Goal: Transaction & Acquisition: Purchase product/service

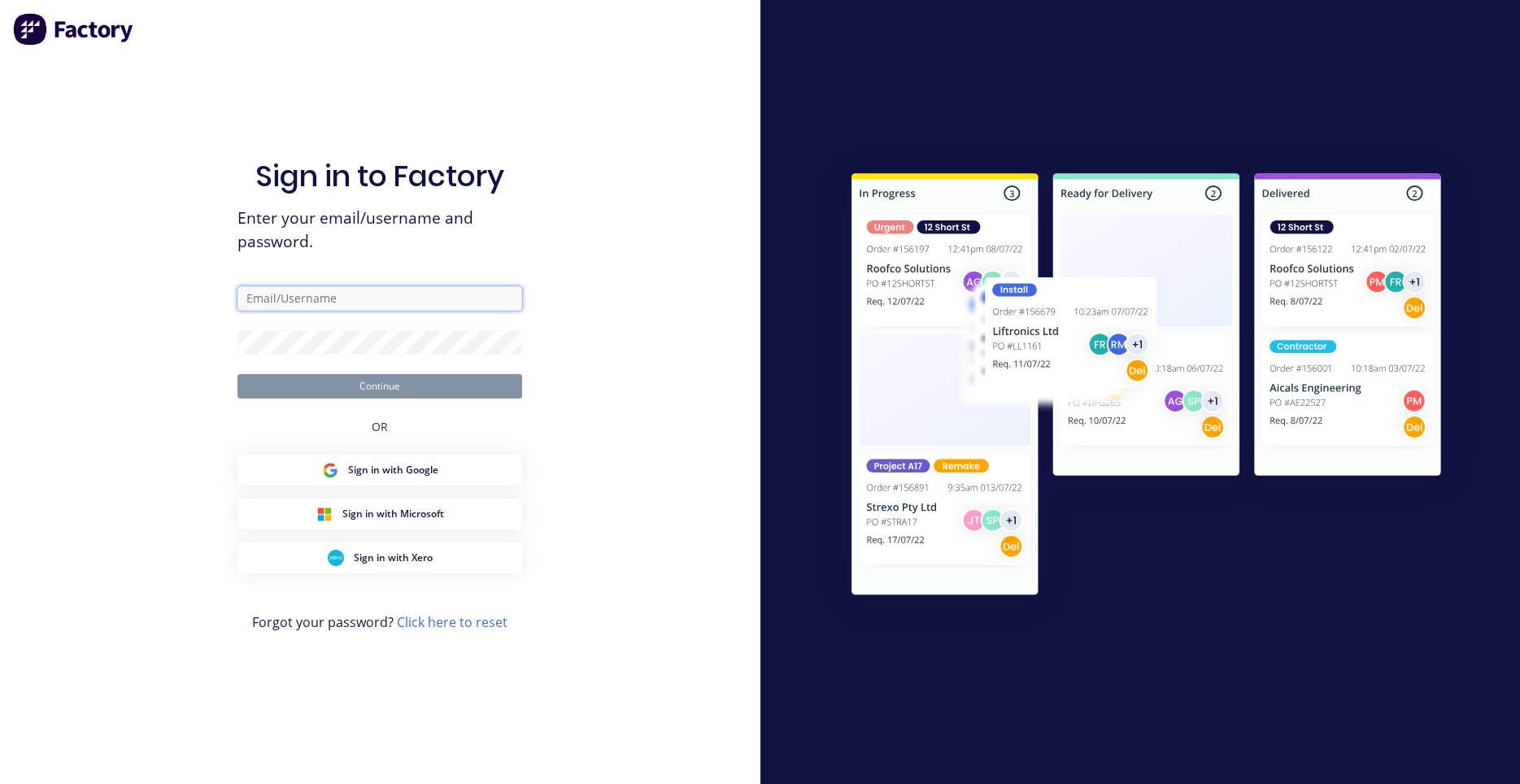
click at [409, 291] on input "text" at bounding box center [380, 299] width 285 height 25
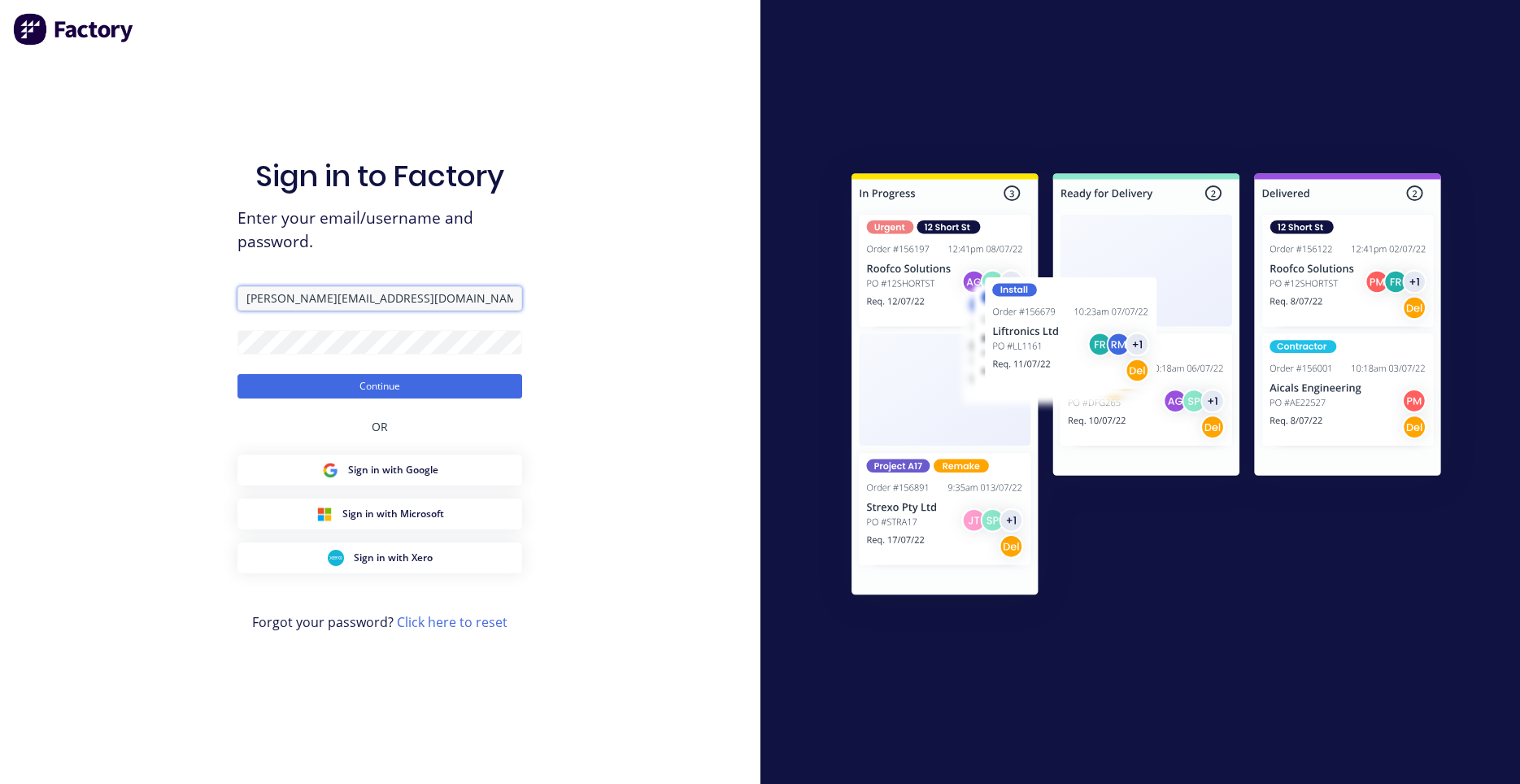
type input "darryn@fmfabricators.com.au"
click at [386, 372] on form "darryn@fmfabricators.com.au Continue" at bounding box center [380, 342] width 285 height 112
click at [385, 382] on button "Continue" at bounding box center [380, 386] width 285 height 25
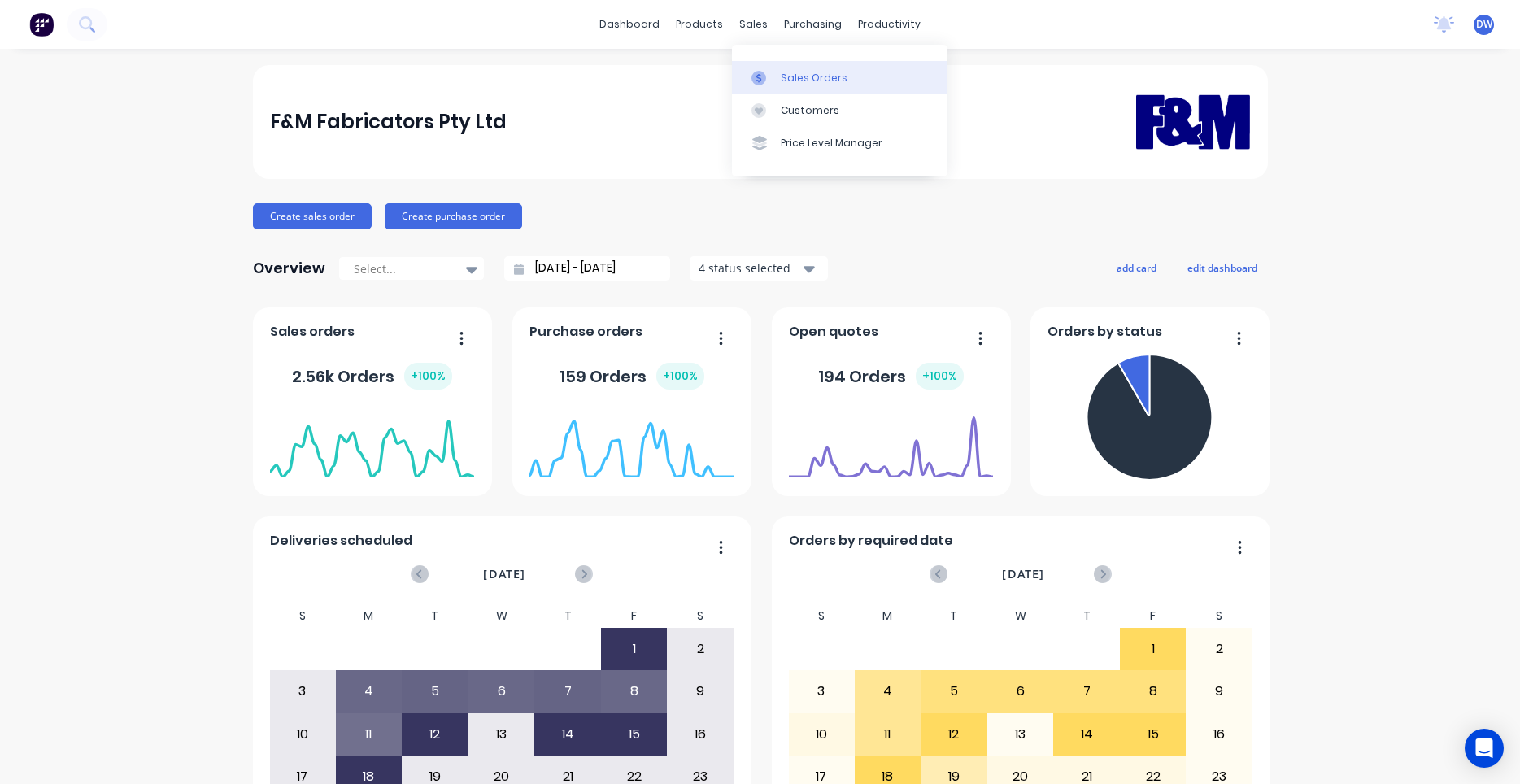
click at [767, 76] on div at bounding box center [764, 78] width 25 height 15
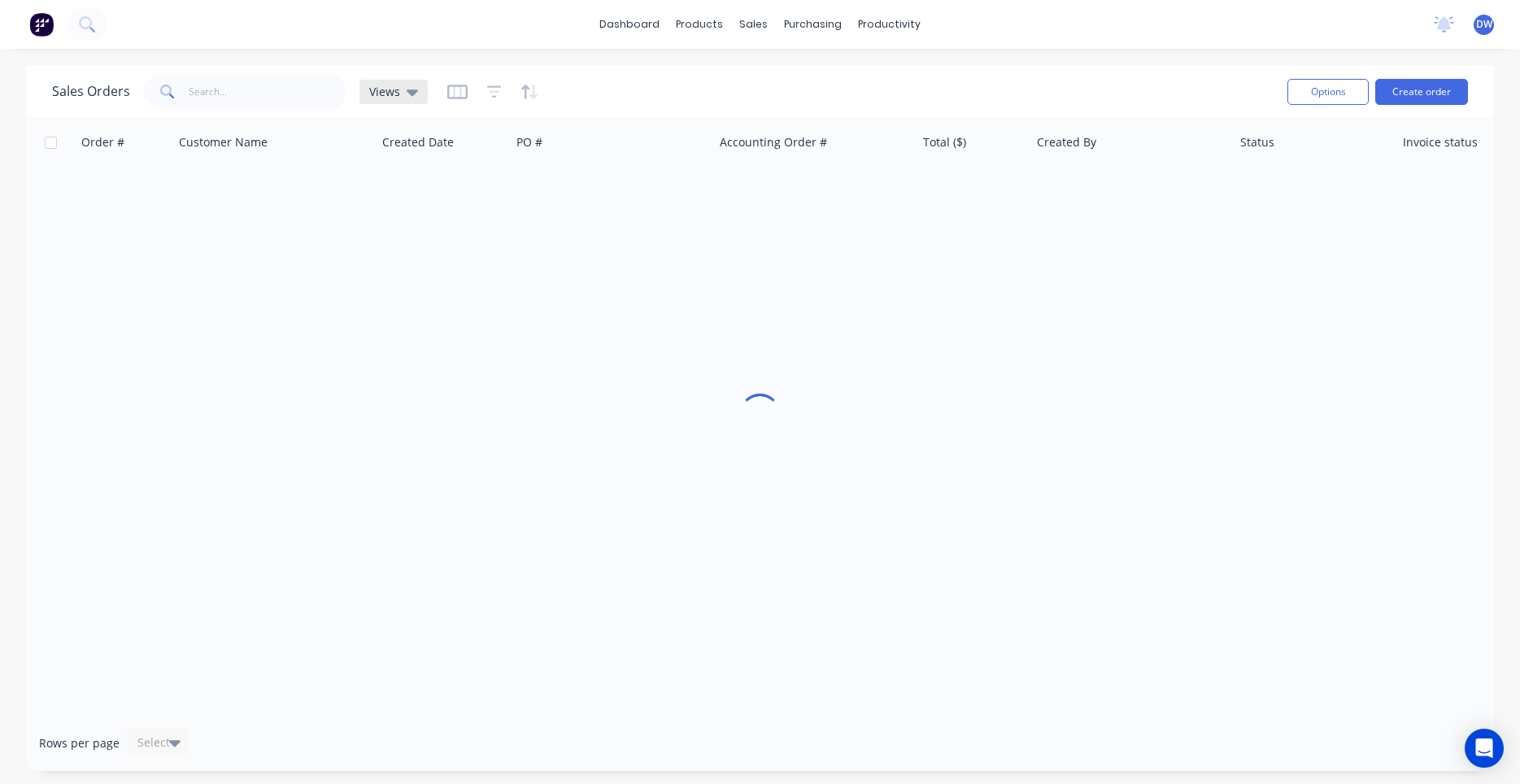
click at [411, 101] on div "Views" at bounding box center [393, 92] width 68 height 25
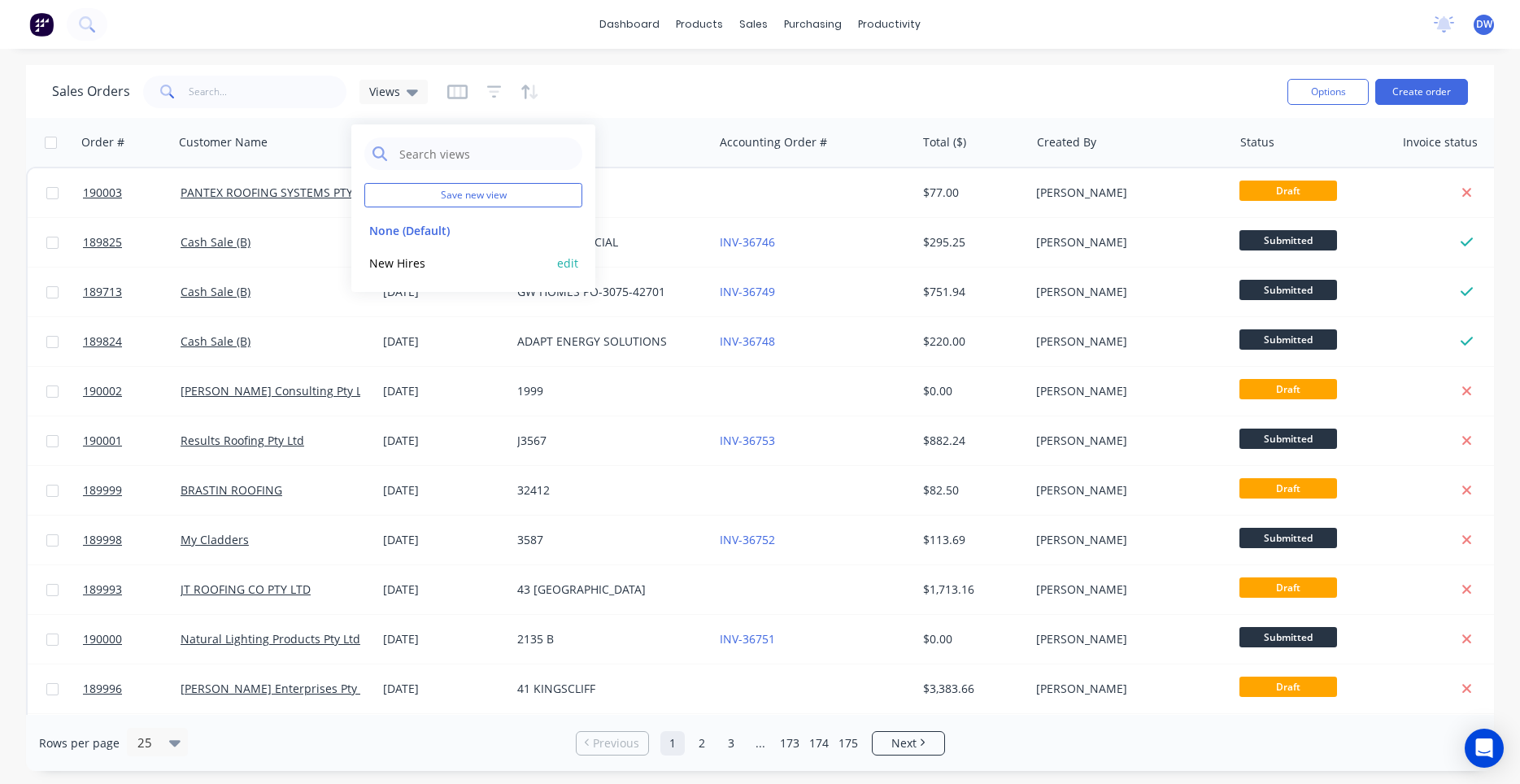
click at [405, 261] on button "New Hires" at bounding box center [457, 263] width 186 height 19
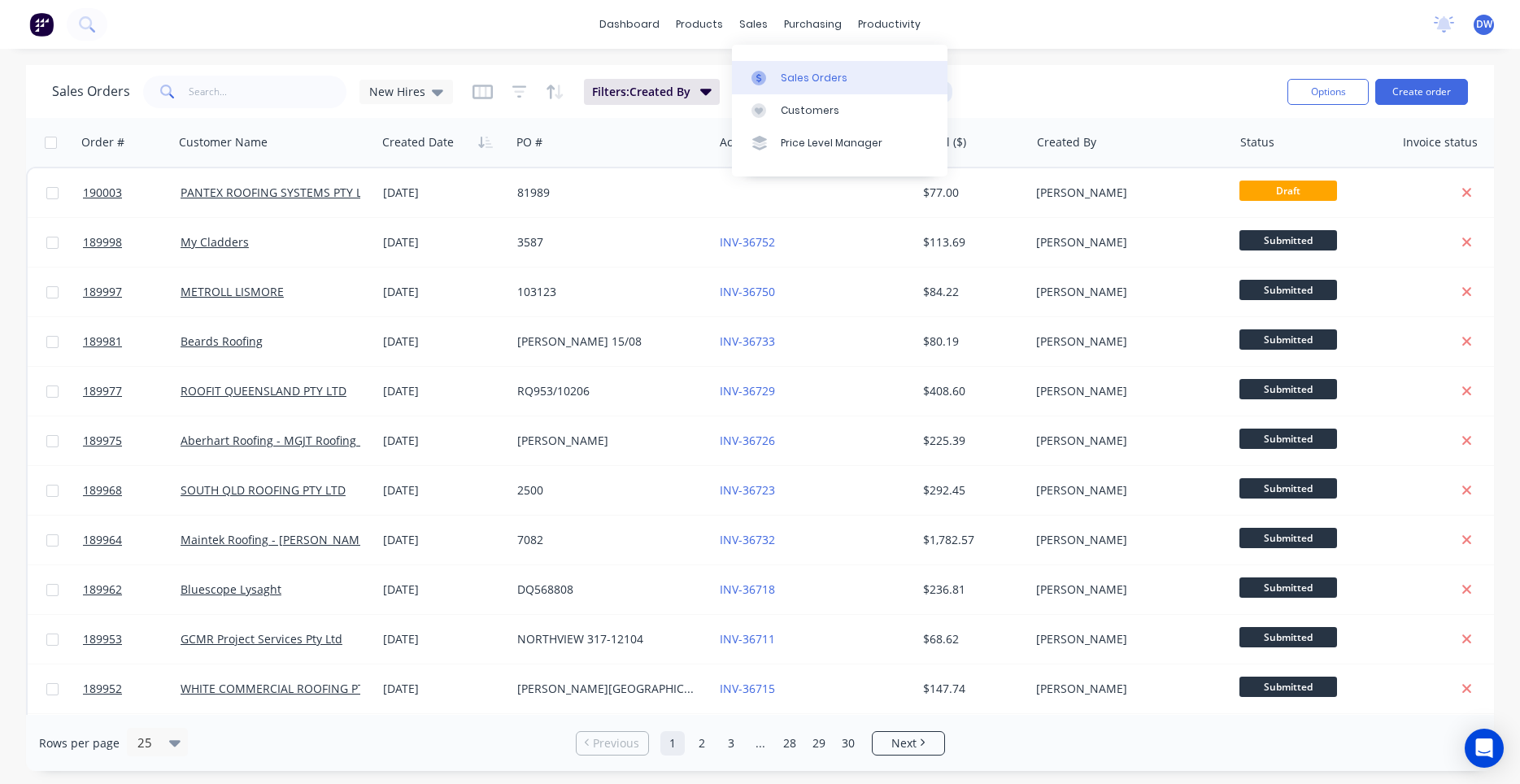
click at [765, 76] on icon at bounding box center [759, 78] width 15 height 15
click at [432, 94] on icon at bounding box center [437, 92] width 11 height 6
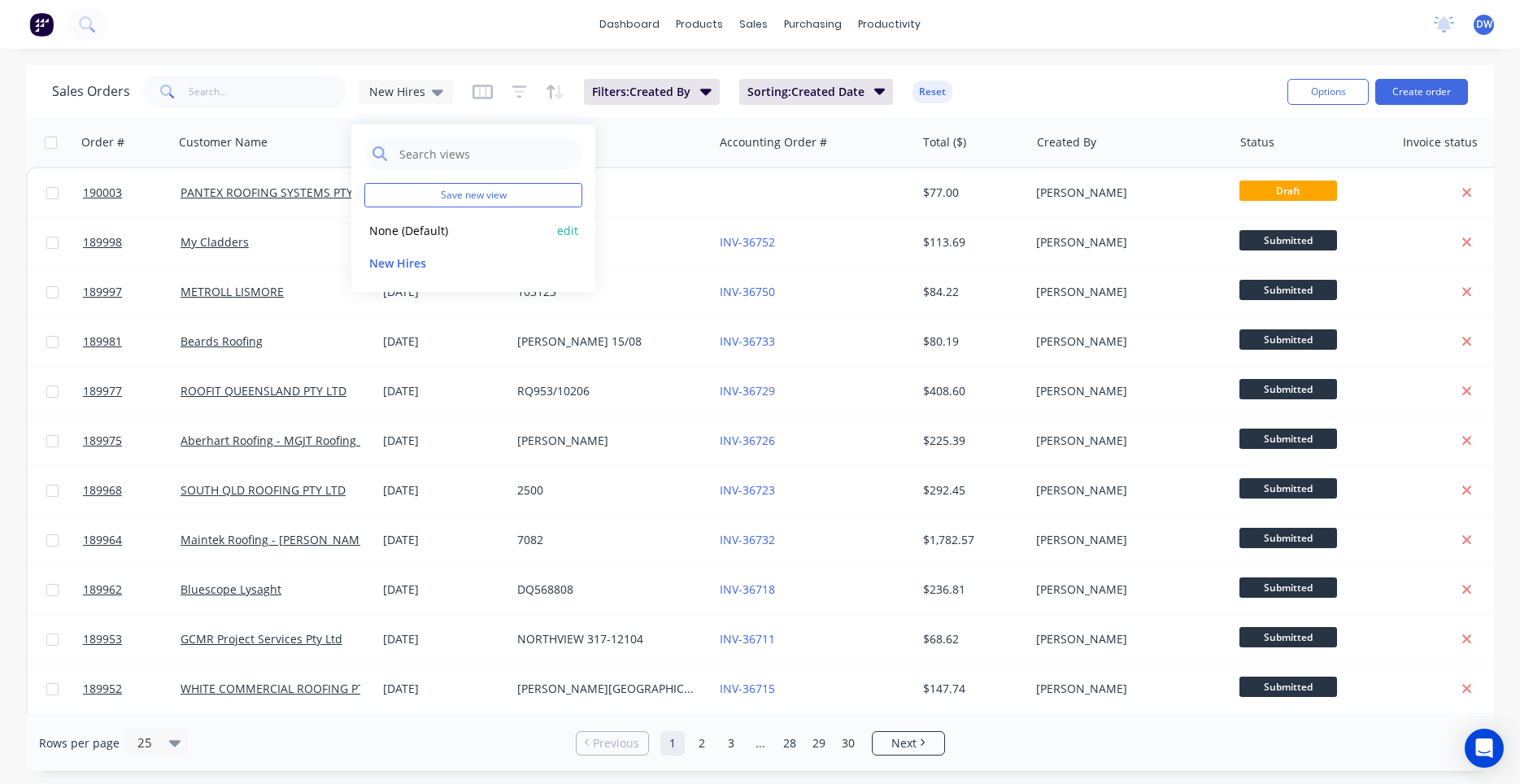
click at [427, 230] on button "None (Default)" at bounding box center [457, 230] width 186 height 19
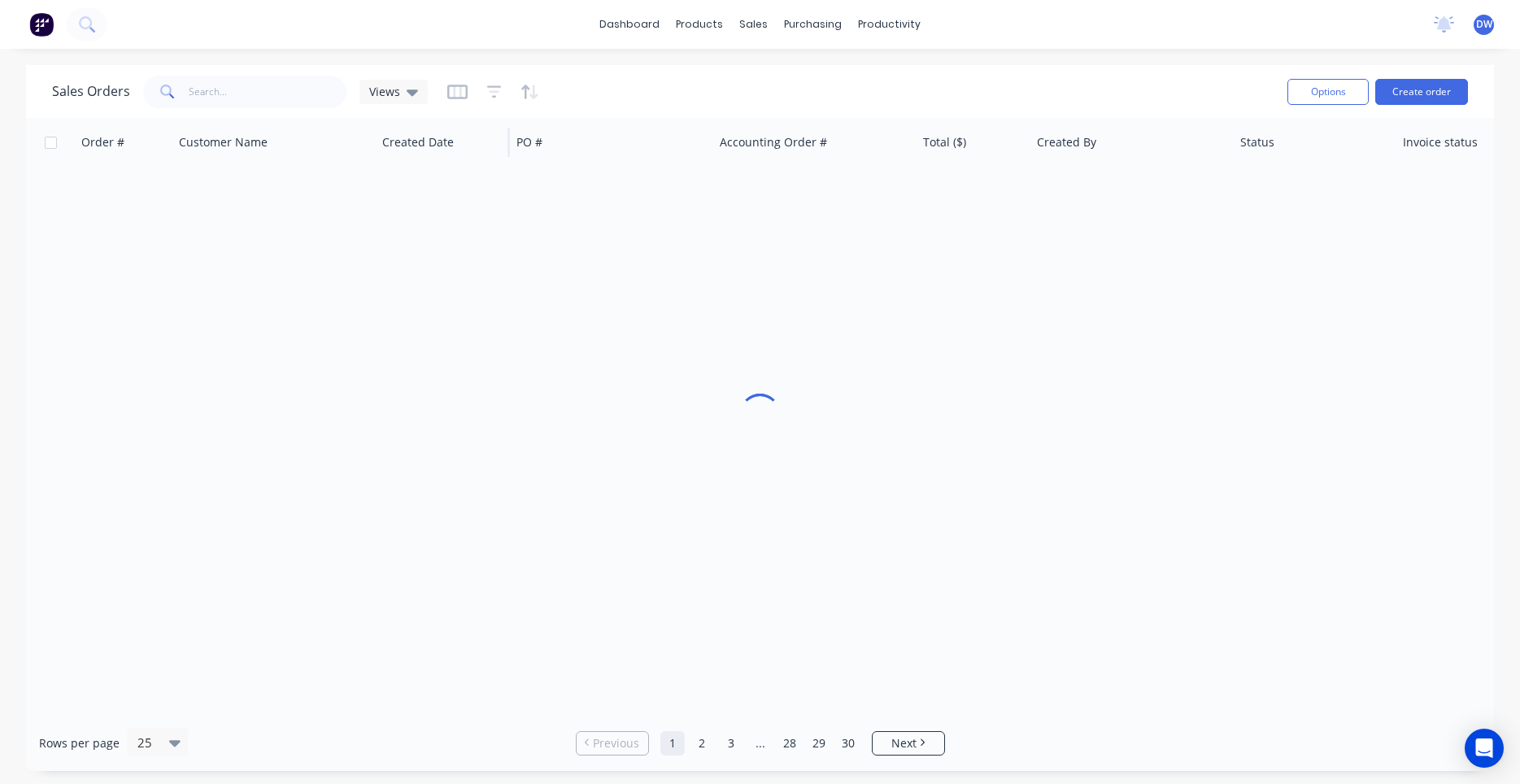
drag, startPoint x: 412, startPoint y: 95, endPoint x: 419, endPoint y: 118, distance: 24.0
click at [411, 95] on icon at bounding box center [412, 92] width 11 height 18
click at [420, 258] on button "New Hires" at bounding box center [457, 263] width 186 height 19
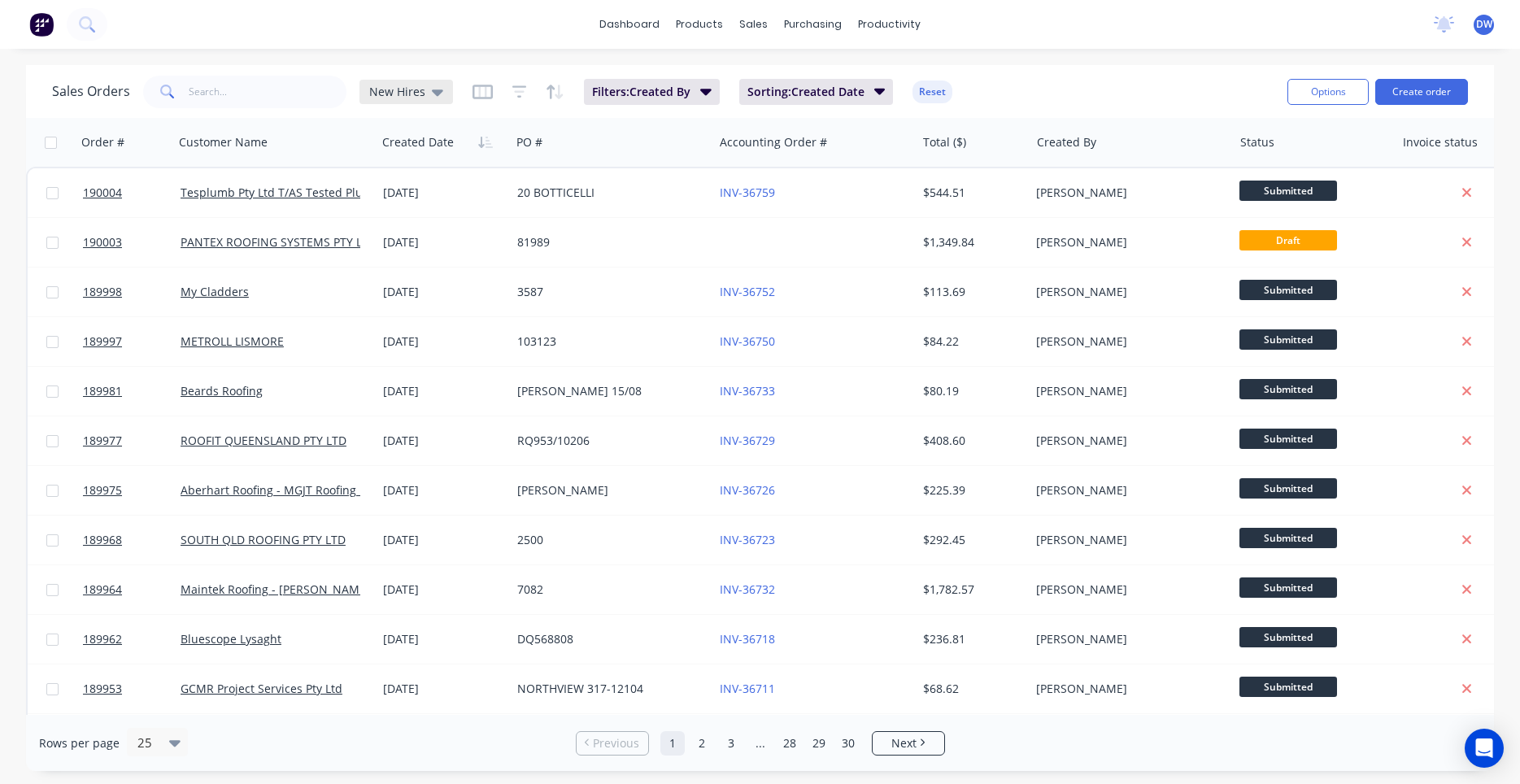
click at [426, 87] on div "New Hires" at bounding box center [407, 92] width 74 height 15
click at [414, 231] on button "None (Default)" at bounding box center [457, 230] width 186 height 19
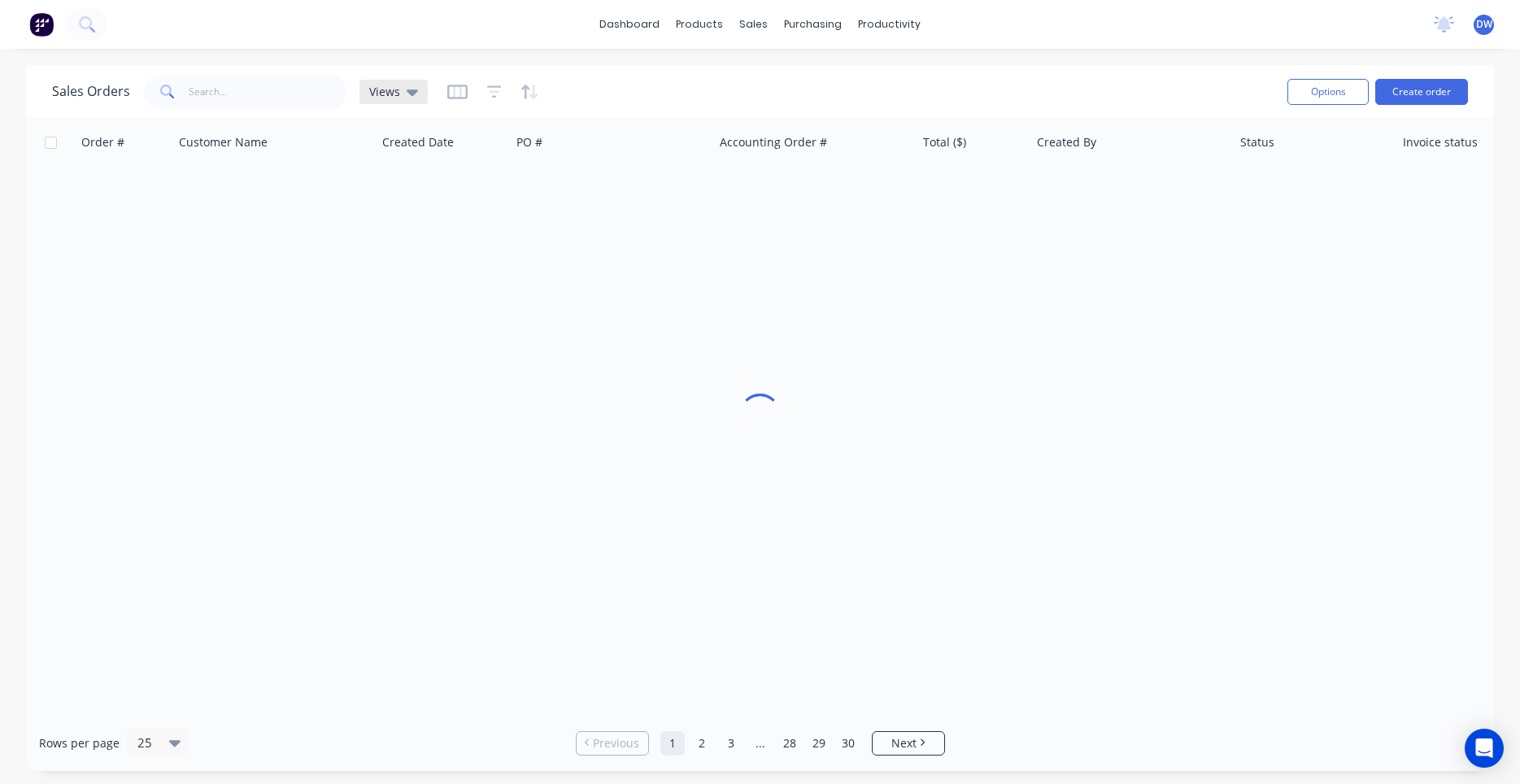
click at [415, 96] on icon at bounding box center [412, 92] width 11 height 18
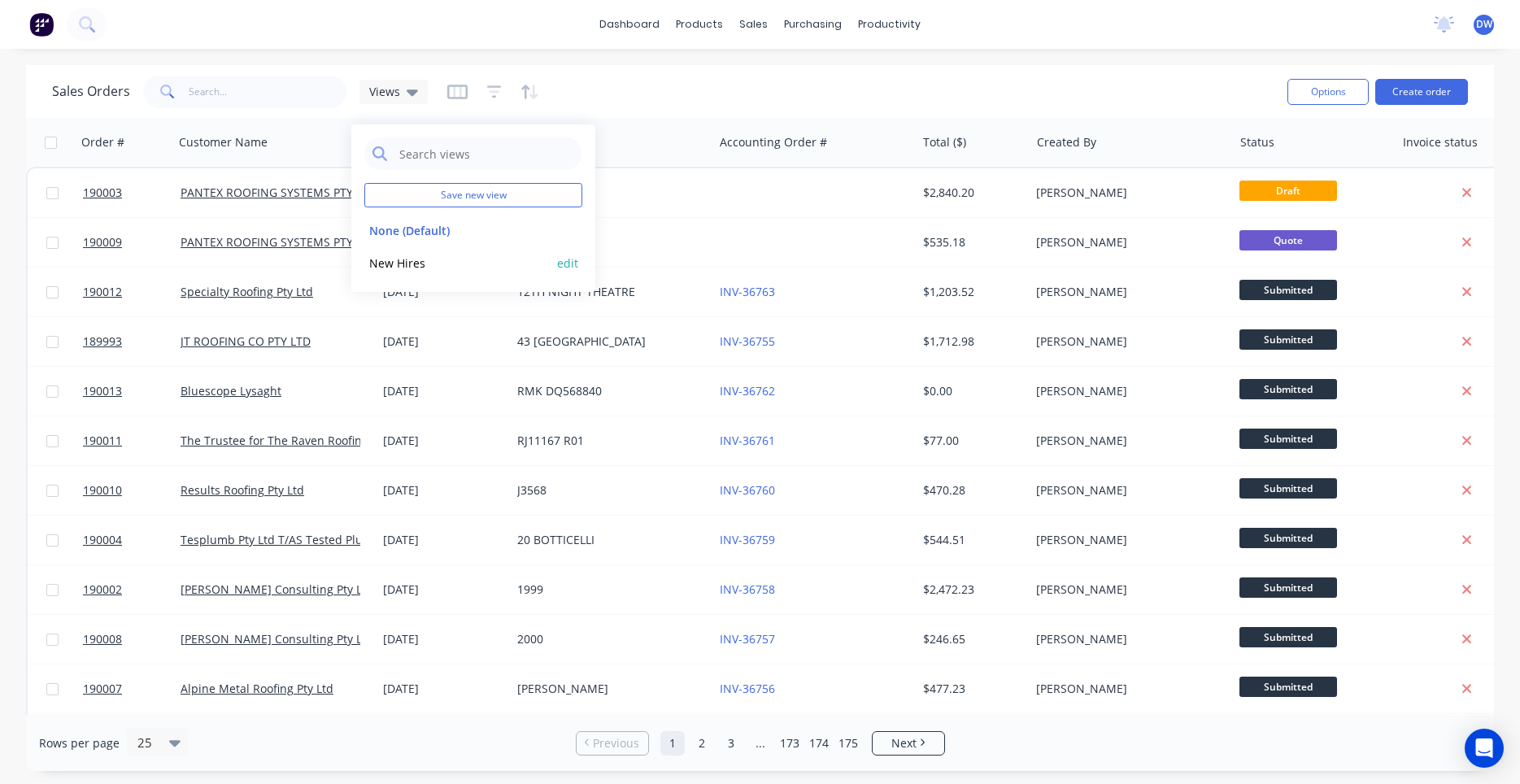
click at [417, 261] on button "New Hires" at bounding box center [457, 263] width 186 height 19
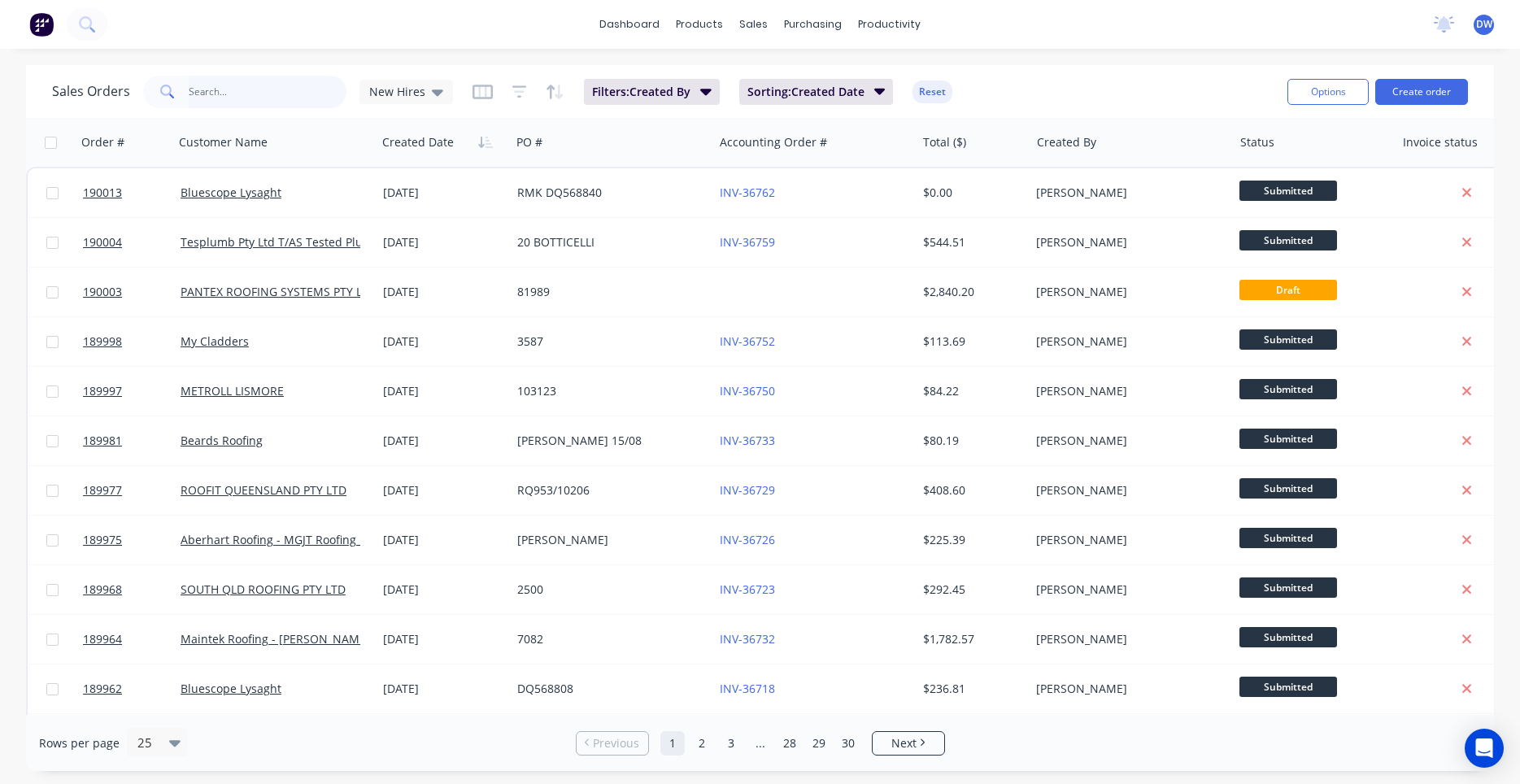
click at [309, 96] on input "text" at bounding box center [267, 92] width 158 height 33
type input "81899"
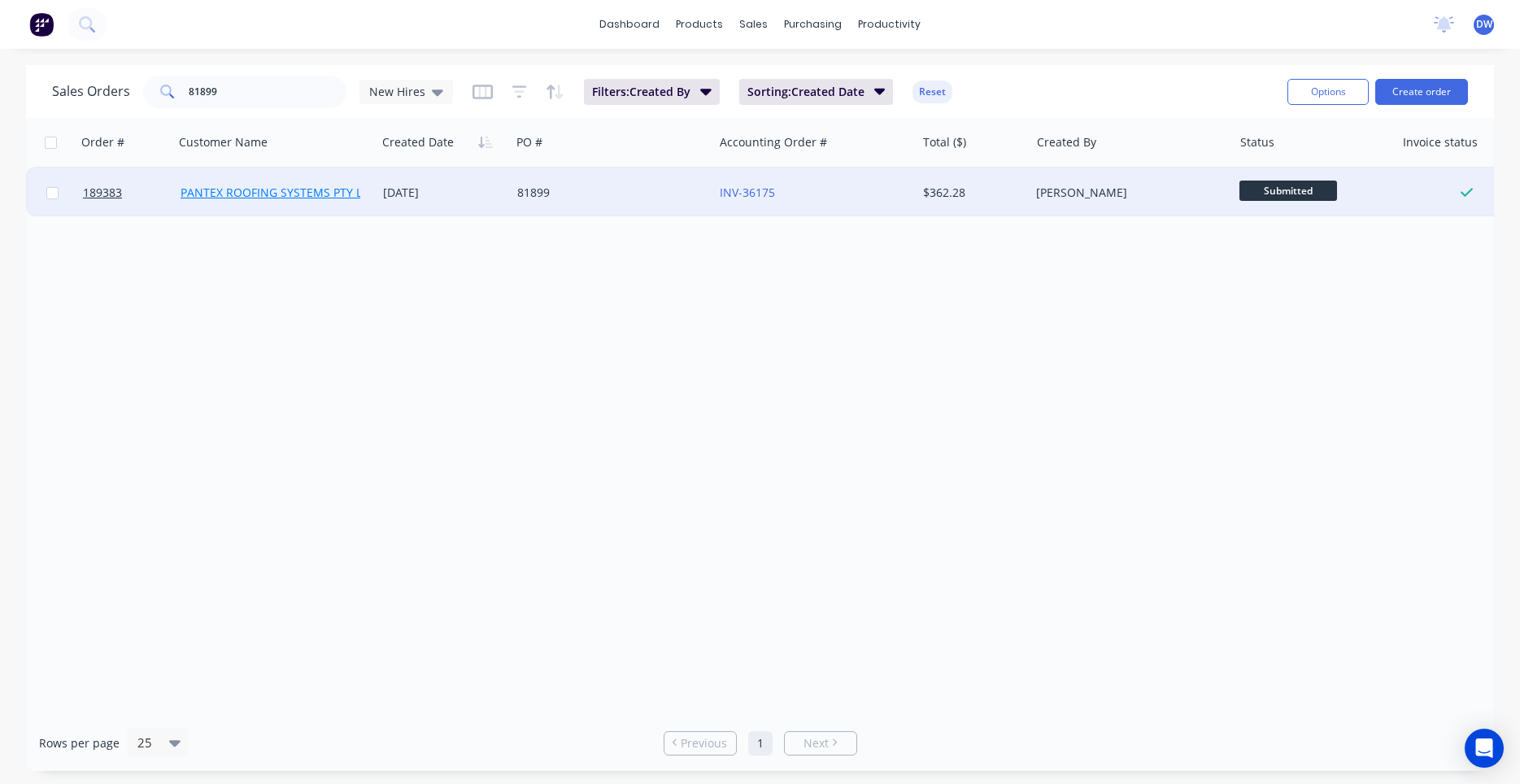
click at [346, 186] on link "PANTEX ROOFING SYSTEMS PTY LTD" at bounding box center [279, 192] width 196 height 15
click at [523, 194] on div "81899" at bounding box center [607, 193] width 180 height 16
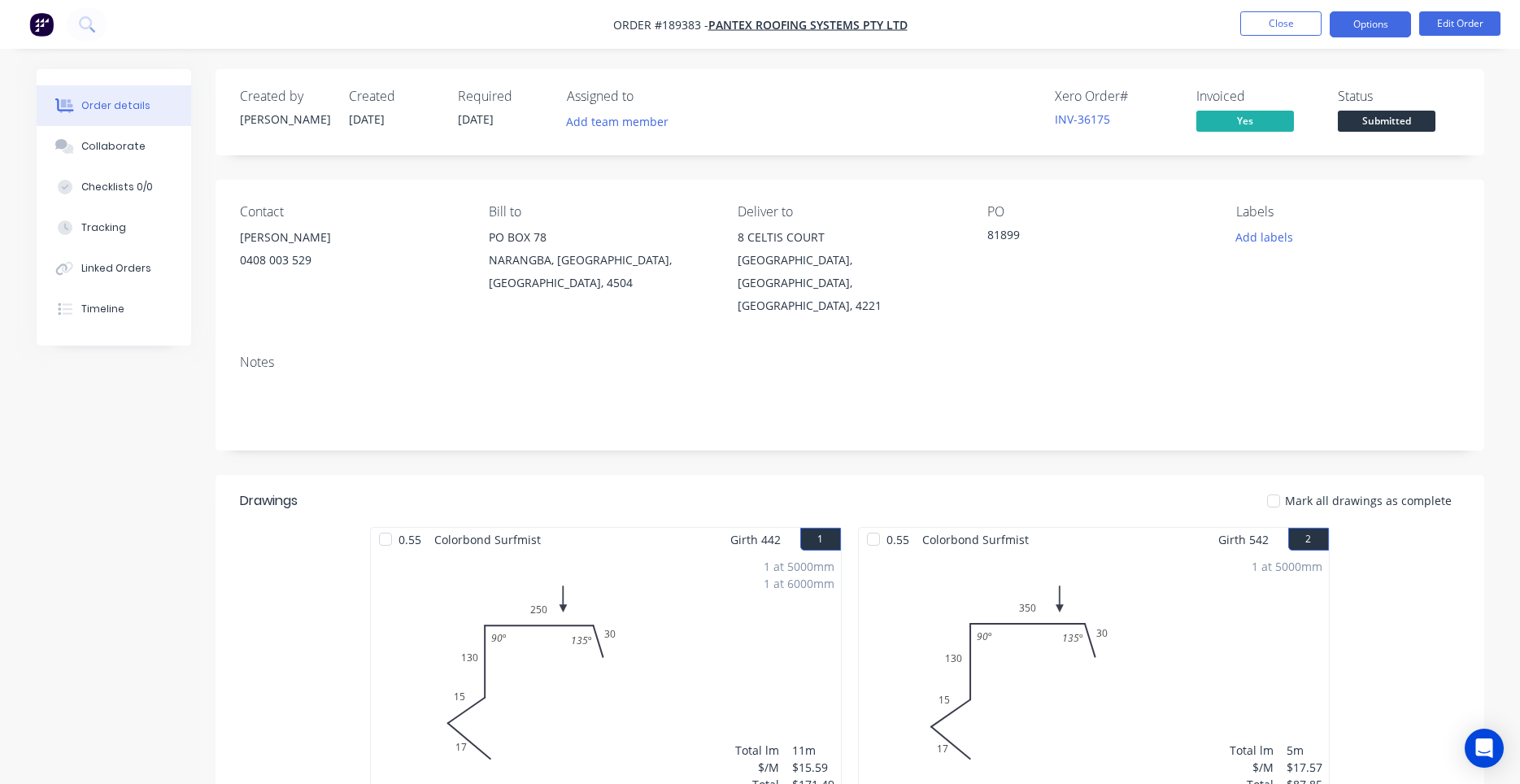
click at [1374, 26] on button "Options" at bounding box center [1371, 24] width 81 height 26
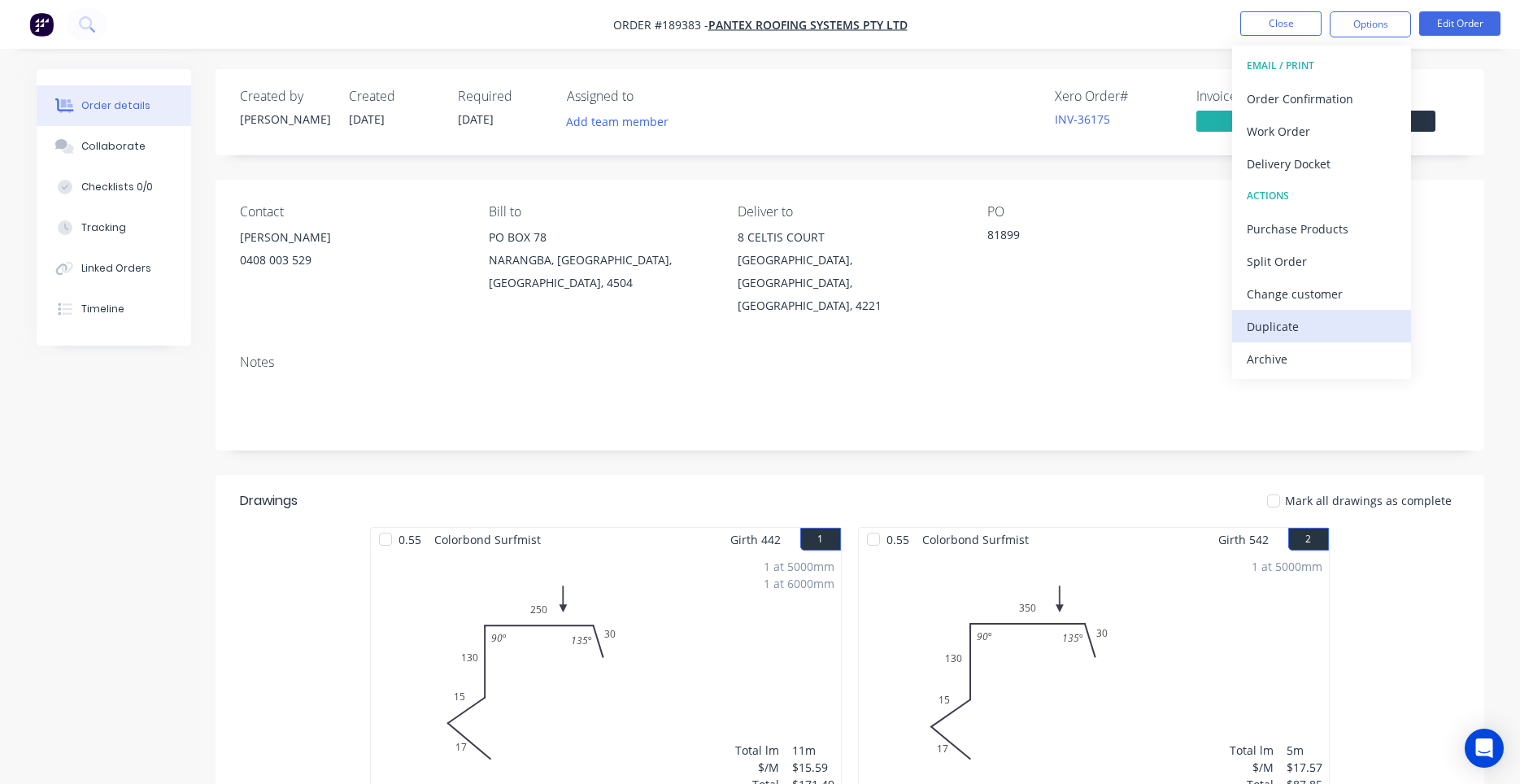
click at [1303, 320] on div "Duplicate" at bounding box center [1321, 326] width 149 height 24
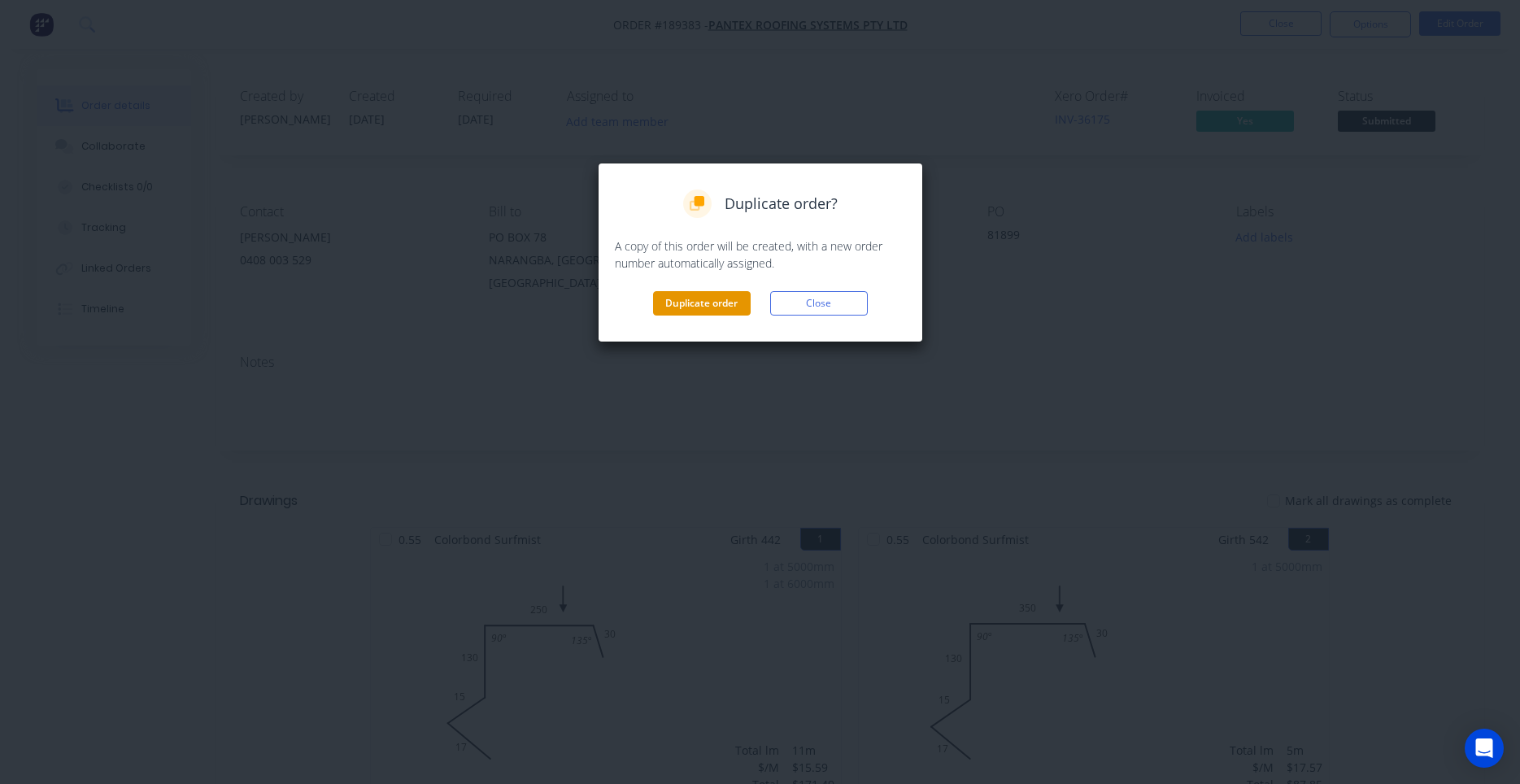
click at [707, 300] on button "Duplicate order" at bounding box center [702, 303] width 97 height 25
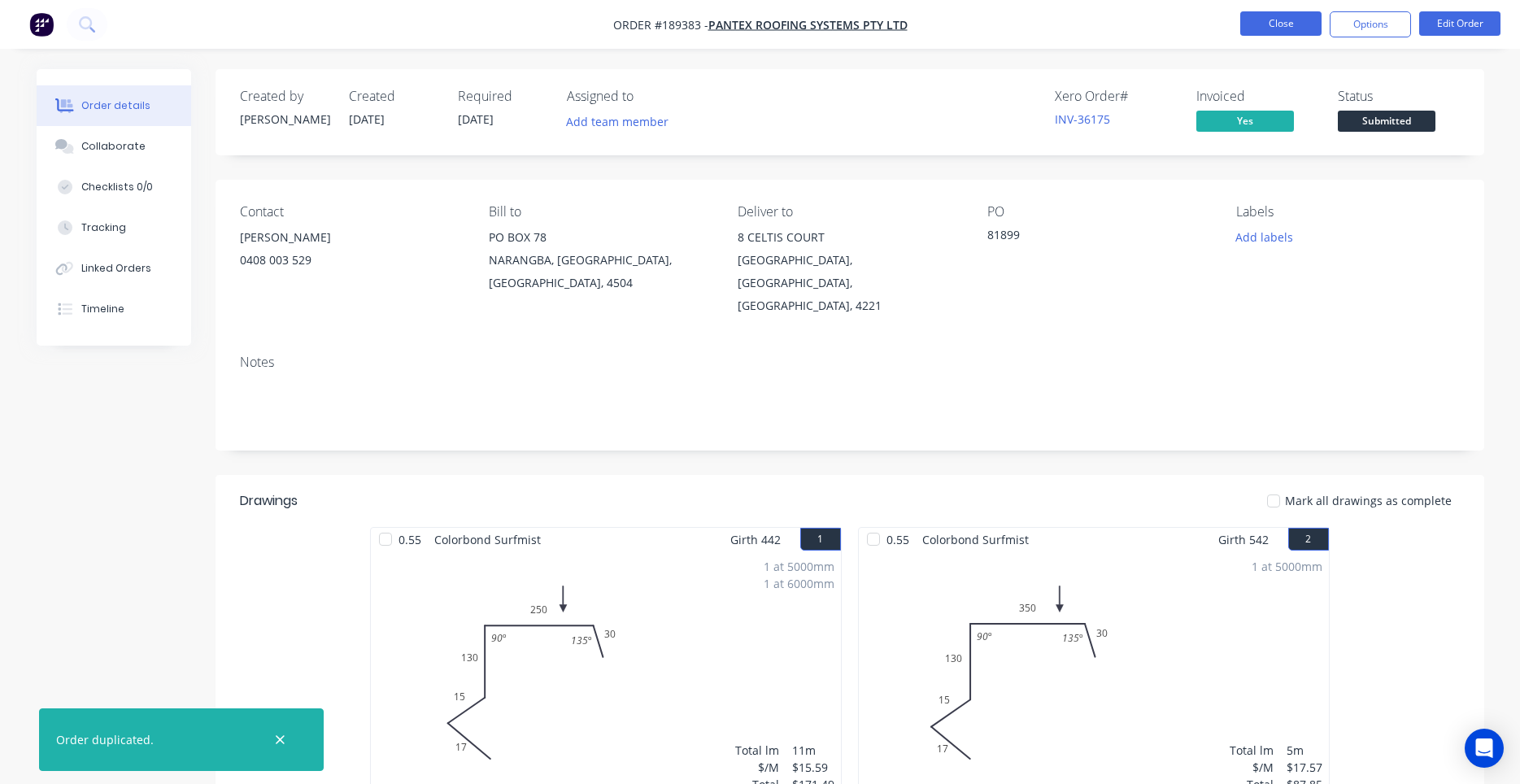
click at [1251, 31] on button "Close" at bounding box center [1281, 24] width 81 height 25
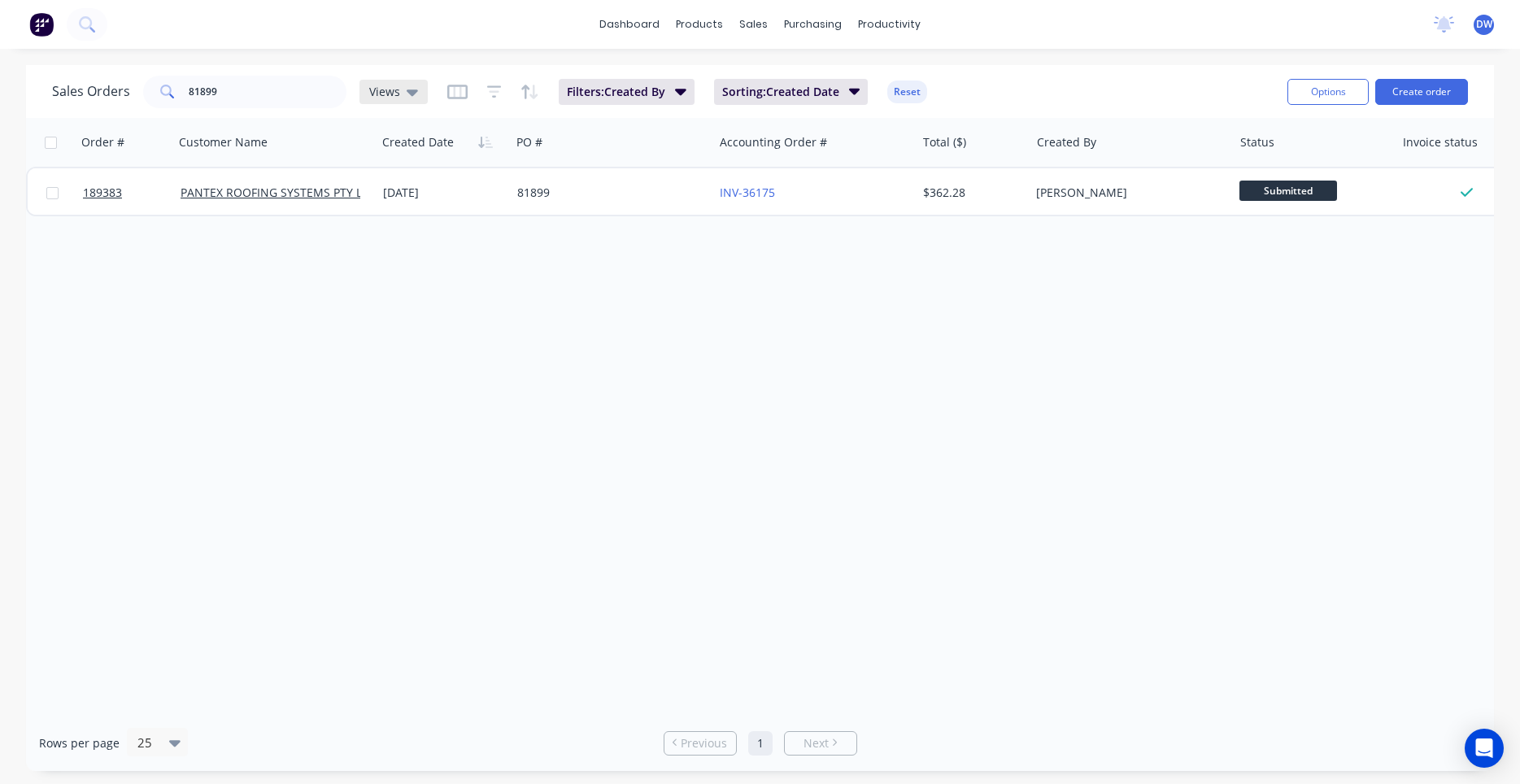
click at [368, 88] on div "Views" at bounding box center [393, 92] width 68 height 25
click at [406, 232] on button "None (Default)" at bounding box center [457, 230] width 186 height 19
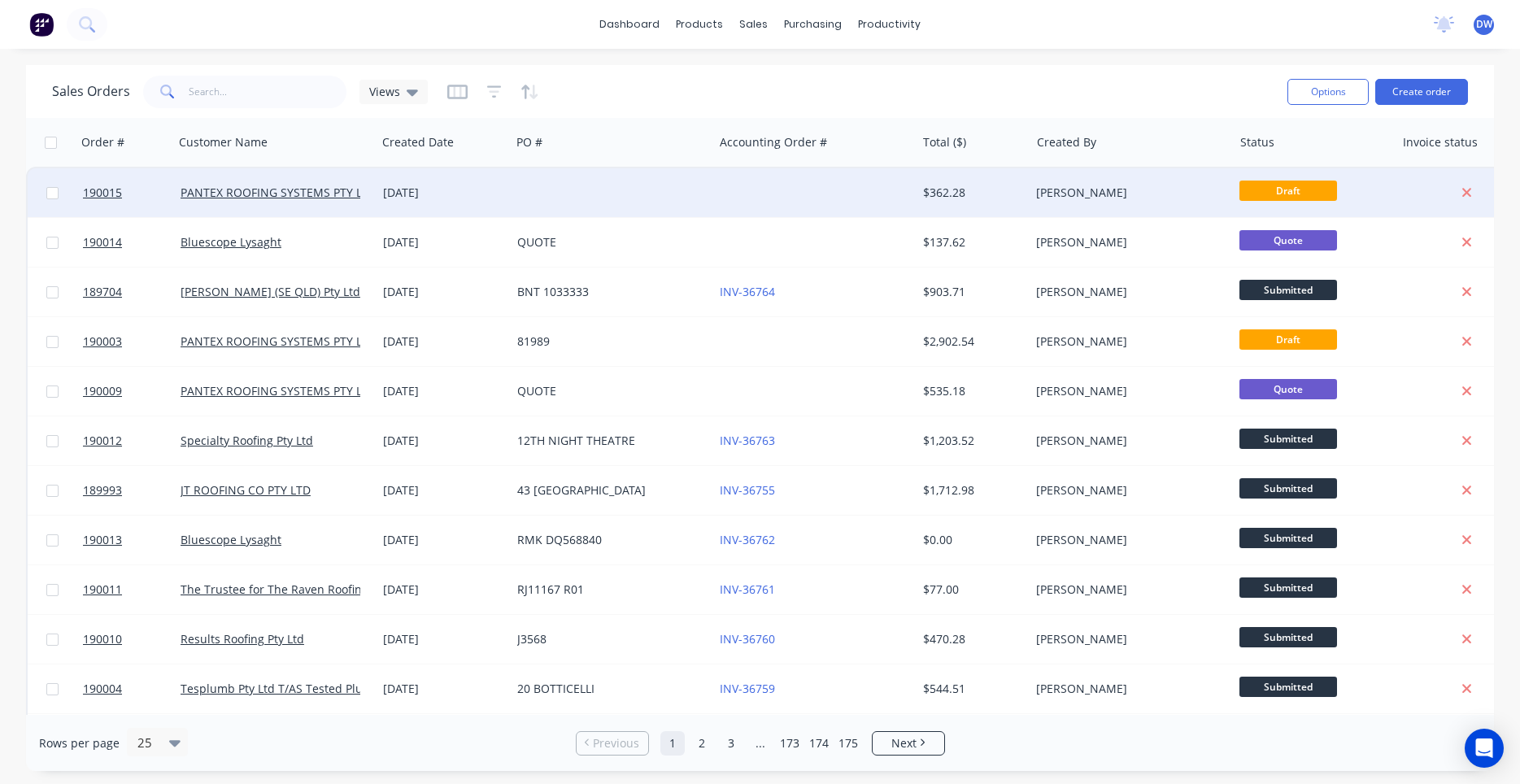
click at [533, 188] on div at bounding box center [612, 192] width 202 height 49
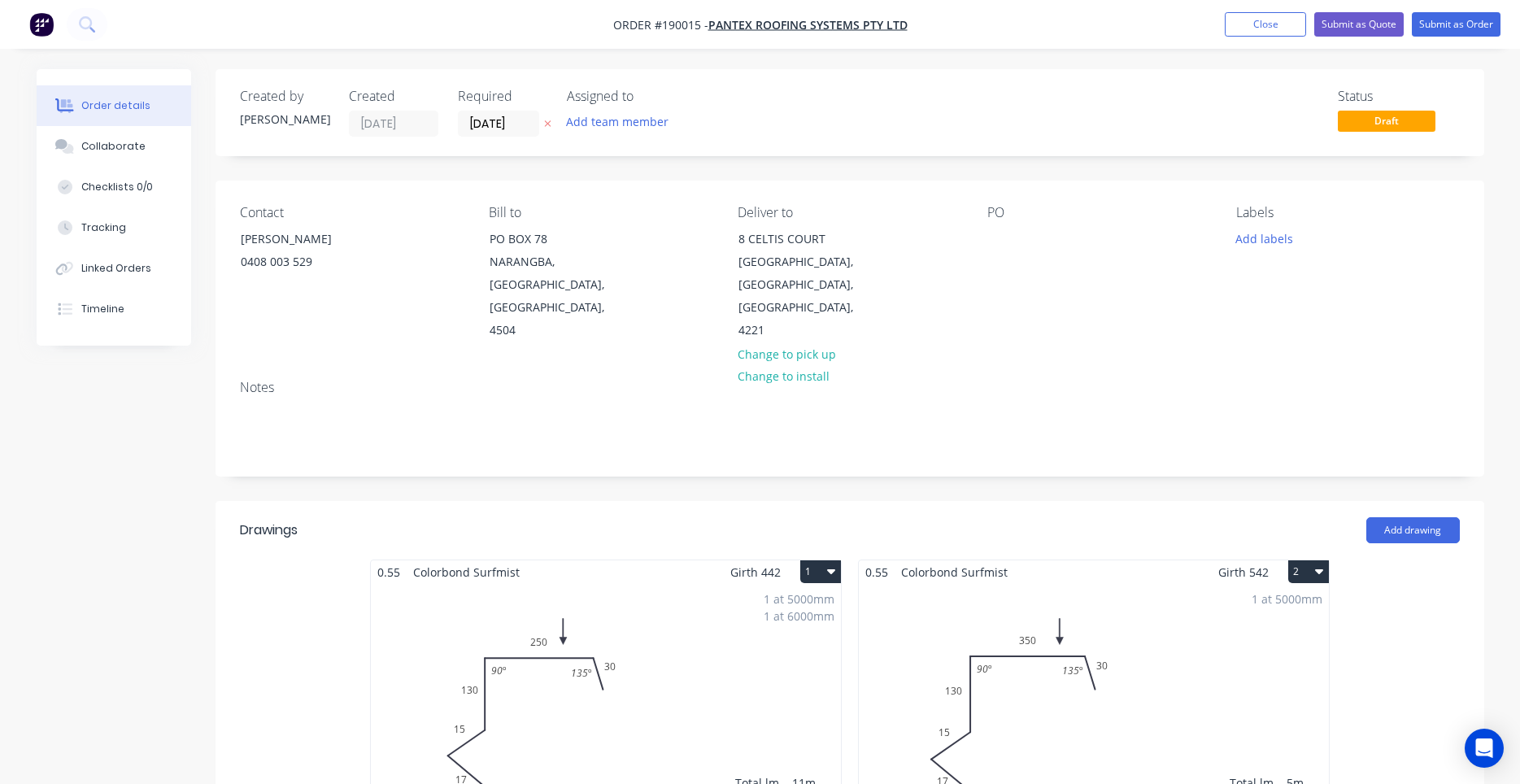
click at [699, 605] on div "1 at 5000mm 1 at 6000mm Total lm $/M Total 11m $15.59 $171.49" at bounding box center [607, 708] width 470 height 248
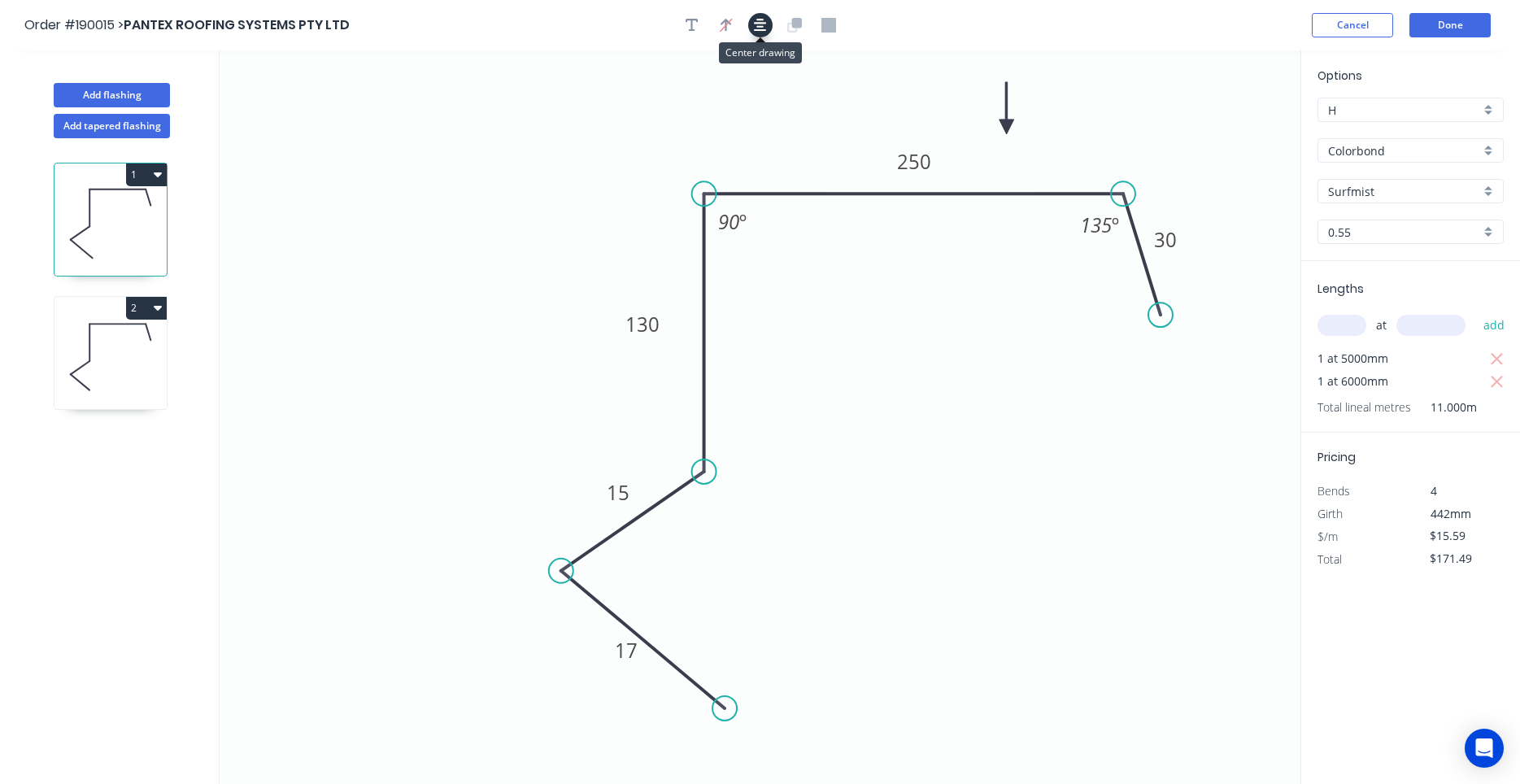
click at [762, 26] on icon "button" at bounding box center [760, 25] width 13 height 15
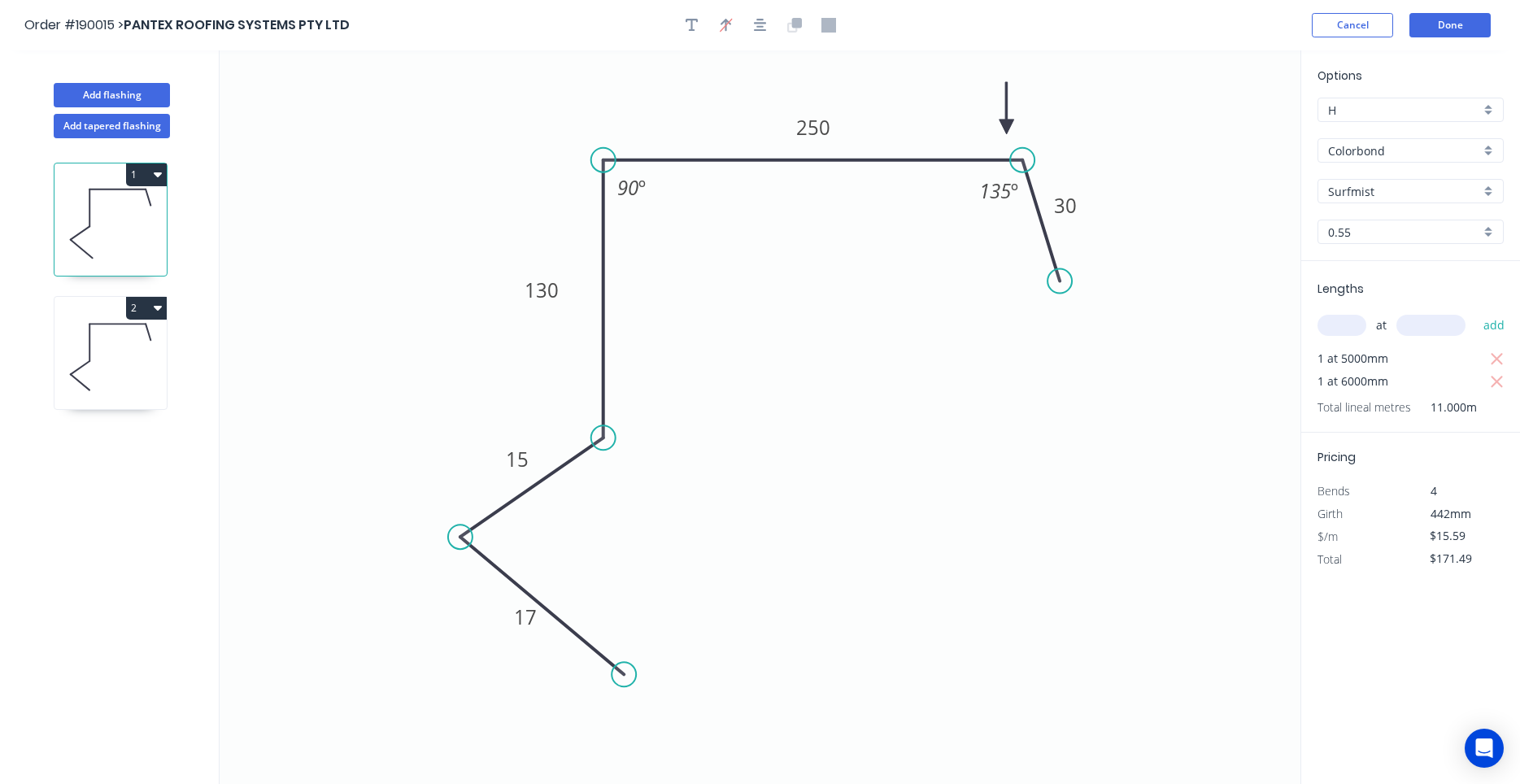
click at [1385, 191] on input "Surfmist" at bounding box center [1404, 191] width 152 height 17
click at [1391, 219] on div "Monument" at bounding box center [1410, 223] width 185 height 28
type input "Monument"
drag, startPoint x: 1008, startPoint y: 124, endPoint x: 974, endPoint y: 117, distance: 34.7
click at [974, 117] on icon at bounding box center [975, 98] width 15 height 52
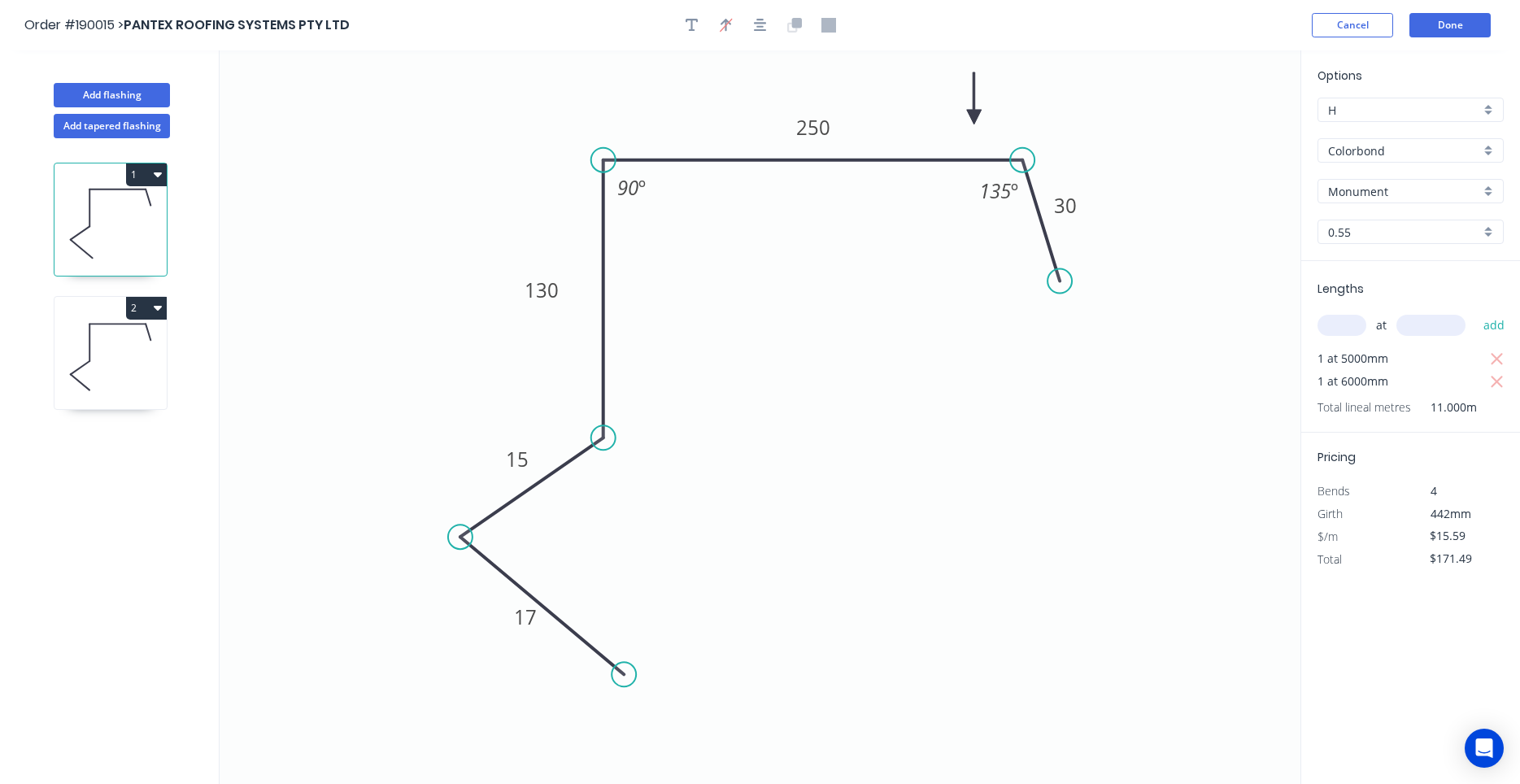
click at [124, 380] on icon at bounding box center [111, 357] width 112 height 104
type input "$17.57"
type input "$87.85"
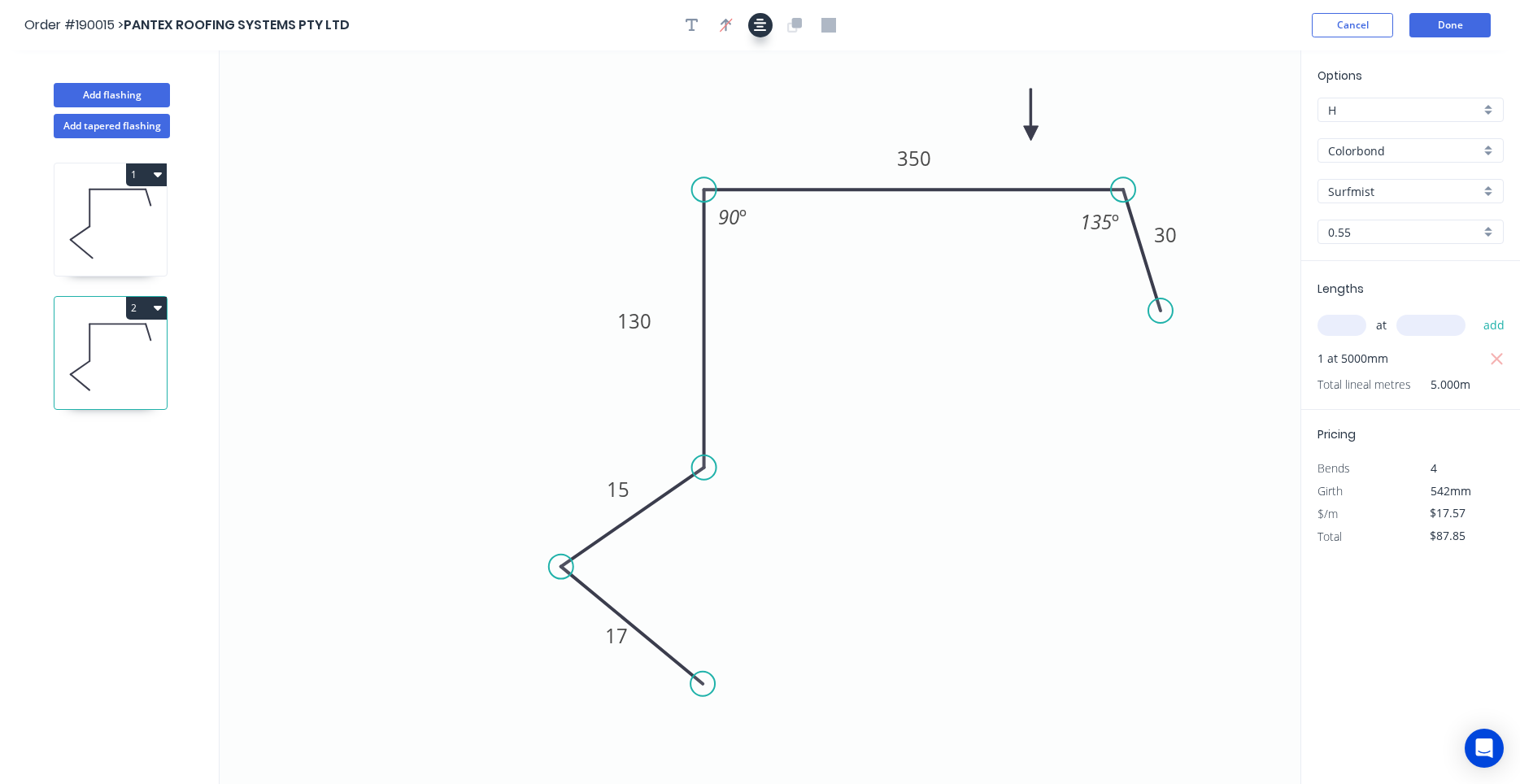
click at [769, 29] on button "button" at bounding box center [760, 26] width 25 height 25
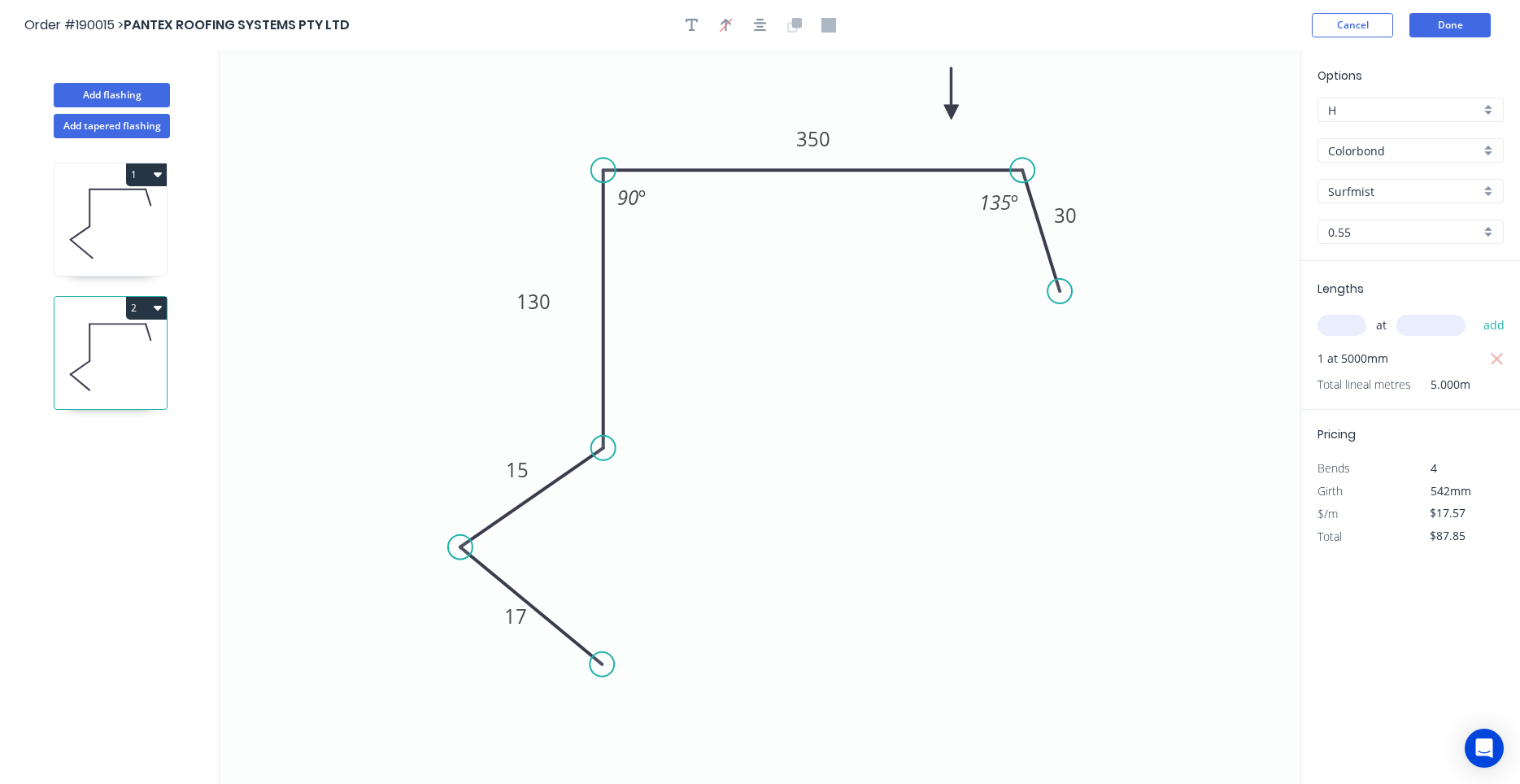
drag, startPoint x: 1031, startPoint y: 129, endPoint x: 951, endPoint y: 112, distance: 81.8
click at [951, 112] on icon at bounding box center [951, 93] width 15 height 52
click at [1397, 196] on input "Surfmist" at bounding box center [1404, 191] width 152 height 17
click at [1396, 225] on div "Monument" at bounding box center [1410, 223] width 185 height 28
type input "Monument"
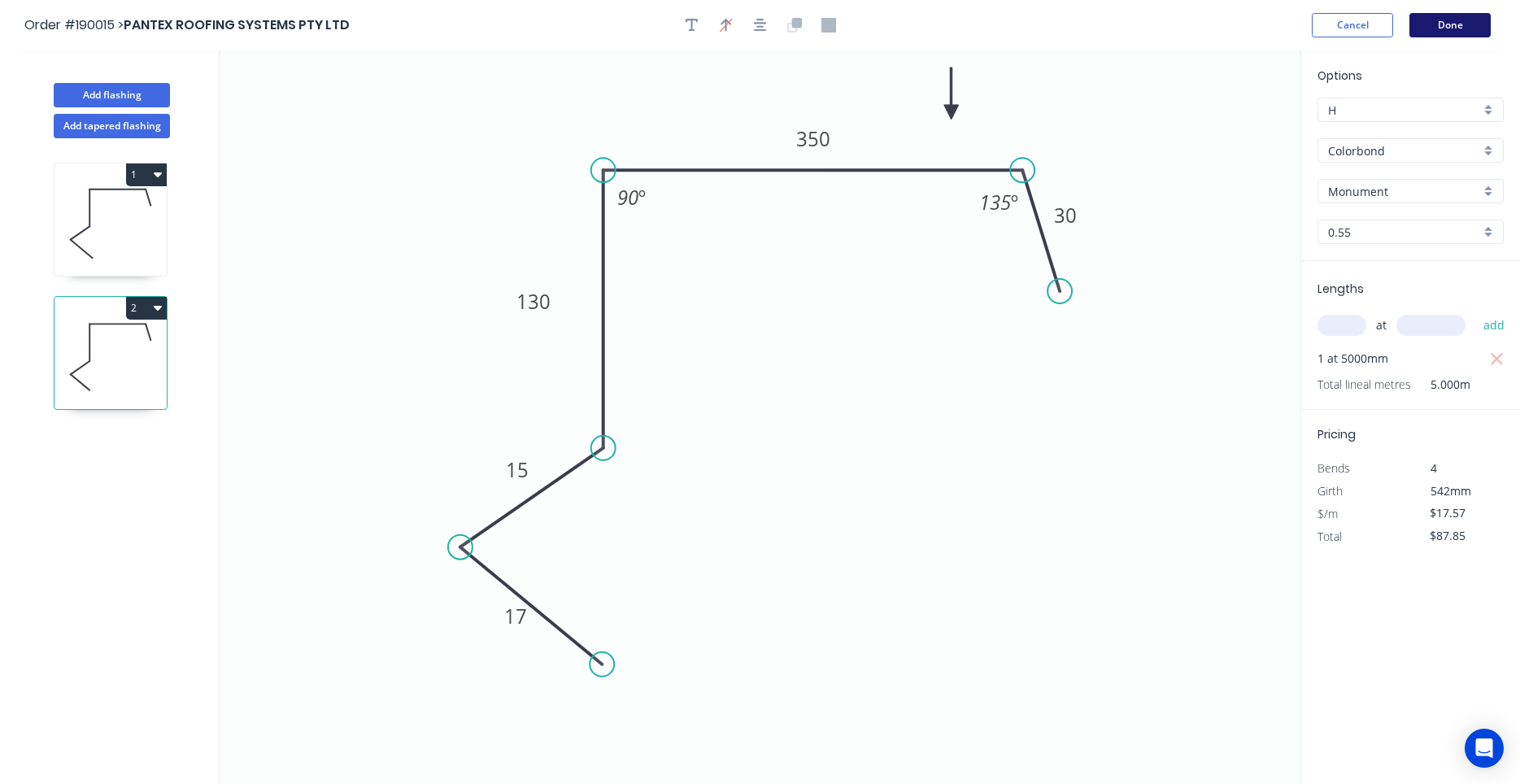
click at [1420, 19] on button "Done" at bounding box center [1450, 26] width 81 height 25
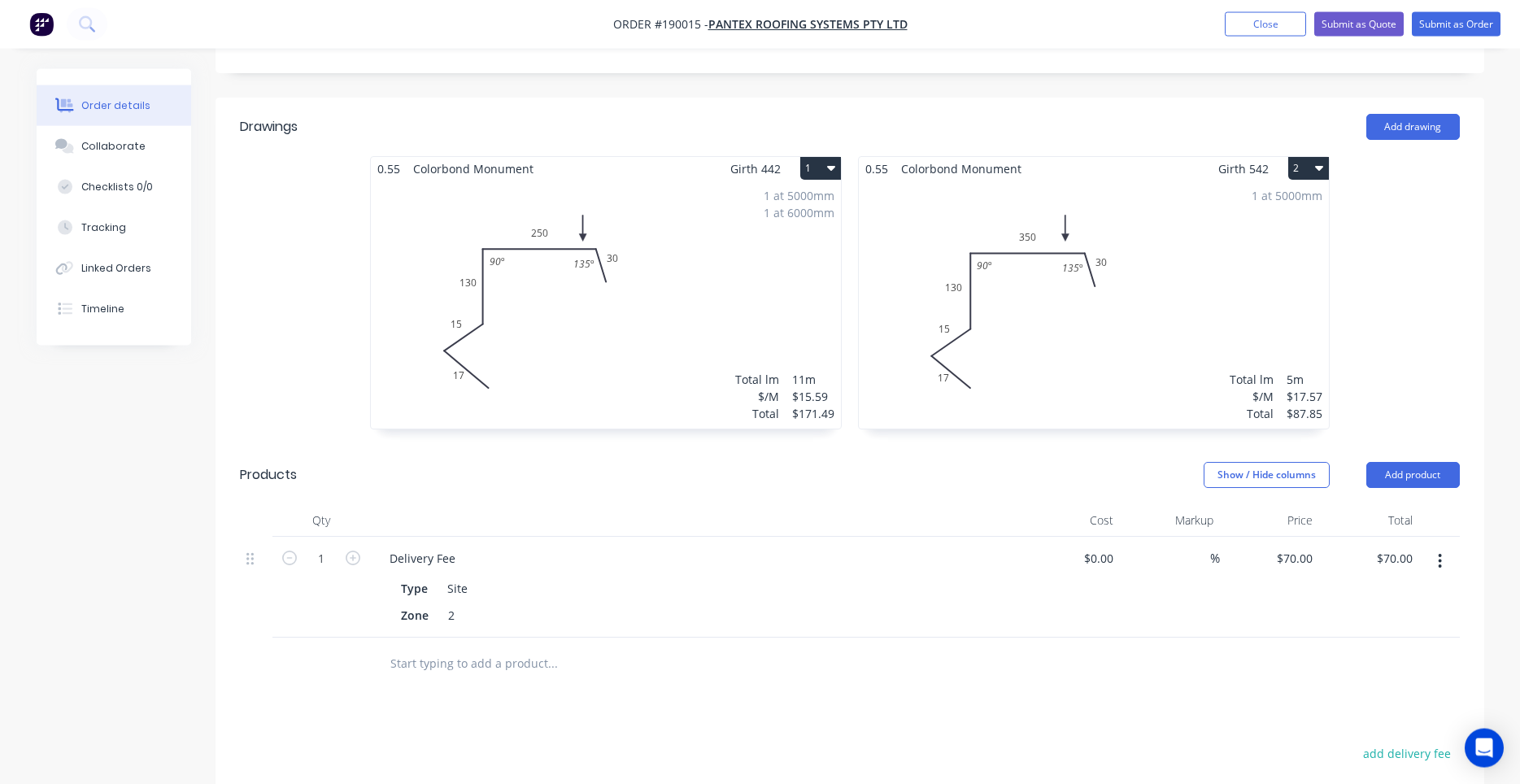
scroll to position [415, 0]
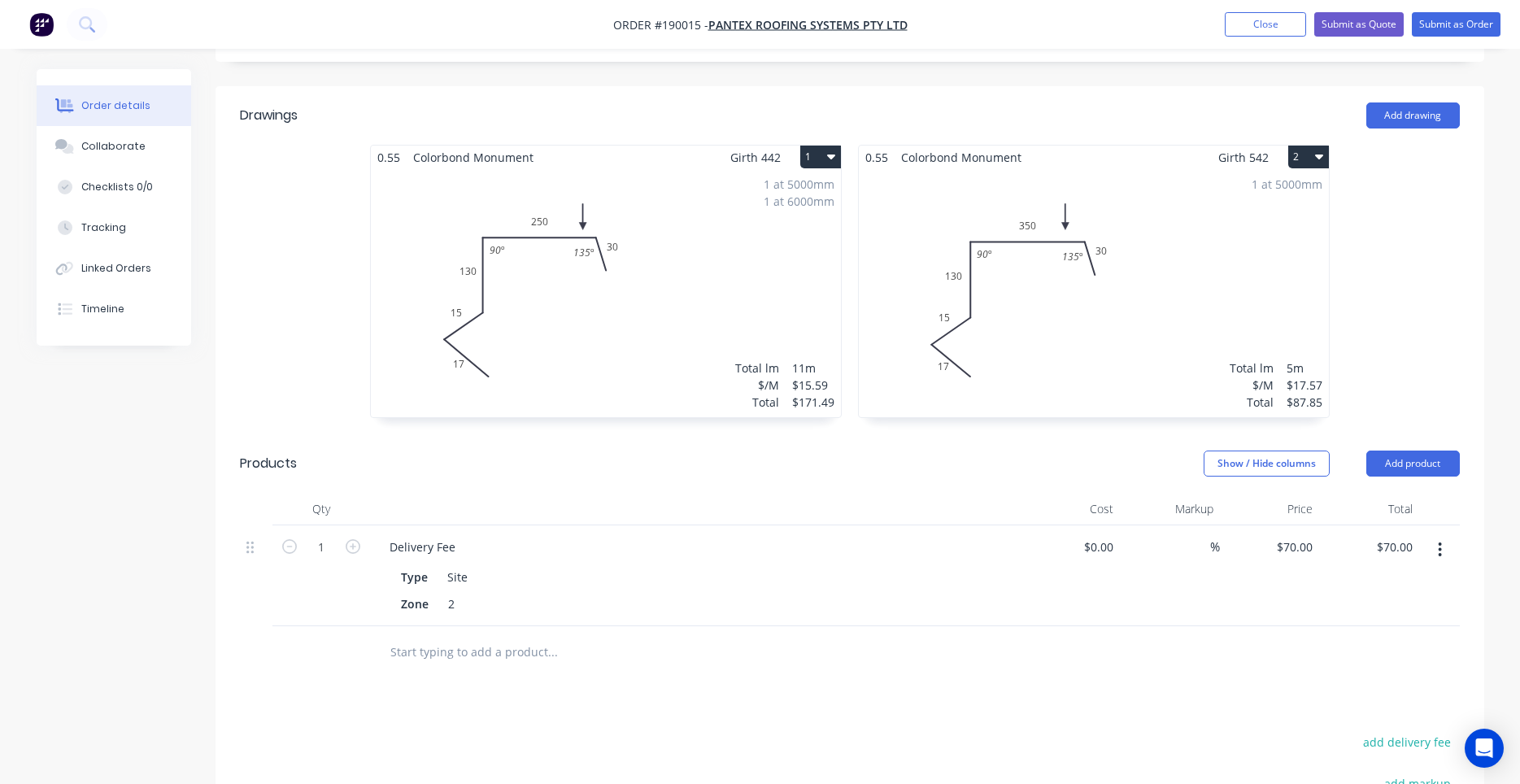
click at [783, 289] on div "1 at 5000mm 1 at 6000mm Total lm $/M Total 11m $15.59 $171.49" at bounding box center [607, 293] width 470 height 248
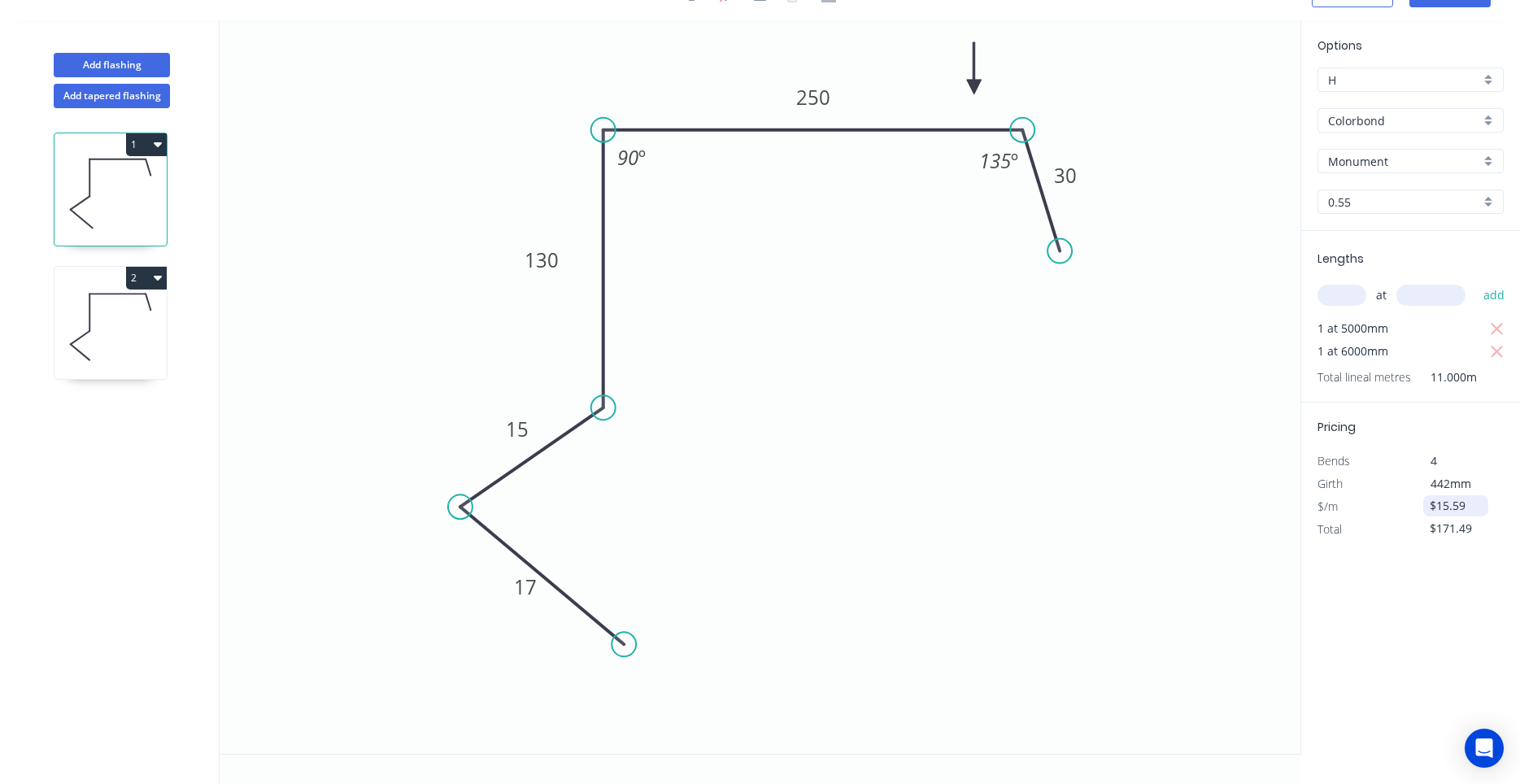
click at [1460, 503] on input "$15.59" at bounding box center [1457, 506] width 56 height 23
drag, startPoint x: 1472, startPoint y: 511, endPoint x: 1349, endPoint y: 513, distance: 123.0
click at [1430, 513] on input "$15.59" at bounding box center [1457, 506] width 56 height 23
type input "$0.00"
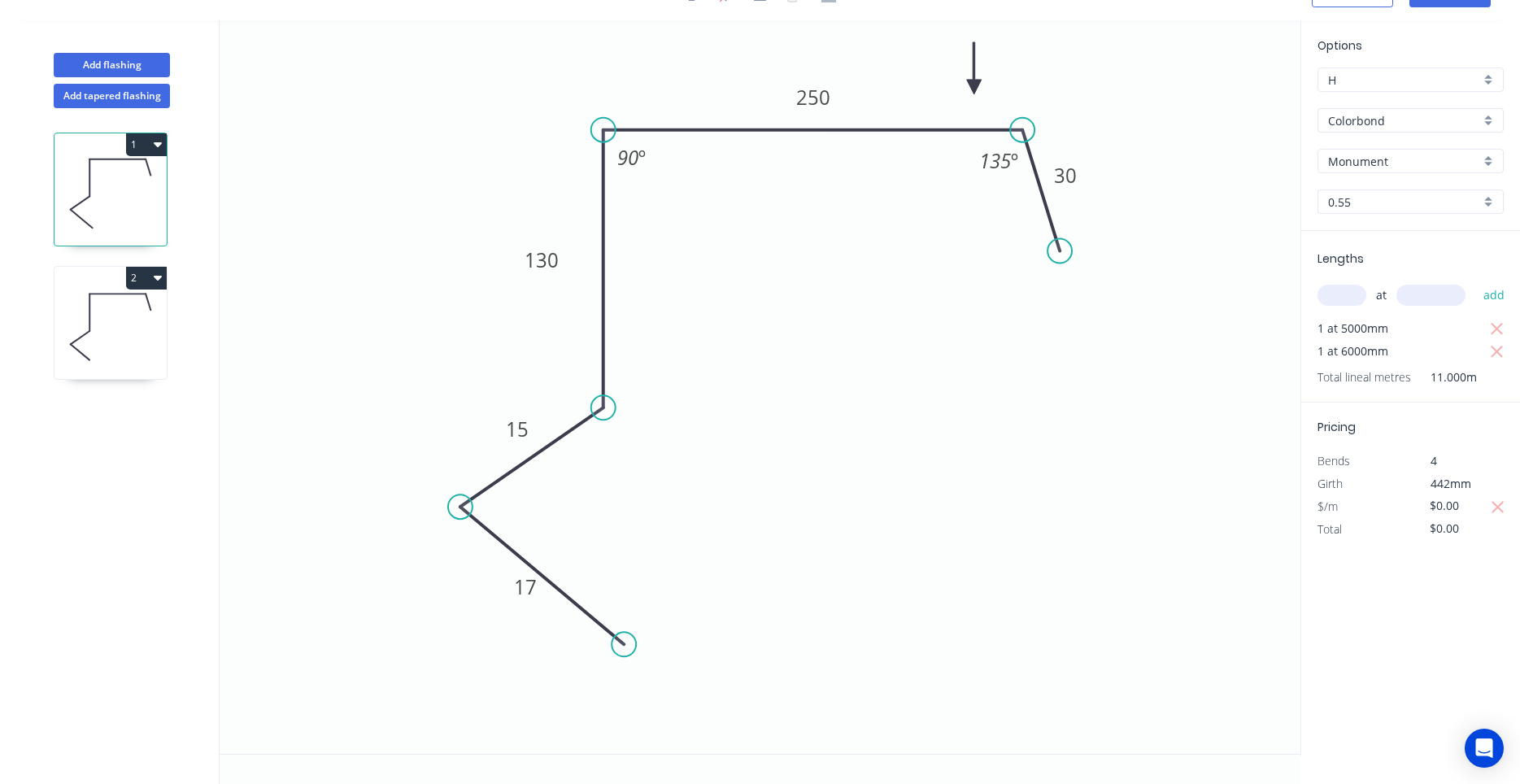
scroll to position [0, 0]
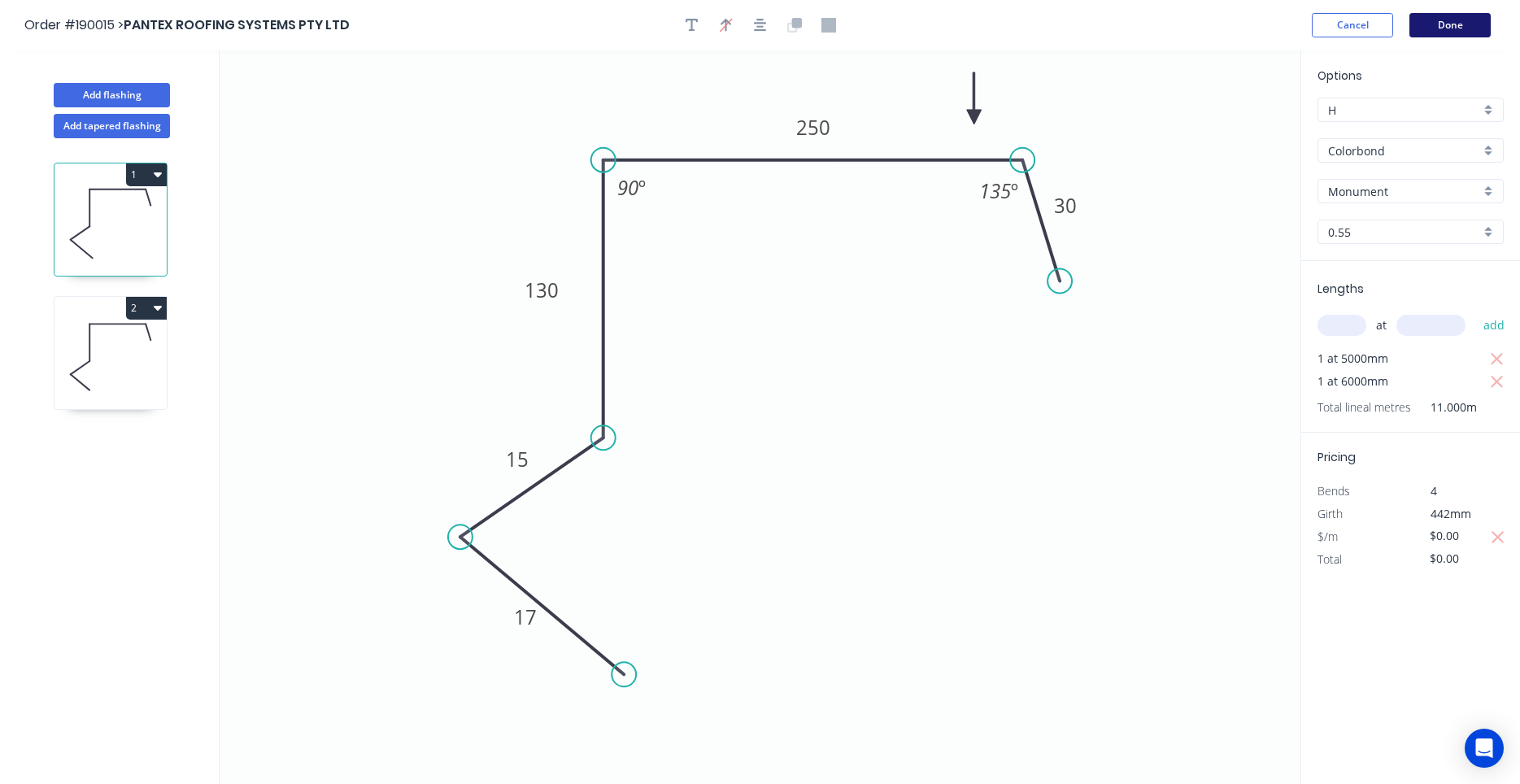
click at [1458, 22] on button "Done" at bounding box center [1450, 26] width 81 height 25
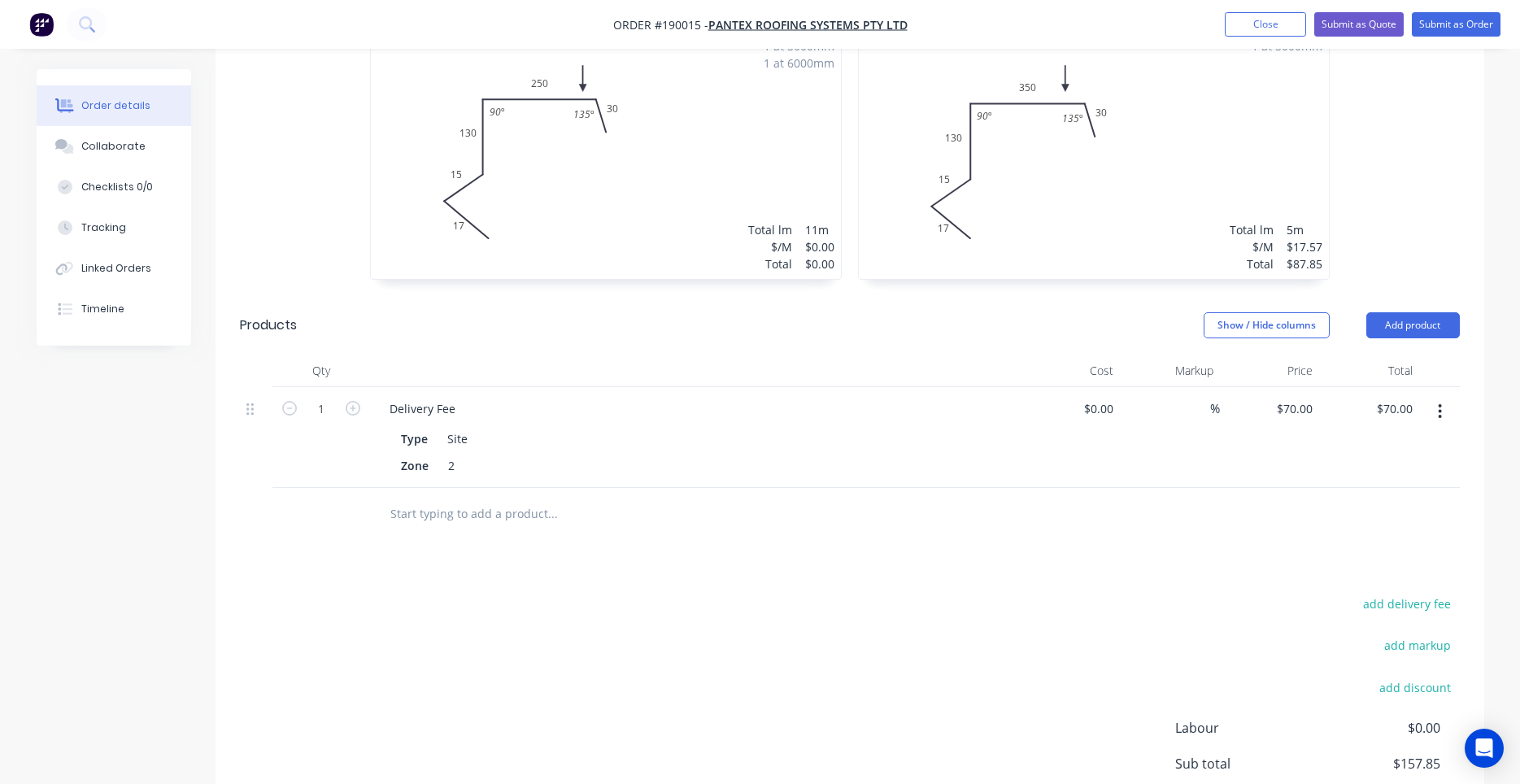
click at [1133, 188] on div "1 at 5000mm Total lm $/M Total 5m $17.57 $87.85" at bounding box center [1094, 155] width 470 height 248
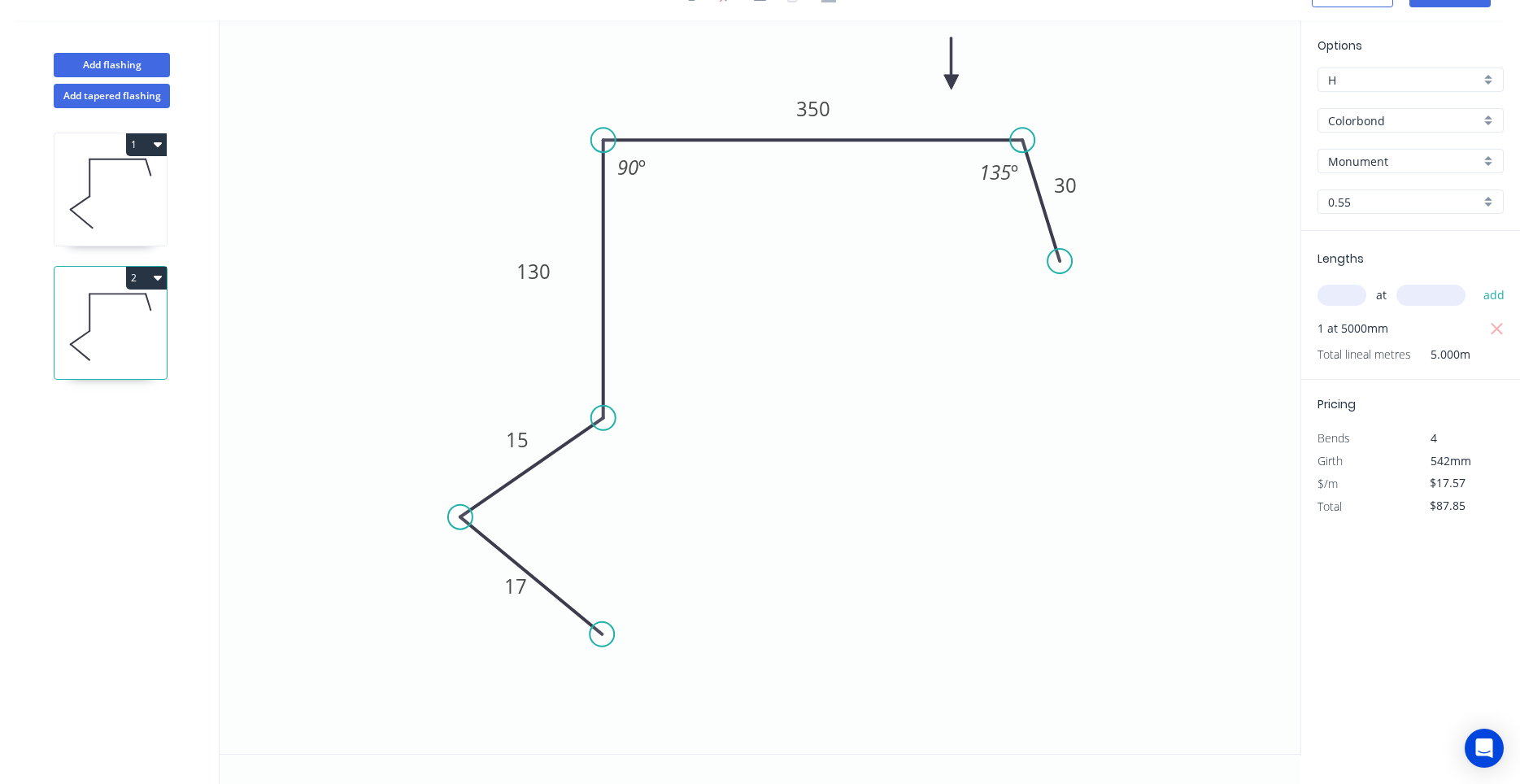
scroll to position [30, 0]
click at [1448, 481] on input "$17.57" at bounding box center [1457, 483] width 56 height 23
drag, startPoint x: 1467, startPoint y: 483, endPoint x: 1327, endPoint y: 468, distance: 140.8
click at [1430, 472] on input "$17.57" at bounding box center [1457, 483] width 56 height 23
type input "$0.00"
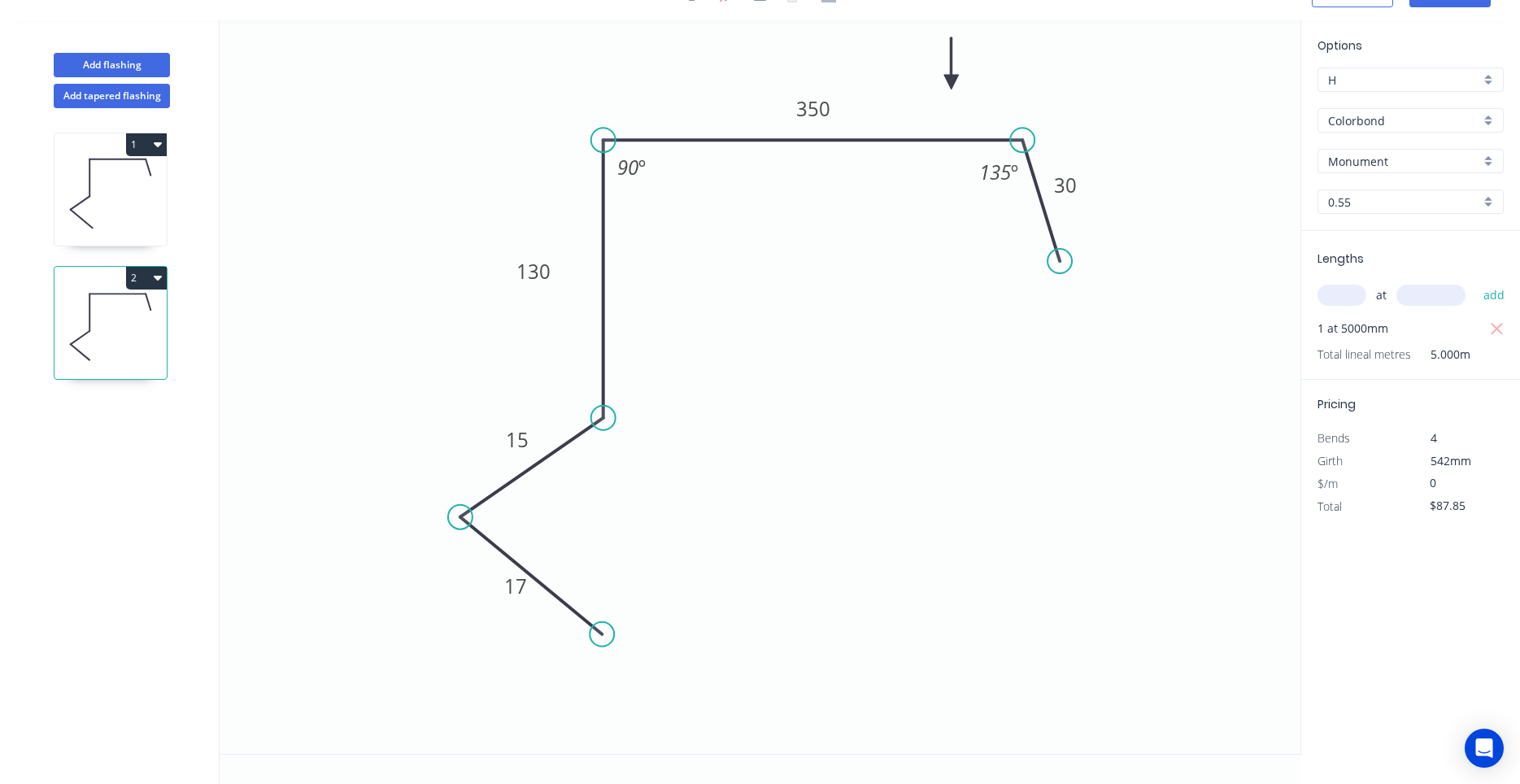
type input "$0.00"
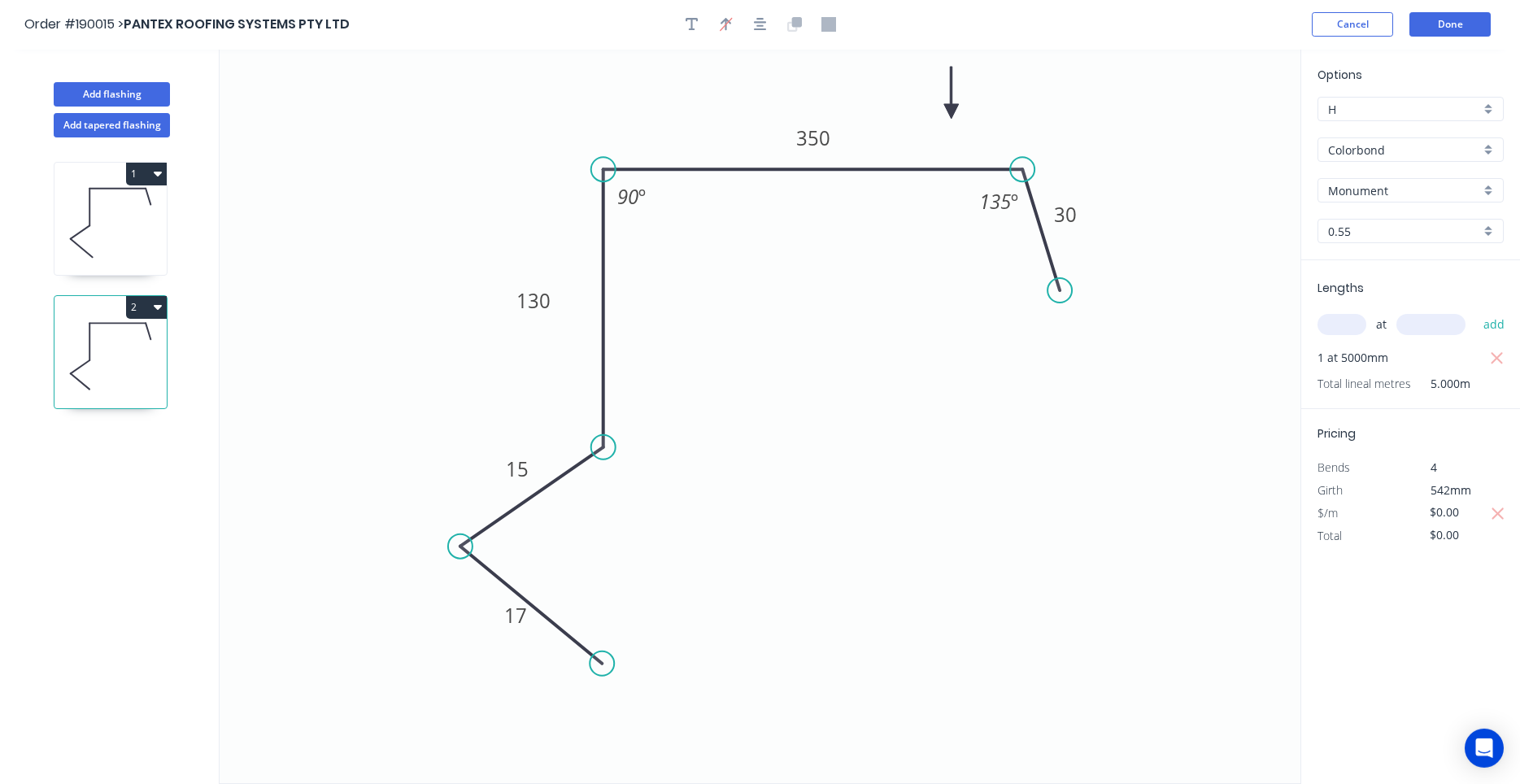
scroll to position [0, 0]
click at [1447, 35] on button "Done" at bounding box center [1450, 26] width 81 height 25
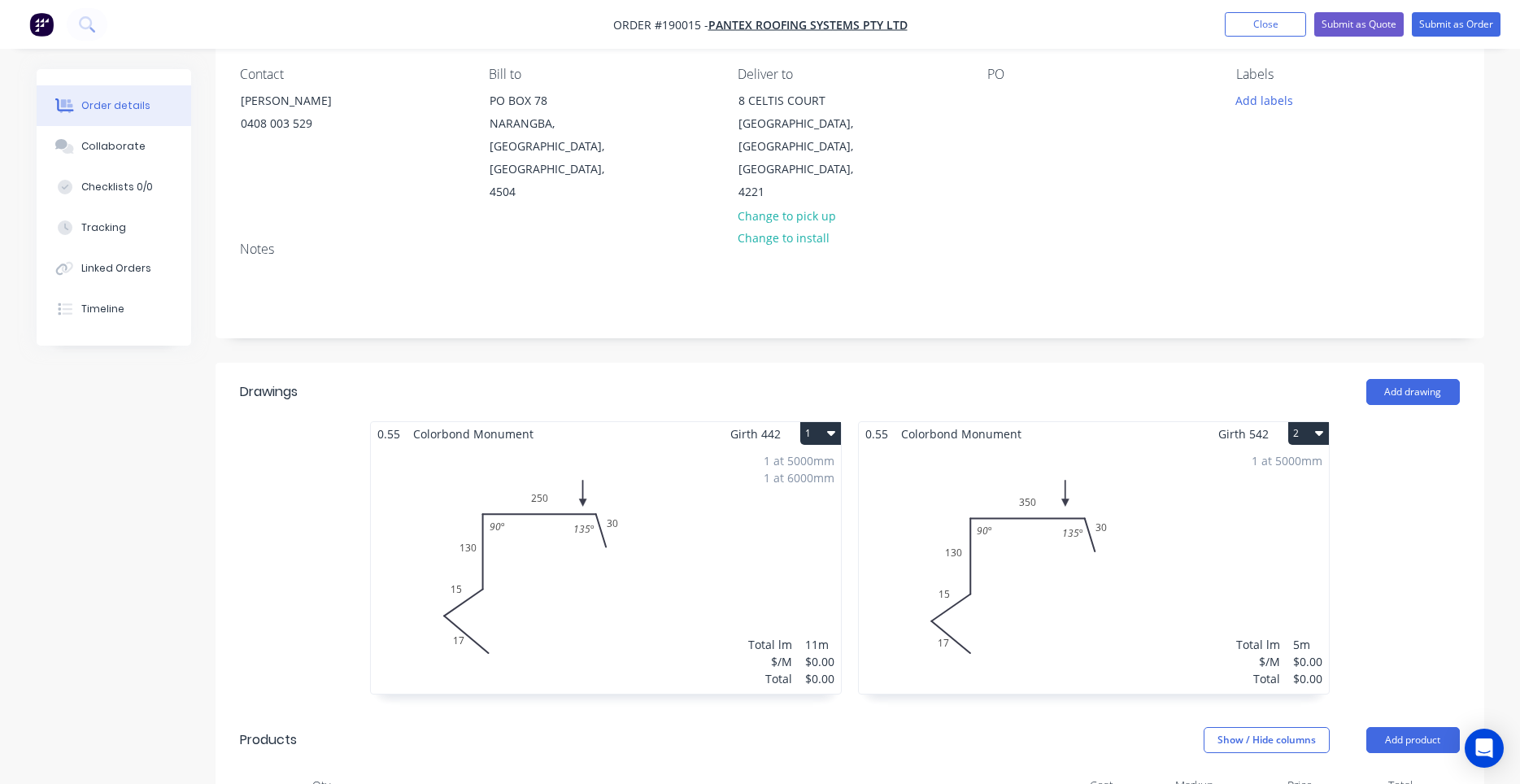
scroll to position [691, 0]
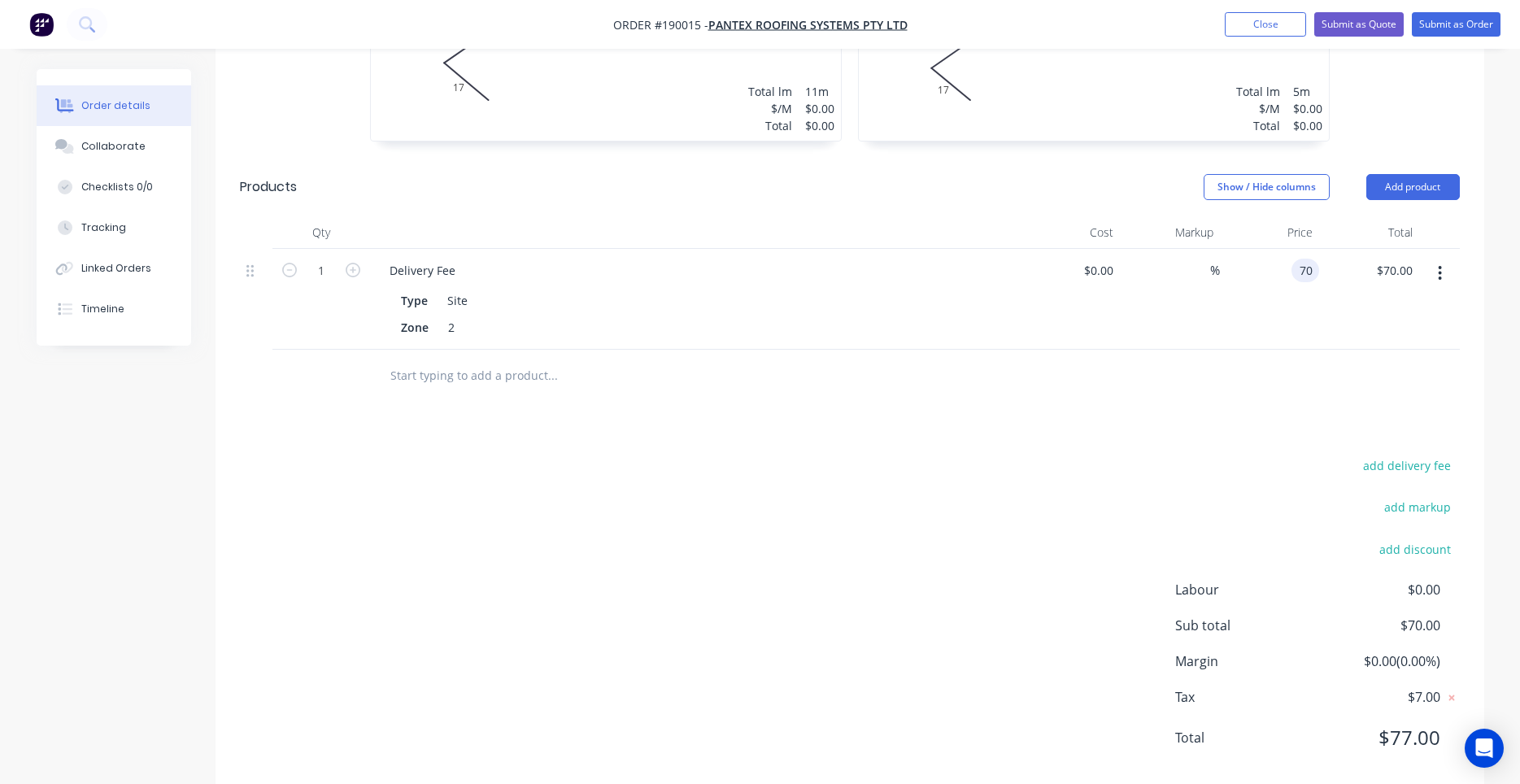
click at [1298, 259] on input "70" at bounding box center [1309, 270] width 21 height 24
type input "$0.00"
click at [1295, 280] on div "$0.00 $0.00" at bounding box center [1270, 300] width 100 height 101
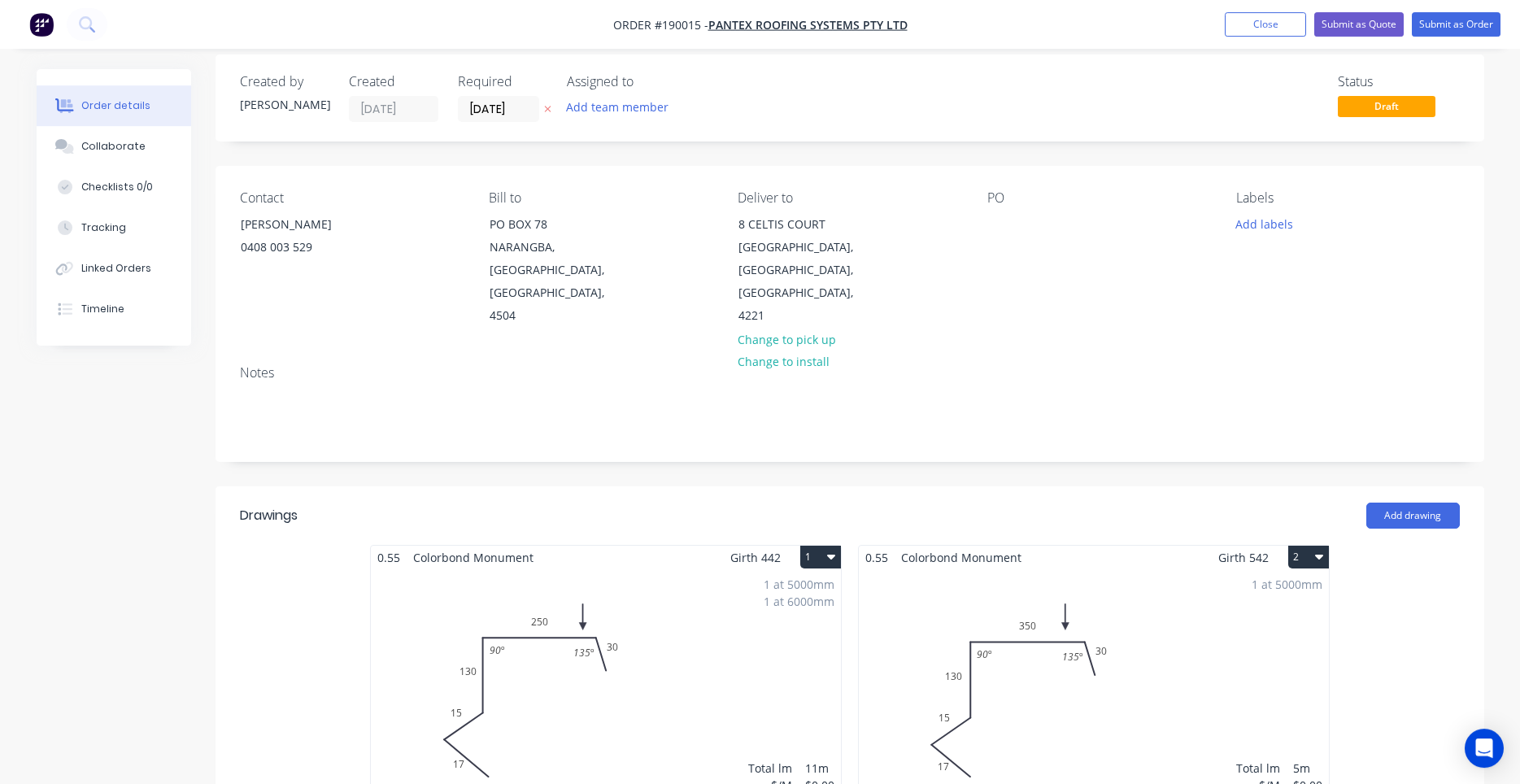
scroll to position [0, 0]
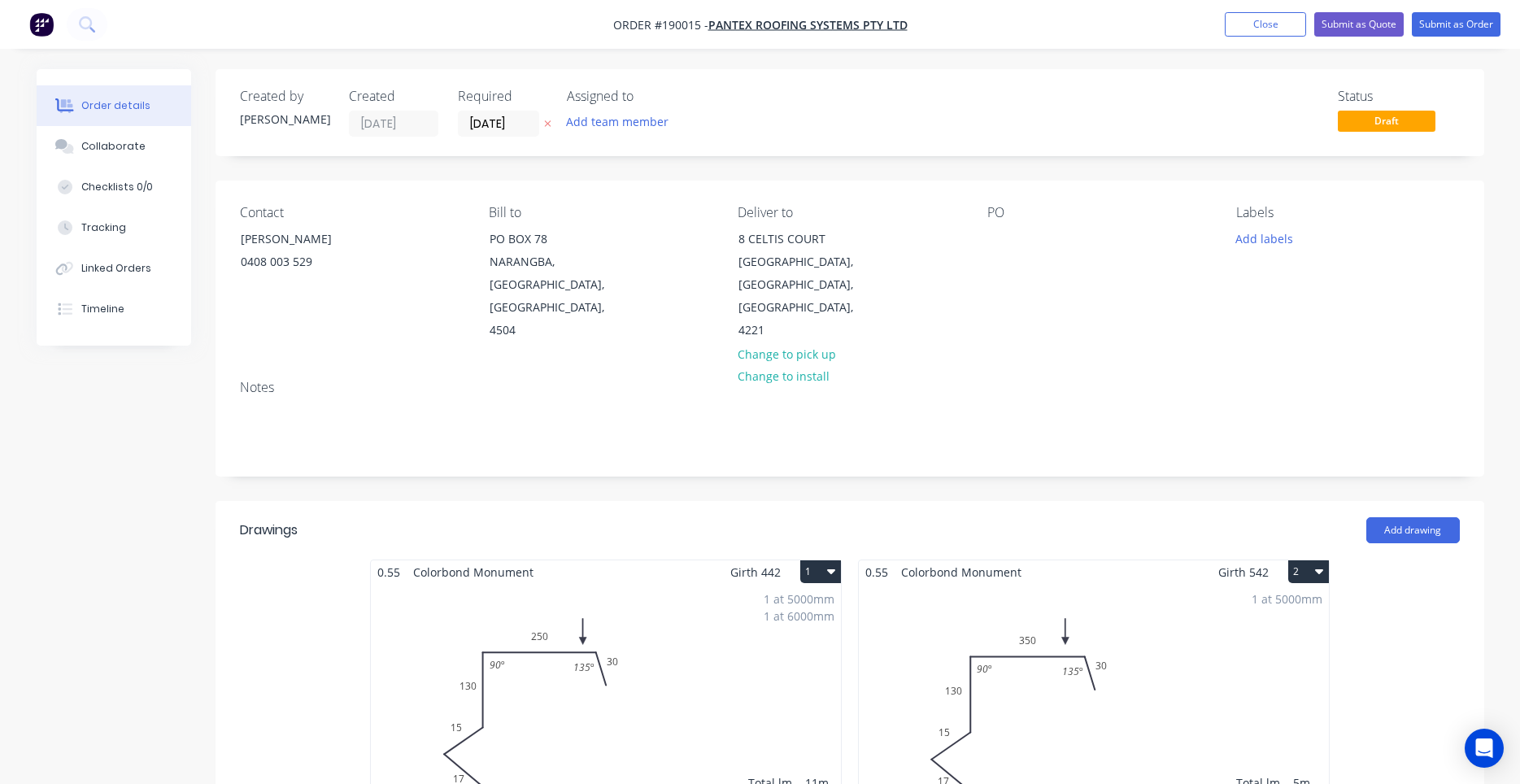
click at [766, 659] on div "1 at 5000mm 1 at 6000mm Total lm $/M Total 11m $0.00 $0.00" at bounding box center [607, 708] width 470 height 248
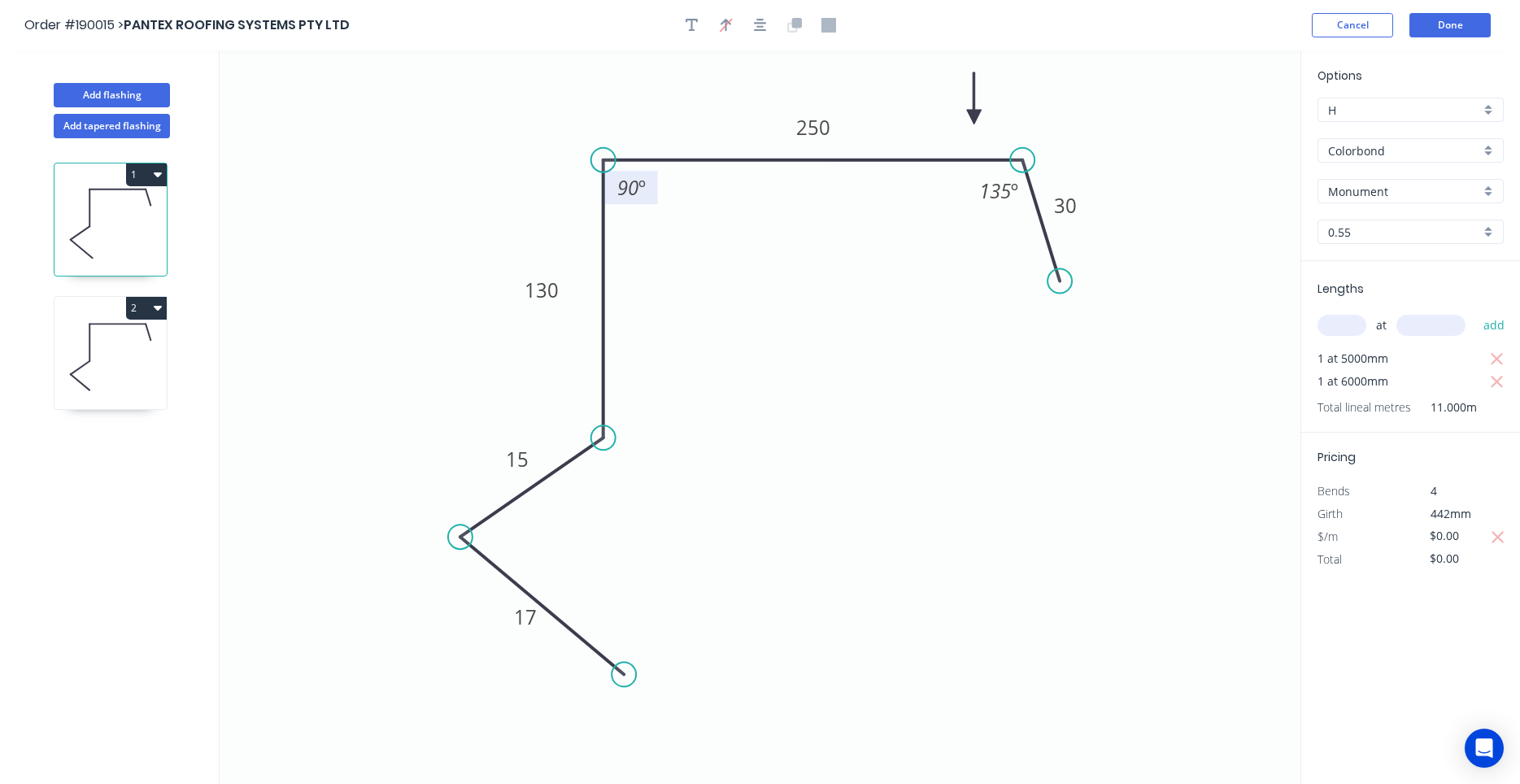
click at [646, 194] on rect at bounding box center [630, 189] width 33 height 23
click at [631, 214] on div "Hide angle" at bounding box center [686, 221] width 164 height 34
click at [158, 366] on icon at bounding box center [111, 357] width 112 height 104
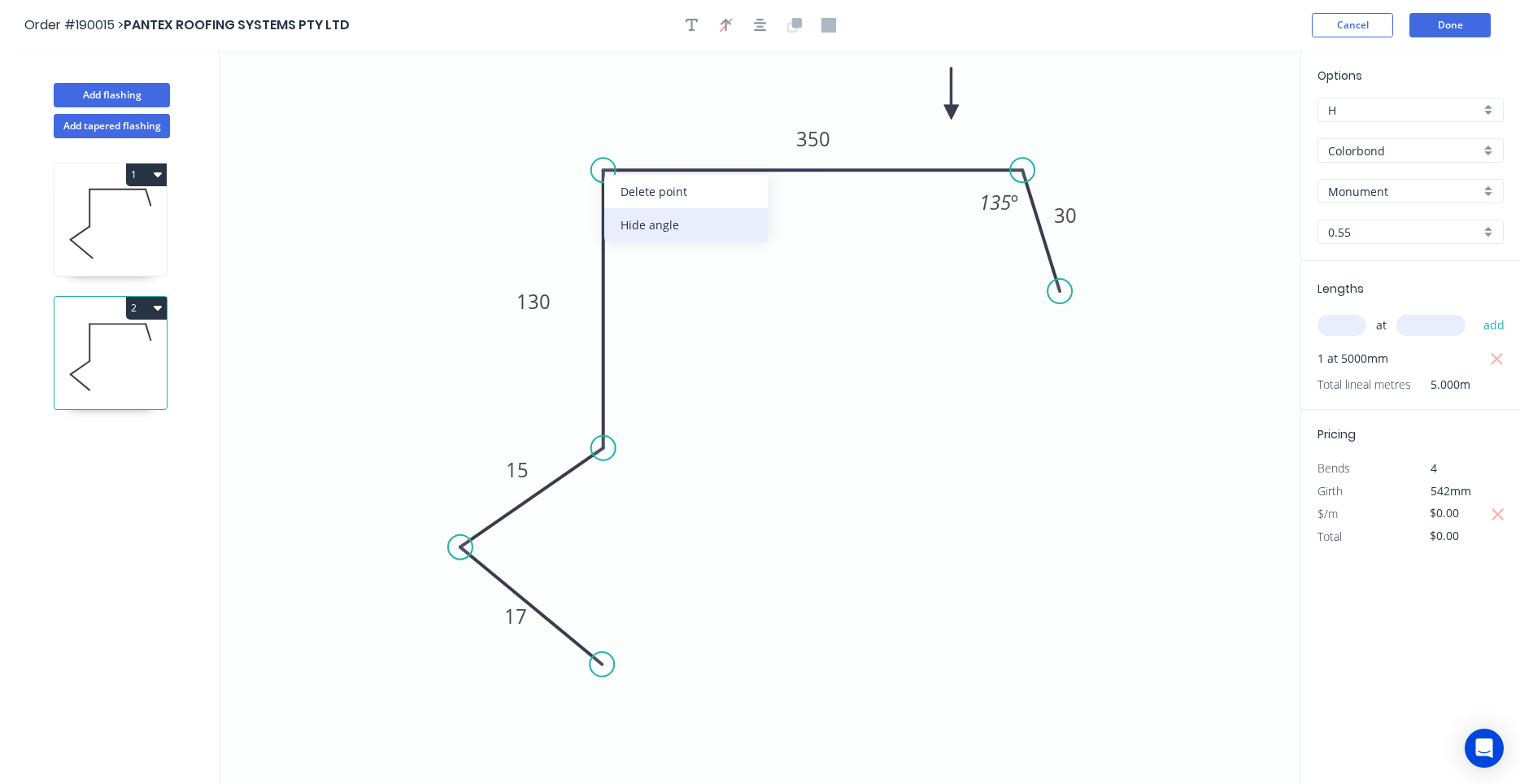
click at [625, 218] on div "Hide angle" at bounding box center [686, 225] width 164 height 34
click at [1458, 18] on button "Done" at bounding box center [1450, 26] width 81 height 25
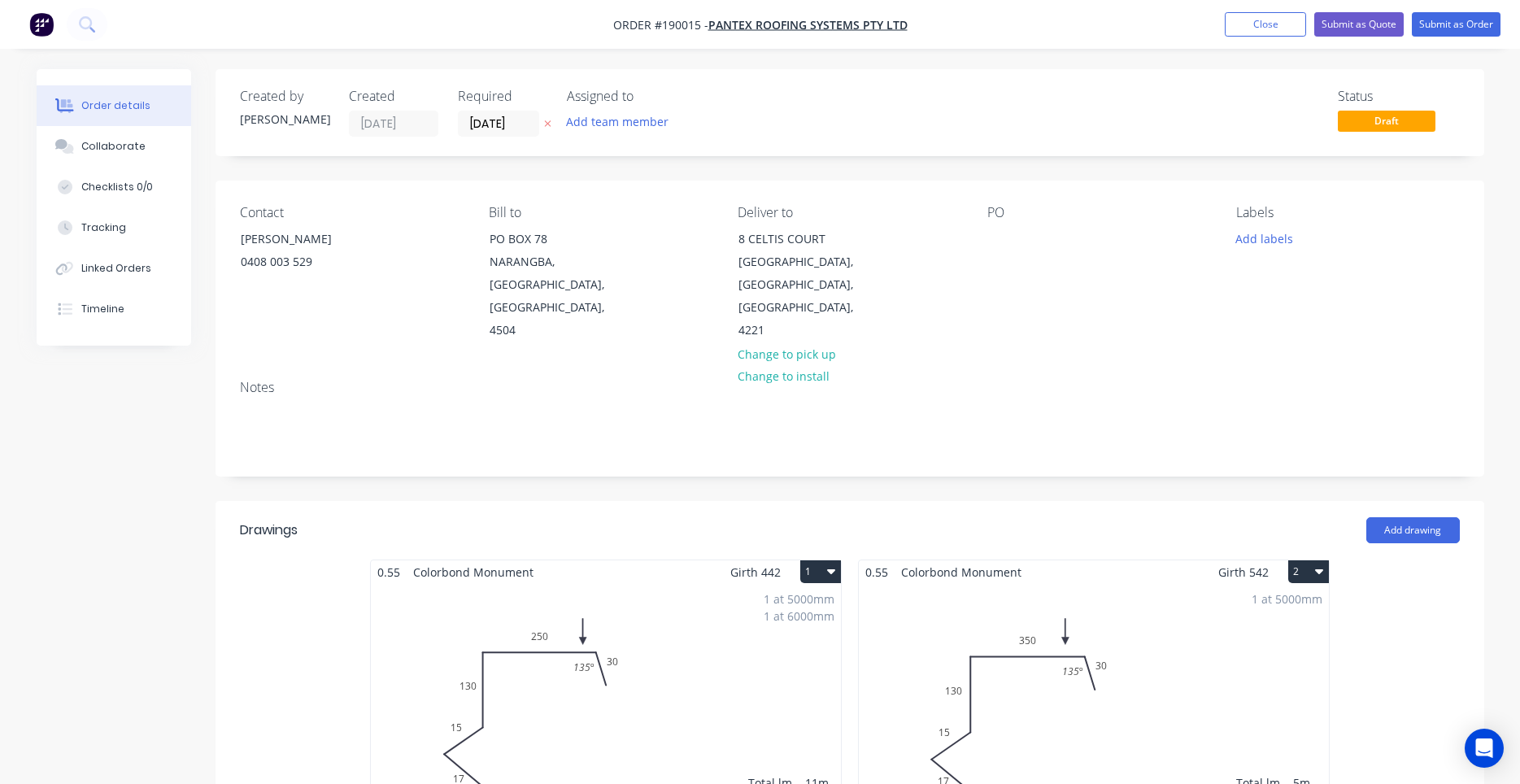
click at [1013, 242] on div "PO" at bounding box center [1099, 273] width 223 height 137
click at [1000, 235] on div at bounding box center [1000, 239] width 26 height 24
click at [1449, 31] on button "Submit as Order" at bounding box center [1456, 25] width 88 height 25
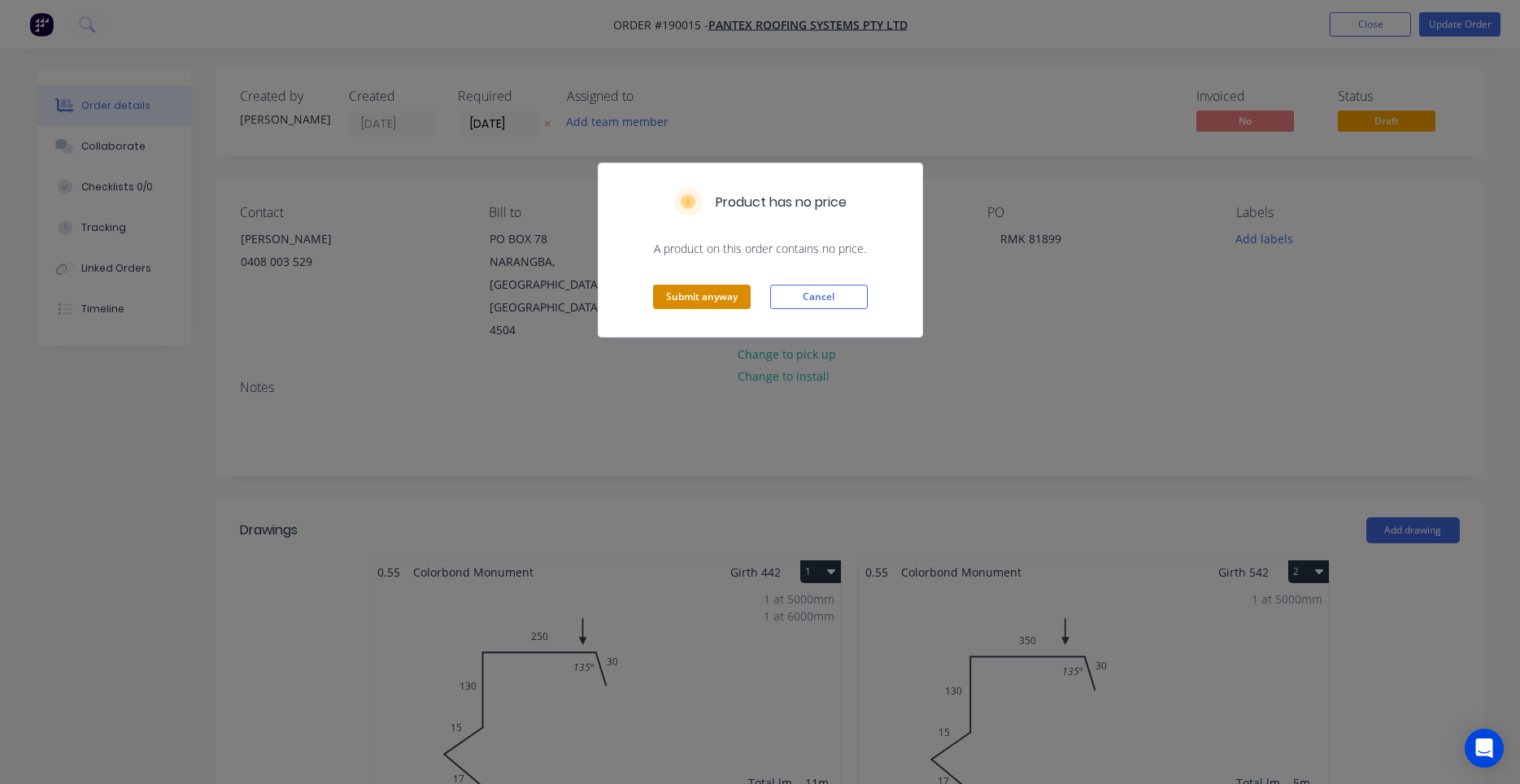
click at [736, 297] on button "Submit anyway" at bounding box center [702, 297] width 97 height 25
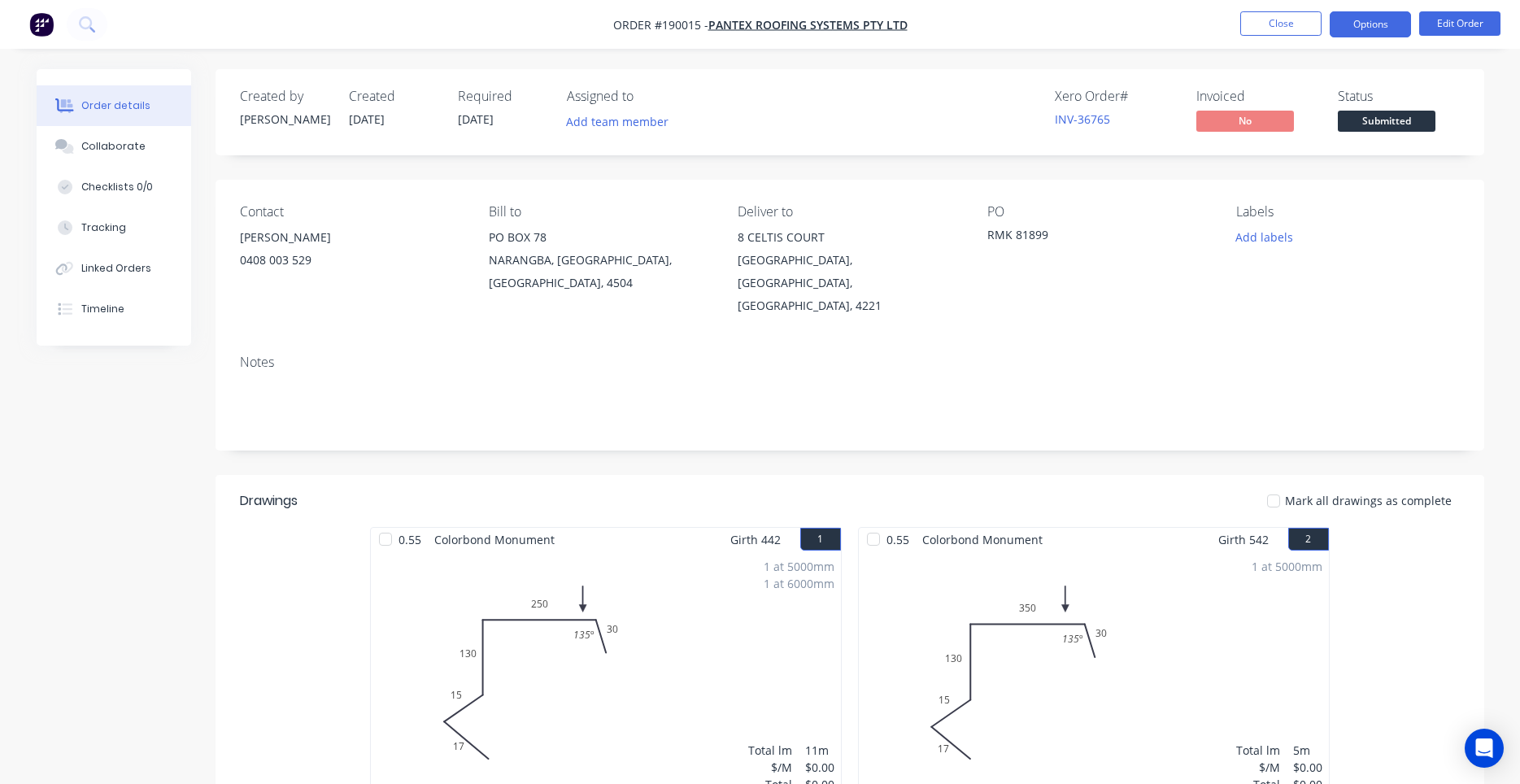
click at [1377, 31] on button "Options" at bounding box center [1371, 24] width 81 height 26
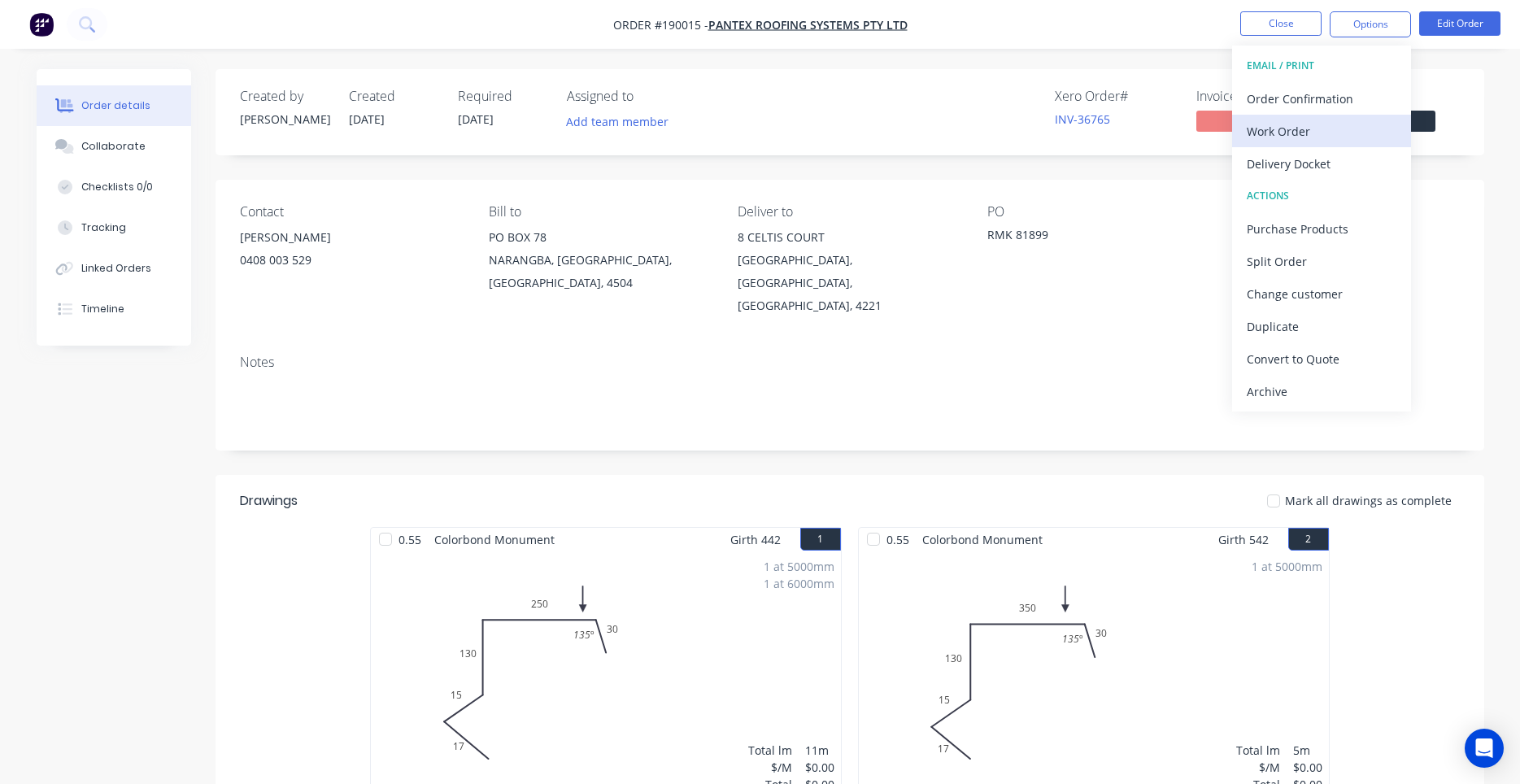
click at [1309, 135] on div "Work Order" at bounding box center [1321, 131] width 149 height 24
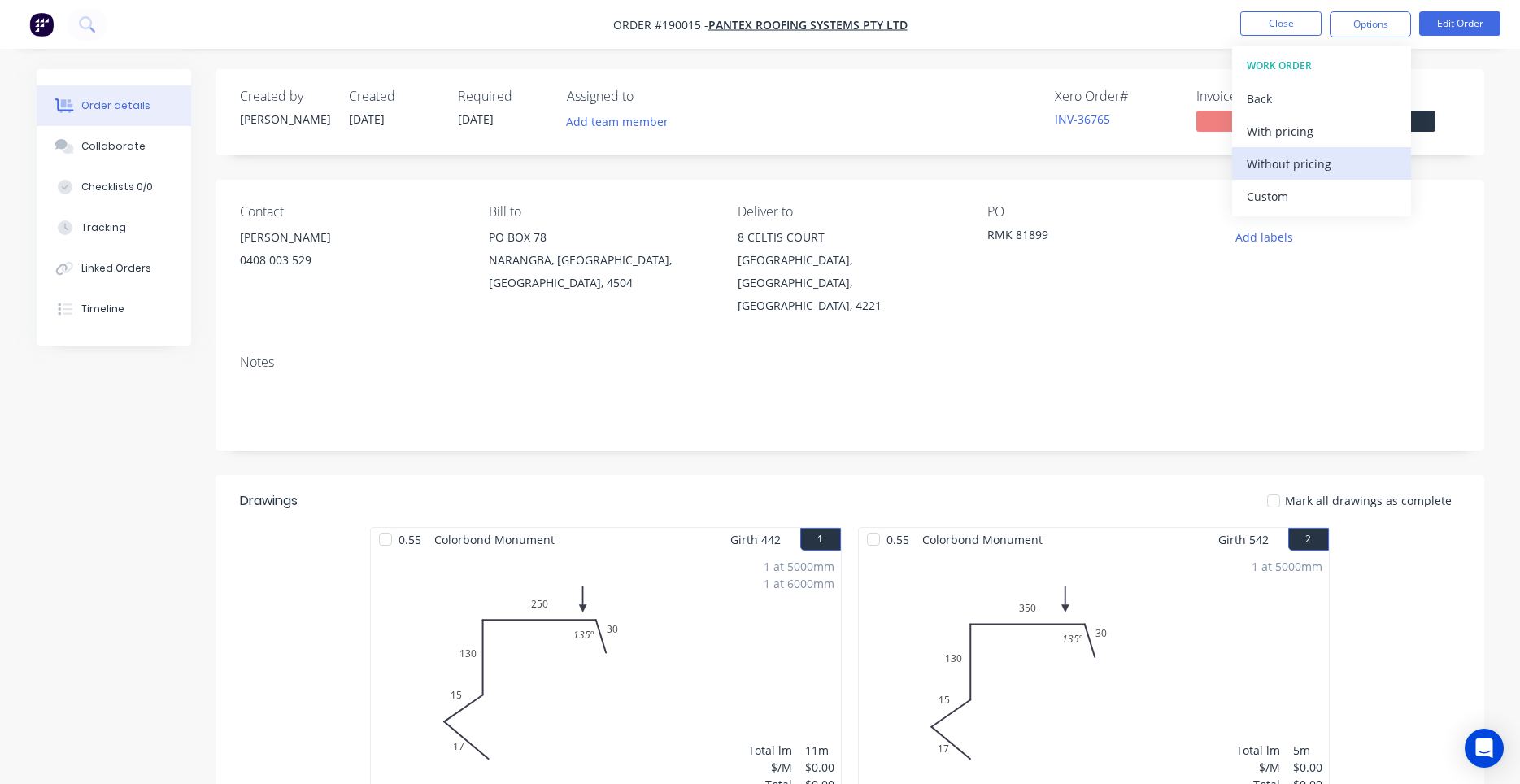
click at [1310, 168] on div "Without pricing" at bounding box center [1321, 164] width 149 height 24
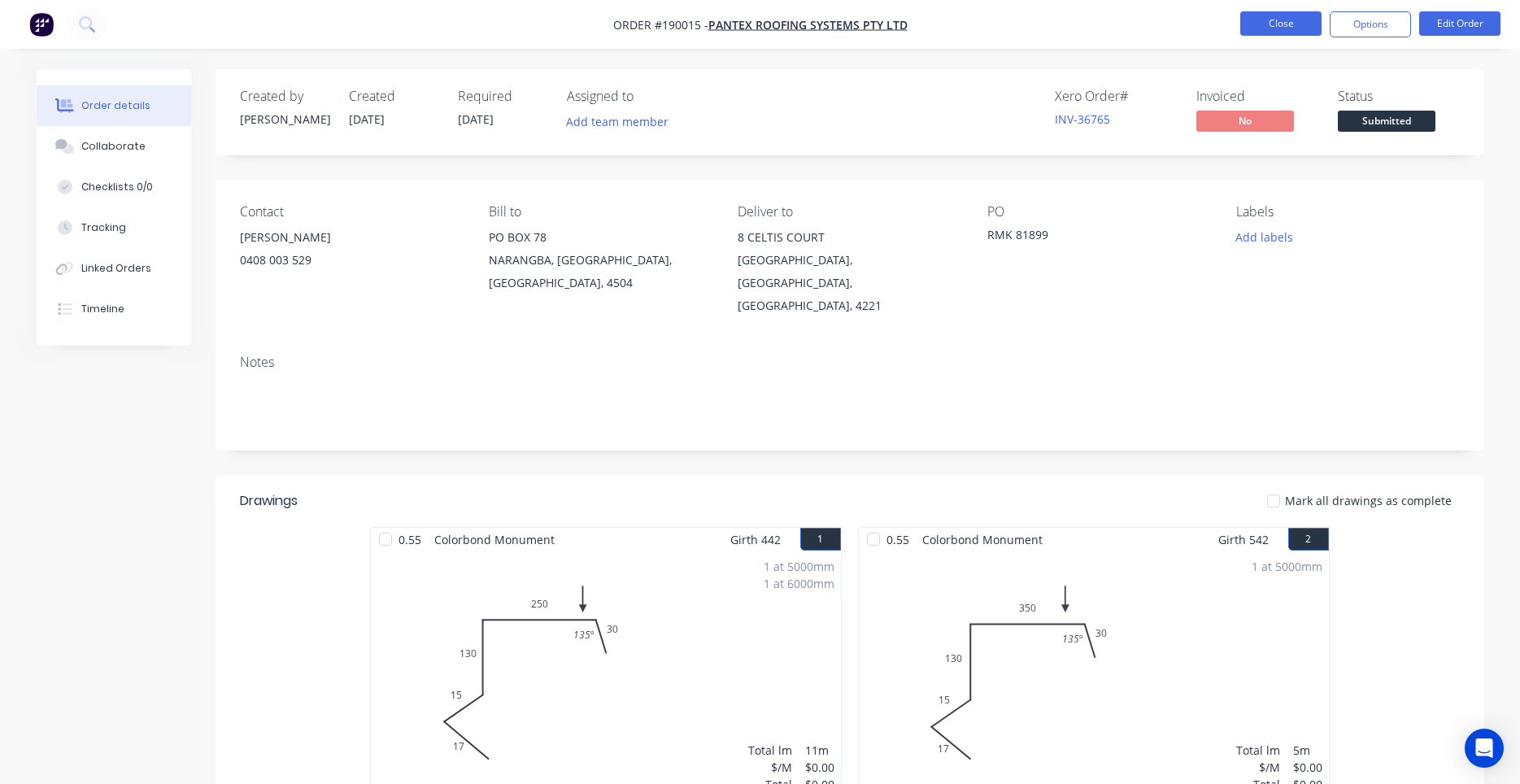
click at [1278, 32] on button "Close" at bounding box center [1281, 24] width 81 height 25
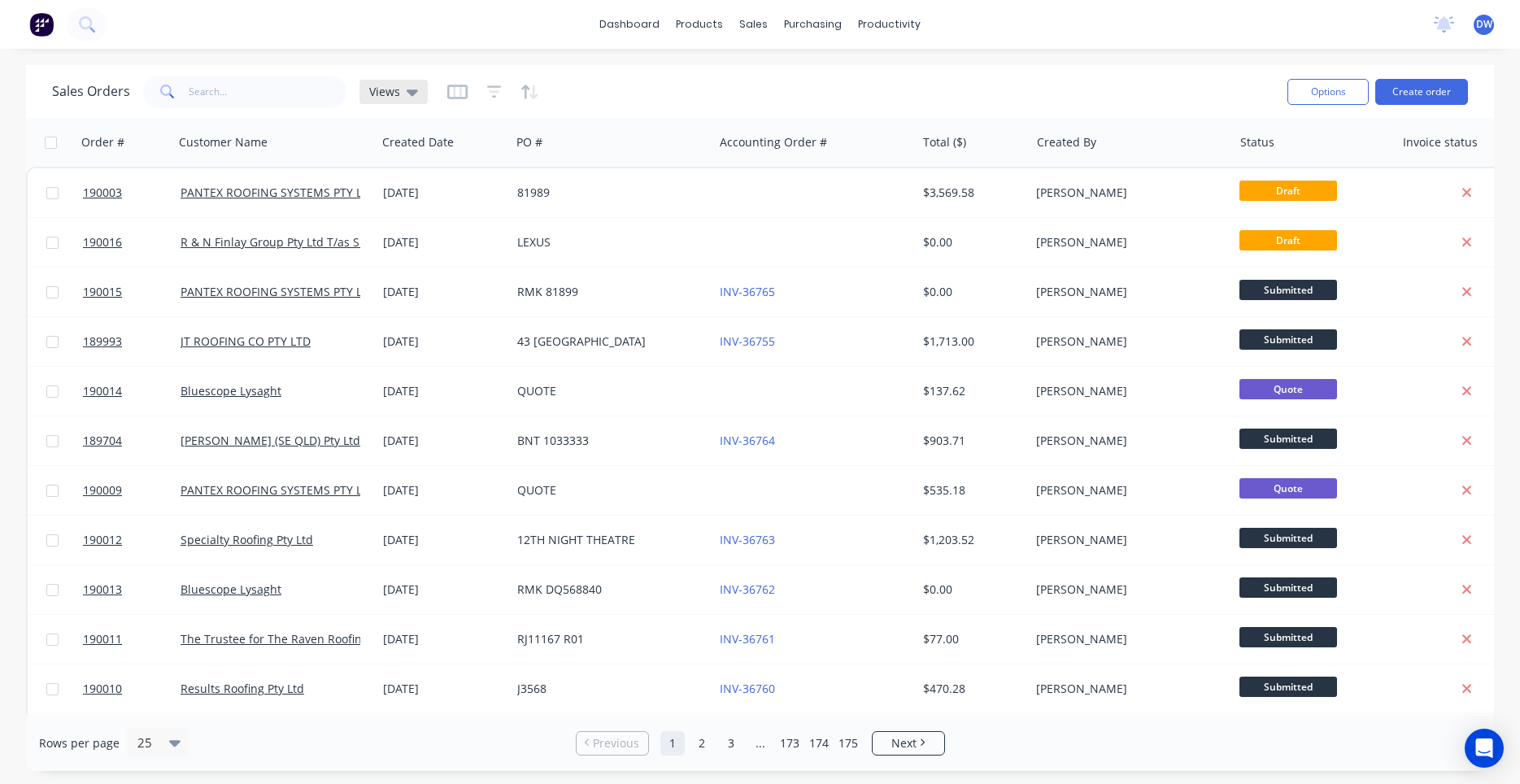
click at [390, 96] on span "Views" at bounding box center [385, 91] width 31 height 17
click at [368, 263] on button "New Hires" at bounding box center [457, 263] width 186 height 19
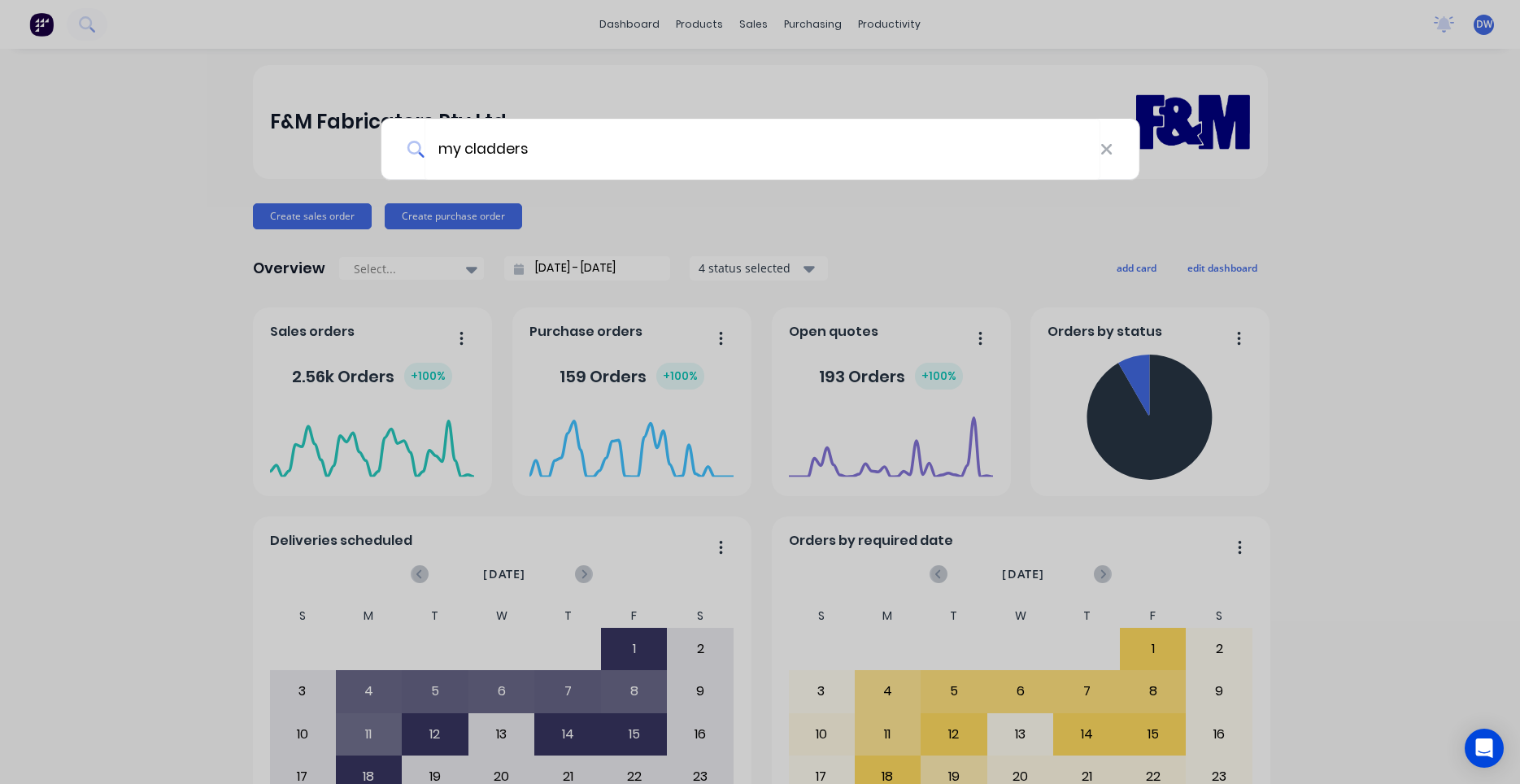
type input "my cladders"
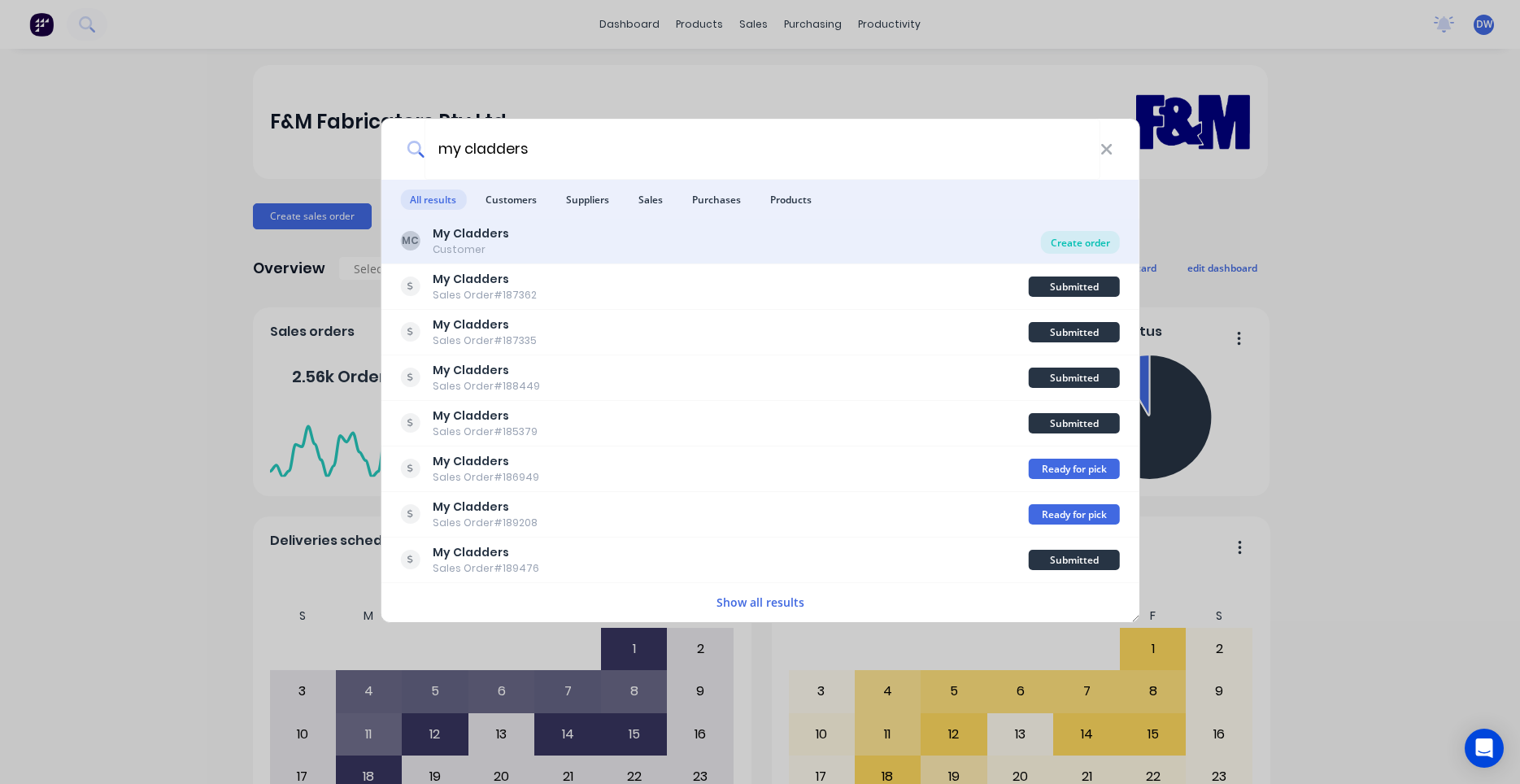
click at [1074, 252] on div "Create order" at bounding box center [1081, 242] width 79 height 23
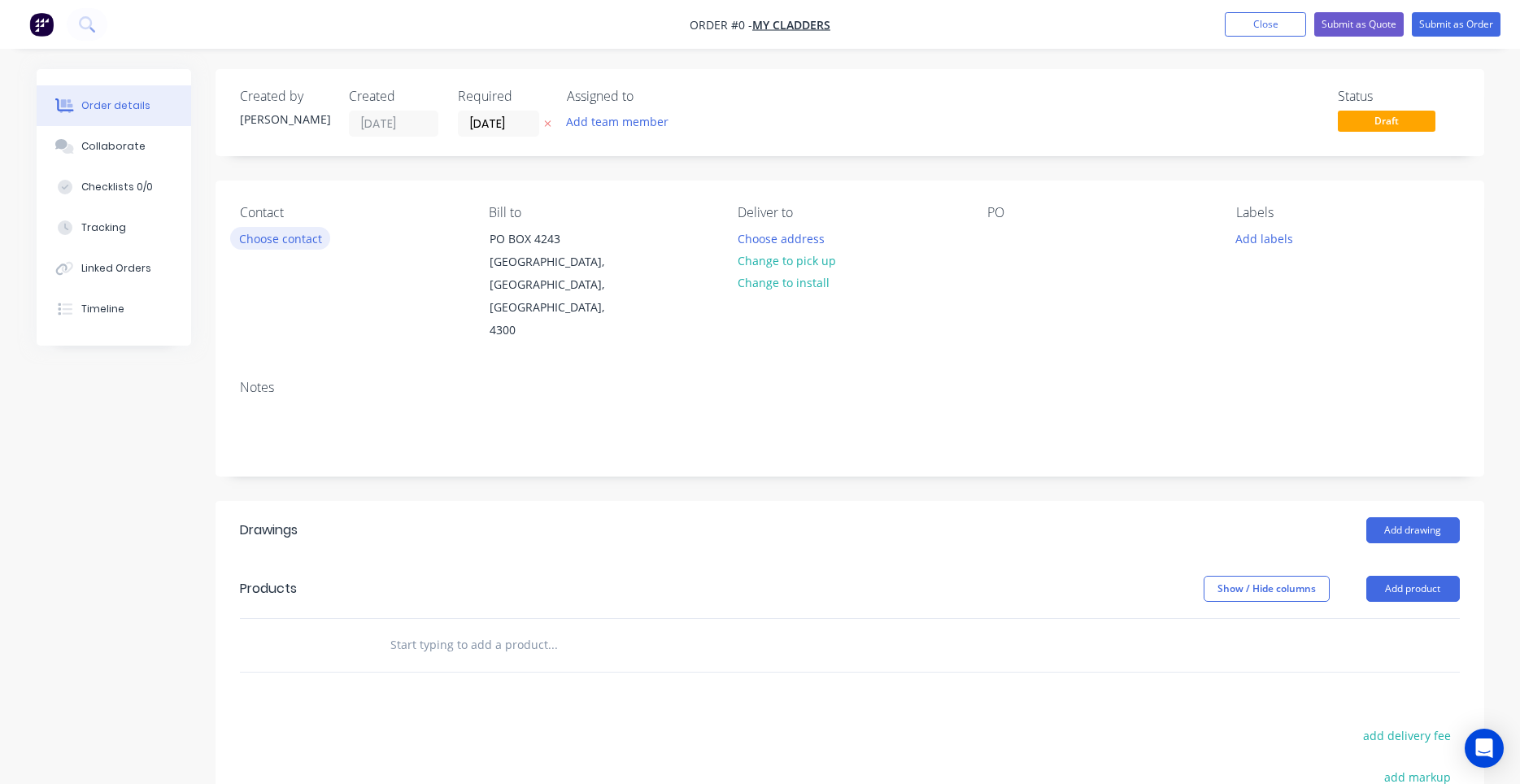
click at [300, 239] on button "Choose contact" at bounding box center [279, 238] width 100 height 22
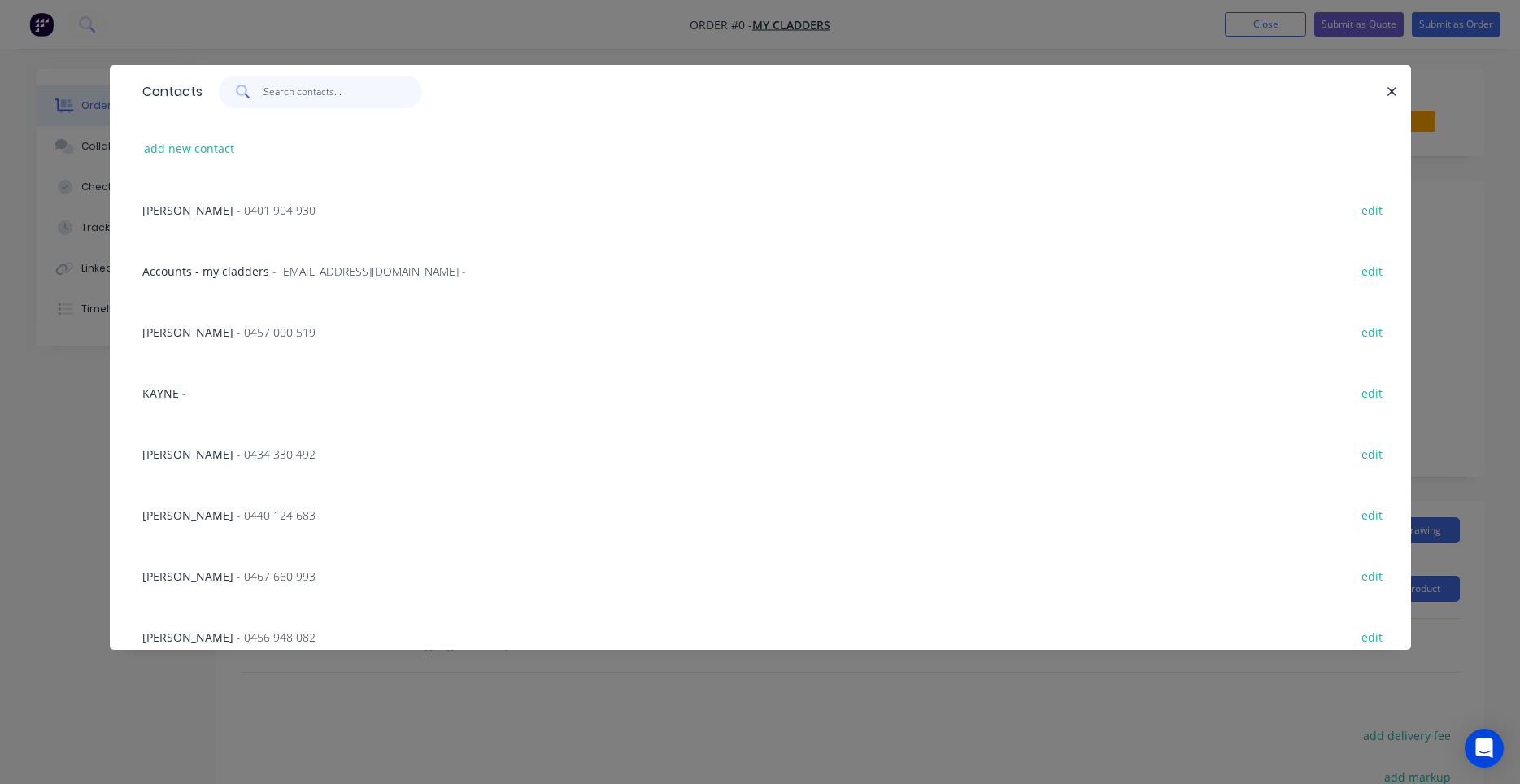
click at [310, 95] on input "text" at bounding box center [342, 92] width 158 height 33
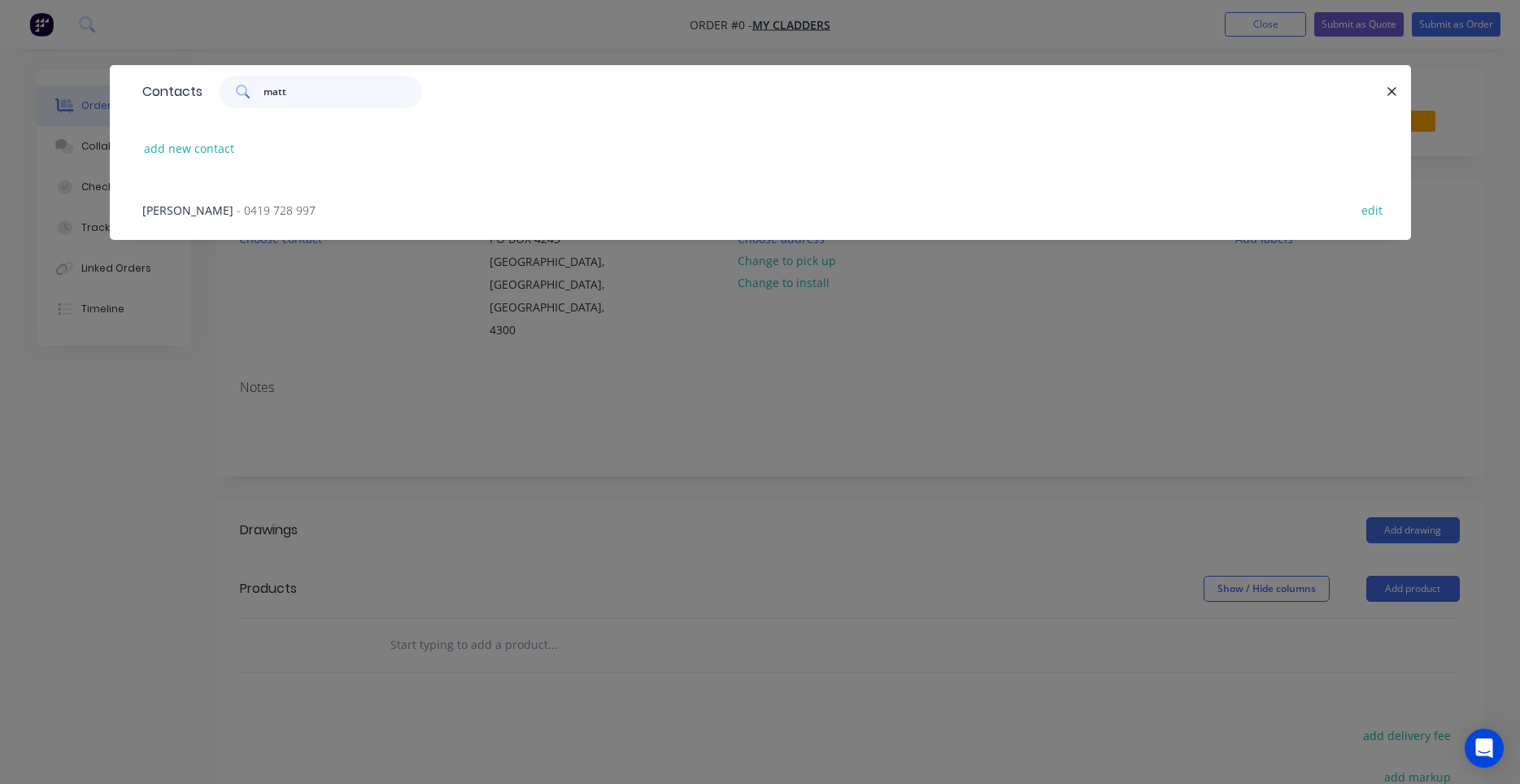
type input "matt"
click at [279, 209] on span "- 0419 728 997" at bounding box center [276, 209] width 79 height 15
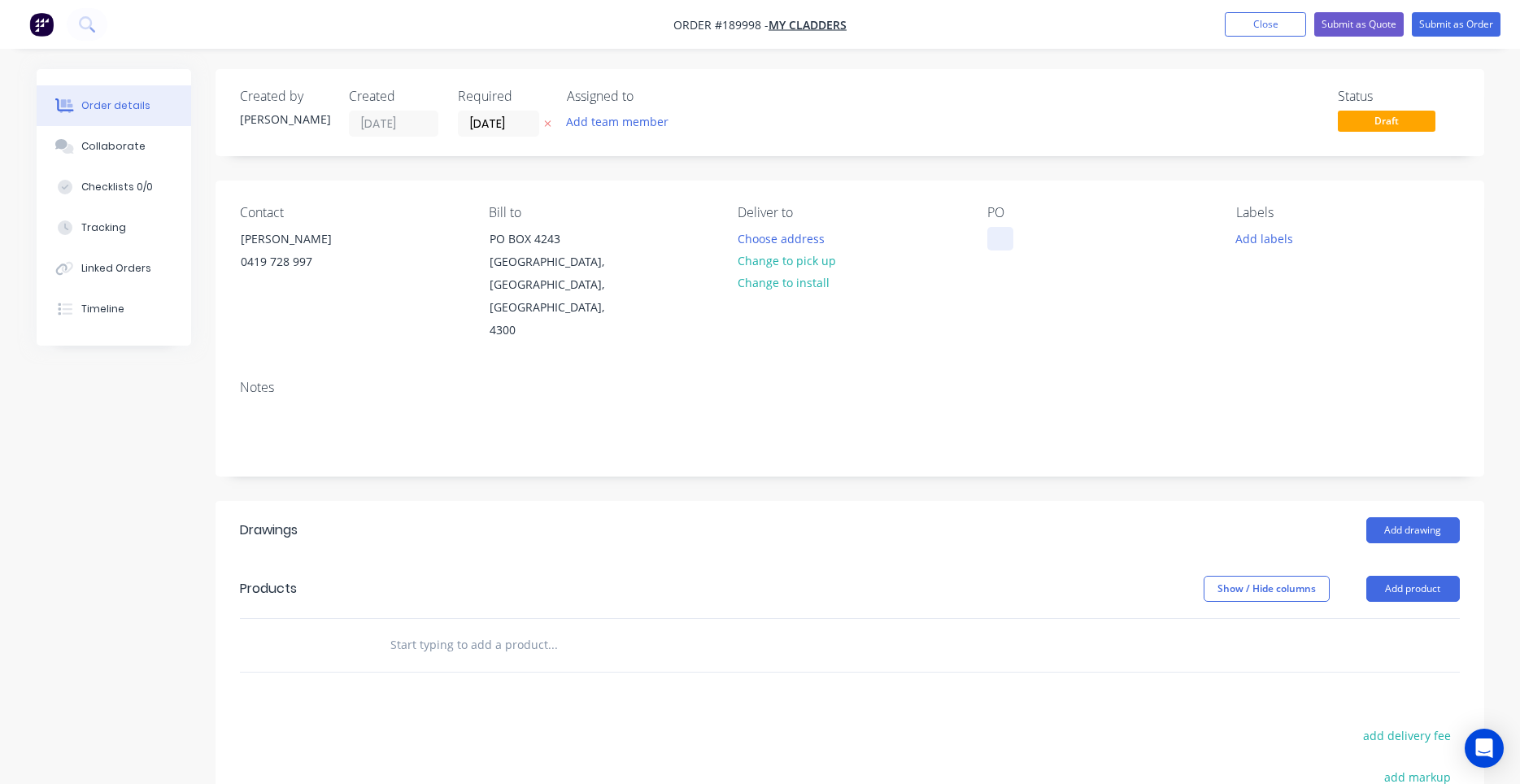
click at [1001, 238] on div at bounding box center [1000, 239] width 26 height 24
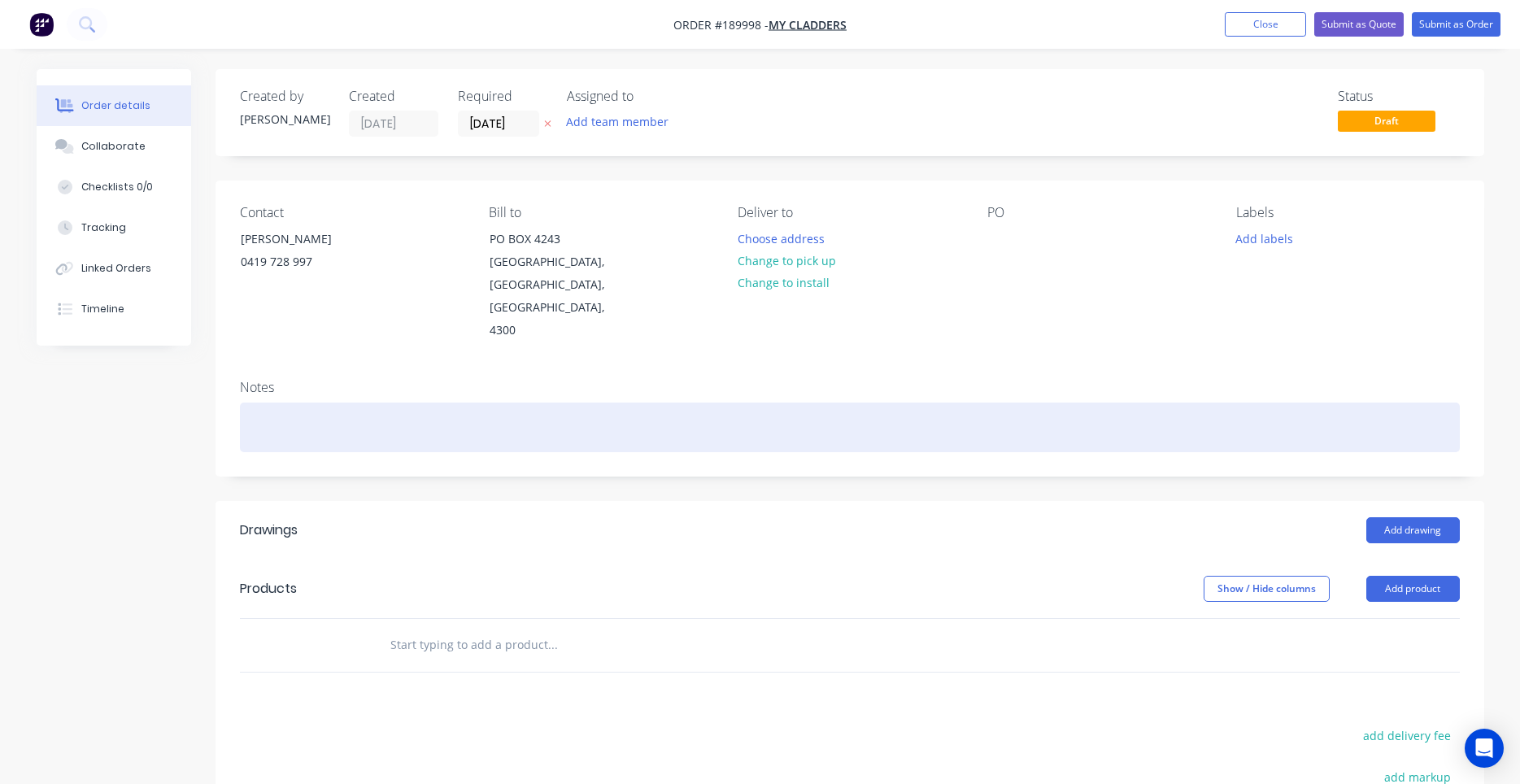
click at [483, 402] on div at bounding box center [850, 427] width 1220 height 49
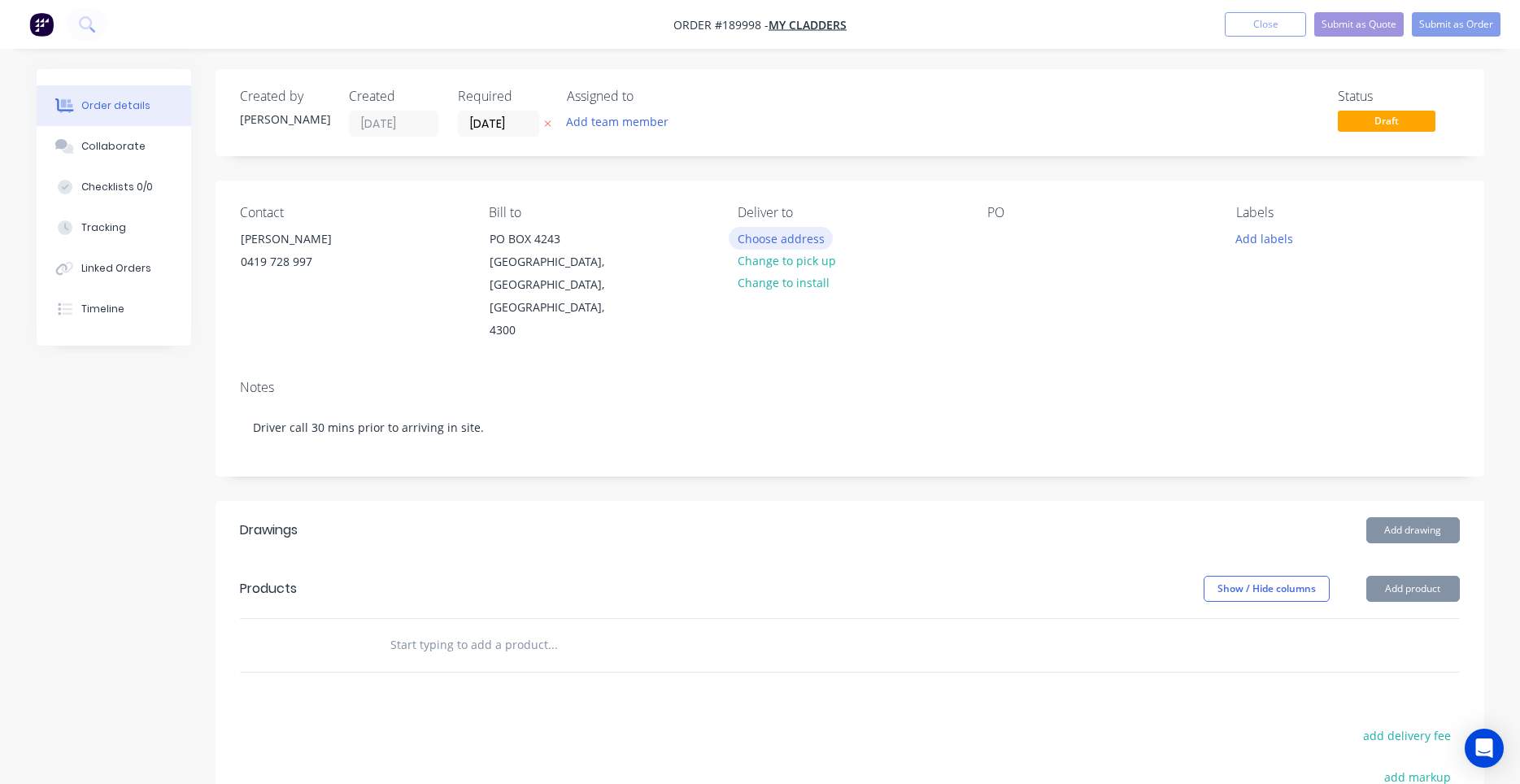
click at [752, 244] on button "Choose address" at bounding box center [781, 238] width 104 height 22
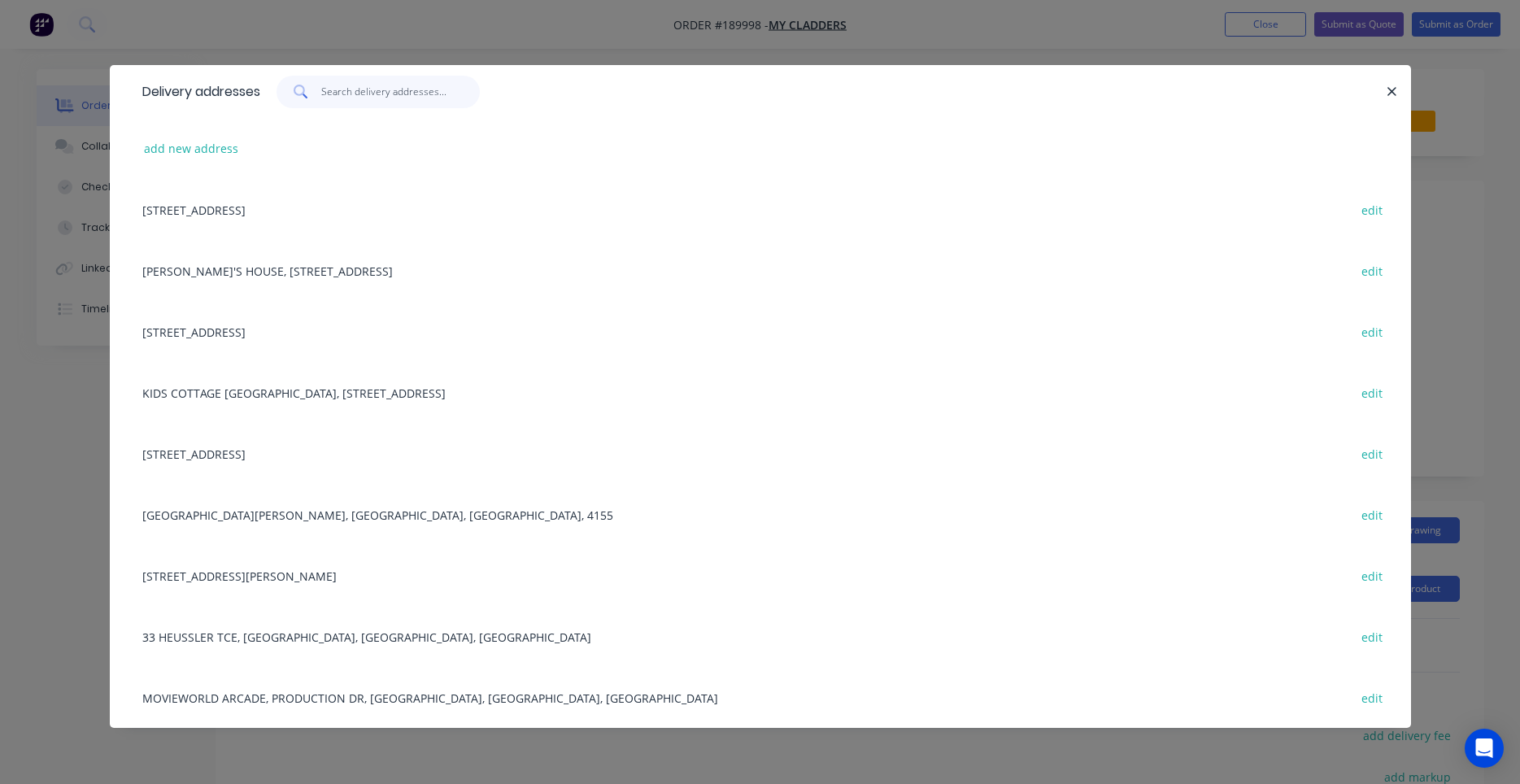
click at [407, 100] on input "text" at bounding box center [400, 92] width 158 height 33
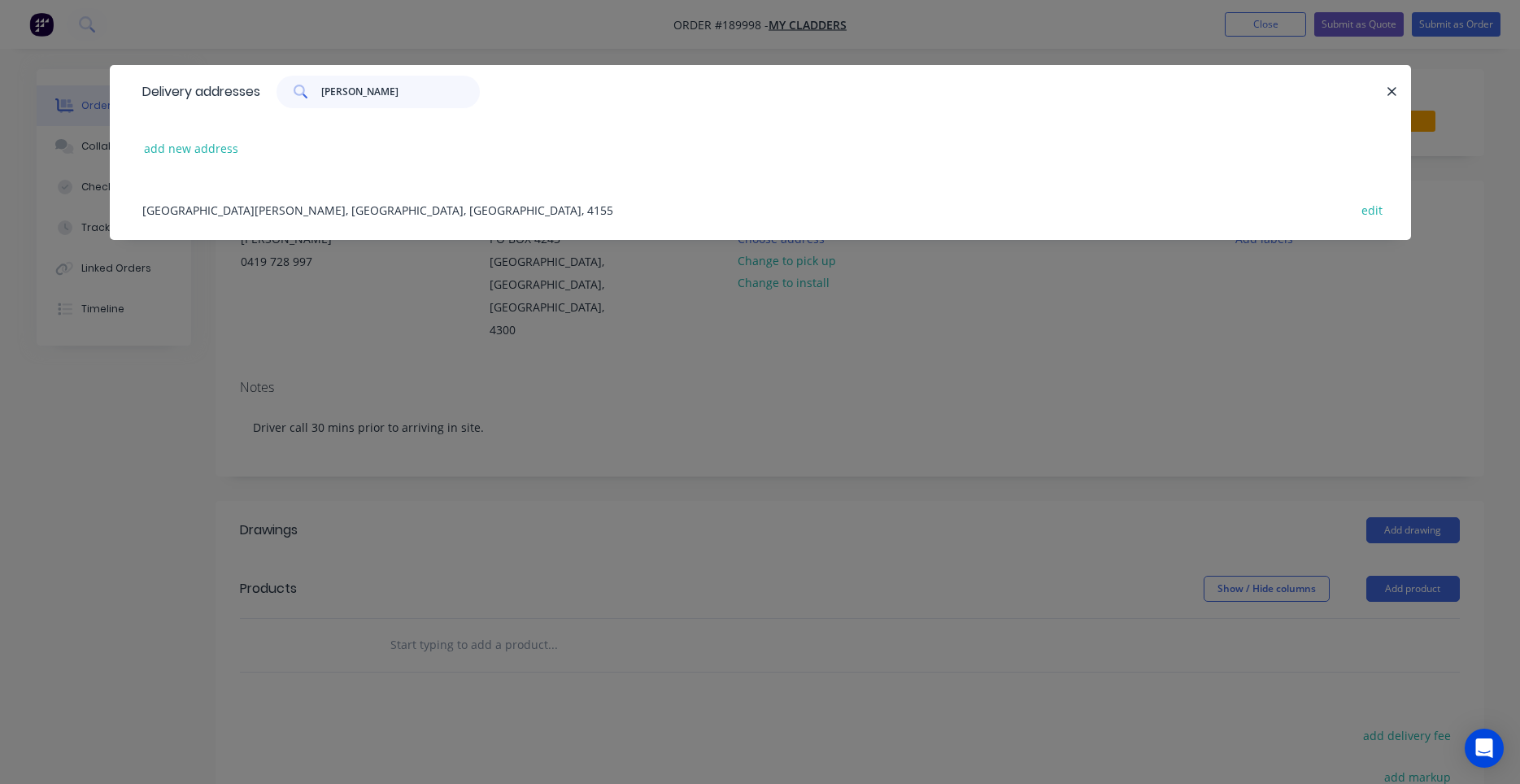
type input "chandler"
click at [356, 207] on div "164 WARRIEWOOD ST, CHANDLER, Queensland, Australia, 4155 edit" at bounding box center [760, 209] width 1253 height 61
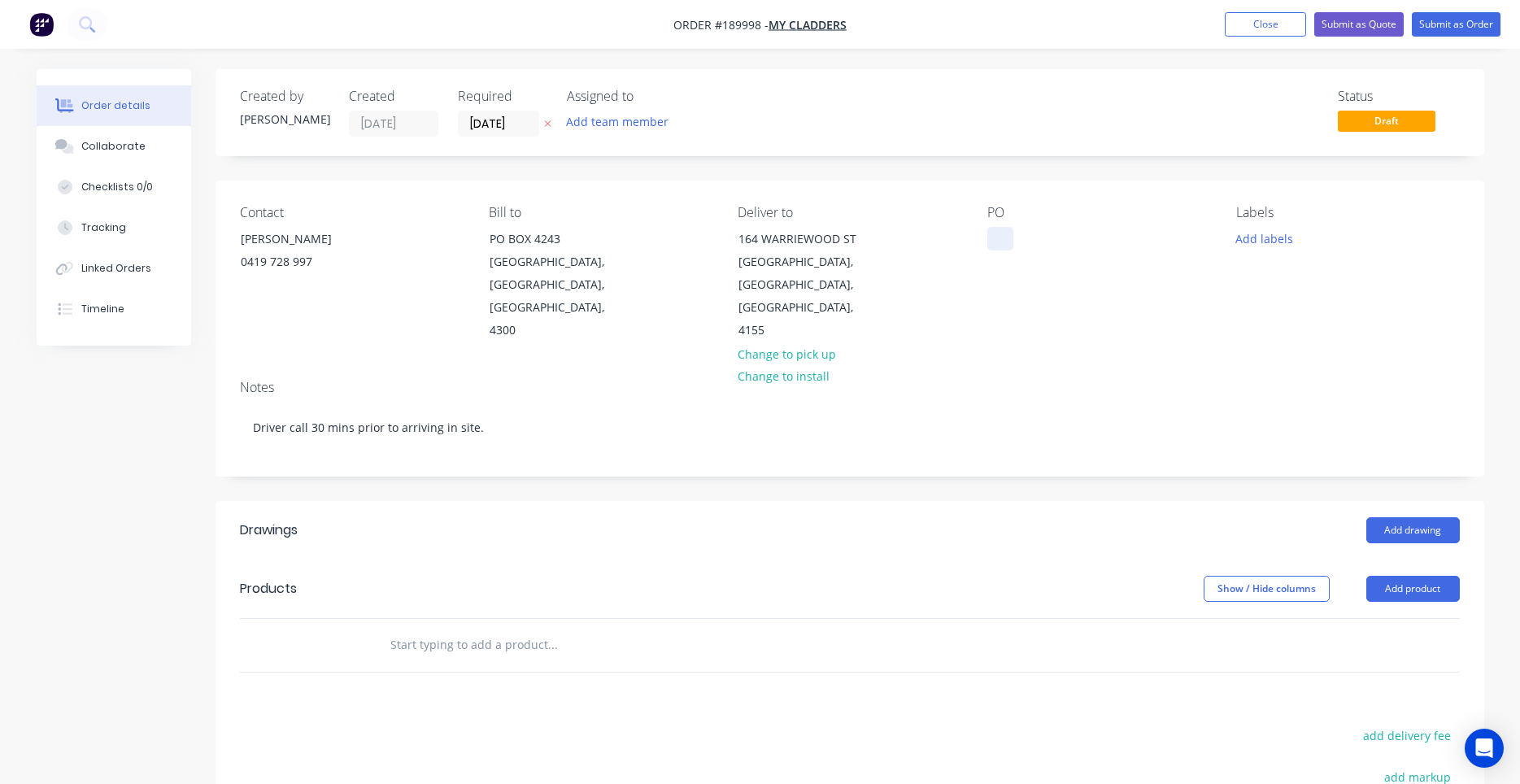
click at [991, 235] on div at bounding box center [1000, 239] width 26 height 24
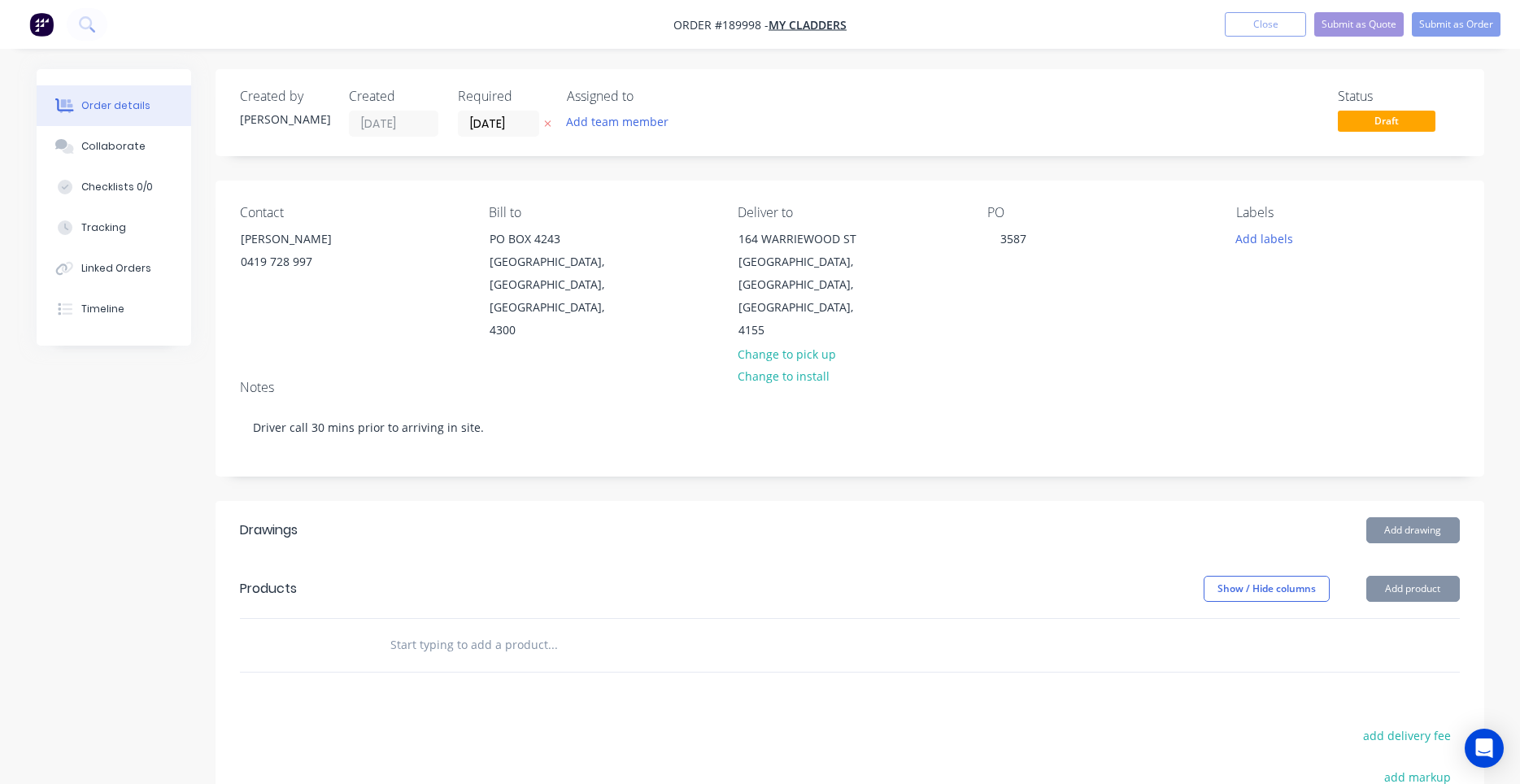
click at [981, 304] on div "Contact MATTHEW 0419 728 997 Bill to PO BOX 4243 SPRINGFIELD, Queensland, Austr…" at bounding box center [850, 273] width 1269 height 186
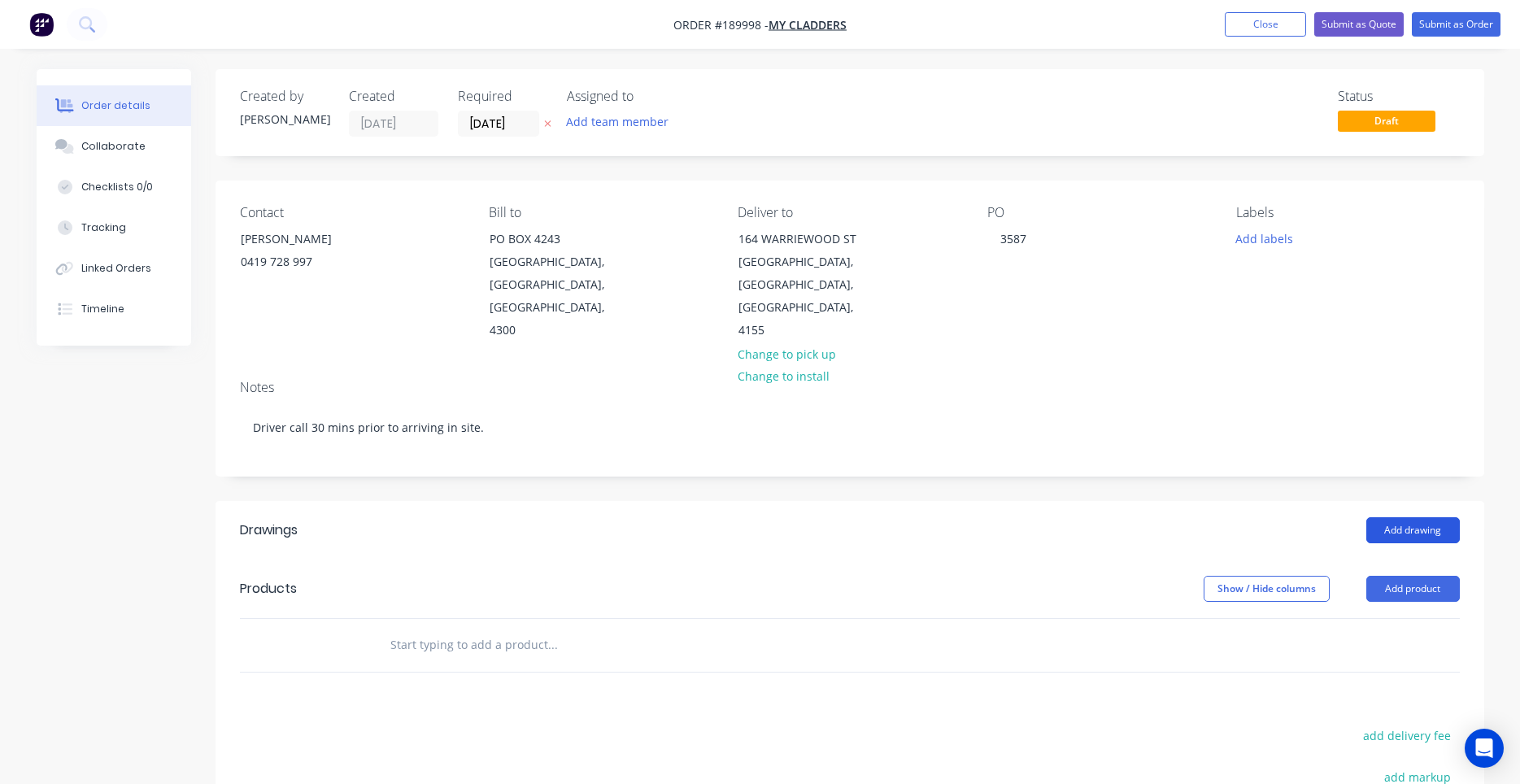
click at [1406, 517] on button "Add drawing" at bounding box center [1414, 529] width 94 height 26
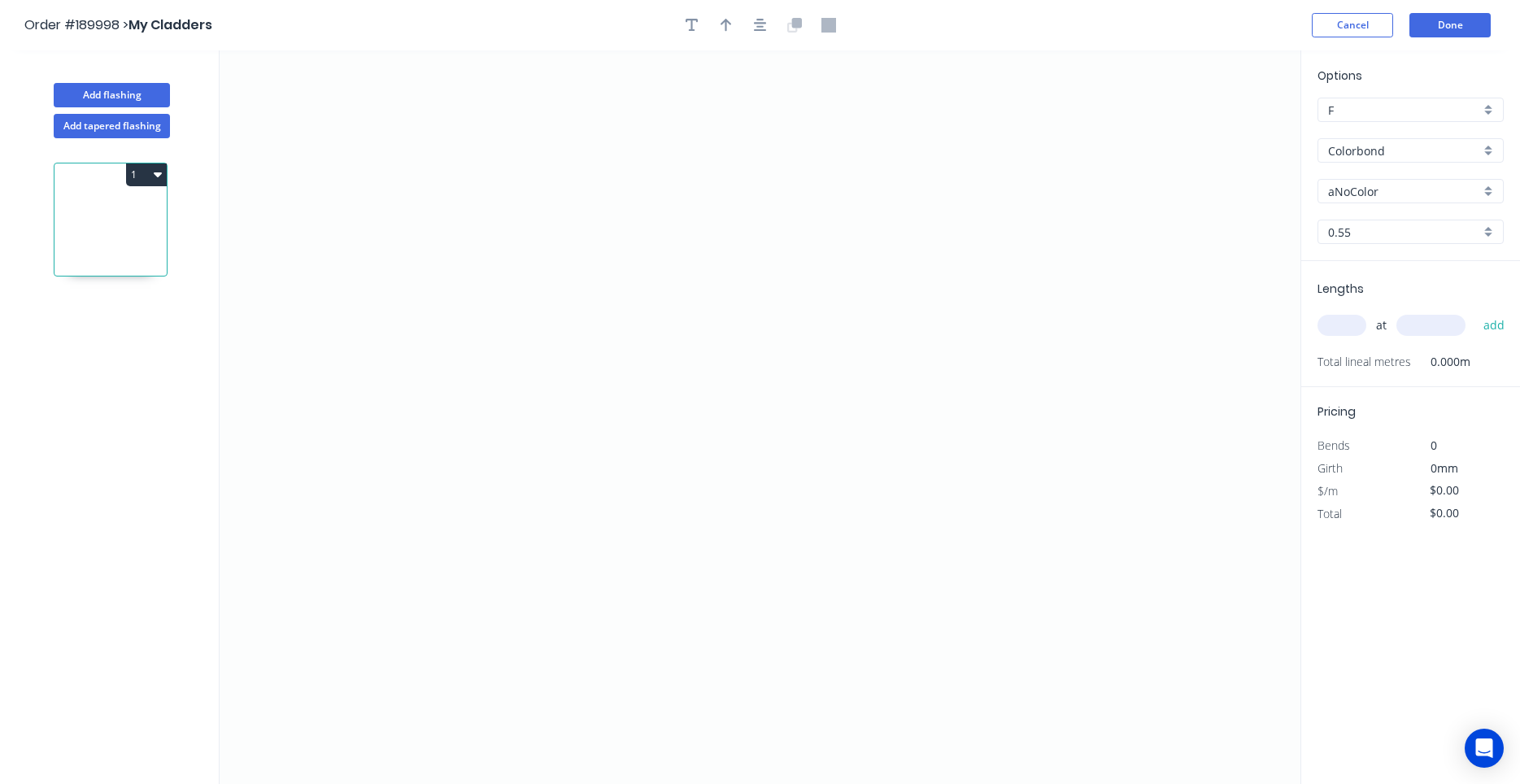
click at [1409, 155] on input "Colorbond" at bounding box center [1404, 150] width 152 height 17
click at [1407, 170] on div "Colorbond Matt" at bounding box center [1410, 182] width 185 height 28
type input "Colorbond Matt"
type input "Basalt"
click at [1397, 180] on div "Options F F Colorbond Matt Colorbond Matt Basalt Basalt 0.55 0.55" at bounding box center [1410, 164] width 218 height 194
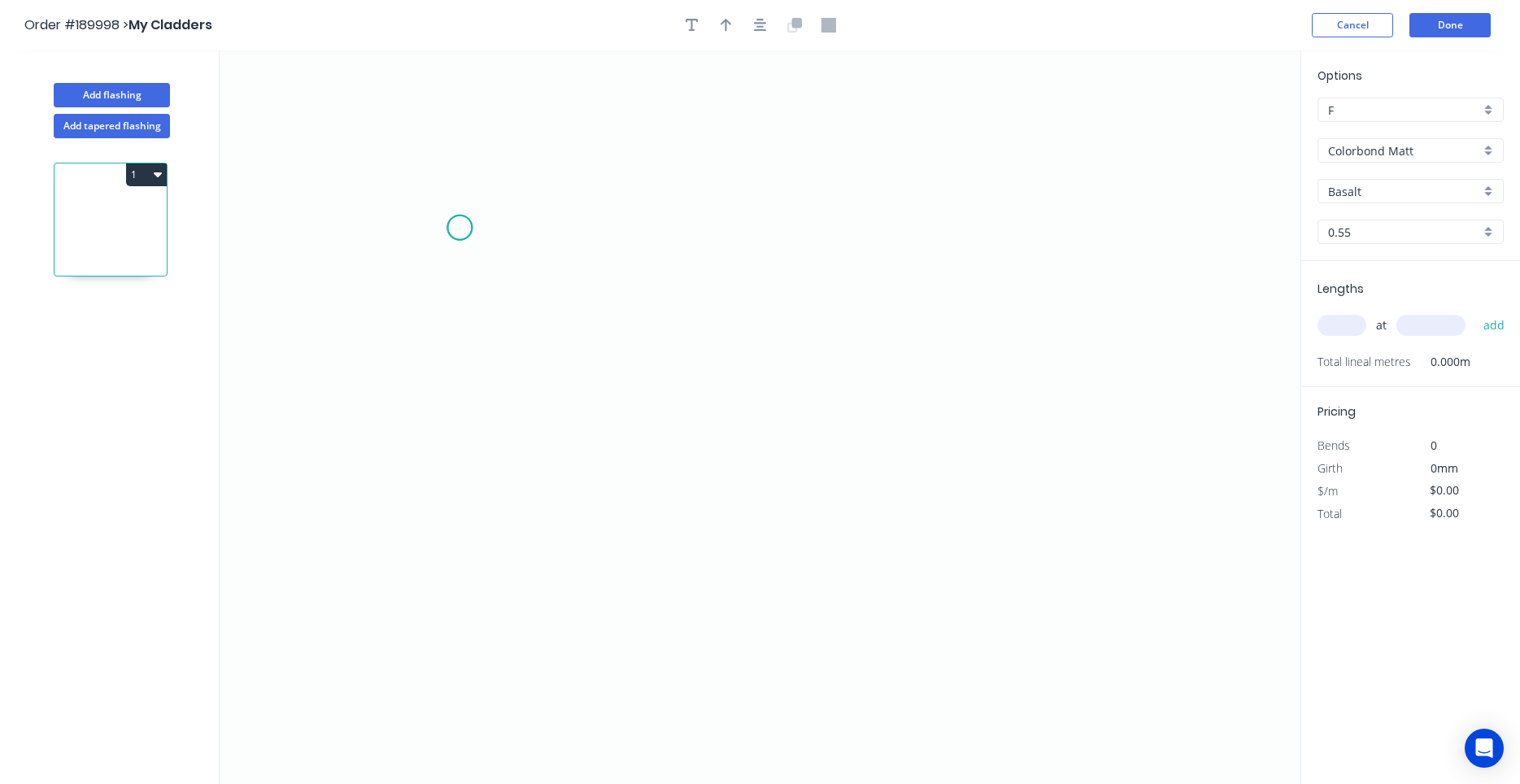
click at [460, 228] on icon "0" at bounding box center [760, 417] width 1081 height 734
click at [519, 186] on icon at bounding box center [489, 207] width 59 height 42
click at [513, 461] on icon "0 ?" at bounding box center [760, 417] width 1081 height 734
click at [611, 461] on icon "0 ? ? ? º" at bounding box center [760, 417] width 1081 height 734
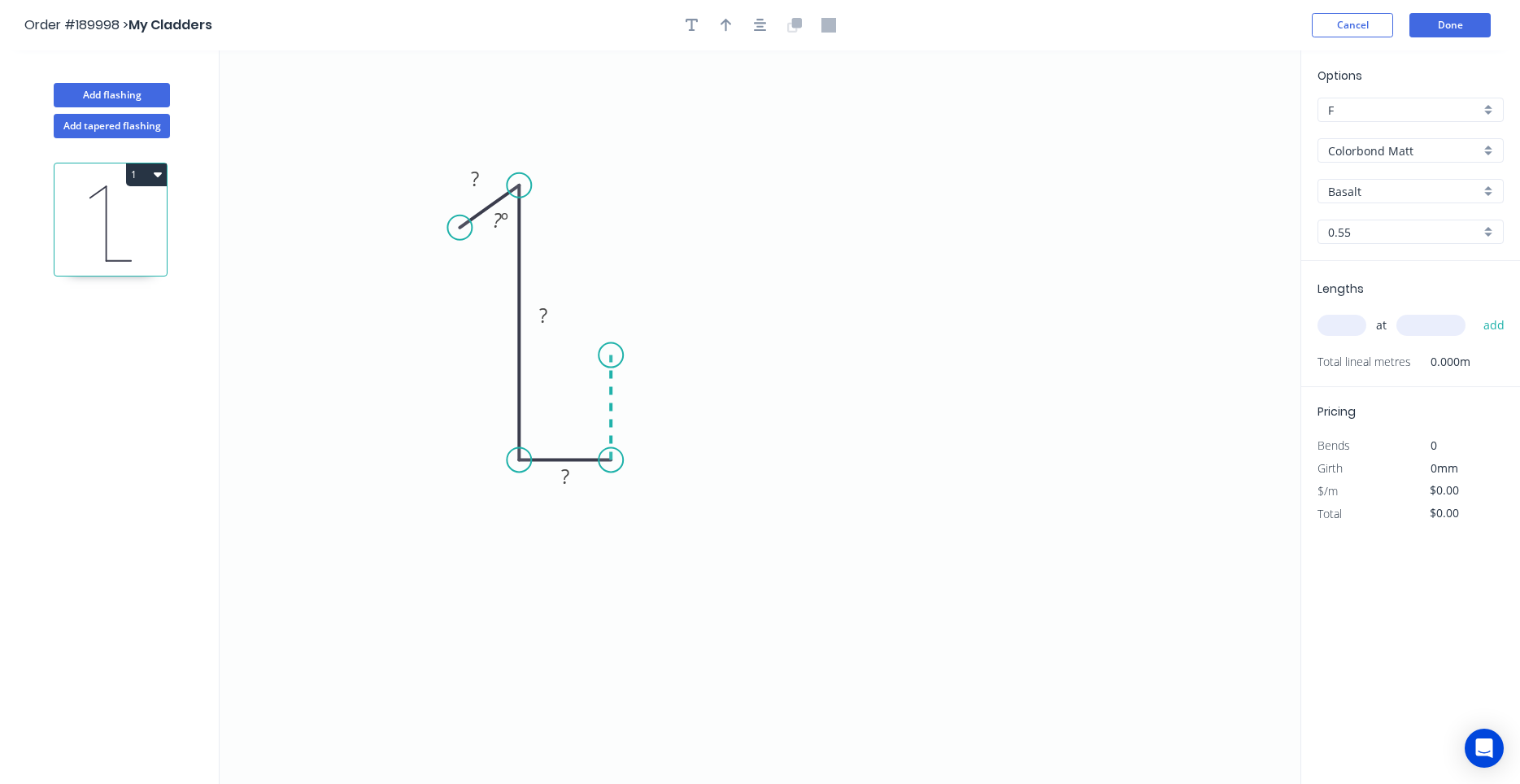
click at [611, 355] on icon at bounding box center [611, 407] width 0 height 105
click at [479, 189] on tspan "?" at bounding box center [475, 179] width 8 height 27
type input "$13.78"
click at [768, 19] on button "button" at bounding box center [760, 26] width 25 height 25
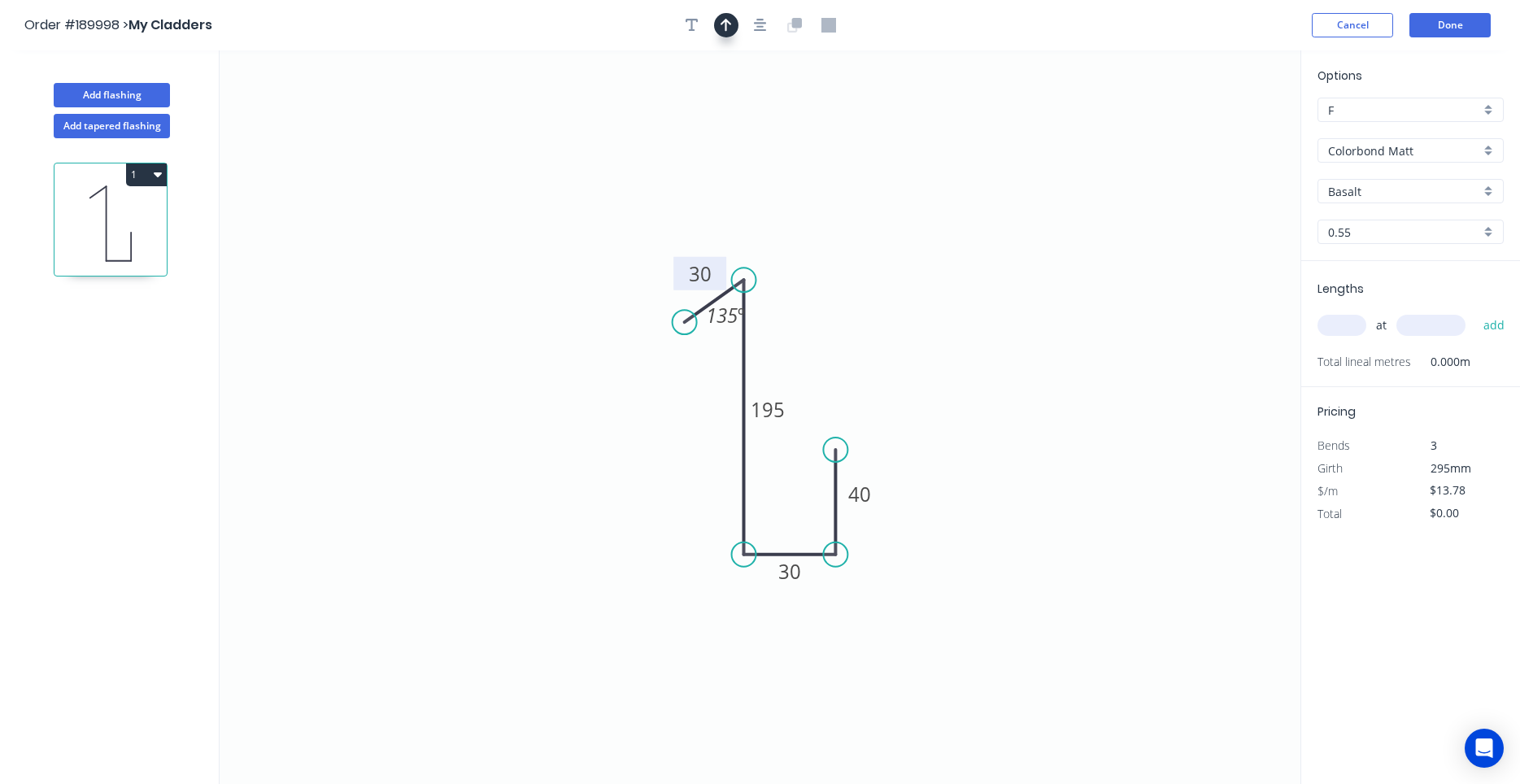
click at [727, 27] on icon "button" at bounding box center [726, 25] width 11 height 15
drag, startPoint x: 1214, startPoint y: 126, endPoint x: 659, endPoint y: 520, distance: 680.6
click at [686, 490] on icon at bounding box center [693, 463] width 15 height 52
click at [659, 520] on icon at bounding box center [659, 499] width 15 height 52
click at [659, 520] on icon at bounding box center [671, 506] width 47 height 47
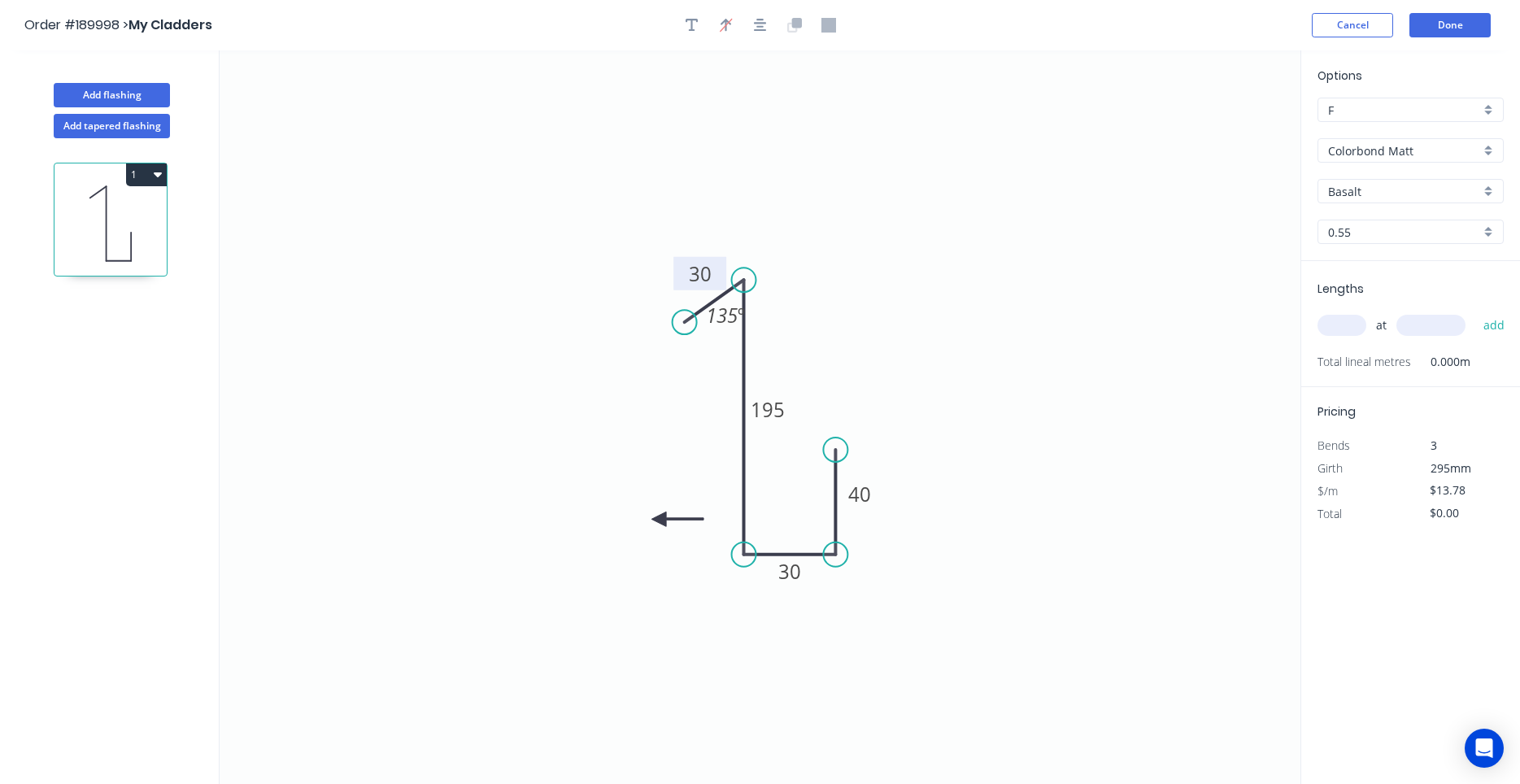
click at [659, 520] on icon at bounding box center [677, 519] width 52 height 15
click at [659, 520] on icon at bounding box center [671, 532] width 47 height 47
click at [659, 520] on icon at bounding box center [659, 537] width 15 height 52
drag, startPoint x: 699, startPoint y: 327, endPoint x: 688, endPoint y: 347, distance: 22.8
click at [688, 347] on rect at bounding box center [714, 336] width 60 height 34
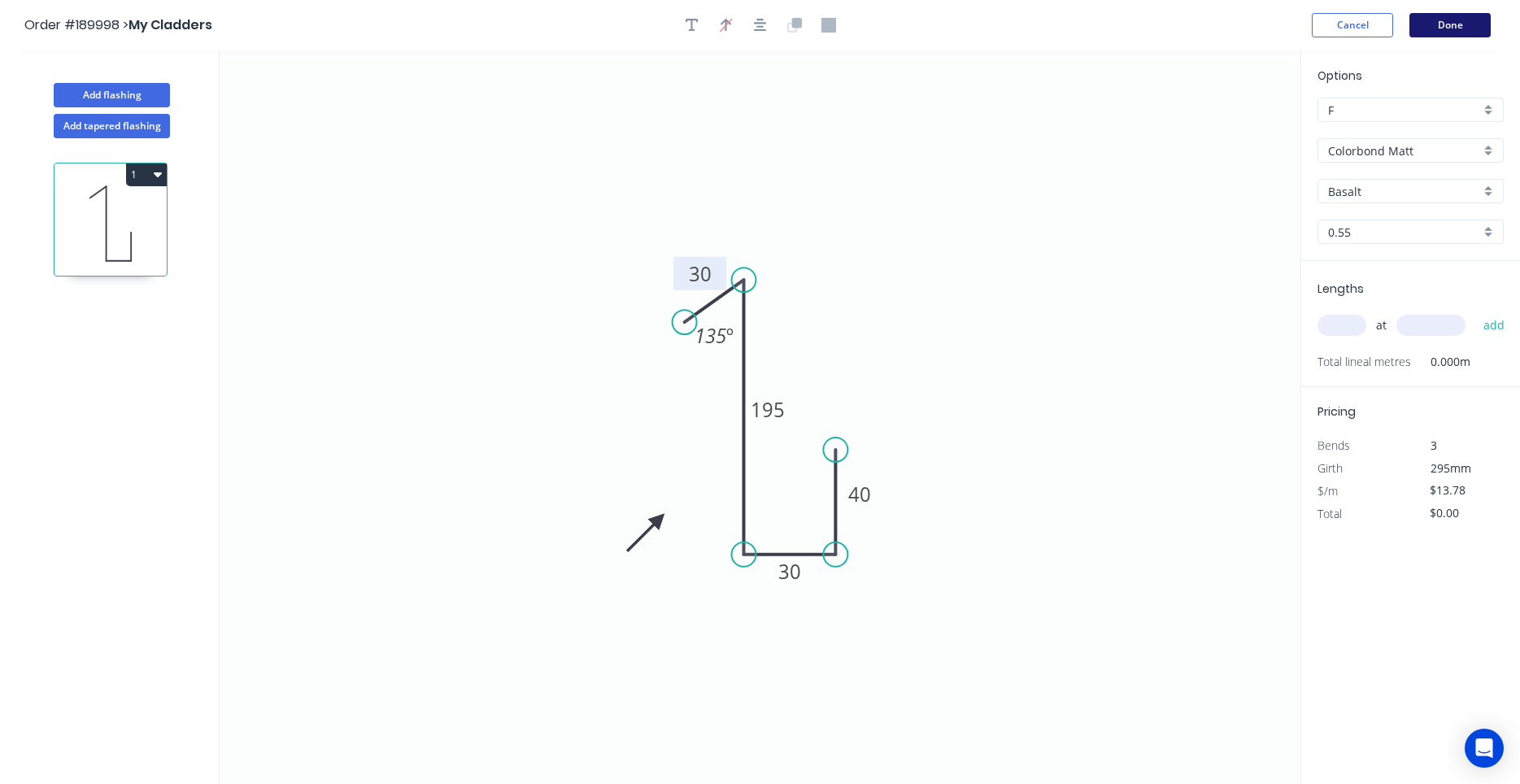
click at [1438, 26] on button "Done" at bounding box center [1450, 26] width 81 height 25
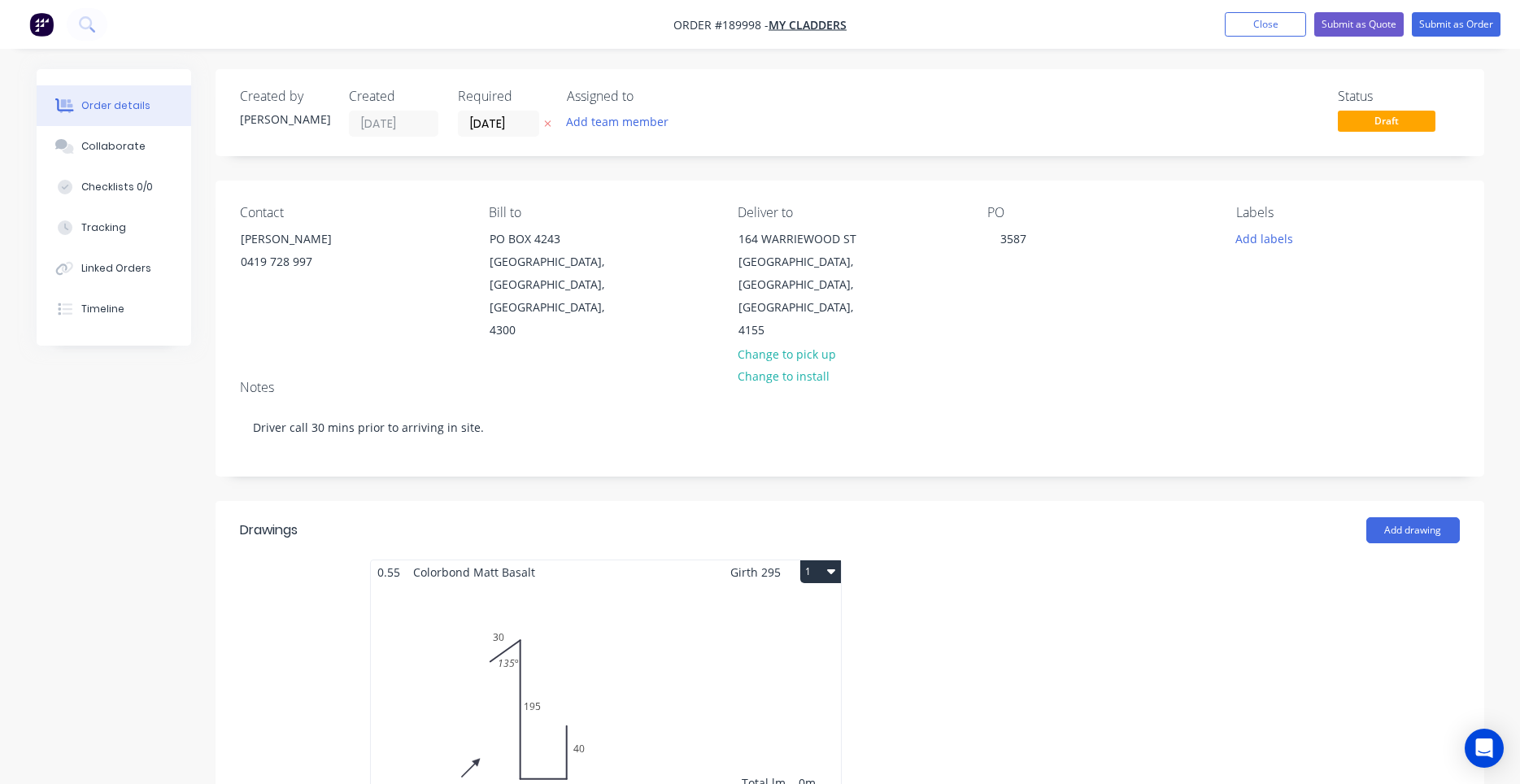
click at [835, 564] on icon "button" at bounding box center [831, 570] width 8 height 13
click at [819, 599] on div "Use larger box size" at bounding box center [764, 611] width 126 height 24
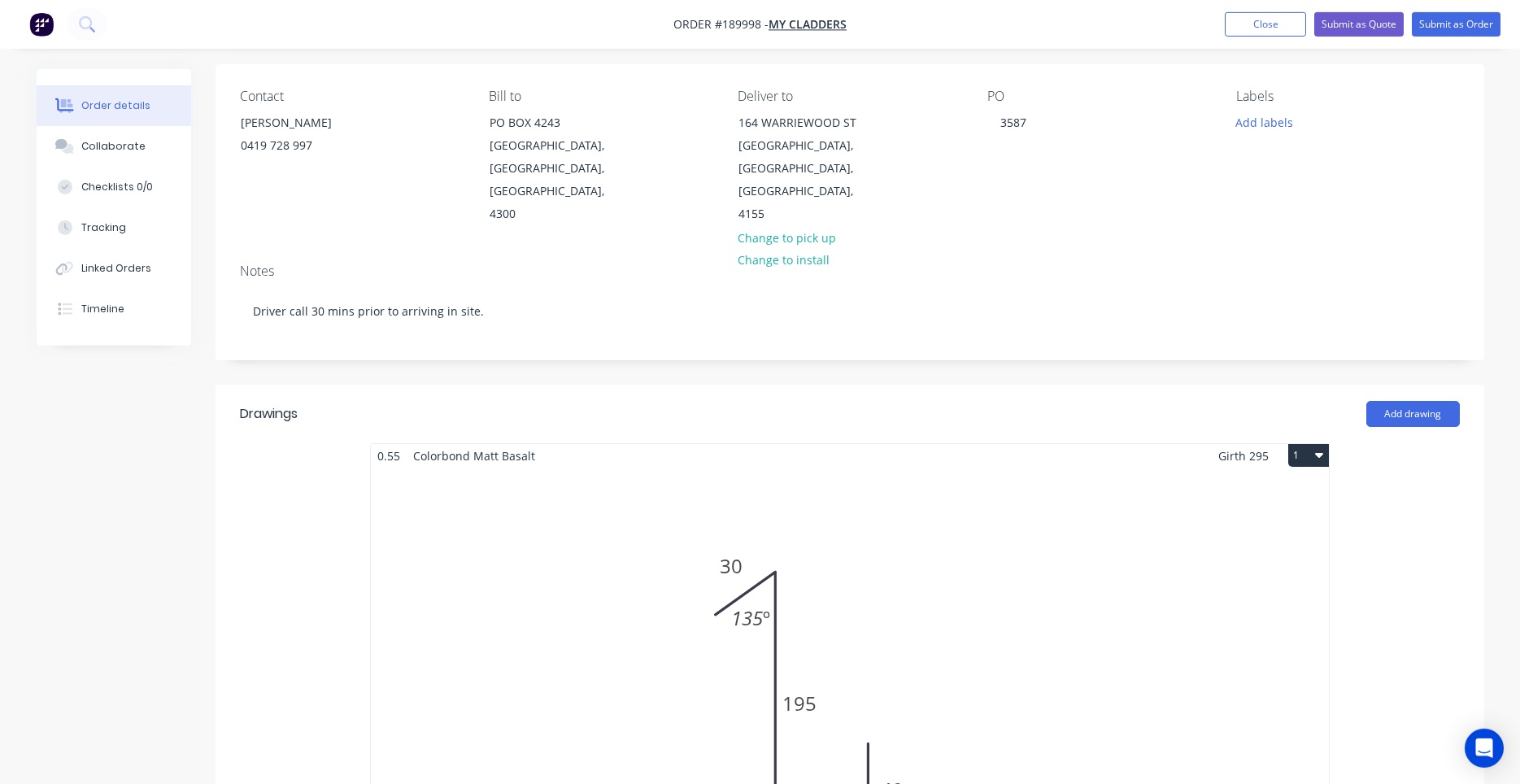
scroll to position [277, 0]
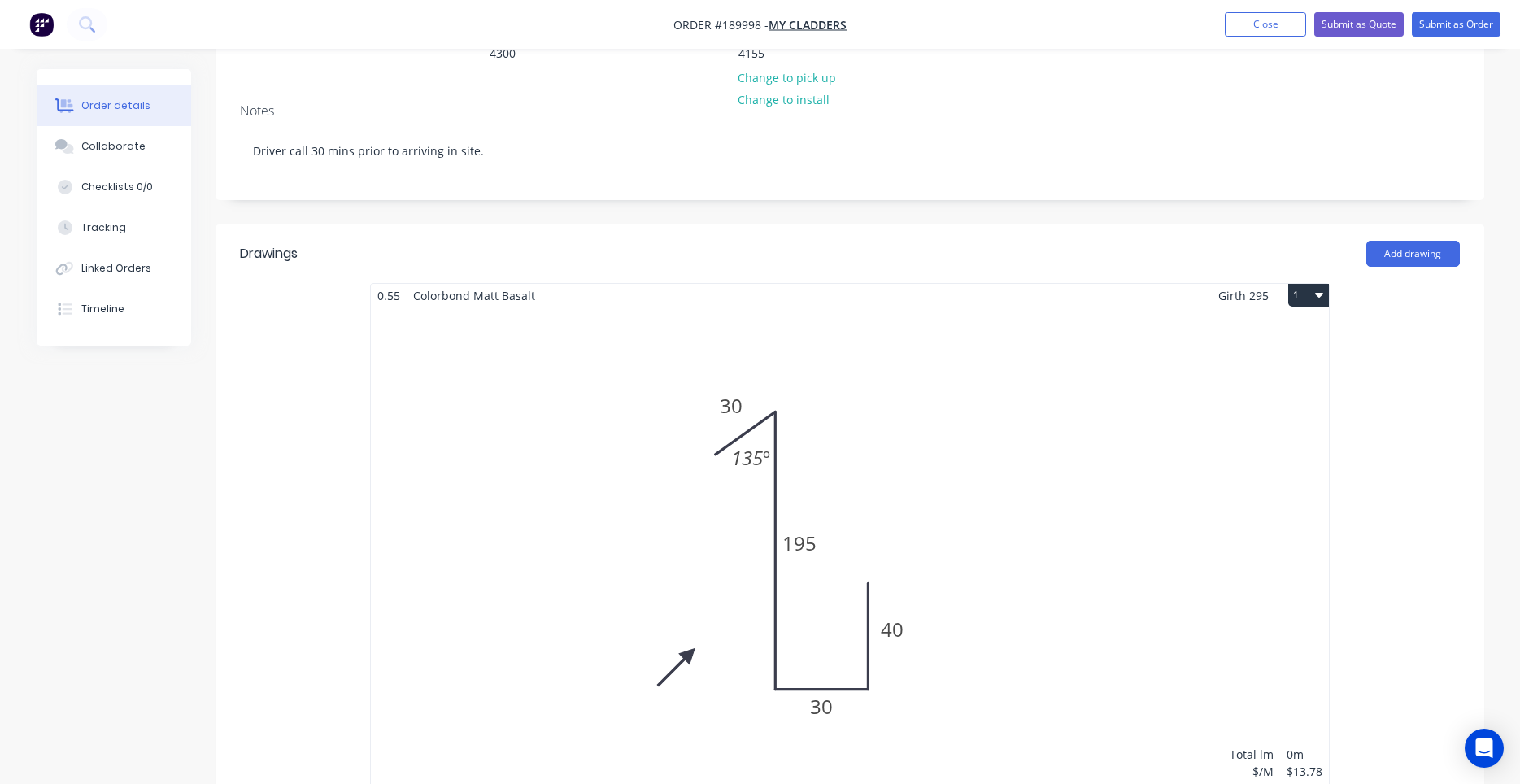
click at [1109, 452] on div "Total lm $/M Total 0m $13.78 $0.00" at bounding box center [851, 555] width 959 height 496
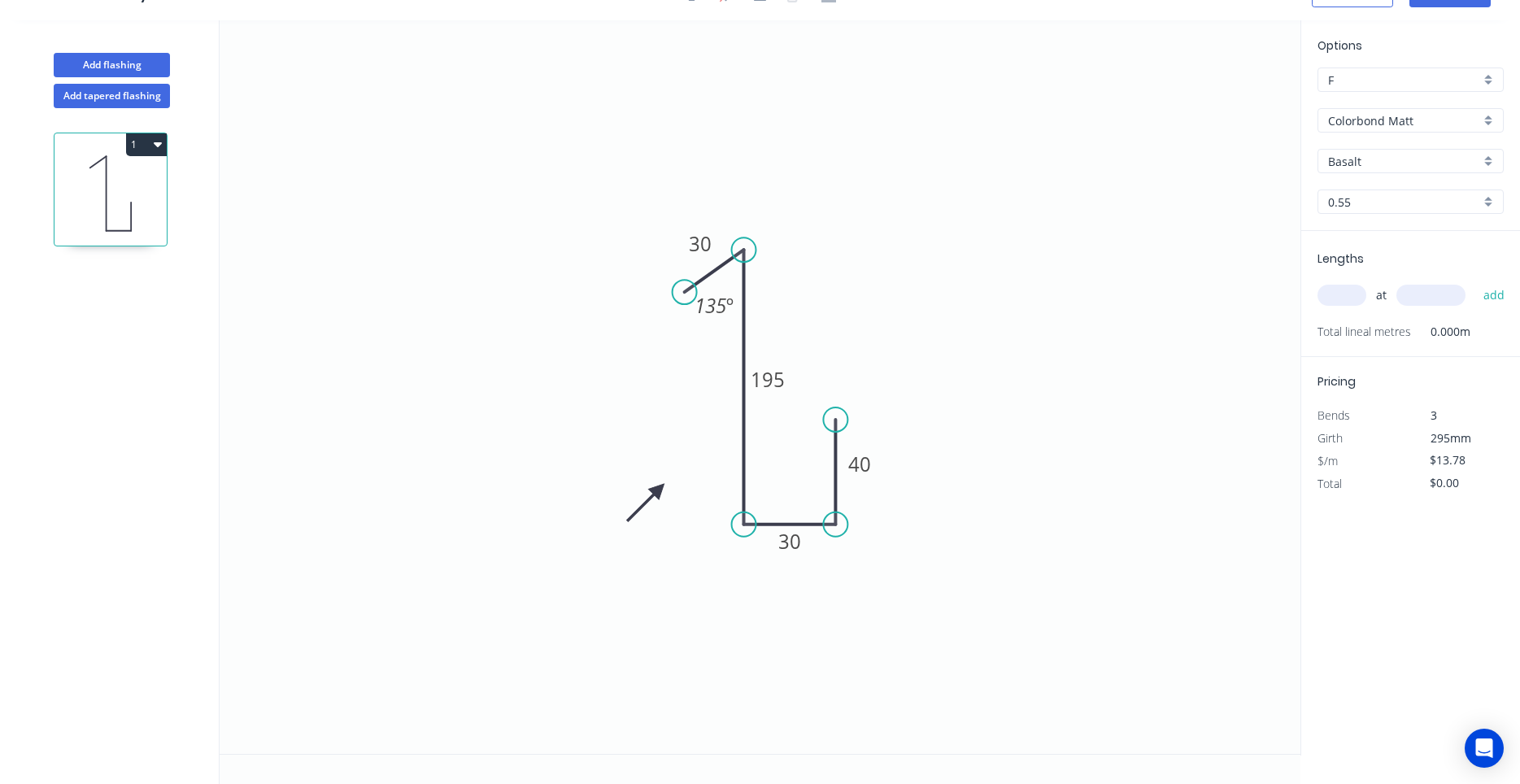
scroll to position [30, 0]
click at [1349, 295] on input "text" at bounding box center [1341, 295] width 49 height 21
type input "1"
type input "4500"
click at [1476, 281] on button "add" at bounding box center [1494, 294] width 38 height 27
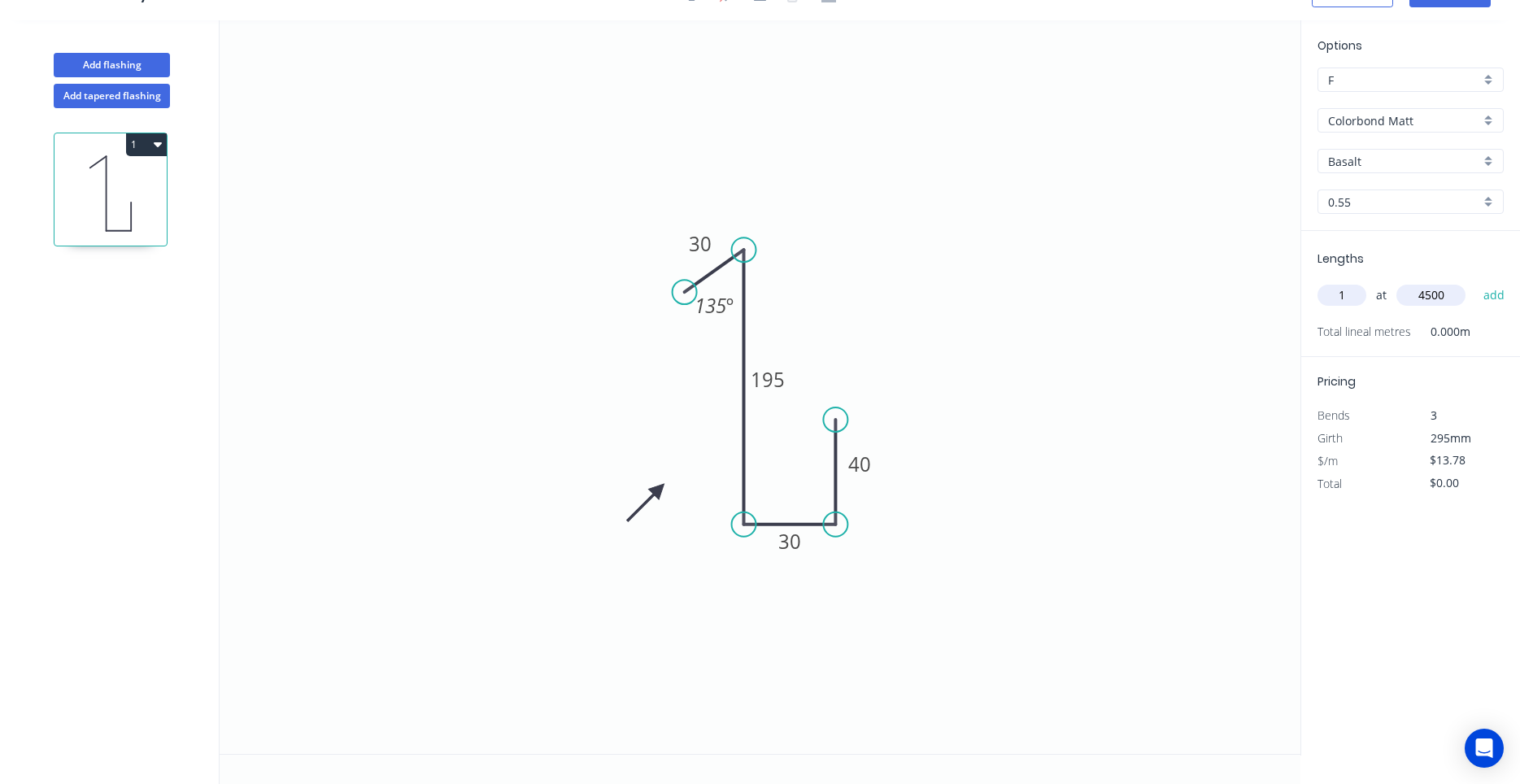
type input "$62.01"
type input "1"
type input "3000"
click at [1476, 281] on button "add" at bounding box center [1494, 294] width 38 height 27
type input "$103.35"
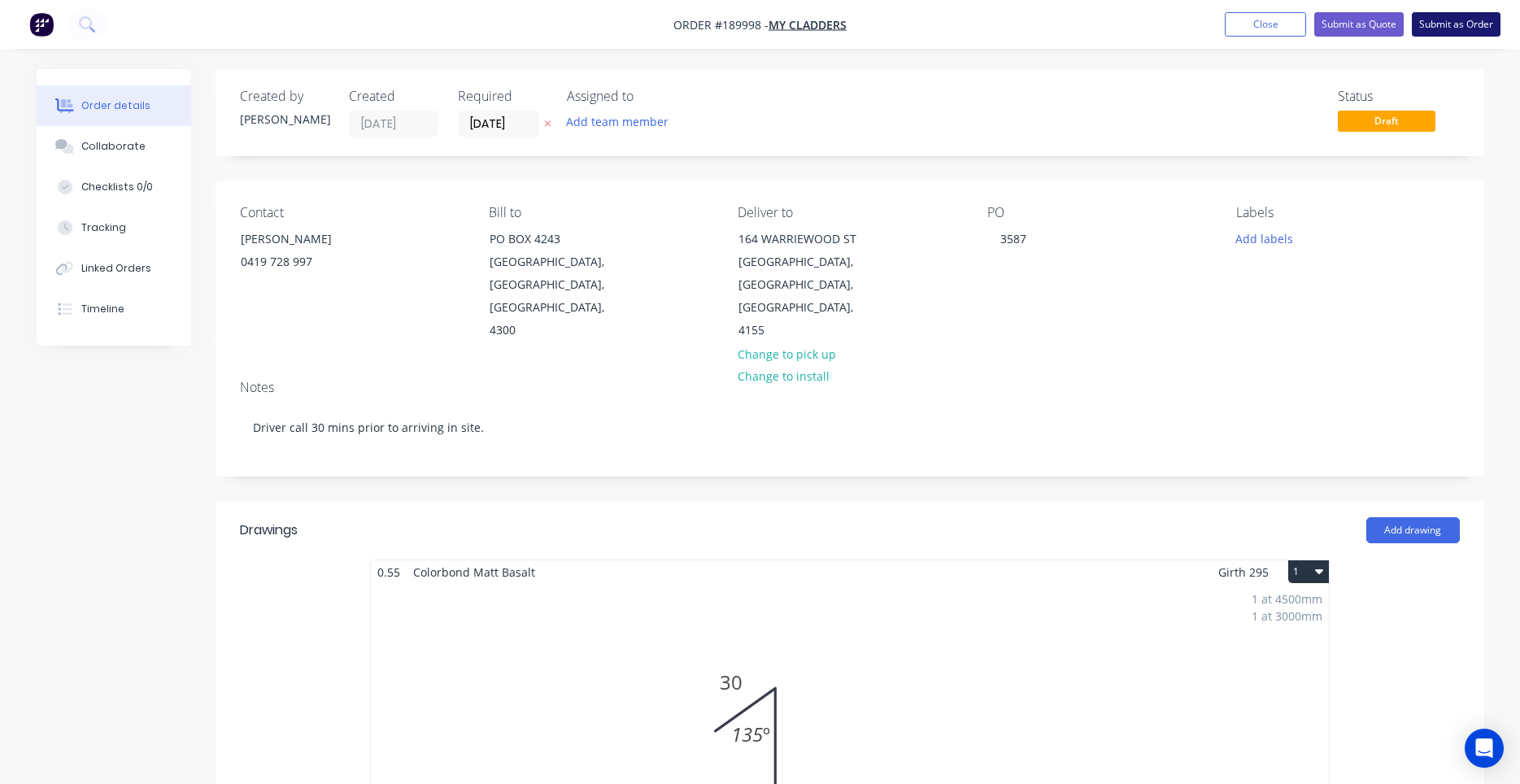
click at [1459, 29] on button "Submit as Order" at bounding box center [1456, 25] width 88 height 25
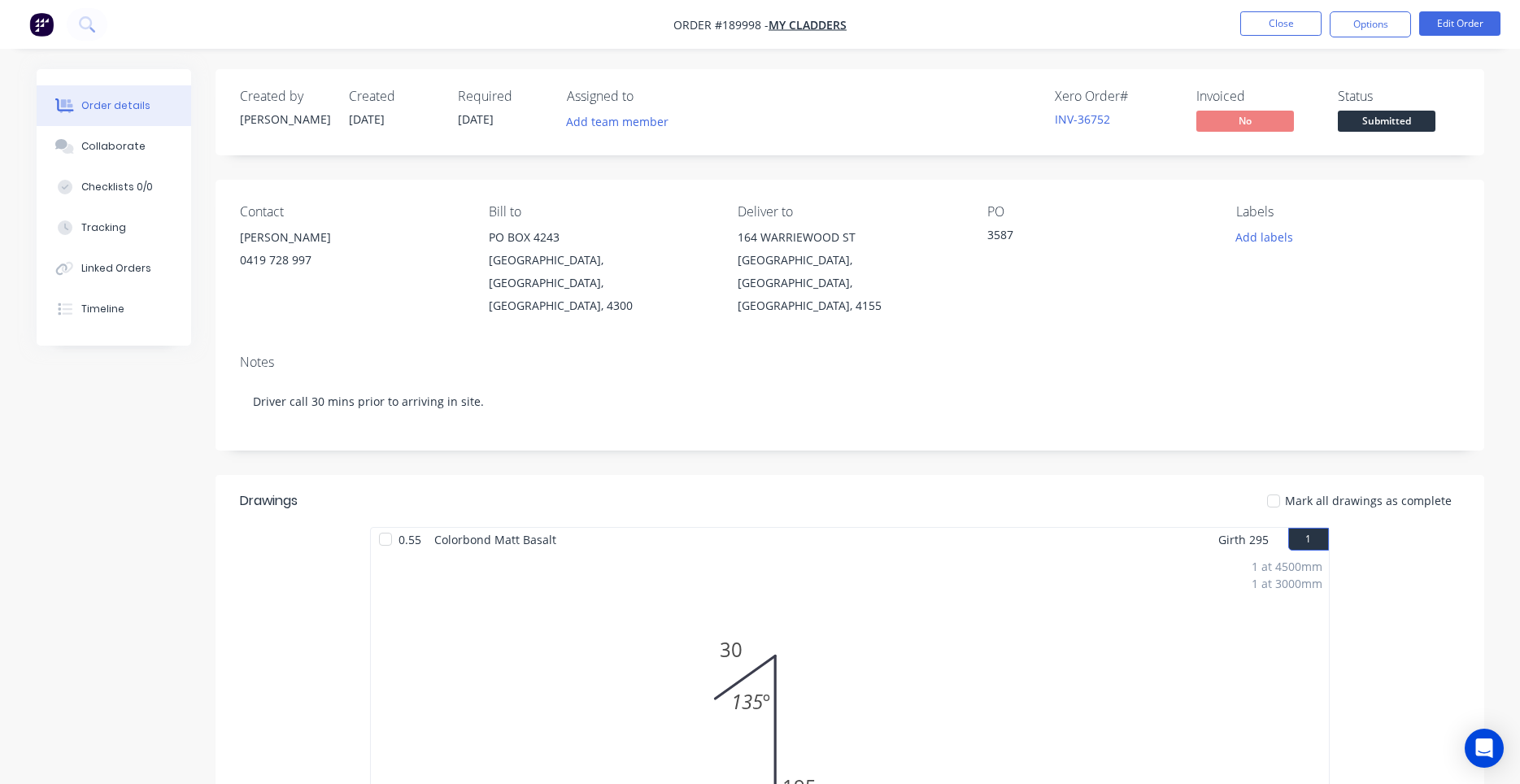
click at [1251, 84] on div "Created by Darryn Created 18/08/25 Required 18/08/25 Assigned to Add team membe…" at bounding box center [850, 112] width 1269 height 87
click at [1343, 30] on button "Options" at bounding box center [1371, 24] width 81 height 26
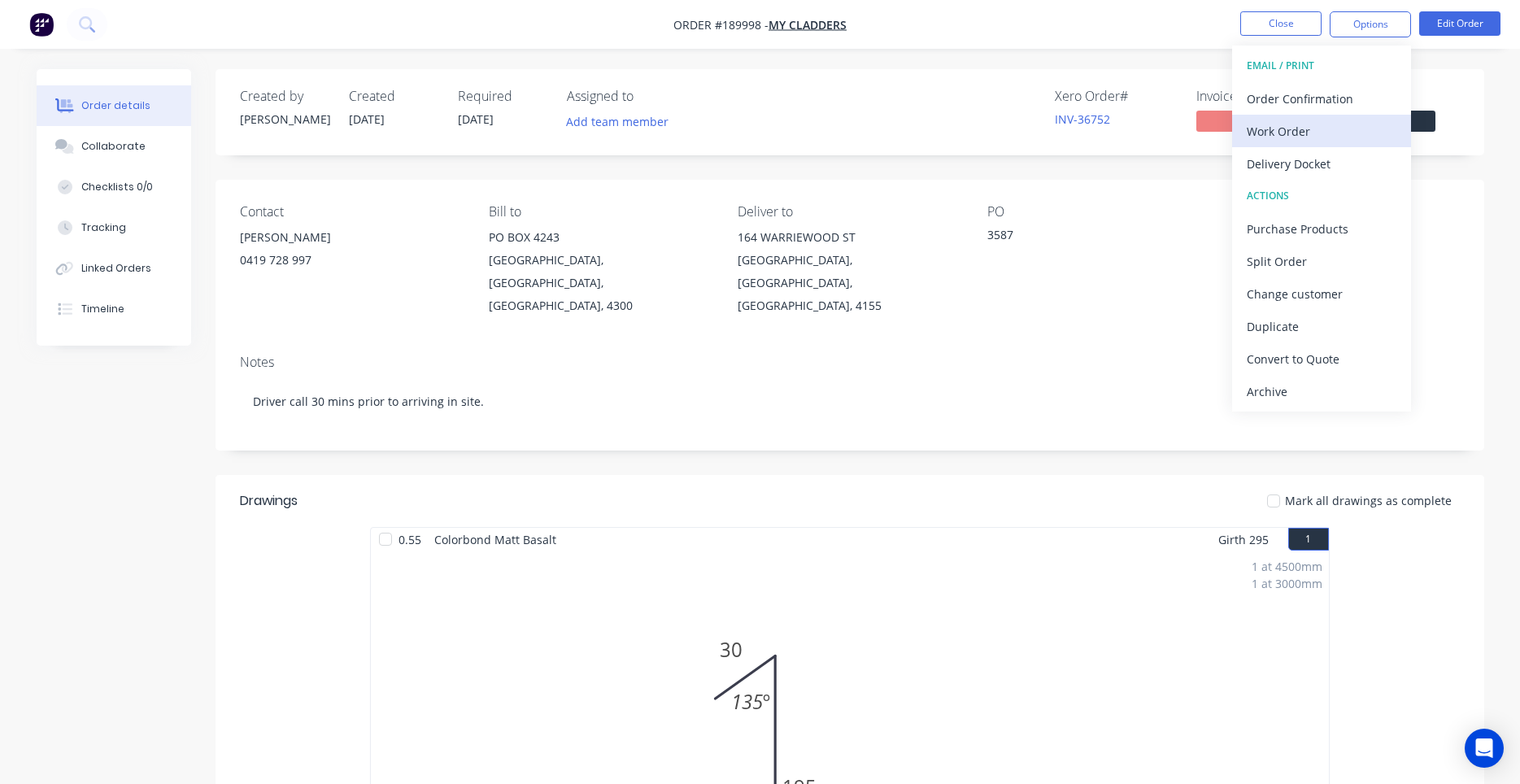
click at [1314, 126] on div "Work Order" at bounding box center [1321, 131] width 149 height 24
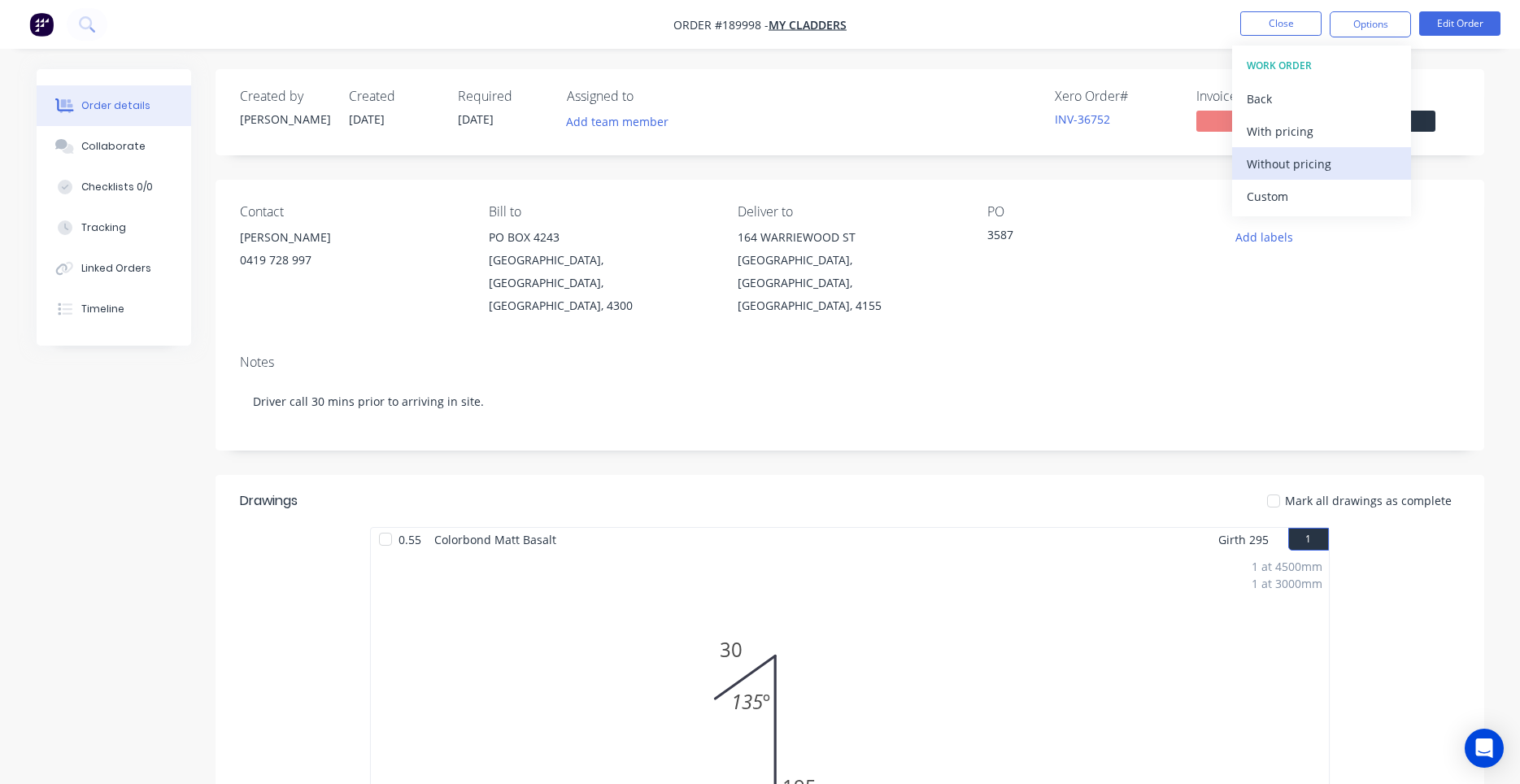
click at [1307, 155] on div "Without pricing" at bounding box center [1321, 164] width 149 height 24
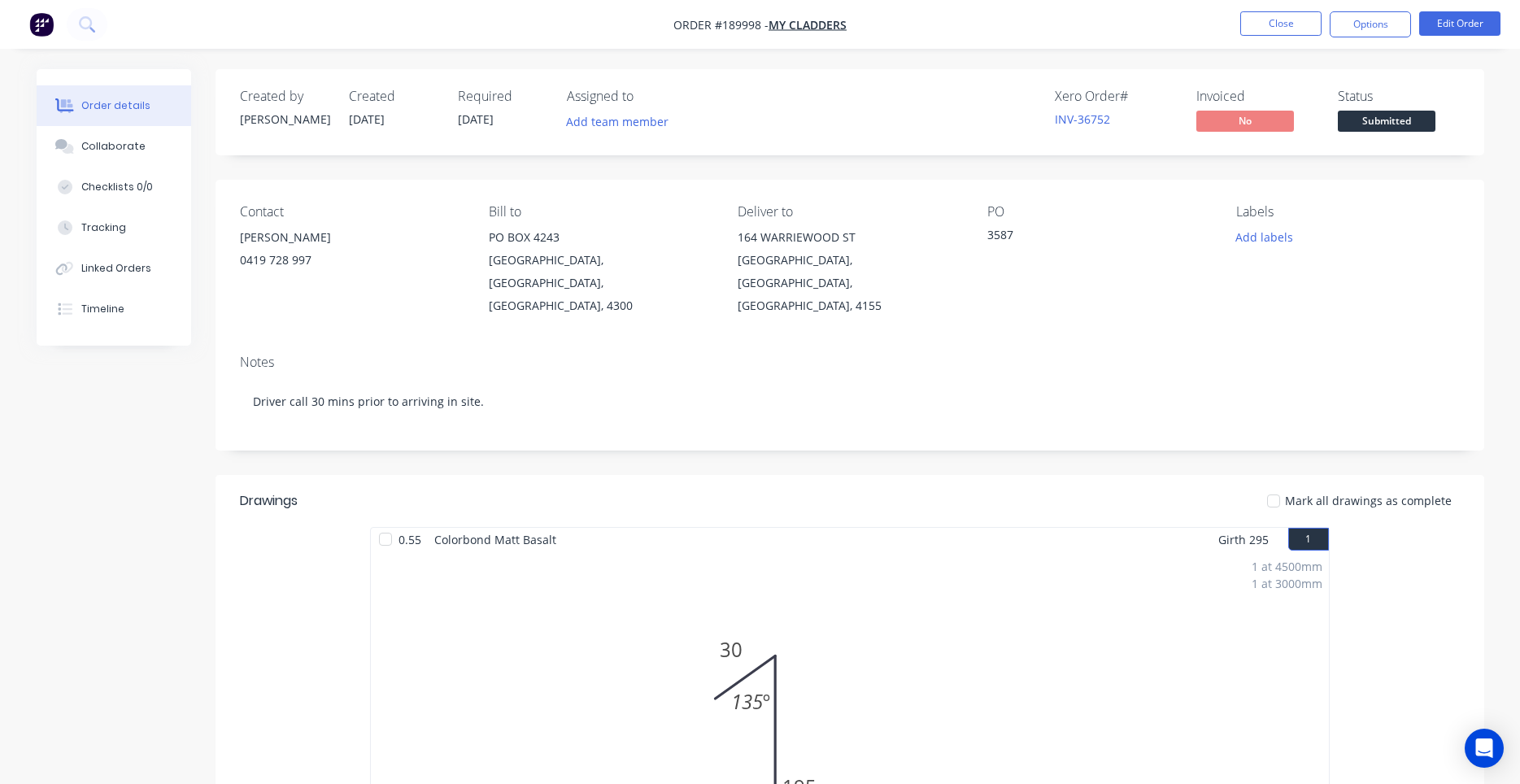
click at [1163, 202] on div "Contact MATTHEW 0419 728 997 Bill to PO BOX 4243 SPRINGFIELD, Queensland, Austr…" at bounding box center [850, 260] width 1269 height 162
click at [1486, 29] on button "Edit Order" at bounding box center [1460, 24] width 81 height 25
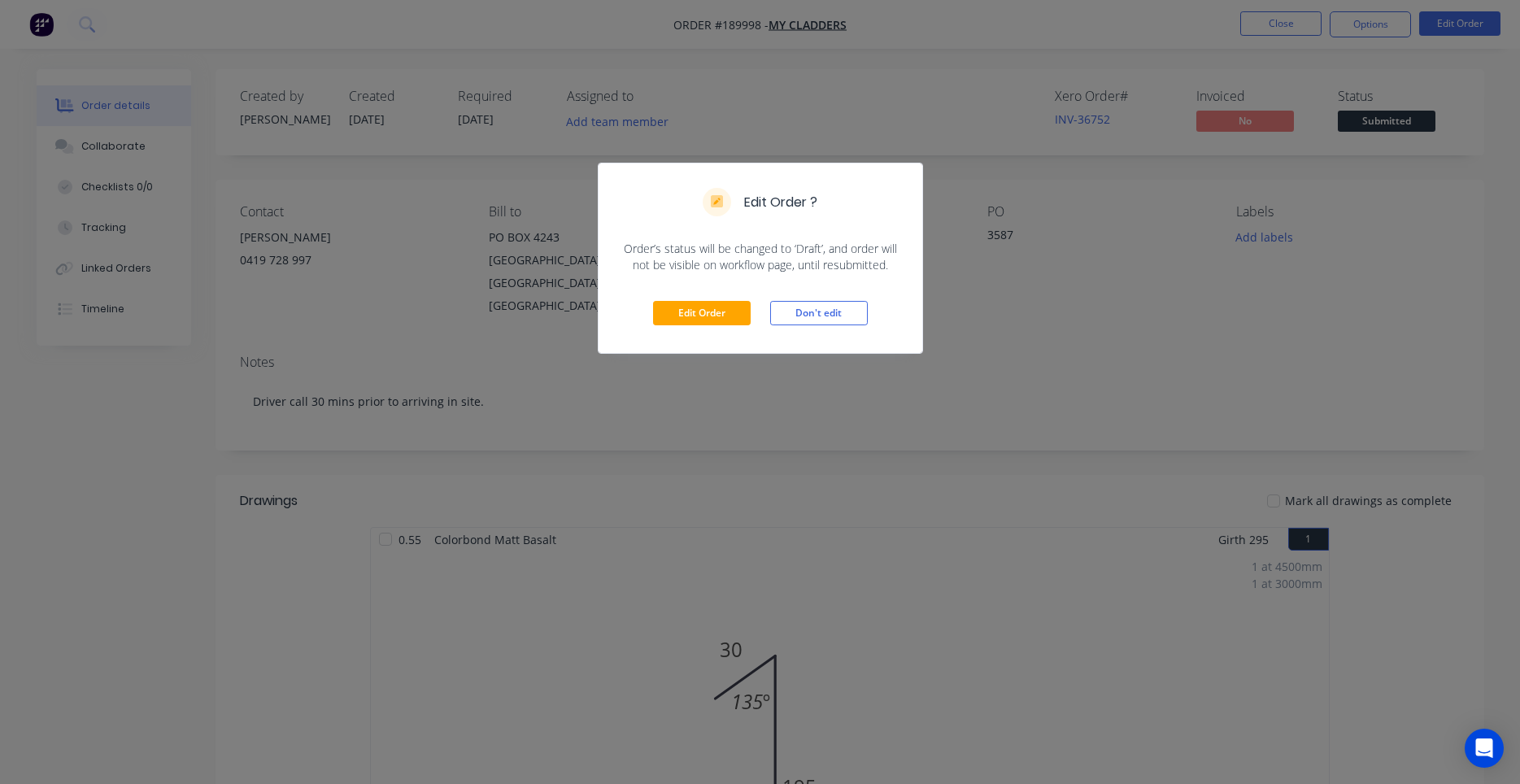
click at [729, 297] on div "Edit Order Don't edit" at bounding box center [760, 313] width 324 height 80
click at [727, 299] on div "Edit Order Don't edit" at bounding box center [760, 313] width 324 height 80
click at [726, 305] on button "Edit Order" at bounding box center [702, 313] width 97 height 25
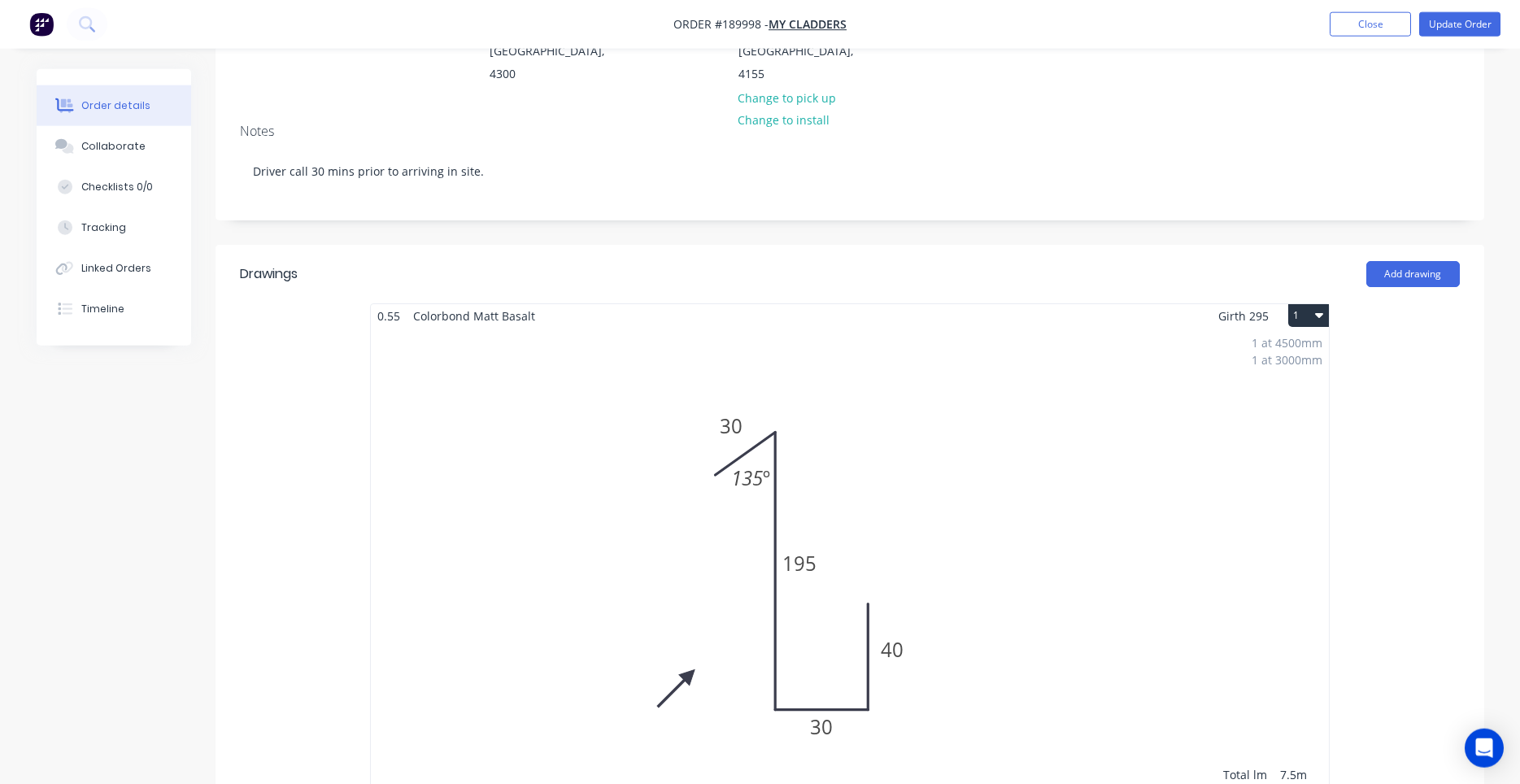
scroll to position [277, 0]
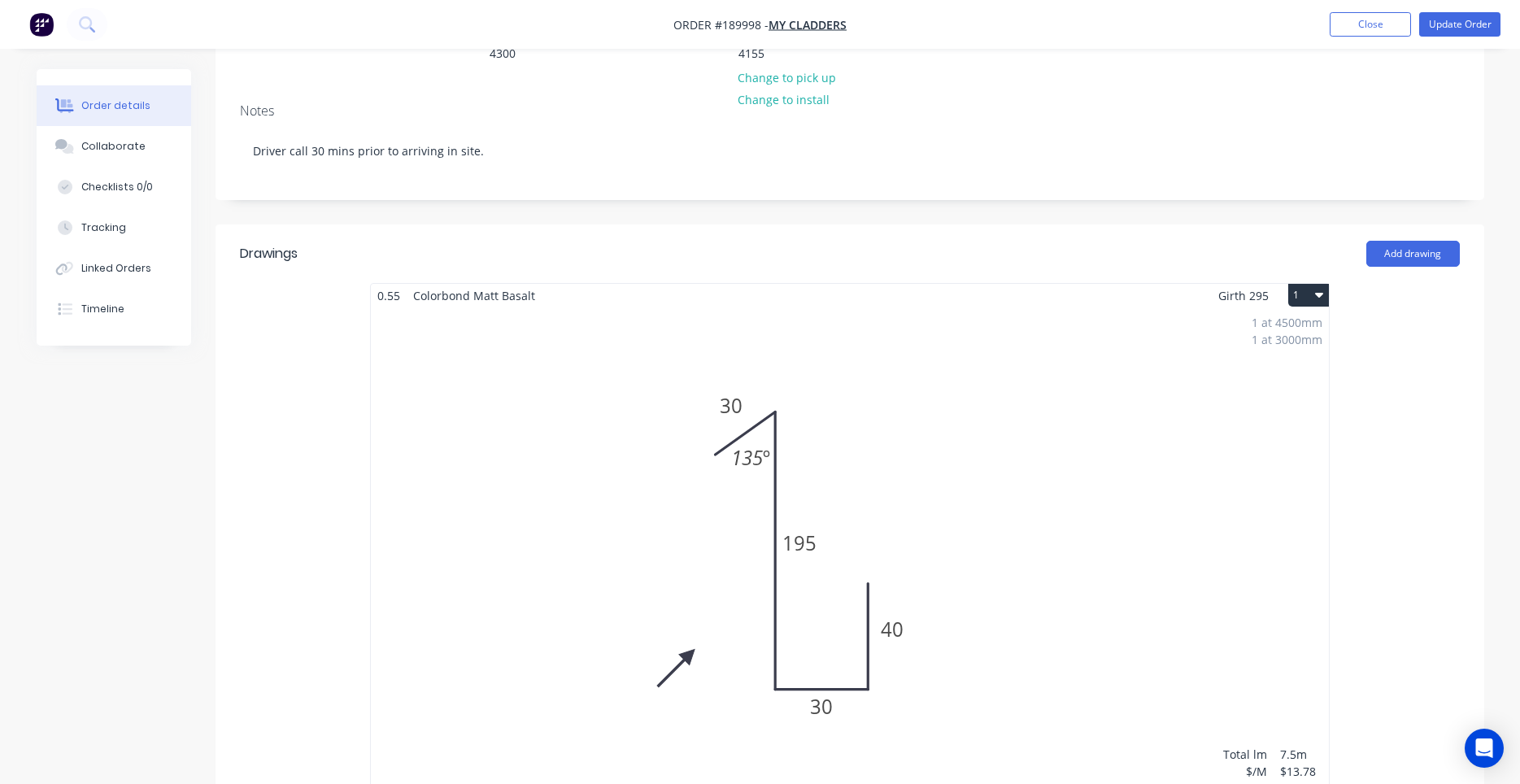
click at [732, 437] on div "1 at 4500mm 1 at 3000mm Total lm $/M Total 7.5m $13.78 $103.35" at bounding box center [851, 555] width 959 height 496
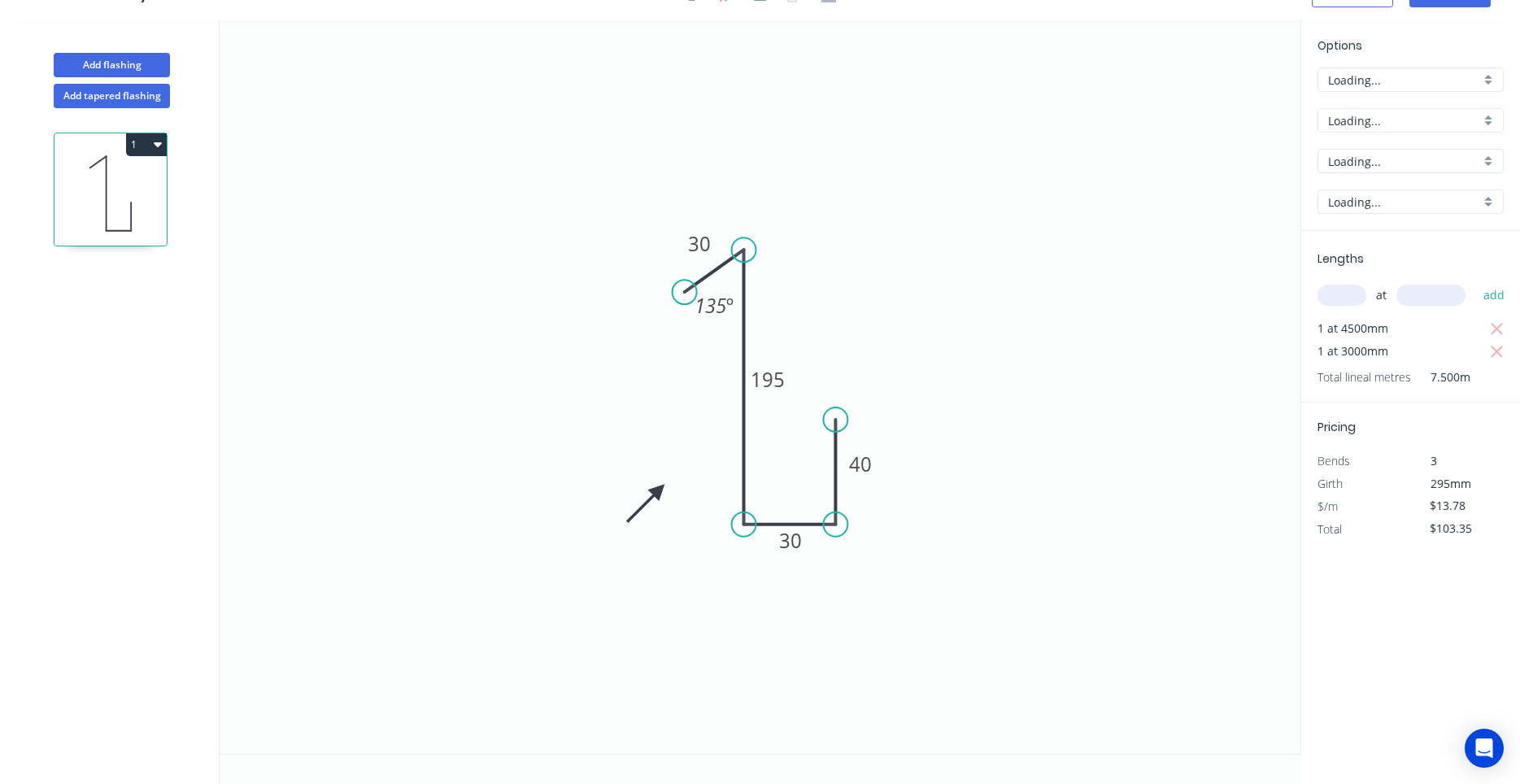
scroll to position [30, 0]
drag, startPoint x: 695, startPoint y: 320, endPoint x: 674, endPoint y: 340, distance: 29.0
click at [674, 340] on rect at bounding box center [693, 326] width 60 height 34
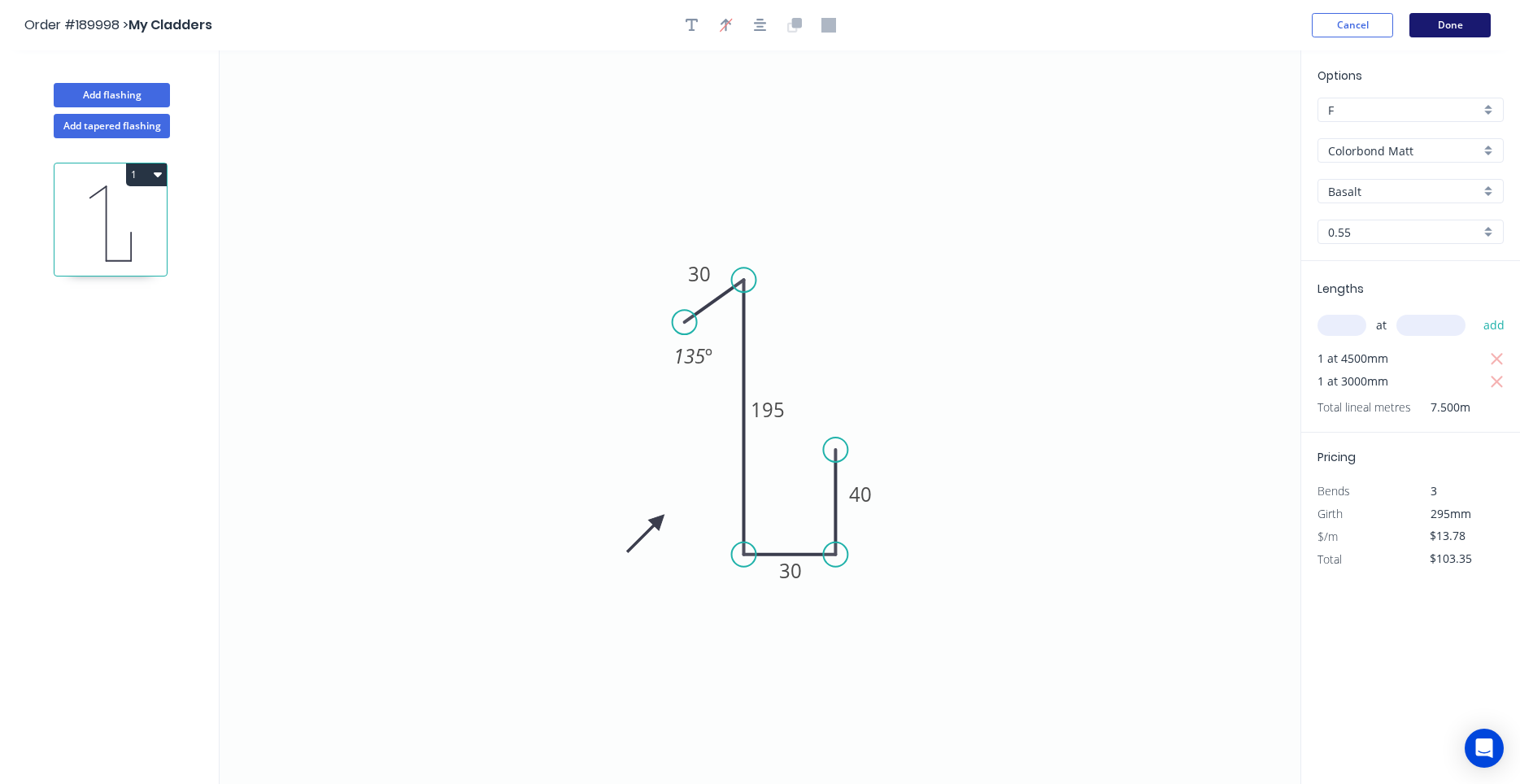
click at [1449, 19] on button "Done" at bounding box center [1450, 26] width 81 height 25
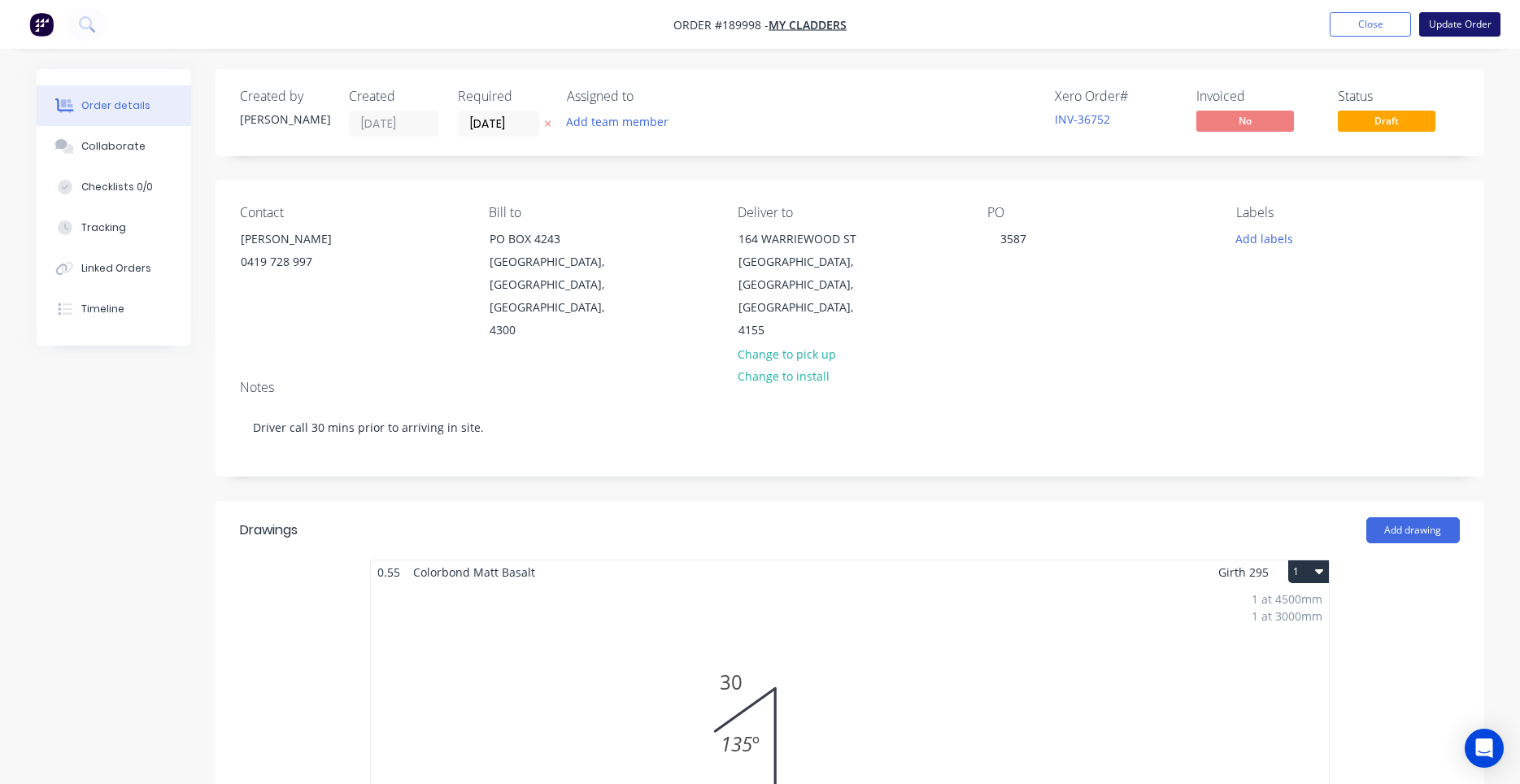
click at [1452, 16] on button "Update Order" at bounding box center [1460, 25] width 81 height 25
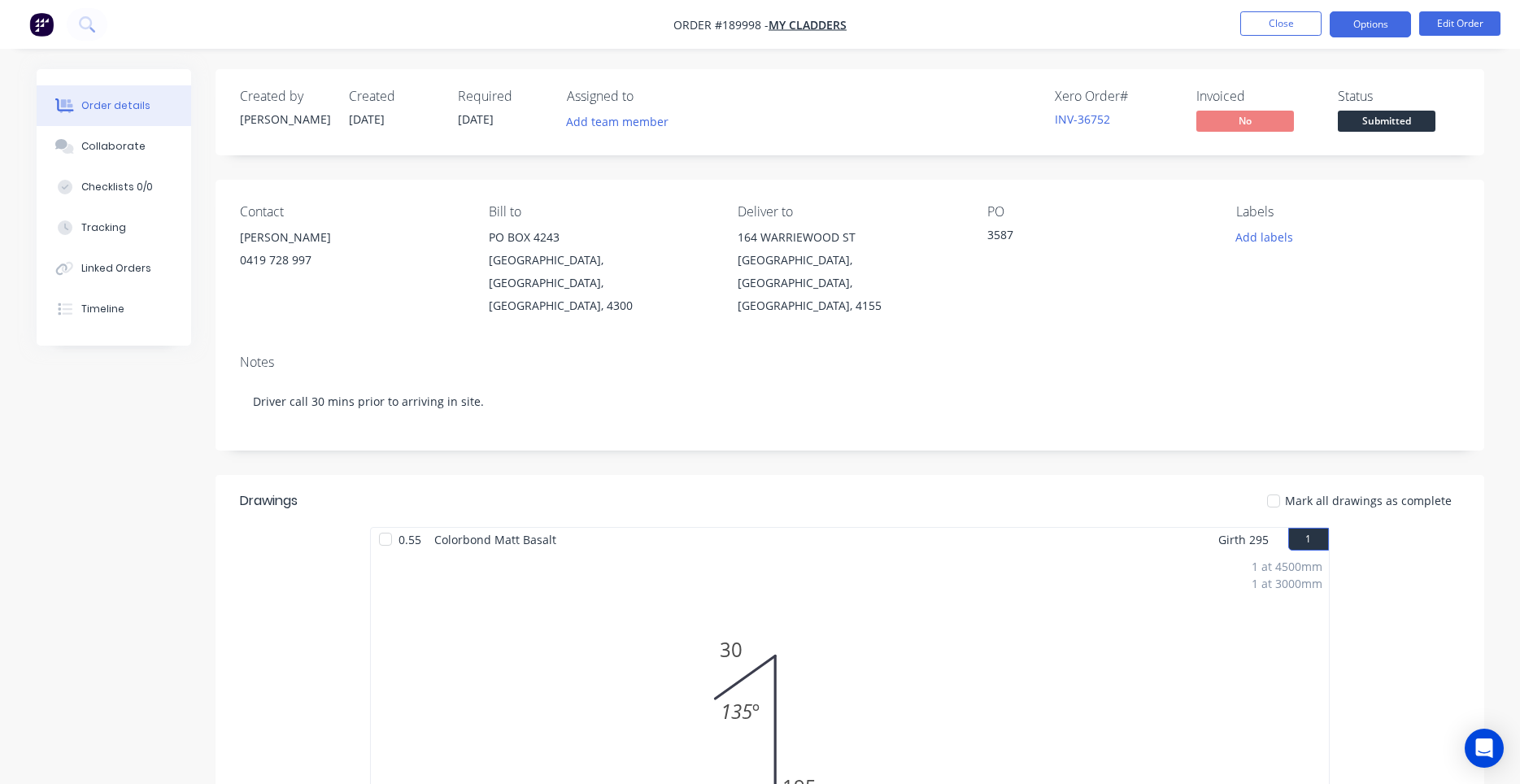
click at [1349, 30] on button "Options" at bounding box center [1371, 24] width 81 height 26
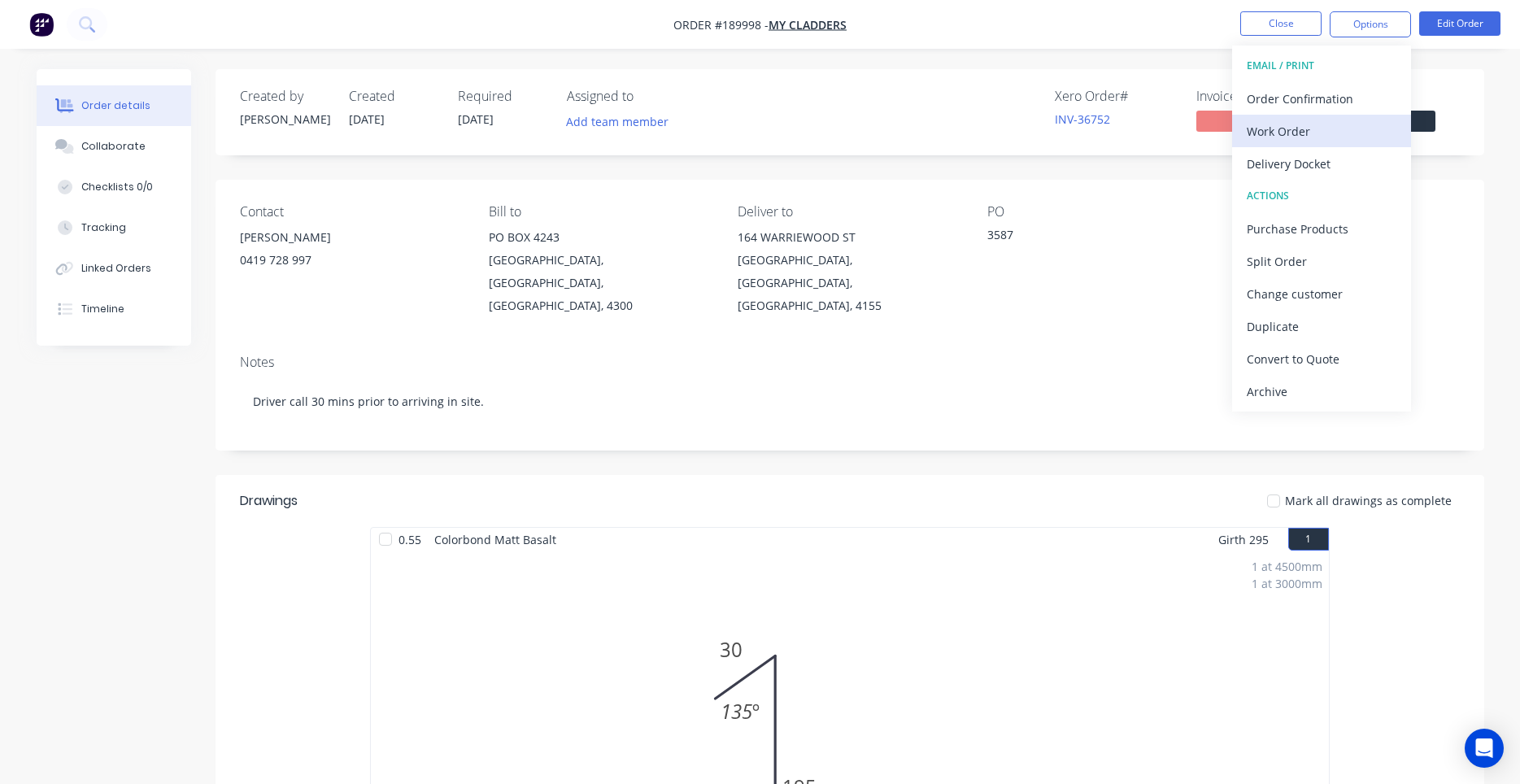
click at [1317, 136] on div "Work Order" at bounding box center [1321, 131] width 149 height 24
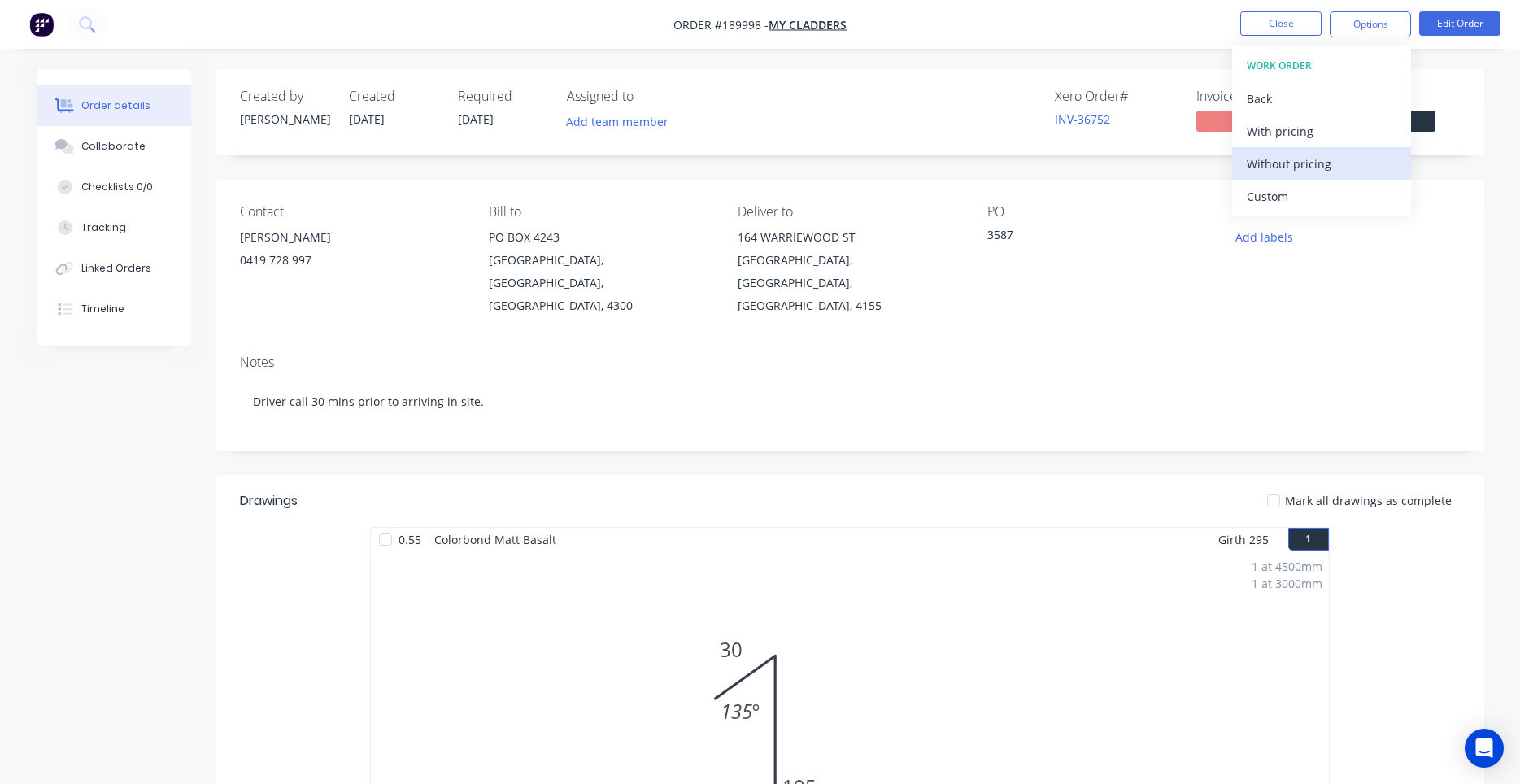
click at [1302, 161] on div "Without pricing" at bounding box center [1321, 164] width 149 height 24
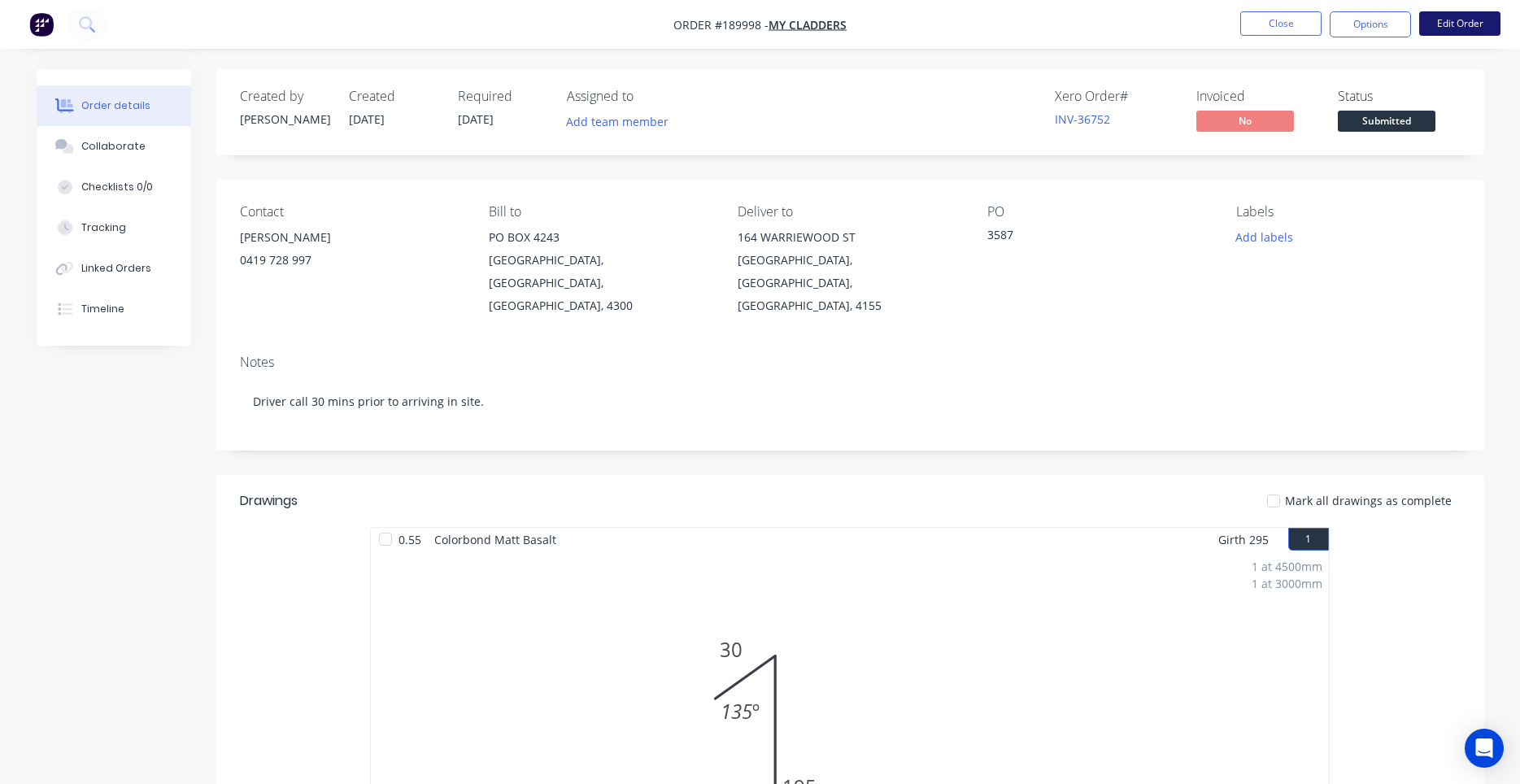
click at [1429, 24] on button "Edit Order" at bounding box center [1460, 24] width 81 height 25
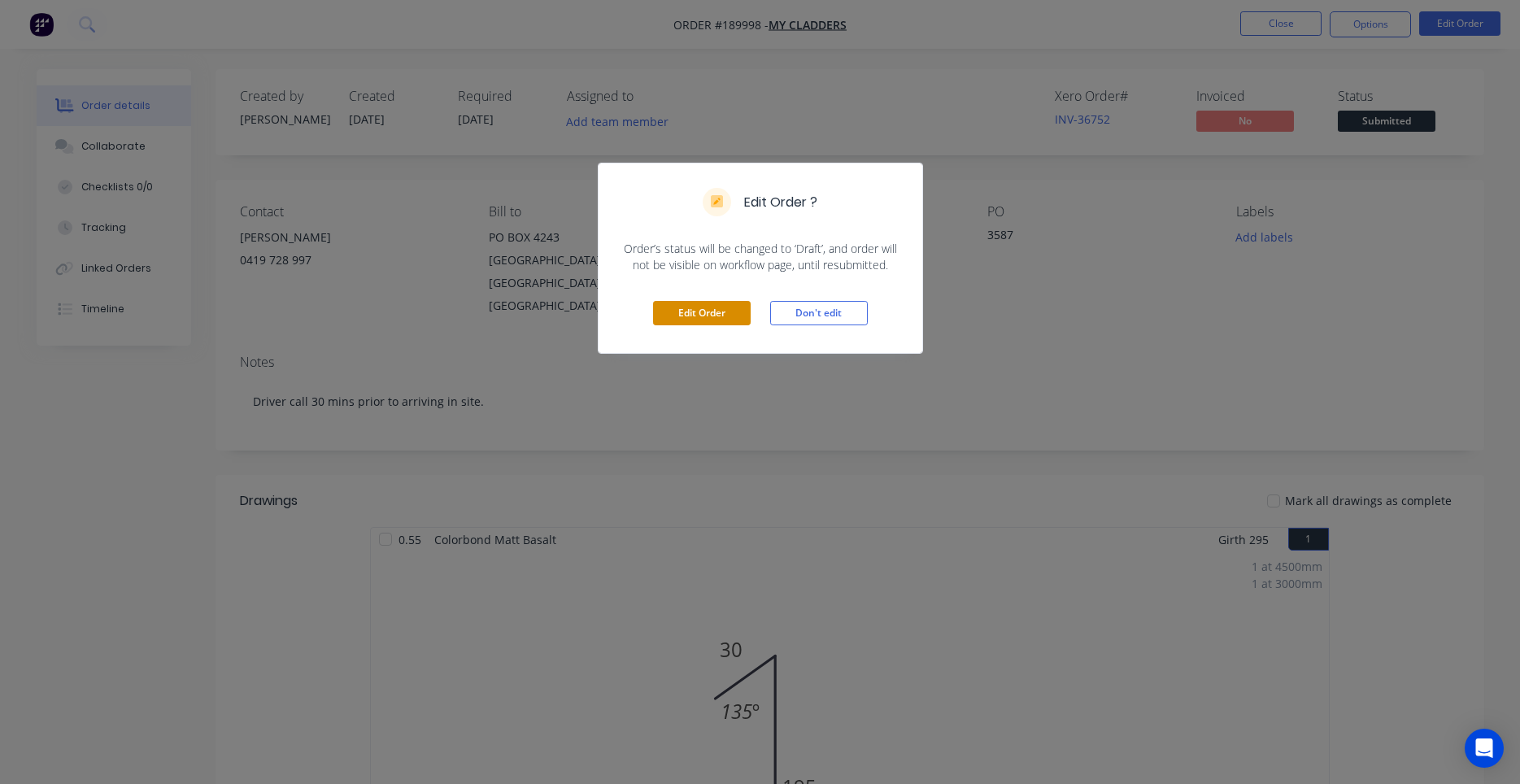
click at [717, 316] on button "Edit Order" at bounding box center [702, 313] width 97 height 25
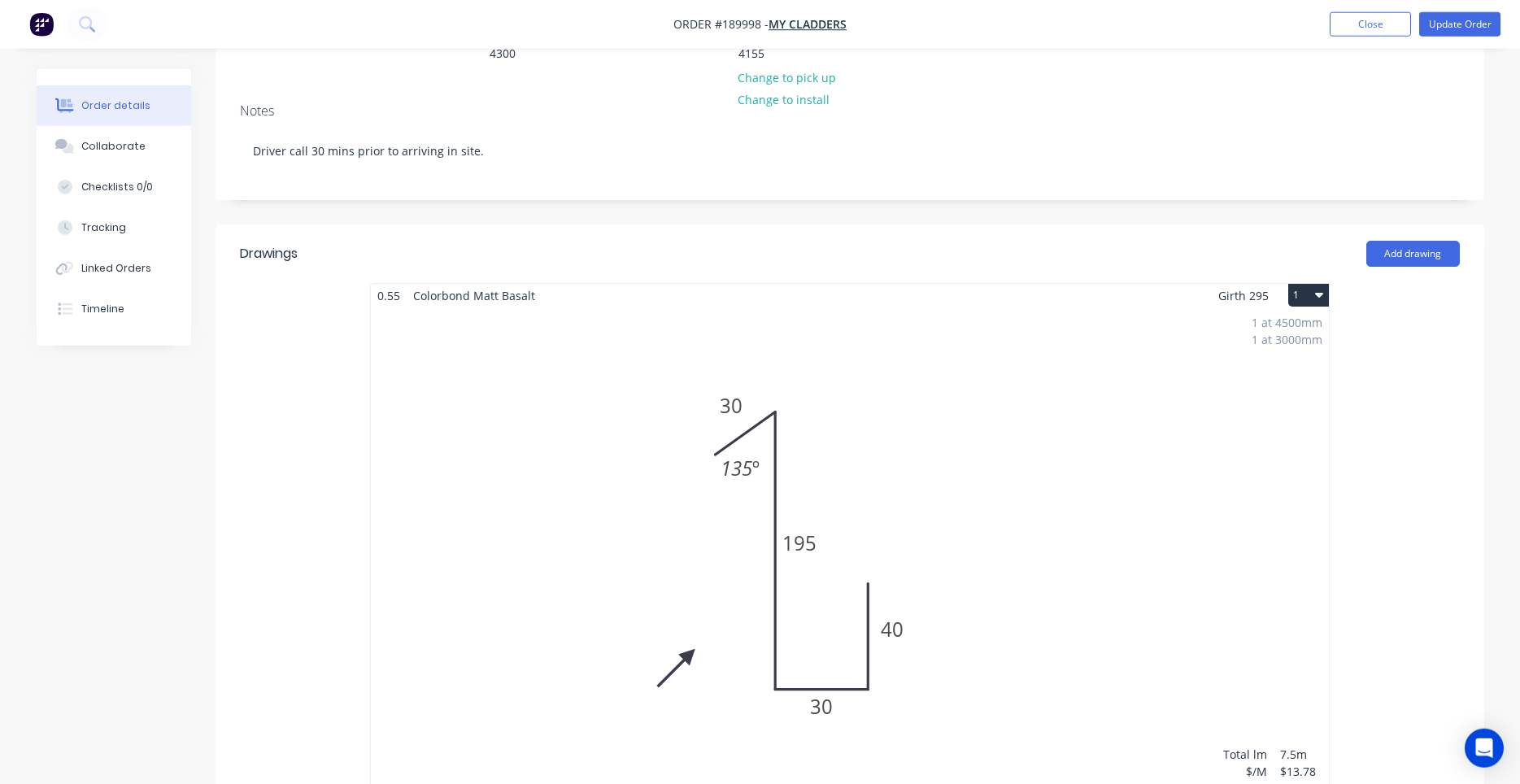
scroll to position [415, 0]
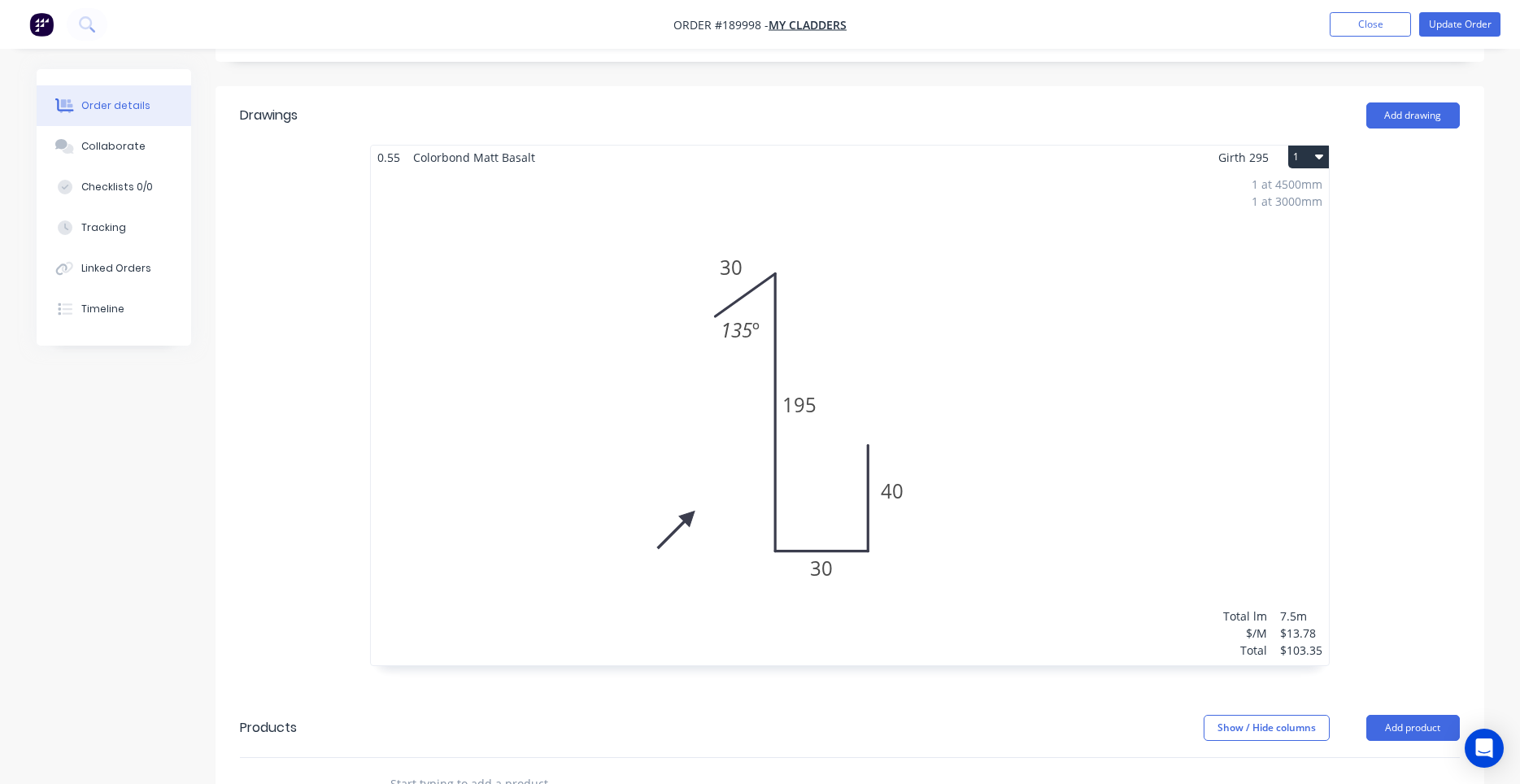
click at [743, 312] on div "1 at 4500mm 1 at 3000mm Total lm $/M Total 7.5m $13.78 $103.35" at bounding box center [851, 416] width 959 height 496
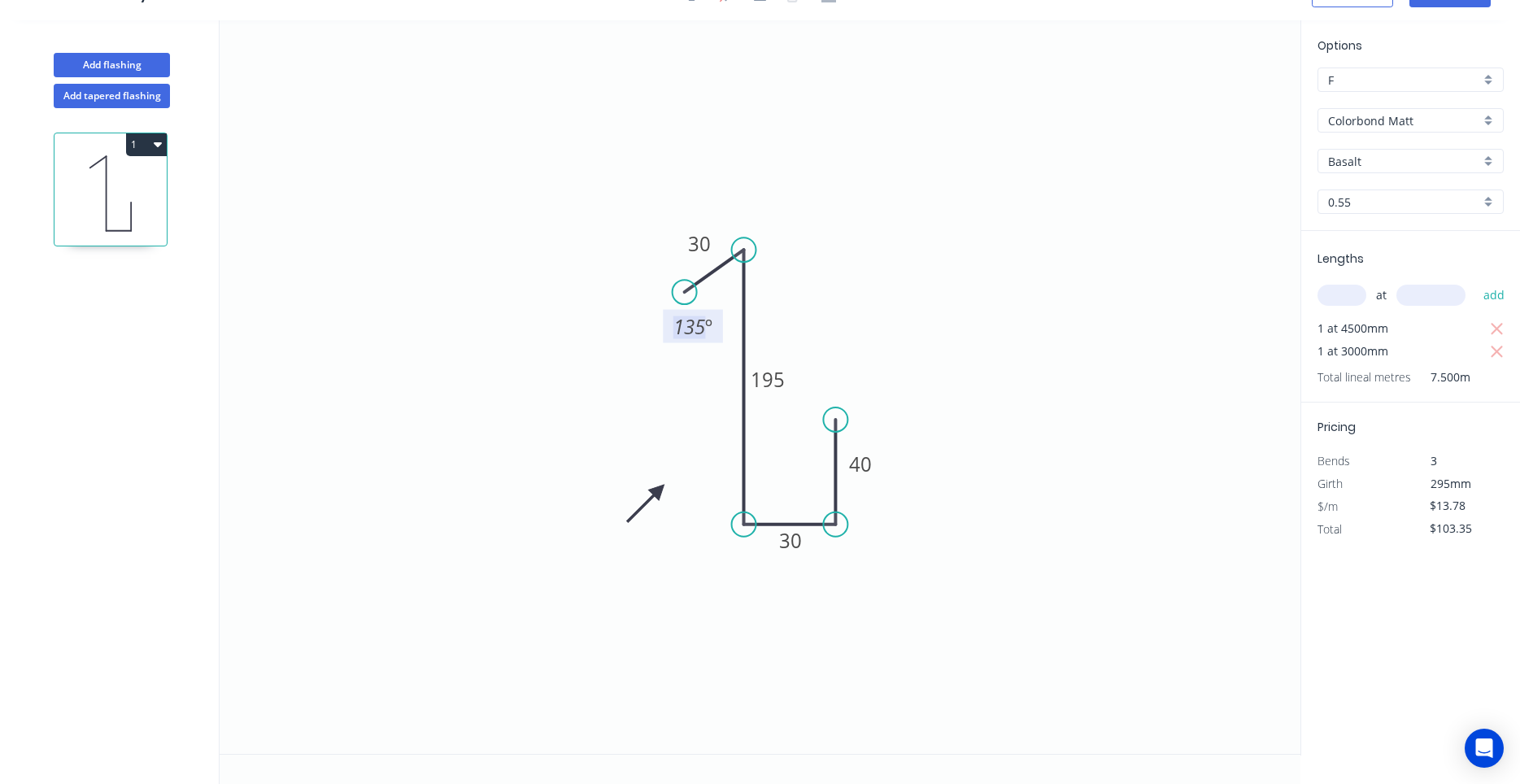
click at [684, 324] on tspan "135" at bounding box center [690, 326] width 32 height 27
click at [795, 336] on icon "0 30 195 30 40 45 º" at bounding box center [760, 387] width 1081 height 734
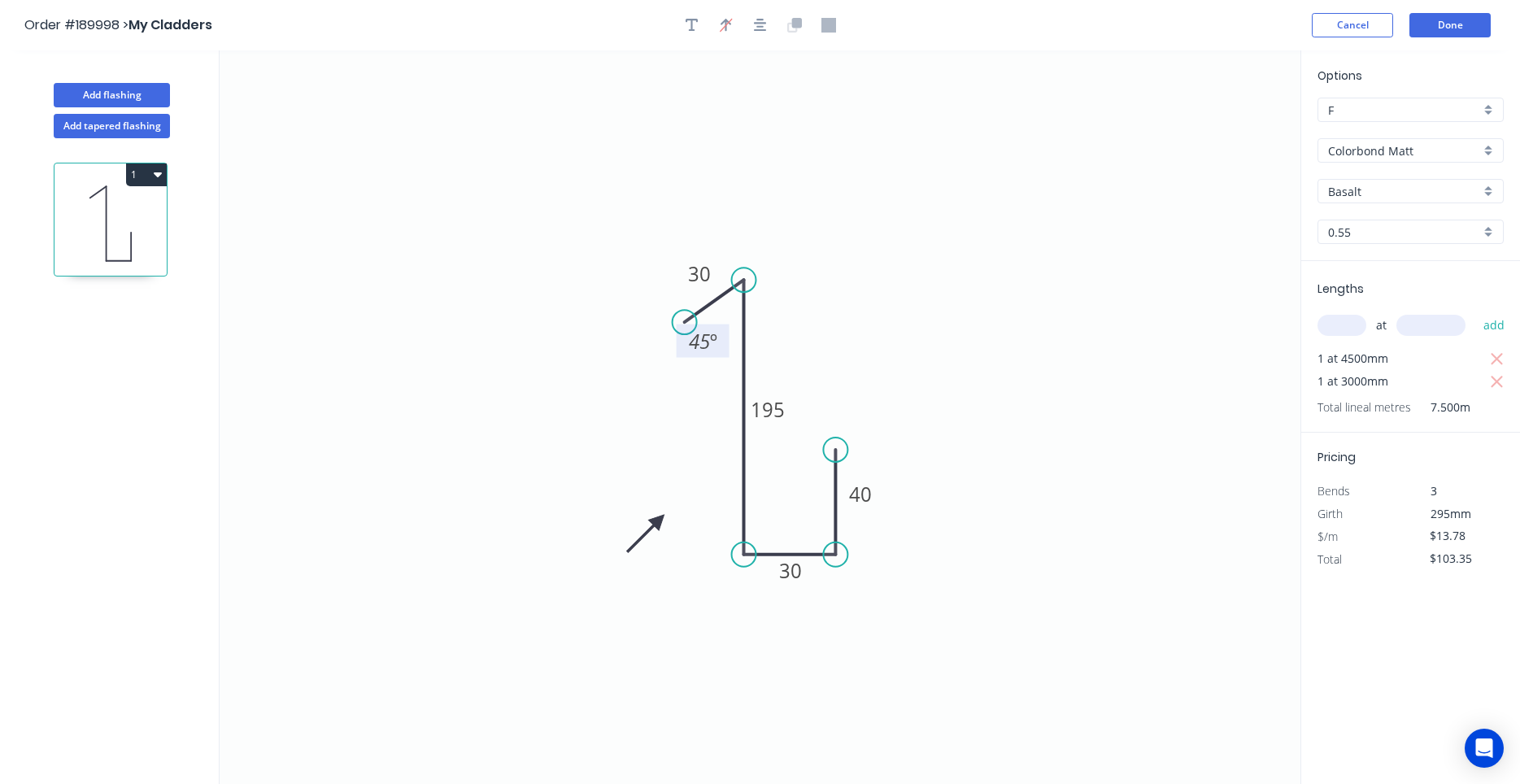
drag, startPoint x: 711, startPoint y: 367, endPoint x: 721, endPoint y: 351, distance: 18.9
click at [721, 351] on rect at bounding box center [703, 341] width 53 height 34
click at [1440, 30] on button "Done" at bounding box center [1450, 26] width 81 height 25
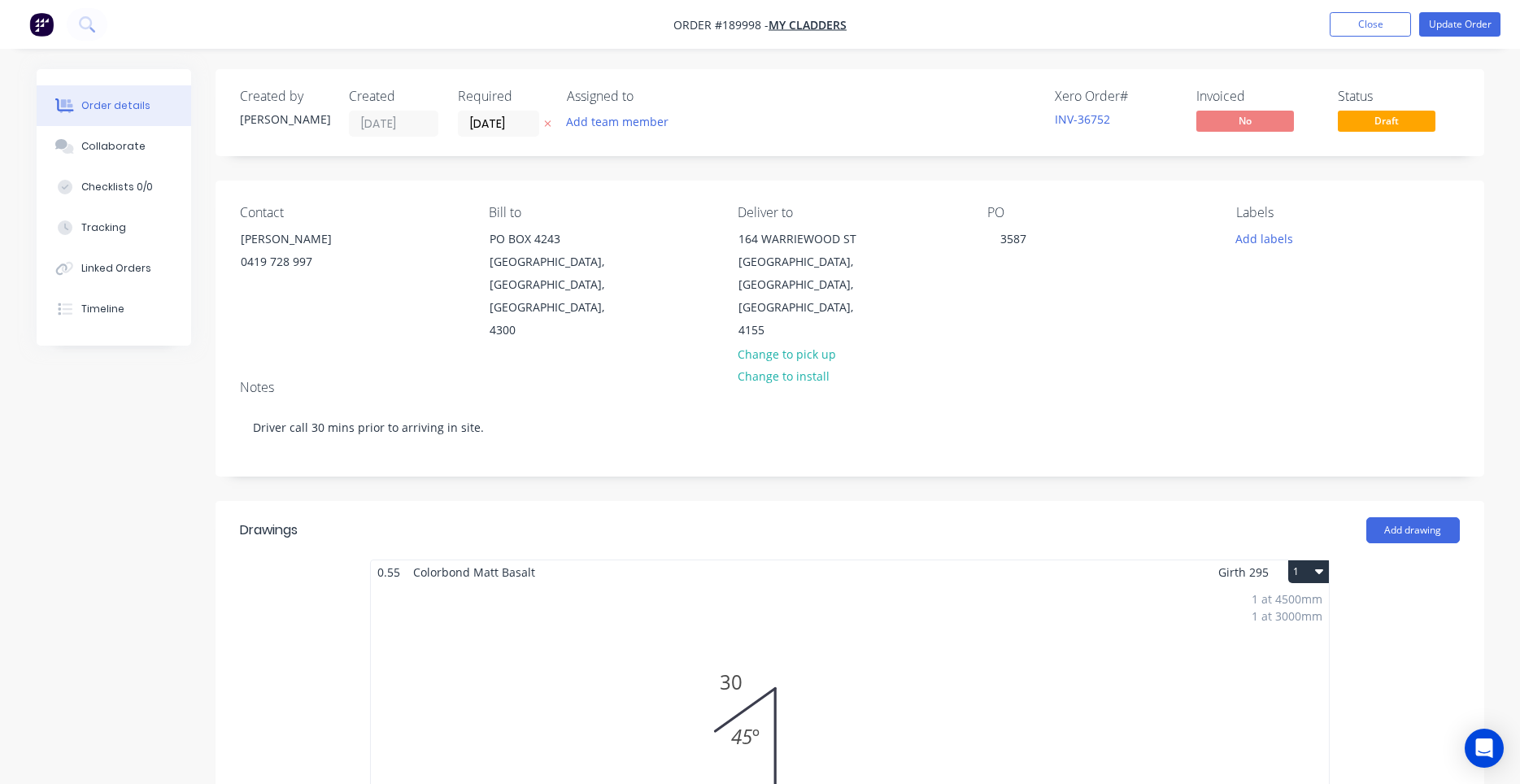
click at [1443, 42] on nav "Order #189998 - My Cladders Add product Close Update Order" at bounding box center [760, 24] width 1520 height 49
click at [1450, 33] on button "Update Order" at bounding box center [1460, 25] width 81 height 25
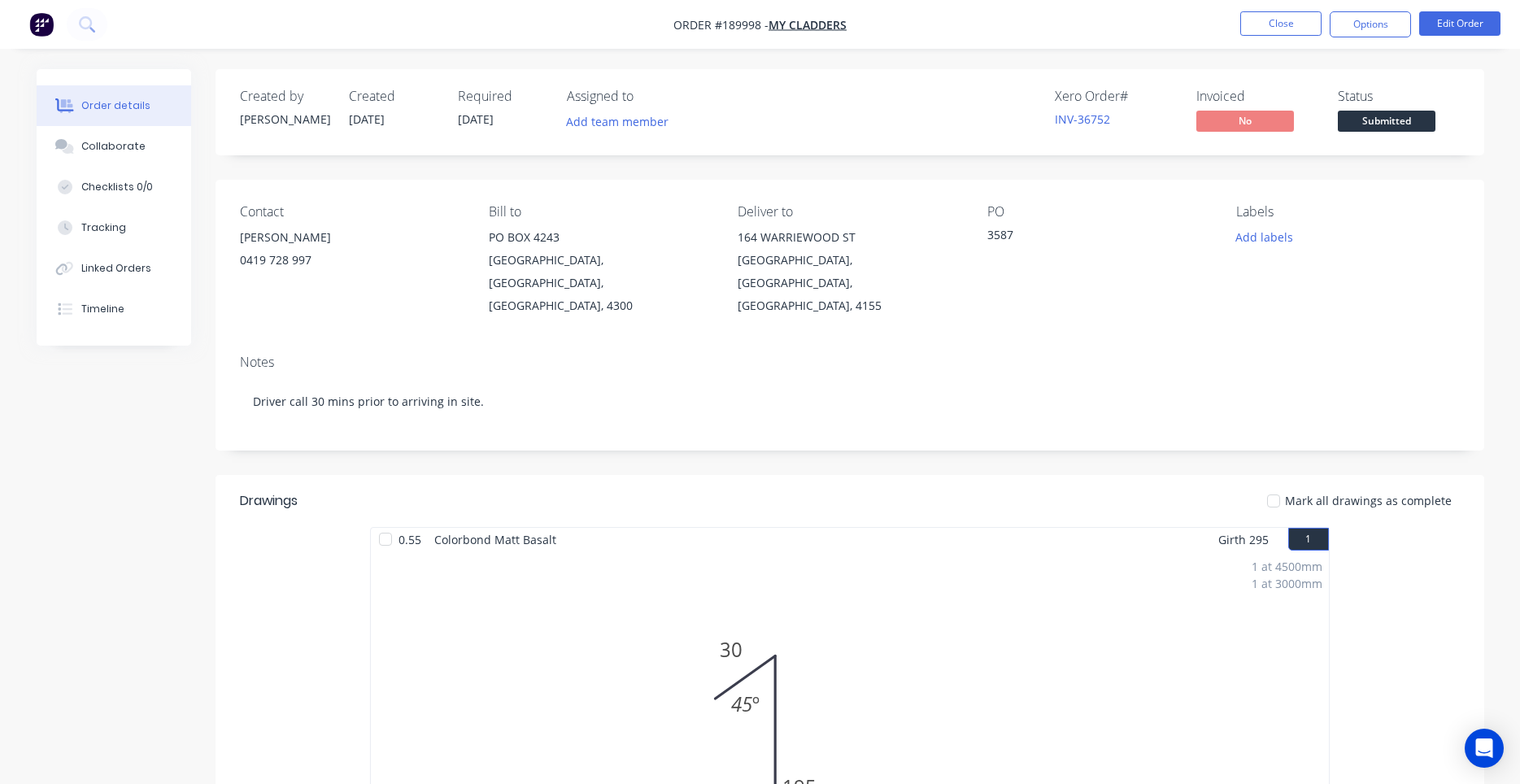
click at [1367, 37] on nav "Order #189998 - My Cladders Close Options Edit Order" at bounding box center [760, 24] width 1520 height 49
click at [1371, 27] on button "Options" at bounding box center [1371, 24] width 81 height 26
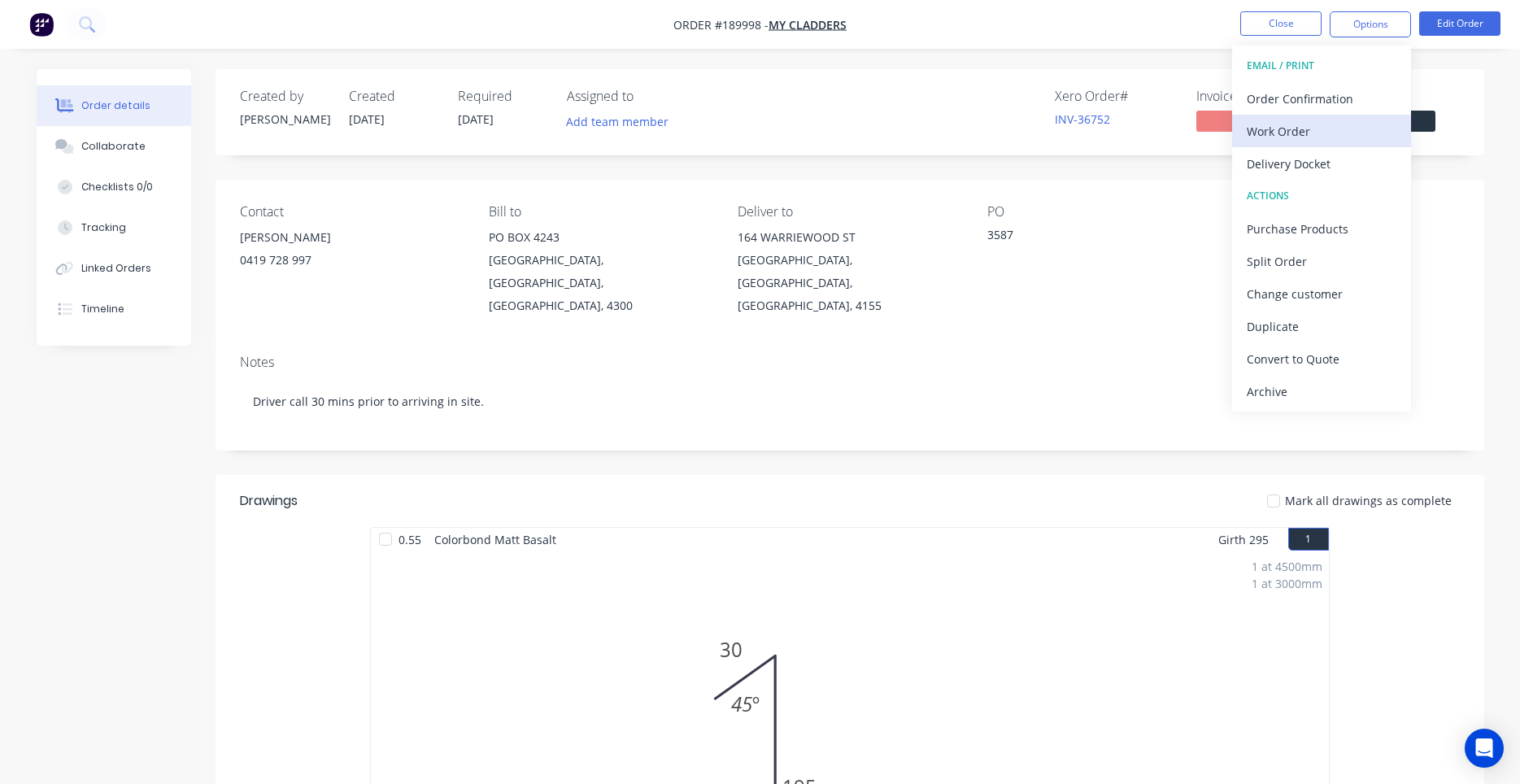
click at [1323, 121] on div "Work Order" at bounding box center [1321, 131] width 149 height 24
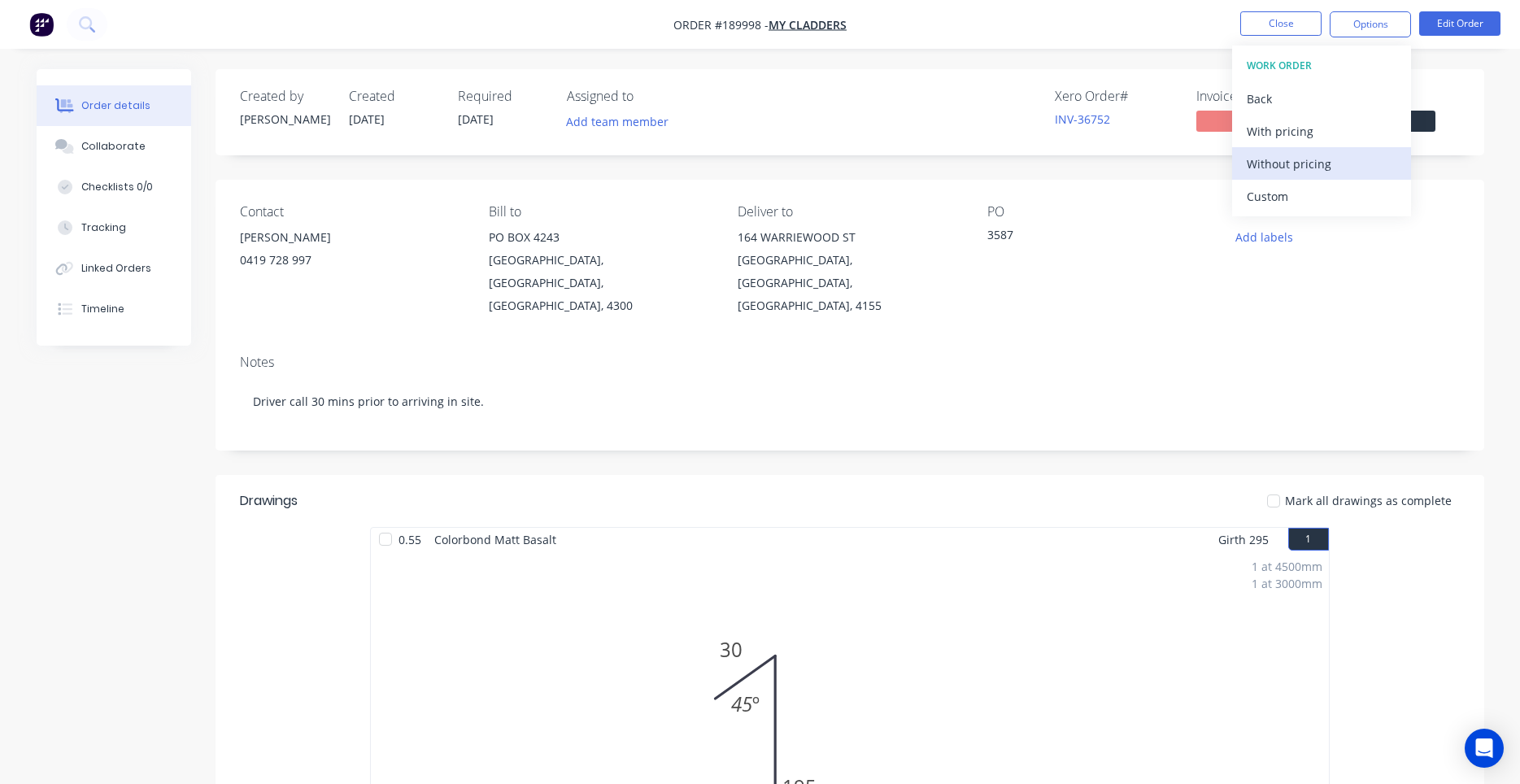
click at [1269, 164] on div "Without pricing" at bounding box center [1321, 164] width 149 height 24
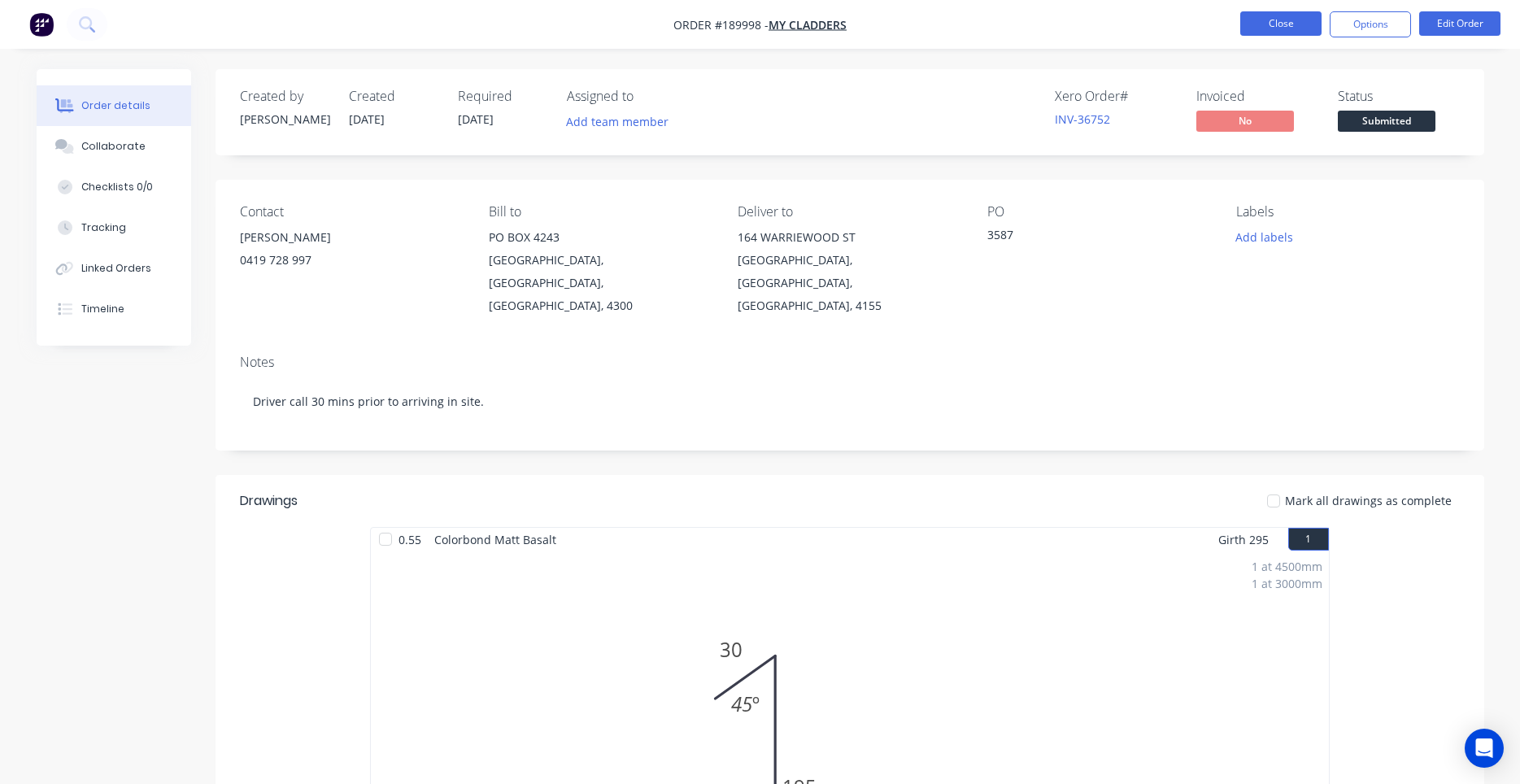
click at [1271, 32] on button "Close" at bounding box center [1281, 24] width 81 height 25
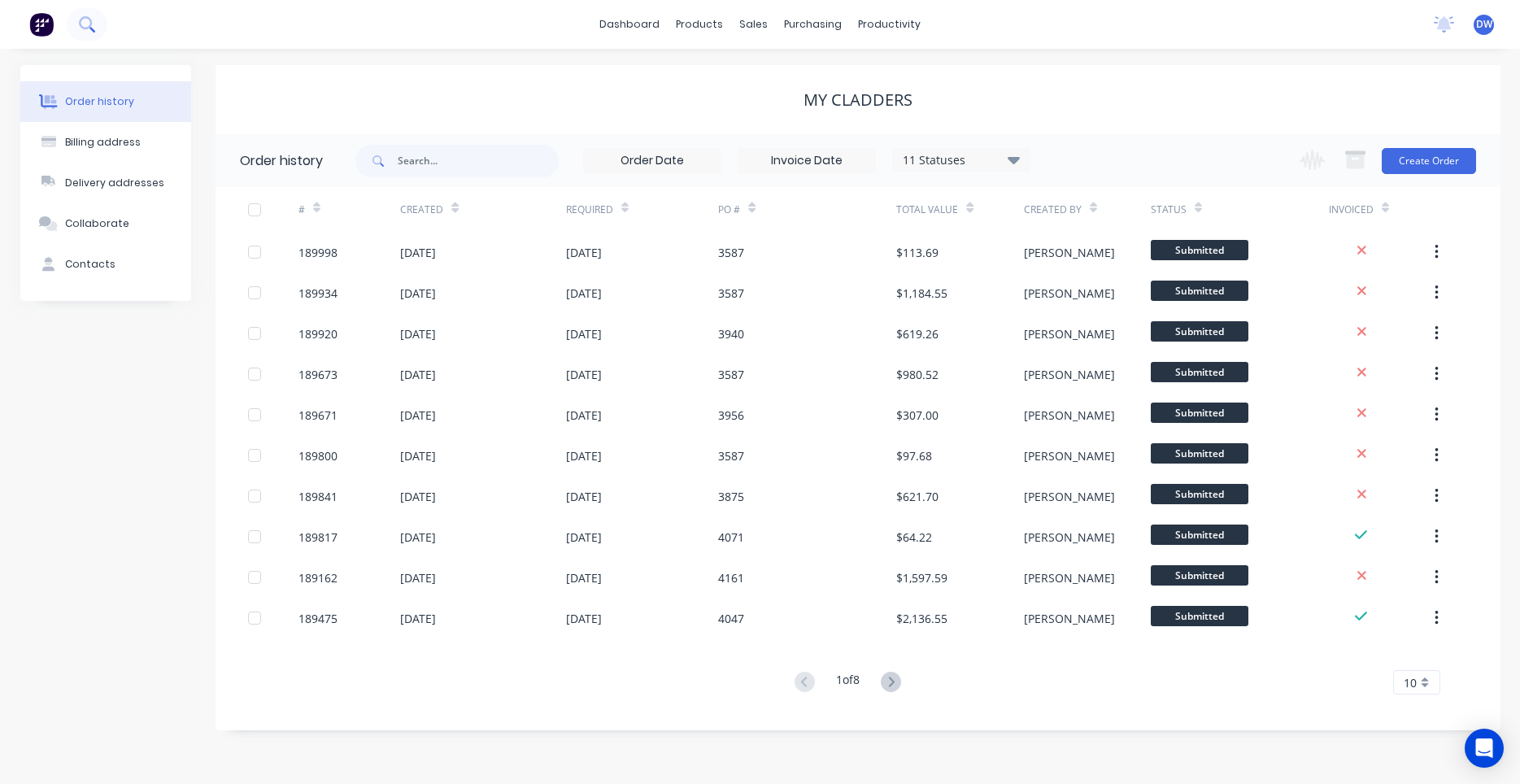
click at [95, 19] on button at bounding box center [87, 24] width 41 height 33
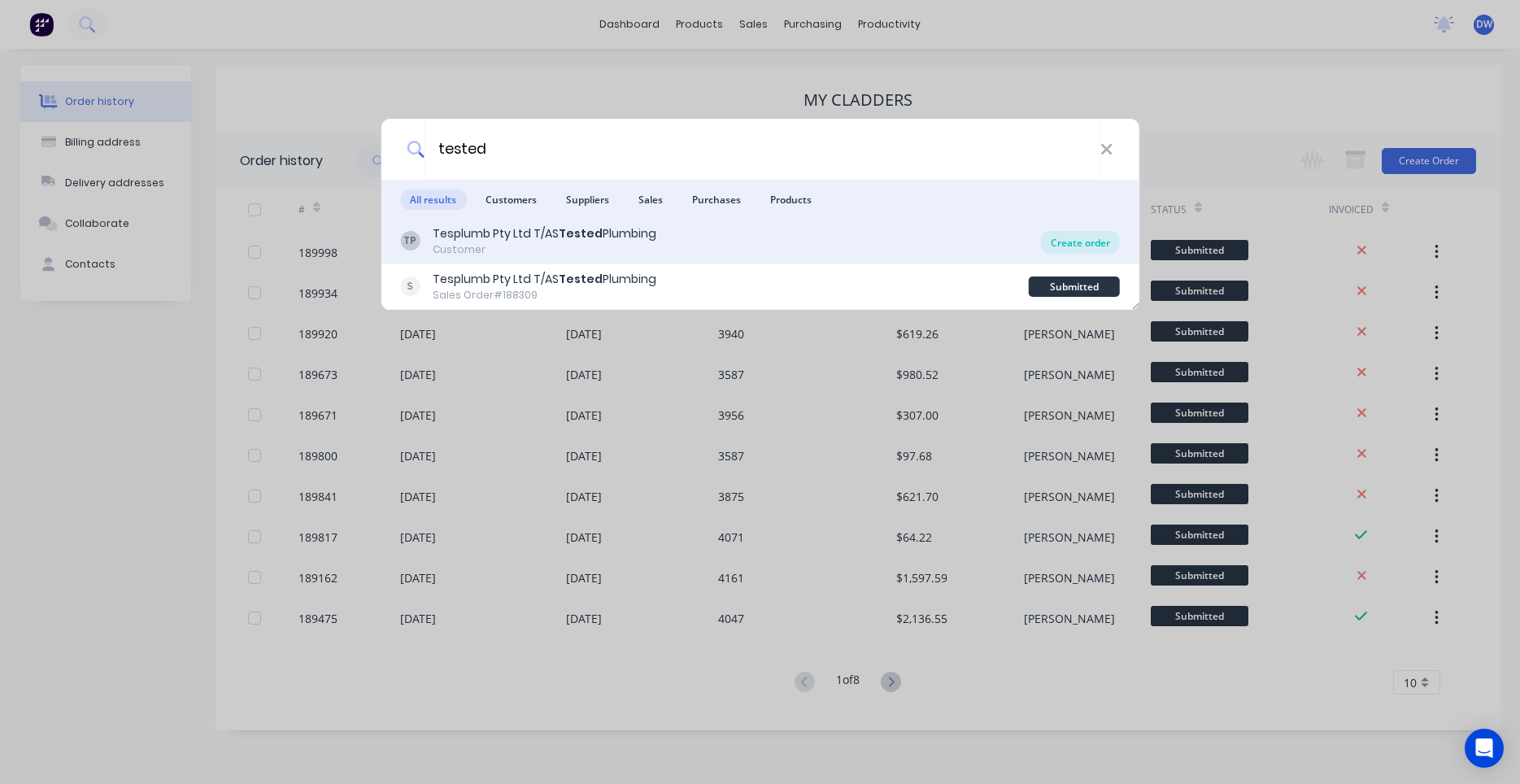
type input "tested"
click at [1072, 247] on div "Create order" at bounding box center [1081, 242] width 79 height 23
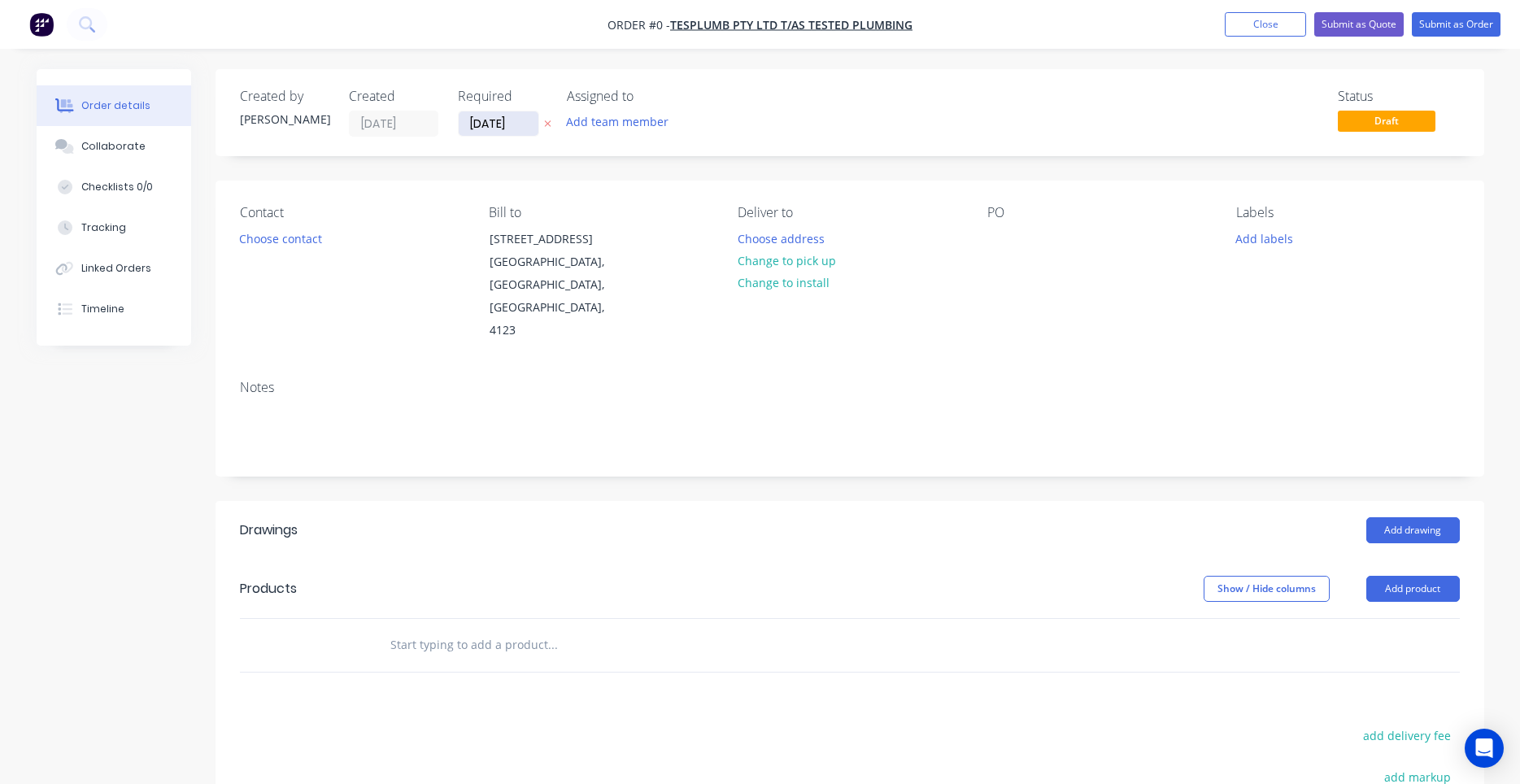
click at [516, 126] on input "[DATE]" at bounding box center [499, 124] width 80 height 25
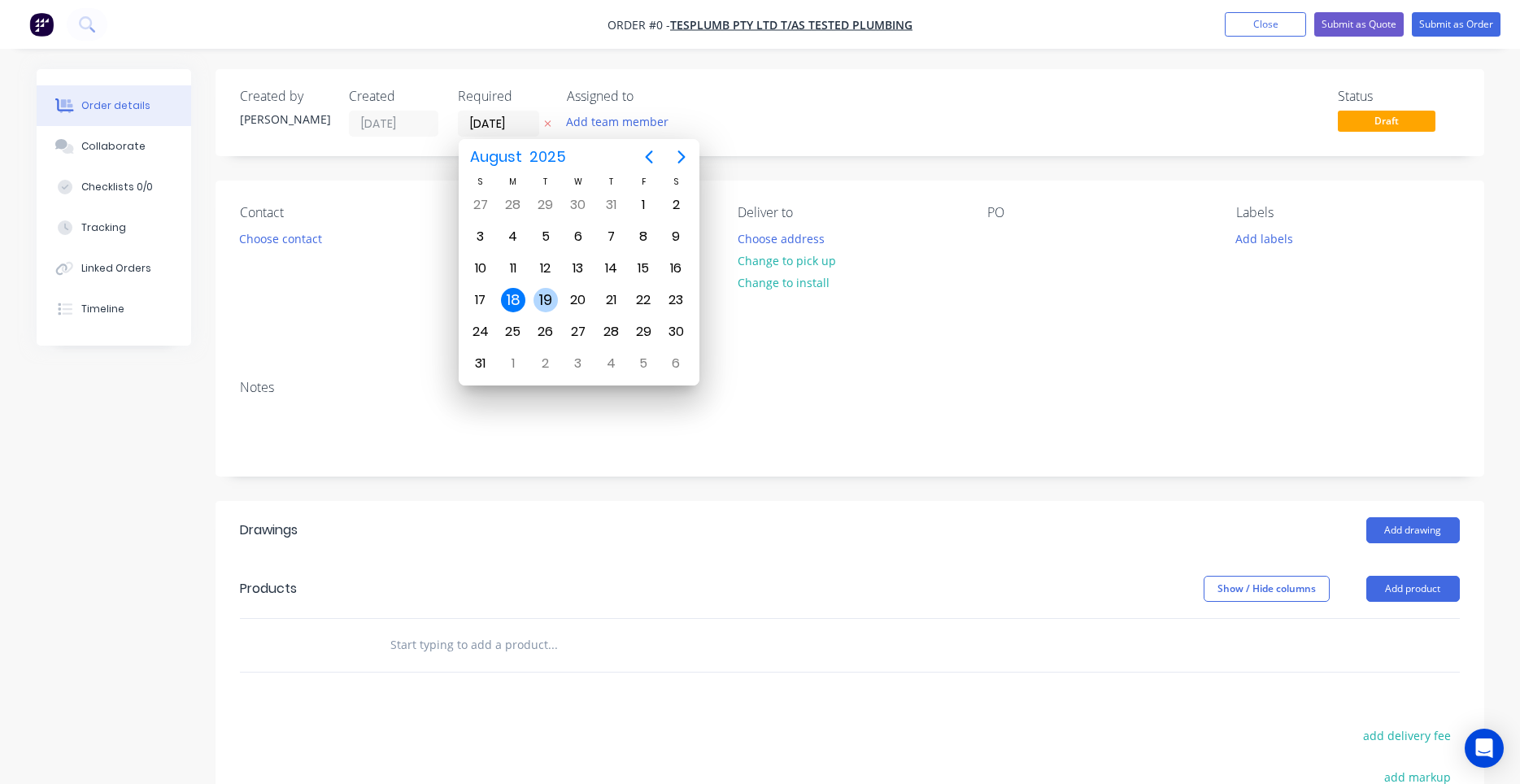
click at [544, 295] on div "19" at bounding box center [546, 301] width 25 height 25
type input "[DATE]"
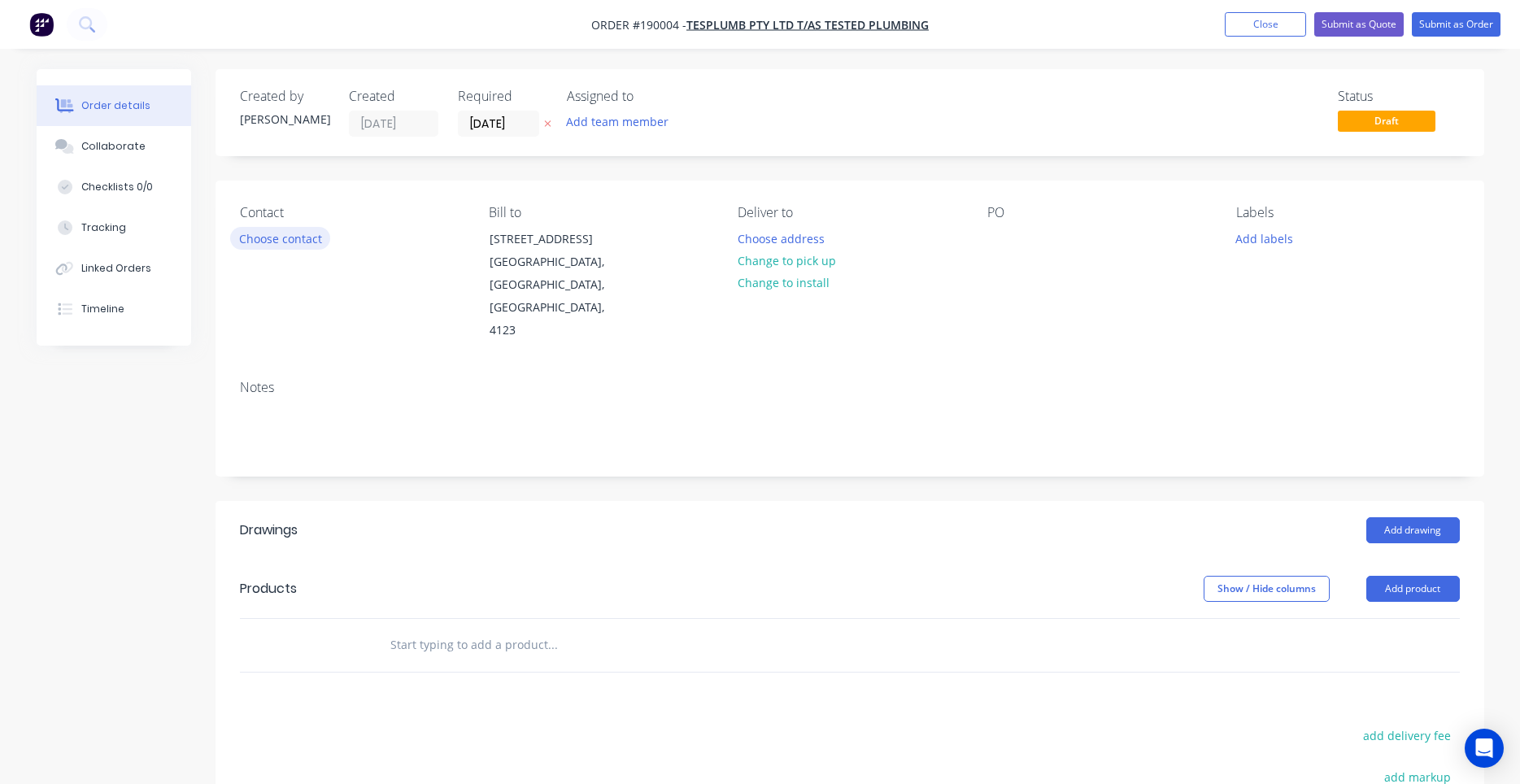
click at [315, 247] on button "Choose contact" at bounding box center [279, 238] width 100 height 22
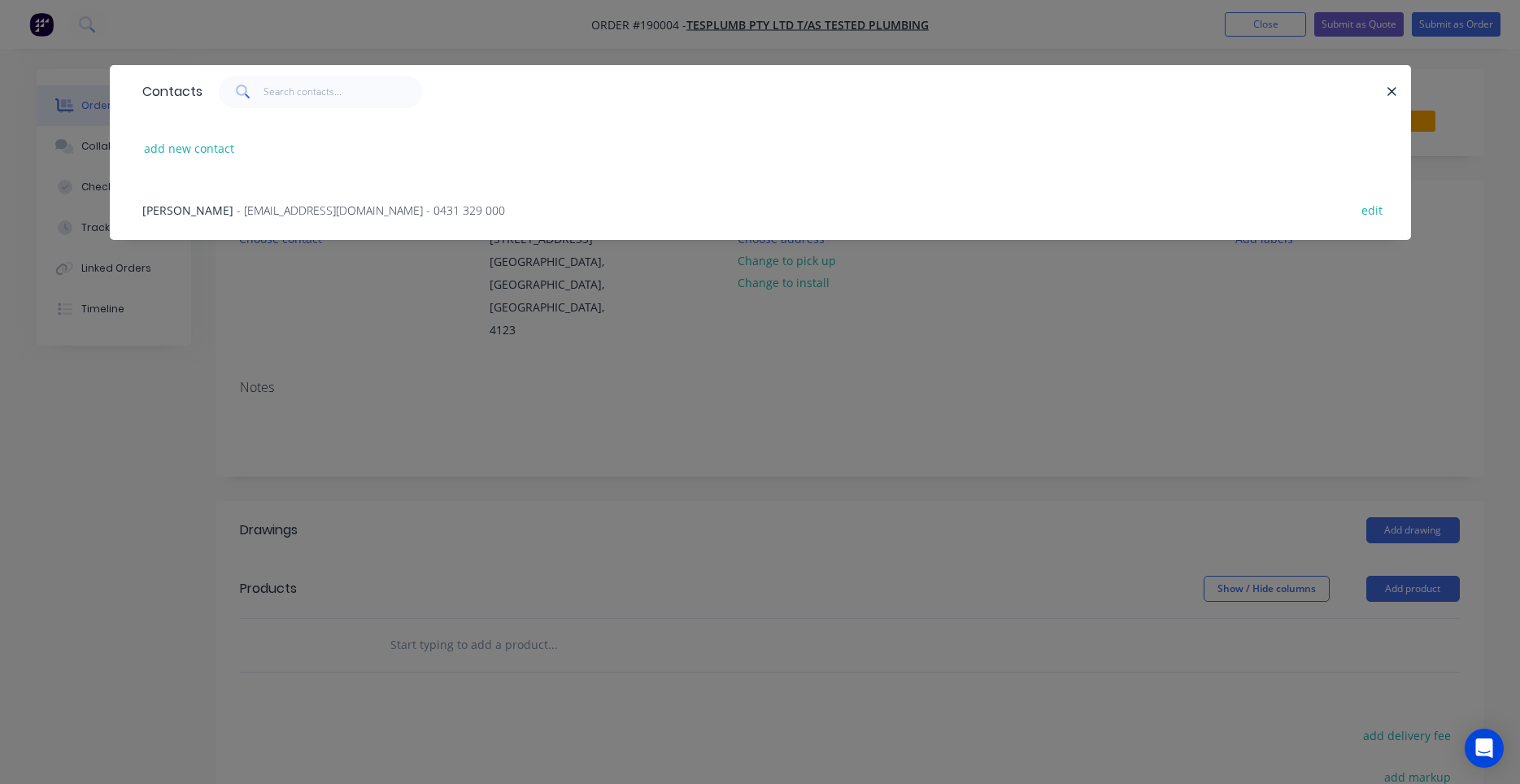
click at [319, 217] on span "- testedplumbing@gmail.com - 0431 329 000" at bounding box center [371, 209] width 269 height 15
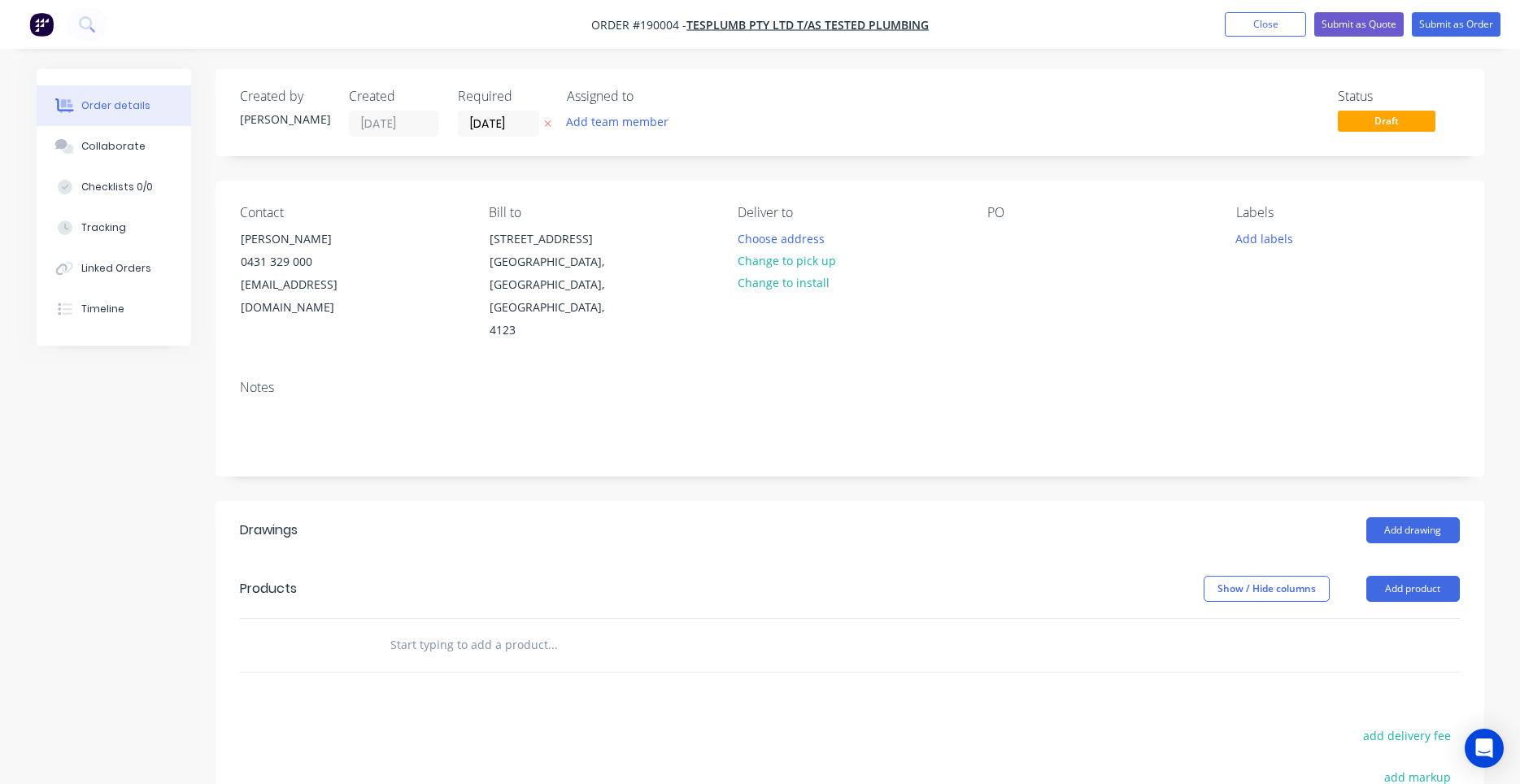
click at [786, 244] on button "Choose address" at bounding box center [781, 238] width 104 height 22
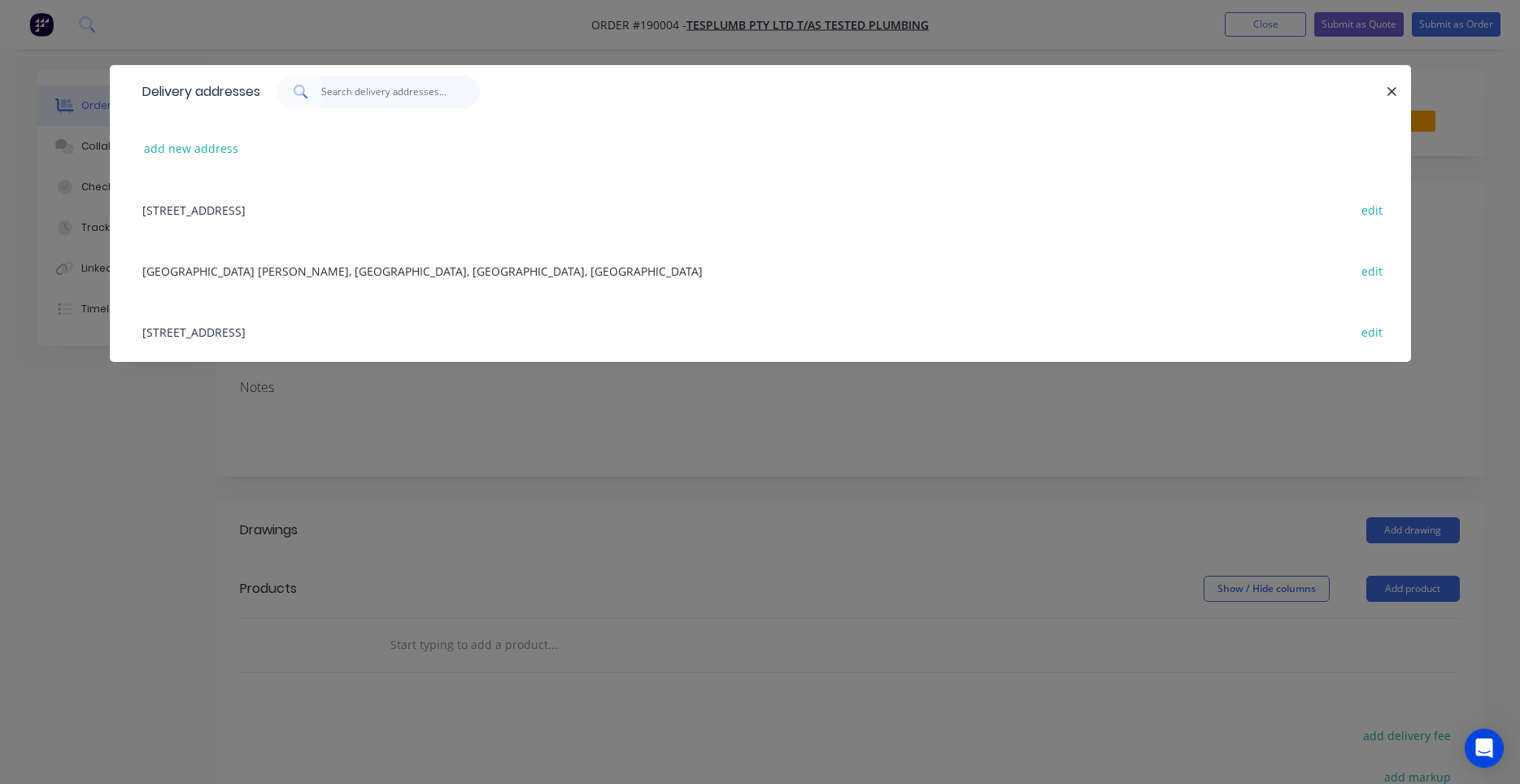
click at [393, 92] on input "text" at bounding box center [400, 92] width 158 height 33
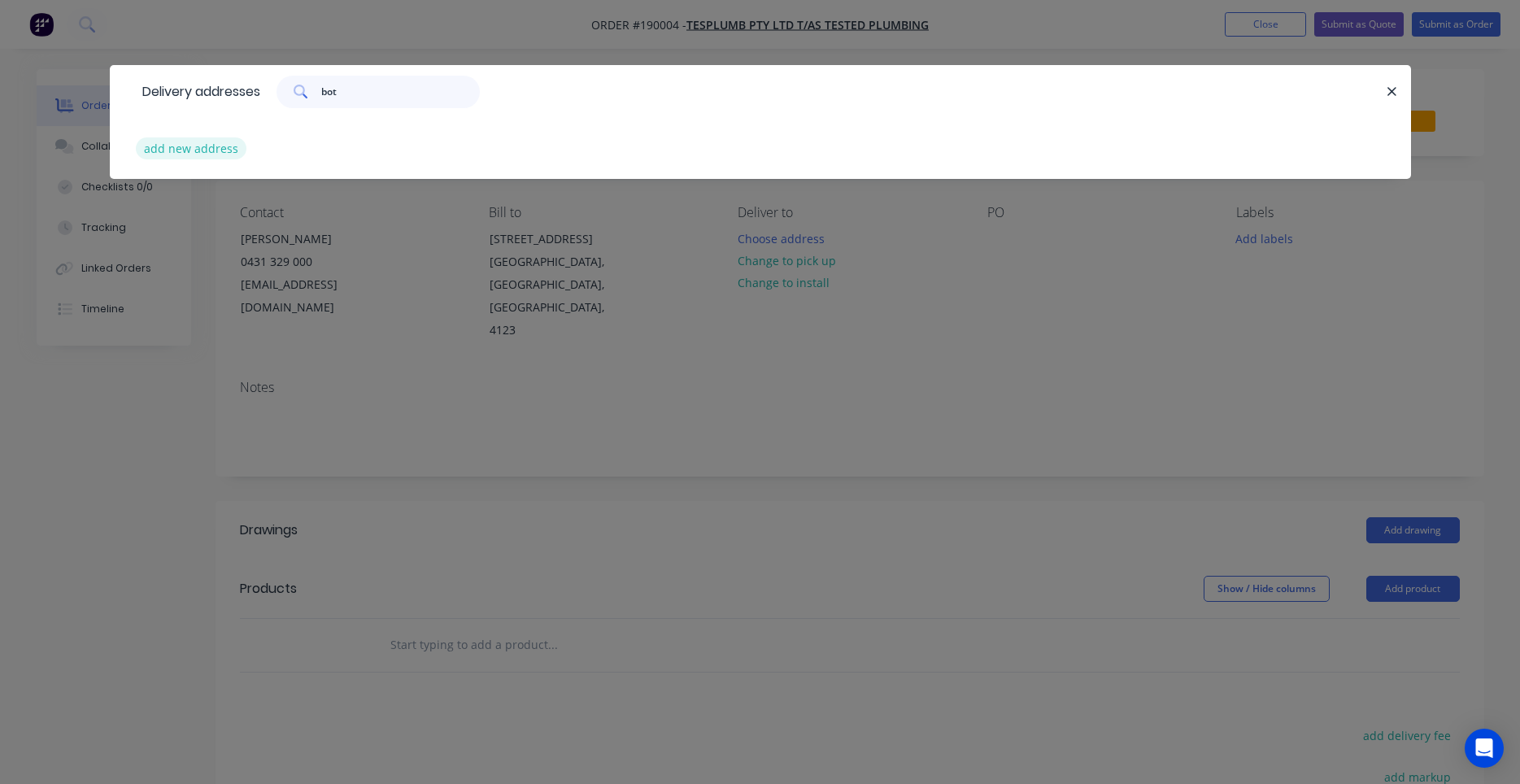
type input "bot"
click at [206, 148] on button "add new address" at bounding box center [192, 148] width 111 height 22
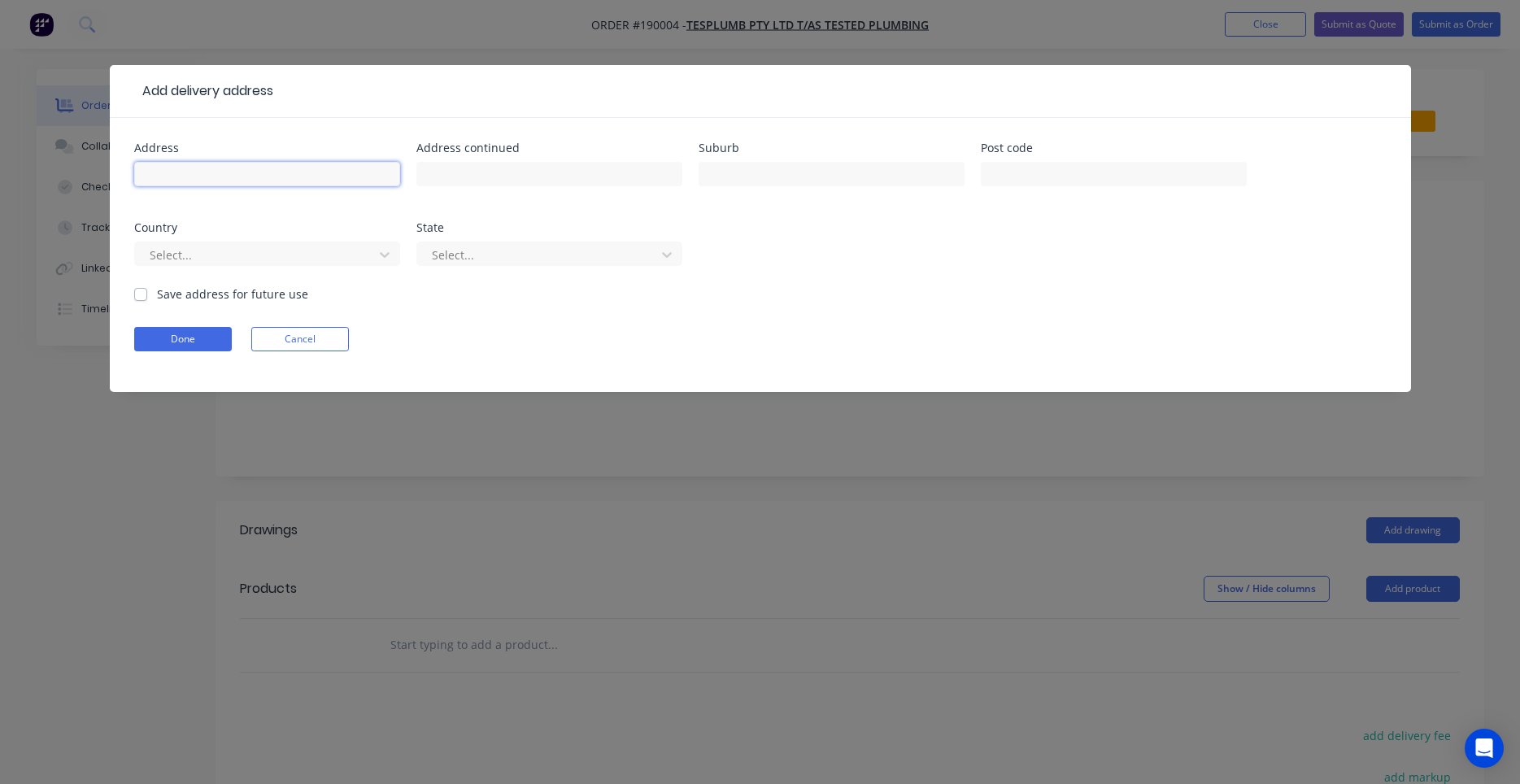
click at [312, 181] on input "text" at bounding box center [267, 174] width 266 height 25
type input "20 BOTTICELLI ST"
type input "FIG TREE POCKET"
type input "a"
type input "q"
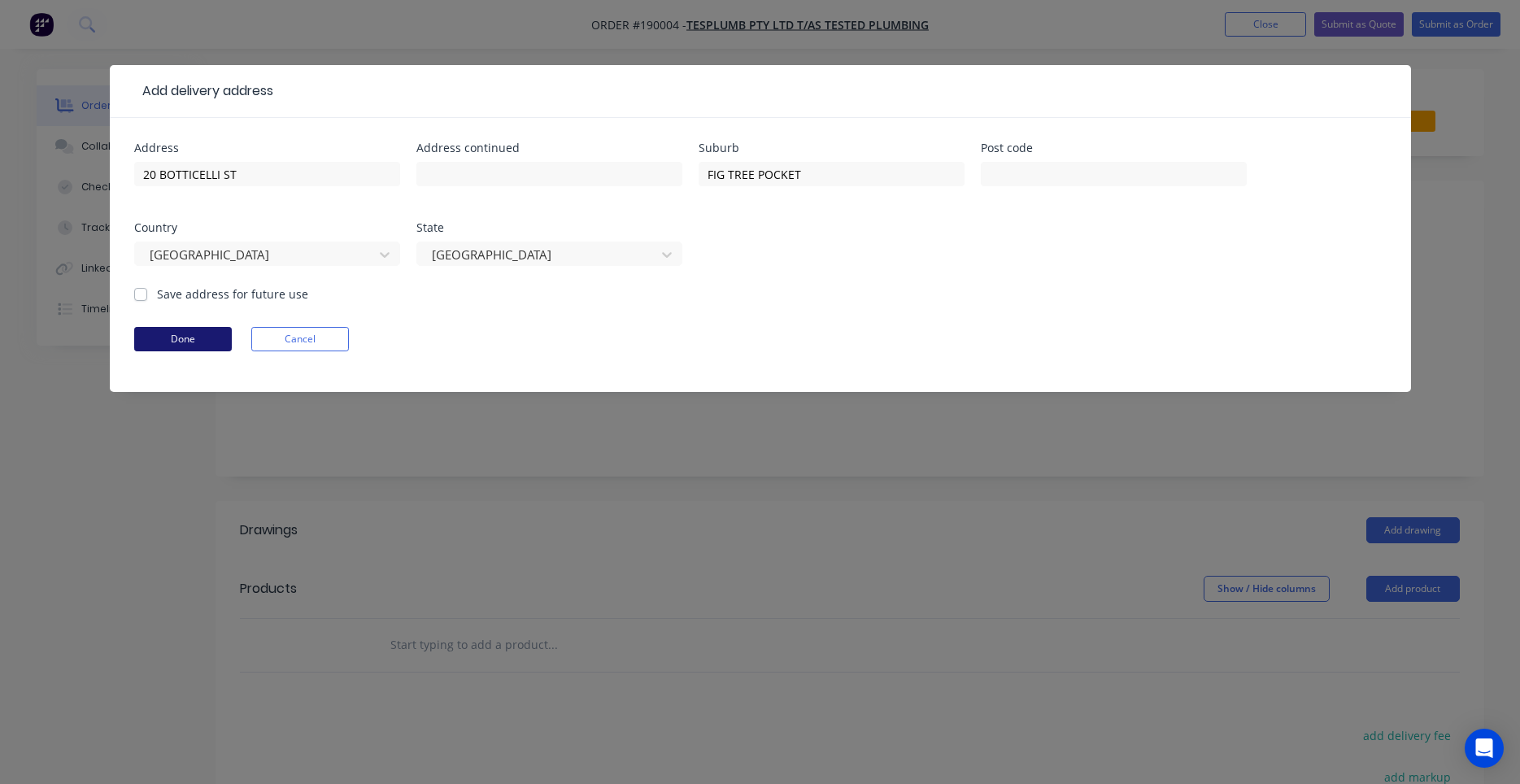
click at [225, 328] on button "Done" at bounding box center [183, 339] width 97 height 25
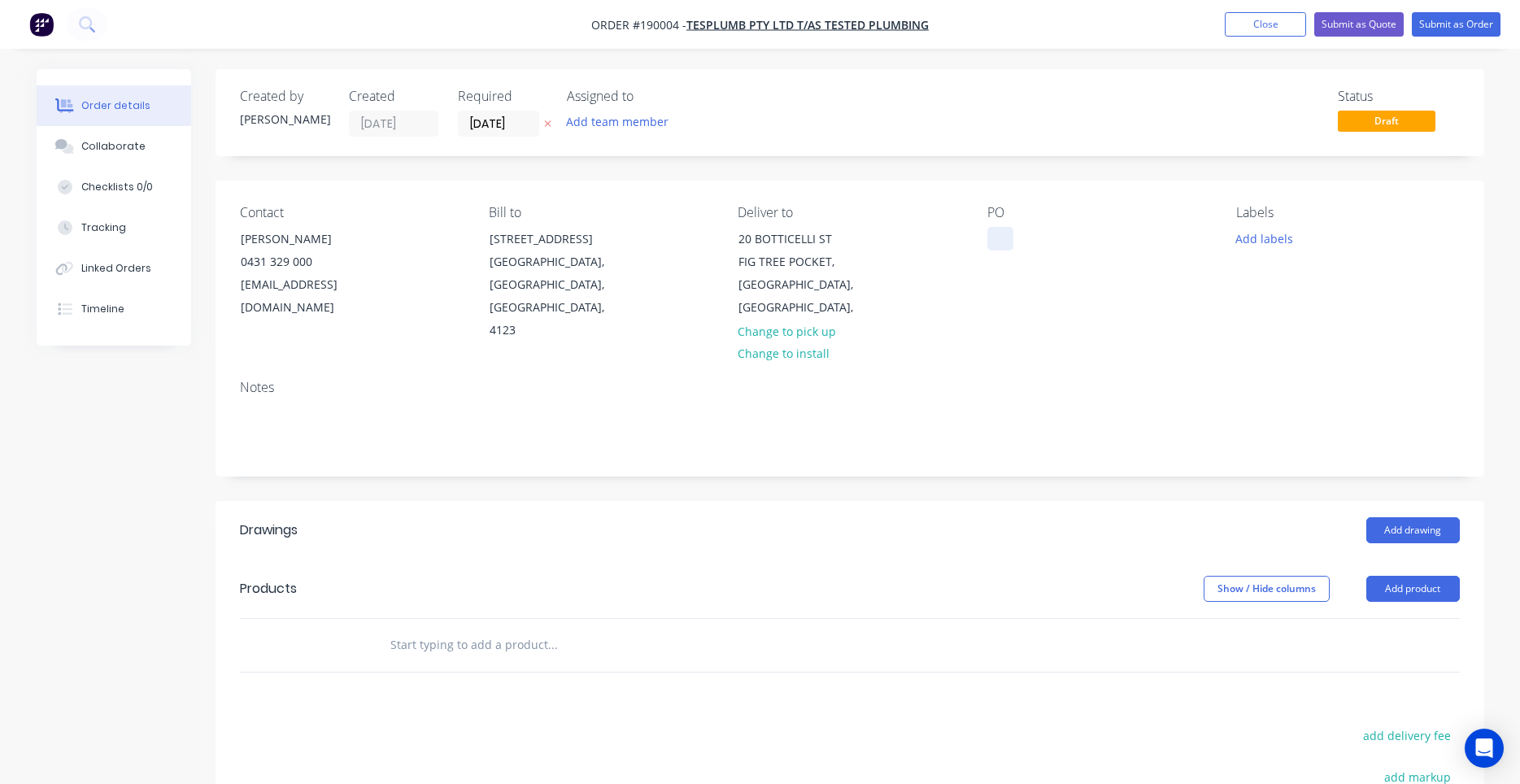
click at [992, 247] on div at bounding box center [1000, 239] width 26 height 24
click at [1057, 293] on div "PO 20 BOTTICELLI" at bounding box center [1099, 273] width 223 height 137
click at [1060, 246] on div "20 BOTTICELLI" at bounding box center [1039, 239] width 103 height 24
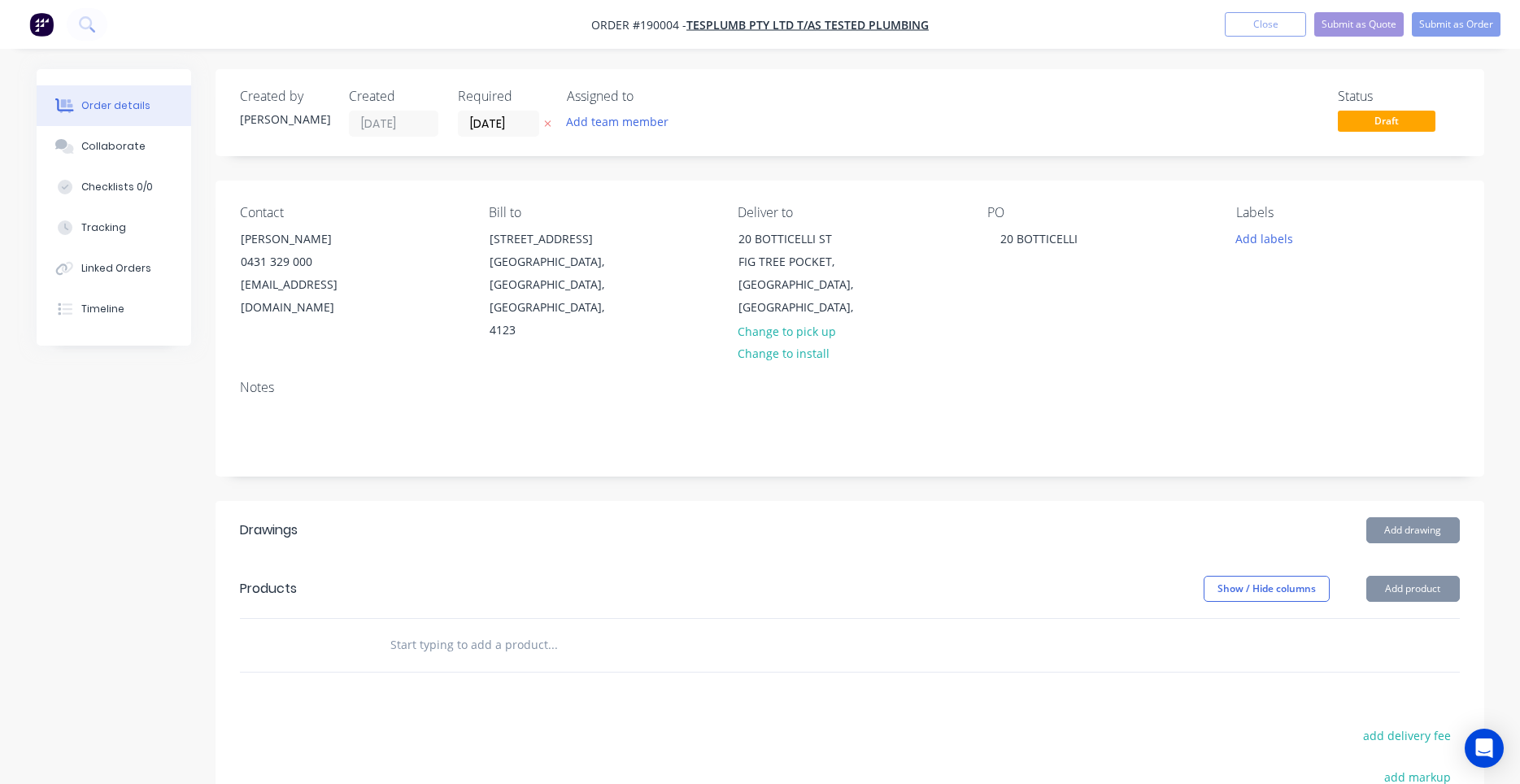
click at [1048, 289] on div "PO 20 BOTTICELLI" at bounding box center [1099, 273] width 223 height 137
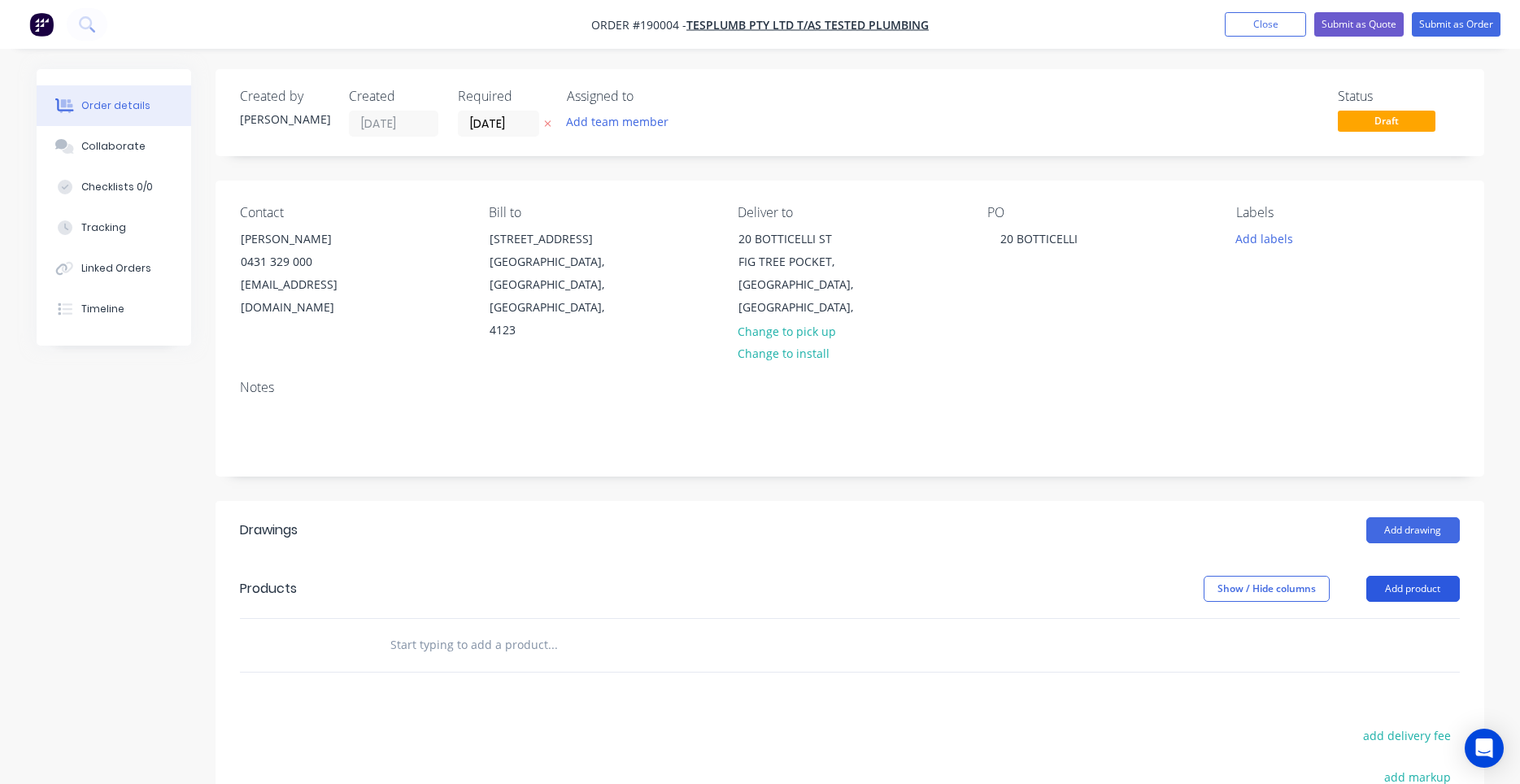
click at [1371, 575] on button "Add product" at bounding box center [1414, 588] width 94 height 26
click at [500, 628] on input "text" at bounding box center [553, 644] width 325 height 33
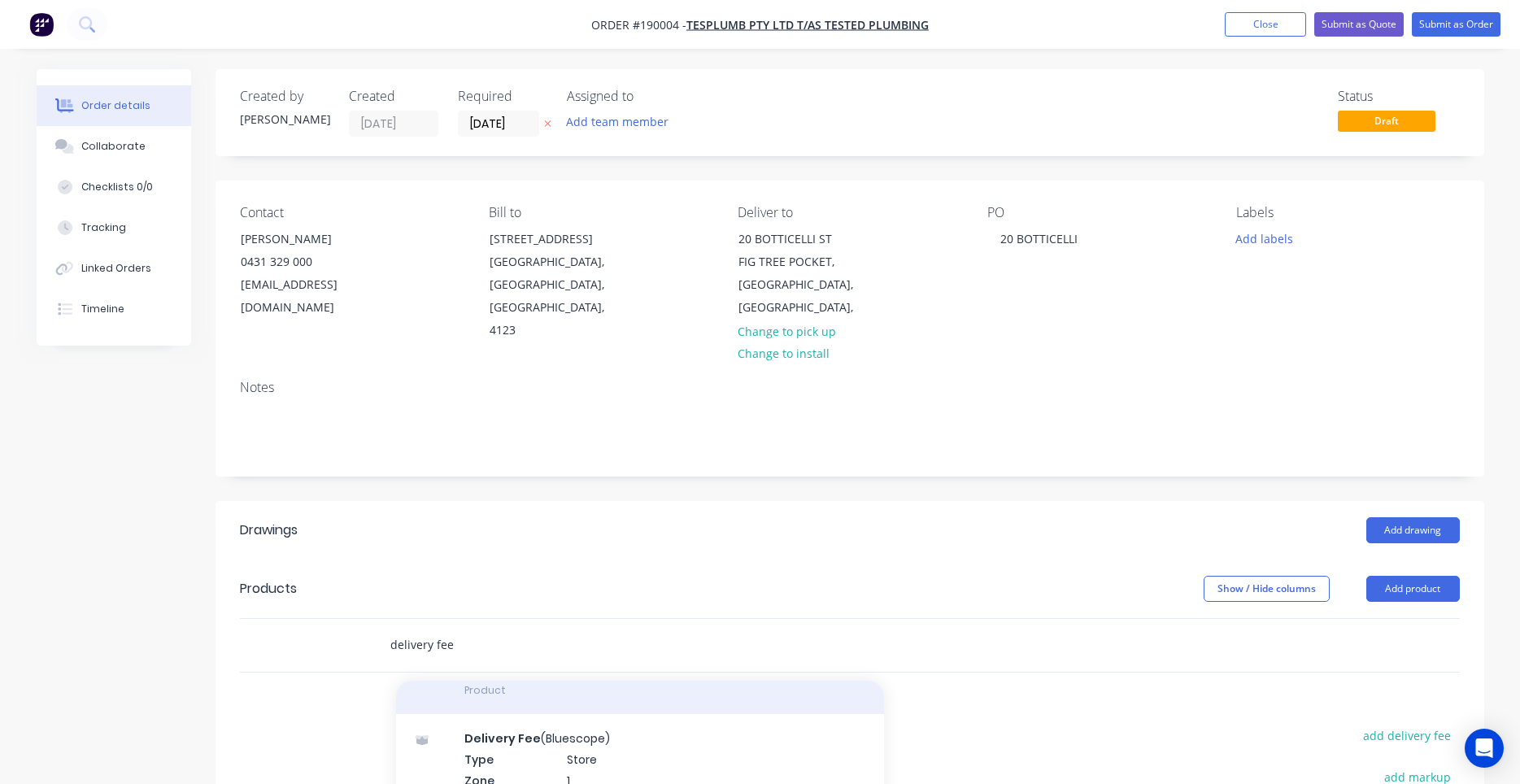
type input "delivery fee"
click at [538, 686] on div "Delivery Fee Product" at bounding box center [640, 679] width 488 height 68
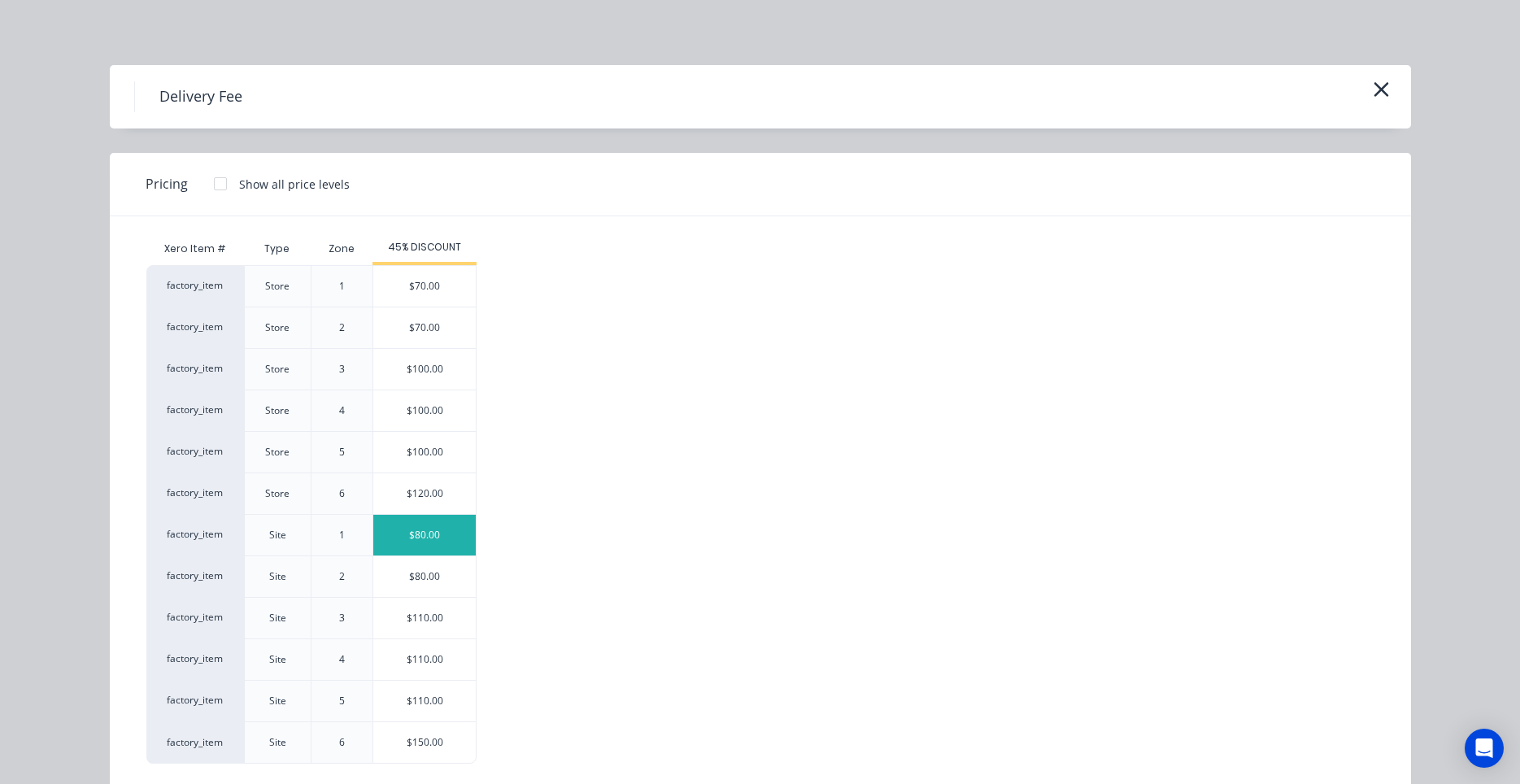
click at [461, 540] on div "$80.00" at bounding box center [424, 535] width 103 height 41
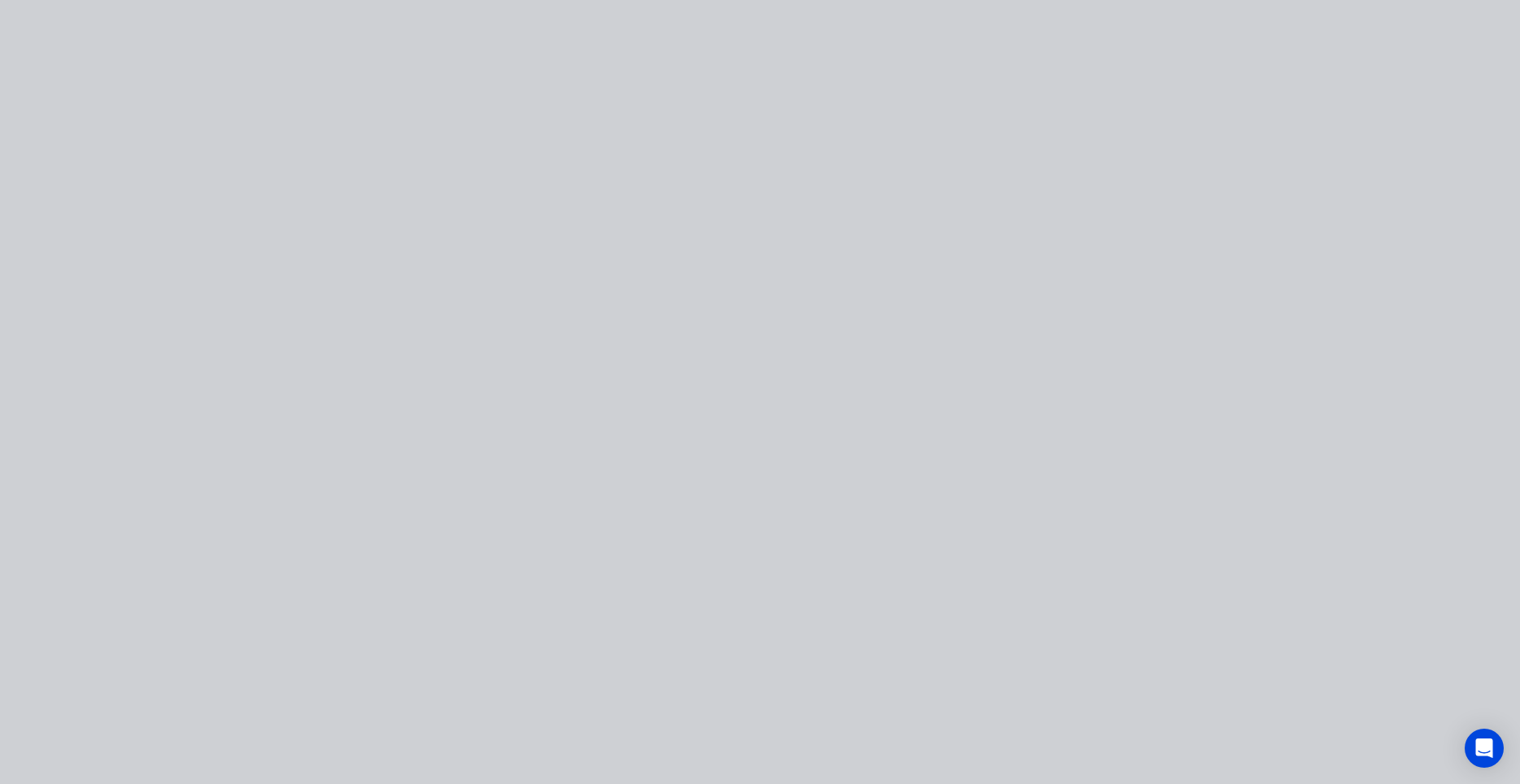
type input "$80.00"
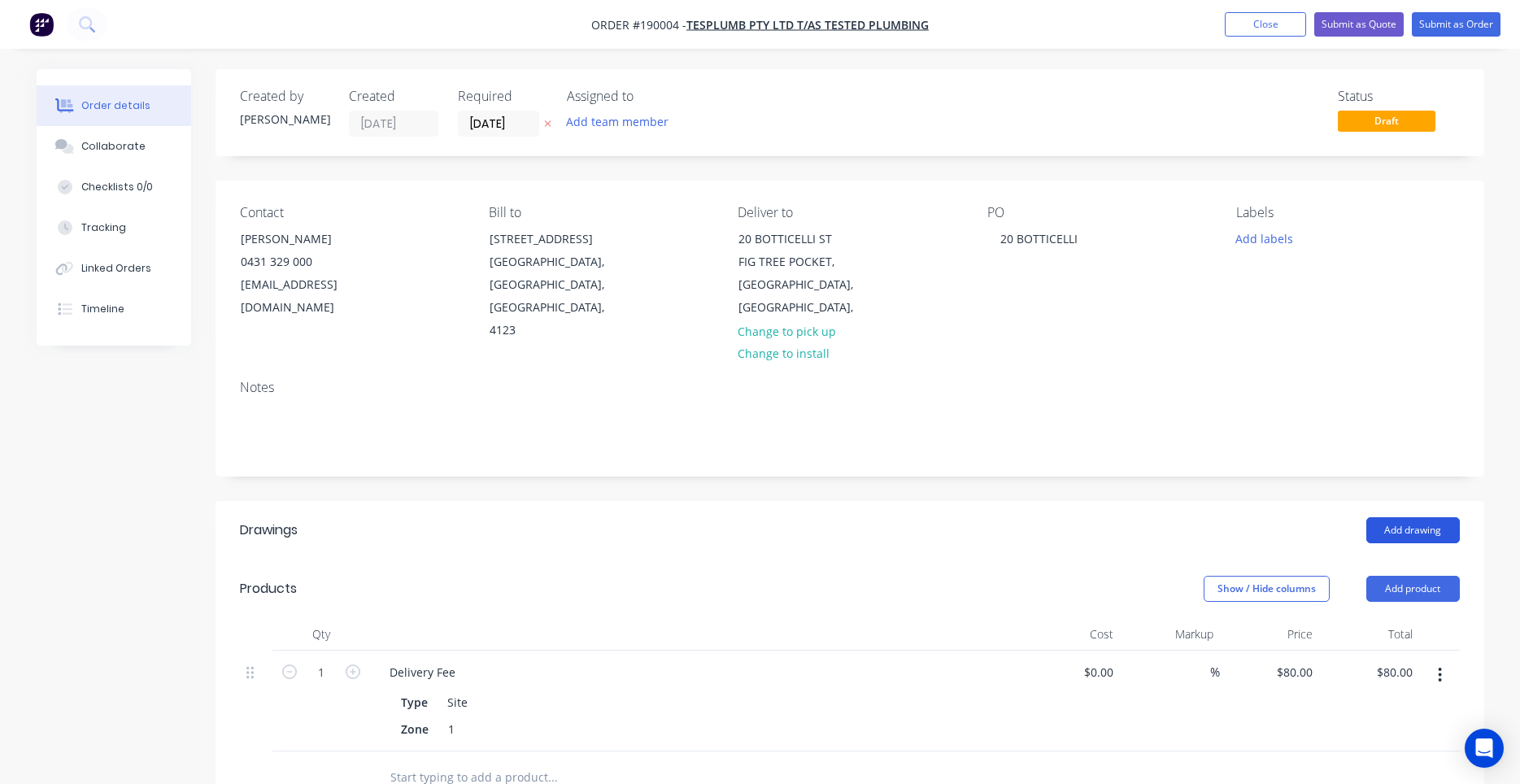
click at [1387, 517] on button "Add drawing" at bounding box center [1414, 529] width 94 height 26
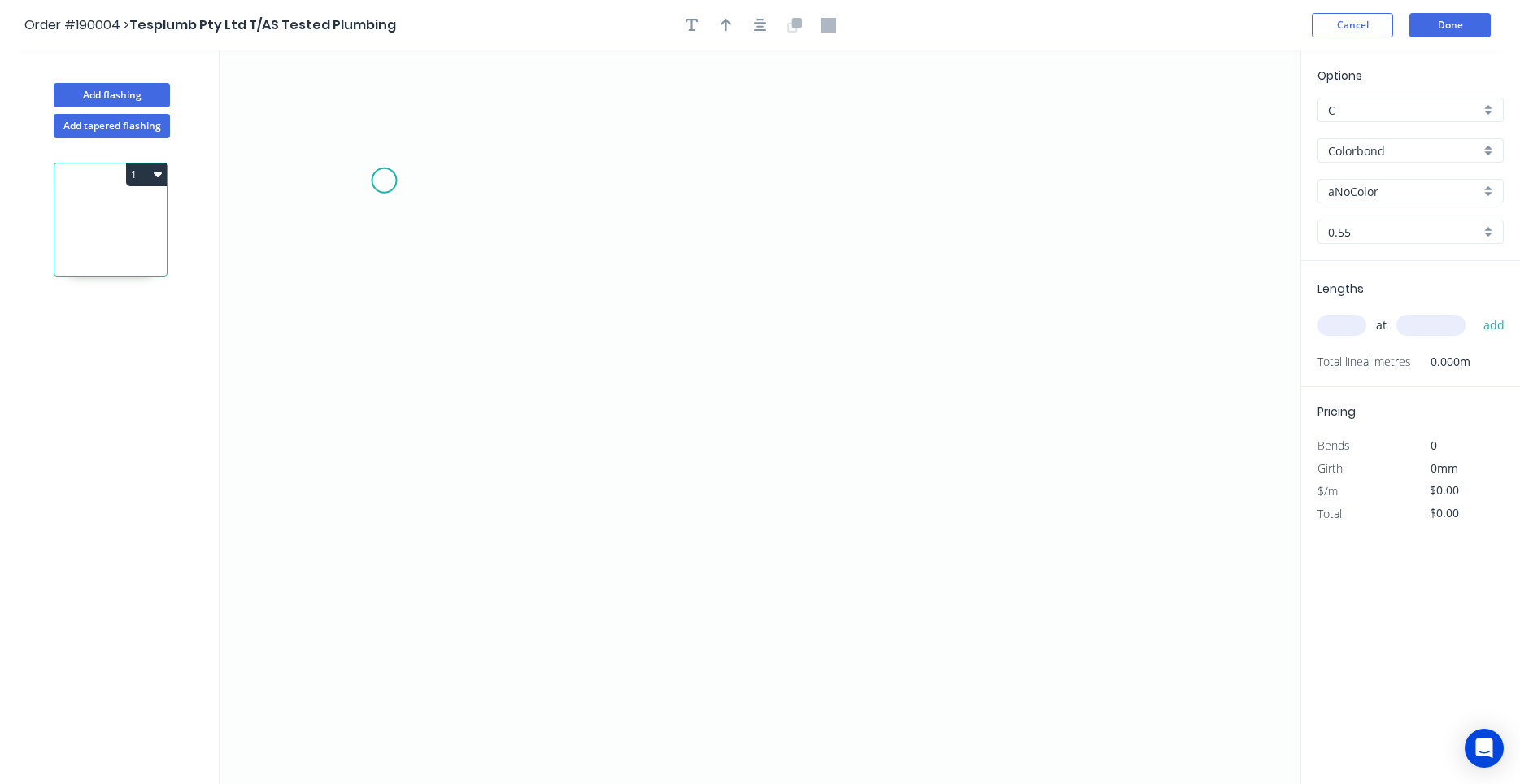
click at [384, 180] on icon "0" at bounding box center [760, 417] width 1081 height 734
click at [431, 216] on icon "0" at bounding box center [760, 417] width 1081 height 734
click at [430, 354] on icon "0 ?" at bounding box center [760, 417] width 1081 height 734
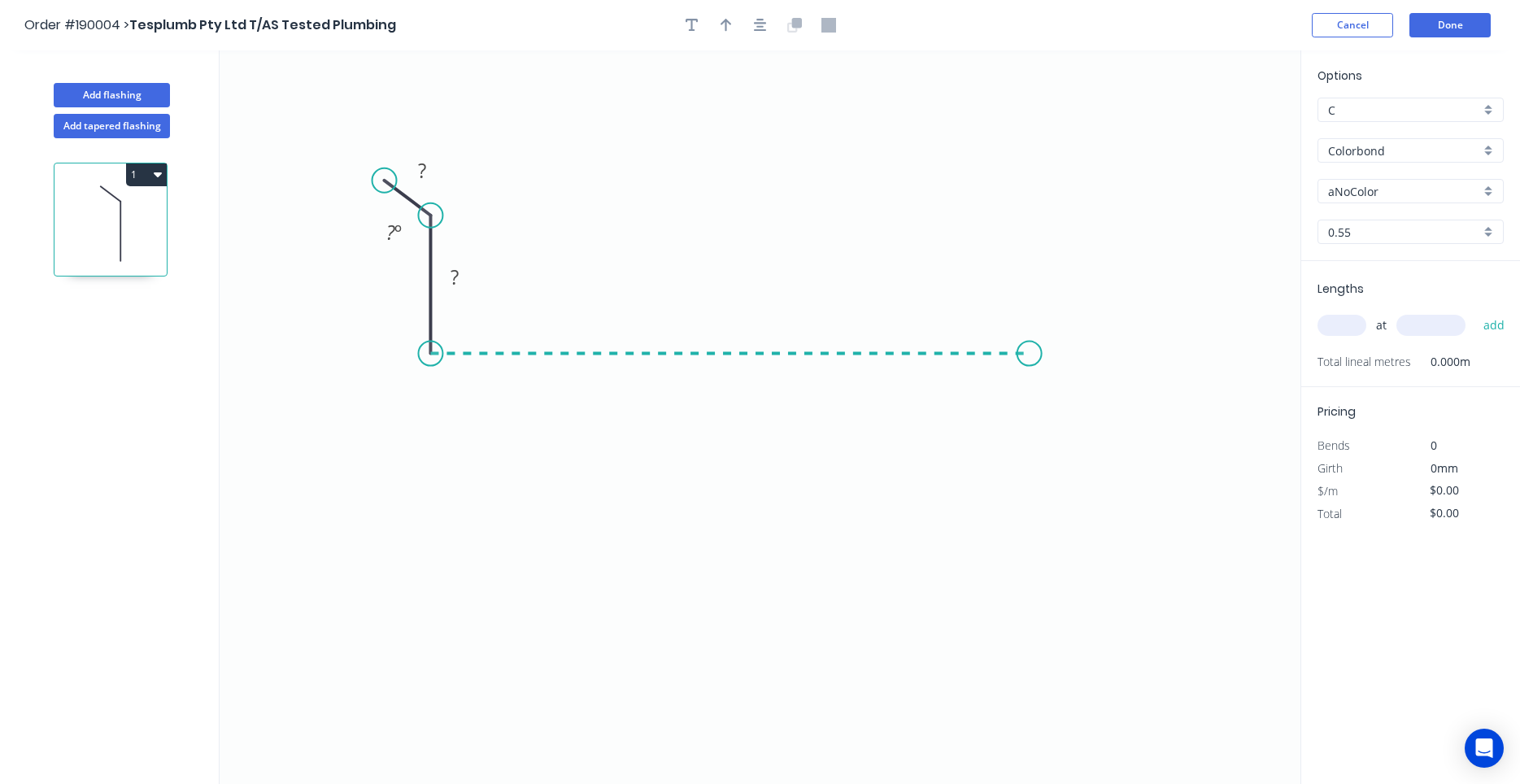
click at [1030, 391] on icon "0 ? ? ? º" at bounding box center [760, 417] width 1081 height 734
click at [1085, 436] on icon "0 ? ? ? ? º" at bounding box center [760, 417] width 1081 height 734
click at [1085, 436] on circle at bounding box center [1085, 435] width 25 height 25
drag, startPoint x: 1080, startPoint y: 438, endPoint x: 1097, endPoint y: 425, distance: 21.4
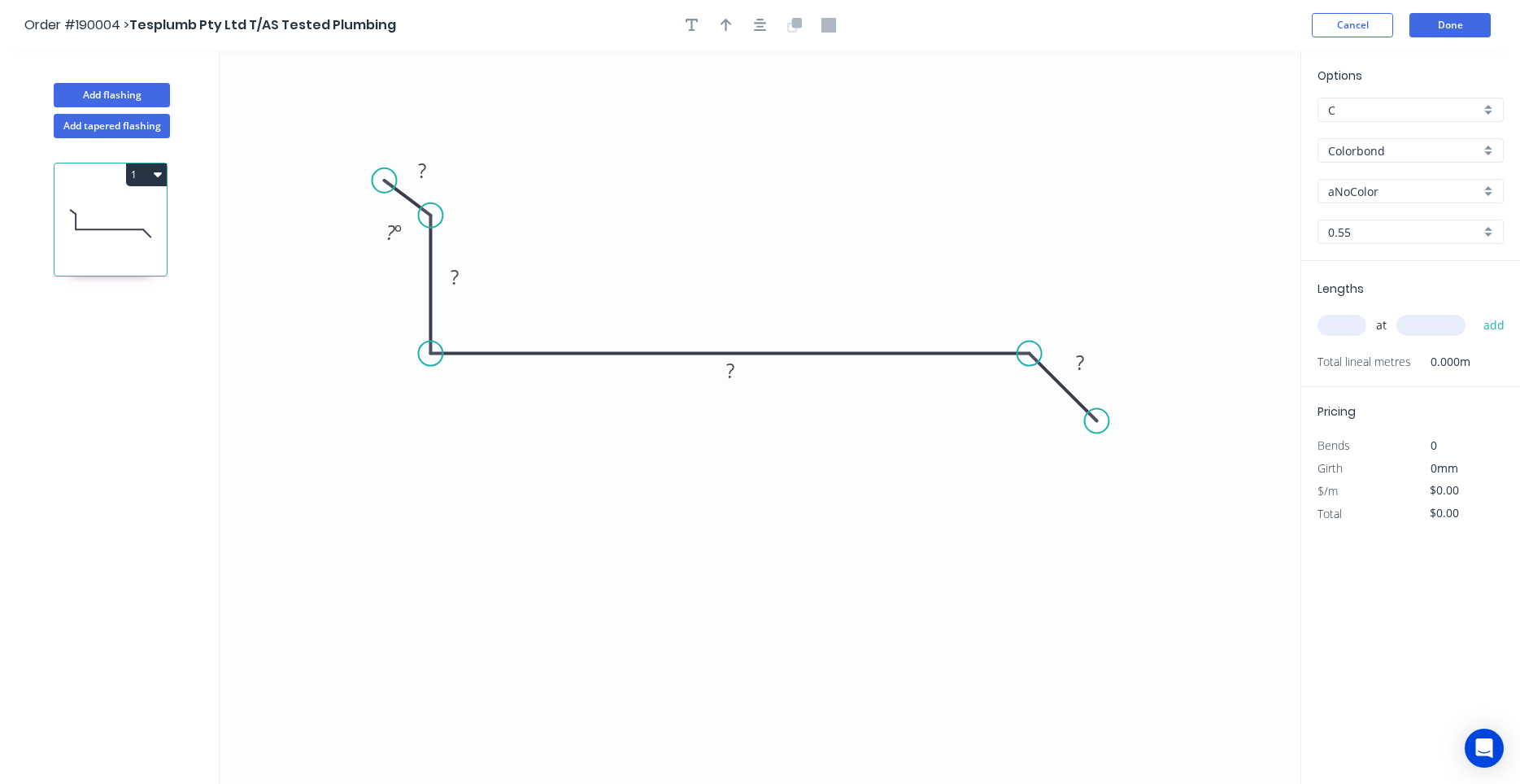
click at [1097, 425] on circle at bounding box center [1097, 422] width 25 height 25
click at [1052, 392] on div "Show angle" at bounding box center [1112, 401] width 164 height 34
click at [397, 238] on tspan "º" at bounding box center [398, 232] width 7 height 27
type input "$18.95"
click at [817, 291] on icon "0 10 50 340 85 135 º 135 º" at bounding box center [760, 417] width 1081 height 734
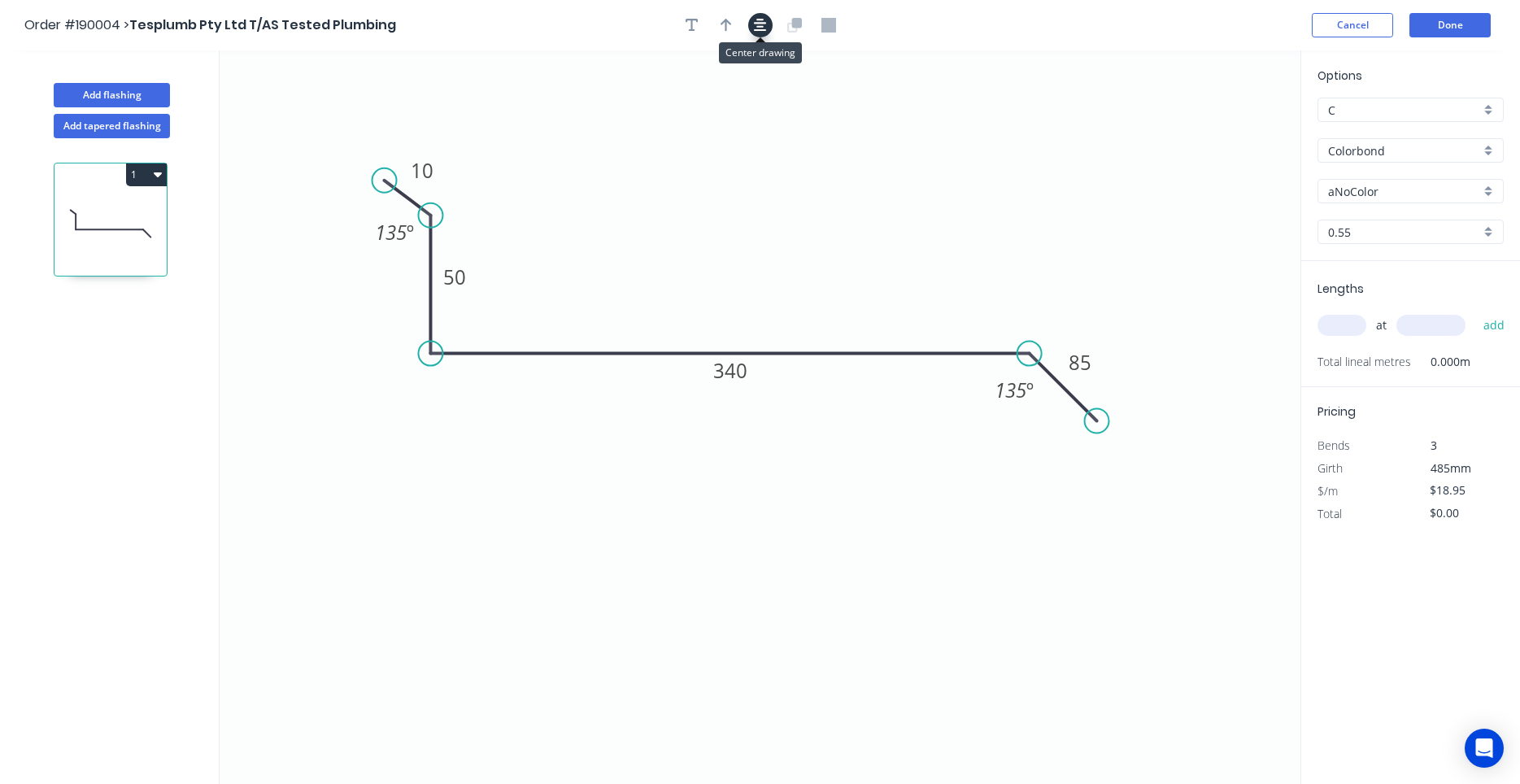
click at [763, 26] on icon "button" at bounding box center [760, 25] width 13 height 15
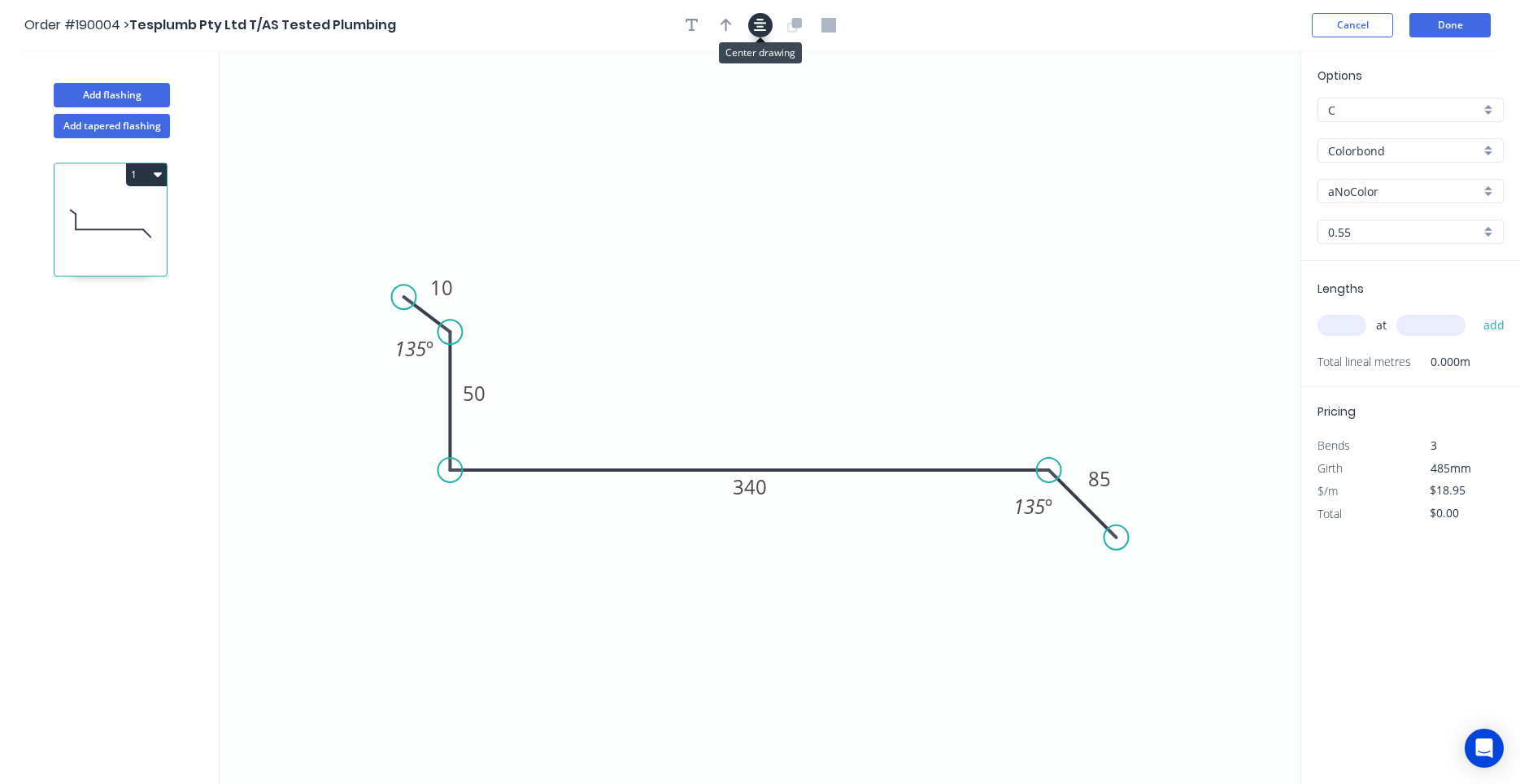
click at [766, 27] on icon "button" at bounding box center [760, 25] width 13 height 15
click at [753, 34] on button "button" at bounding box center [760, 26] width 25 height 25
click at [735, 27] on button "button" at bounding box center [727, 26] width 25 height 25
click at [1218, 131] on icon at bounding box center [1218, 112] width 15 height 52
click at [1218, 131] on icon at bounding box center [1218, 112] width 15 height 52
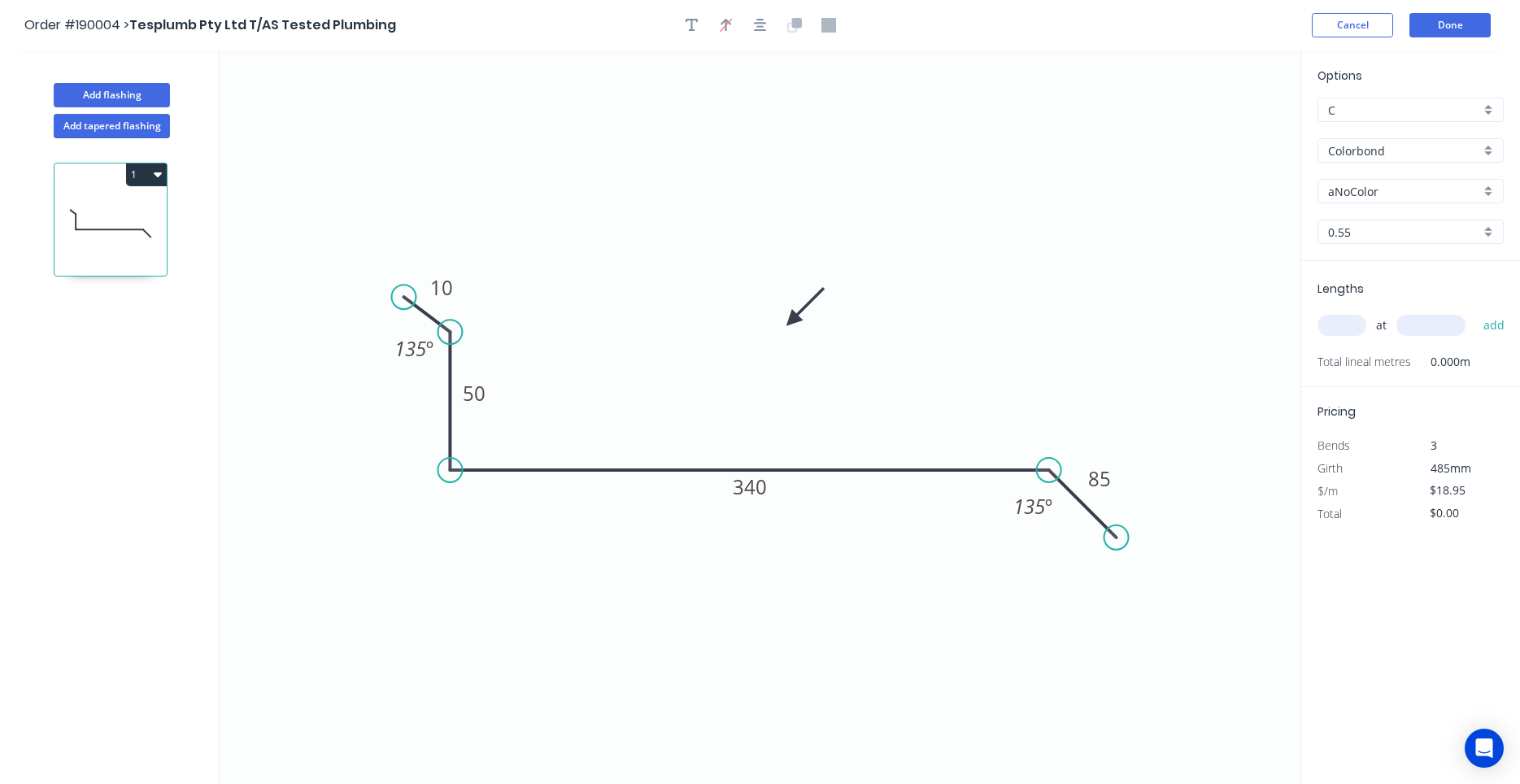
drag, startPoint x: 1218, startPoint y: 131, endPoint x: 791, endPoint y: 322, distance: 467.8
click at [791, 322] on icon at bounding box center [805, 306] width 47 height 47
click at [1351, 318] on input "text" at bounding box center [1341, 325] width 49 height 21
type input "2"
type input "8"
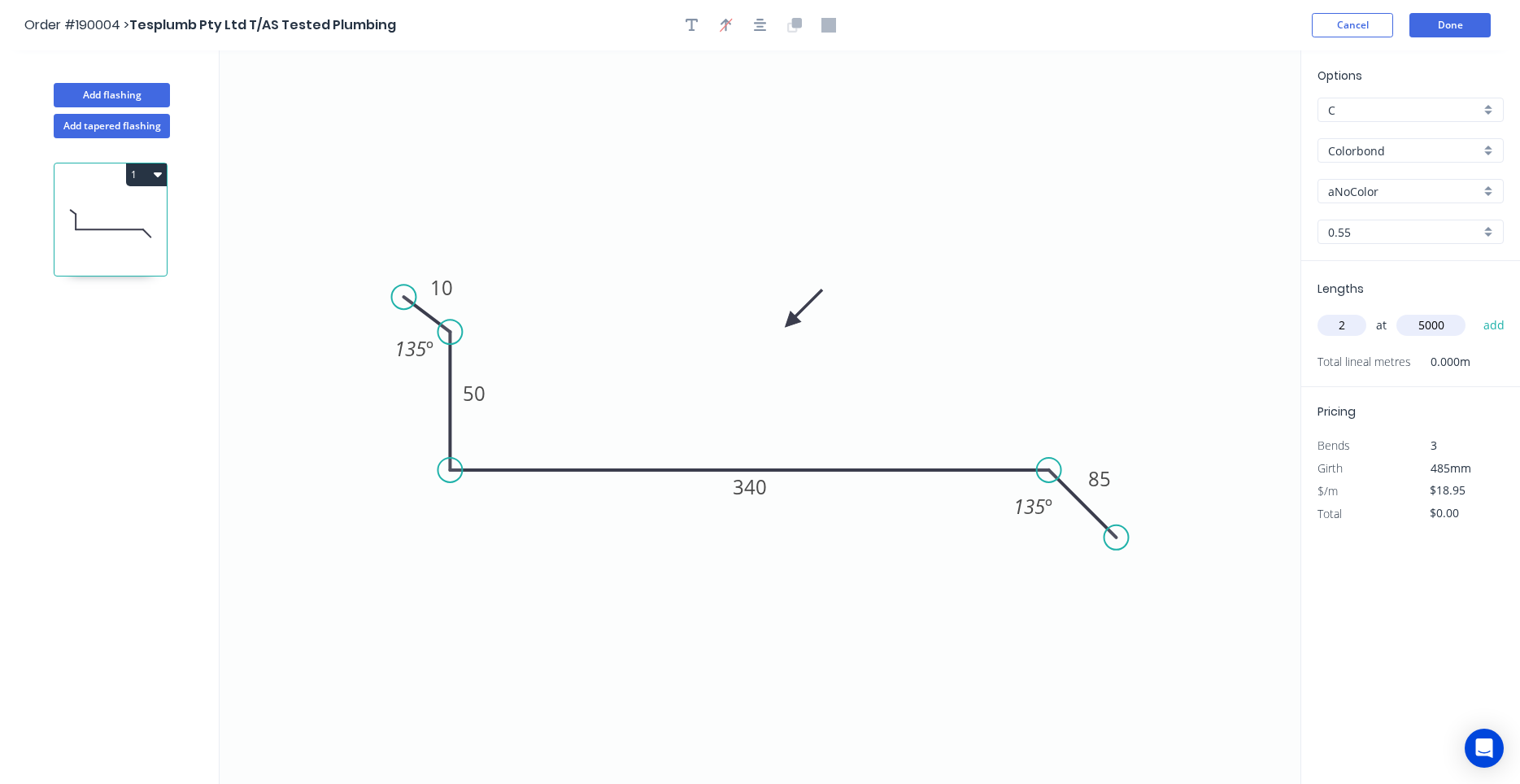
type input "5000"
click at [1476, 311] on button "add" at bounding box center [1494, 324] width 38 height 27
type input "$189.50"
click at [1388, 194] on input "aNoColor" at bounding box center [1404, 191] width 152 height 17
click at [1384, 212] on div "Surfmist" at bounding box center [1410, 223] width 185 height 28
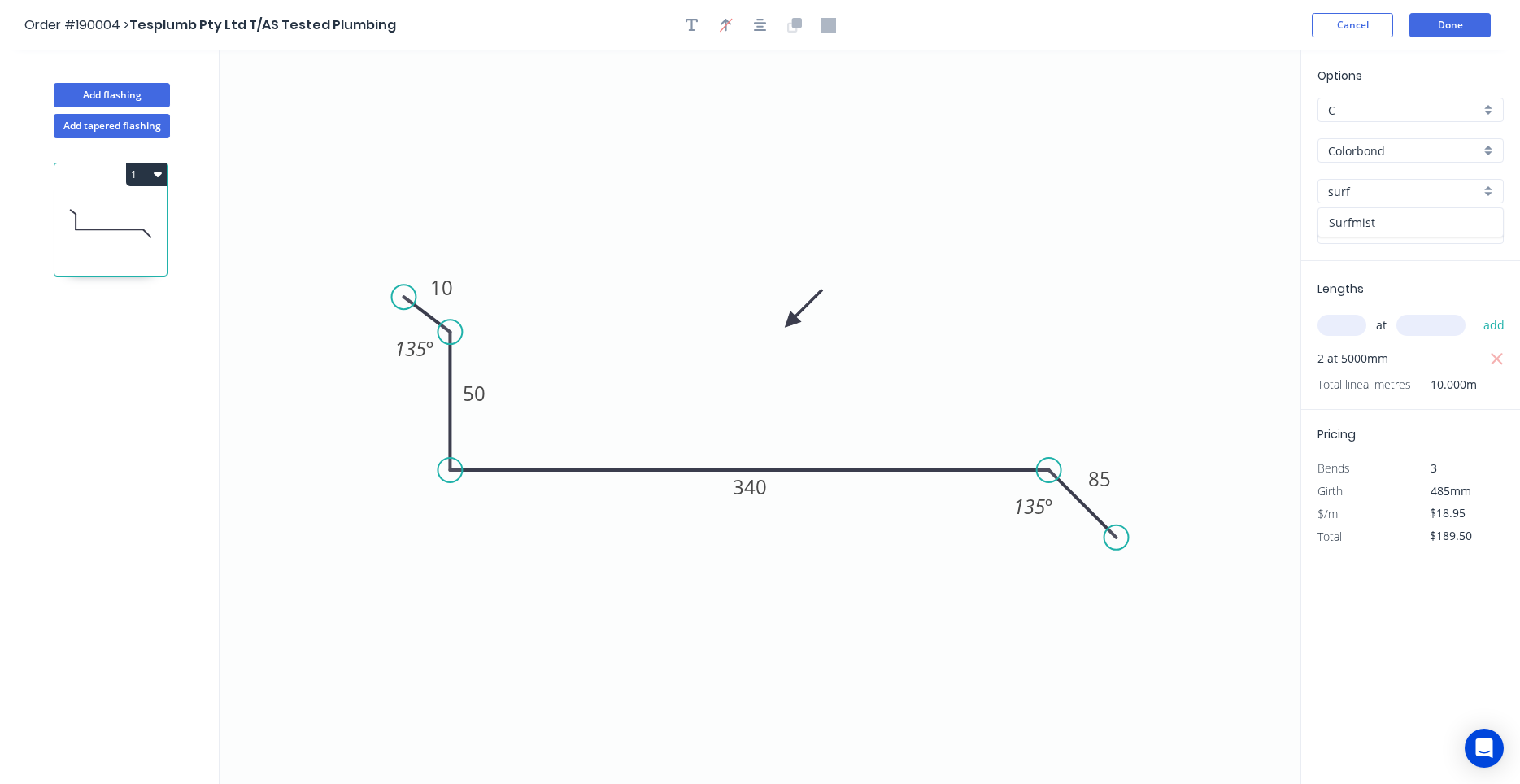
type input "Surfmist"
click at [1366, 230] on input "0.55" at bounding box center [1404, 232] width 152 height 17
click at [1414, 34] on button "Done" at bounding box center [1450, 26] width 81 height 25
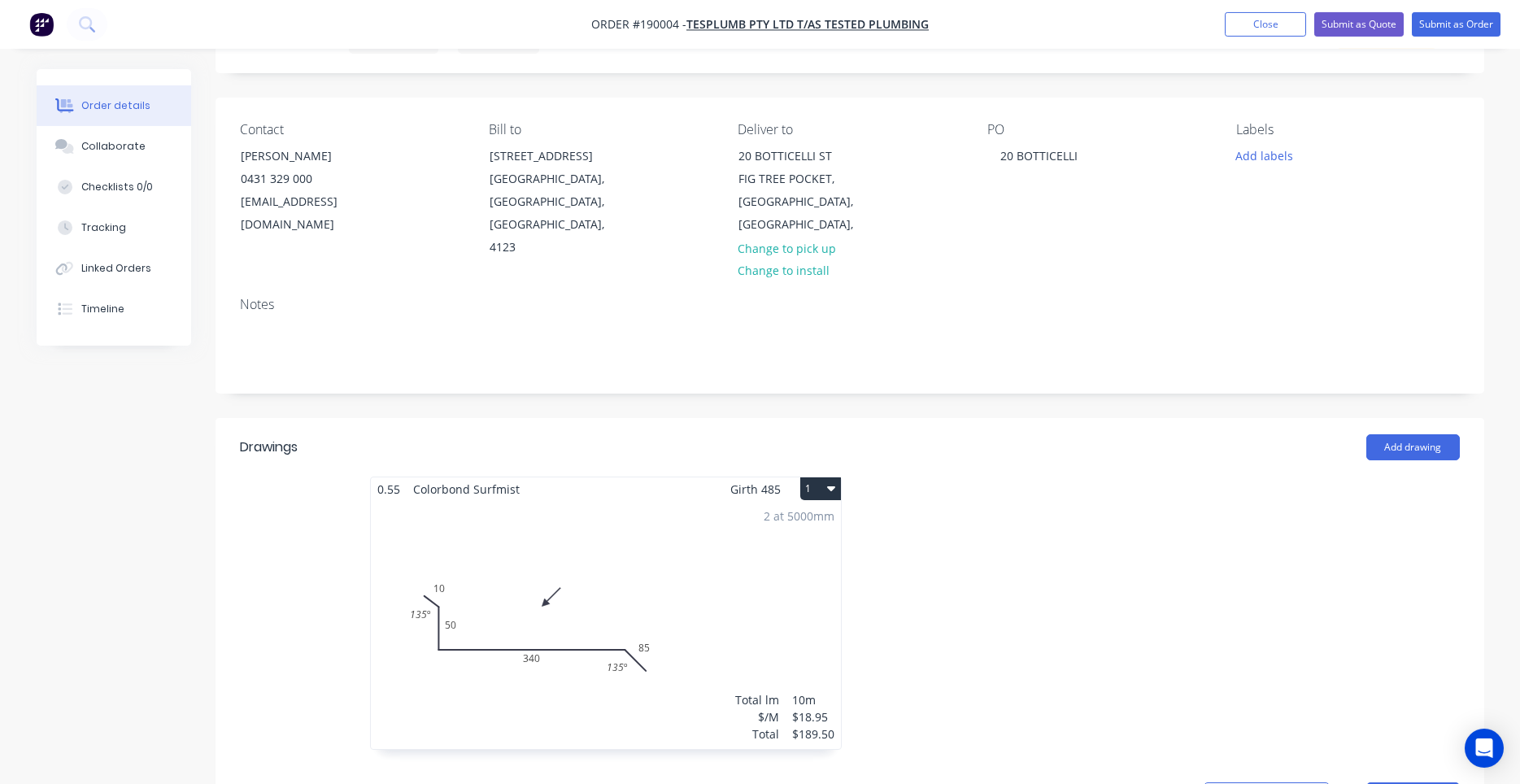
scroll to position [138, 0]
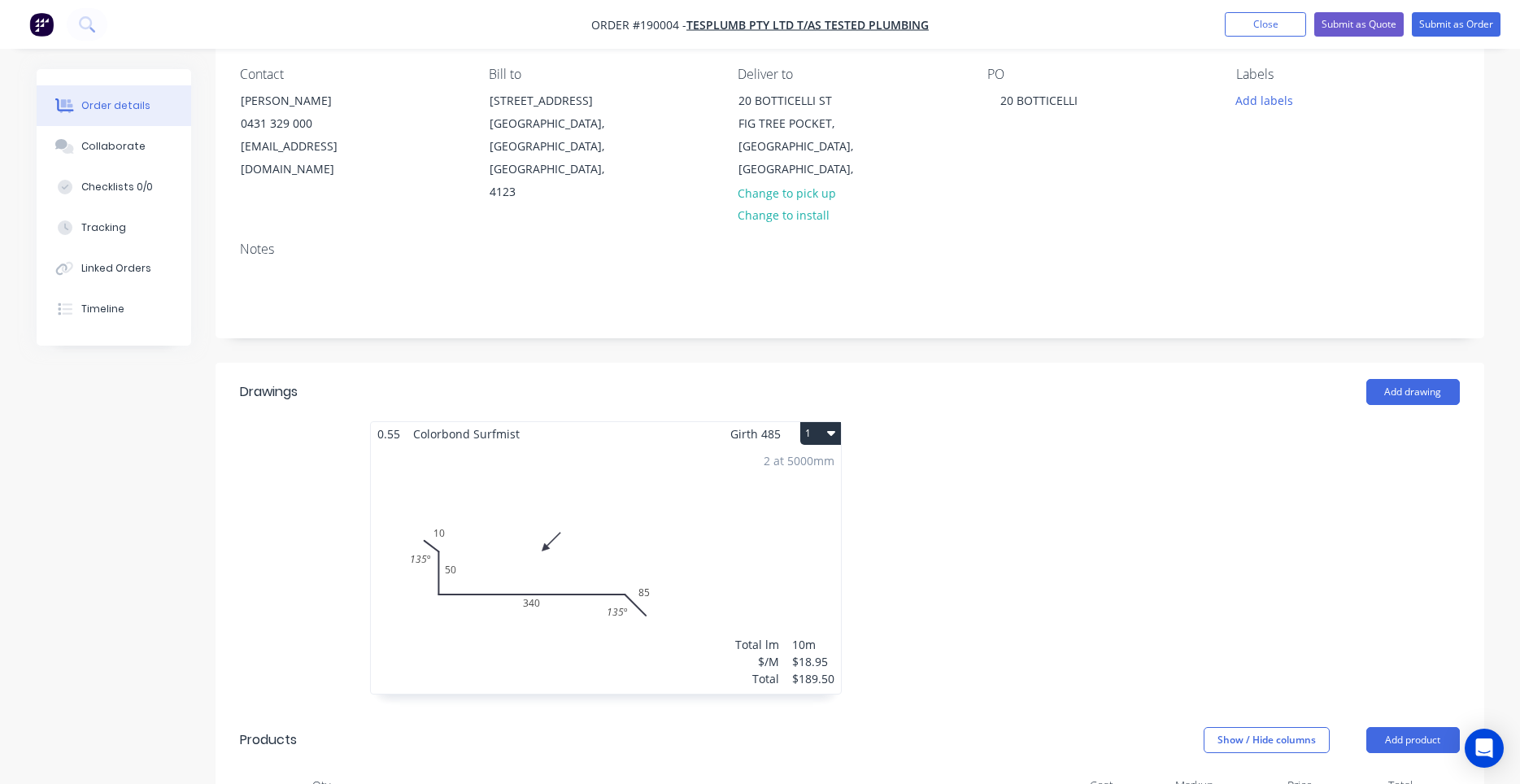
click at [758, 496] on div "2 at 5000mm Total lm $/M Total 10m $18.95 $189.50" at bounding box center [607, 569] width 470 height 248
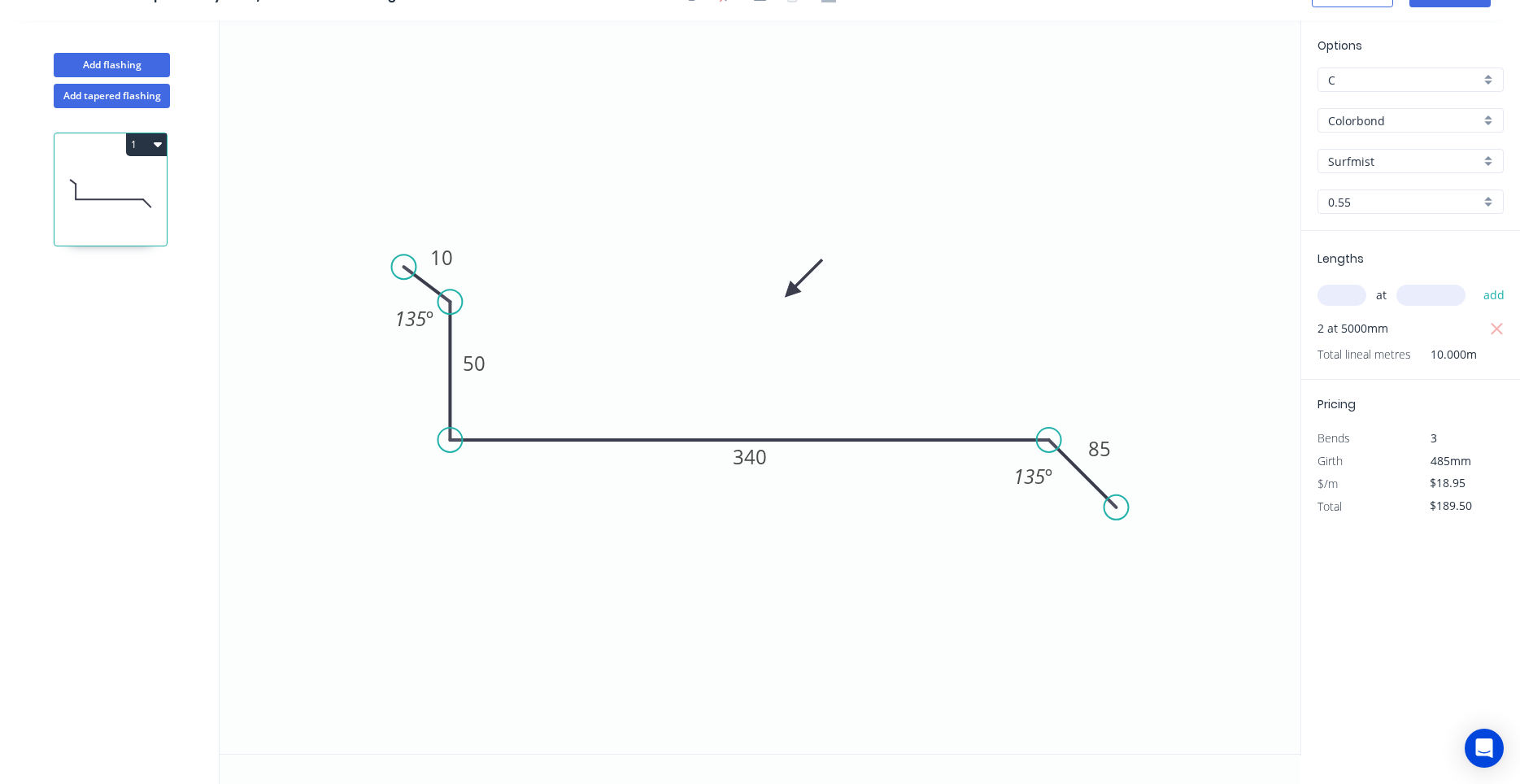
scroll to position [30, 0]
click at [156, 142] on icon "button" at bounding box center [157, 145] width 8 height 5
click at [151, 178] on div "Duplicate" at bounding box center [89, 185] width 126 height 24
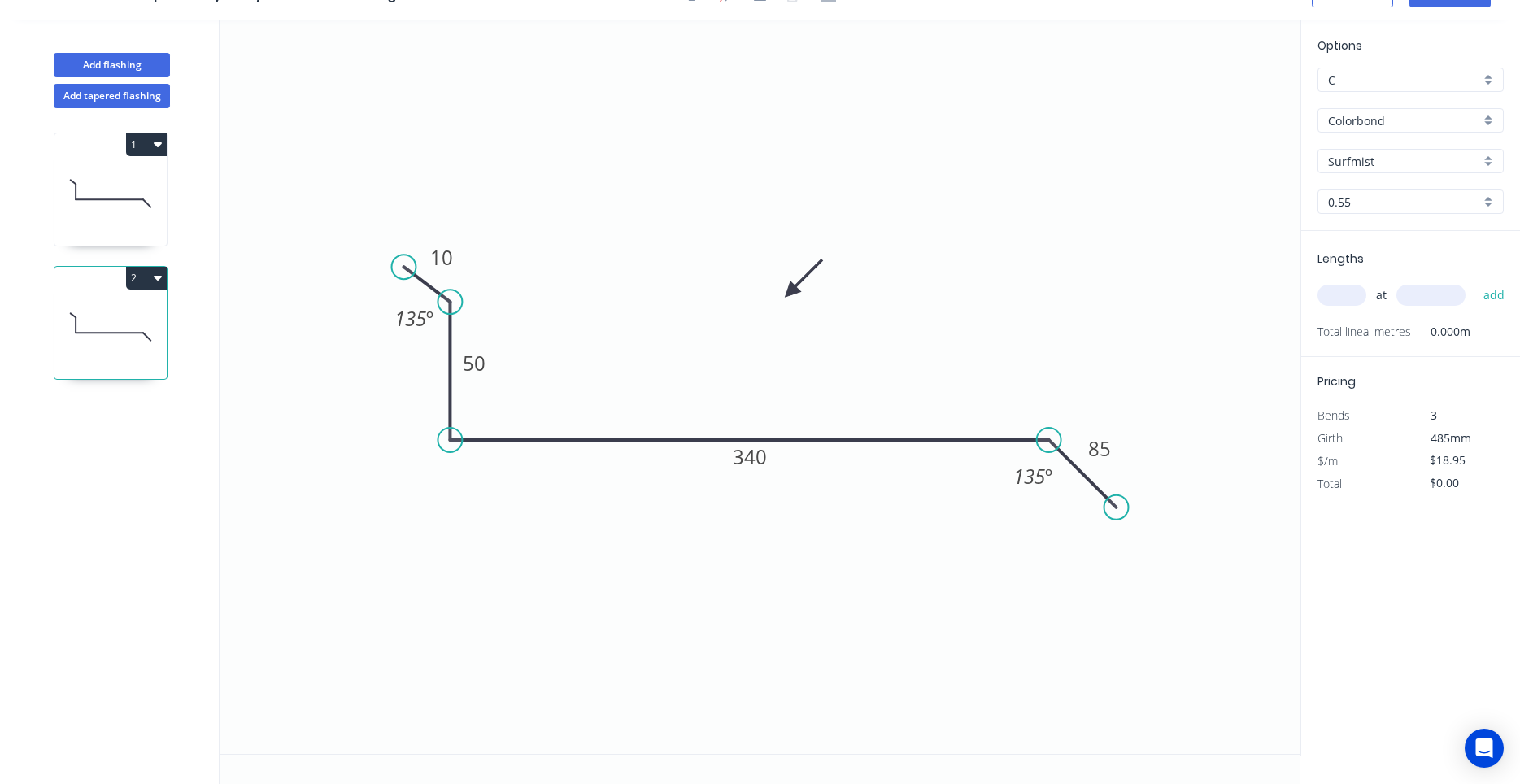
click at [133, 211] on icon at bounding box center [111, 194] width 112 height 104
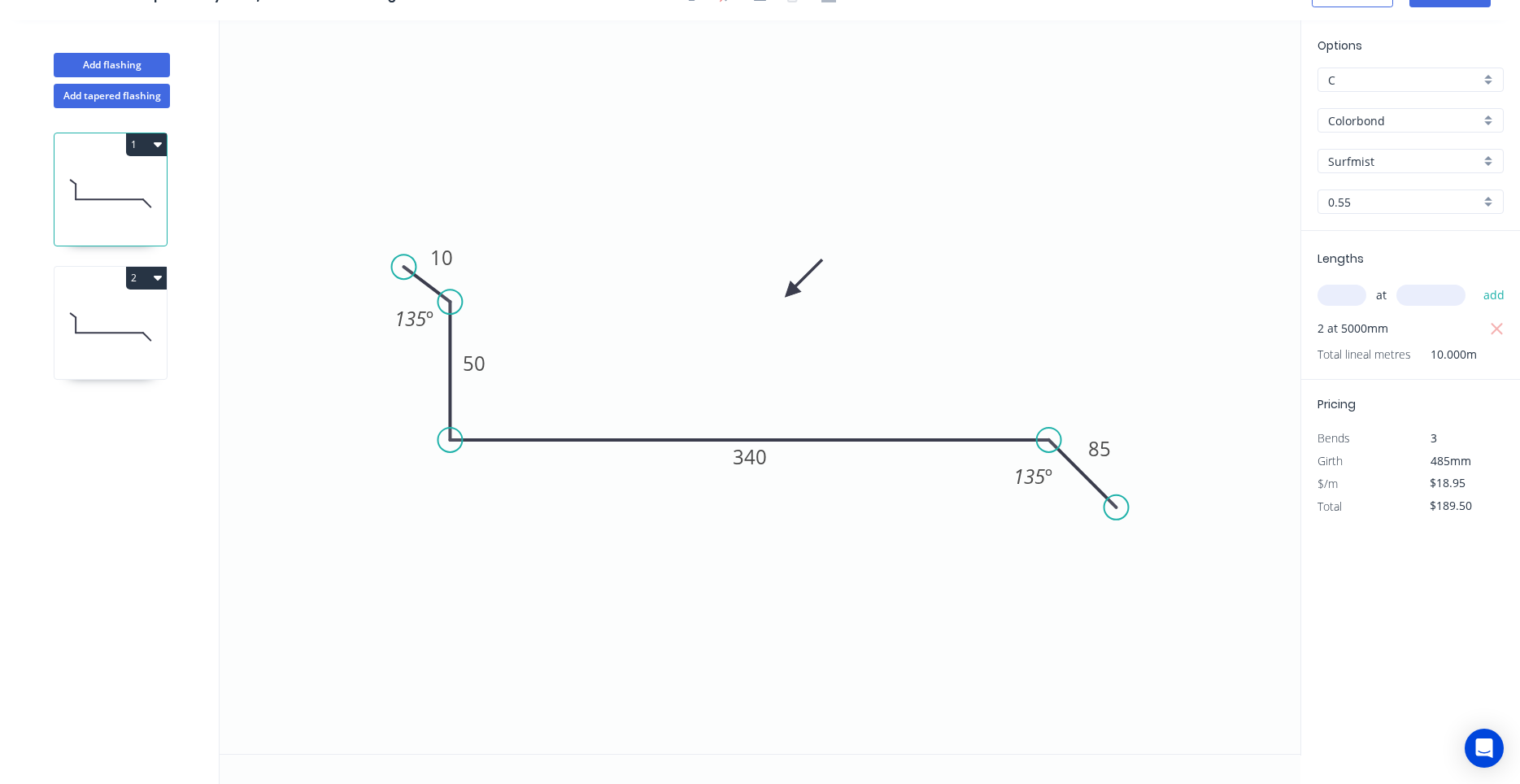
click at [125, 340] on icon at bounding box center [111, 327] width 112 height 104
type input "$0.00"
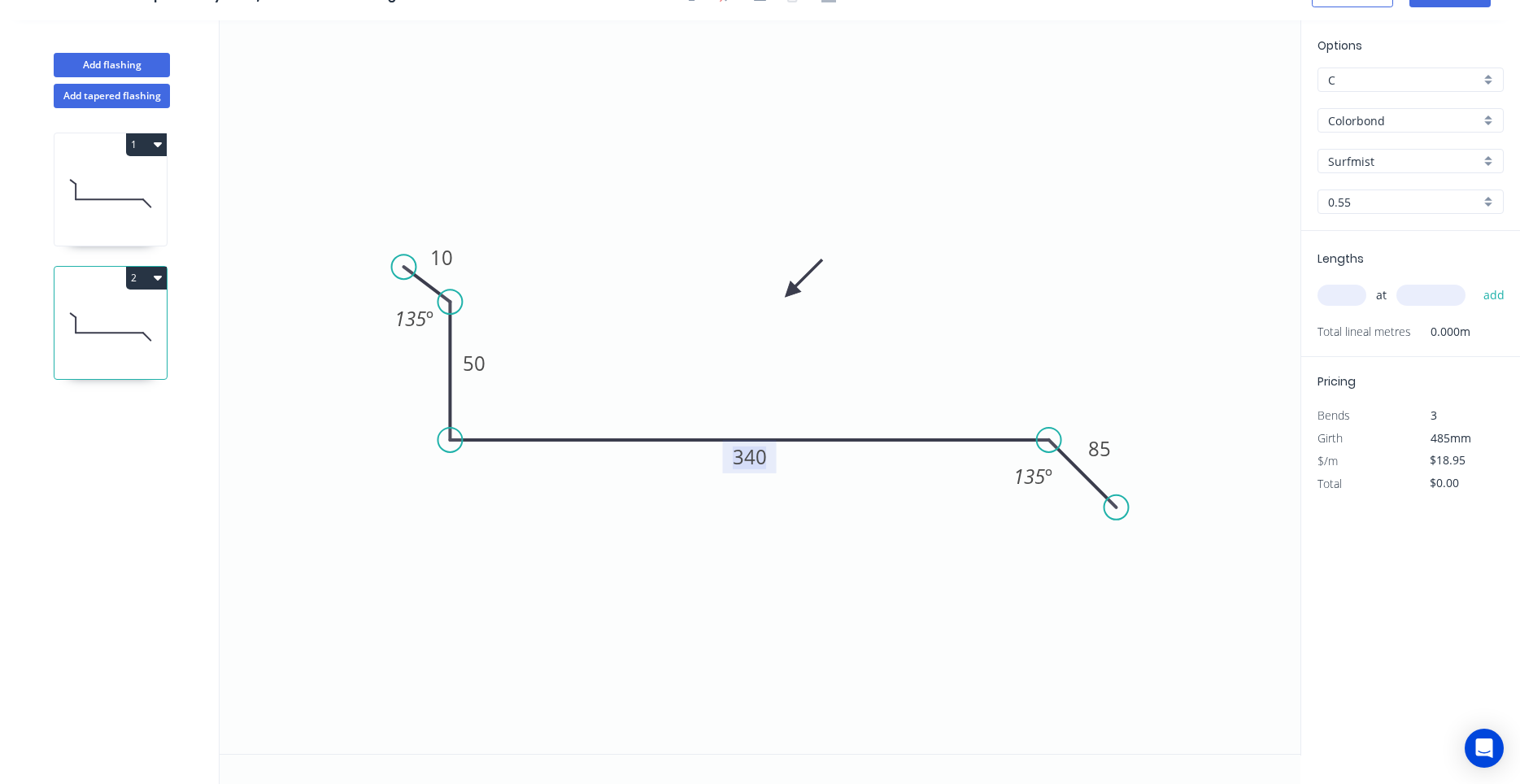
click at [744, 468] on tspan "340" at bounding box center [750, 456] width 34 height 27
click at [1309, 294] on div "Lengths at add Total lineal metres 0.000m" at bounding box center [1410, 293] width 218 height 126
click at [1326, 301] on input "text" at bounding box center [1341, 295] width 49 height 21
click at [1326, 301] on input "text" at bounding box center [1341, 295] width 49 height 21
type input "1"
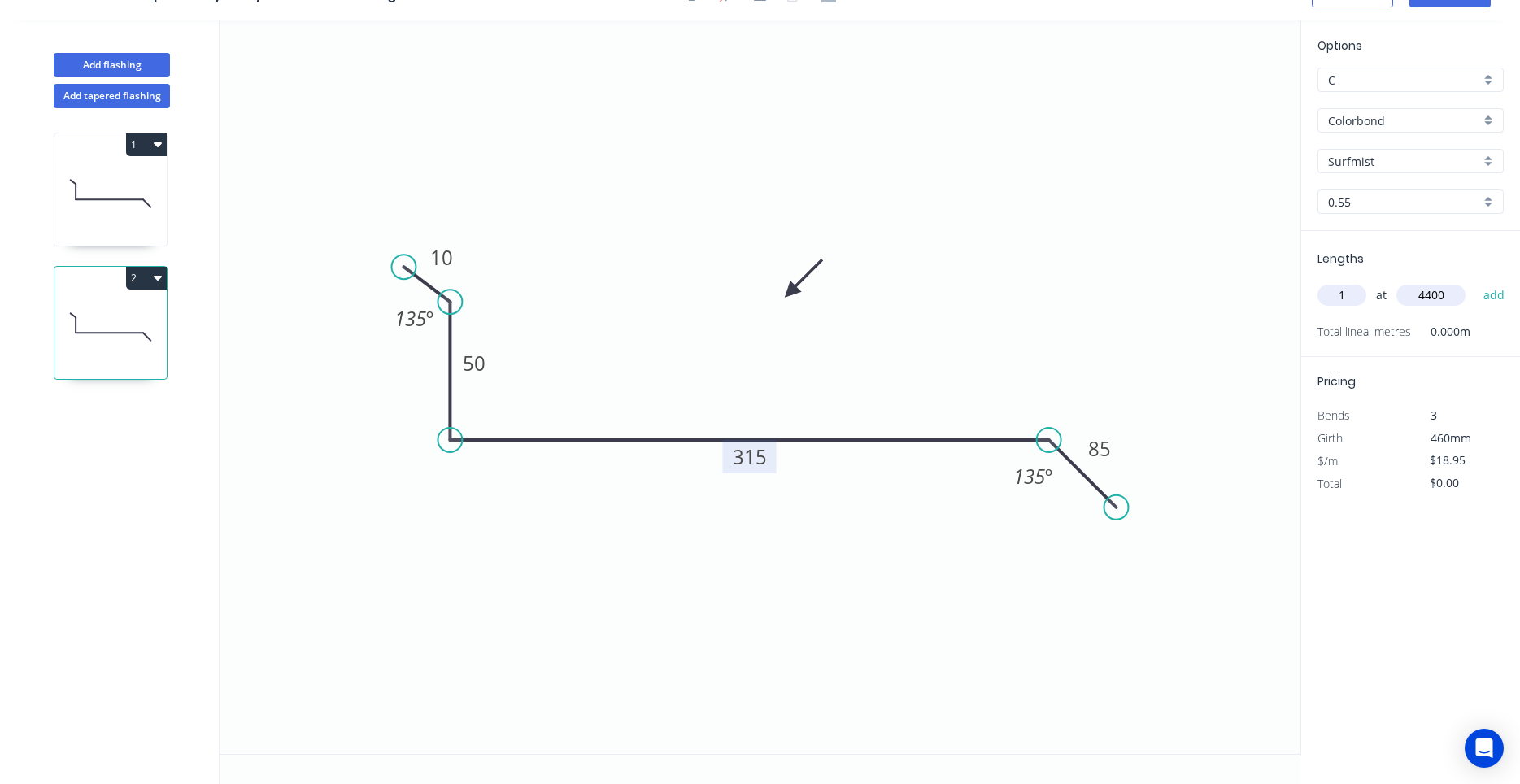
type input "4400"
click at [1476, 281] on button "add" at bounding box center [1494, 294] width 38 height 27
type input "$83.38"
click at [142, 66] on button "Add flashing" at bounding box center [112, 65] width 117 height 25
type input "$0.00"
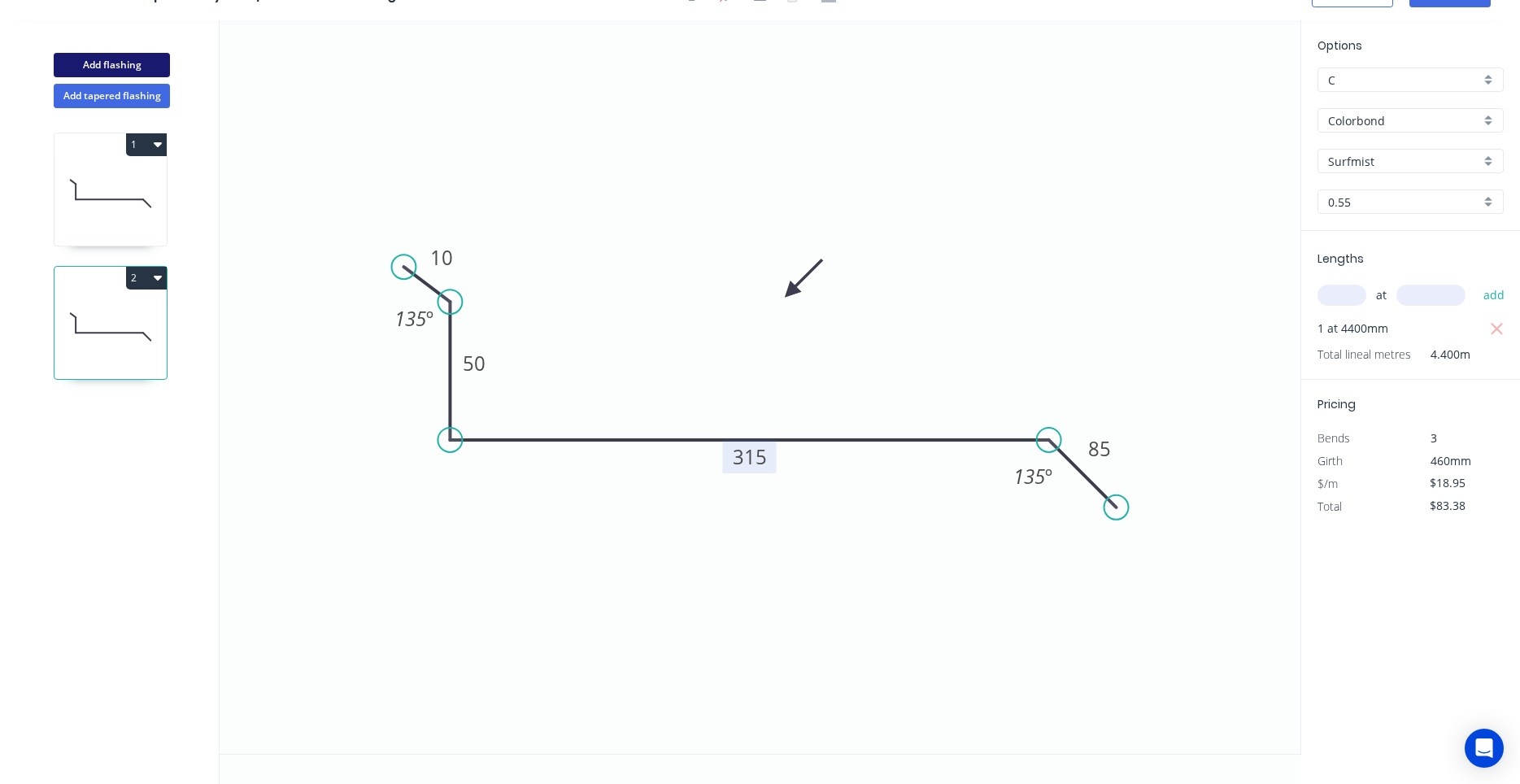
type input "$0.00"
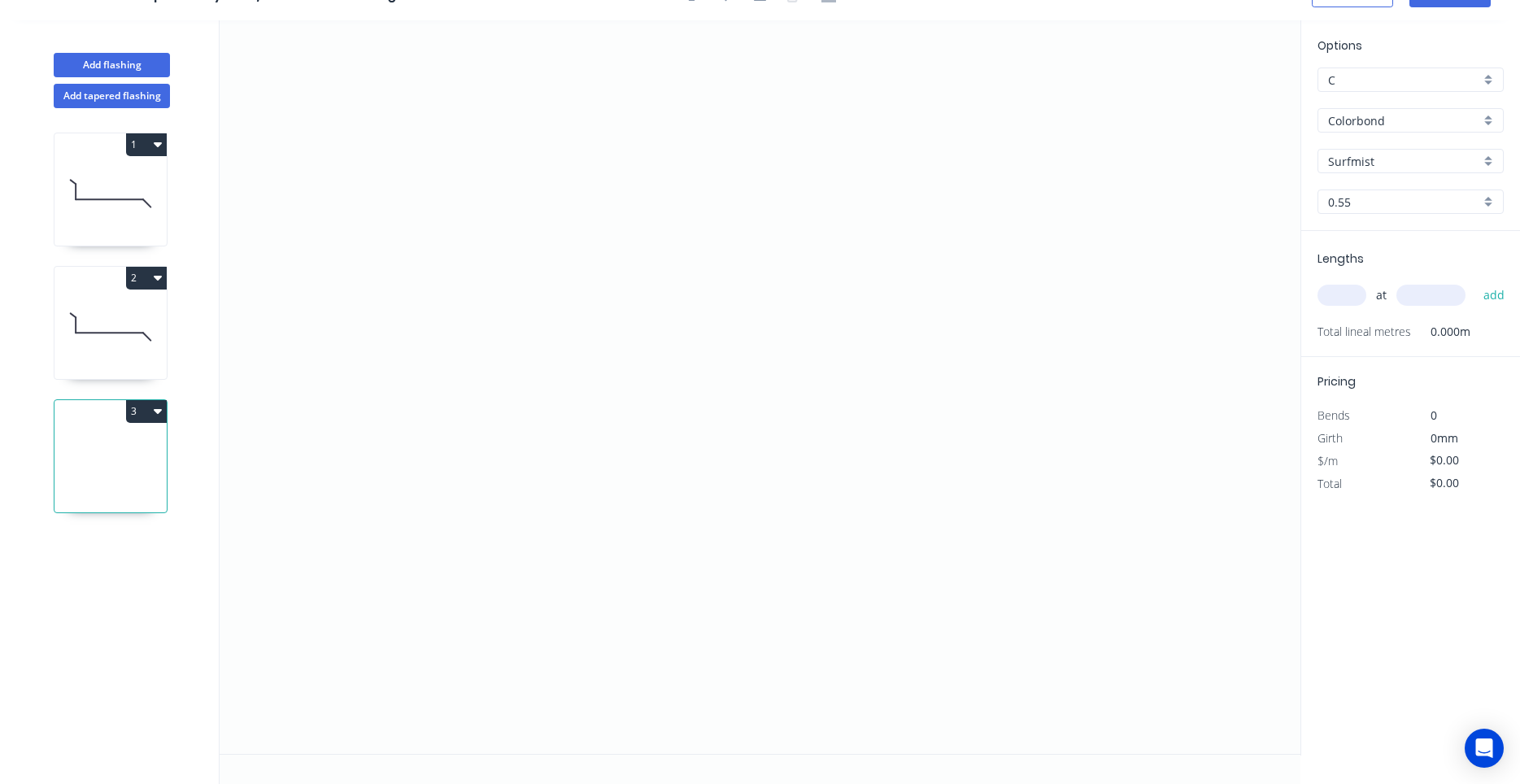
click at [127, 370] on icon at bounding box center [111, 327] width 112 height 104
type input "$18.95"
type input "$83.38"
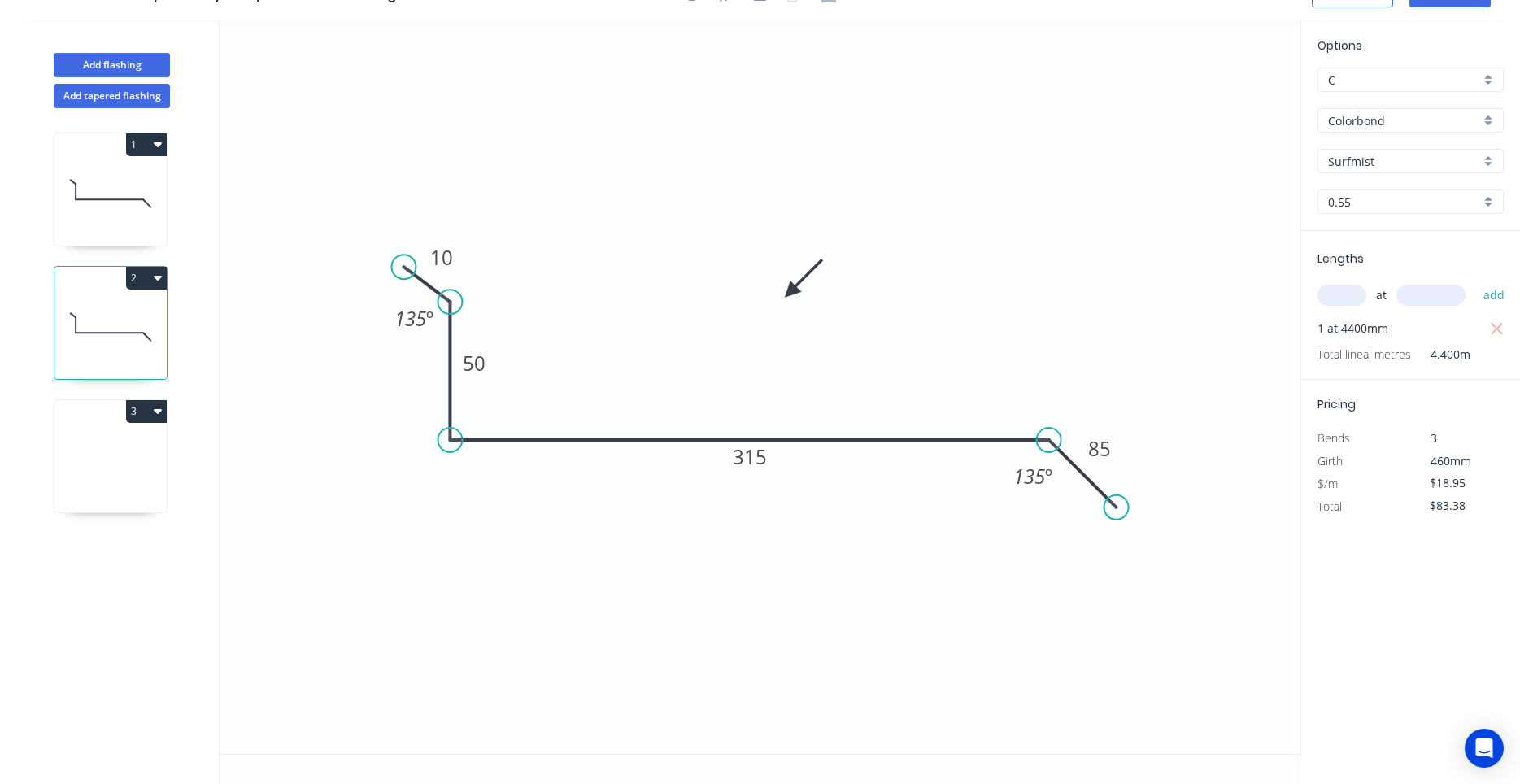
click at [117, 449] on icon at bounding box center [111, 461] width 112 height 104
type input "$0.00"
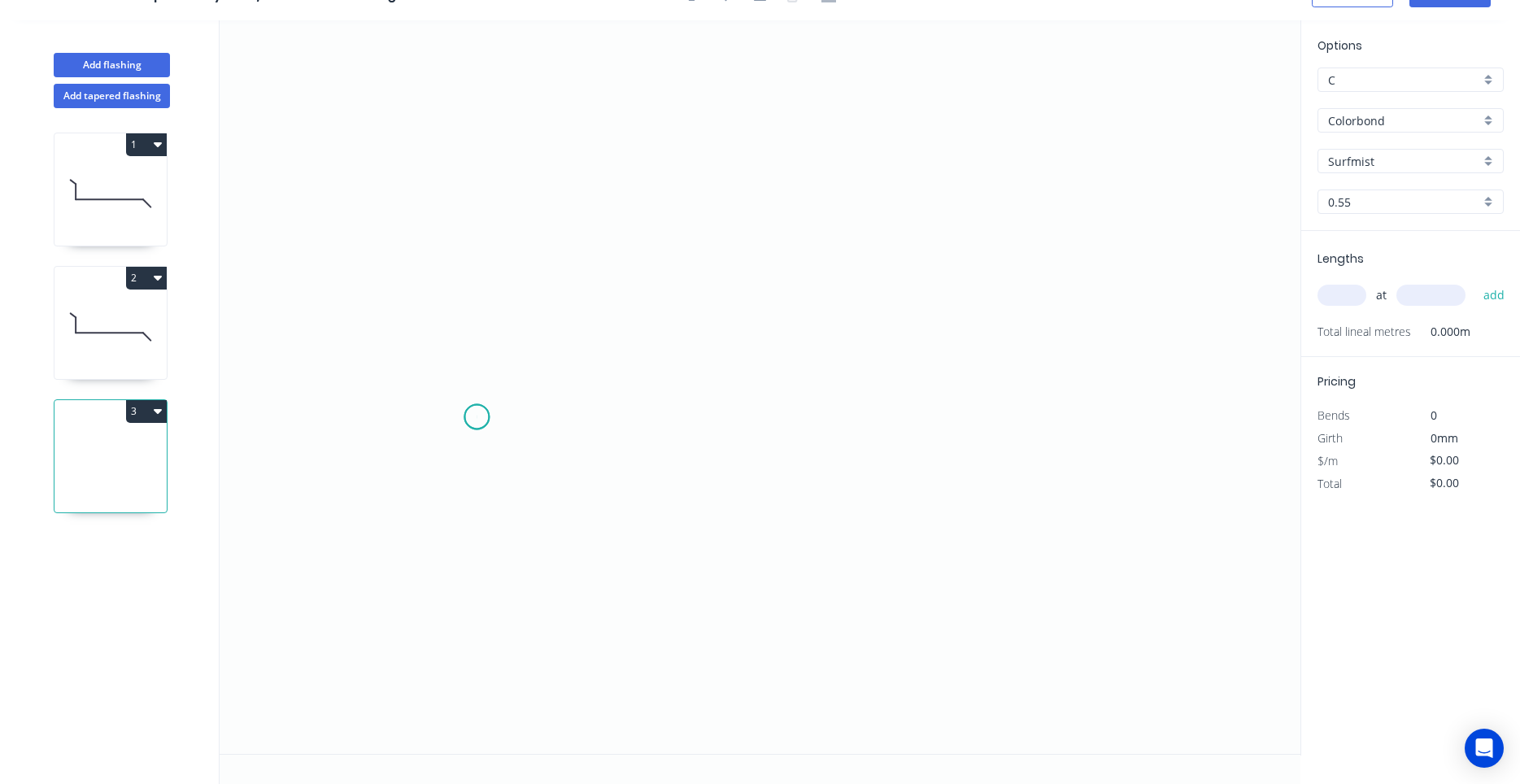
click at [477, 417] on icon "0" at bounding box center [760, 387] width 1081 height 734
click at [509, 315] on icon "0" at bounding box center [760, 387] width 1081 height 734
click at [809, 186] on icon at bounding box center [659, 250] width 300 height 129
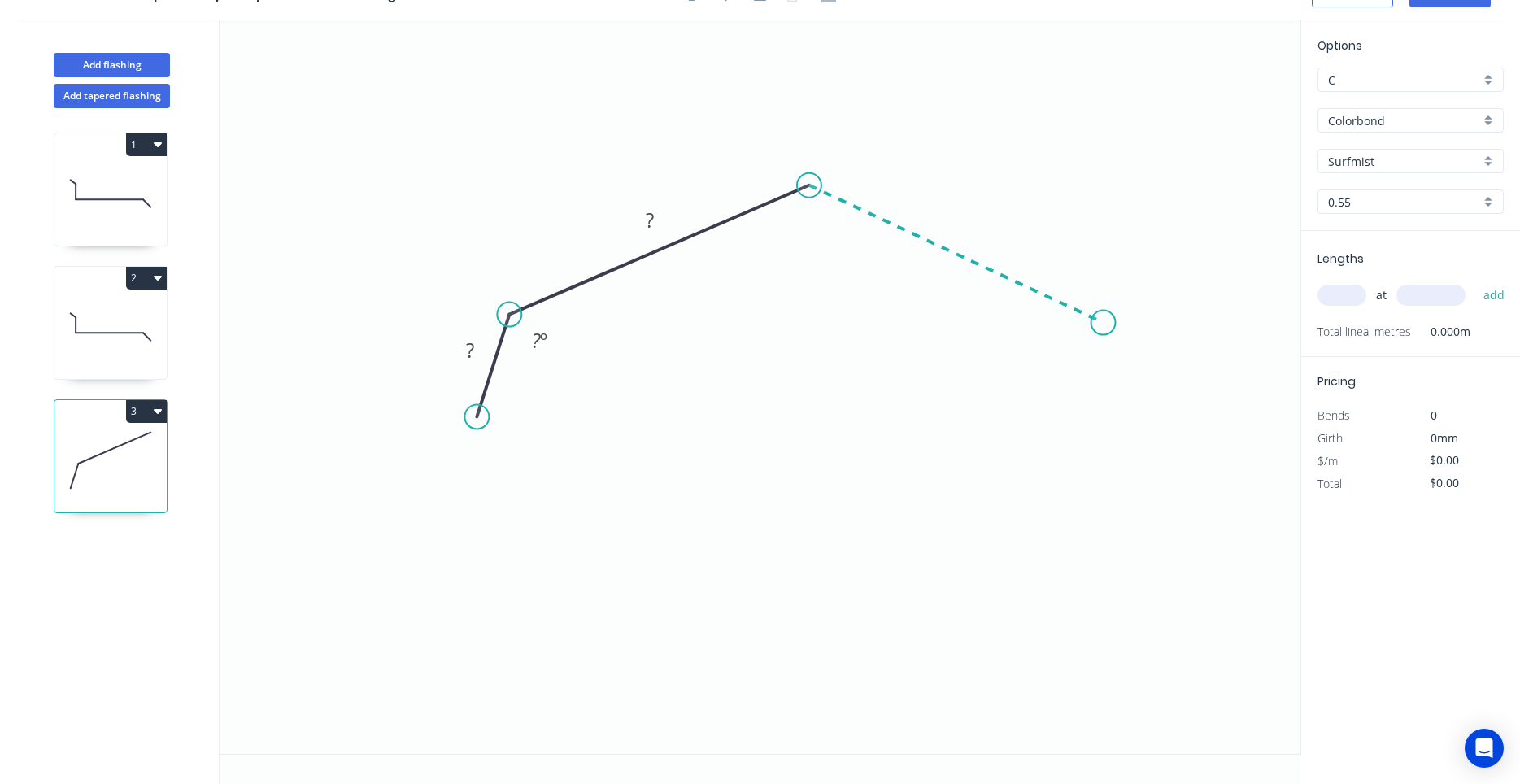
click at [1104, 323] on icon "0 ? ? ? º" at bounding box center [760, 387] width 1081 height 734
click at [1155, 415] on icon "0 ? ? ? ? º ? º" at bounding box center [760, 387] width 1081 height 734
click at [1148, 415] on circle at bounding box center [1155, 414] width 25 height 25
click at [1144, 351] on rect at bounding box center [1150, 350] width 33 height 23
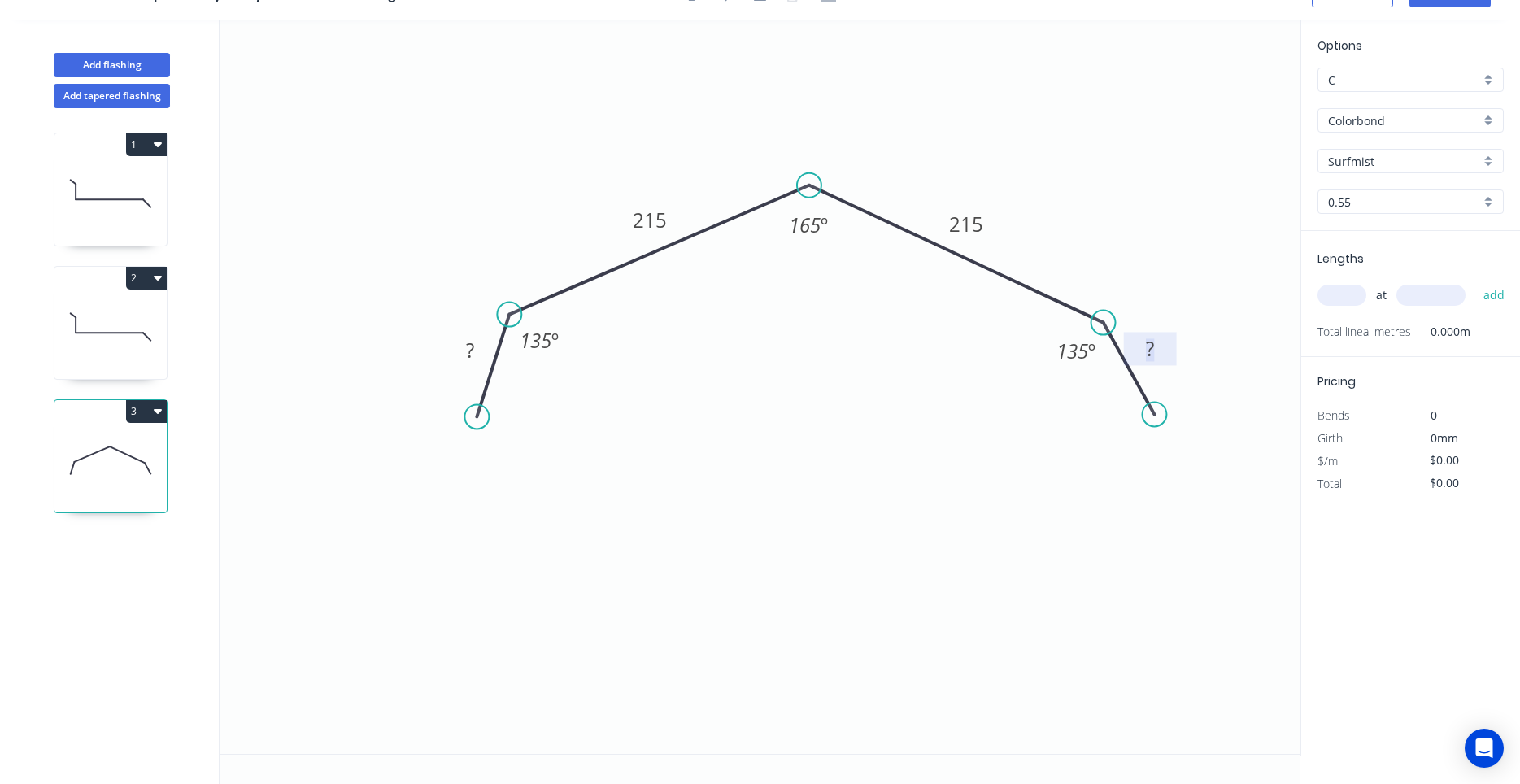
click at [1331, 299] on input "text" at bounding box center [1341, 295] width 49 height 21
type input "3"
type input "2500"
click at [1476, 281] on button "add" at bounding box center [1494, 294] width 38 height 27
click at [467, 356] on tspan "?" at bounding box center [470, 350] width 8 height 27
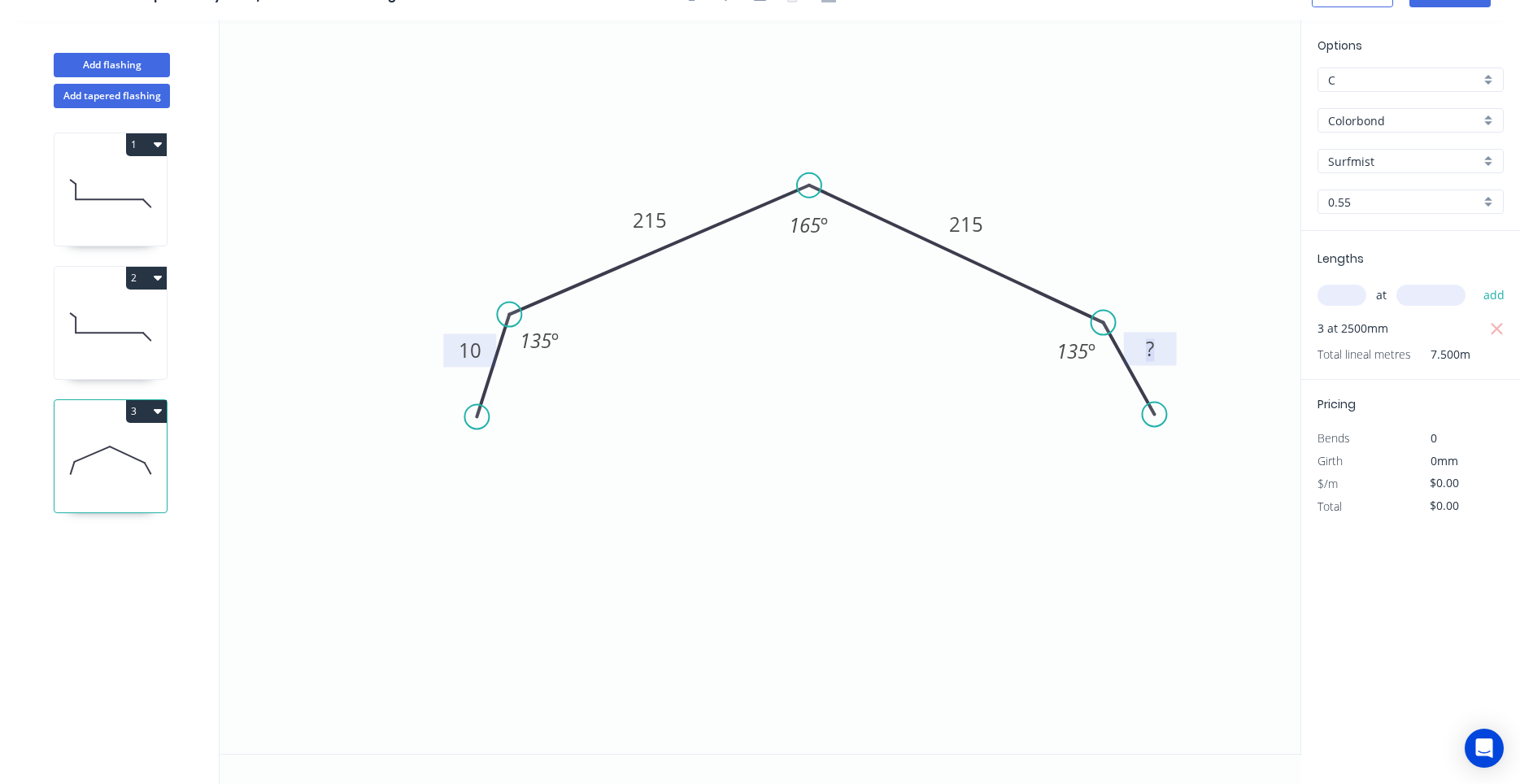
click at [1154, 347] on tspan "?" at bounding box center [1150, 348] width 8 height 27
type input "$18.95"
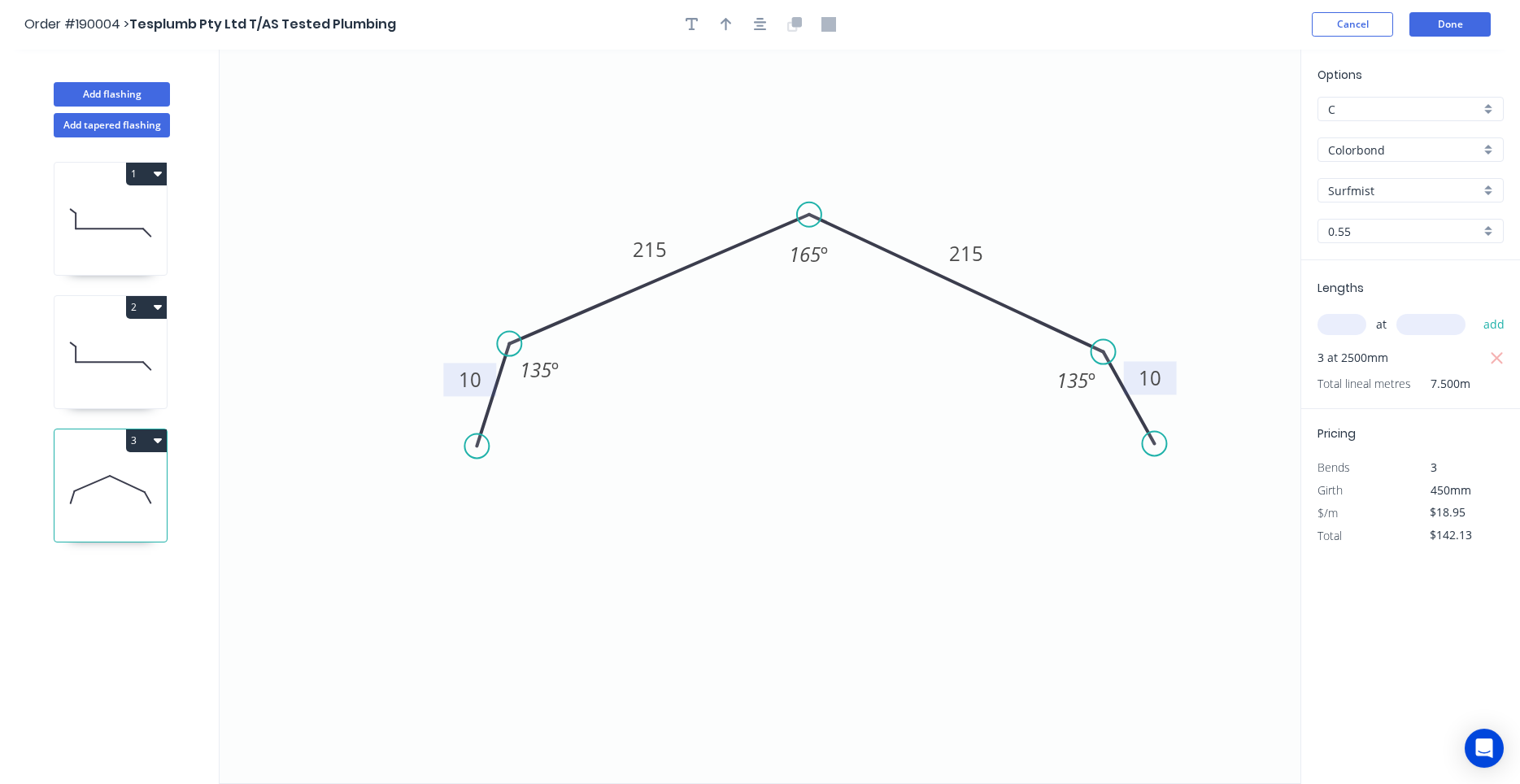
scroll to position [0, 0]
click at [764, 34] on button "button" at bounding box center [760, 26] width 25 height 25
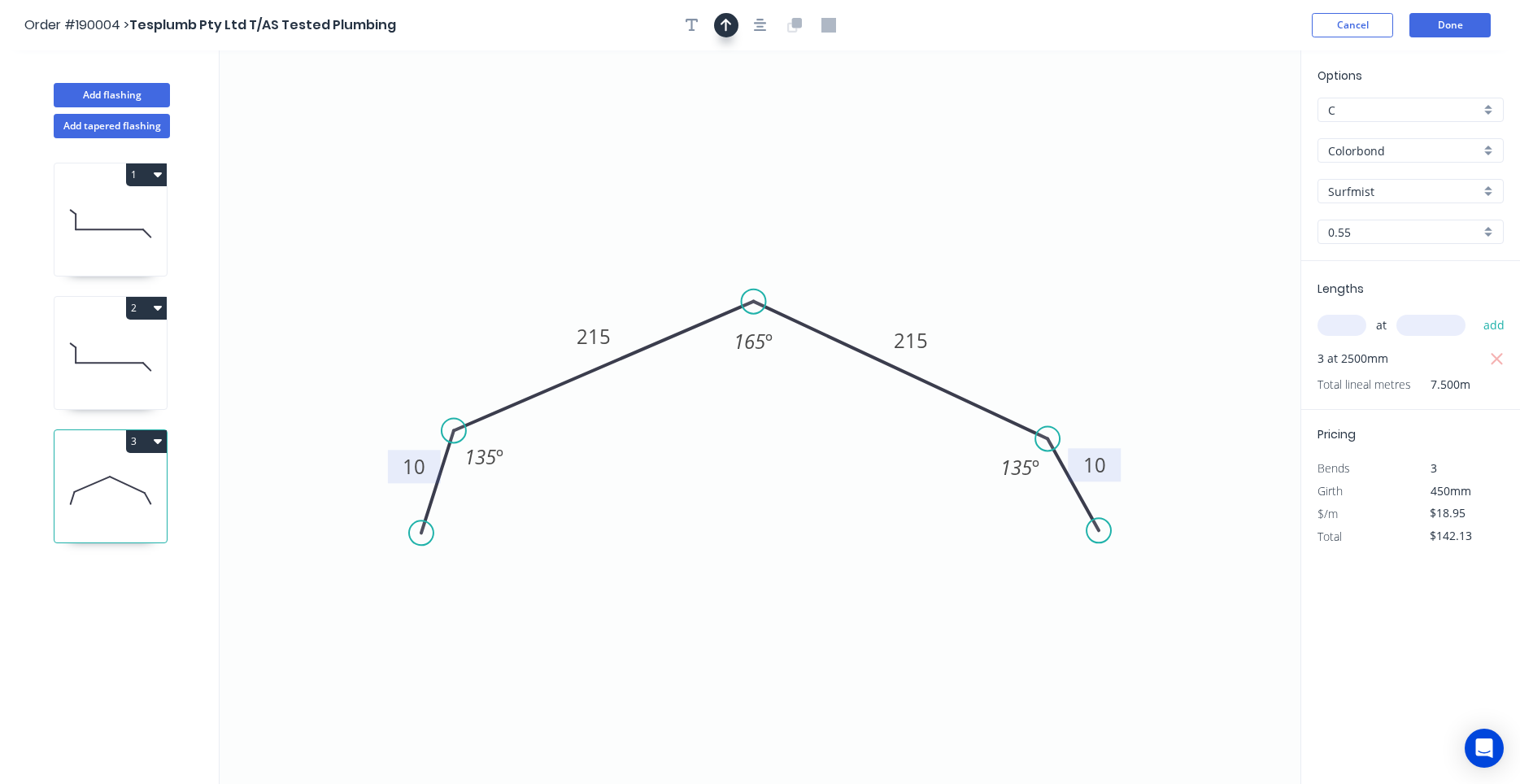
click at [724, 35] on button "button" at bounding box center [727, 26] width 25 height 25
drag, startPoint x: 1214, startPoint y: 129, endPoint x: 841, endPoint y: 229, distance: 386.2
click at [841, 229] on icon at bounding box center [841, 209] width 15 height 52
click at [1327, 328] on input "text" at bounding box center [1341, 325] width 49 height 21
drag, startPoint x: 1052, startPoint y: 569, endPoint x: 1040, endPoint y: 567, distance: 12.2
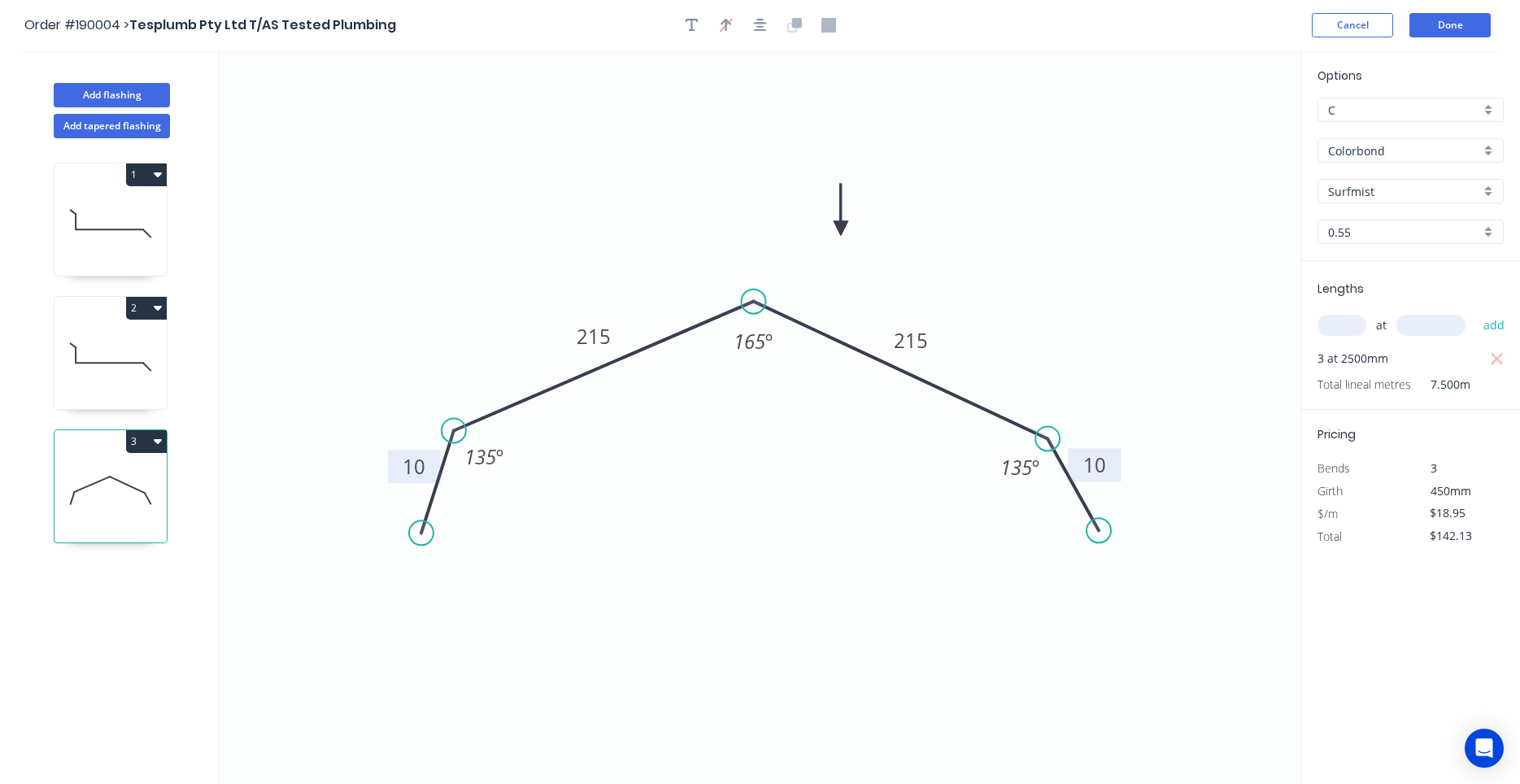
drag, startPoint x: 875, startPoint y: 575, endPoint x: 864, endPoint y: 567, distance: 13.6
click at [410, 463] on tspan "10" at bounding box center [414, 466] width 23 height 27
click at [106, 454] on icon at bounding box center [111, 491] width 112 height 104
click at [137, 340] on icon at bounding box center [111, 357] width 112 height 104
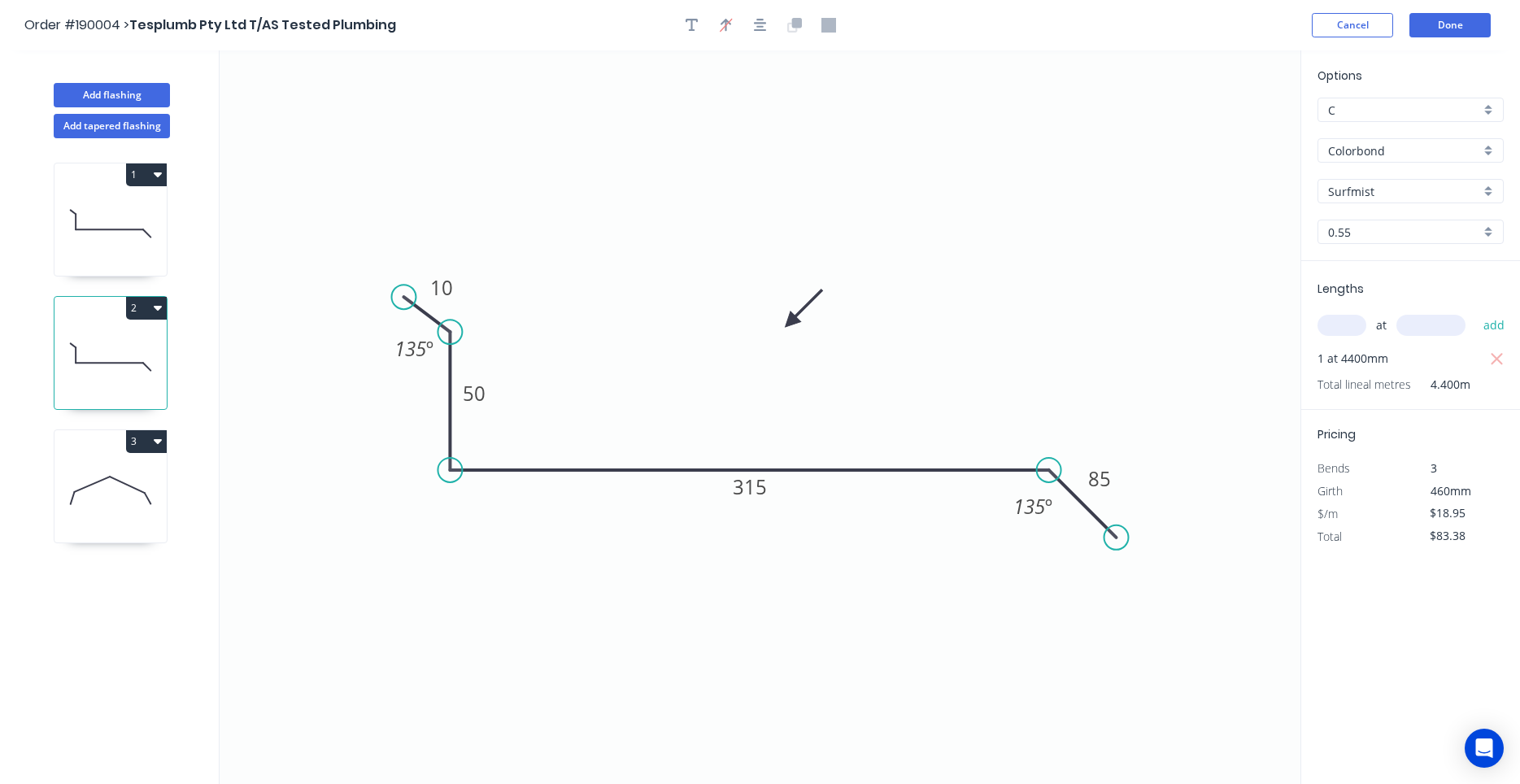
click at [126, 453] on icon at bounding box center [111, 491] width 112 height 104
type input "$142.13"
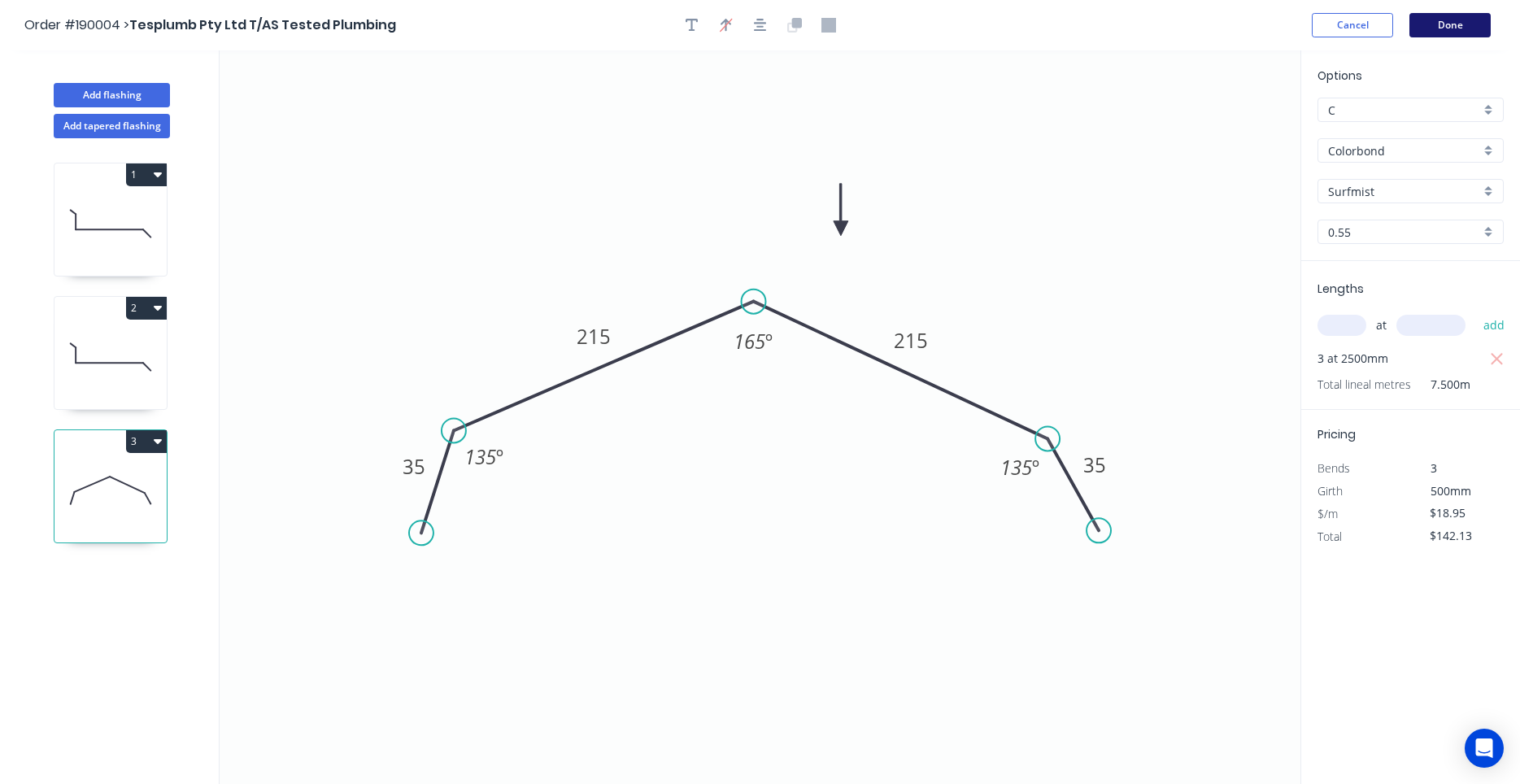
click at [1417, 25] on button "Done" at bounding box center [1450, 26] width 81 height 25
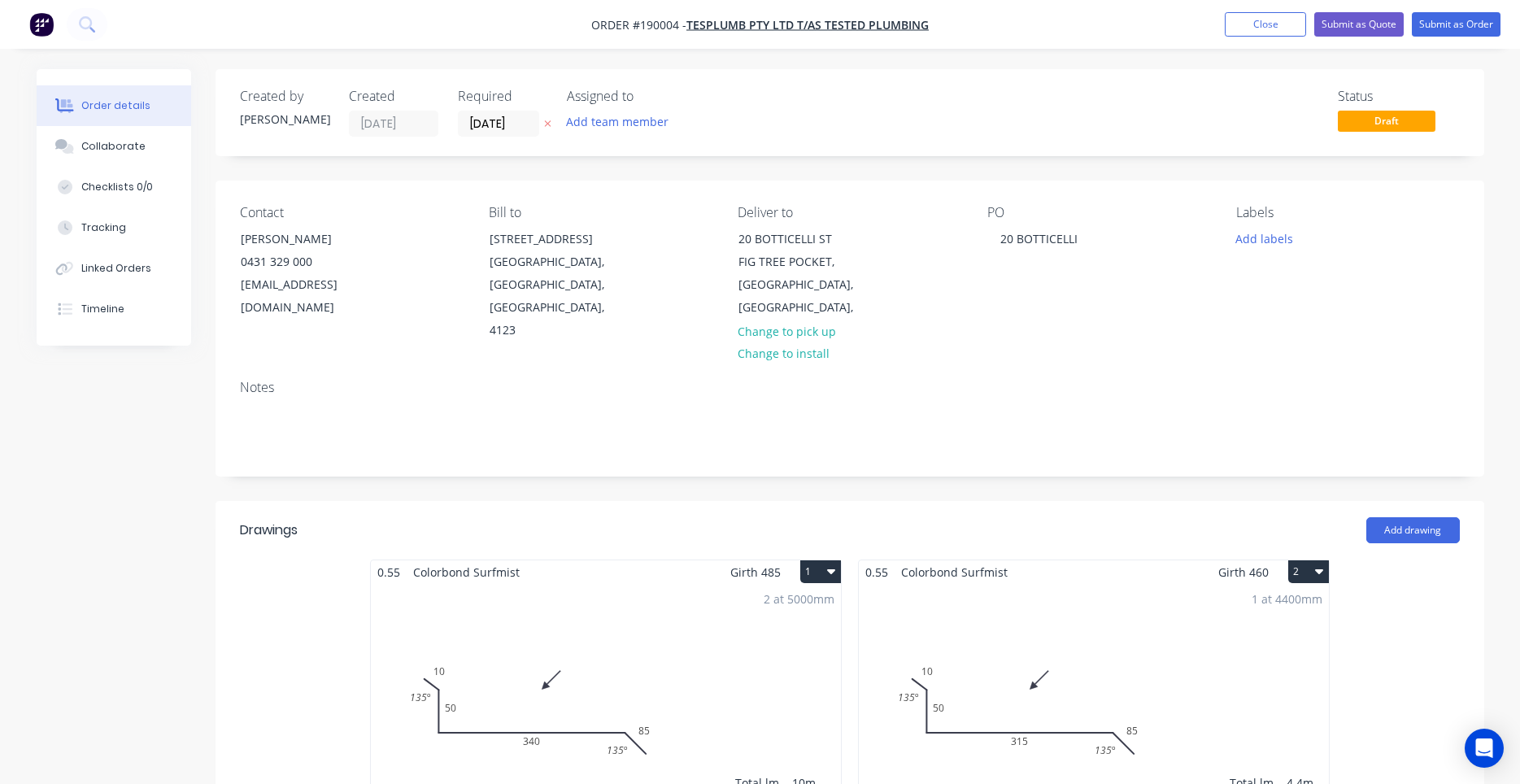
click at [1234, 560] on span "Girth 460" at bounding box center [1243, 572] width 50 height 24
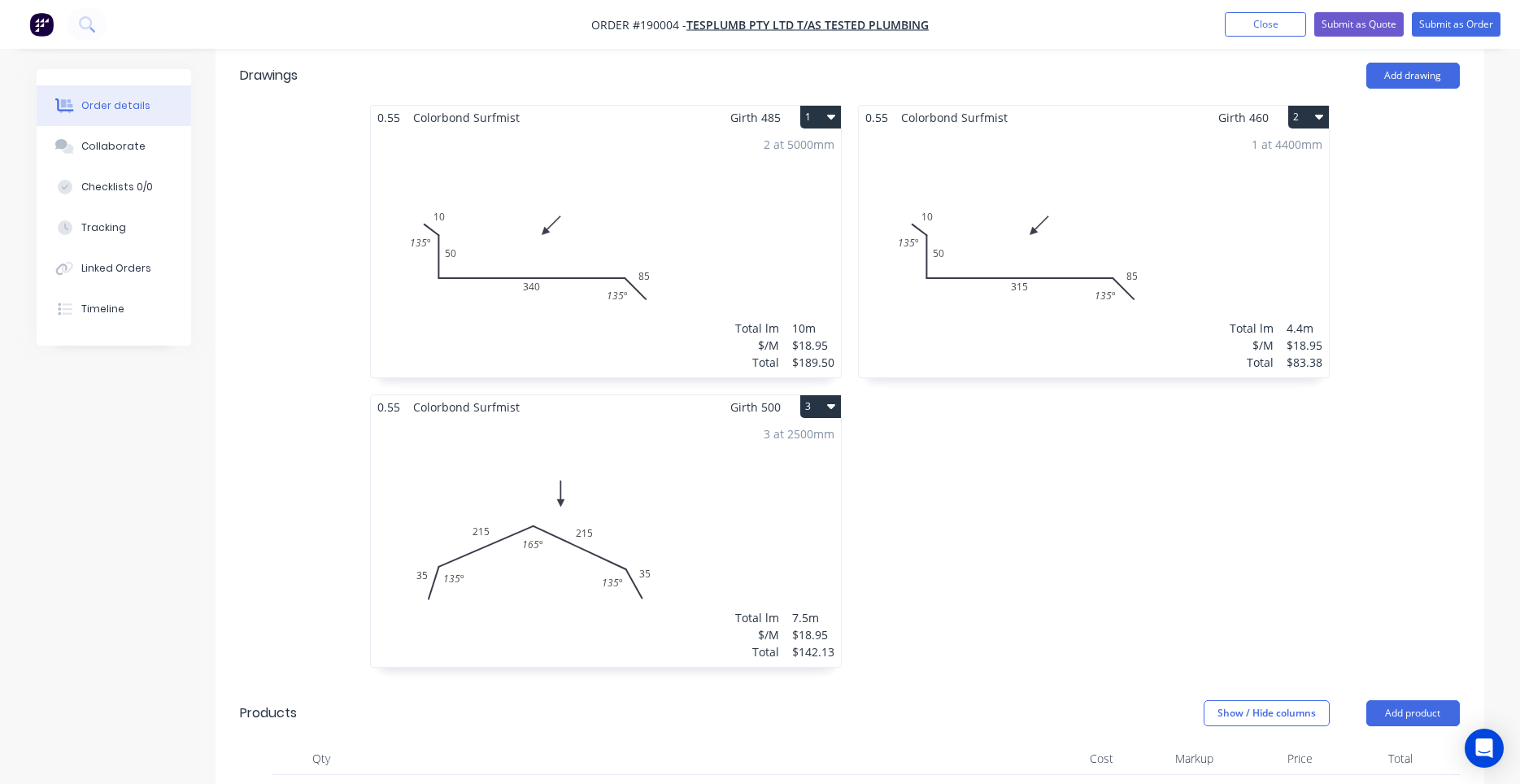
scroll to position [438, 0]
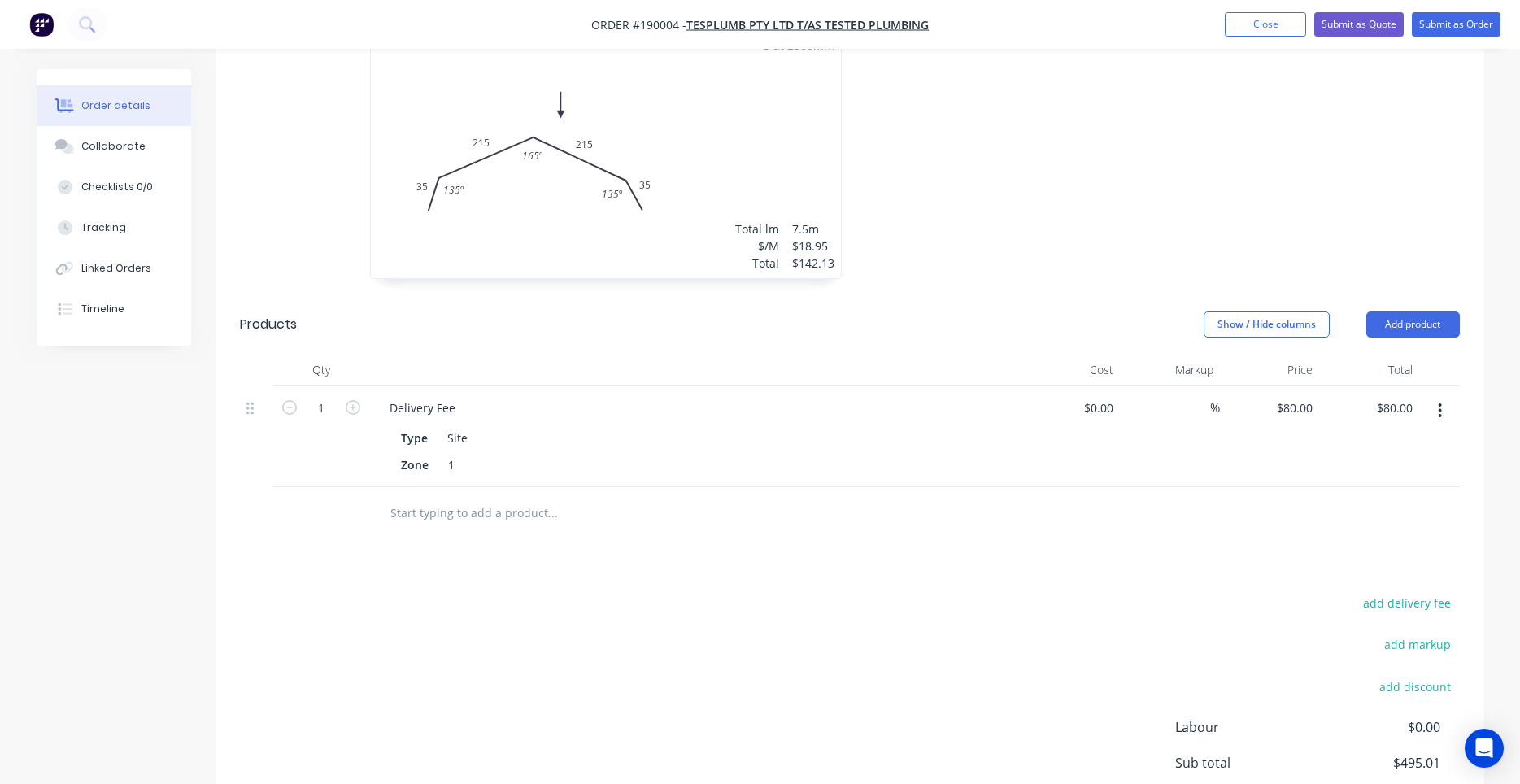
drag, startPoint x: 1242, startPoint y: 534, endPoint x: 1004, endPoint y: 501, distance: 240.3
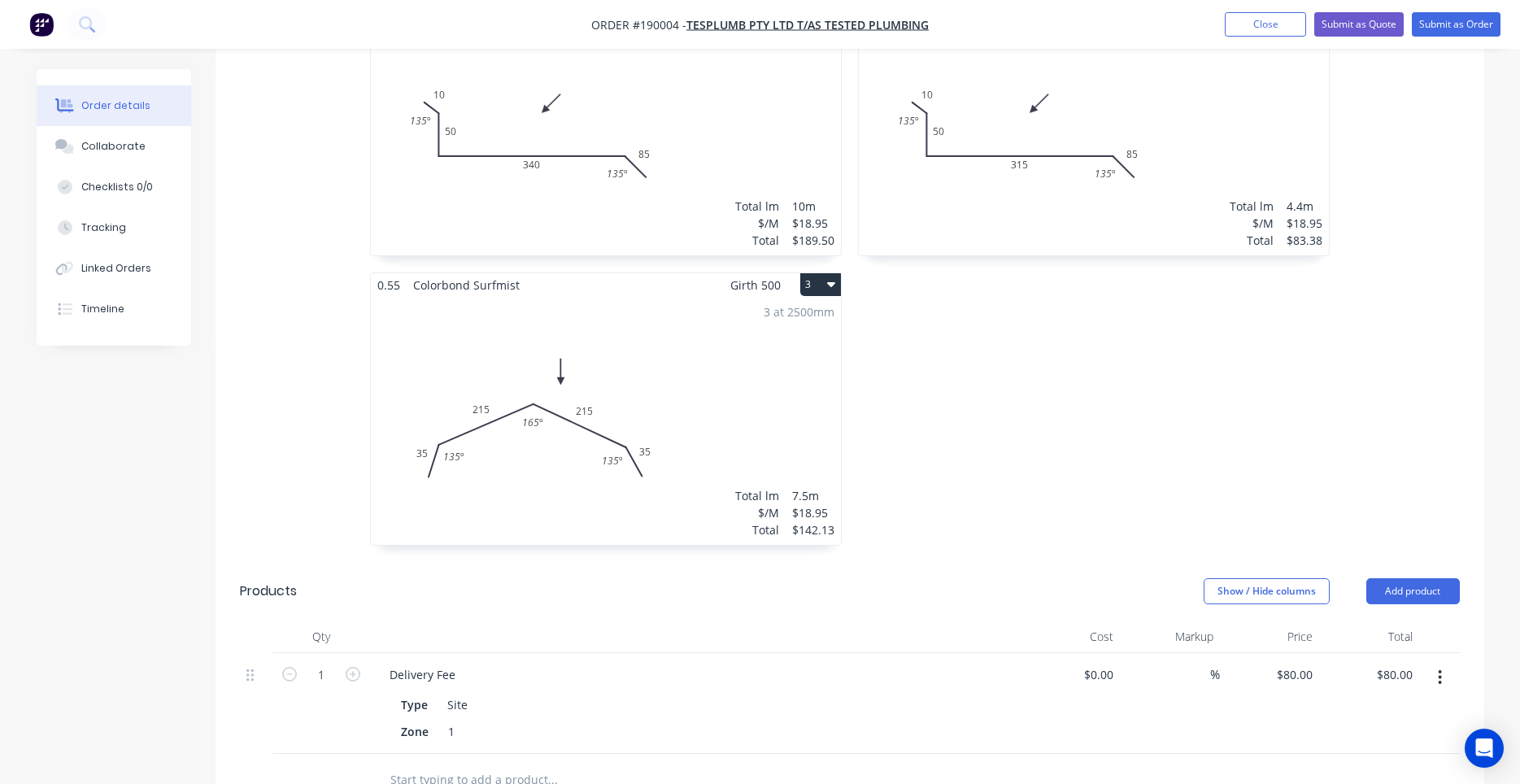
click at [1265, 443] on div "0.55 Colorbond Surfmist Girth 460 2 0 10 50 315 85 135 º 135 º 0 10 50 315 85 1…" at bounding box center [1094, 272] width 488 height 579
click at [1441, 38] on nav "Order #190004 - Tesplumb Pty Ltd T/AS Tested Plumbing Add product Close Submit …" at bounding box center [760, 24] width 1520 height 49
click at [1444, 31] on button "Submit as Order" at bounding box center [1456, 25] width 88 height 25
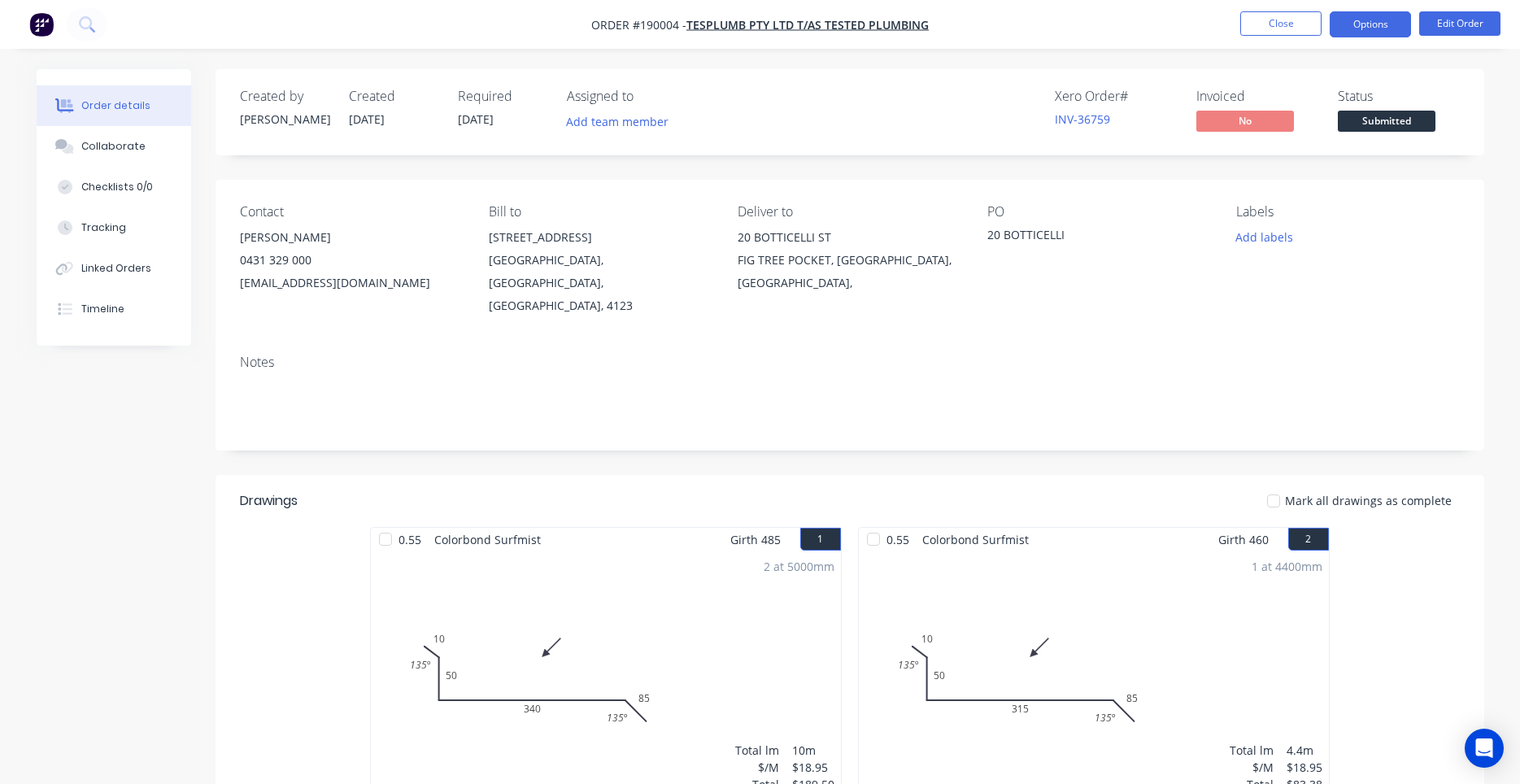
click at [1401, 18] on button "Options" at bounding box center [1371, 24] width 81 height 26
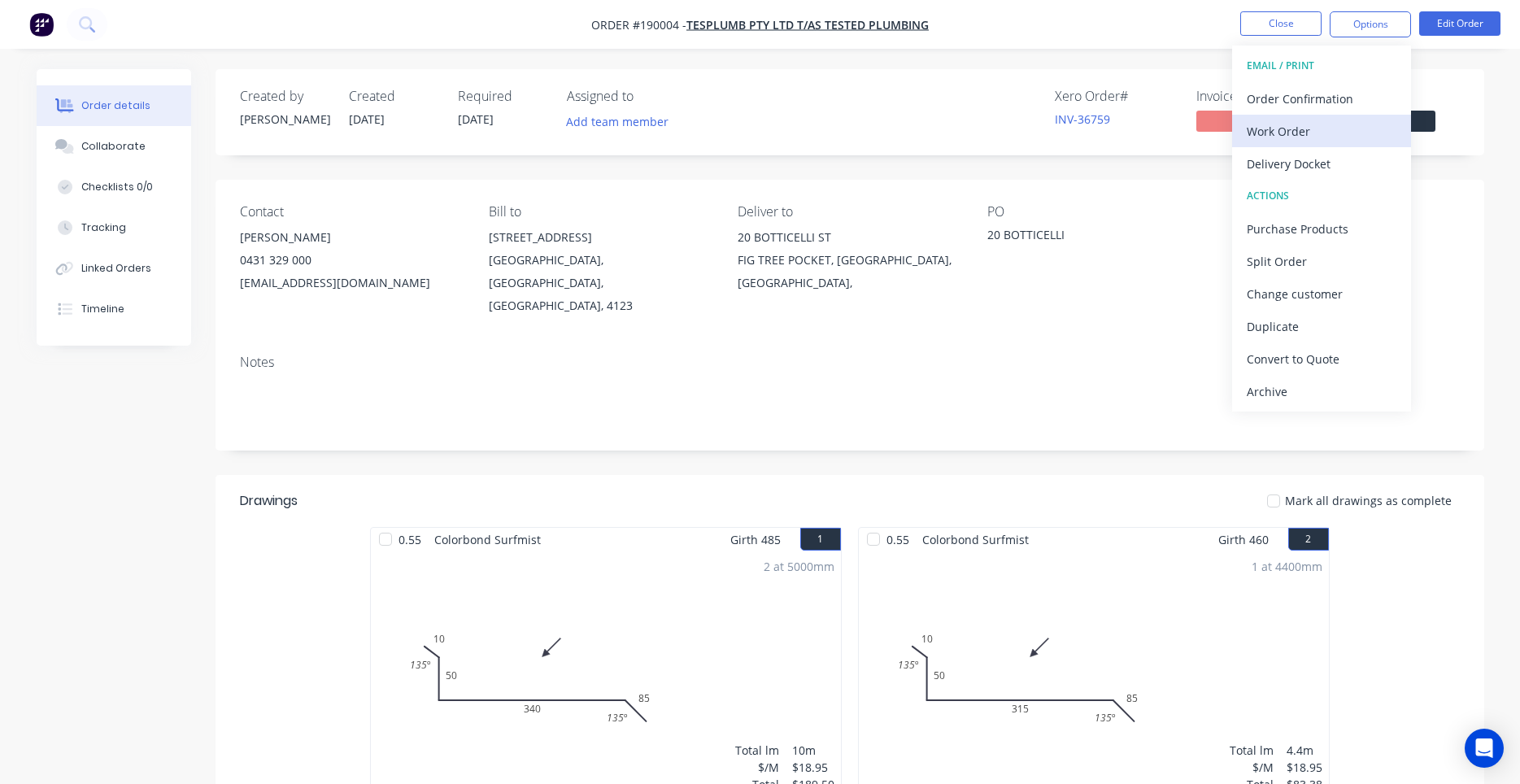
click at [1351, 134] on div "Work Order" at bounding box center [1321, 131] width 149 height 24
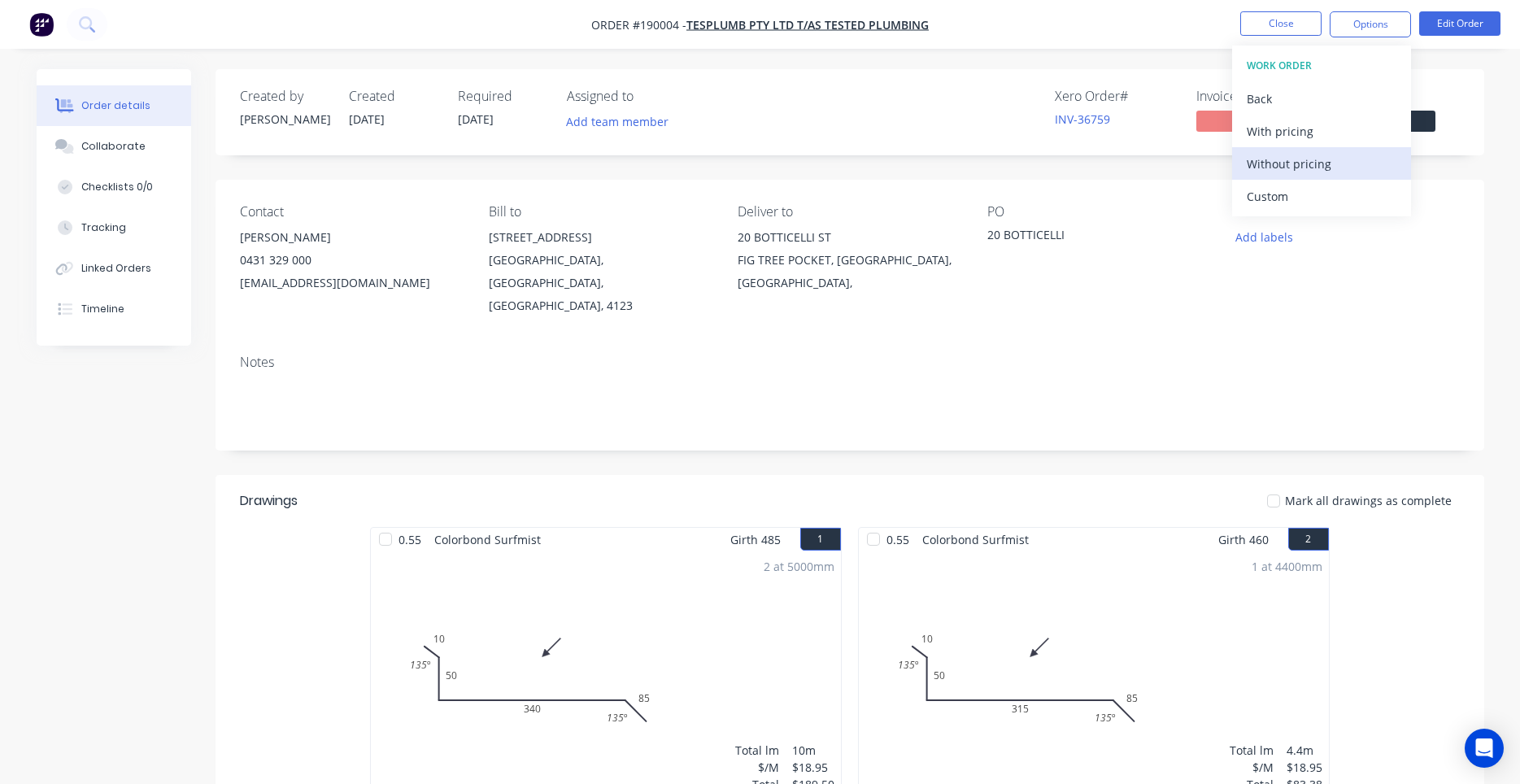
click at [1356, 165] on div "Without pricing" at bounding box center [1321, 164] width 149 height 24
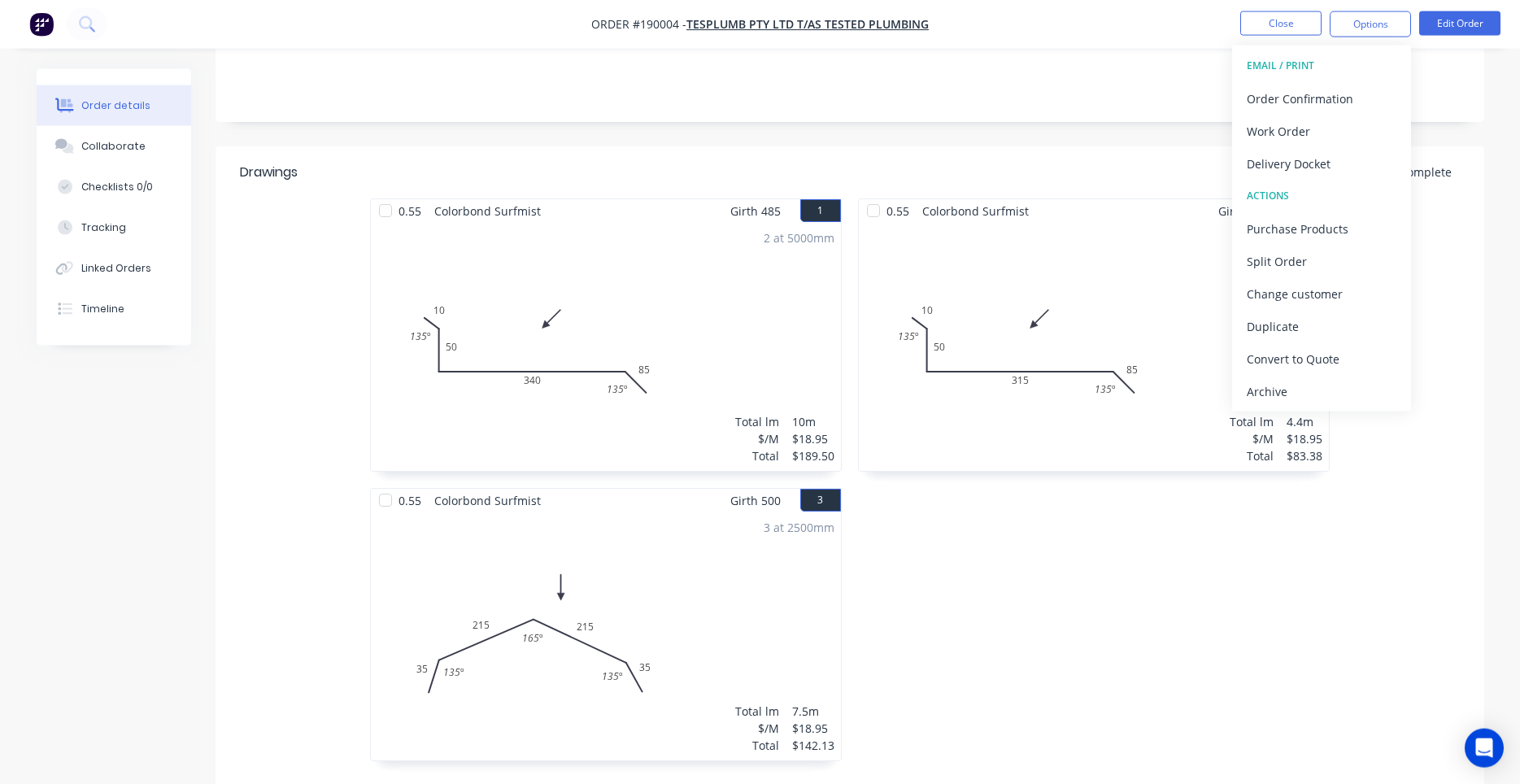
scroll to position [415, 0]
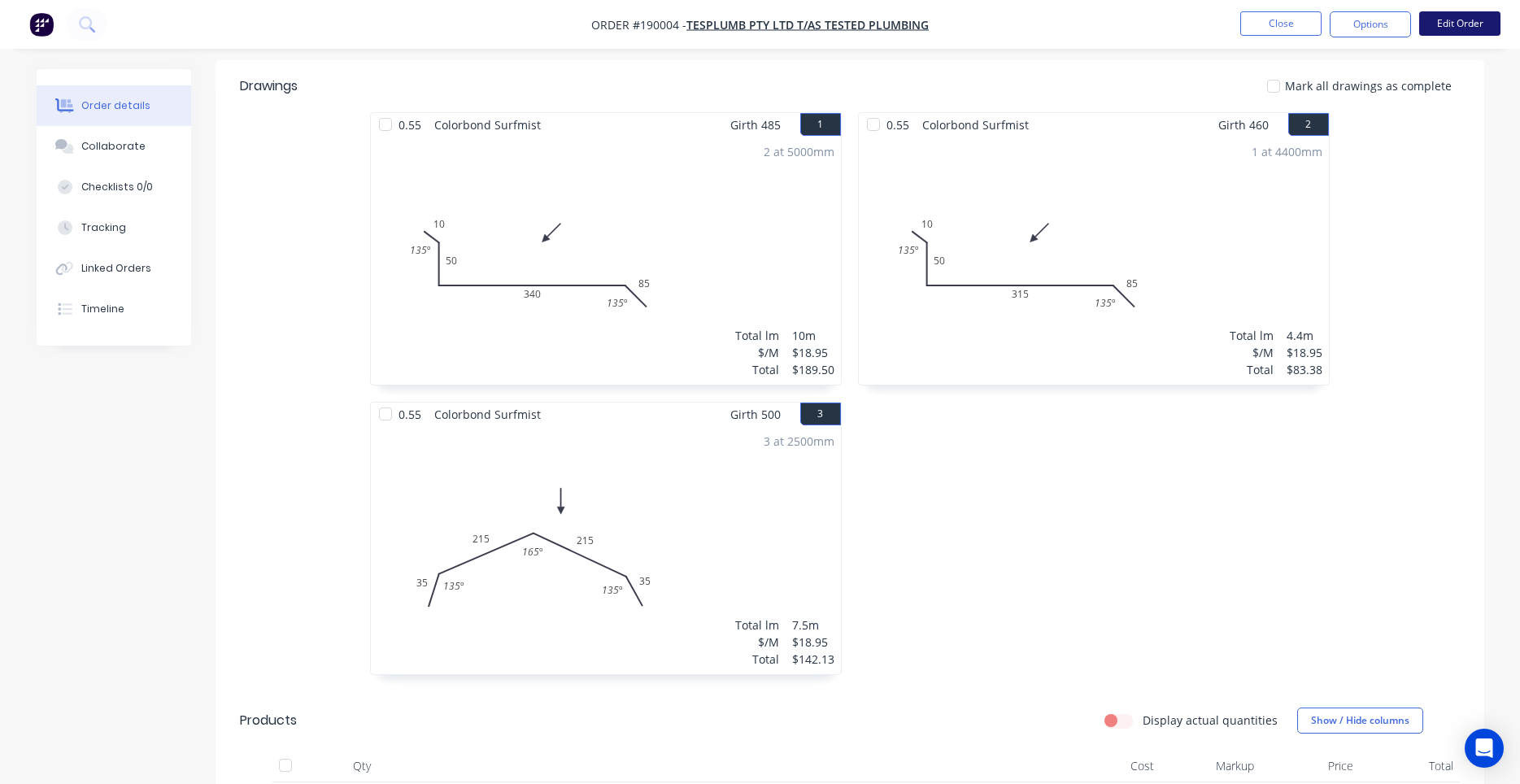
click at [1439, 11] on nav "Order #190004 - Tesplumb Pty Ltd T/AS Tested Plumbing Close Options Edit Order" at bounding box center [760, 24] width 1520 height 49
click at [1432, 28] on button "Edit Order" at bounding box center [1460, 24] width 81 height 25
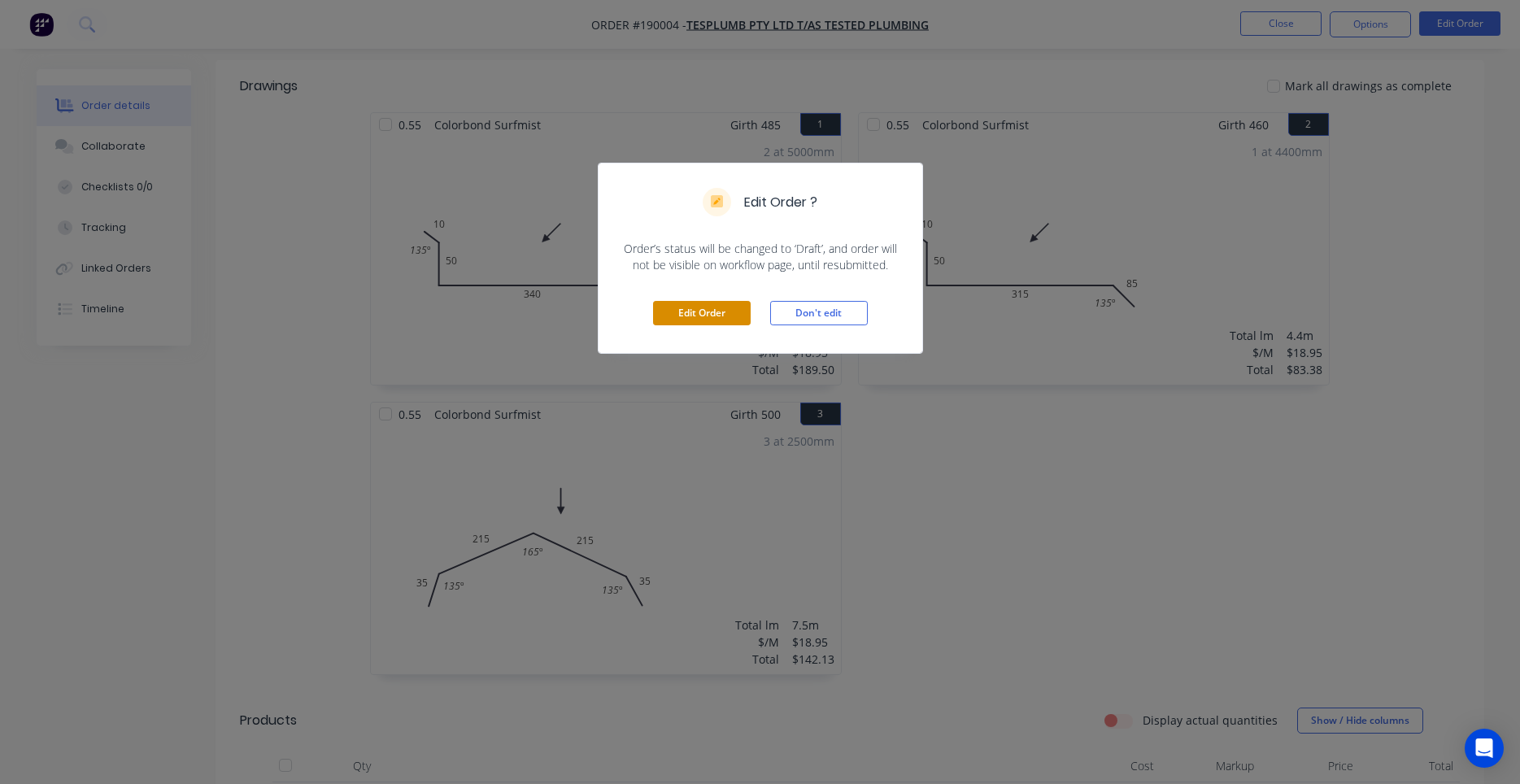
click at [727, 308] on button "Edit Order" at bounding box center [702, 313] width 97 height 25
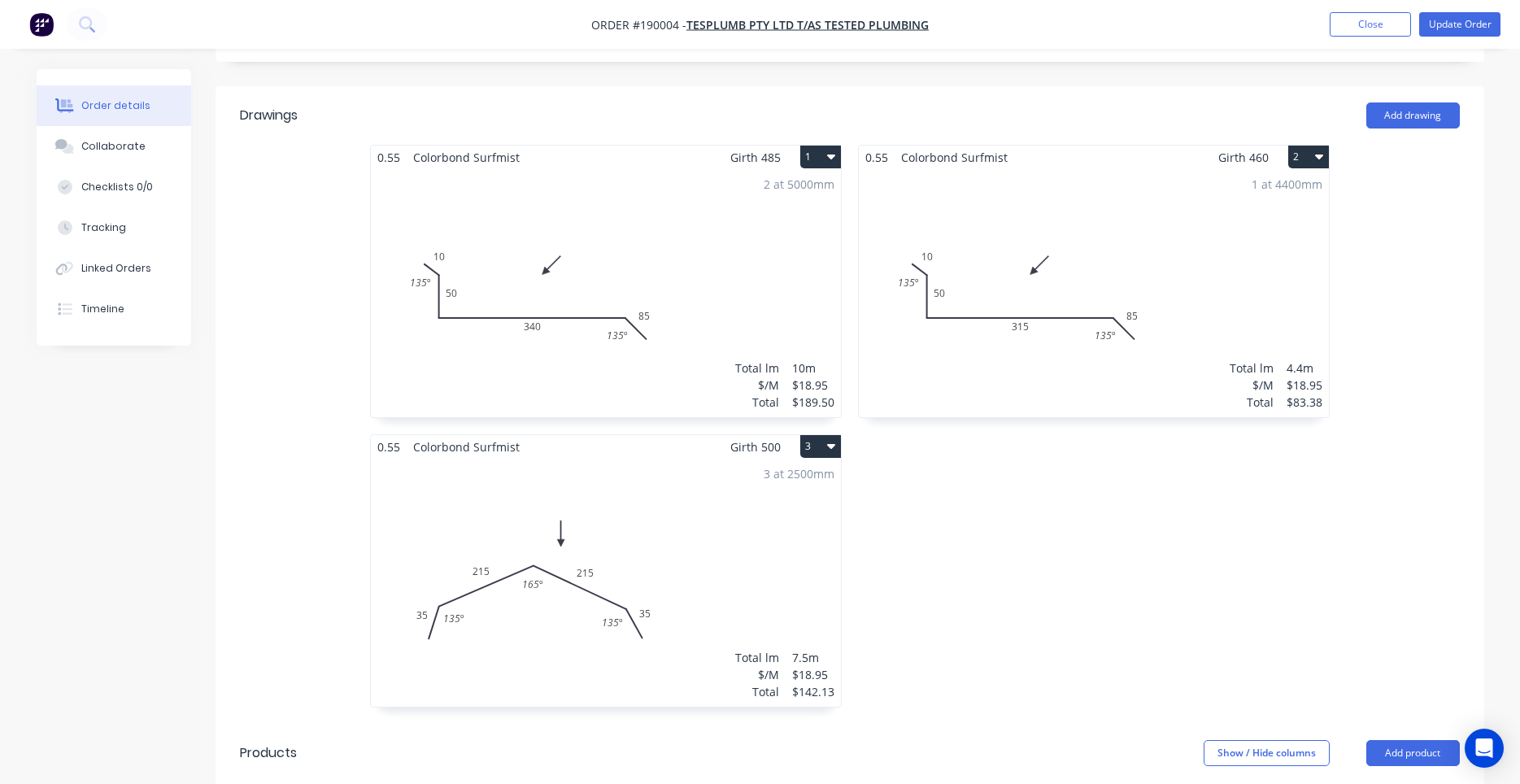
click at [692, 297] on div "2 at 5000mm Total lm $/M Total 10m $18.95 $189.50" at bounding box center [607, 293] width 470 height 248
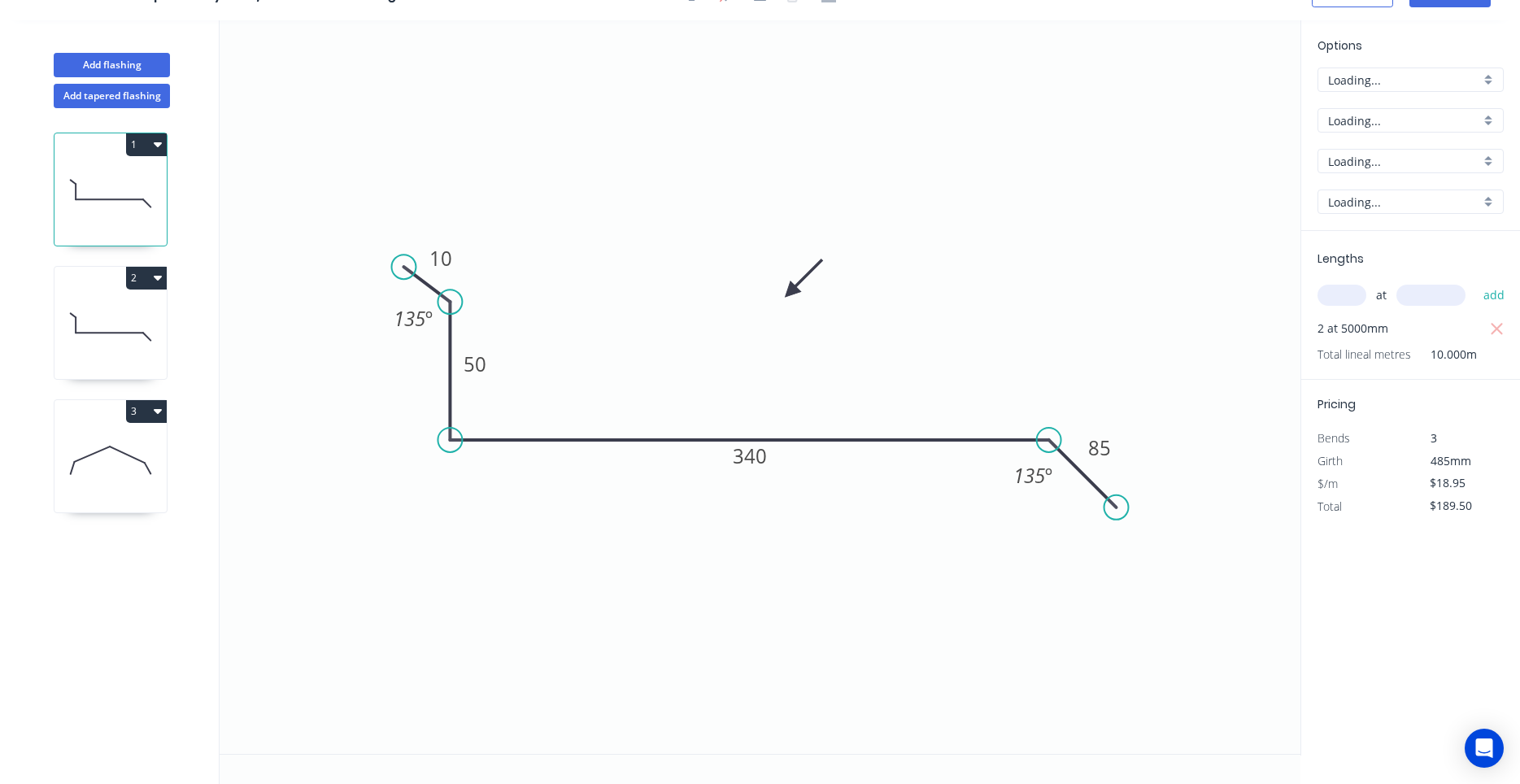
scroll to position [30, 0]
click at [1083, 442] on rect at bounding box center [1099, 449] width 33 height 23
click at [137, 315] on icon at bounding box center [111, 327] width 112 height 104
type input "$83.38"
click at [1104, 449] on tspan "85" at bounding box center [1100, 447] width 23 height 27
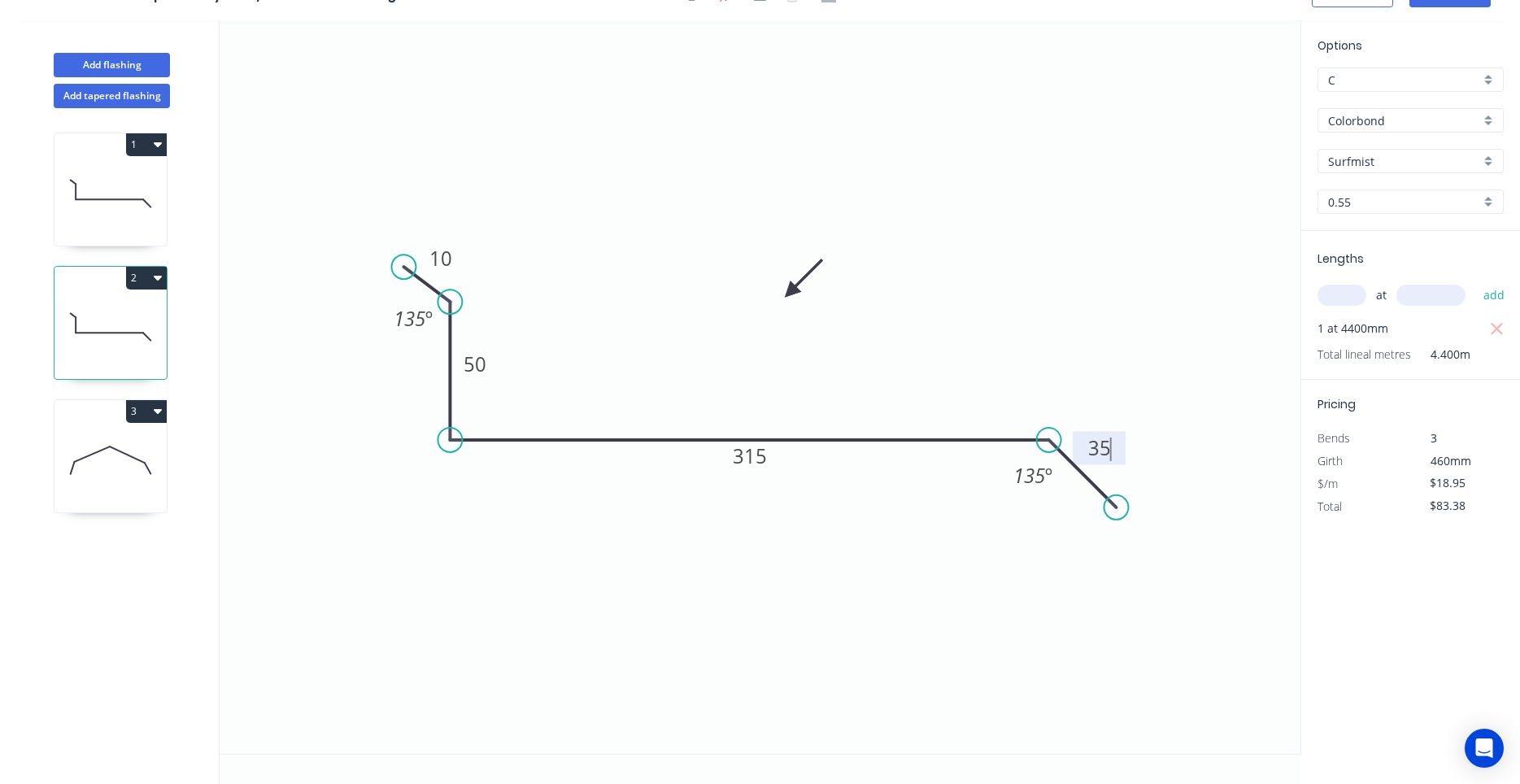
click at [1145, 385] on icon "0 10 50 315 35 135 º 135 º" at bounding box center [760, 387] width 1081 height 734
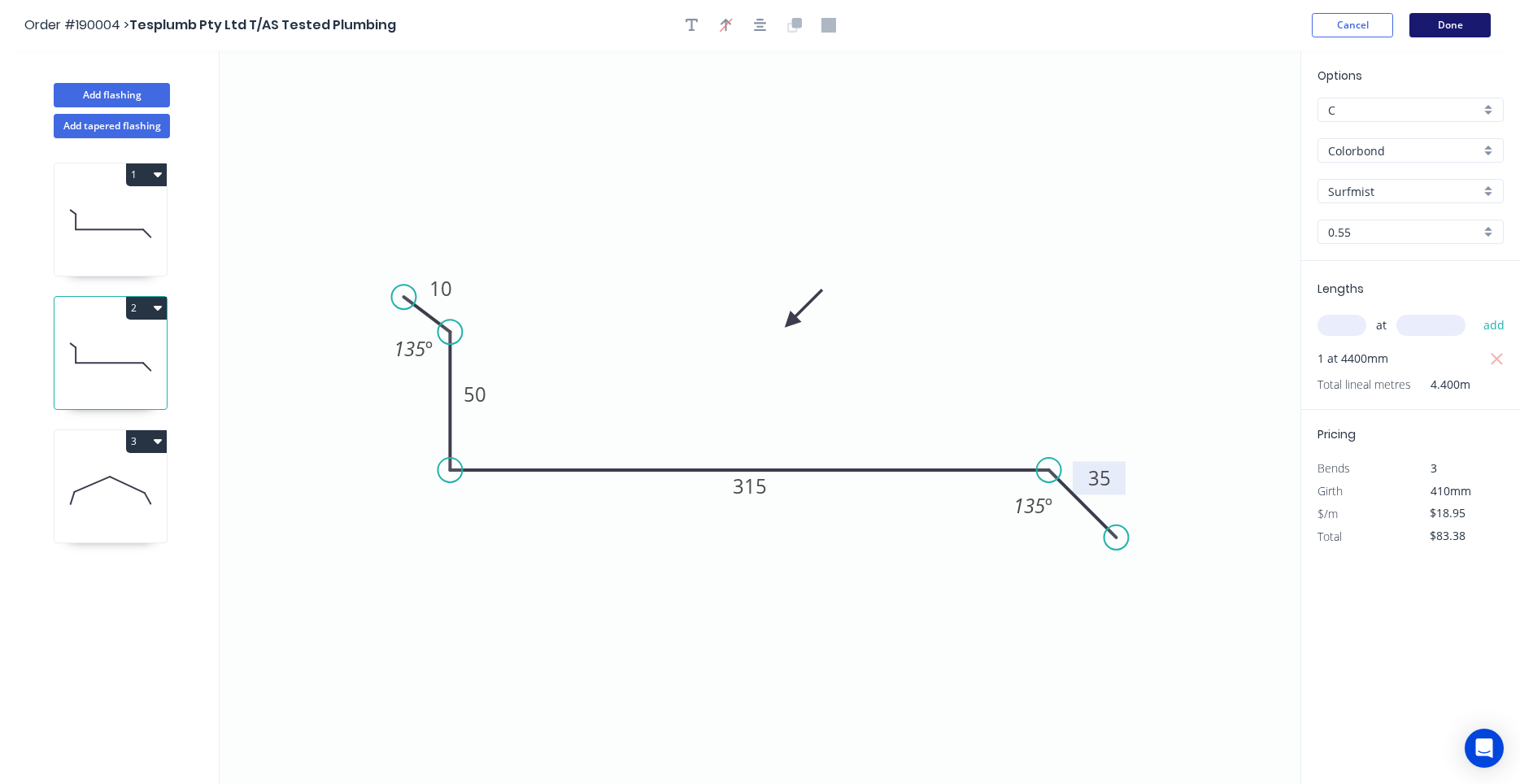
click at [1448, 31] on button "Done" at bounding box center [1450, 26] width 81 height 25
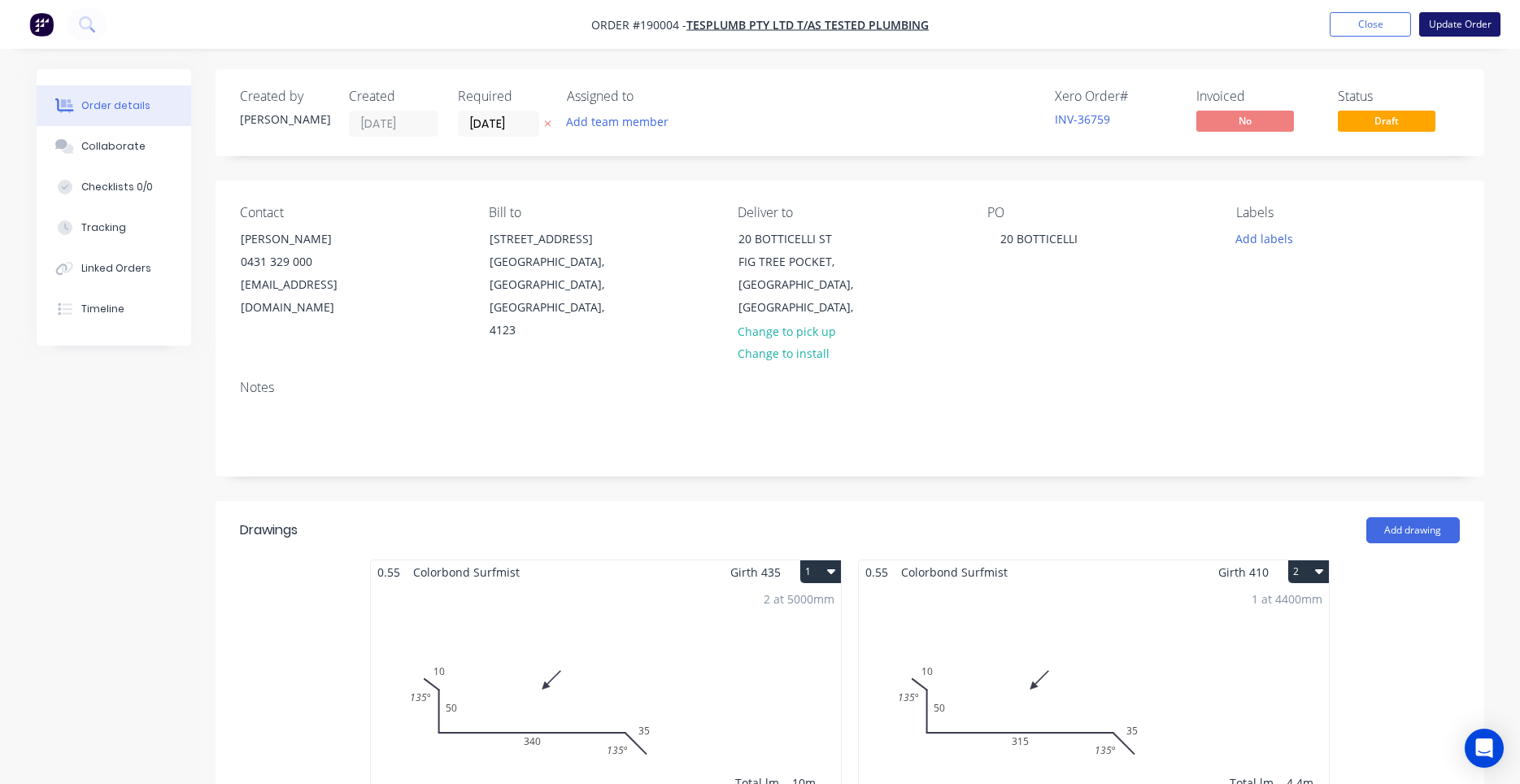
click at [1447, 30] on button "Update Order" at bounding box center [1460, 25] width 81 height 25
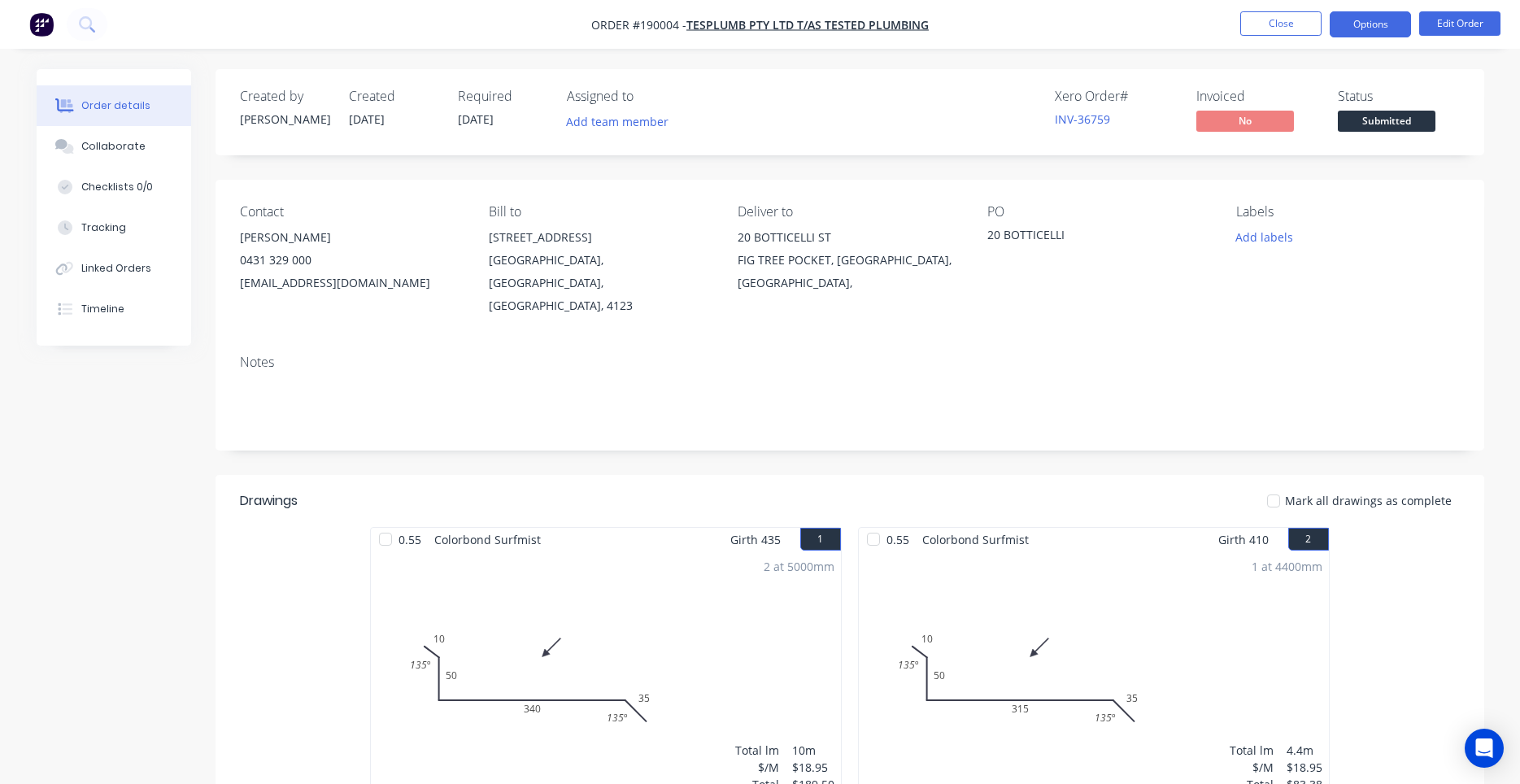
click at [1388, 18] on button "Options" at bounding box center [1371, 24] width 81 height 26
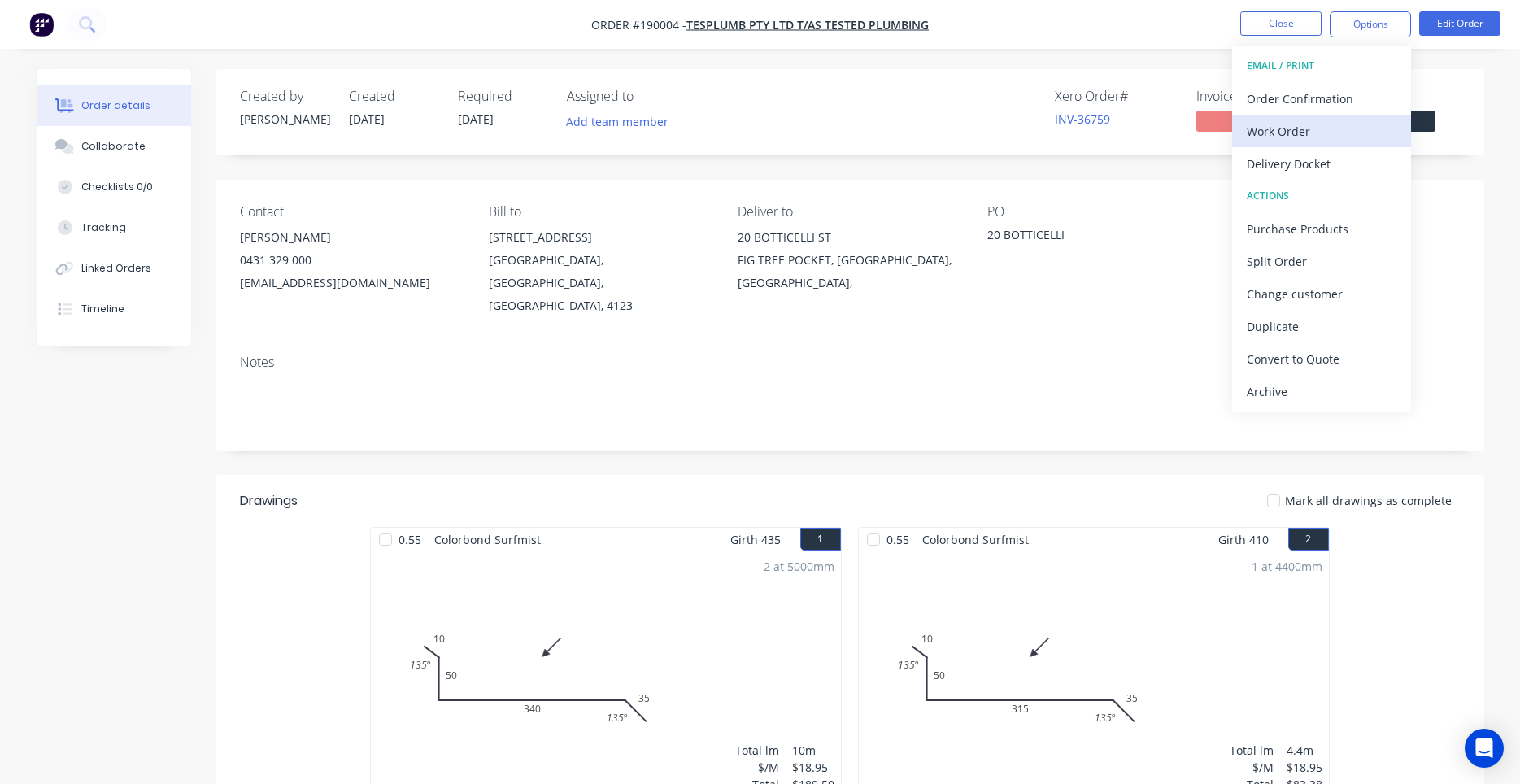
click at [1291, 119] on div "Work Order" at bounding box center [1321, 131] width 149 height 24
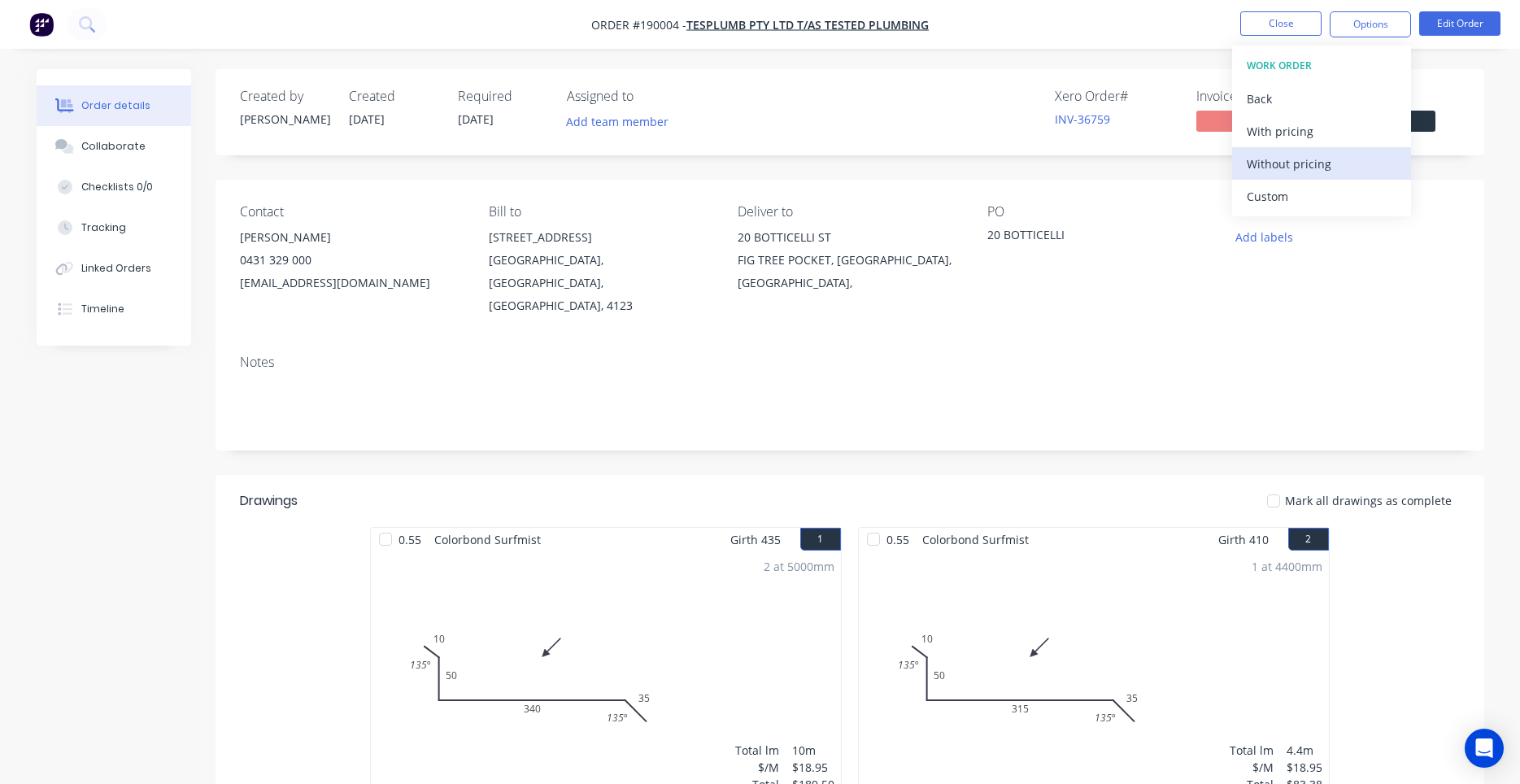
click at [1287, 148] on button "Without pricing" at bounding box center [1322, 164] width 179 height 33
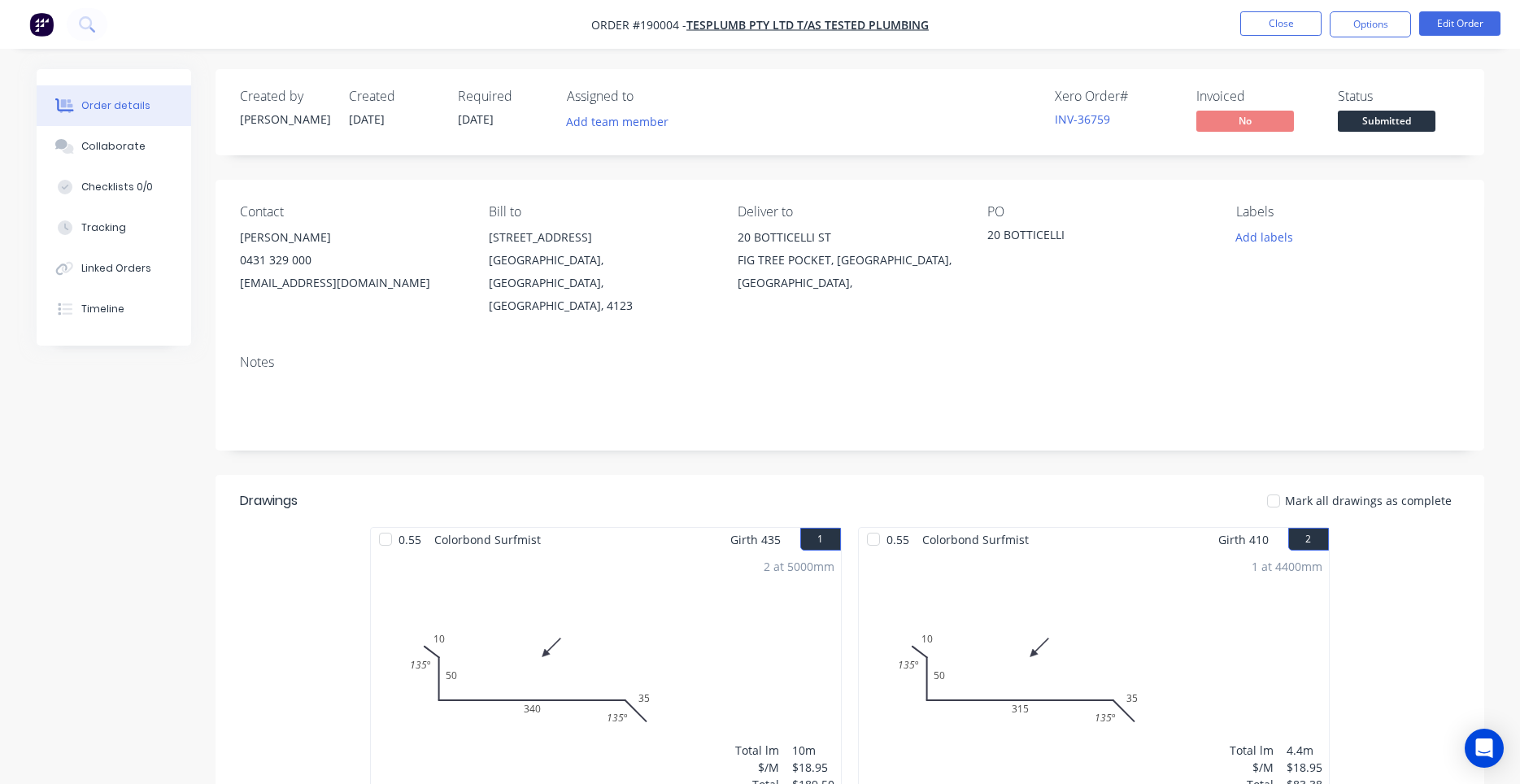
click at [1272, 19] on button "Close" at bounding box center [1281, 24] width 81 height 25
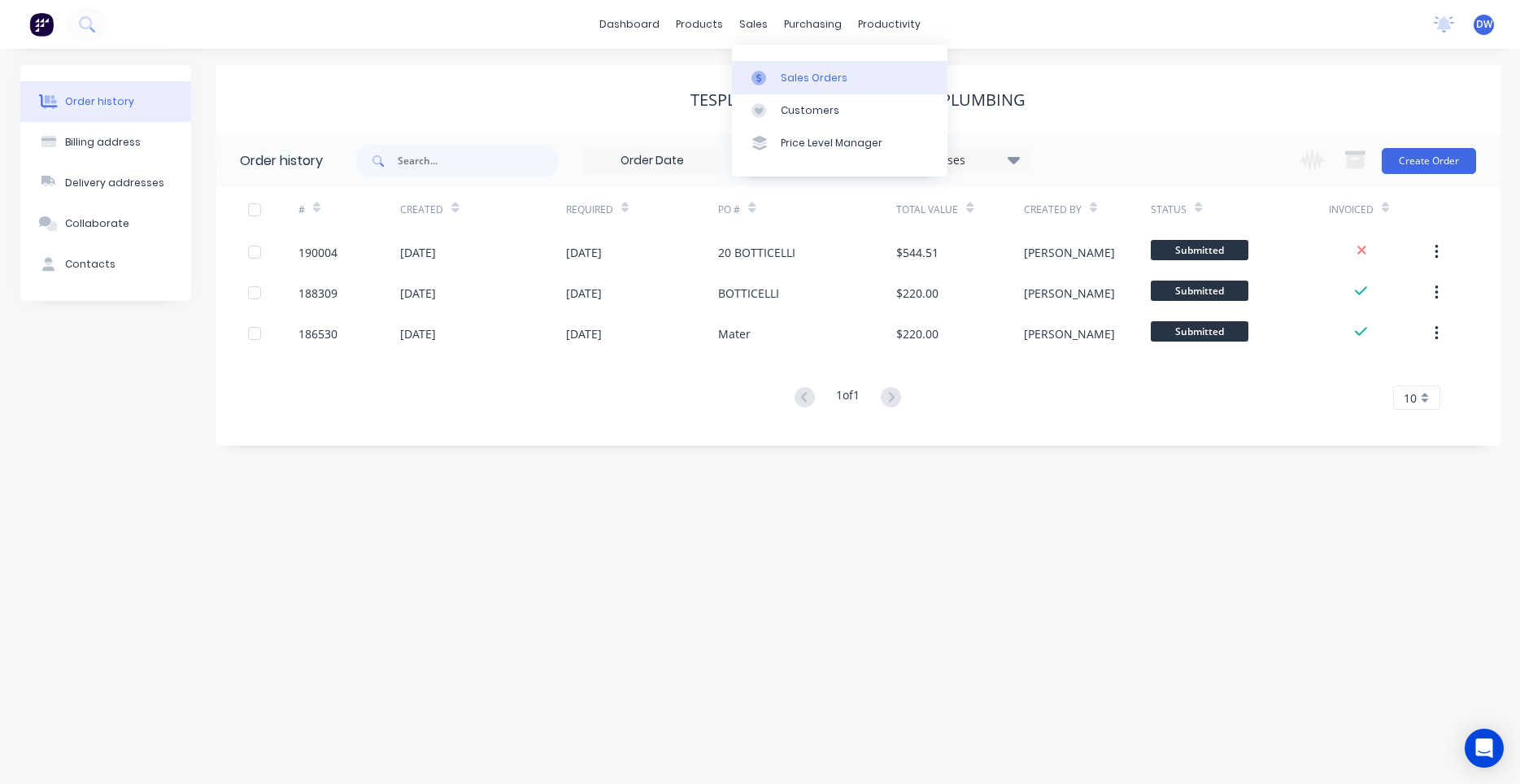
click at [767, 77] on div at bounding box center [764, 78] width 25 height 15
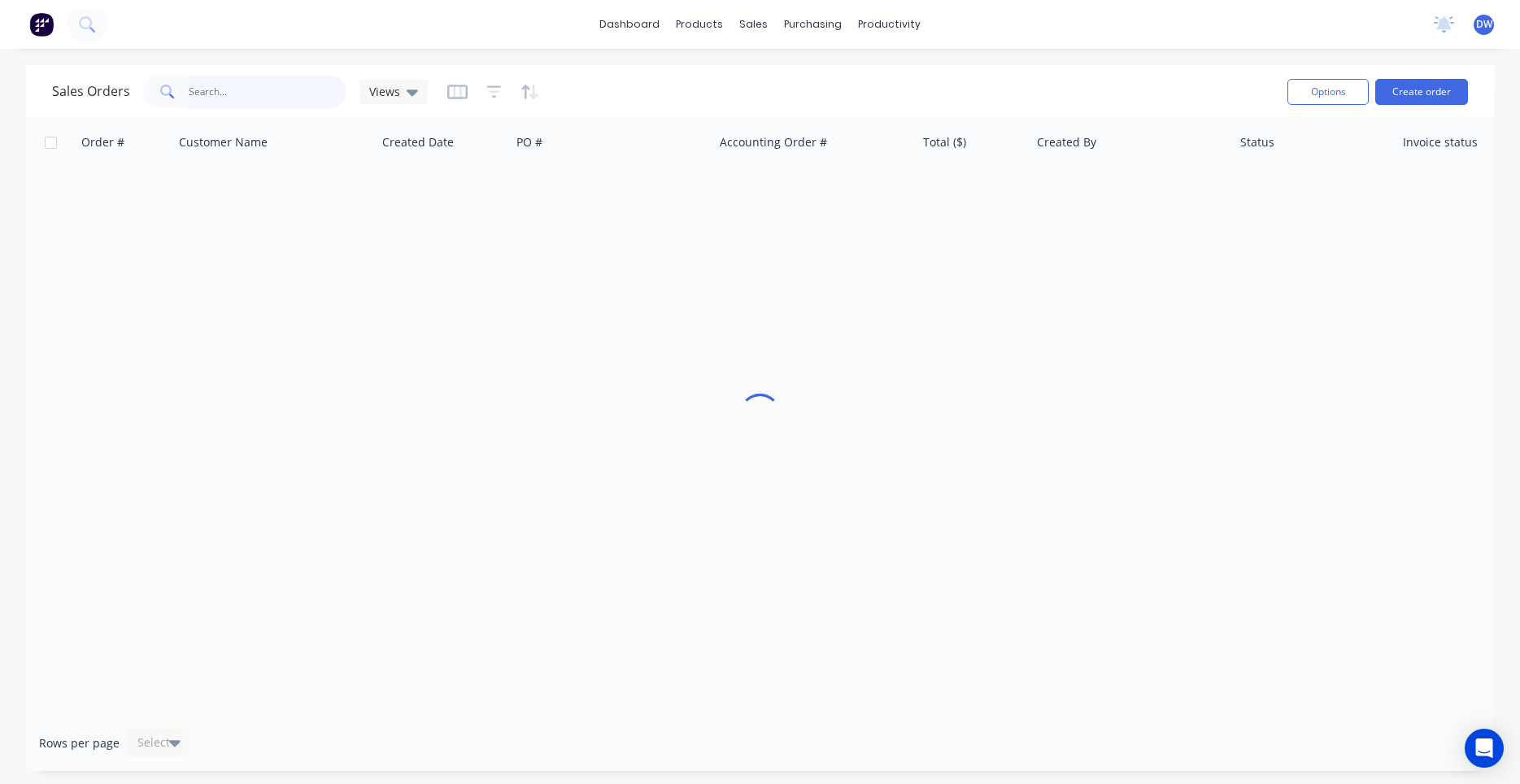
click at [293, 97] on input "text" at bounding box center [267, 92] width 158 height 33
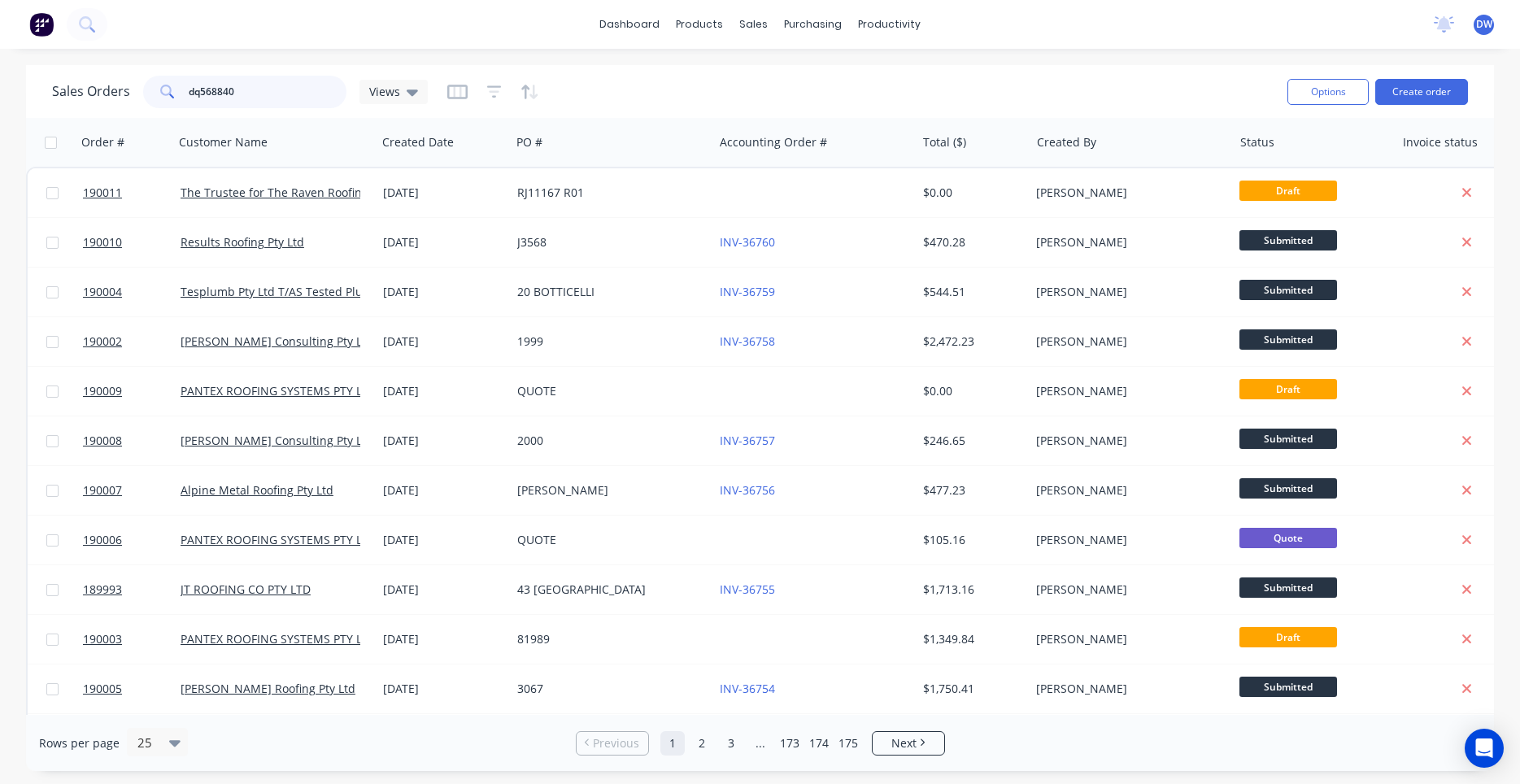
type input "dq568840"
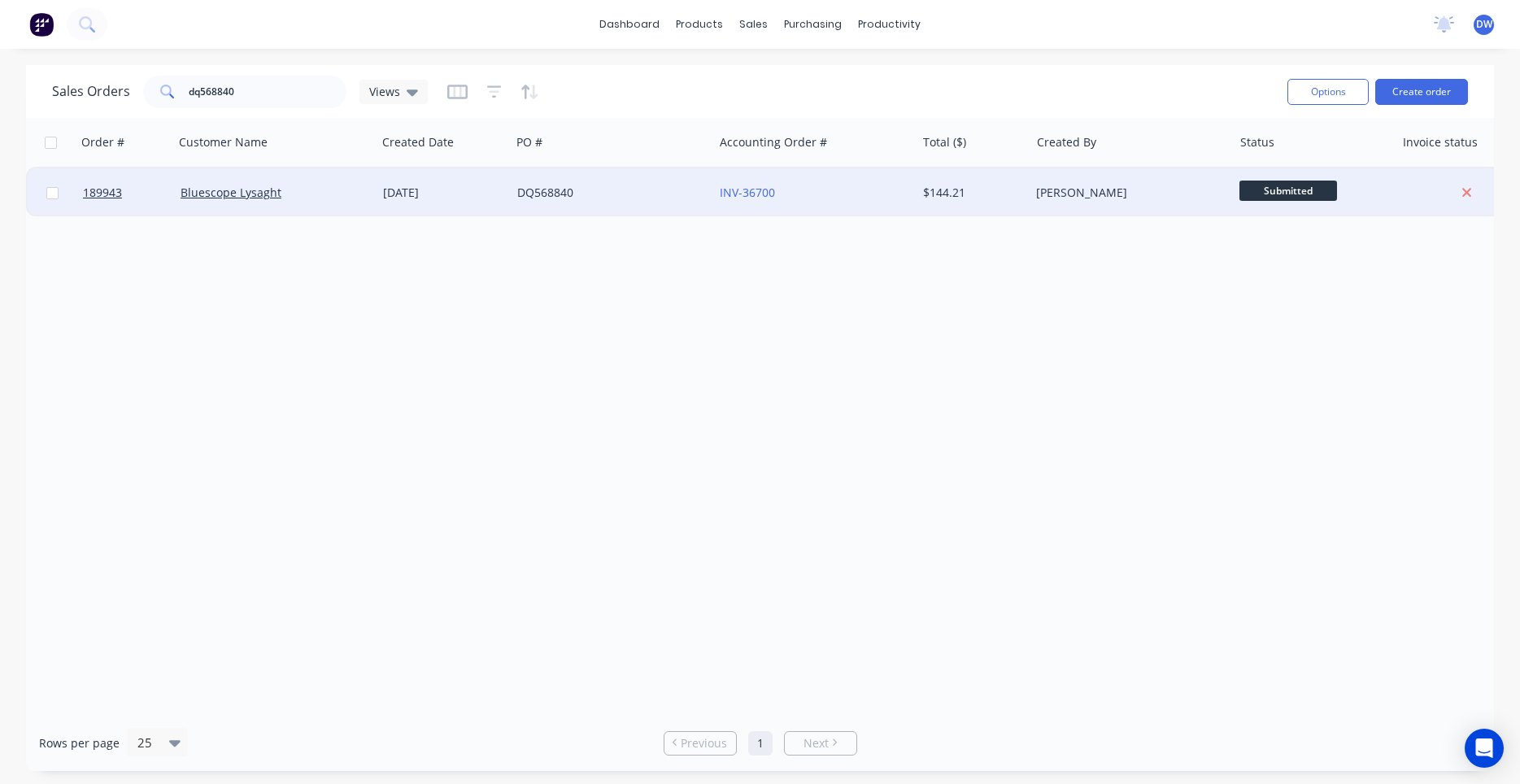
click at [391, 198] on div "[DATE]" at bounding box center [443, 193] width 121 height 16
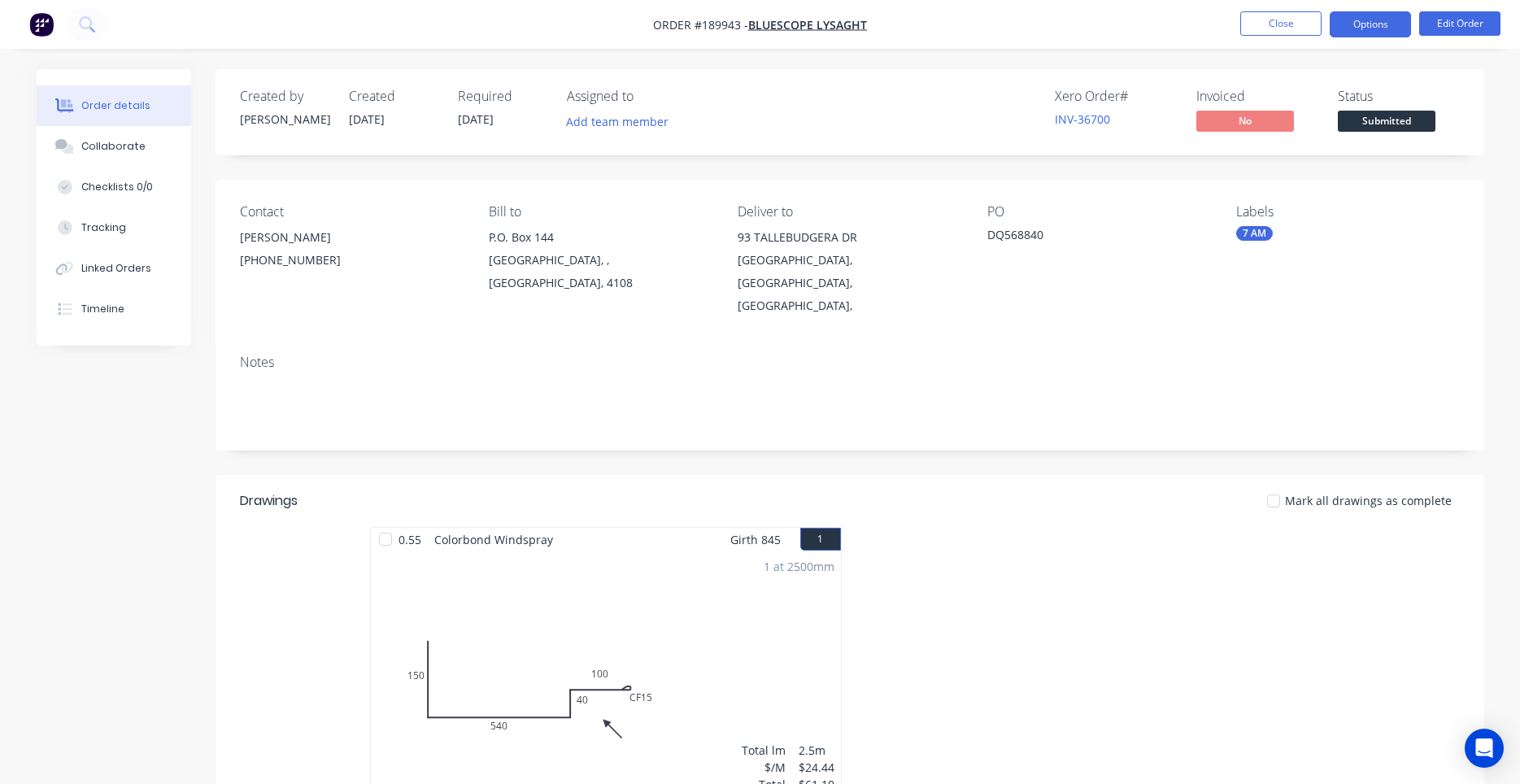
click at [1346, 34] on button "Options" at bounding box center [1371, 24] width 81 height 26
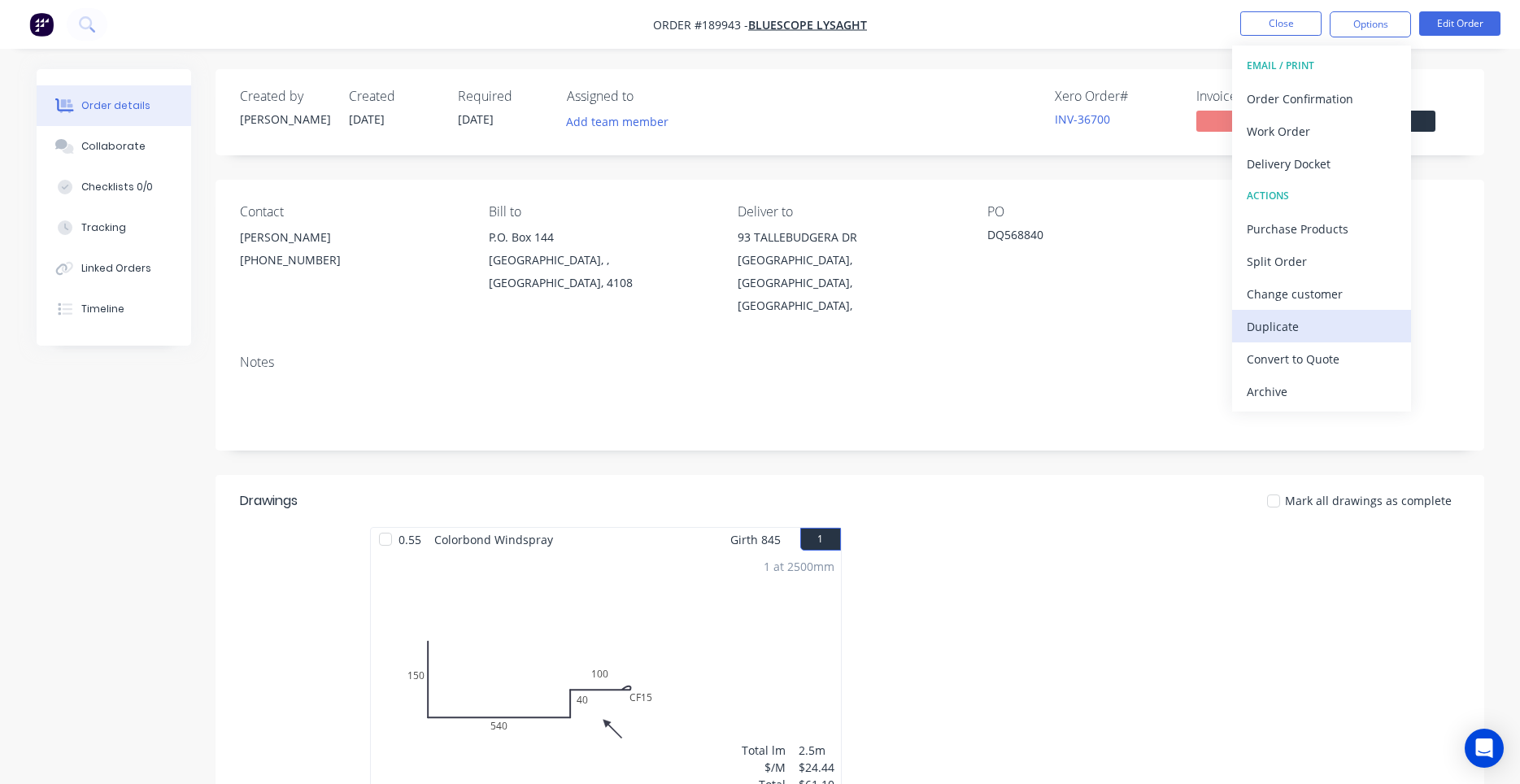
click at [1302, 320] on div "Duplicate" at bounding box center [1321, 326] width 149 height 24
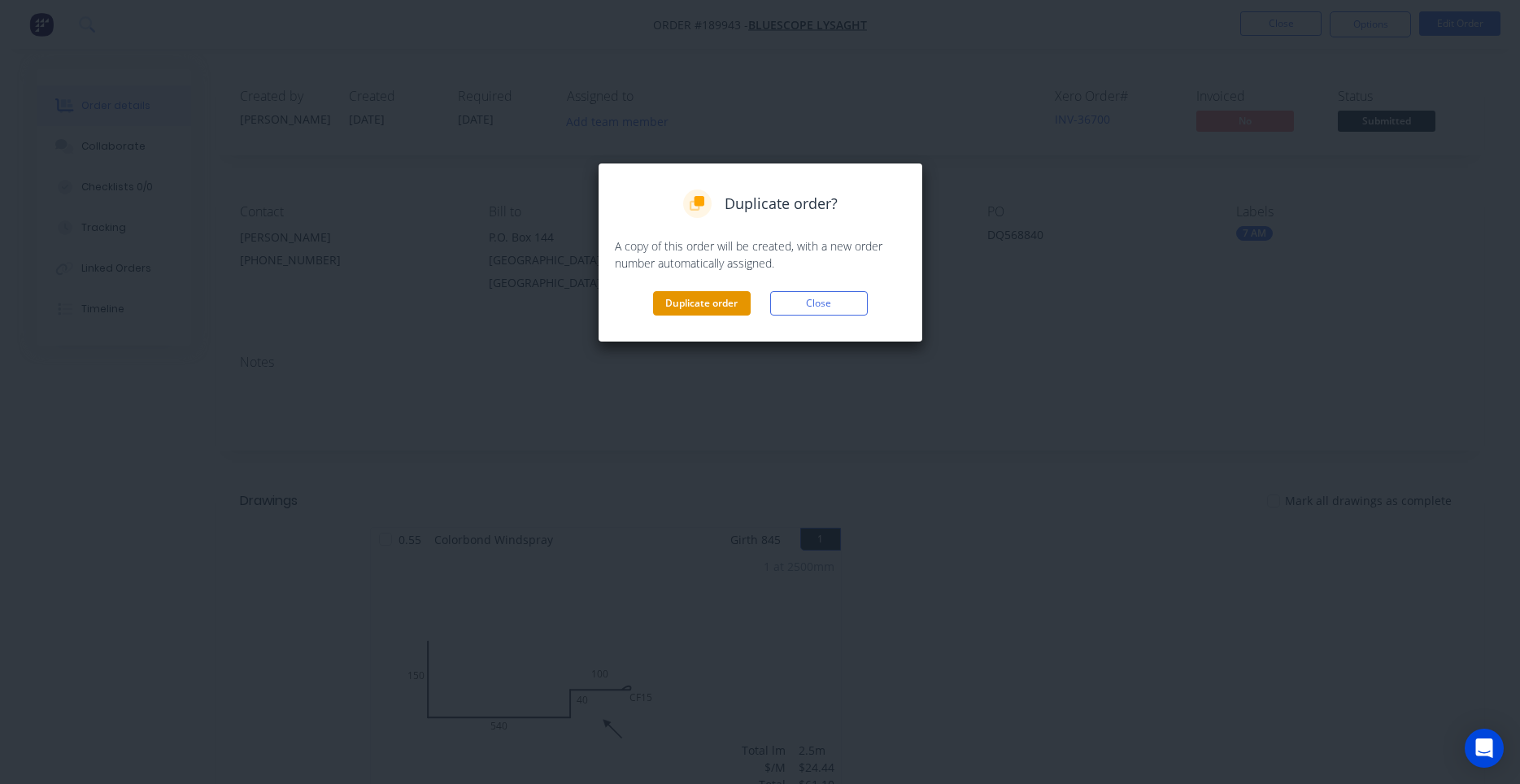
click at [714, 304] on button "Duplicate order" at bounding box center [702, 303] width 97 height 25
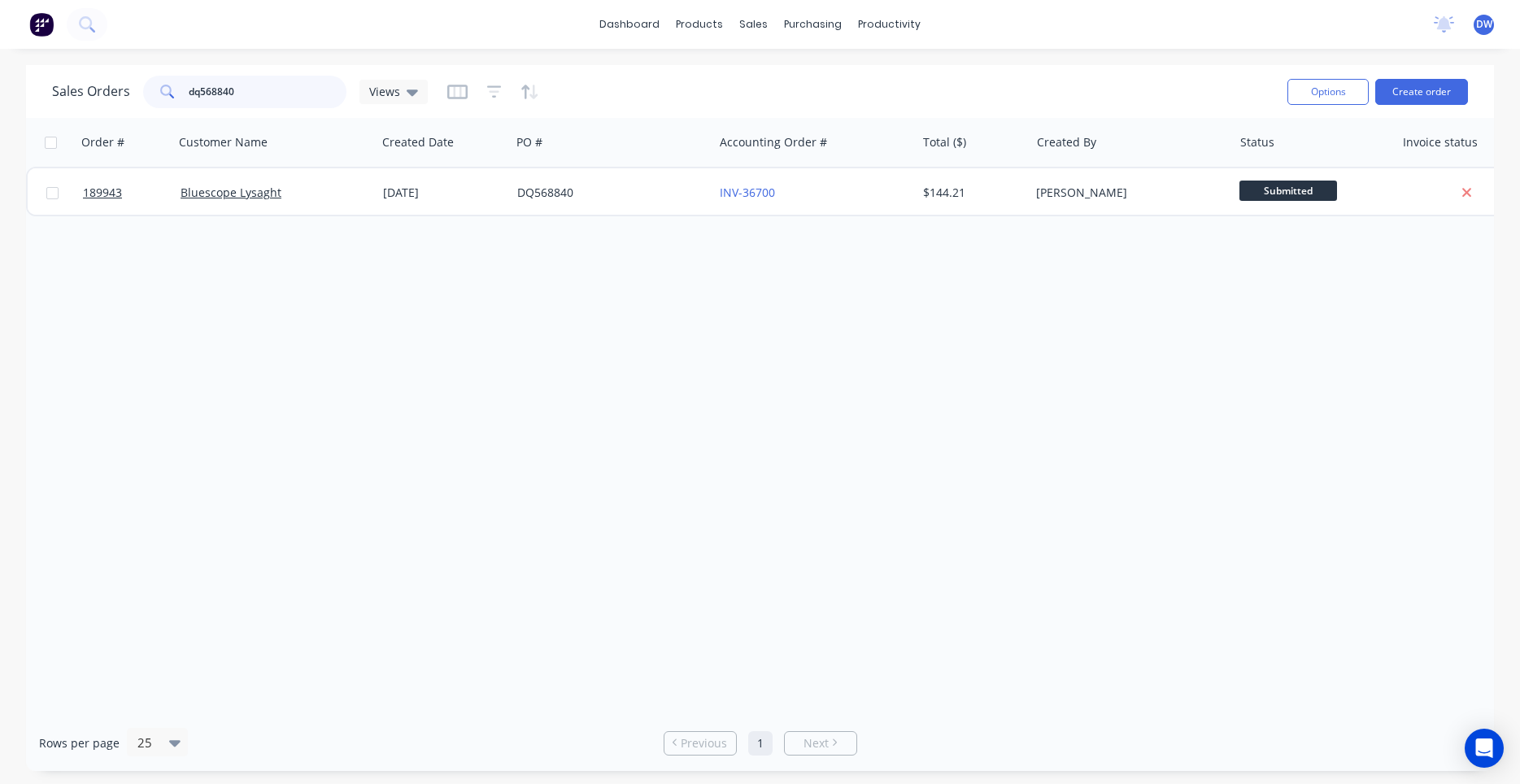
drag, startPoint x: 254, startPoint y: 88, endPoint x: 164, endPoint y: 87, distance: 90.0
click at [188, 87] on input "dq568840" at bounding box center [267, 92] width 158 height 33
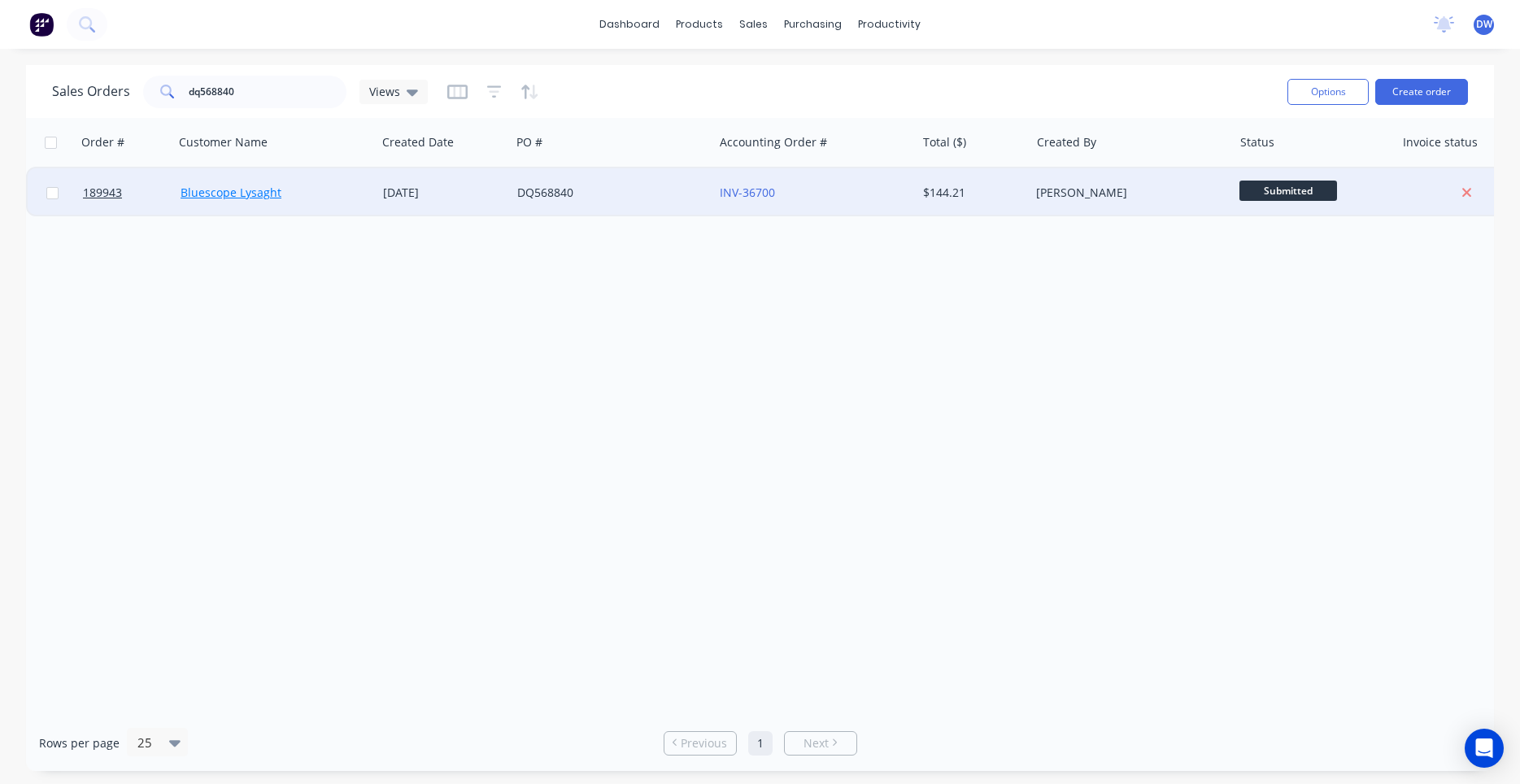
click at [222, 197] on link "Bluescope Lysaght" at bounding box center [231, 192] width 101 height 15
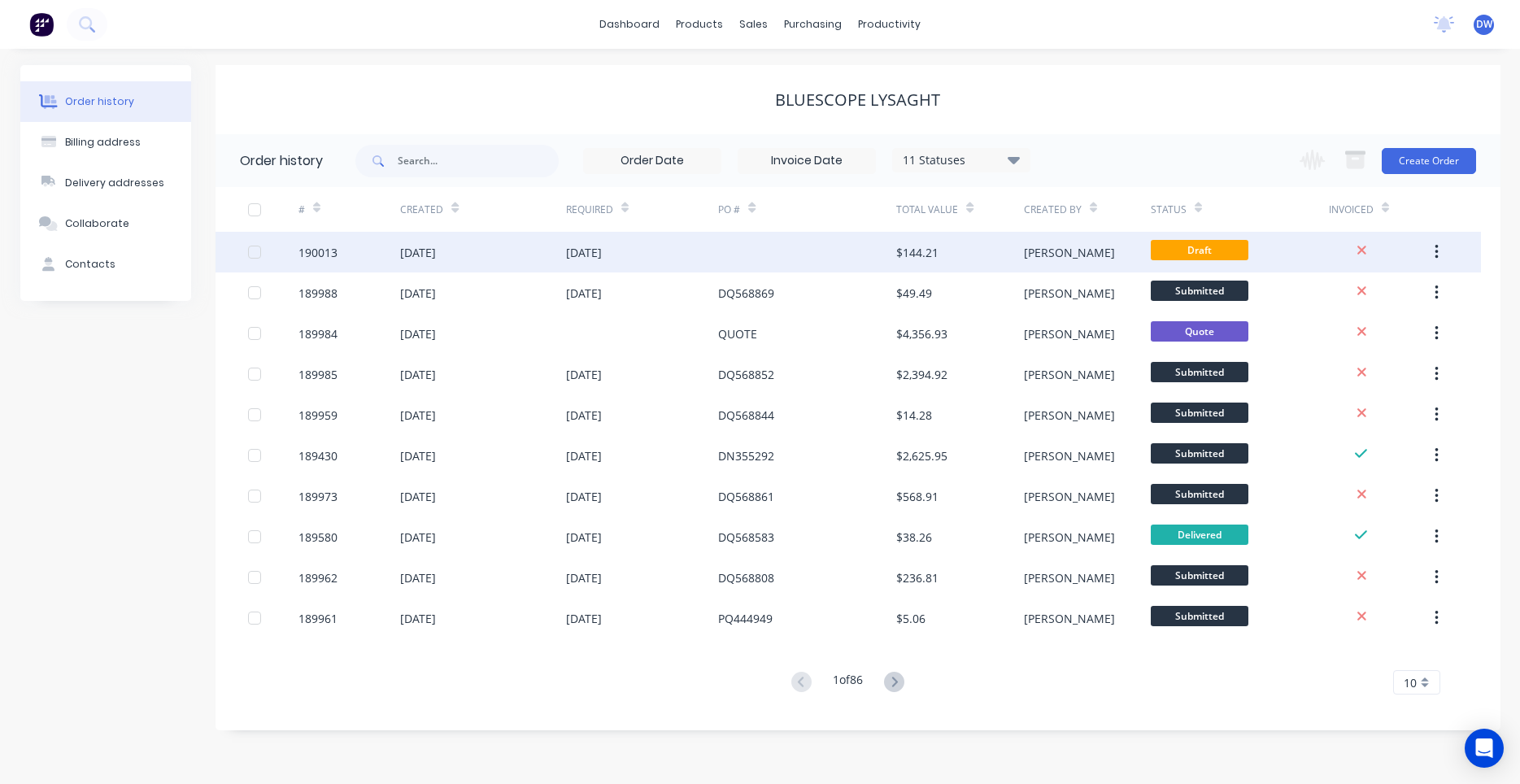
click at [695, 257] on div "[DATE]" at bounding box center [642, 252] width 153 height 41
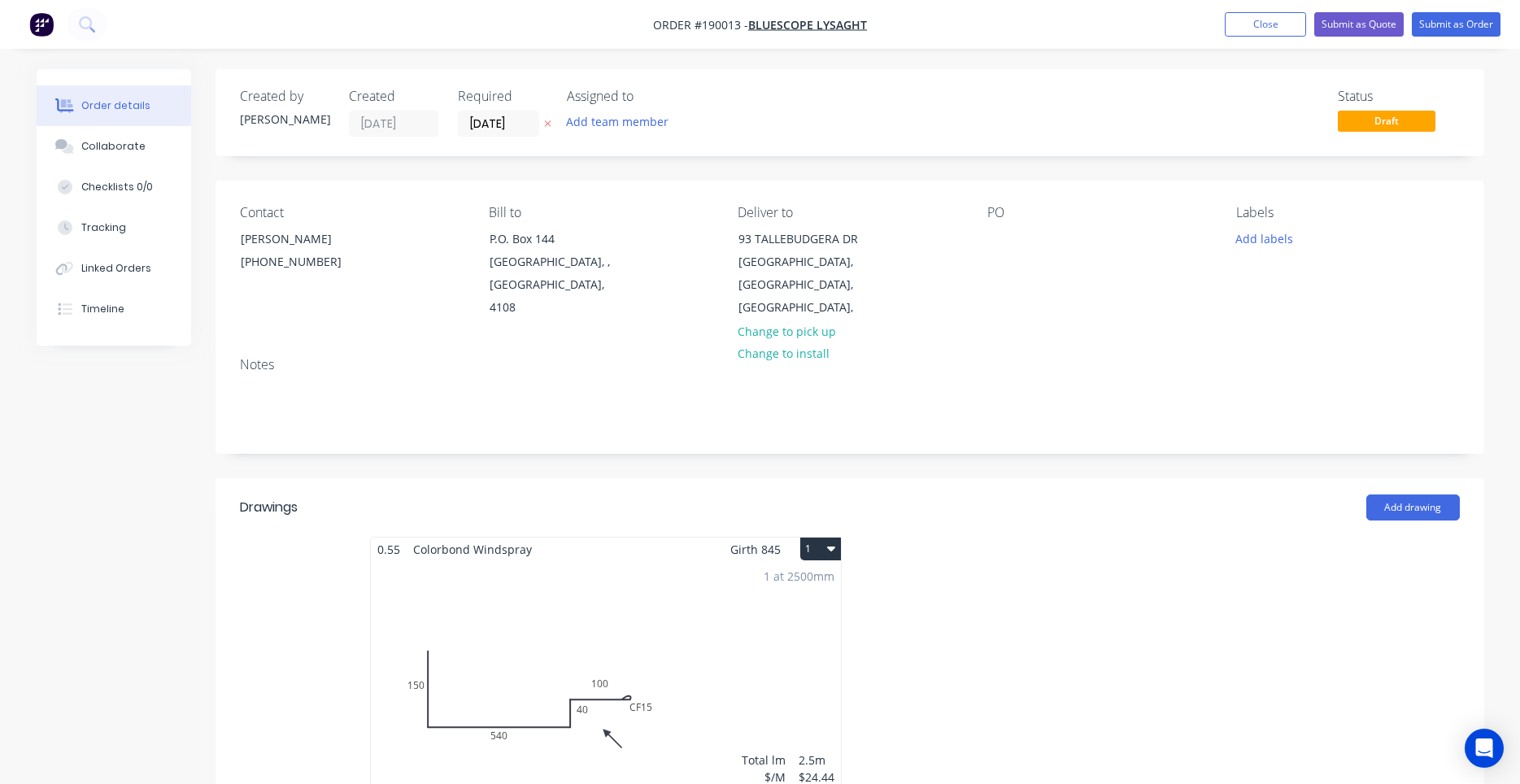
click at [723, 563] on div "1 at 2500mm Total lm $/M Total 2.5m $24.44 $61.10" at bounding box center [607, 685] width 470 height 248
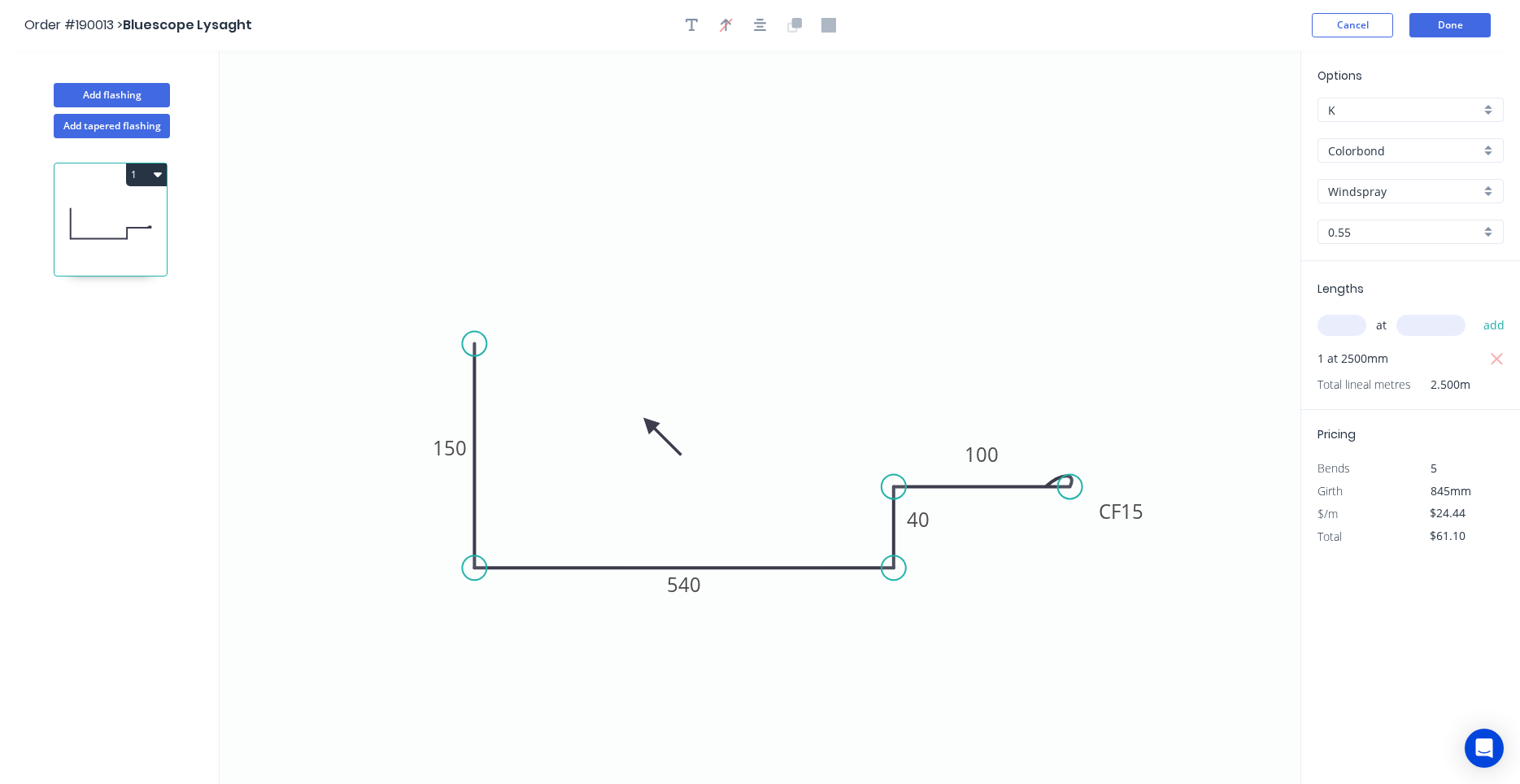
drag, startPoint x: 999, startPoint y: 582, endPoint x: 609, endPoint y: 417, distance: 423.5
click at [638, 417] on icon at bounding box center [661, 436] width 47 height 47
click at [609, 417] on icon at bounding box center [622, 430] width 47 height 47
click at [609, 417] on icon at bounding box center [609, 436] width 15 height 52
click at [609, 417] on icon at bounding box center [596, 430] width 47 height 47
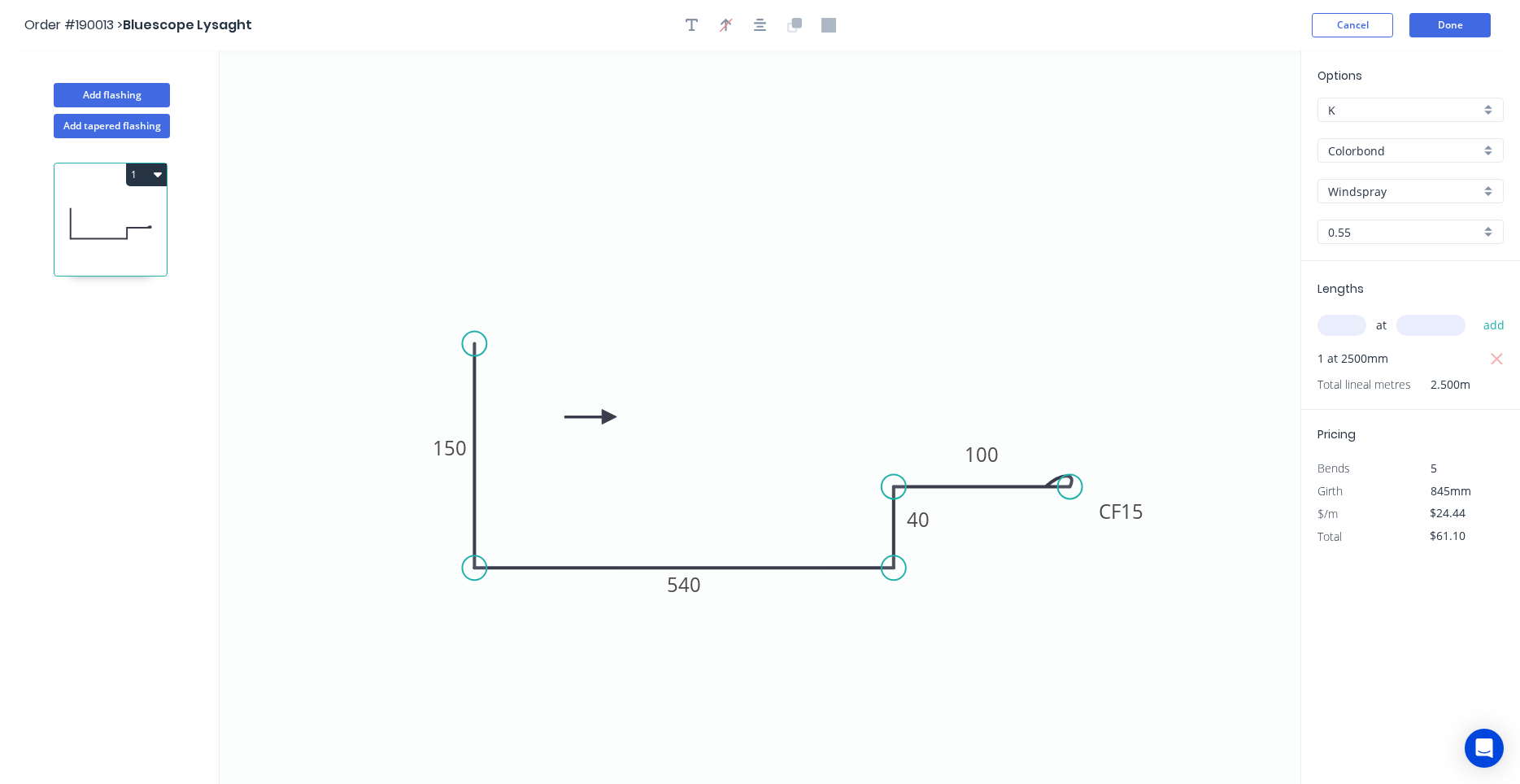
click at [609, 417] on icon at bounding box center [590, 417] width 52 height 15
click at [609, 417] on icon at bounding box center [596, 403] width 47 height 47
click at [609, 417] on icon at bounding box center [609, 398] width 15 height 52
drag, startPoint x: 609, startPoint y: 417, endPoint x: 641, endPoint y: 474, distance: 65.4
click at [641, 474] on icon at bounding box center [653, 460] width 47 height 47
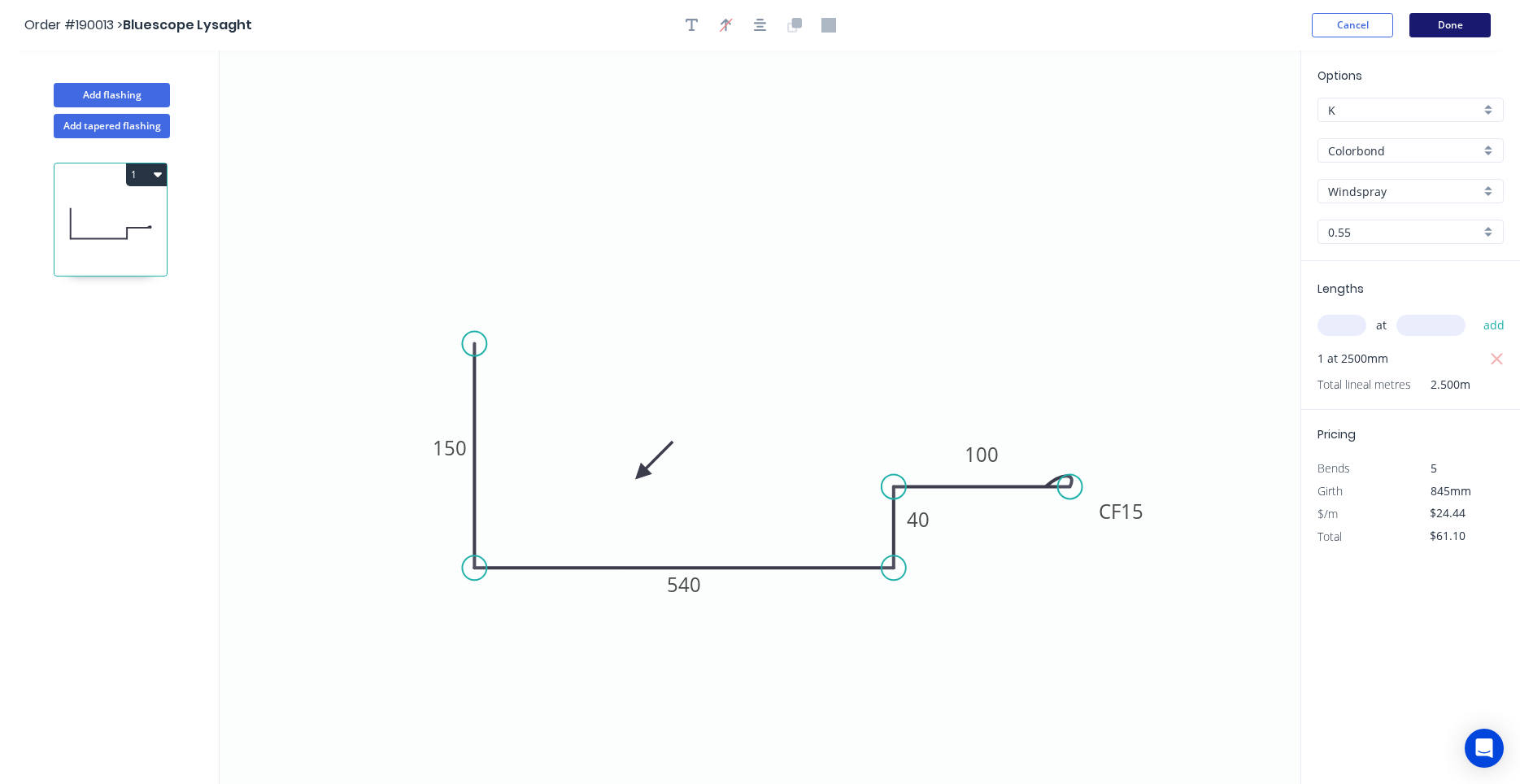
click at [1439, 32] on button "Done" at bounding box center [1450, 26] width 81 height 25
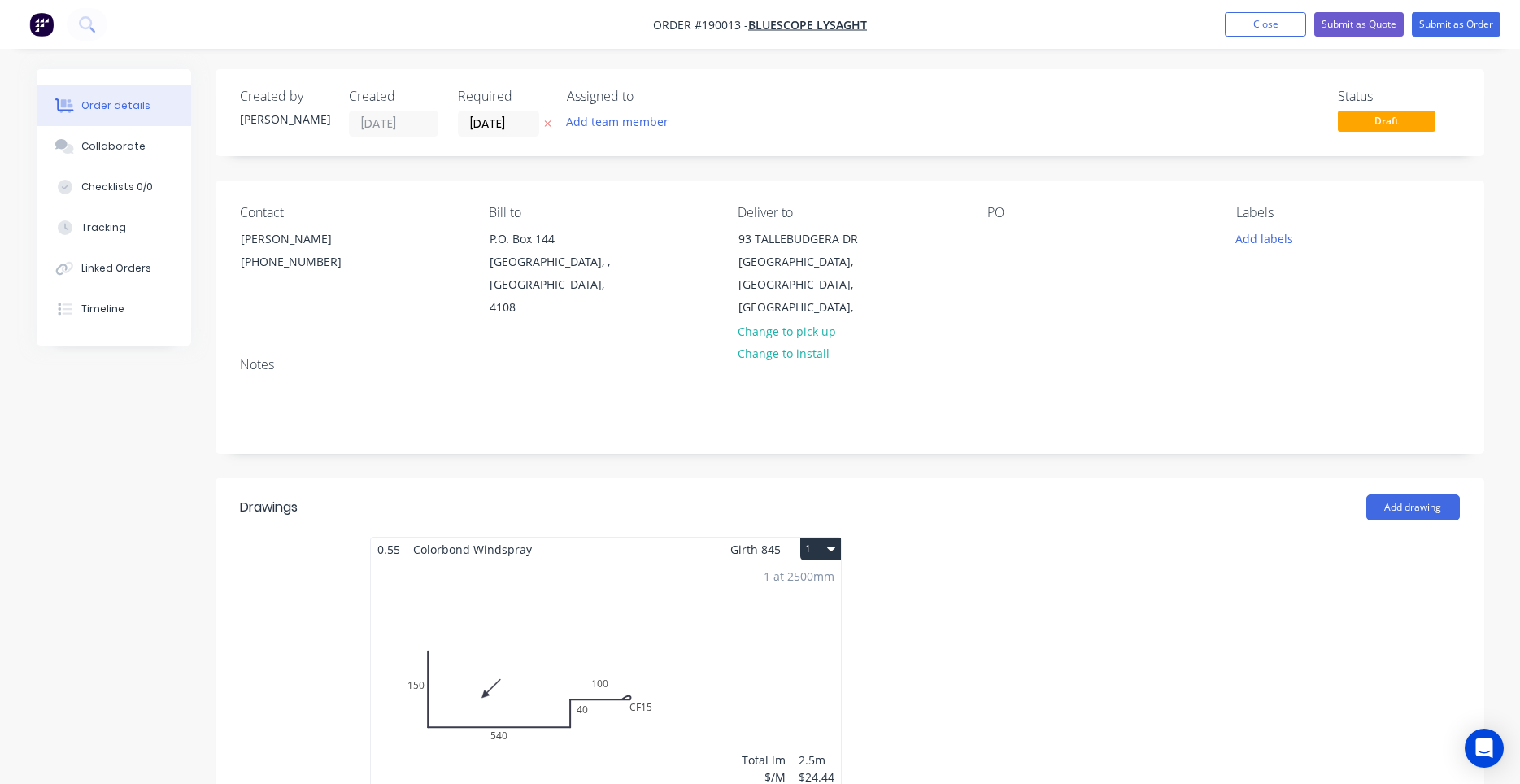
drag, startPoint x: 1274, startPoint y: 235, endPoint x: 1367, endPoint y: 239, distance: 93.1
click at [1367, 239] on div "Add labels" at bounding box center [1348, 238] width 223 height 22
click at [1165, 280] on div "PO" at bounding box center [1099, 263] width 223 height 115
click at [831, 516] on div "Drawings Add drawing 0.55 Colorbond Windspray Girth 845 1 0 150 540 40 CF 15 10…" at bounding box center [850, 652] width 1269 height 348
click at [835, 546] on icon "button" at bounding box center [831, 549] width 8 height 5
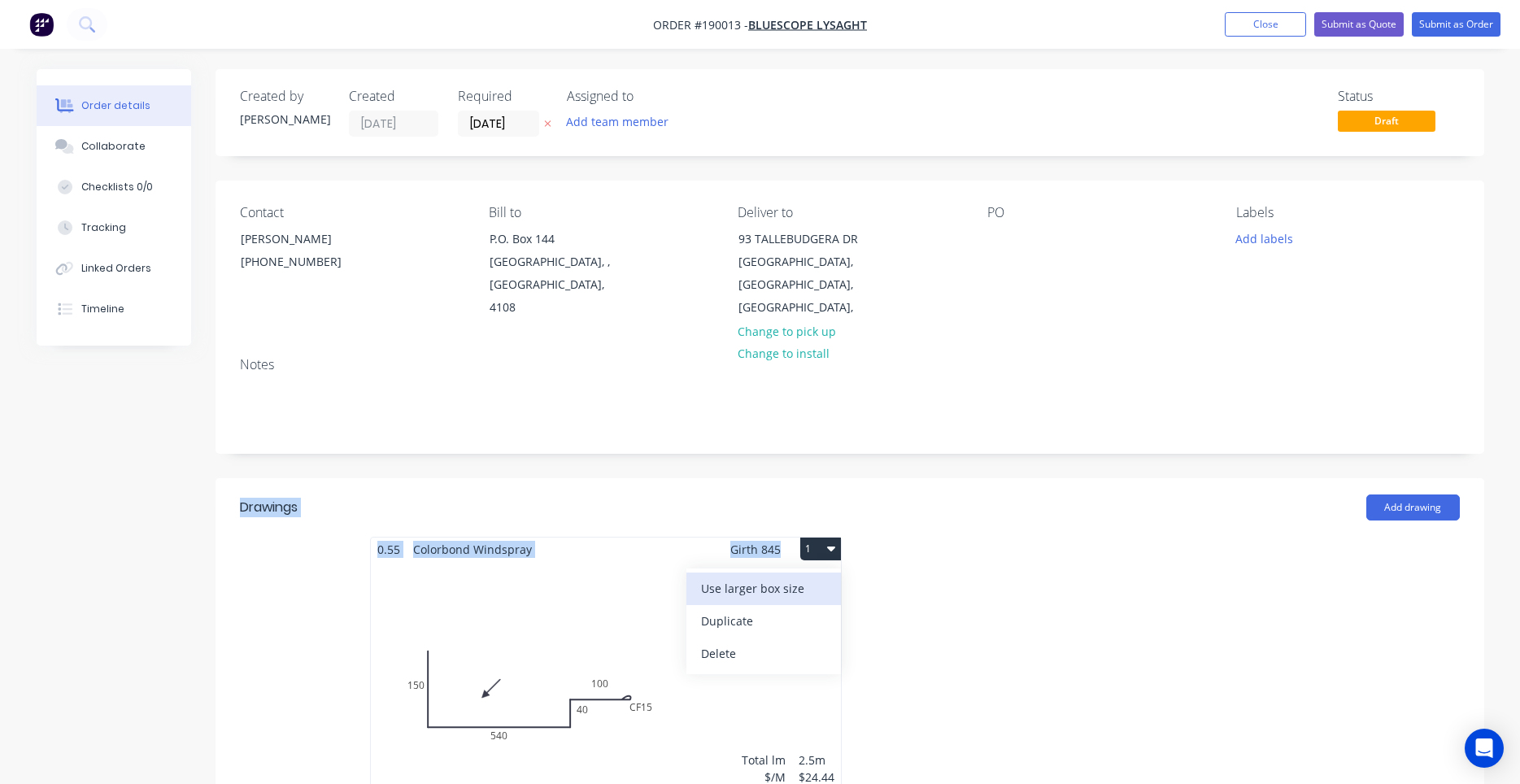
click at [808, 576] on div "Use larger box size" at bounding box center [764, 588] width 126 height 24
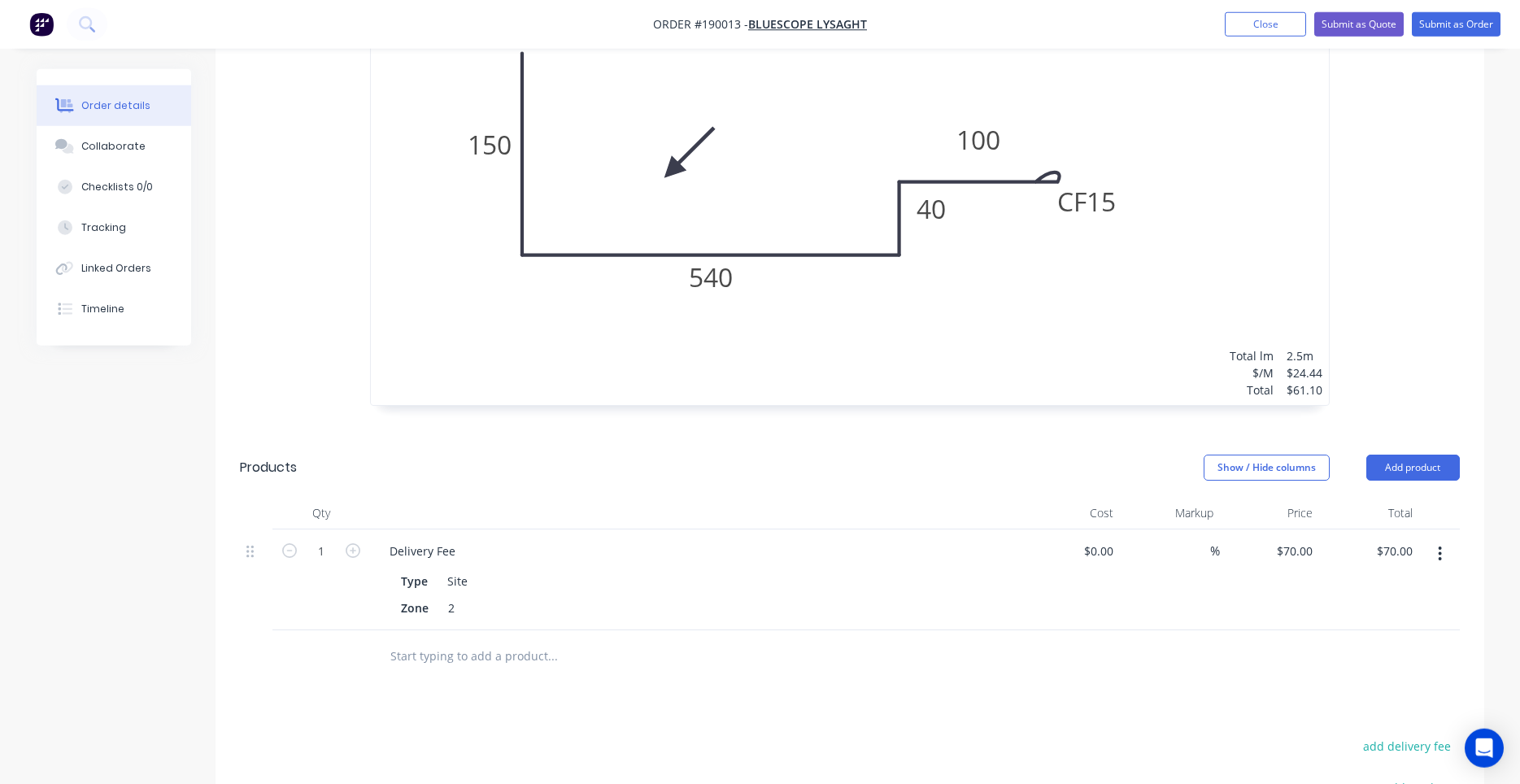
scroll to position [691, 0]
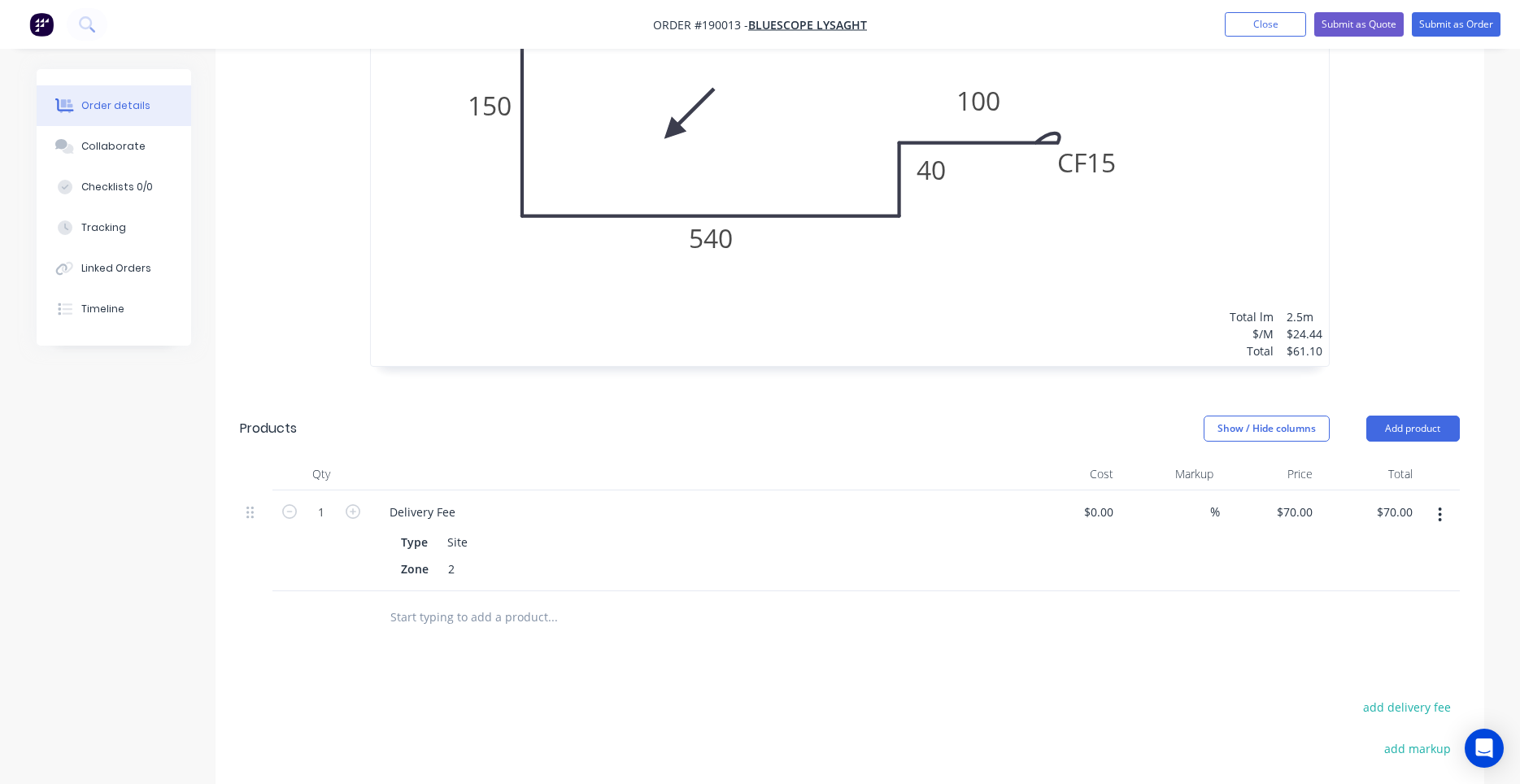
click at [1110, 291] on div "1 at 2500mm Total lm $/M Total 2.5m $24.44 $61.10" at bounding box center [851, 118] width 959 height 496
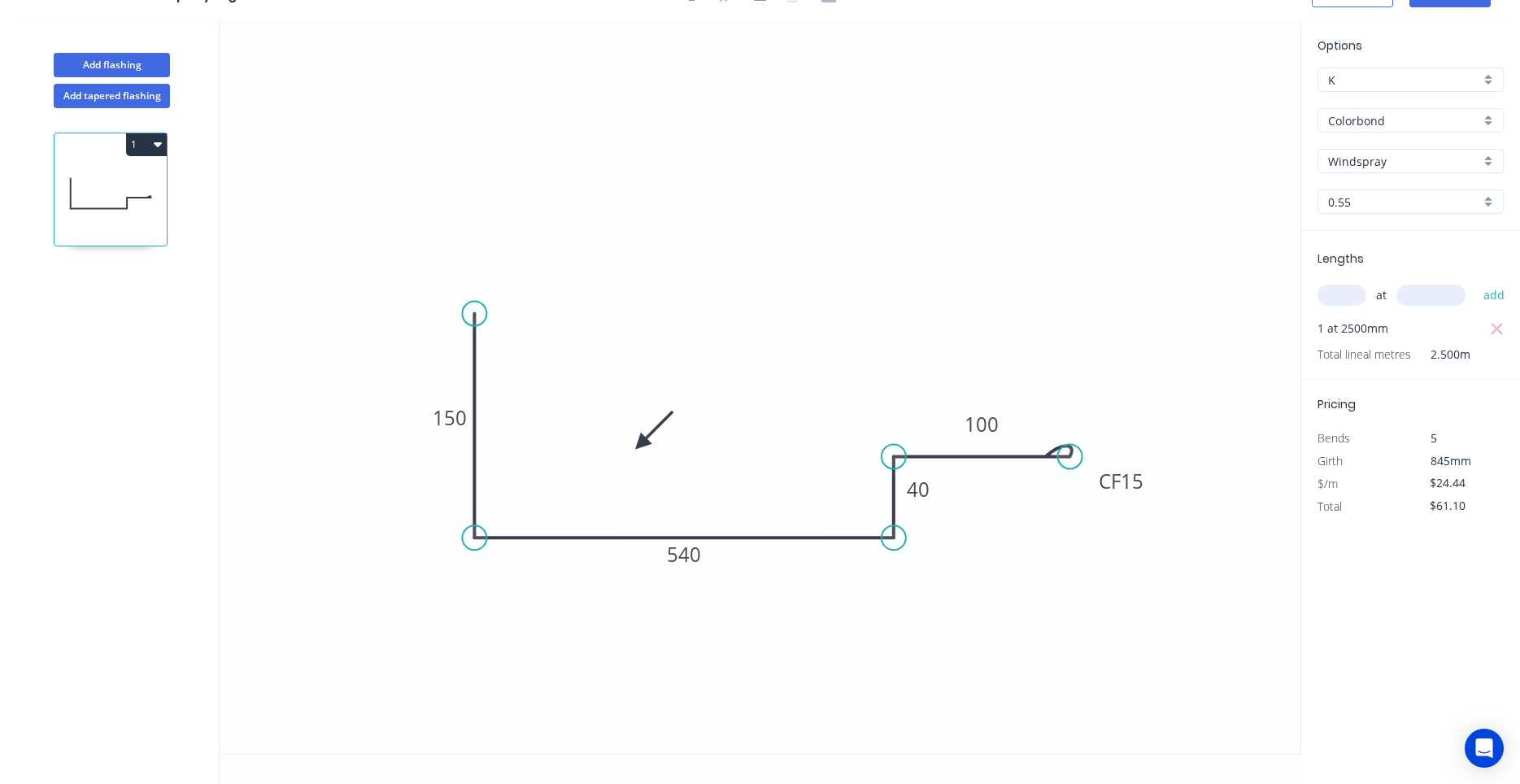
scroll to position [30, 0]
click at [1446, 483] on input "$24.44" at bounding box center [1457, 483] width 56 height 23
drag, startPoint x: 1462, startPoint y: 483, endPoint x: 1341, endPoint y: 476, distance: 121.2
click at [1430, 476] on input "$24.44" at bounding box center [1457, 483] width 56 height 23
type input "4"
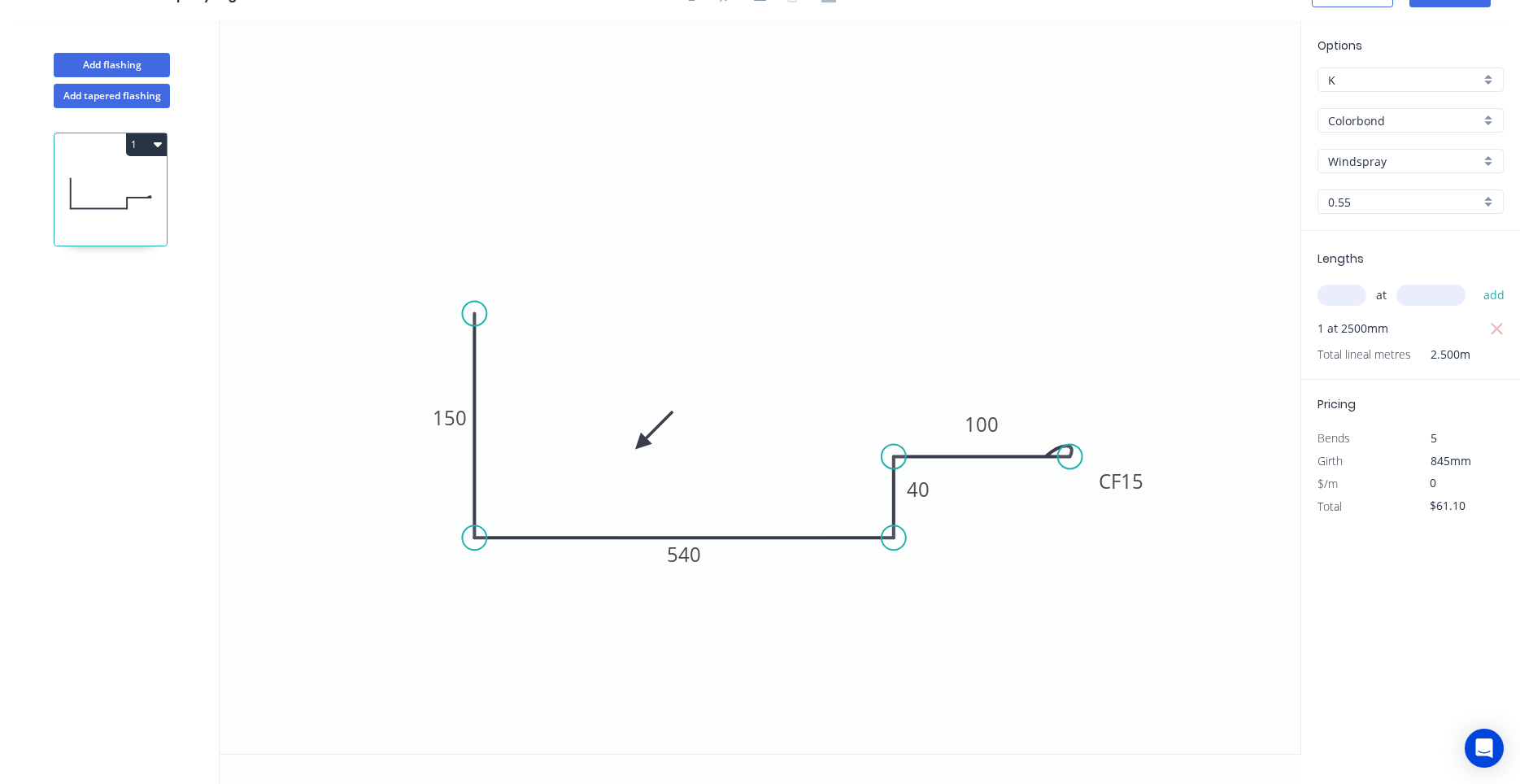
type input "$0.00"
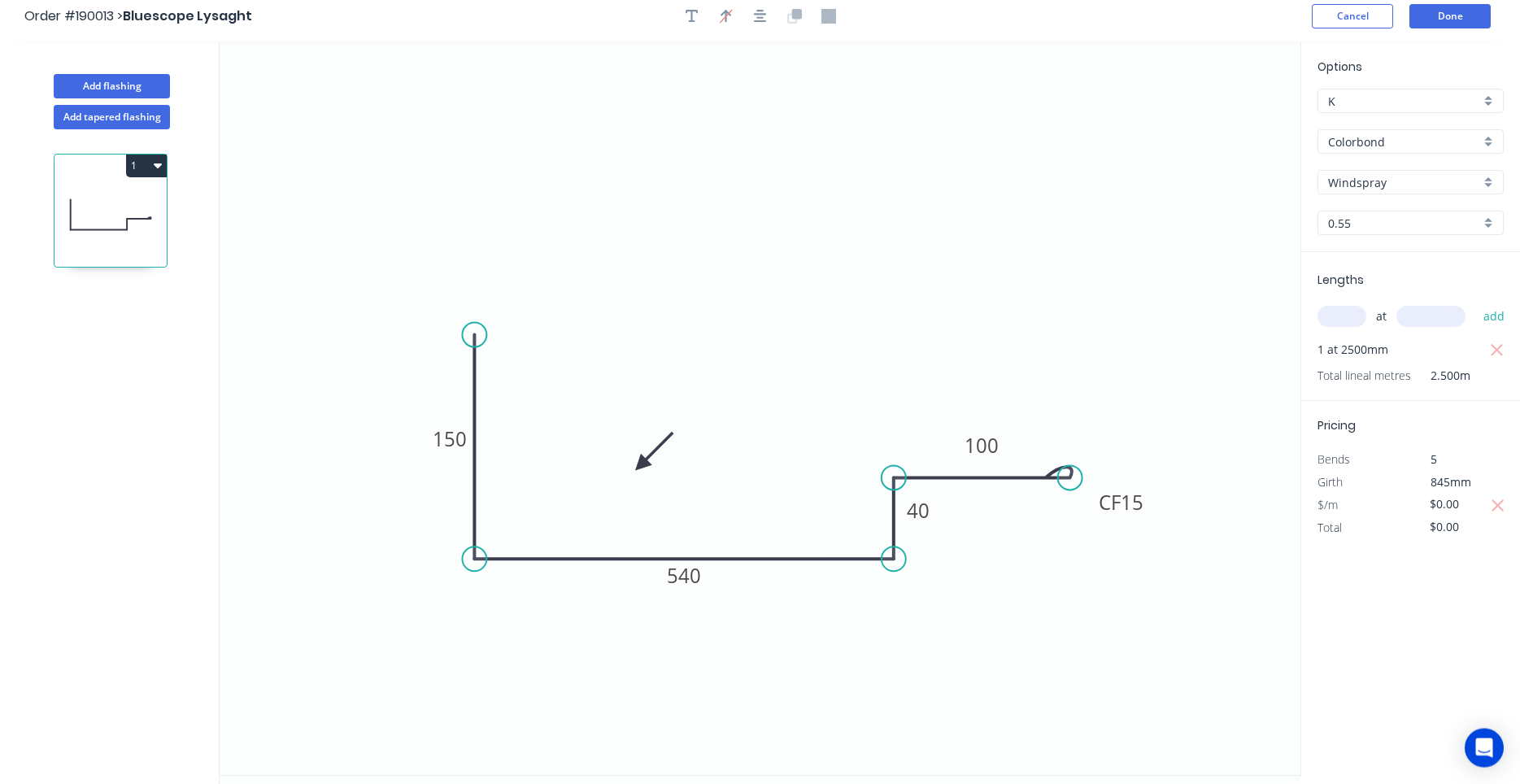
scroll to position [0, 0]
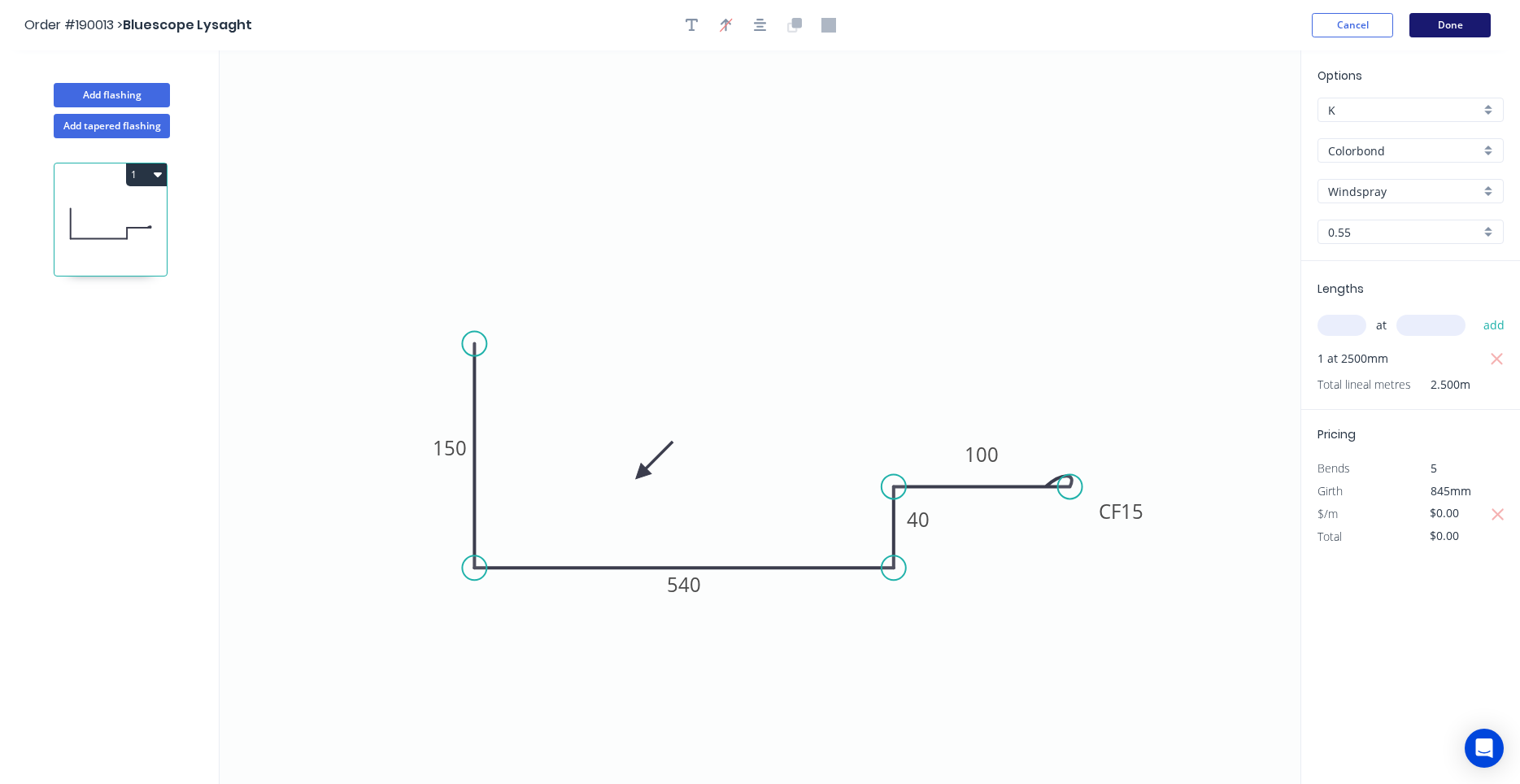
click at [1458, 29] on button "Done" at bounding box center [1450, 26] width 81 height 25
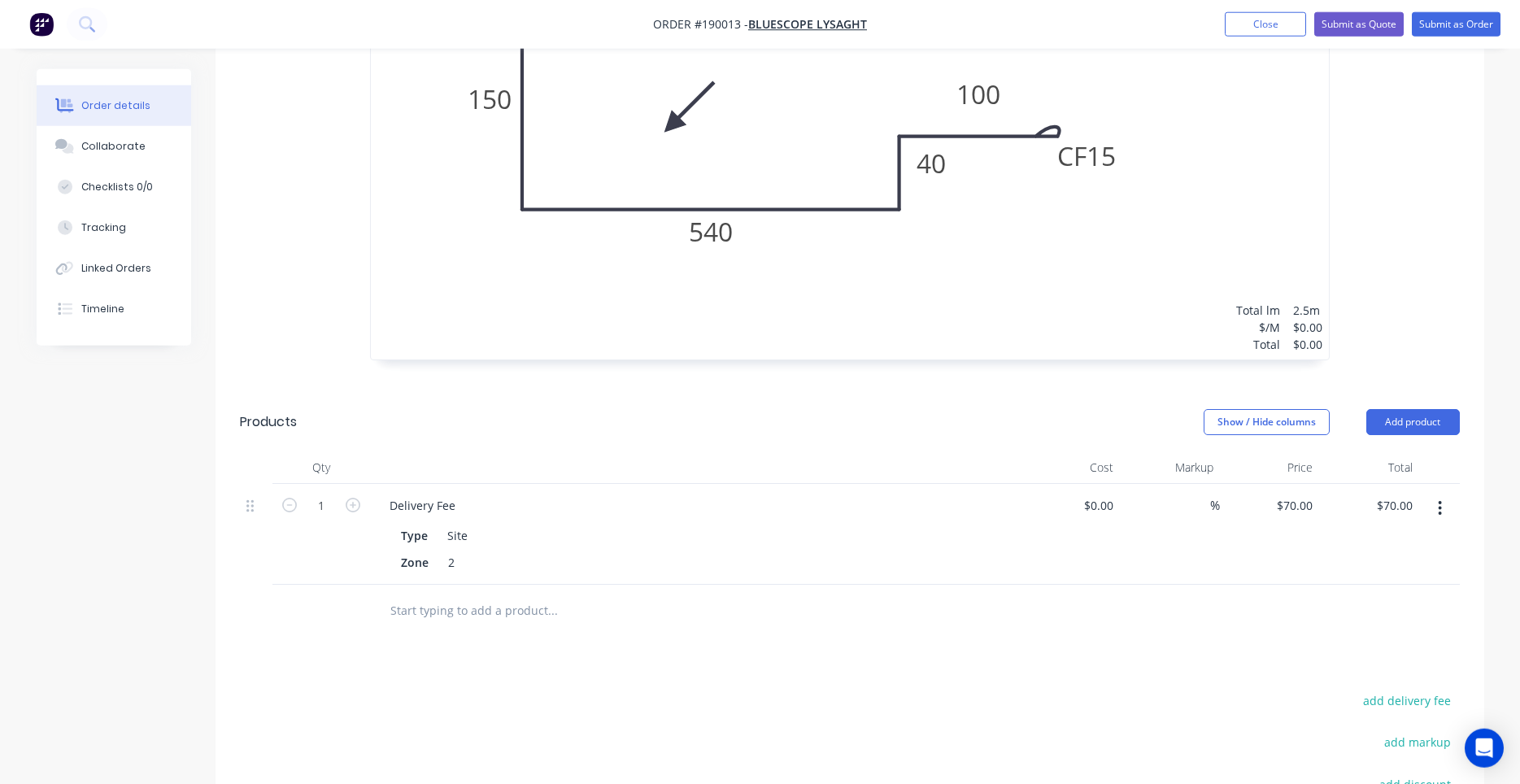
scroll to position [829, 0]
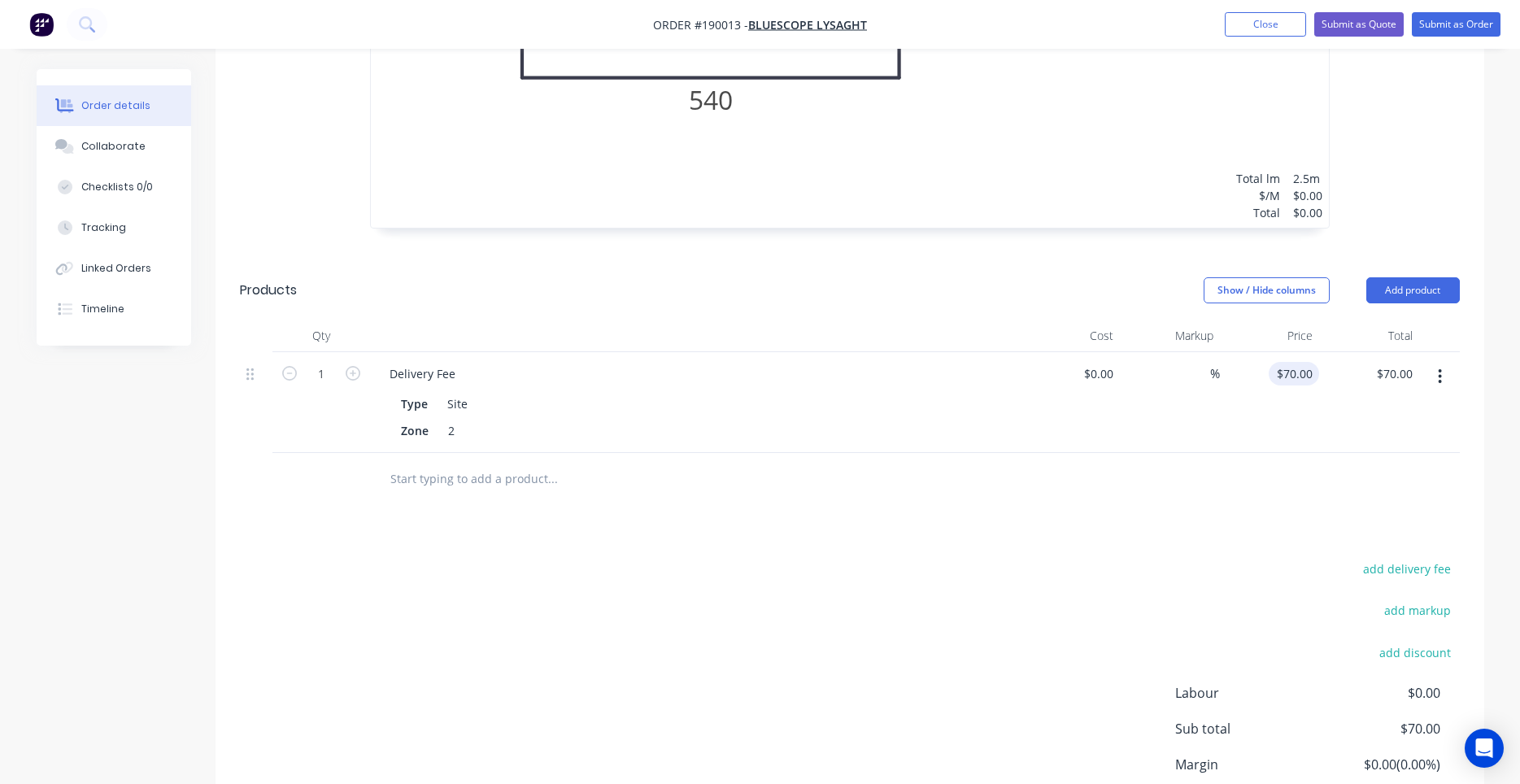
drag, startPoint x: 1329, startPoint y: 351, endPoint x: 1316, endPoint y: 352, distance: 13.0
click at [1328, 352] on div "$70.00 $70.00" at bounding box center [1369, 402] width 100 height 101
click at [1310, 362] on input "70" at bounding box center [1297, 373] width 44 height 24
type input "$0.00"
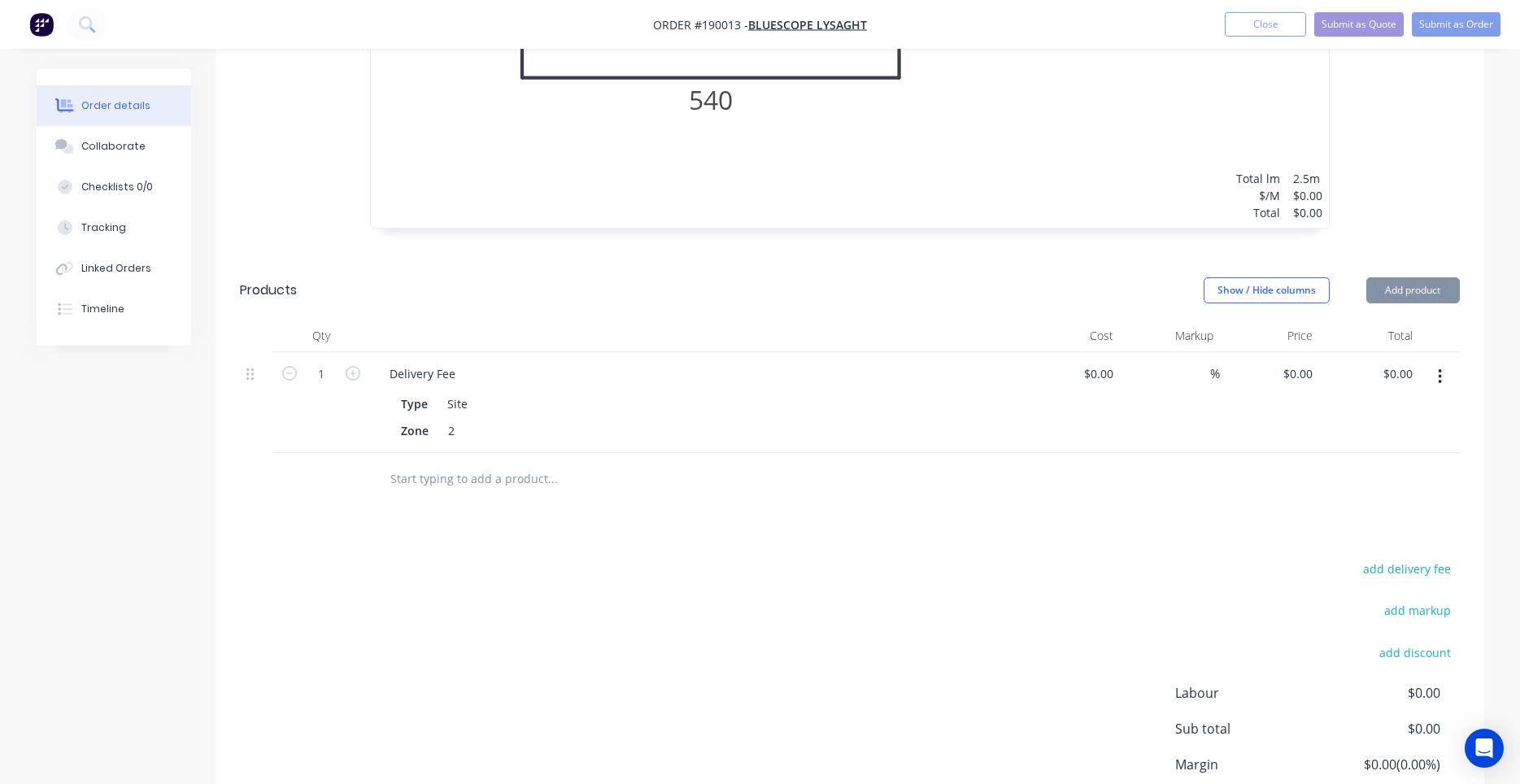
click at [1311, 426] on div "$0.00 $0.00" at bounding box center [1270, 402] width 100 height 101
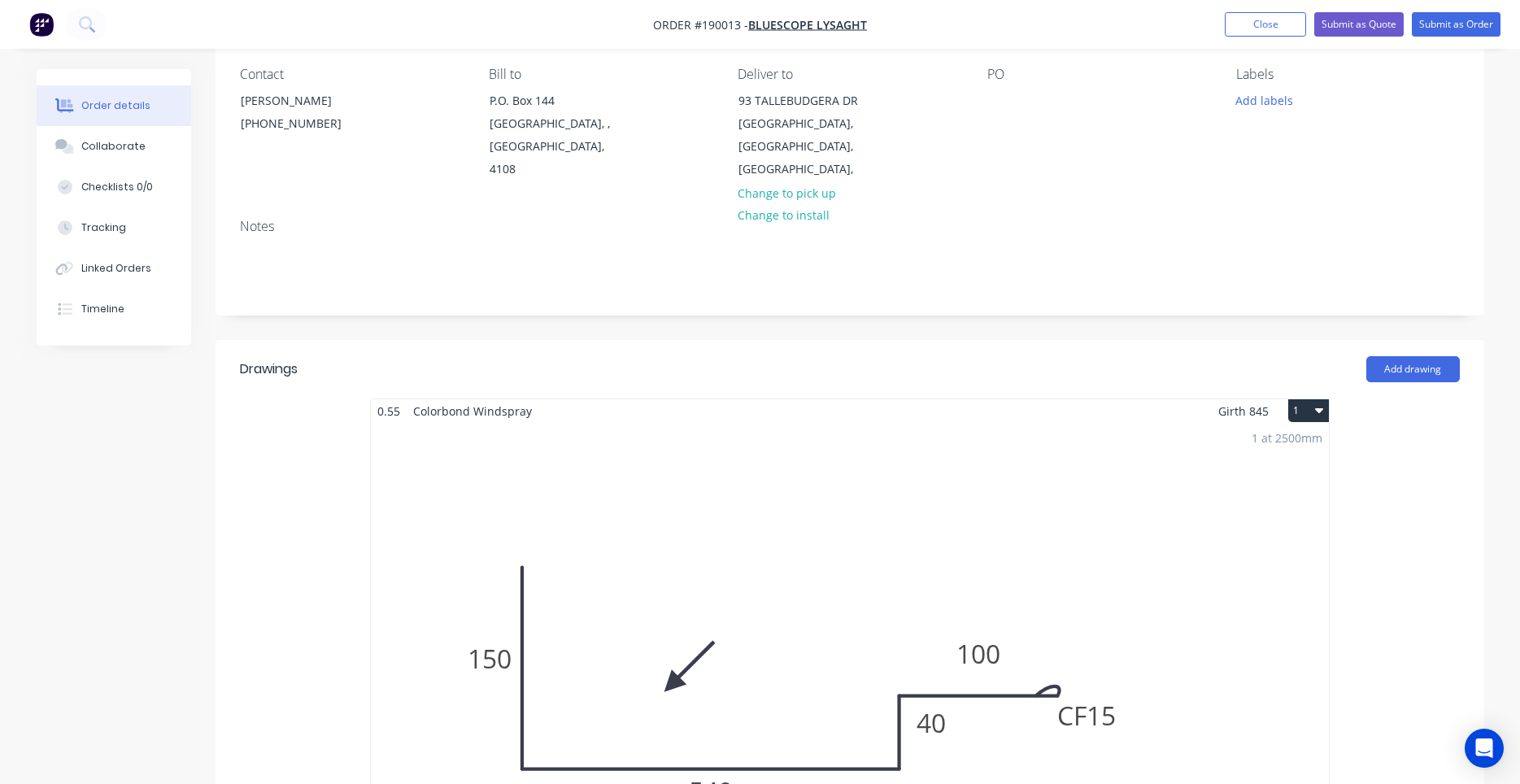
scroll to position [0, 0]
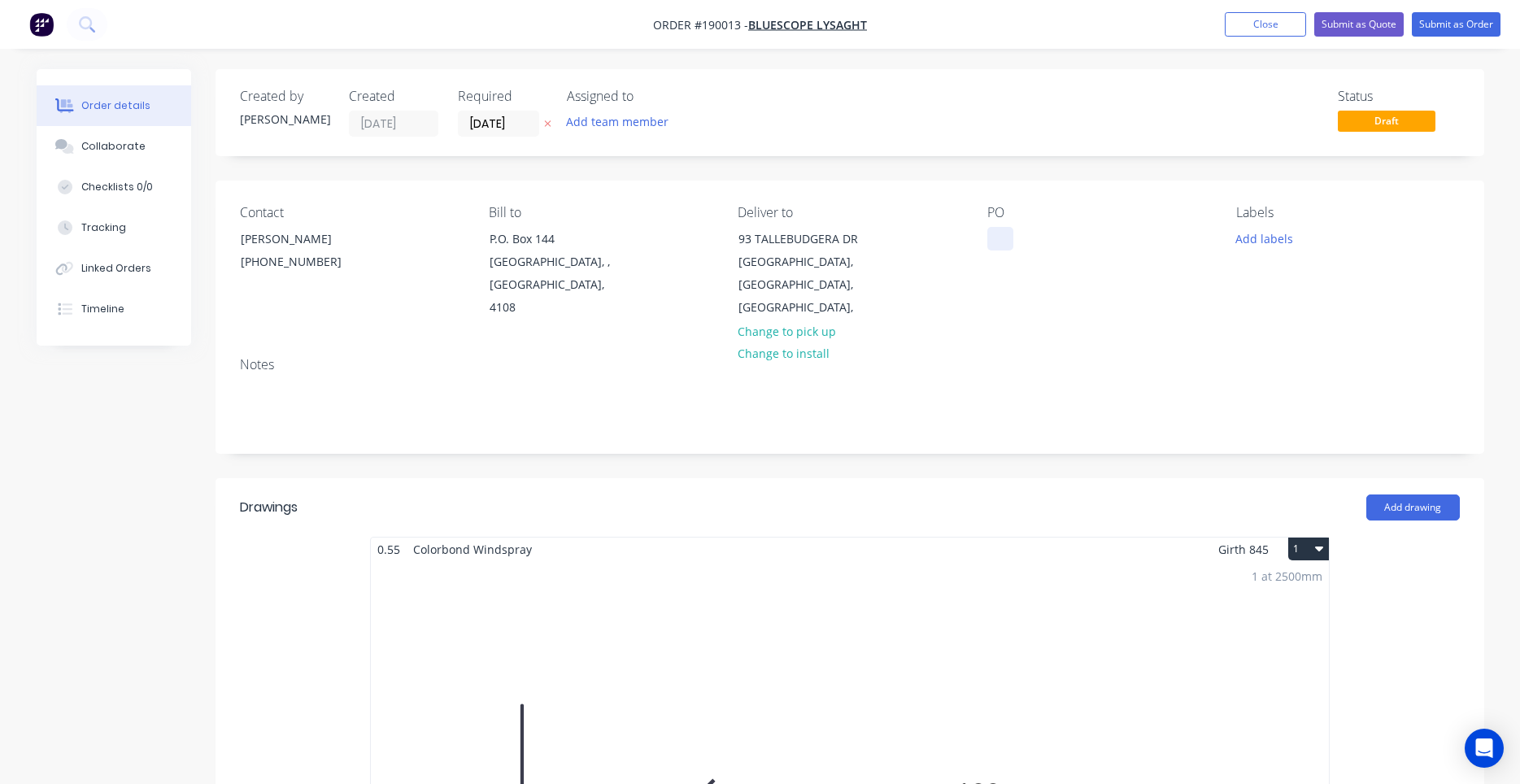
click at [997, 238] on div at bounding box center [1000, 239] width 26 height 24
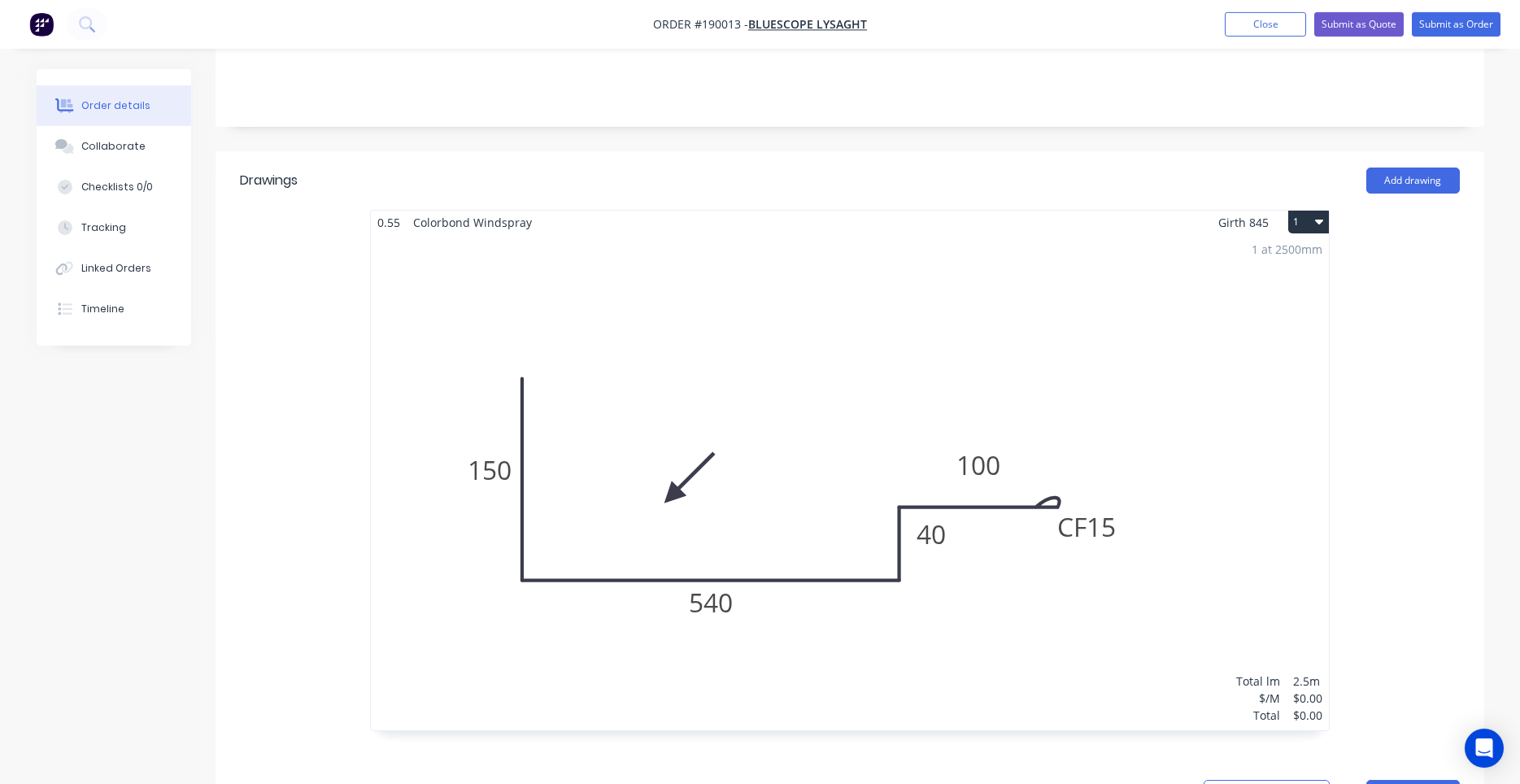
scroll to position [415, 0]
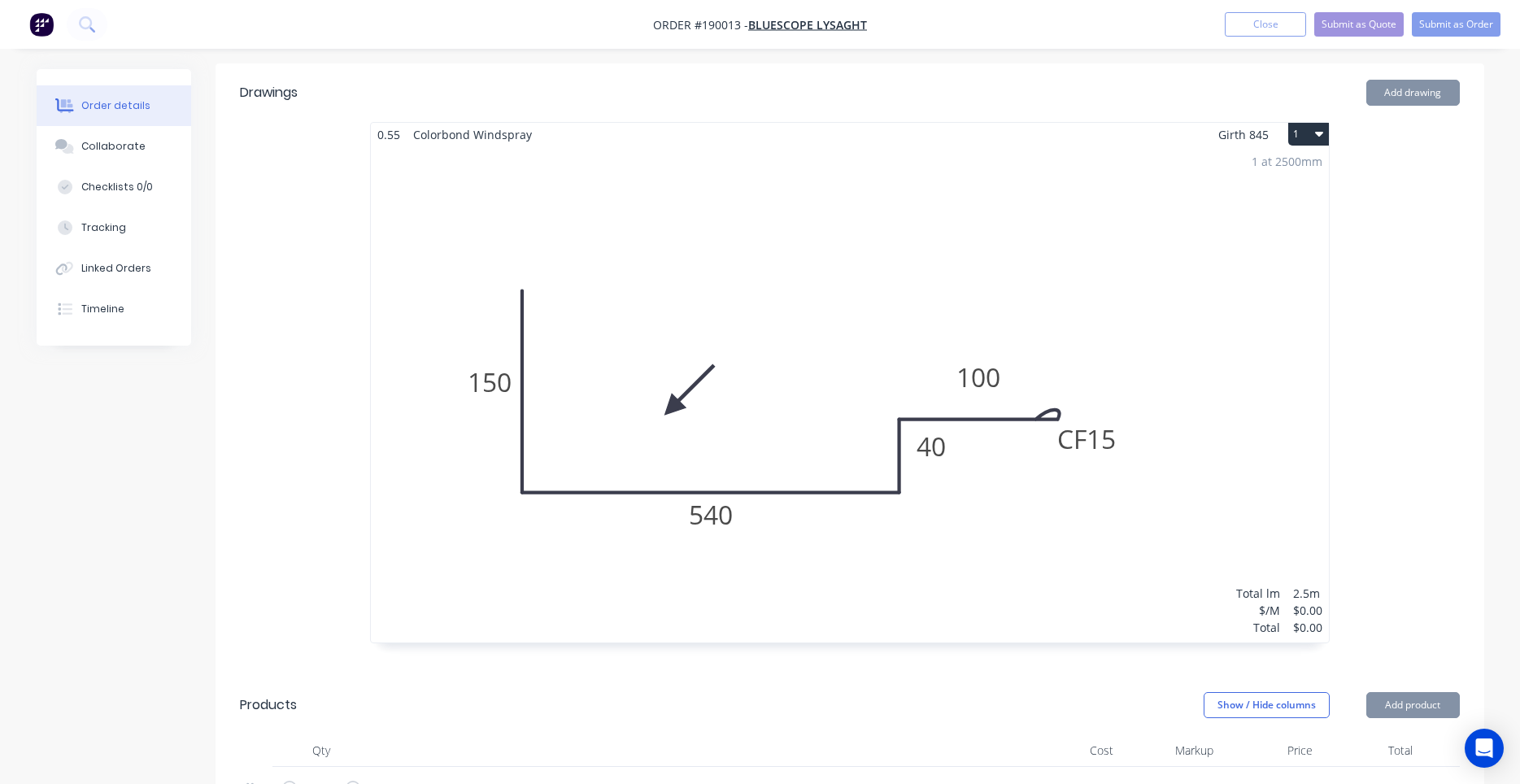
click at [652, 512] on div "1 at 2500mm Total lm $/M Total 2.5m $0.00 $0.00" at bounding box center [851, 394] width 959 height 496
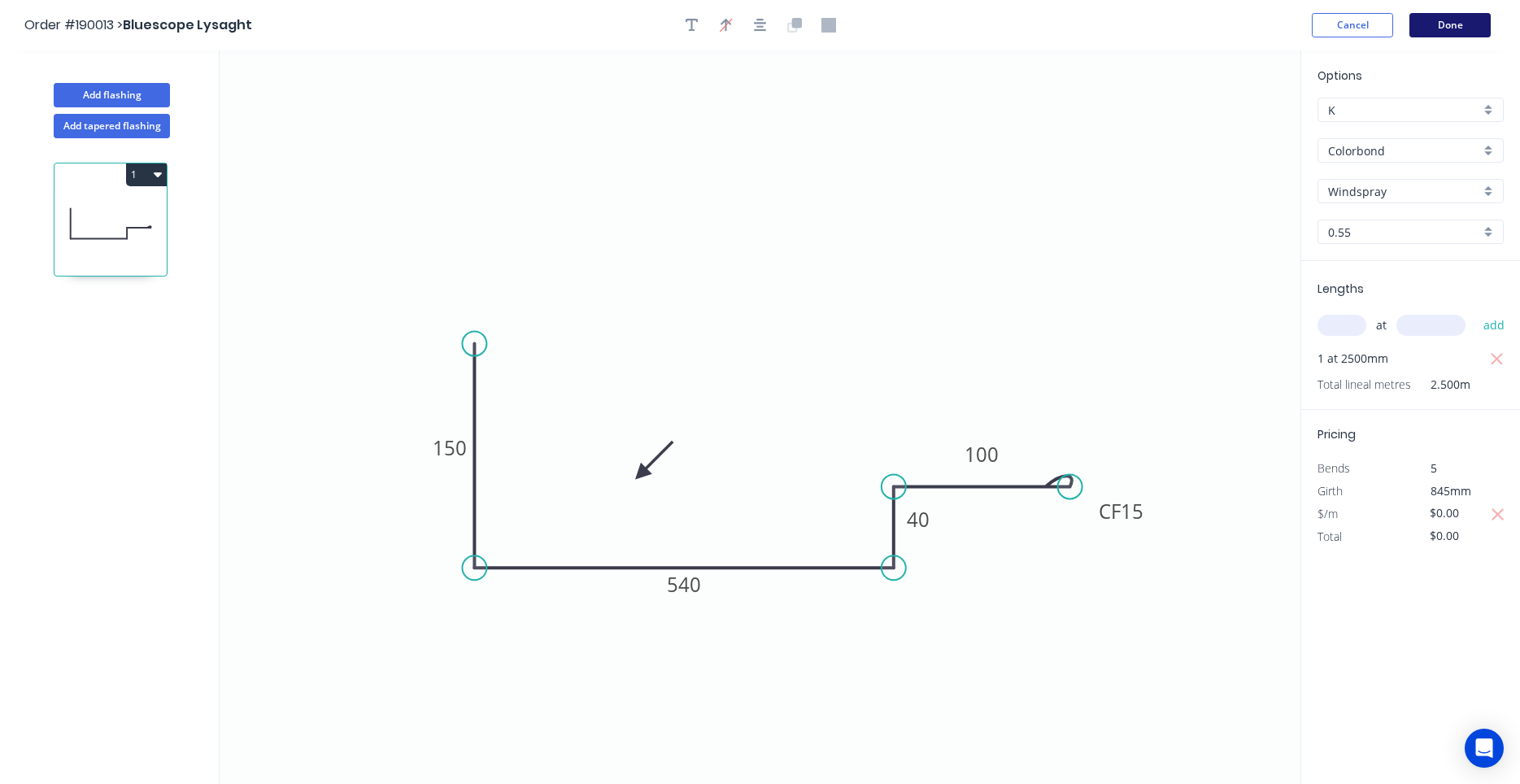
click at [1428, 28] on button "Done" at bounding box center [1450, 26] width 81 height 25
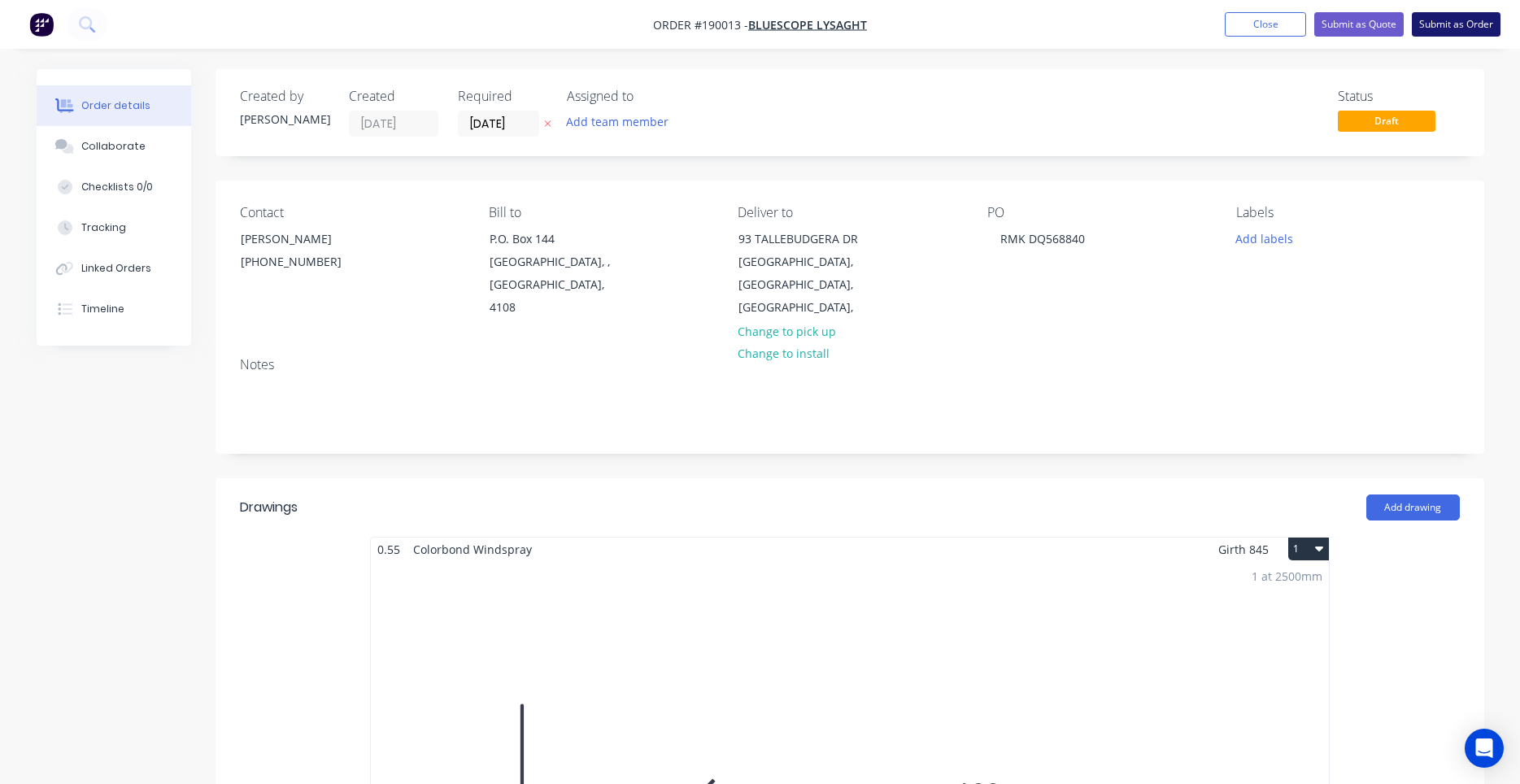
click at [1472, 31] on button "Submit as Order" at bounding box center [1456, 25] width 88 height 25
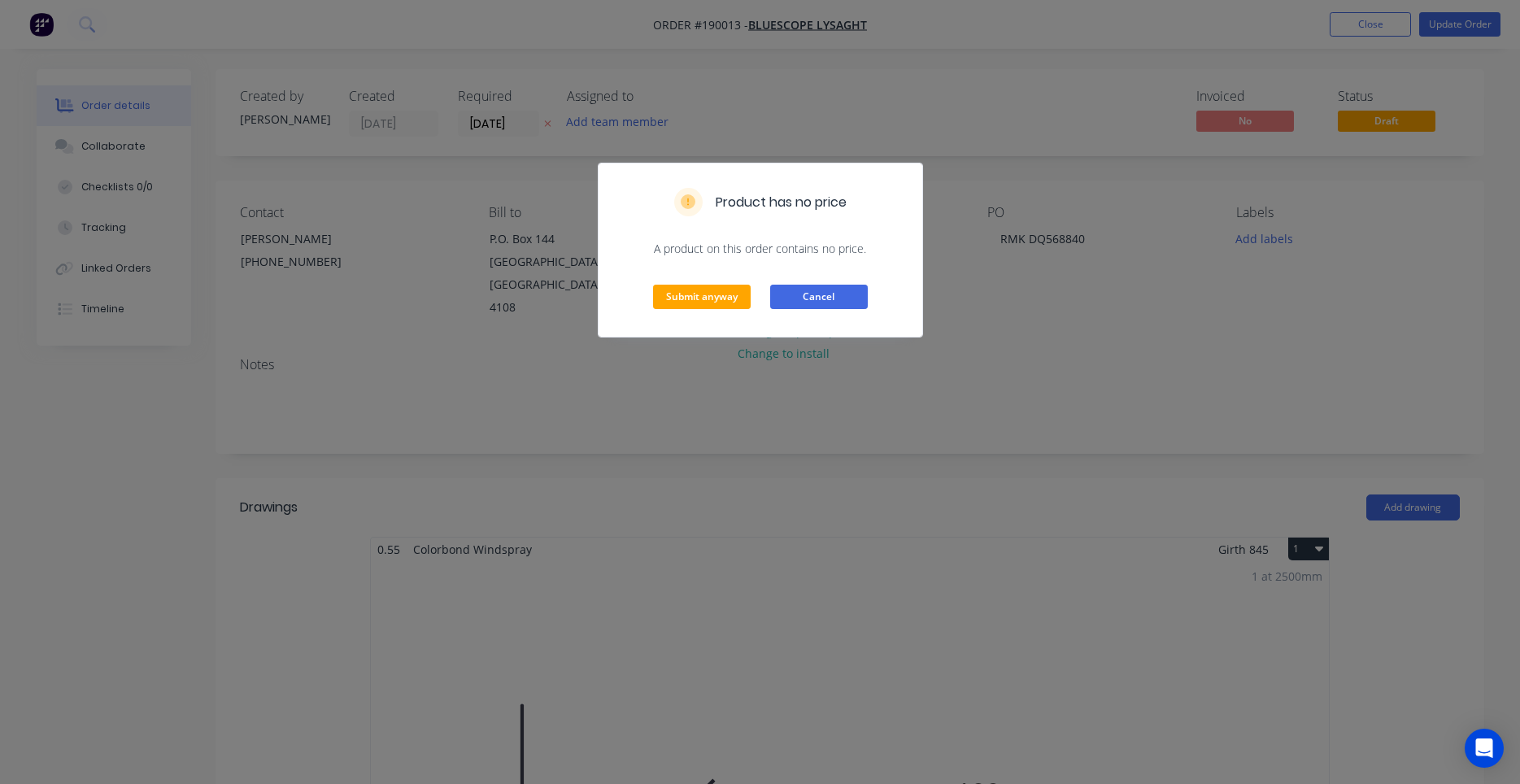
click at [798, 295] on button "Cancel" at bounding box center [819, 297] width 97 height 25
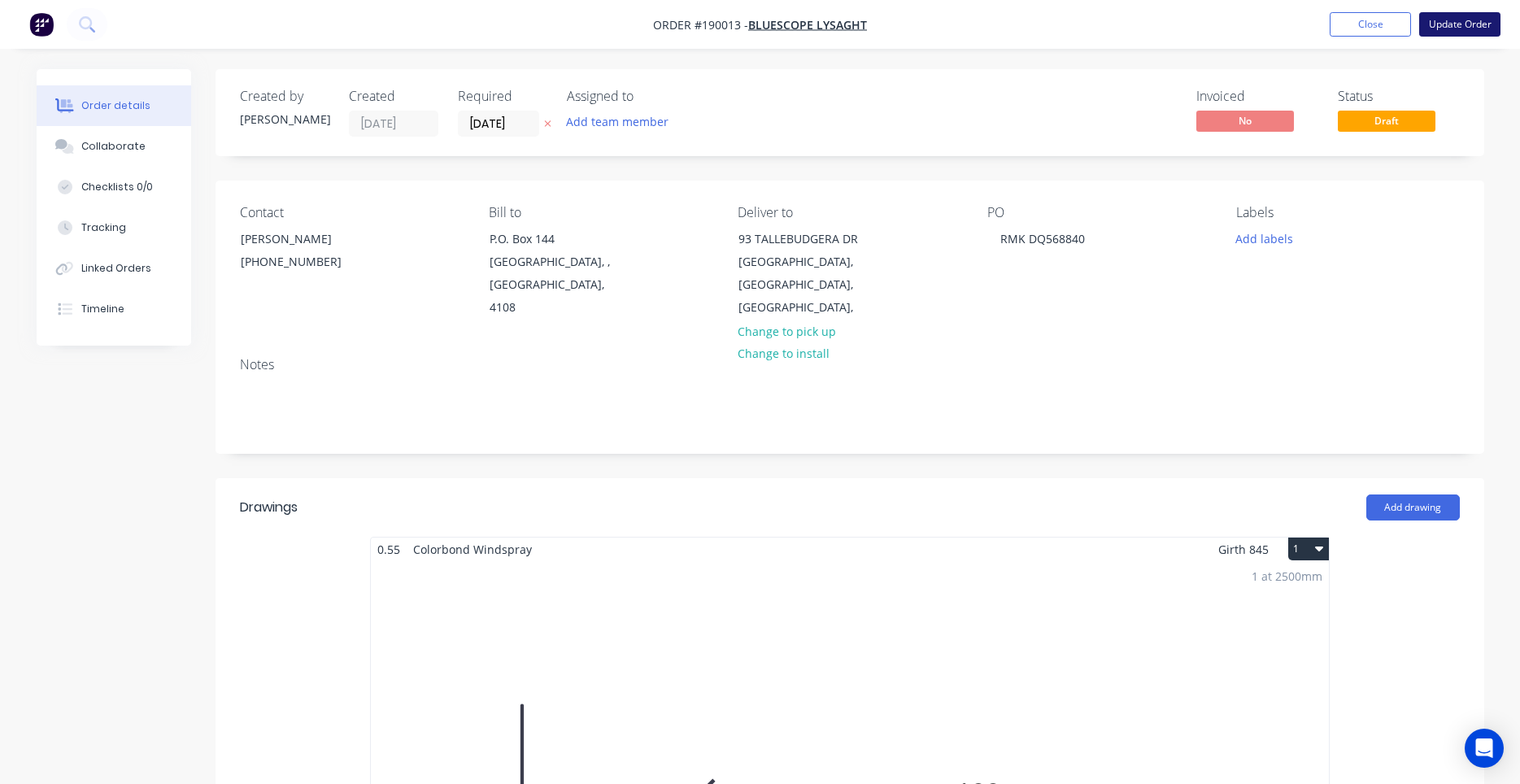
click at [1477, 22] on button "Update Order" at bounding box center [1460, 25] width 81 height 25
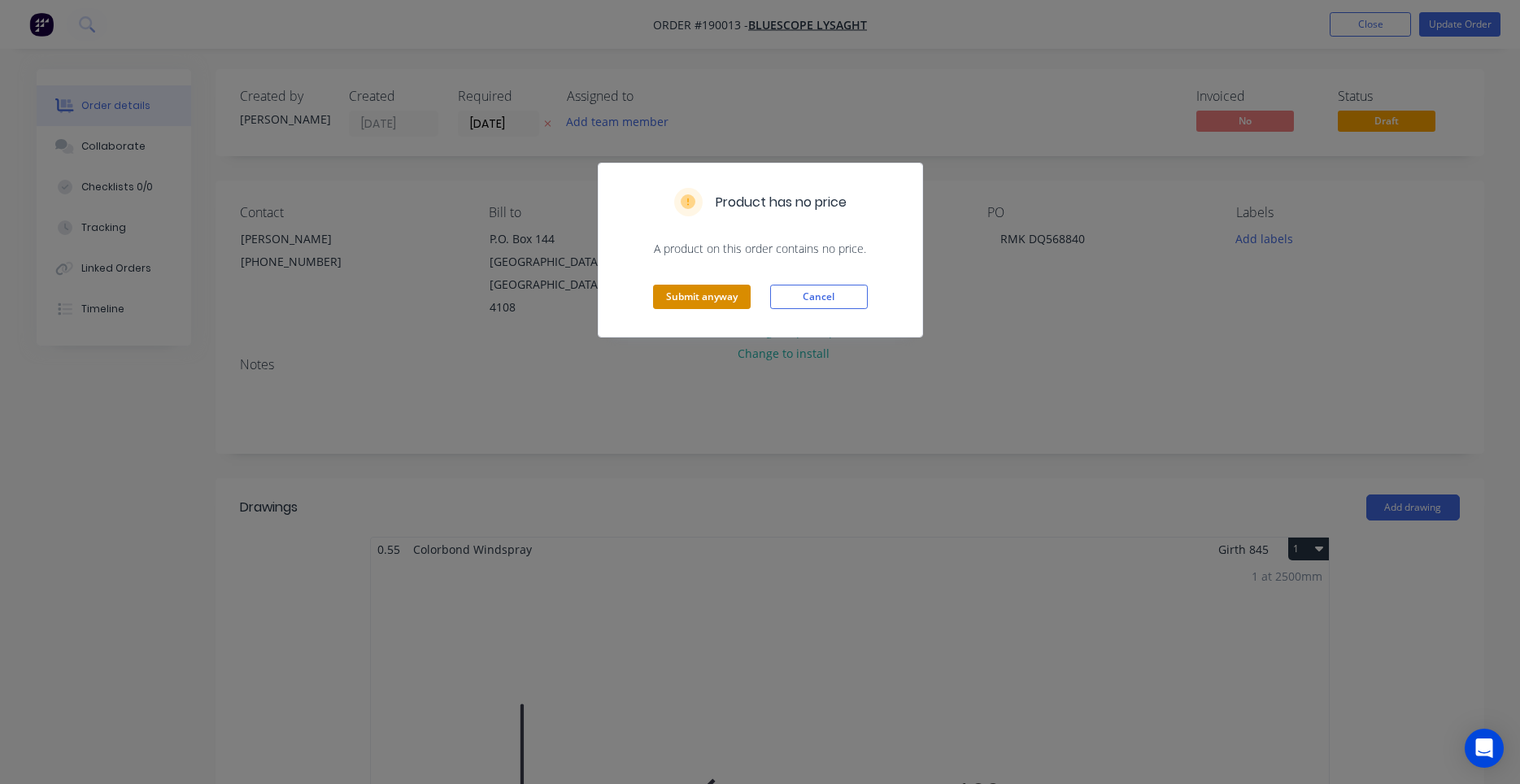
click at [746, 302] on button "Submit anyway" at bounding box center [702, 297] width 97 height 25
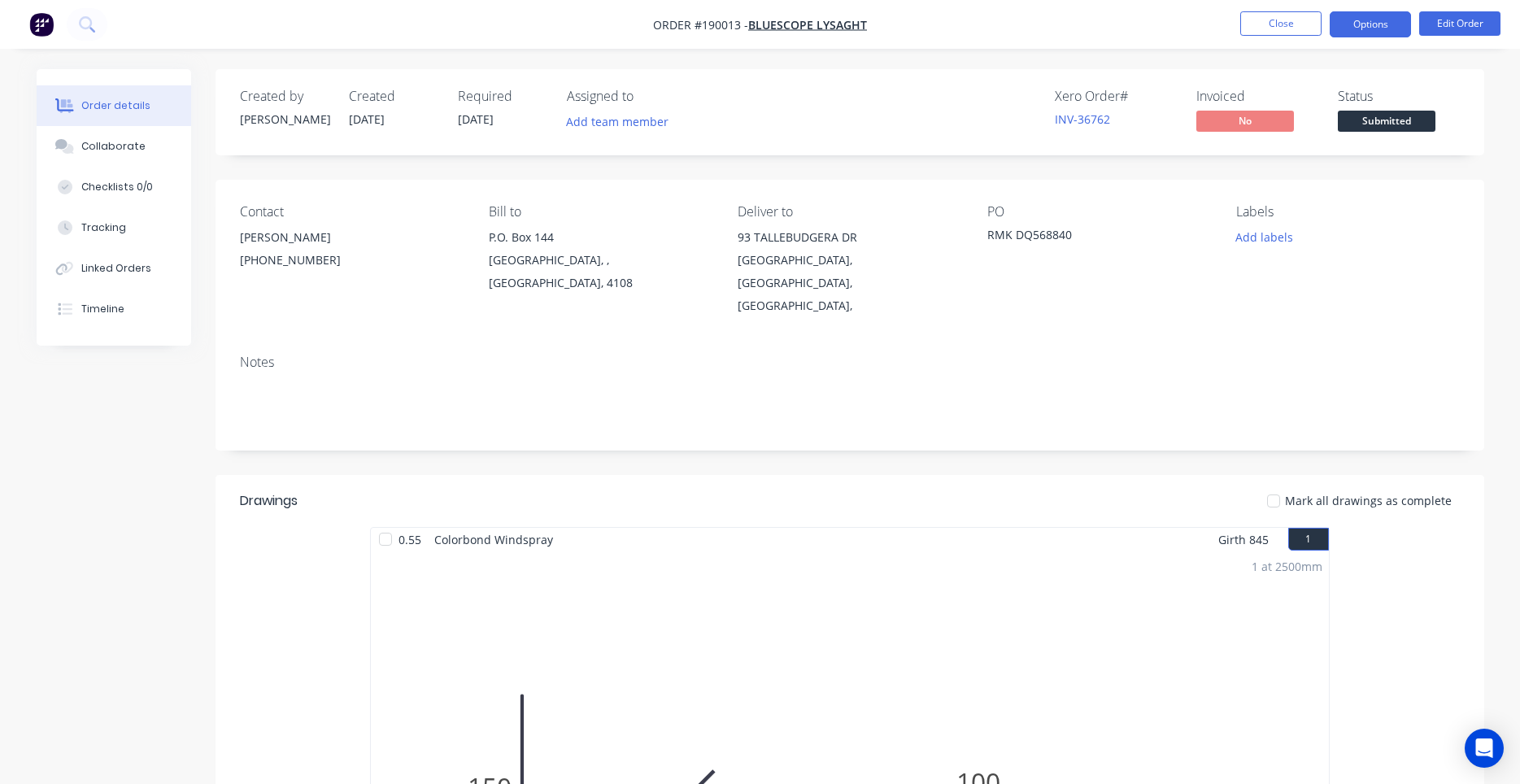
click at [1399, 33] on button "Options" at bounding box center [1371, 24] width 81 height 26
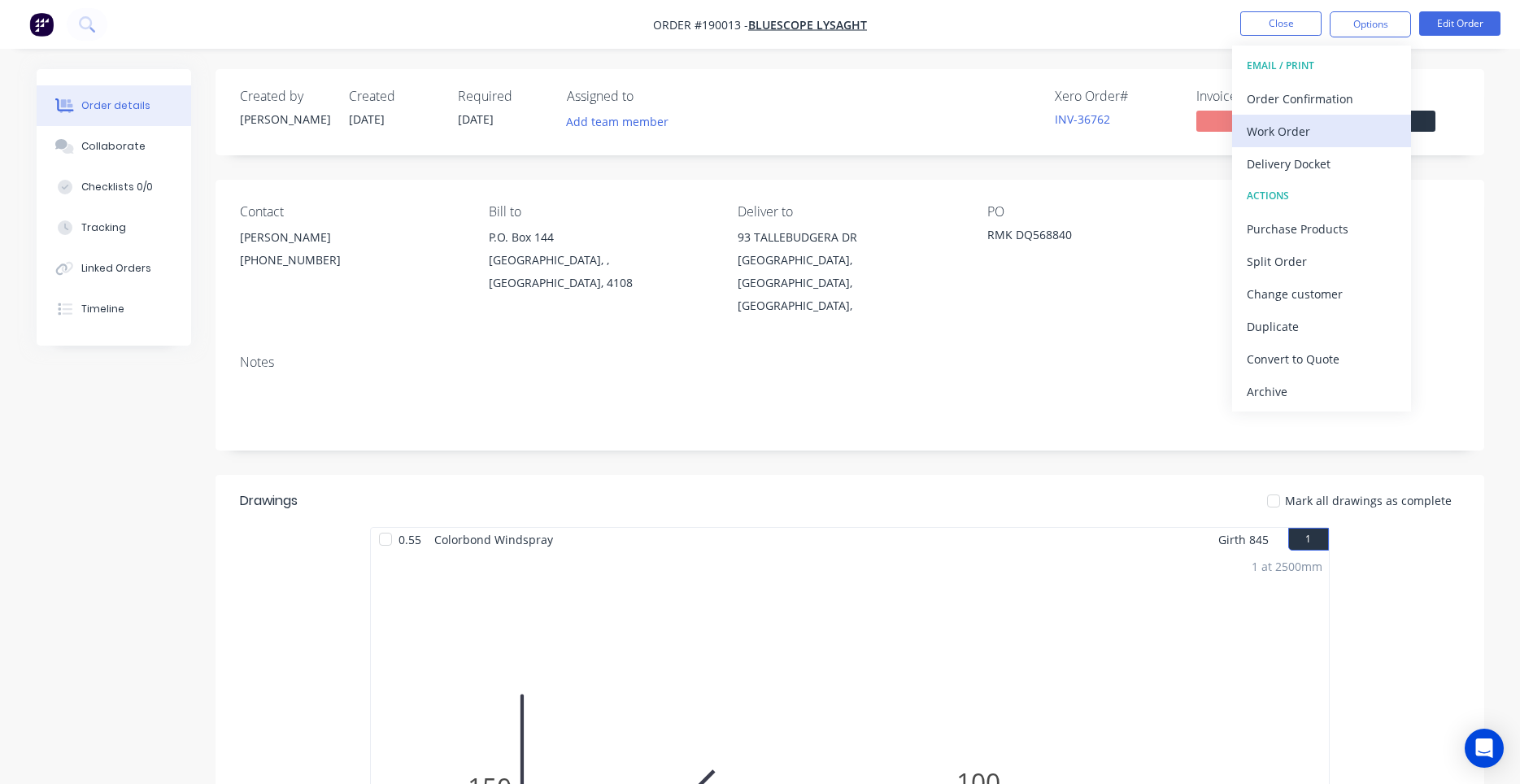
click at [1294, 140] on div "Work Order" at bounding box center [1321, 131] width 149 height 24
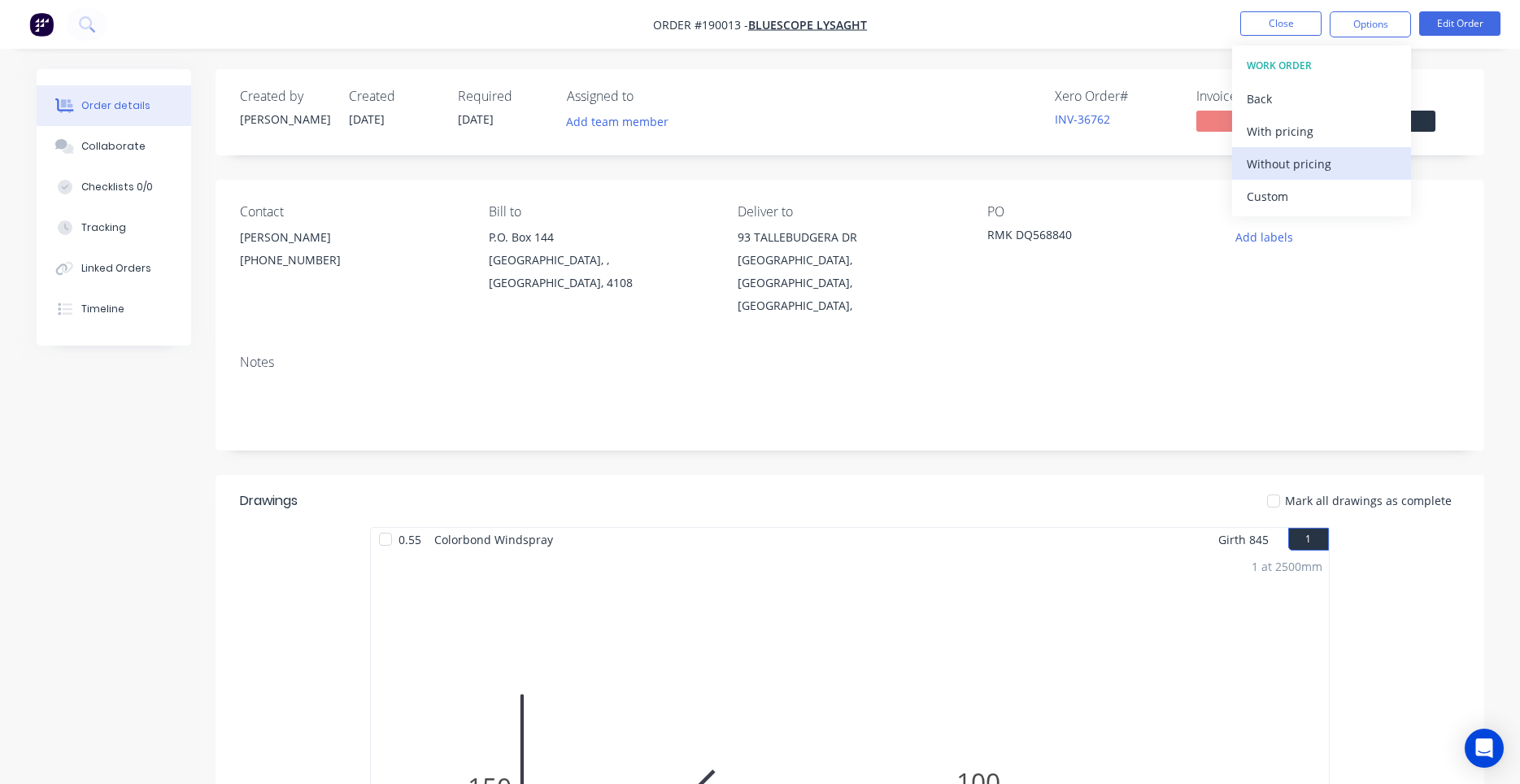
click at [1283, 165] on div "Without pricing" at bounding box center [1321, 164] width 149 height 24
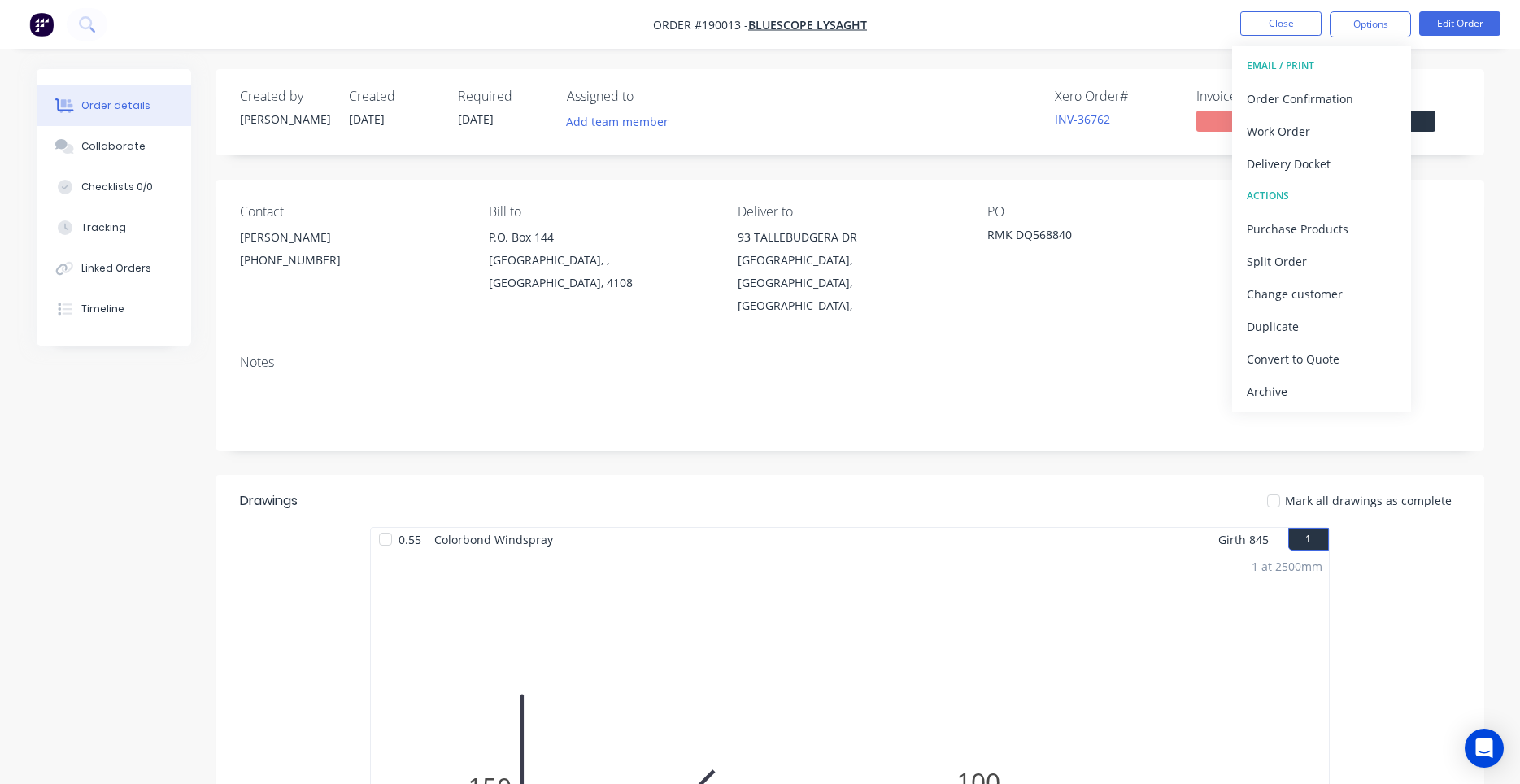
click at [1167, 341] on div "Notes" at bounding box center [850, 395] width 1269 height 109
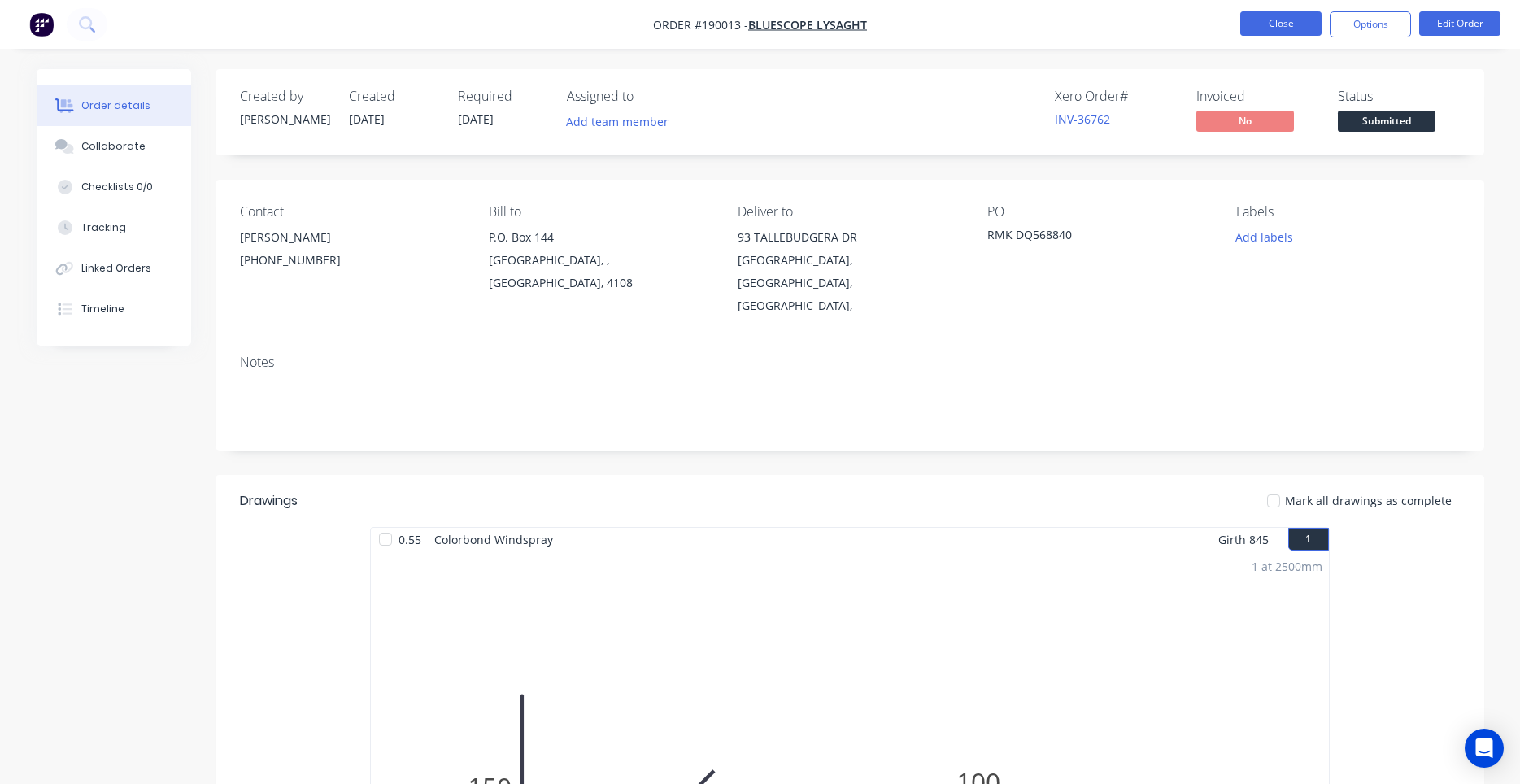
click at [1251, 13] on button "Close" at bounding box center [1281, 24] width 81 height 25
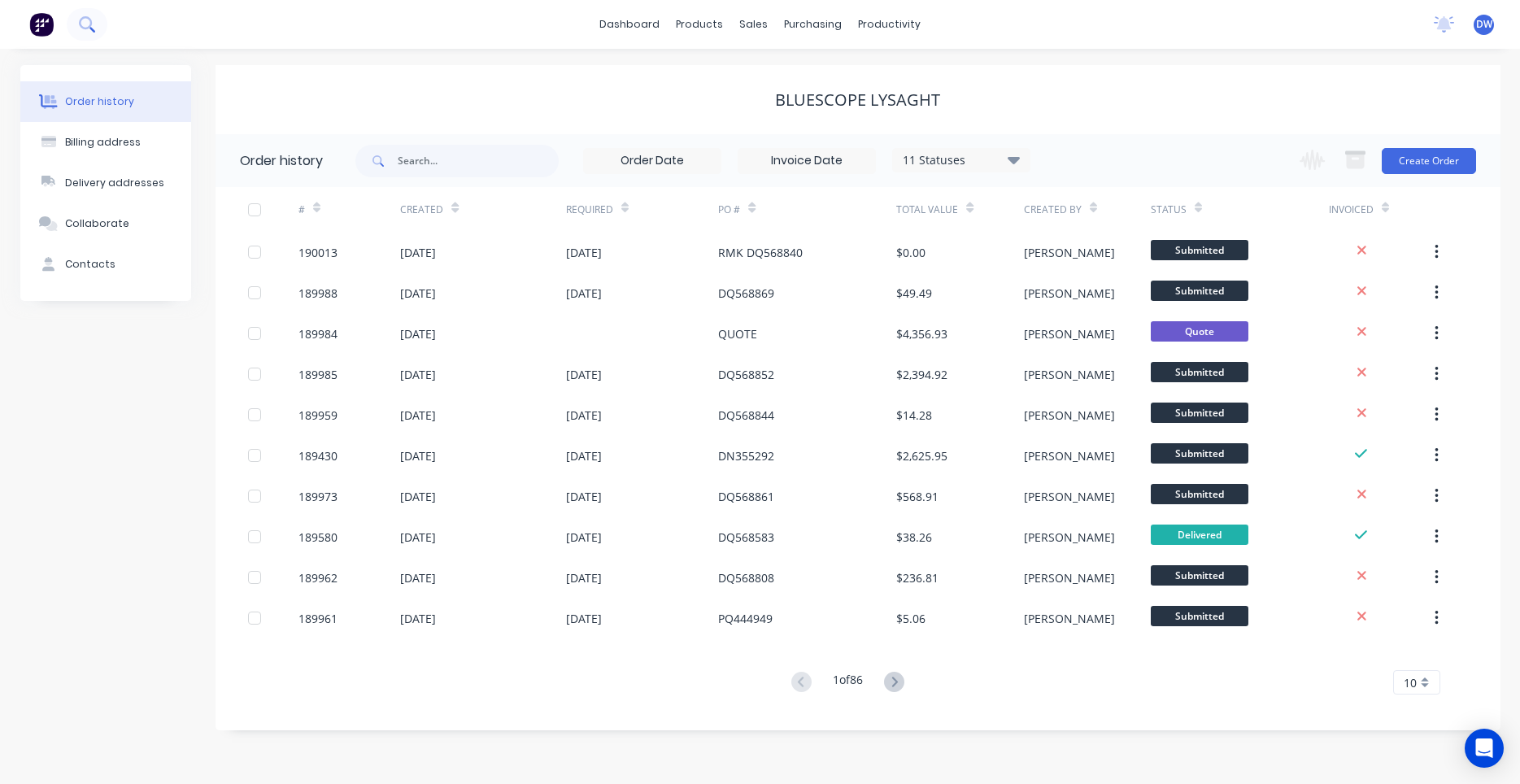
click at [90, 33] on button at bounding box center [87, 24] width 41 height 33
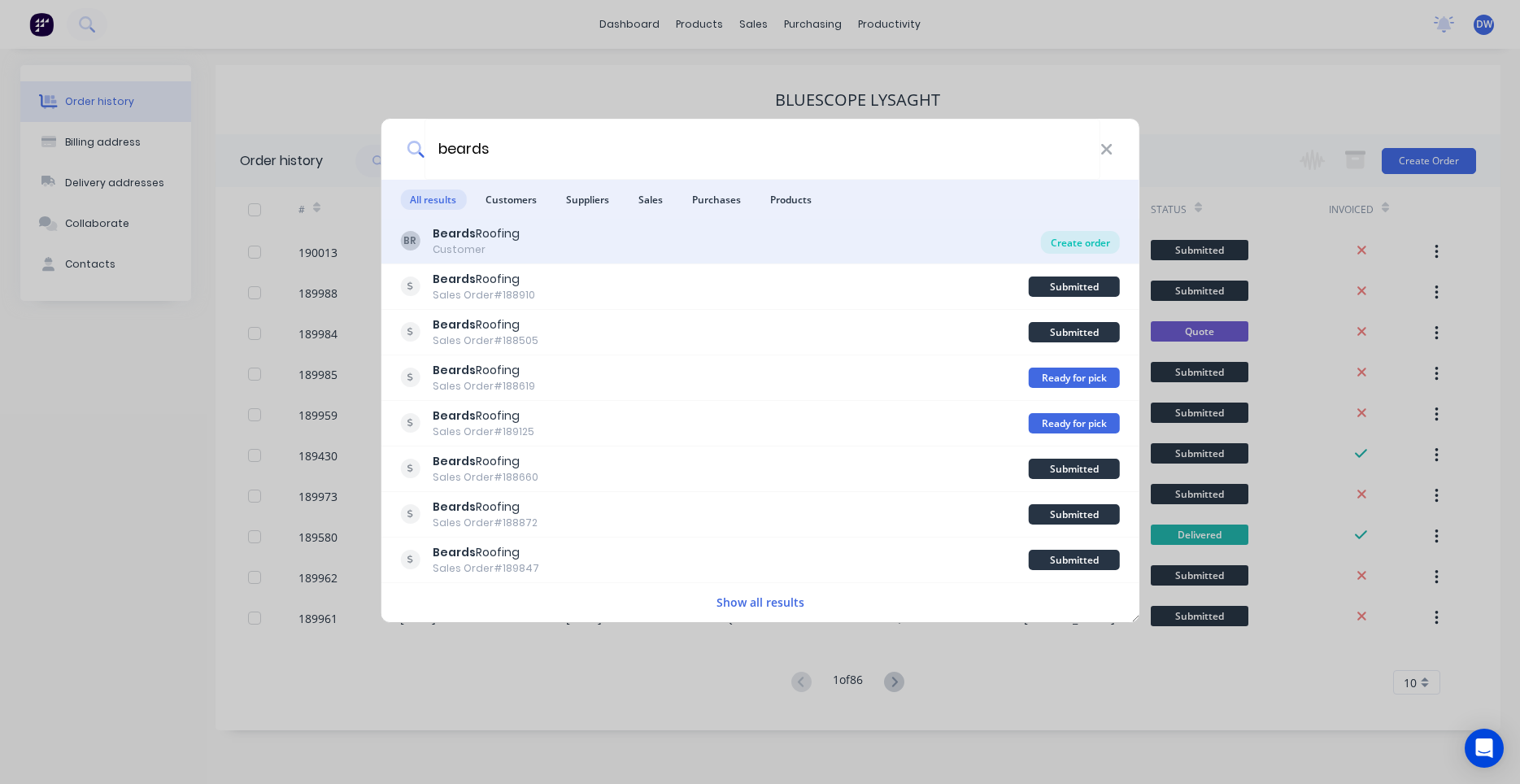
type input "beards"
click at [1062, 244] on div "Create order" at bounding box center [1081, 242] width 79 height 23
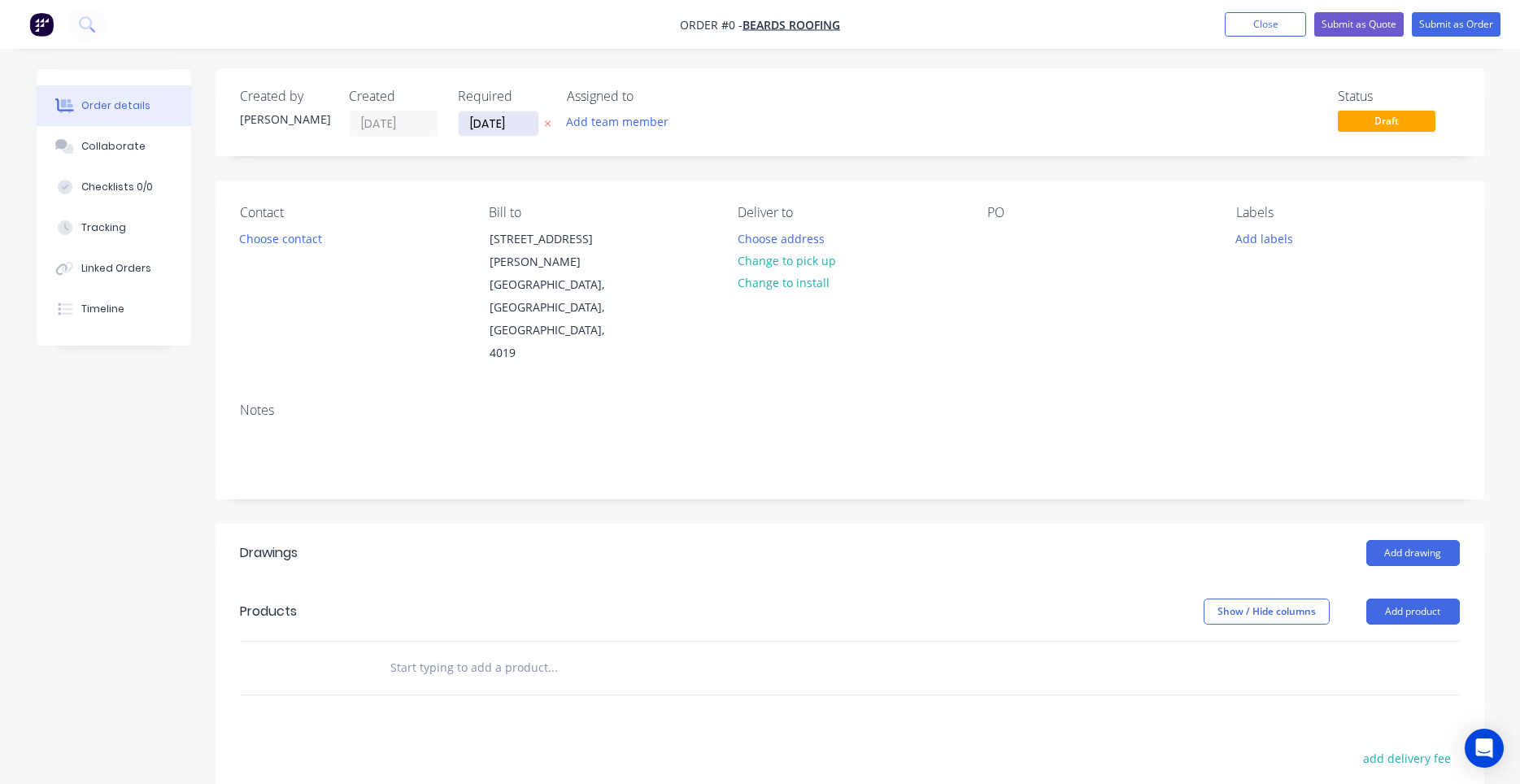
click at [514, 126] on input "18/08/25" at bounding box center [499, 124] width 80 height 25
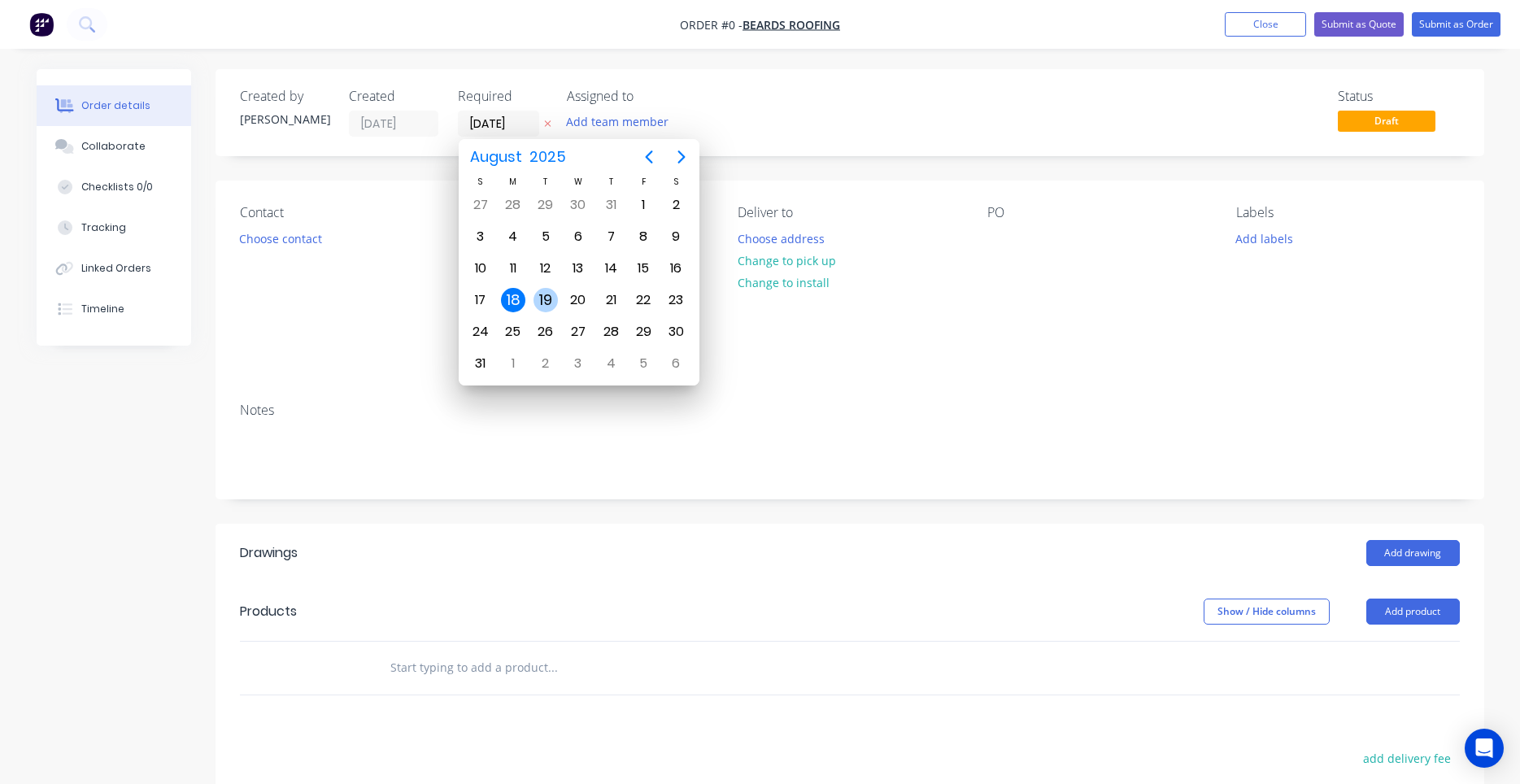
click at [552, 299] on div "19" at bounding box center [546, 301] width 25 height 25
type input "19/08/25"
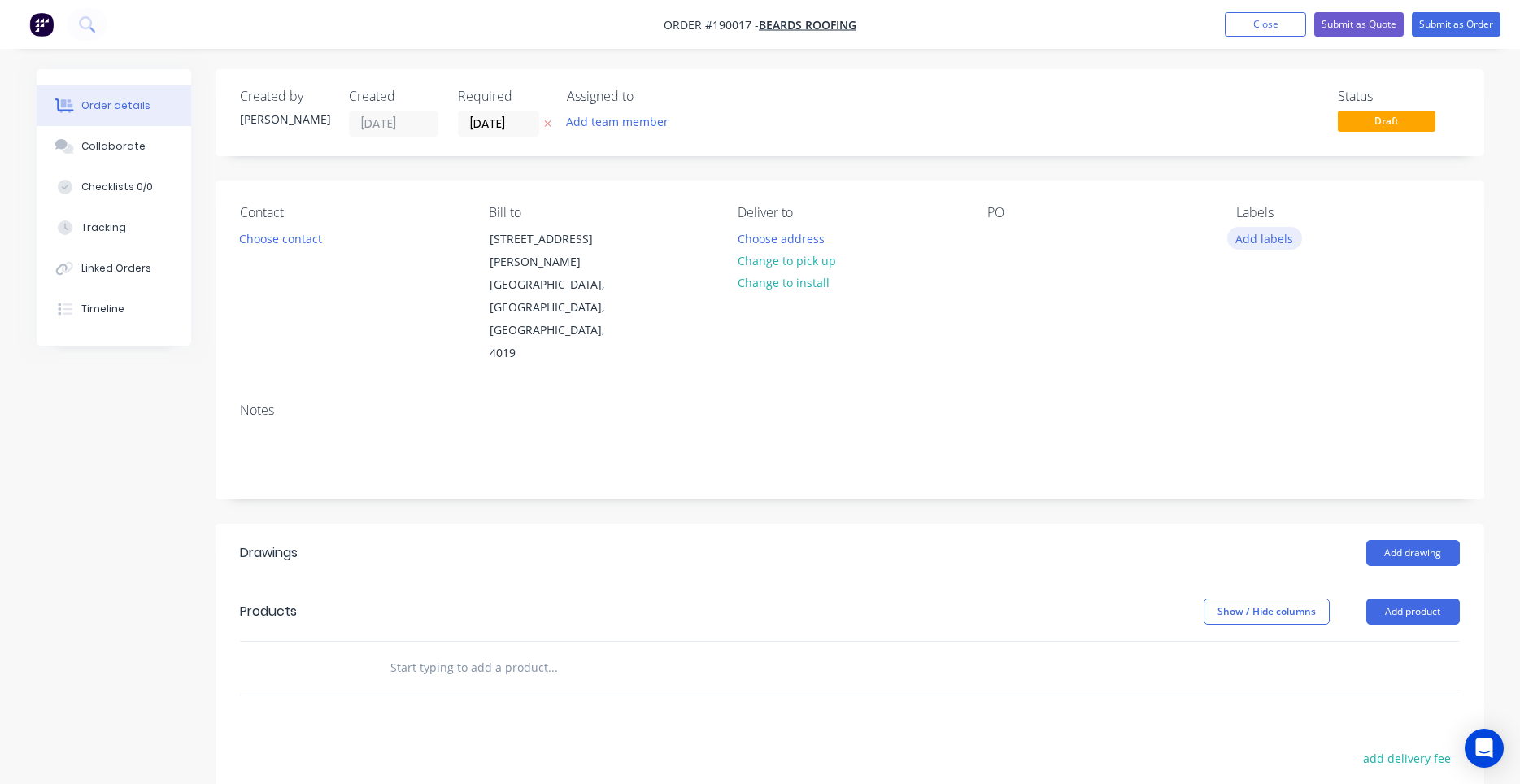
click at [1249, 238] on button "Add labels" at bounding box center [1264, 238] width 75 height 22
click at [1310, 284] on input "text" at bounding box center [1371, 285] width 170 height 33
type input "7"
click at [1266, 378] on div at bounding box center [1265, 384] width 33 height 33
click at [1149, 220] on div "PO" at bounding box center [1099, 212] width 223 height 15
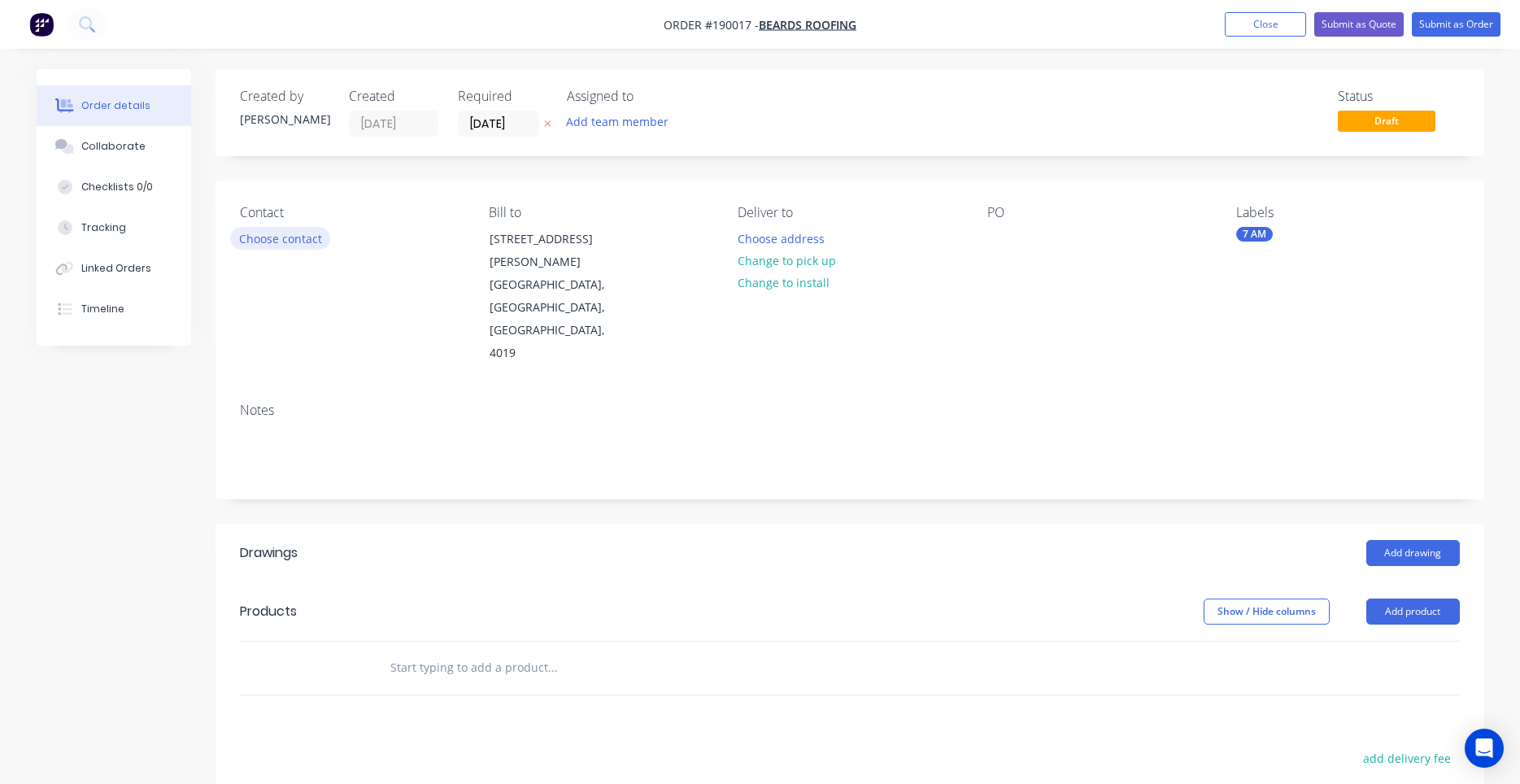
click at [301, 243] on button "Choose contact" at bounding box center [279, 238] width 100 height 22
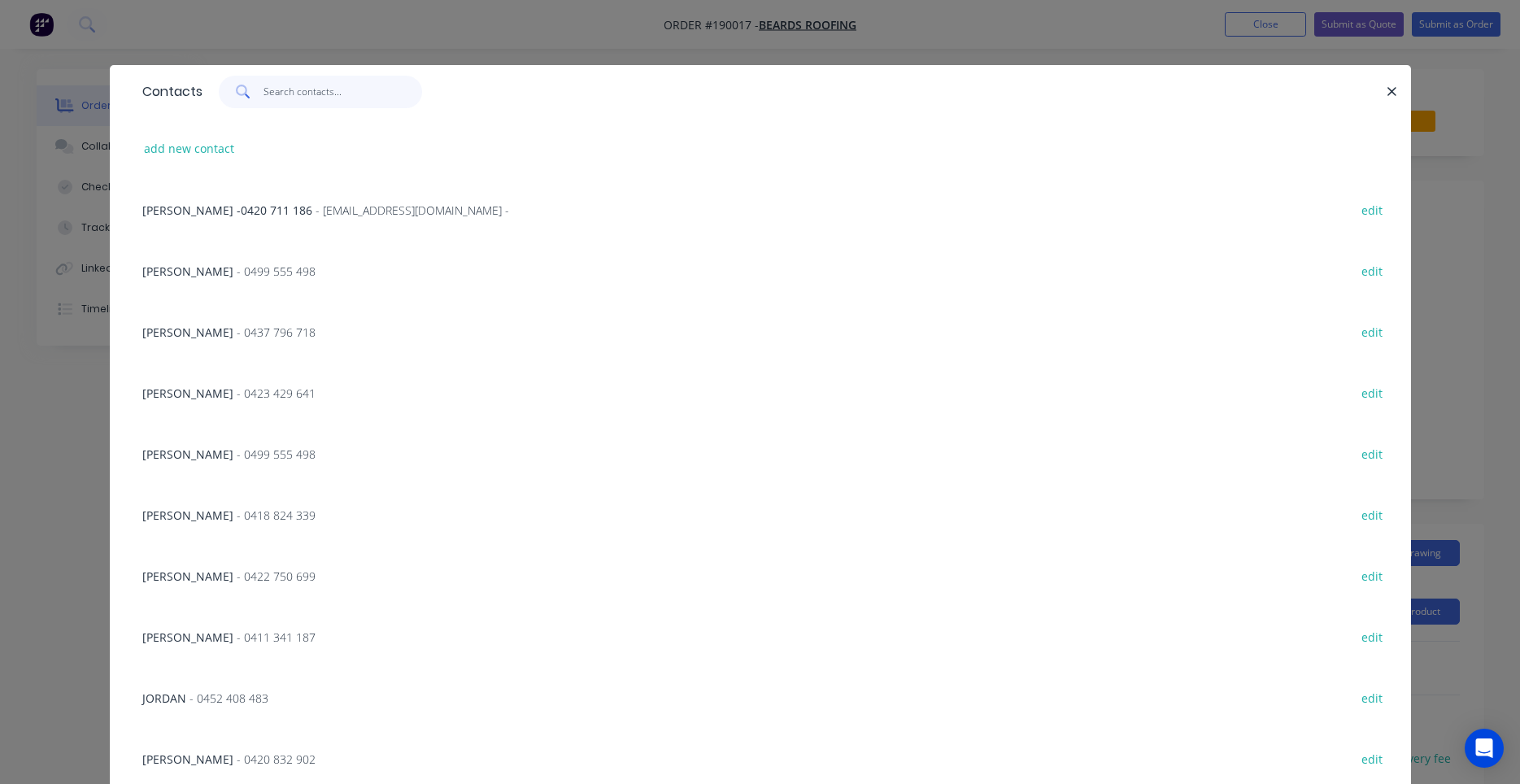
click at [322, 96] on input "text" at bounding box center [342, 92] width 158 height 33
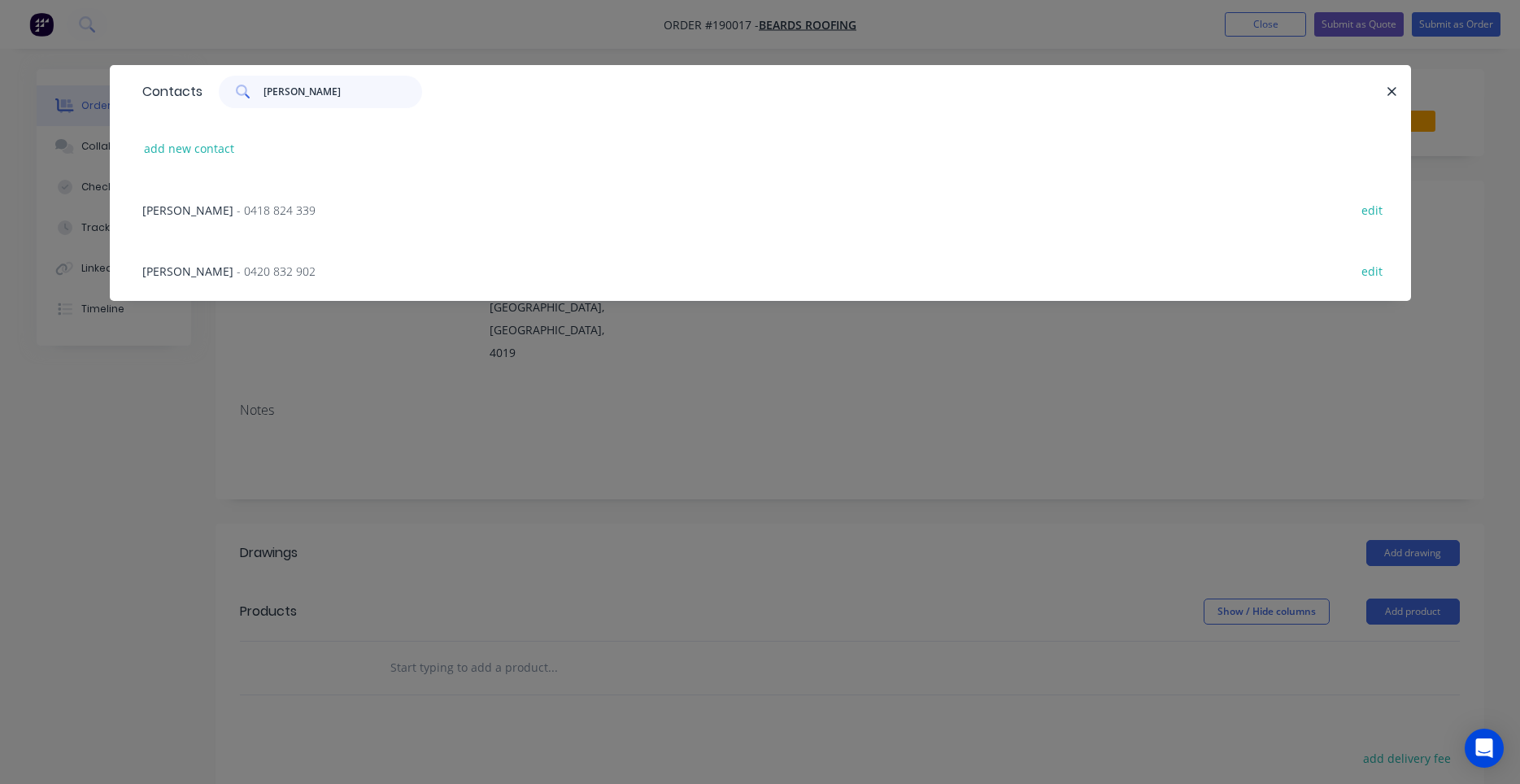
type input "ian"
click at [280, 269] on span "- 0420 832 902" at bounding box center [276, 270] width 79 height 15
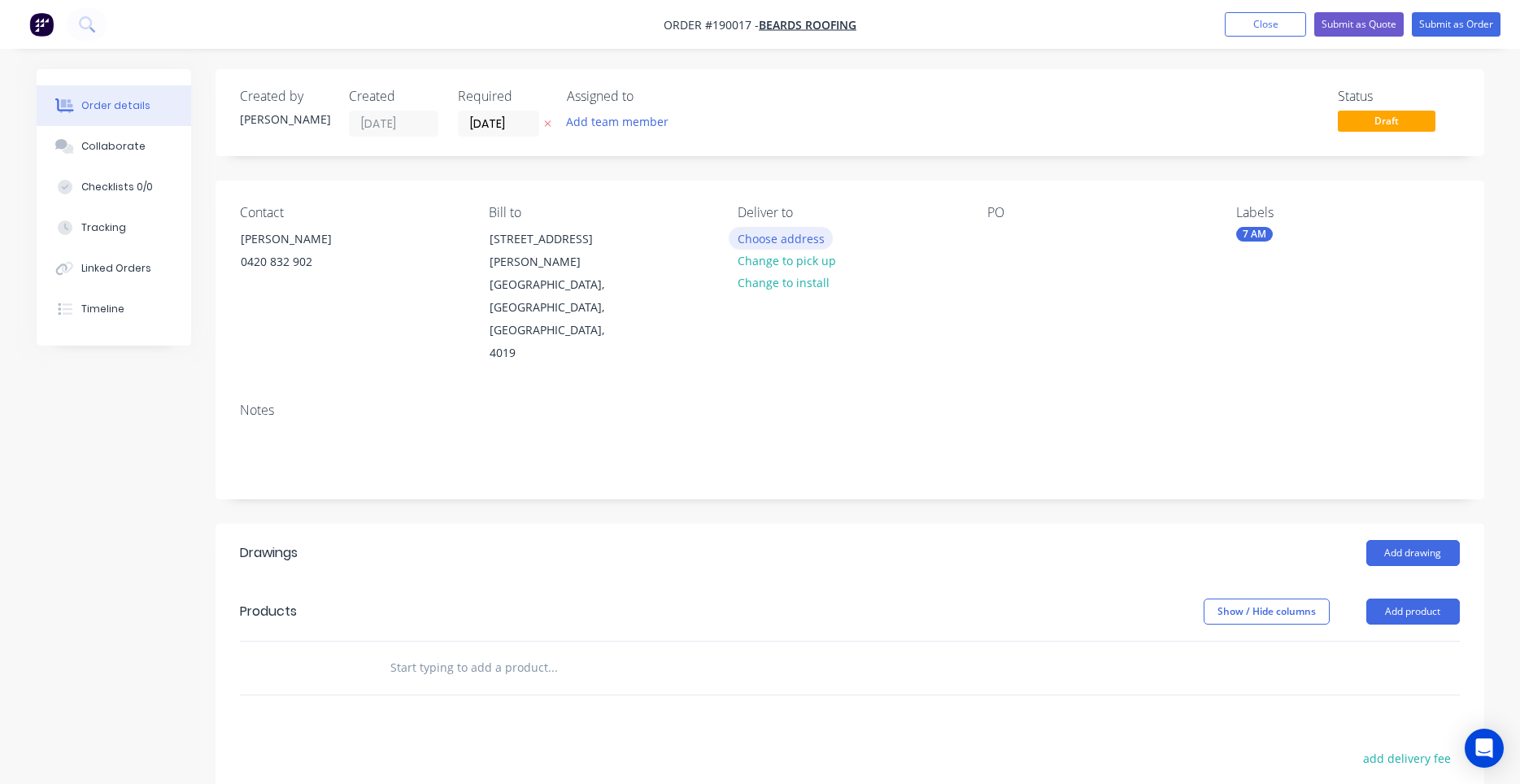
click at [791, 240] on button "Choose address" at bounding box center [781, 238] width 104 height 22
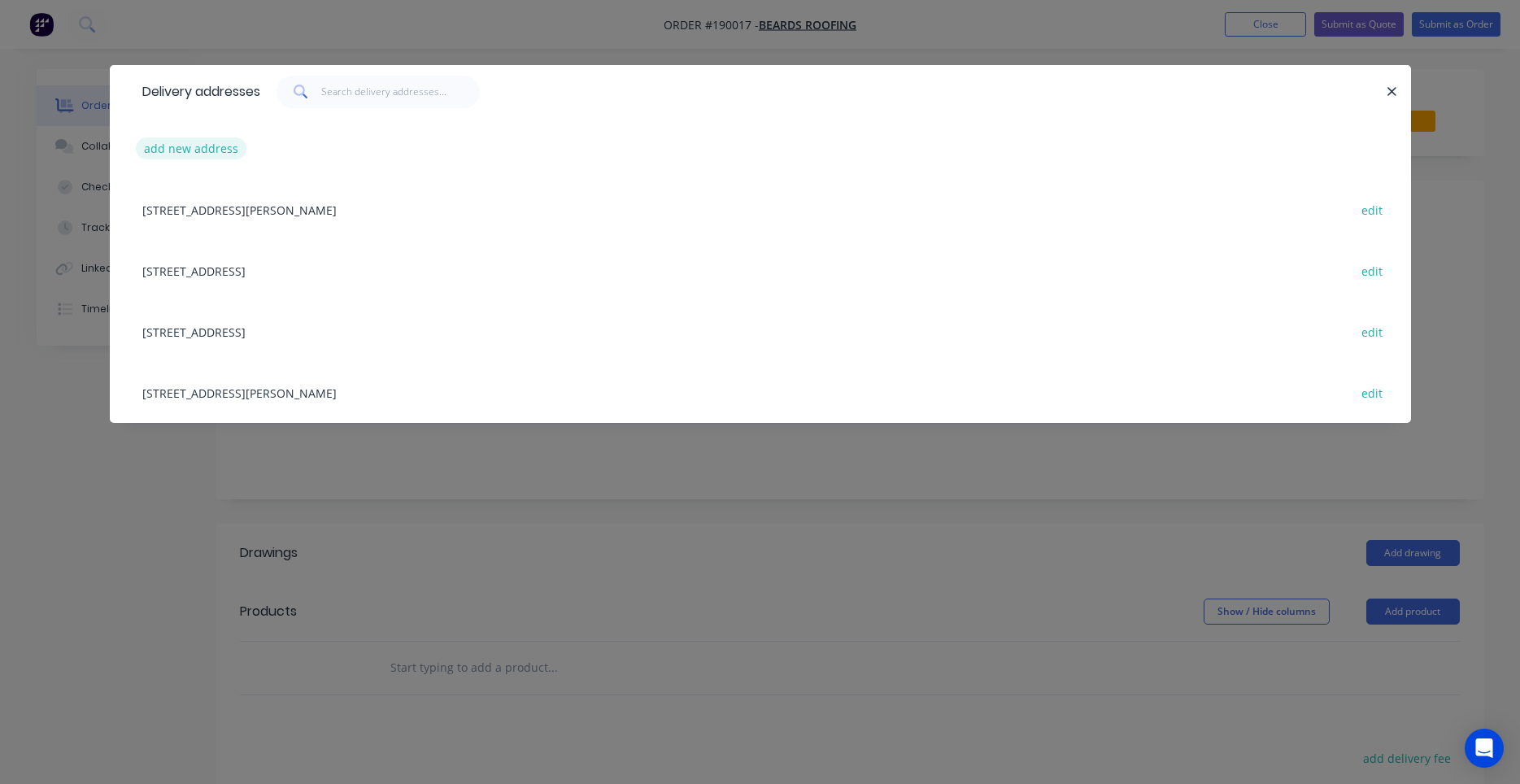
click at [227, 148] on button "add new address" at bounding box center [192, 148] width 111 height 22
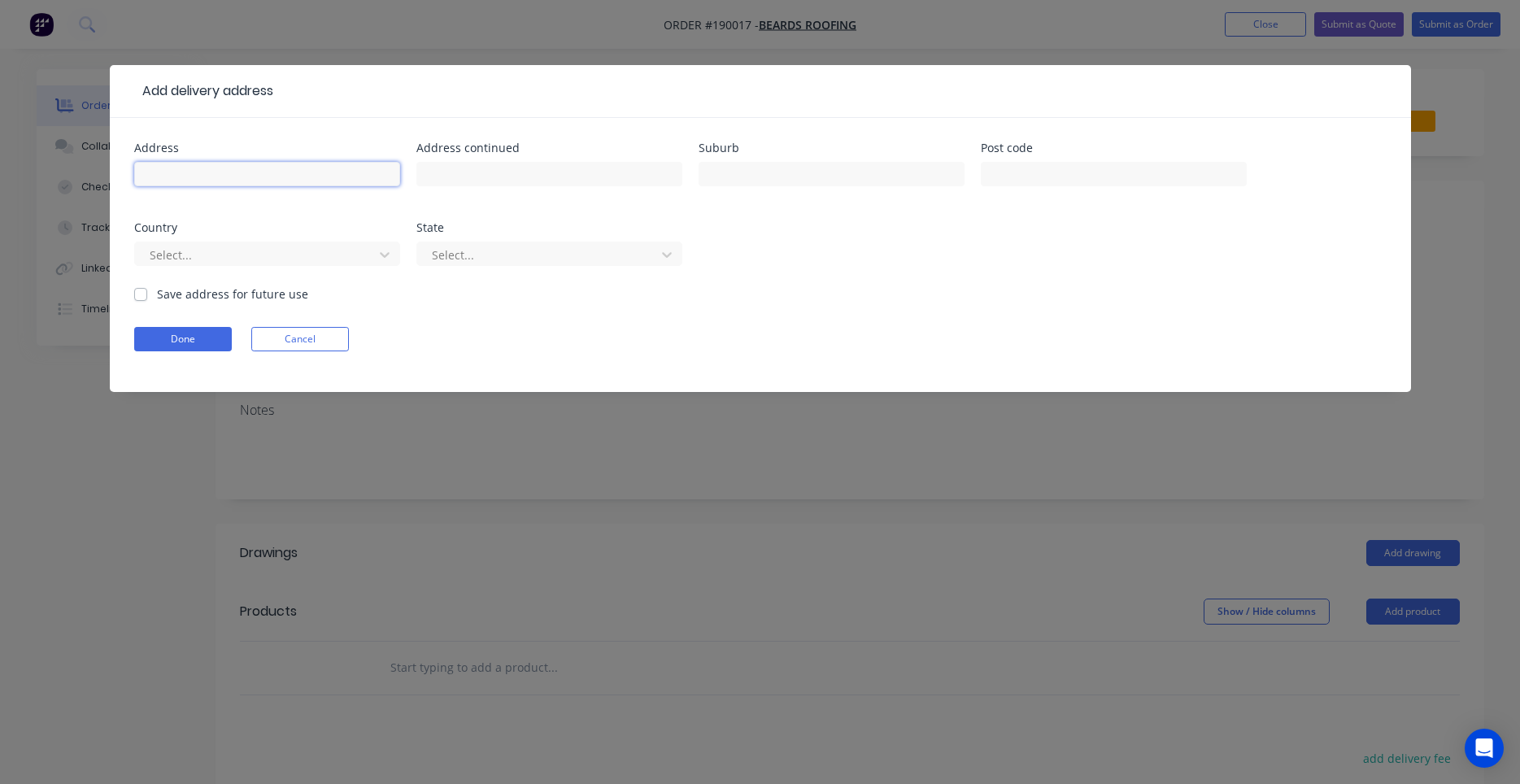
click at [335, 171] on input "text" at bounding box center [267, 174] width 266 height 25
type input "5 Peppermint Court"
type input "NARANGBA"
click at [1060, 181] on input "text" at bounding box center [1113, 174] width 266 height 25
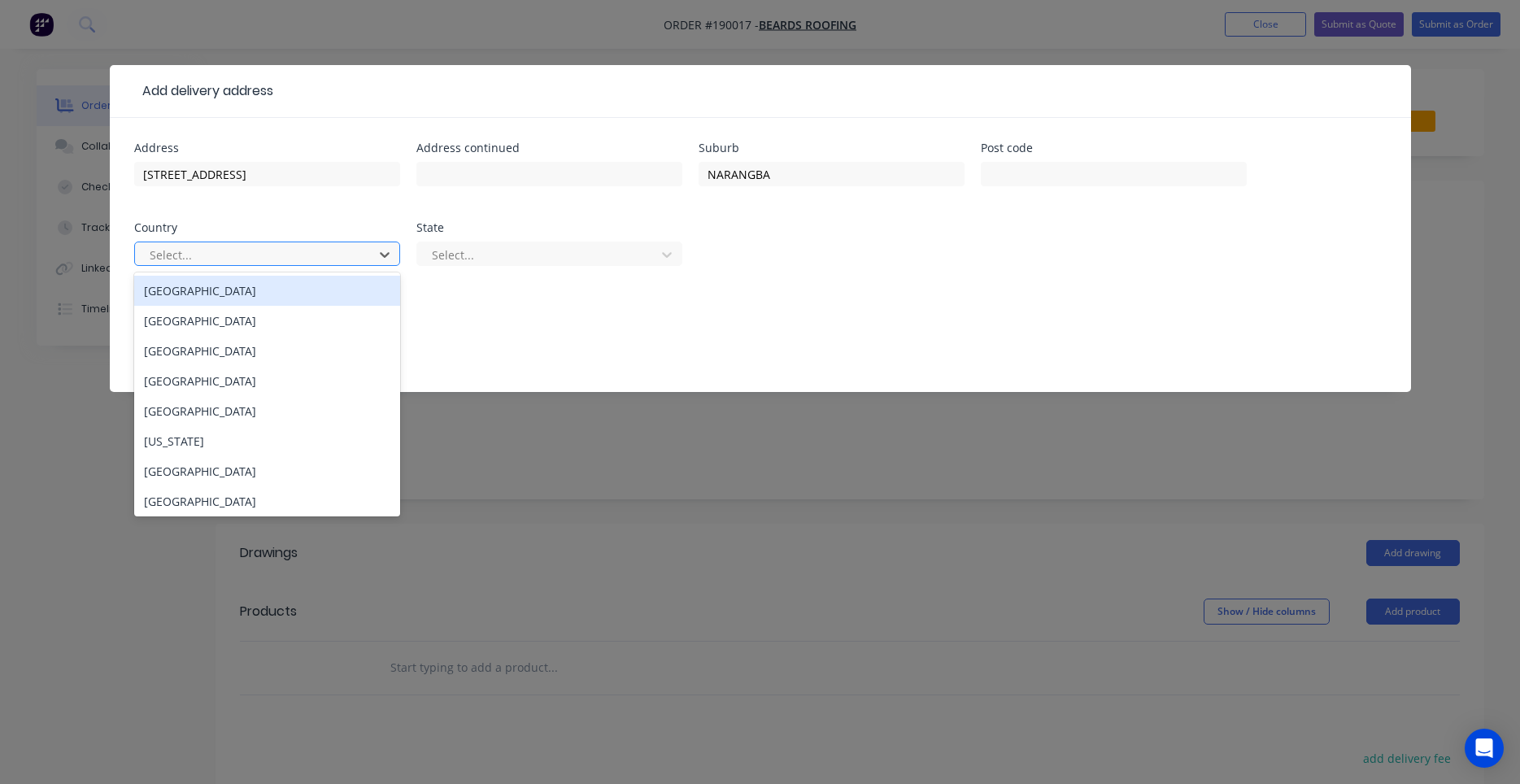
click at [348, 283] on div "Australia" at bounding box center [267, 291] width 266 height 30
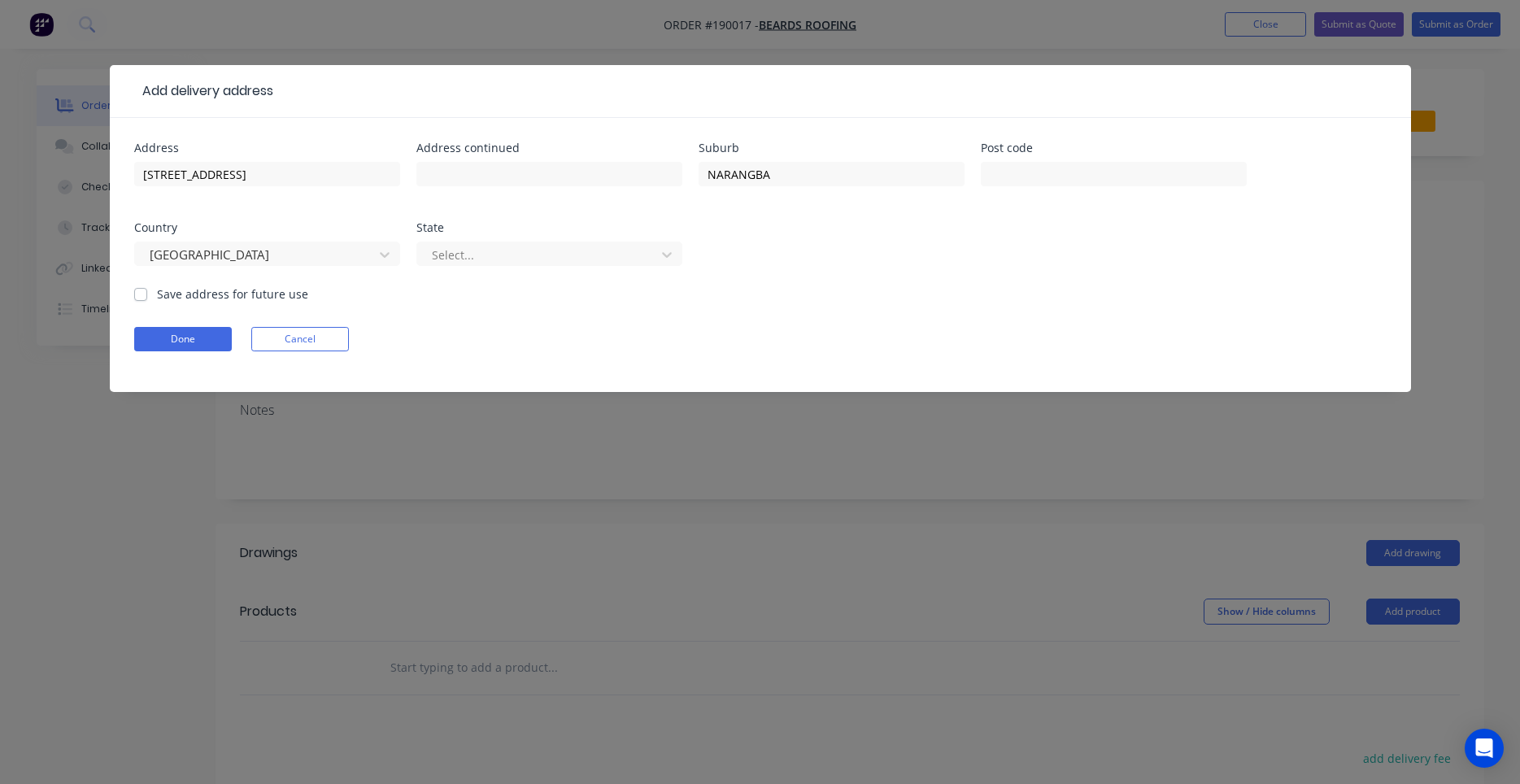
click at [554, 270] on div "Select..." at bounding box center [549, 262] width 266 height 48
click at [565, 255] on div at bounding box center [539, 255] width 218 height 20
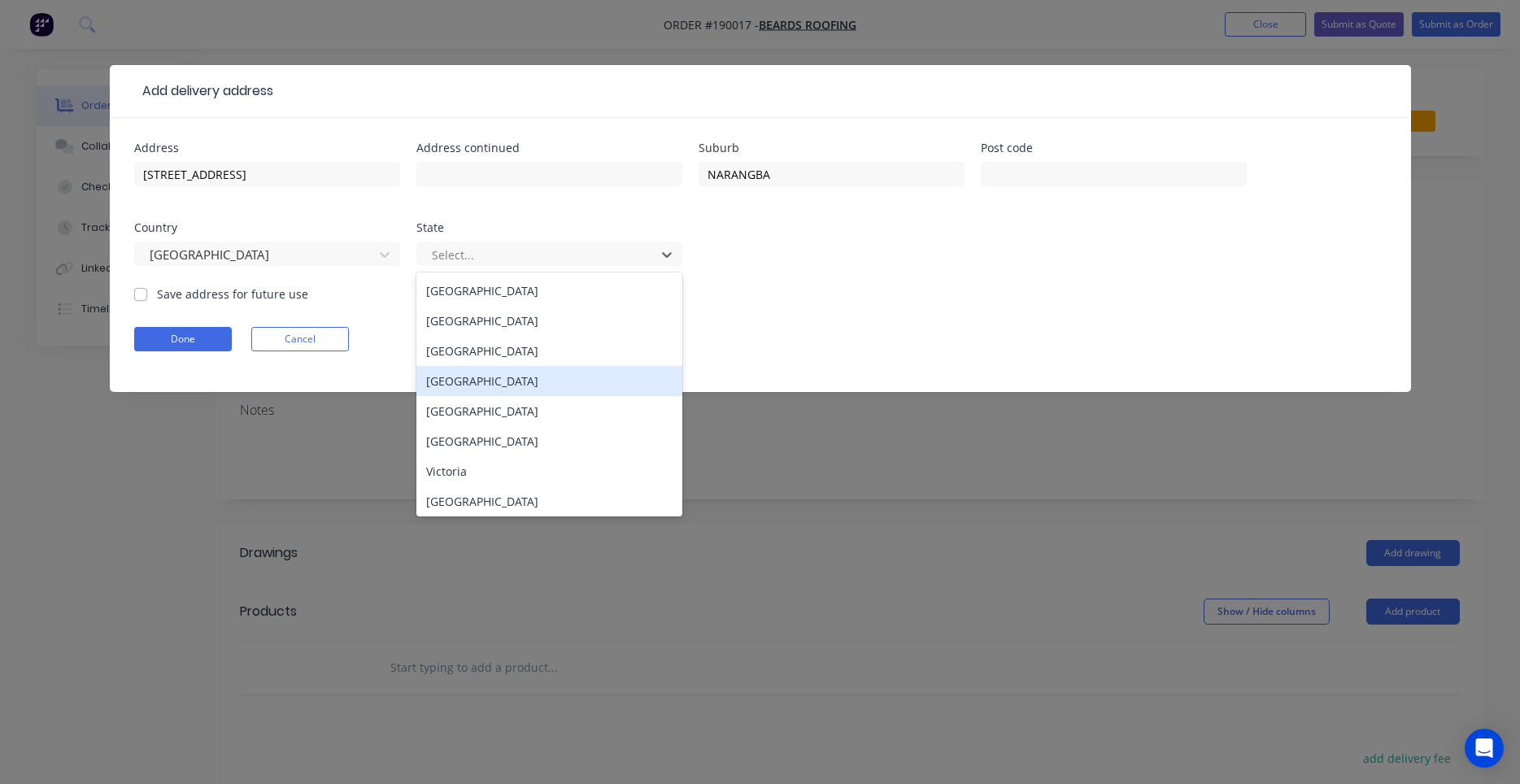
click at [505, 379] on div "Queensland" at bounding box center [549, 381] width 266 height 30
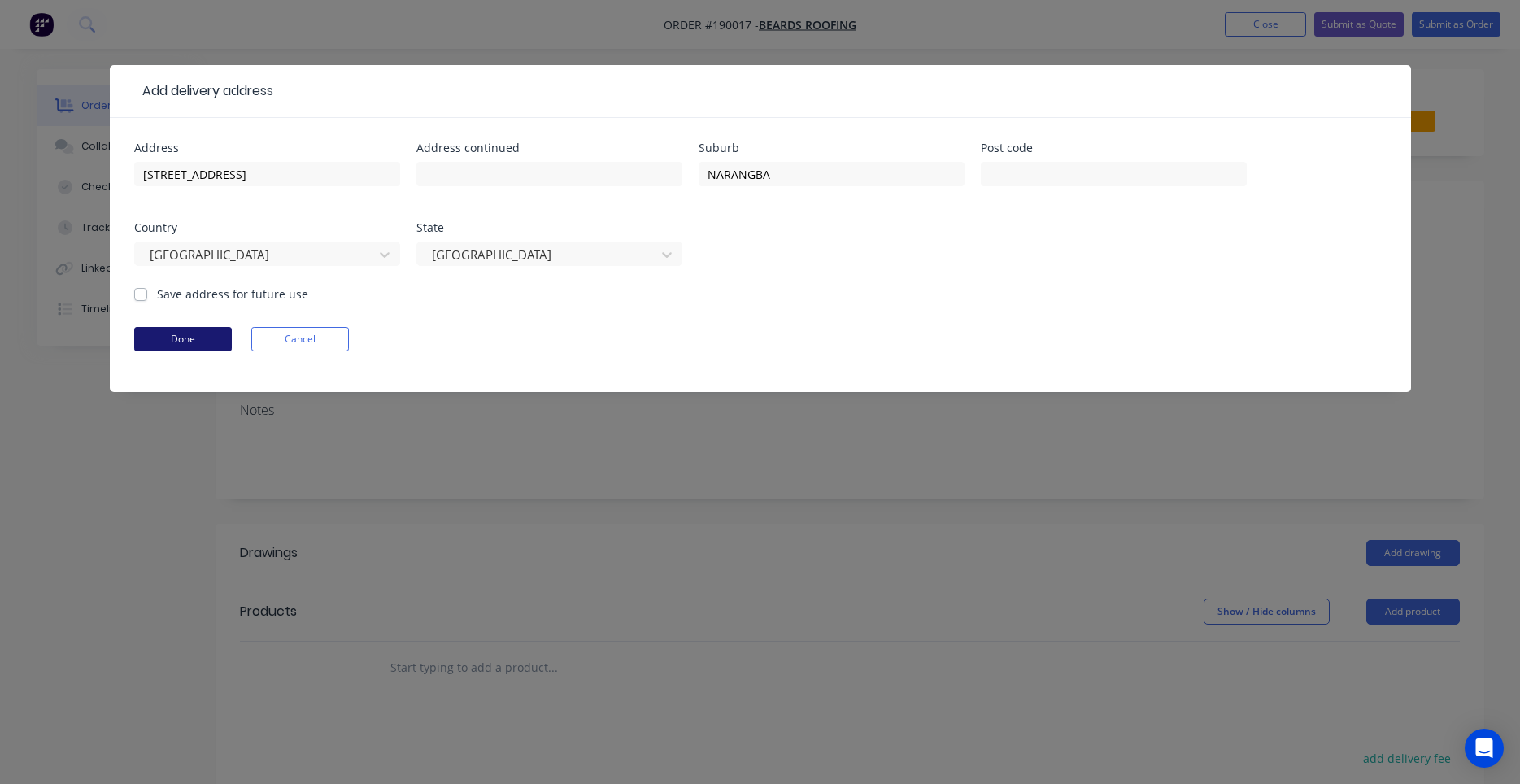
click at [187, 332] on button "Done" at bounding box center [183, 339] width 97 height 25
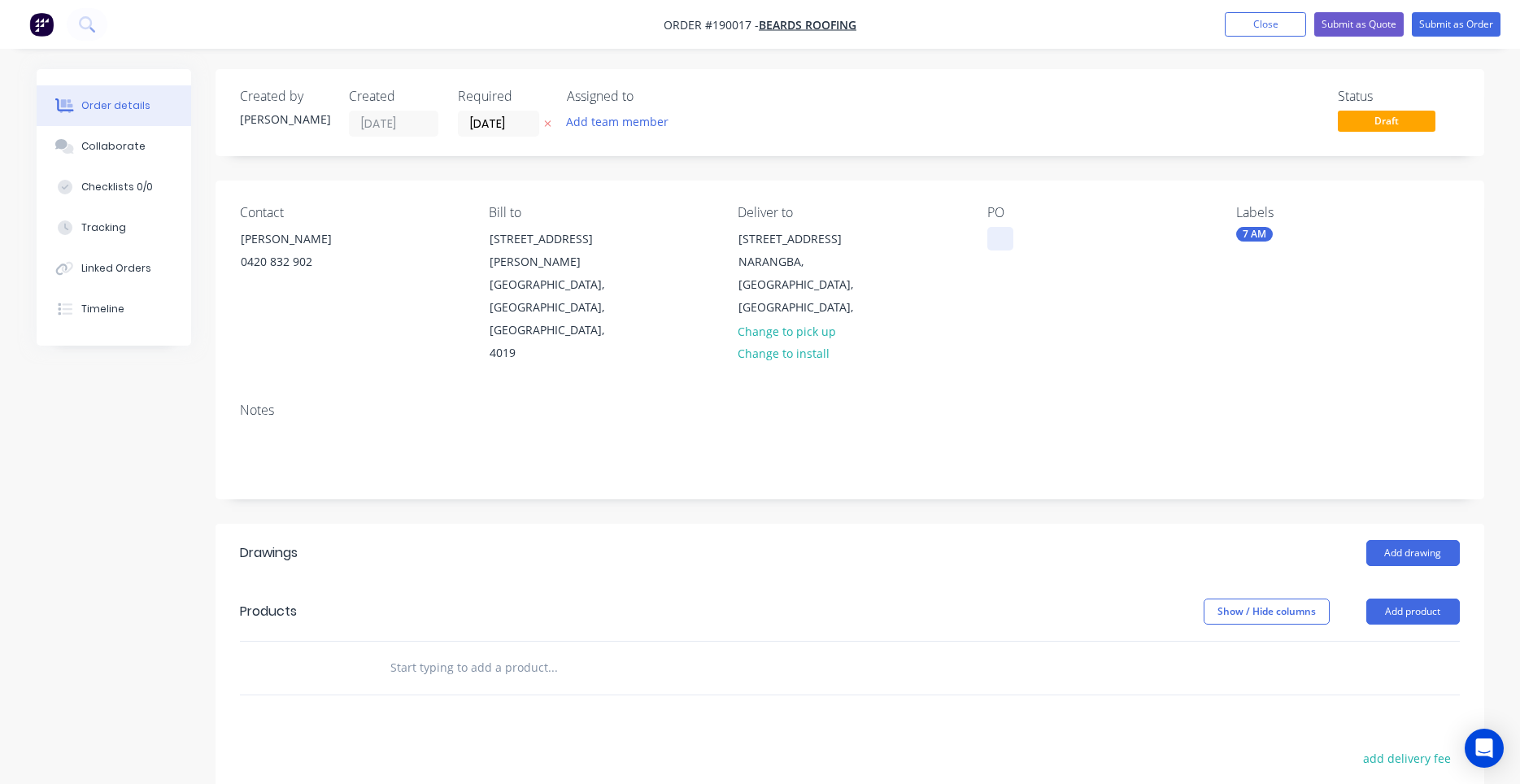
click at [995, 236] on div at bounding box center [1000, 239] width 26 height 24
click at [1097, 278] on div "PO 7652" at bounding box center [1099, 285] width 223 height 160
click at [1384, 598] on button "Add product" at bounding box center [1414, 611] width 94 height 26
click at [570, 651] on input "text" at bounding box center [553, 667] width 325 height 33
type input "delivery fee"
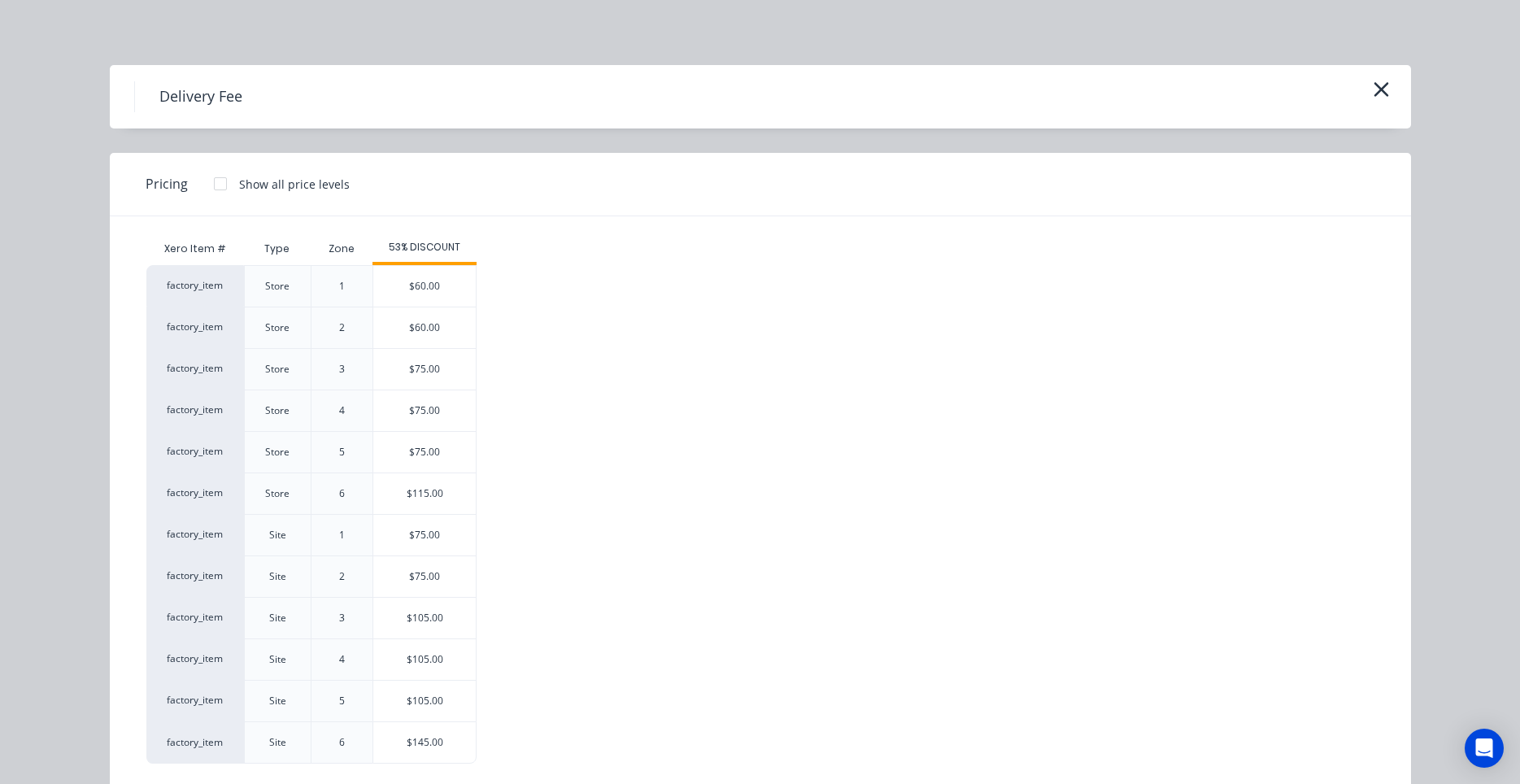
click at [286, 188] on div "Show all price levels" at bounding box center [294, 184] width 111 height 17
click at [222, 186] on div at bounding box center [220, 184] width 33 height 33
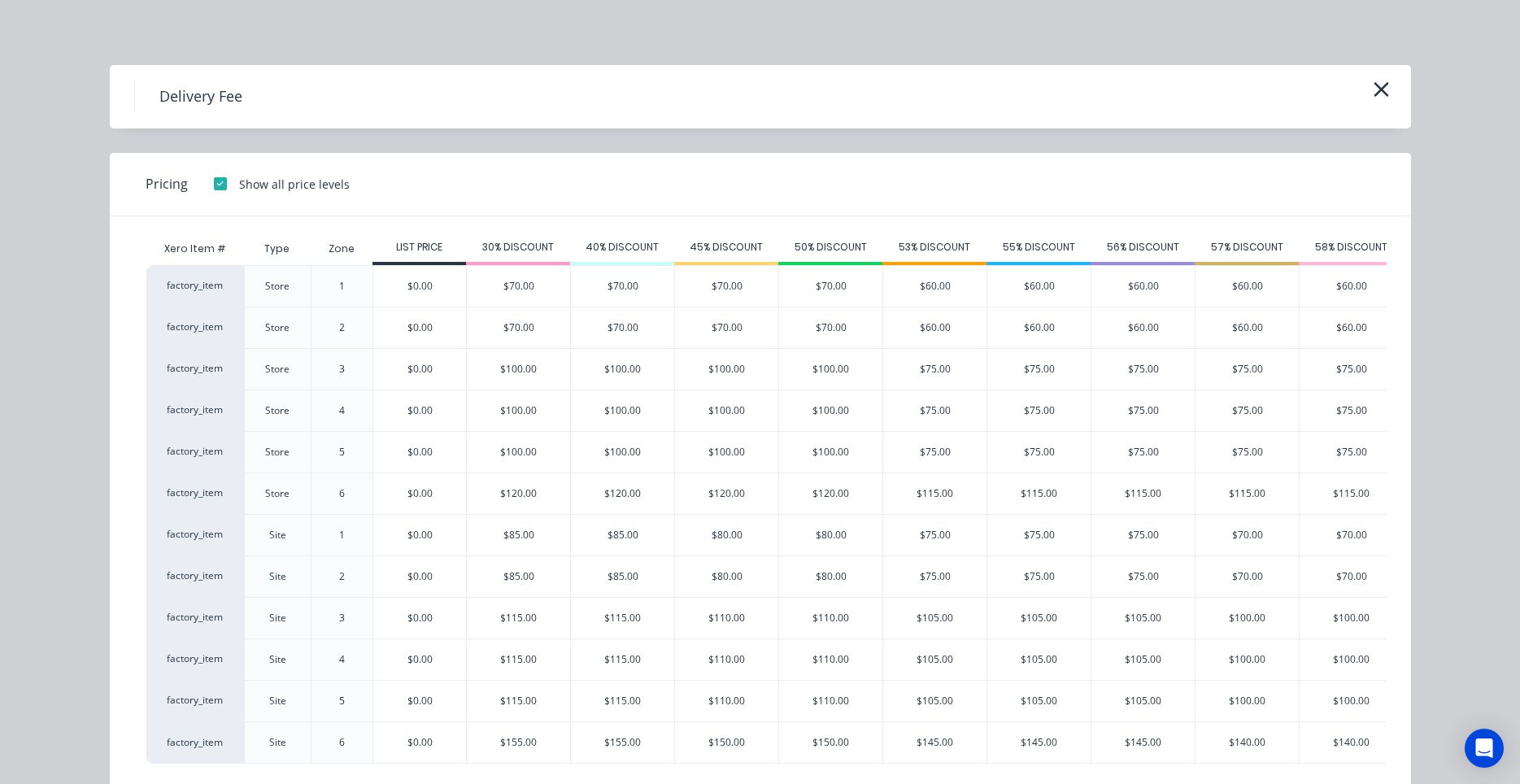
click at [222, 186] on div at bounding box center [220, 184] width 33 height 33
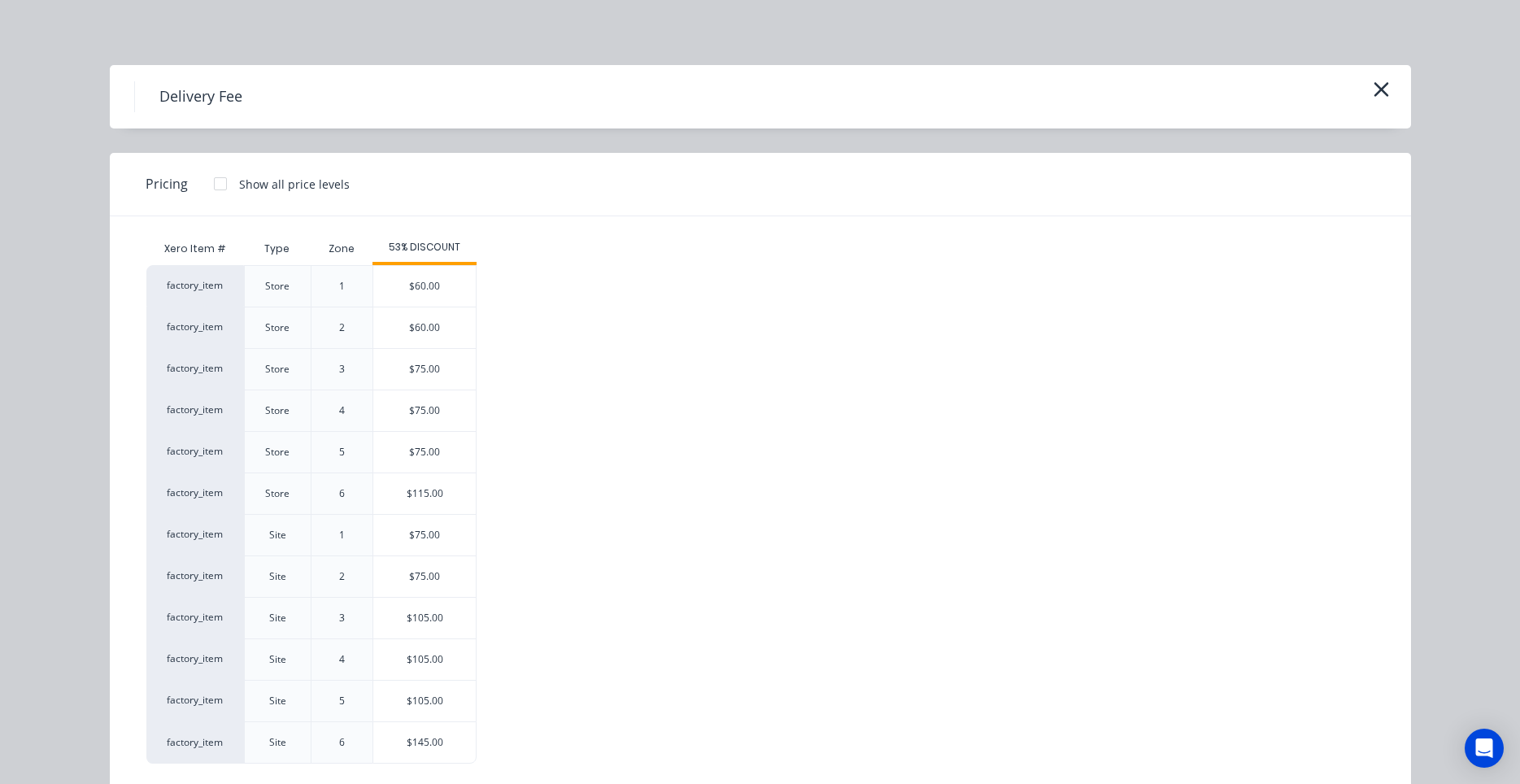
click at [222, 186] on div at bounding box center [220, 184] width 33 height 33
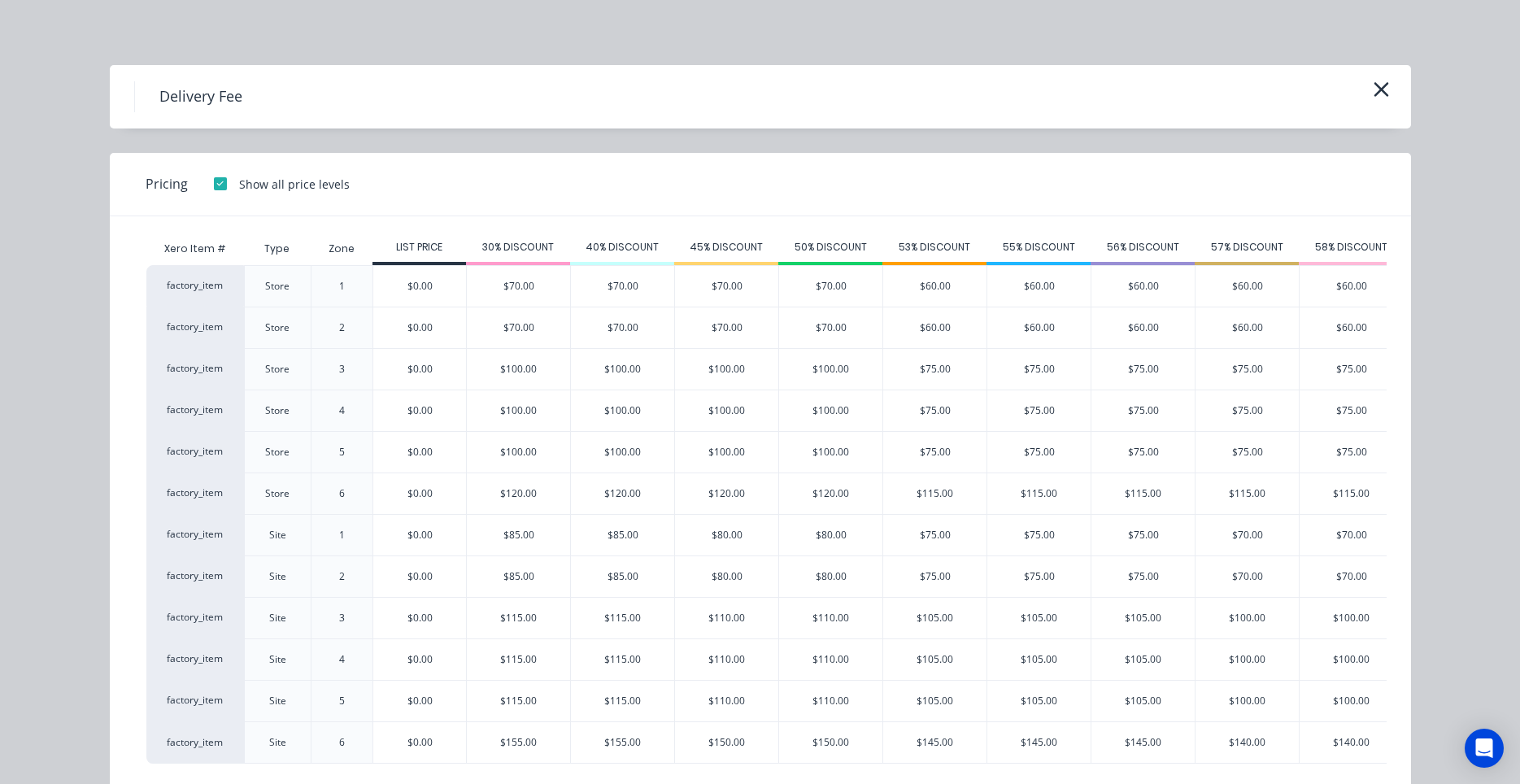
click at [222, 186] on div at bounding box center [220, 184] width 33 height 33
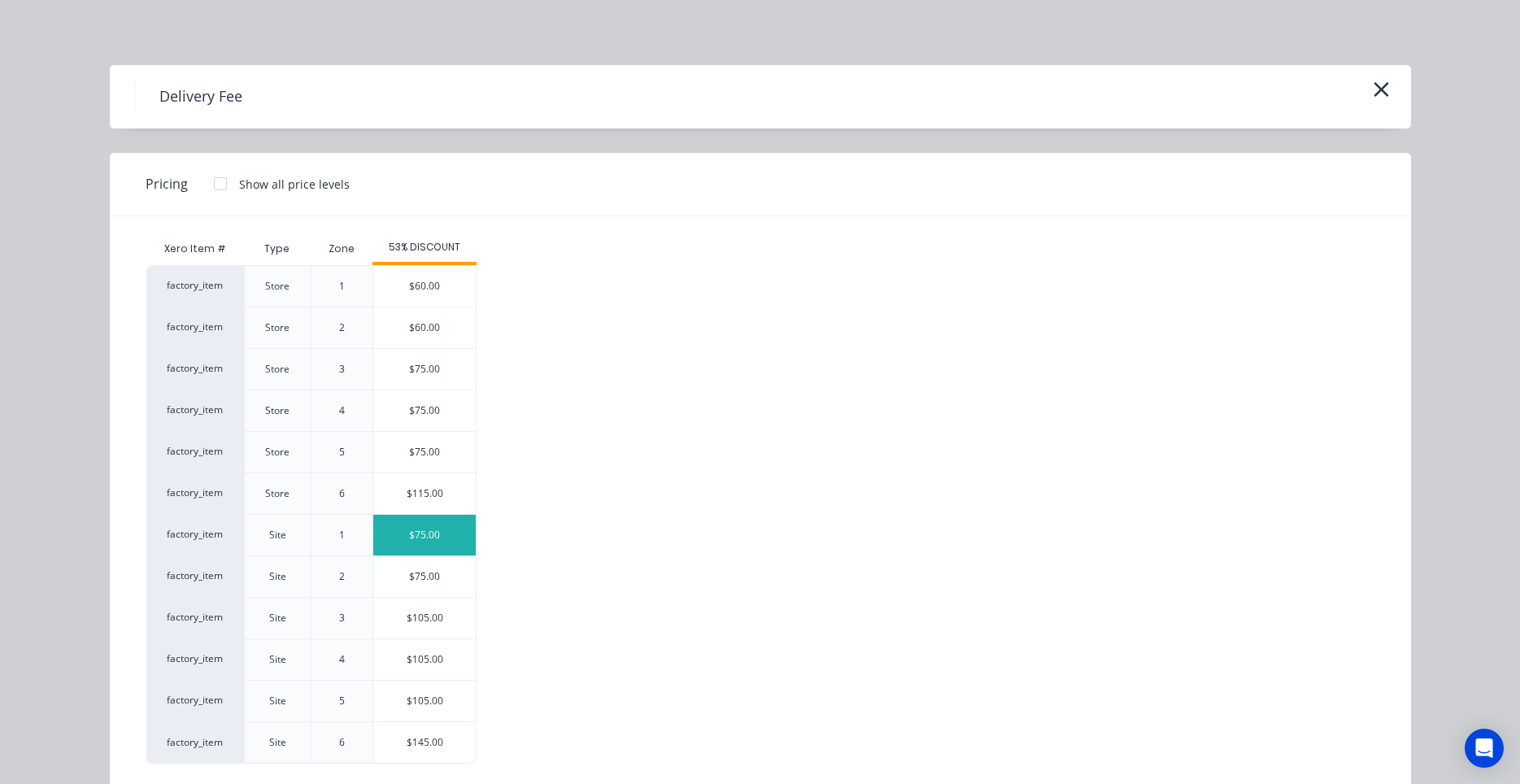
click at [437, 533] on div "$75.00" at bounding box center [424, 535] width 103 height 41
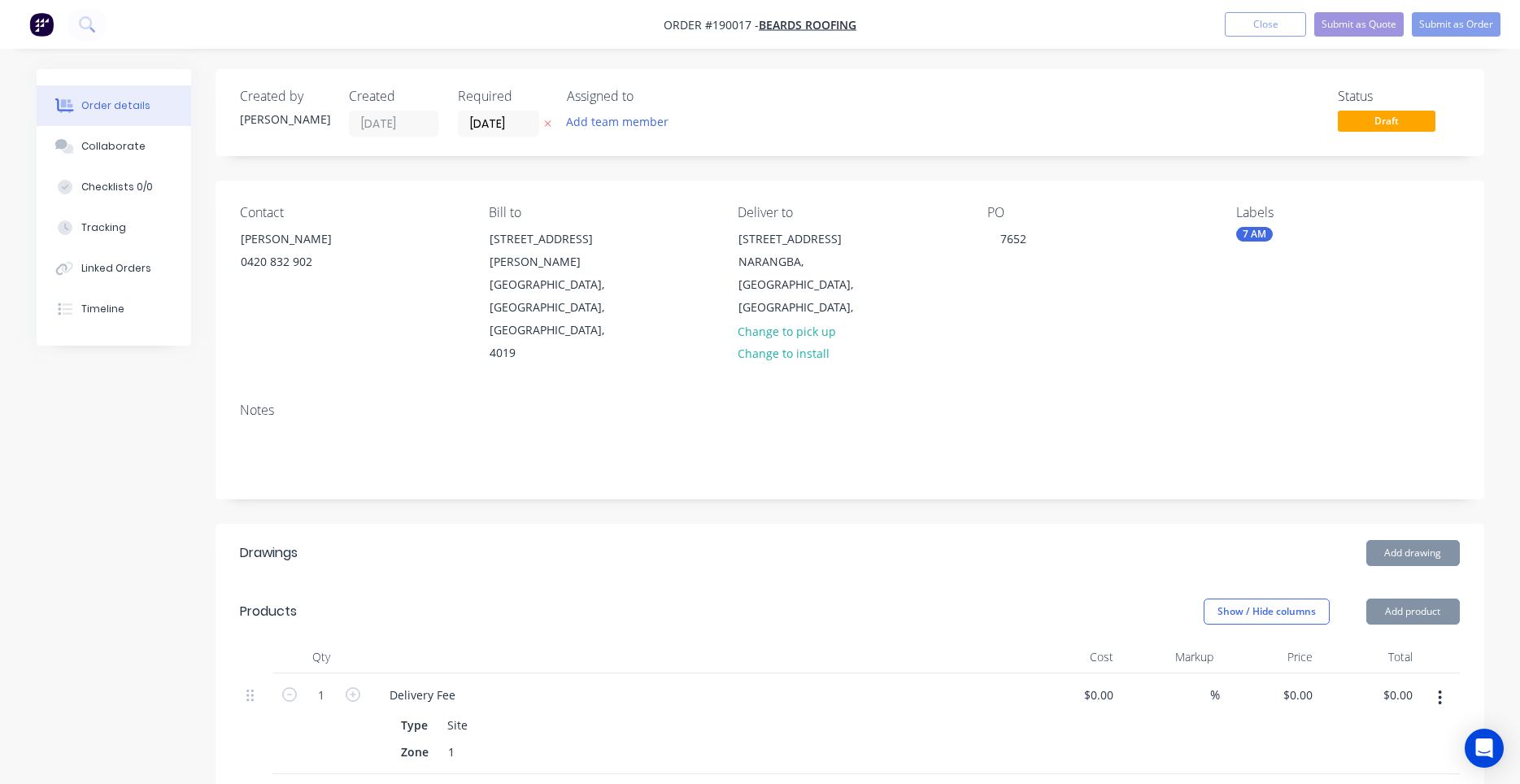
type input "$75.00"
click at [1403, 540] on button "Add drawing" at bounding box center [1414, 552] width 94 height 26
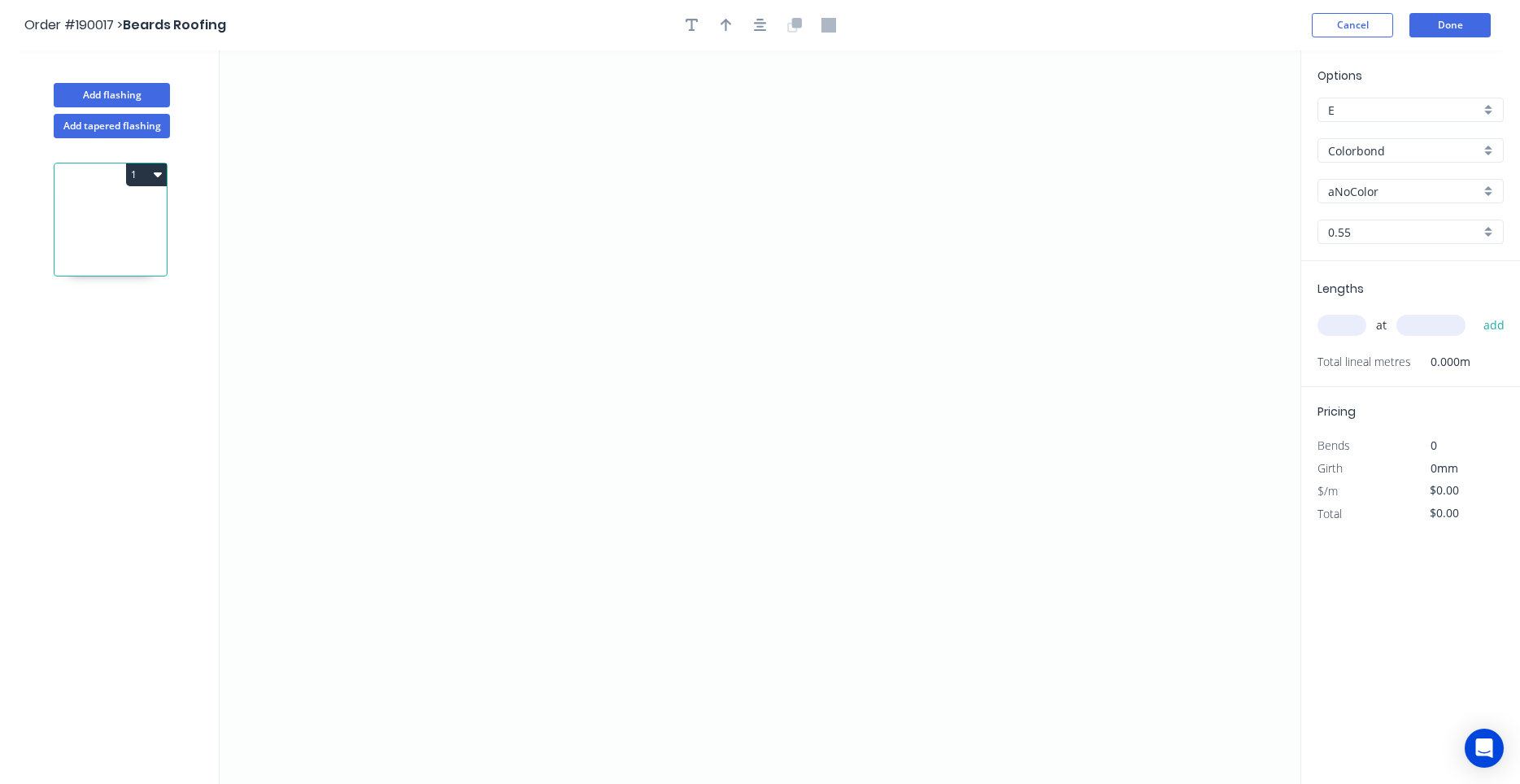
click at [1358, 192] on input "aNoColor" at bounding box center [1404, 191] width 152 height 17
click at [1371, 214] on div "Monument" at bounding box center [1410, 223] width 185 height 28
type input "Monument"
click at [481, 392] on icon "0" at bounding box center [760, 417] width 1081 height 734
click at [473, 259] on icon "0" at bounding box center [760, 417] width 1081 height 734
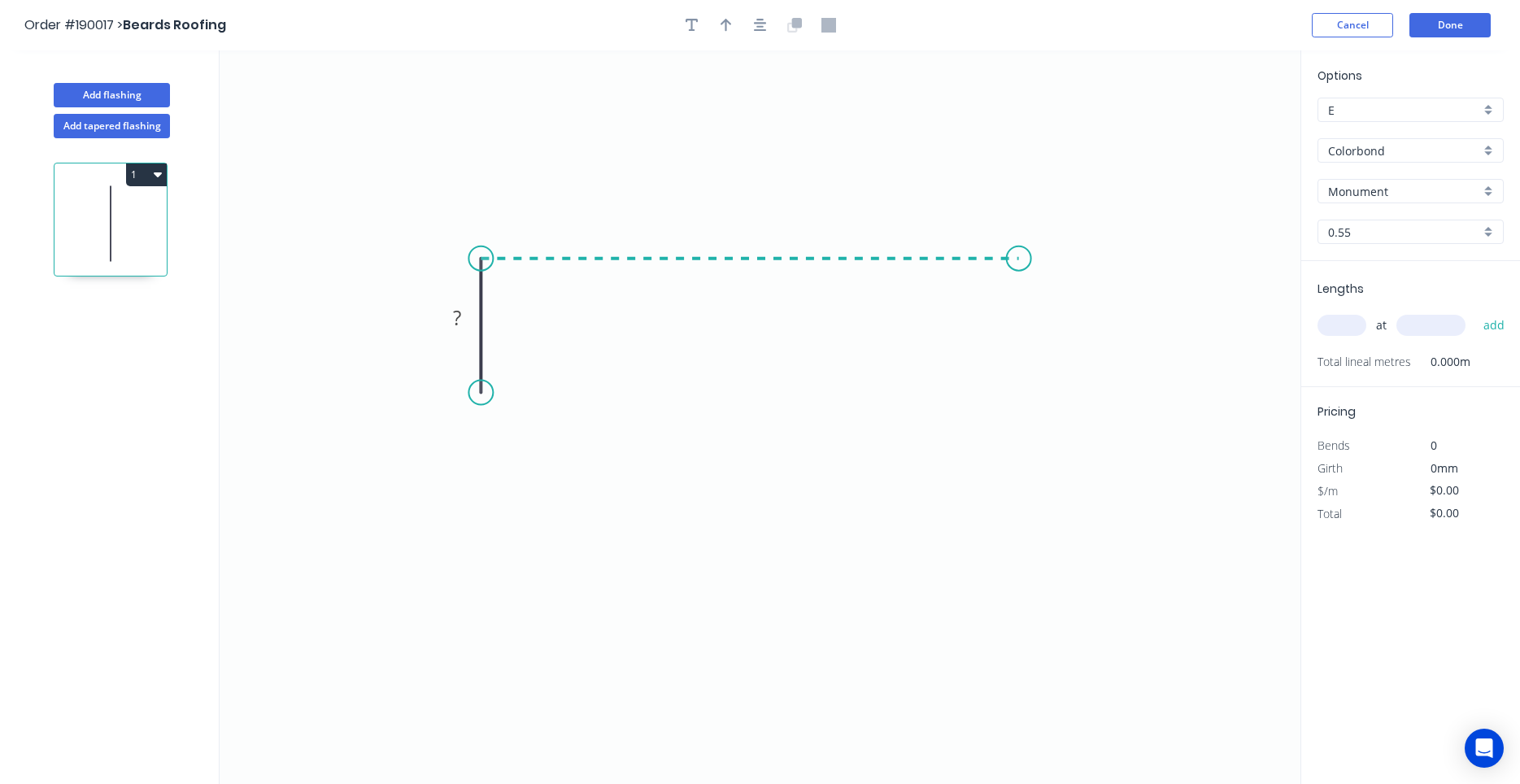
click at [1020, 243] on icon "0 ?" at bounding box center [760, 417] width 1081 height 734
click at [1061, 302] on icon "0 ? ?" at bounding box center [760, 417] width 1081 height 734
click at [1061, 302] on circle at bounding box center [1061, 301] width 25 height 25
click at [1059, 262] on tspan "?" at bounding box center [1056, 254] width 8 height 27
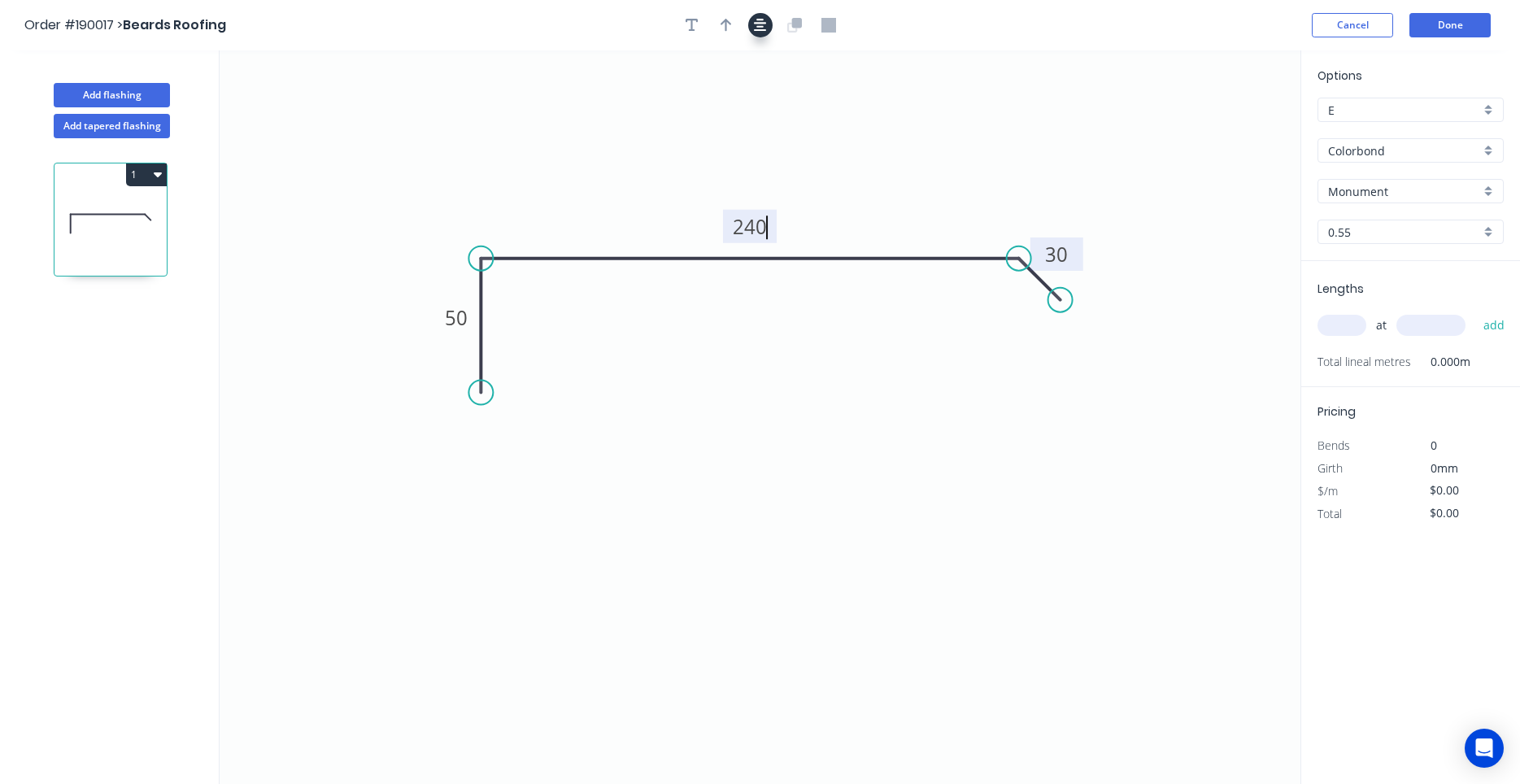
click at [760, 27] on icon "button" at bounding box center [760, 25] width 13 height 13
type input "$13.18"
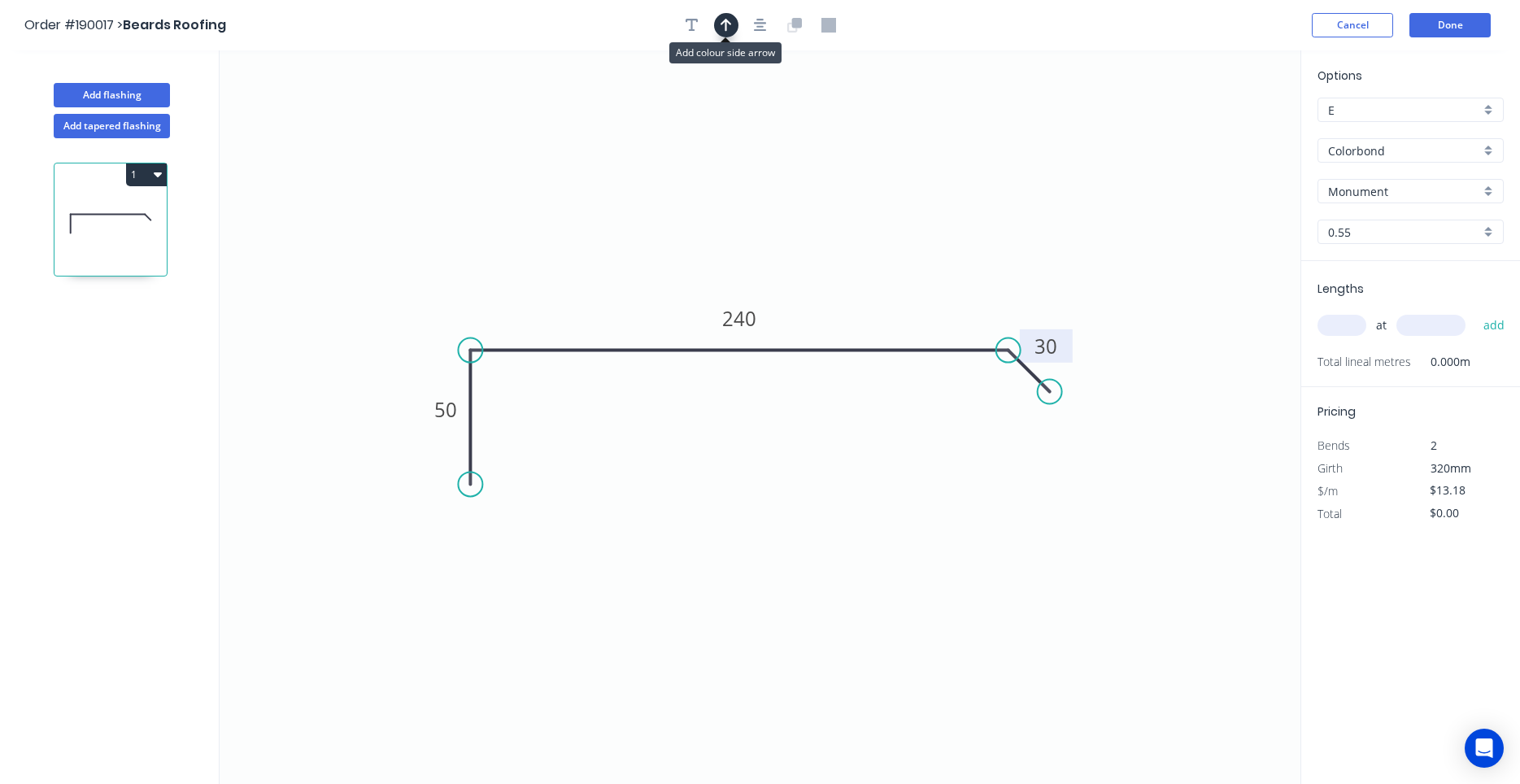
click at [731, 28] on icon "button" at bounding box center [726, 25] width 11 height 15
click at [1217, 124] on icon "0 50 240 30" at bounding box center [760, 417] width 1081 height 734
click at [1216, 127] on icon at bounding box center [1218, 112] width 15 height 52
click at [1216, 127] on icon at bounding box center [1215, 108] width 15 height 52
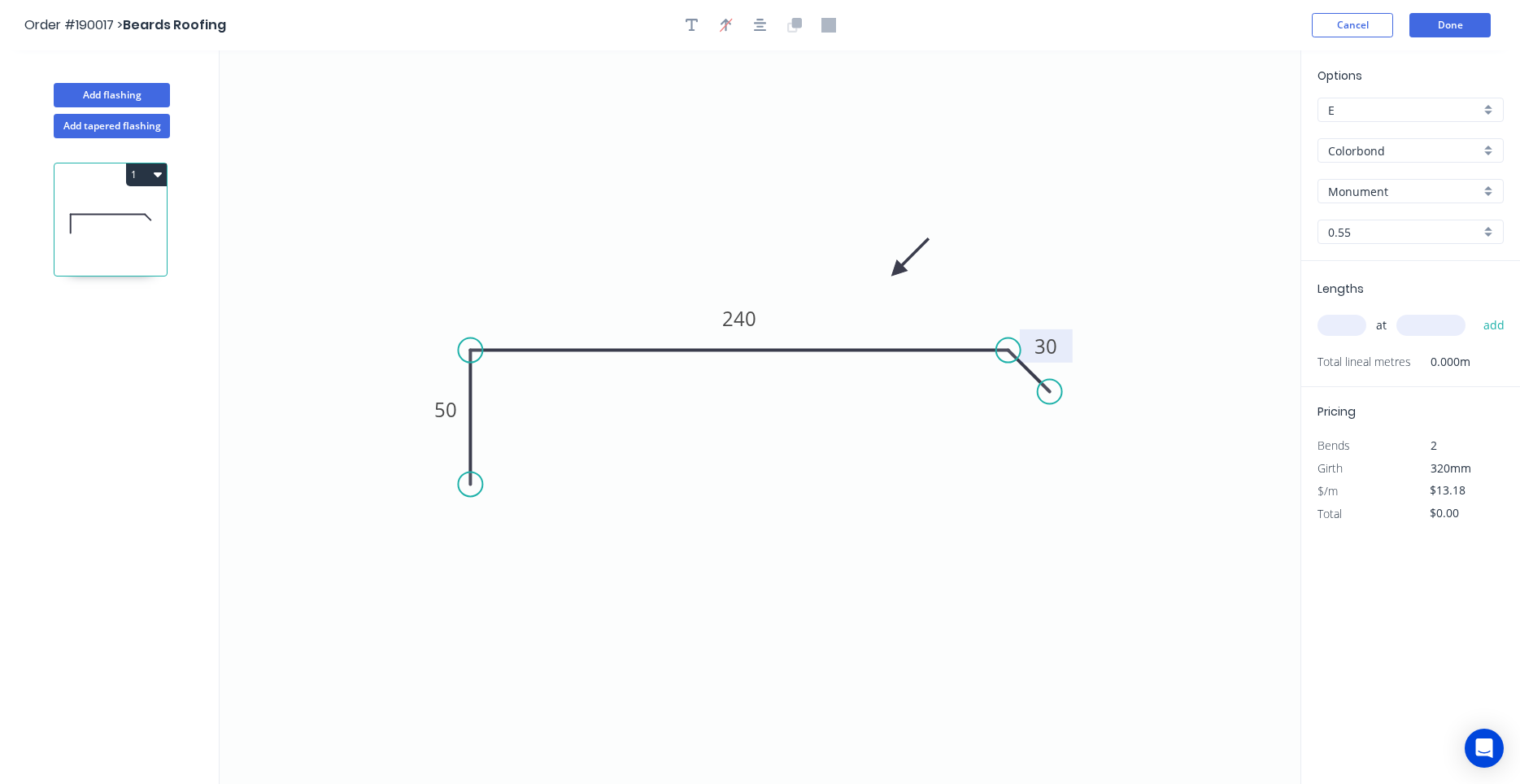
drag, startPoint x: 1216, startPoint y: 127, endPoint x: 897, endPoint y: 270, distance: 349.6
click at [897, 270] on icon at bounding box center [910, 256] width 47 height 47
click at [1356, 327] on input "text" at bounding box center [1341, 325] width 49 height 21
type input "1"
type input "1400"
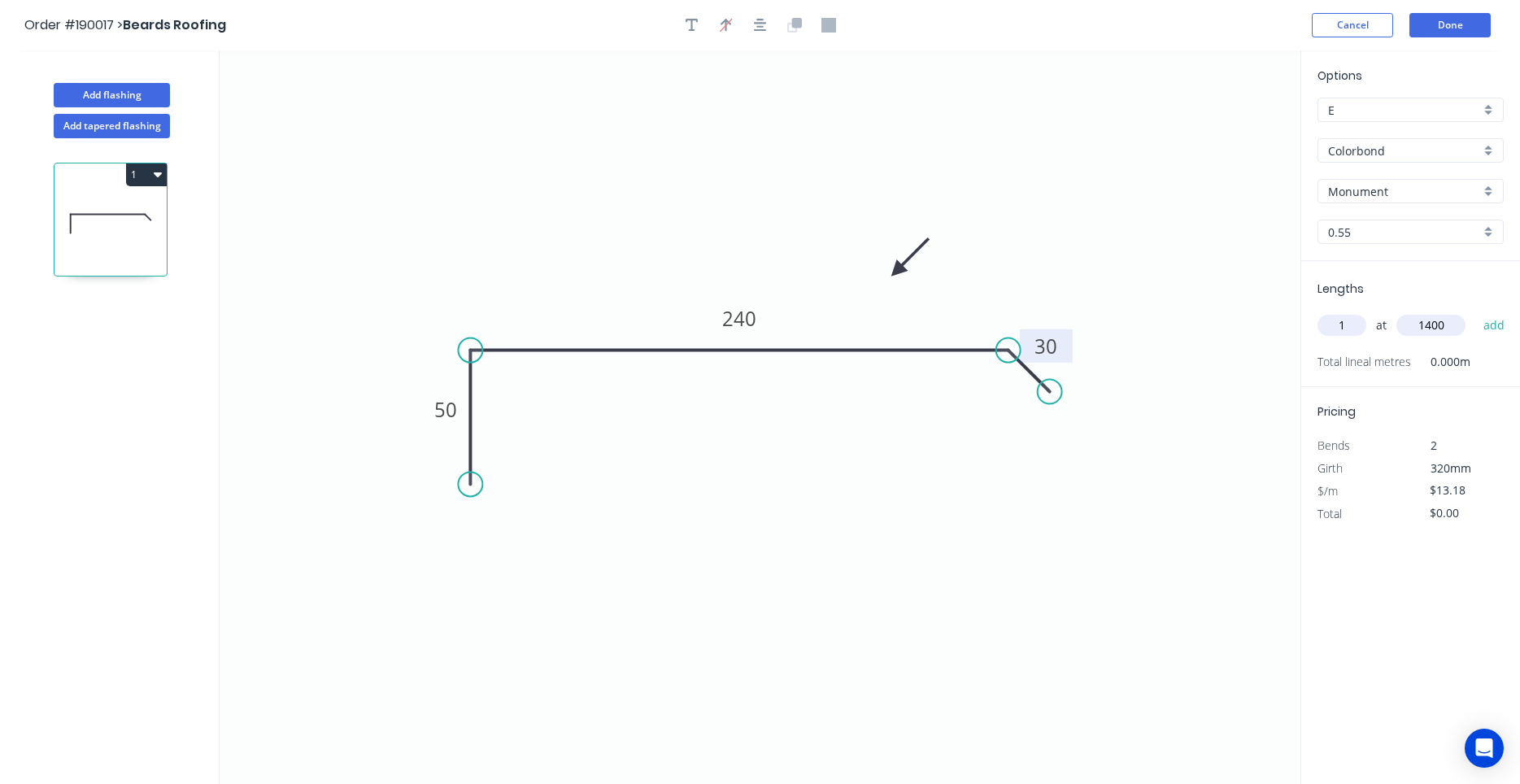
click at [1476, 311] on button "add" at bounding box center [1494, 324] width 38 height 27
type input "$18.45"
click at [147, 100] on button "Add flashing" at bounding box center [112, 95] width 117 height 25
type input "$0.00"
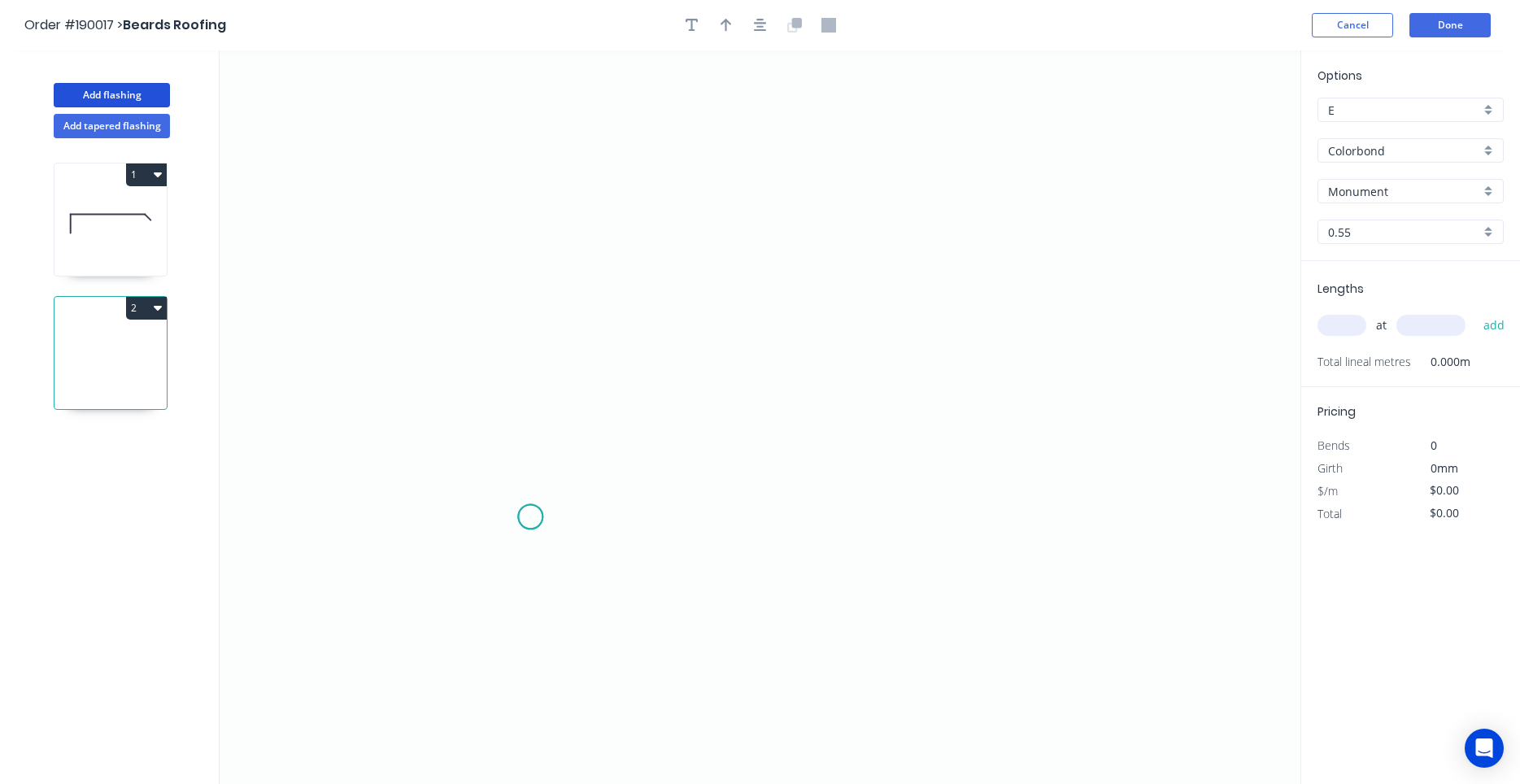
click at [531, 517] on icon "0" at bounding box center [760, 417] width 1081 height 734
click at [483, 468] on icon "0" at bounding box center [760, 417] width 1081 height 734
click at [531, 439] on icon at bounding box center [506, 453] width 47 height 31
click at [525, 439] on circle at bounding box center [531, 438] width 25 height 25
click at [527, 441] on circle at bounding box center [531, 438] width 25 height 25
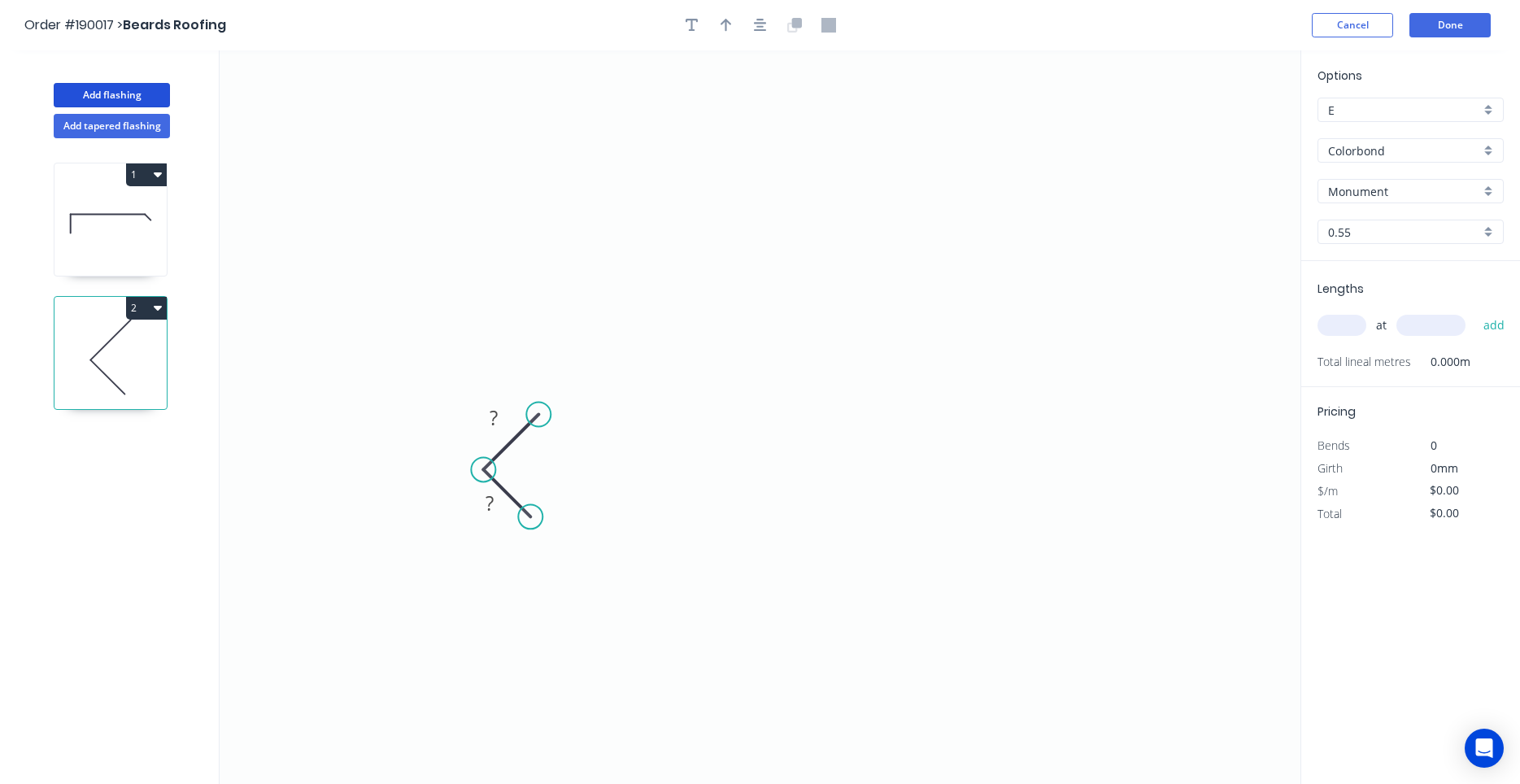
drag, startPoint x: 529, startPoint y: 441, endPoint x: 538, endPoint y: 420, distance: 22.8
click at [538, 420] on circle at bounding box center [538, 415] width 25 height 25
click at [532, 421] on circle at bounding box center [532, 422] width 25 height 25
click at [537, 193] on icon "0 ? ?" at bounding box center [760, 417] width 1081 height 734
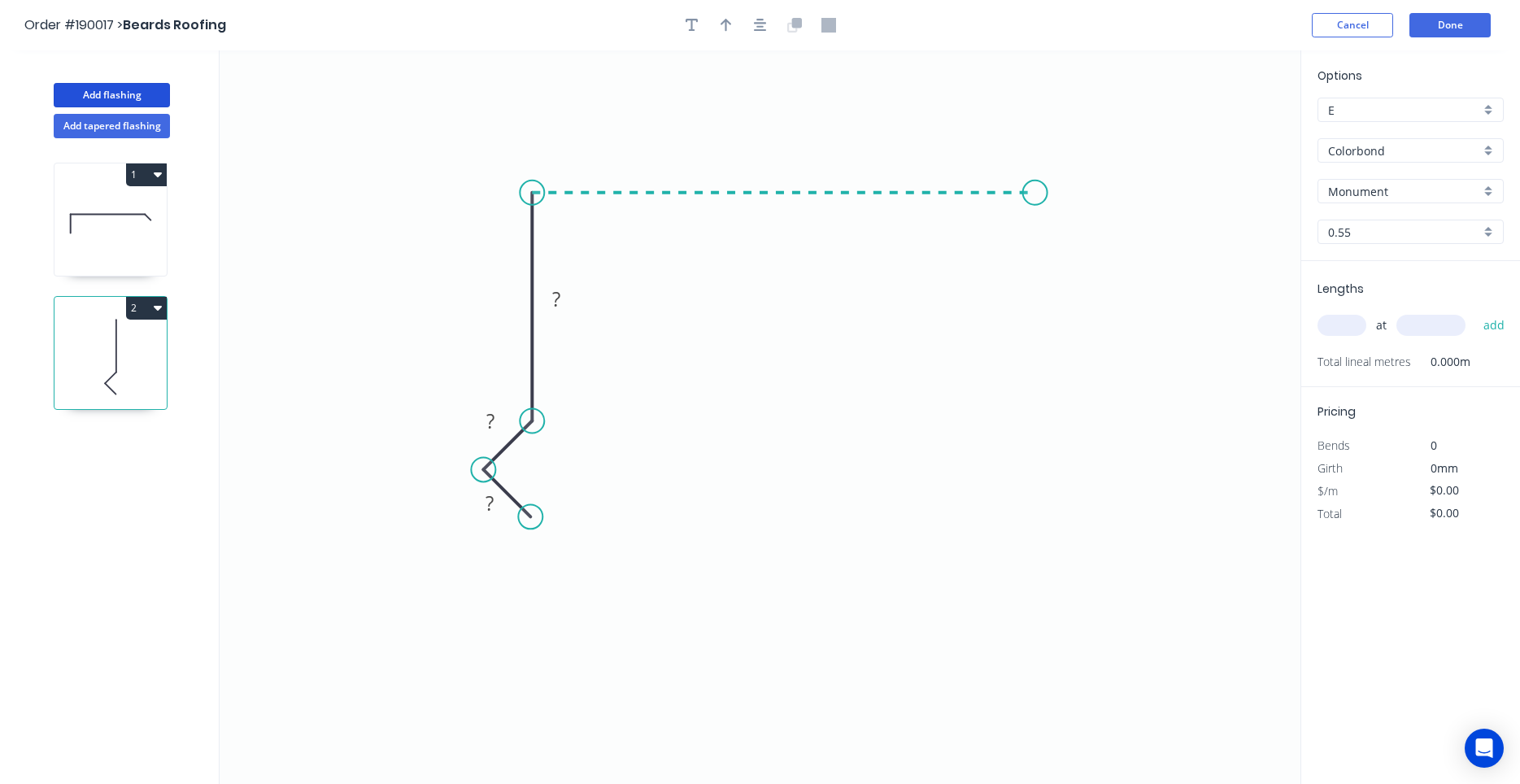
click at [1035, 199] on icon "0 ? ? ?" at bounding box center [760, 417] width 1081 height 734
click at [1104, 265] on icon "0 ? ? ? ?" at bounding box center [760, 417] width 1081 height 734
click at [1104, 265] on circle at bounding box center [1104, 262] width 25 height 25
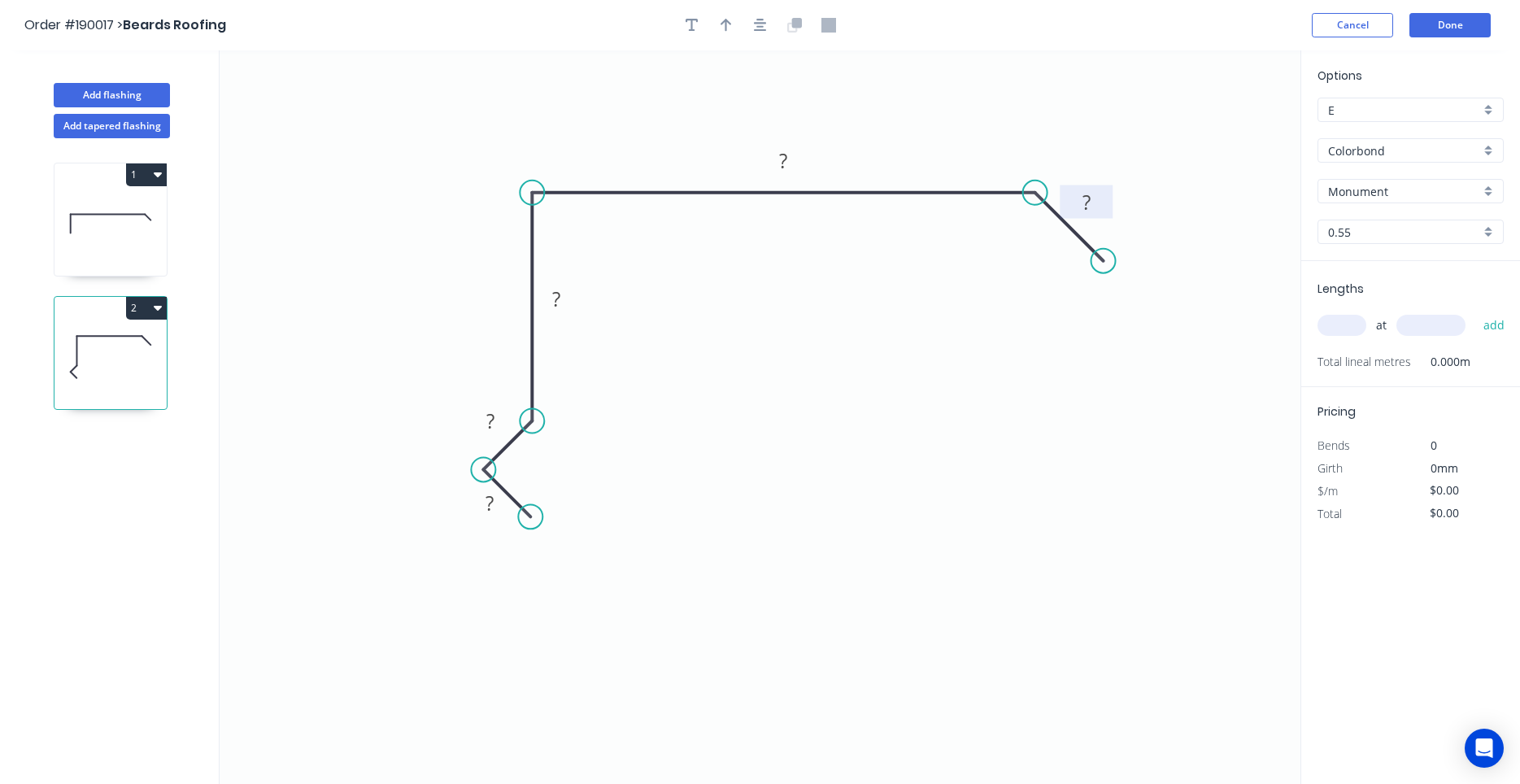
click at [1089, 212] on tspan "?" at bounding box center [1086, 202] width 8 height 27
click at [1336, 321] on input "text" at bounding box center [1341, 325] width 49 height 21
type input "$17.04"
click at [1331, 328] on input "text" at bounding box center [1341, 325] width 49 height 21
type input "2"
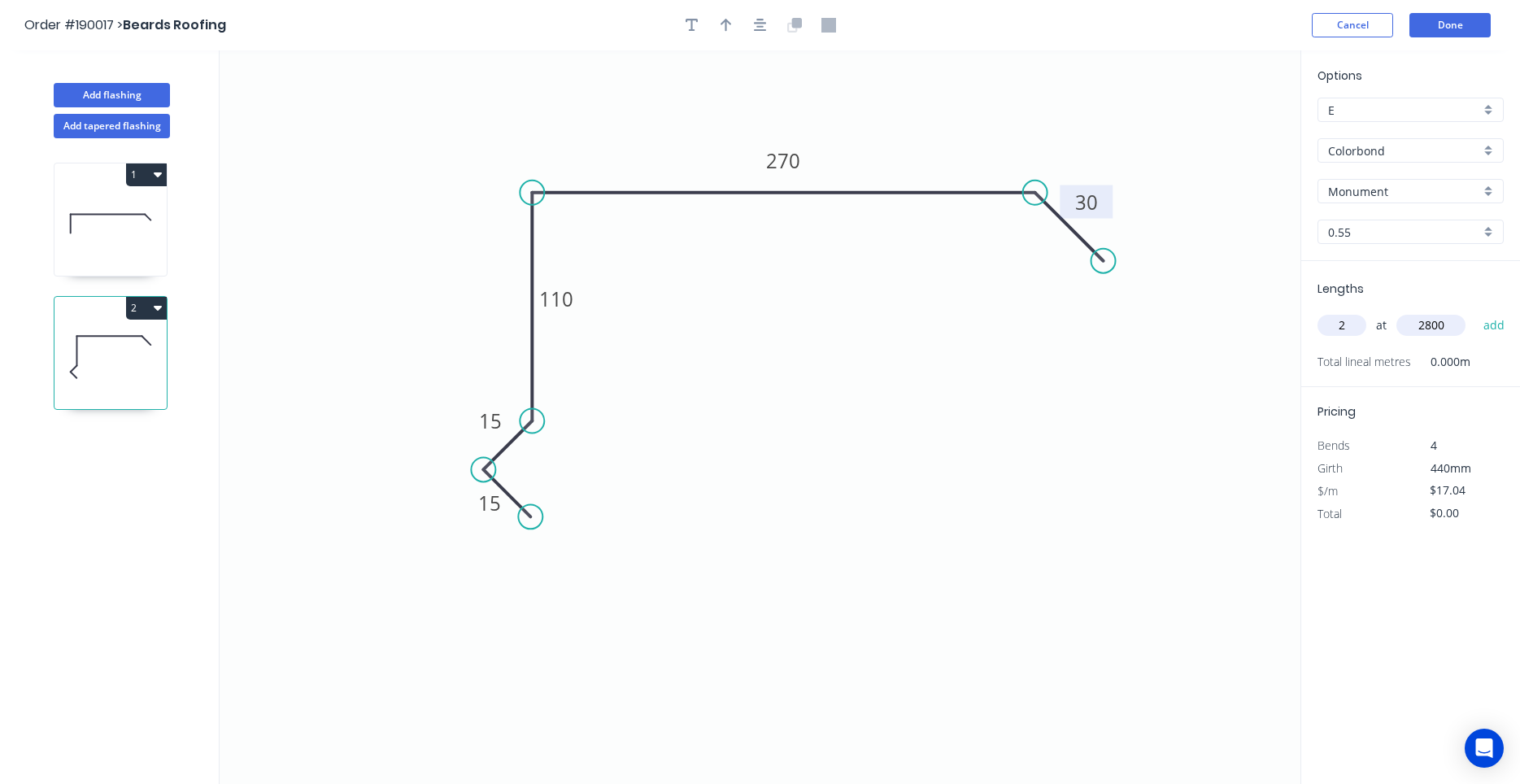
type input "2800"
click at [1476, 311] on button "add" at bounding box center [1494, 324] width 38 height 27
type input "$95.42"
click at [765, 32] on icon "button" at bounding box center [760, 25] width 13 height 15
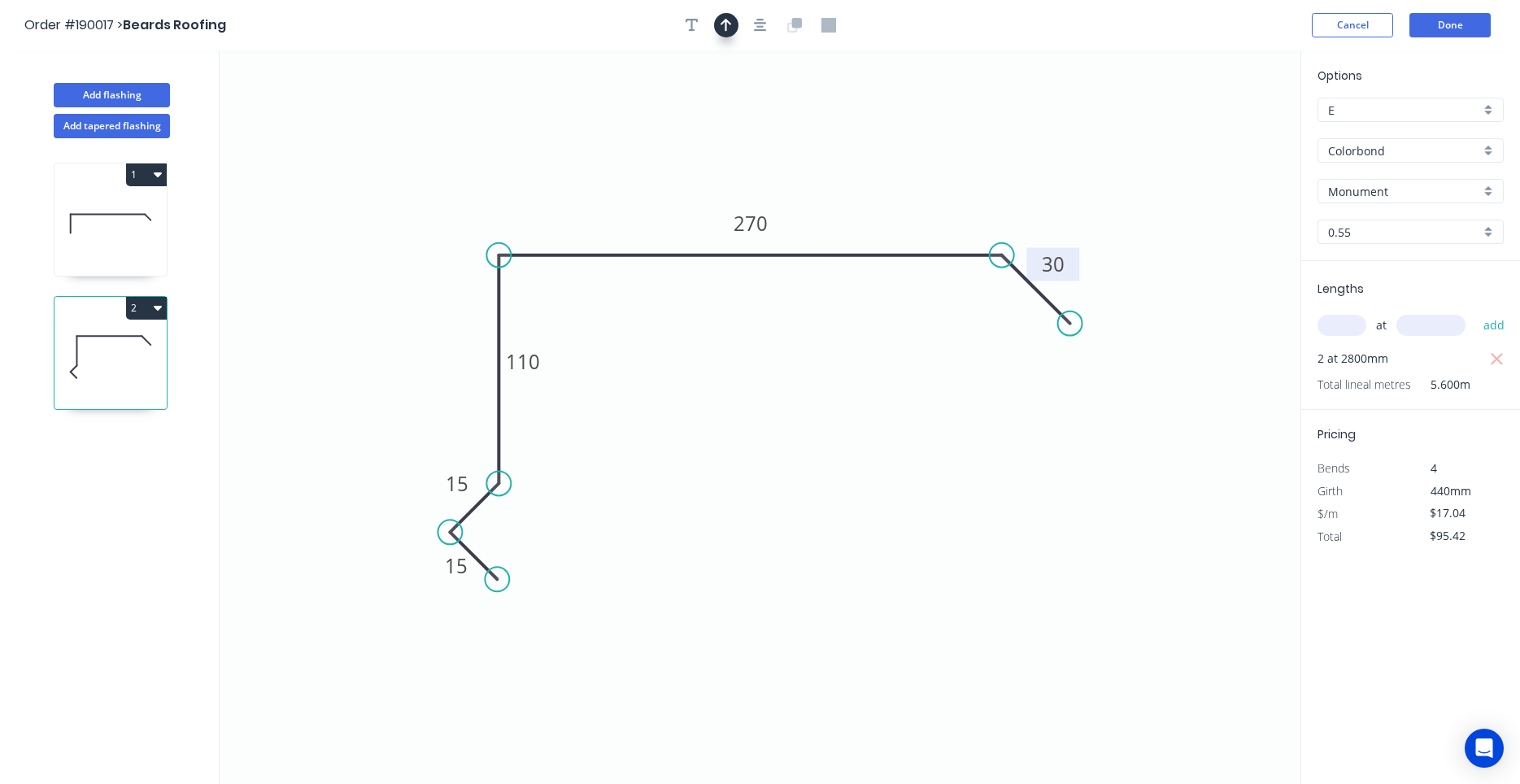
click at [729, 27] on icon "button" at bounding box center [726, 25] width 11 height 15
click at [1214, 122] on icon "0 15 15 110 270 30" at bounding box center [760, 417] width 1081 height 734
click at [1216, 127] on icon at bounding box center [1218, 112] width 15 height 52
click at [1216, 130] on icon at bounding box center [1215, 109] width 15 height 52
click at [1216, 130] on icon at bounding box center [1215, 111] width 15 height 52
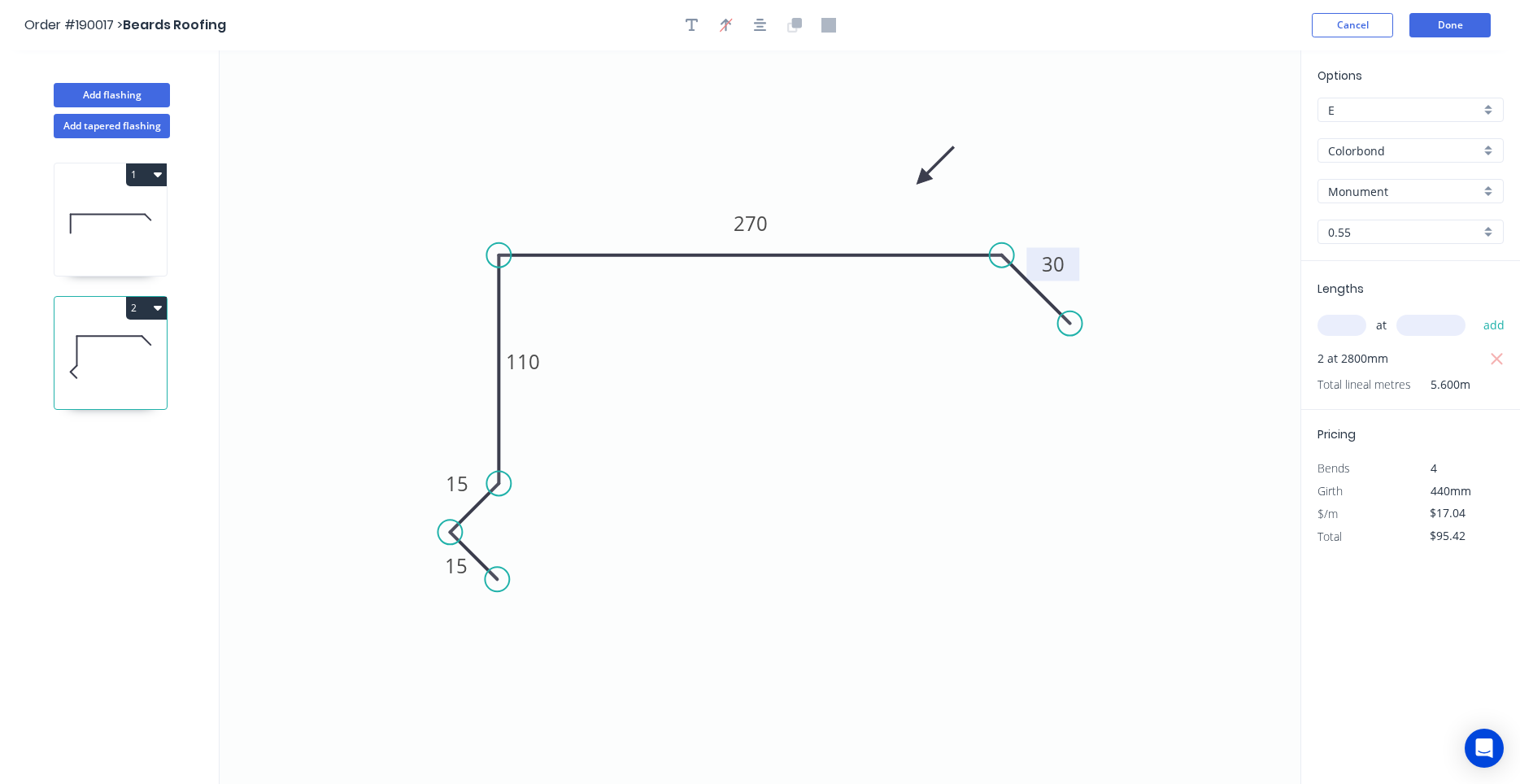
drag, startPoint x: 1216, startPoint y: 130, endPoint x: 922, endPoint y: 179, distance: 298.1
click at [922, 179] on icon at bounding box center [935, 165] width 47 height 47
click at [56, 214] on icon at bounding box center [111, 224] width 112 height 104
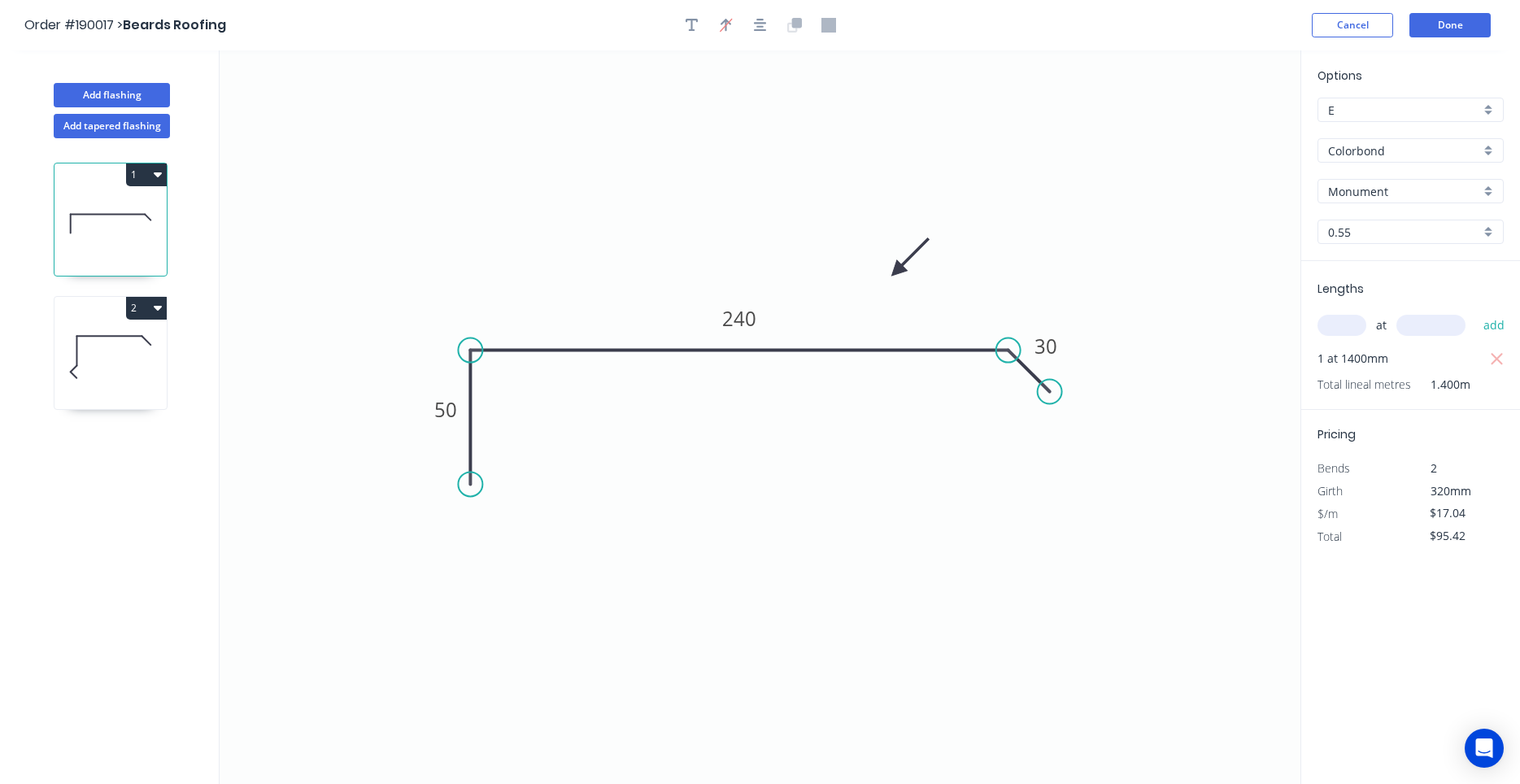
type input "$13.18"
type input "$18.45"
click at [103, 364] on icon at bounding box center [111, 357] width 112 height 104
type input "$17.04"
type input "$95.42"
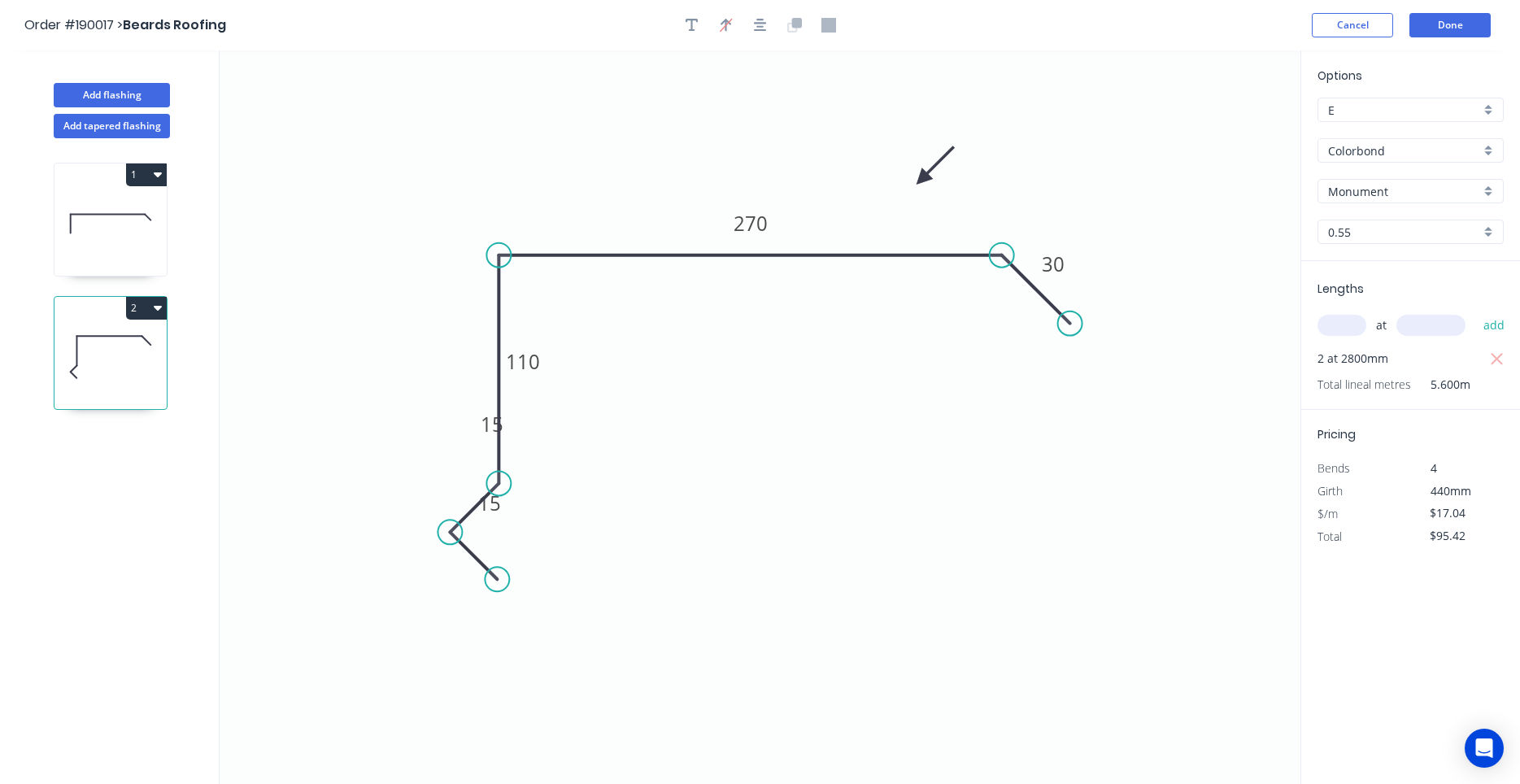
click at [112, 194] on icon at bounding box center [111, 224] width 112 height 104
type input "$13.18"
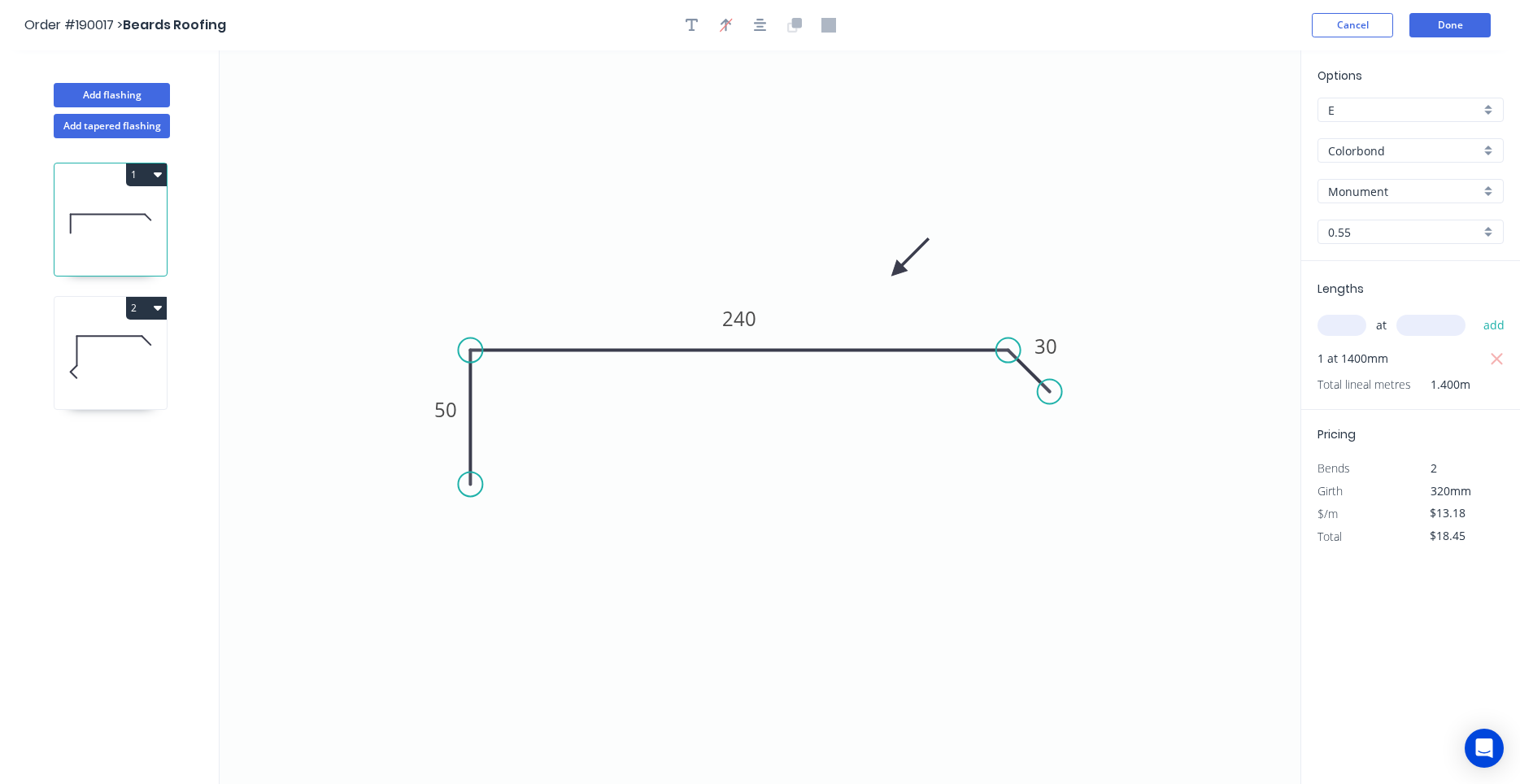
click at [164, 177] on button "1" at bounding box center [147, 175] width 41 height 23
click at [141, 209] on div "Duplicate" at bounding box center [89, 215] width 126 height 24
type input "$0.00"
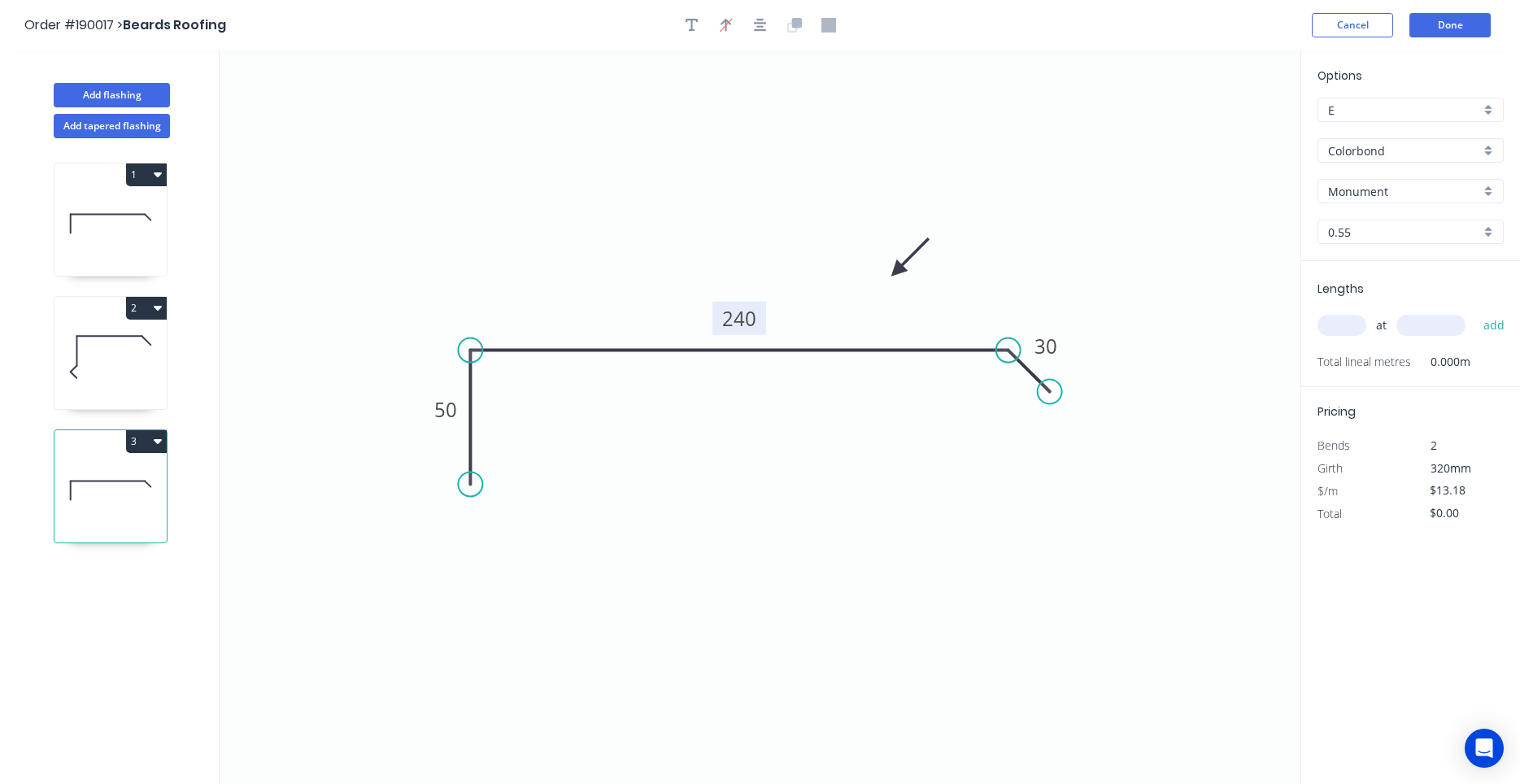
click at [736, 323] on tspan "240" at bounding box center [739, 318] width 34 height 27
click at [1341, 331] on input "text" at bounding box center [1341, 325] width 49 height 21
type input "1"
type input "800"
click at [1476, 311] on button "add" at bounding box center [1494, 324] width 38 height 27
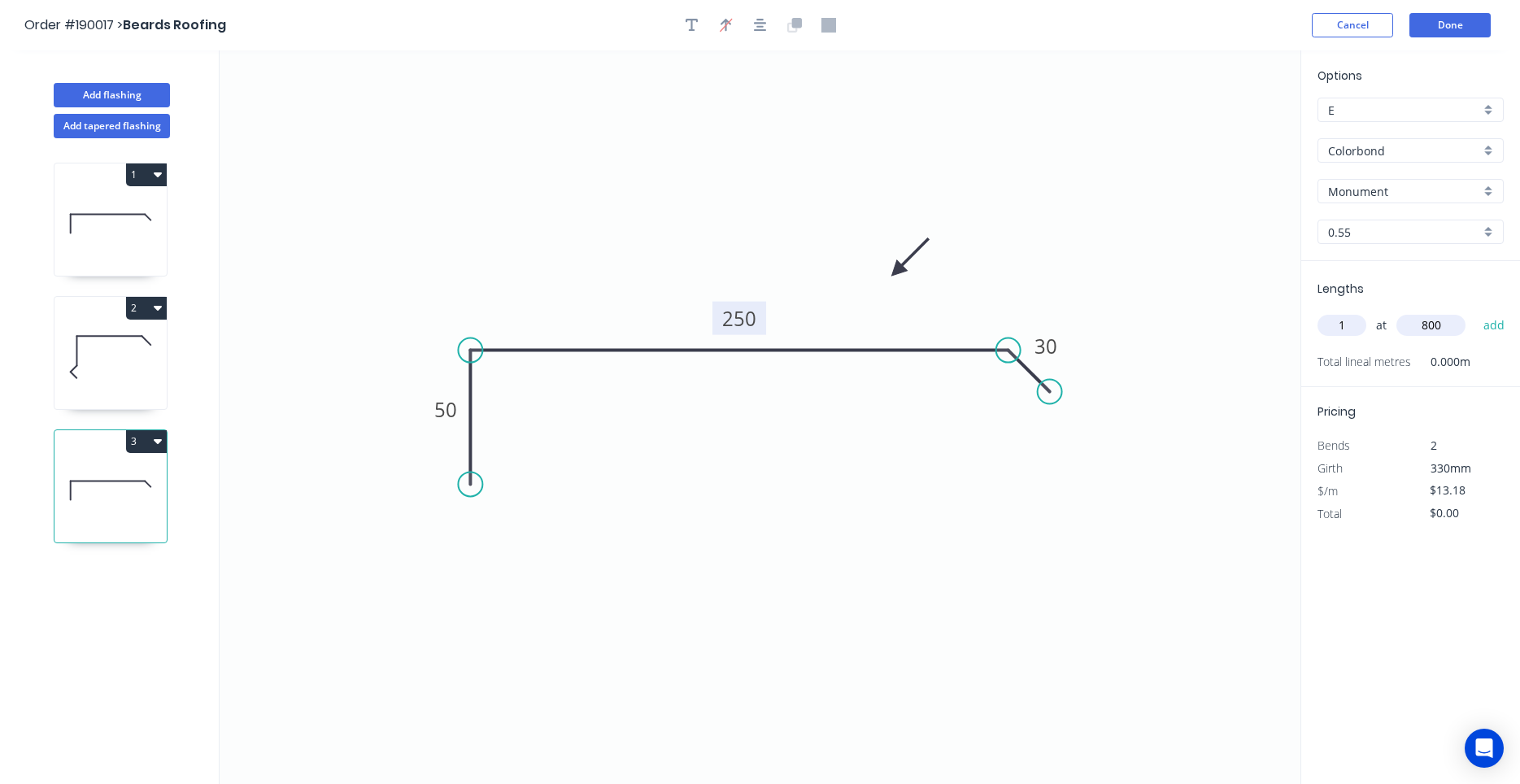
type input "$13.18"
click at [109, 100] on button "Add flashing" at bounding box center [112, 95] width 117 height 25
type input "$0.00"
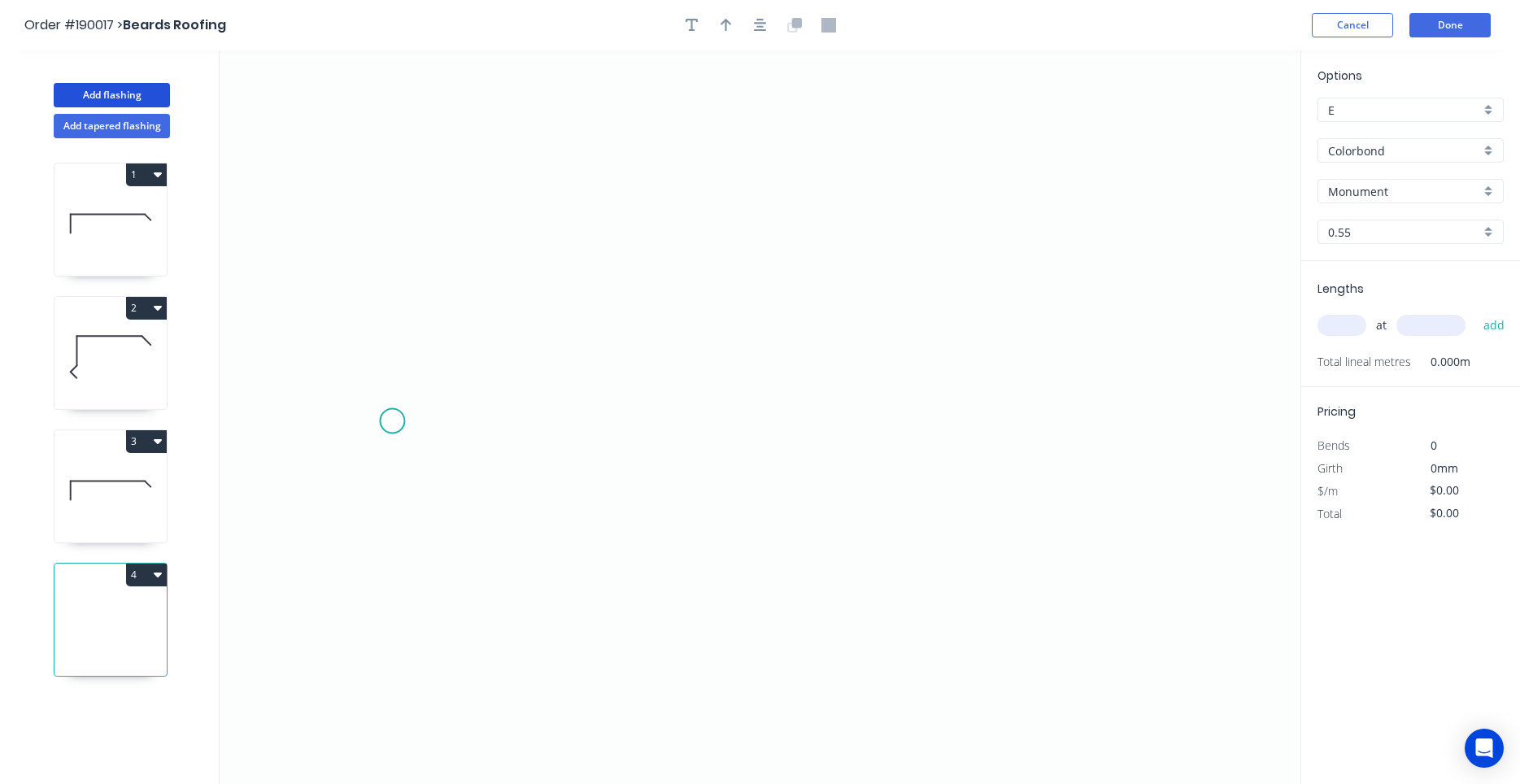
click at [392, 421] on icon "0" at bounding box center [760, 417] width 1081 height 734
click at [447, 366] on icon "0" at bounding box center [760, 417] width 1081 height 734
click at [850, 375] on icon "0 ?" at bounding box center [760, 417] width 1081 height 734
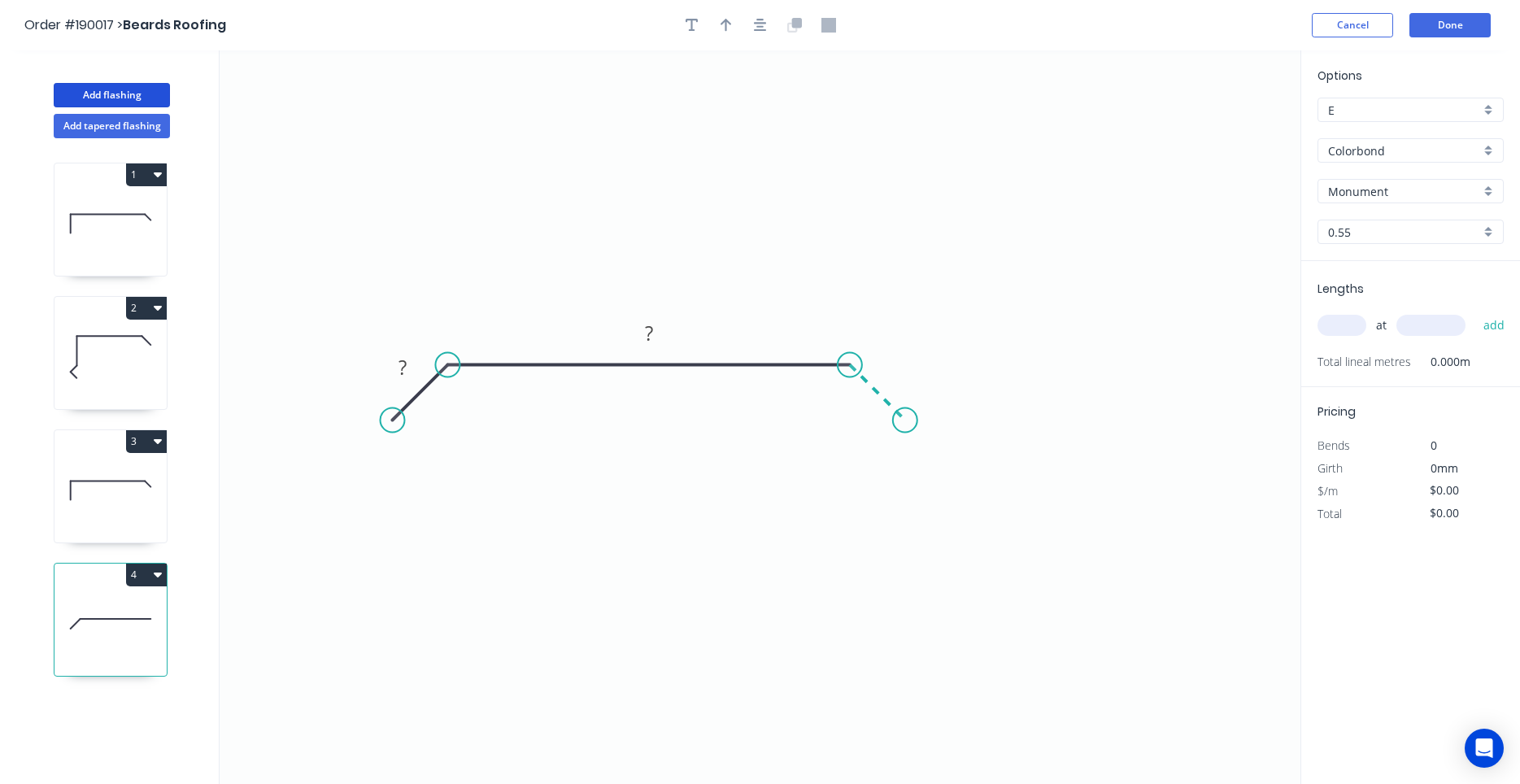
click at [905, 415] on icon "0 ? ?" at bounding box center [760, 417] width 1081 height 734
click at [905, 415] on circle at bounding box center [905, 421] width 25 height 25
click at [907, 422] on circle at bounding box center [905, 421] width 25 height 25
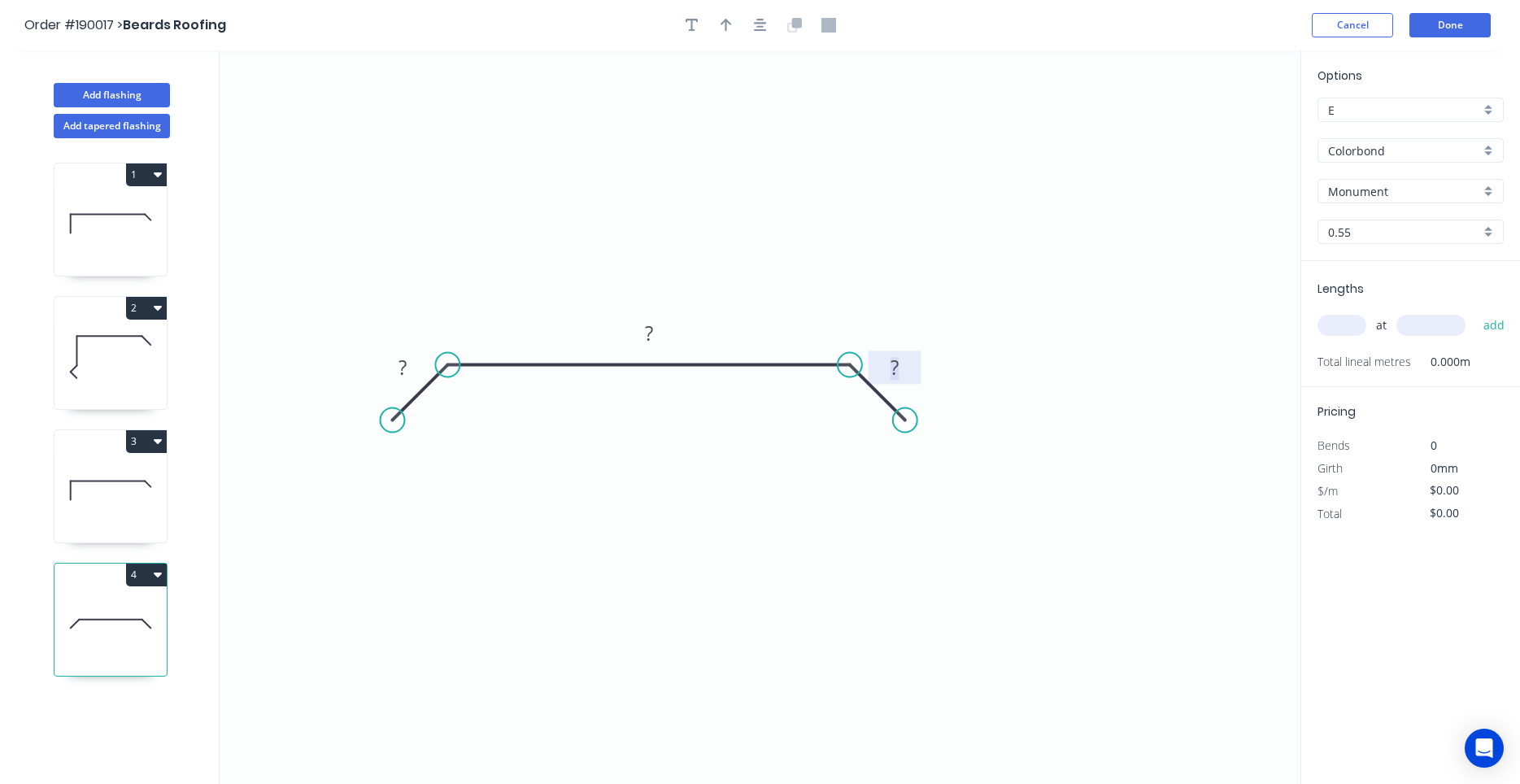
click at [897, 378] on tspan "?" at bounding box center [894, 367] width 8 height 27
click at [1357, 330] on input "text" at bounding box center [1341, 325] width 49 height 21
type input "$15.35"
type input "0"
type input "1"
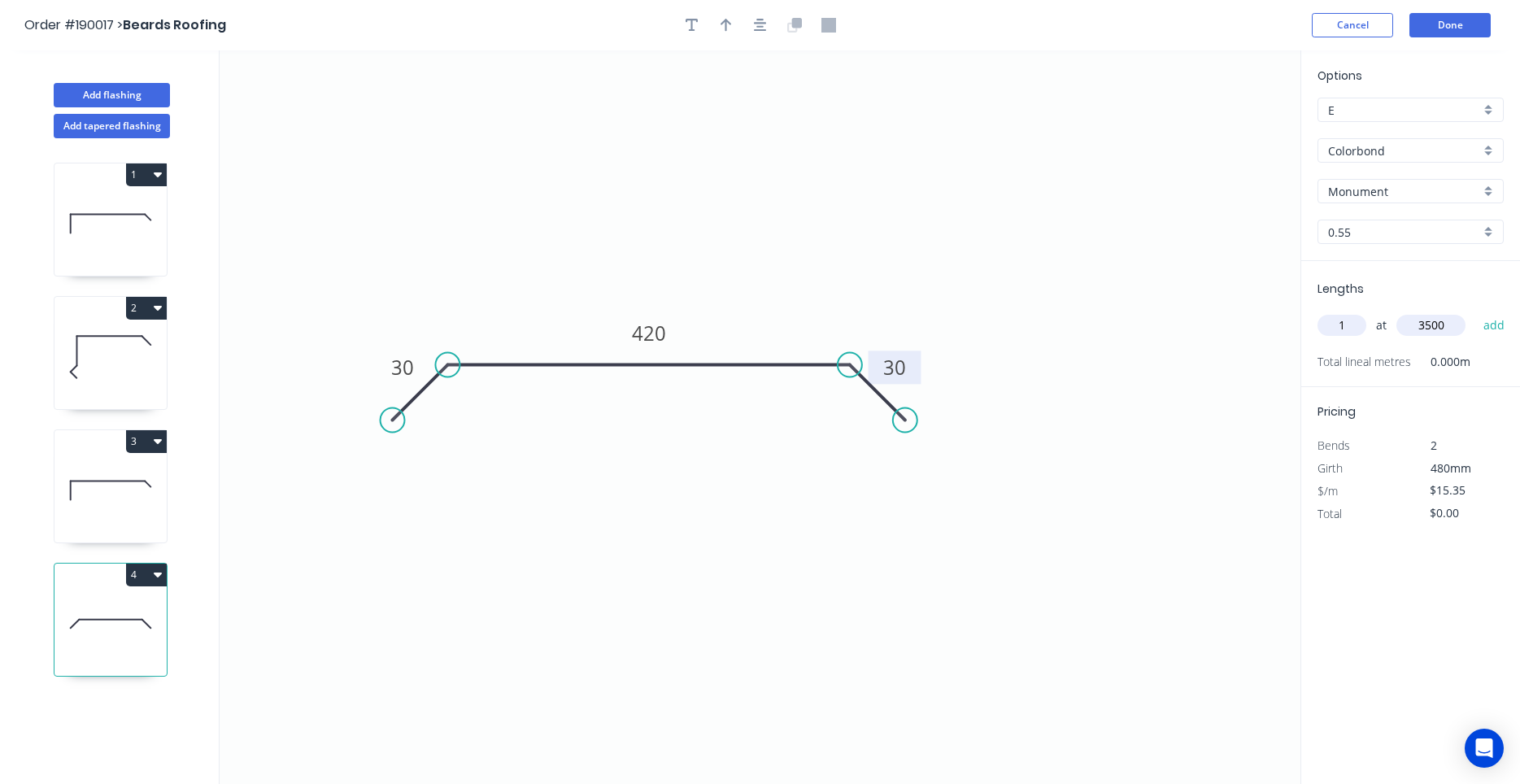
type input "3500"
click at [1476, 311] on button "add" at bounding box center [1494, 324] width 38 height 27
type input "$53.73"
click at [757, 27] on icon "button" at bounding box center [760, 25] width 13 height 15
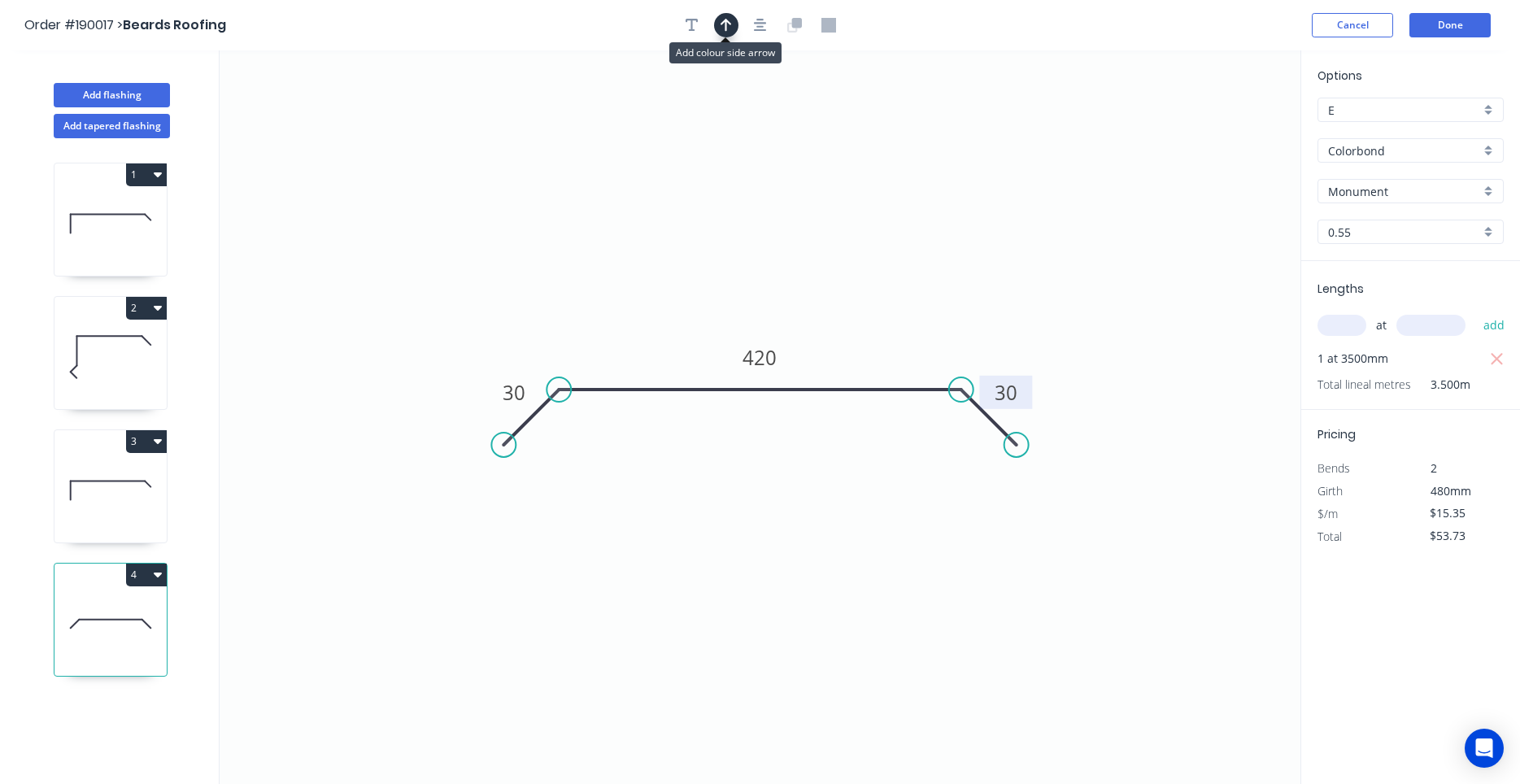
click at [715, 27] on button "button" at bounding box center [727, 26] width 25 height 25
drag, startPoint x: 1222, startPoint y: 131, endPoint x: 897, endPoint y: 300, distance: 366.3
click at [897, 300] on icon at bounding box center [897, 280] width 15 height 52
drag, startPoint x: 897, startPoint y: 300, endPoint x: 898, endPoint y: 321, distance: 21.0
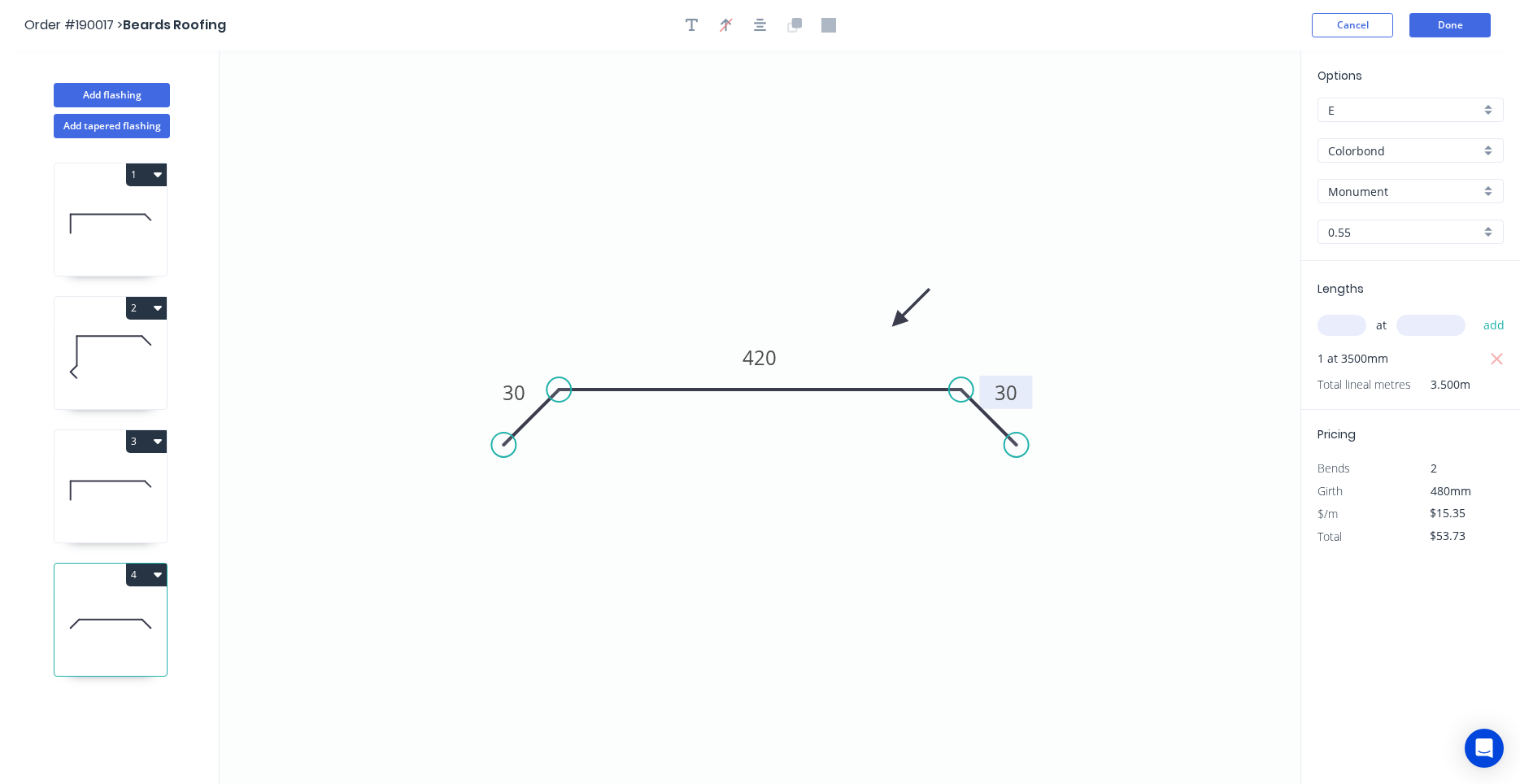
click at [898, 321] on icon at bounding box center [911, 307] width 47 height 47
click at [136, 482] on icon at bounding box center [108, 482] width 75 height 0
type input "$13.18"
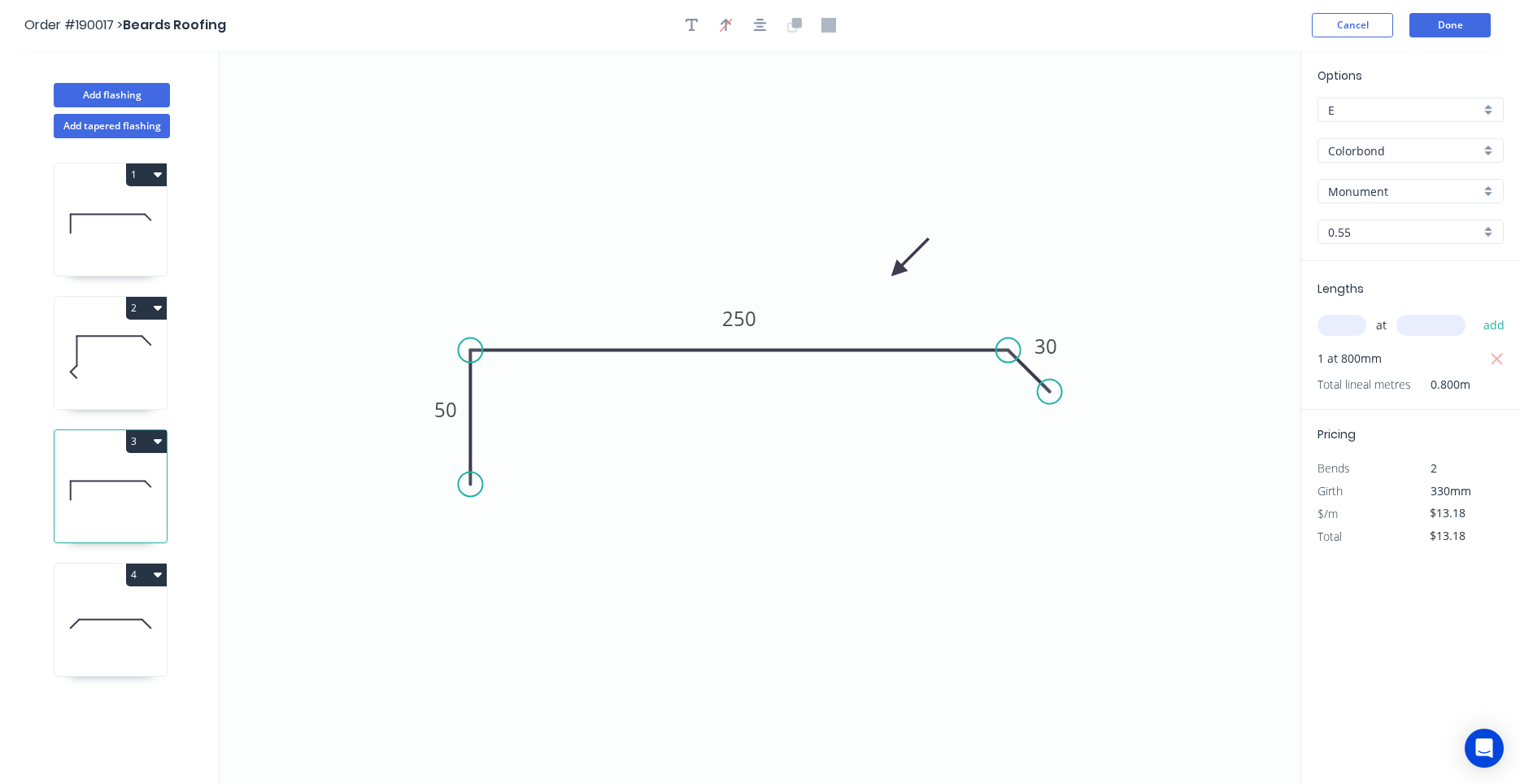
click at [90, 353] on icon at bounding box center [111, 357] width 112 height 104
type input "$17.04"
type input "$95.42"
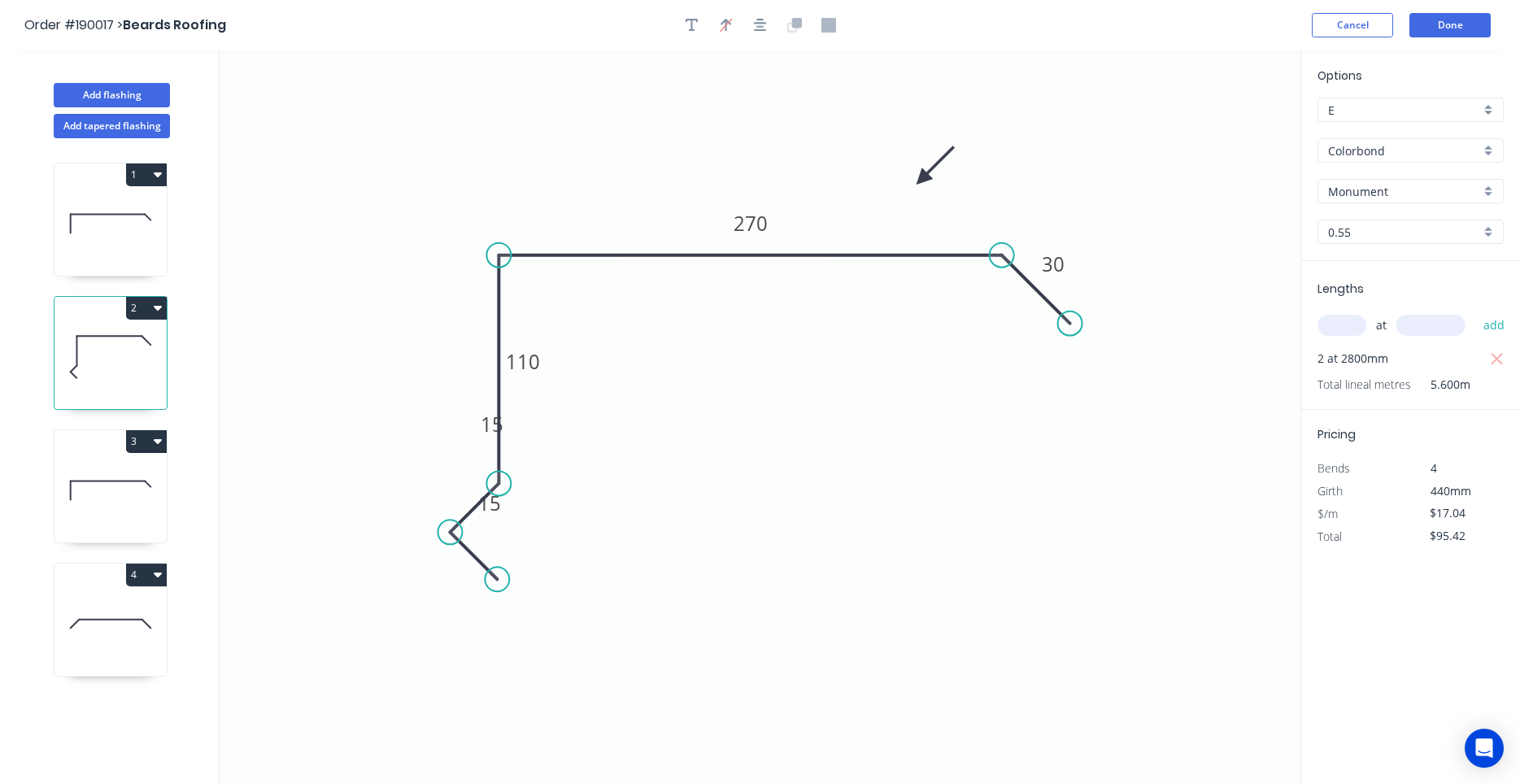
click at [93, 235] on icon at bounding box center [111, 224] width 112 height 104
type input "$13.18"
type input "$18.45"
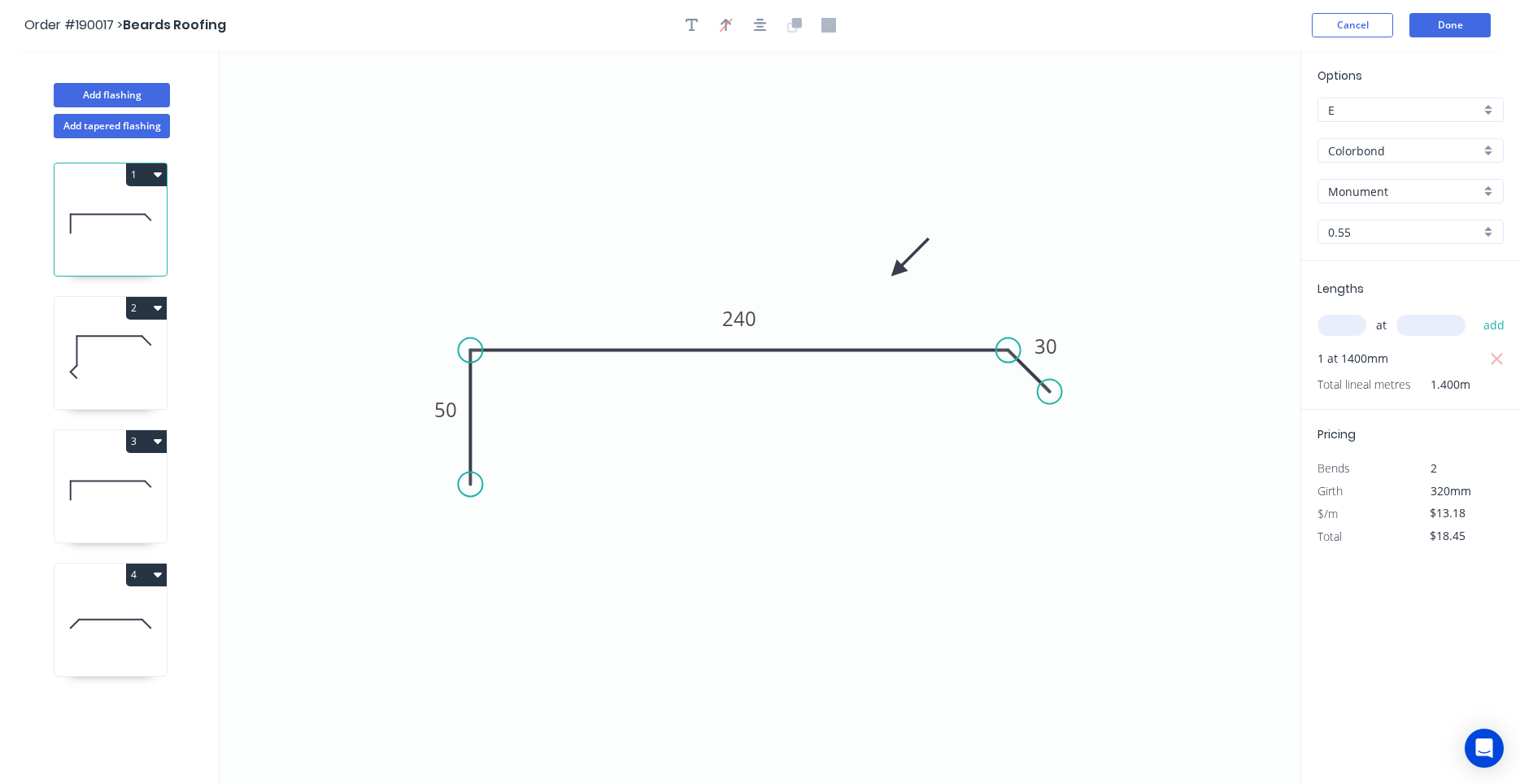
click at [102, 599] on icon at bounding box center [111, 624] width 112 height 104
type input "$15.35"
type input "$53.73"
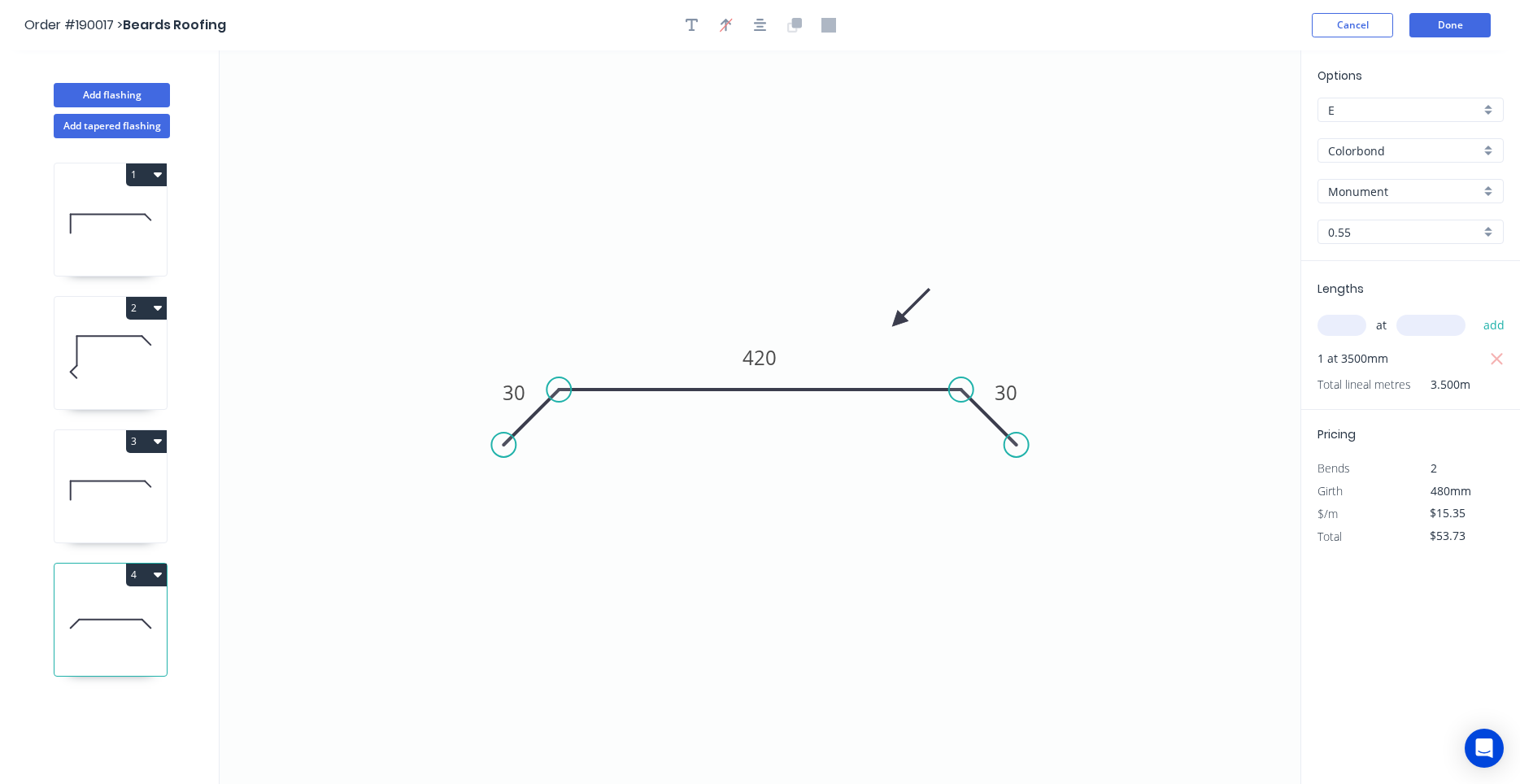
click at [140, 378] on icon at bounding box center [111, 357] width 112 height 104
type input "$17.04"
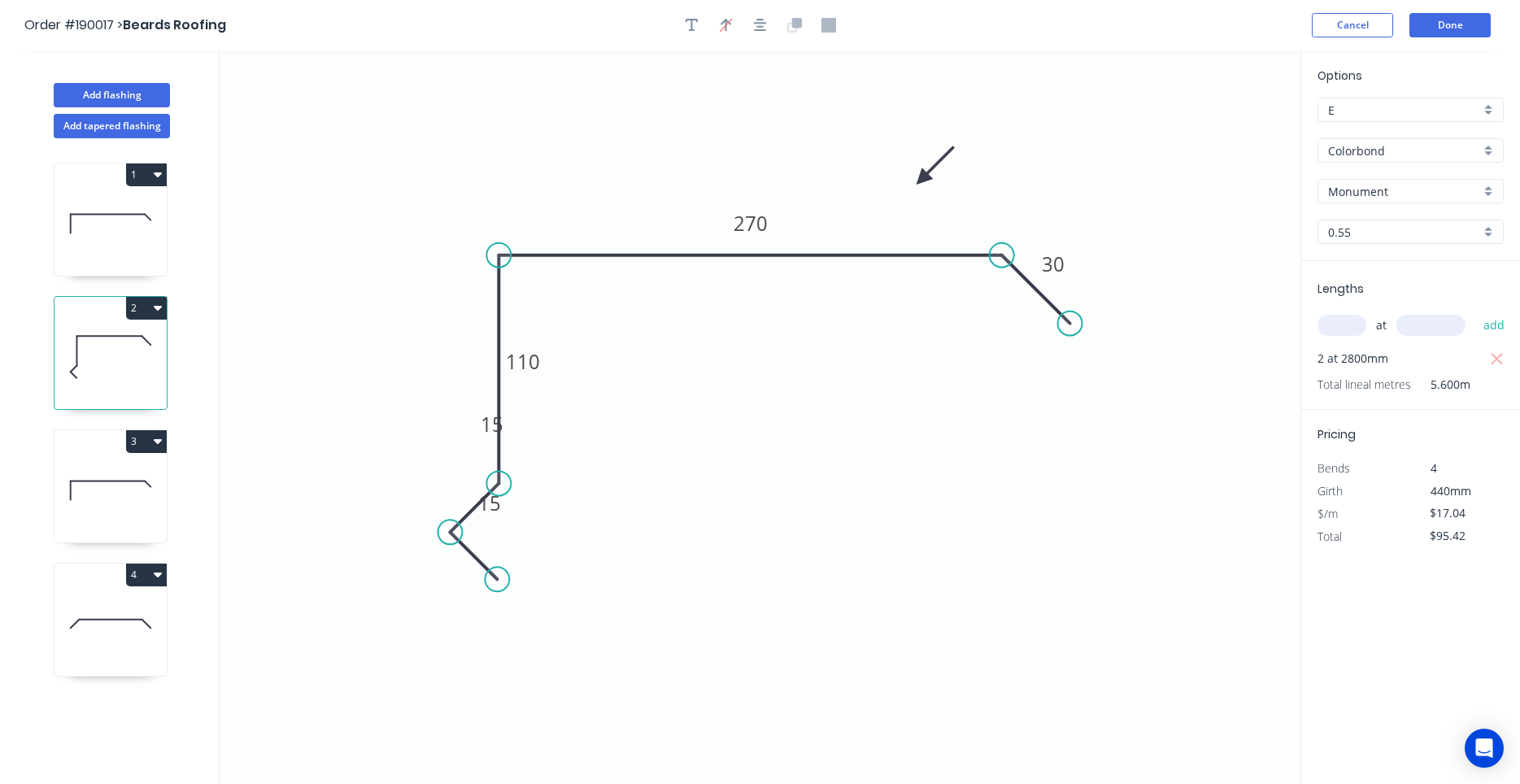
click at [151, 309] on button "2" at bounding box center [147, 308] width 41 height 23
click at [126, 342] on div "Duplicate" at bounding box center [89, 348] width 126 height 24
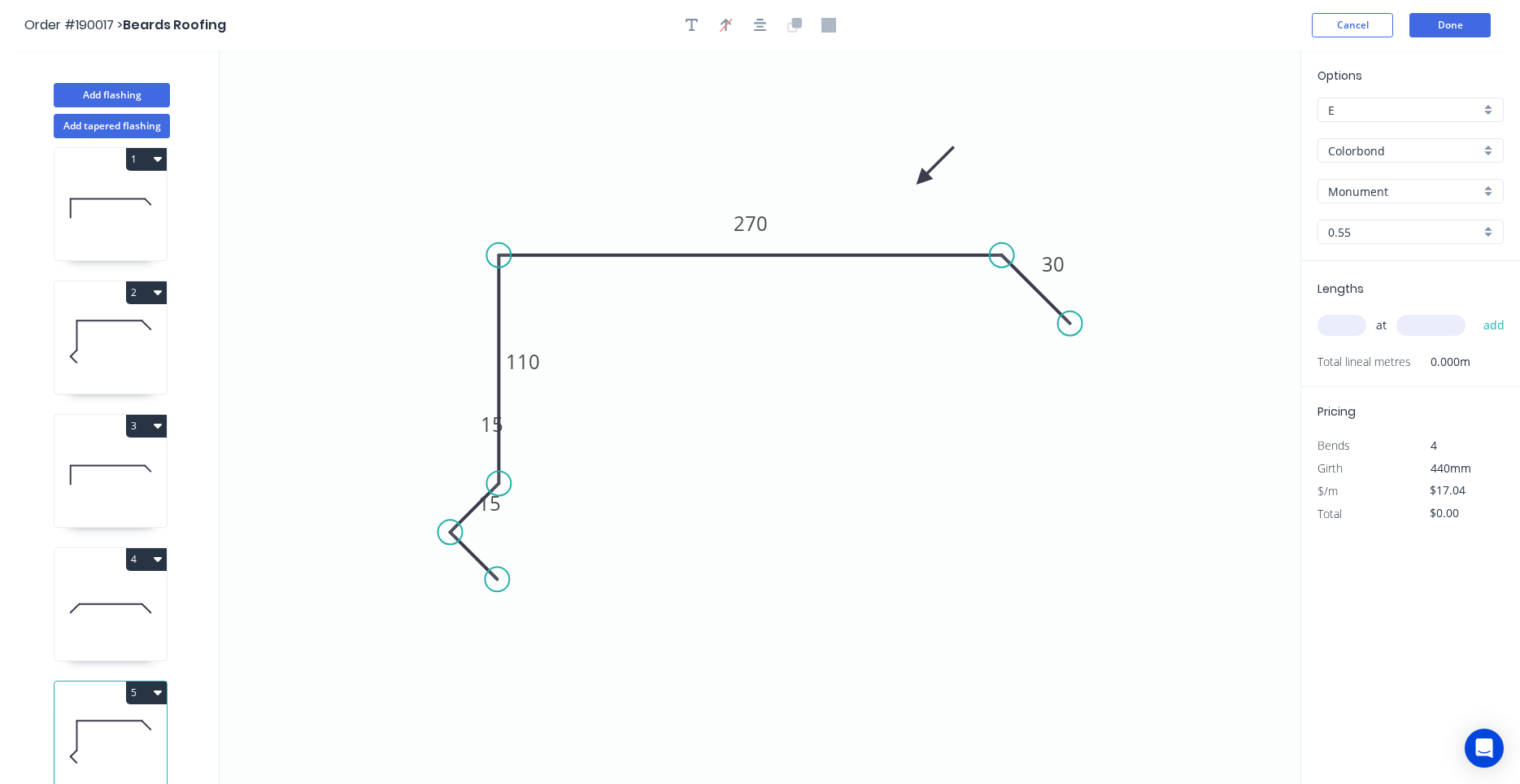
scroll to position [30, 0]
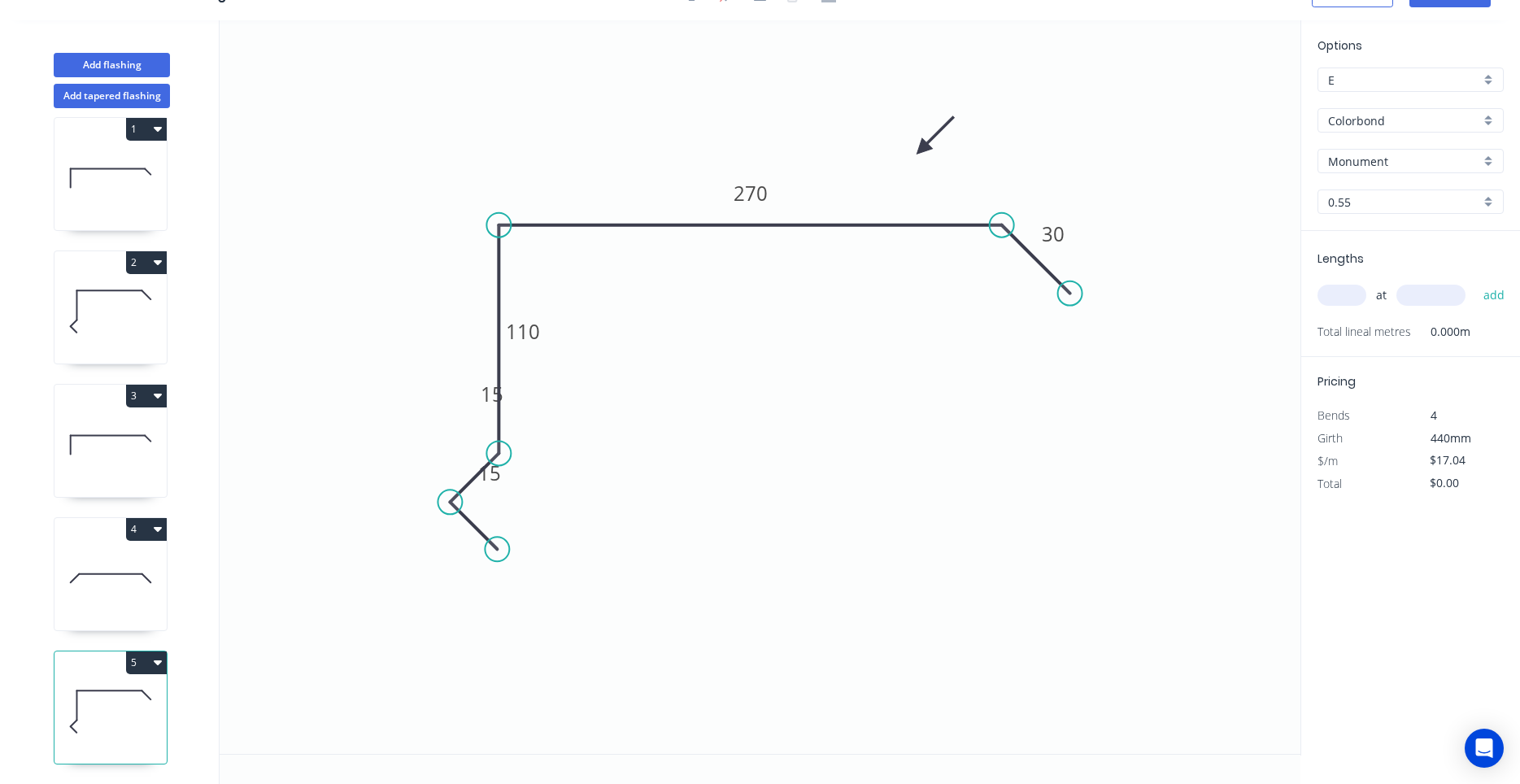
click at [131, 331] on icon at bounding box center [111, 311] width 112 height 104
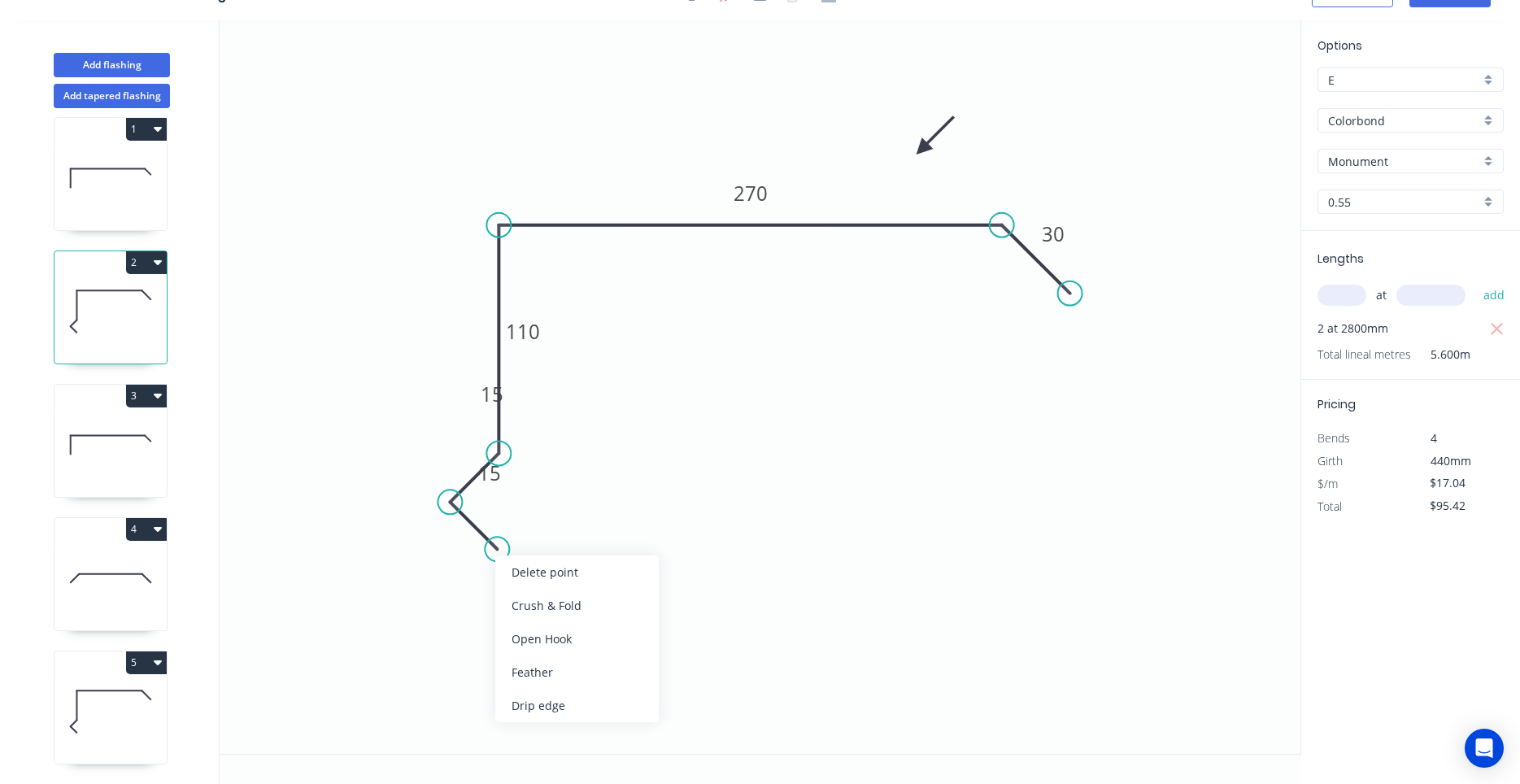
click at [124, 324] on icon at bounding box center [111, 311] width 112 height 104
click at [97, 717] on icon at bounding box center [111, 712] width 112 height 104
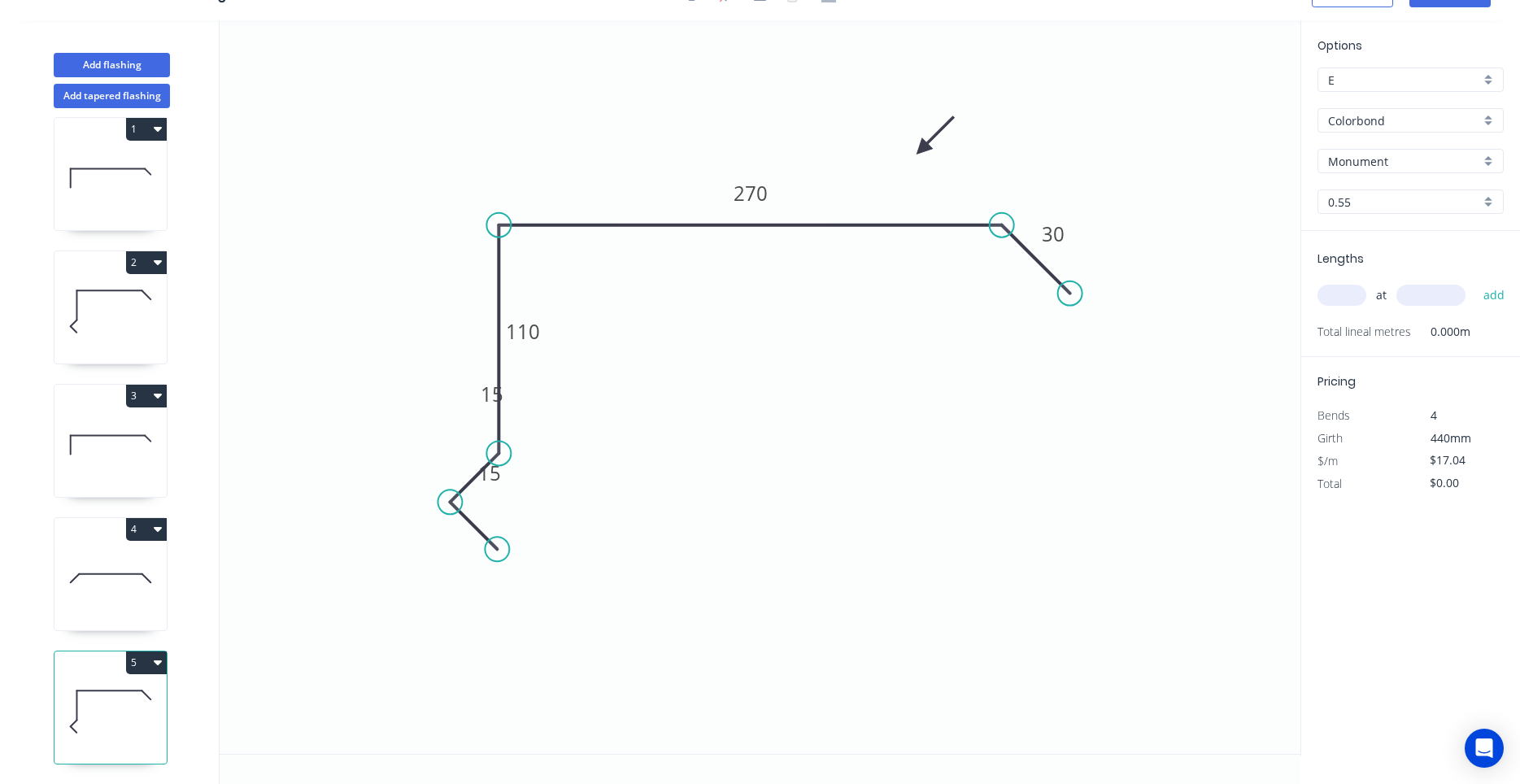
click at [129, 328] on icon at bounding box center [111, 311] width 112 height 104
type input "$95.42"
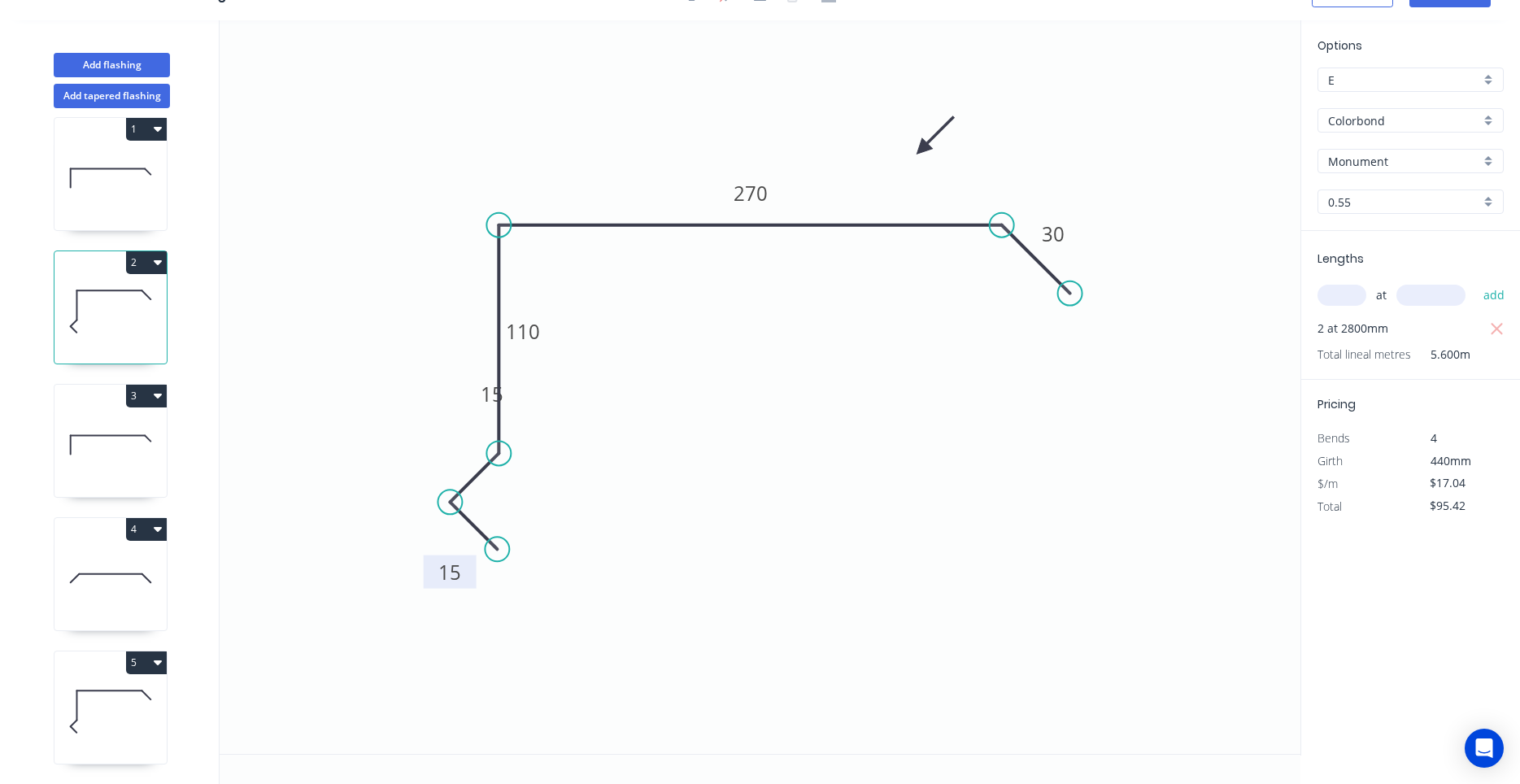
drag, startPoint x: 508, startPoint y: 485, endPoint x: 467, endPoint y: 584, distance: 107.2
click at [467, 584] on rect at bounding box center [450, 572] width 53 height 34
click at [483, 407] on tspan "15" at bounding box center [493, 394] width 23 height 27
drag, startPoint x: 476, startPoint y: 407, endPoint x: 442, endPoint y: 463, distance: 65.5
click at [442, 459] on g "15" at bounding box center [464, 442] width 53 height 34
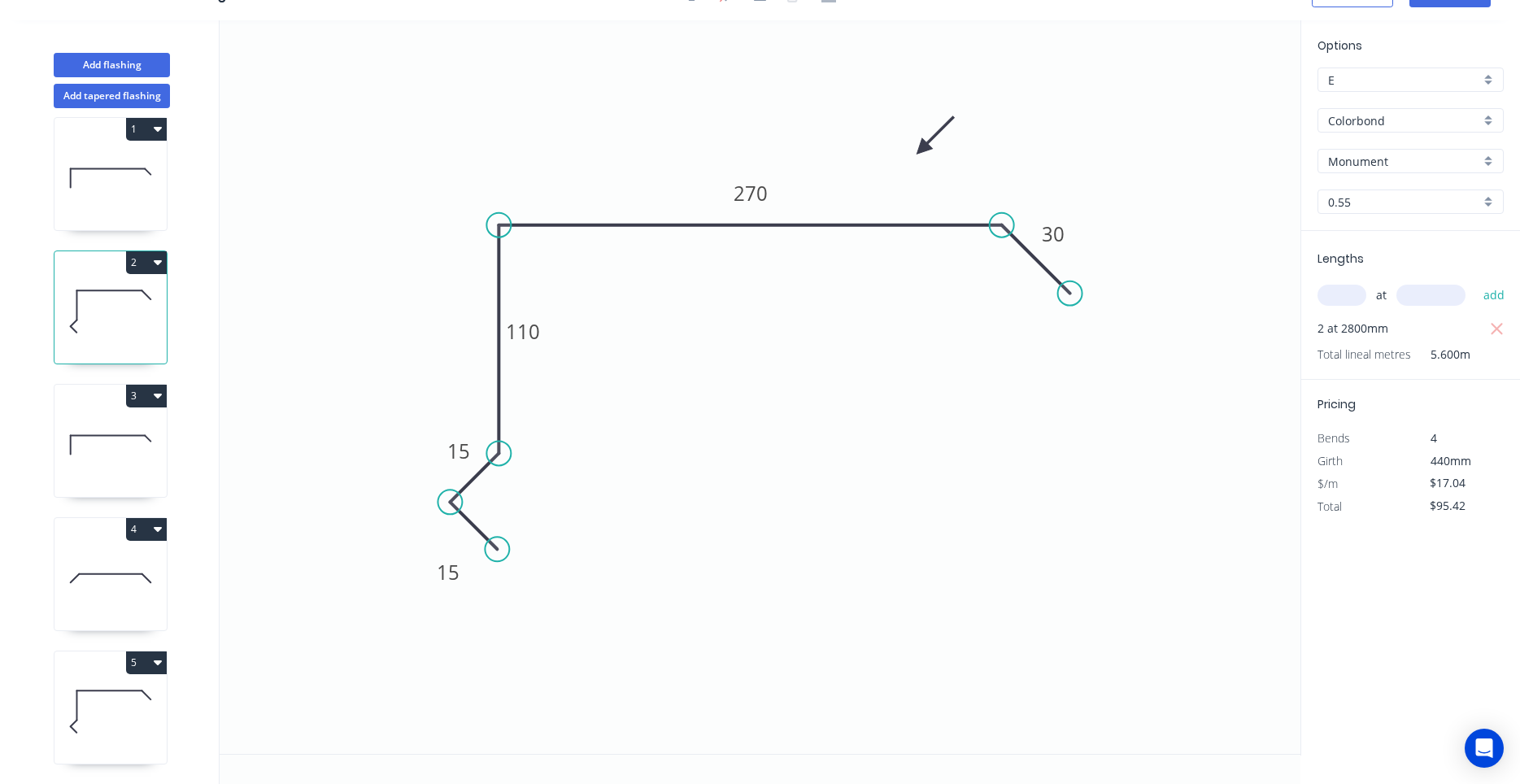
click at [127, 455] on icon at bounding box center [111, 445] width 112 height 104
type input "$13.18"
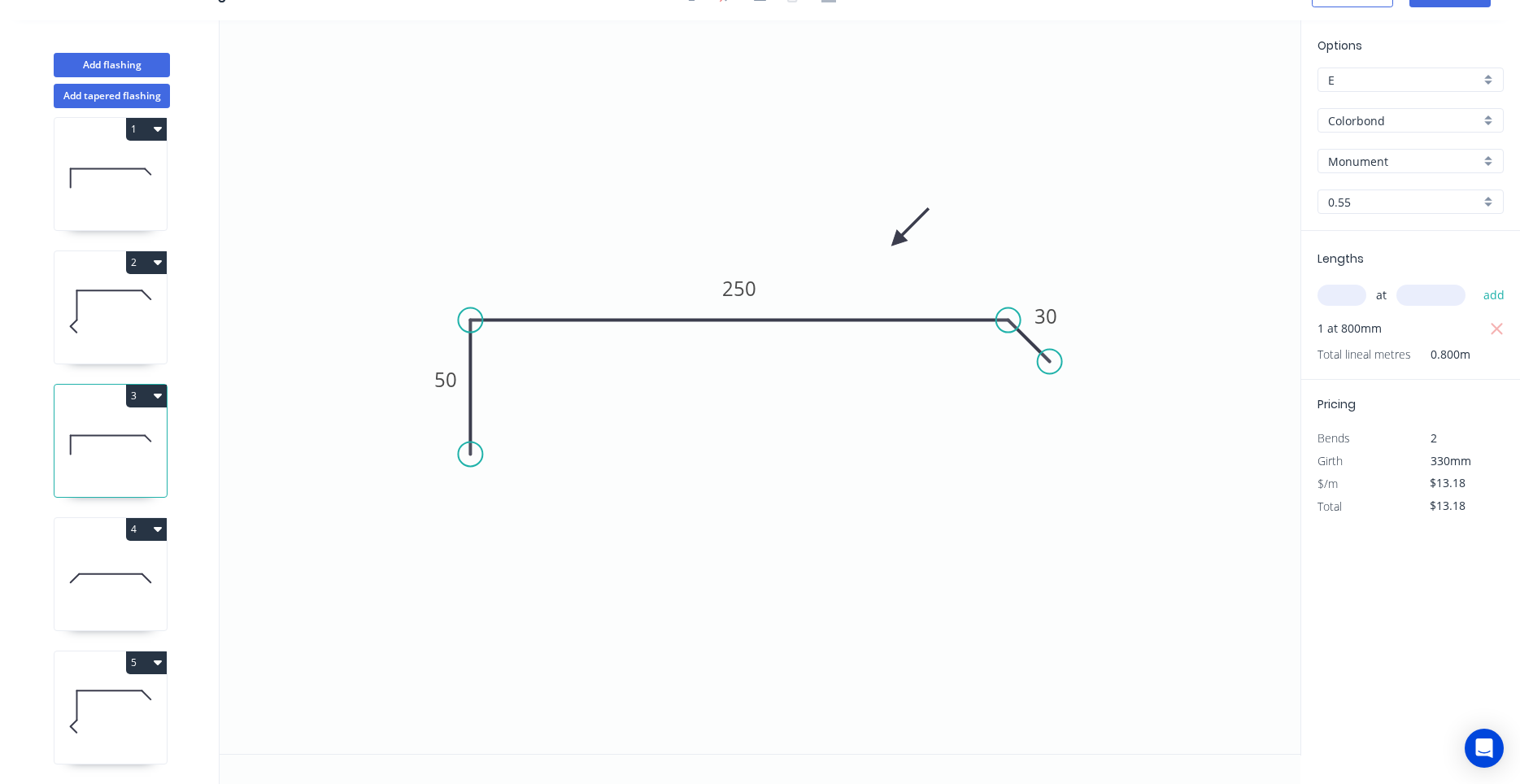
click at [137, 323] on icon at bounding box center [111, 311] width 112 height 104
type input "$17.04"
type input "$95.42"
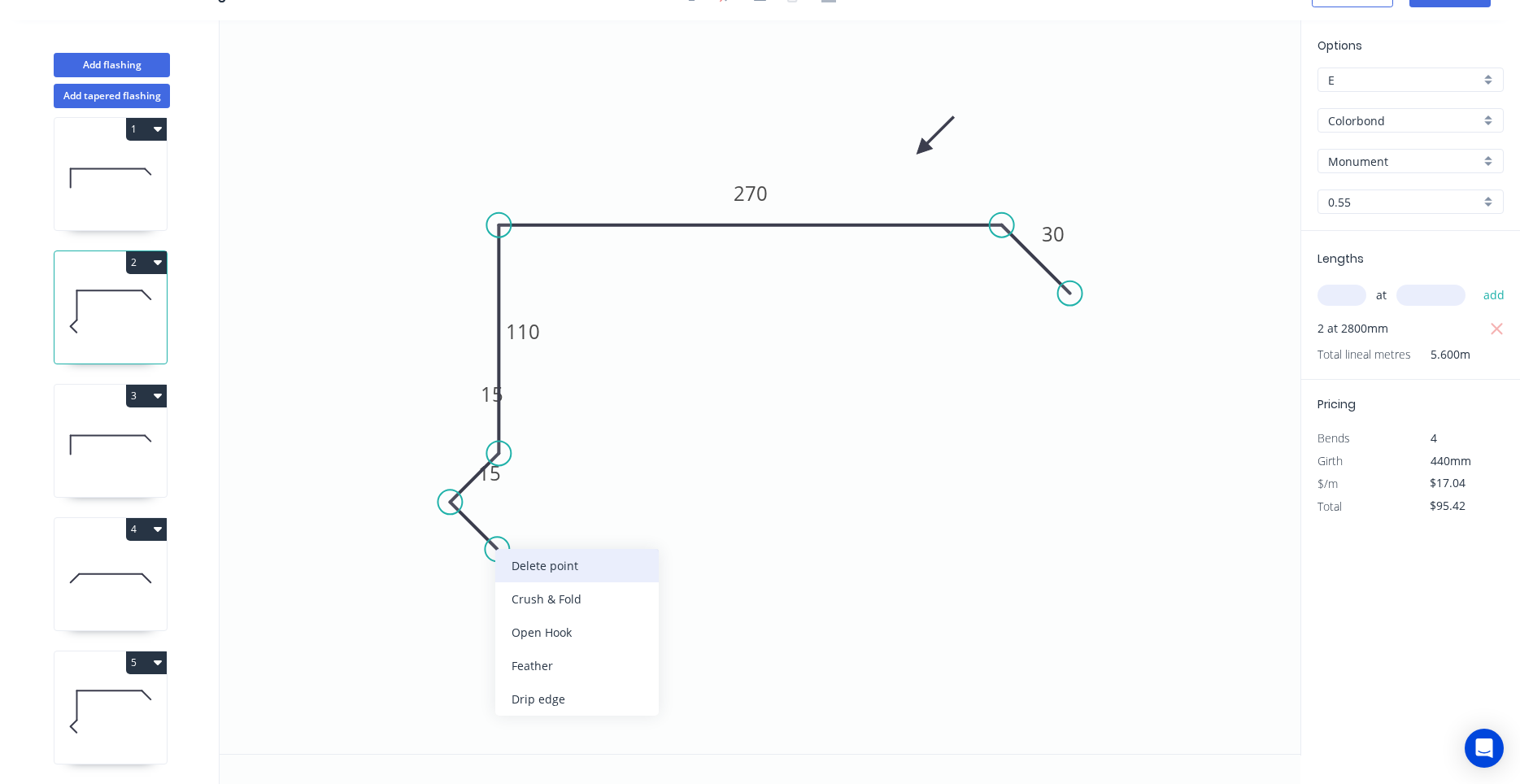
click at [503, 559] on div "Delete point" at bounding box center [577, 566] width 164 height 34
type input "$0.00"
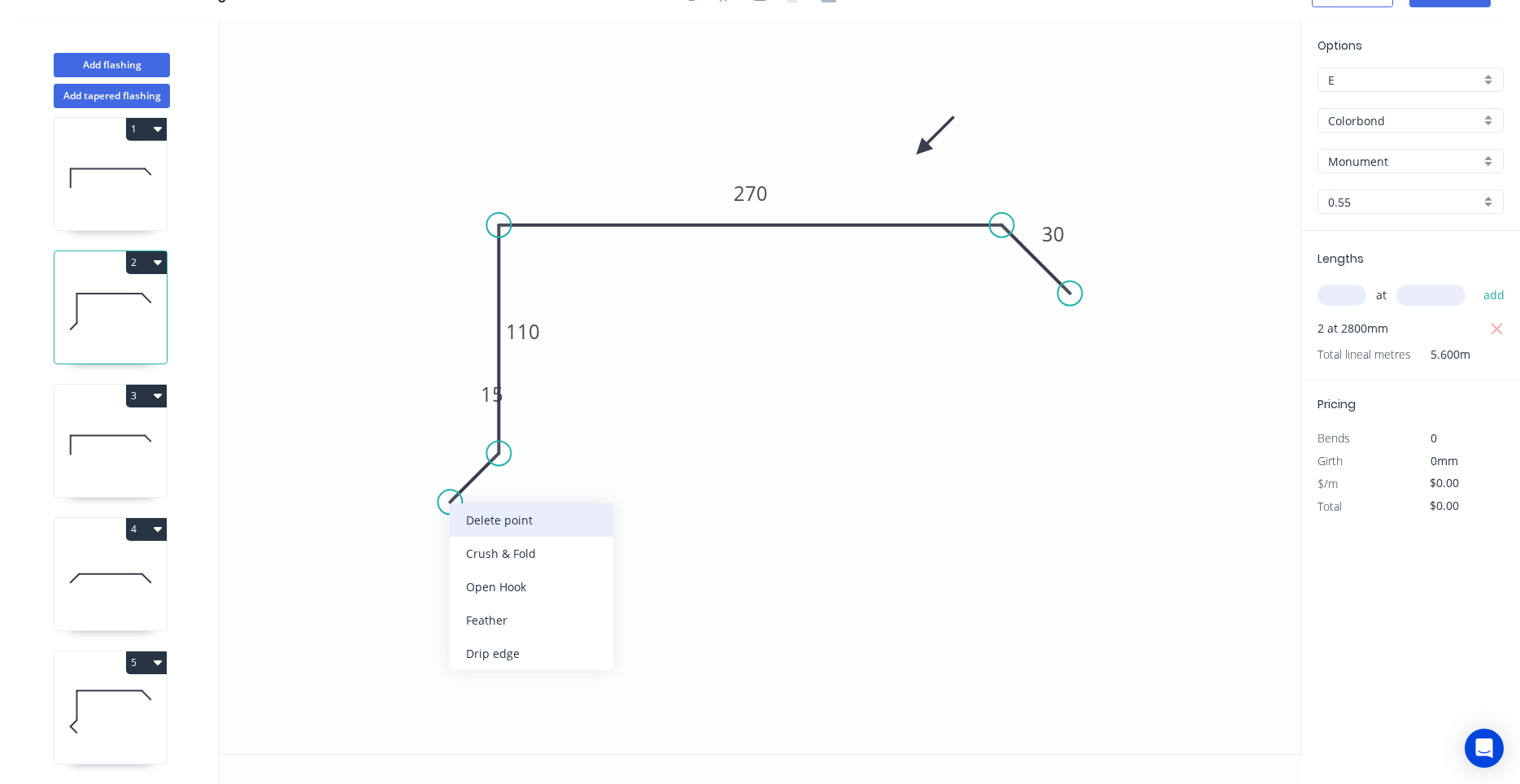
click at [461, 514] on div "Delete point" at bounding box center [531, 520] width 164 height 34
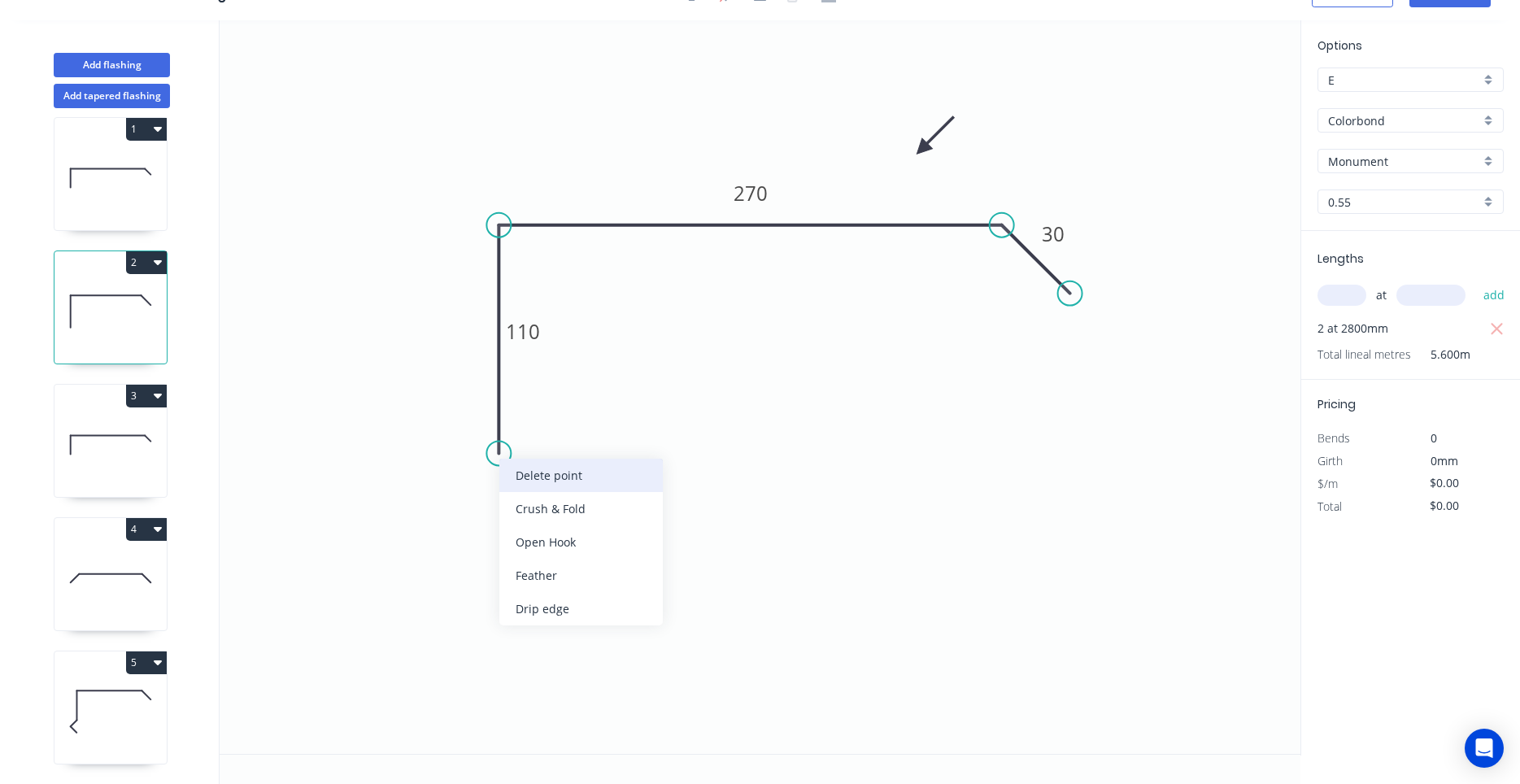
click at [503, 473] on div "Delete point" at bounding box center [581, 476] width 164 height 34
click at [503, 228] on circle at bounding box center [499, 225] width 25 height 25
click at [501, 480] on icon "0 270 30" at bounding box center [760, 387] width 1081 height 734
type input "$11.02"
type input "$61.71"
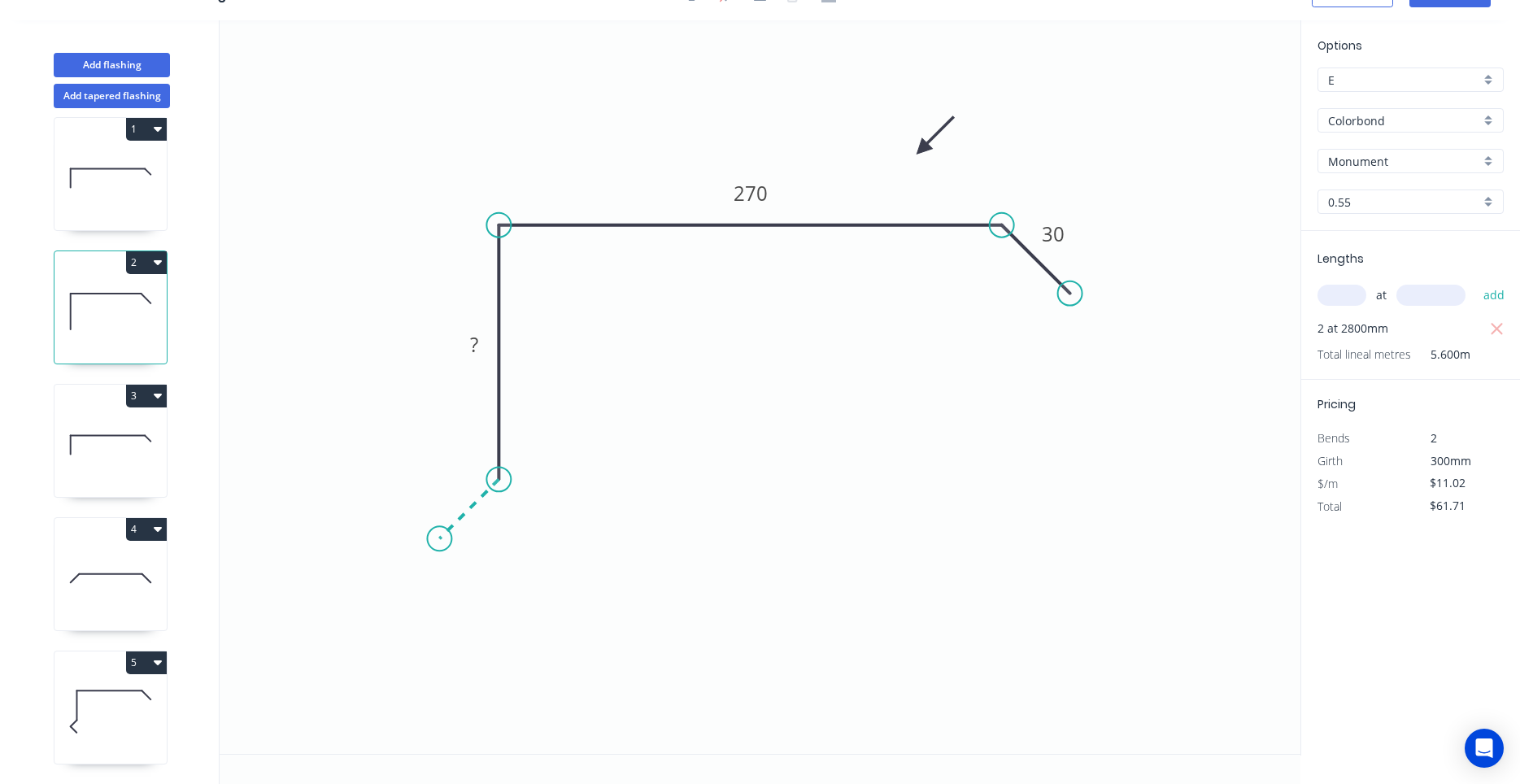
click at [439, 533] on icon "0 ? 270 30" at bounding box center [760, 387] width 1081 height 734
type input "$0.00"
click at [442, 544] on circle at bounding box center [439, 538] width 25 height 25
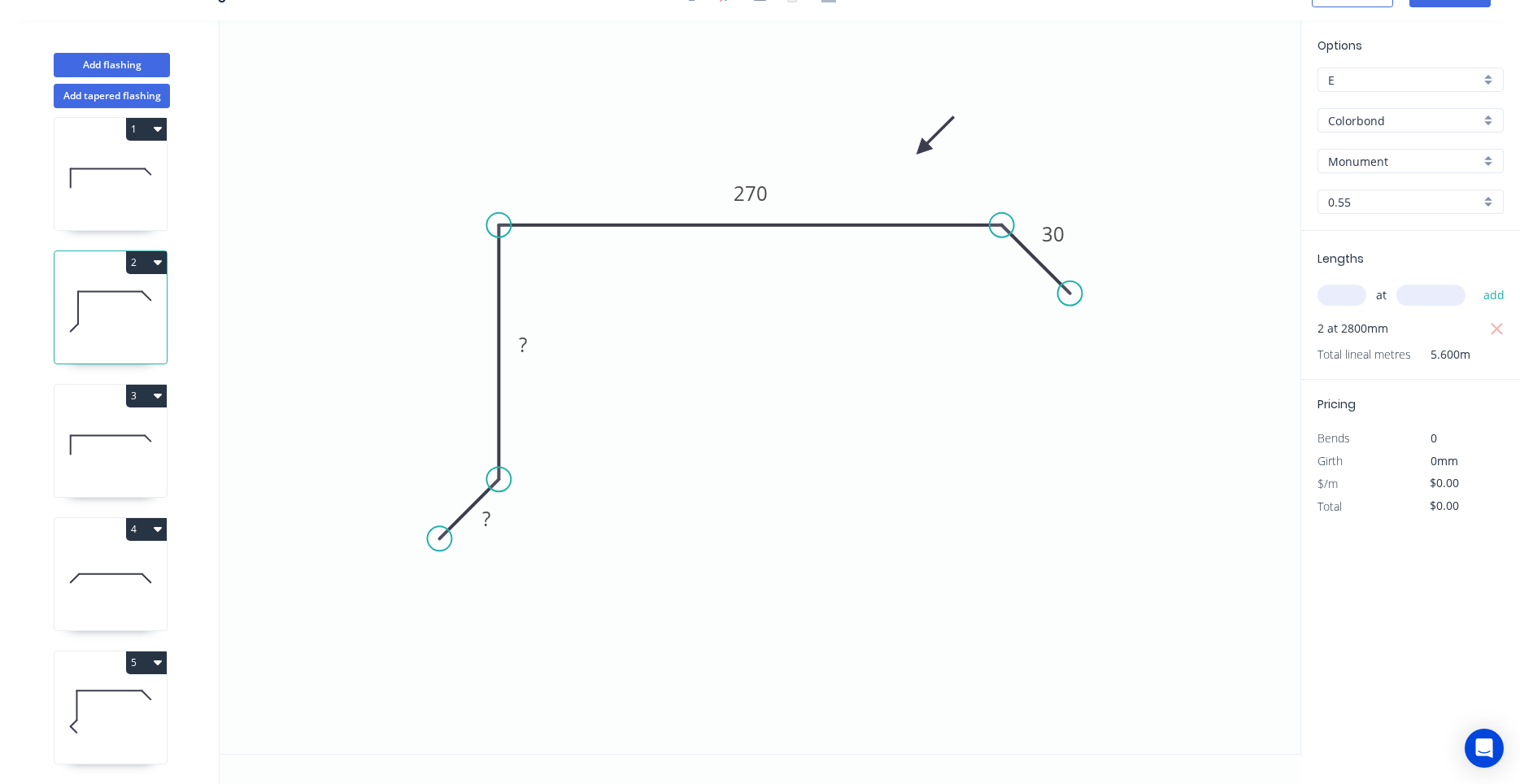
drag, startPoint x: 442, startPoint y: 544, endPoint x: 439, endPoint y: 531, distance: 13.3
click at [439, 531] on circle at bounding box center [439, 538] width 25 height 25
click at [442, 533] on circle at bounding box center [439, 538] width 25 height 25
click at [499, 598] on icon at bounding box center [469, 567] width 59 height 59
click at [499, 598] on circle at bounding box center [499, 598] width 25 height 25
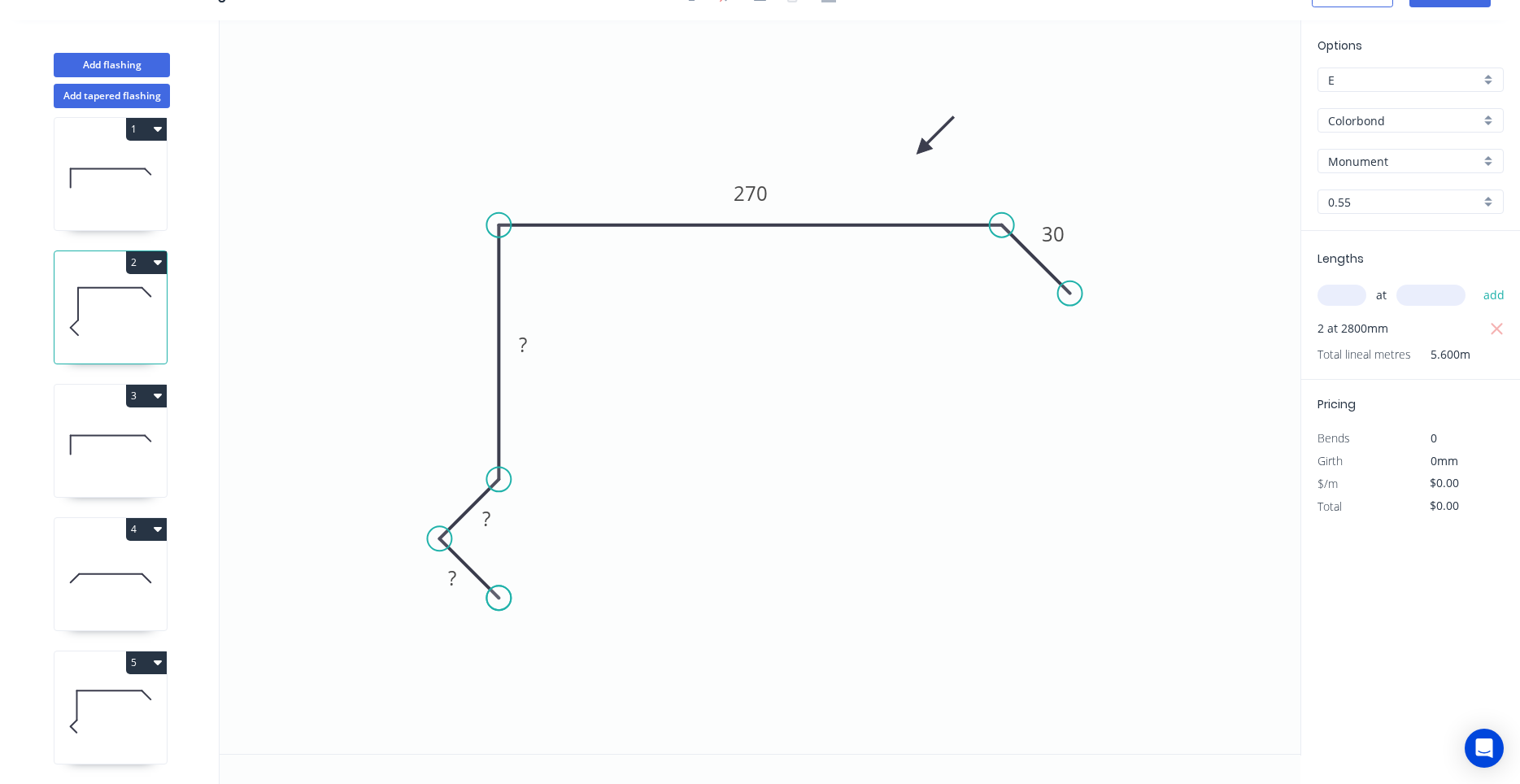
click at [499, 598] on circle at bounding box center [499, 598] width 25 height 25
click at [163, 653] on button "5" at bounding box center [147, 663] width 41 height 23
click at [118, 727] on div "Delete" at bounding box center [89, 735] width 126 height 24
type input "$15.35"
type input "$53.73"
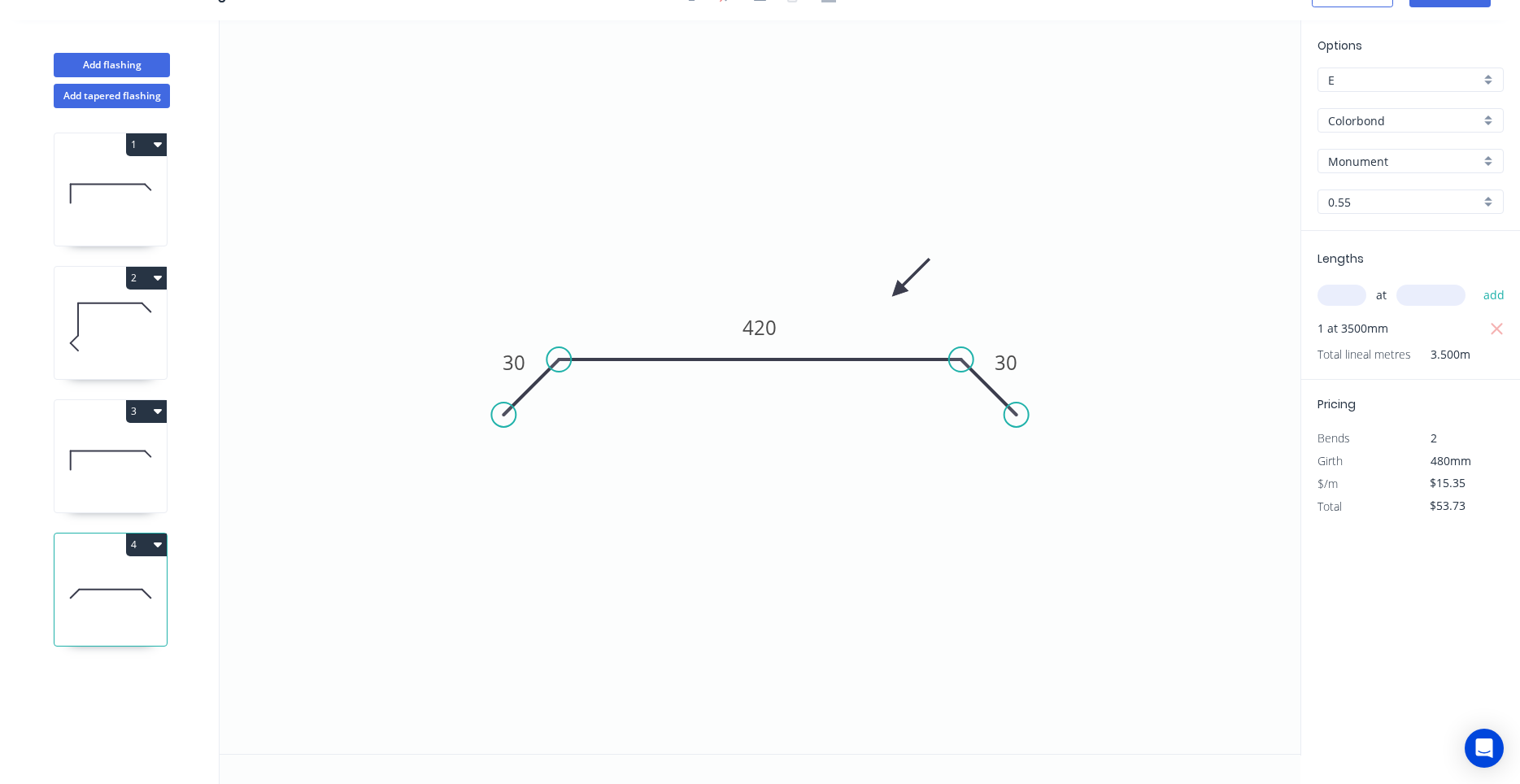
scroll to position [0, 0]
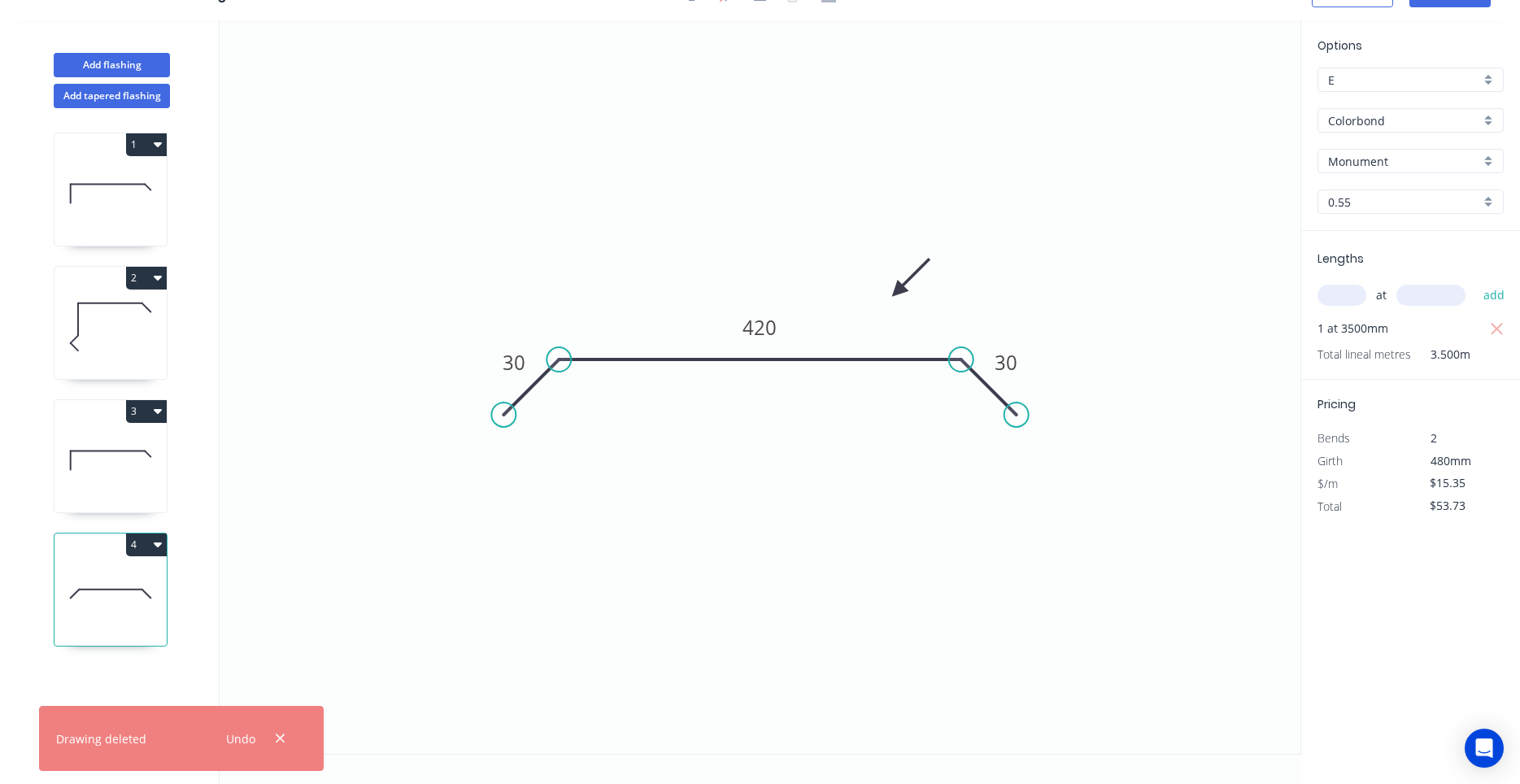
click at [120, 329] on icon at bounding box center [111, 327] width 112 height 104
type input "$0.00"
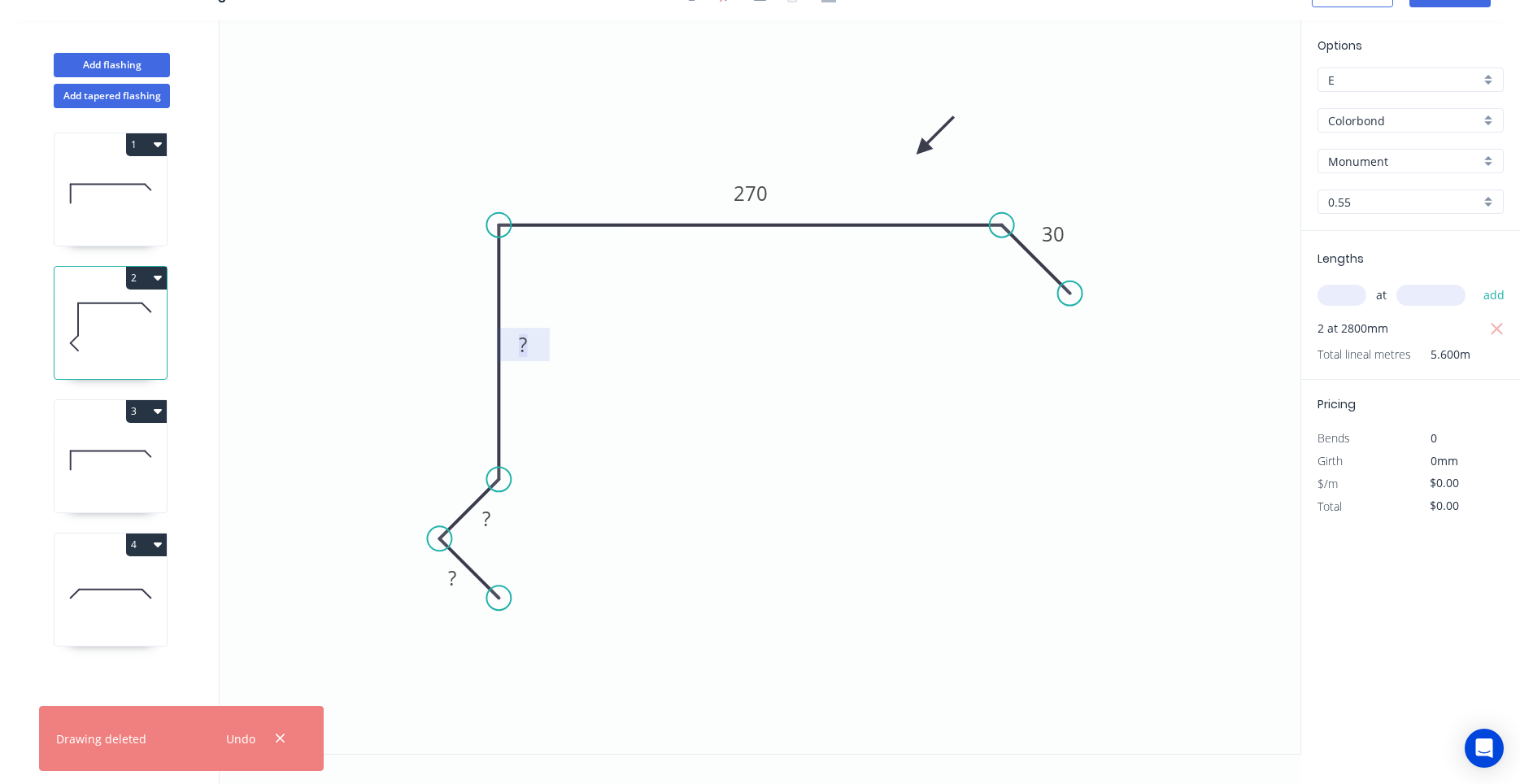
click at [533, 348] on rect at bounding box center [523, 346] width 33 height 23
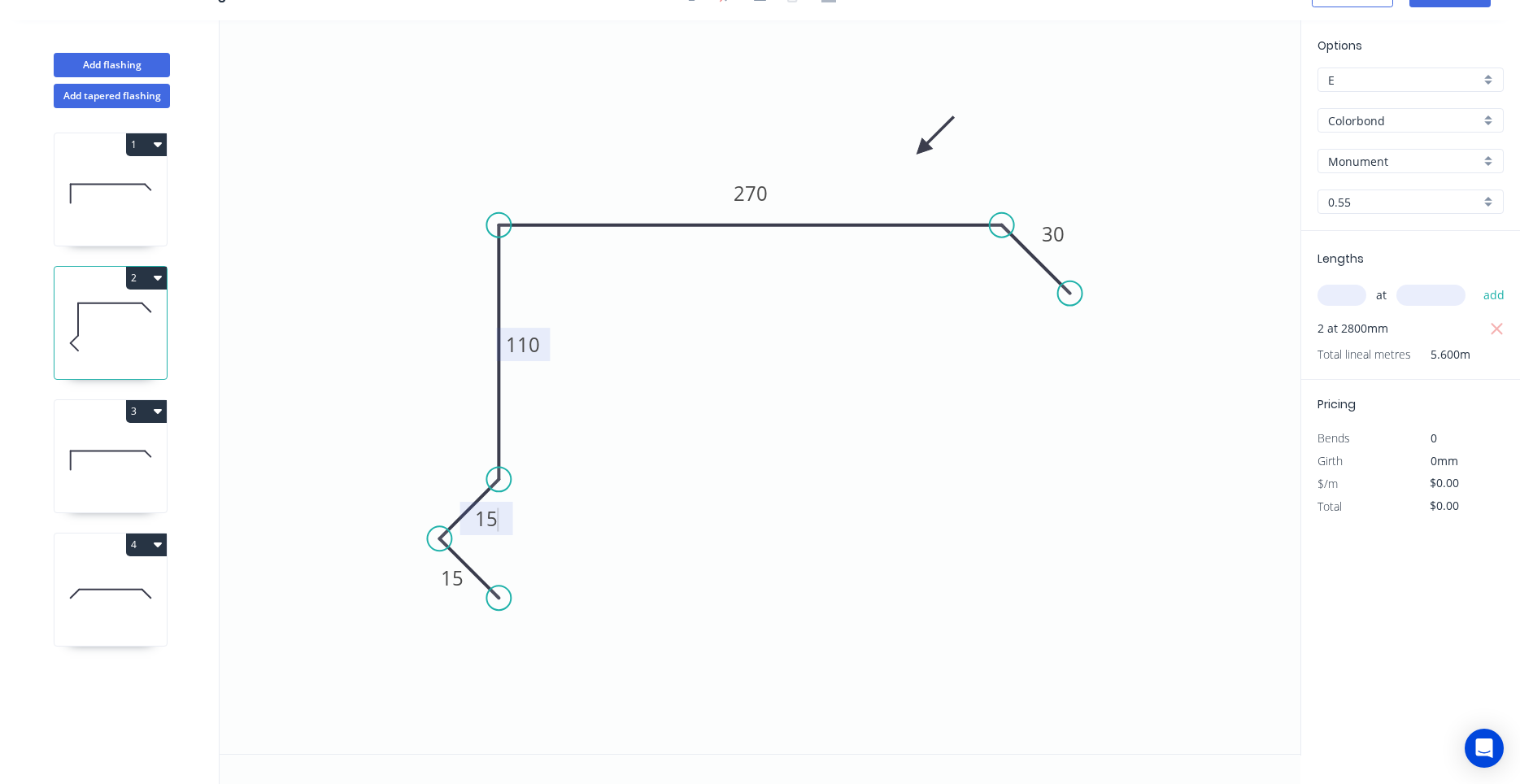
type input "$17.04"
drag, startPoint x: 497, startPoint y: 529, endPoint x: 478, endPoint y: 514, distance: 24.2
click at [478, 514] on tspan "15" at bounding box center [486, 518] width 23 height 27
drag, startPoint x: 467, startPoint y: 508, endPoint x: 423, endPoint y: 470, distance: 58.1
click at [423, 470] on rect at bounding box center [443, 480] width 53 height 34
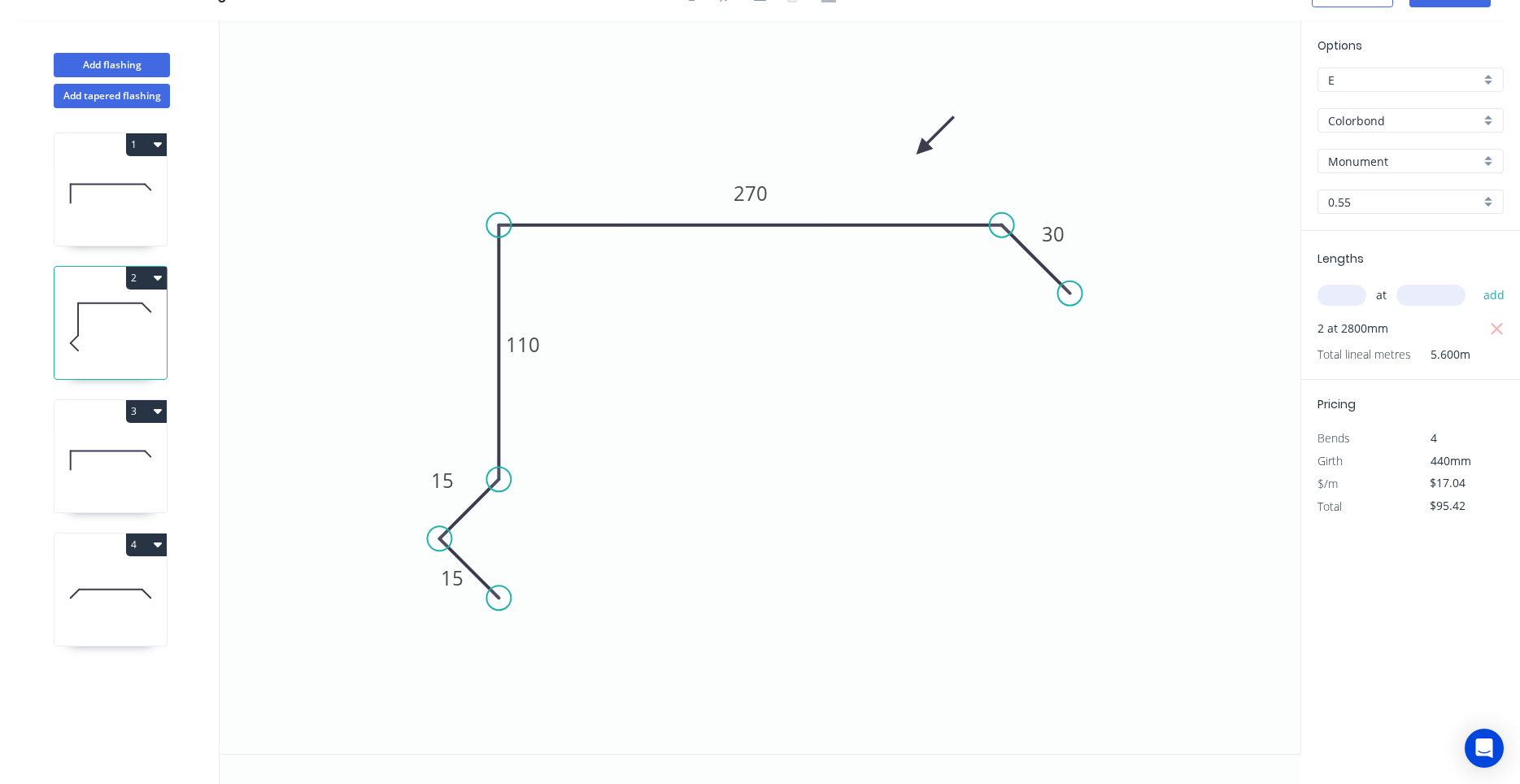
click at [160, 278] on icon "button" at bounding box center [157, 278] width 8 height 5
click at [133, 310] on div "Duplicate" at bounding box center [89, 318] width 126 height 24
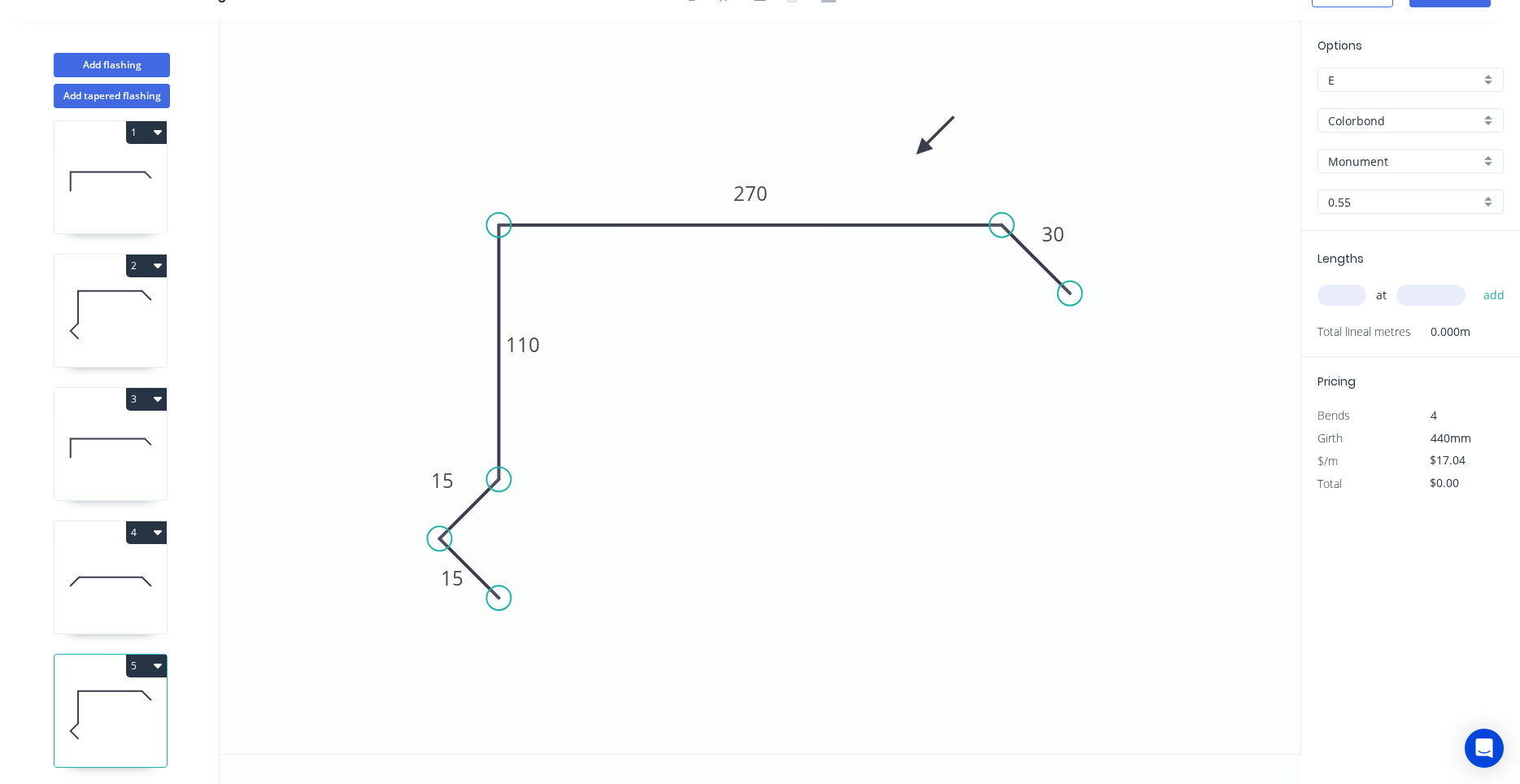
scroll to position [15, 0]
click at [111, 712] on icon at bounding box center [111, 712] width 112 height 104
click at [117, 334] on icon at bounding box center [111, 311] width 112 height 104
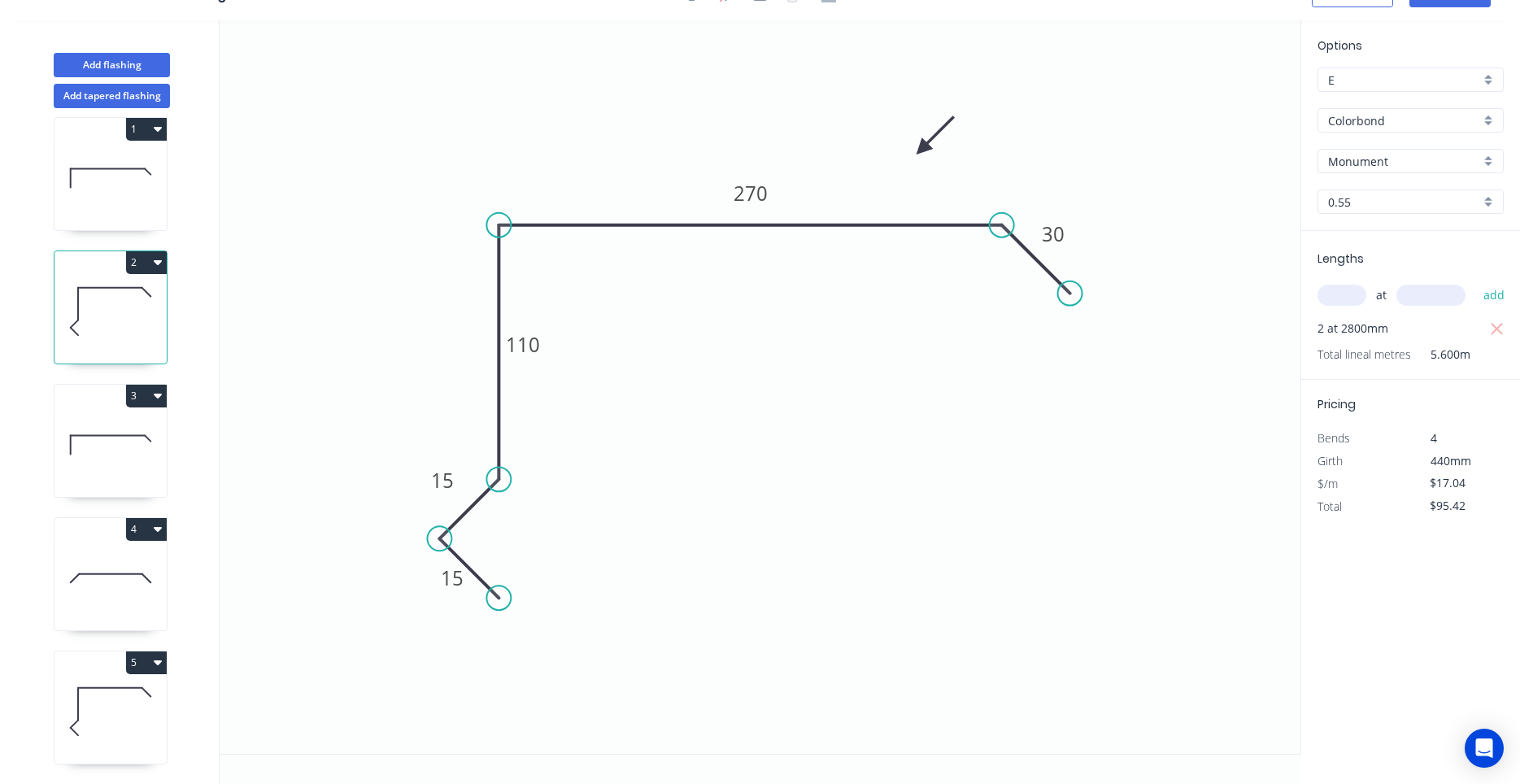
click at [119, 719] on icon at bounding box center [111, 712] width 112 height 104
type input "$0.00"
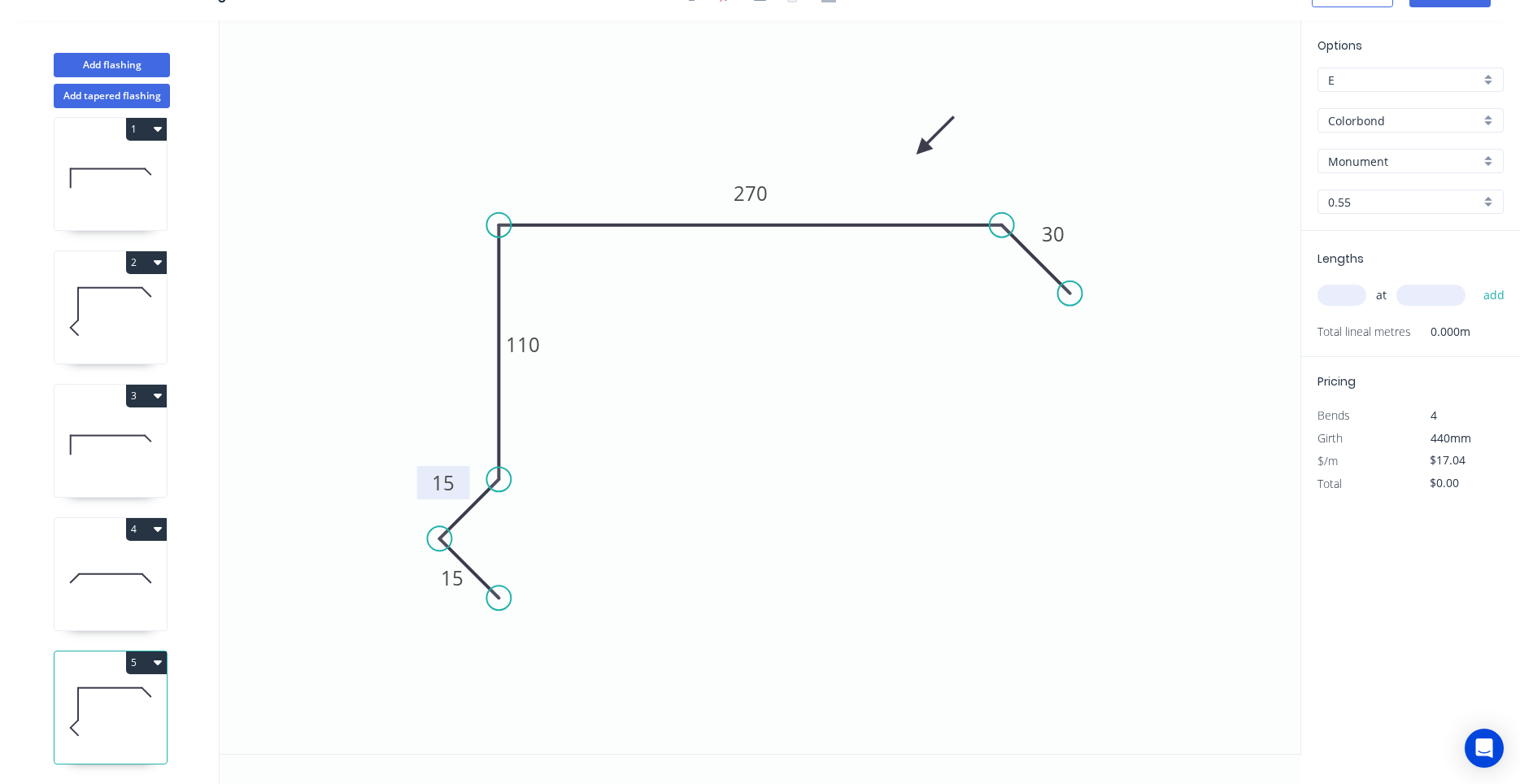
click at [465, 497] on rect at bounding box center [444, 483] width 53 height 34
click at [433, 594] on icon "0 15 15 110 270 30" at bounding box center [760, 387] width 1081 height 734
drag, startPoint x: 433, startPoint y: 590, endPoint x: 424, endPoint y: 599, distance: 12.7
click at [424, 599] on rect at bounding box center [443, 588] width 53 height 34
click at [743, 187] on tspan "270" at bounding box center [751, 193] width 34 height 27
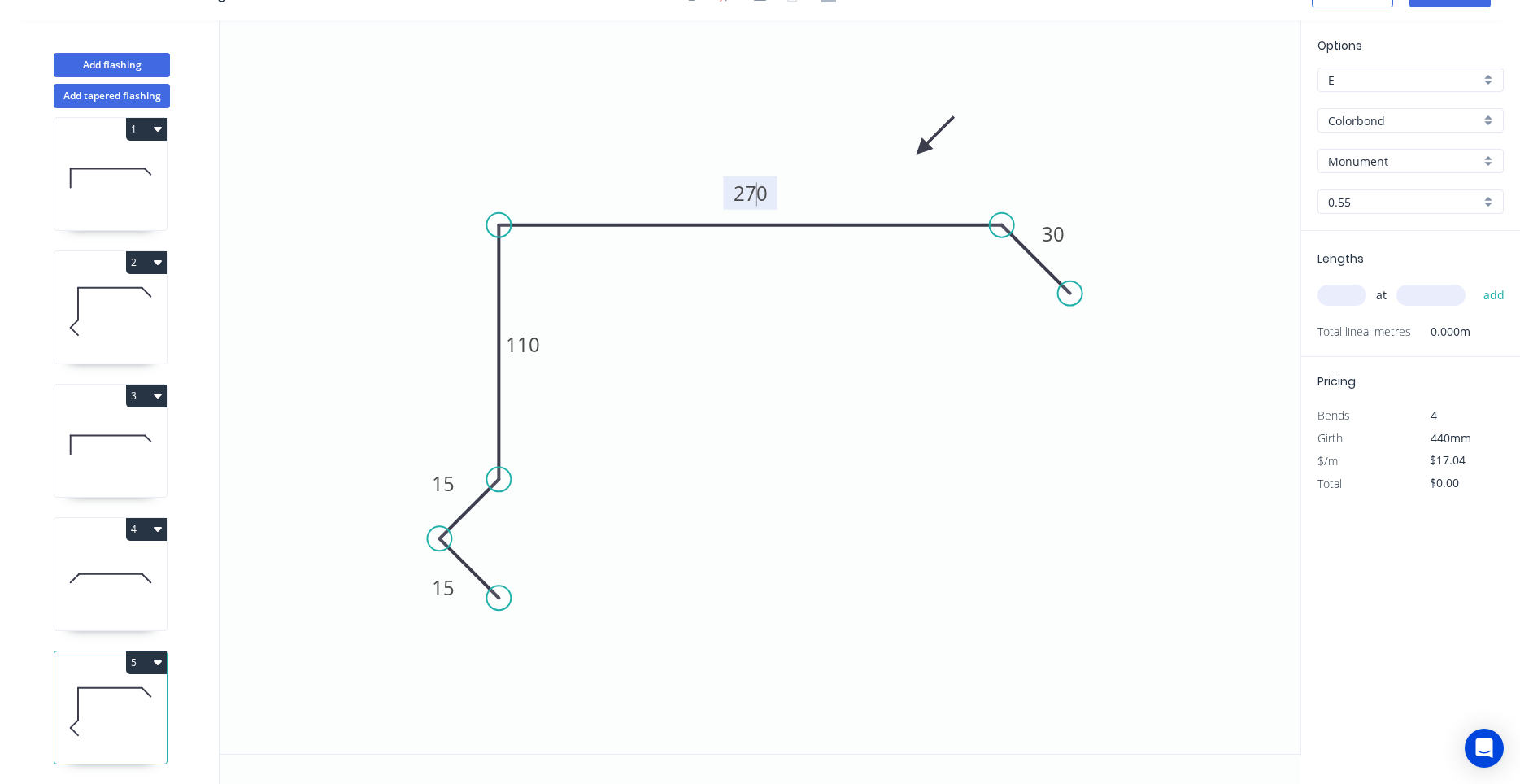
click at [752, 194] on tspan "270" at bounding box center [751, 193] width 34 height 27
click at [151, 666] on button "5" at bounding box center [147, 663] width 41 height 23
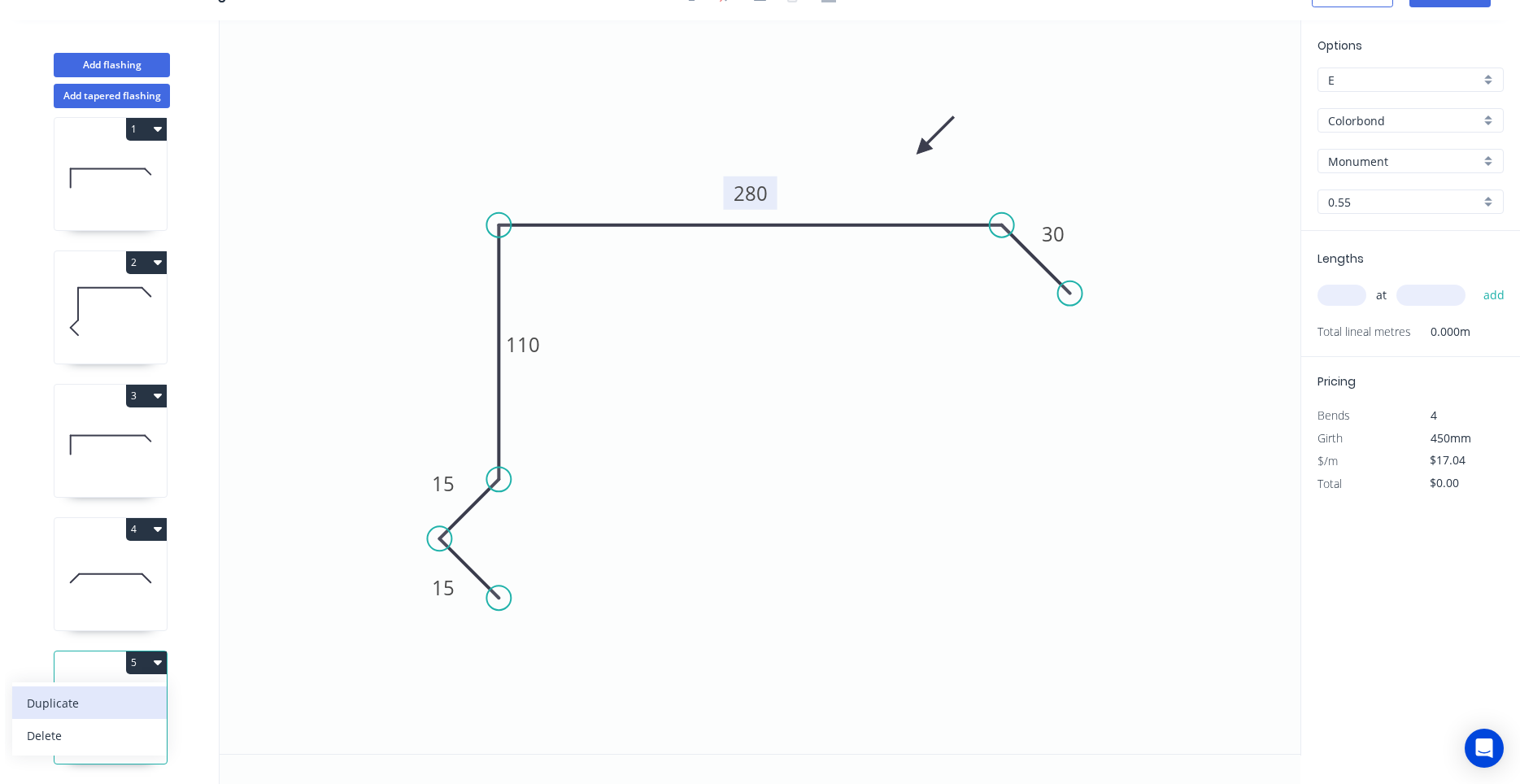
click at [140, 690] on button "Duplicate" at bounding box center [89, 702] width 155 height 33
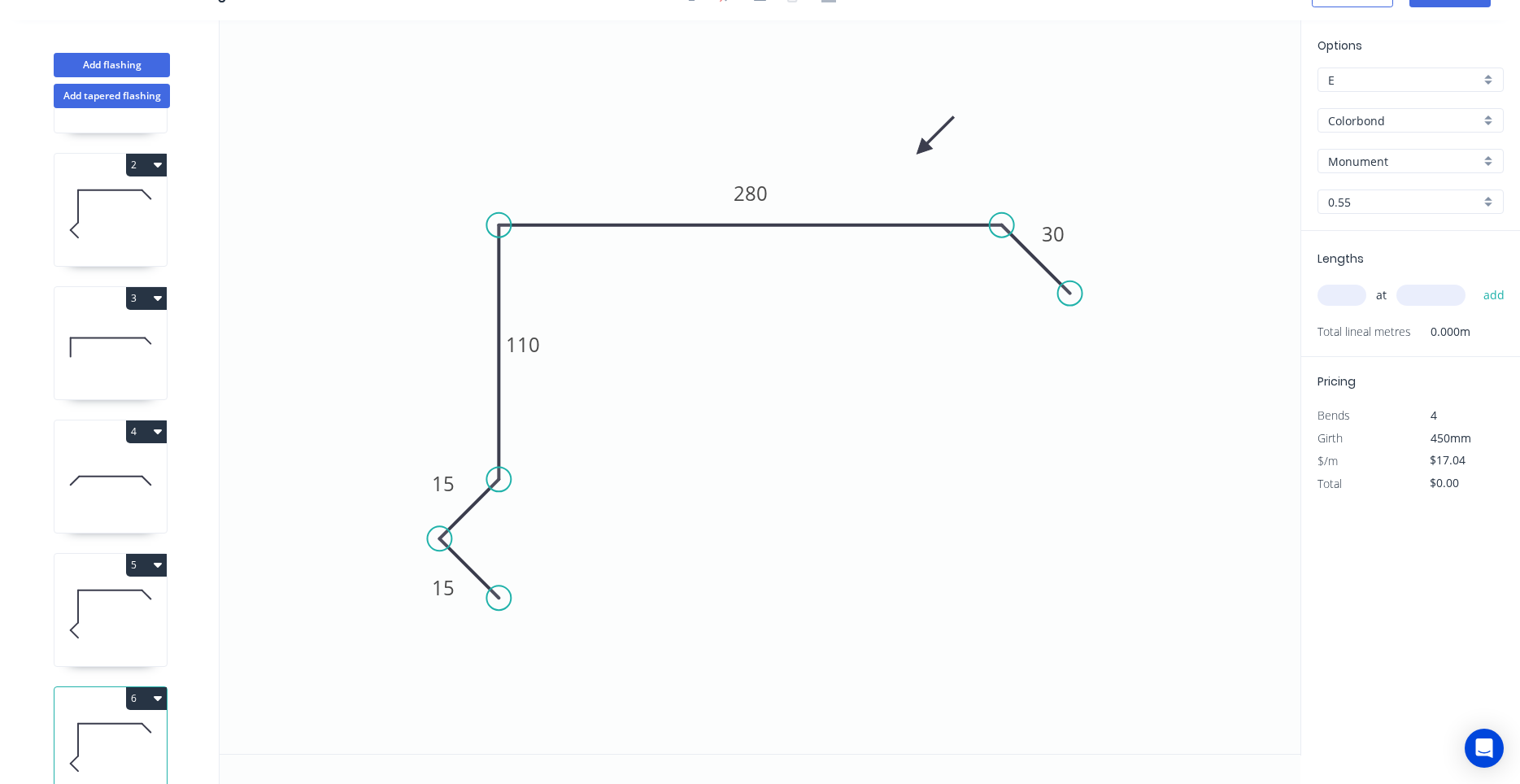
scroll to position [148, 0]
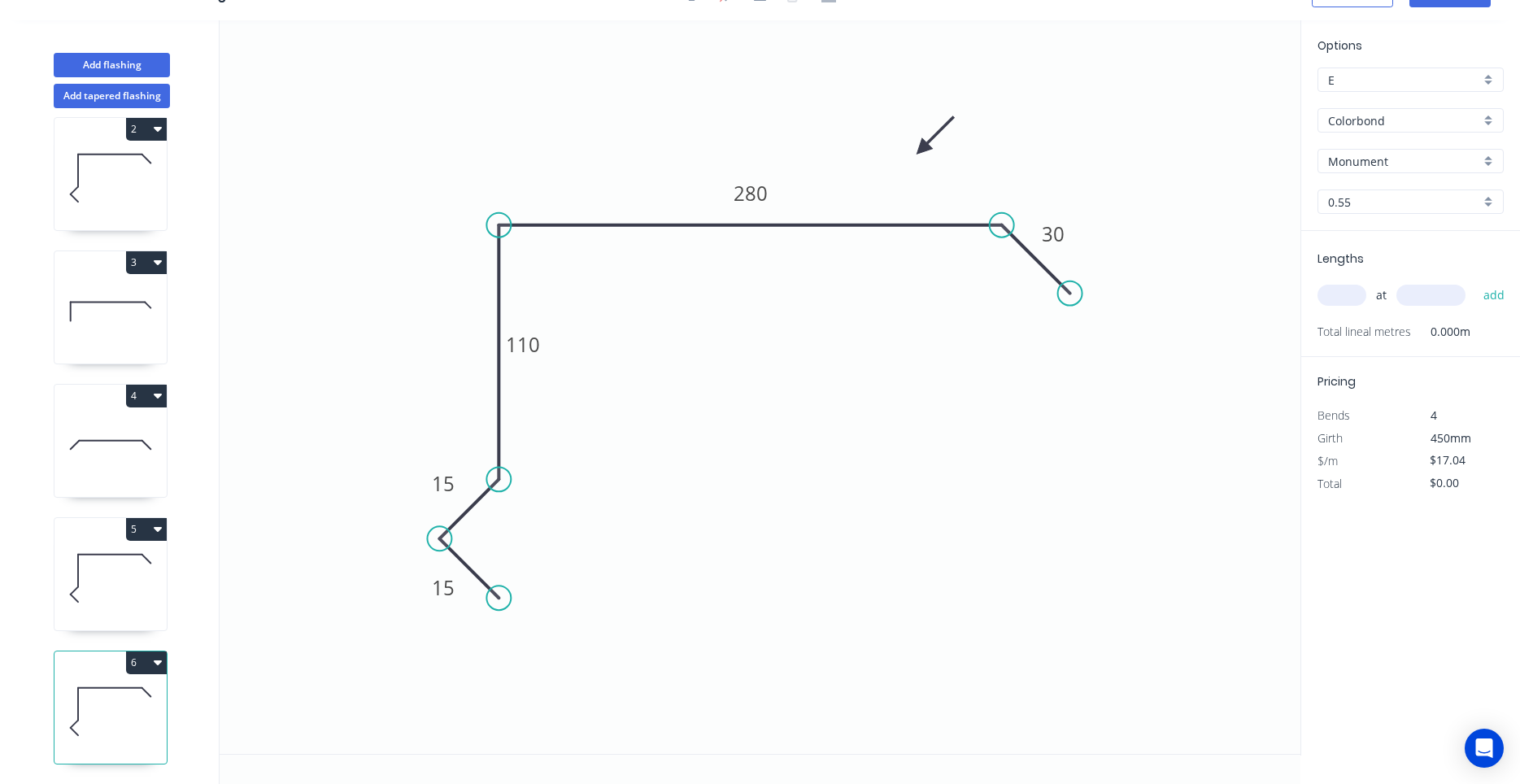
click at [119, 589] on icon at bounding box center [111, 578] width 112 height 104
click at [123, 693] on icon at bounding box center [111, 712] width 112 height 104
click at [739, 198] on tspan "280" at bounding box center [751, 193] width 34 height 27
click at [124, 600] on icon at bounding box center [111, 578] width 112 height 104
click at [125, 452] on icon at bounding box center [111, 445] width 112 height 104
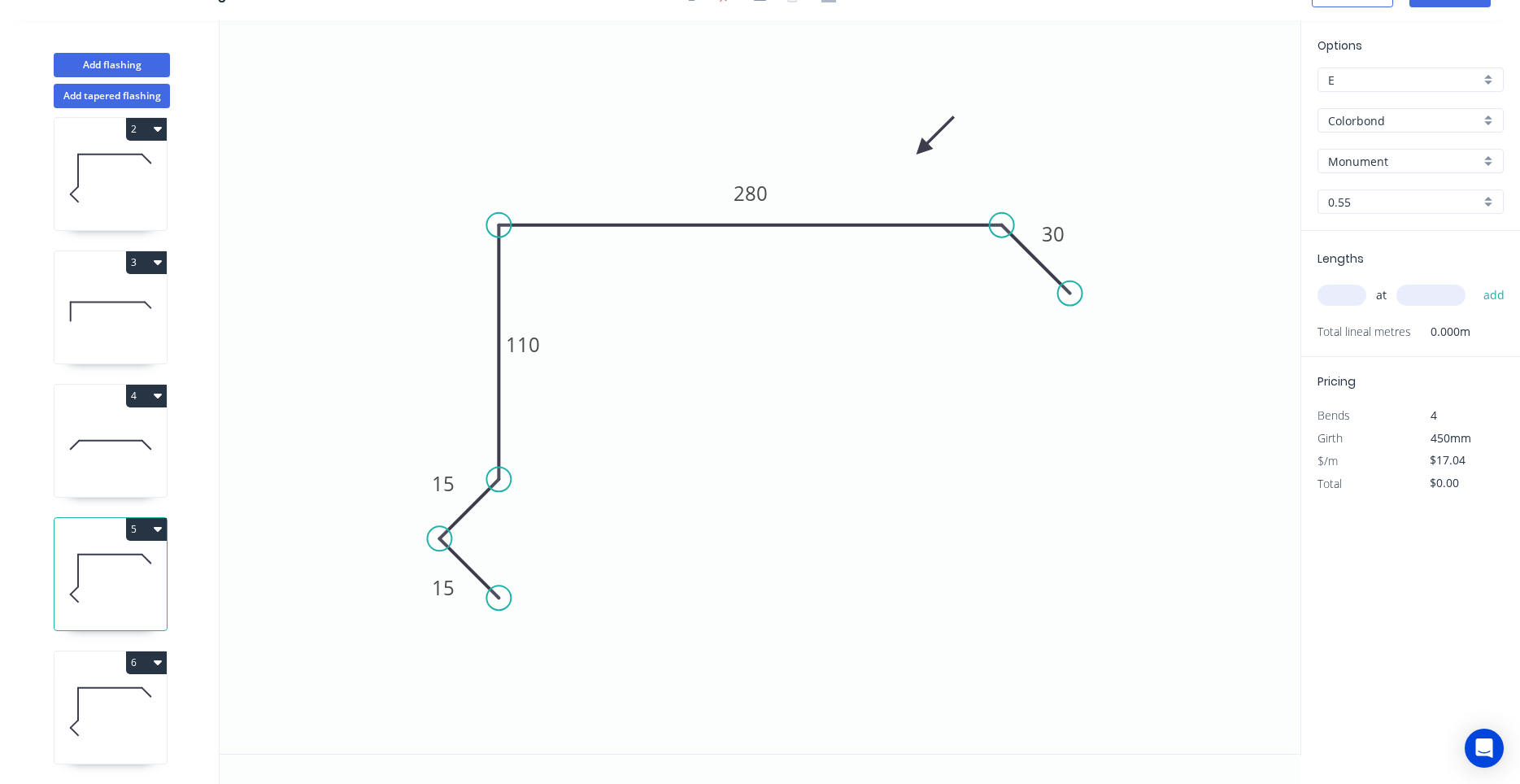
type input "$15.35"
type input "$53.73"
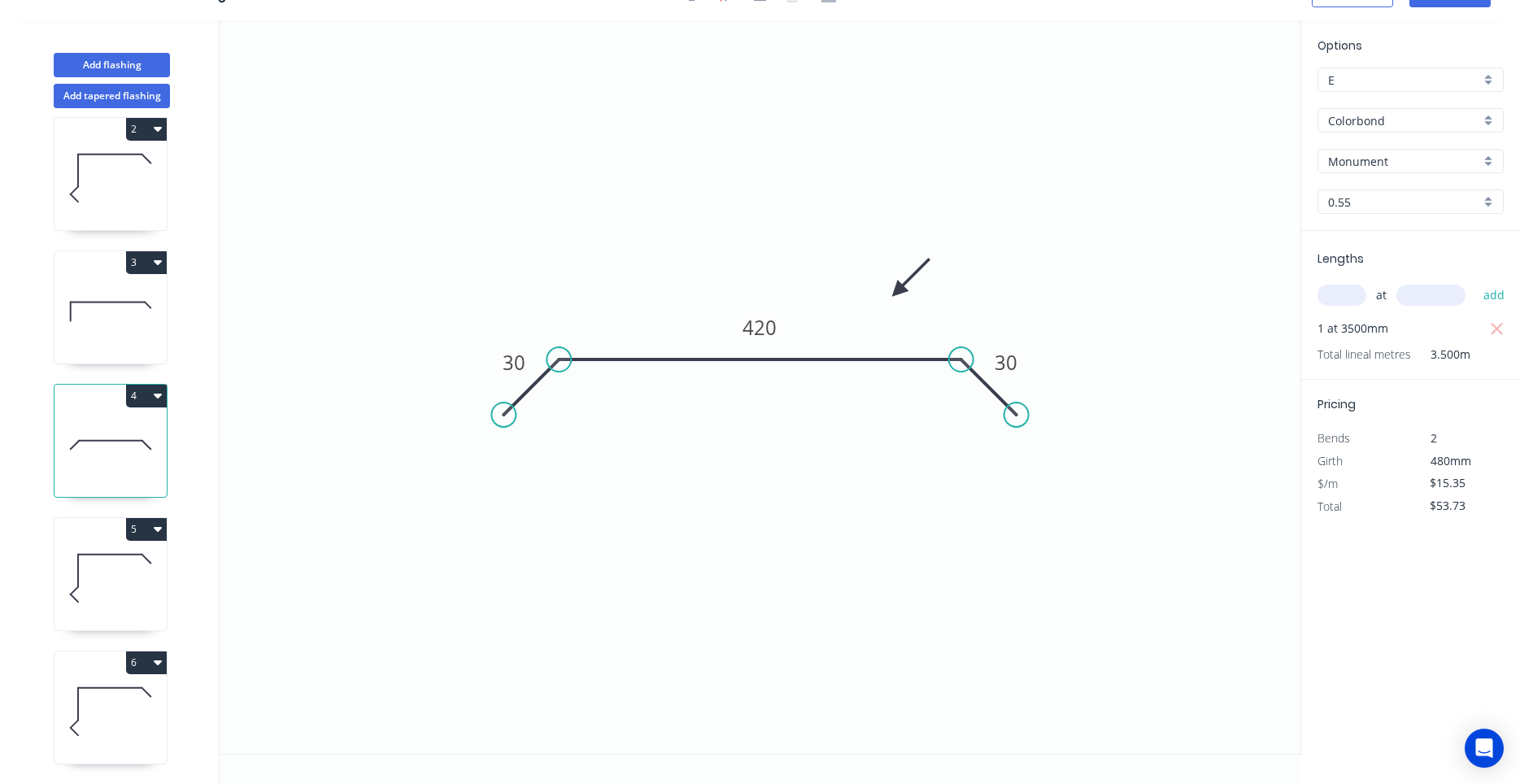
click at [117, 590] on icon at bounding box center [111, 578] width 112 height 104
type input "$17.04"
type input "$0.00"
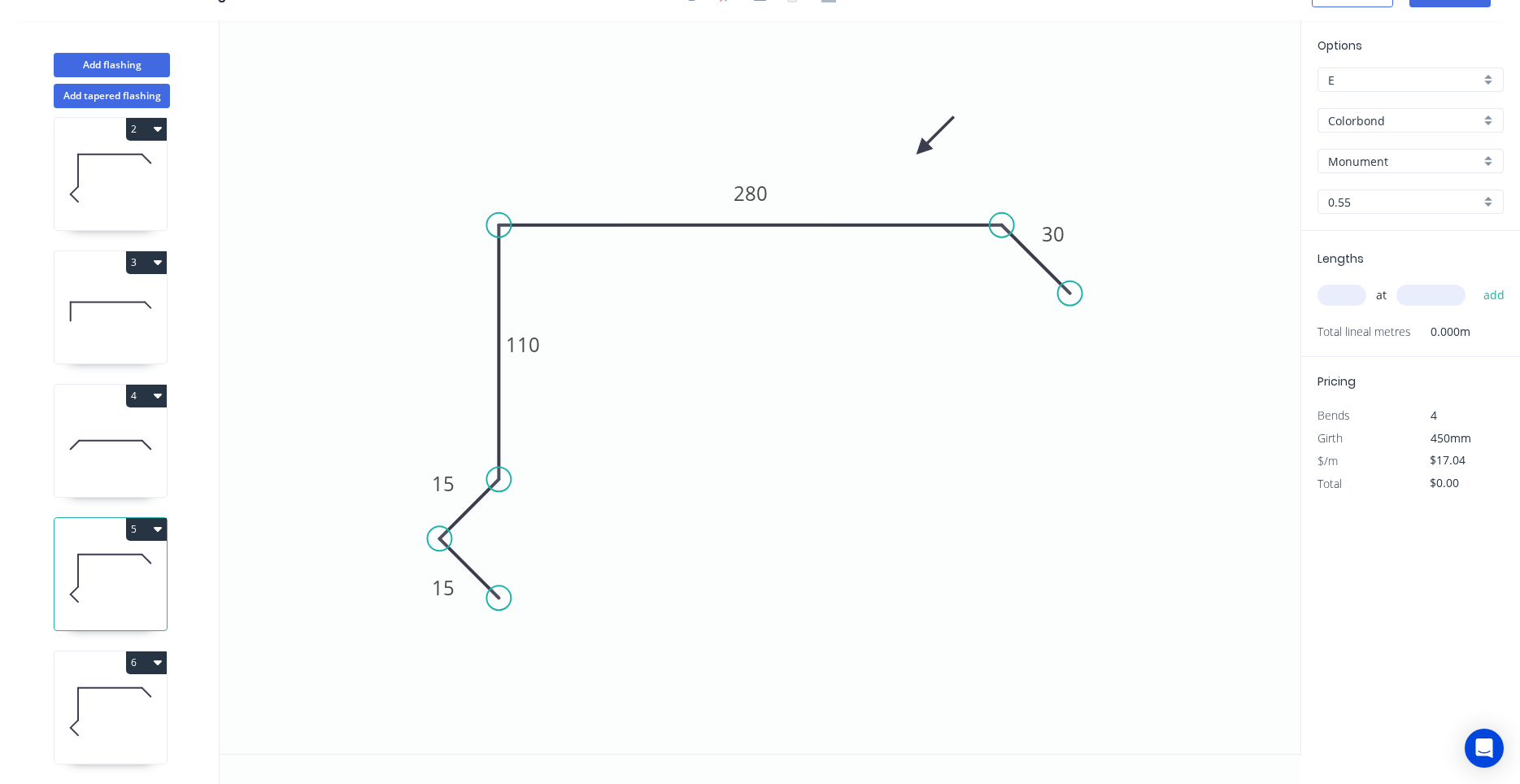
click at [1352, 300] on input "text" at bounding box center [1341, 295] width 49 height 21
type input "2"
type input "3000"
click at [1476, 281] on button "add" at bounding box center [1494, 294] width 38 height 27
click at [112, 689] on icon at bounding box center [111, 712] width 112 height 104
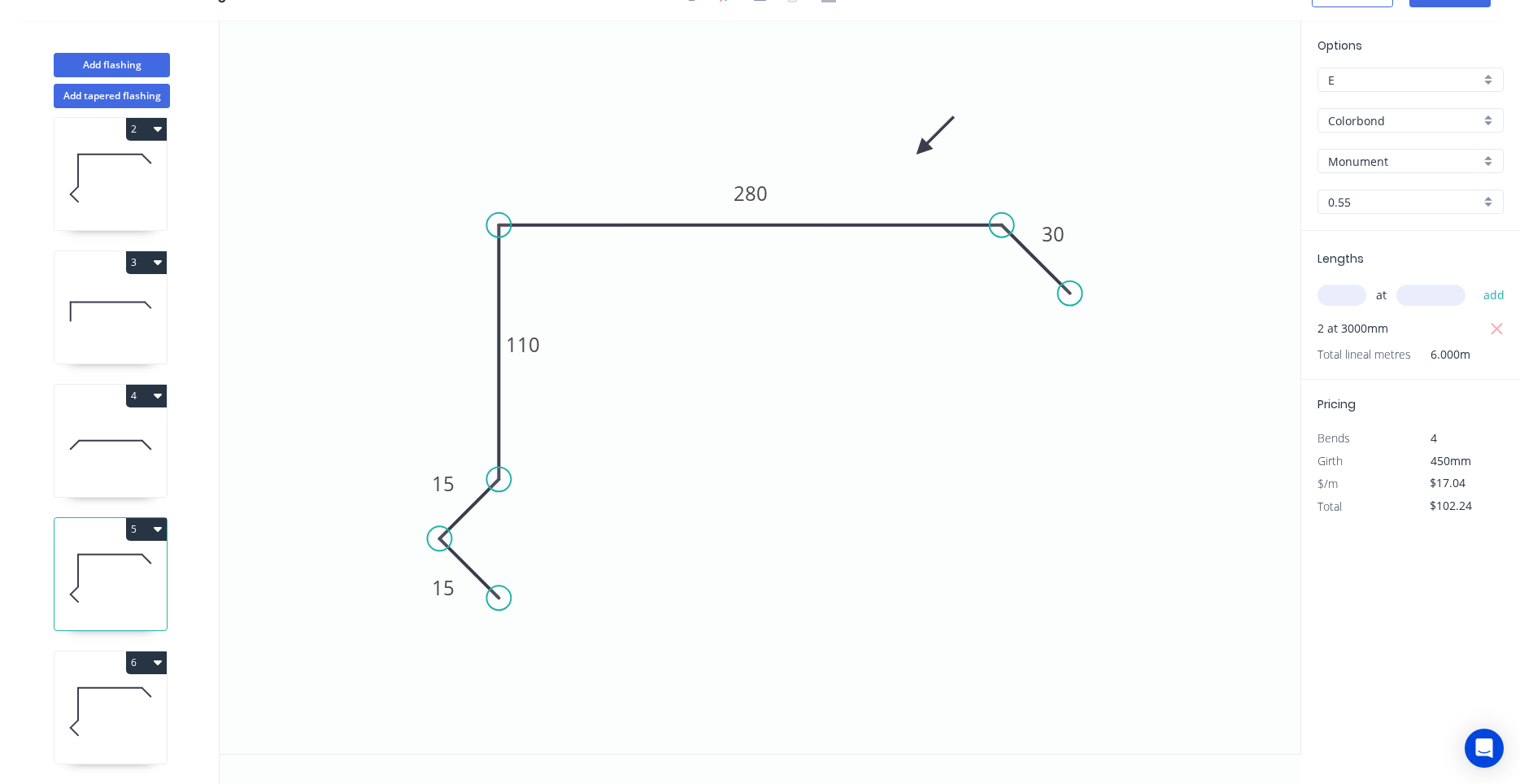
type input "$0.00"
click at [1330, 300] on input "text" at bounding box center [1341, 295] width 49 height 21
type input "2"
type input "1400"
click at [1476, 281] on button "add" at bounding box center [1494, 294] width 38 height 27
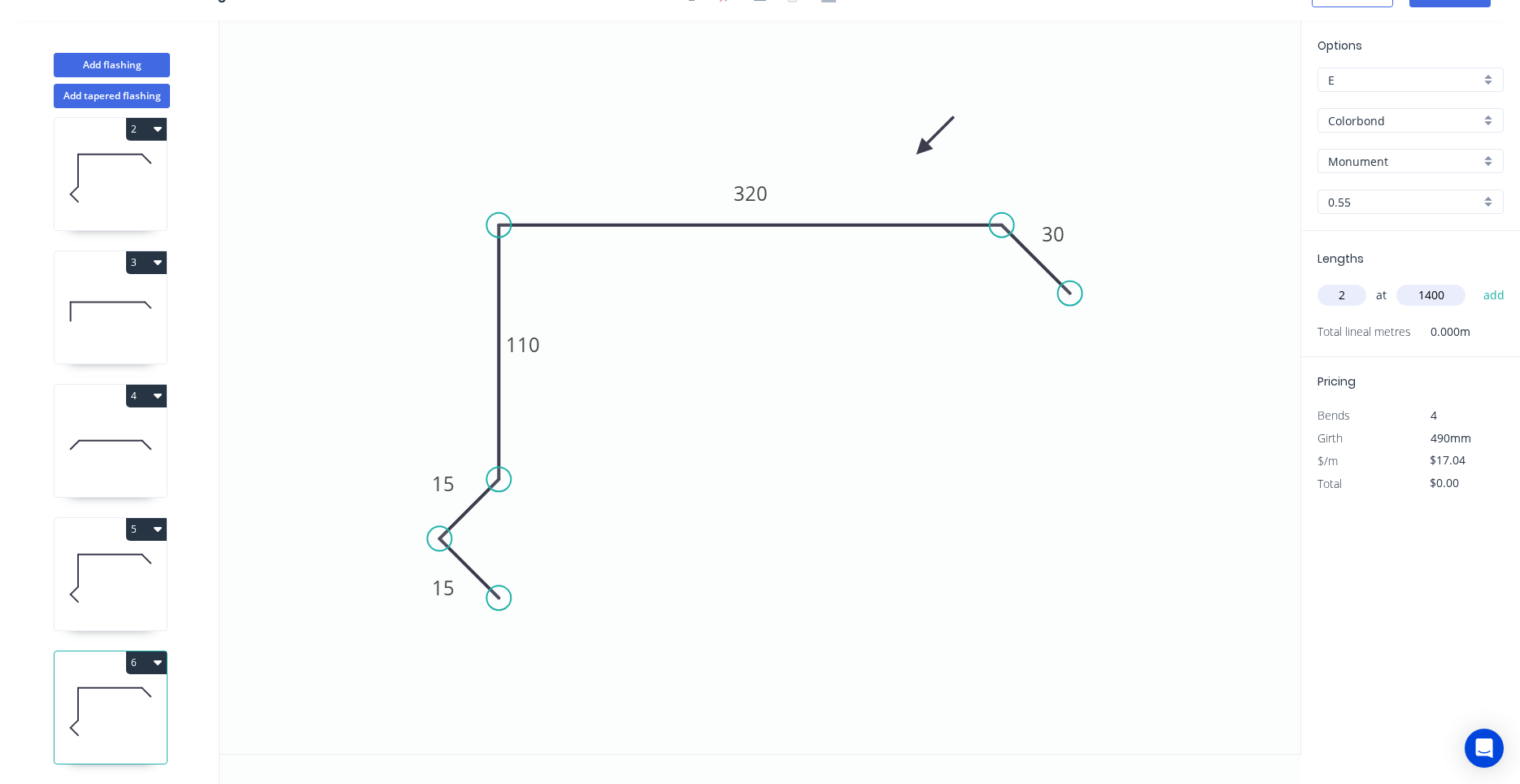
type input "$47.71"
click at [120, 342] on icon at bounding box center [111, 311] width 112 height 104
type input "$13.18"
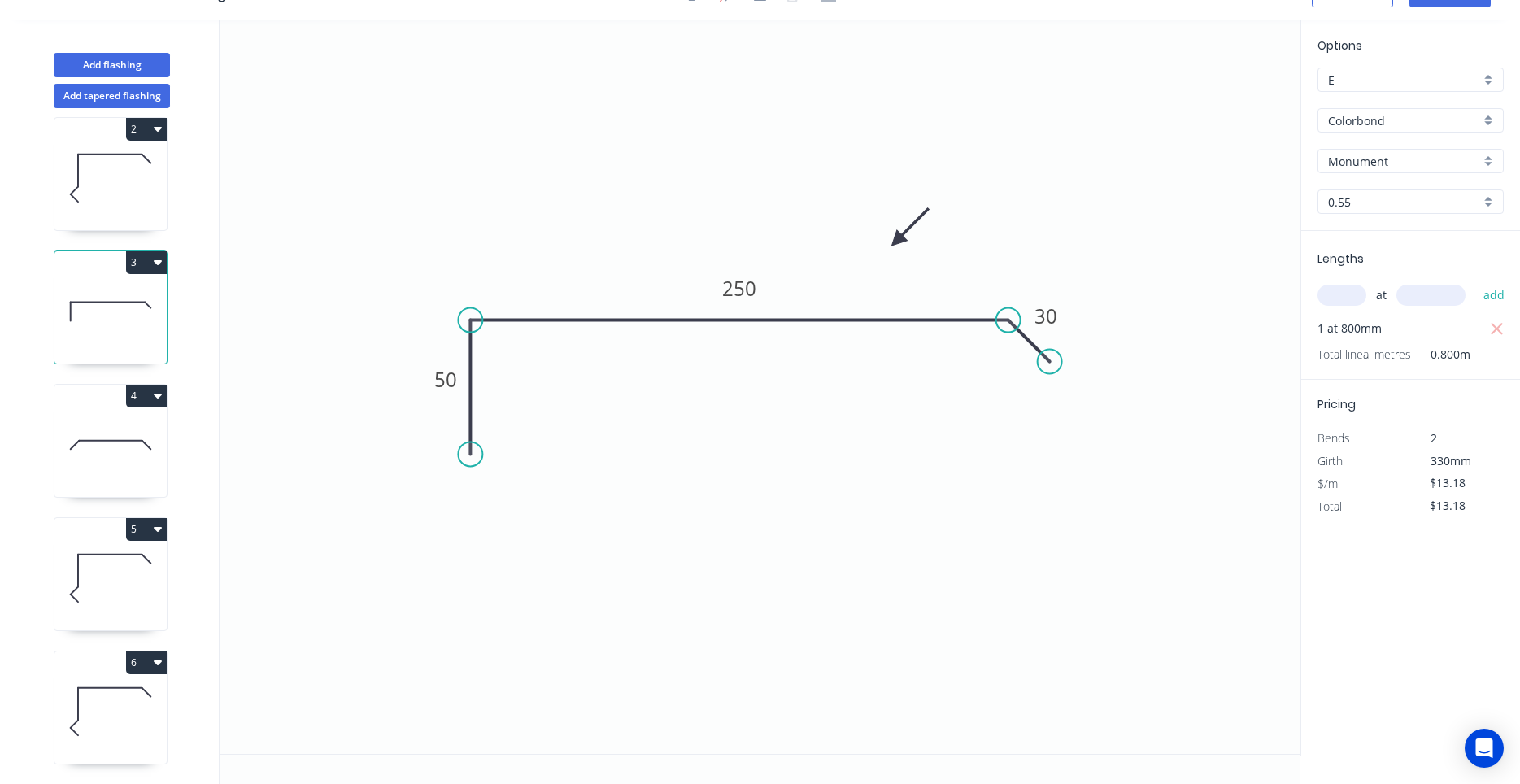
click at [160, 266] on icon "button" at bounding box center [157, 262] width 8 height 13
click at [139, 303] on div "Duplicate" at bounding box center [89, 302] width 126 height 24
click at [138, 306] on icon at bounding box center [111, 311] width 112 height 104
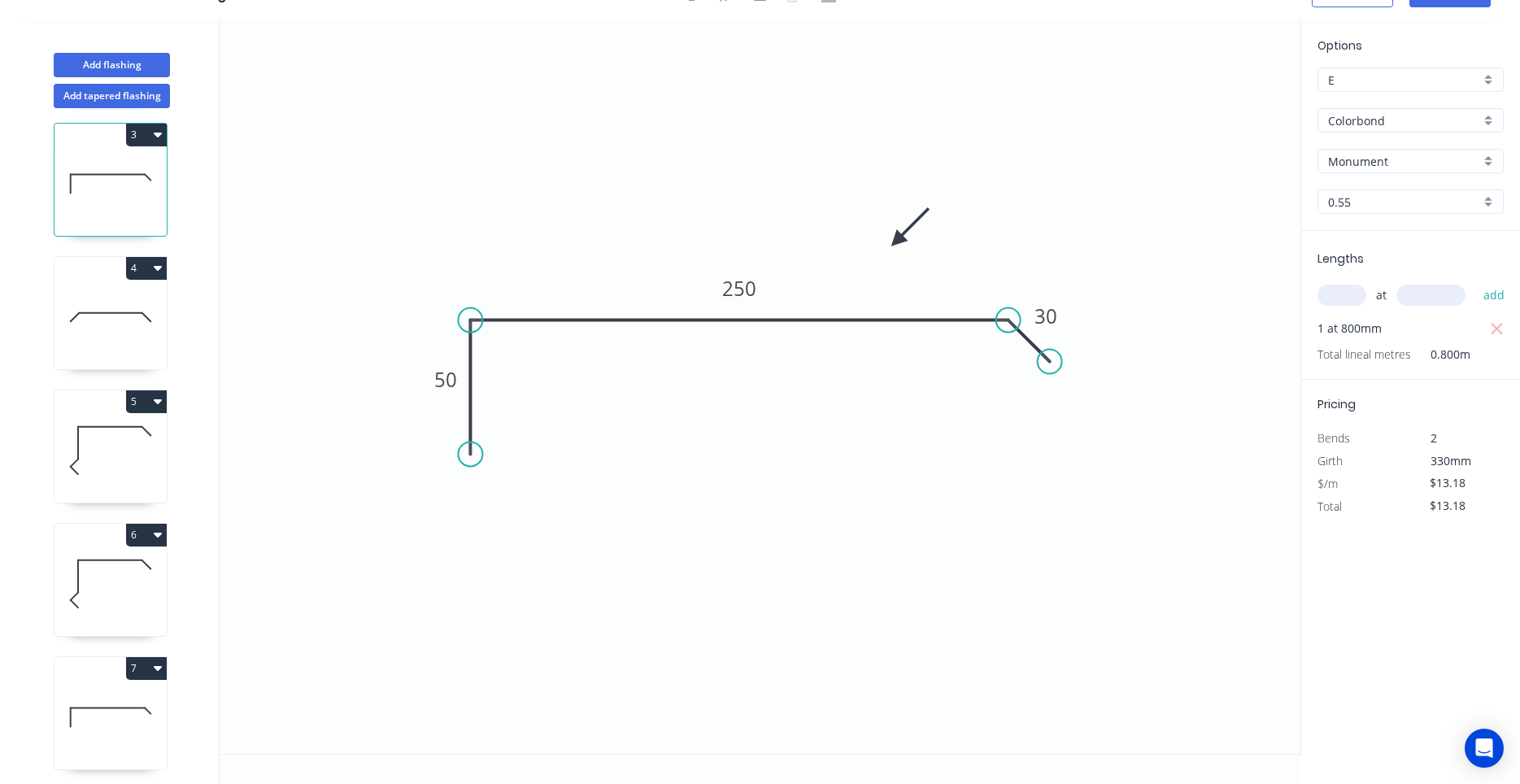
scroll to position [282, 0]
click at [148, 714] on icon at bounding box center [111, 712] width 112 height 104
type input "$0.00"
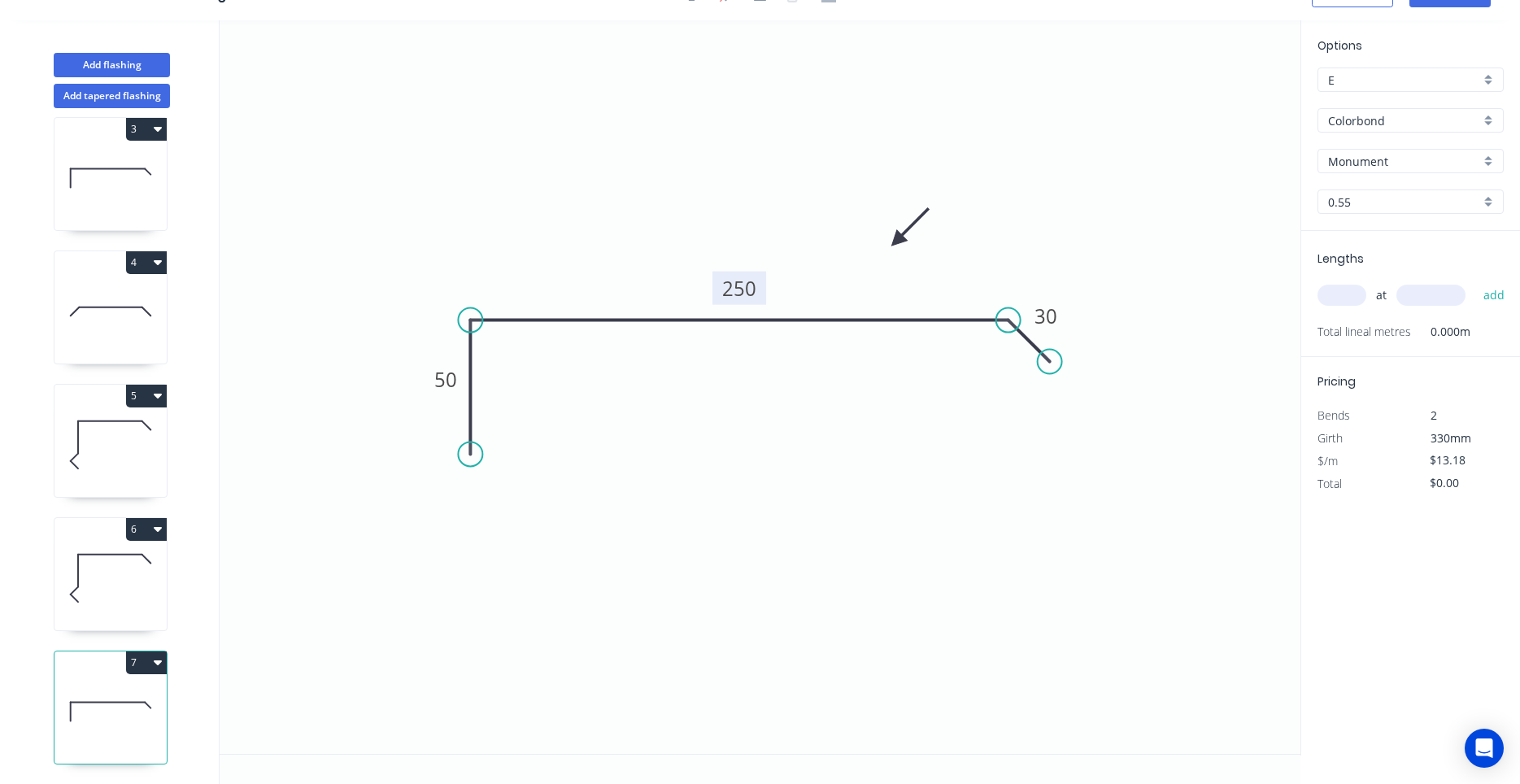
click at [749, 283] on tspan "250" at bounding box center [739, 288] width 34 height 27
click at [1344, 300] on input "text" at bounding box center [1341, 295] width 49 height 21
type input "1"
type input "800"
click at [1476, 281] on button "add" at bounding box center [1494, 294] width 38 height 27
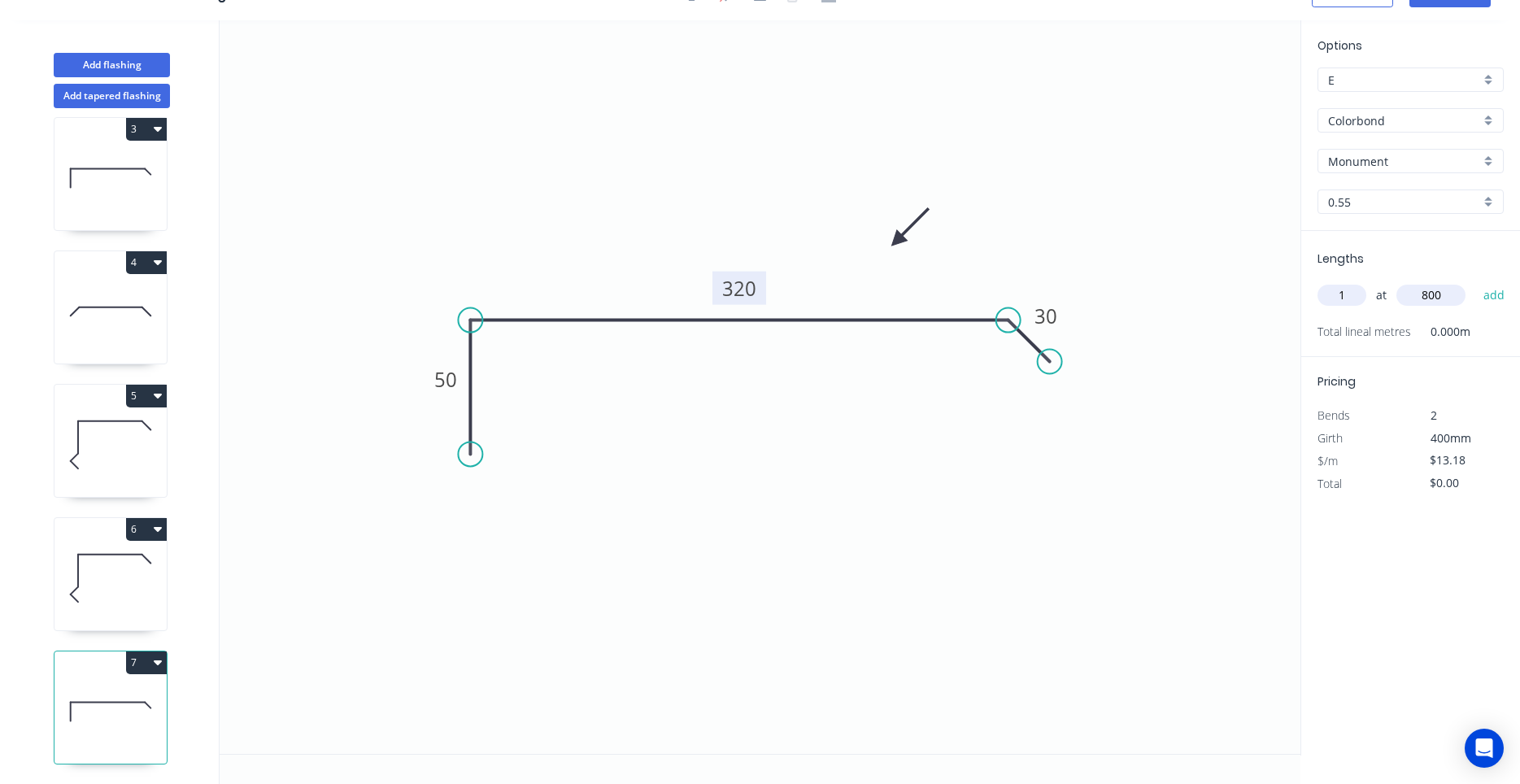
type input "$13.18"
click at [142, 338] on icon at bounding box center [111, 311] width 112 height 104
type input "$15.35"
type input "$53.73"
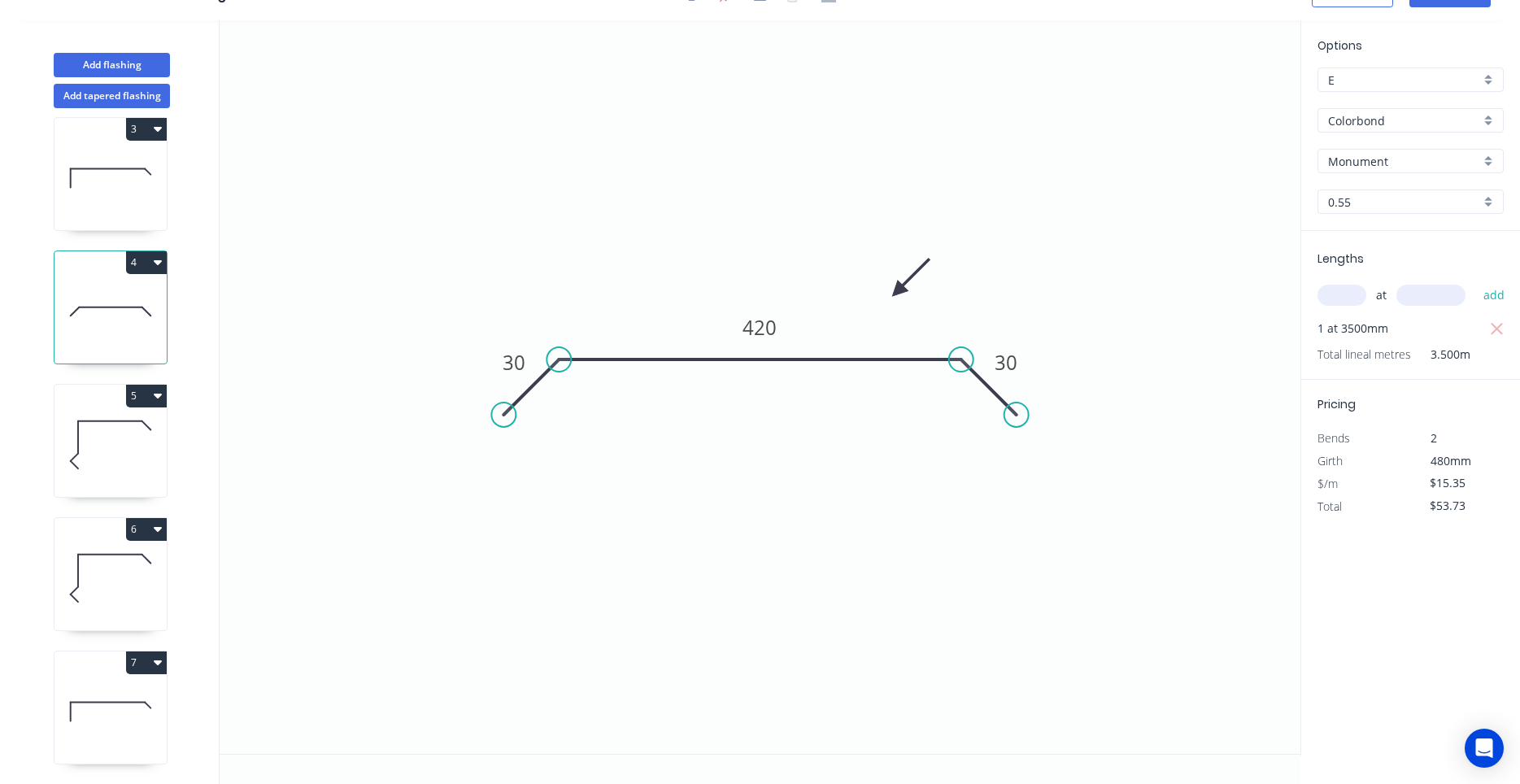
click at [1351, 301] on input "text" at bounding box center [1341, 295] width 49 height 21
type input "1"
type input "2400"
click at [1476, 281] on button "add" at bounding box center [1494, 294] width 38 height 27
click at [160, 260] on icon "button" at bounding box center [157, 263] width 8 height 5
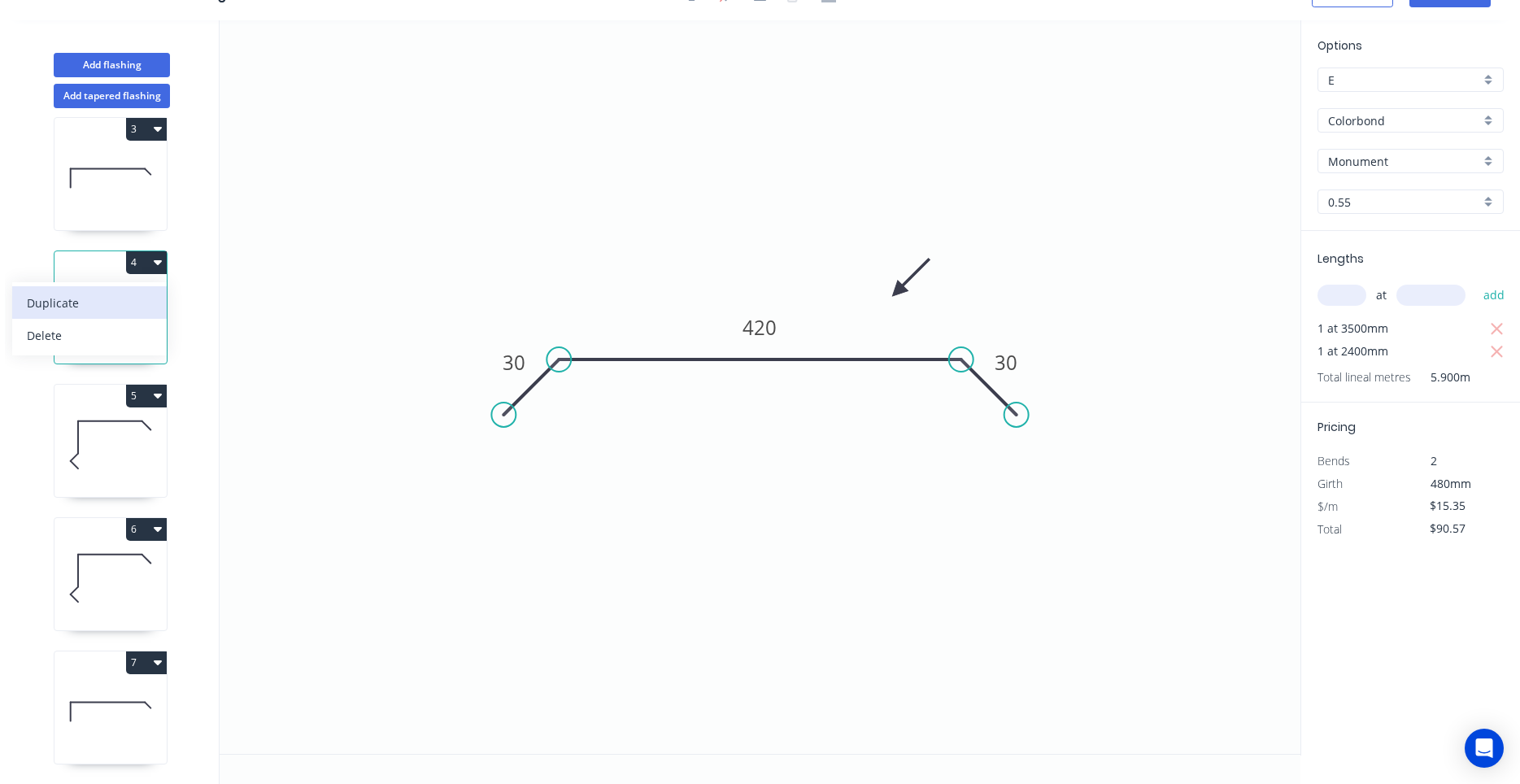
click at [144, 293] on div "Duplicate" at bounding box center [89, 302] width 126 height 24
type input "$0.00"
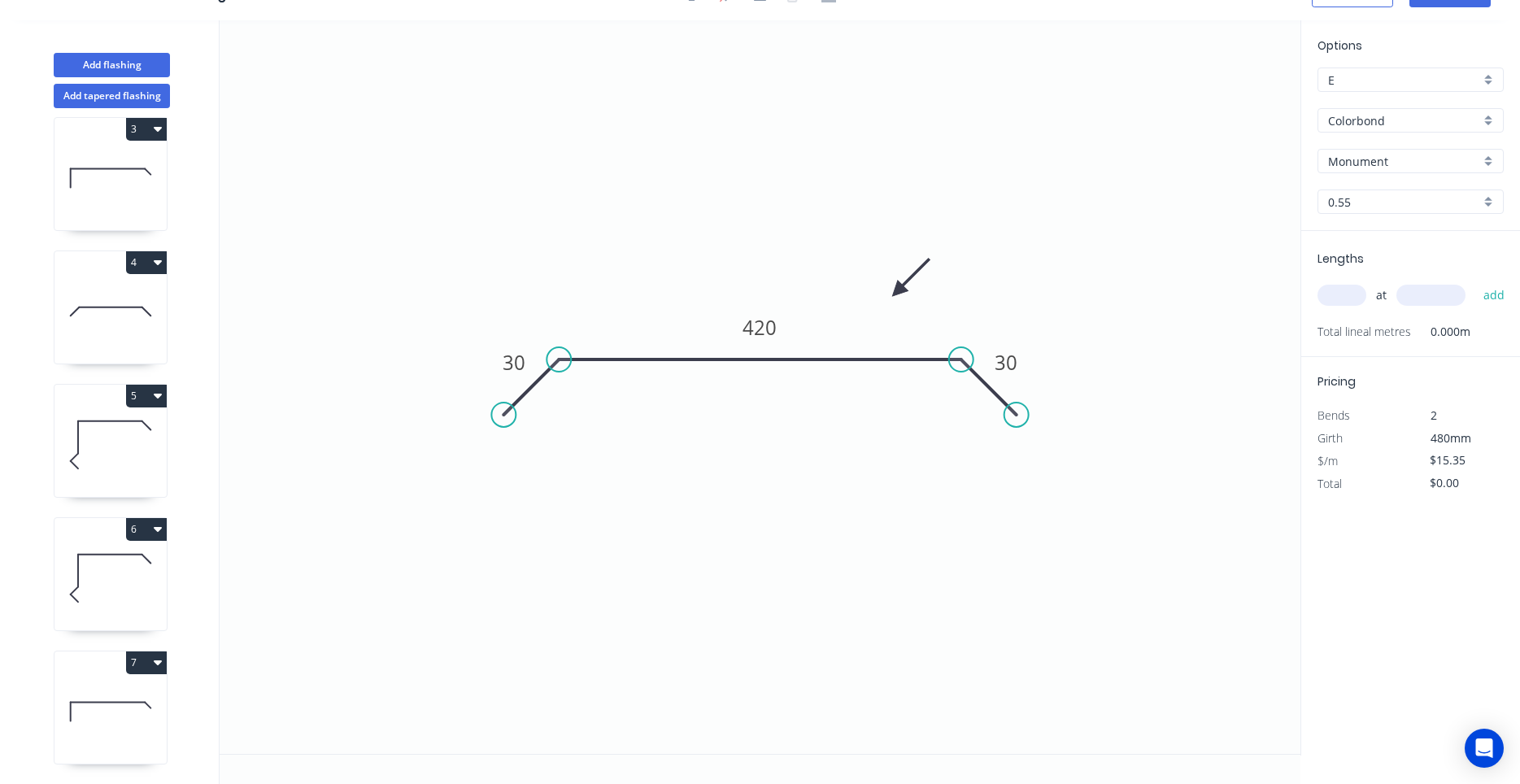
scroll to position [415, 0]
click at [760, 315] on tspan "420" at bounding box center [760, 327] width 34 height 27
click at [752, 323] on tspan "420" at bounding box center [760, 327] width 34 height 27
click at [1359, 288] on input "text" at bounding box center [1341, 295] width 49 height 21
type input "$21.85"
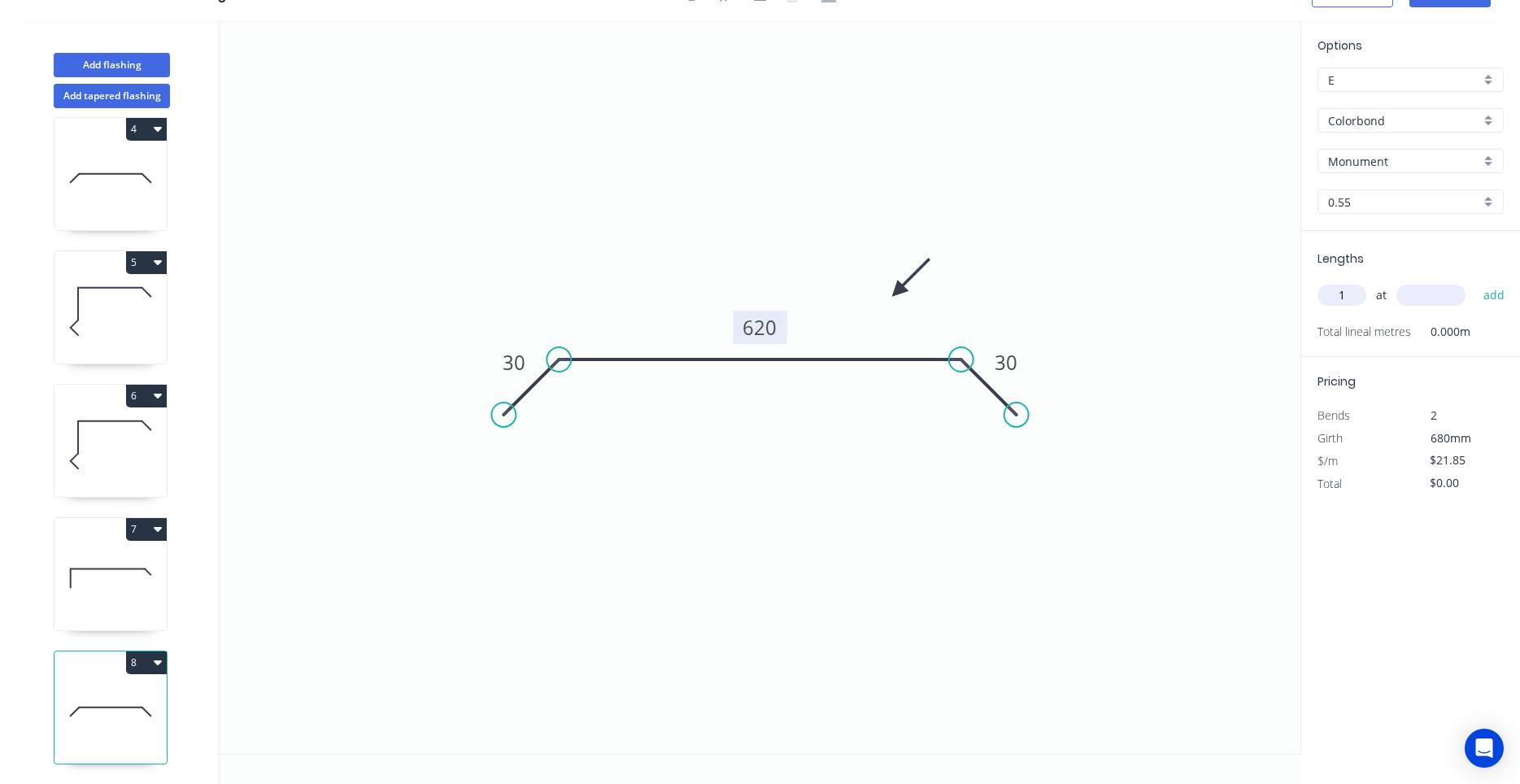
type input "1"
type input "3100"
click at [1476, 281] on button "add" at bounding box center [1494, 294] width 38 height 27
type input "$67.74"
click at [145, 68] on button "Add flashing" at bounding box center [112, 65] width 117 height 25
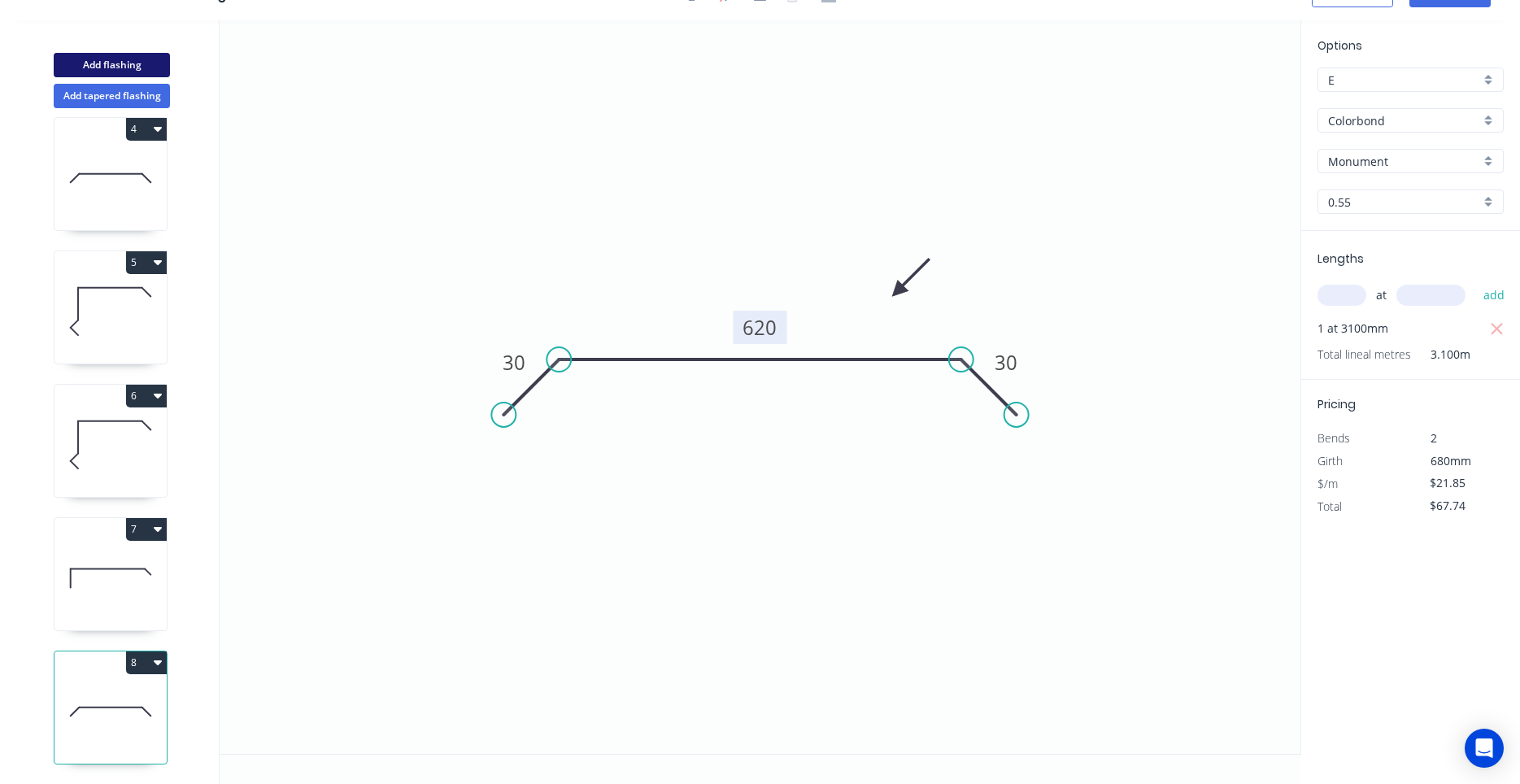
type input "$0.00"
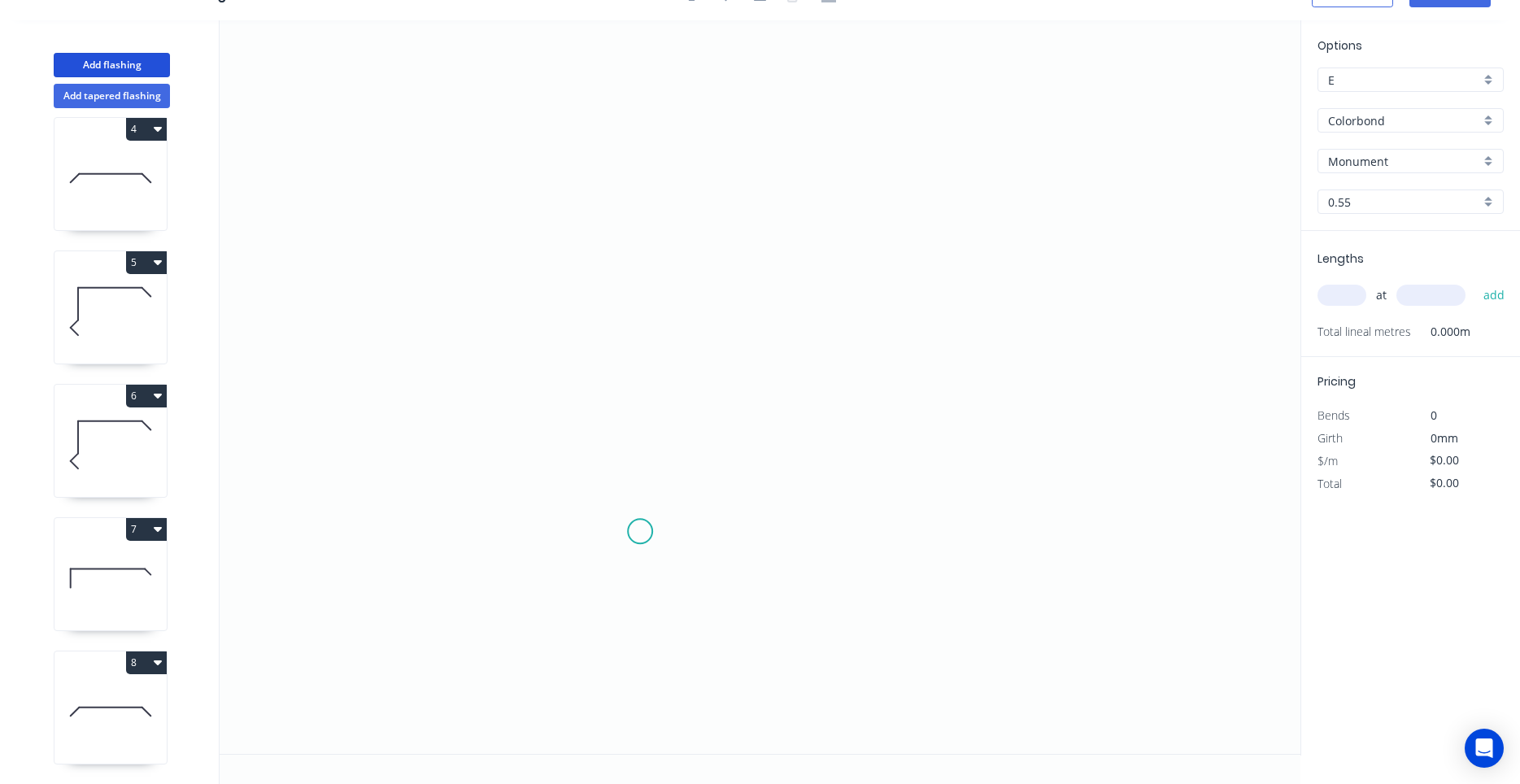
click at [640, 532] on icon "0" at bounding box center [760, 387] width 1081 height 734
click at [636, 361] on icon "0" at bounding box center [760, 387] width 1081 height 734
click at [805, 358] on icon "0 ?" at bounding box center [760, 387] width 1081 height 734
click at [805, 358] on circle at bounding box center [805, 362] width 25 height 25
click at [722, 331] on tspan "?" at bounding box center [722, 329] width 8 height 27
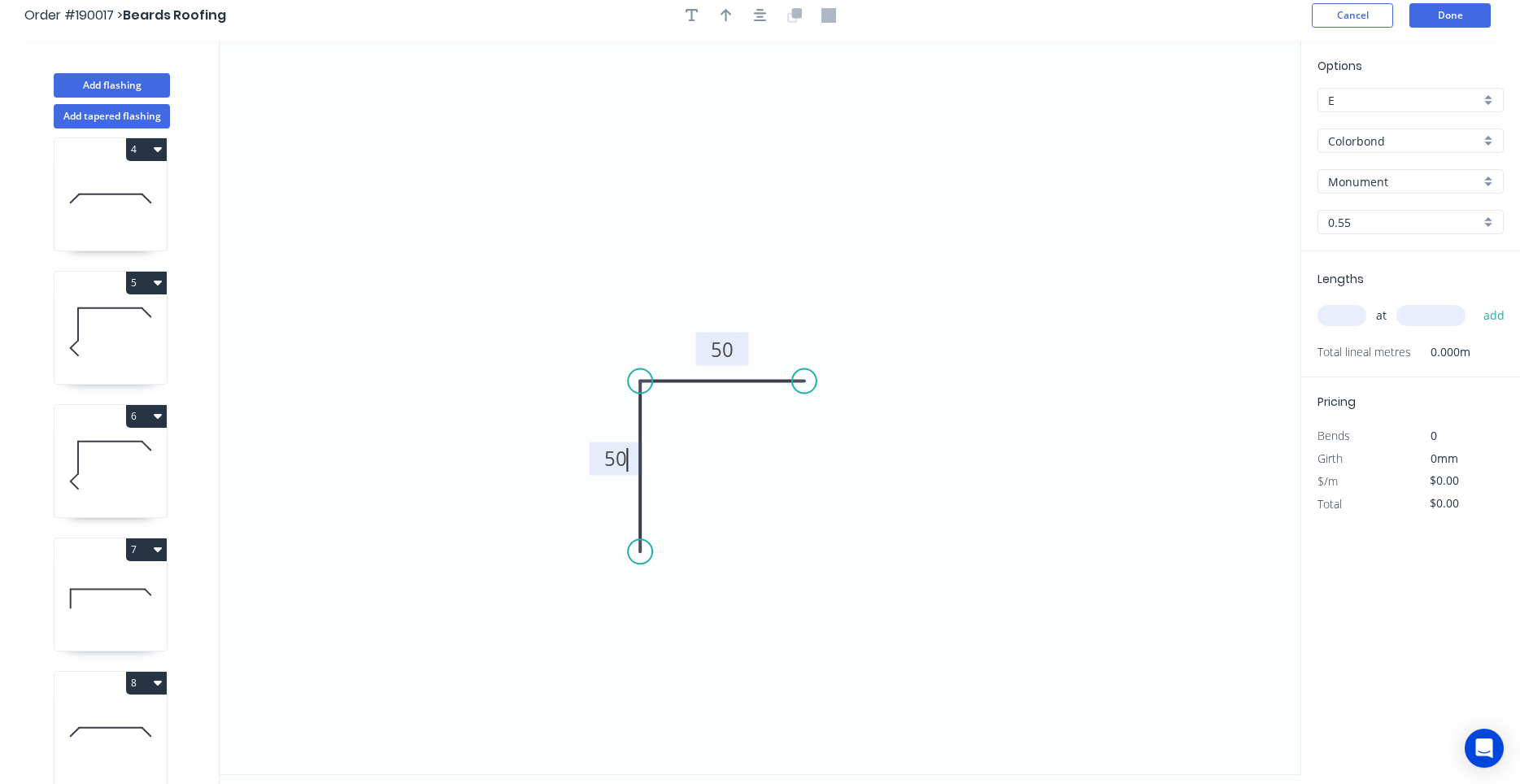
scroll to position [0, 0]
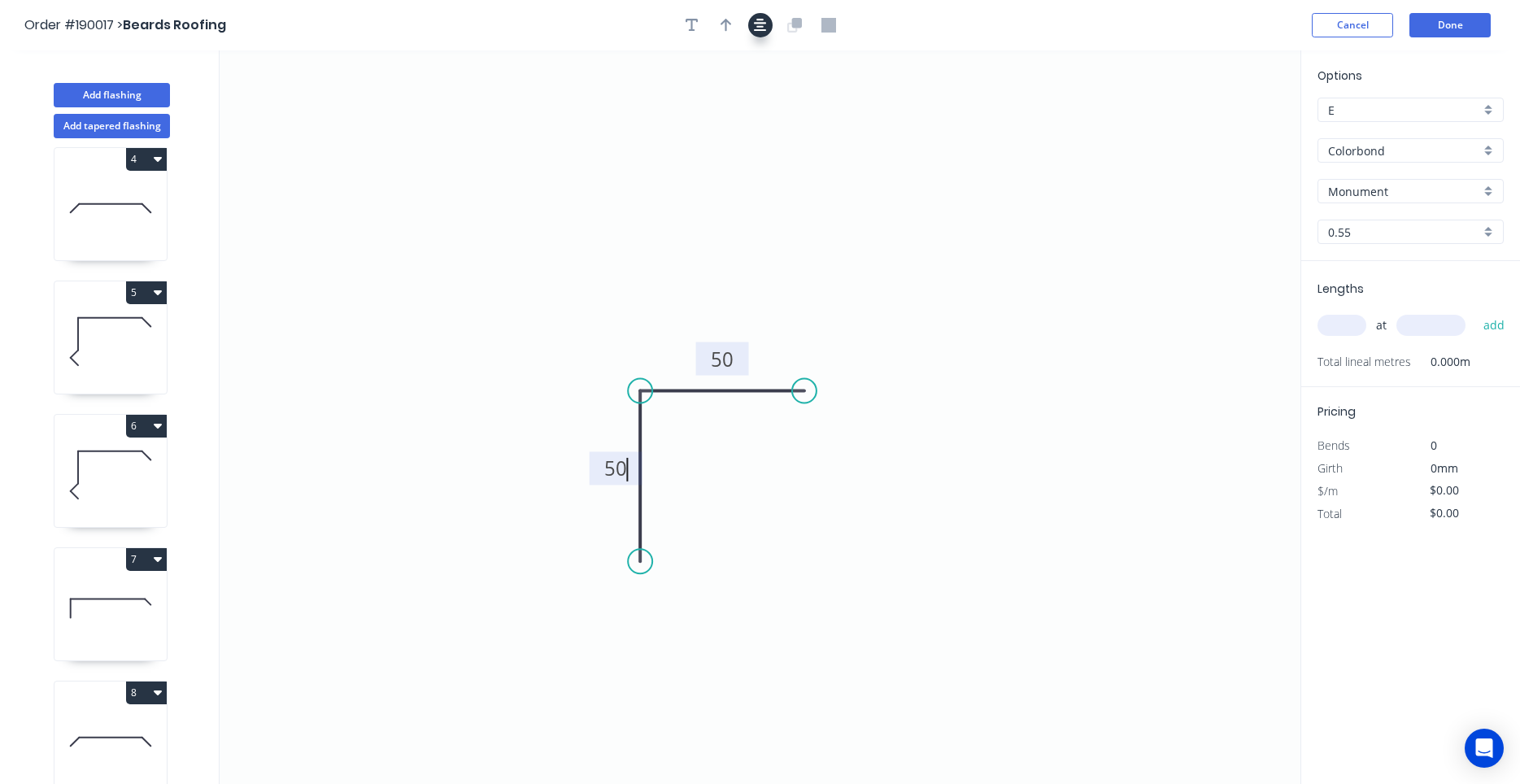
click at [760, 34] on button "button" at bounding box center [760, 26] width 25 height 25
type input "$5.84"
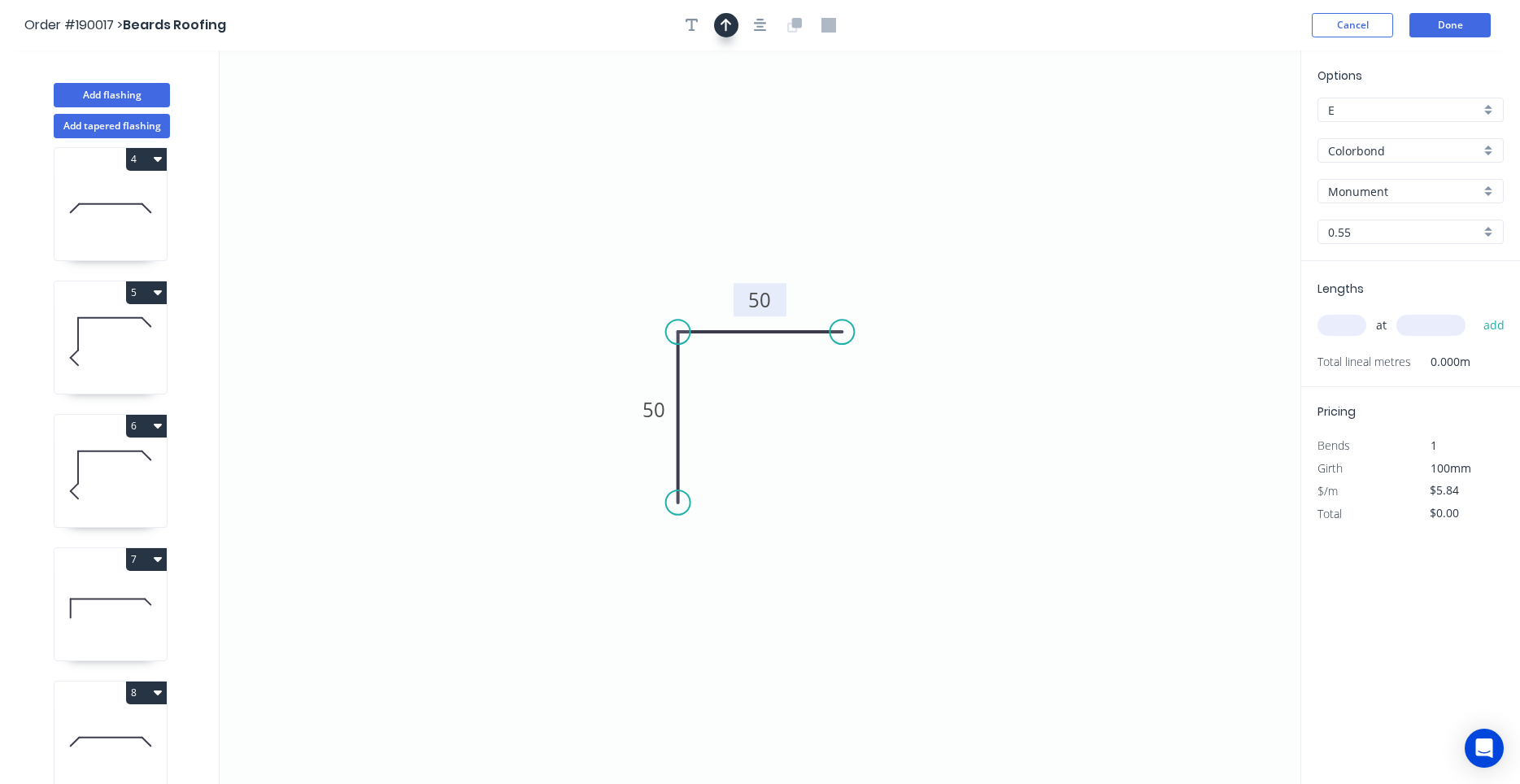
click at [729, 24] on icon "button" at bounding box center [726, 25] width 11 height 13
drag, startPoint x: 1217, startPoint y: 128, endPoint x: 627, endPoint y: 259, distance: 604.4
click at [707, 239] on icon at bounding box center [714, 212] width 15 height 52
click at [627, 259] on icon at bounding box center [627, 240] width 15 height 52
click at [1342, 330] on input "text" at bounding box center [1341, 325] width 49 height 21
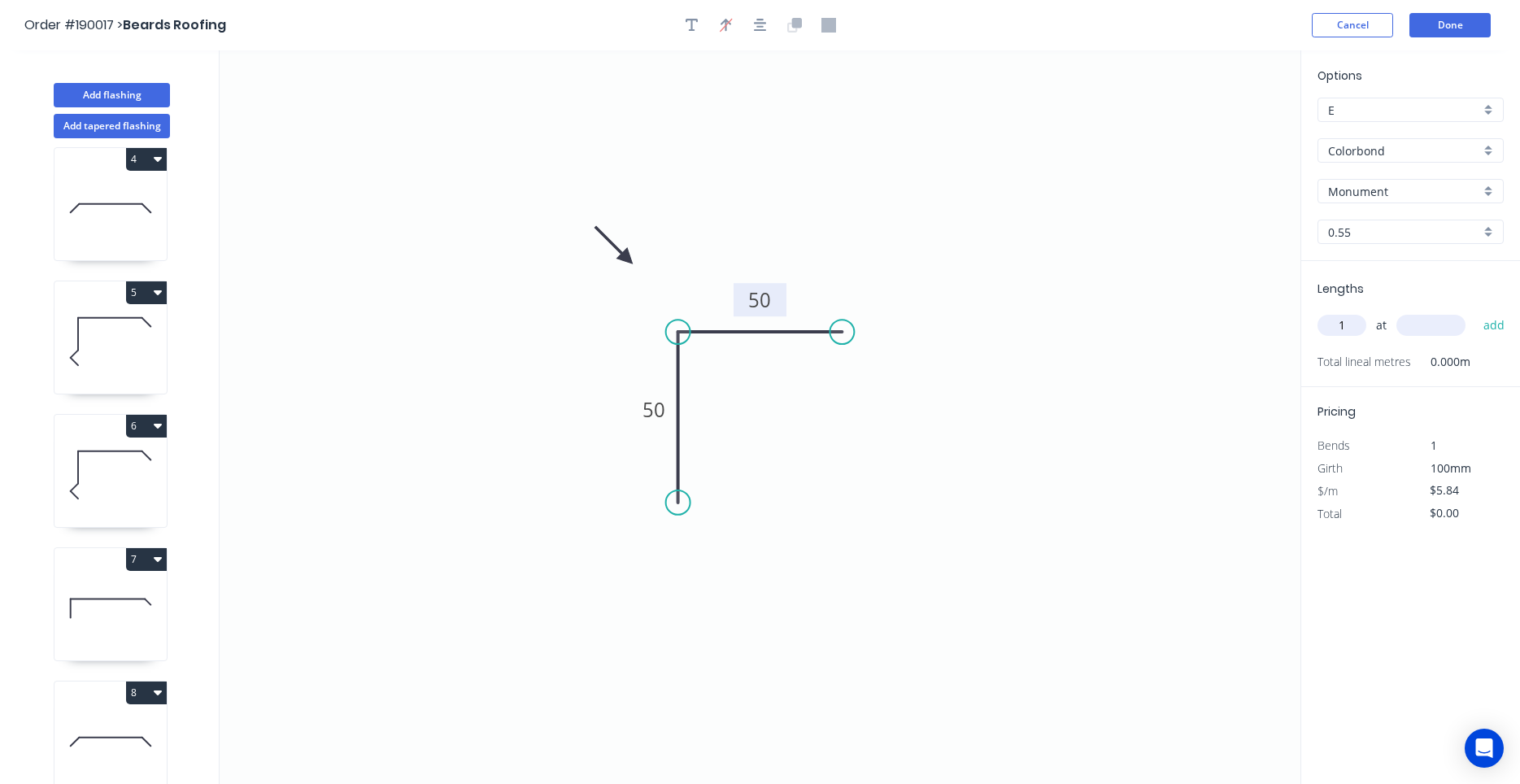
type input "1"
type input "800"
click at [1476, 311] on button "add" at bounding box center [1494, 324] width 38 height 27
type input "$5.84"
click at [1430, 35] on button "Done" at bounding box center [1450, 26] width 81 height 25
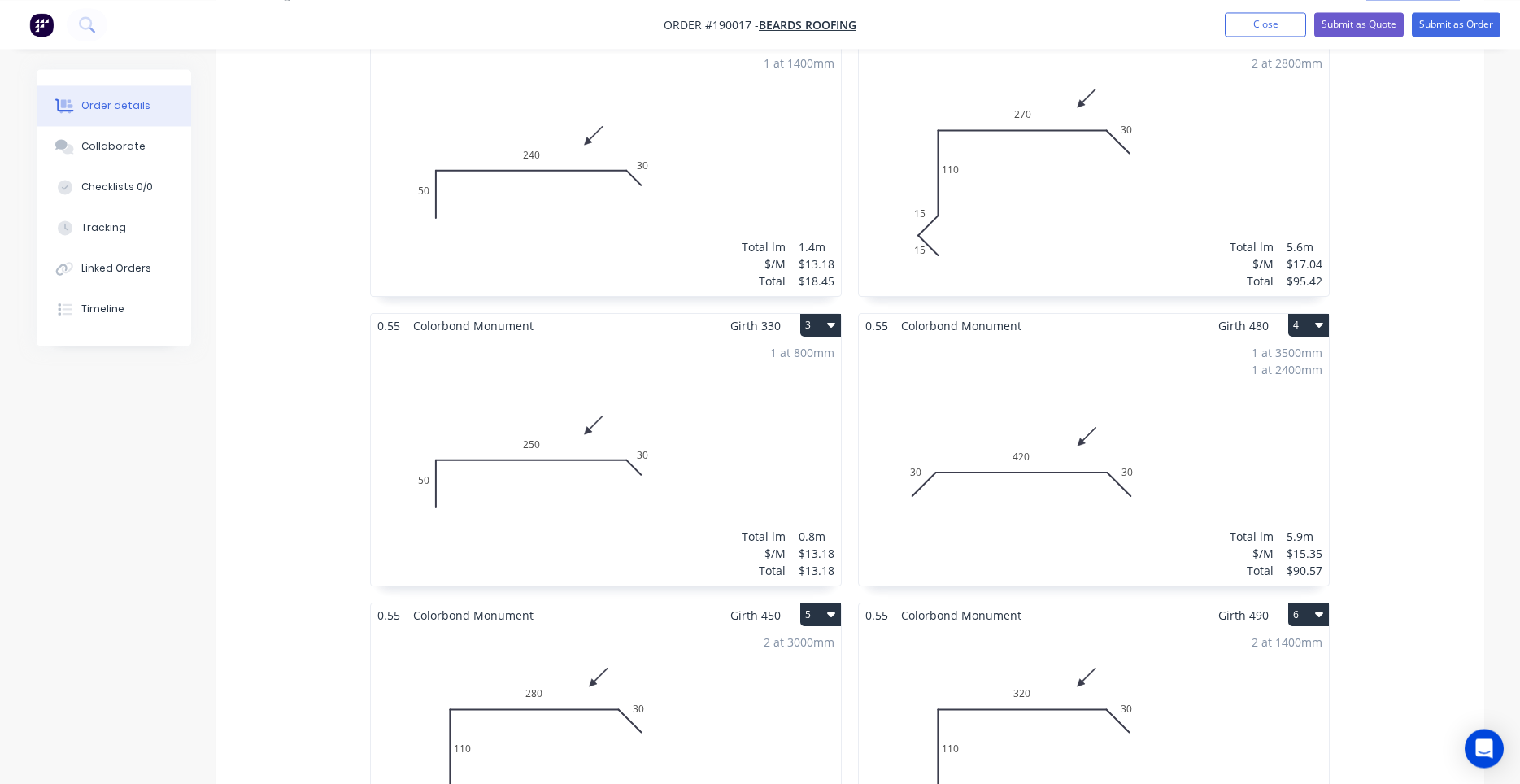
scroll to position [593, 0]
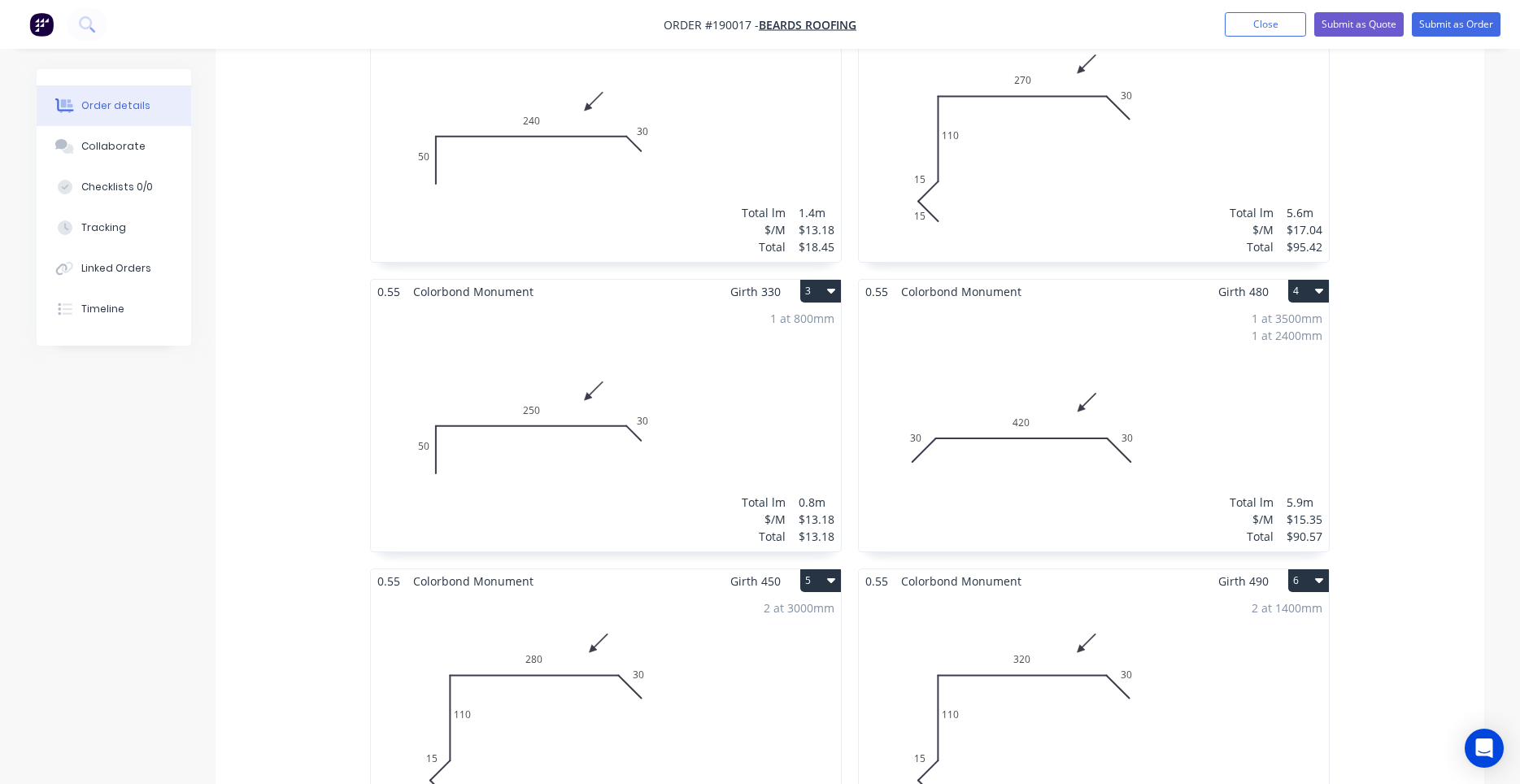
click at [830, 574] on icon "button" at bounding box center [831, 580] width 8 height 13
click at [771, 641] on div "Duplicate" at bounding box center [764, 652] width 126 height 24
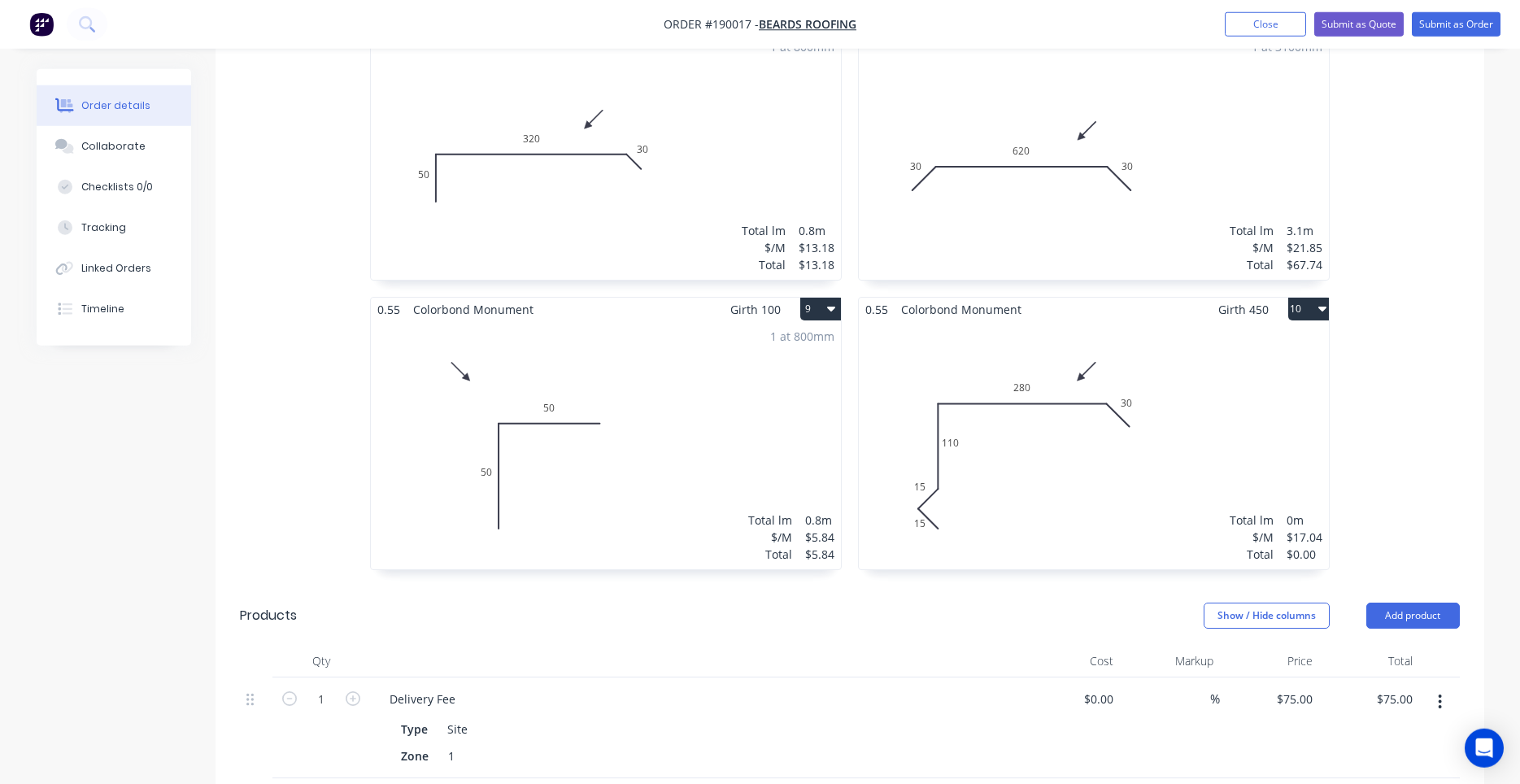
scroll to position [1422, 0]
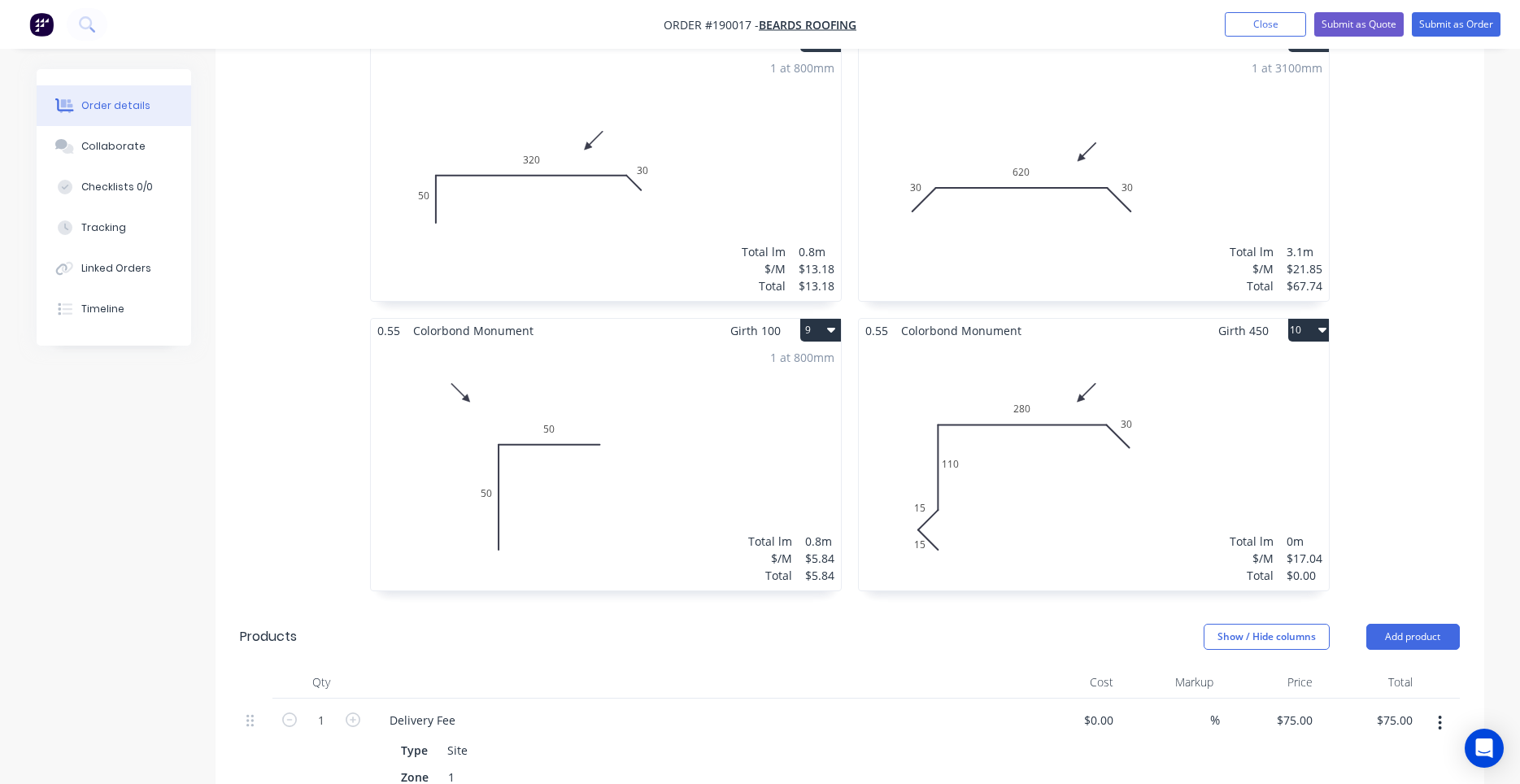
click at [949, 484] on div "Total lm $/M Total 0m $17.04 $0.00" at bounding box center [1094, 466] width 470 height 248
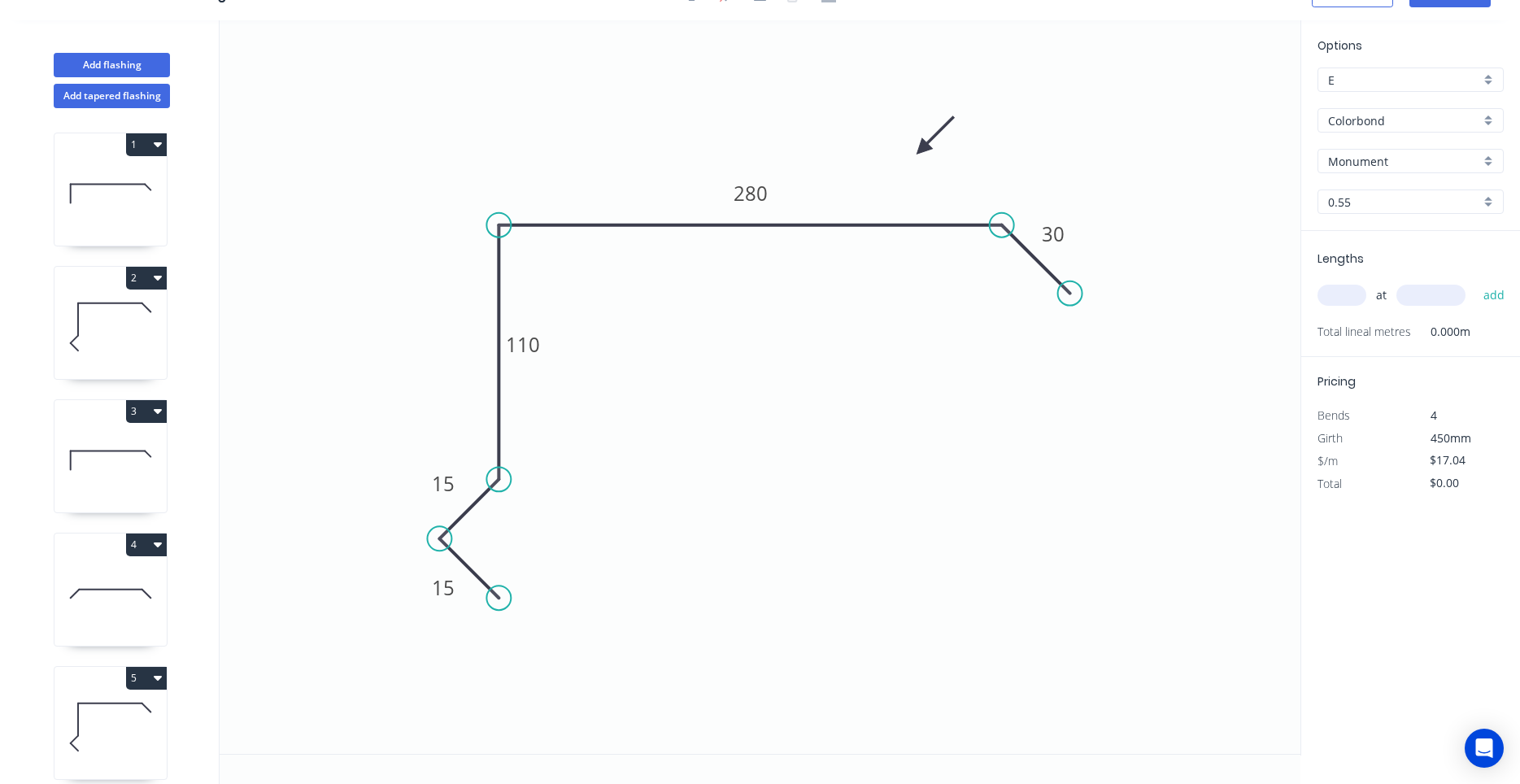
scroll to position [30, 0]
click at [533, 351] on tspan "110" at bounding box center [523, 344] width 34 height 27
type input "$14.88"
click at [754, 184] on tspan "280" at bounding box center [751, 193] width 34 height 27
click at [755, 185] on tspan "280" at bounding box center [751, 193] width 34 height 27
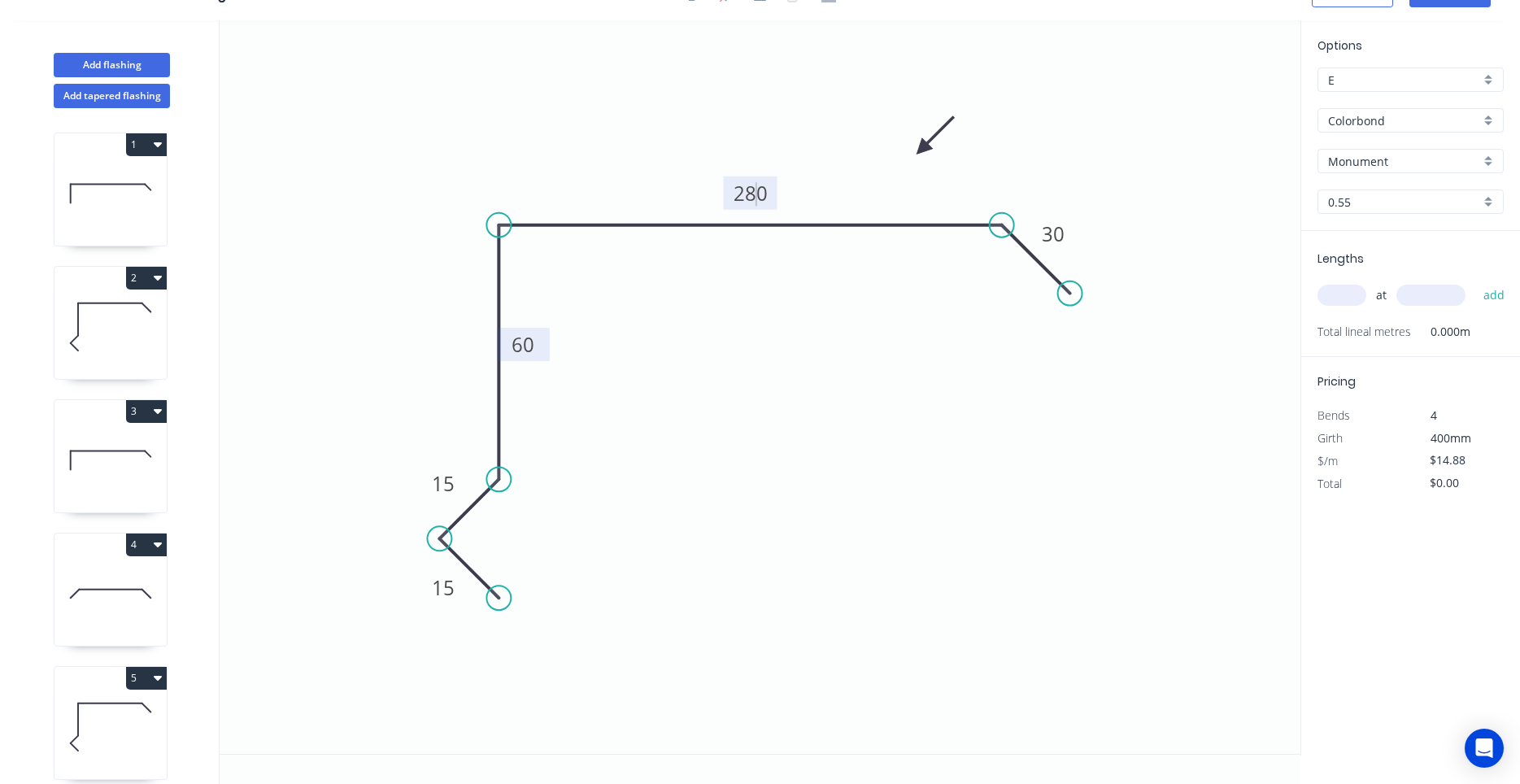
click at [755, 185] on tspan "280" at bounding box center [751, 193] width 34 height 27
click at [852, 384] on icon "0 15 15 60 270 30" at bounding box center [760, 387] width 1081 height 734
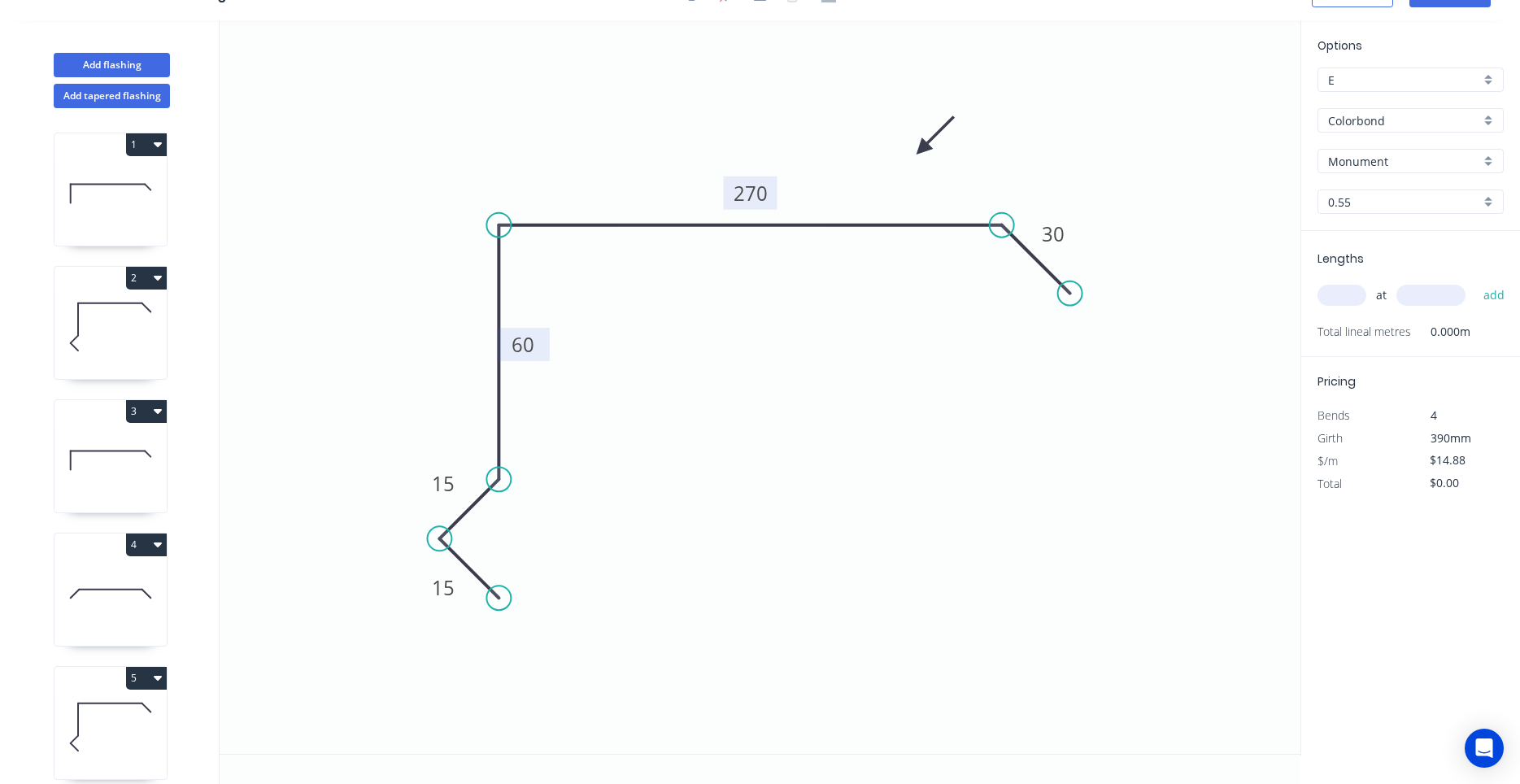
click at [1343, 293] on input "text" at bounding box center [1341, 295] width 49 height 21
type input "2"
type input "1400"
click at [1476, 281] on button "add" at bounding box center [1494, 294] width 38 height 27
type input "$41.66"
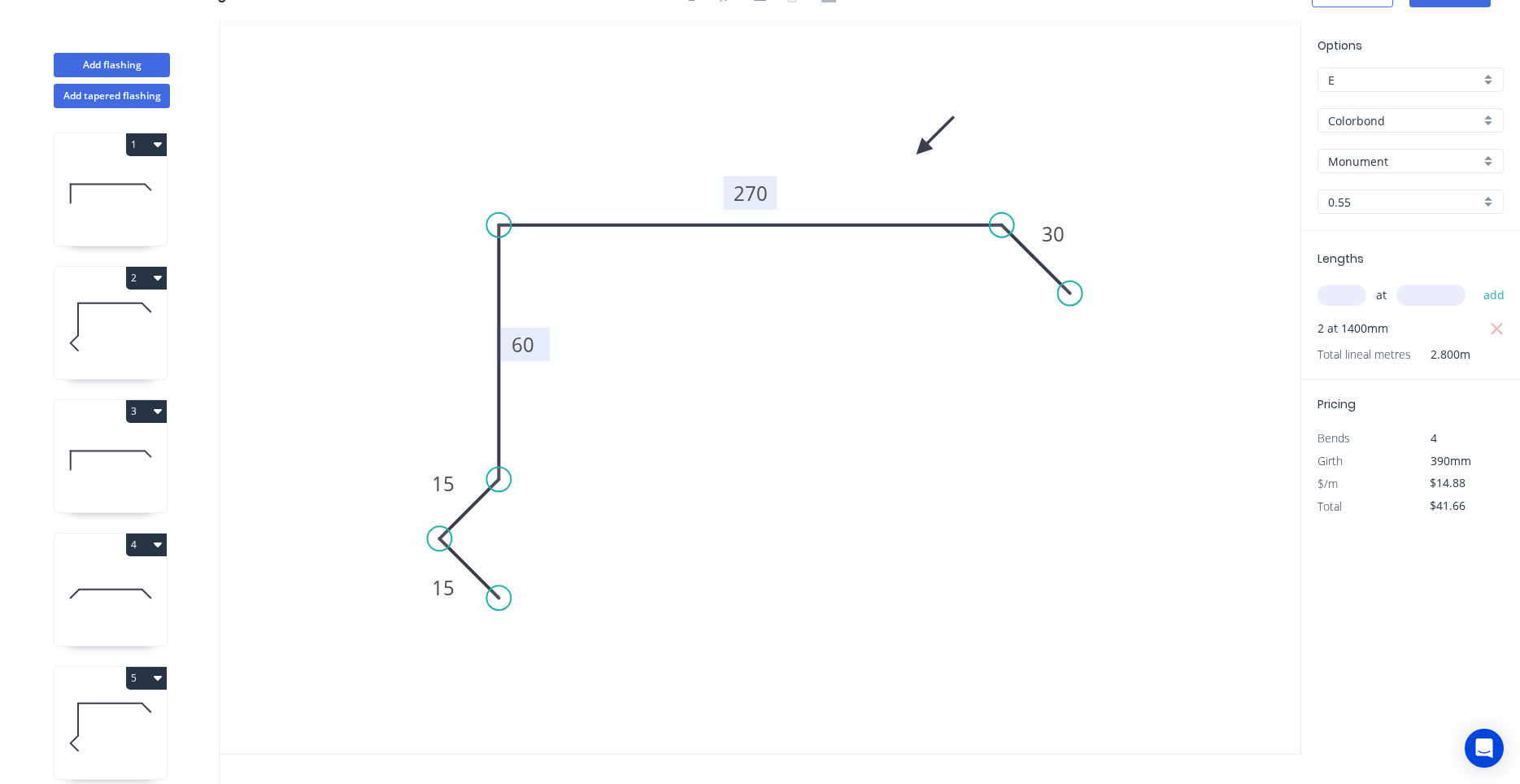
scroll to position [0, 0]
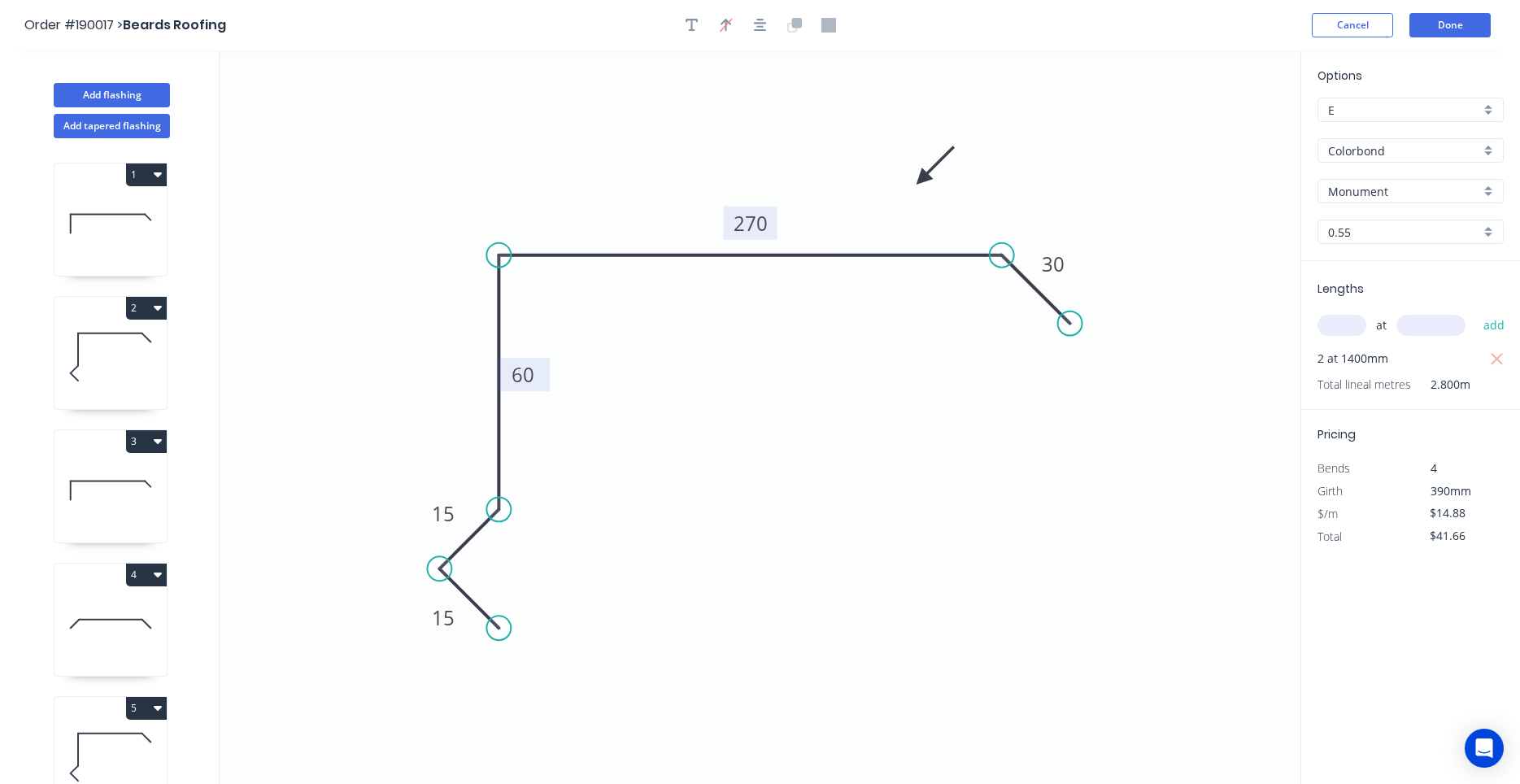
click at [140, 385] on icon at bounding box center [111, 357] width 112 height 104
type input "$17.04"
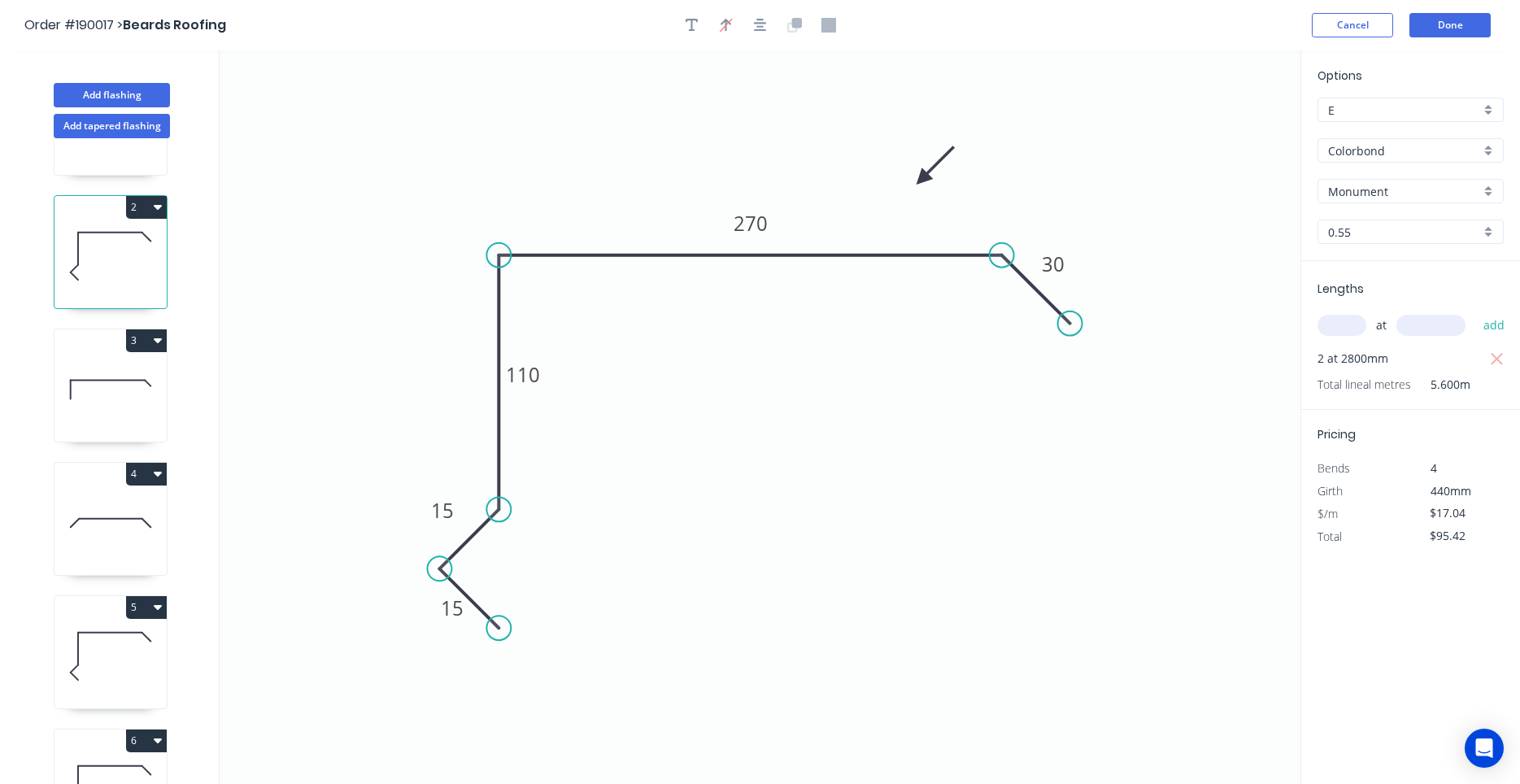
scroll to position [155, 0]
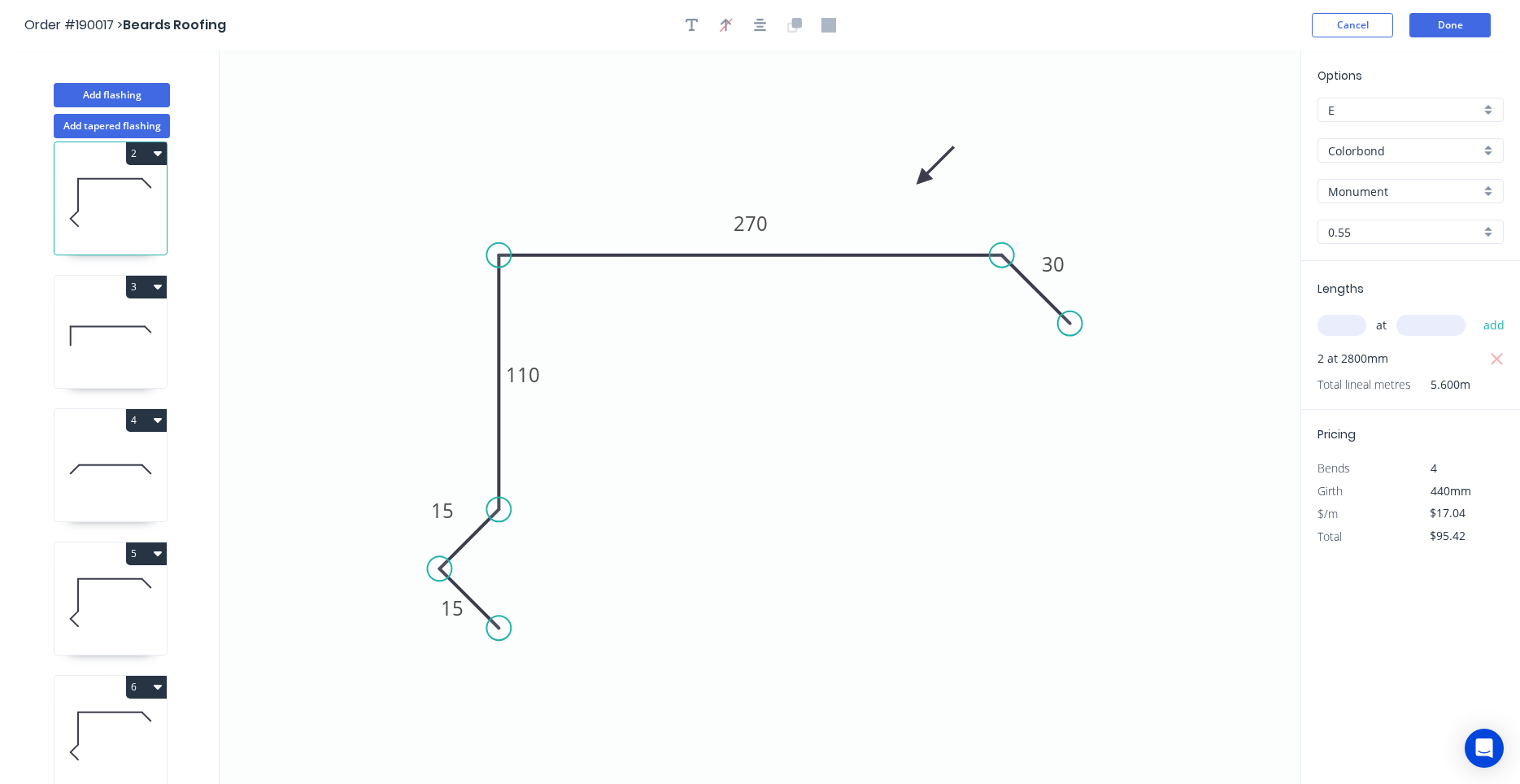
click at [134, 601] on icon at bounding box center [111, 603] width 112 height 104
type input "$102.24"
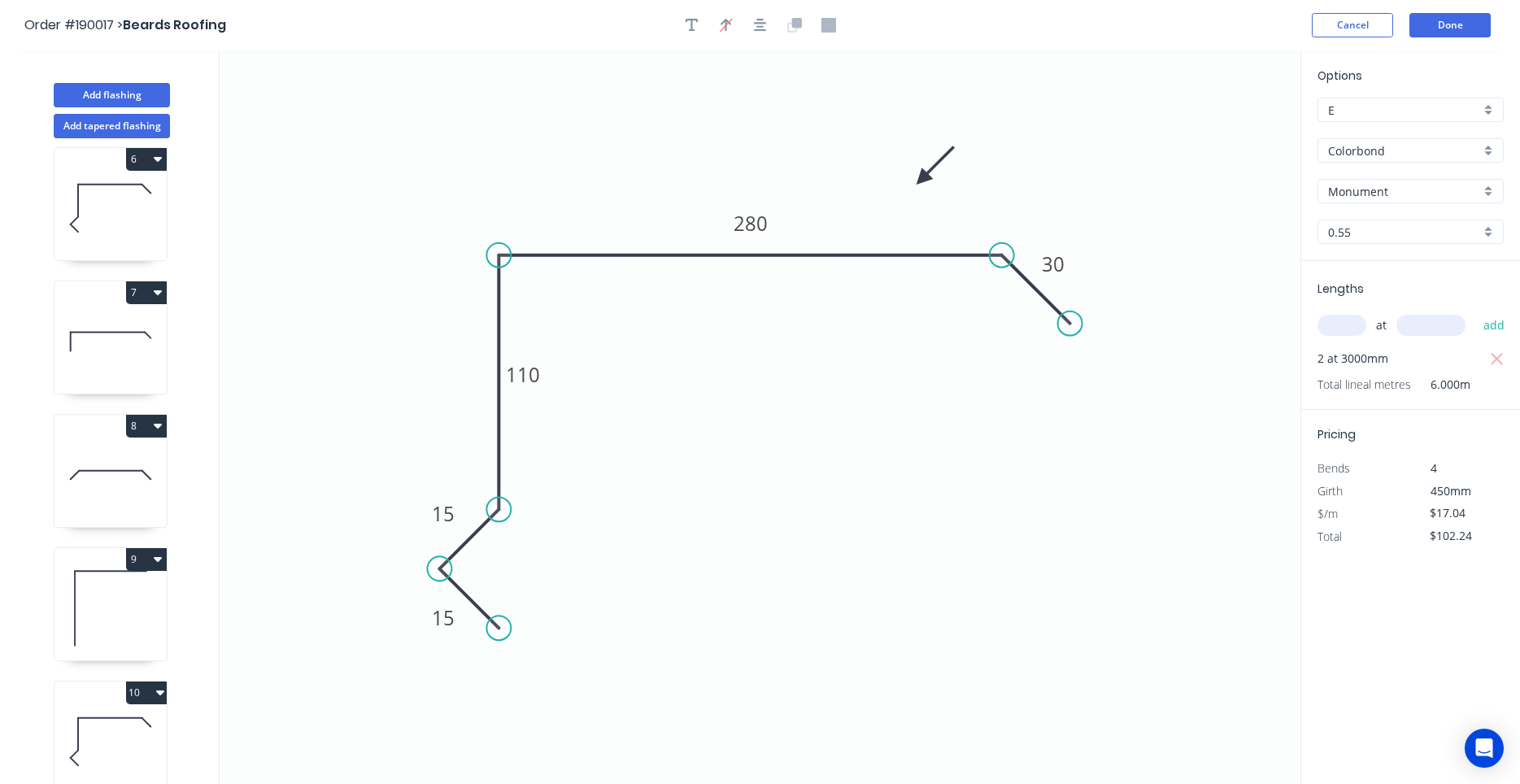
scroll to position [30, 0]
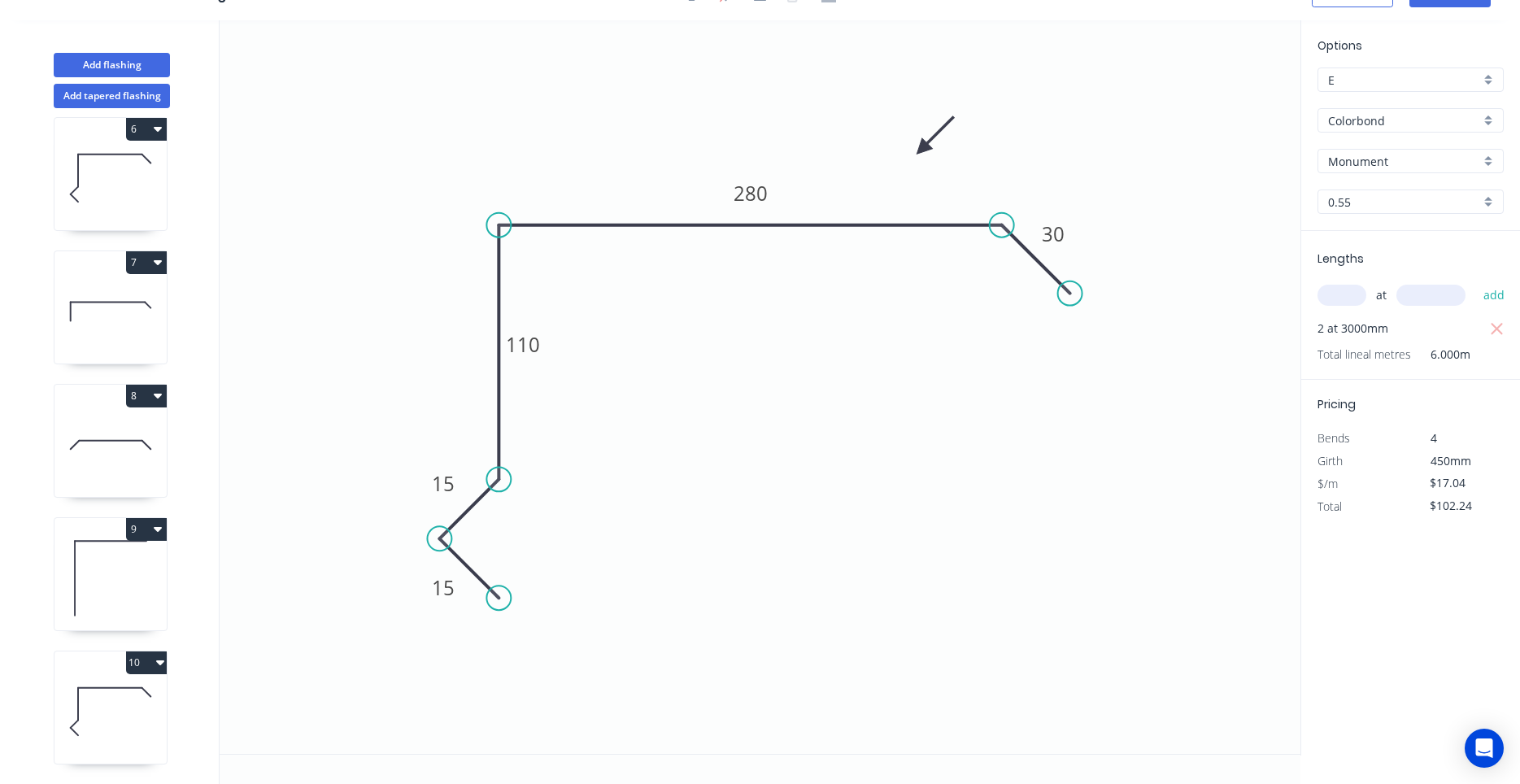
click at [120, 720] on icon at bounding box center [111, 712] width 112 height 104
type input "$14.88"
type input "$41.66"
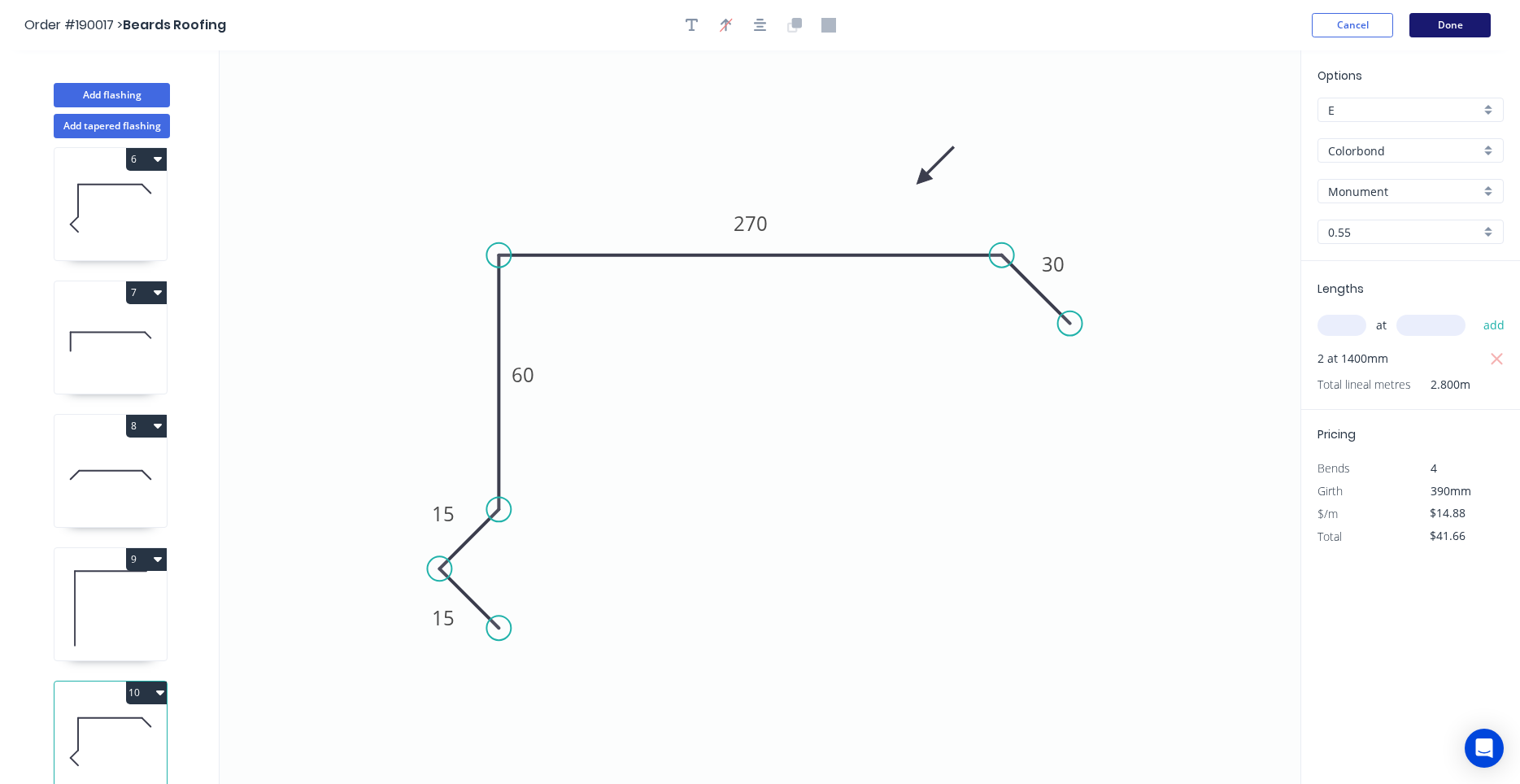
click at [1457, 32] on button "Done" at bounding box center [1450, 26] width 81 height 25
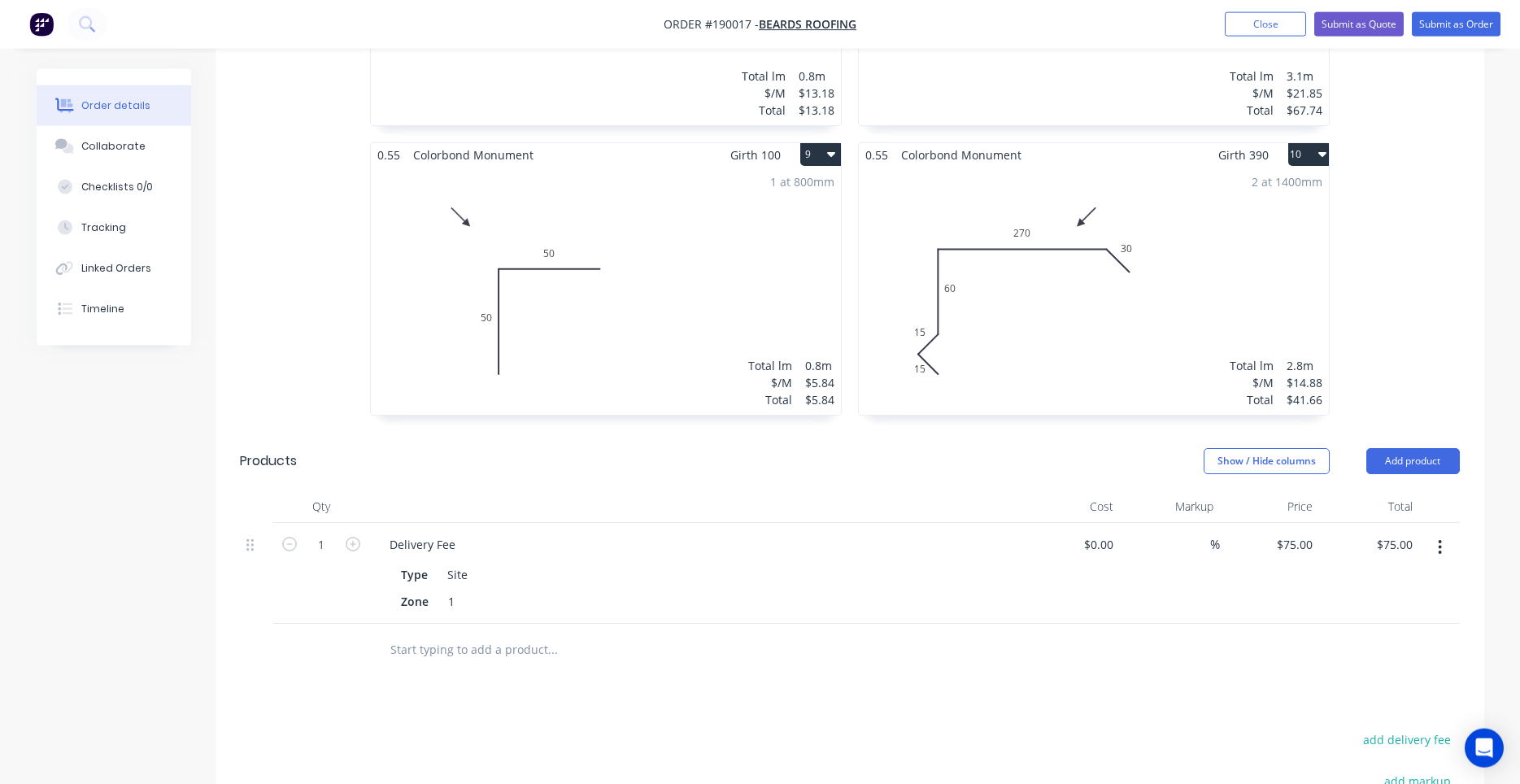
scroll to position [1520, 0]
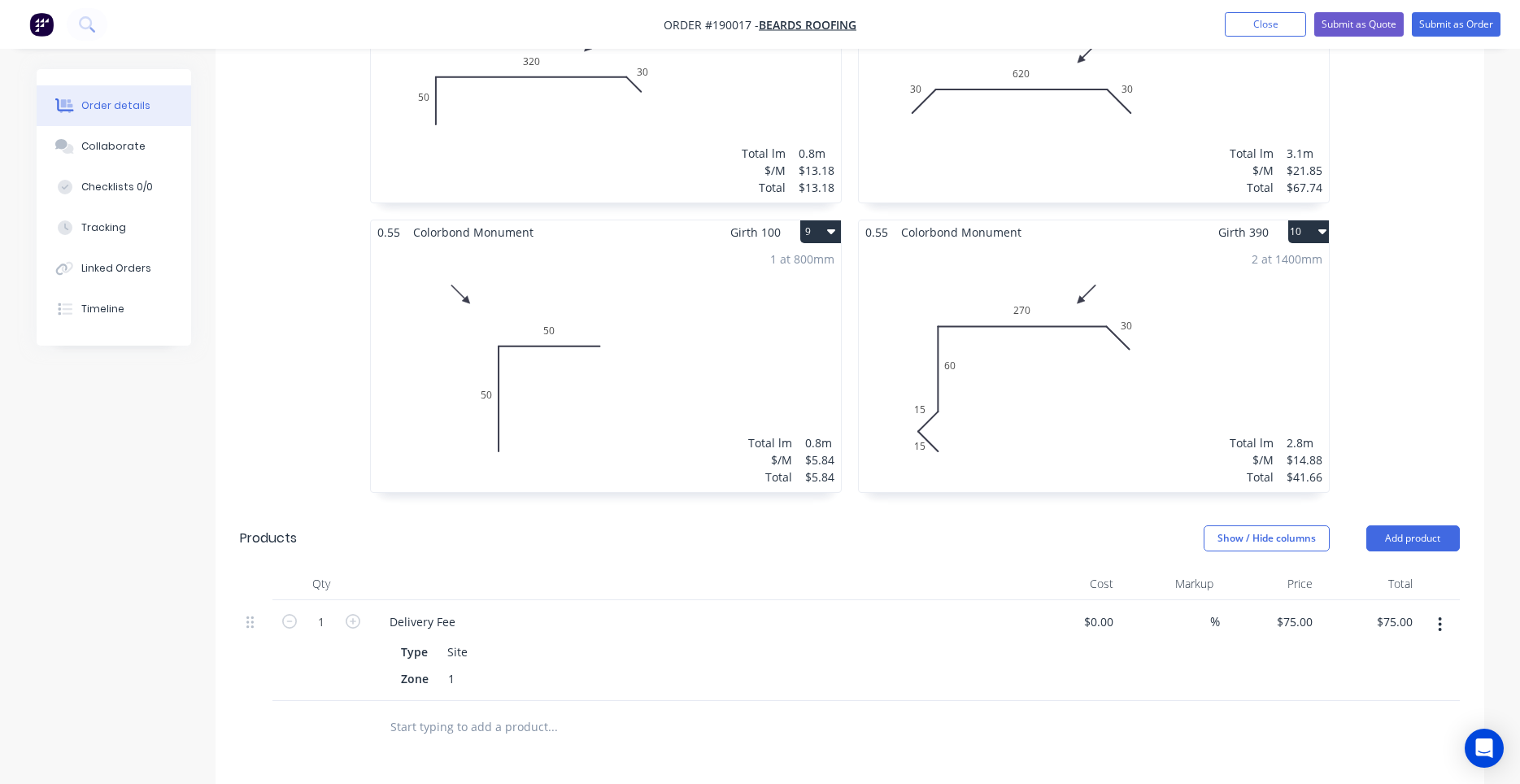
click at [1117, 259] on div "2 at 1400mm Total lm $/M Total 2.8m $14.88 $41.66" at bounding box center [1094, 368] width 470 height 248
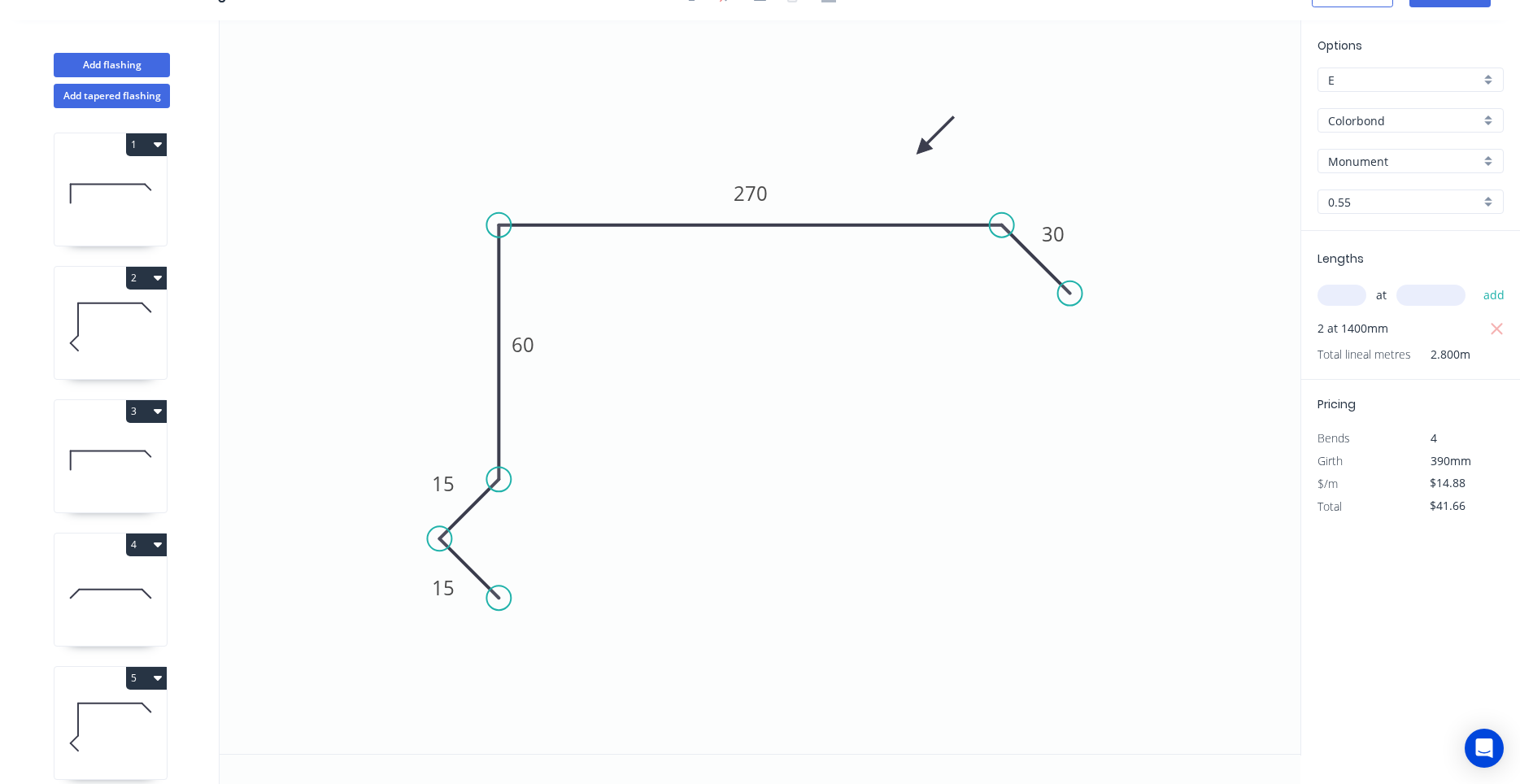
scroll to position [30, 0]
click at [110, 66] on button "Add flashing" at bounding box center [112, 65] width 117 height 25
type input "$0.00"
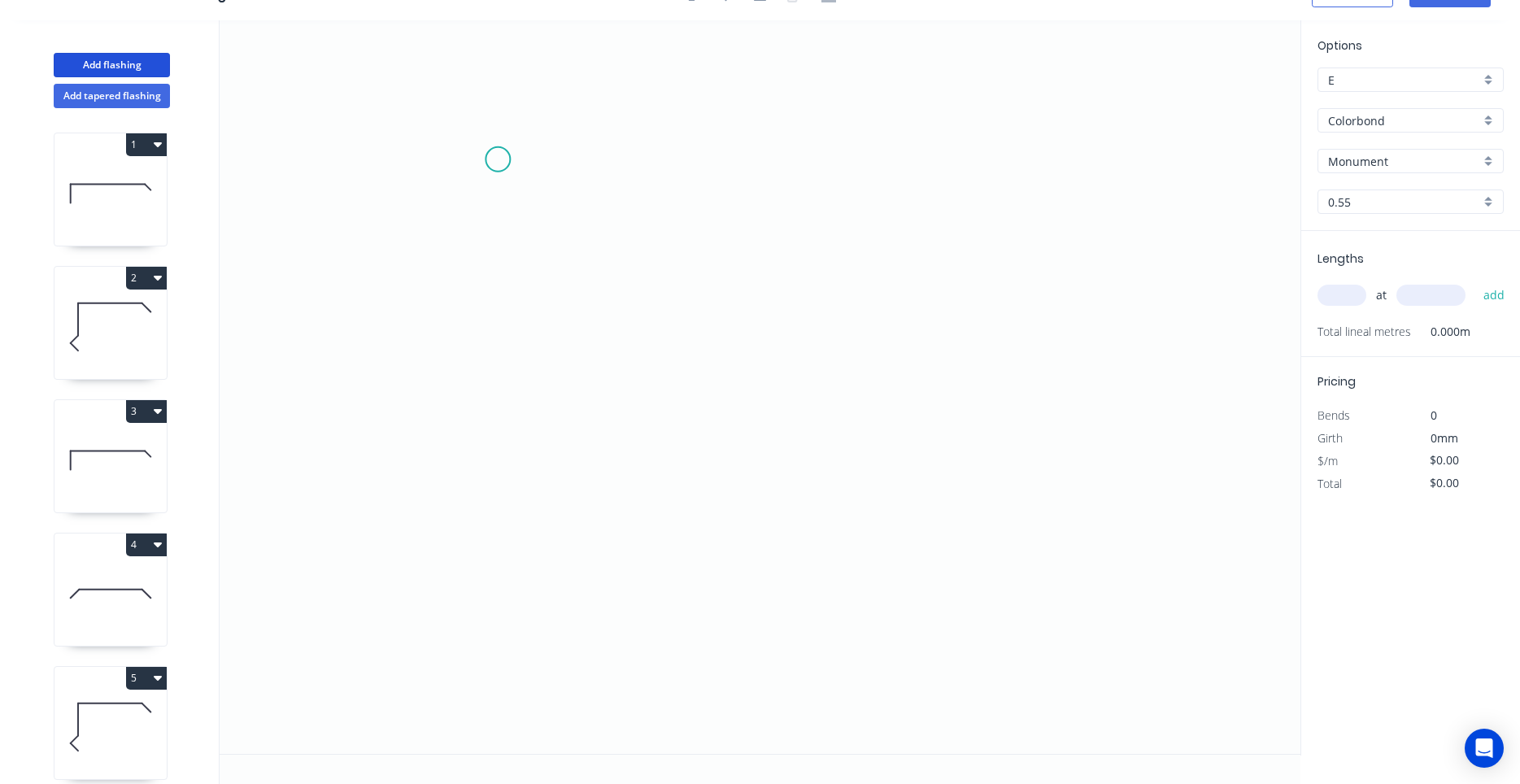
click at [498, 159] on icon "0" at bounding box center [760, 387] width 1081 height 734
click at [508, 361] on icon "0" at bounding box center [760, 387] width 1081 height 734
click at [799, 418] on icon "0 ?" at bounding box center [760, 387] width 1081 height 734
click at [829, 478] on icon "0 ? ? ? º" at bounding box center [760, 387] width 1081 height 734
click at [829, 478] on circle at bounding box center [829, 477] width 25 height 25
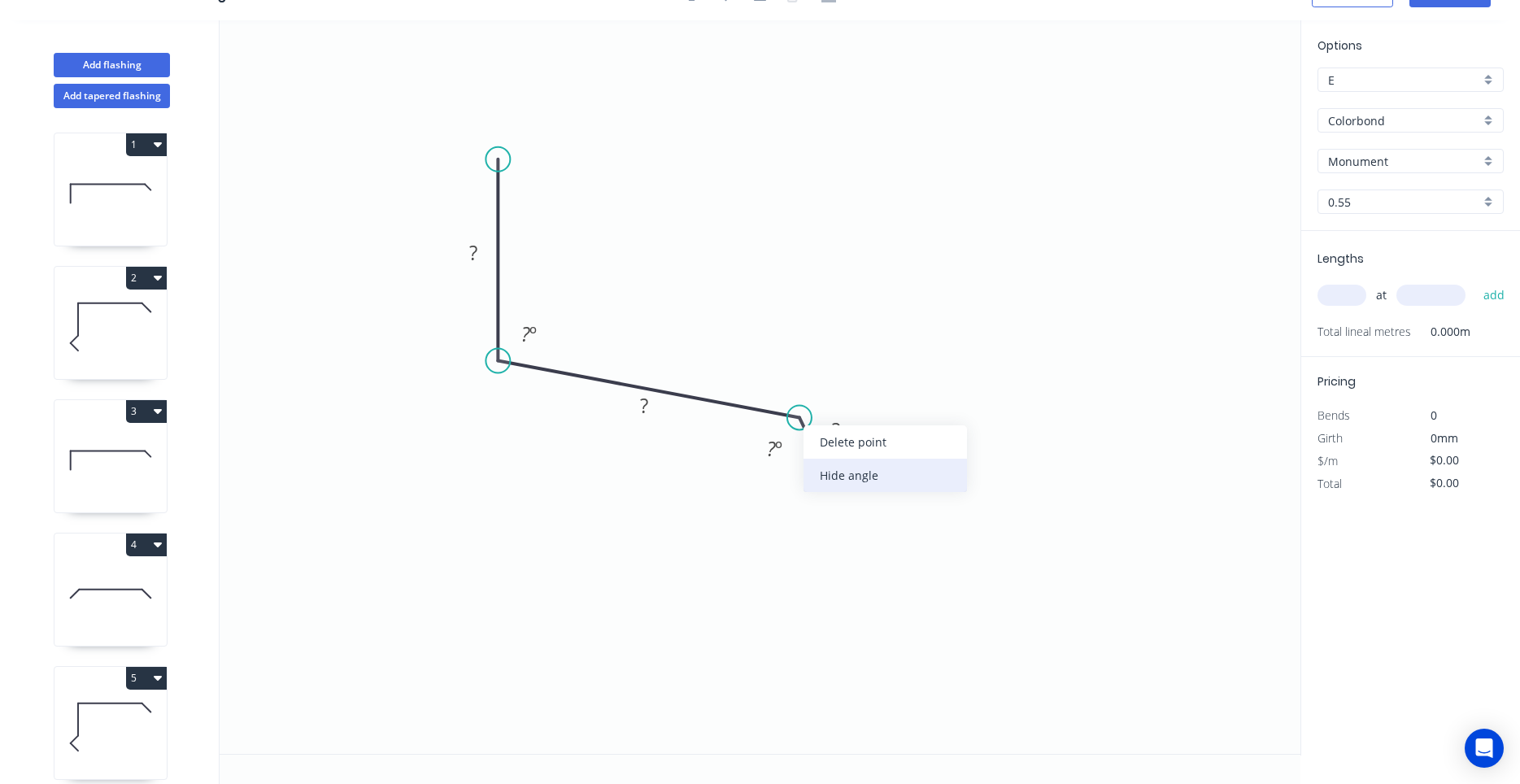
click at [815, 463] on div "Hide angle" at bounding box center [885, 476] width 164 height 34
click at [655, 407] on rect at bounding box center [644, 407] width 33 height 23
type input "$13.18"
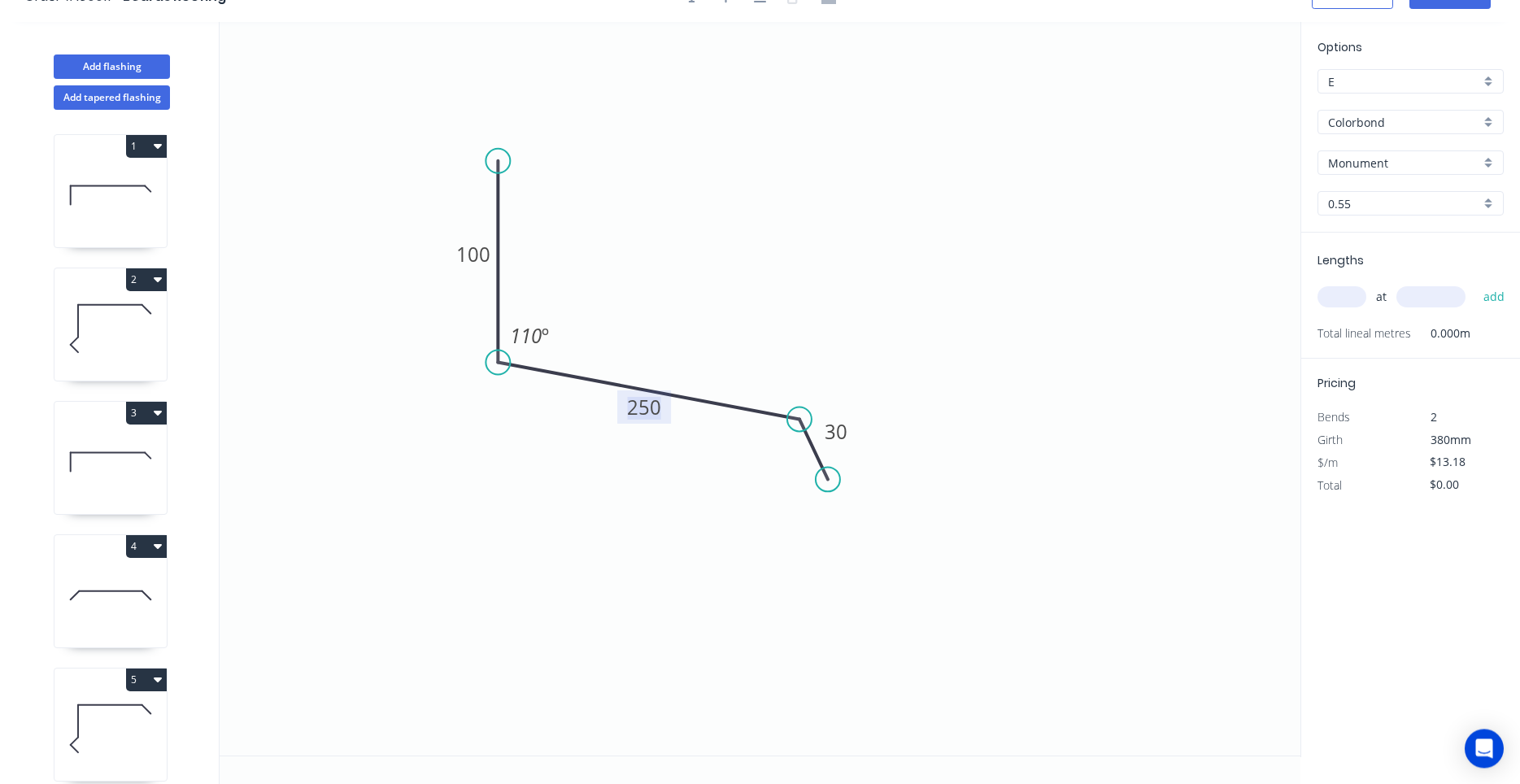
scroll to position [0, 0]
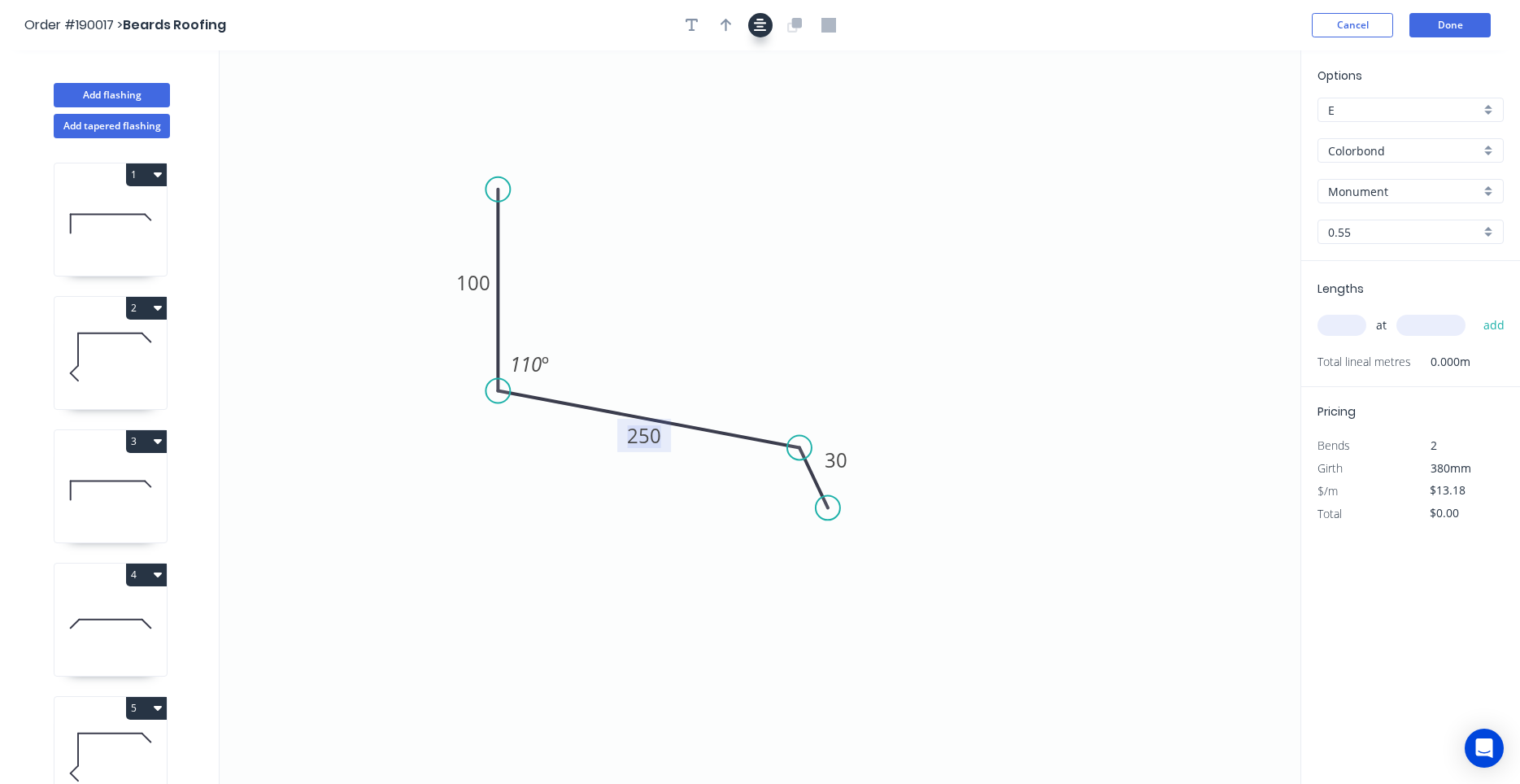
click at [752, 23] on button "button" at bounding box center [760, 26] width 25 height 25
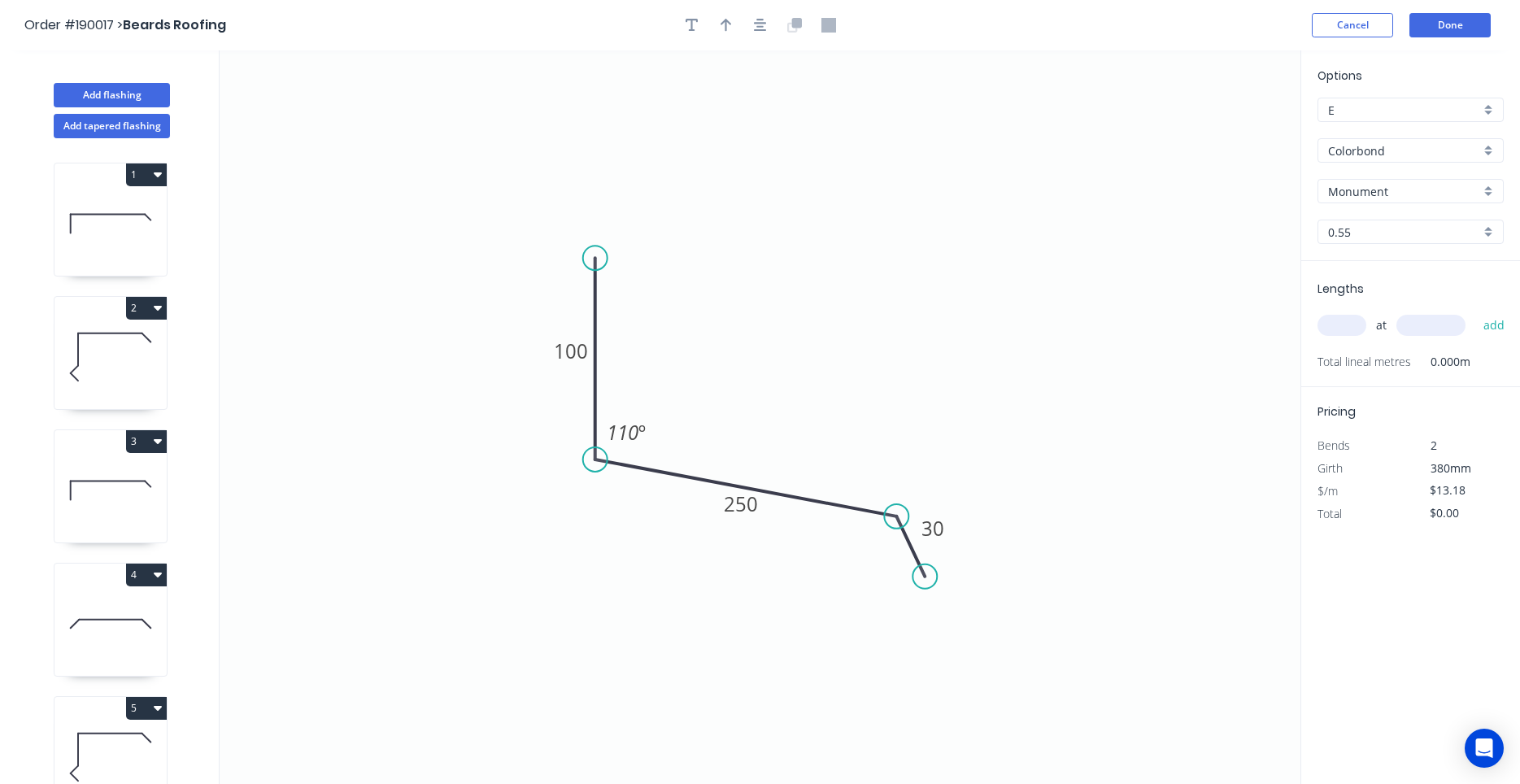
click at [738, 36] on div at bounding box center [760, 26] width 171 height 25
click at [728, 32] on icon "button" at bounding box center [726, 25] width 11 height 15
click at [1215, 129] on icon at bounding box center [1218, 112] width 15 height 52
drag, startPoint x: 1215, startPoint y: 129, endPoint x: 809, endPoint y: 321, distance: 449.1
click at [809, 321] on icon "0 100 250 30 110 º" at bounding box center [760, 417] width 1081 height 734
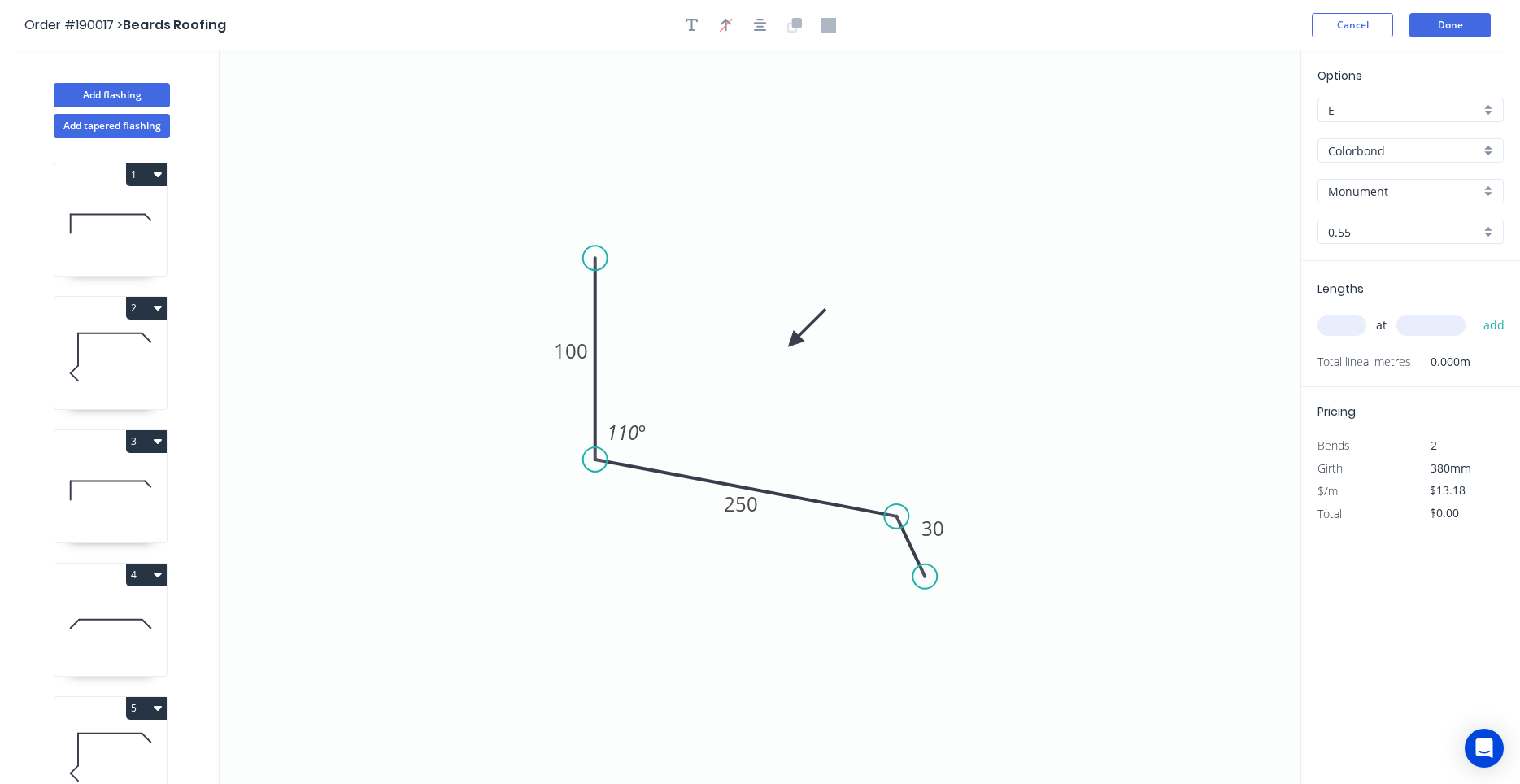
drag, startPoint x: 1225, startPoint y: 126, endPoint x: 783, endPoint y: 346, distance: 493.7
click at [783, 346] on icon at bounding box center [806, 327] width 47 height 47
click at [1347, 323] on input "text" at bounding box center [1341, 325] width 49 height 21
type input "1"
type input "4500"
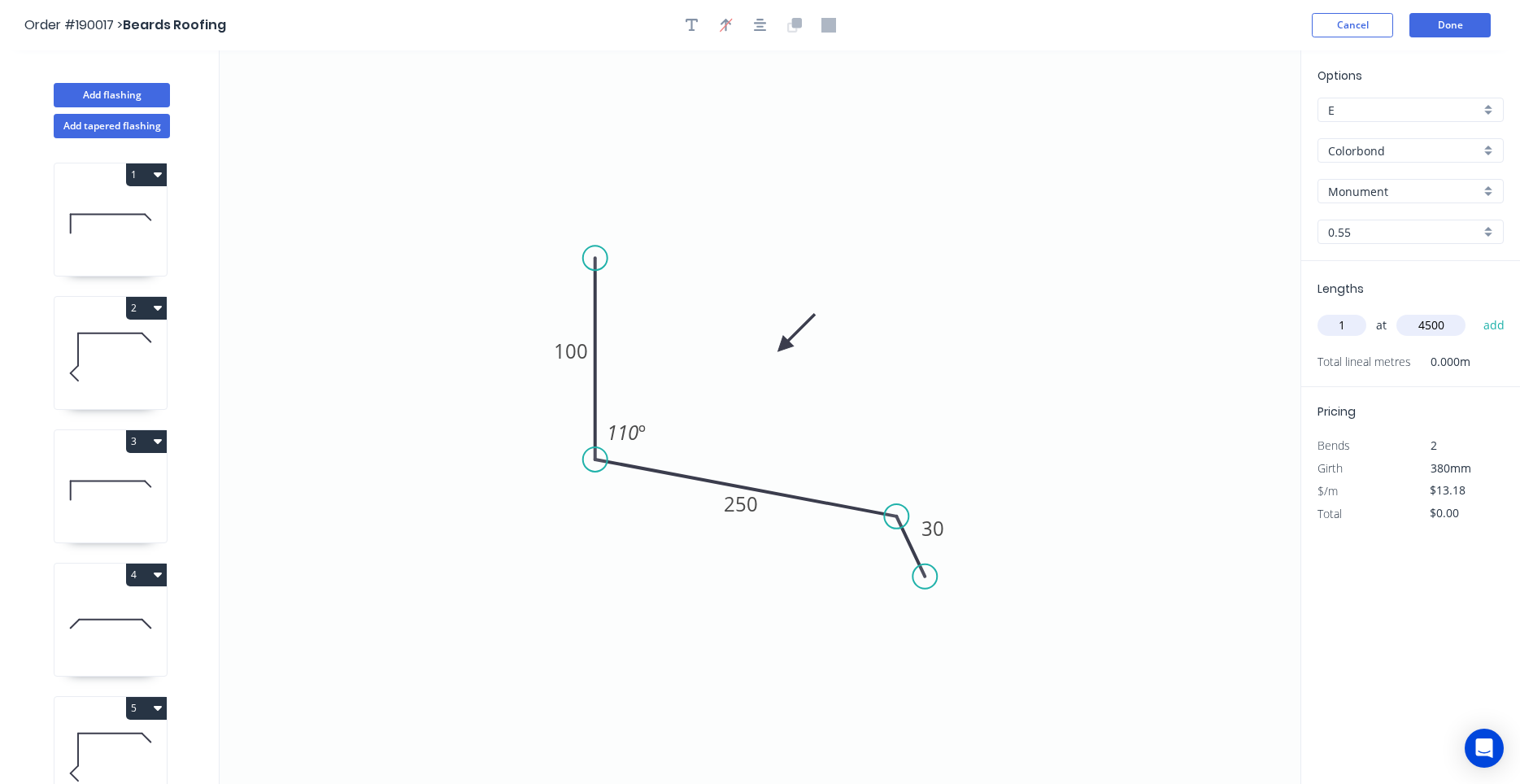
click at [1476, 311] on button "add" at bounding box center [1494, 324] width 38 height 27
type input "$59.31"
type input "1"
type input "3000"
click at [1476, 311] on button "add" at bounding box center [1494, 324] width 38 height 27
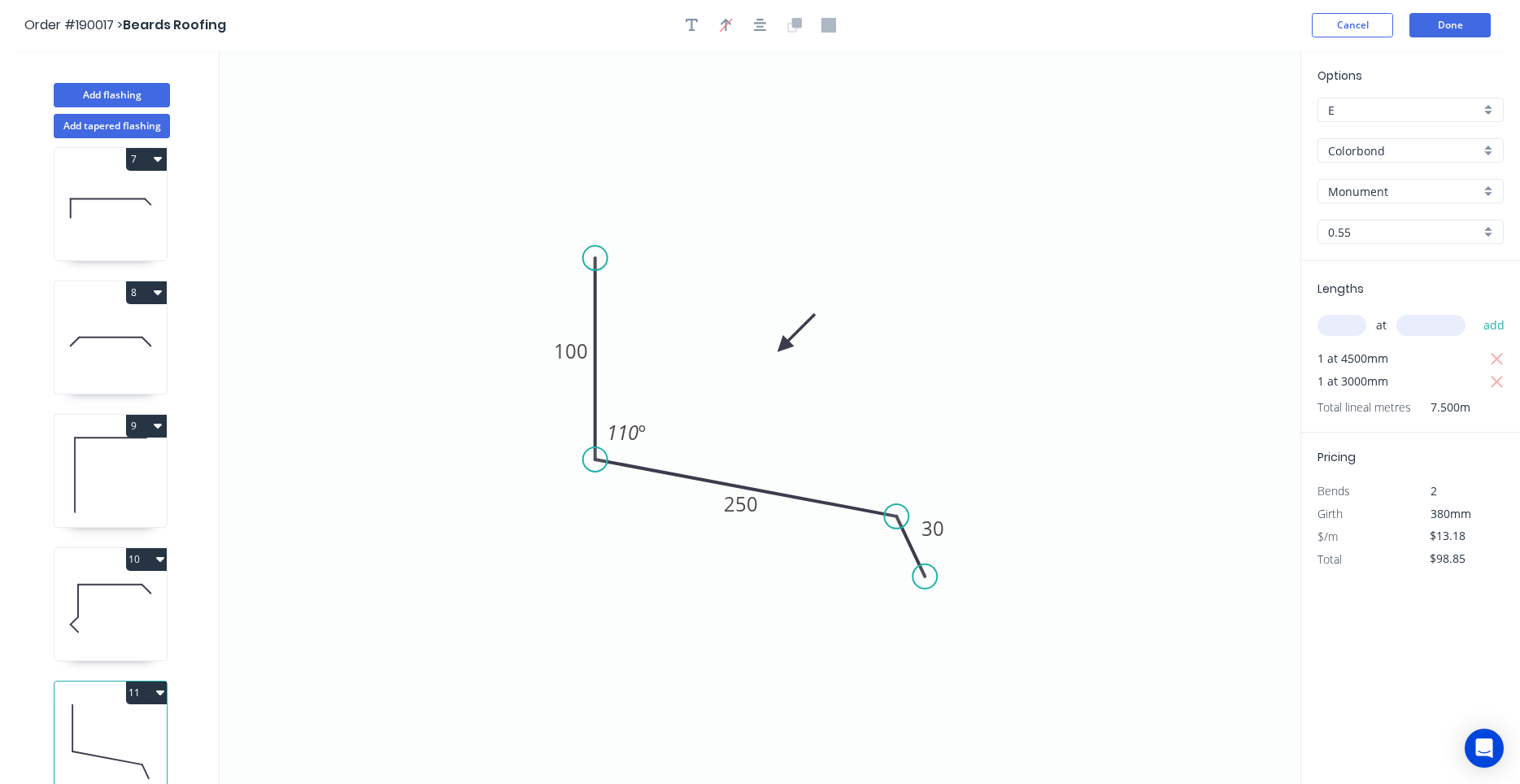
scroll to position [30, 0]
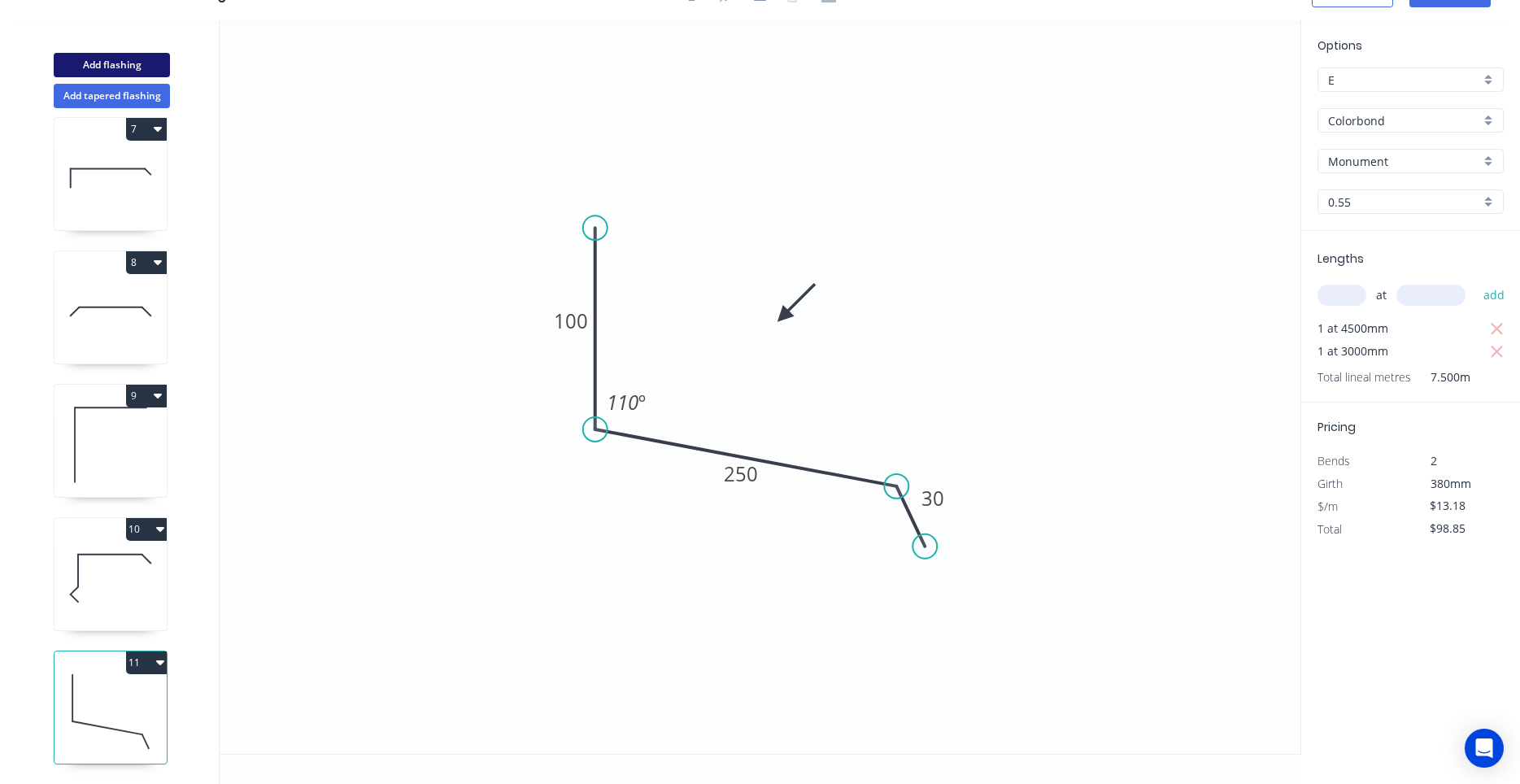
click at [141, 56] on button "Add flashing" at bounding box center [112, 65] width 117 height 25
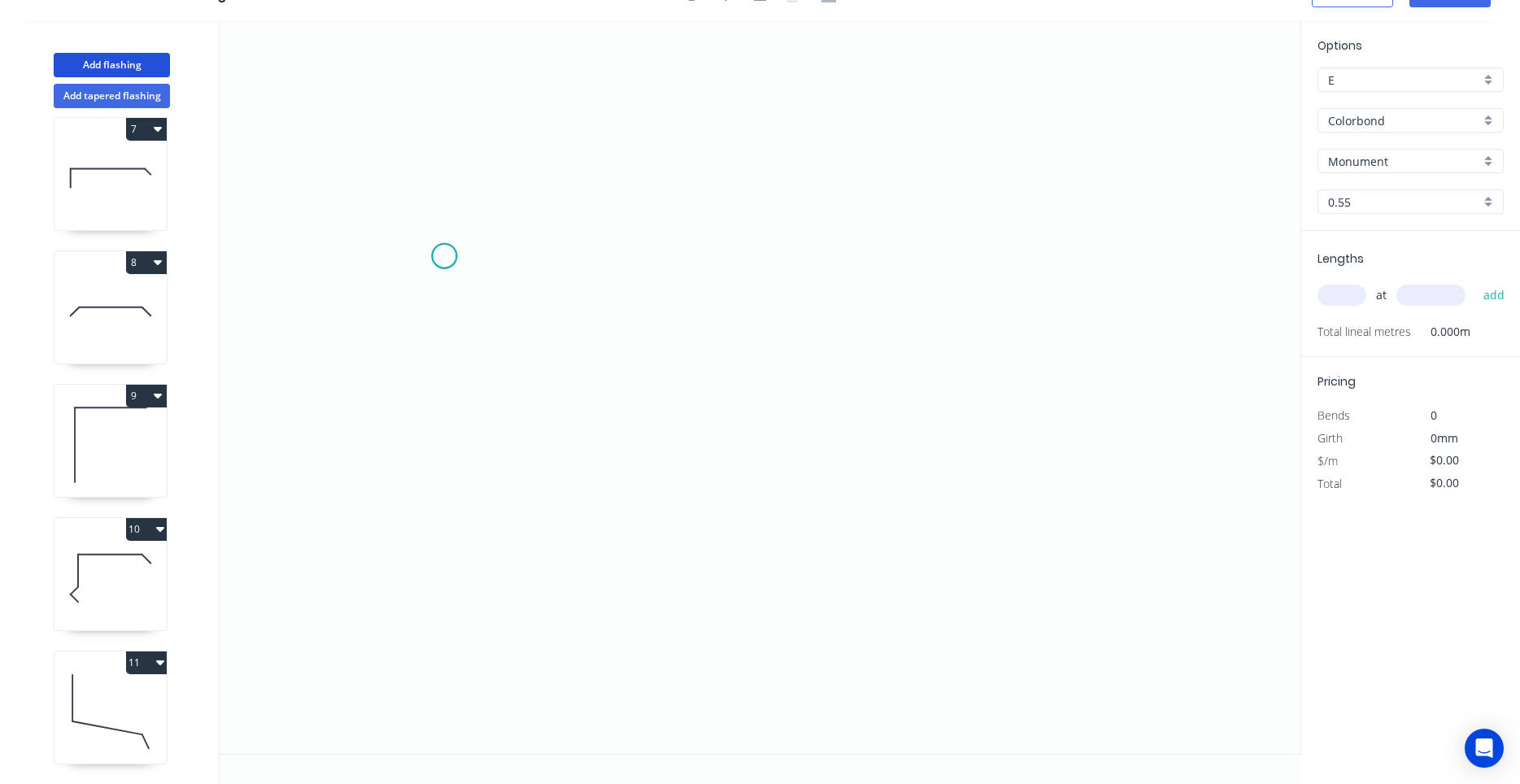
click at [444, 256] on icon "0" at bounding box center [760, 387] width 1081 height 734
click at [432, 443] on icon "0" at bounding box center [760, 387] width 1081 height 734
click at [749, 447] on icon "0 ?" at bounding box center [760, 387] width 1081 height 734
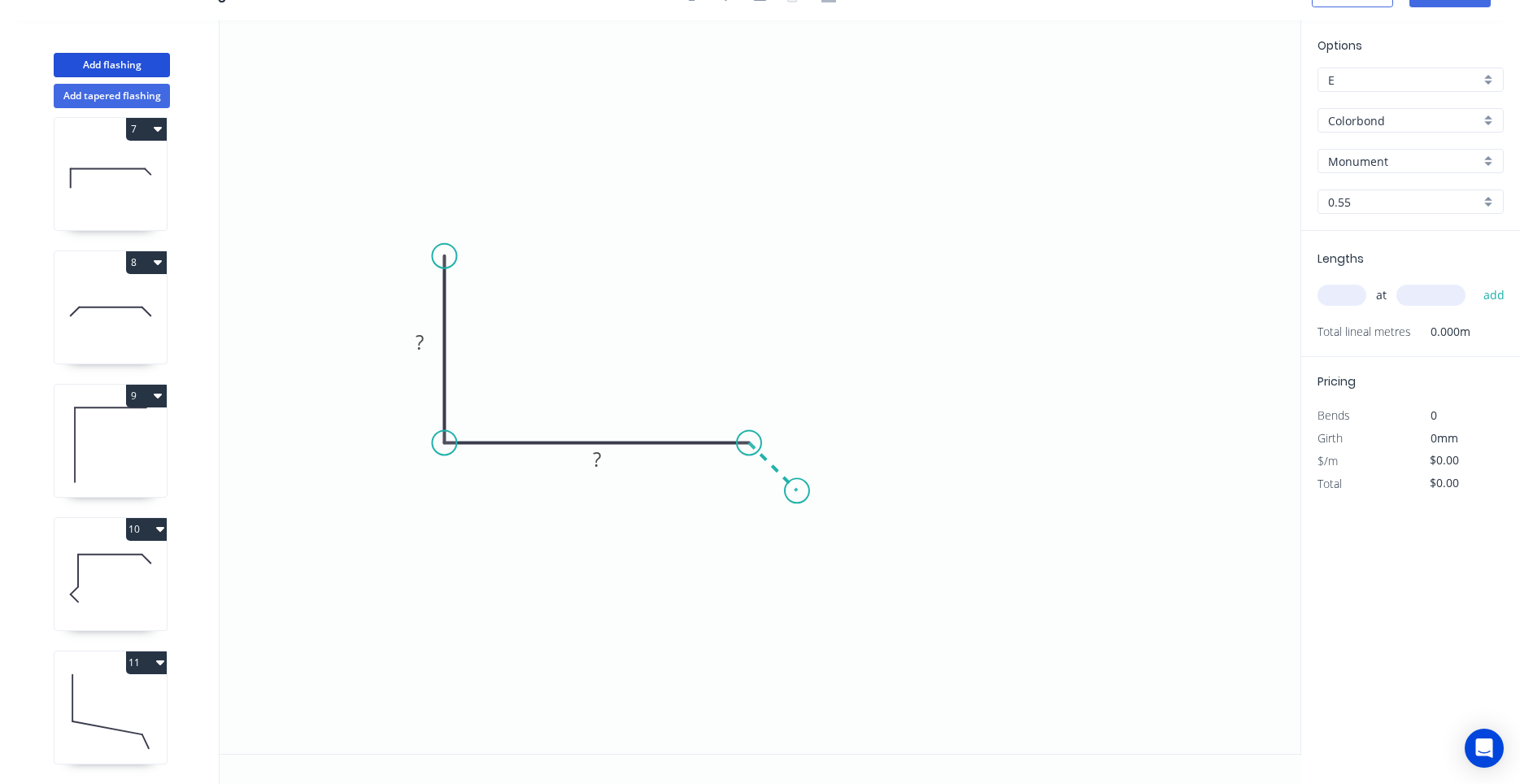
click at [798, 490] on icon at bounding box center [773, 466] width 48 height 48
click at [798, 490] on circle at bounding box center [798, 491] width 25 height 25
click at [784, 441] on rect at bounding box center [791, 443] width 33 height 23
click at [134, 575] on icon at bounding box center [111, 578] width 112 height 104
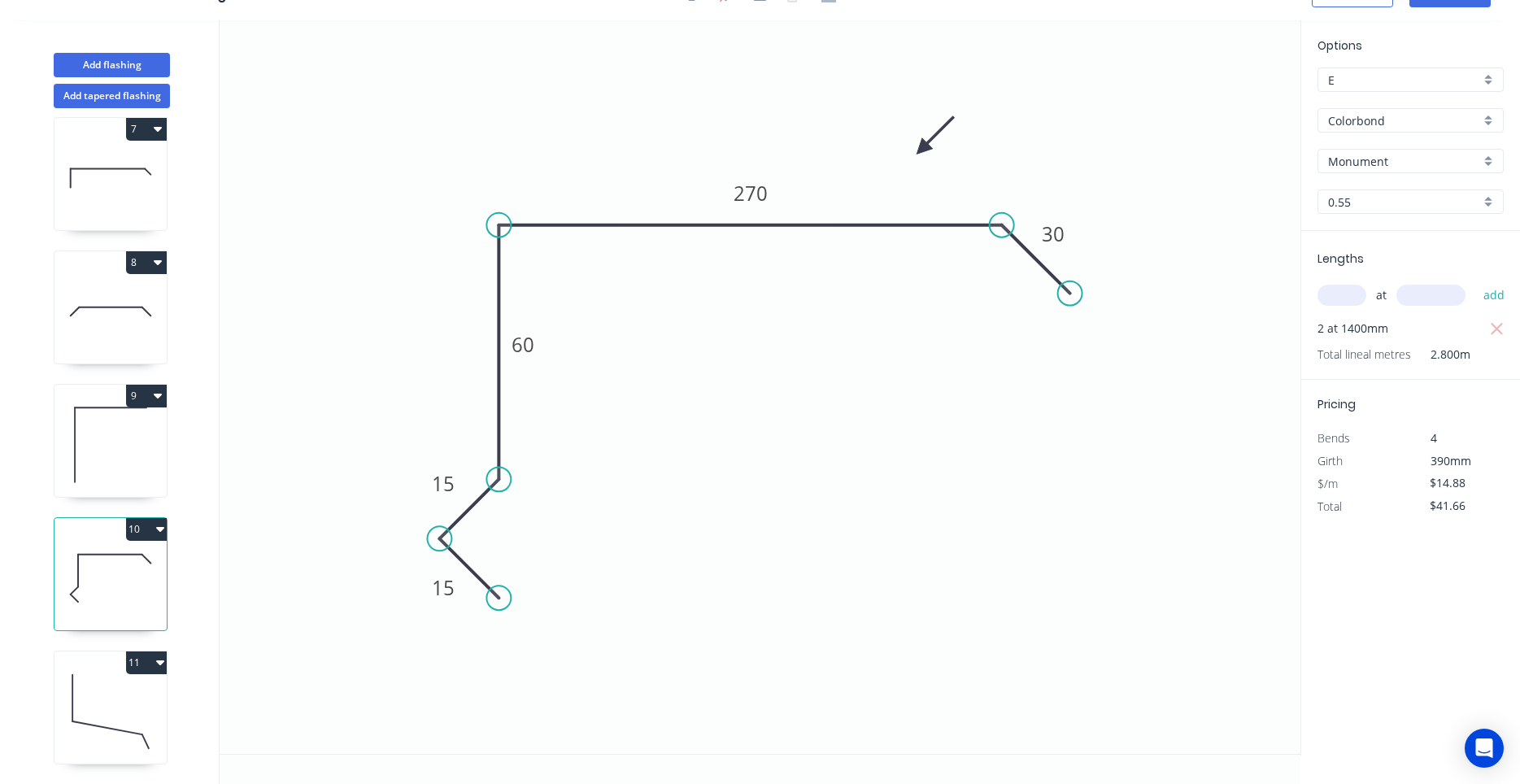
click at [98, 484] on icon at bounding box center [111, 445] width 112 height 104
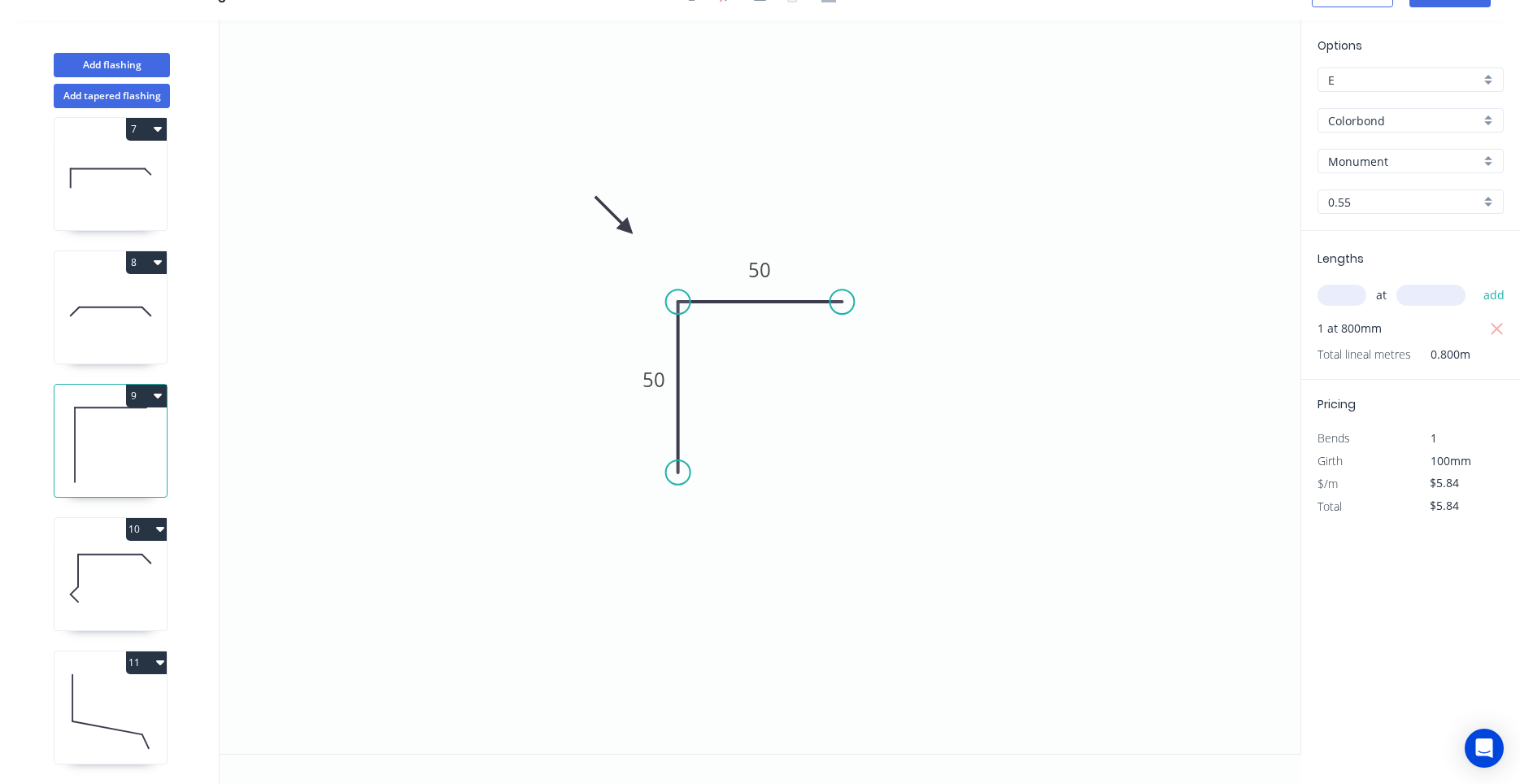
click at [98, 613] on icon at bounding box center [111, 578] width 112 height 104
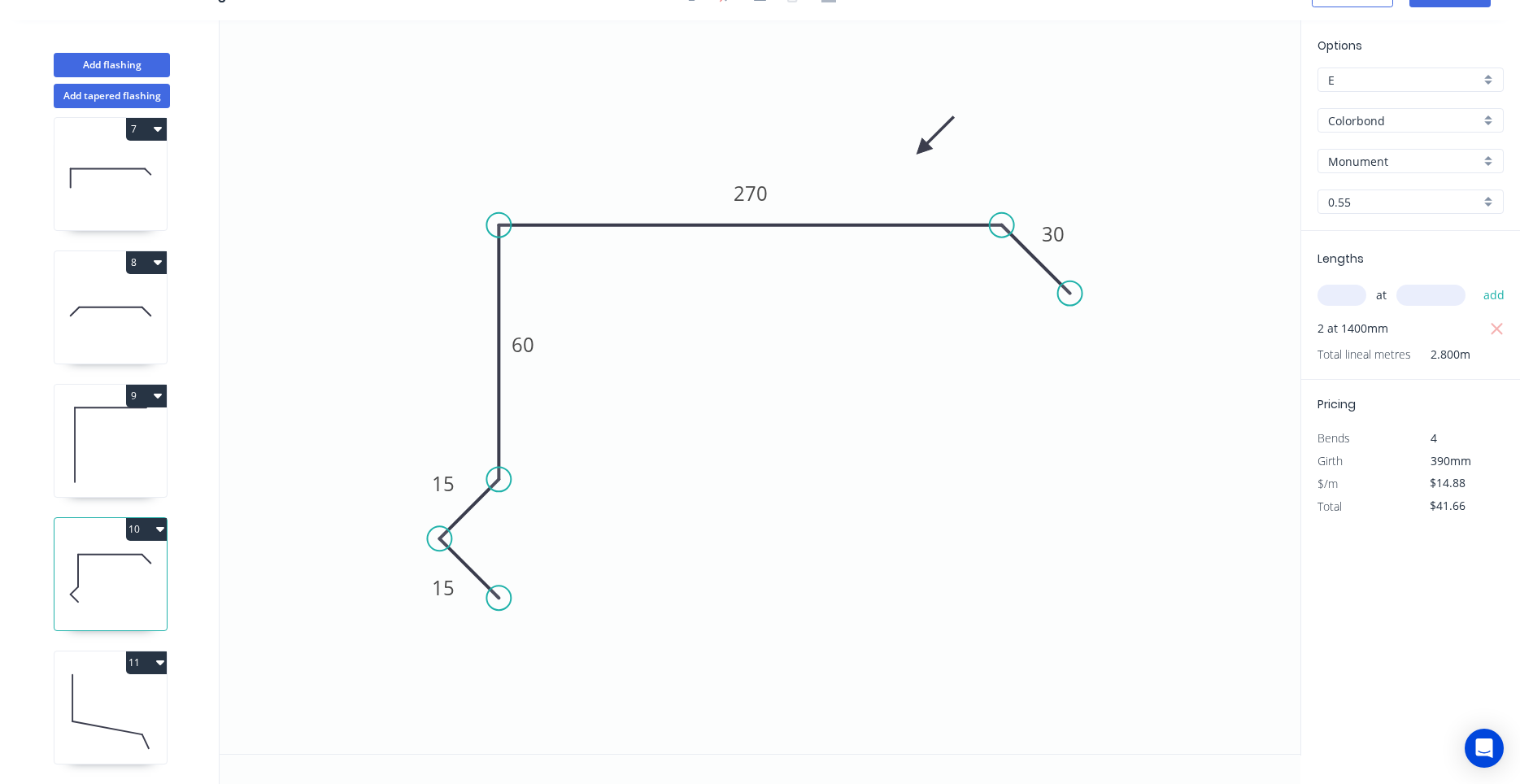
click at [89, 702] on icon at bounding box center [111, 712] width 112 height 104
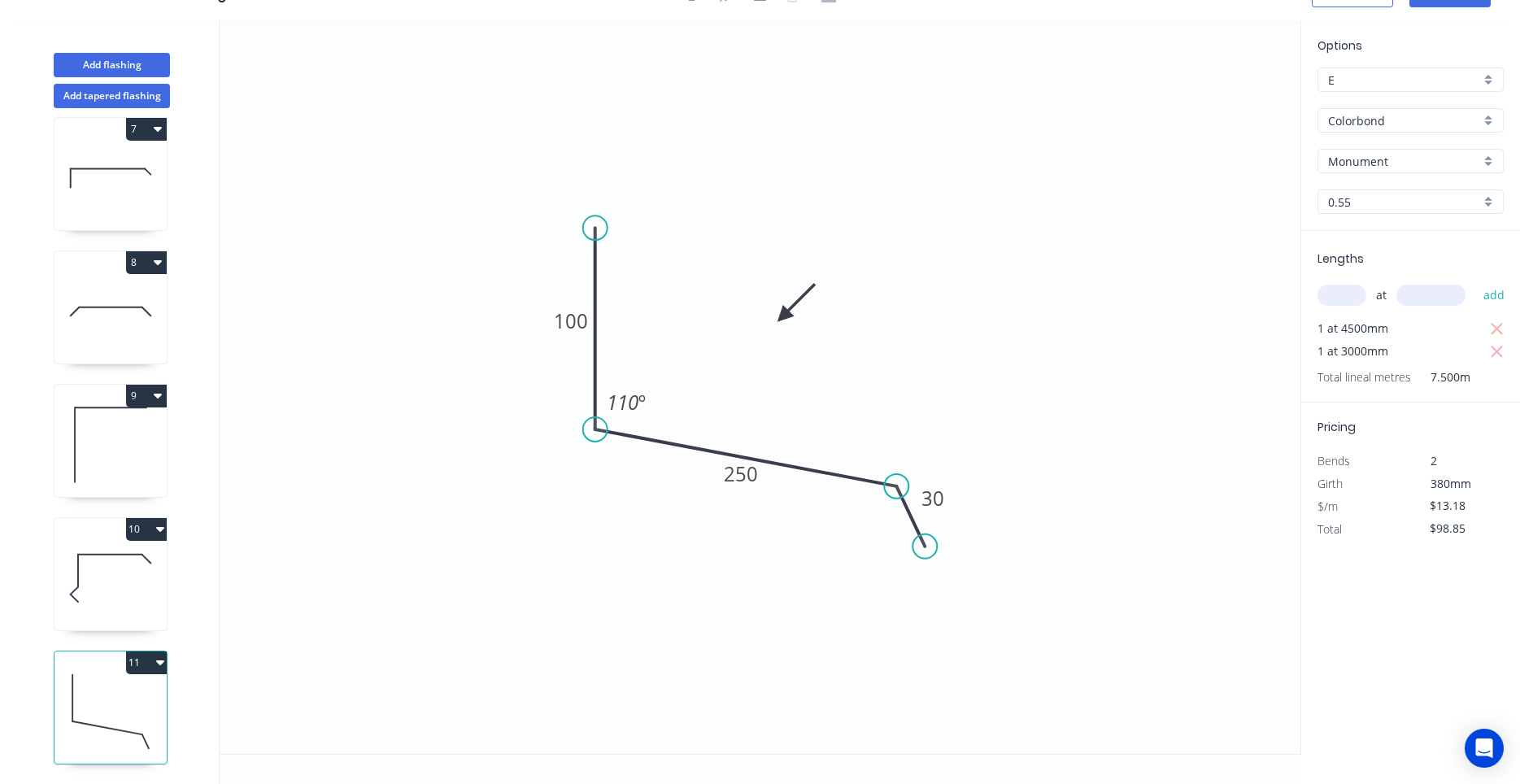
scroll to position [949, 0]
click at [135, 666] on button "12" at bounding box center [147, 663] width 41 height 23
click at [97, 670] on div "12 Duplicate Delete" at bounding box center [111, 663] width 112 height 23
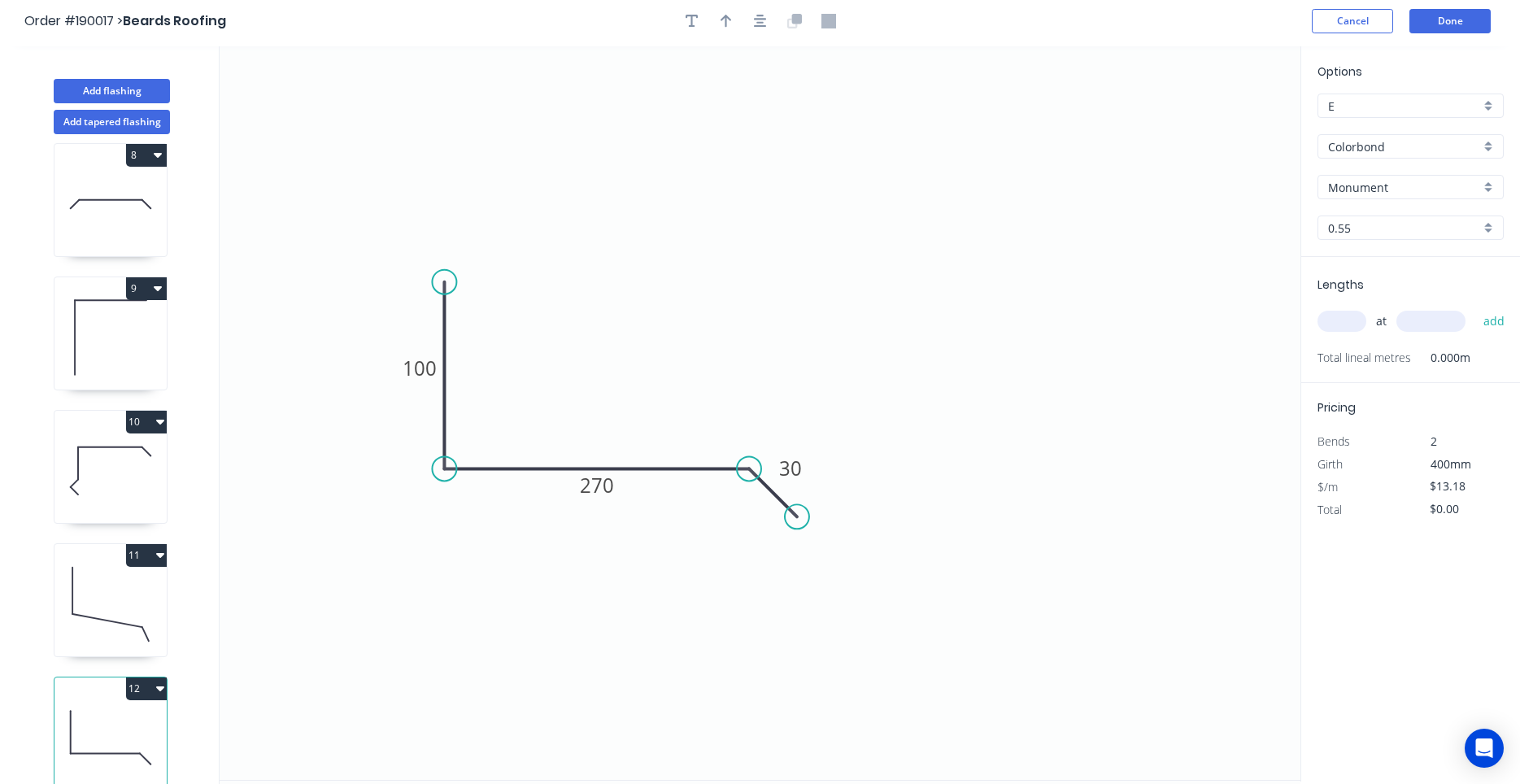
scroll to position [0, 0]
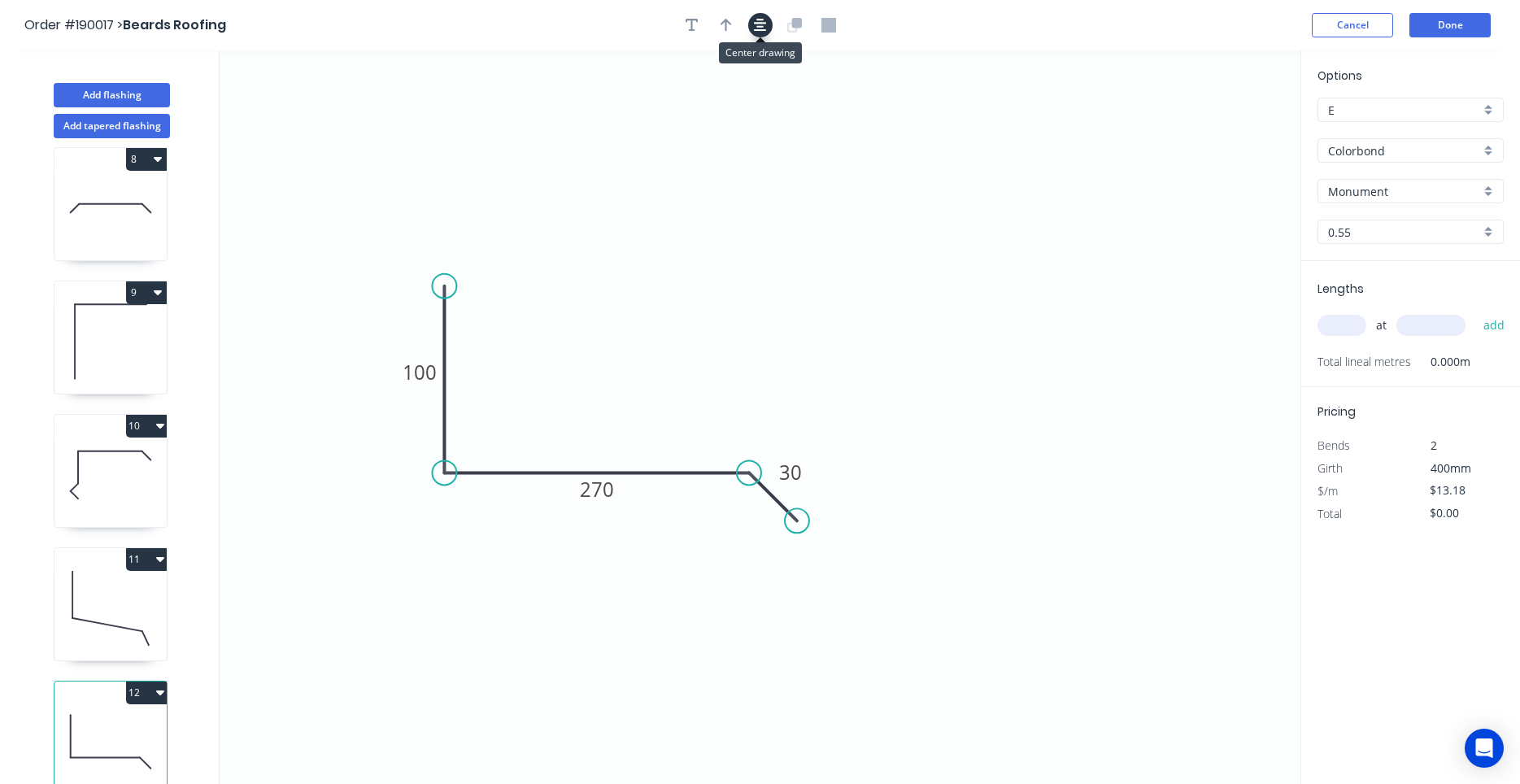
click at [764, 23] on icon "button" at bounding box center [760, 25] width 13 height 13
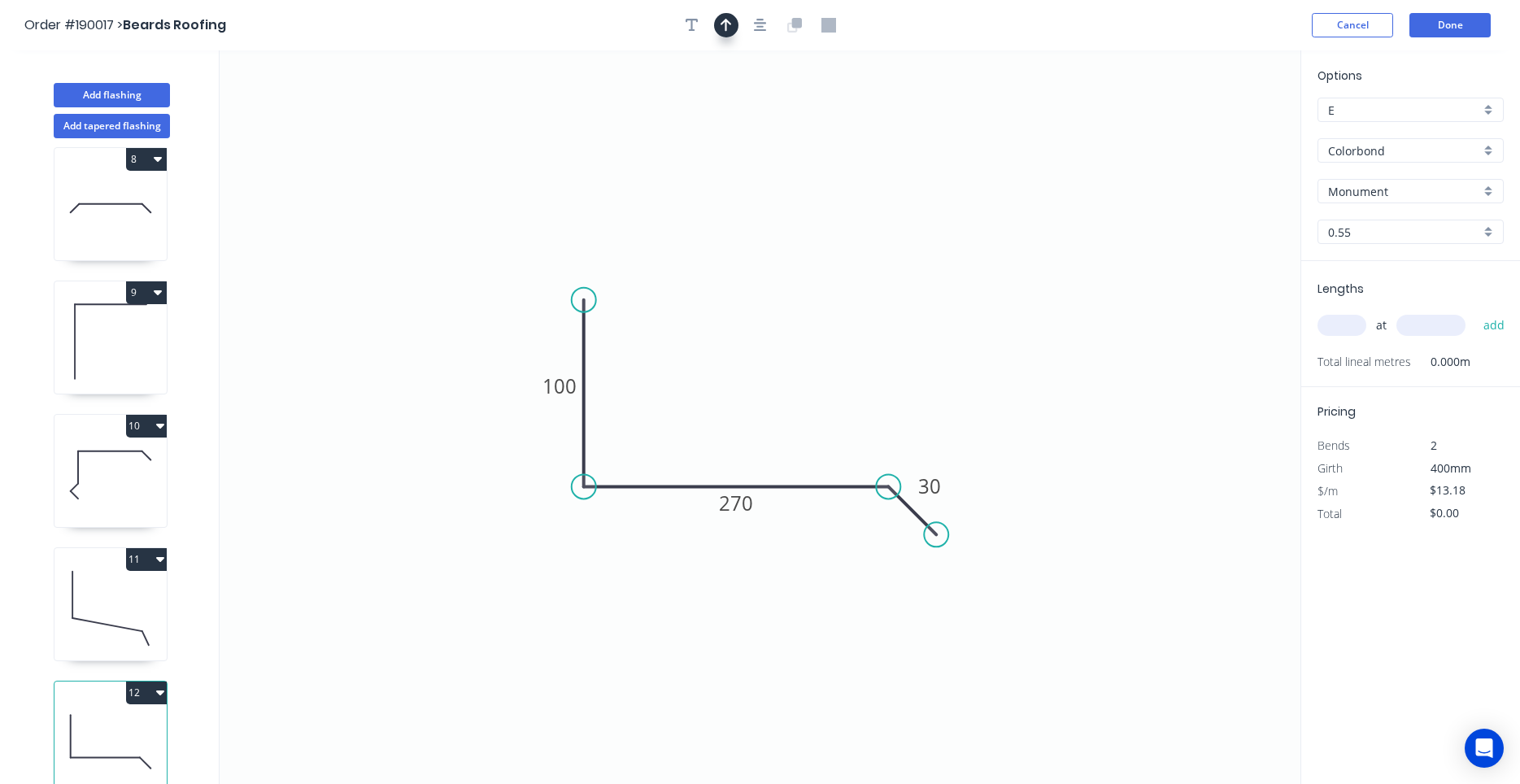
click at [731, 24] on icon "button" at bounding box center [726, 25] width 11 height 13
drag, startPoint x: 1219, startPoint y: 127, endPoint x: 837, endPoint y: 356, distance: 445.4
click at [843, 349] on icon at bounding box center [844, 328] width 15 height 52
click at [836, 358] on icon "0 100 270 30" at bounding box center [760, 417] width 1081 height 734
click at [844, 346] on icon at bounding box center [843, 330] width 15 height 52
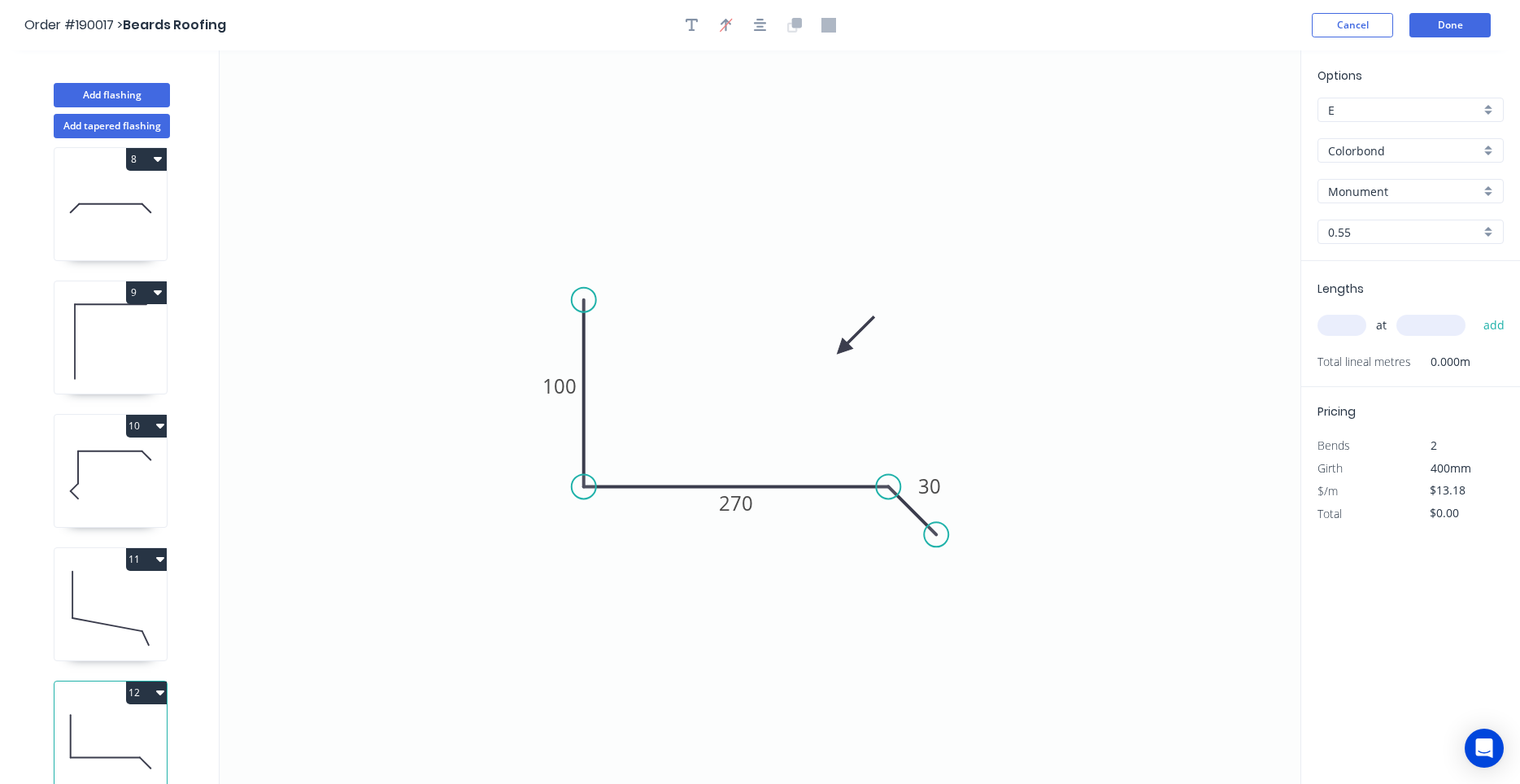
click at [1326, 328] on input "text" at bounding box center [1341, 325] width 49 height 21
click at [1476, 311] on button "add" at bounding box center [1494, 324] width 38 height 27
click at [1448, 26] on button "Done" at bounding box center [1450, 26] width 81 height 25
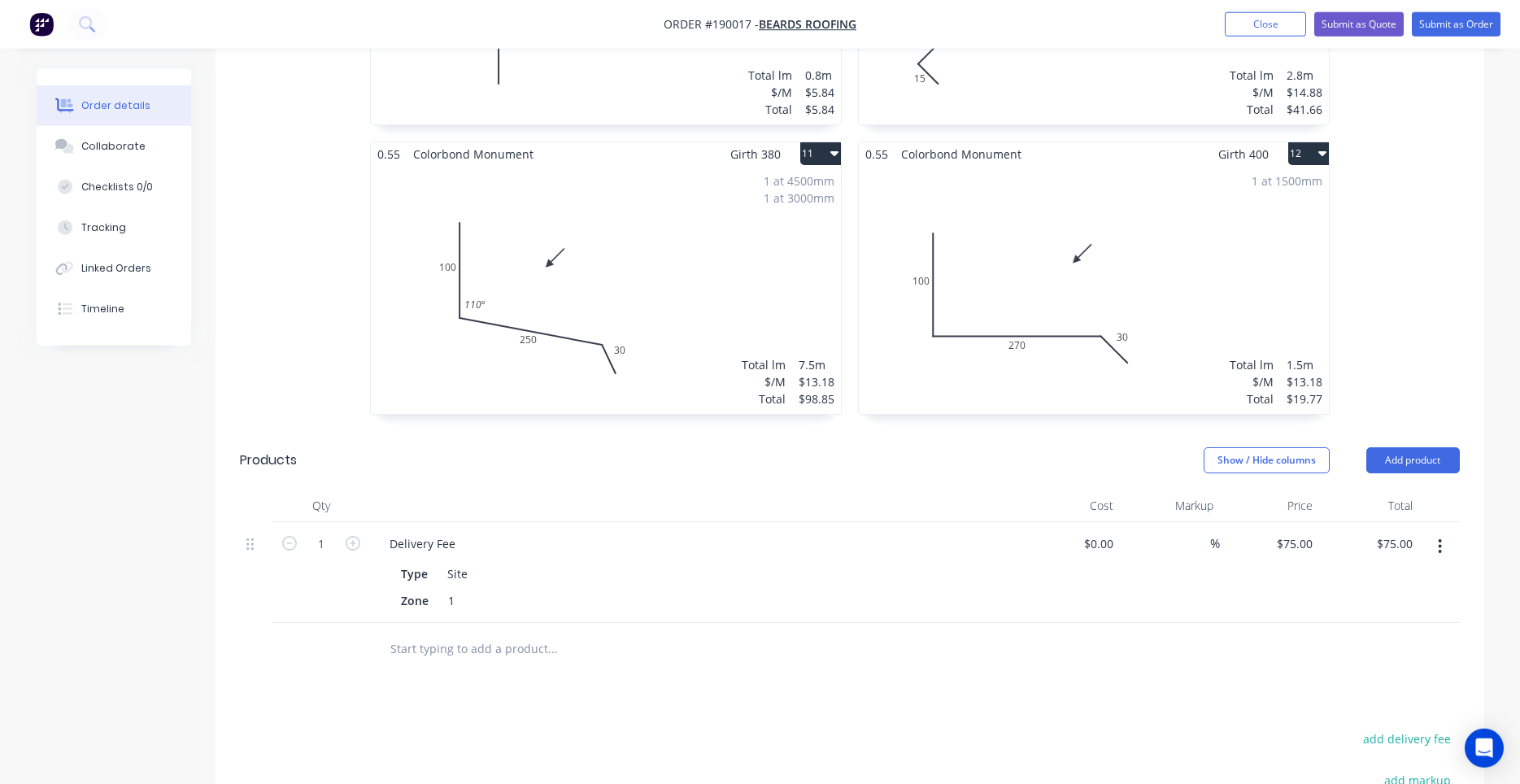
scroll to position [2074, 0]
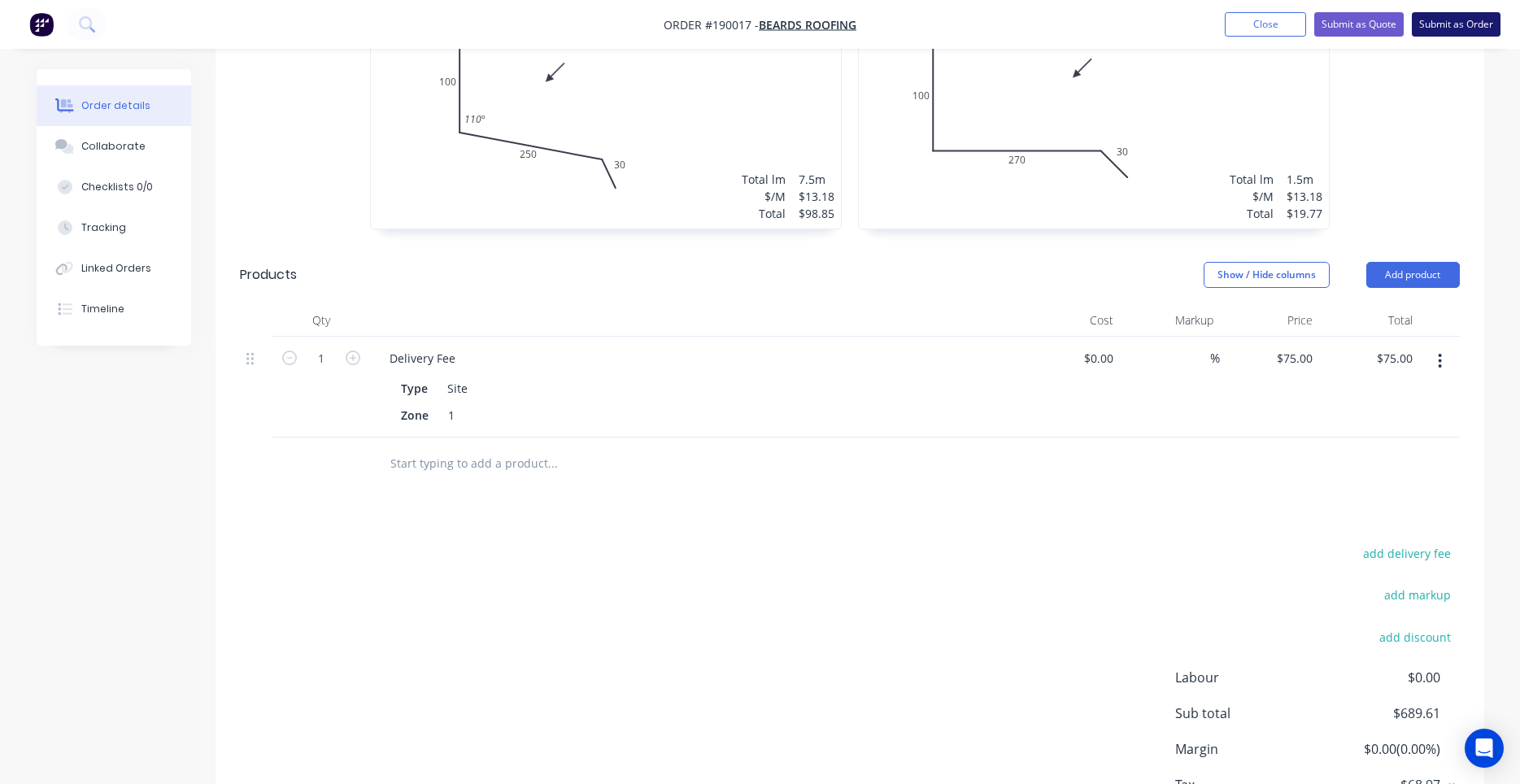
click at [1435, 15] on button "Submit as Order" at bounding box center [1456, 25] width 88 height 25
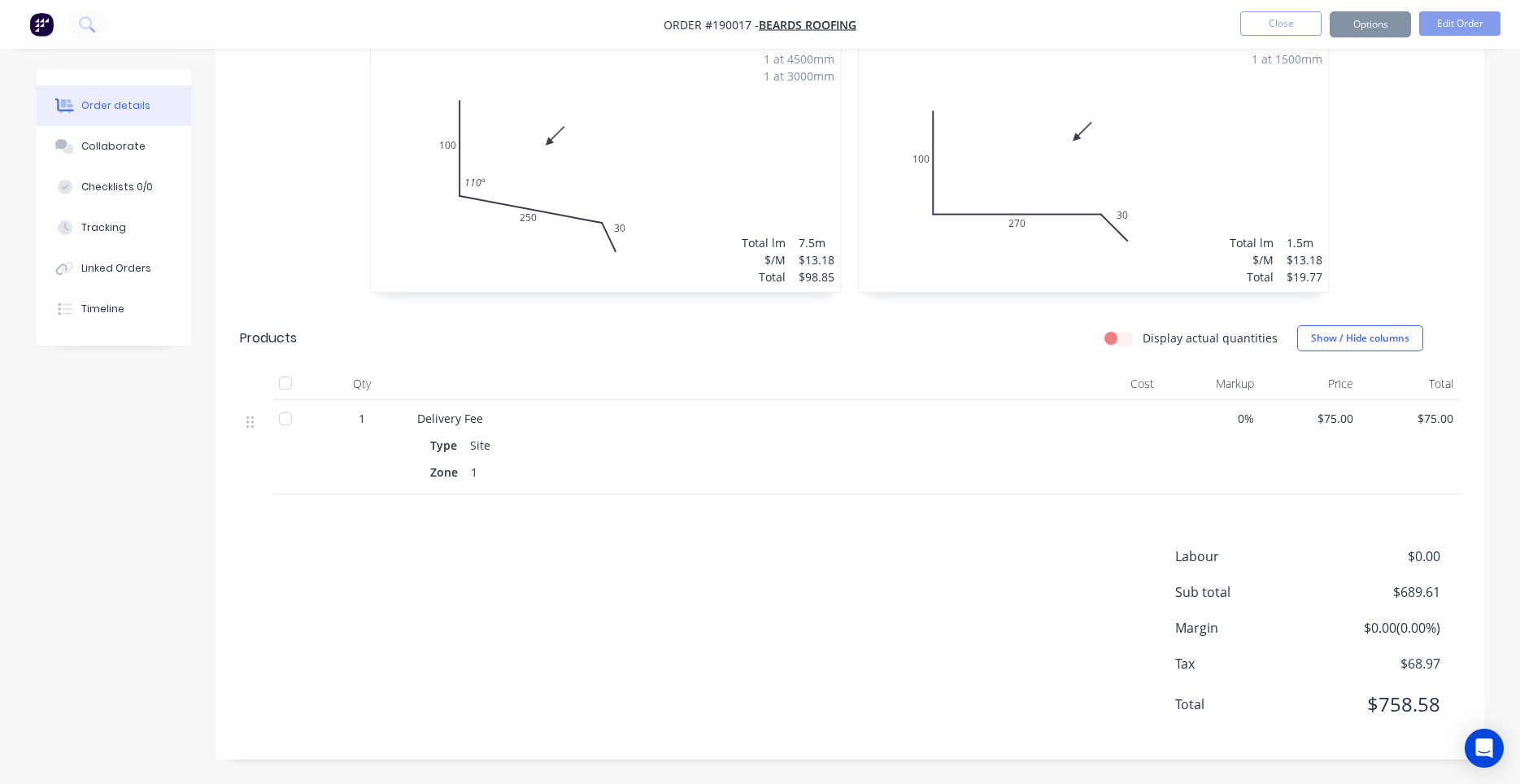
scroll to position [0, 0]
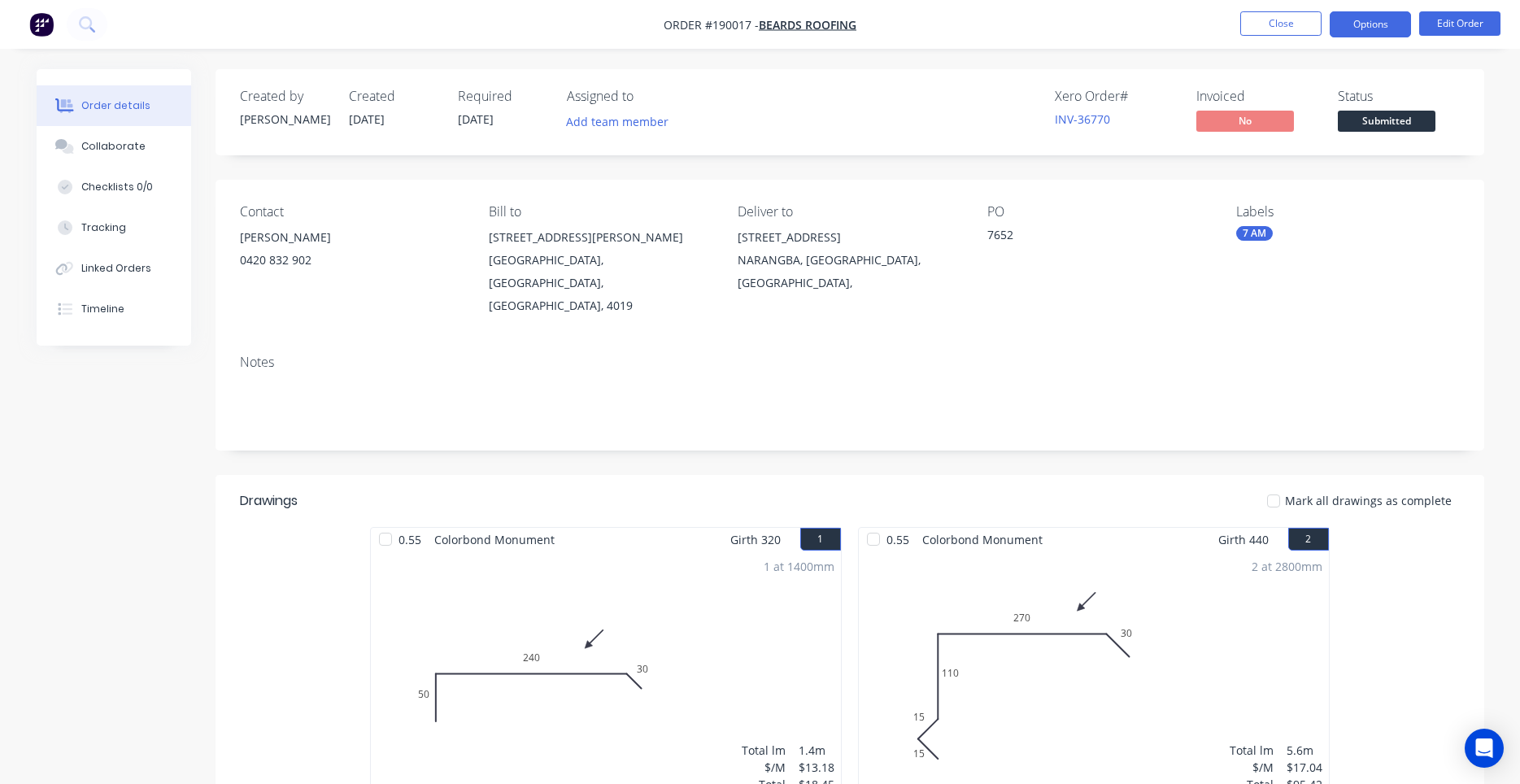
click at [1383, 30] on button "Options" at bounding box center [1371, 24] width 81 height 26
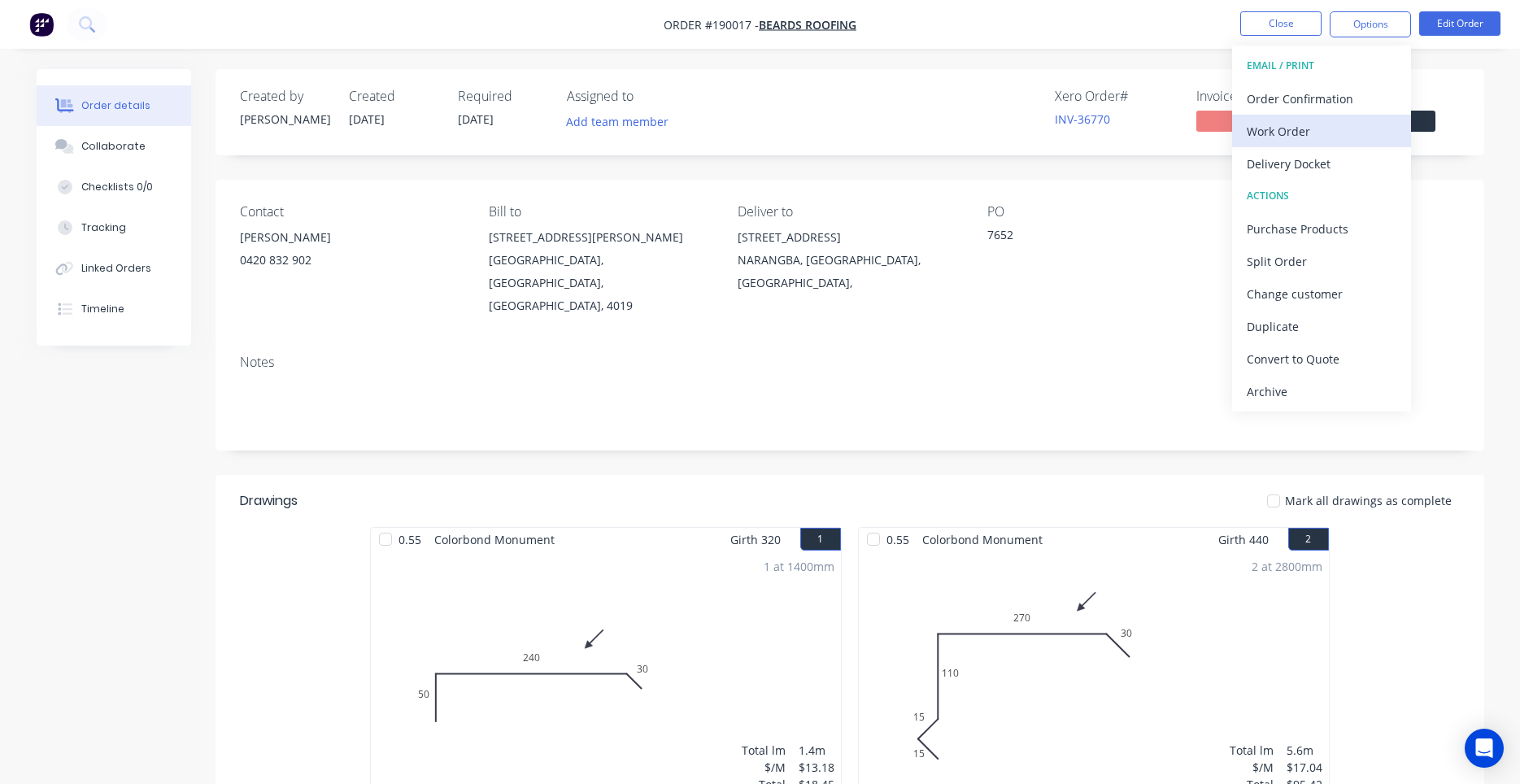
click at [1326, 121] on div "Work Order" at bounding box center [1321, 131] width 149 height 24
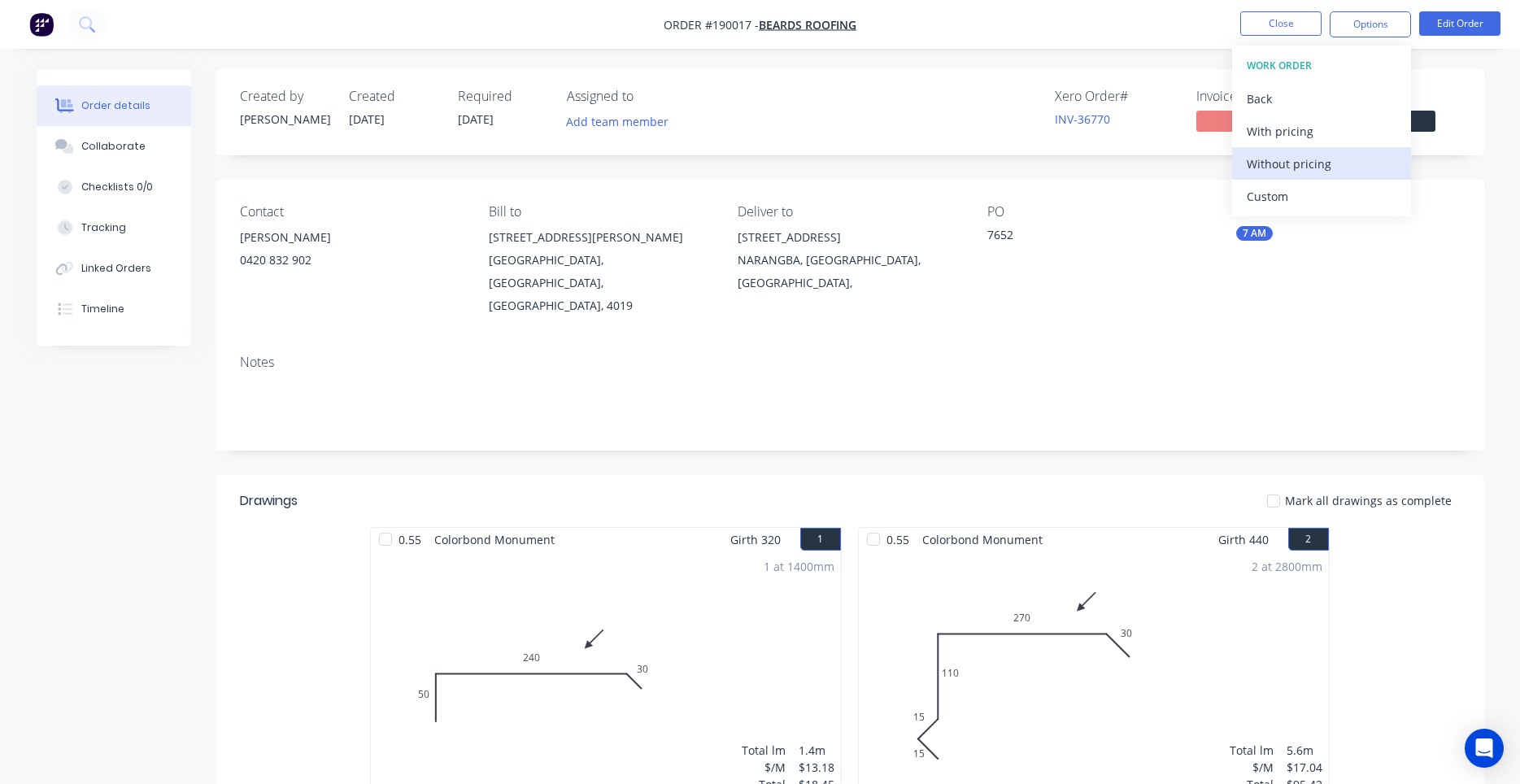
click at [1320, 156] on div "Without pricing" at bounding box center [1321, 164] width 149 height 24
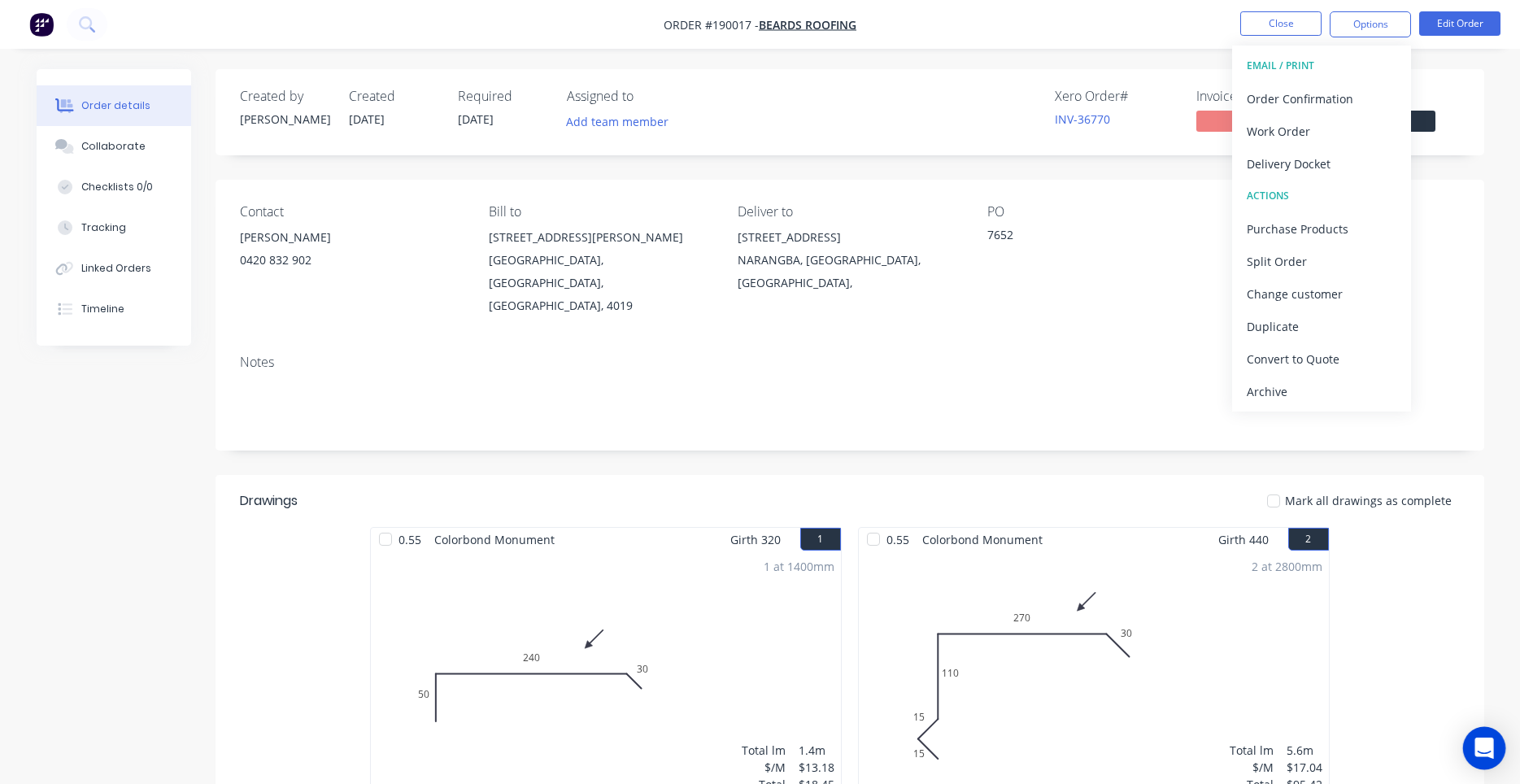
click at [1484, 748] on icon "Open Intercom Messenger" at bounding box center [1484, 748] width 19 height 21
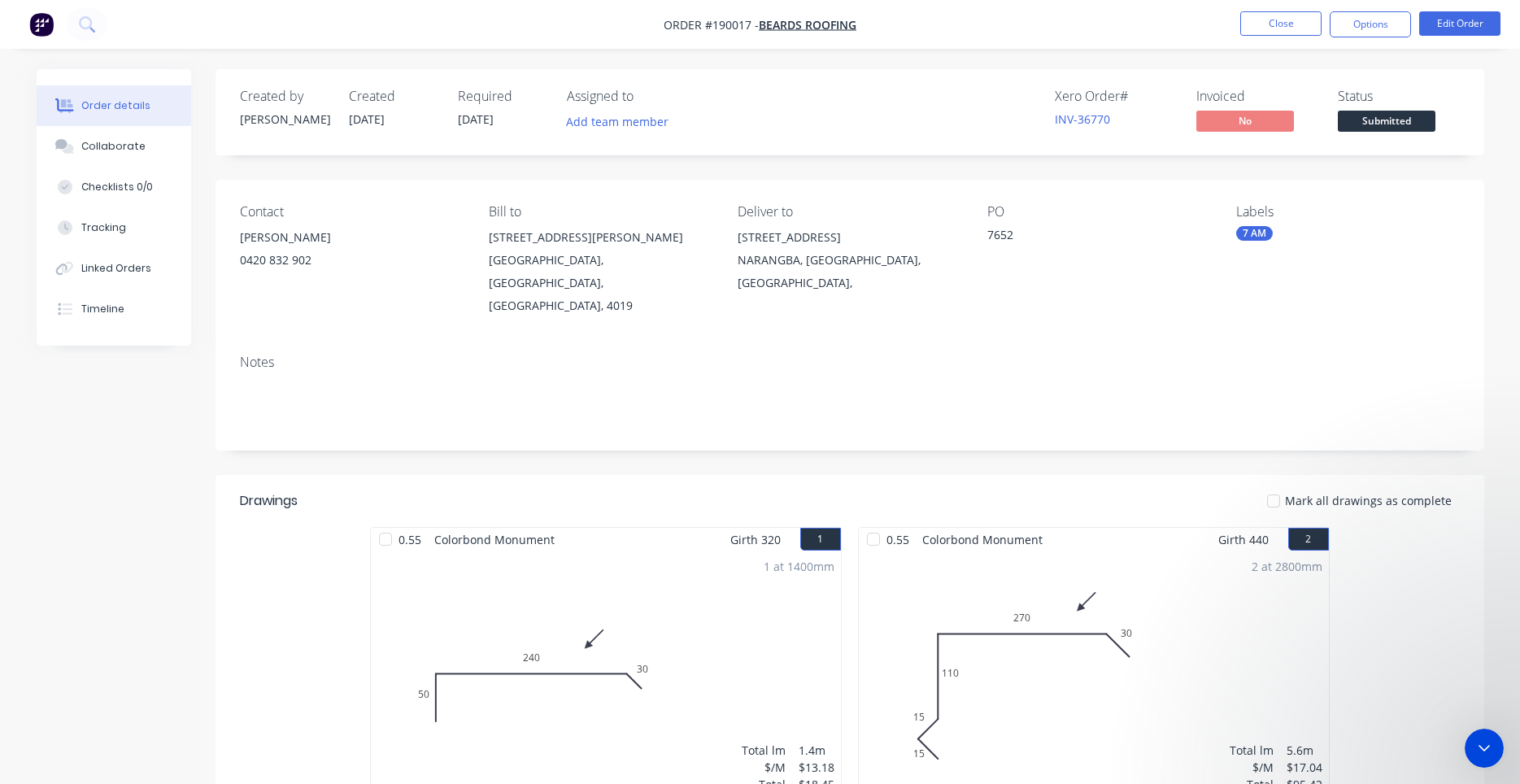
click at [1478, 747] on icon "Close Intercom Messenger" at bounding box center [1485, 748] width 19 height 19
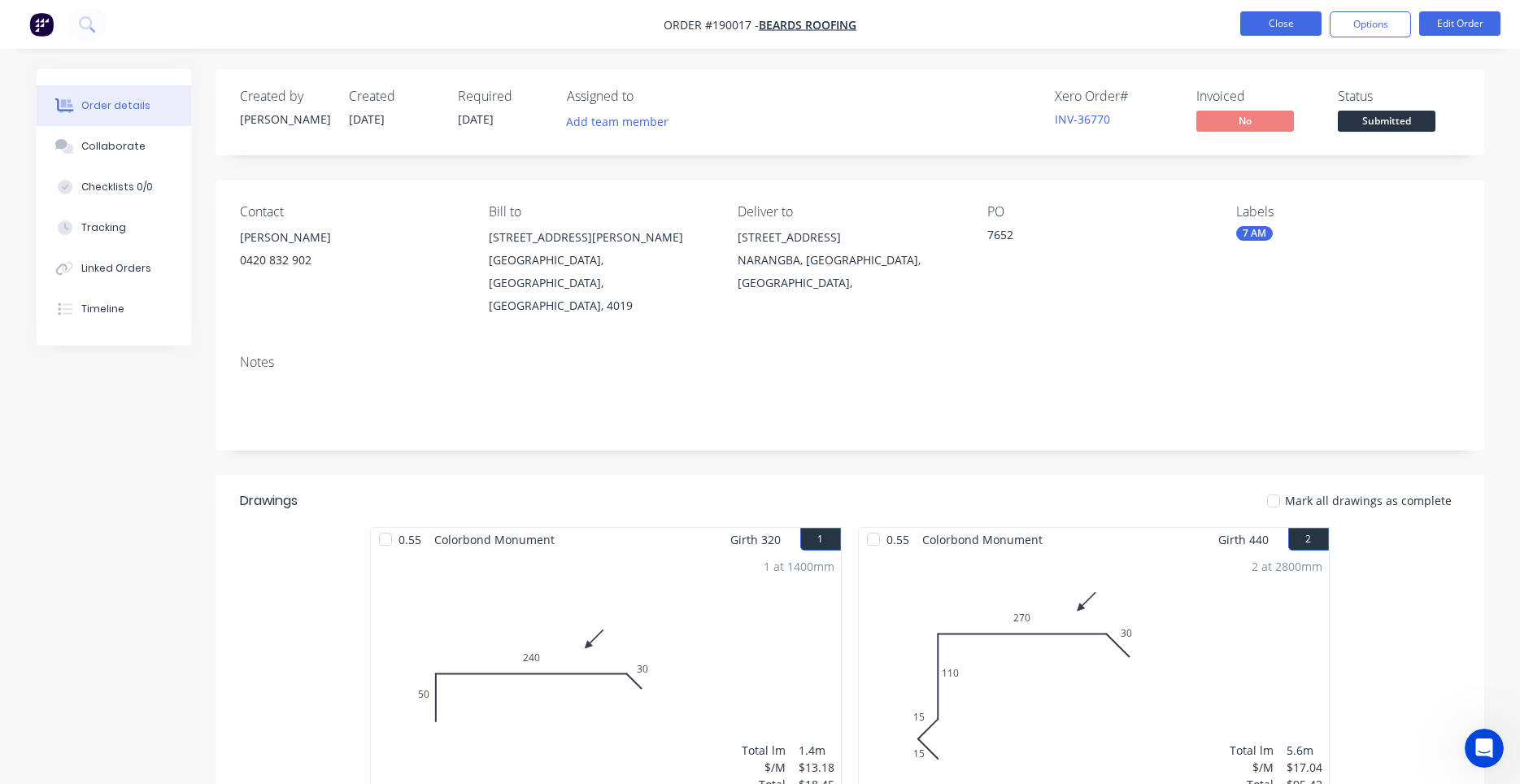
click at [1287, 27] on button "Close" at bounding box center [1281, 24] width 81 height 25
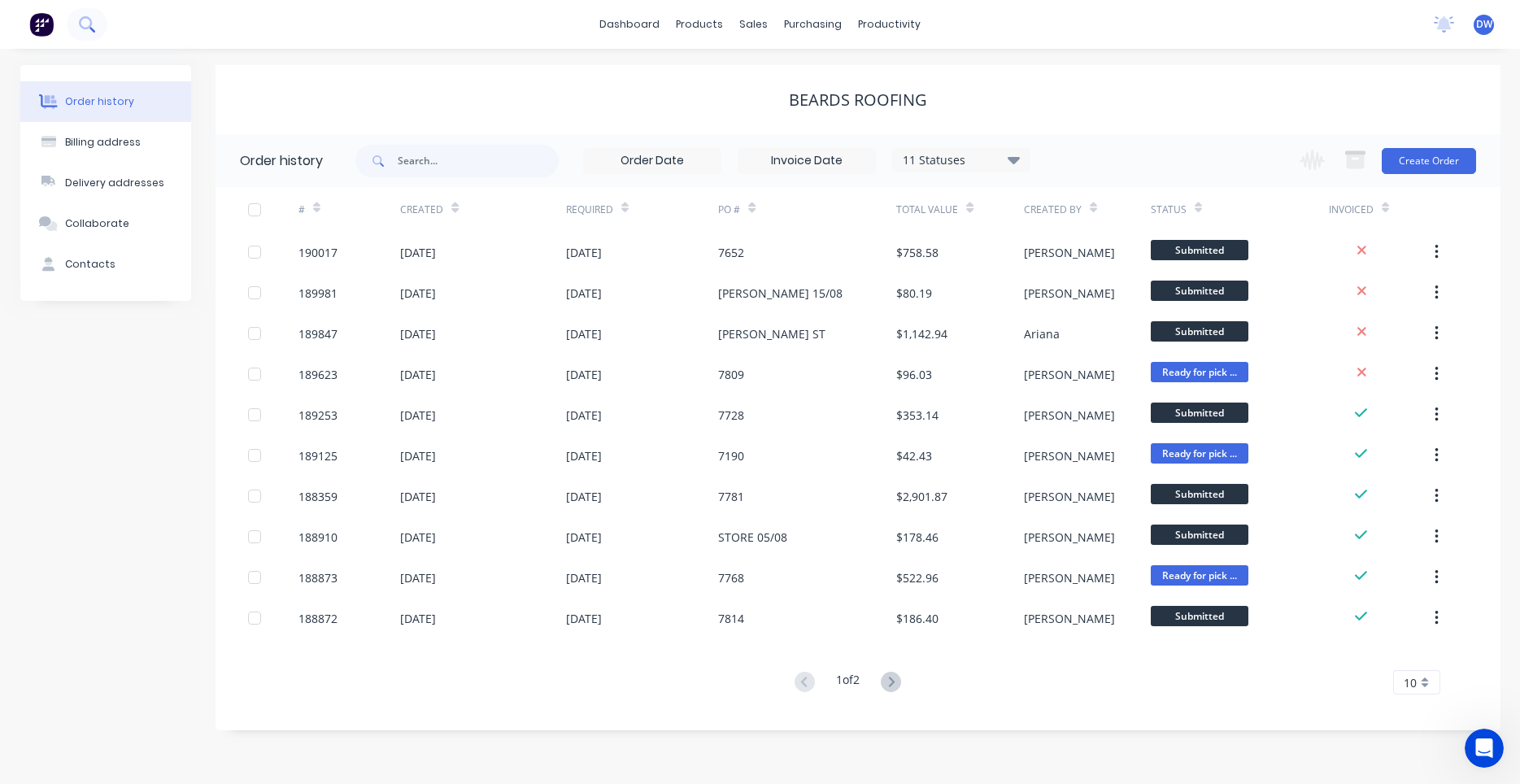
click at [71, 17] on button at bounding box center [87, 24] width 41 height 33
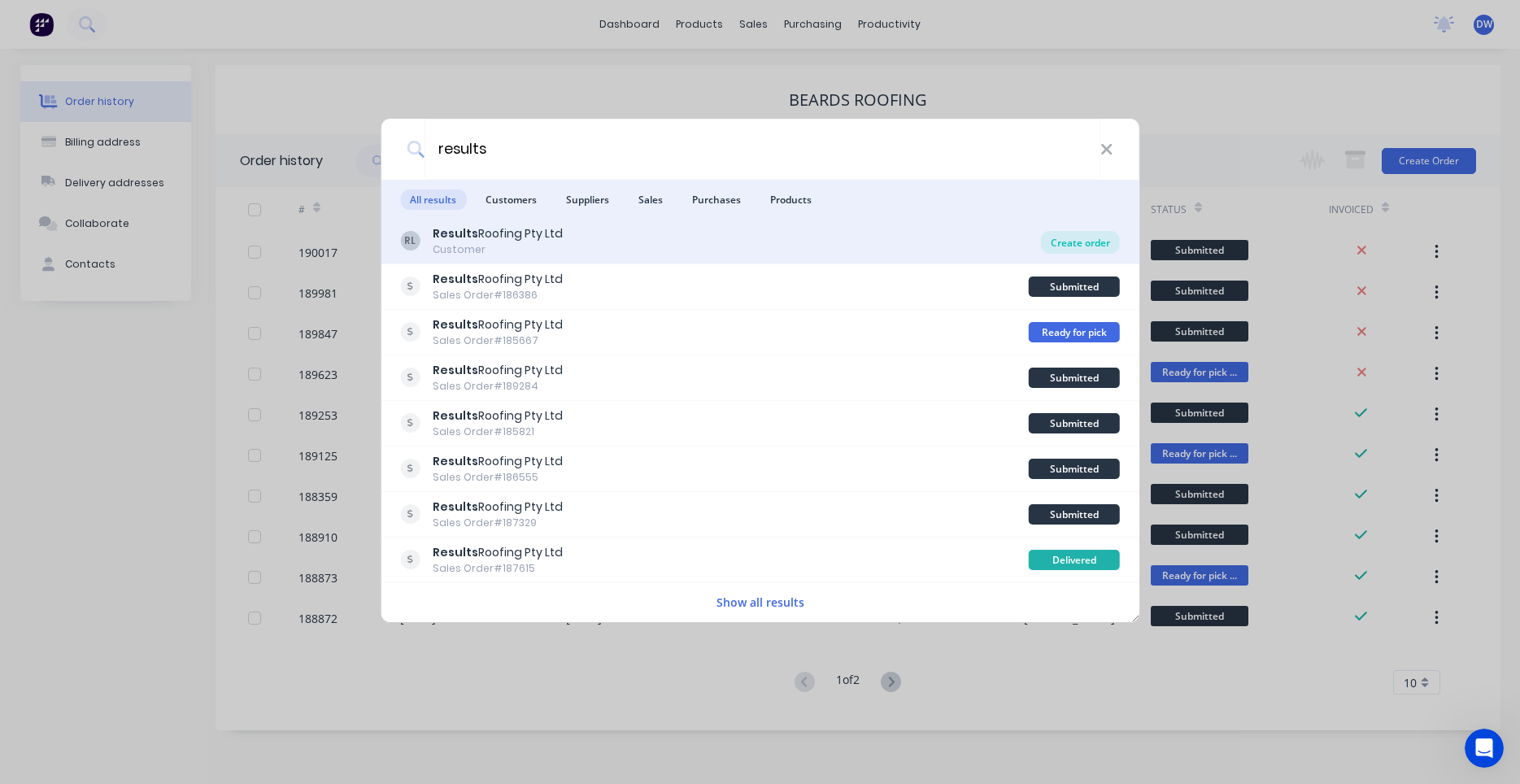
click at [1084, 242] on div "Create order" at bounding box center [1081, 242] width 79 height 23
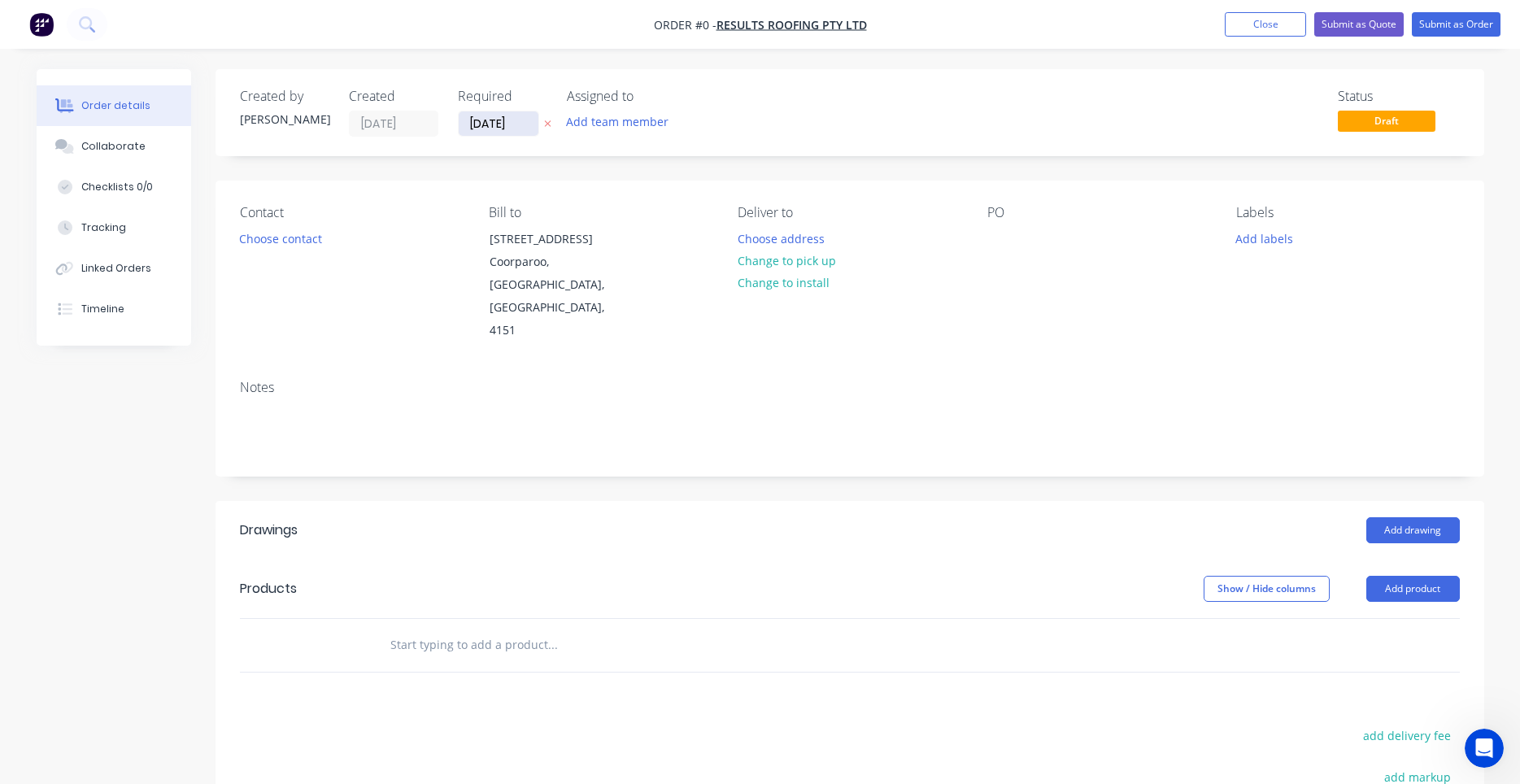
click at [491, 133] on input "18/08/25" at bounding box center [499, 124] width 80 height 25
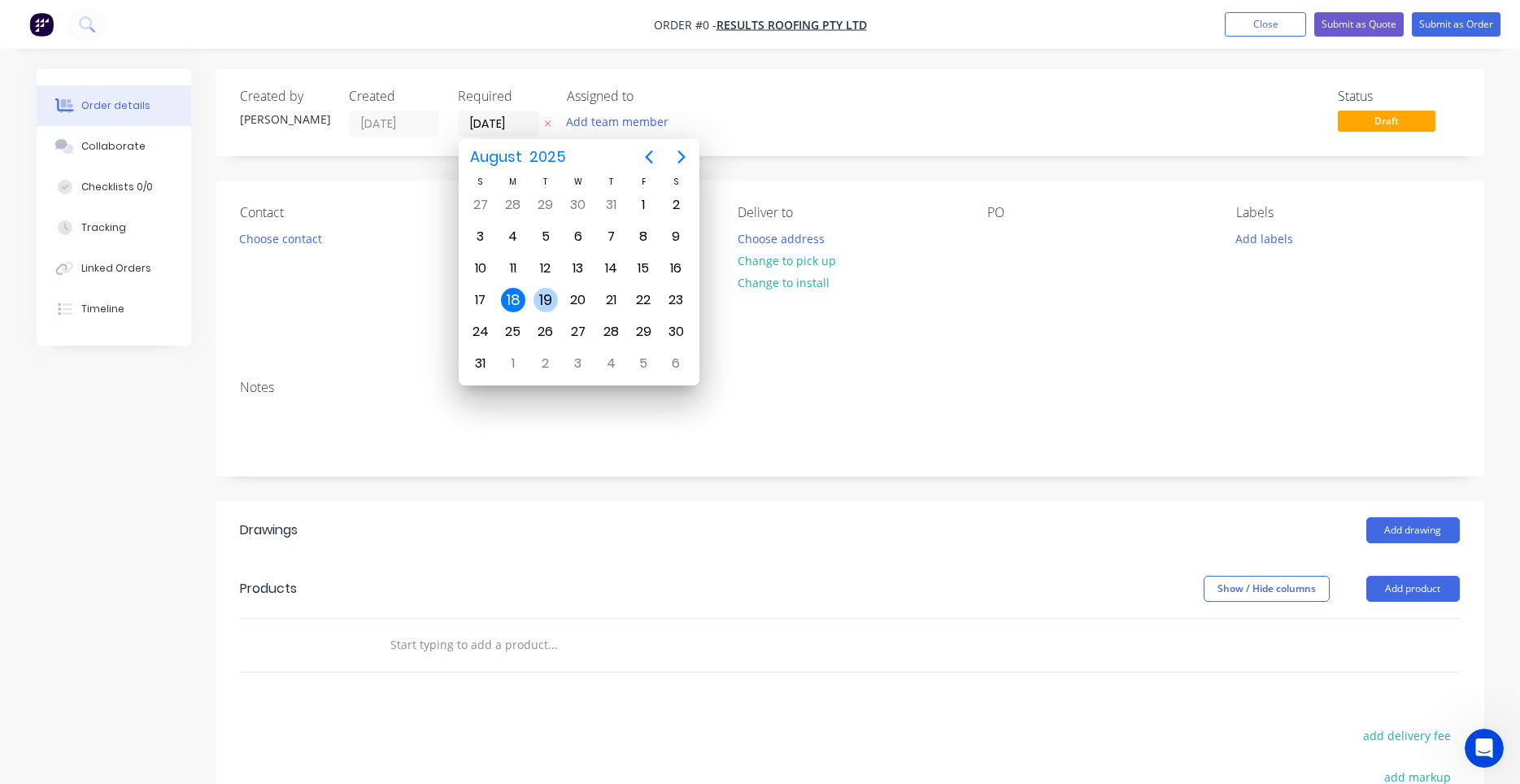
click at [538, 302] on div "19" at bounding box center [546, 301] width 25 height 25
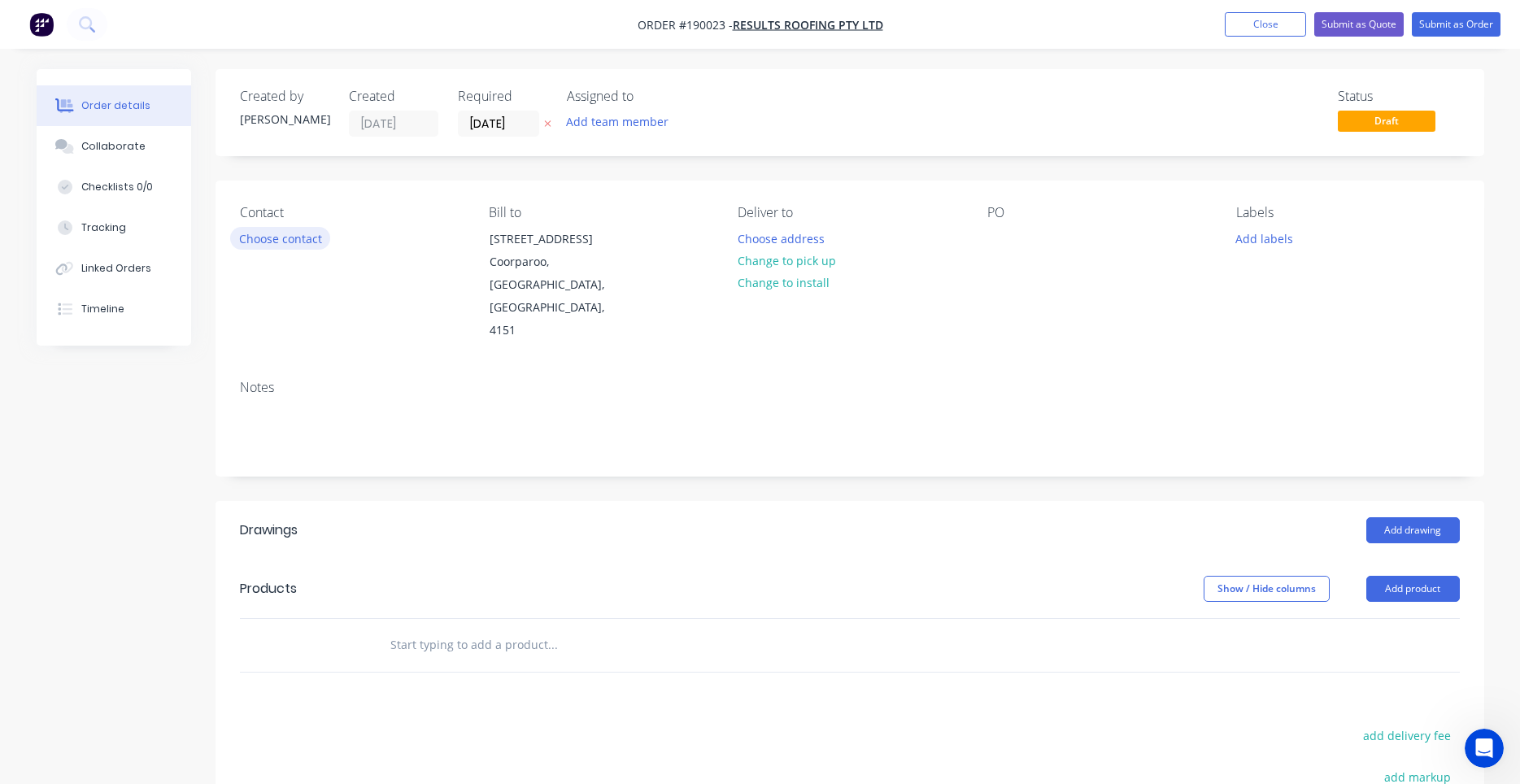
click at [321, 239] on button "Choose contact" at bounding box center [279, 238] width 100 height 22
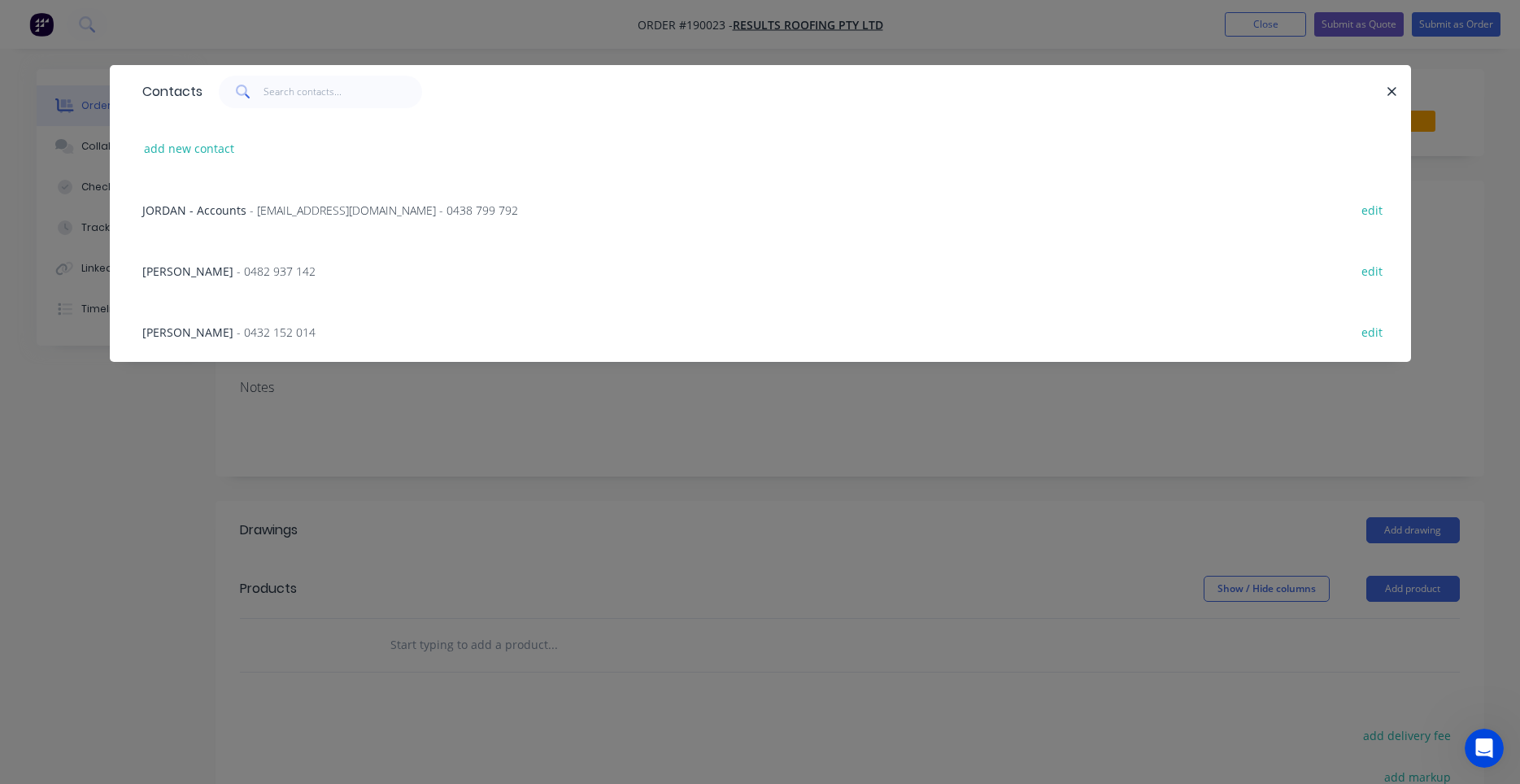
click at [376, 217] on span "- jordan@resultsroofing.com.au - 0438 799 792" at bounding box center [384, 209] width 269 height 15
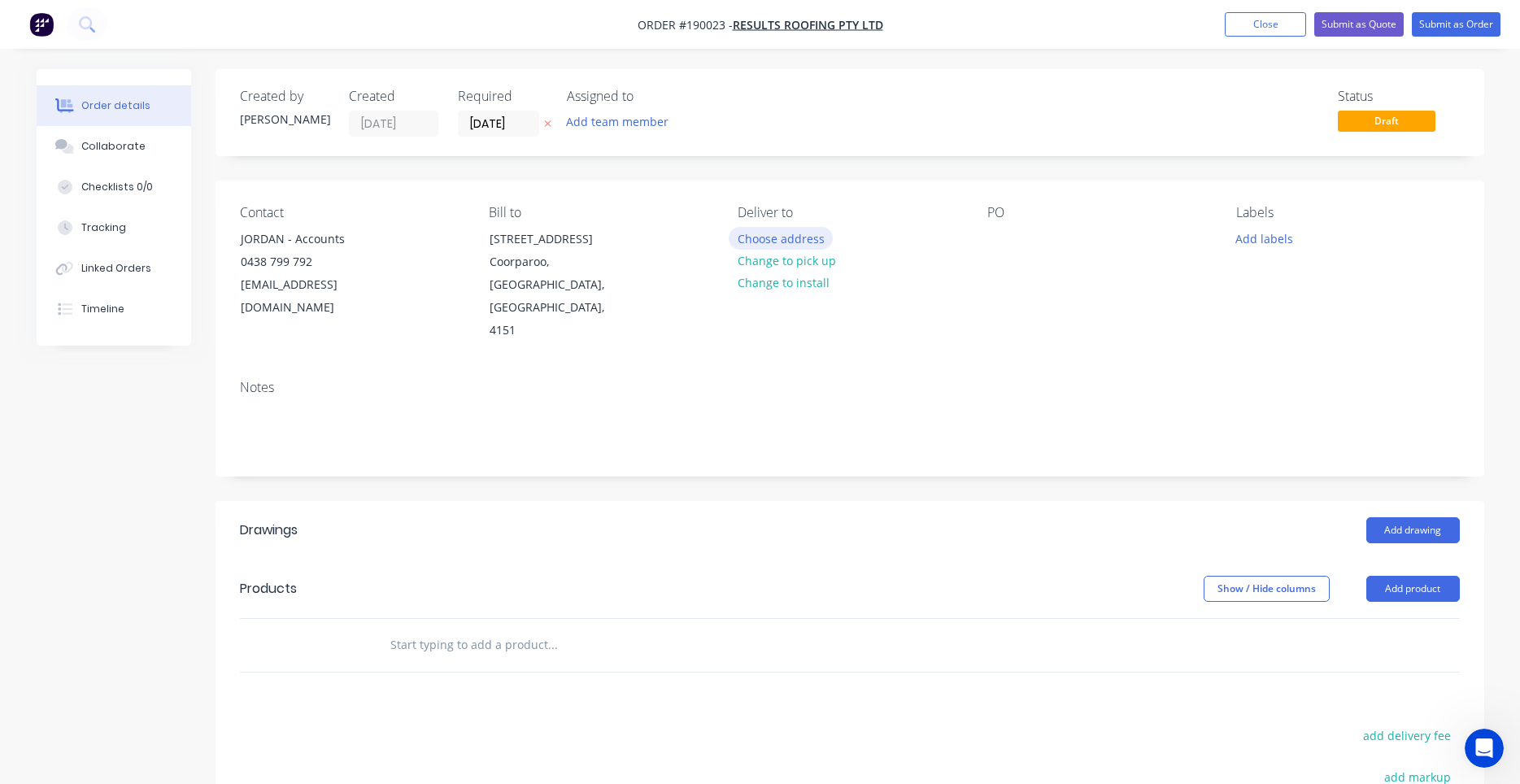
click at [780, 241] on button "Choose address" at bounding box center [781, 238] width 104 height 22
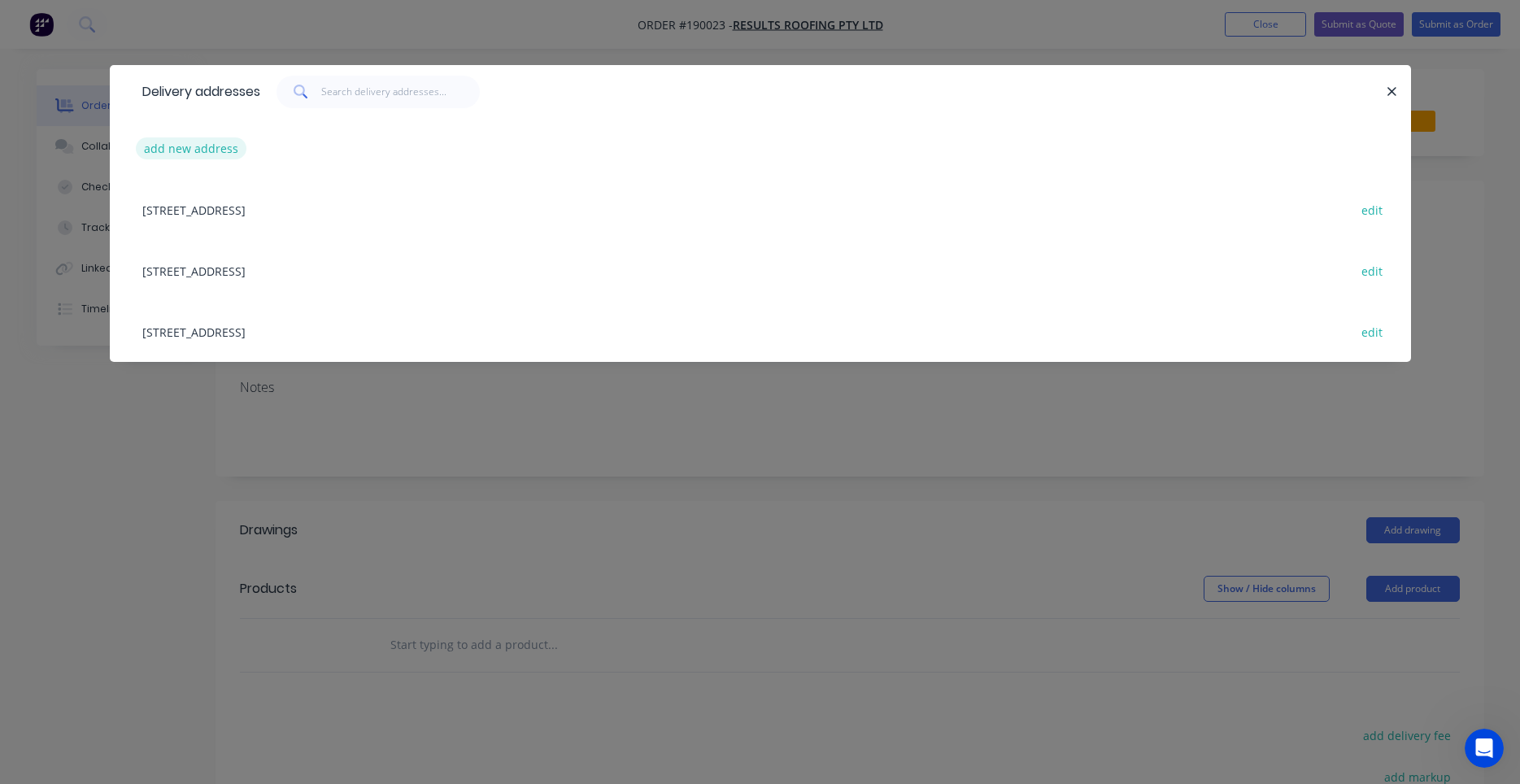
click at [201, 143] on button "add new address" at bounding box center [192, 148] width 111 height 22
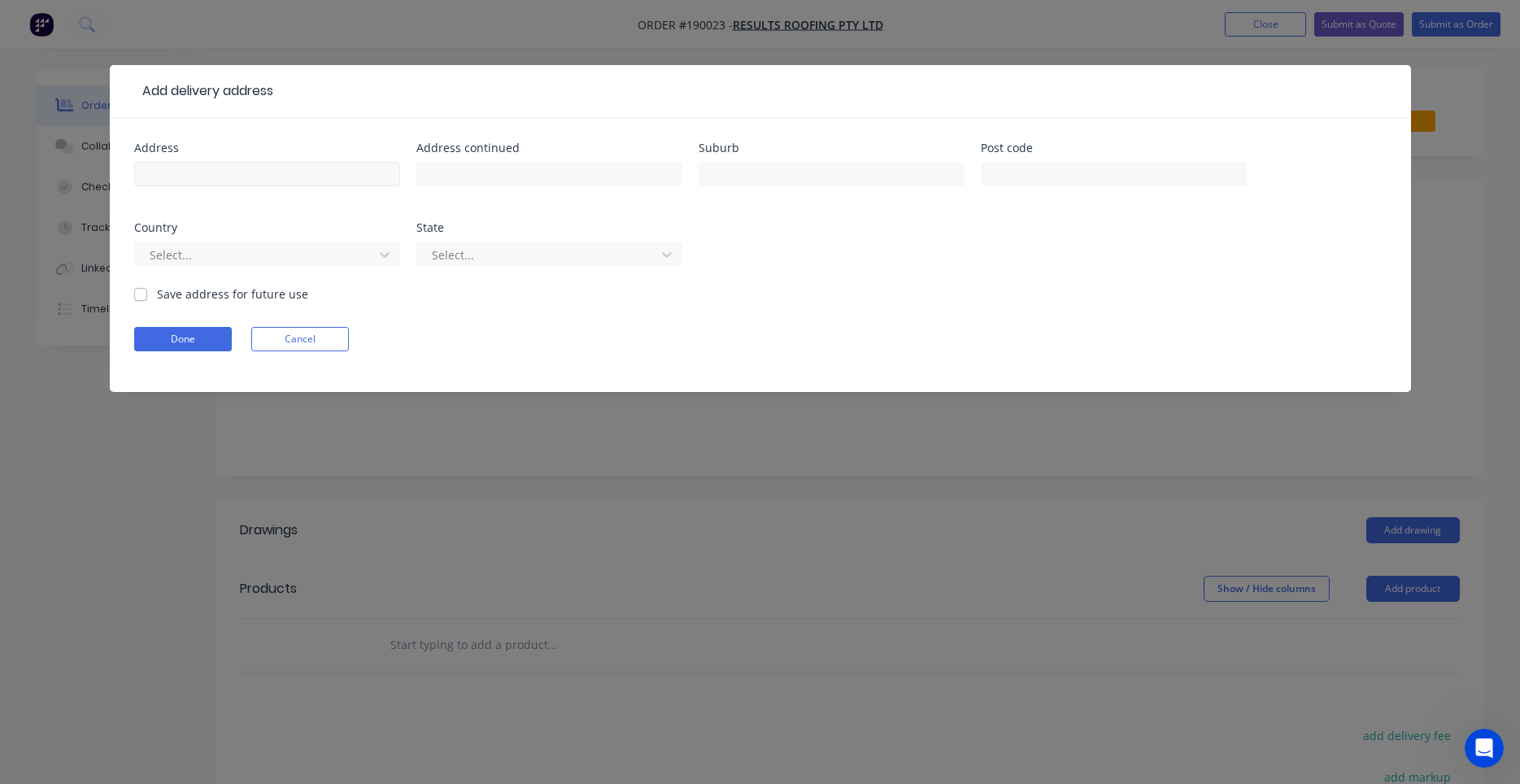
click at [332, 167] on div at bounding box center [267, 181] width 266 height 48
click at [331, 176] on input "text" at bounding box center [267, 174] width 266 height 25
click at [195, 329] on button "Done" at bounding box center [183, 339] width 97 height 25
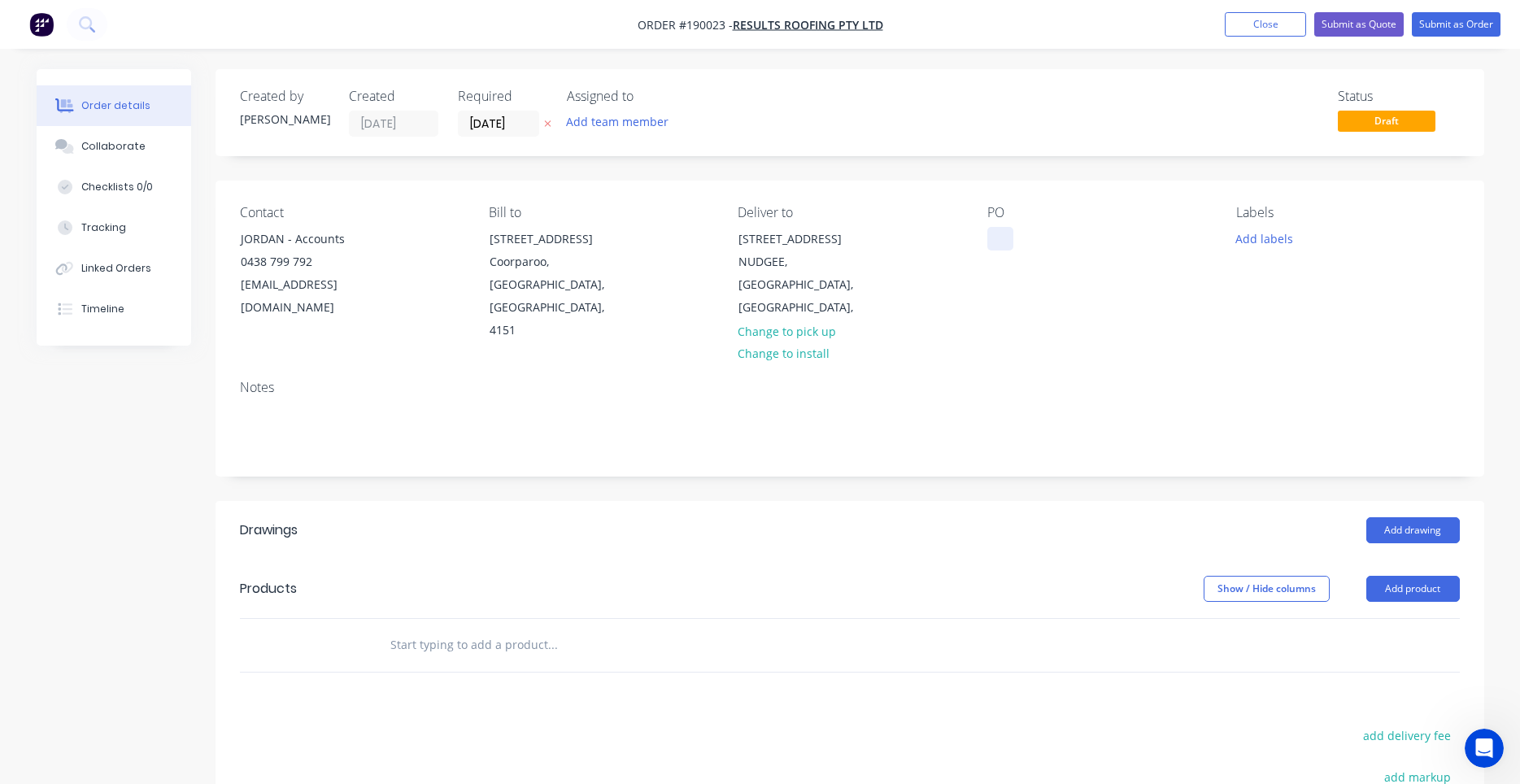
click at [999, 238] on div at bounding box center [1000, 239] width 26 height 24
click at [523, 628] on input "text" at bounding box center [553, 644] width 325 height 33
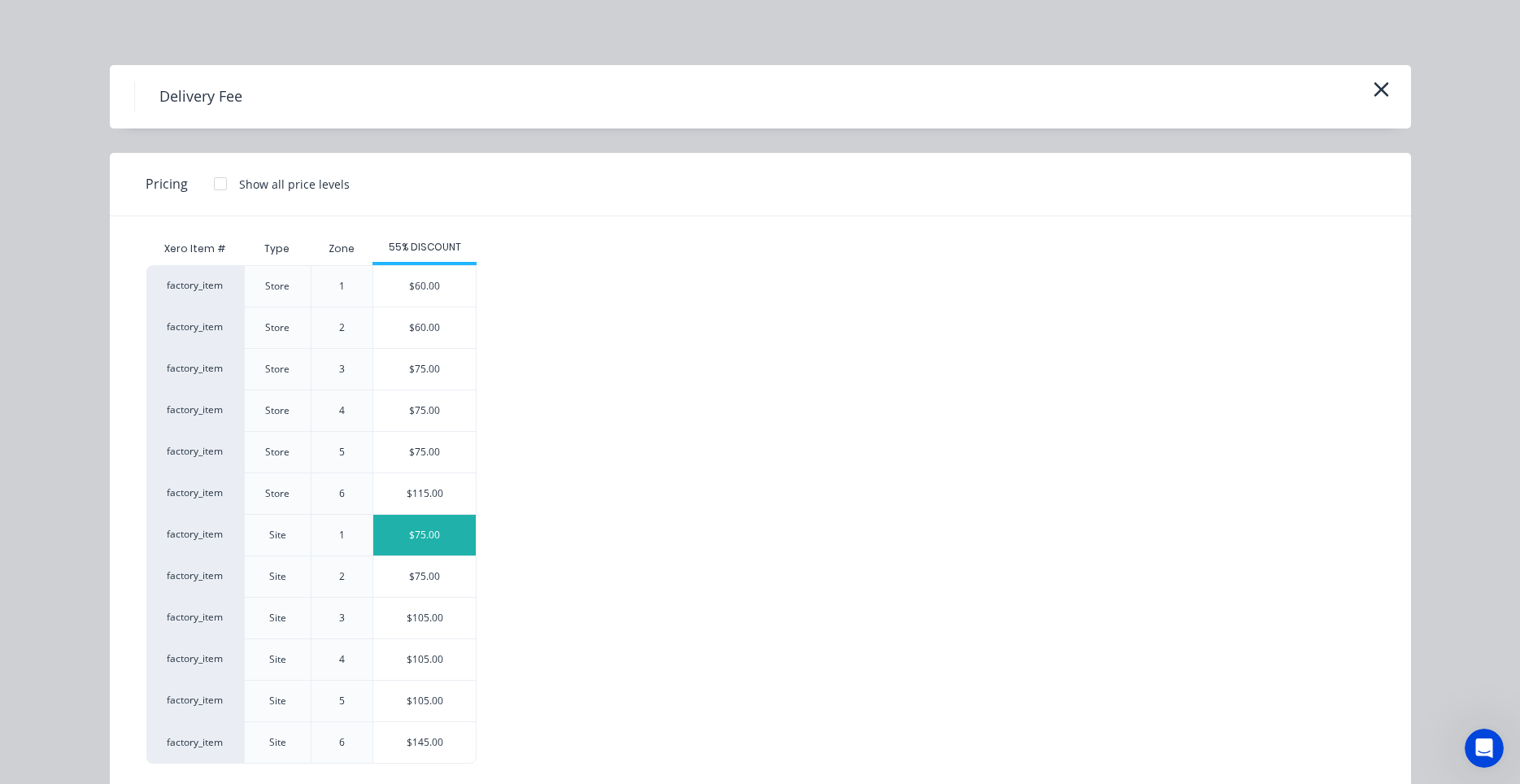
click at [392, 534] on div "$75.00" at bounding box center [424, 535] width 103 height 41
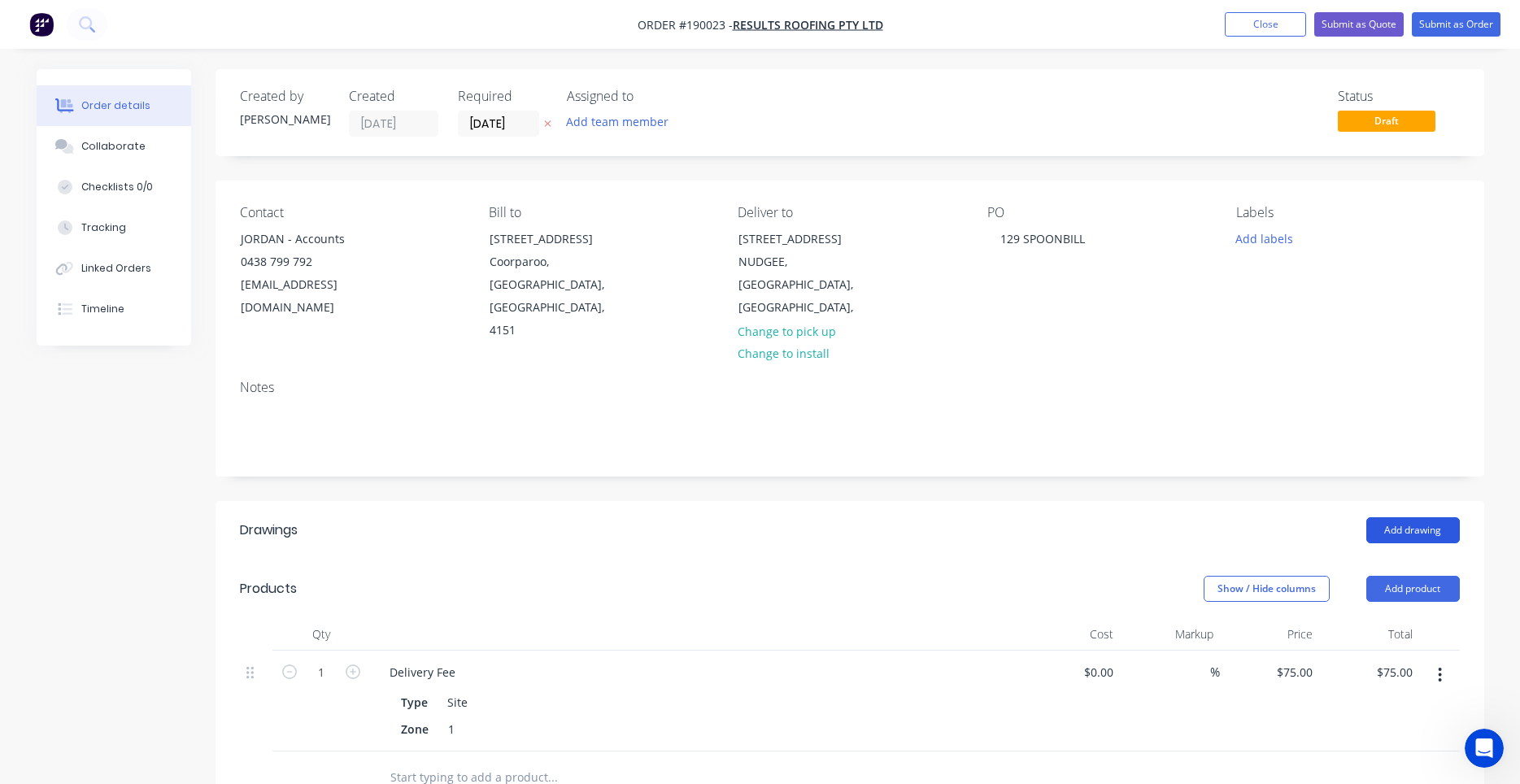
click at [1386, 517] on button "Add drawing" at bounding box center [1414, 529] width 94 height 26
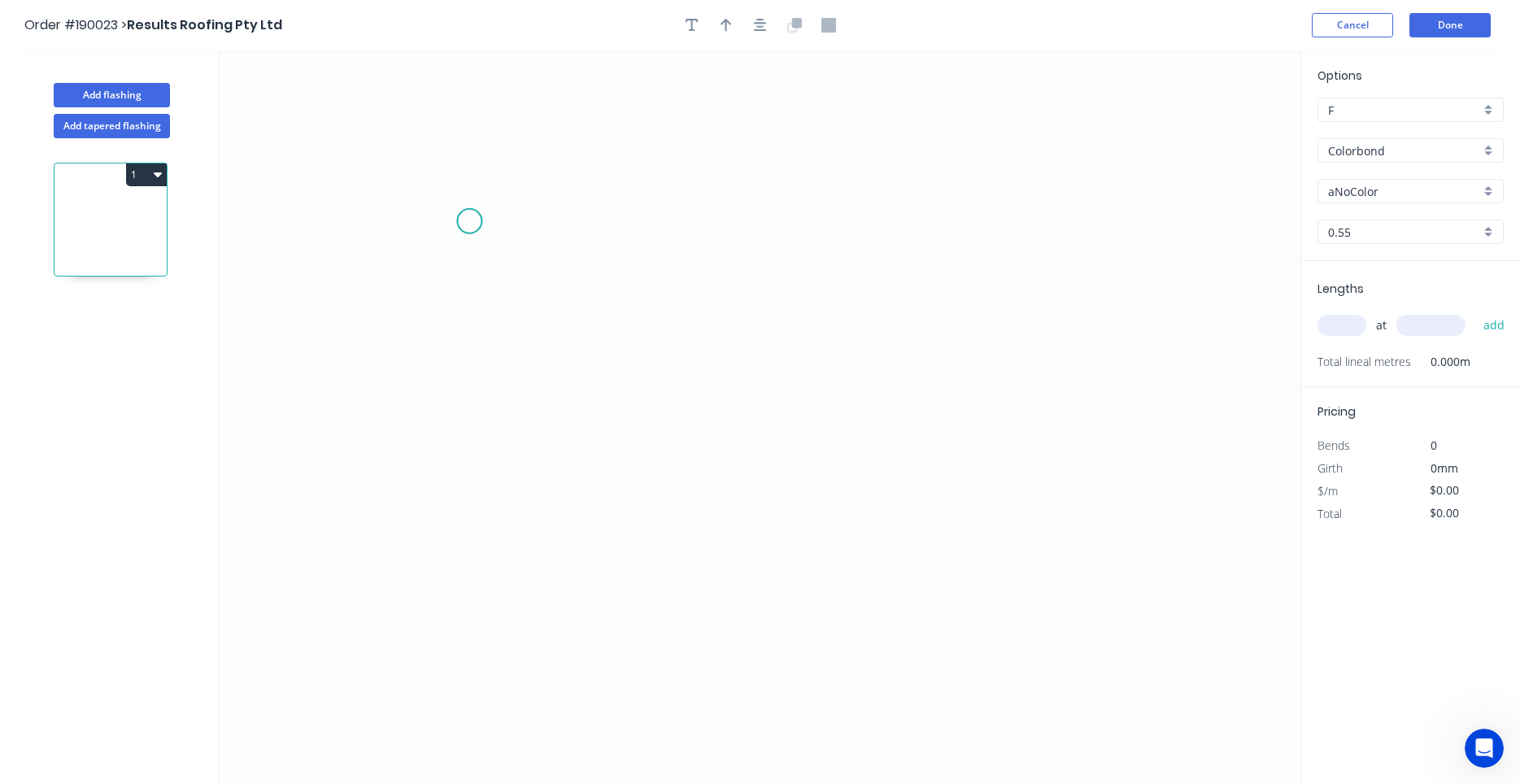
click at [470, 221] on icon "0" at bounding box center [760, 417] width 1081 height 734
click at [478, 422] on icon "0" at bounding box center [760, 417] width 1081 height 734
click at [527, 422] on icon "0 ?" at bounding box center [760, 417] width 1081 height 734
click at [527, 500] on icon "0 ? ?" at bounding box center [760, 417] width 1081 height 734
click at [527, 500] on circle at bounding box center [527, 499] width 25 height 25
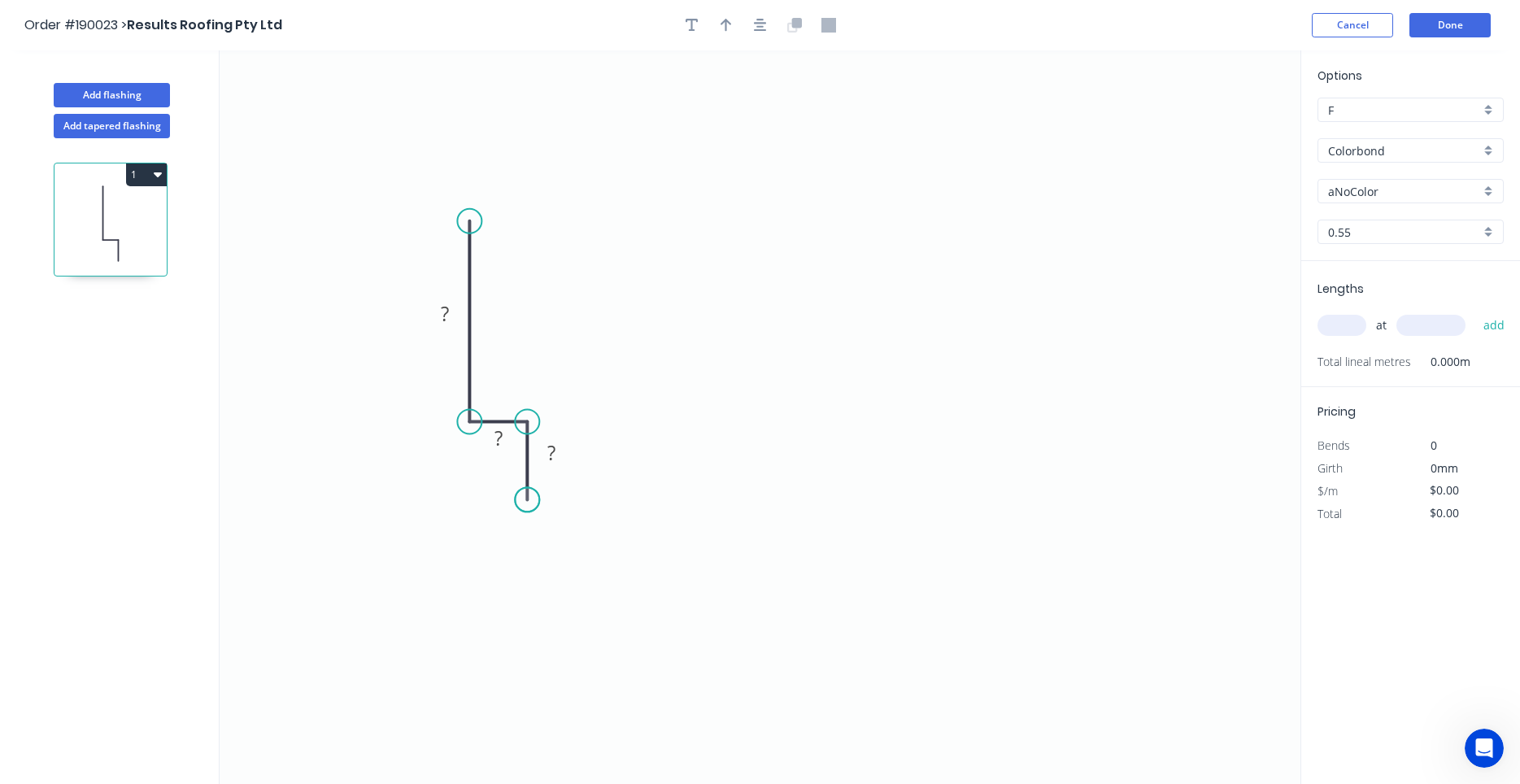
click at [527, 500] on circle at bounding box center [527, 499] width 25 height 25
click at [450, 280] on icon "0 ? ? ?" at bounding box center [760, 417] width 1081 height 734
click at [451, 299] on rect at bounding box center [446, 314] width 53 height 34
click at [447, 309] on tspan "?" at bounding box center [445, 313] width 8 height 27
click at [467, 224] on circle at bounding box center [470, 221] width 25 height 25
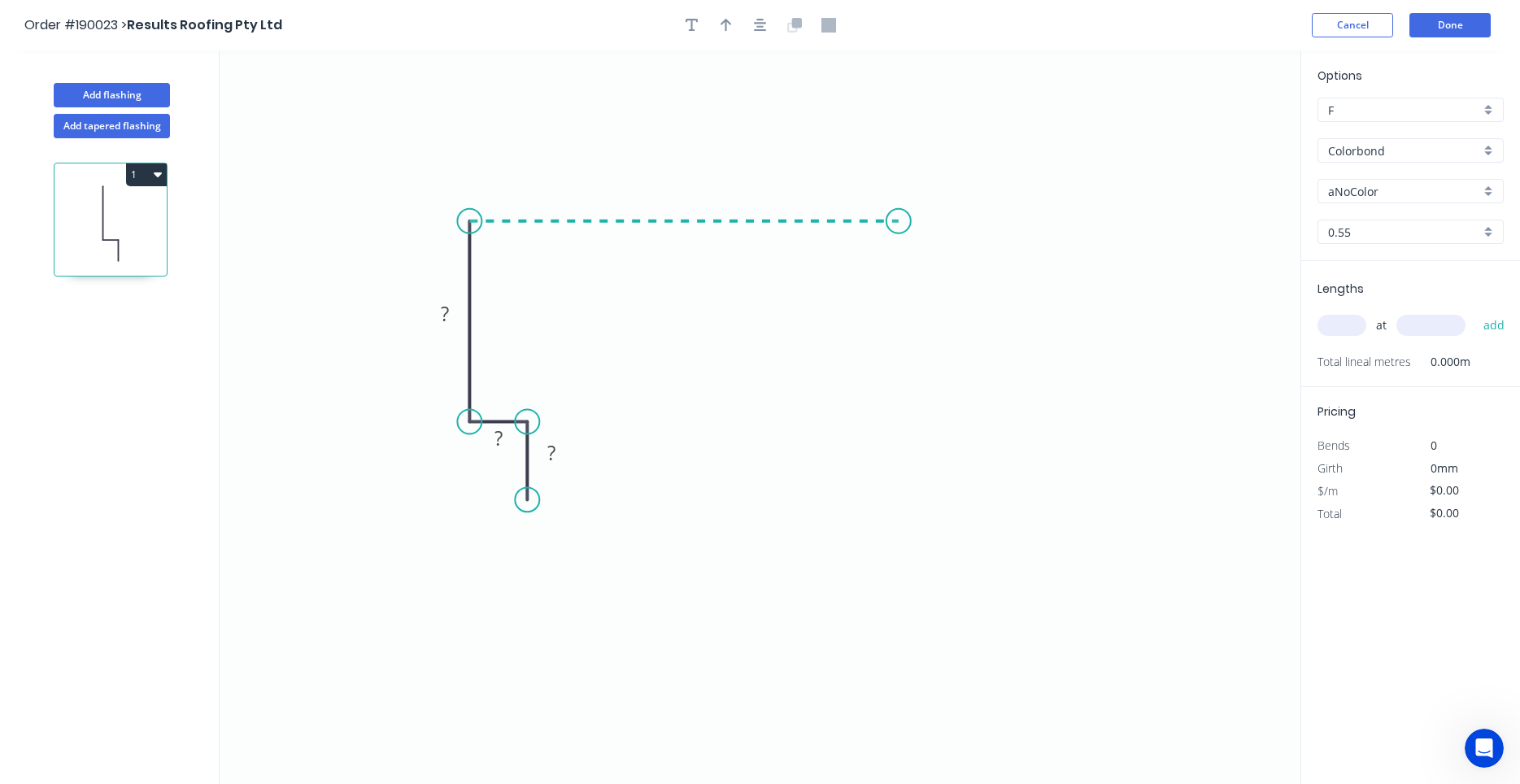
click at [899, 233] on icon "0 ? ? ?" at bounding box center [760, 417] width 1081 height 734
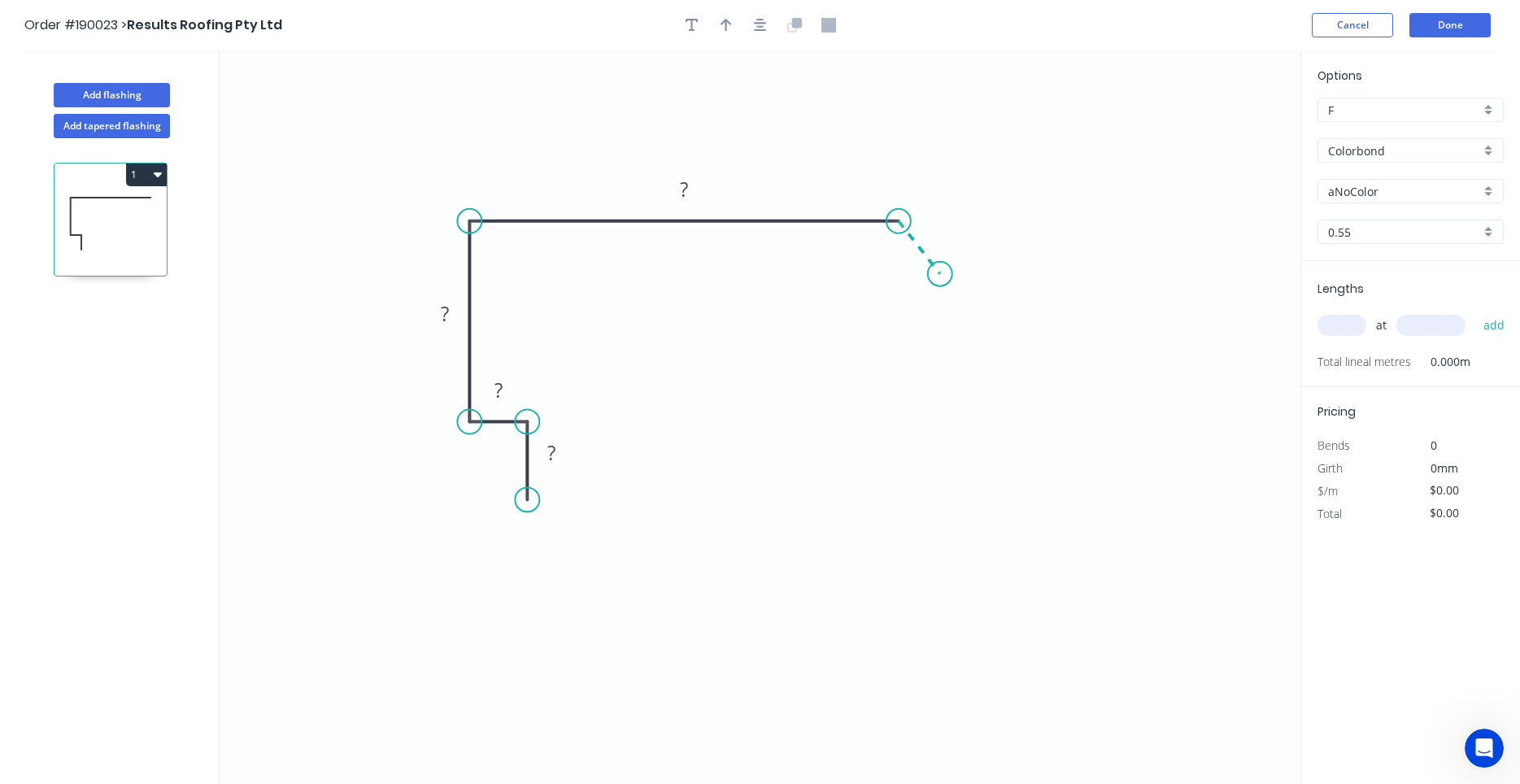
click at [940, 274] on icon "0 ? ? ? ?" at bounding box center [760, 417] width 1081 height 734
click at [943, 273] on circle at bounding box center [943, 266] width 25 height 25
click at [561, 455] on rect at bounding box center [551, 453] width 33 height 23
click at [763, 30] on icon "button" at bounding box center [760, 25] width 13 height 13
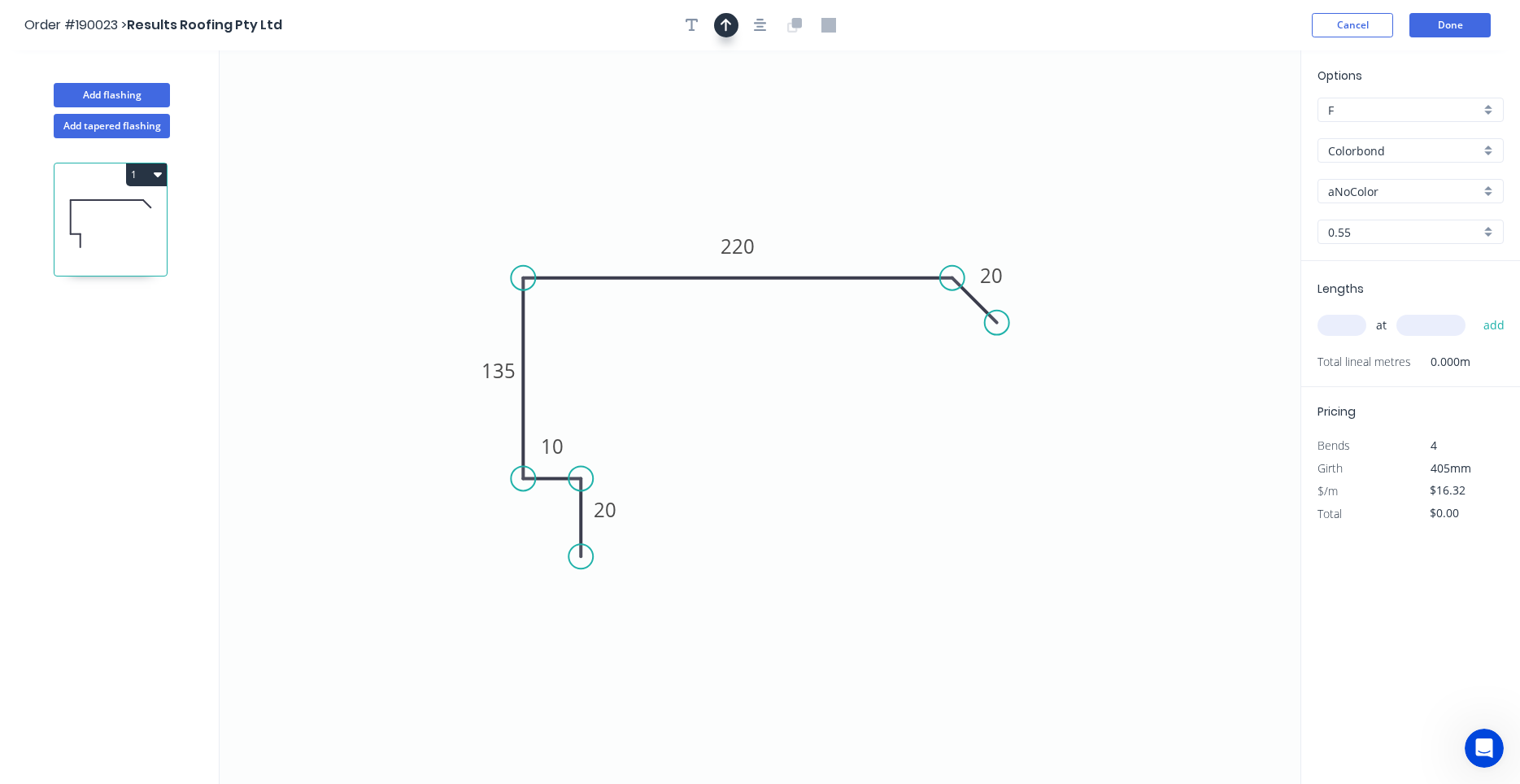
click at [727, 31] on icon "button" at bounding box center [726, 25] width 11 height 13
drag, startPoint x: 1216, startPoint y: 126, endPoint x: 870, endPoint y: 187, distance: 351.3
click at [870, 187] on icon at bounding box center [870, 168] width 15 height 52
click at [1372, 198] on div "aNoColor" at bounding box center [1410, 191] width 187 height 25
click at [1332, 188] on input "text" at bounding box center [1404, 191] width 152 height 17
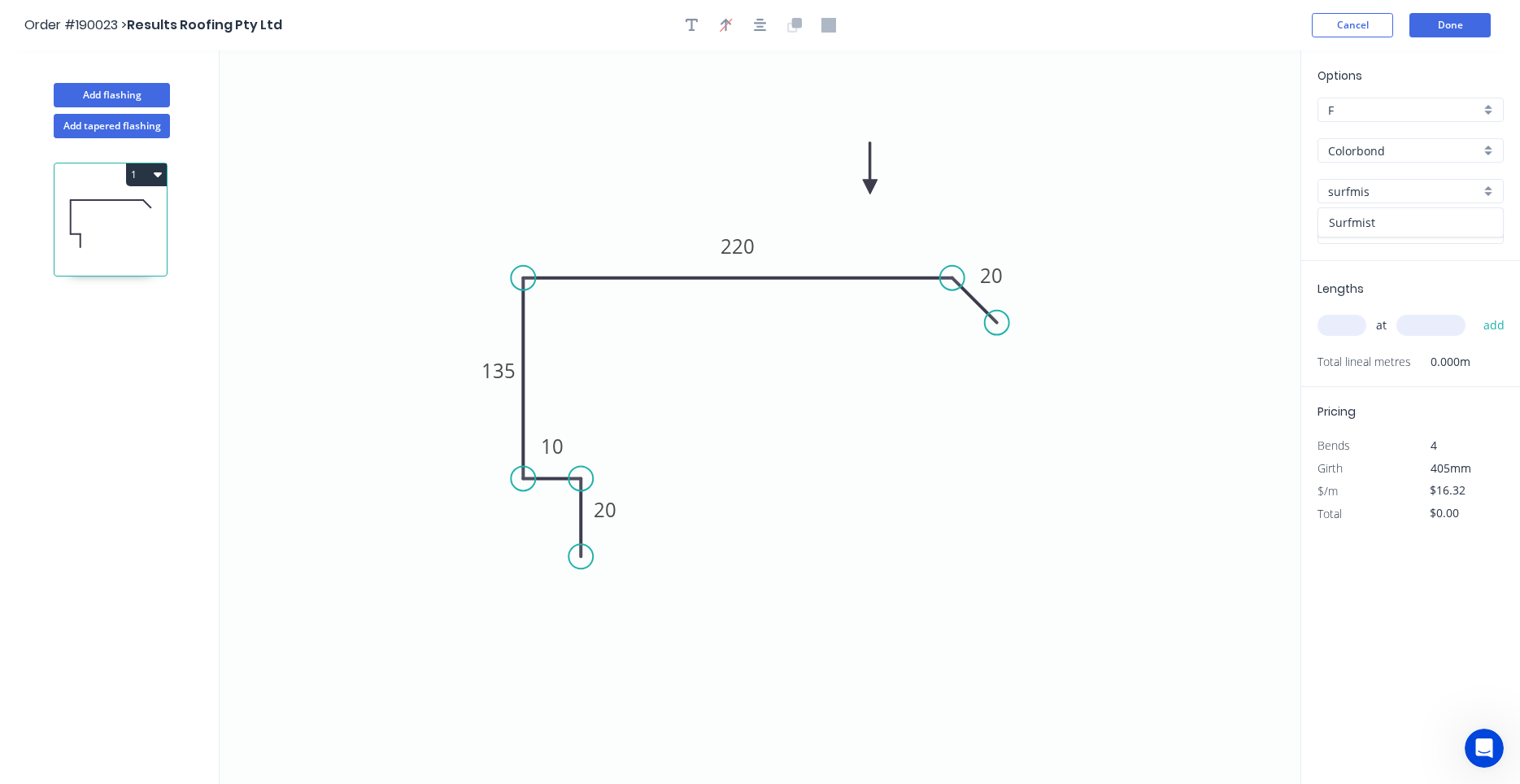
click at [1371, 209] on div "Surfmist" at bounding box center [1410, 223] width 185 height 28
click at [1339, 326] on input "text" at bounding box center [1341, 325] width 49 height 21
click at [1476, 311] on button "add" at bounding box center [1494, 324] width 38 height 27
click at [161, 173] on icon "button" at bounding box center [157, 175] width 8 height 5
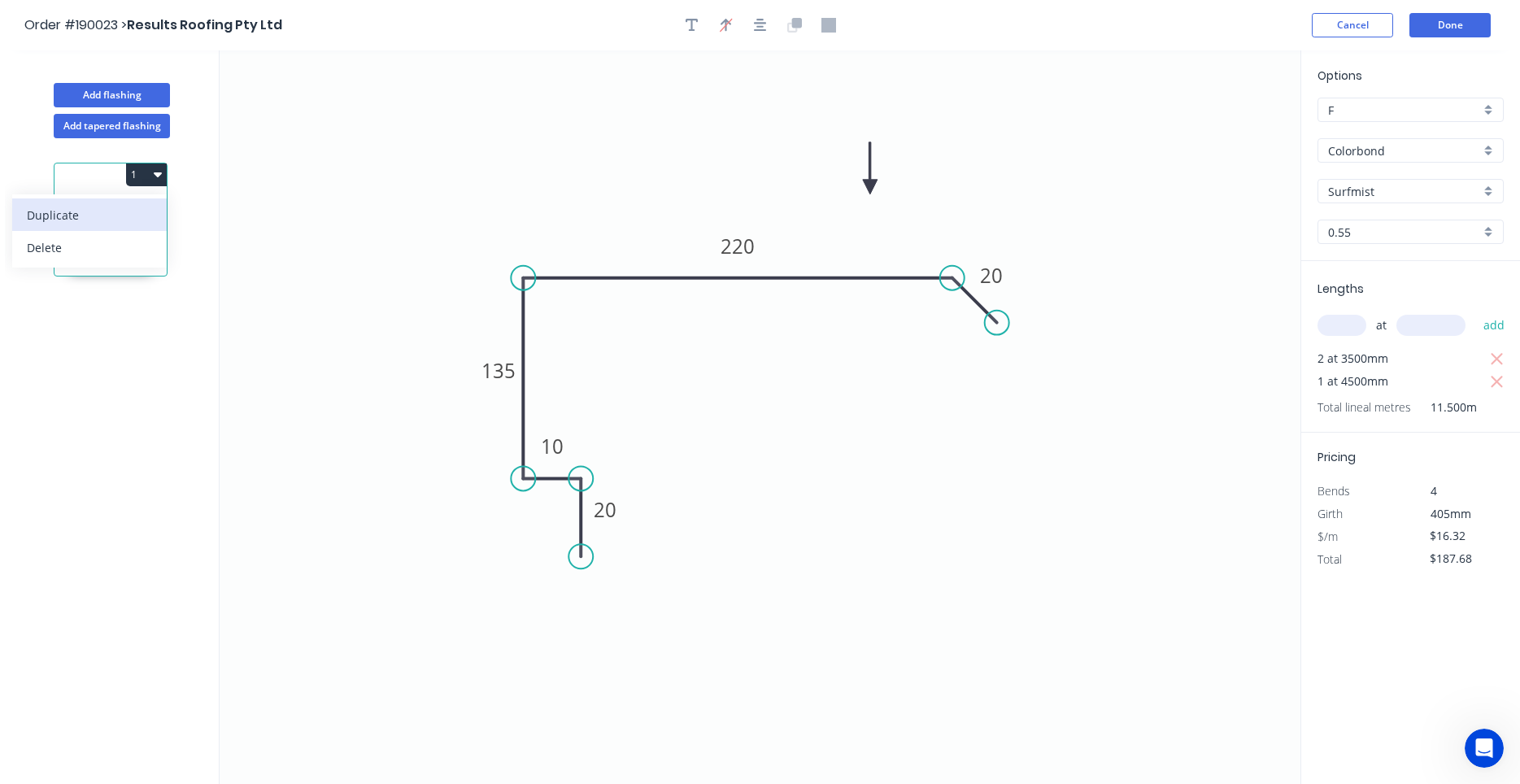
click at [138, 209] on div "Duplicate" at bounding box center [89, 215] width 126 height 24
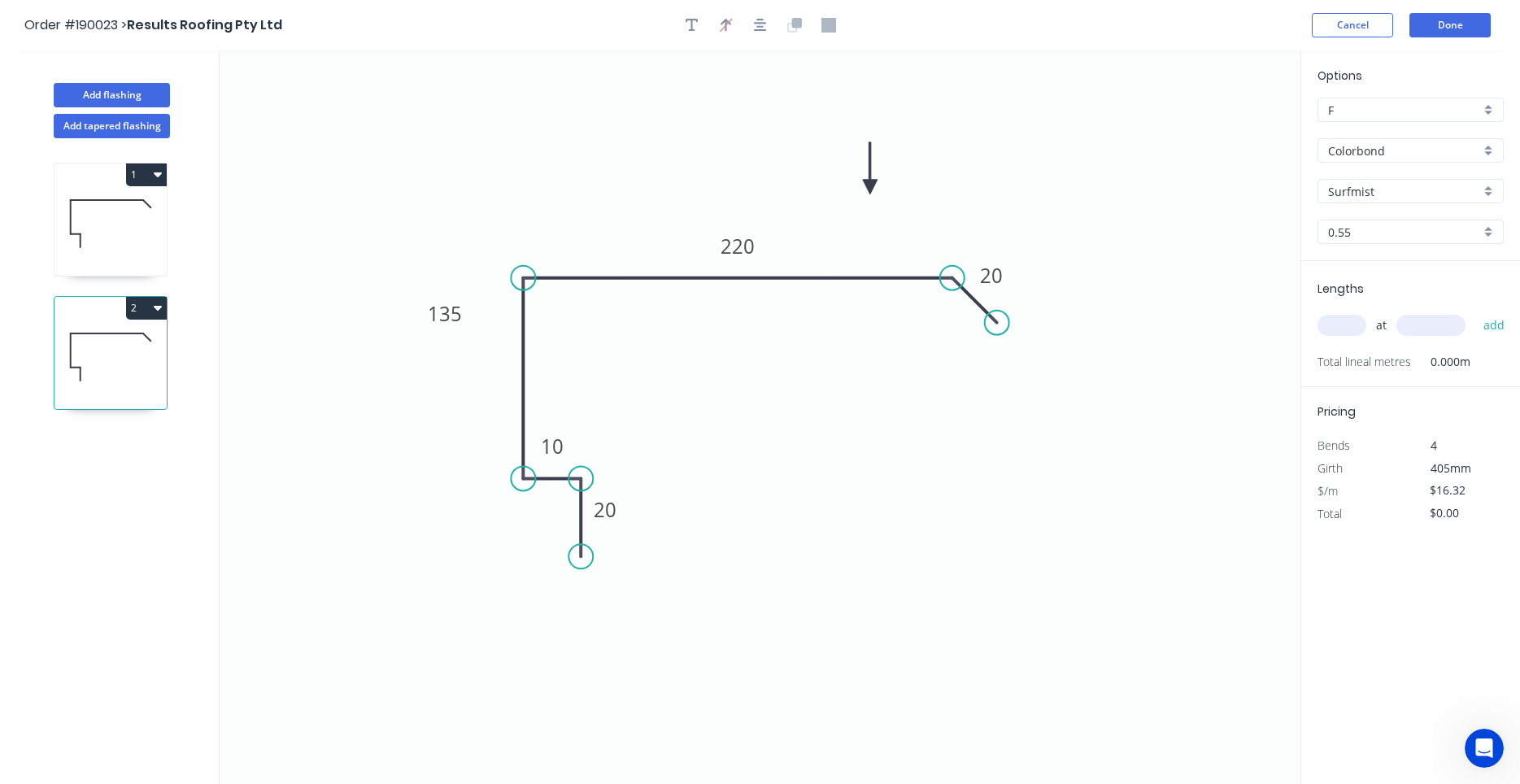
click at [134, 241] on icon at bounding box center [111, 224] width 112 height 104
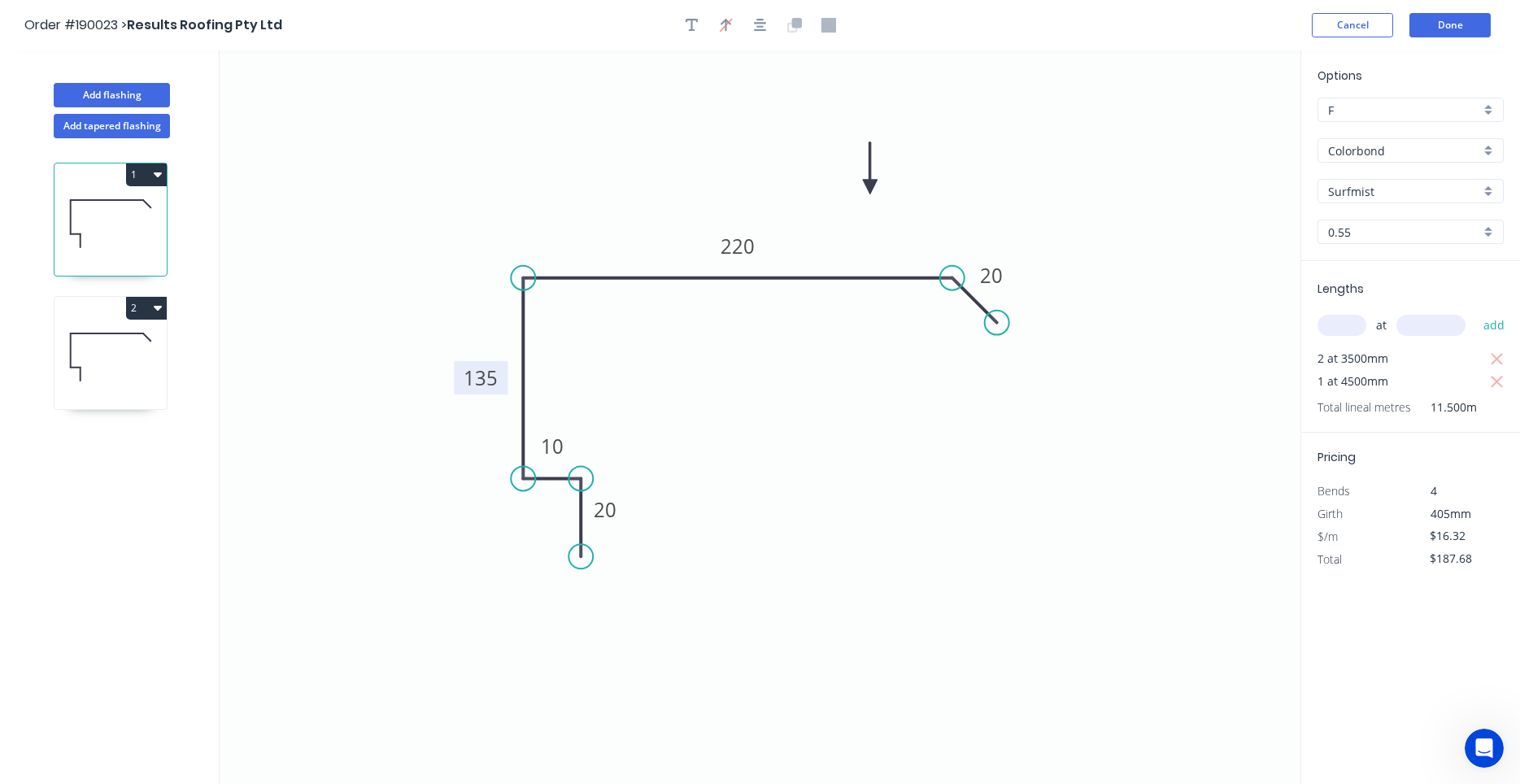
drag, startPoint x: 455, startPoint y: 329, endPoint x: 492, endPoint y: 392, distance: 73.1
click at [492, 392] on rect at bounding box center [480, 377] width 54 height 34
click at [99, 384] on icon at bounding box center [111, 357] width 112 height 104
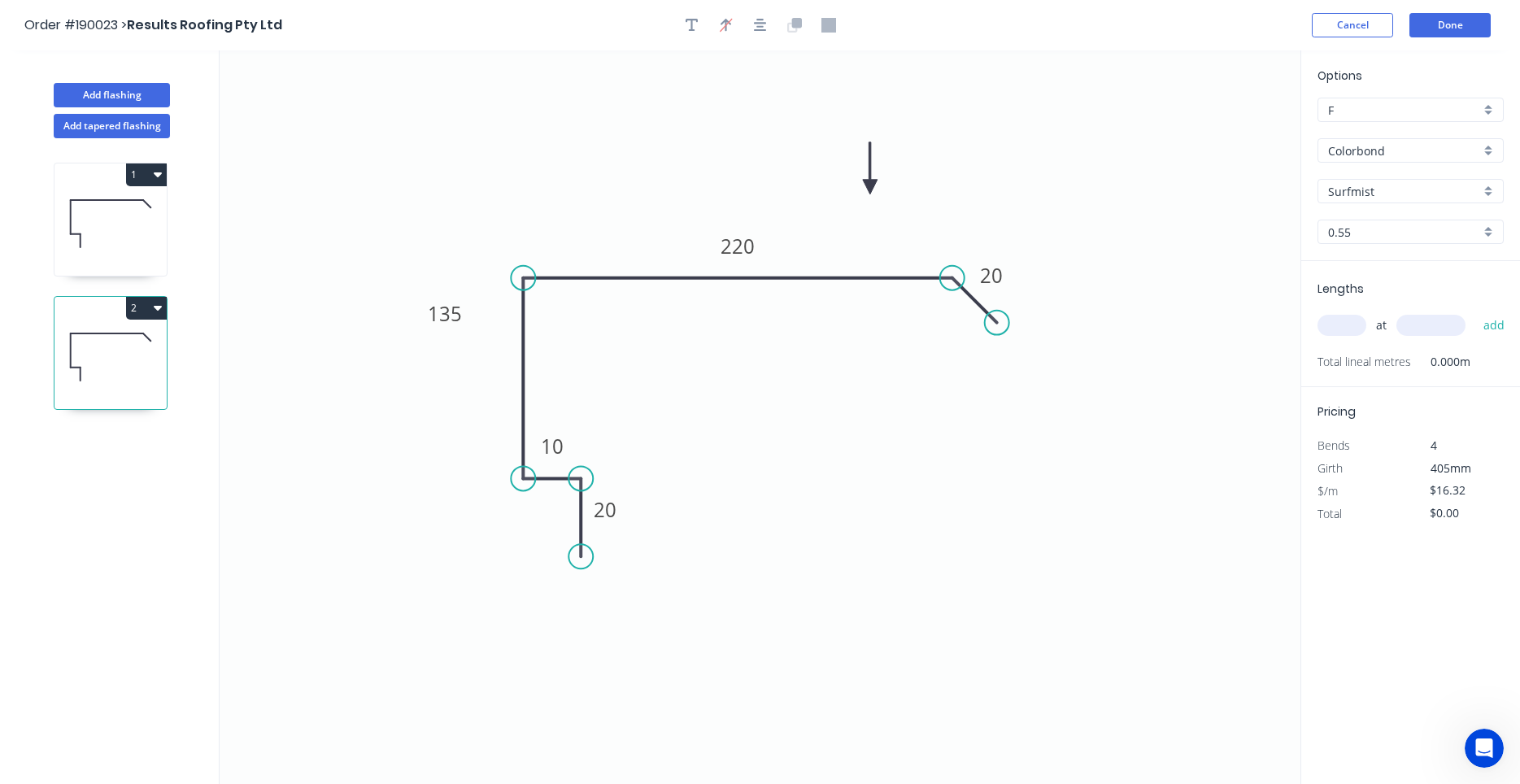
click at [94, 234] on icon at bounding box center [111, 224] width 112 height 104
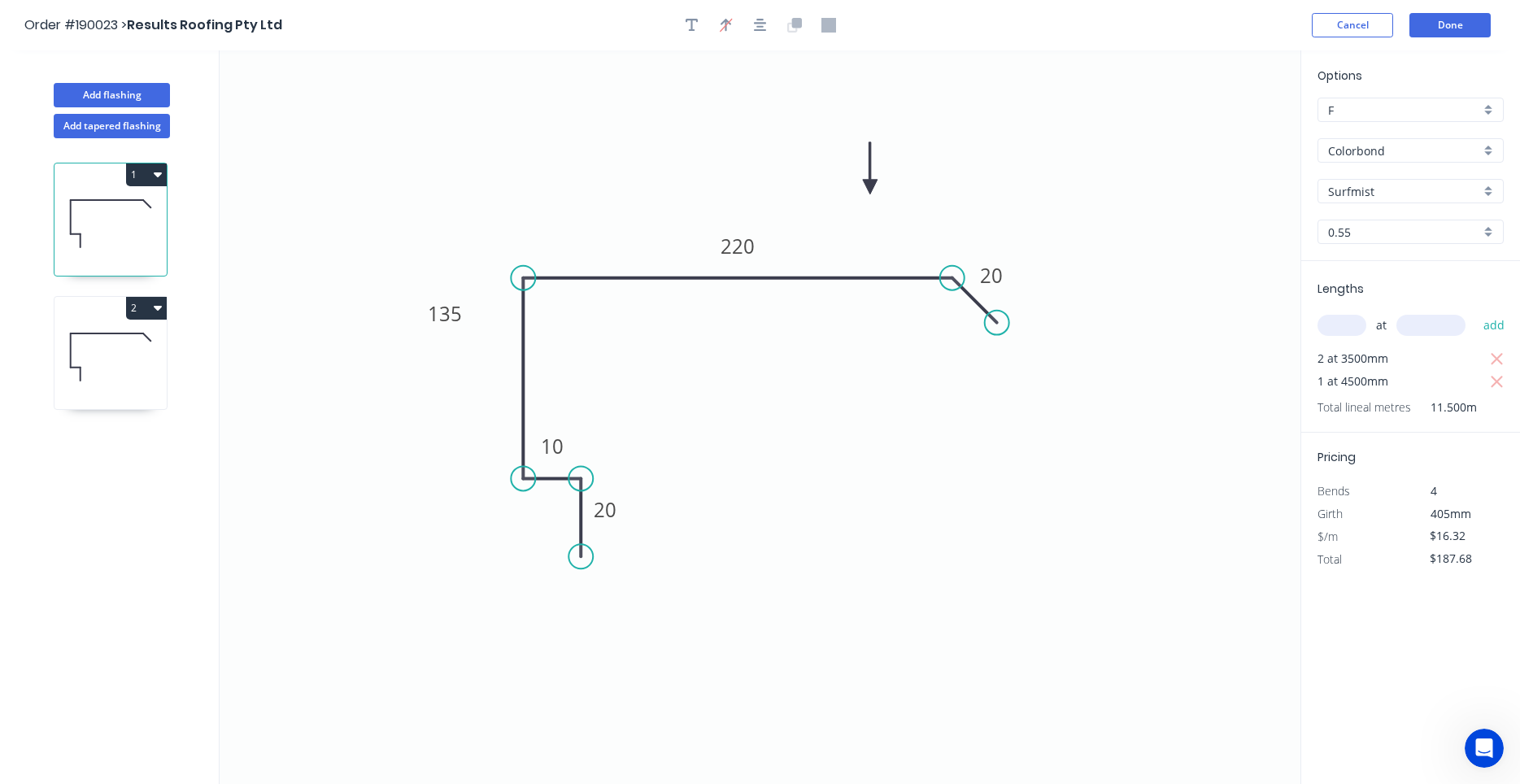
click at [96, 351] on icon at bounding box center [111, 357] width 112 height 104
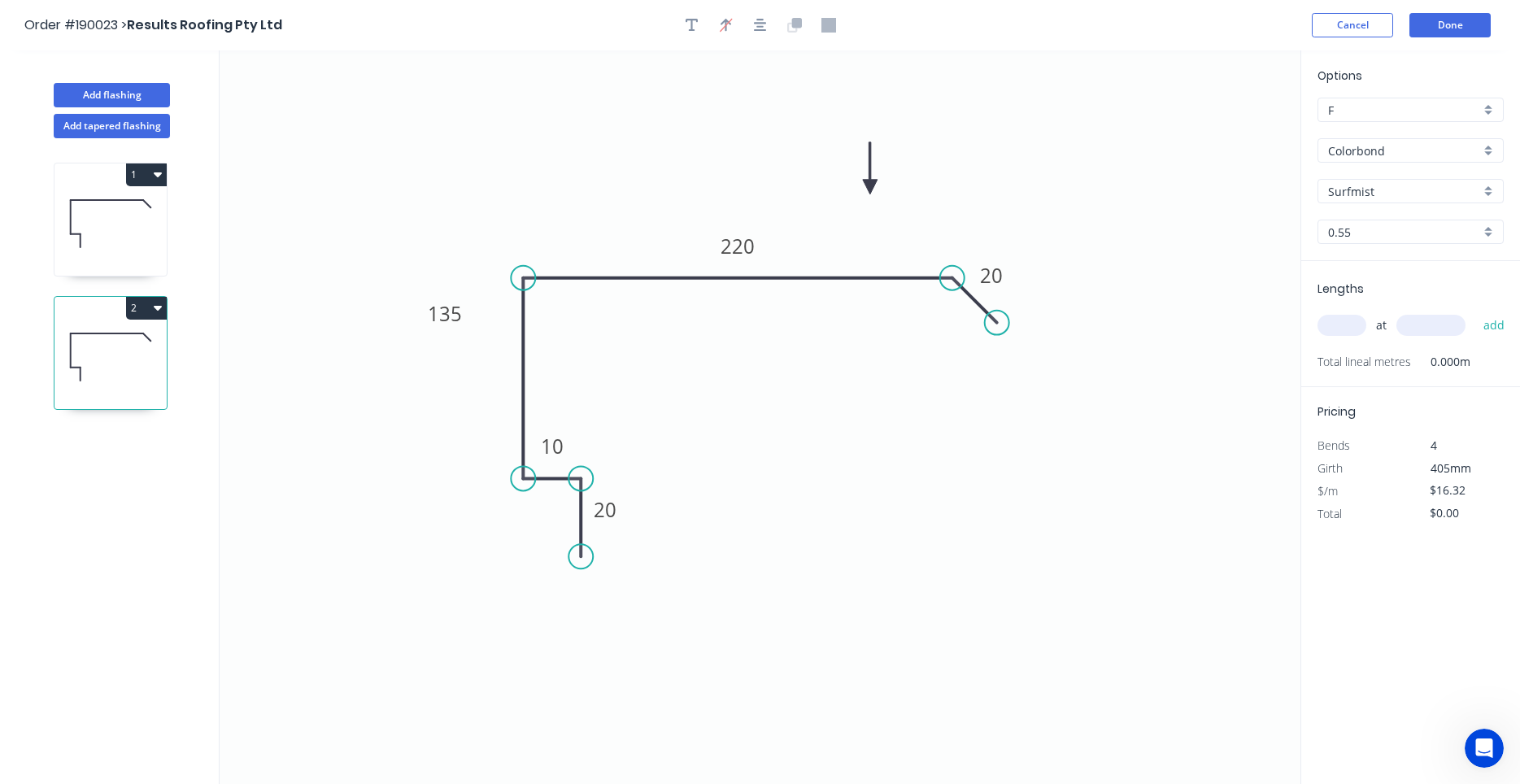
click at [120, 249] on icon at bounding box center [111, 224] width 112 height 104
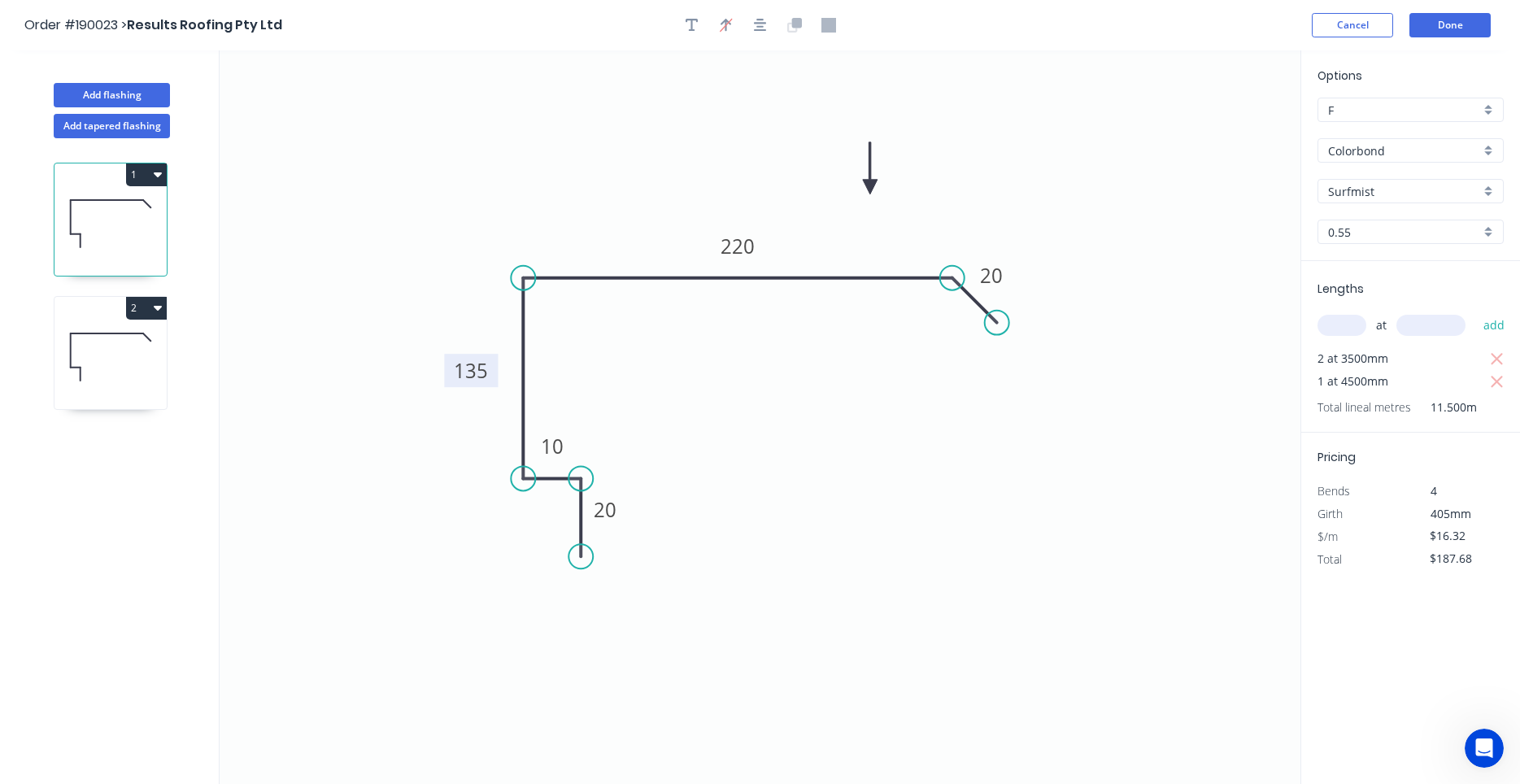
drag, startPoint x: 463, startPoint y: 326, endPoint x: 490, endPoint y: 383, distance: 63.1
click at [490, 383] on rect at bounding box center [470, 370] width 54 height 34
click at [147, 374] on icon at bounding box center [111, 357] width 112 height 104
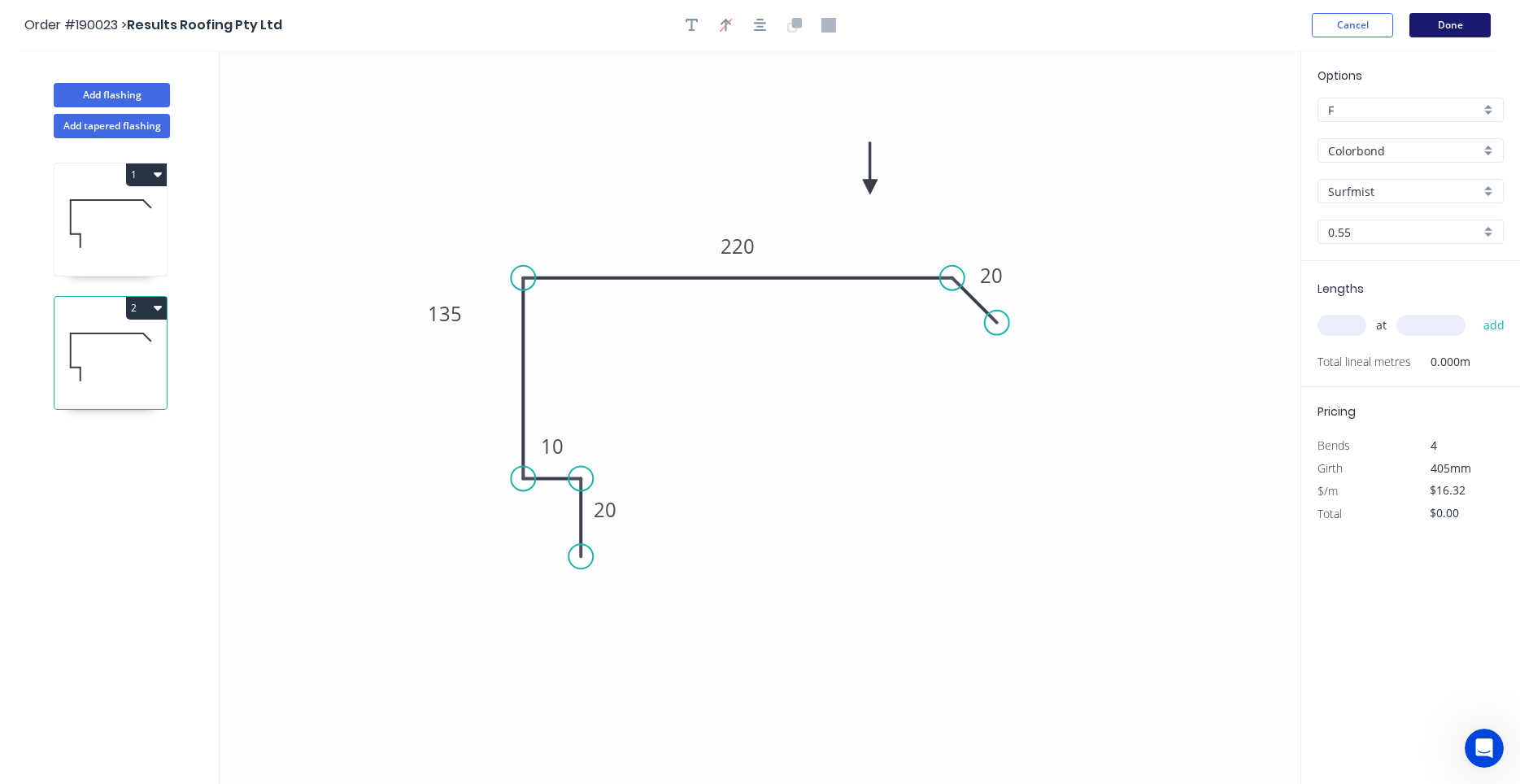
click at [1439, 25] on button "Done" at bounding box center [1450, 26] width 81 height 25
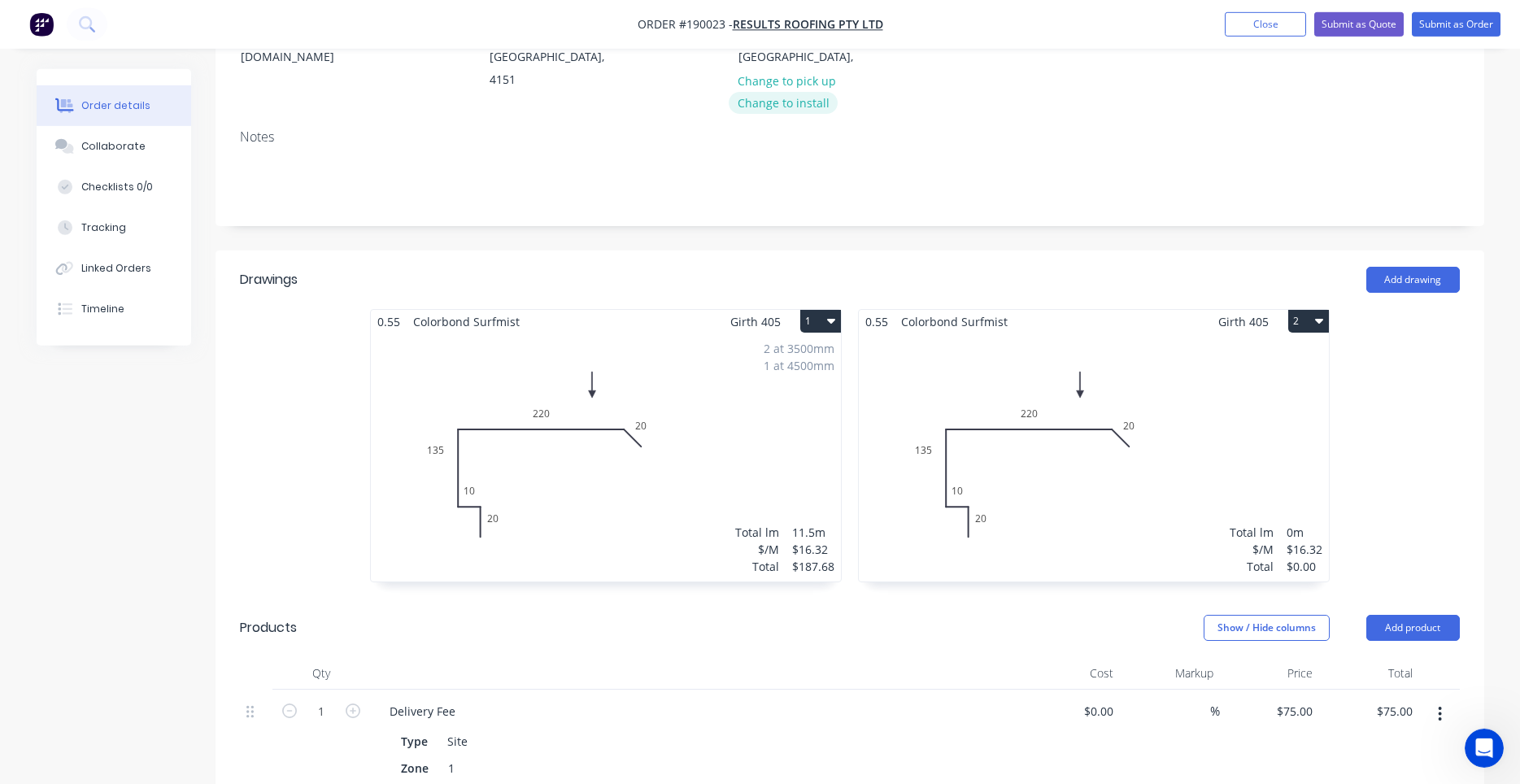
scroll to position [277, 0]
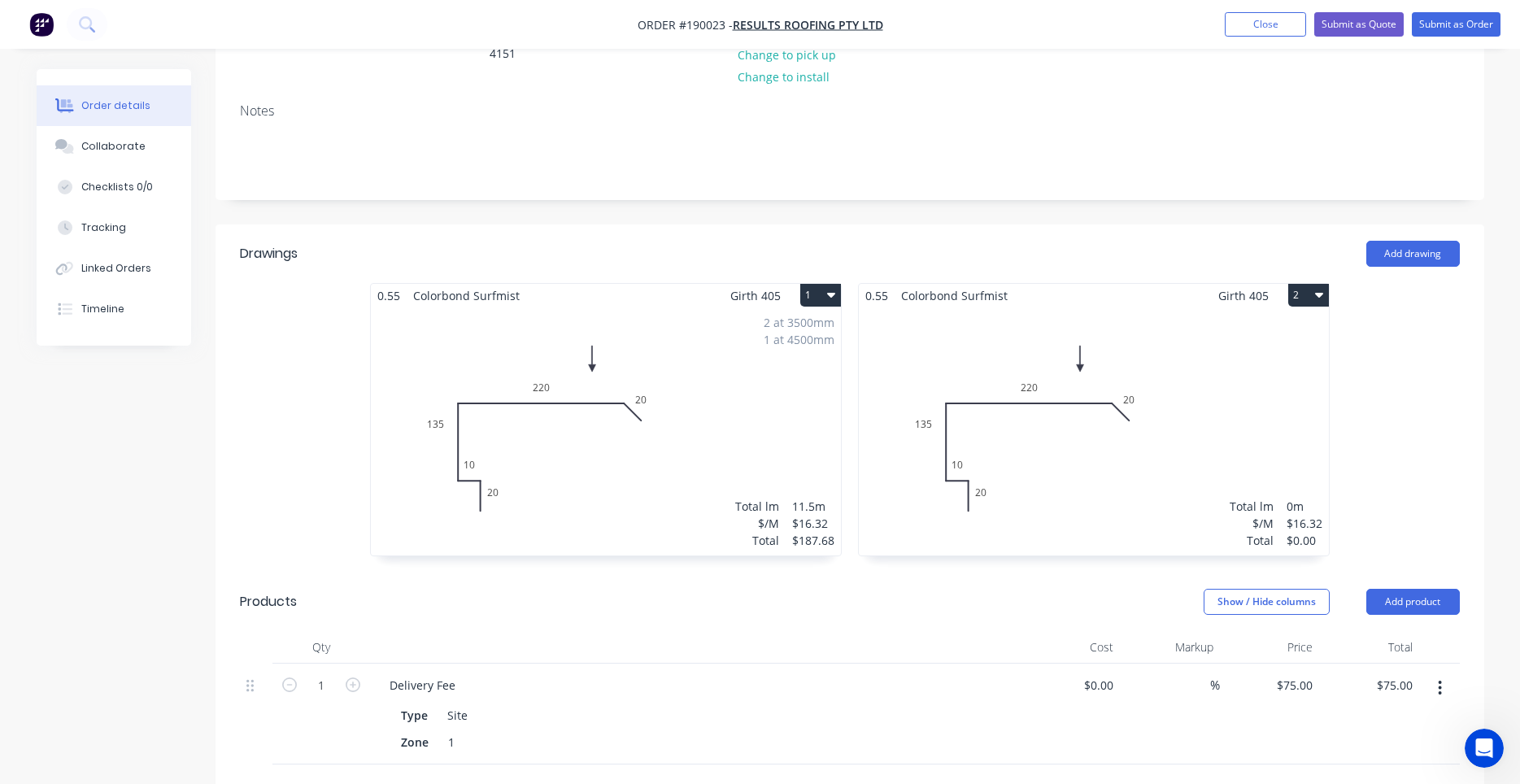
click at [1482, 740] on icon "Open Intercom Messenger" at bounding box center [1485, 749] width 27 height 27
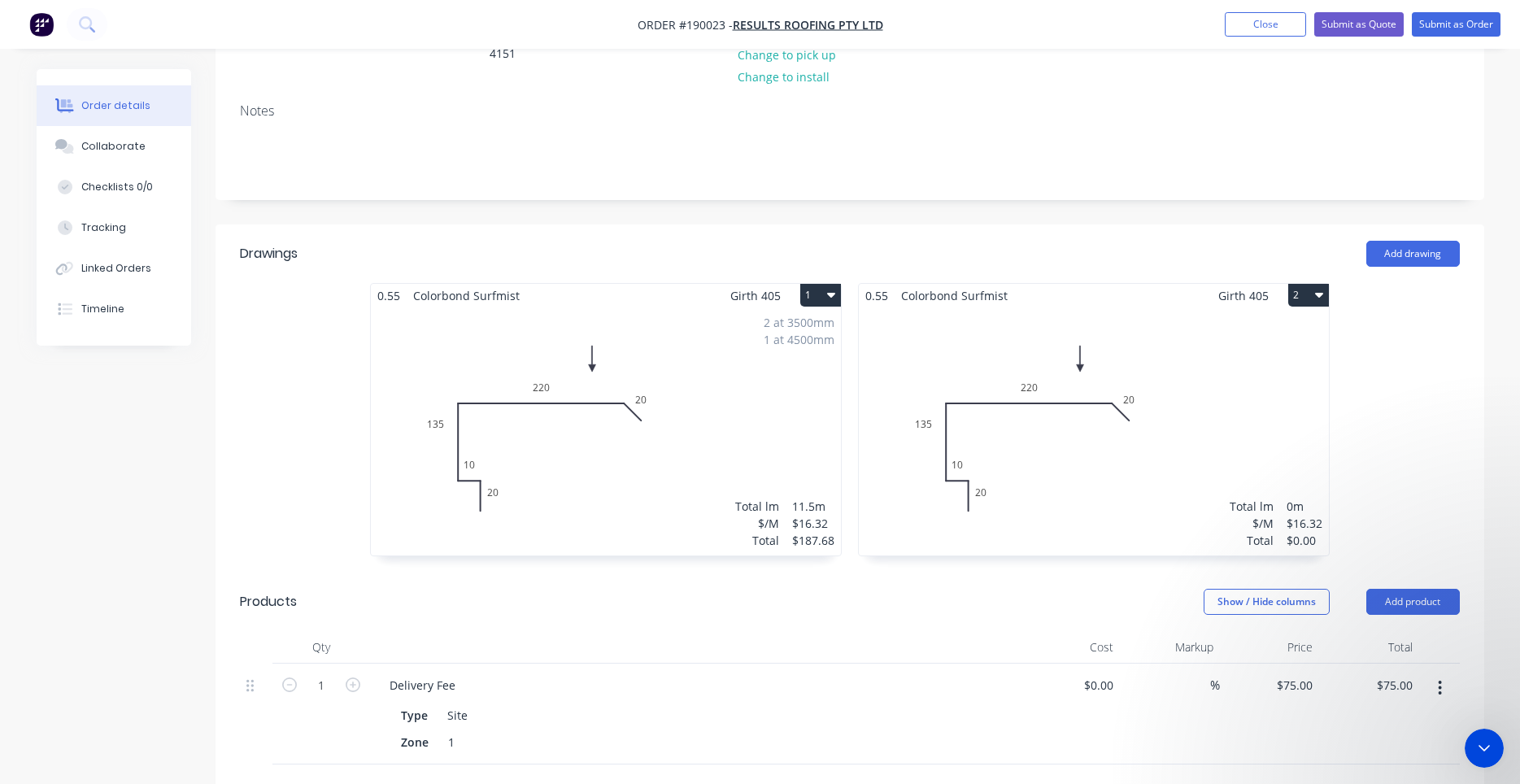
scroll to position [352, 0]
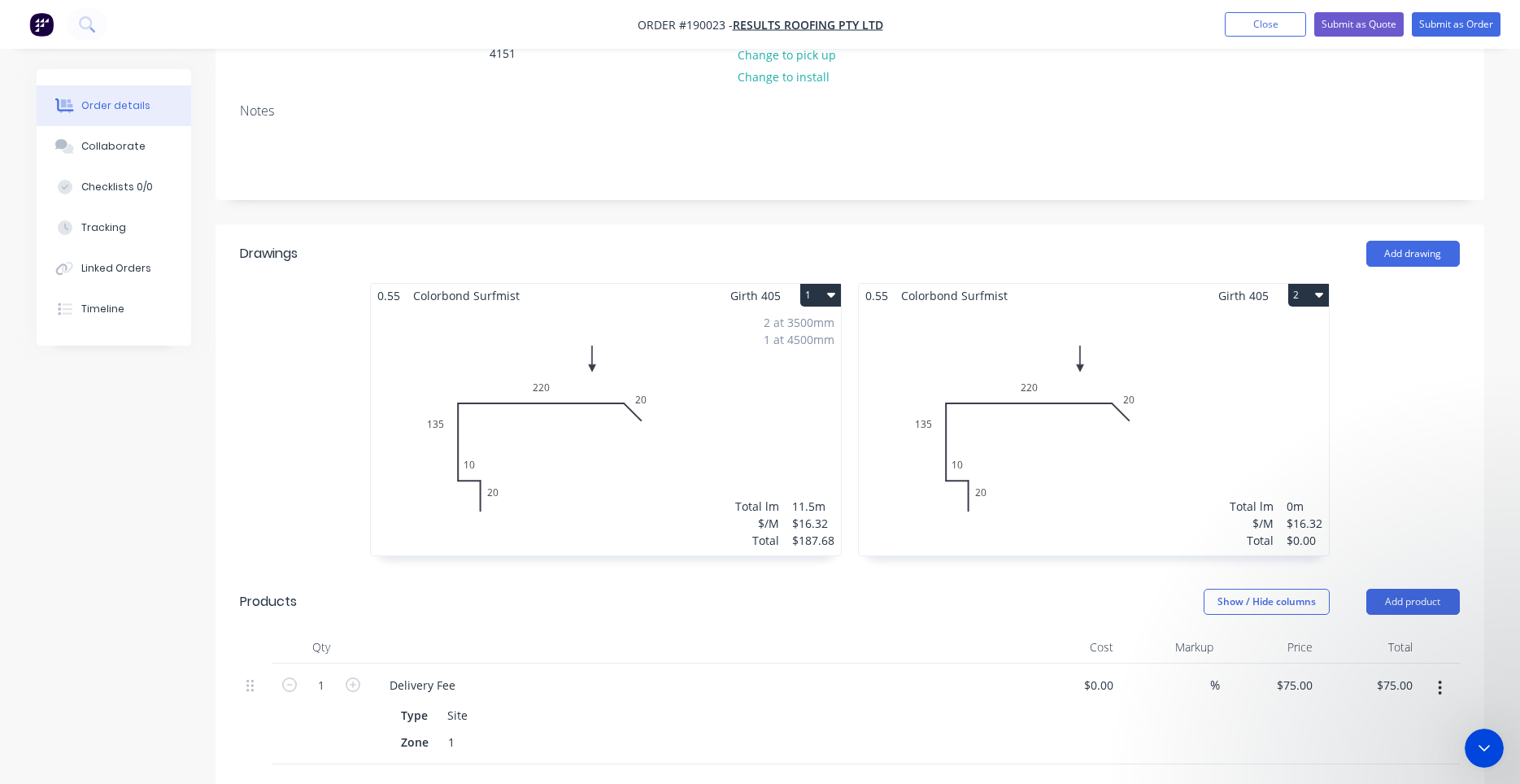
scroll to position [2250, 0]
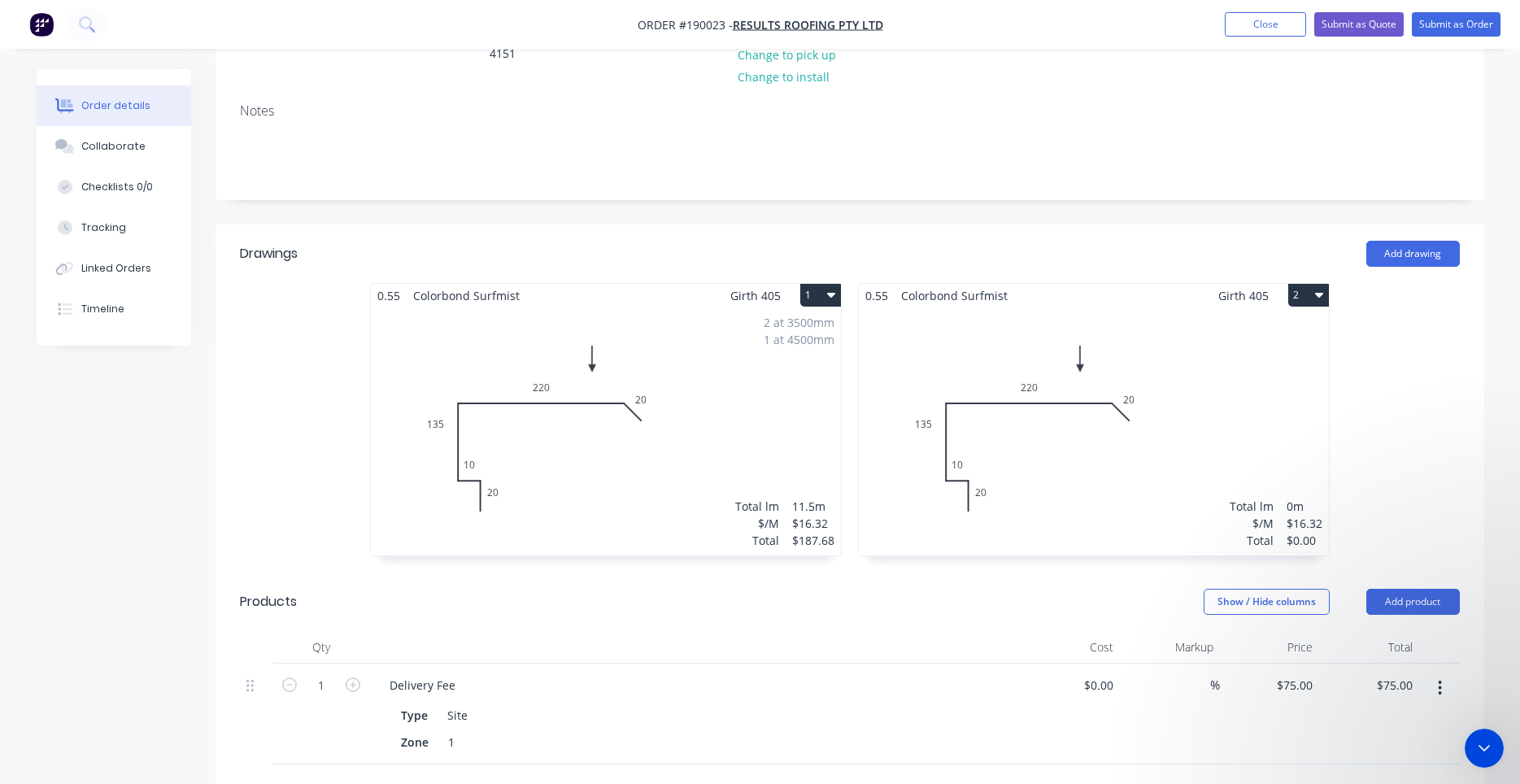
click at [1477, 747] on icon "Close Intercom Messenger" at bounding box center [1485, 748] width 19 height 19
click at [1485, 740] on icon "Open Intercom Messenger" at bounding box center [1485, 749] width 27 height 27
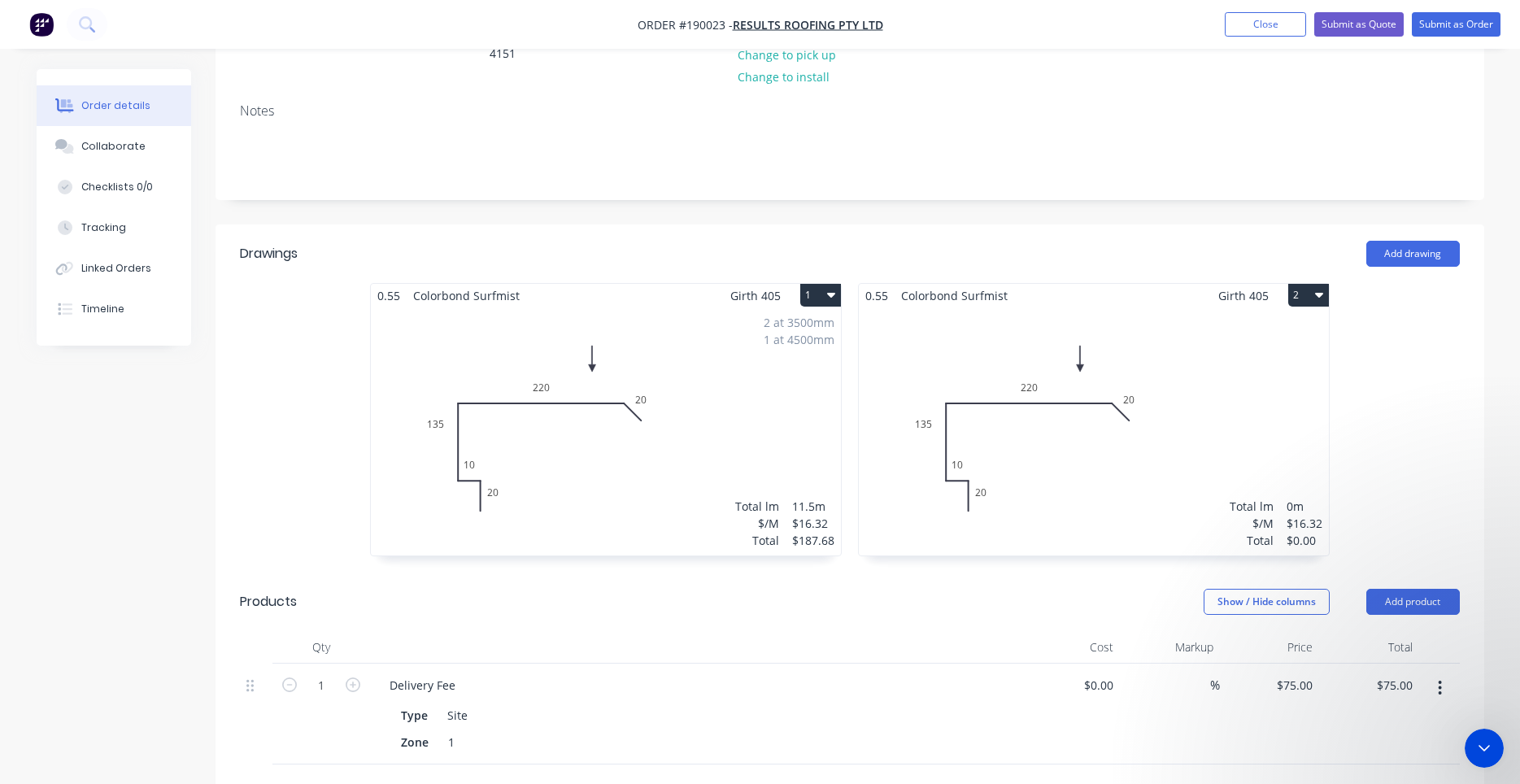
scroll to position [2520, 0]
click at [1495, 753] on div "Close Intercom Messenger" at bounding box center [1485, 748] width 39 height 39
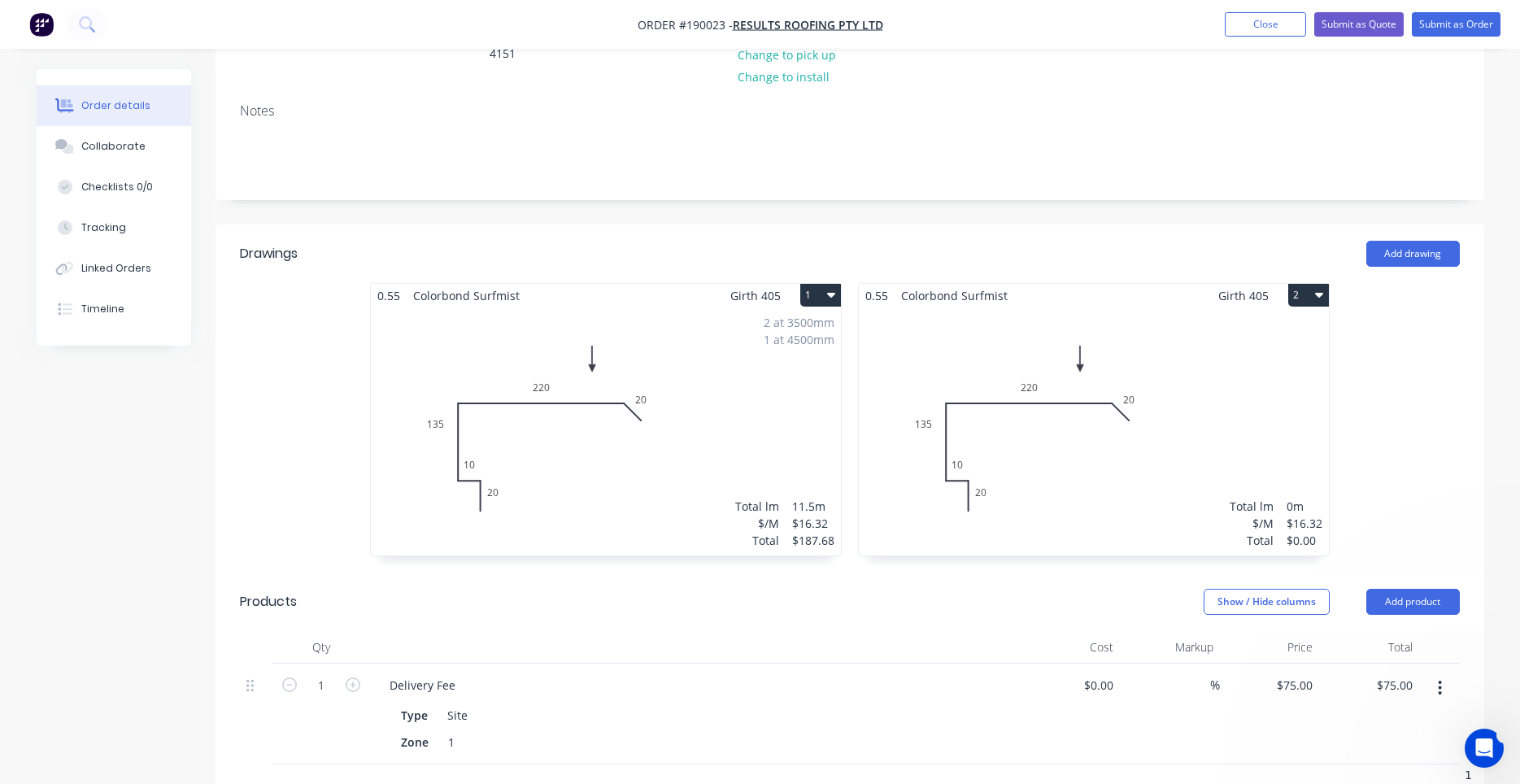
scroll to position [0, 0]
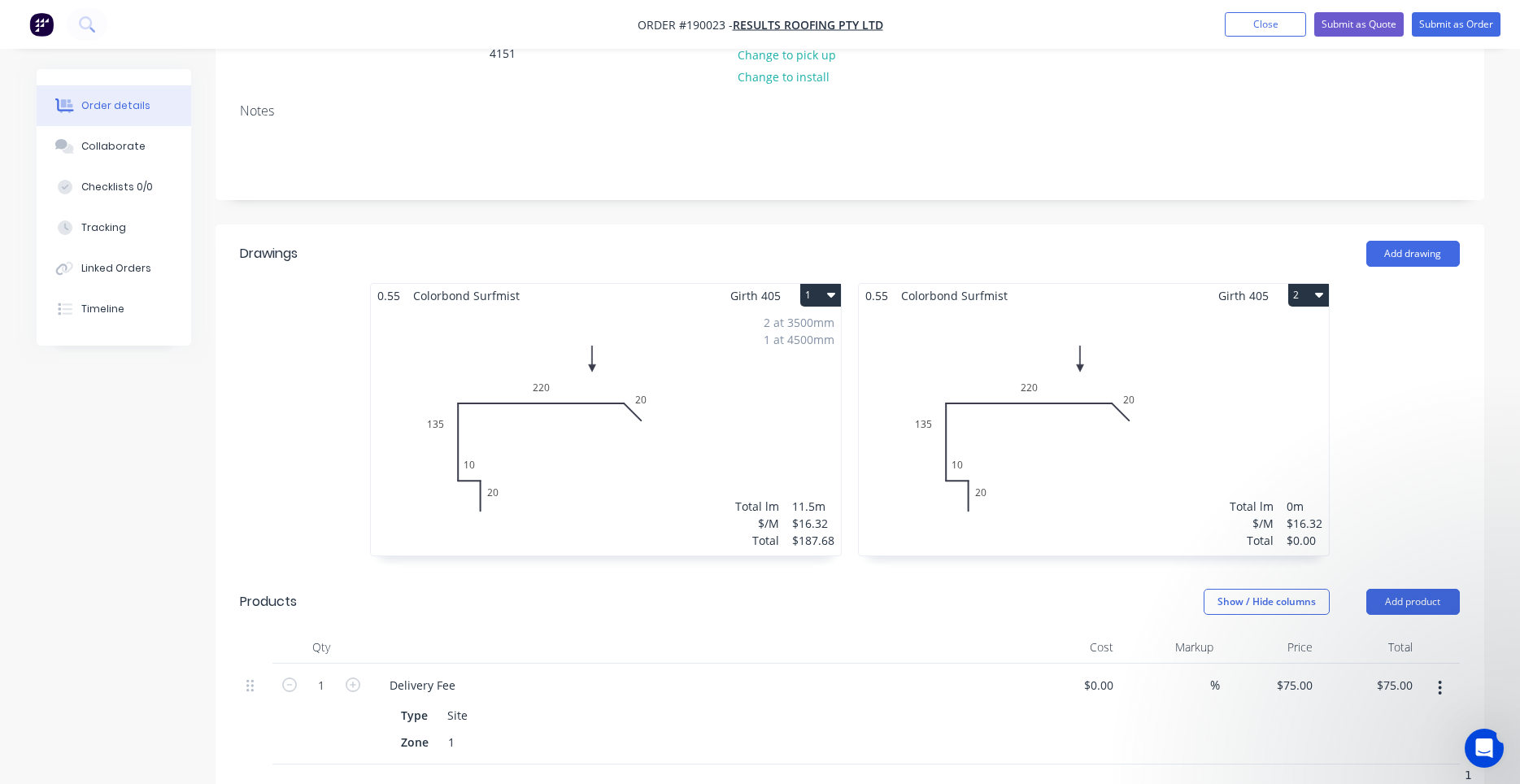
click at [1473, 736] on div "Open Intercom Messenger" at bounding box center [1485, 748] width 54 height 54
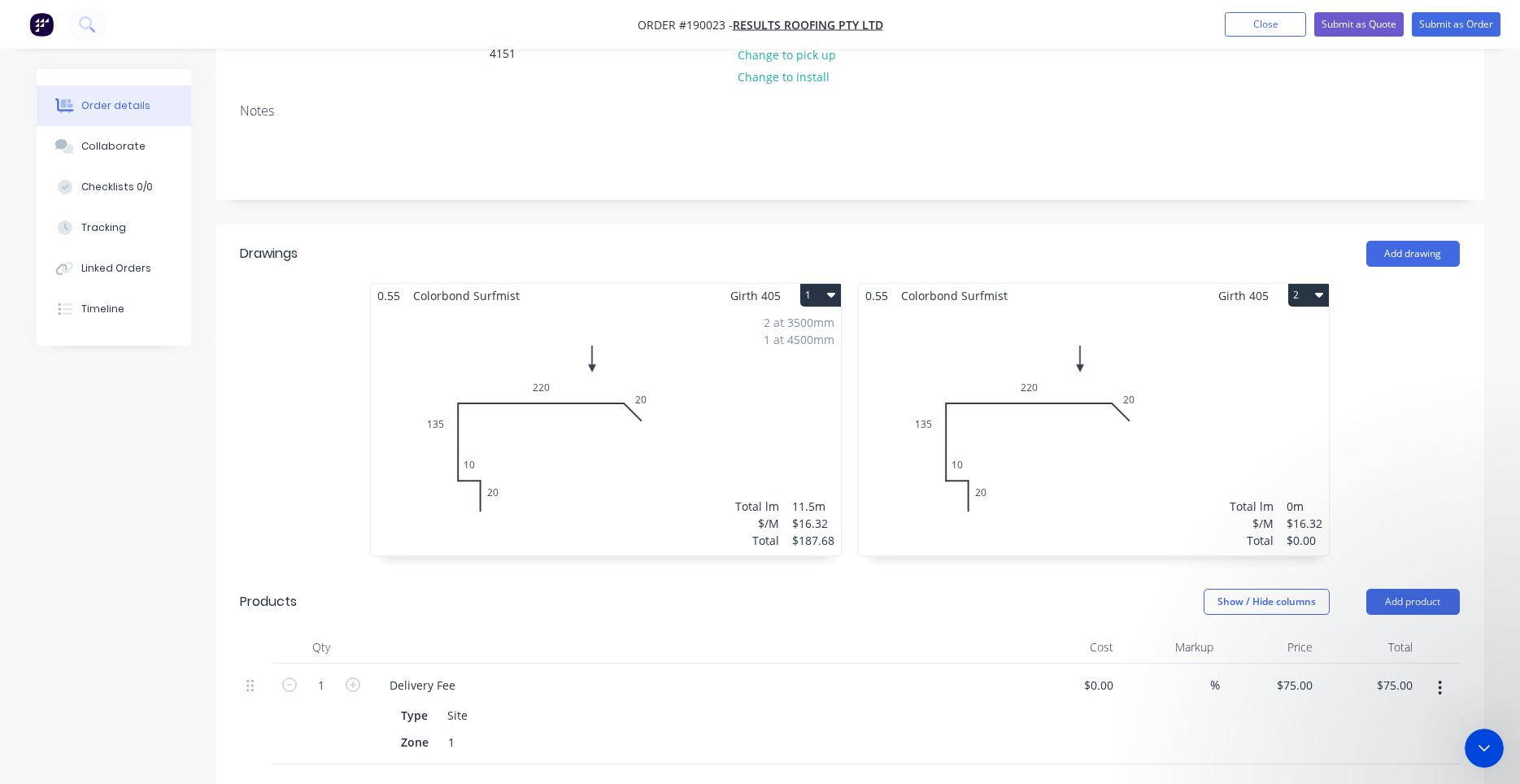
scroll to position [475, 0]
click at [1478, 750] on icon "Close Intercom Messenger" at bounding box center [1485, 748] width 19 height 19
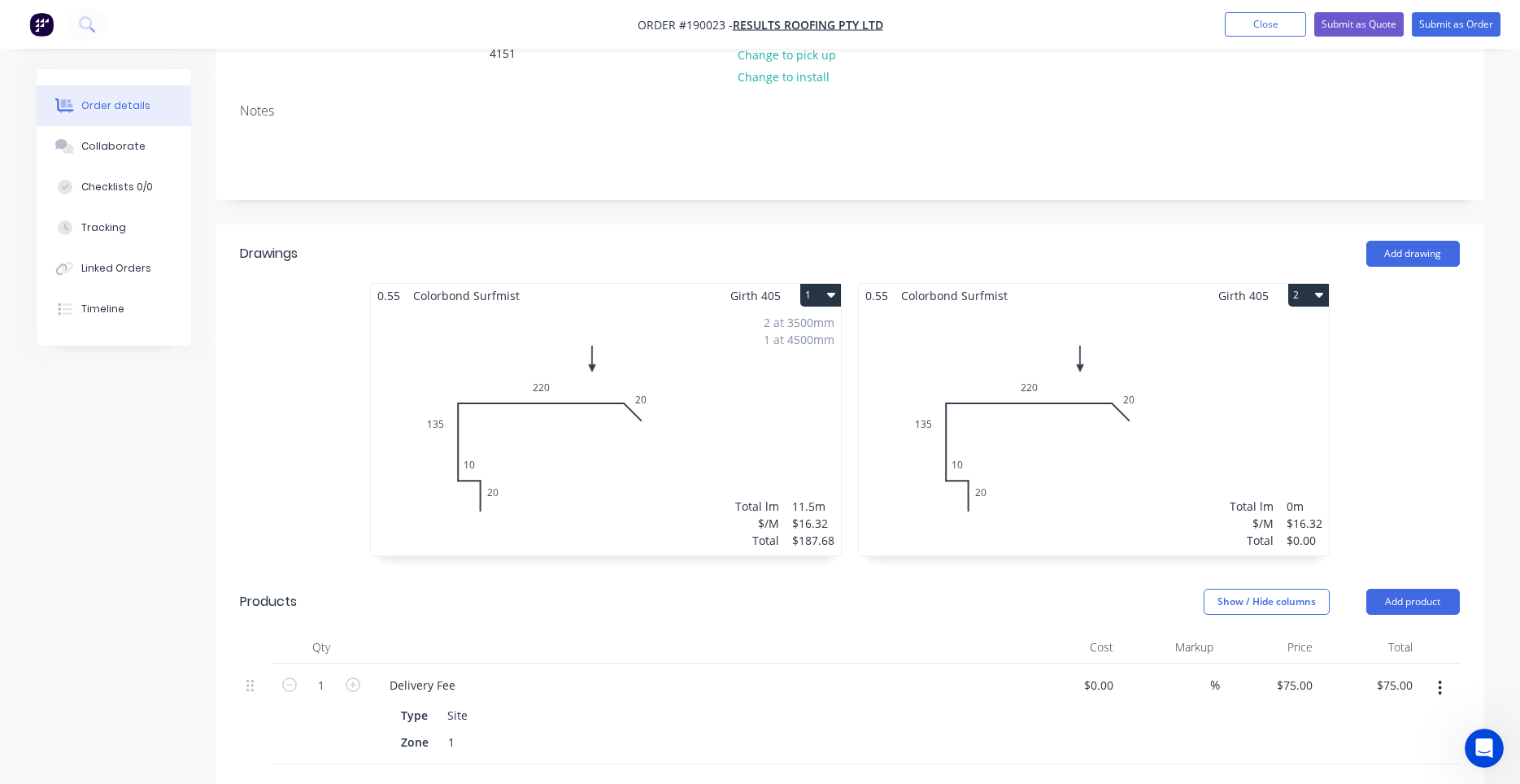
click at [1060, 446] on div "Total lm $/M Total 0m $16.32 $0.00" at bounding box center [1094, 431] width 470 height 248
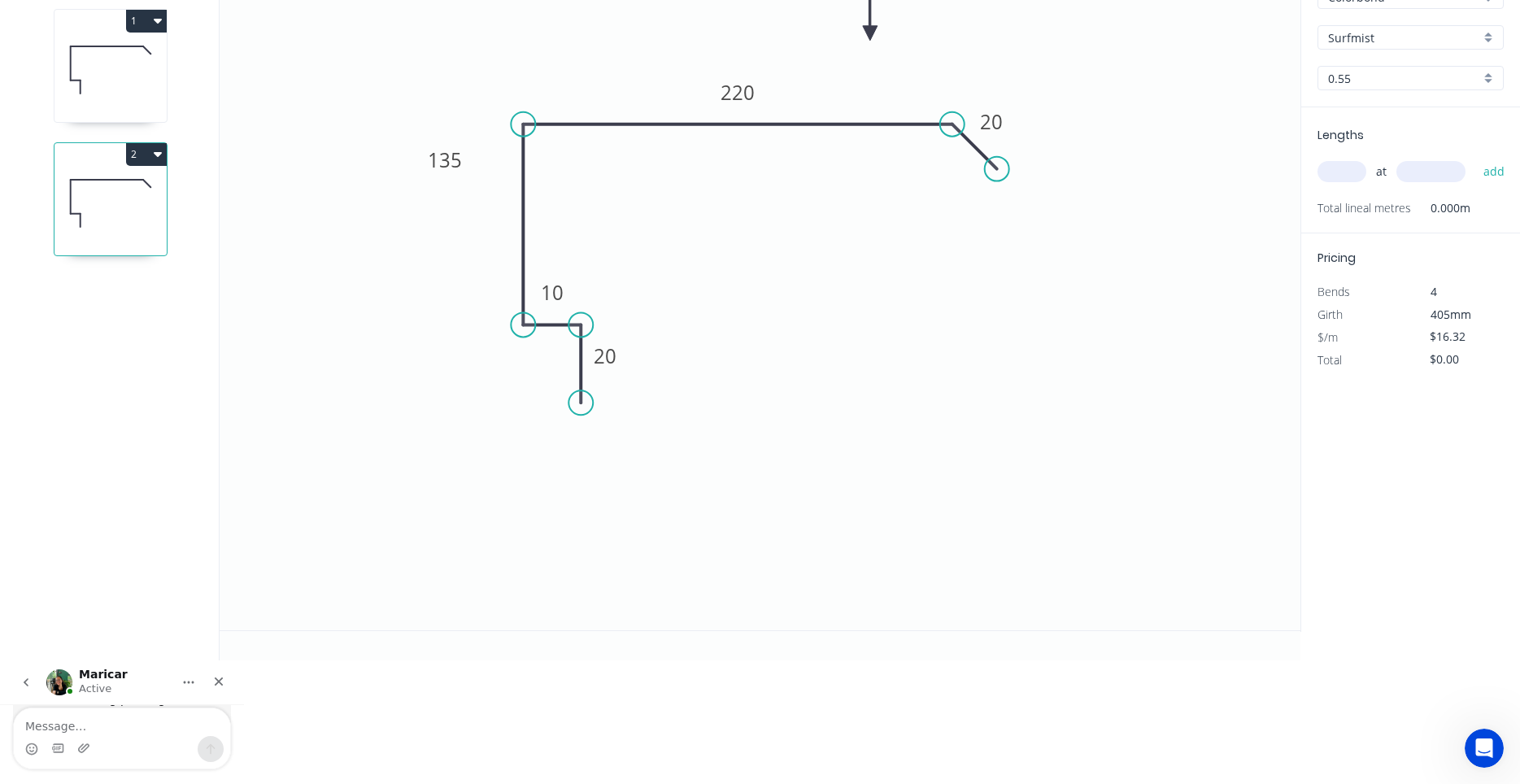
scroll to position [30, 0]
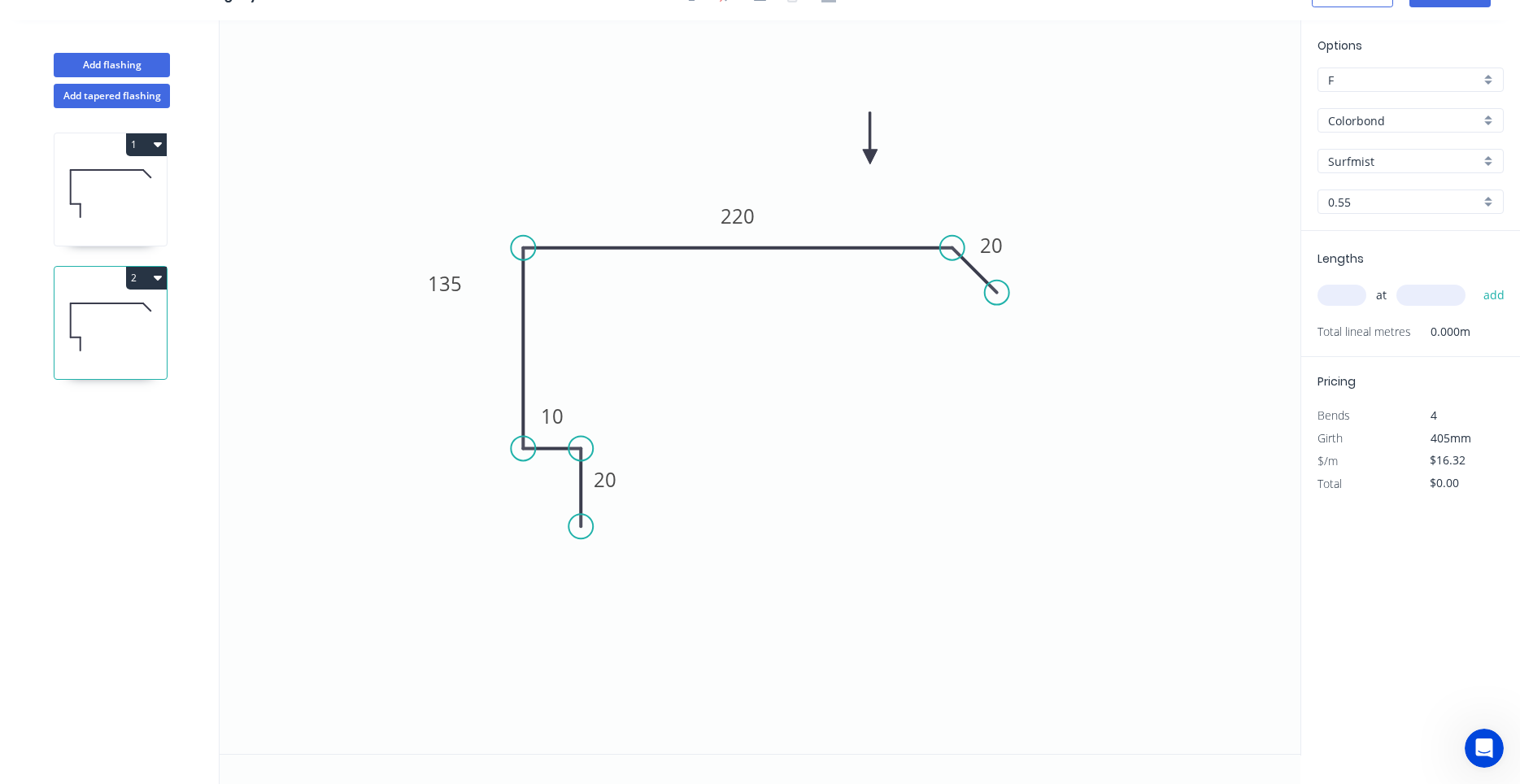
click at [136, 209] on icon at bounding box center [111, 194] width 112 height 104
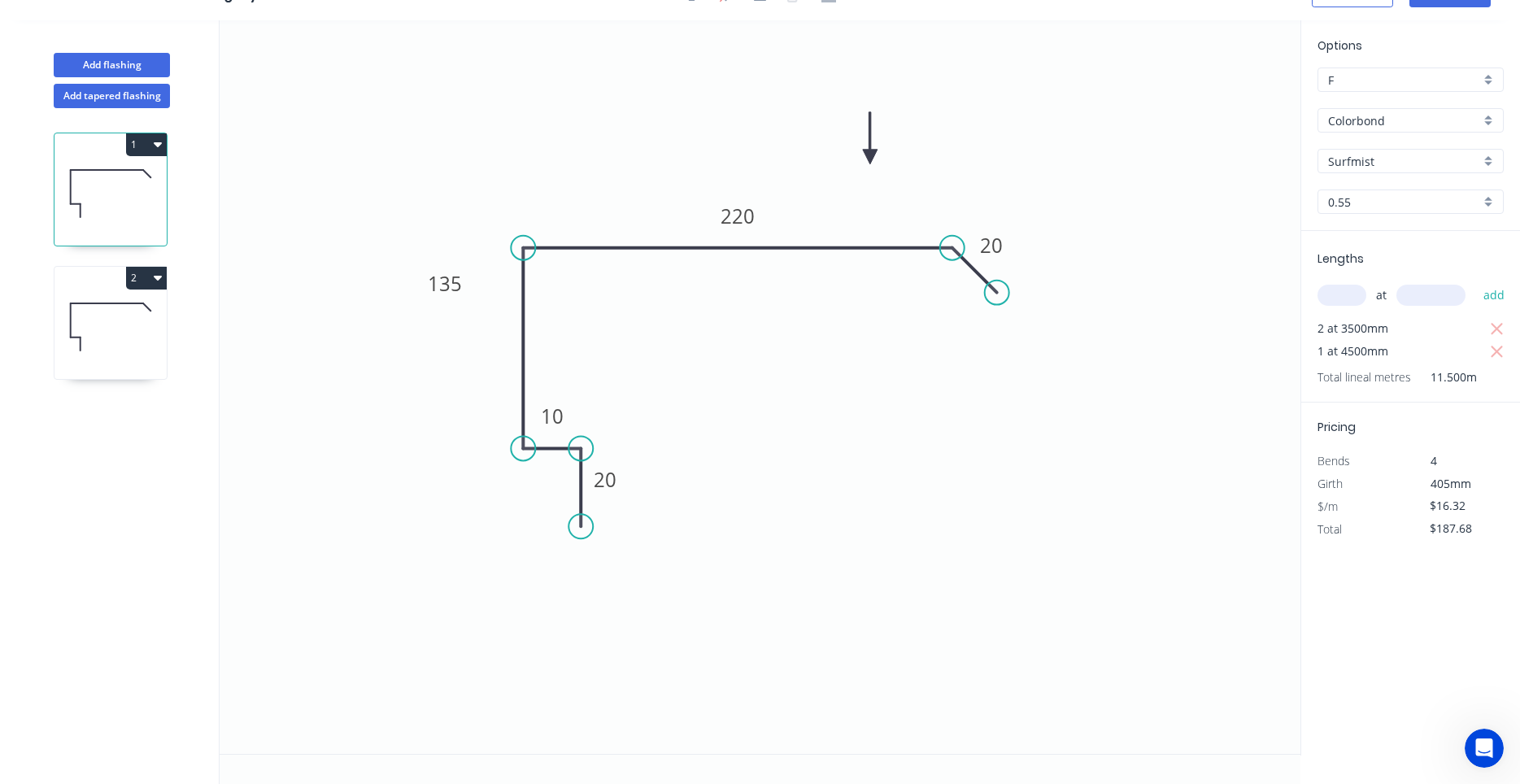
click at [117, 317] on icon at bounding box center [111, 327] width 112 height 104
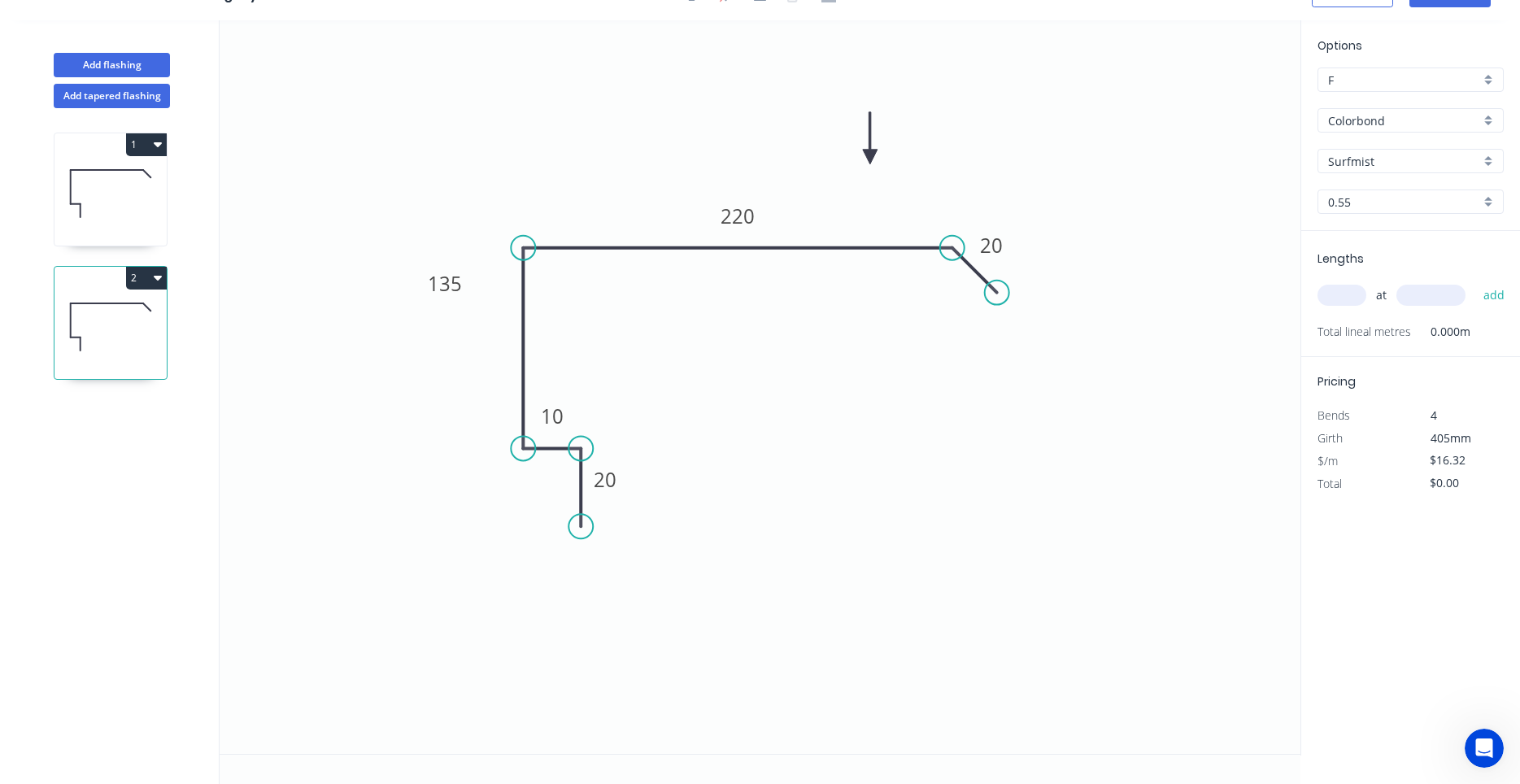
click at [127, 201] on icon at bounding box center [111, 194] width 112 height 104
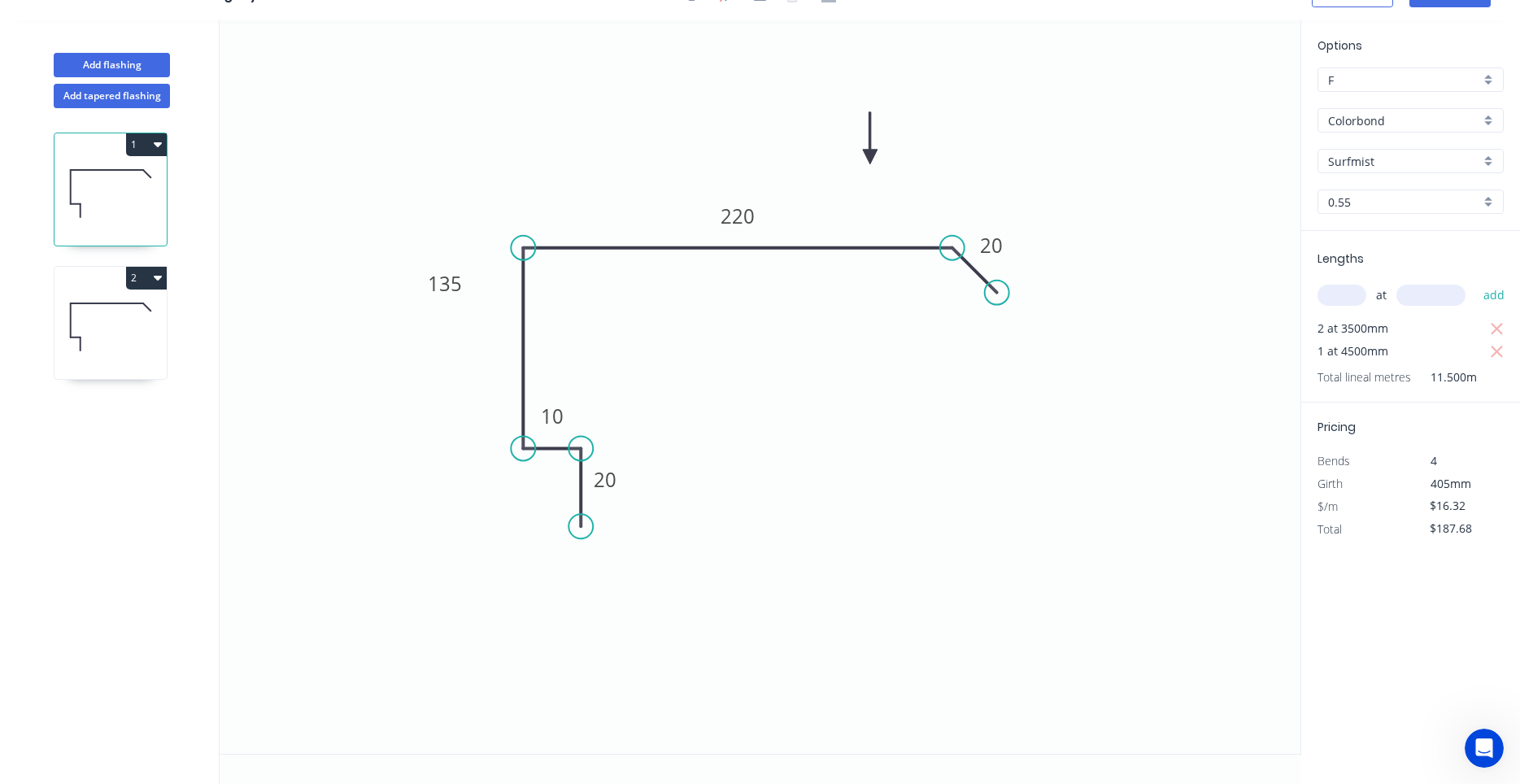
click at [102, 322] on icon at bounding box center [111, 327] width 112 height 104
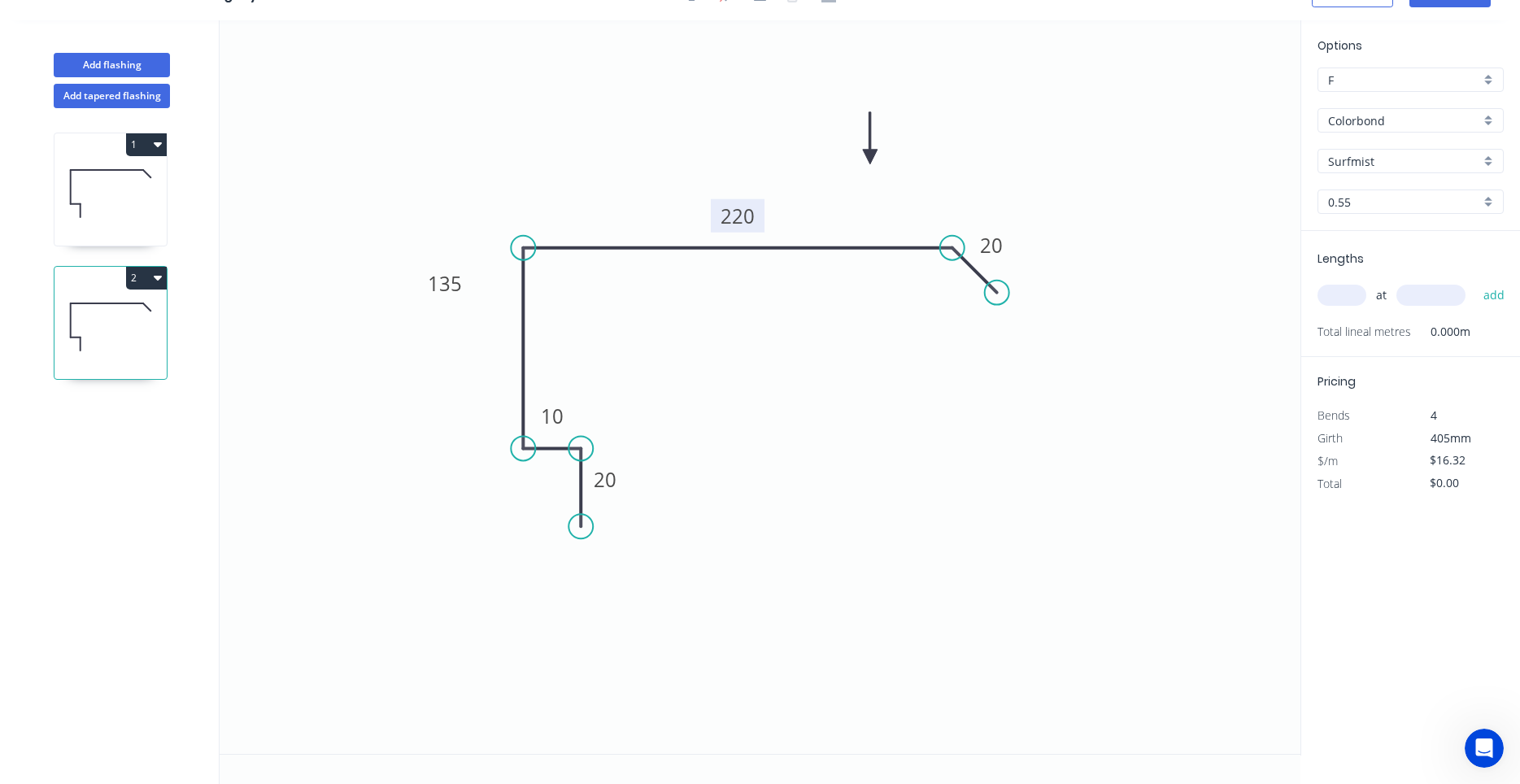
click at [729, 227] on tspan "220" at bounding box center [737, 216] width 34 height 27
click at [1342, 293] on input "text" at bounding box center [1341, 295] width 49 height 21
click at [1476, 281] on button "add" at bounding box center [1494, 294] width 38 height 27
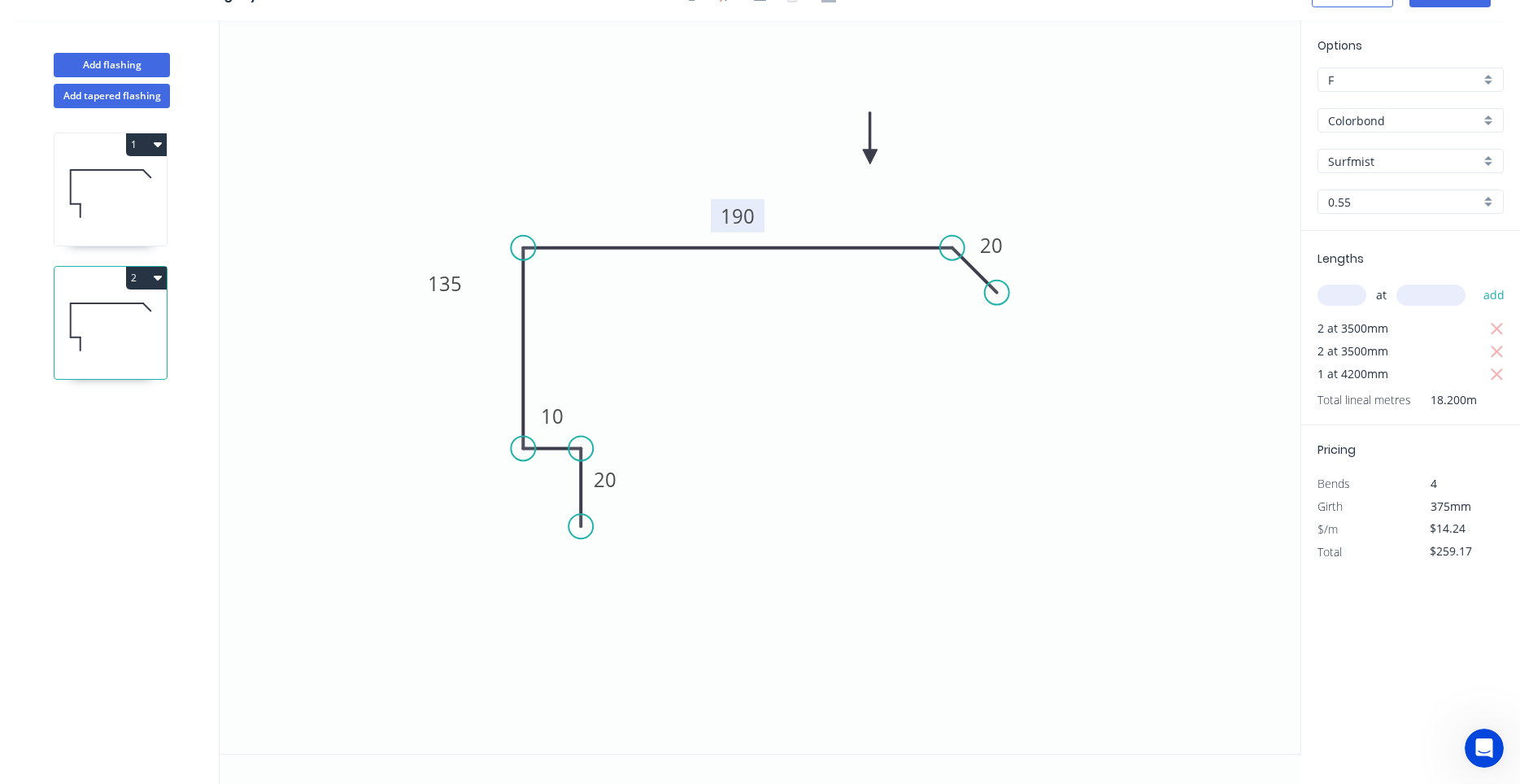
click at [158, 279] on icon "button" at bounding box center [157, 278] width 8 height 5
click at [153, 310] on button "Duplicate" at bounding box center [89, 317] width 155 height 33
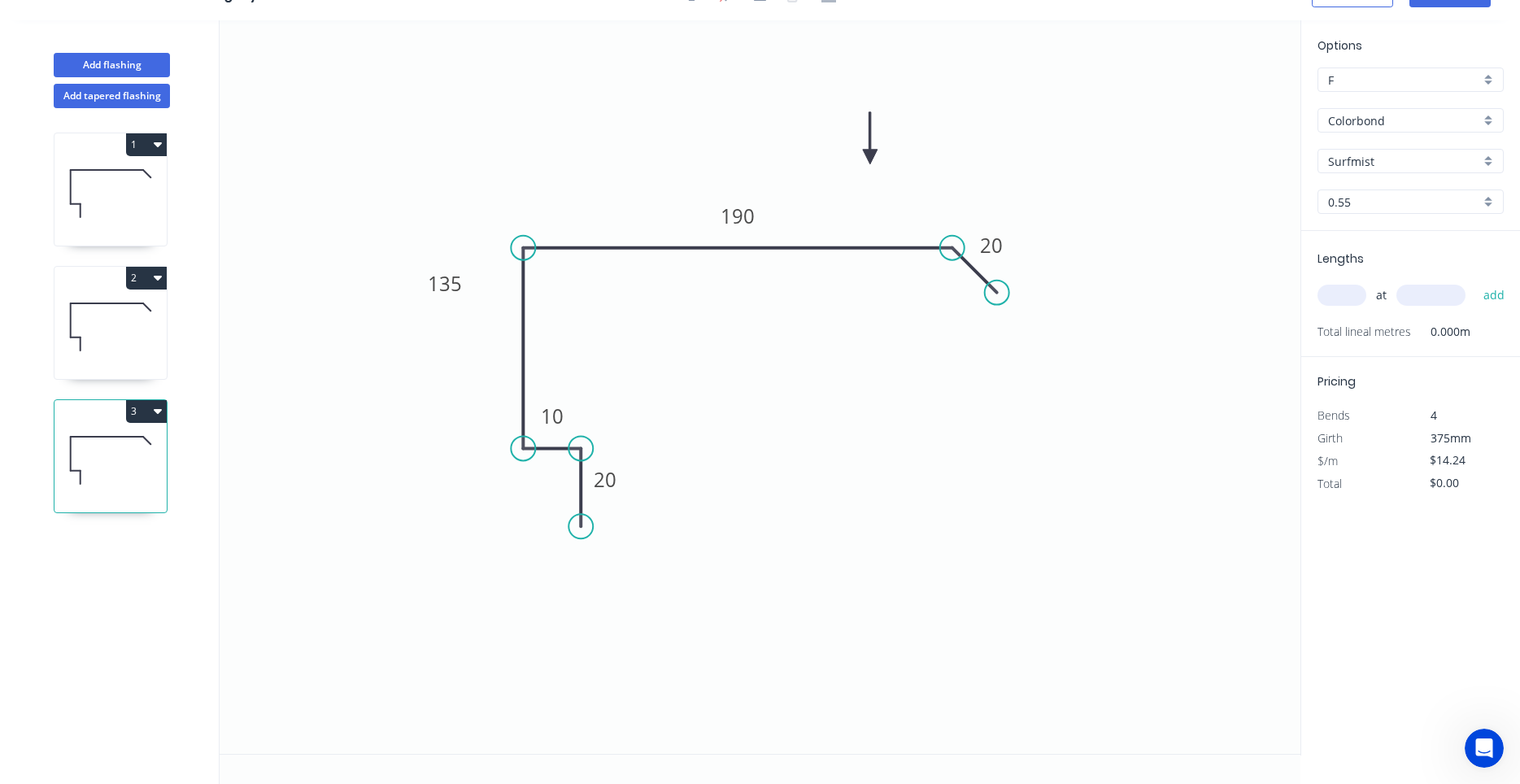
click at [150, 454] on icon at bounding box center [111, 461] width 112 height 104
click at [130, 351] on icon at bounding box center [111, 327] width 112 height 104
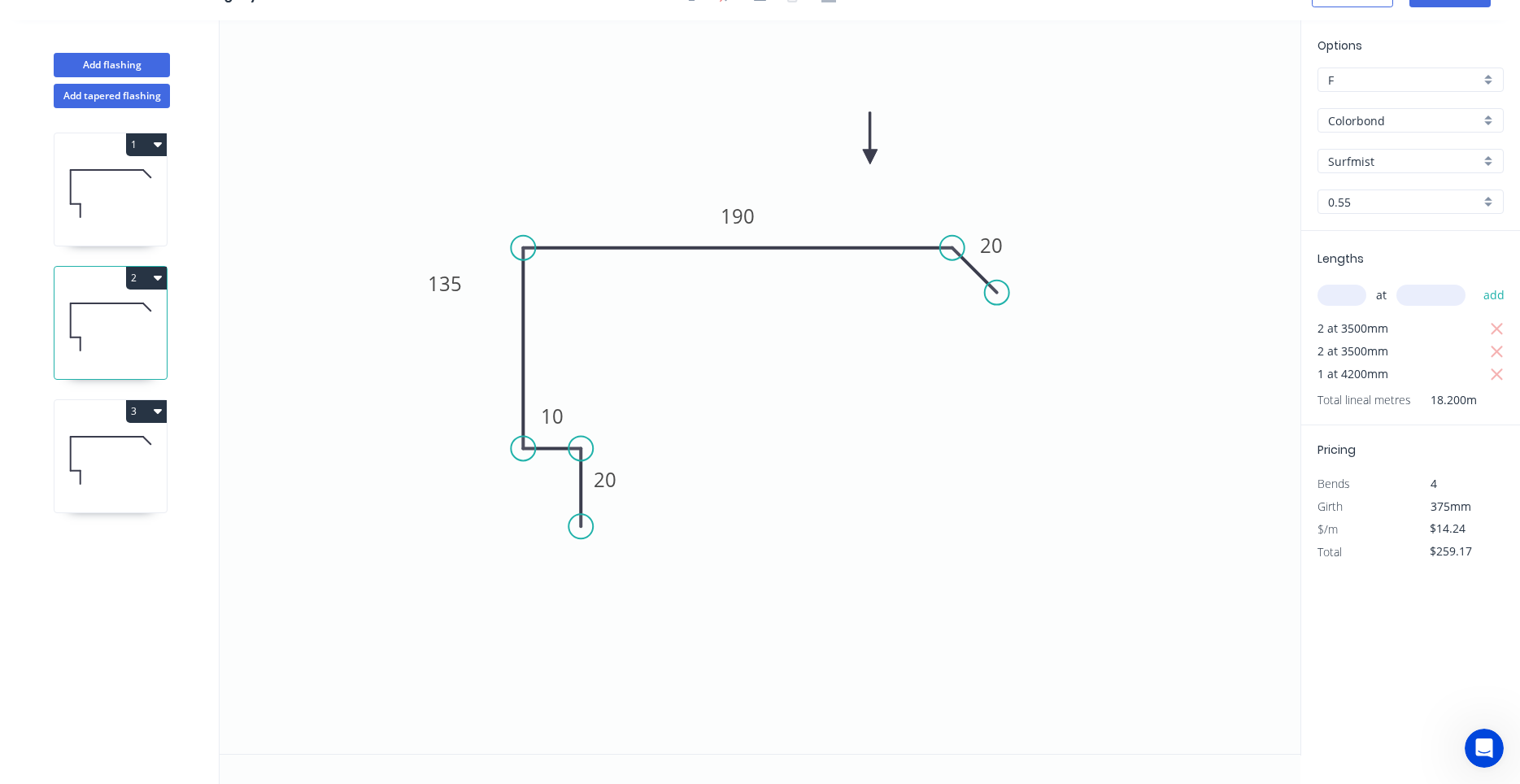
click at [126, 448] on icon at bounding box center [111, 461] width 112 height 104
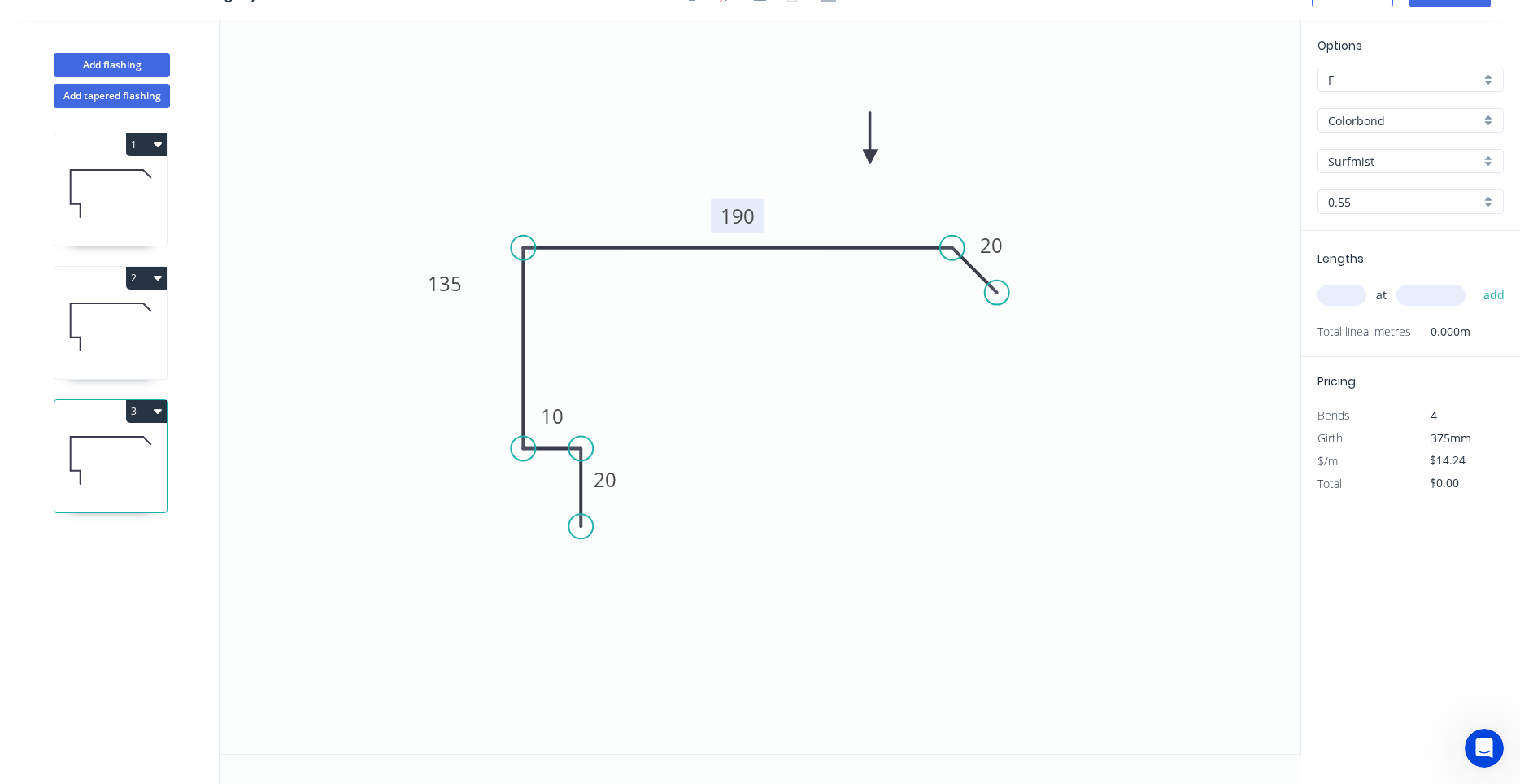
click at [729, 218] on tspan "190" at bounding box center [737, 216] width 34 height 27
click at [1346, 300] on input "text" at bounding box center [1341, 295] width 49 height 21
click at [1476, 281] on button "add" at bounding box center [1494, 294] width 38 height 27
click at [142, 331] on icon at bounding box center [111, 327] width 112 height 104
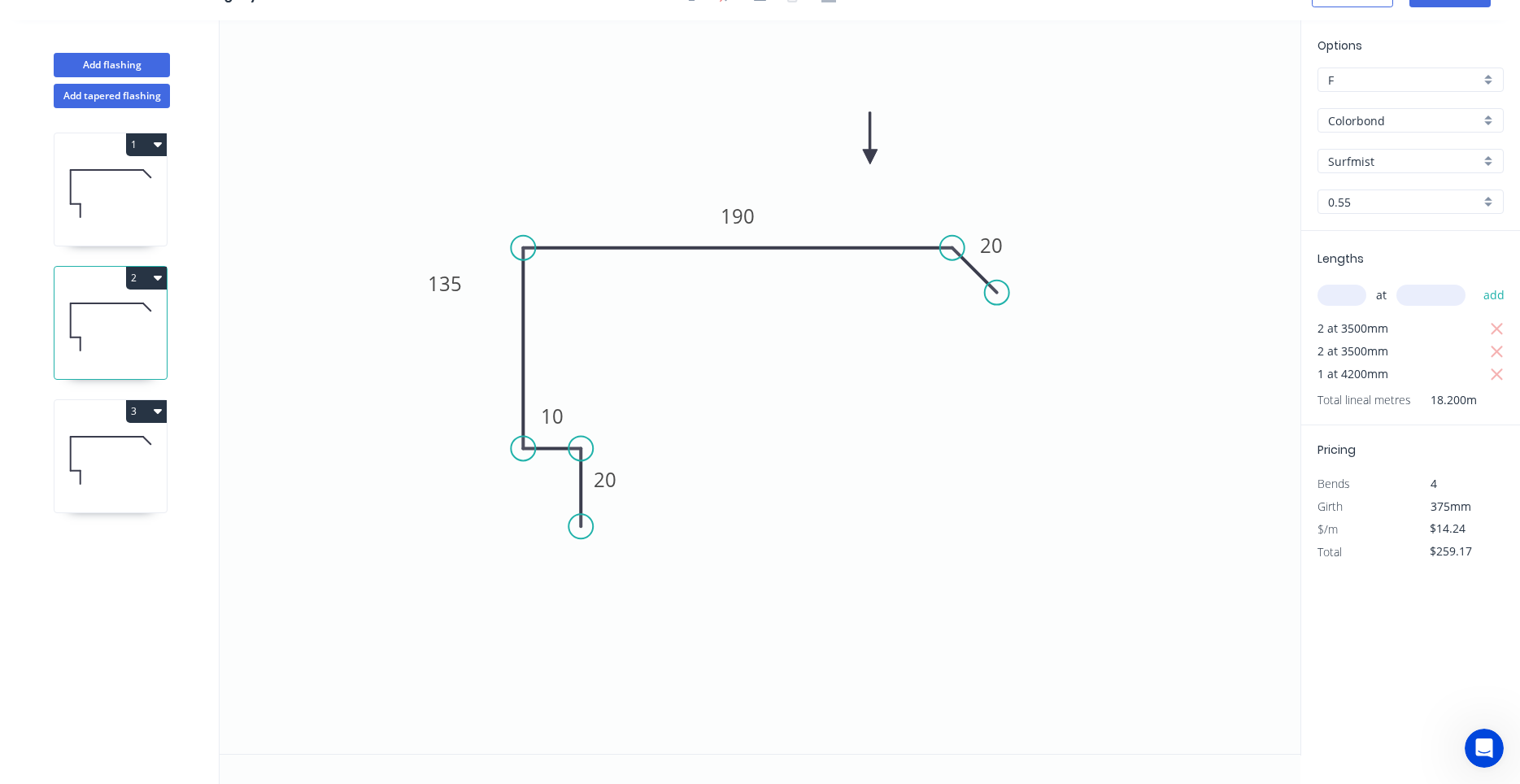
click at [108, 186] on icon at bounding box center [111, 194] width 112 height 104
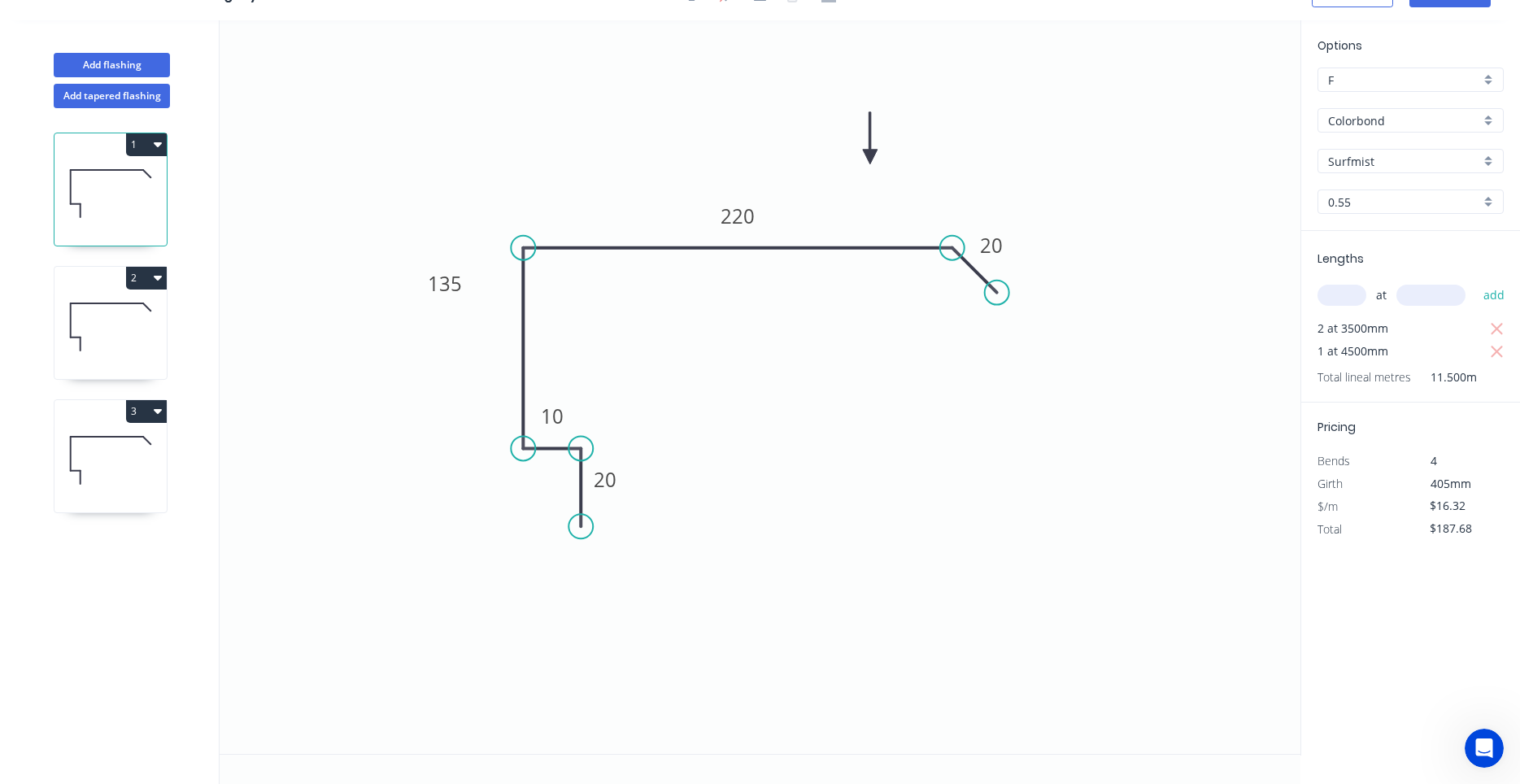
click at [81, 330] on icon at bounding box center [111, 327] width 112 height 104
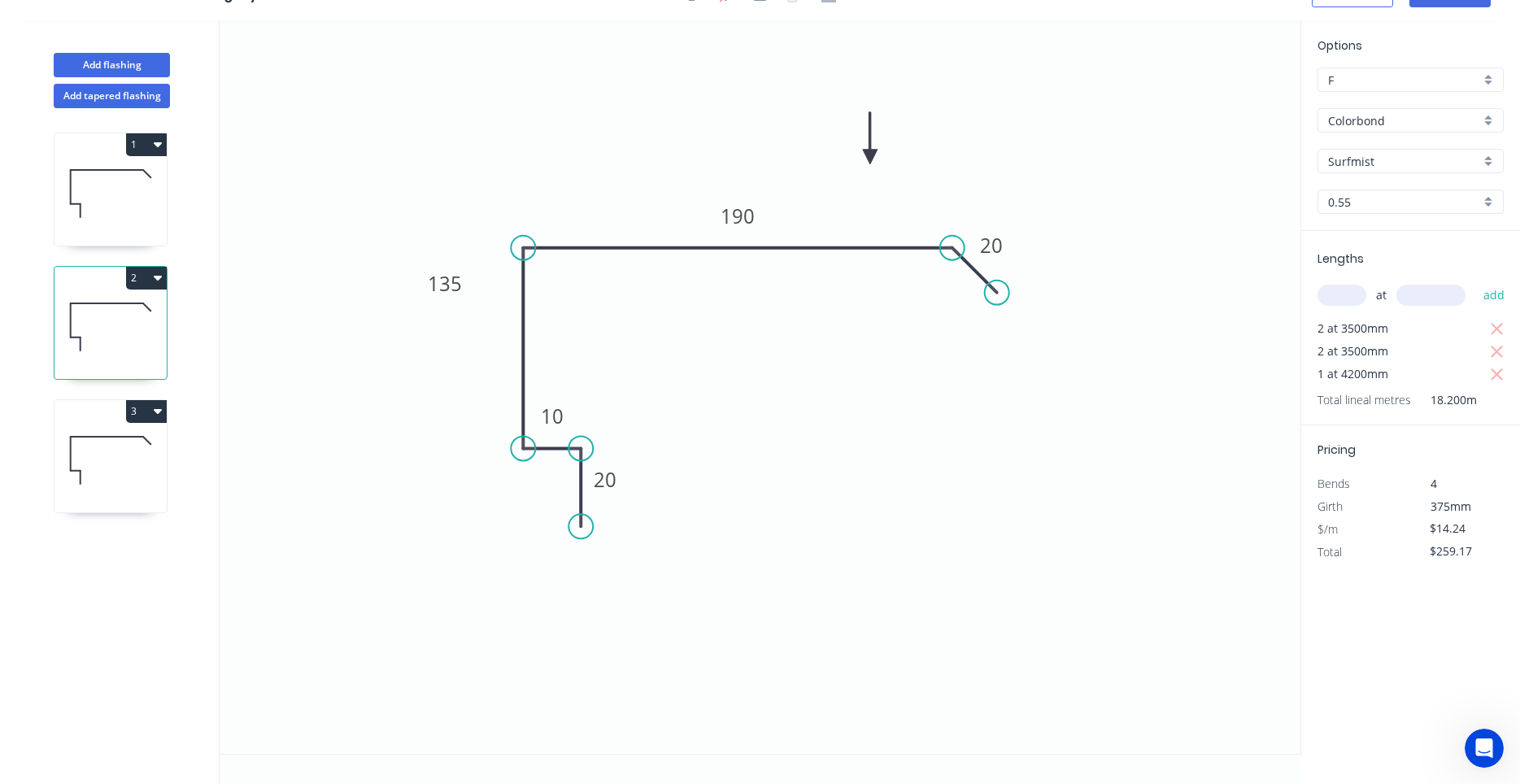
click at [80, 458] on icon at bounding box center [111, 461] width 112 height 104
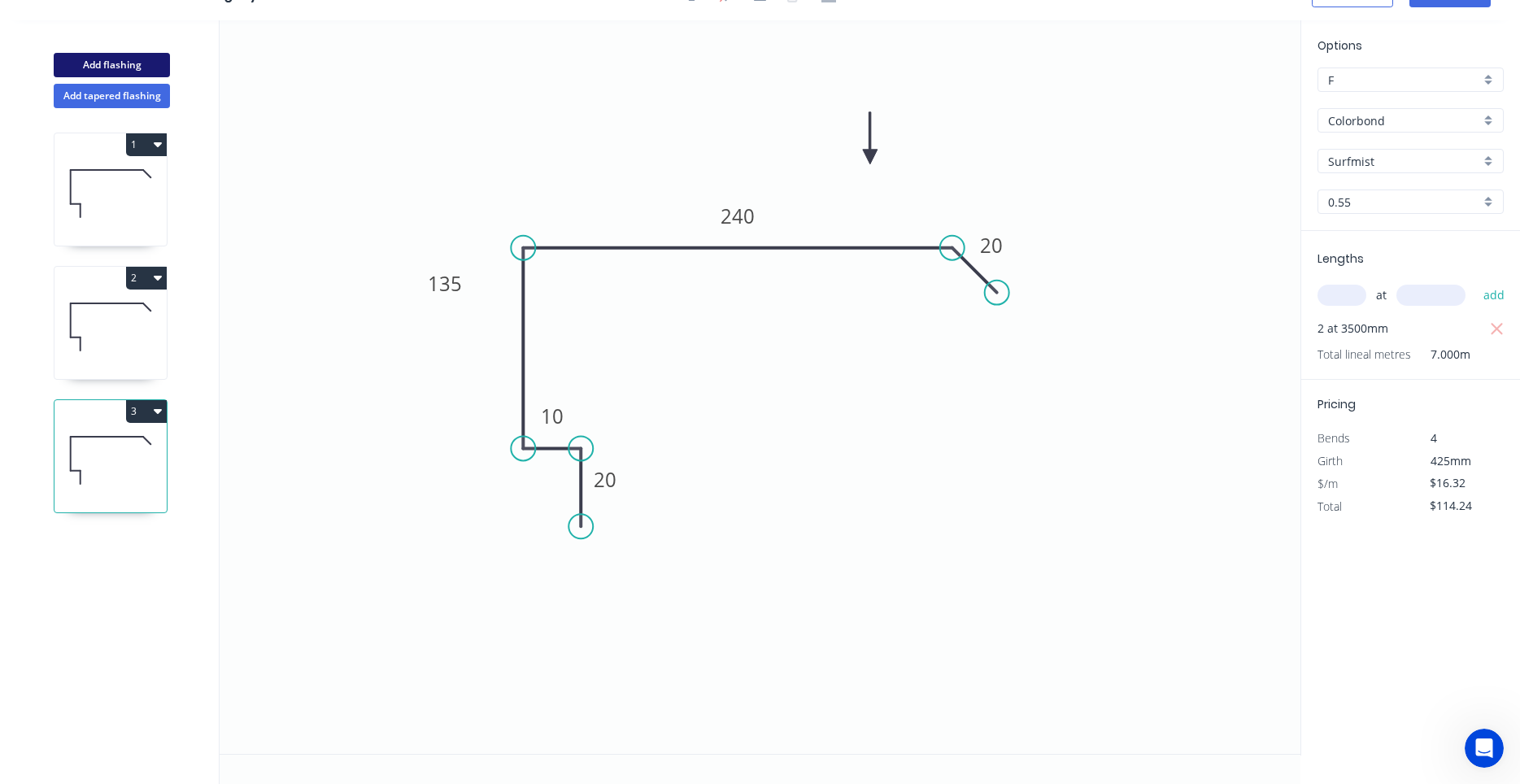
click at [149, 72] on button "Add flashing" at bounding box center [112, 65] width 117 height 25
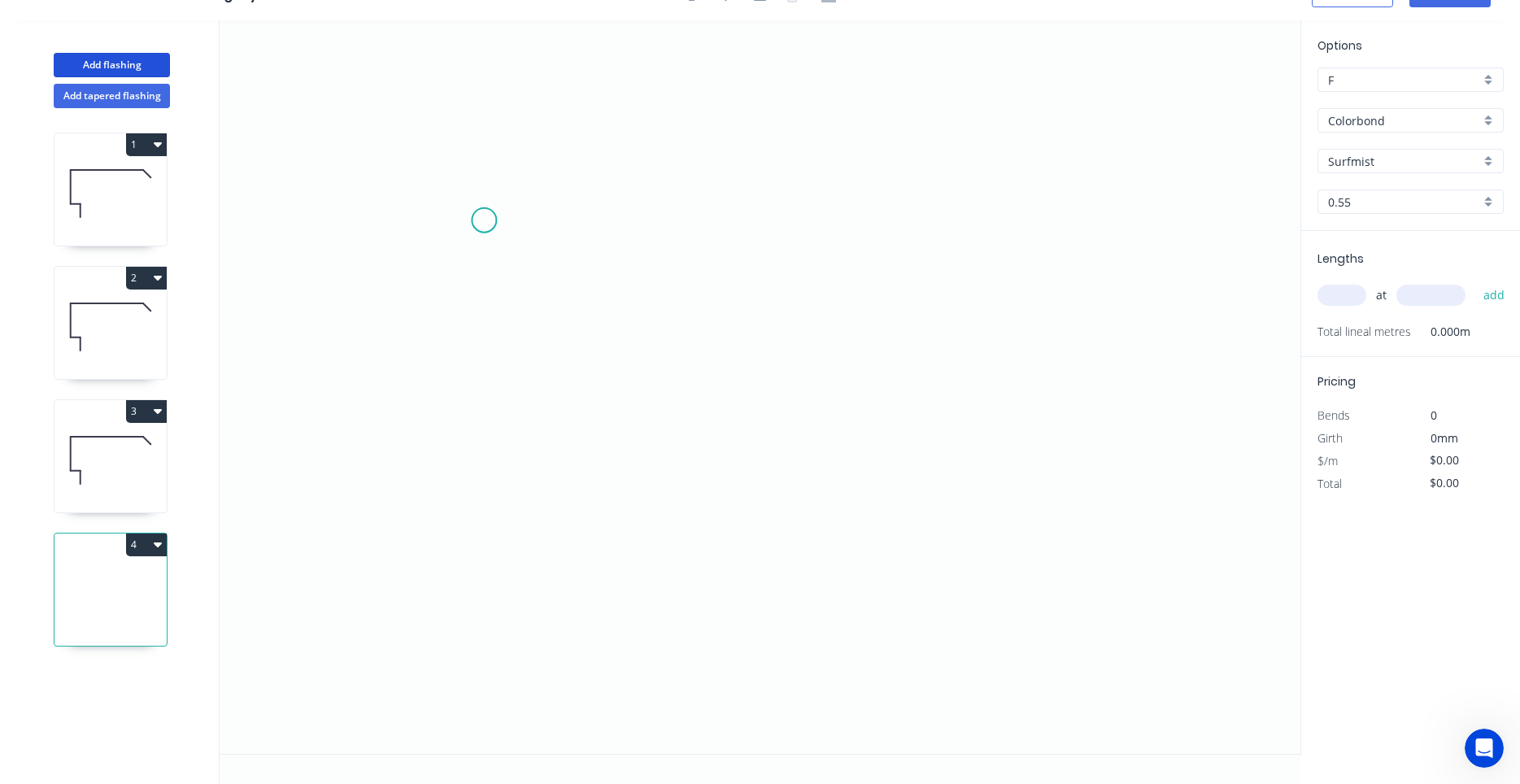
click at [484, 219] on icon "0" at bounding box center [760, 387] width 1081 height 734
click at [476, 444] on icon "0" at bounding box center [760, 387] width 1081 height 734
click at [806, 438] on icon "0 ?" at bounding box center [760, 387] width 1081 height 734
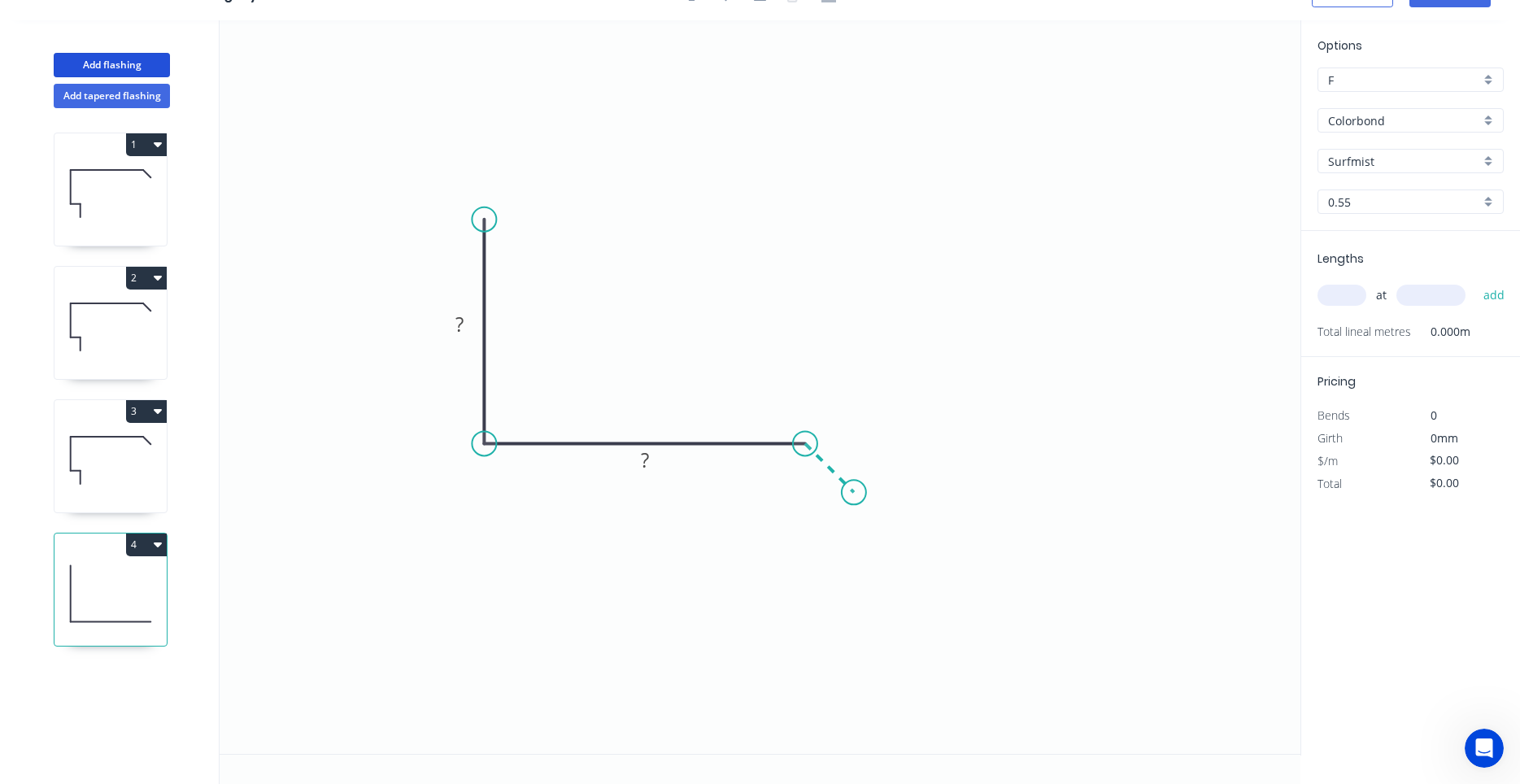
click at [854, 488] on icon "0 ? ?" at bounding box center [760, 387] width 1081 height 734
click at [853, 488] on circle at bounding box center [854, 492] width 25 height 25
click at [849, 448] on tspan "?" at bounding box center [846, 443] width 8 height 27
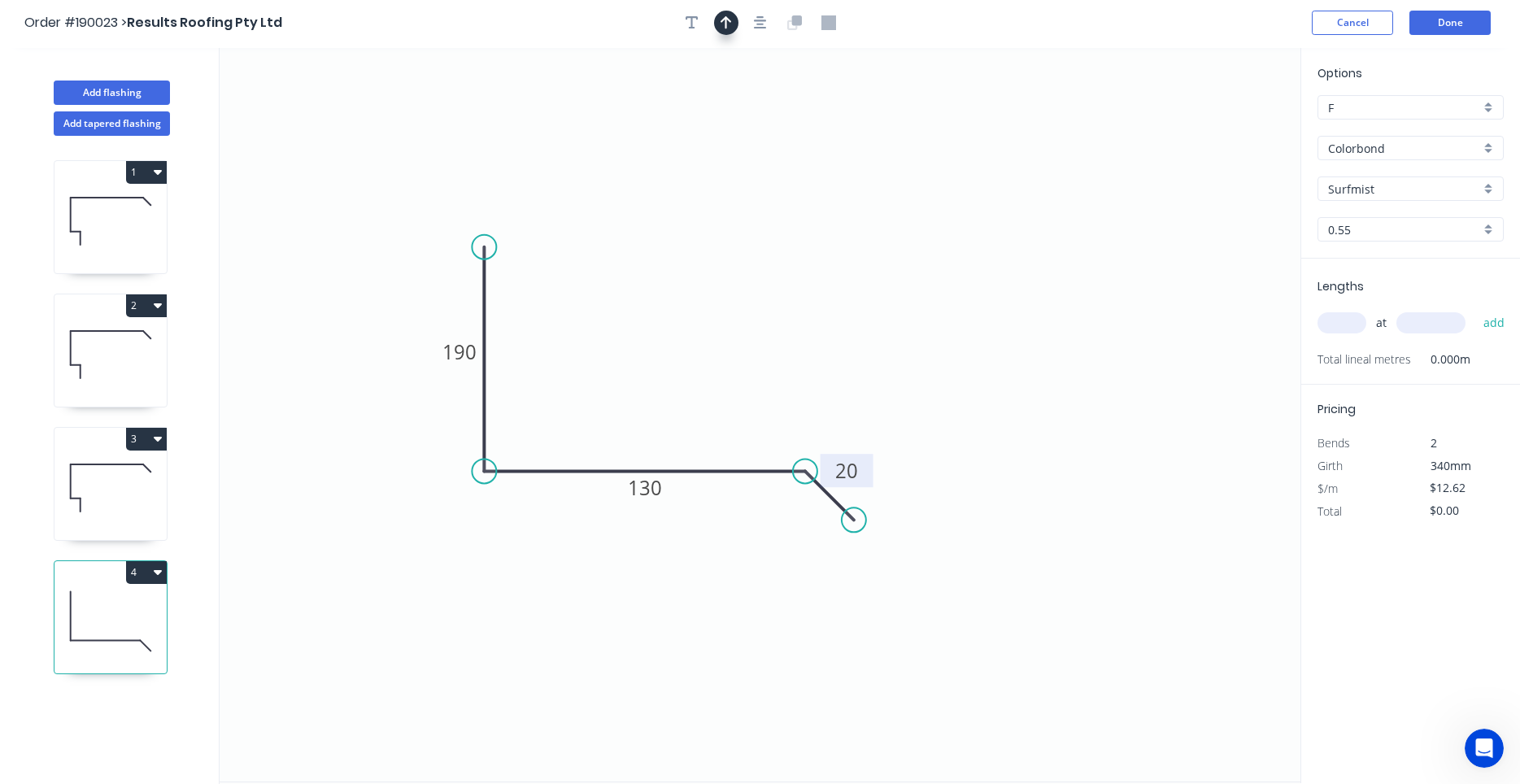
scroll to position [0, 0]
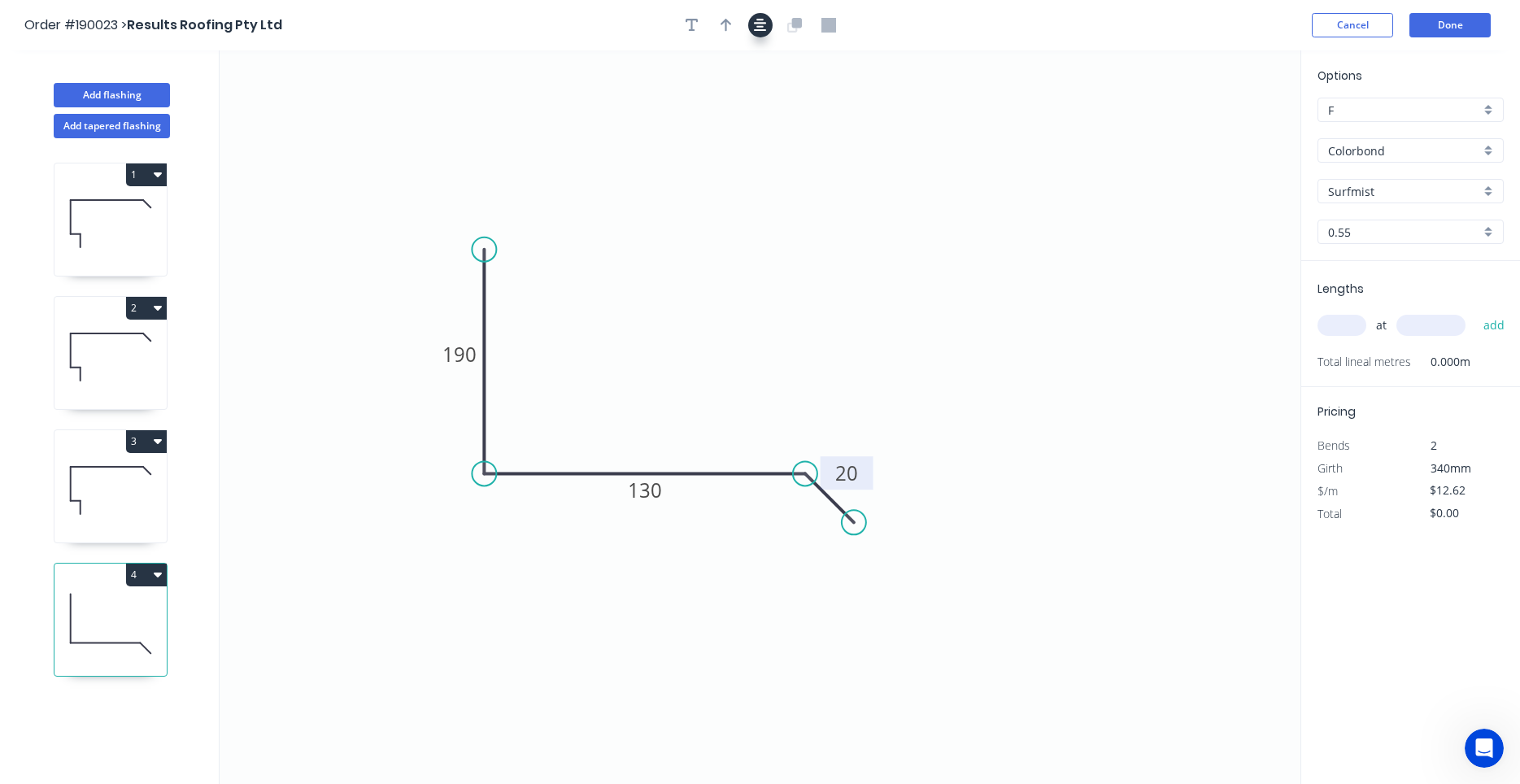
click at [752, 32] on button "button" at bounding box center [760, 26] width 25 height 25
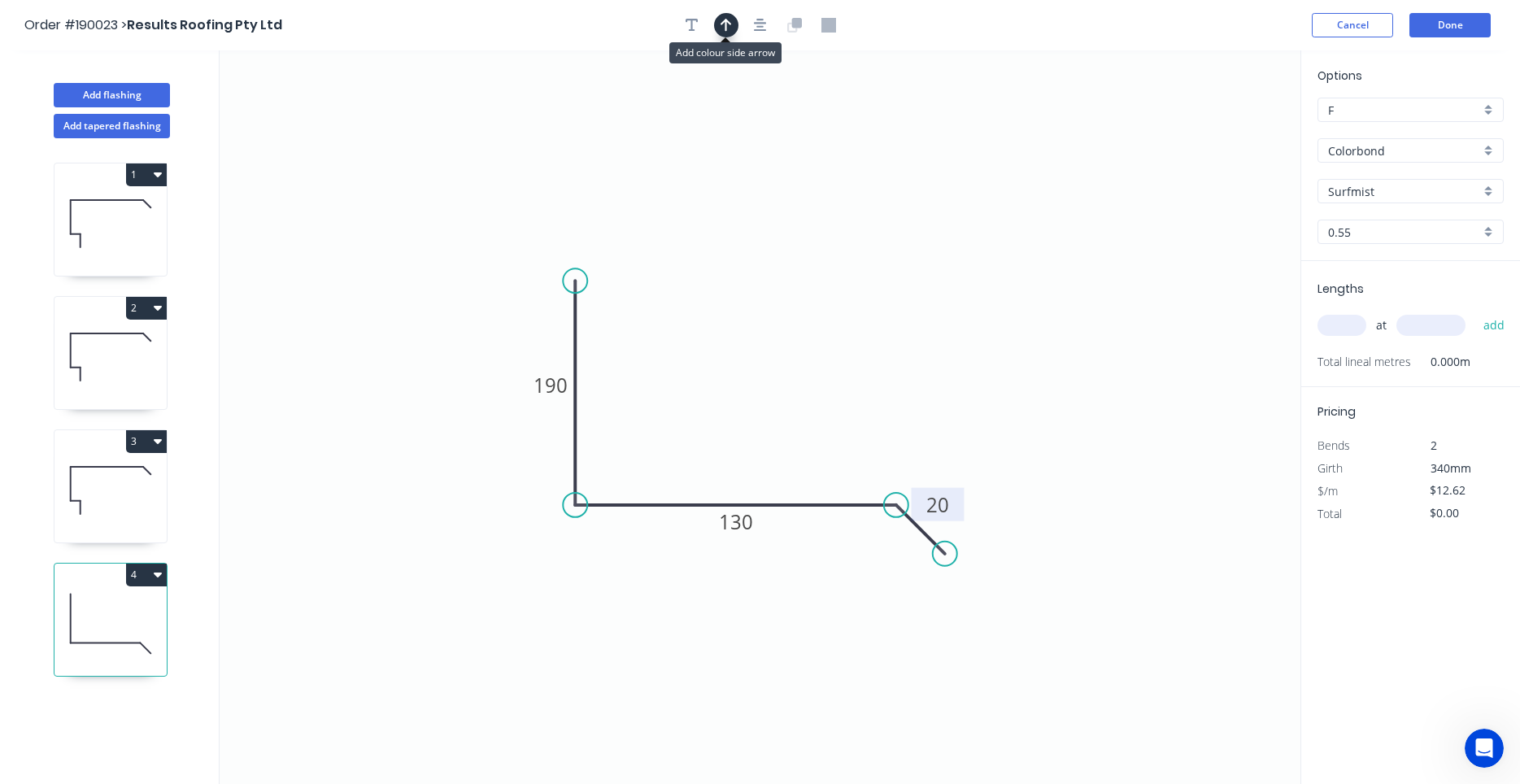
click at [731, 29] on icon "button" at bounding box center [726, 25] width 11 height 15
click at [1220, 135] on icon at bounding box center [1218, 112] width 15 height 52
click at [1220, 135] on icon at bounding box center [1219, 116] width 15 height 52
drag, startPoint x: 1218, startPoint y: 135, endPoint x: 783, endPoint y: 295, distance: 463.5
click at [783, 295] on icon at bounding box center [795, 281] width 47 height 47
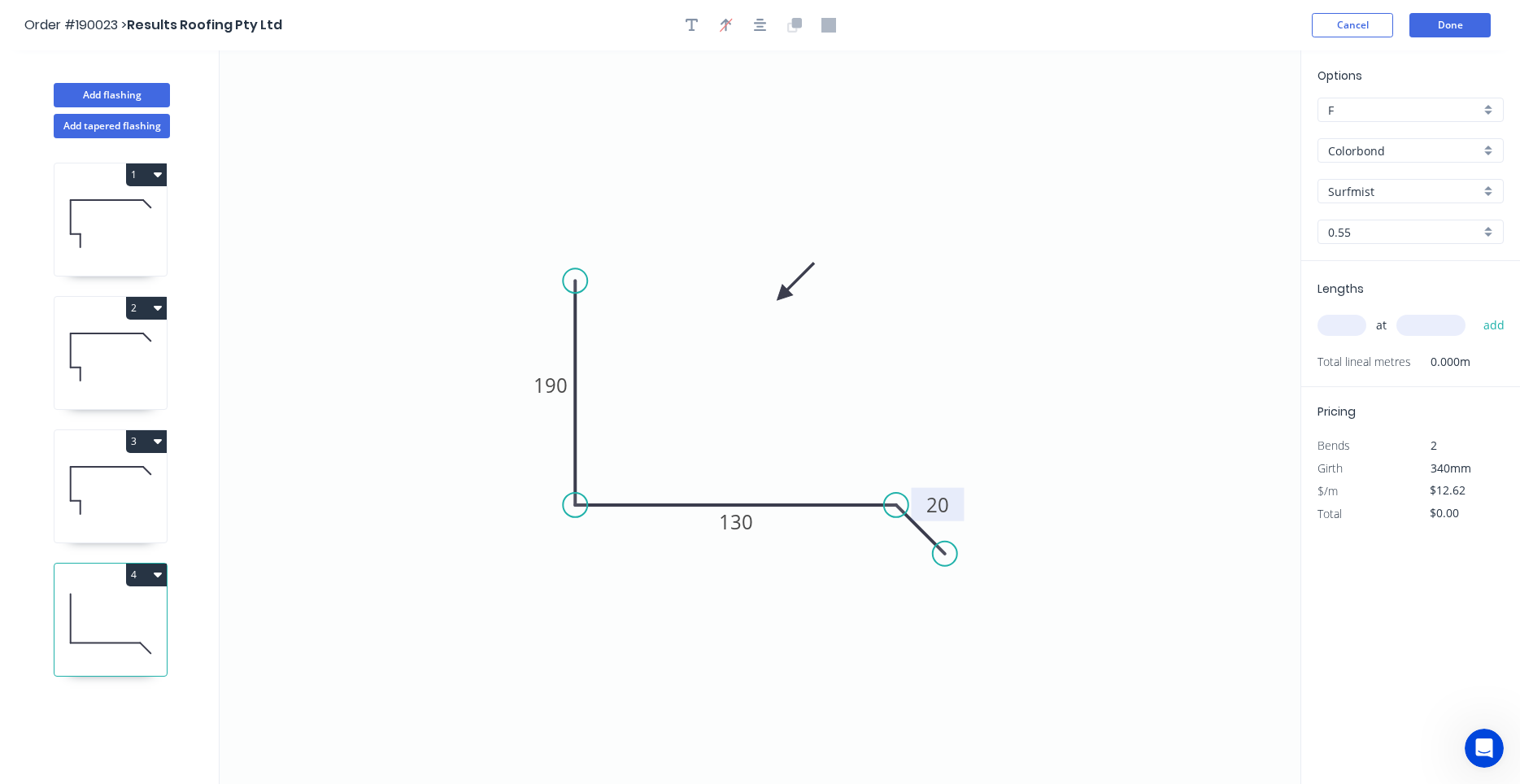
click at [1340, 321] on input "text" at bounding box center [1341, 325] width 49 height 21
click at [1347, 331] on input "text" at bounding box center [1341, 325] width 49 height 21
click at [1476, 311] on button "add" at bounding box center [1494, 324] width 38 height 27
click at [152, 491] on icon at bounding box center [111, 491] width 112 height 104
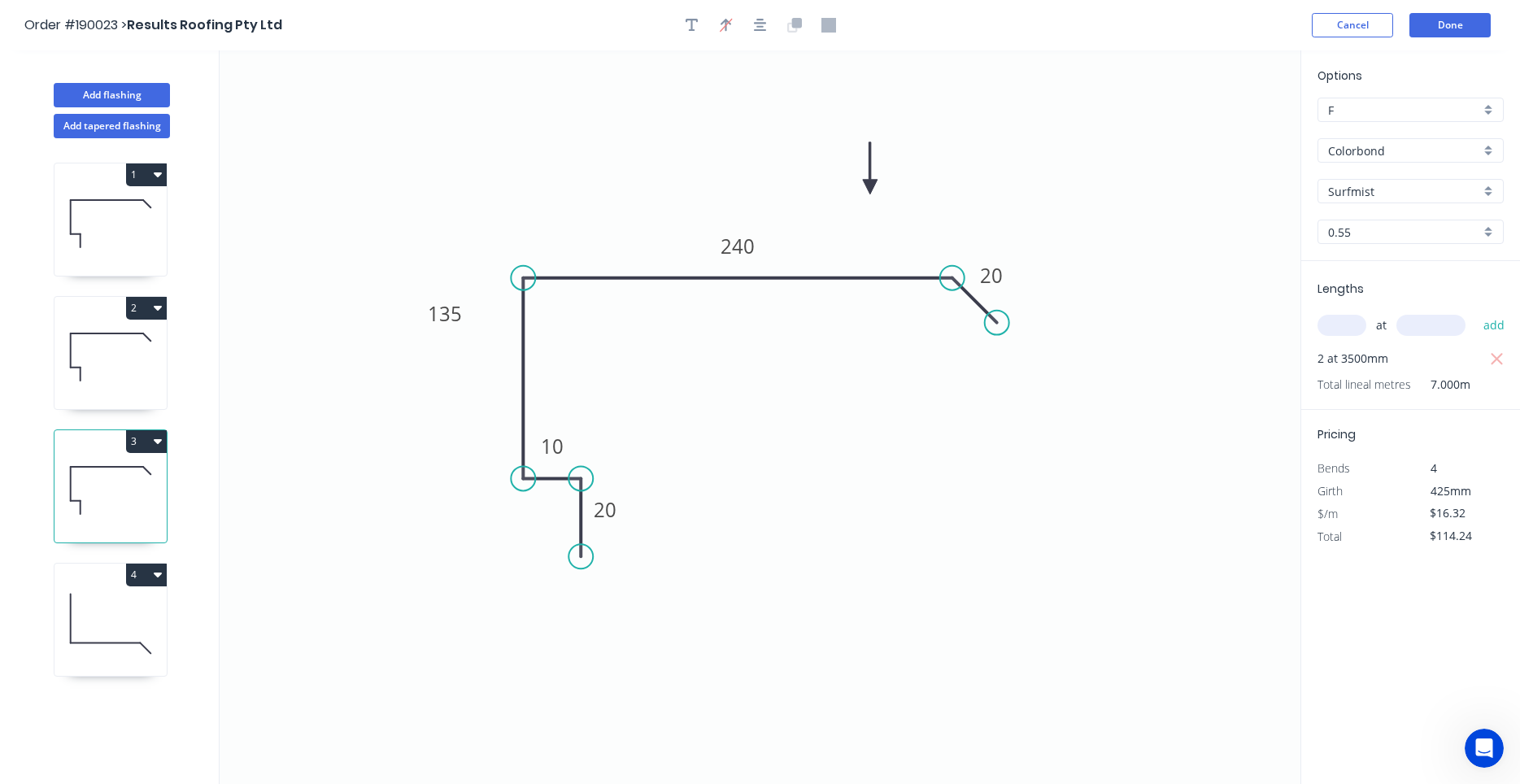
click at [139, 378] on icon at bounding box center [111, 357] width 112 height 104
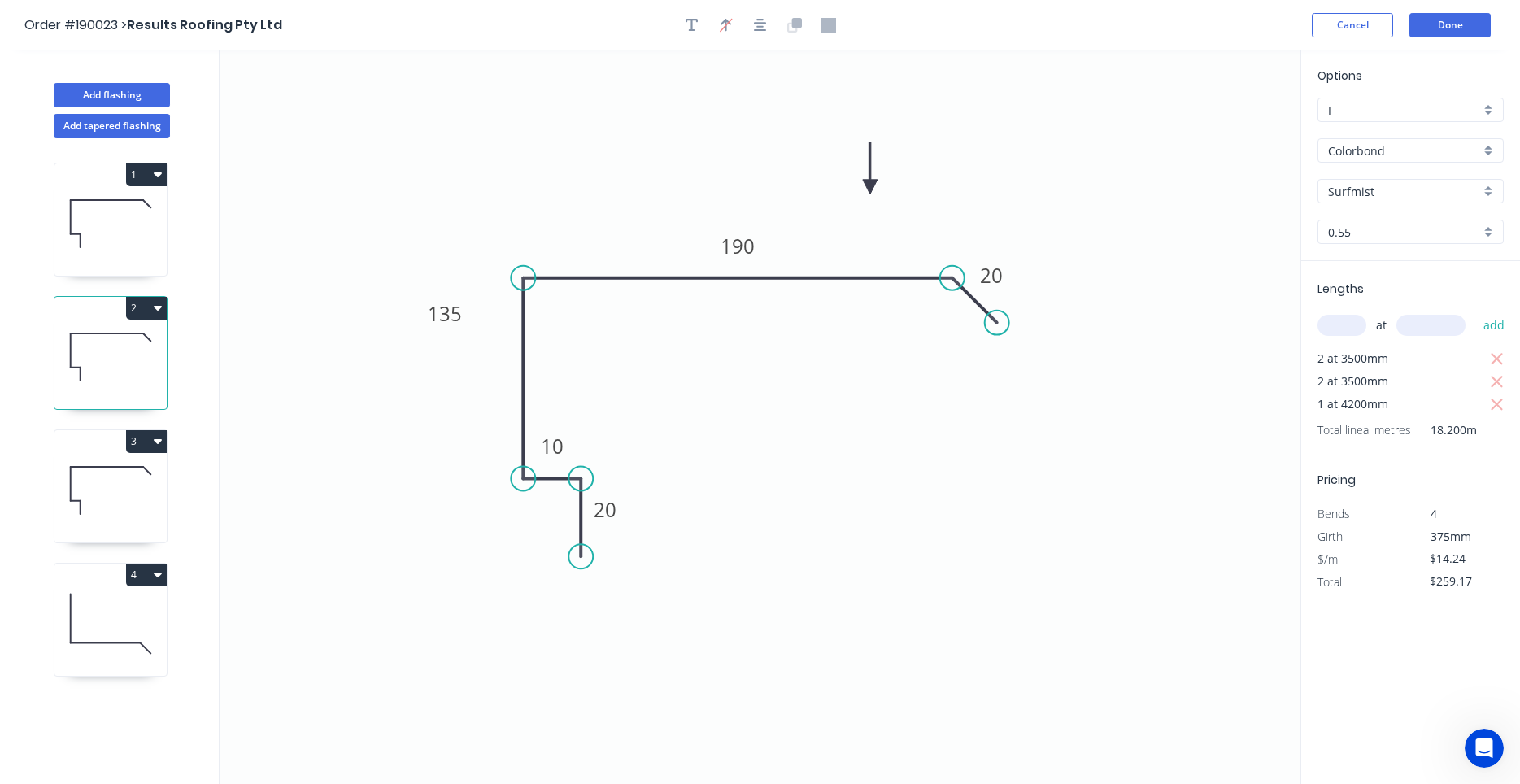
click at [138, 245] on icon at bounding box center [111, 224] width 112 height 104
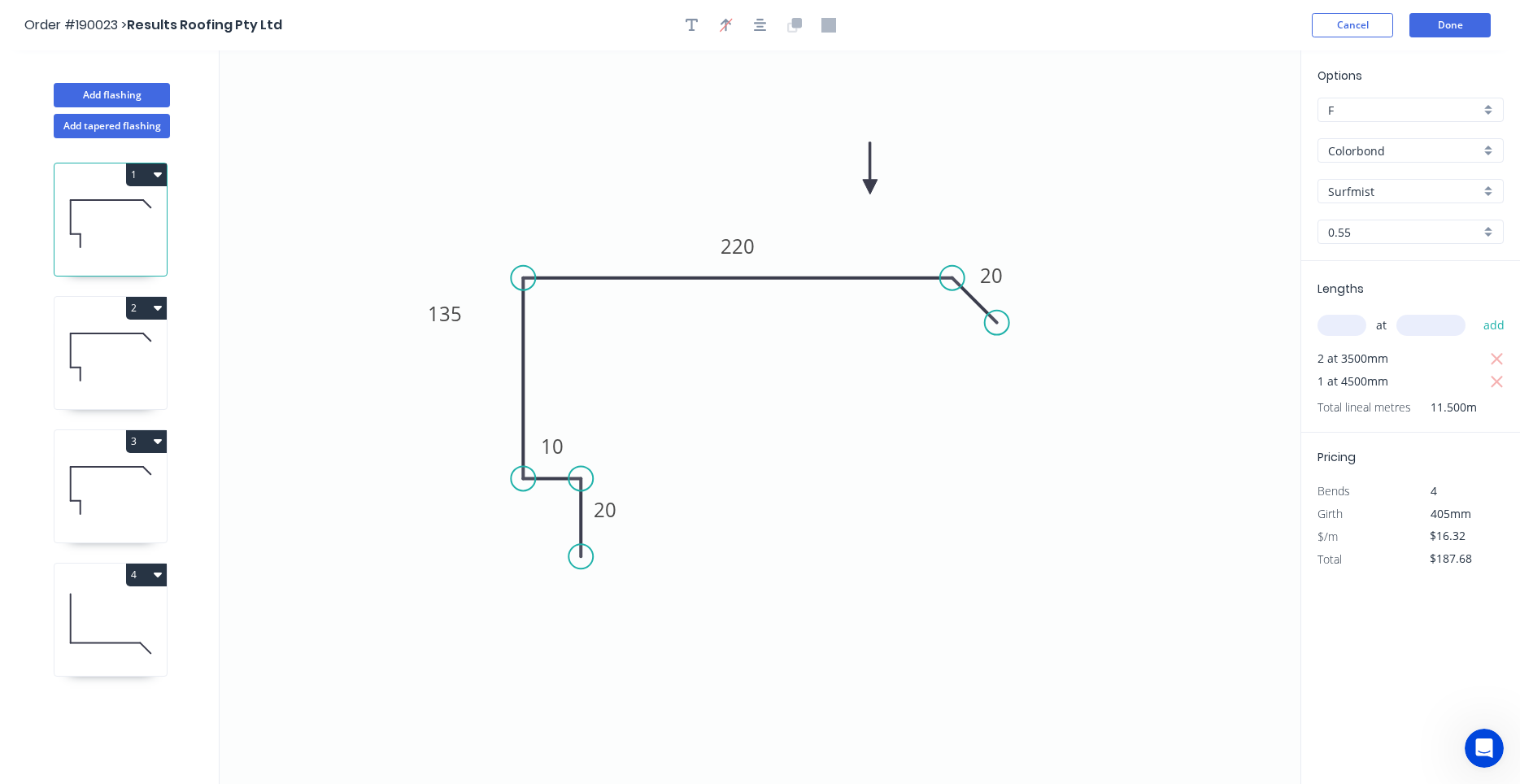
click at [133, 383] on icon at bounding box center [111, 357] width 112 height 104
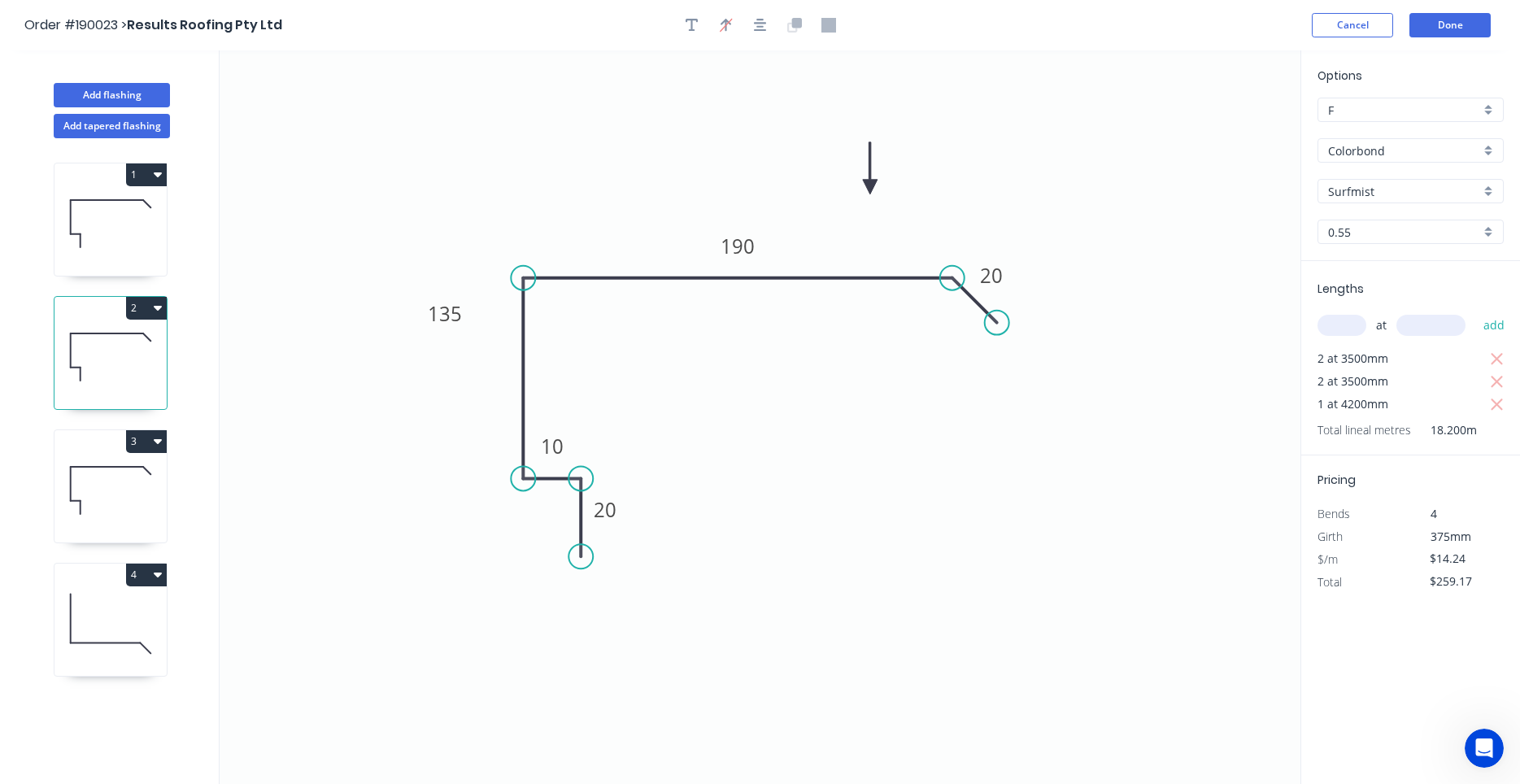
click at [117, 491] on icon at bounding box center [111, 491] width 112 height 104
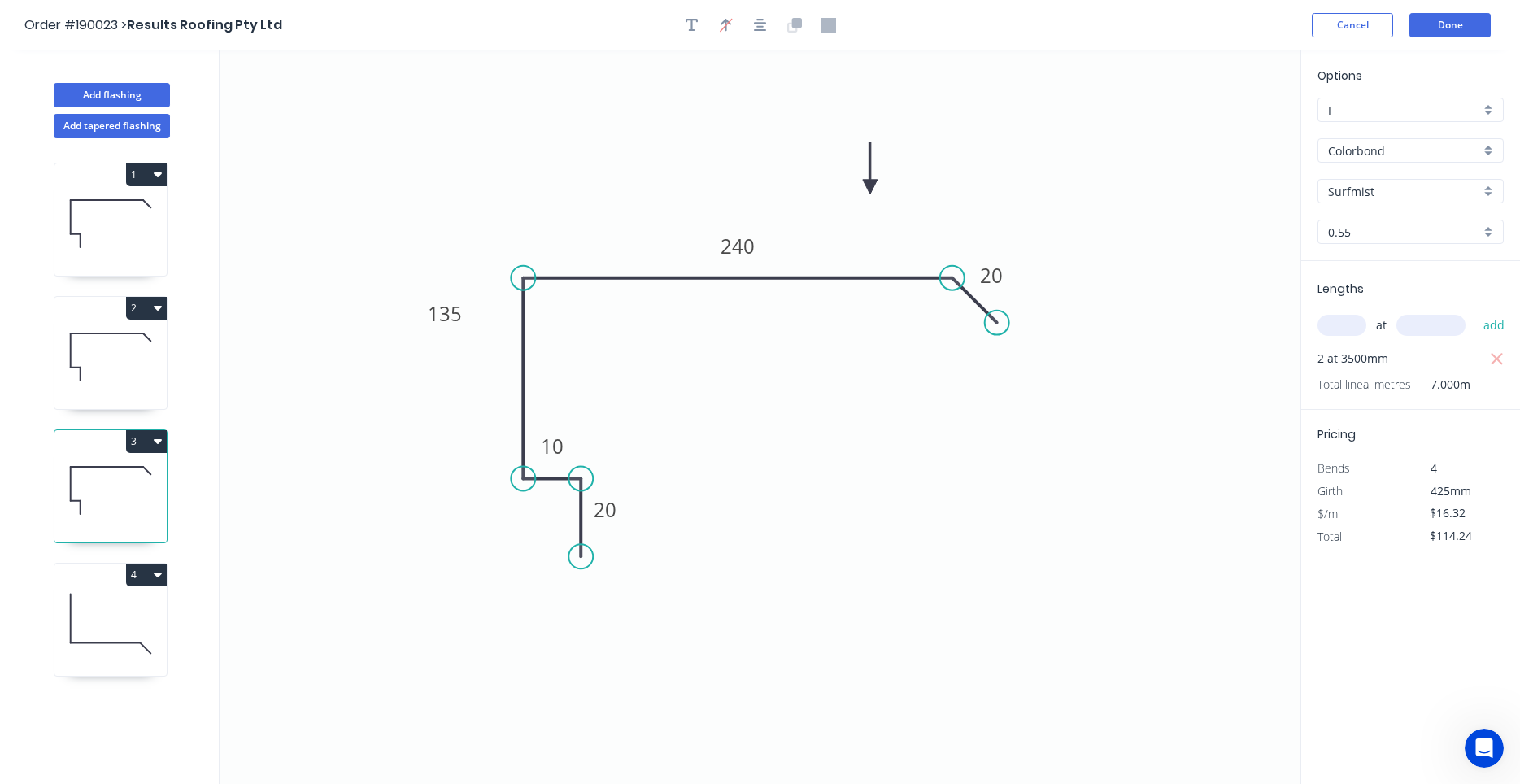
click at [126, 605] on icon at bounding box center [111, 624] width 112 height 104
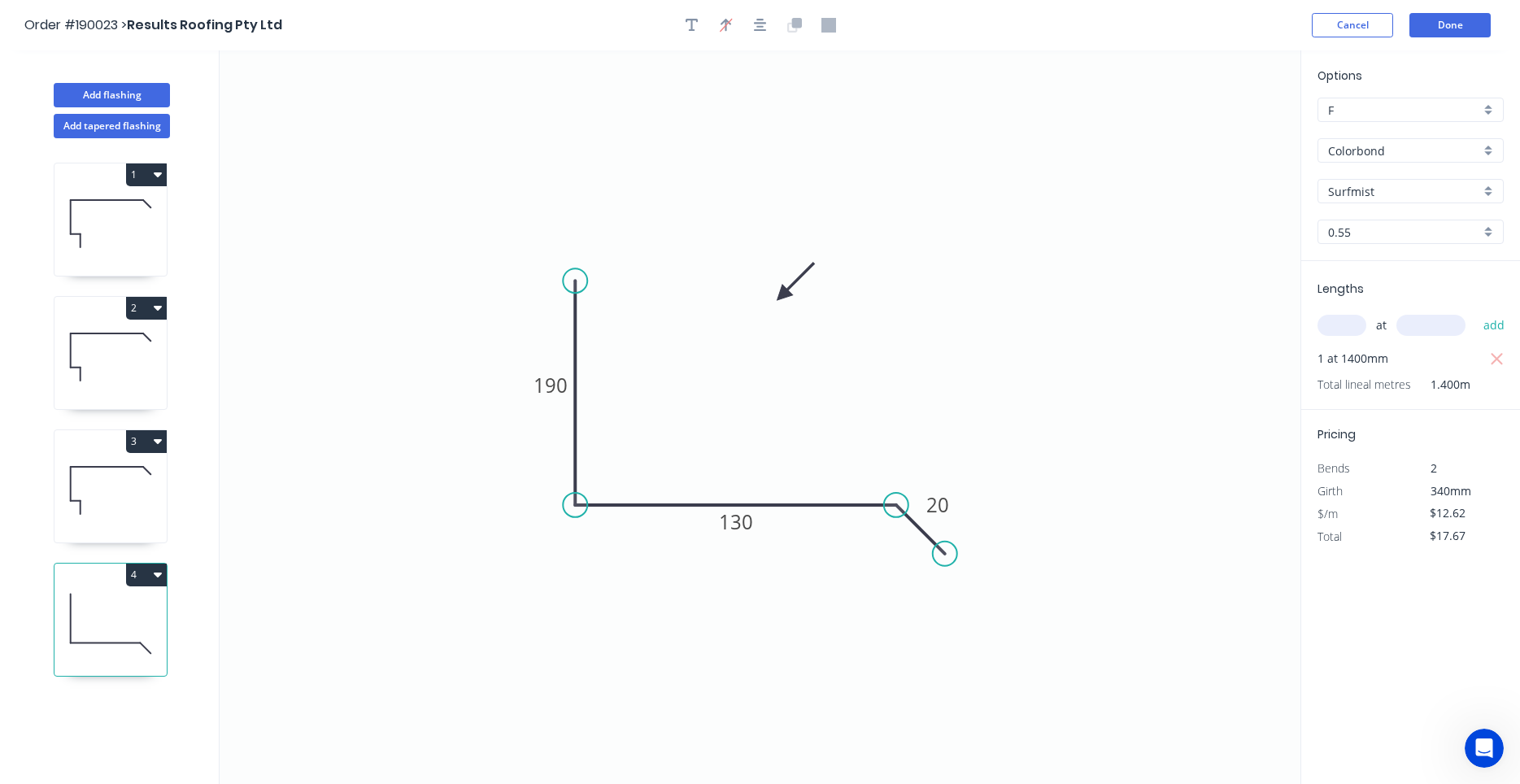
click at [162, 572] on button "4" at bounding box center [147, 575] width 41 height 23
click at [138, 605] on div "Duplicate" at bounding box center [89, 615] width 126 height 24
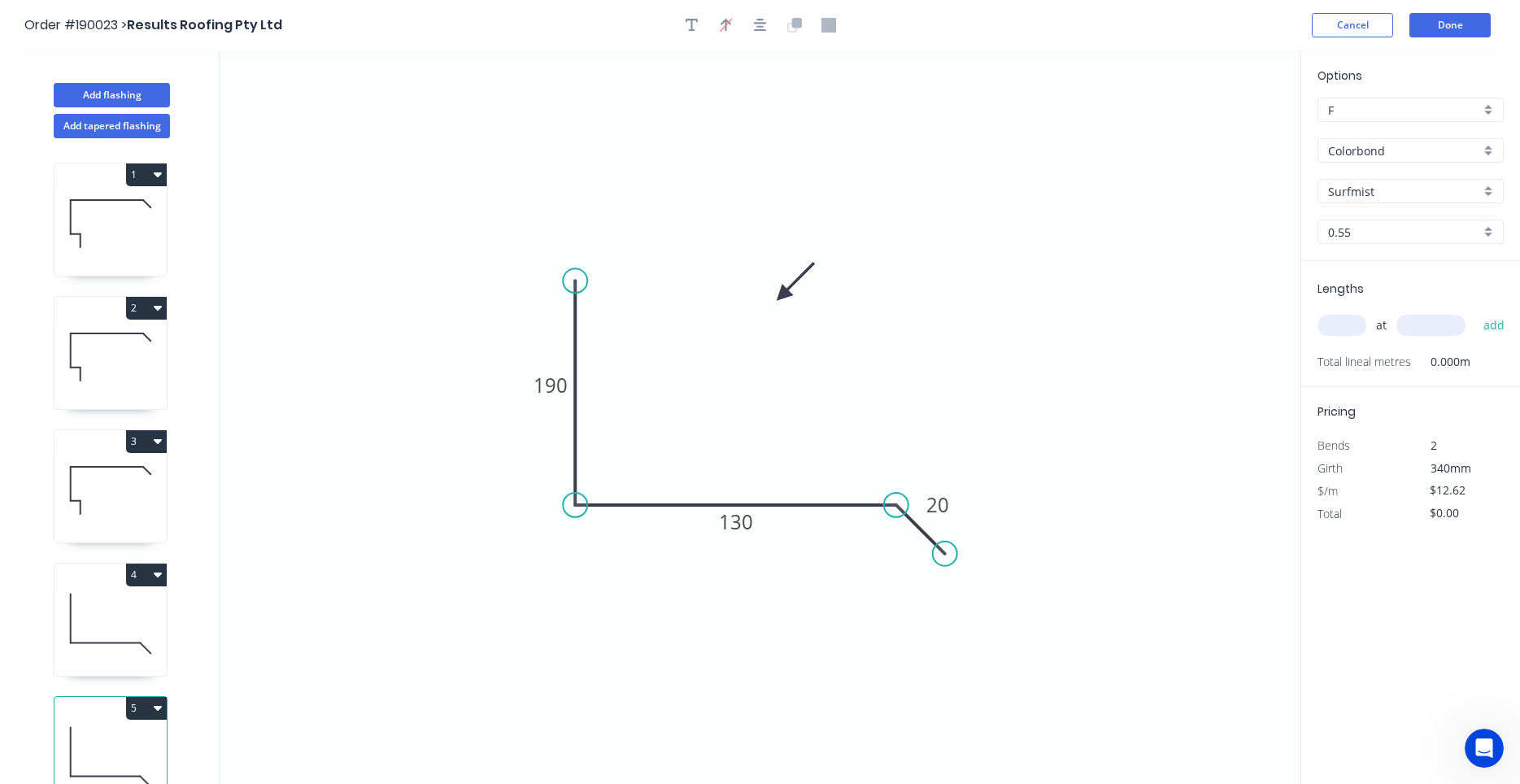
click at [132, 633] on icon at bounding box center [111, 624] width 112 height 104
click at [101, 758] on icon at bounding box center [111, 757] width 112 height 104
click at [143, 606] on icon at bounding box center [111, 624] width 112 height 104
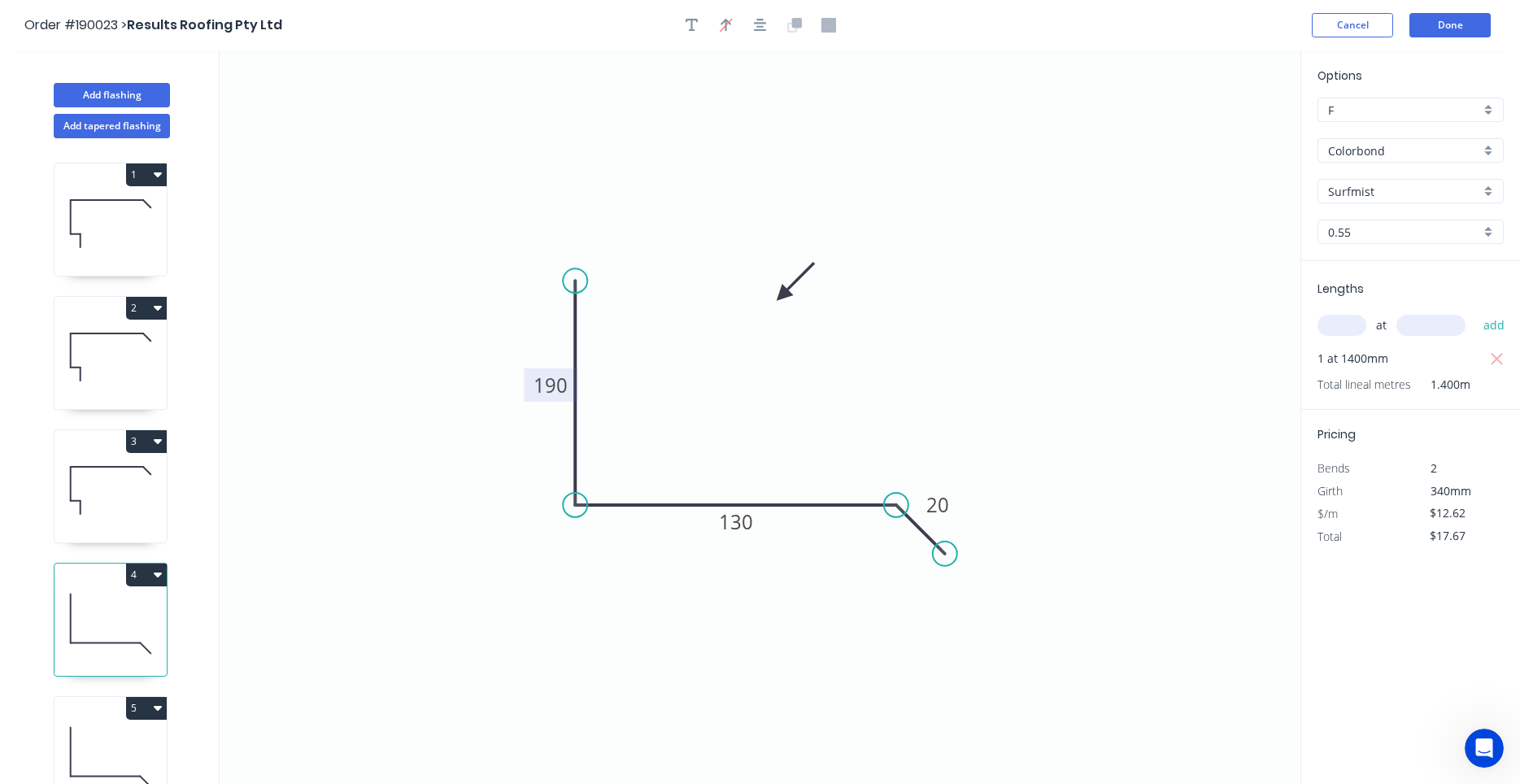
click at [554, 384] on tspan "190" at bounding box center [550, 384] width 34 height 27
click at [72, 744] on icon at bounding box center [111, 757] width 112 height 104
click at [550, 399] on tspan "190" at bounding box center [550, 384] width 34 height 27
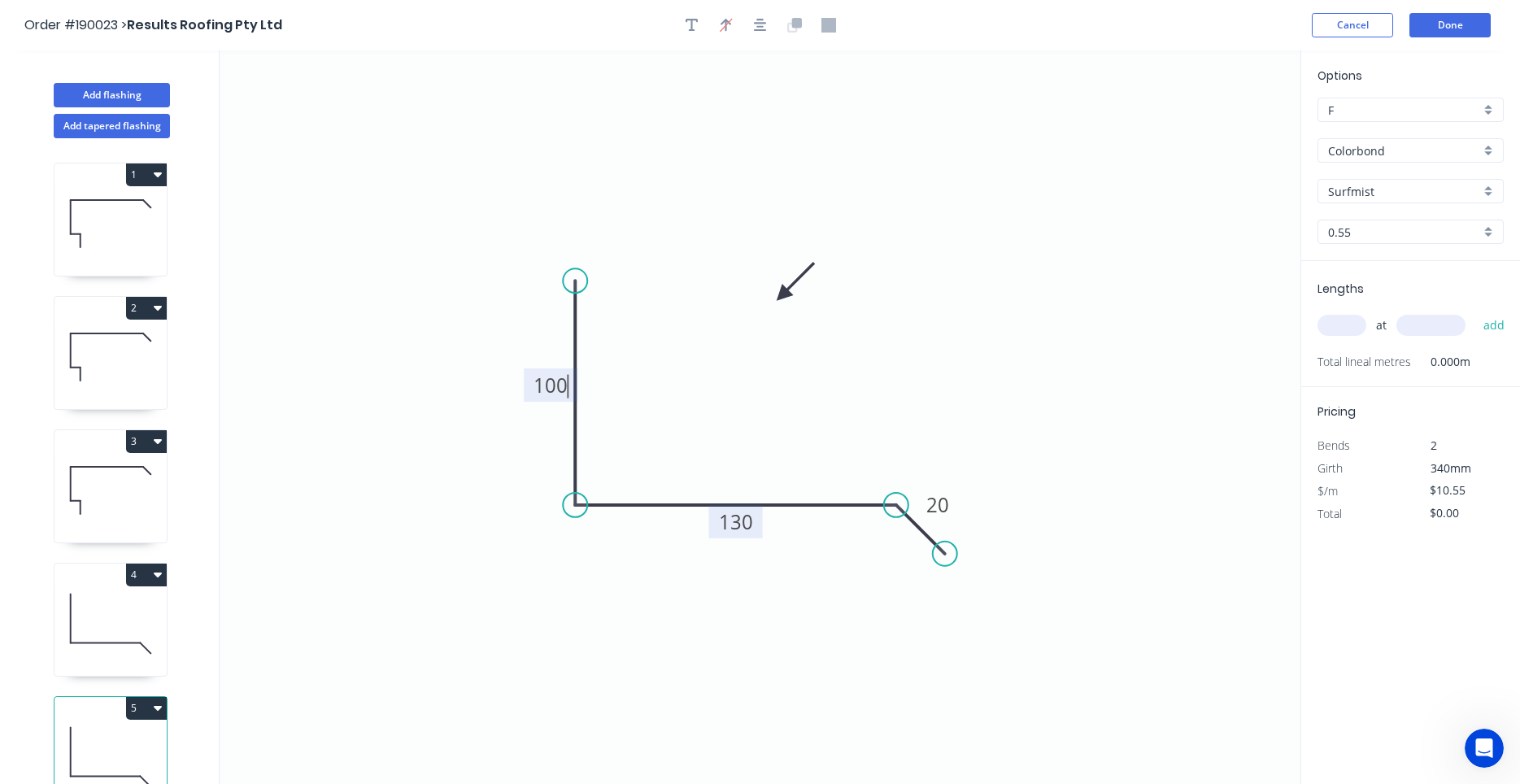
click at [749, 522] on tspan "130" at bounding box center [736, 521] width 34 height 27
click at [1357, 335] on input "text" at bounding box center [1341, 325] width 49 height 21
click at [1476, 311] on button "add" at bounding box center [1494, 324] width 38 height 27
click at [130, 631] on icon at bounding box center [111, 624] width 112 height 104
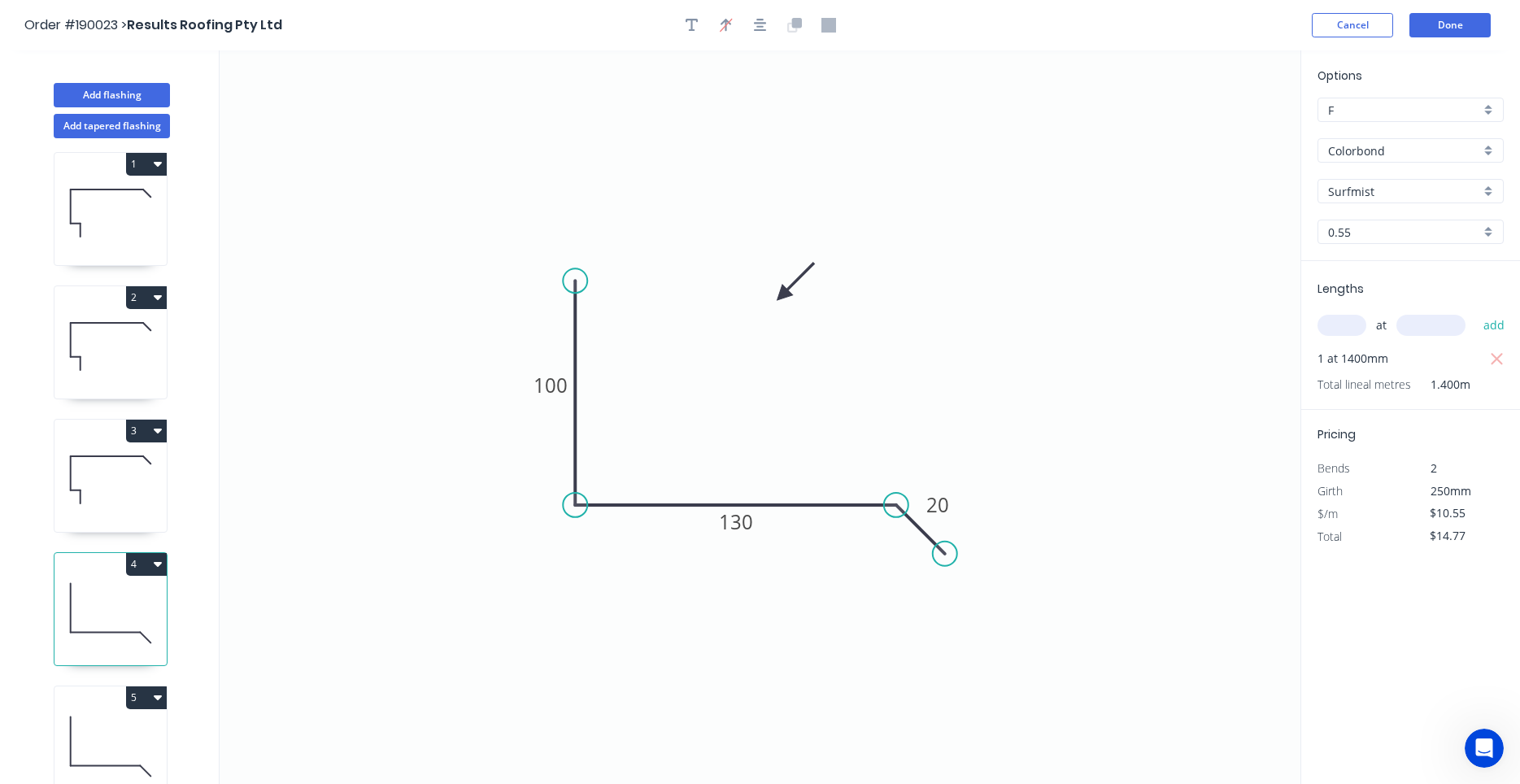
scroll to position [15, 0]
click at [95, 717] on icon at bounding box center [111, 742] width 112 height 104
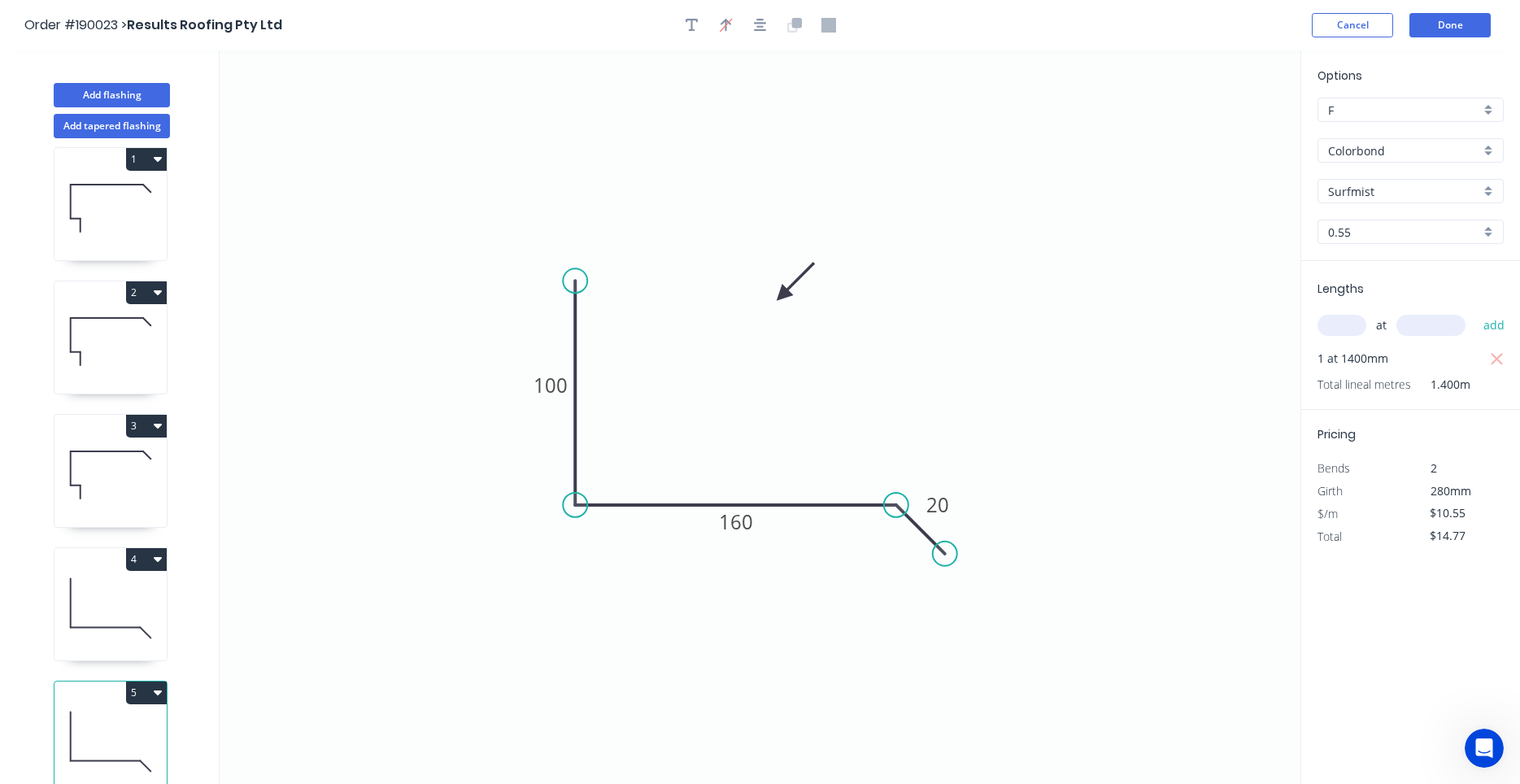
click at [157, 686] on icon "button" at bounding box center [157, 692] width 8 height 13
click at [98, 722] on div "Duplicate" at bounding box center [89, 733] width 126 height 24
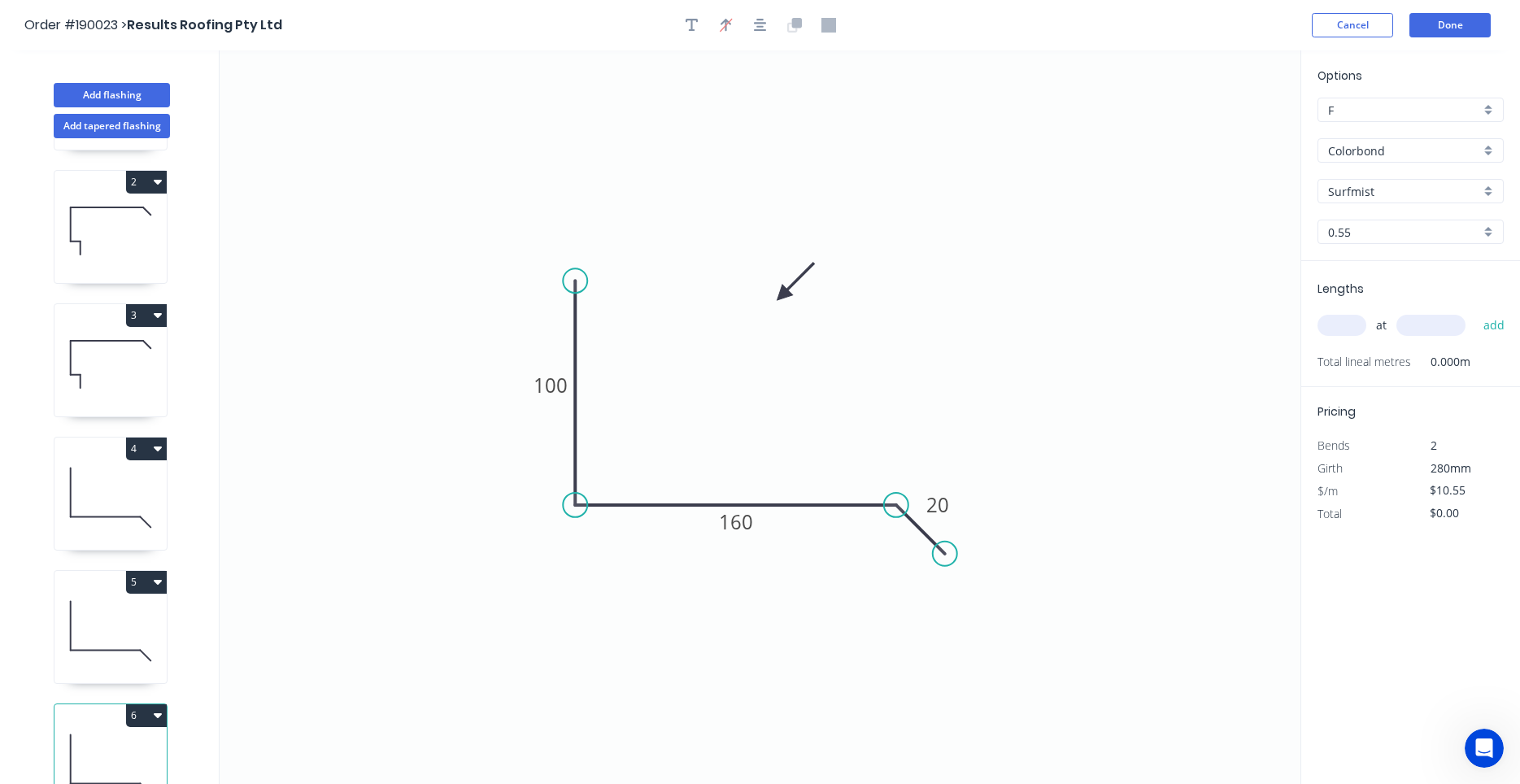
scroll to position [148, 0]
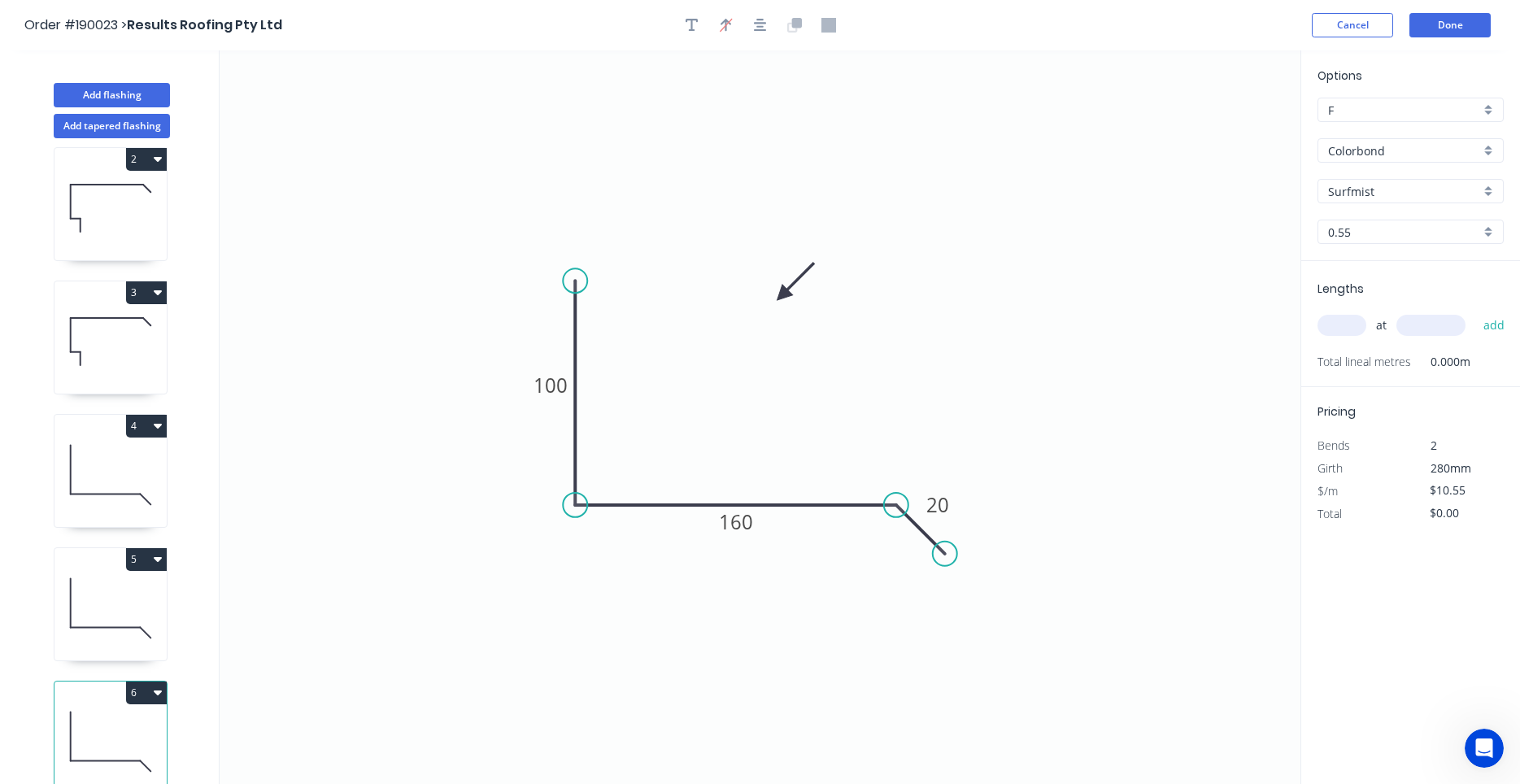
click at [122, 727] on icon at bounding box center [111, 742] width 112 height 104
click at [721, 515] on tspan "160" at bounding box center [736, 521] width 34 height 27
click at [1344, 322] on input "text" at bounding box center [1341, 325] width 49 height 21
click at [1476, 311] on button "add" at bounding box center [1494, 324] width 38 height 27
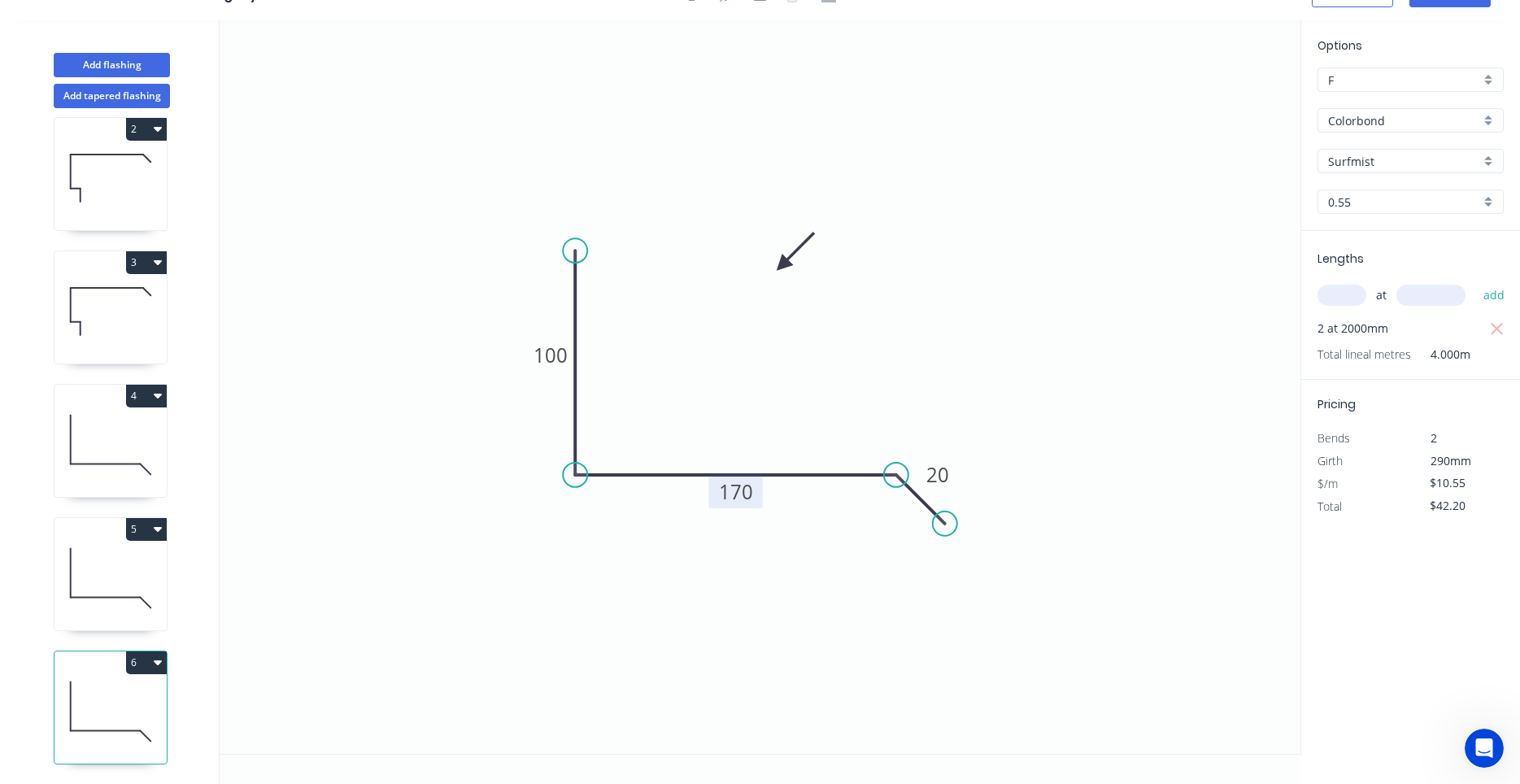
click at [159, 663] on icon "button" at bounding box center [157, 663] width 8 height 5
click at [130, 689] on button "Duplicate" at bounding box center [89, 702] width 155 height 33
click at [133, 716] on icon at bounding box center [111, 712] width 112 height 104
click at [722, 493] on tspan "170" at bounding box center [736, 491] width 34 height 27
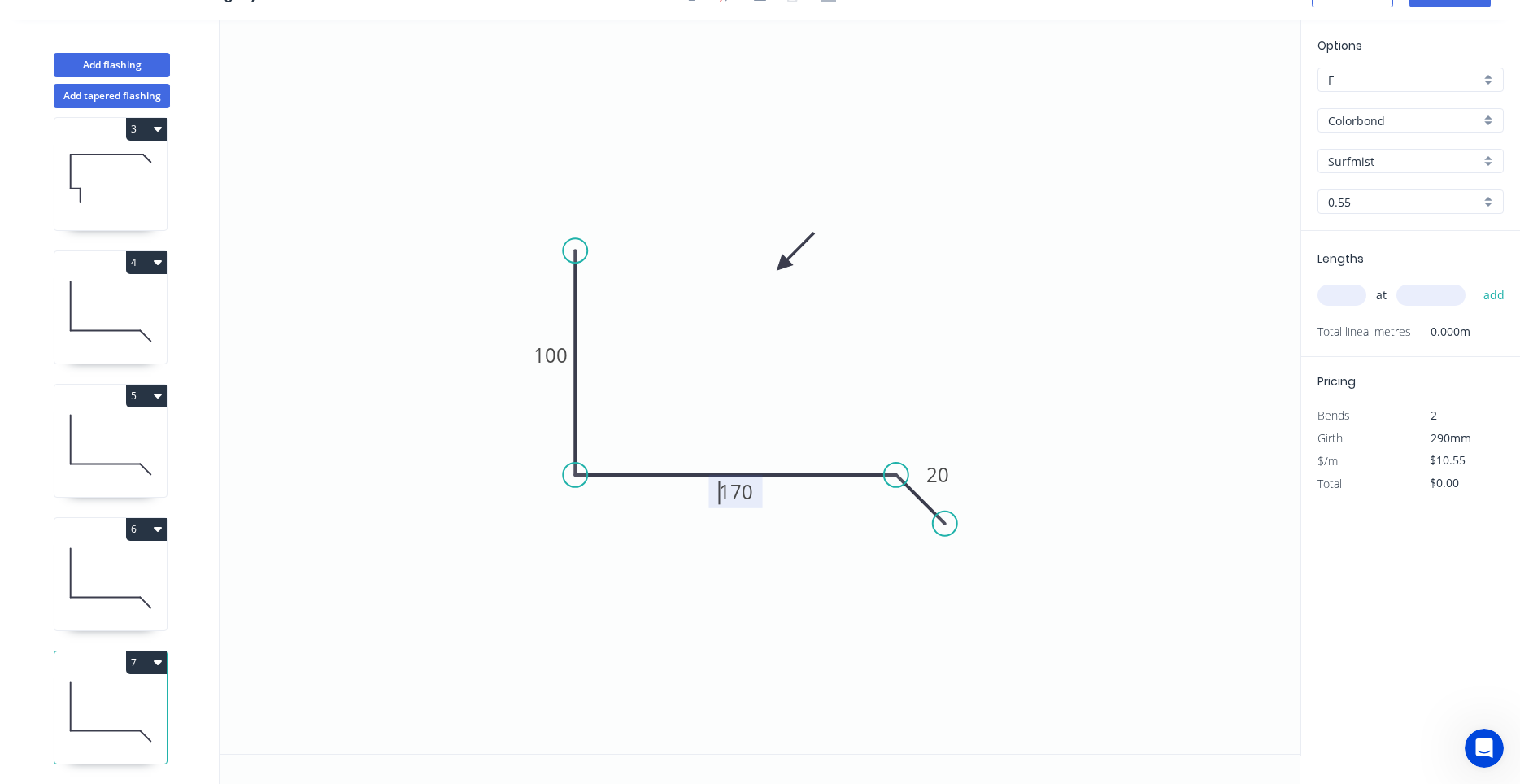
click at [729, 495] on tspan "170" at bounding box center [736, 491] width 34 height 27
drag, startPoint x: 722, startPoint y: 492, endPoint x: 759, endPoint y: 490, distance: 37.1
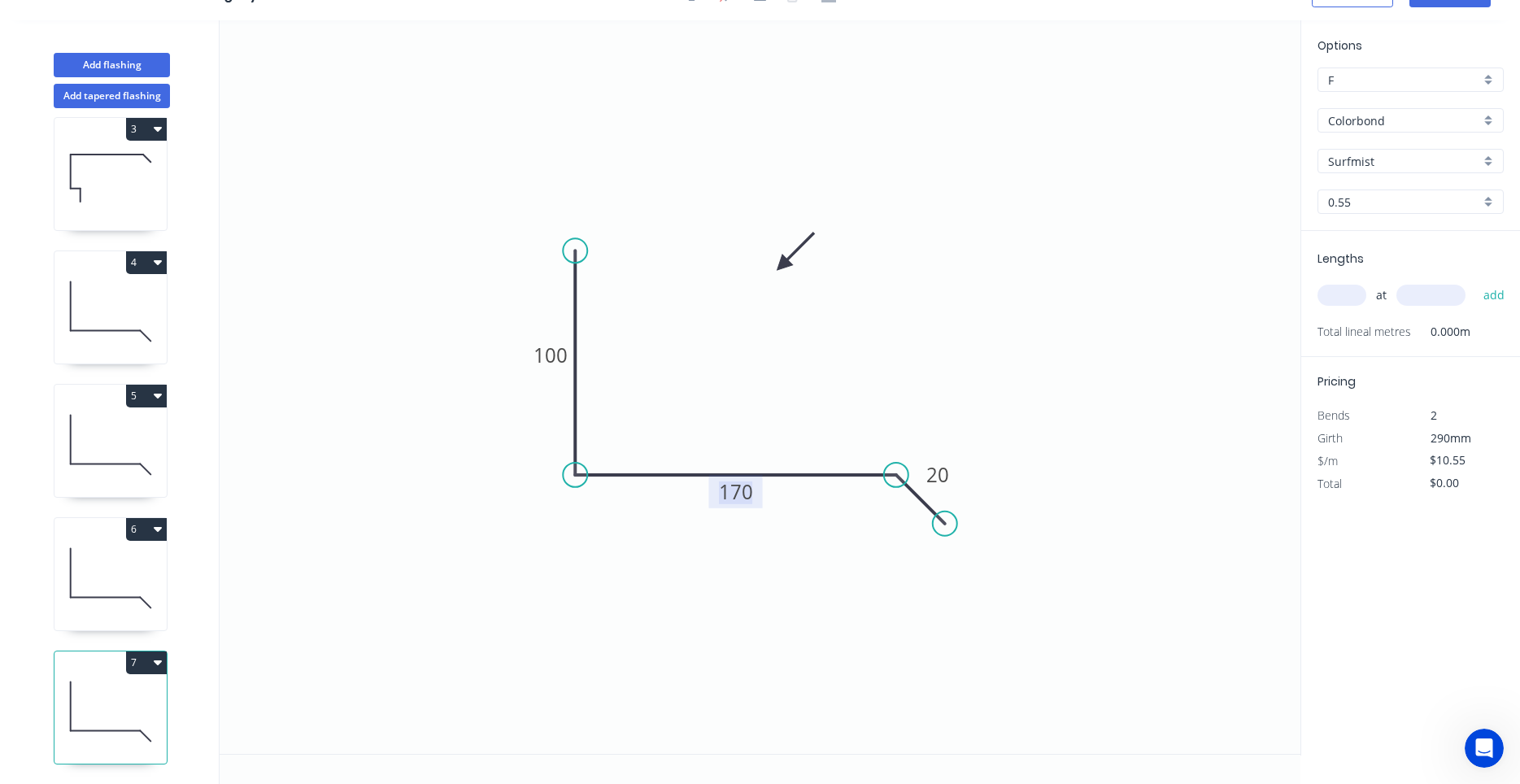
click at [759, 490] on g "170" at bounding box center [735, 491] width 54 height 34
click at [1478, 734] on div "Open Intercom Messenger" at bounding box center [1485, 748] width 54 height 54
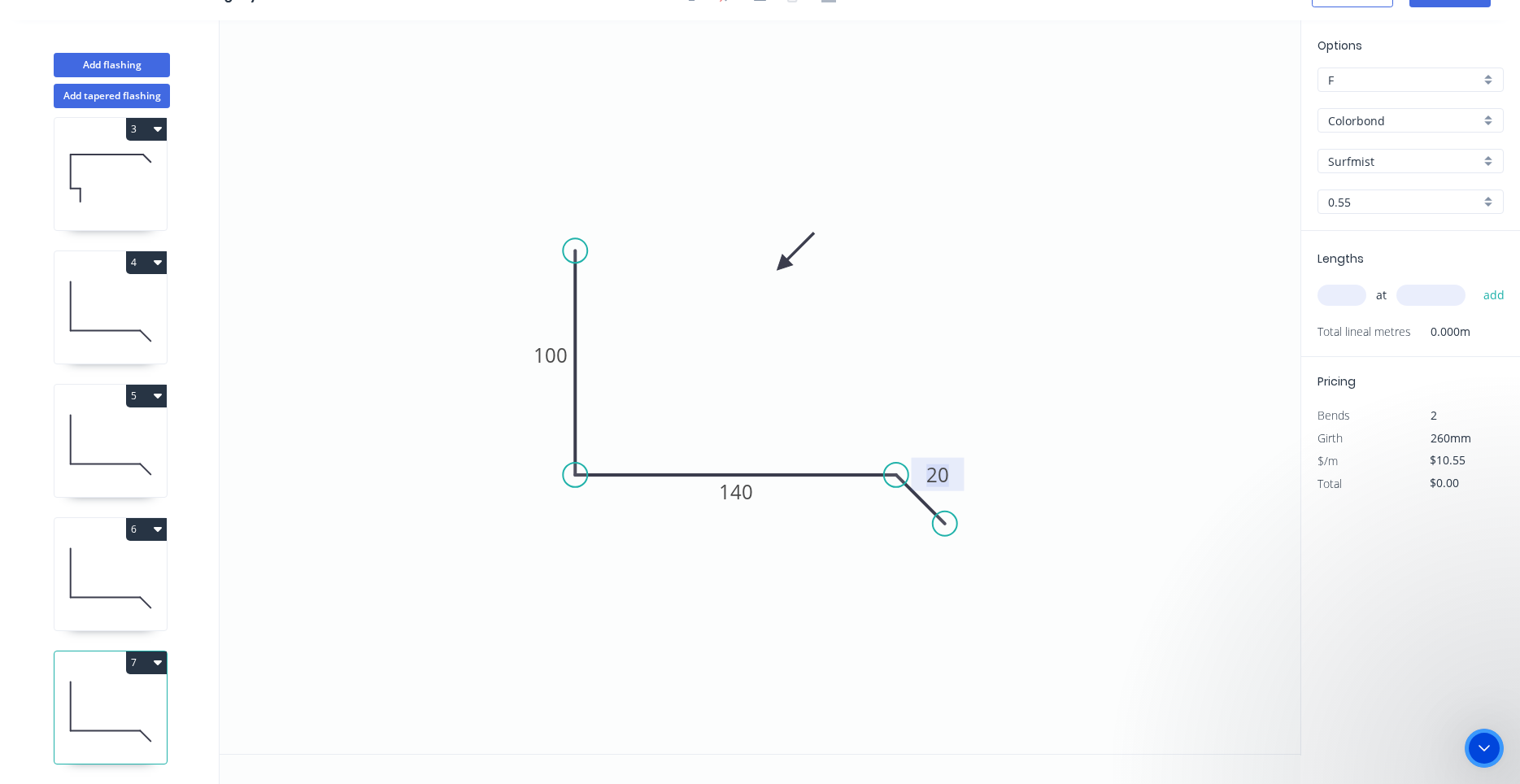
scroll to position [448, 0]
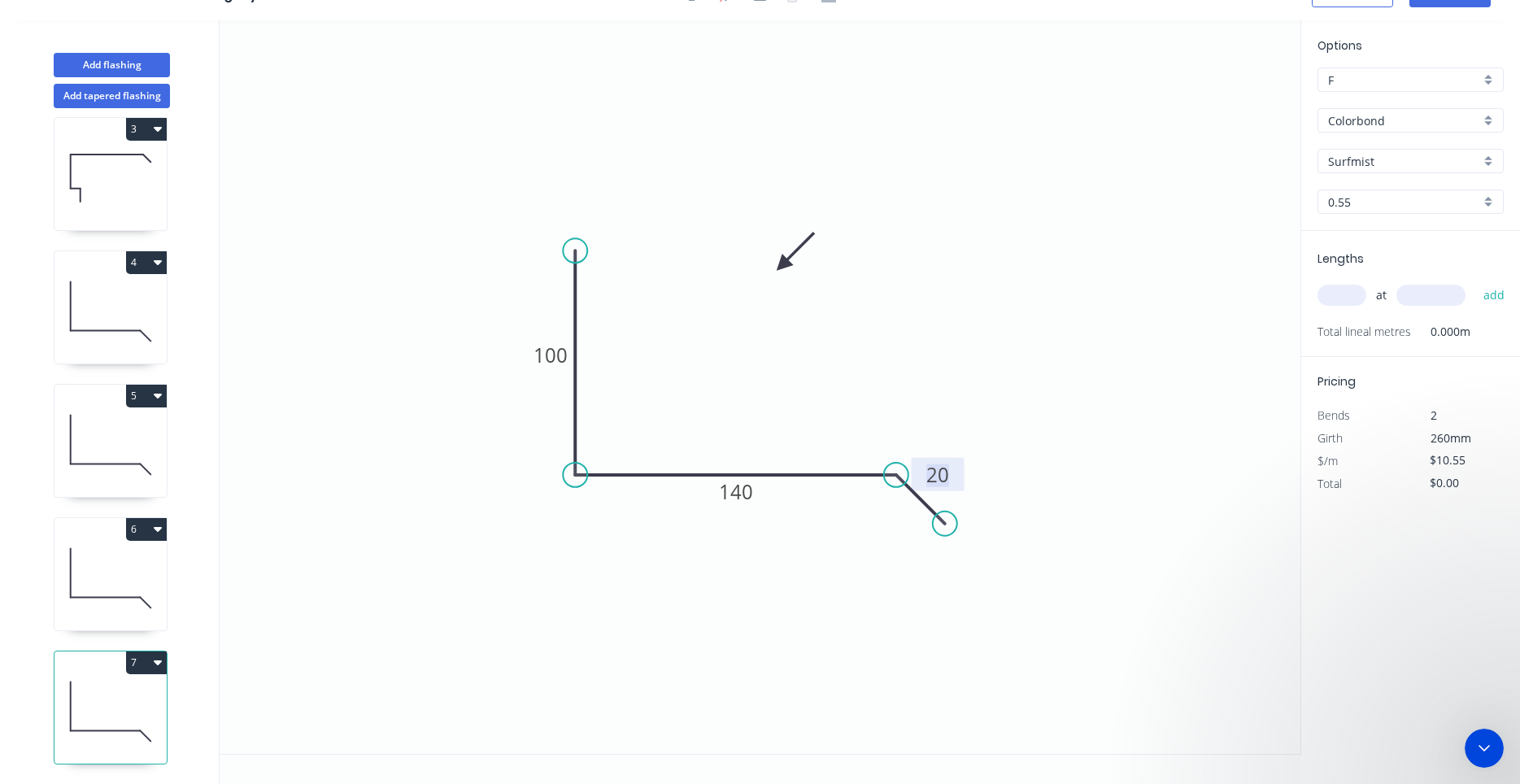
scroll to position [2574, 0]
click at [1492, 750] on icon "Close Intercom Messenger" at bounding box center [1485, 748] width 19 height 19
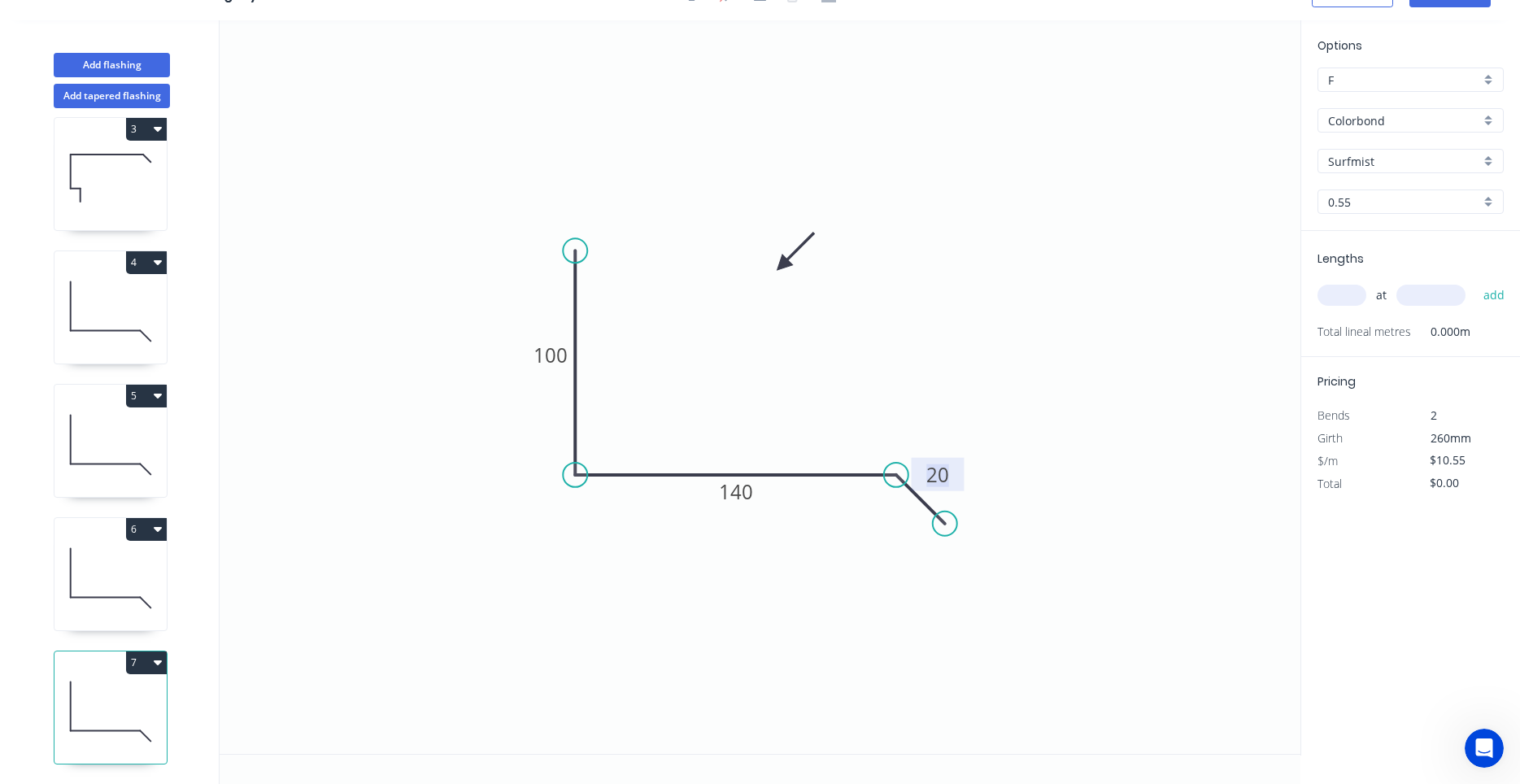
click at [135, 584] on icon at bounding box center [111, 578] width 112 height 104
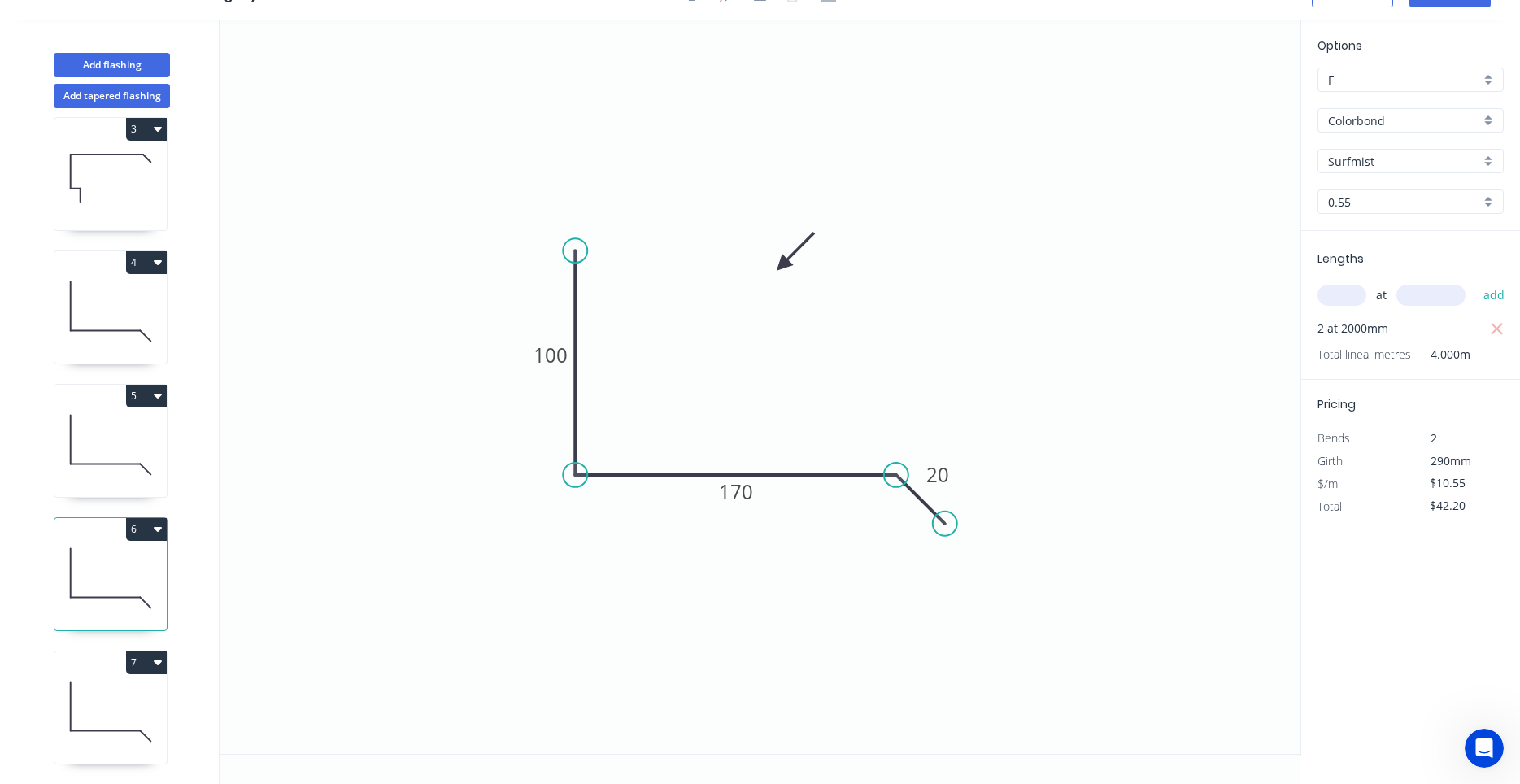
click at [103, 695] on icon at bounding box center [111, 712] width 112 height 104
click at [1336, 297] on input "text" at bounding box center [1341, 295] width 49 height 21
click at [1476, 281] on button "add" at bounding box center [1494, 294] width 38 height 27
click at [157, 661] on icon "button" at bounding box center [157, 663] width 8 height 5
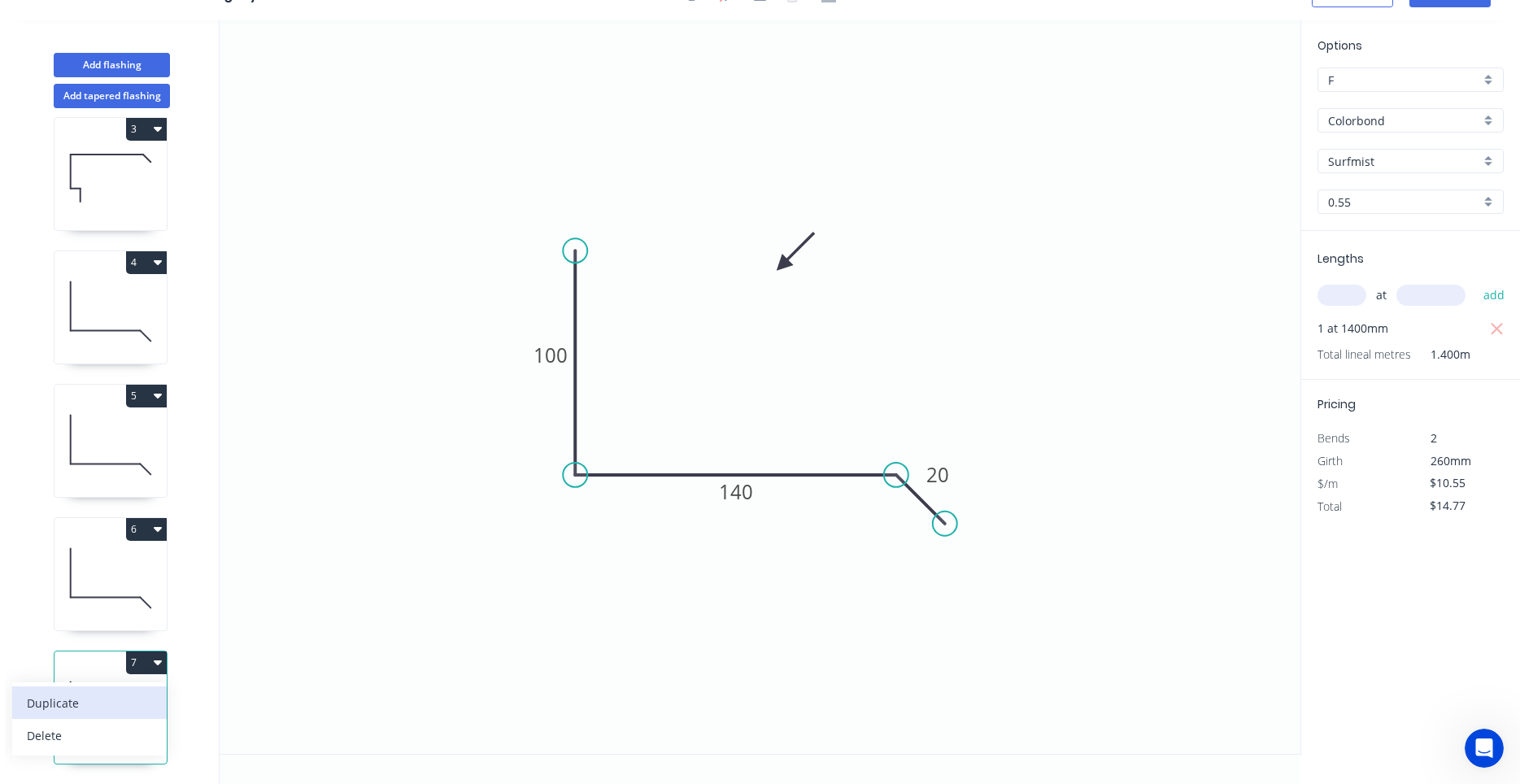
click at [125, 700] on div "Duplicate" at bounding box center [89, 703] width 126 height 24
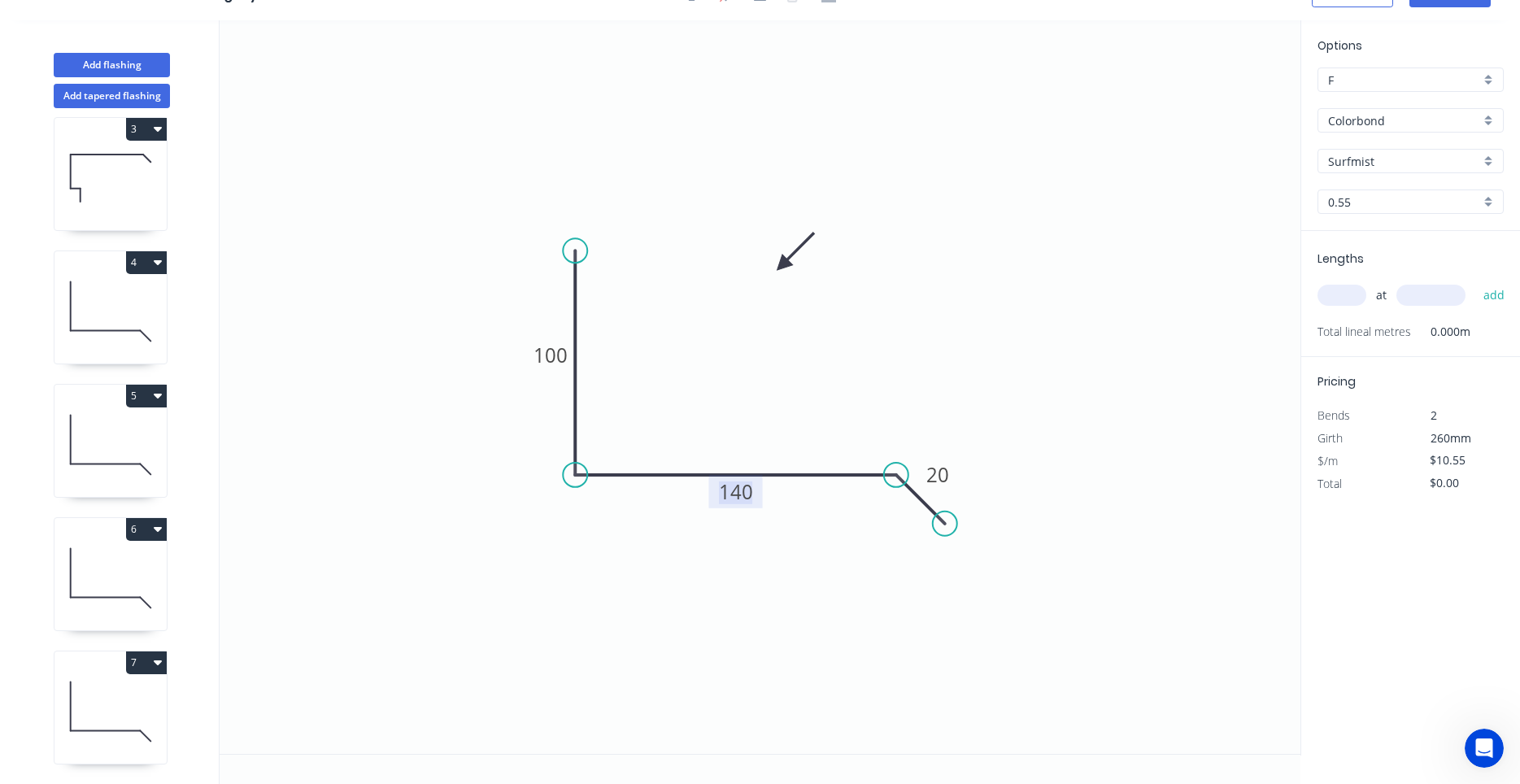
click at [740, 494] on tspan "140" at bounding box center [736, 491] width 34 height 27
click at [143, 696] on icon at bounding box center [111, 712] width 112 height 104
click at [751, 496] on tspan "140" at bounding box center [736, 491] width 34 height 27
click at [1333, 290] on input "text" at bounding box center [1341, 295] width 49 height 21
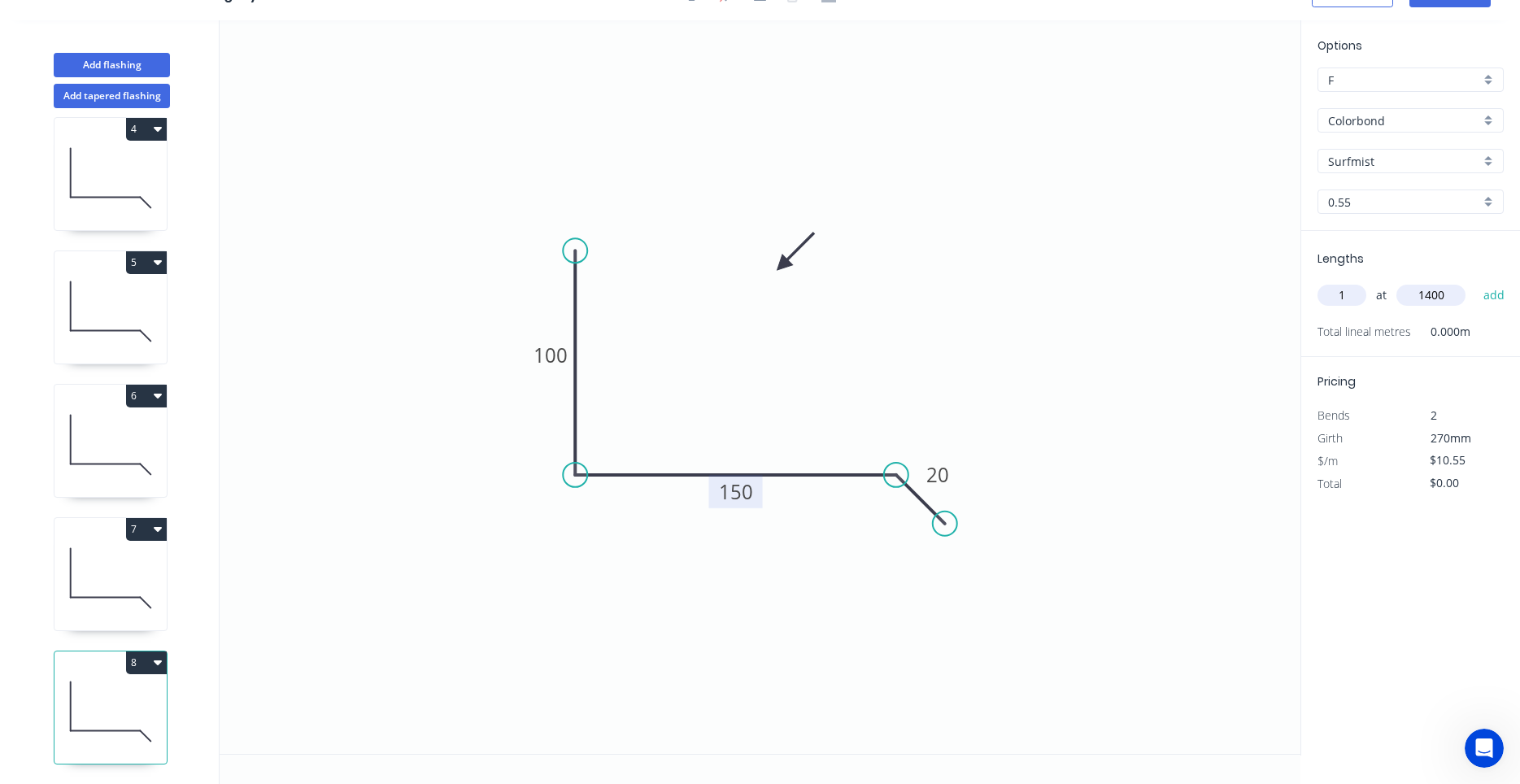
click at [1476, 281] on button "add" at bounding box center [1494, 294] width 38 height 27
click at [144, 60] on button "Add flashing" at bounding box center [112, 65] width 117 height 25
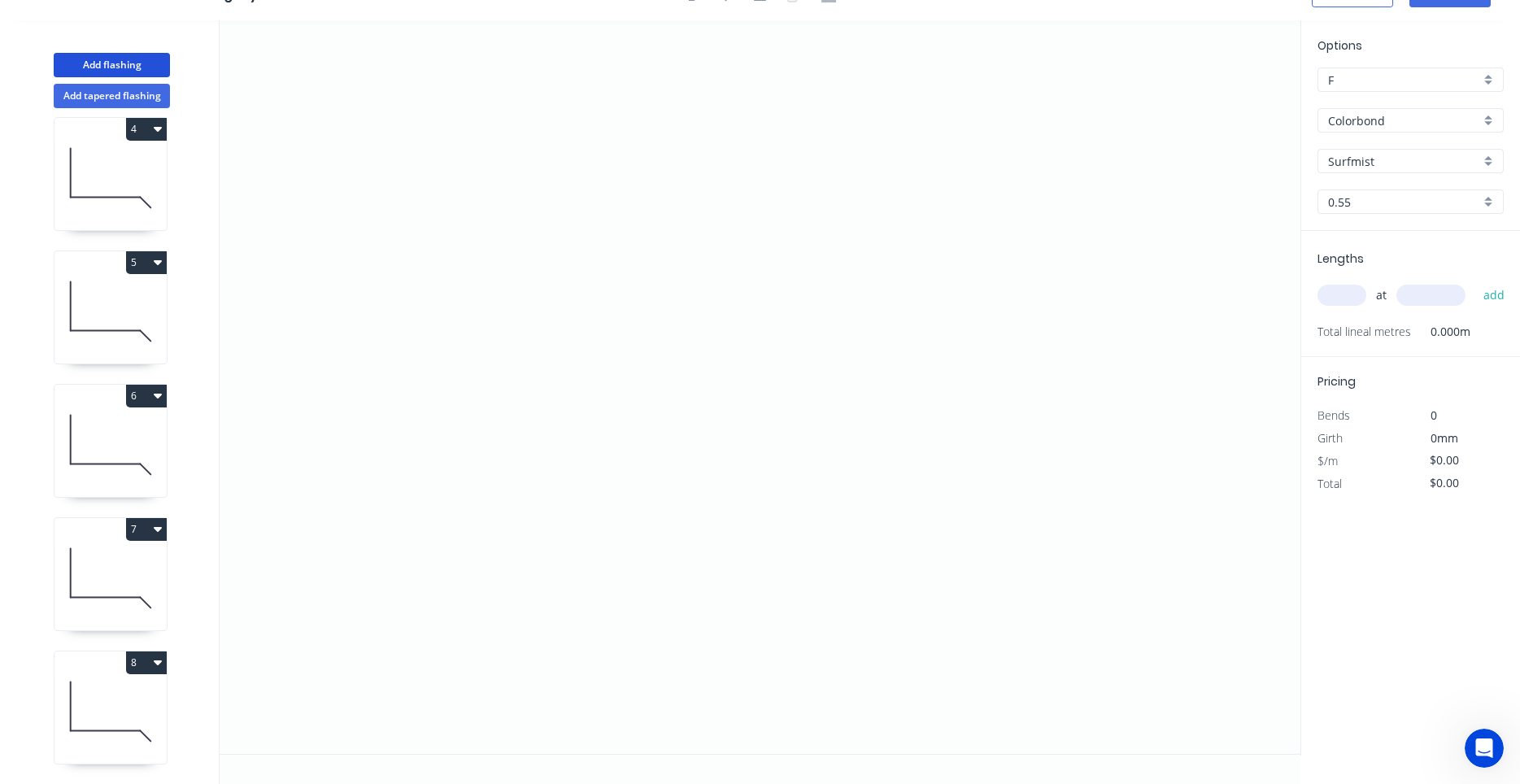
scroll to position [549, 0]
click at [388, 422] on icon "0" at bounding box center [760, 387] width 1081 height 734
click at [452, 346] on icon at bounding box center [421, 384] width 65 height 76
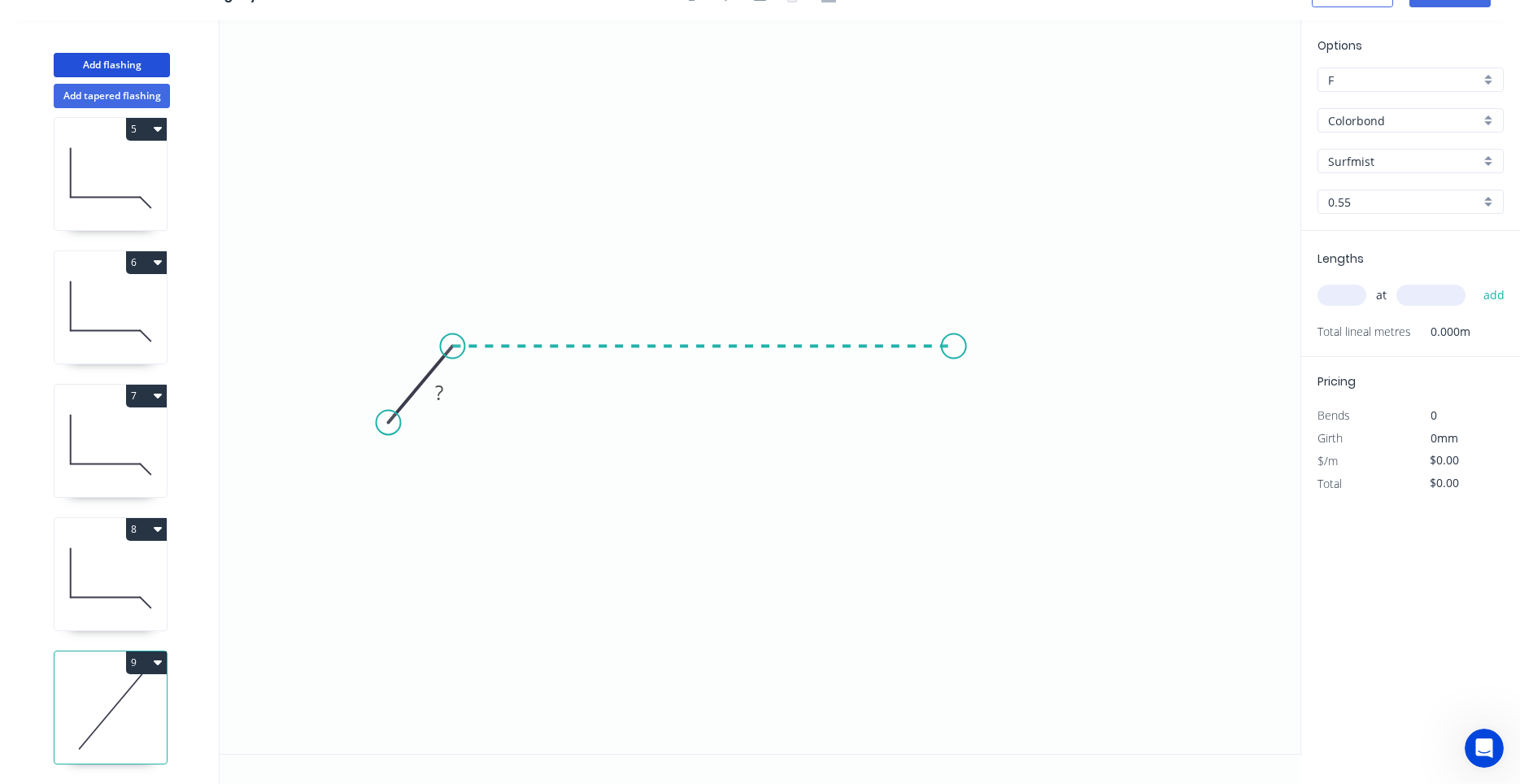
click at [954, 367] on icon "0 ?" at bounding box center [760, 387] width 1081 height 734
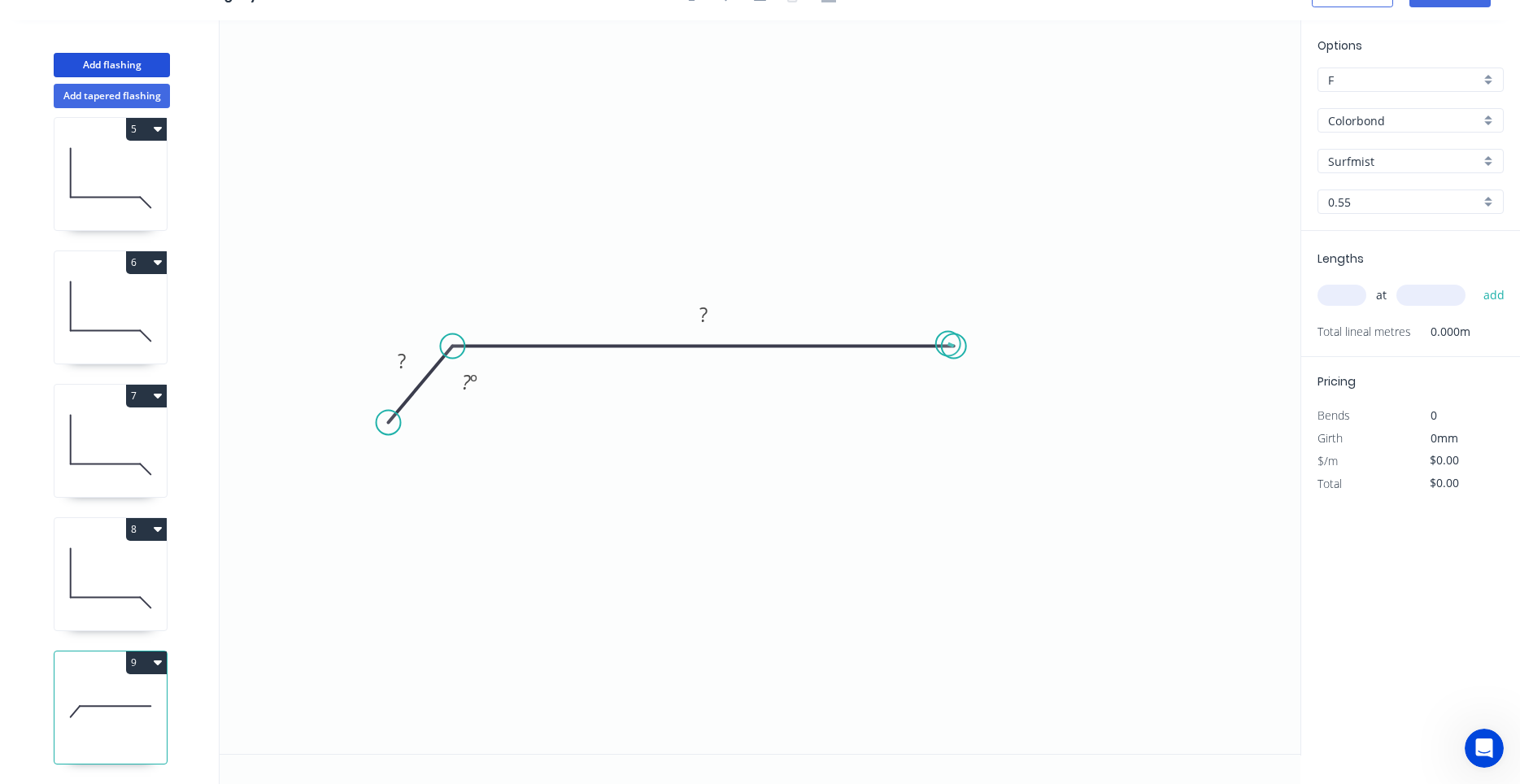
click at [951, 343] on circle at bounding box center [954, 346] width 25 height 25
click at [391, 414] on circle at bounding box center [393, 407] width 25 height 25
click at [406, 351] on tspan "?" at bounding box center [405, 352] width 8 height 27
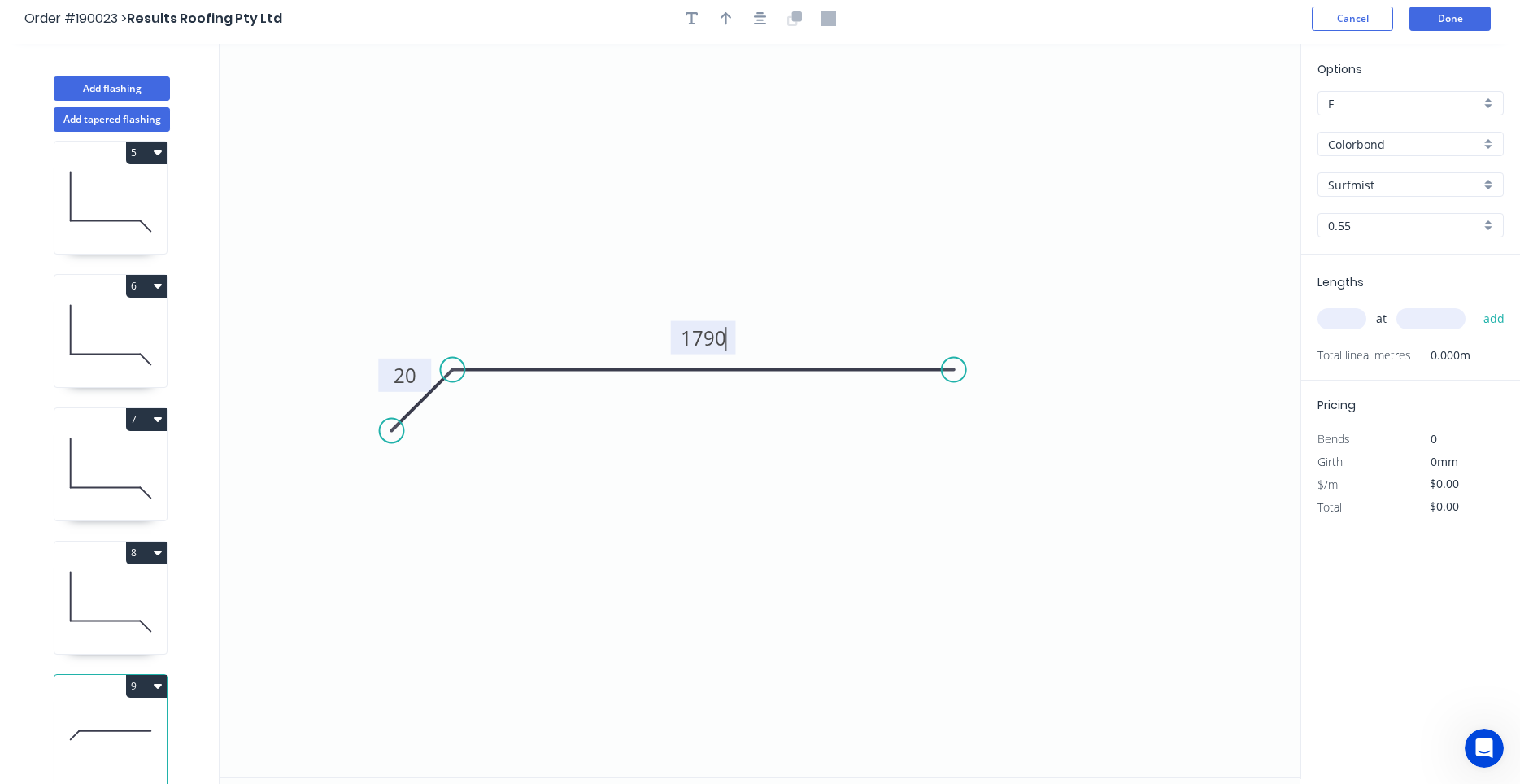
scroll to position [0, 0]
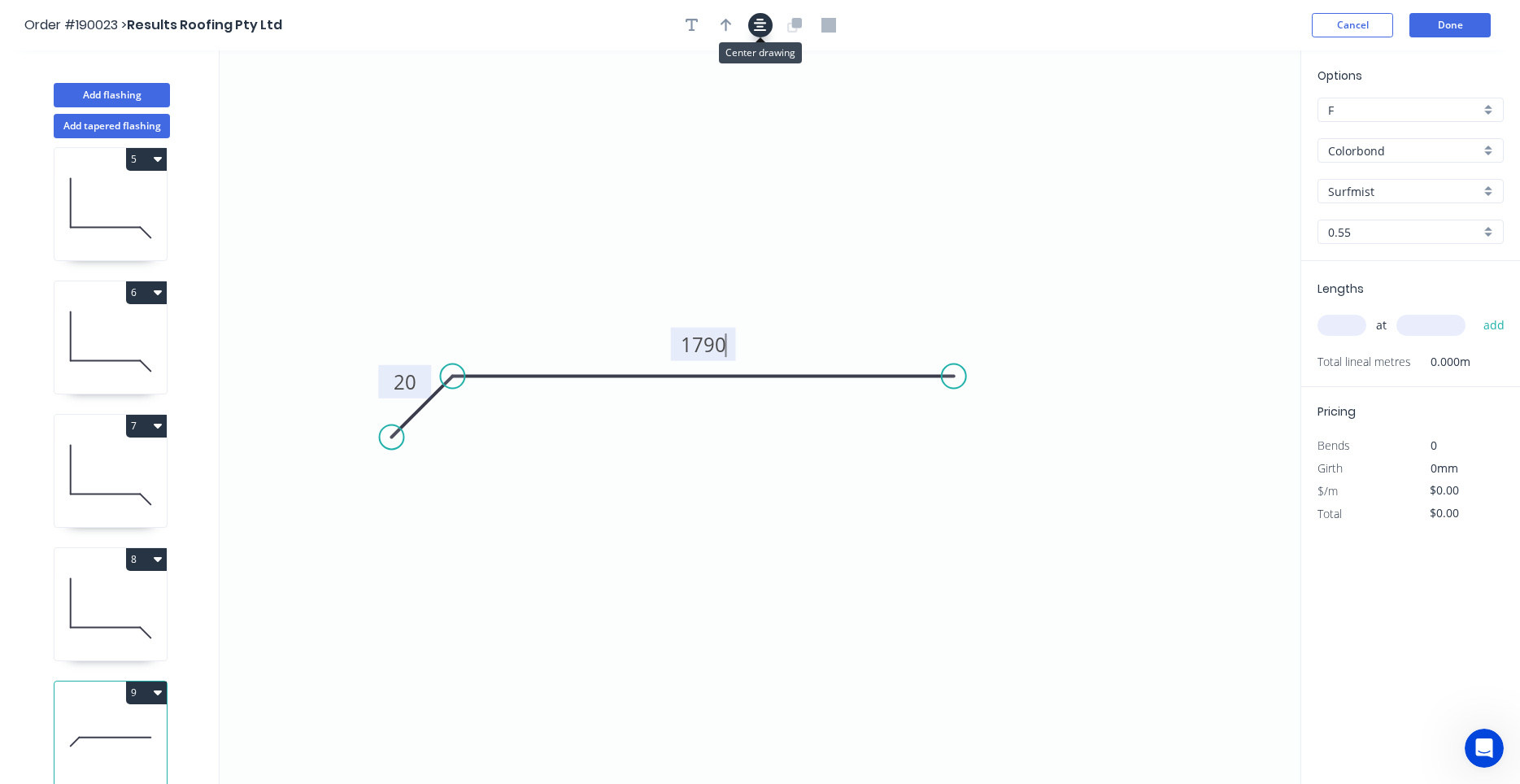
click at [764, 31] on icon "button" at bounding box center [760, 25] width 13 height 13
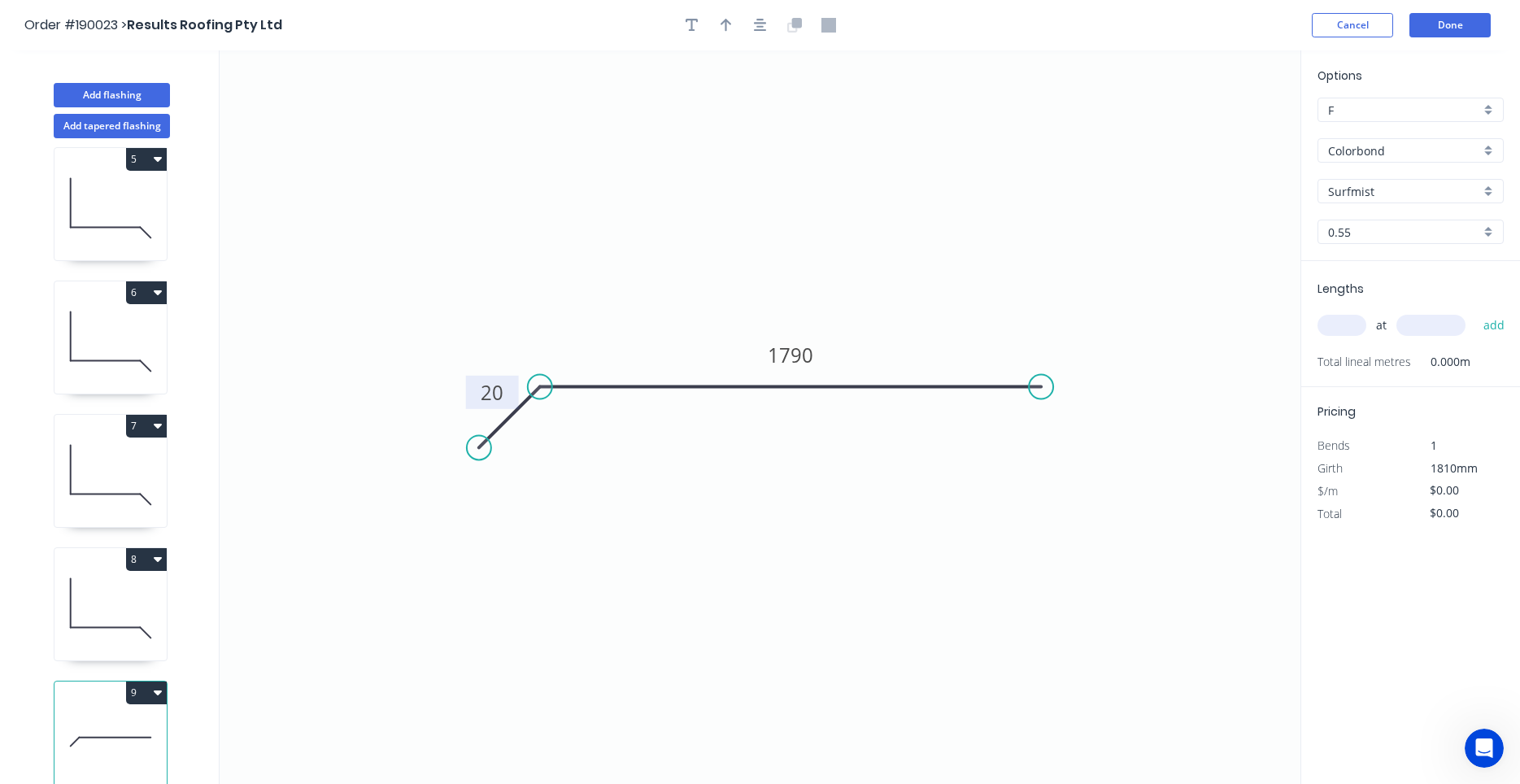
click at [716, 10] on header "Order #190023 > Results Roofing Pty Ltd Cancel Done" at bounding box center [760, 25] width 1520 height 50
click at [723, 19] on icon "button" at bounding box center [726, 25] width 11 height 15
drag, startPoint x: 1216, startPoint y: 122, endPoint x: 951, endPoint y: 136, distance: 265.4
click at [951, 136] on icon "0 20 1790" at bounding box center [760, 417] width 1081 height 734
drag, startPoint x: 1216, startPoint y: 130, endPoint x: 1202, endPoint y: 141, distance: 17.8
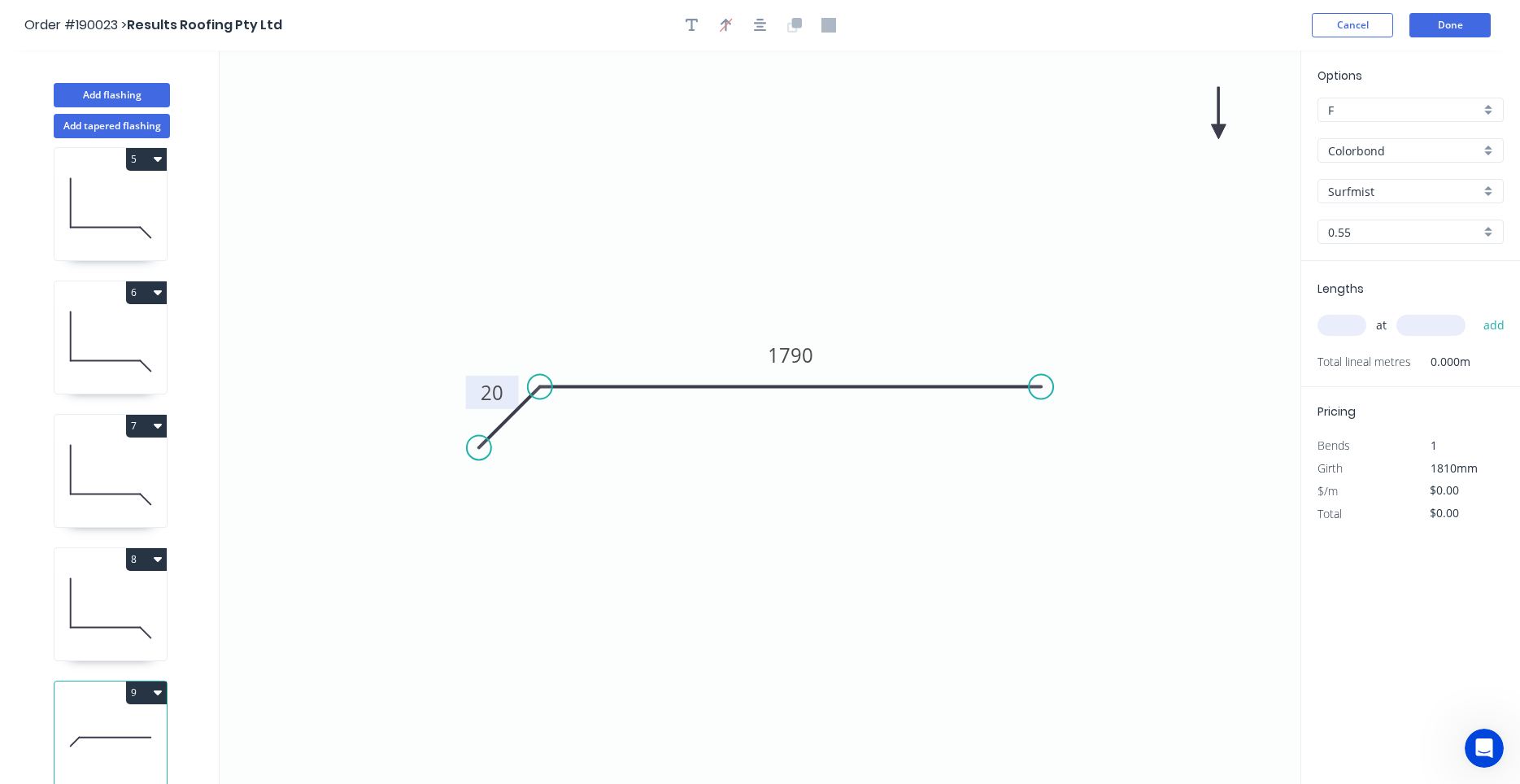
click at [1202, 141] on icon "0 20 1790" at bounding box center [760, 417] width 1081 height 734
drag, startPoint x: 1213, startPoint y: 129, endPoint x: 1179, endPoint y: 157, distance: 44.0
click at [1179, 157] on icon "0 20 1790" at bounding box center [760, 417] width 1081 height 734
drag, startPoint x: 1220, startPoint y: 124, endPoint x: 1191, endPoint y: 133, distance: 30.4
click at [1191, 133] on icon "0 20 1790" at bounding box center [760, 417] width 1081 height 734
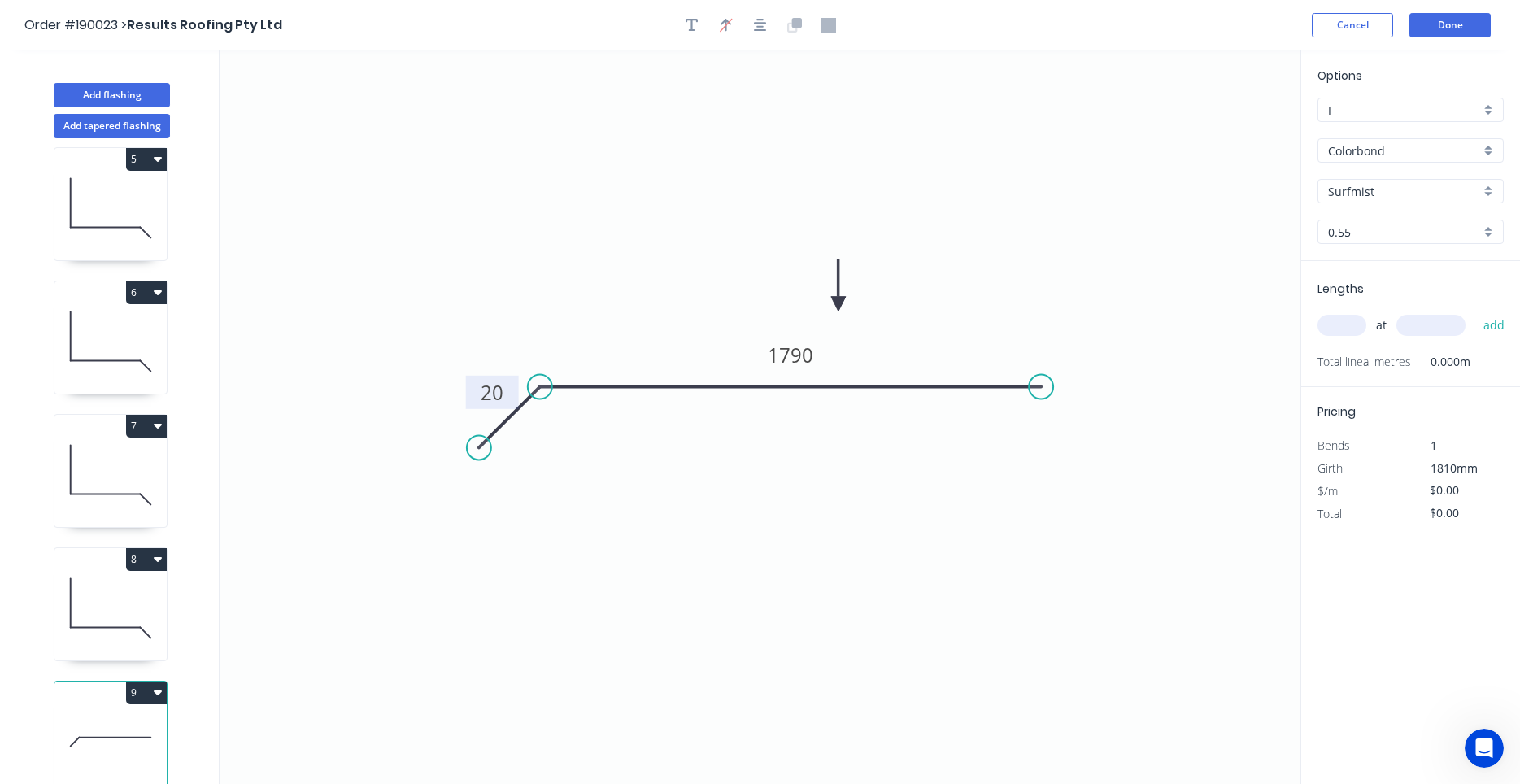
drag, startPoint x: 1217, startPoint y: 128, endPoint x: 838, endPoint y: 304, distance: 417.9
click at [838, 304] on icon at bounding box center [838, 285] width 15 height 52
click at [696, 19] on button "button" at bounding box center [692, 26] width 25 height 25
drag, startPoint x: 349, startPoint y: 107, endPoint x: 1210, endPoint y: 108, distance: 861.0
click at [1210, 108] on textarea at bounding box center [1185, 116] width 132 height 60
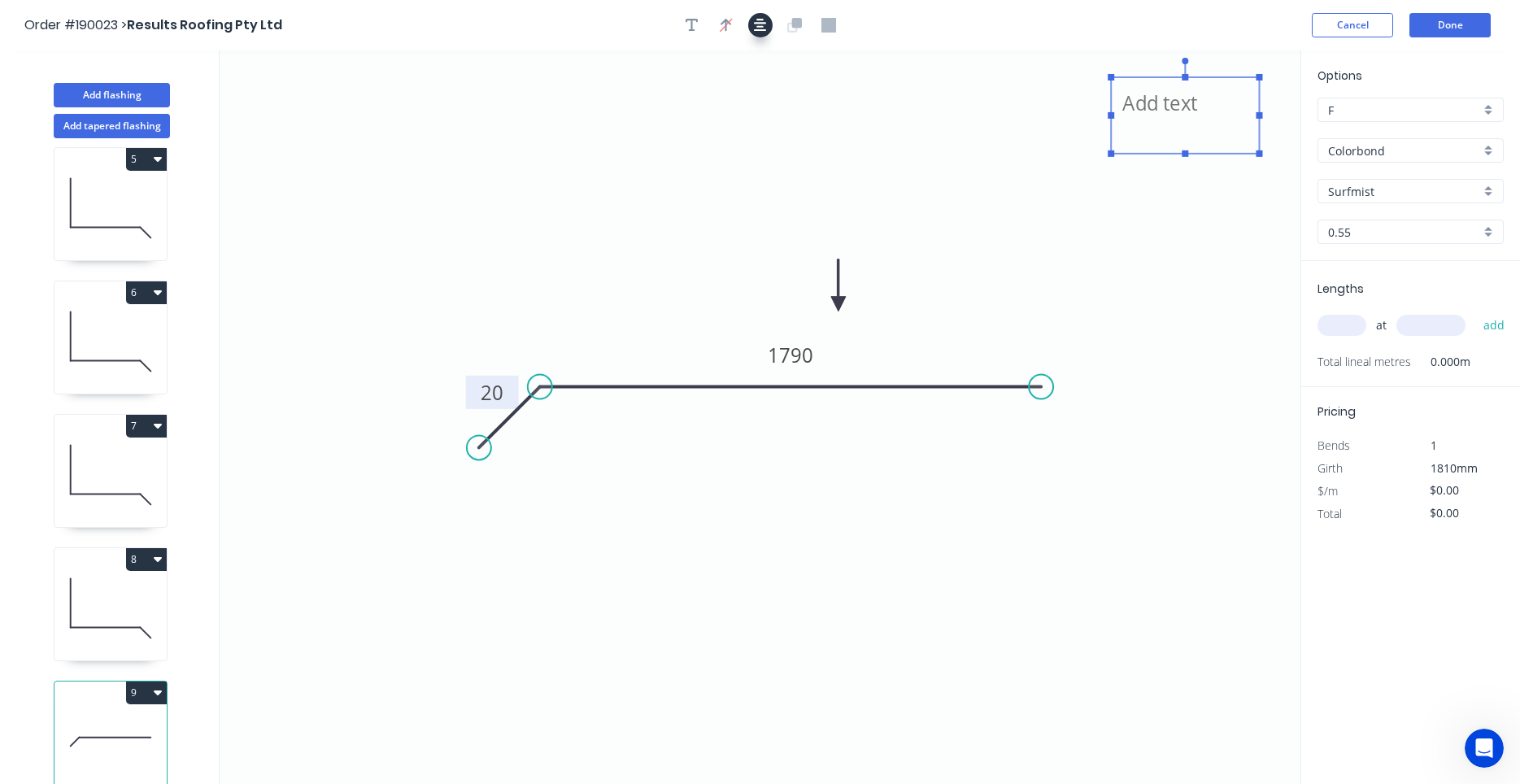
click at [760, 35] on button "button" at bounding box center [760, 26] width 25 height 25
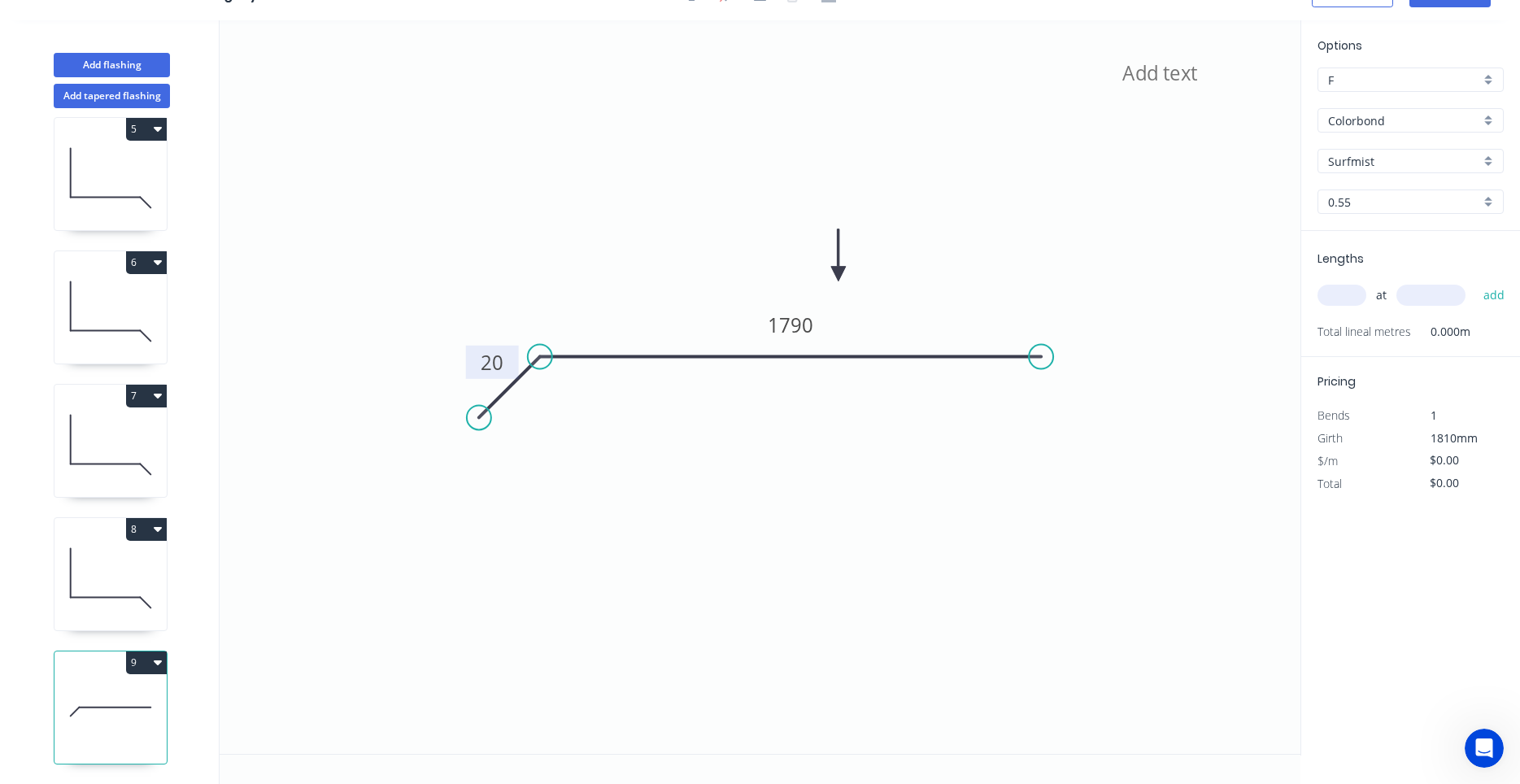
click at [161, 663] on icon "button" at bounding box center [157, 661] width 8 height 13
click at [141, 695] on div "Duplicate" at bounding box center [89, 703] width 126 height 24
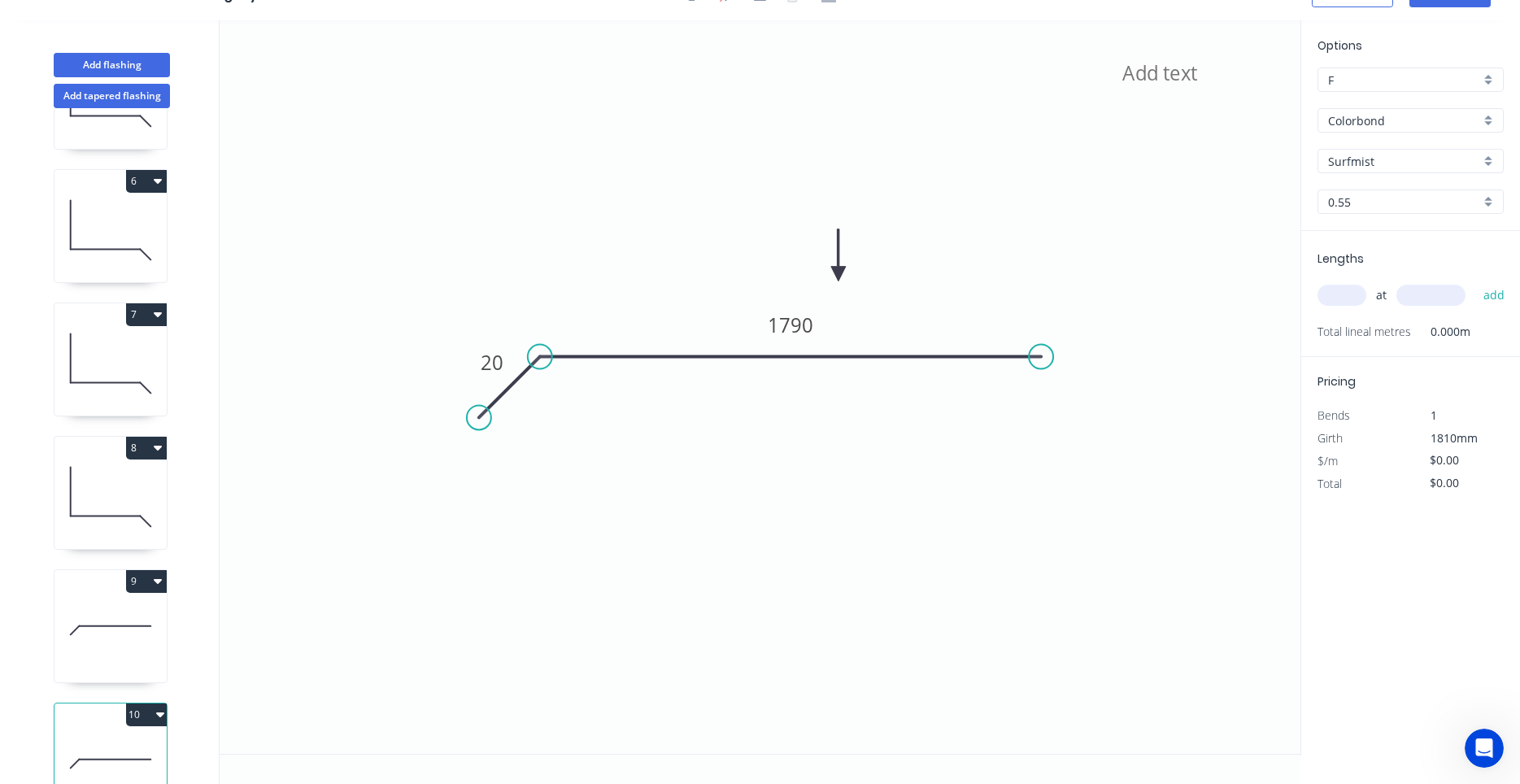
scroll to position [682, 0]
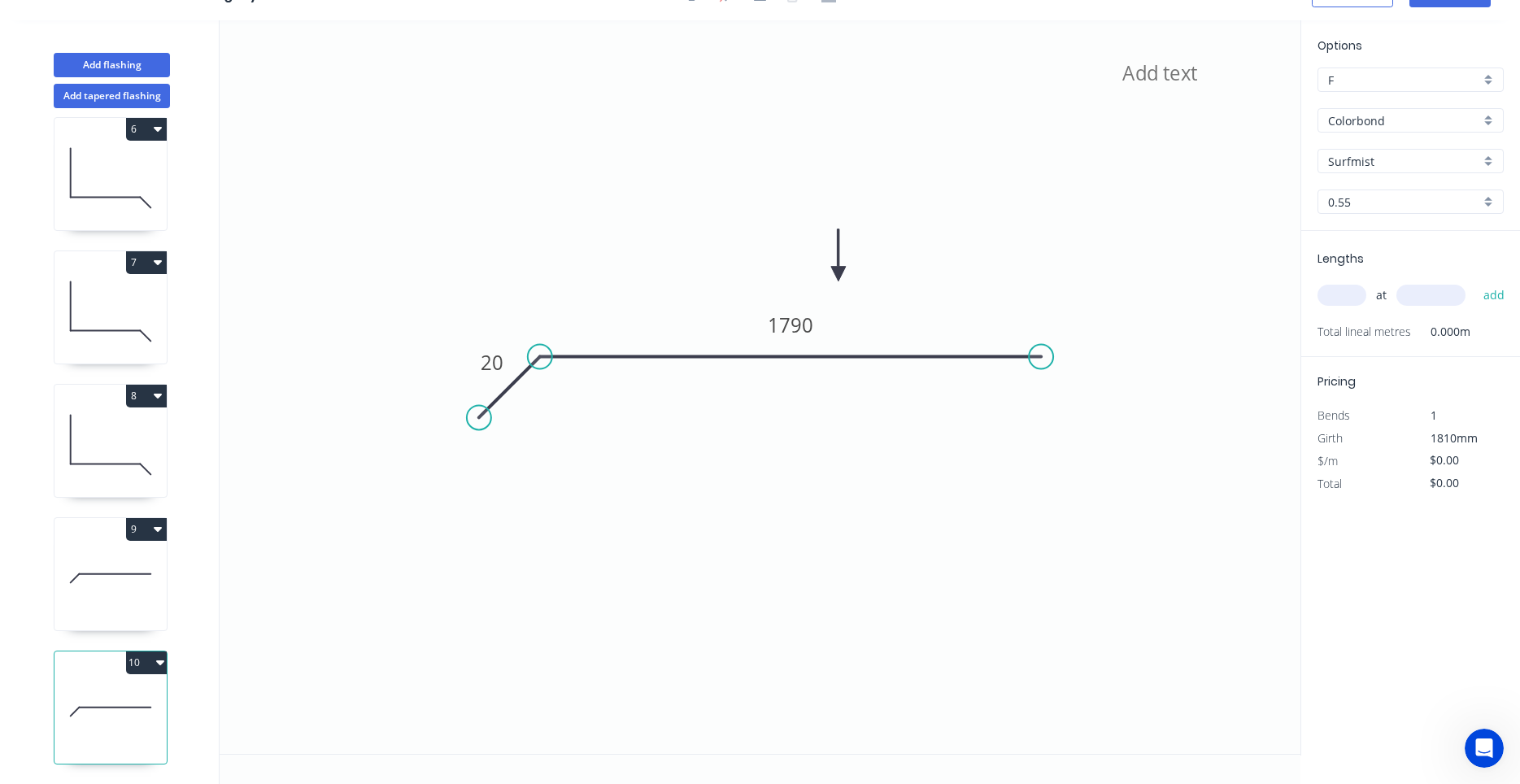
click at [154, 588] on icon at bounding box center [111, 578] width 112 height 104
click at [117, 694] on icon at bounding box center [111, 712] width 112 height 104
click at [810, 335] on tspan "1790" at bounding box center [791, 324] width 46 height 27
click at [118, 594] on icon at bounding box center [111, 578] width 112 height 104
click at [1356, 292] on input "text" at bounding box center [1341, 295] width 49 height 21
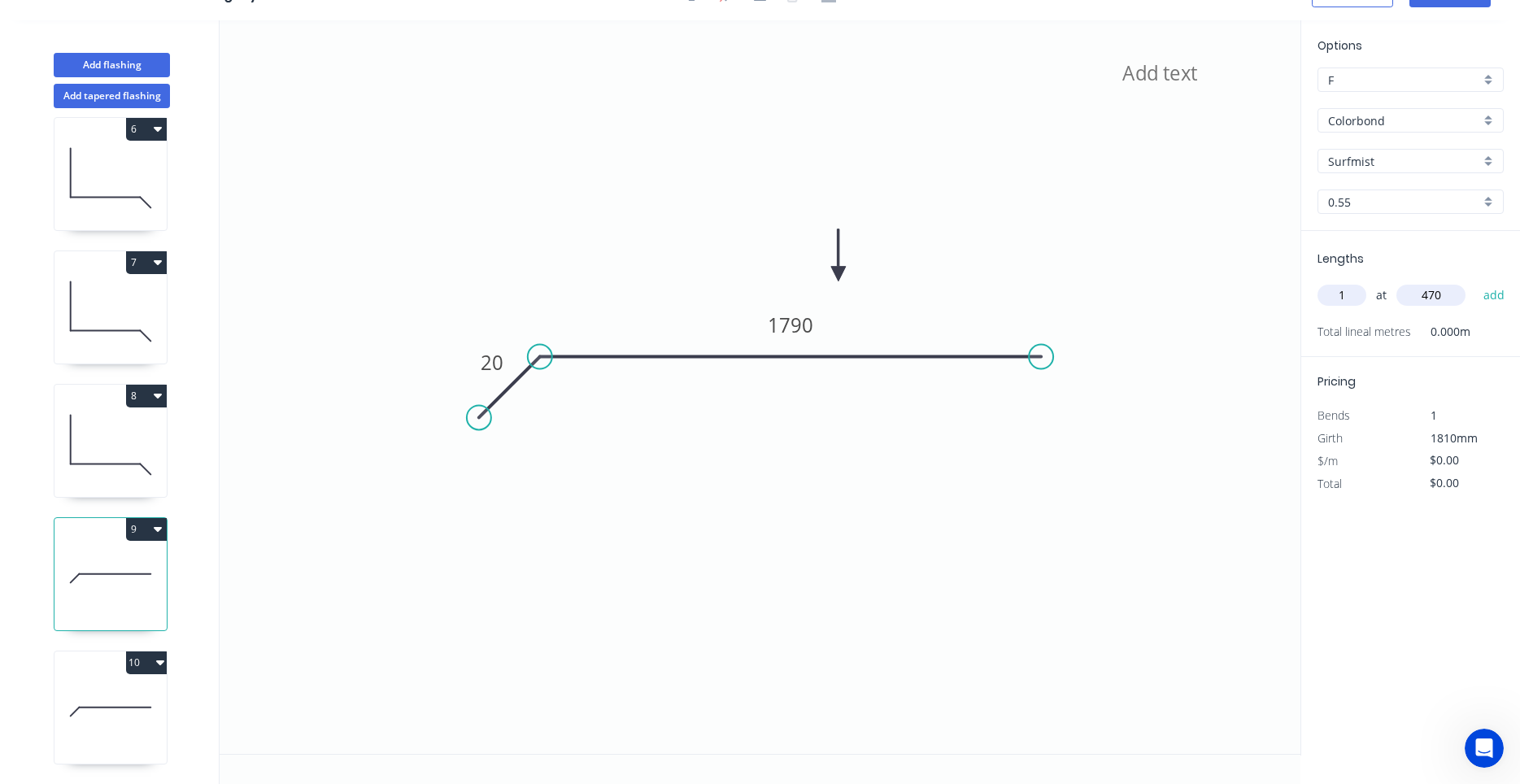
click at [1476, 281] on button "add" at bounding box center [1494, 294] width 38 height 27
click at [115, 711] on icon at bounding box center [111, 712] width 112 height 104
click at [1342, 294] on input "text" at bounding box center [1341, 295] width 49 height 21
click at [1476, 281] on button "add" at bounding box center [1494, 294] width 38 height 27
click at [137, 611] on icon at bounding box center [111, 578] width 112 height 104
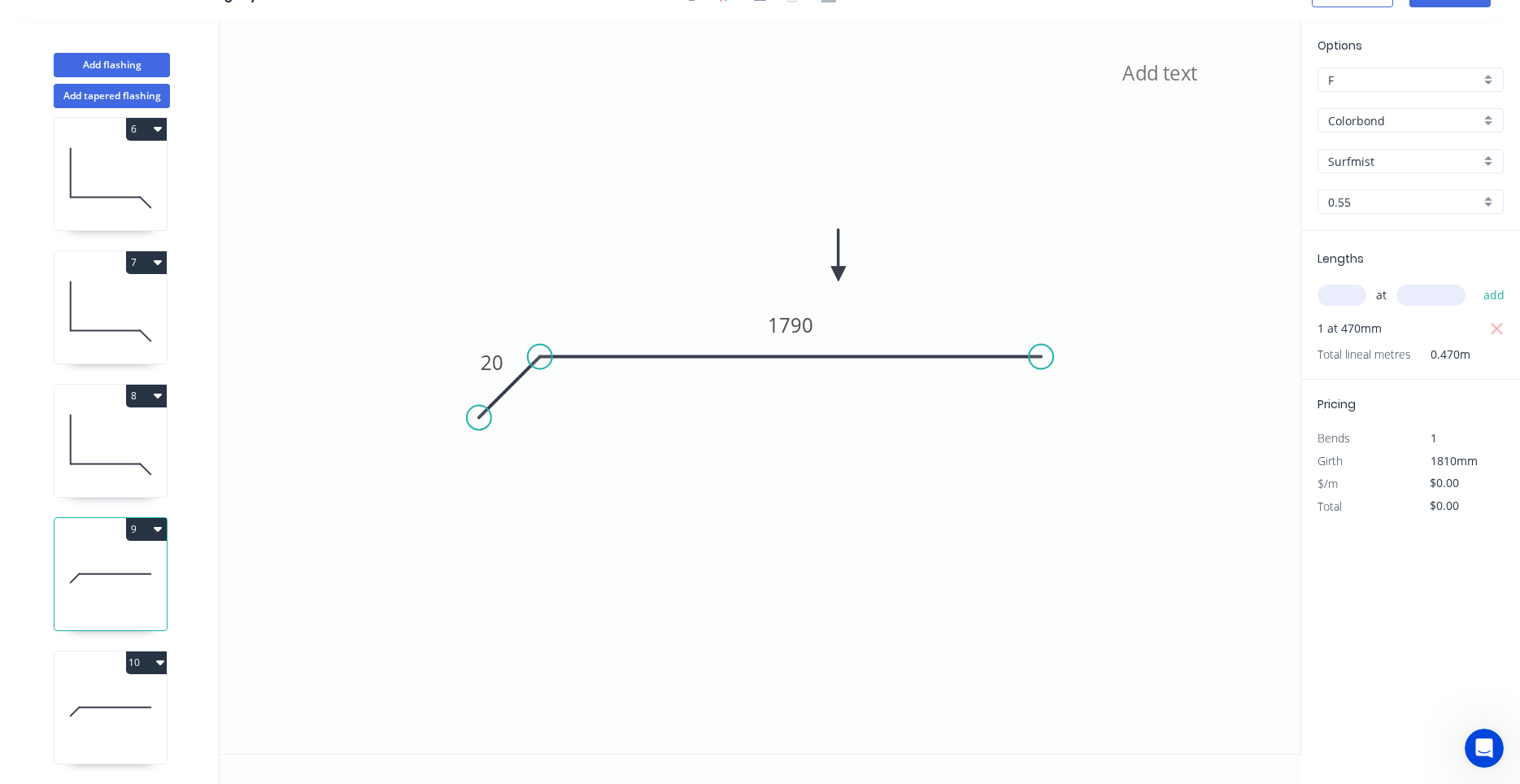
click at [128, 704] on icon at bounding box center [111, 712] width 112 height 104
click at [129, 617] on icon at bounding box center [111, 578] width 112 height 104
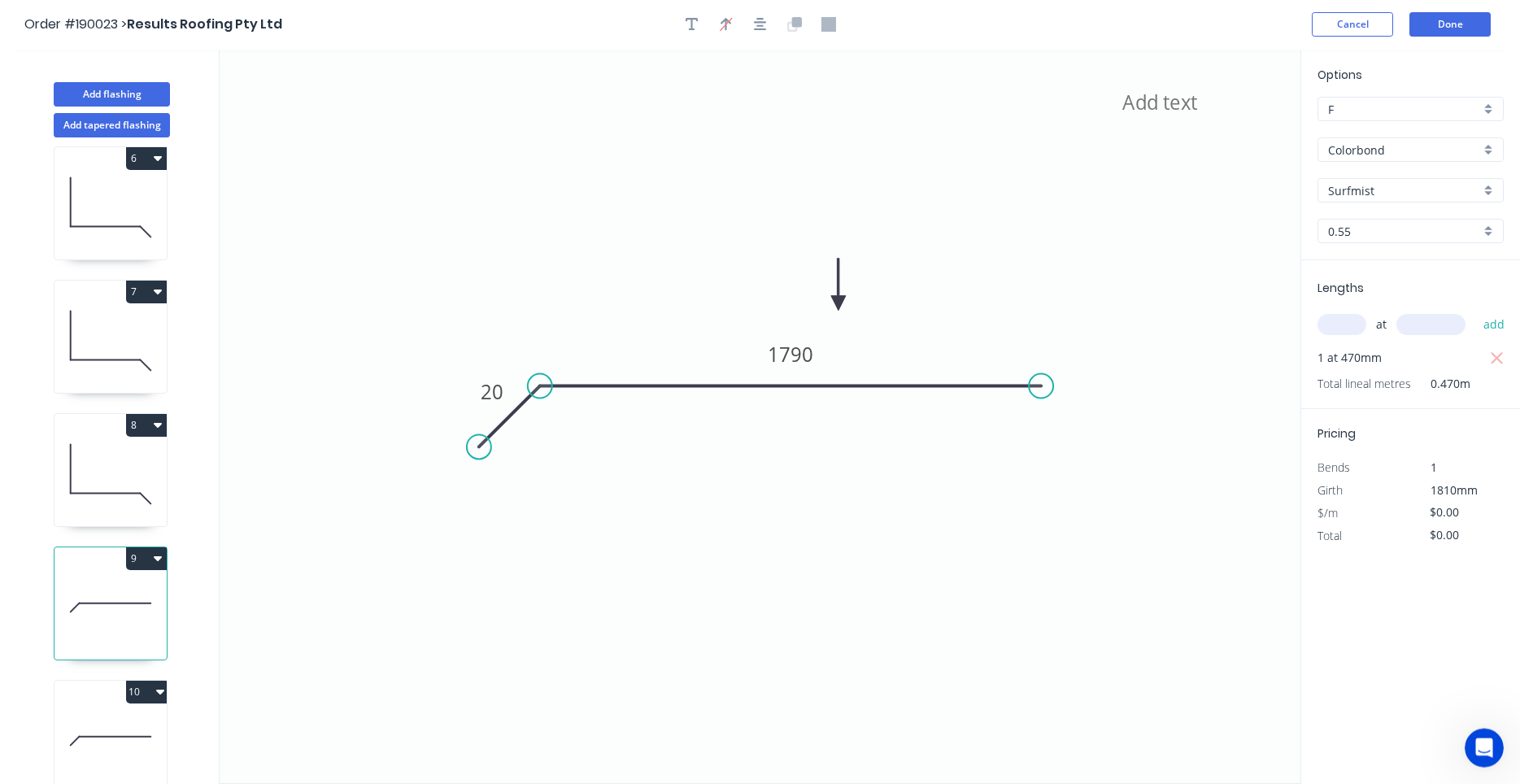
scroll to position [0, 0]
click at [1447, 31] on button "Done" at bounding box center [1450, 26] width 81 height 25
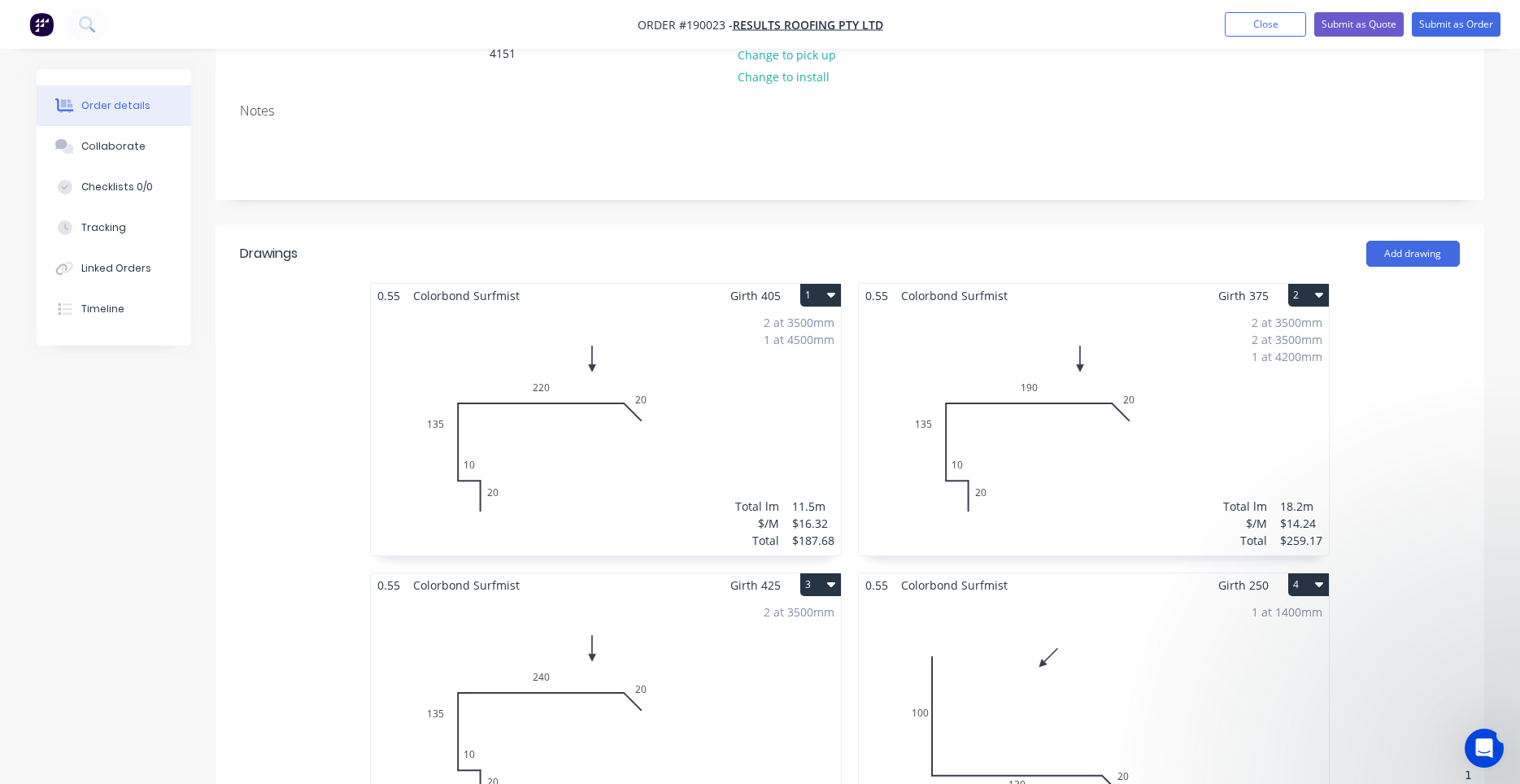
click at [1487, 736] on div "Open Intercom Messenger" at bounding box center [1485, 748] width 54 height 54
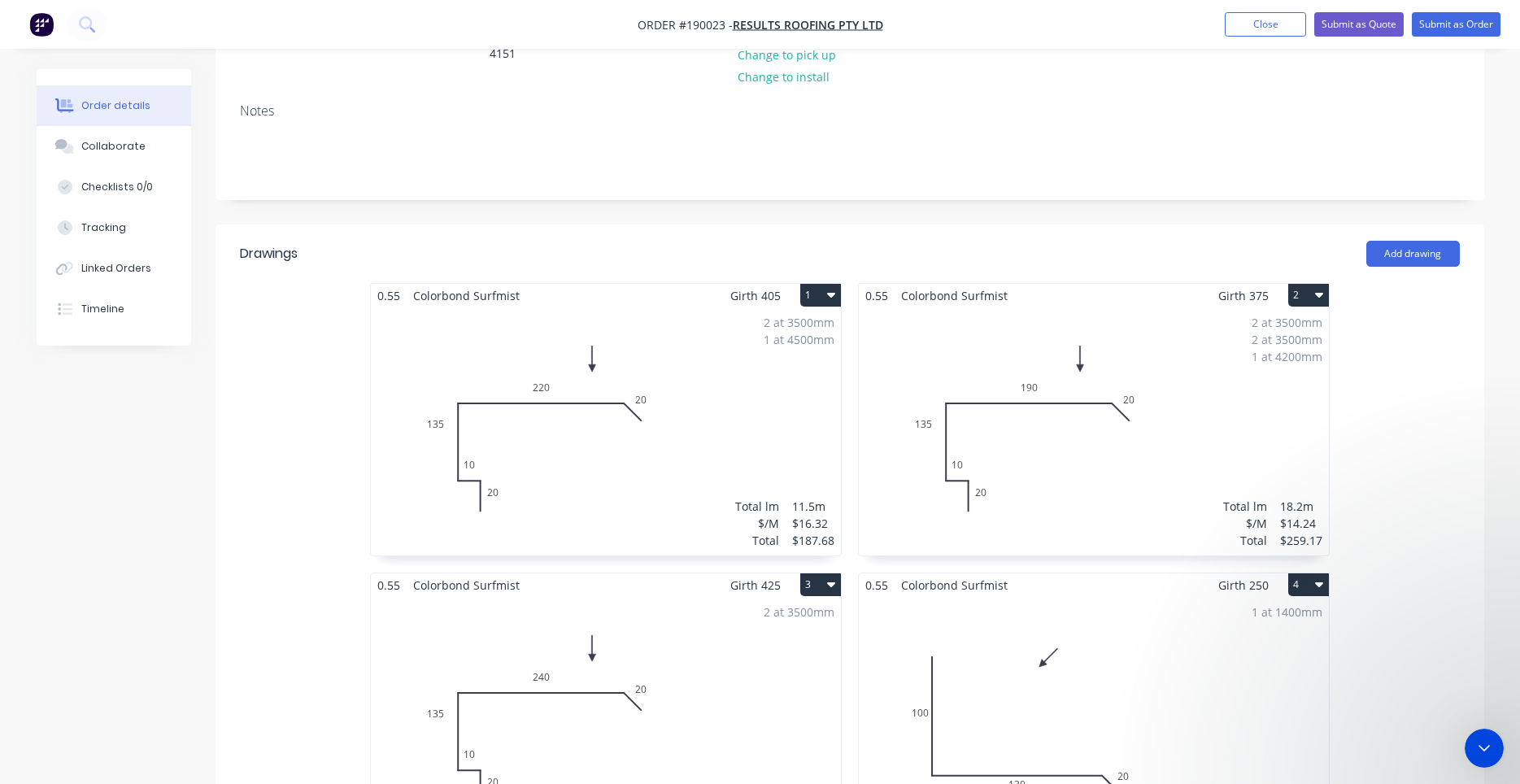
scroll to position [2806, 0]
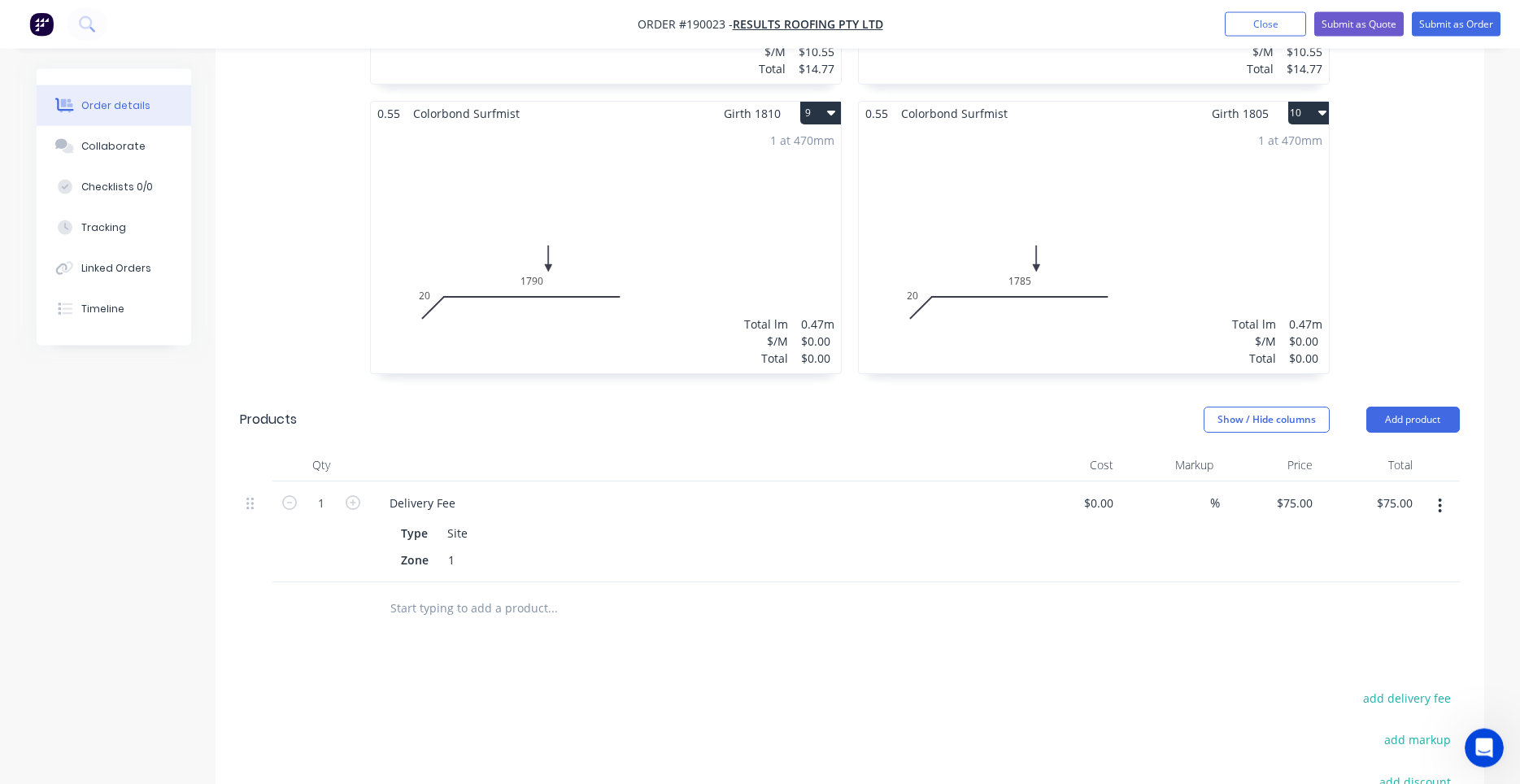
scroll to position [1422, 0]
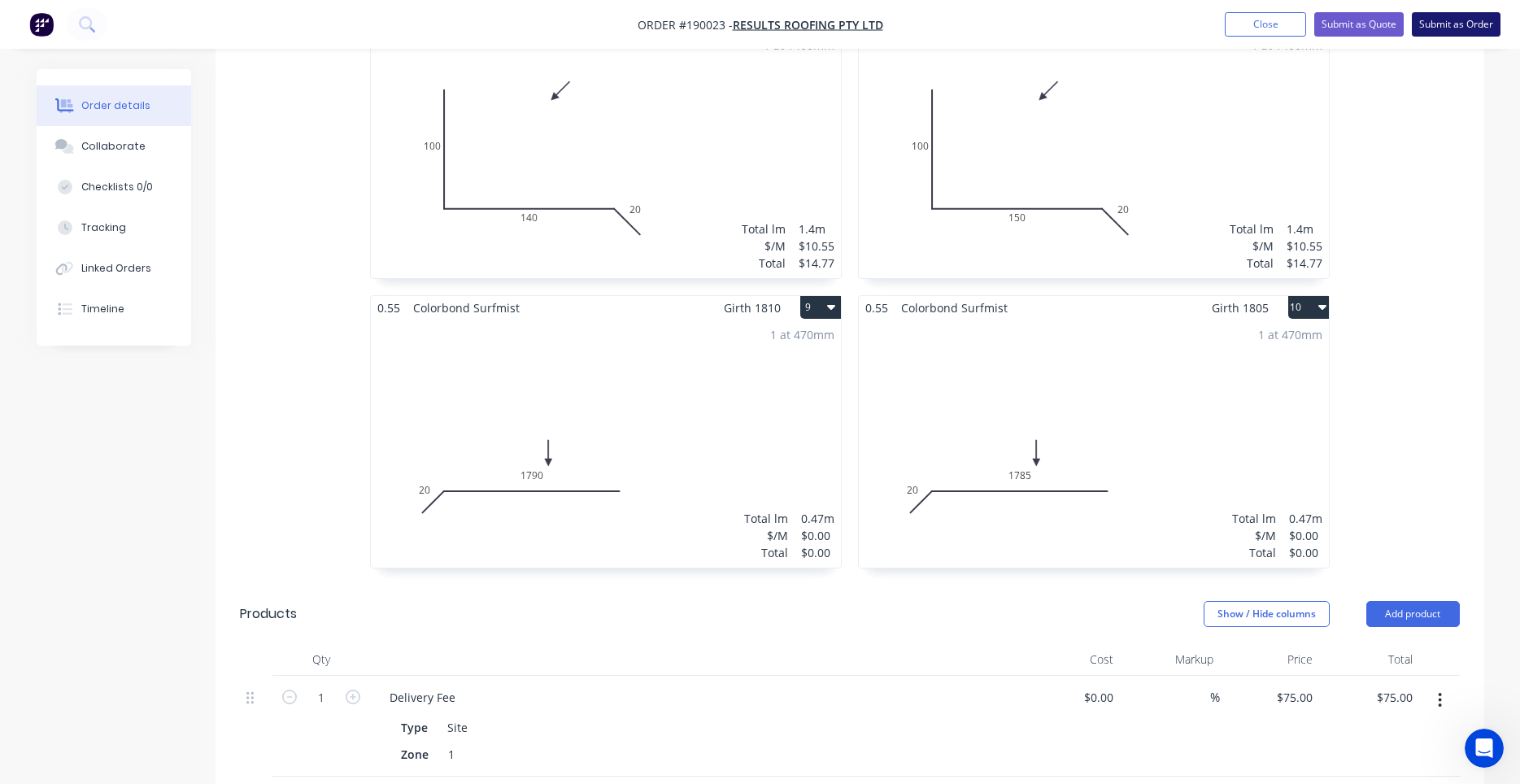
click at [1445, 27] on button "Submit as Order" at bounding box center [1456, 25] width 88 height 25
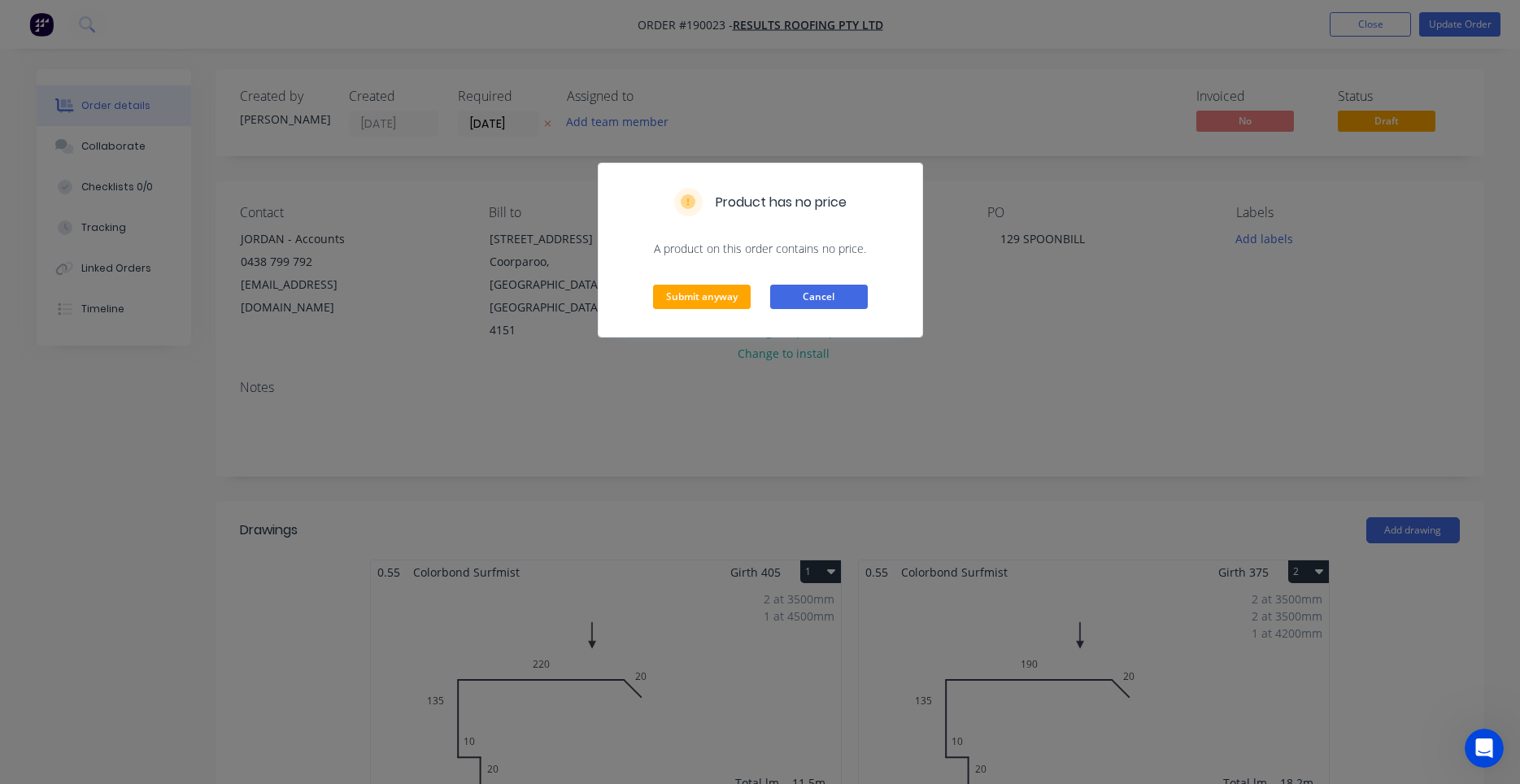
click at [800, 295] on button "Cancel" at bounding box center [819, 297] width 97 height 25
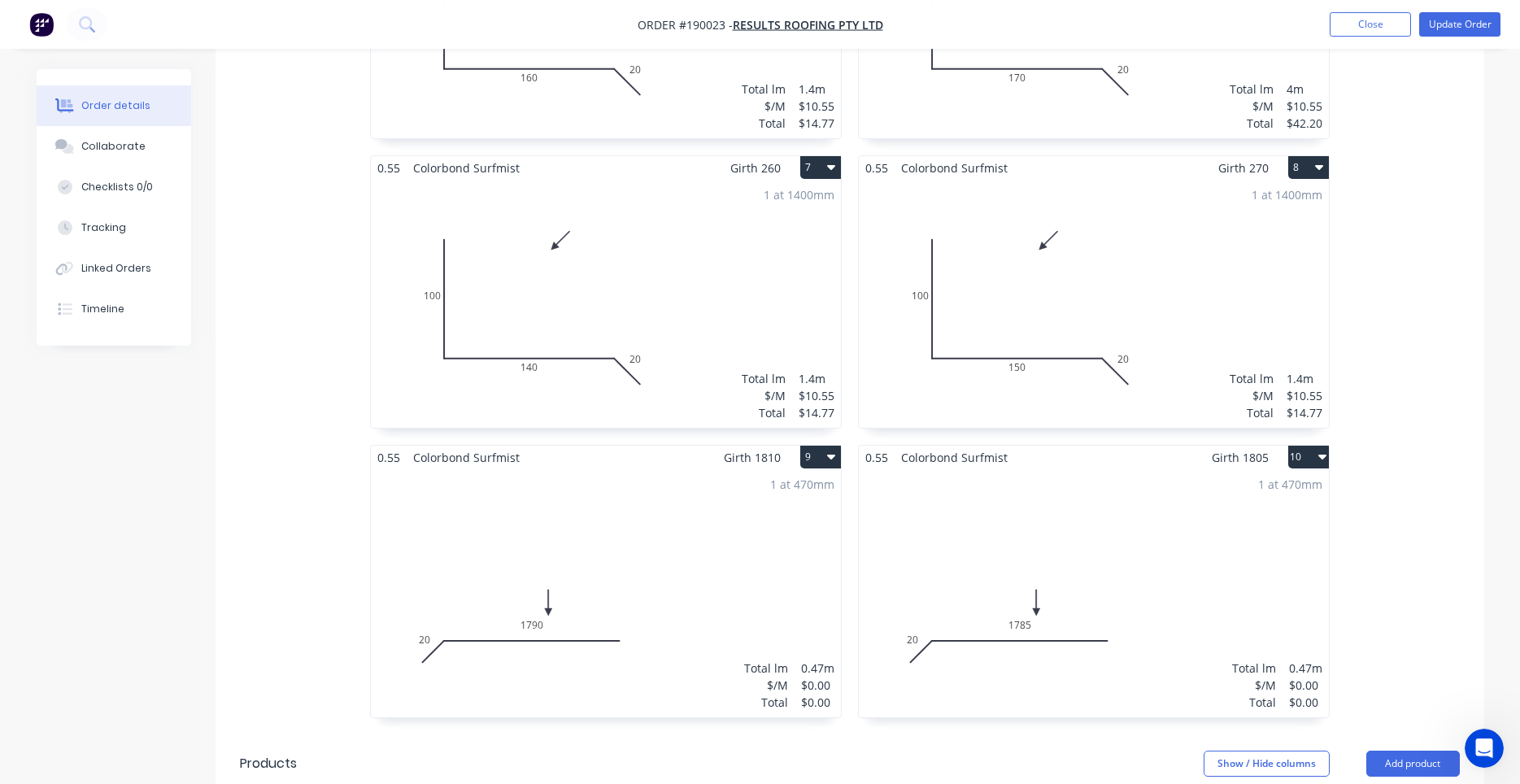
scroll to position [1245, 0]
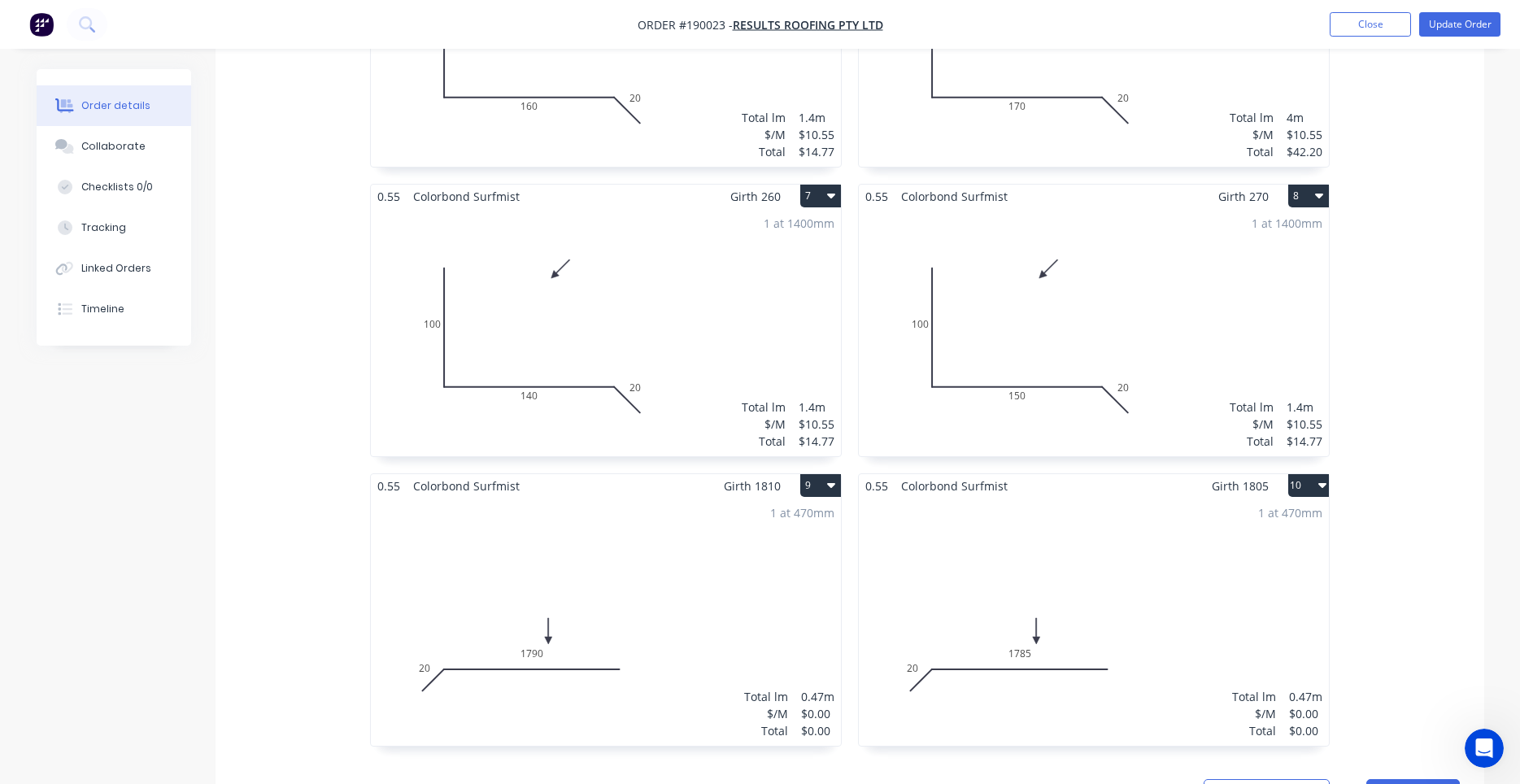
click at [990, 530] on div "1 at 470mm Total lm $/M Total 0.47m $0.00 $0.00" at bounding box center [1094, 621] width 470 height 248
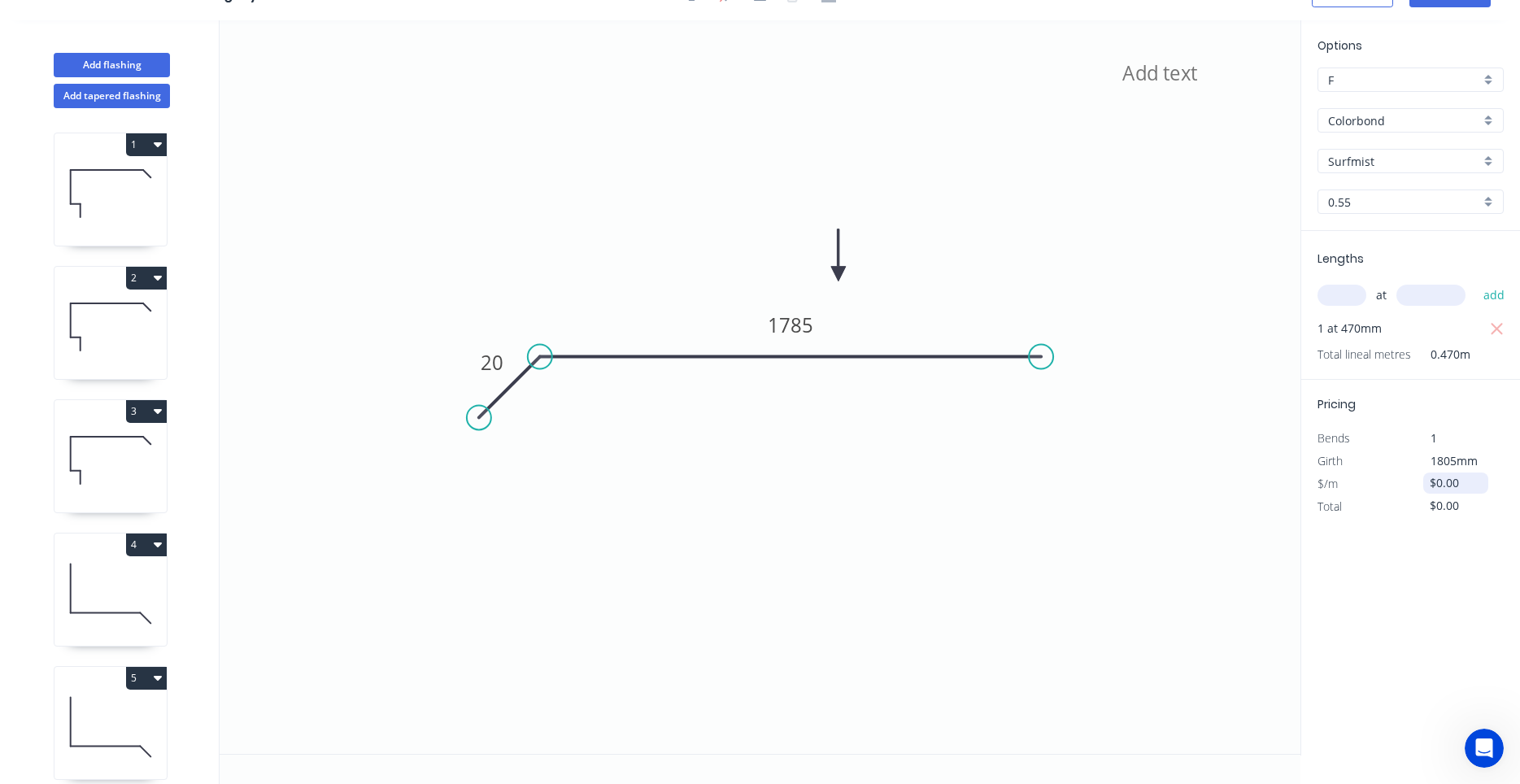
click at [1473, 487] on input "$0.00" at bounding box center [1457, 483] width 56 height 23
drag, startPoint x: 1461, startPoint y: 486, endPoint x: 1305, endPoint y: 483, distance: 156.0
click at [1430, 483] on input "$0.00" at bounding box center [1457, 483] width 56 height 23
click at [1452, 434] on div "1" at bounding box center [1455, 438] width 88 height 23
click at [1433, 482] on input "text" at bounding box center [1457, 483] width 56 height 23
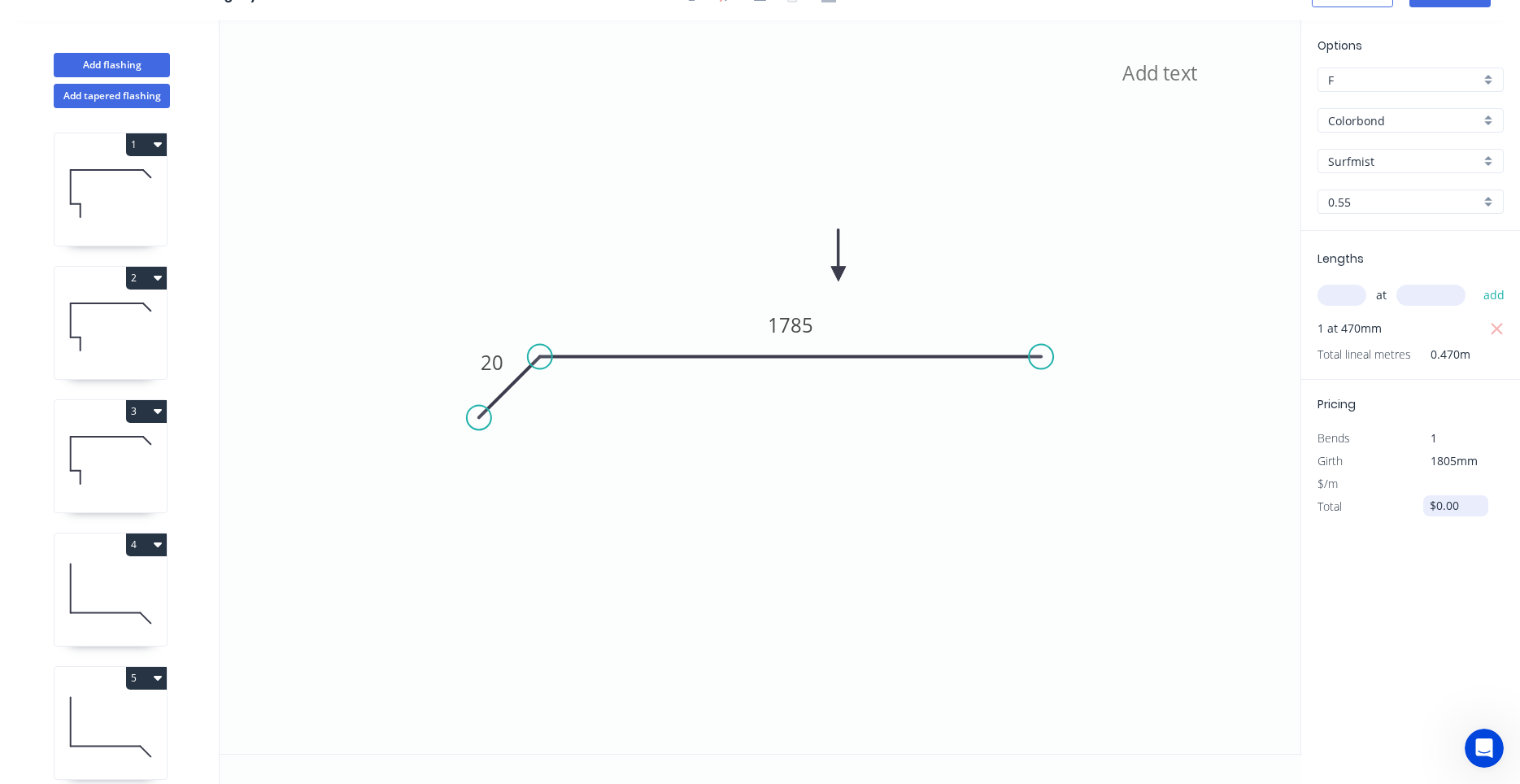
click at [1432, 511] on input "$0.00" at bounding box center [1457, 506] width 56 height 23
click at [1452, 490] on input "$0.00" at bounding box center [1457, 483] width 56 height 23
click at [1495, 503] on icon "button" at bounding box center [1498, 507] width 15 height 19
click at [72, 592] on icon at bounding box center [111, 594] width 112 height 104
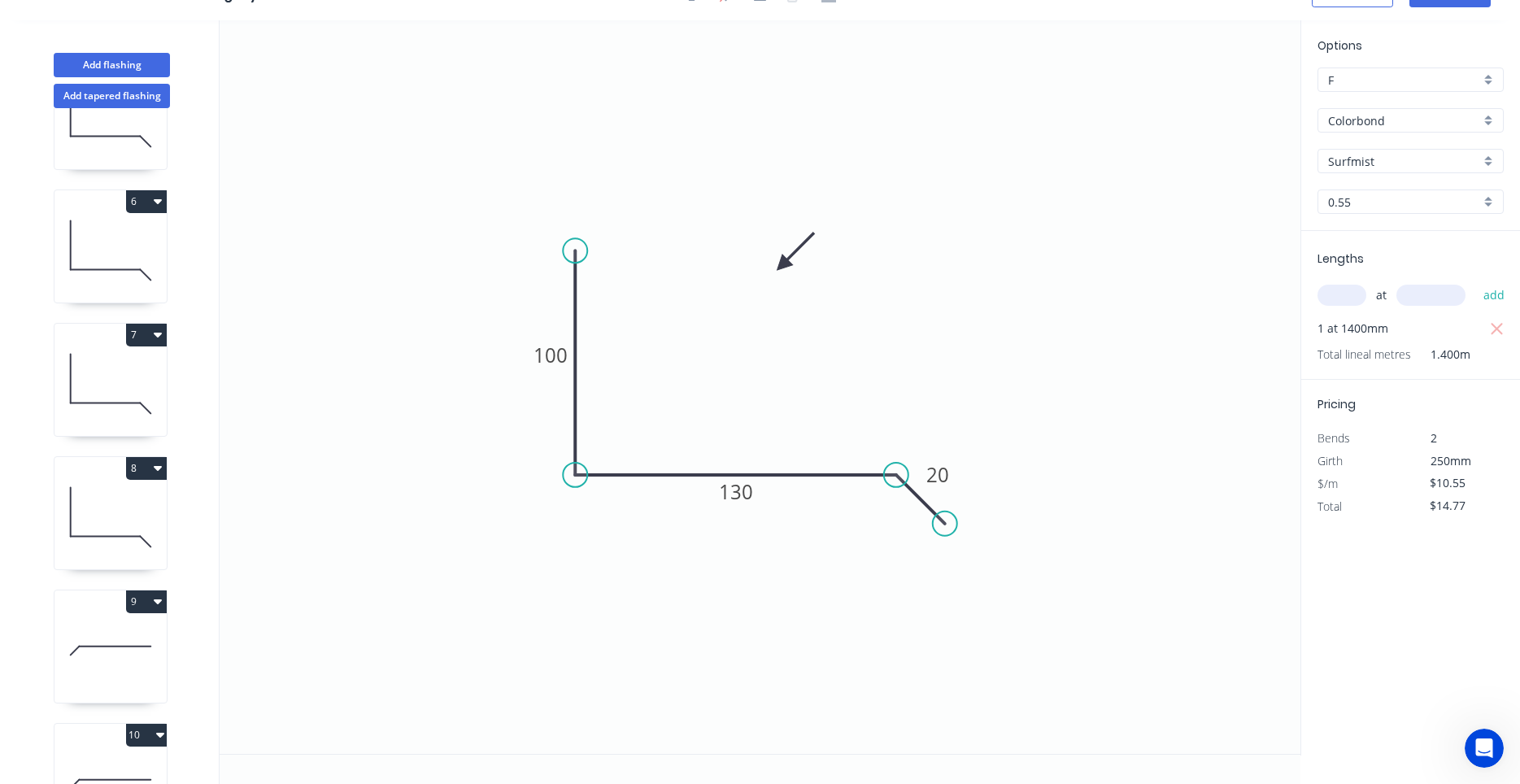
scroll to position [618, 0]
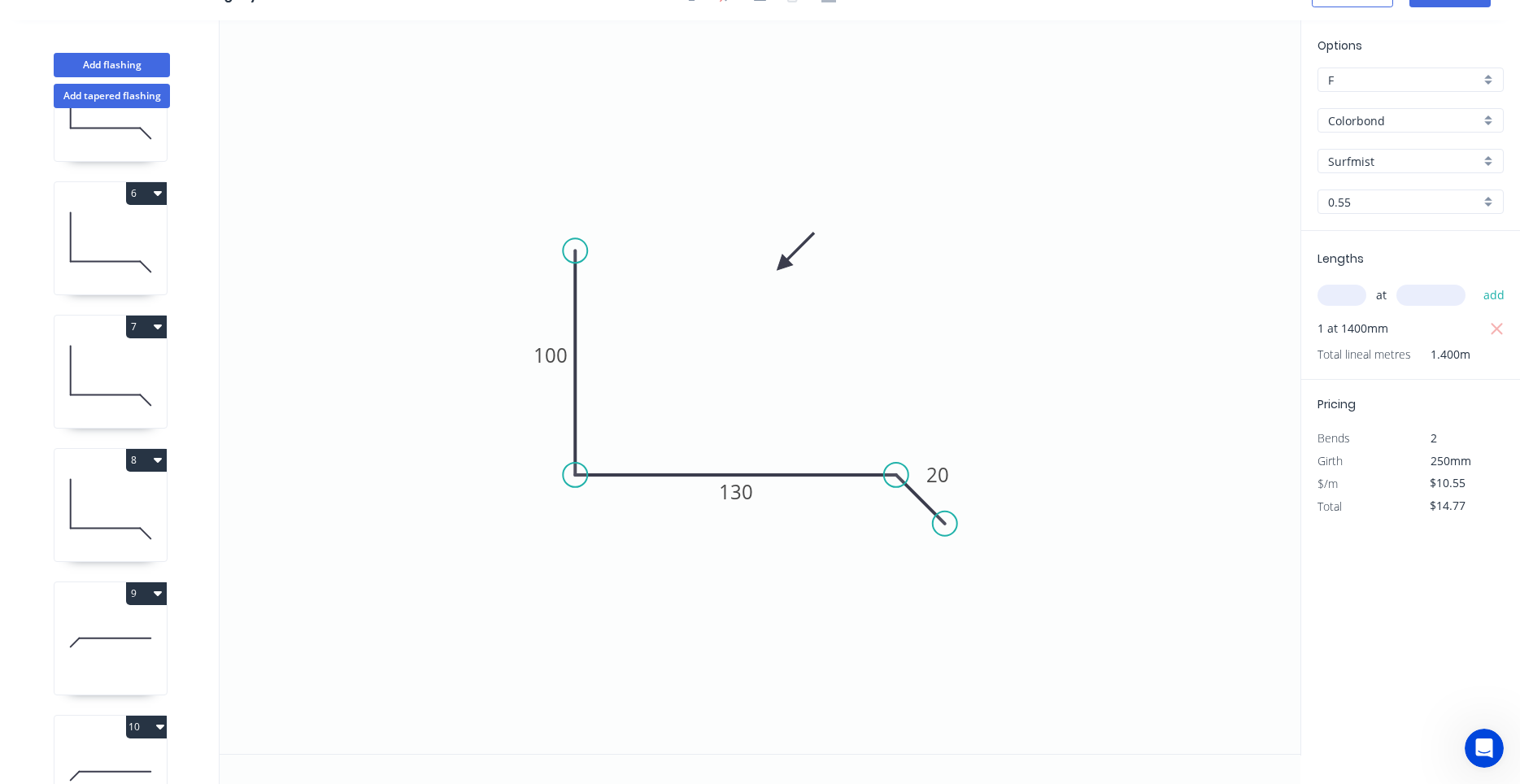
click at [126, 386] on icon at bounding box center [111, 376] width 112 height 104
click at [100, 614] on icon at bounding box center [111, 643] width 112 height 104
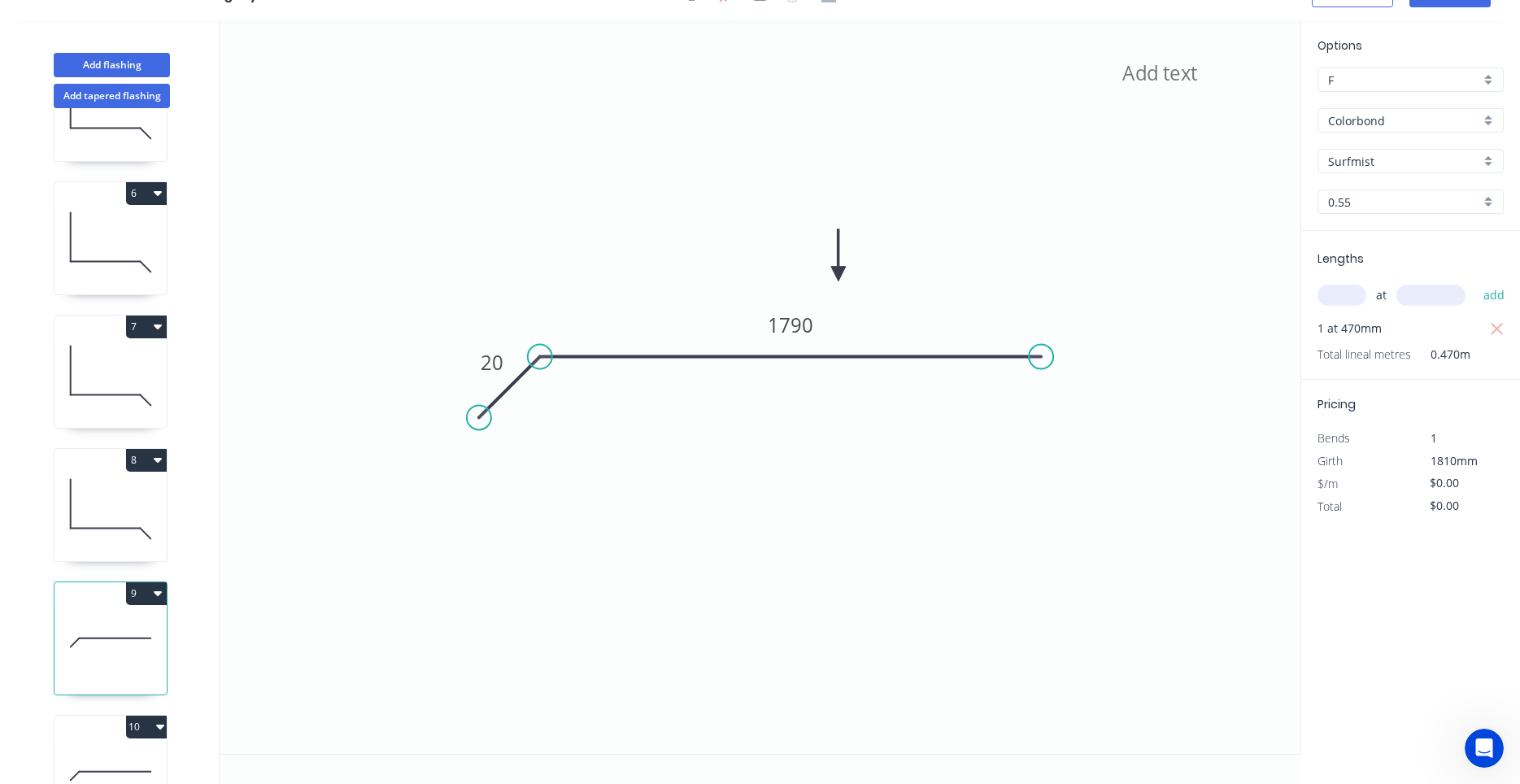
scroll to position [682, 0]
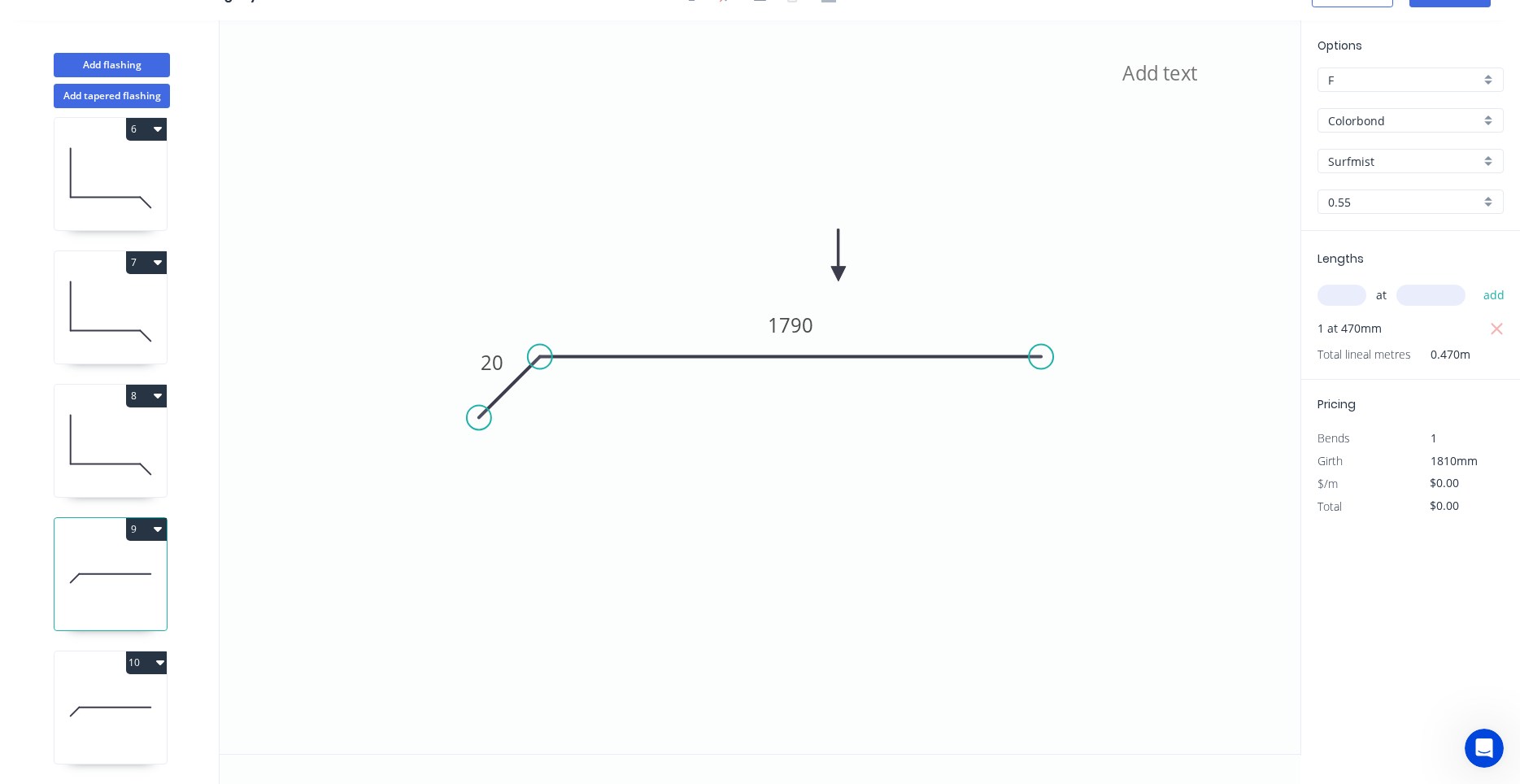
click at [106, 701] on icon at bounding box center [111, 712] width 112 height 104
click at [94, 616] on icon at bounding box center [111, 578] width 112 height 104
click at [98, 716] on icon at bounding box center [111, 712] width 112 height 104
click at [96, 605] on icon at bounding box center [111, 578] width 112 height 104
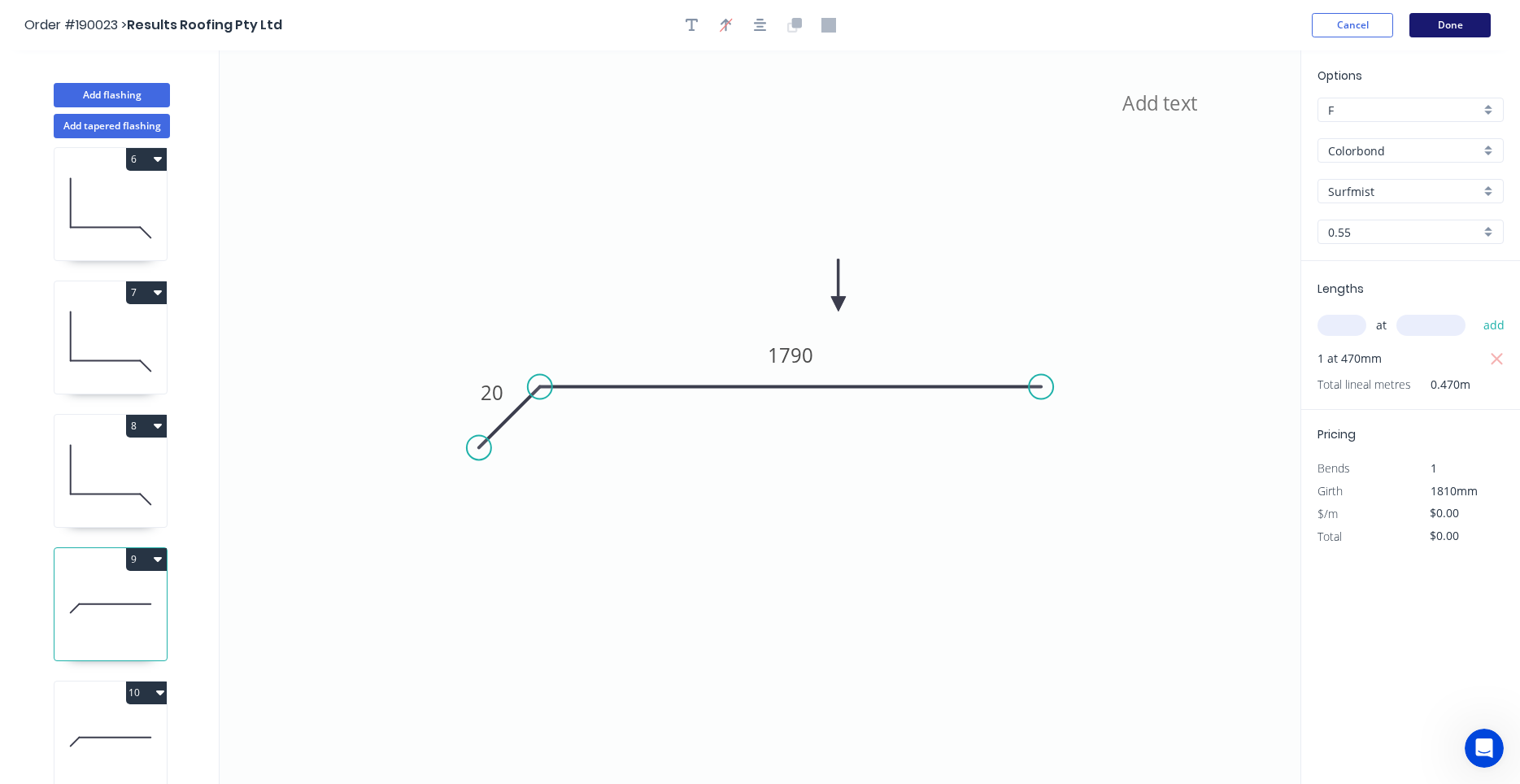
click at [1467, 26] on button "Done" at bounding box center [1450, 26] width 81 height 25
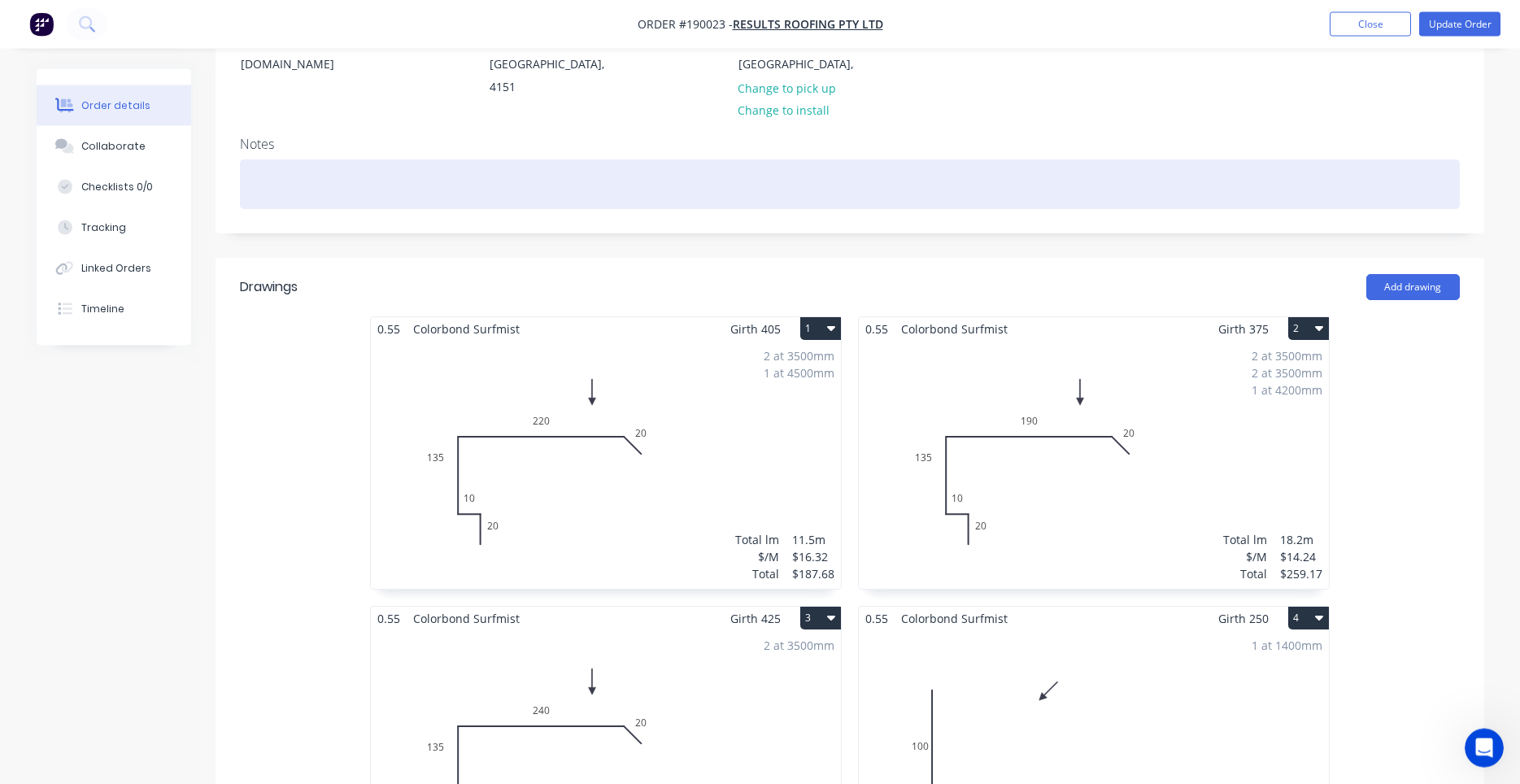
scroll to position [178, 0]
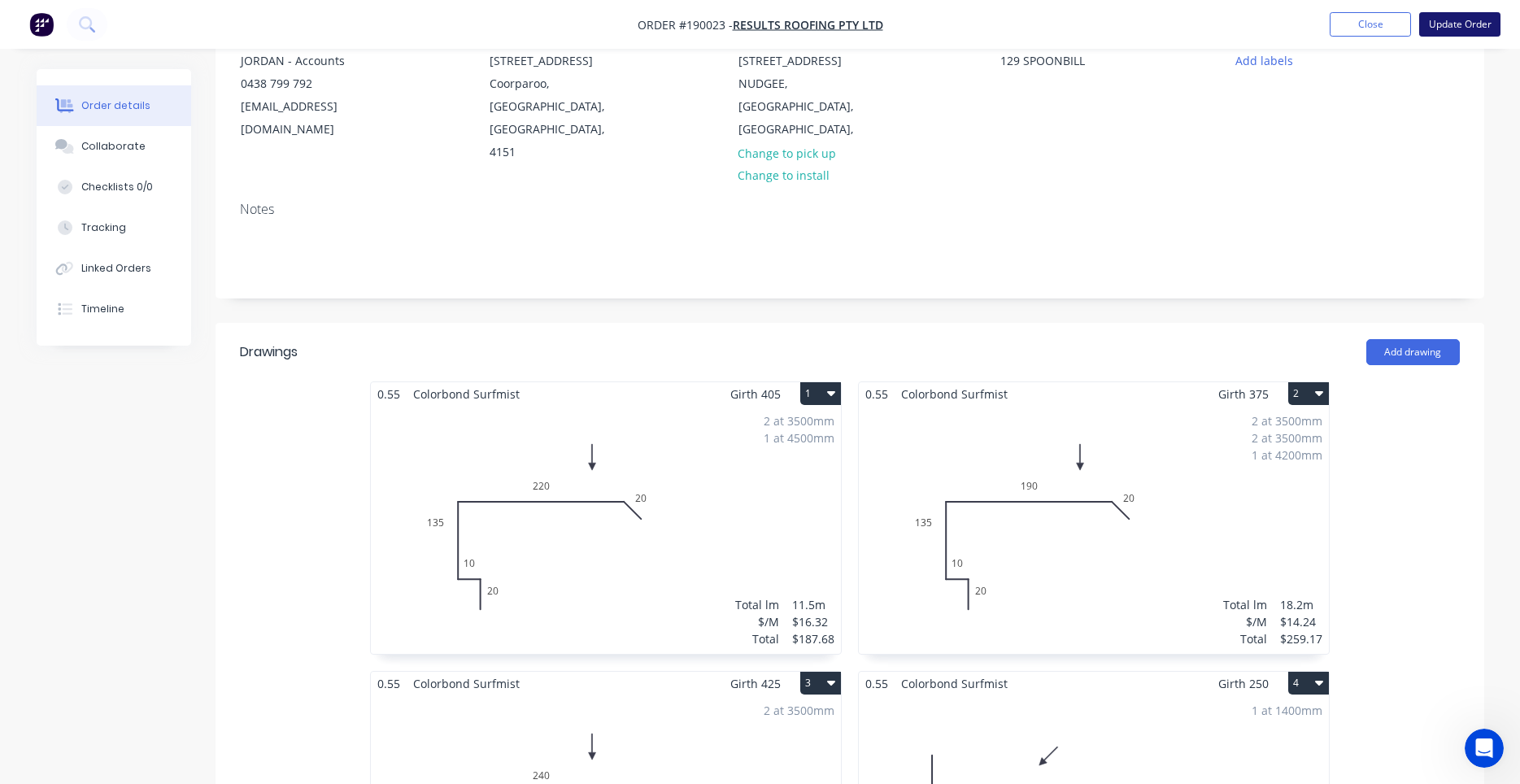
click at [1454, 27] on button "Update Order" at bounding box center [1460, 25] width 81 height 25
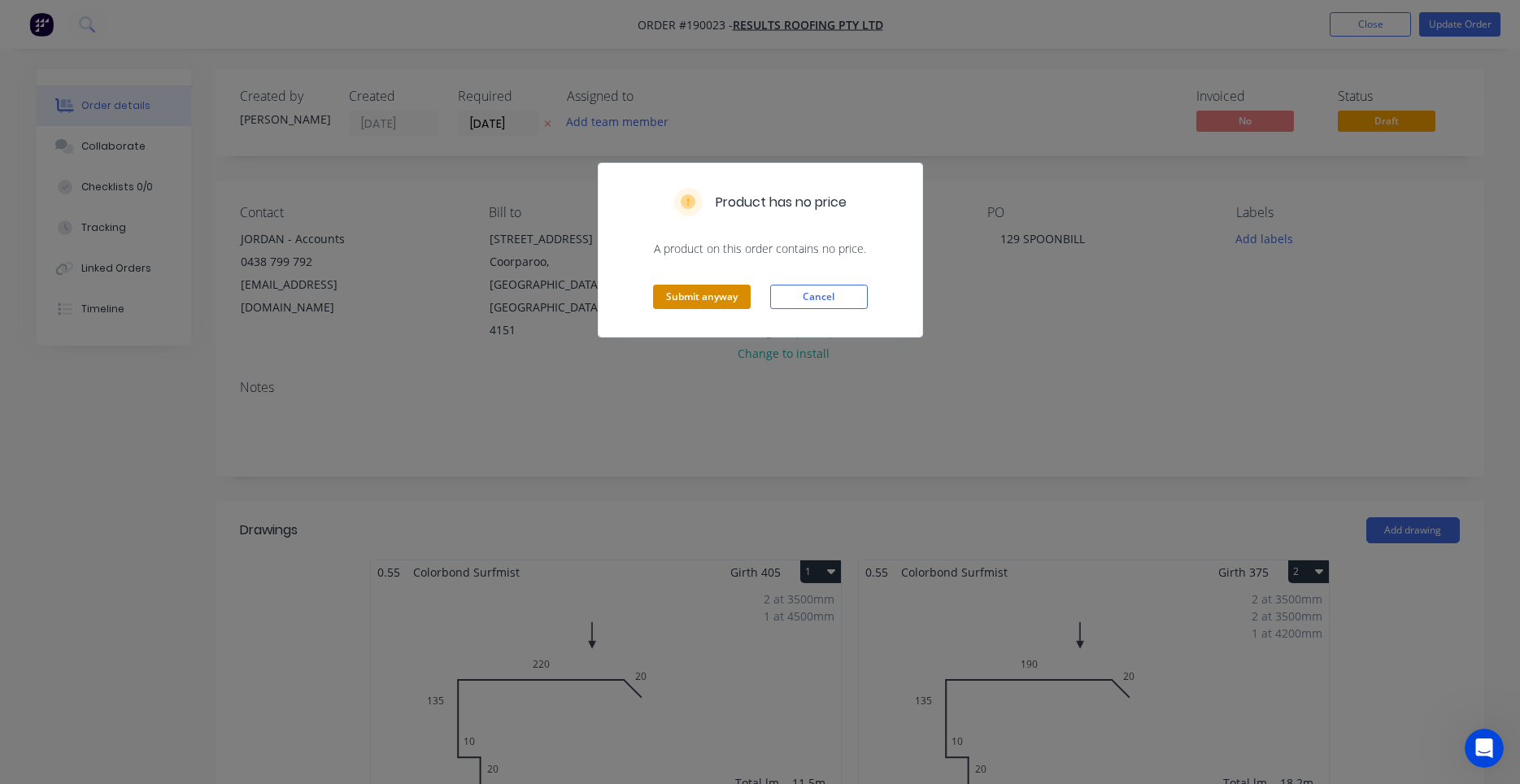
click at [697, 292] on button "Submit anyway" at bounding box center [702, 297] width 97 height 25
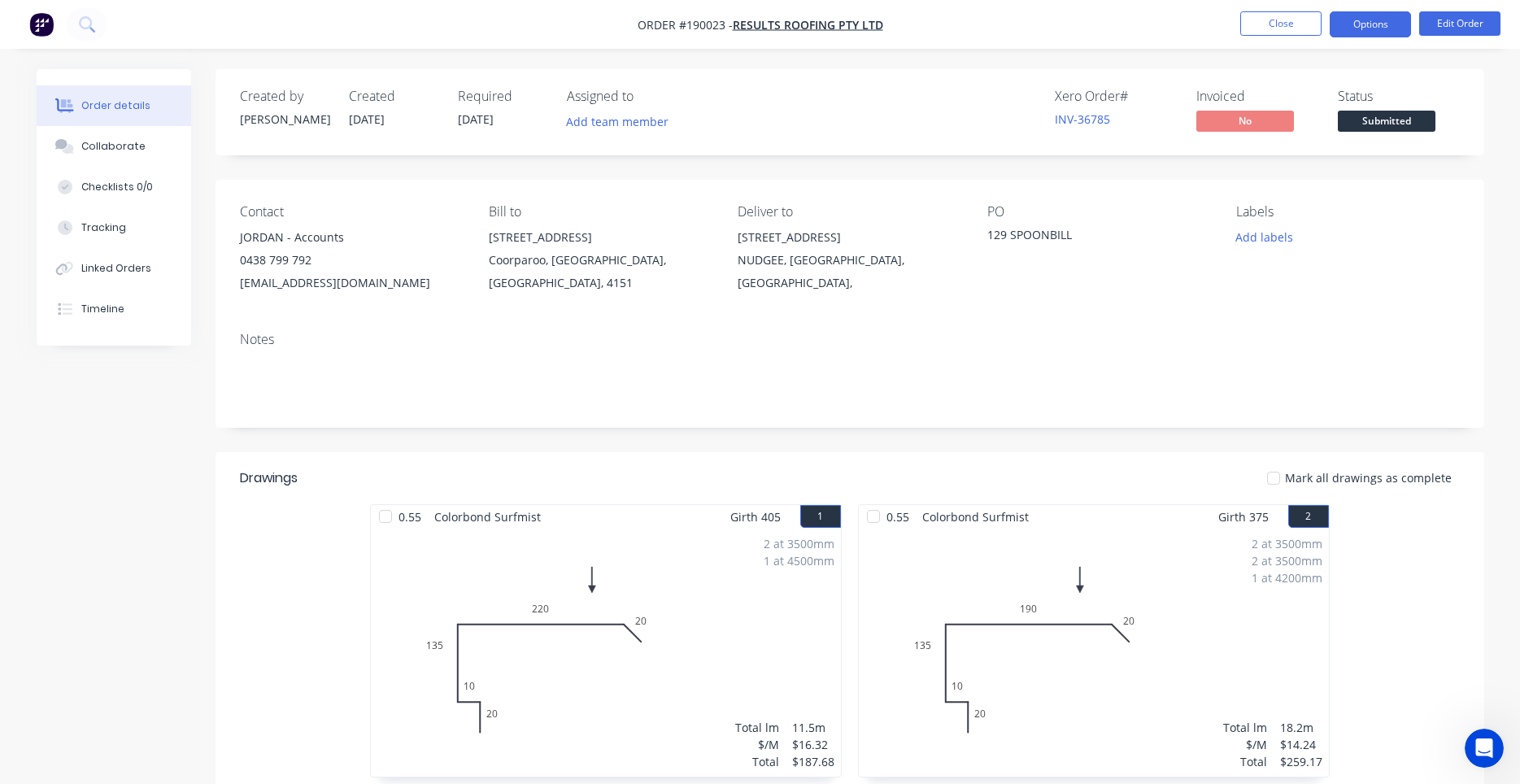
click at [1355, 26] on button "Options" at bounding box center [1371, 24] width 81 height 26
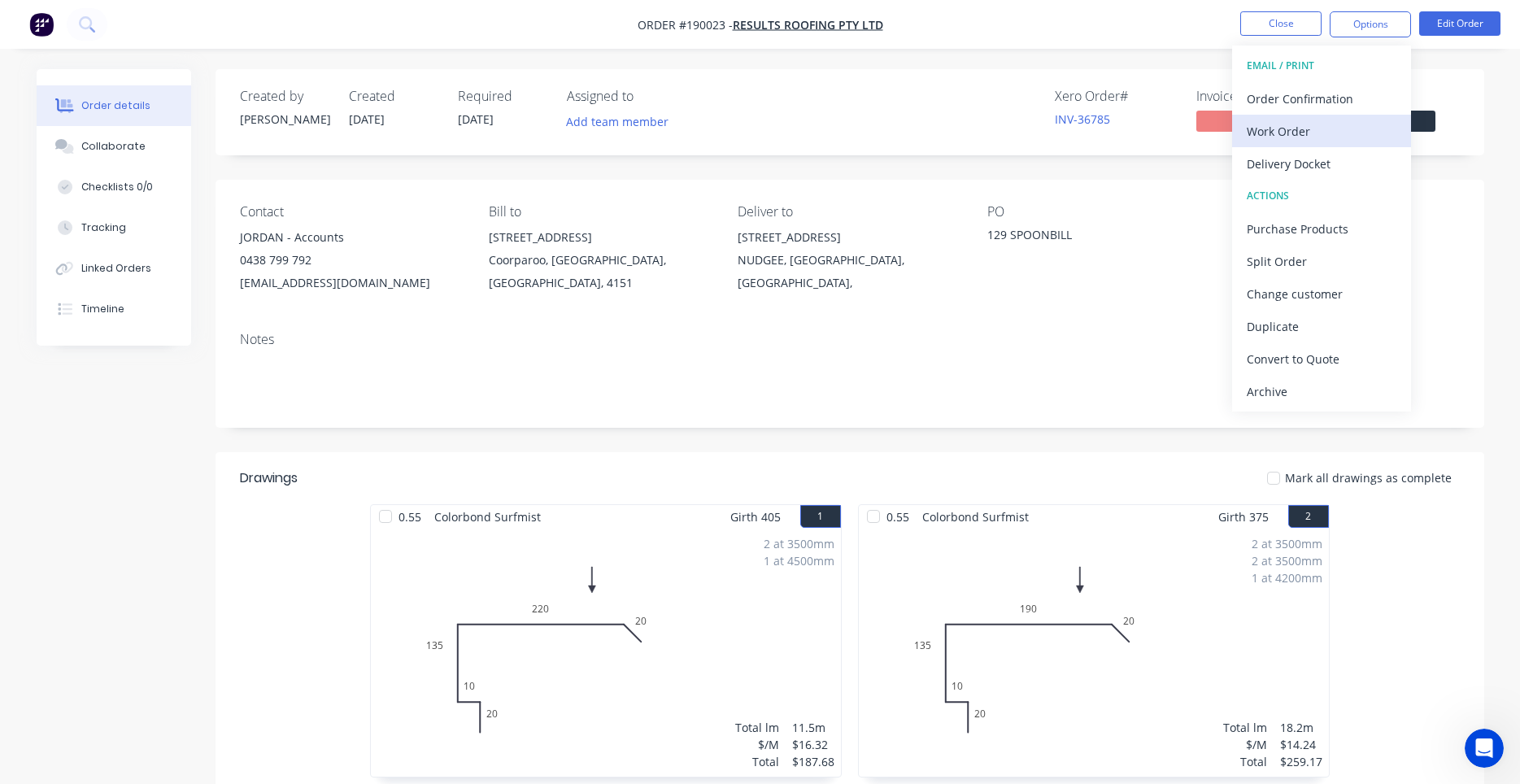
click at [1316, 134] on div "Work Order" at bounding box center [1321, 131] width 149 height 24
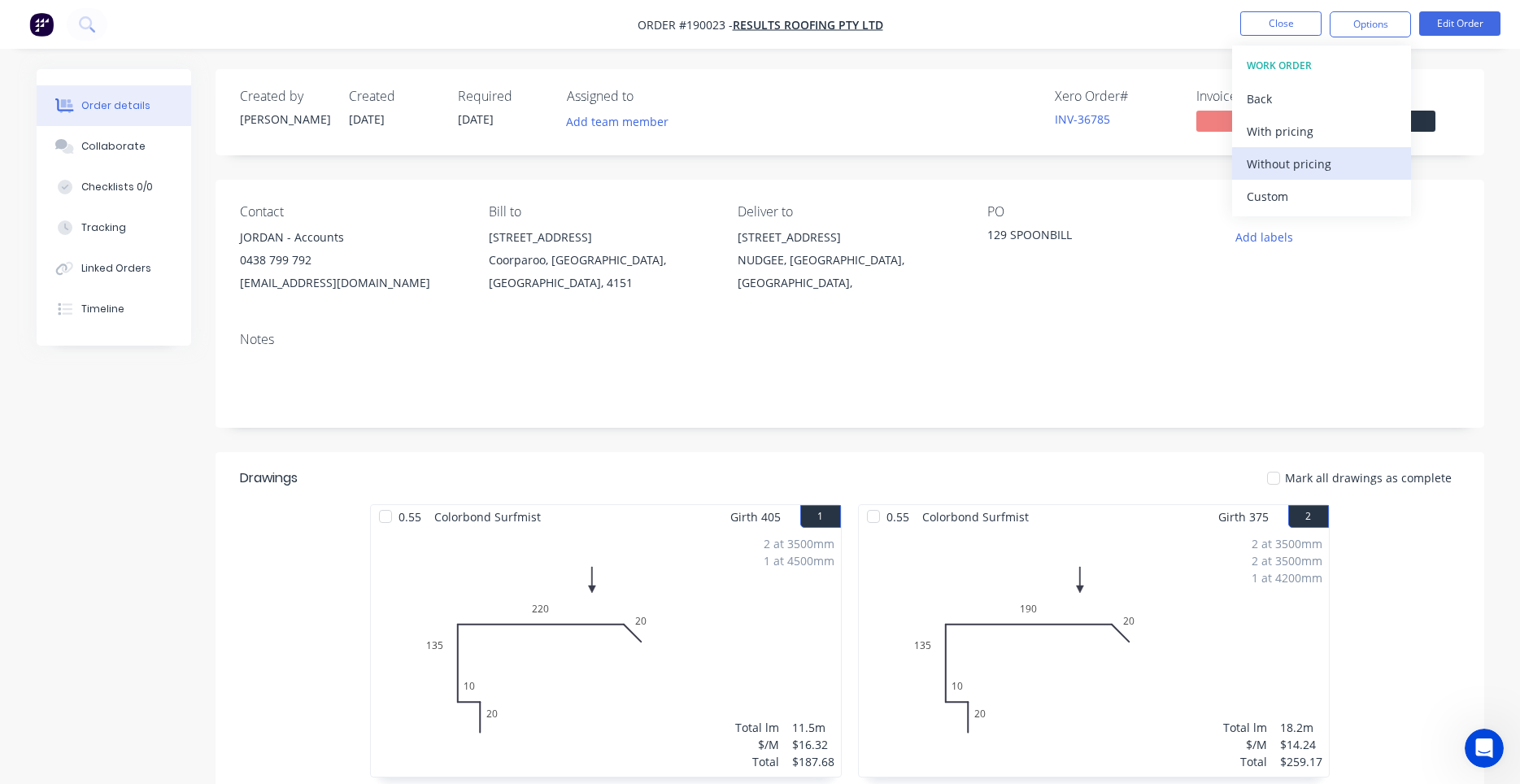
click at [1269, 169] on div "Without pricing" at bounding box center [1321, 164] width 149 height 24
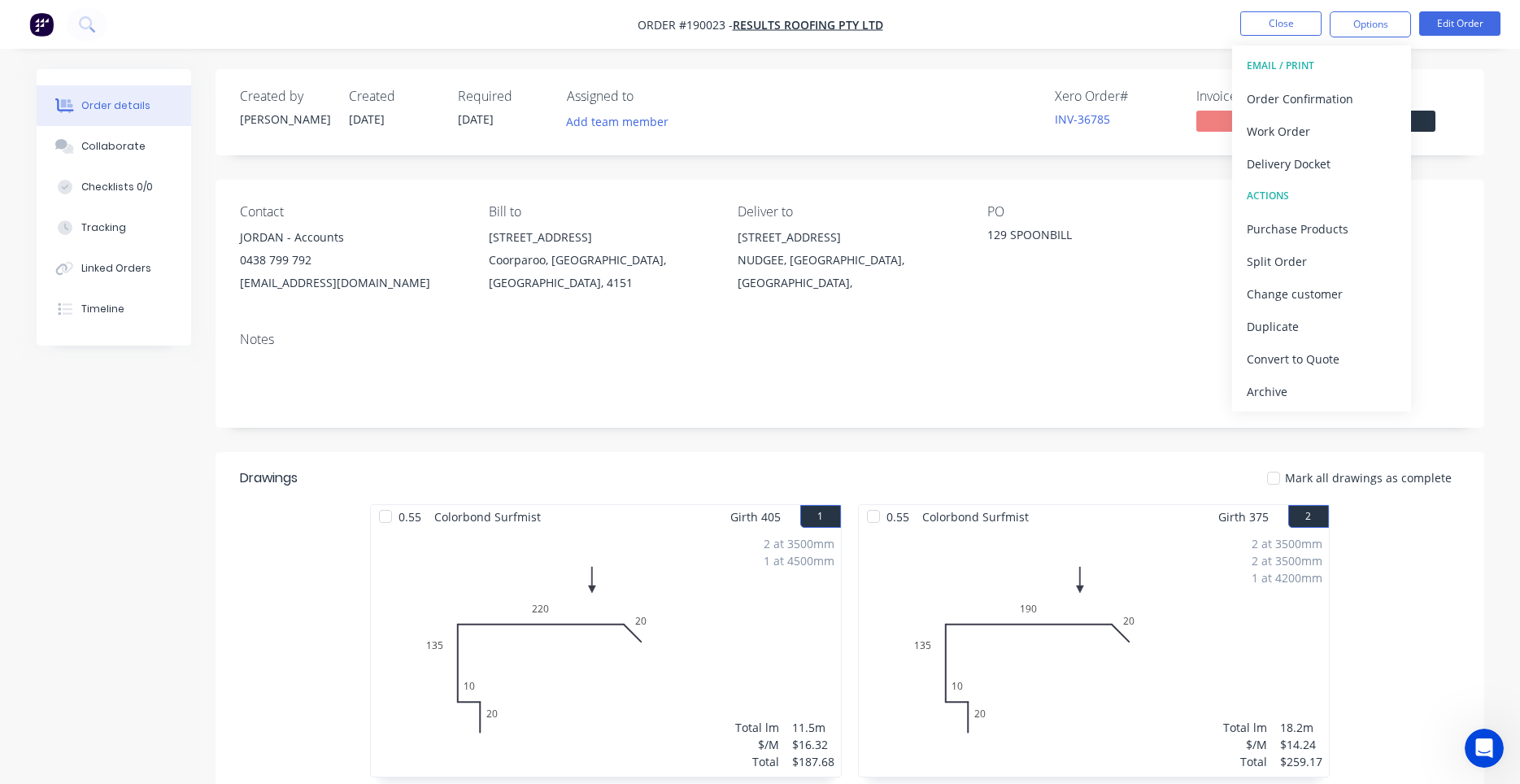
click at [1489, 38] on nav "Order #190023 - Results Roofing Pty Ltd Close Options EMAIL / PRINT Order Confi…" at bounding box center [760, 24] width 1520 height 49
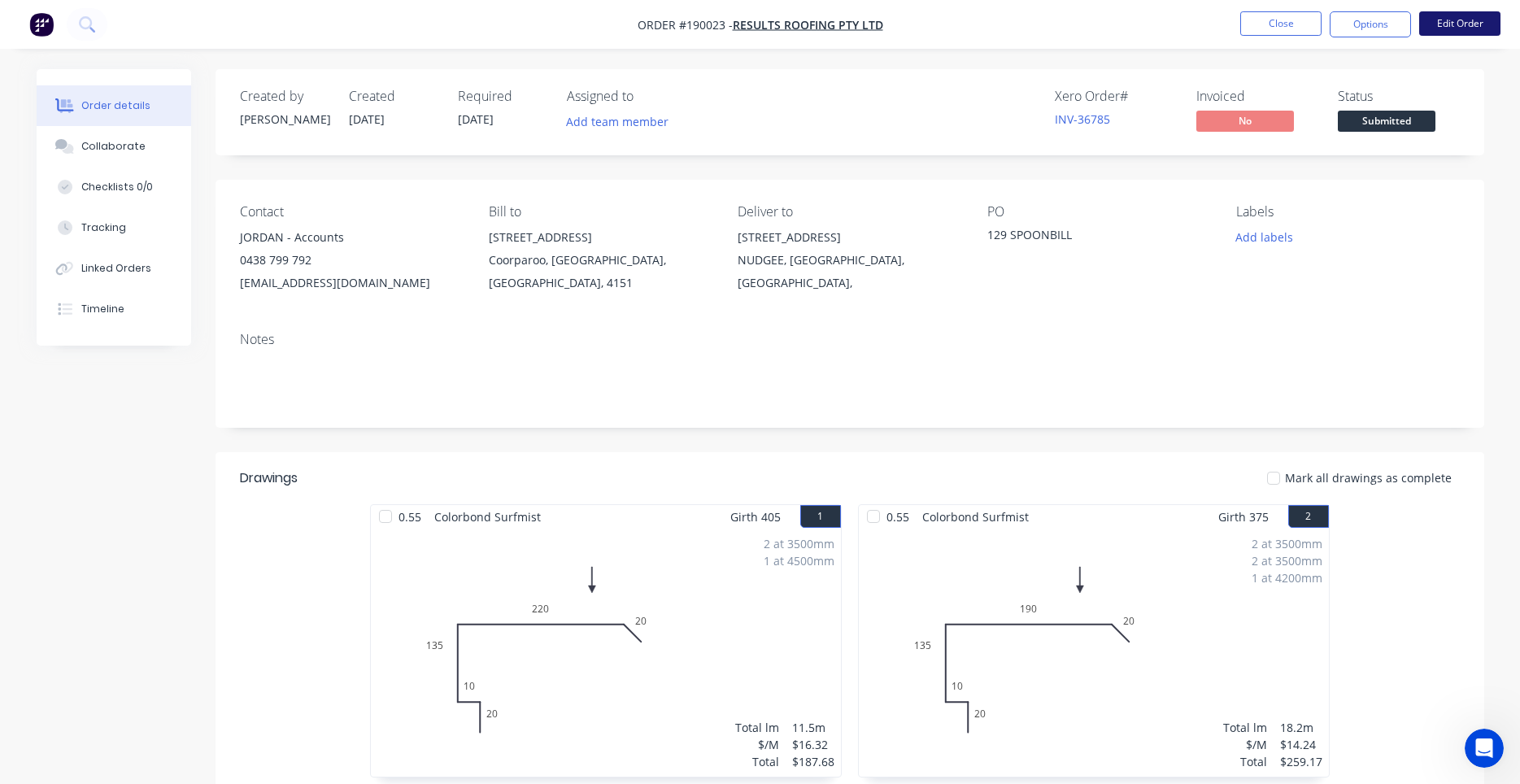
click at [1484, 33] on button "Edit Order" at bounding box center [1460, 24] width 81 height 25
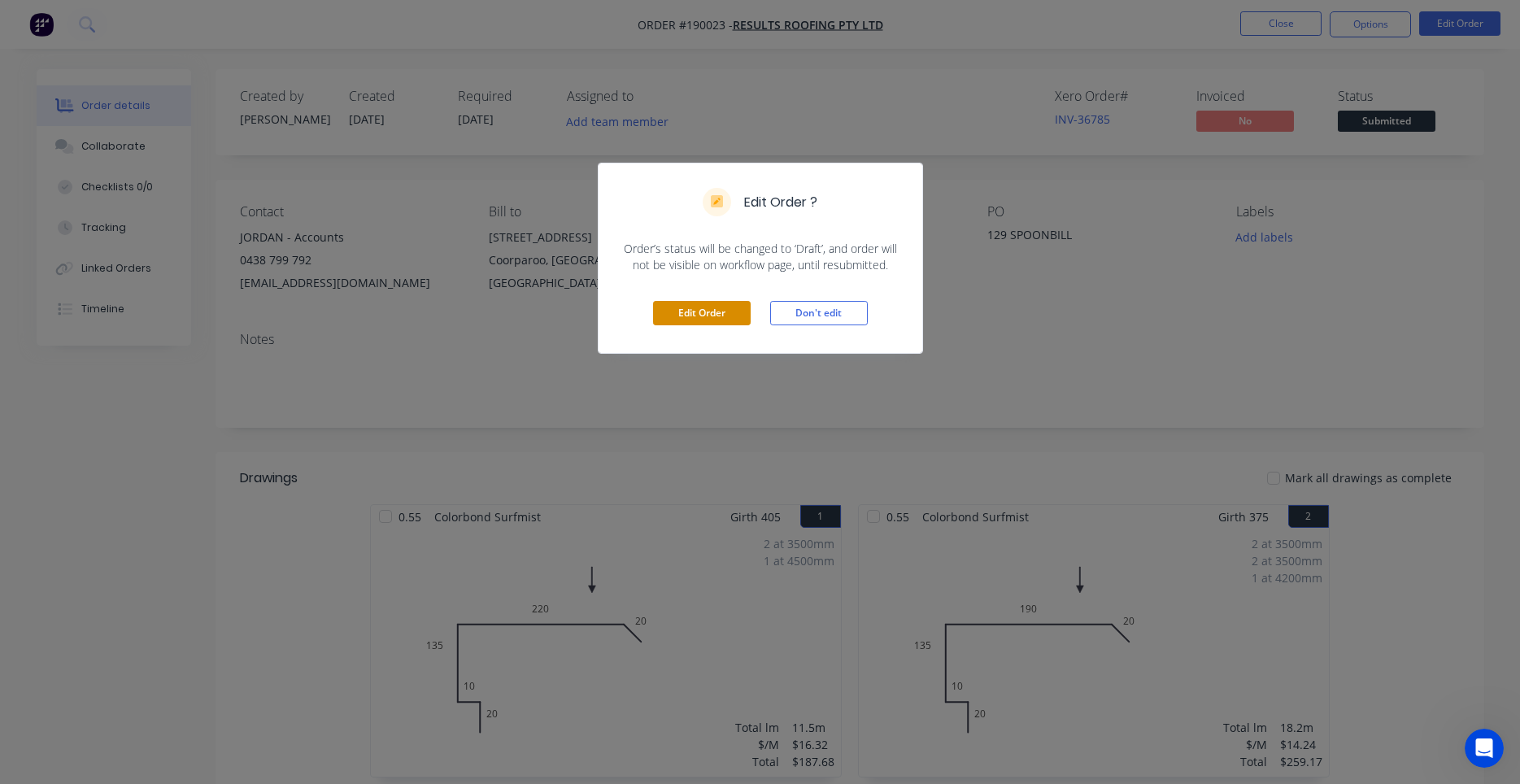
click at [709, 309] on button "Edit Order" at bounding box center [702, 313] width 97 height 25
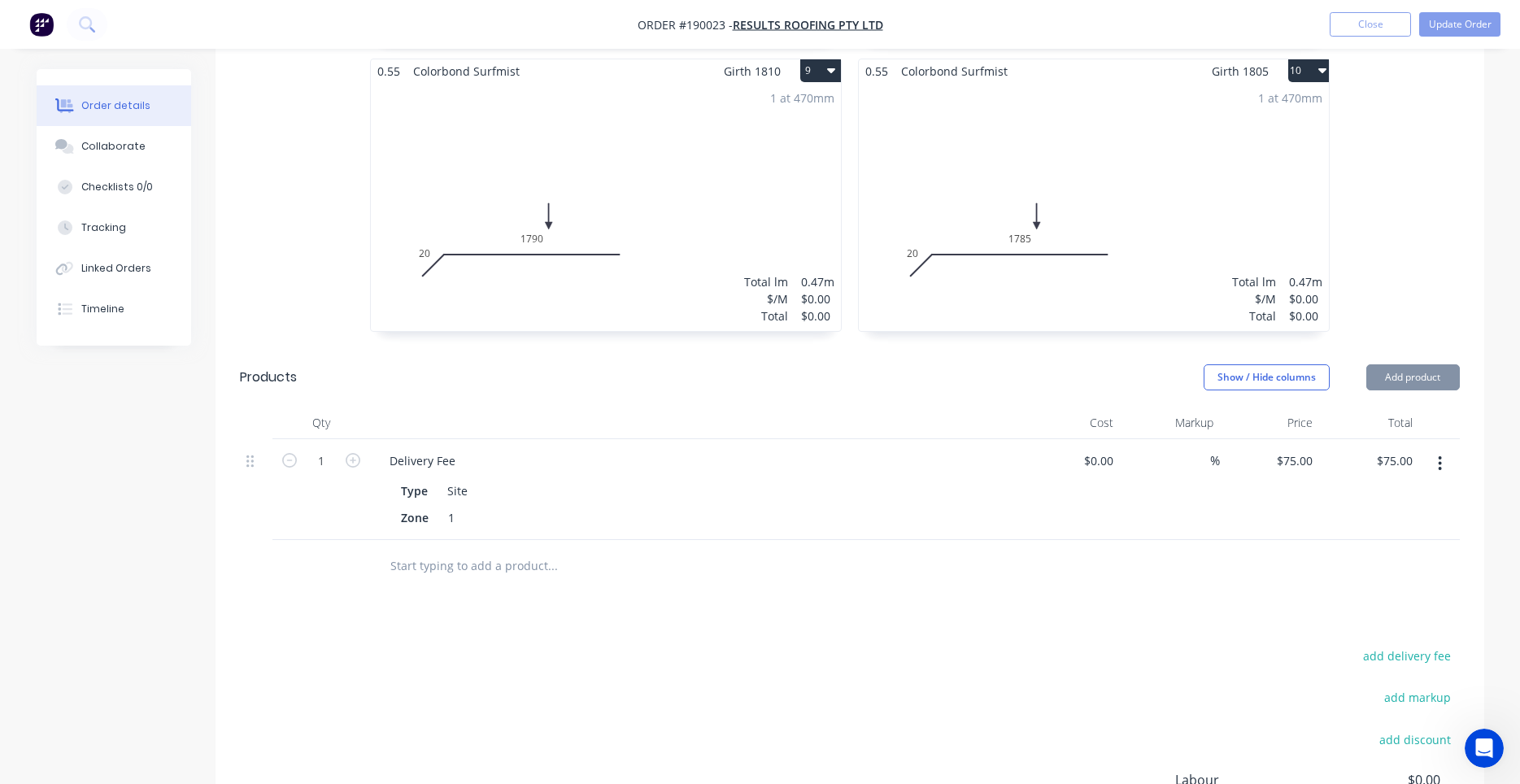
scroll to position [1837, 0]
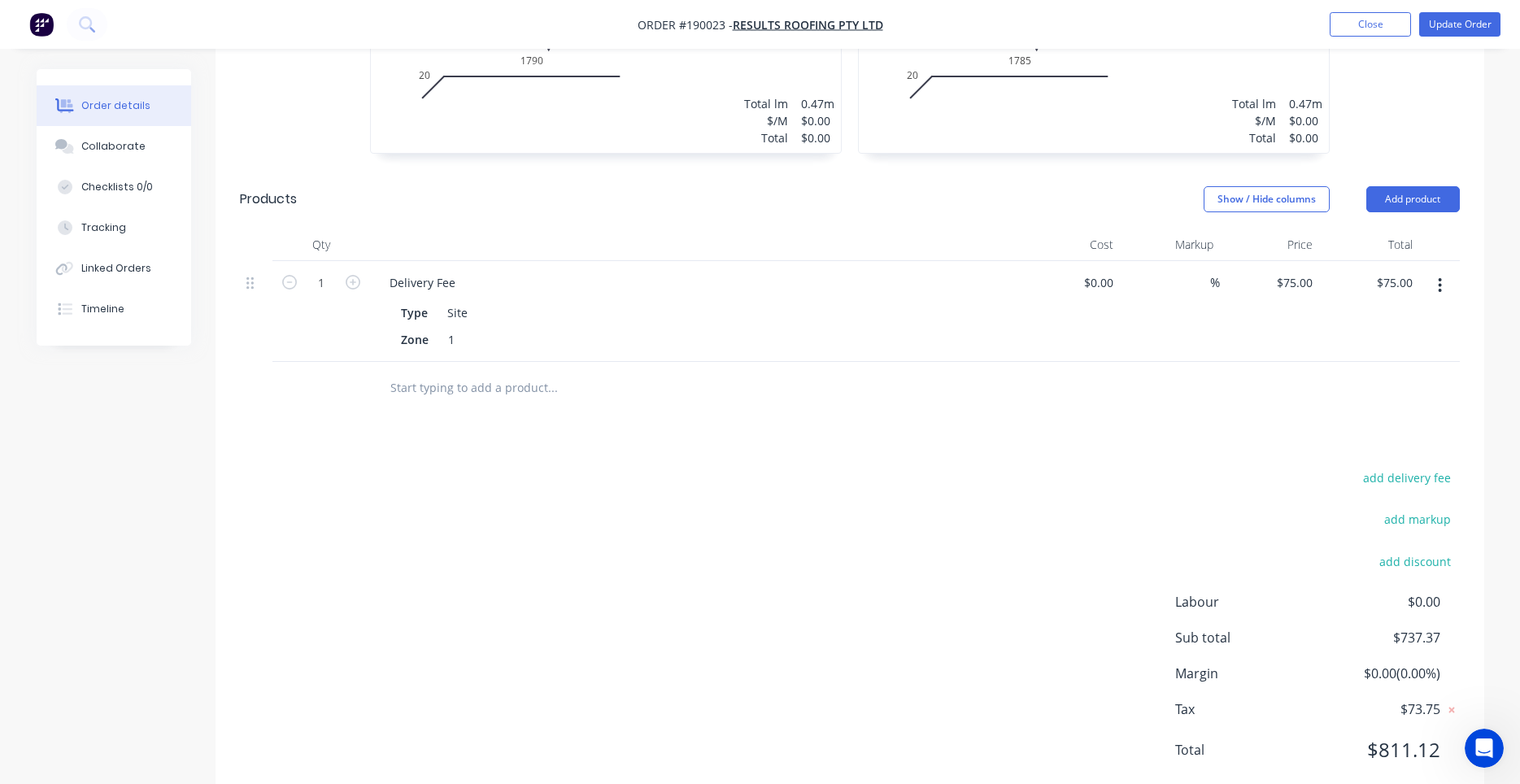
click at [515, 371] on input "text" at bounding box center [553, 387] width 325 height 33
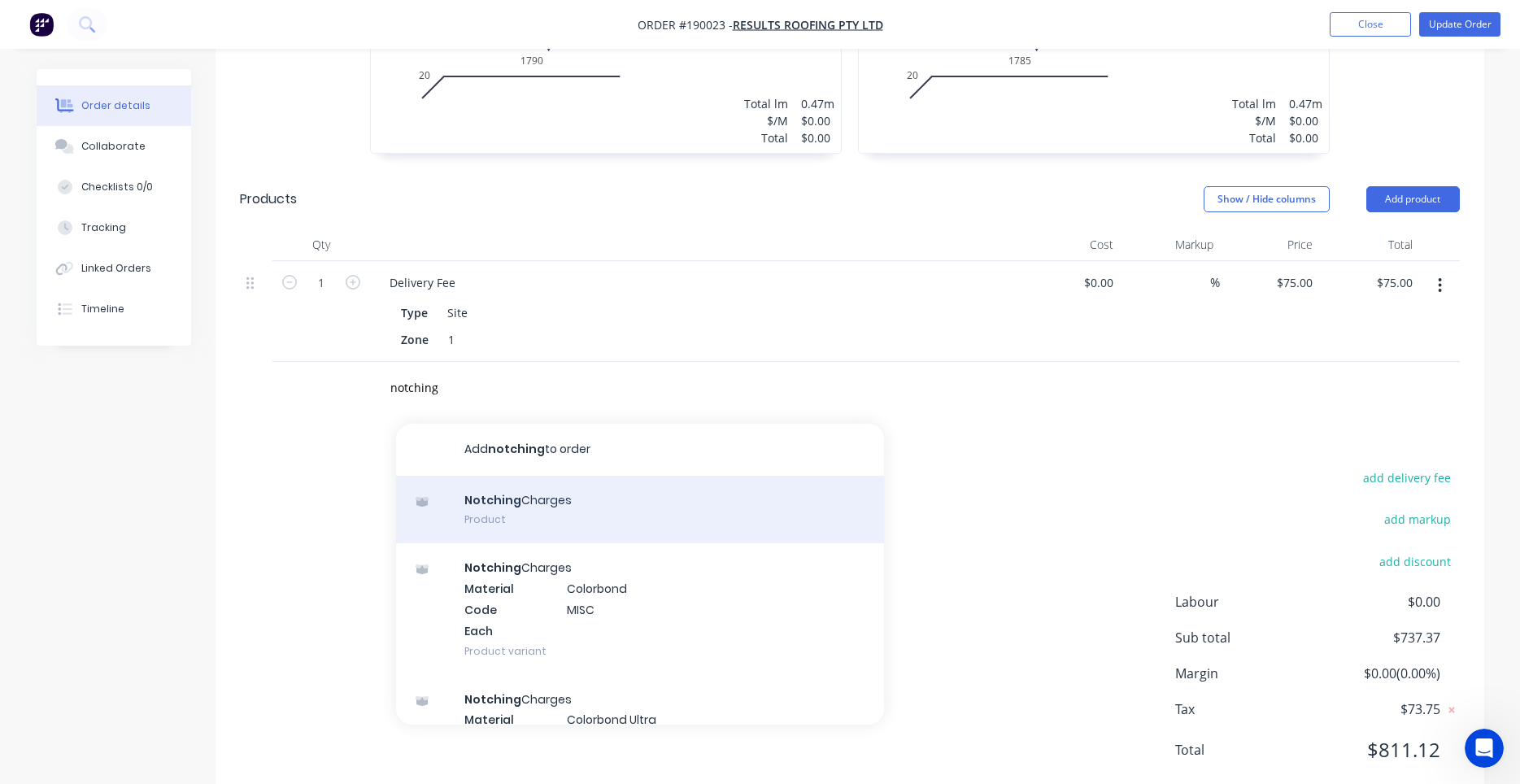
click at [554, 476] on div "Notching Charges Product" at bounding box center [640, 509] width 488 height 68
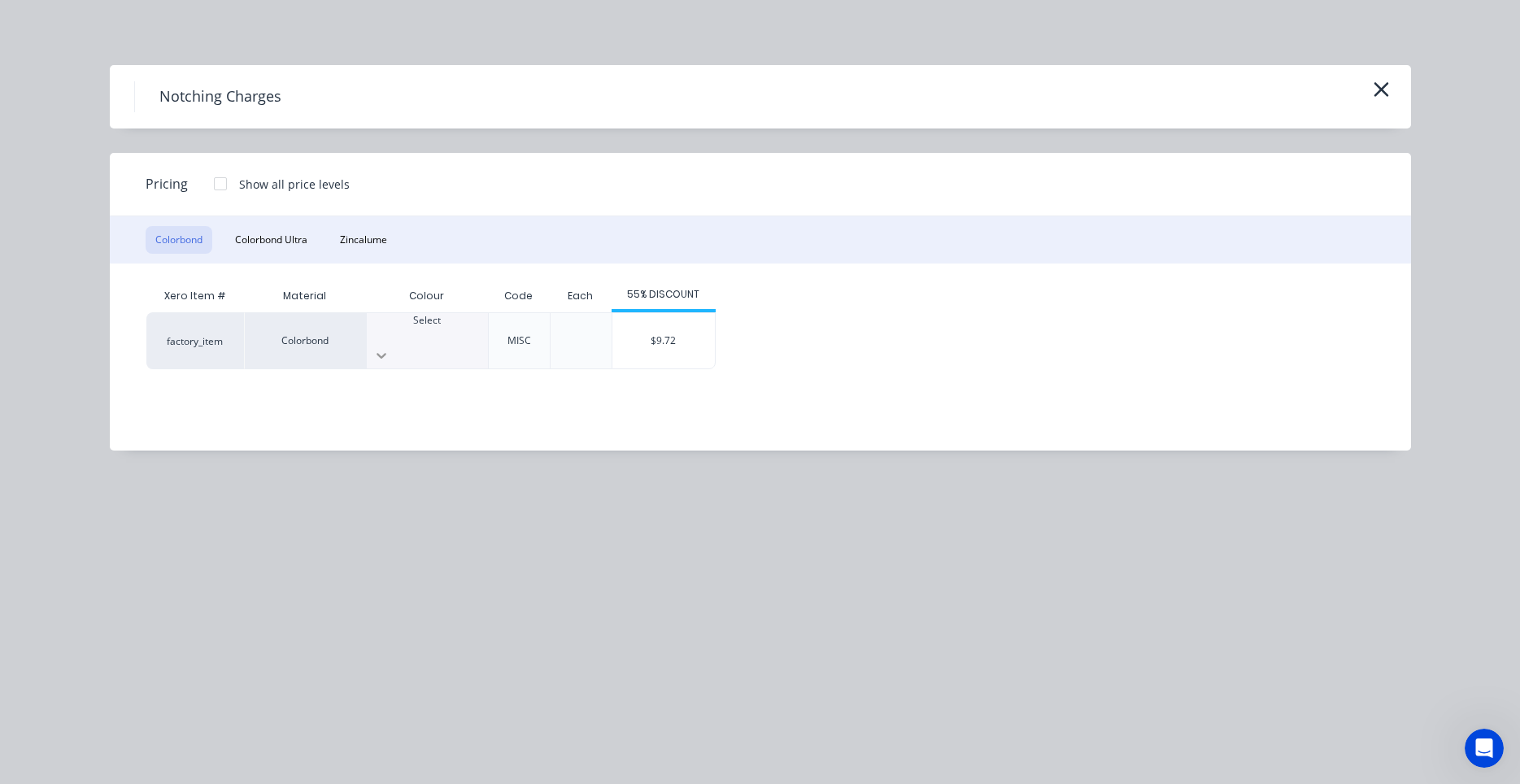
click at [462, 342] on div at bounding box center [427, 354] width 121 height 26
drag, startPoint x: 443, startPoint y: 499, endPoint x: 441, endPoint y: 509, distance: 10.2
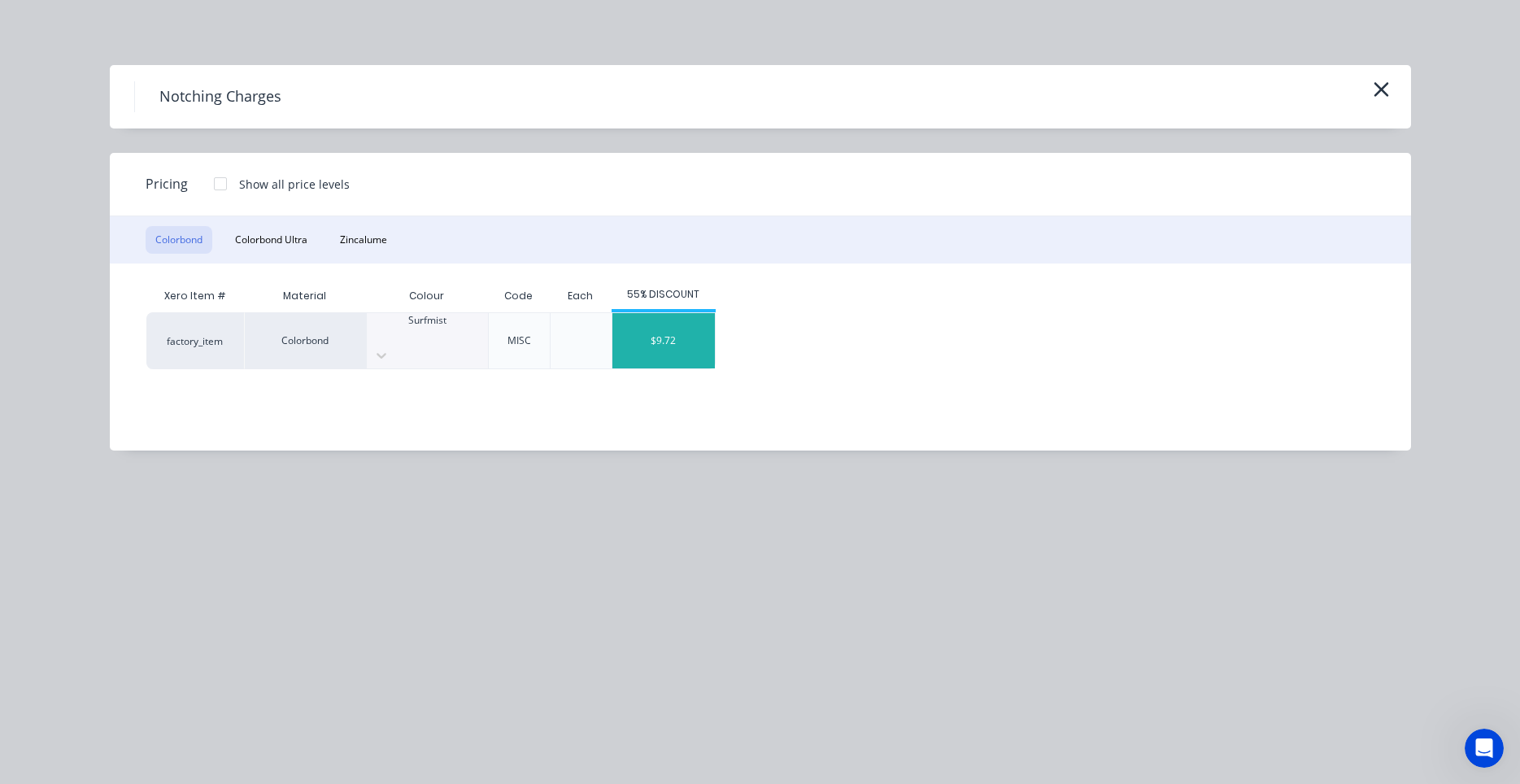
click at [675, 341] on div "$9.72" at bounding box center [664, 340] width 103 height 56
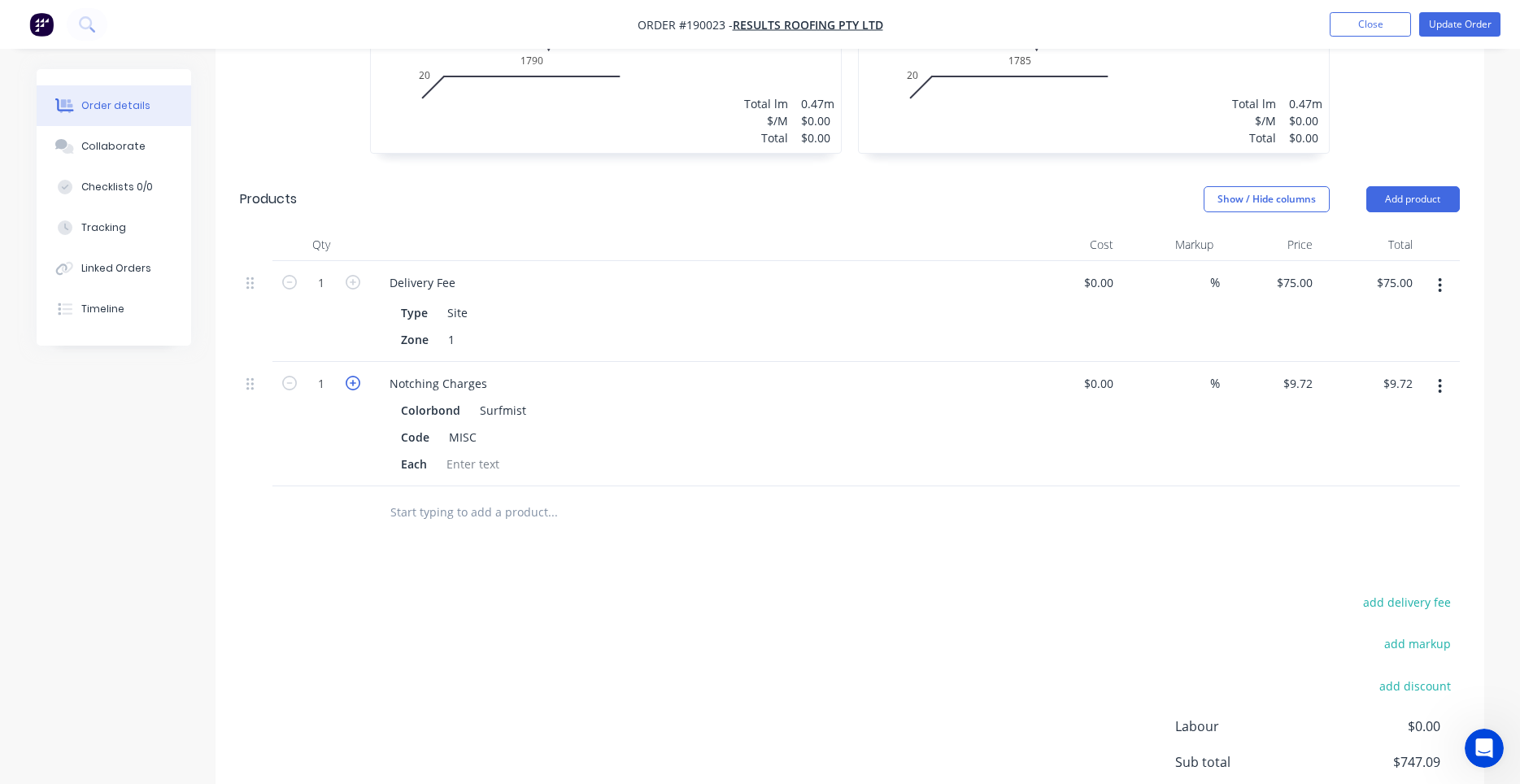
click at [349, 376] on icon "button" at bounding box center [353, 383] width 15 height 15
click at [1247, 437] on div "$9.72 $9.72" at bounding box center [1270, 423] width 100 height 125
click at [1474, 11] on nav "Order #190023 - Results Roofing Pty Ltd Add product Close Update Order" at bounding box center [760, 24] width 1520 height 49
click at [1464, 23] on button "Update Order" at bounding box center [1460, 25] width 81 height 25
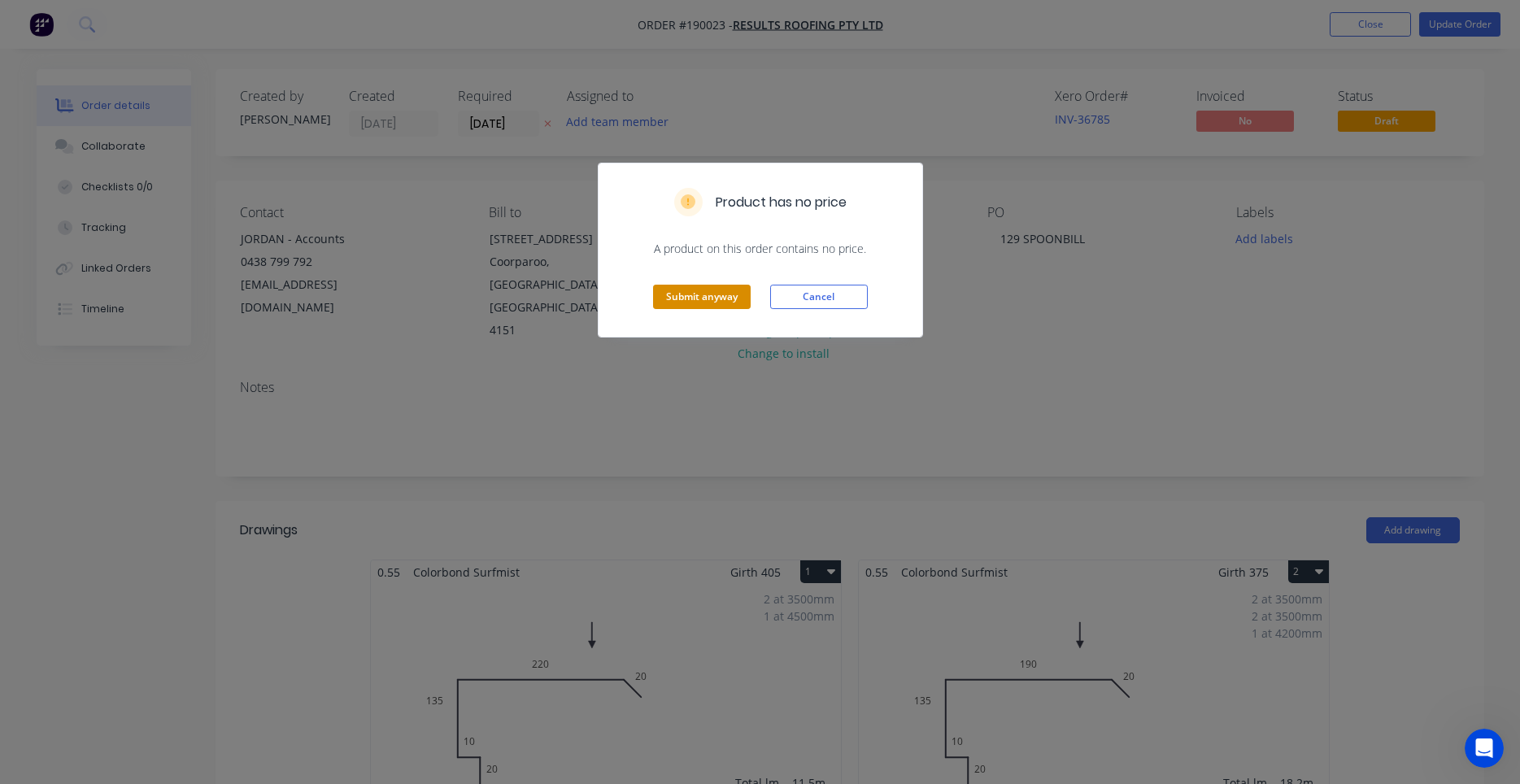
click at [716, 297] on button "Submit anyway" at bounding box center [702, 297] width 97 height 25
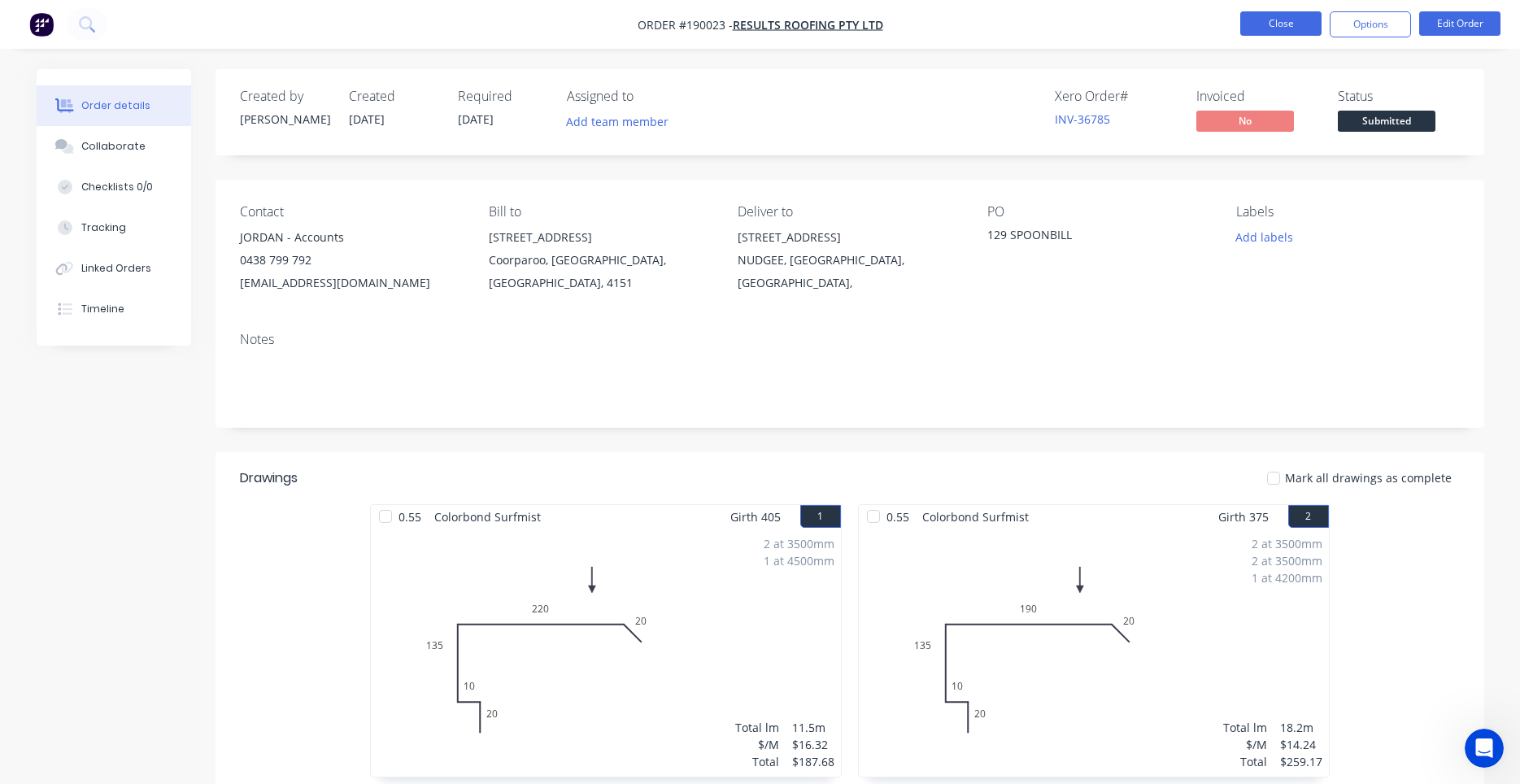
click at [1254, 26] on button "Close" at bounding box center [1281, 24] width 81 height 25
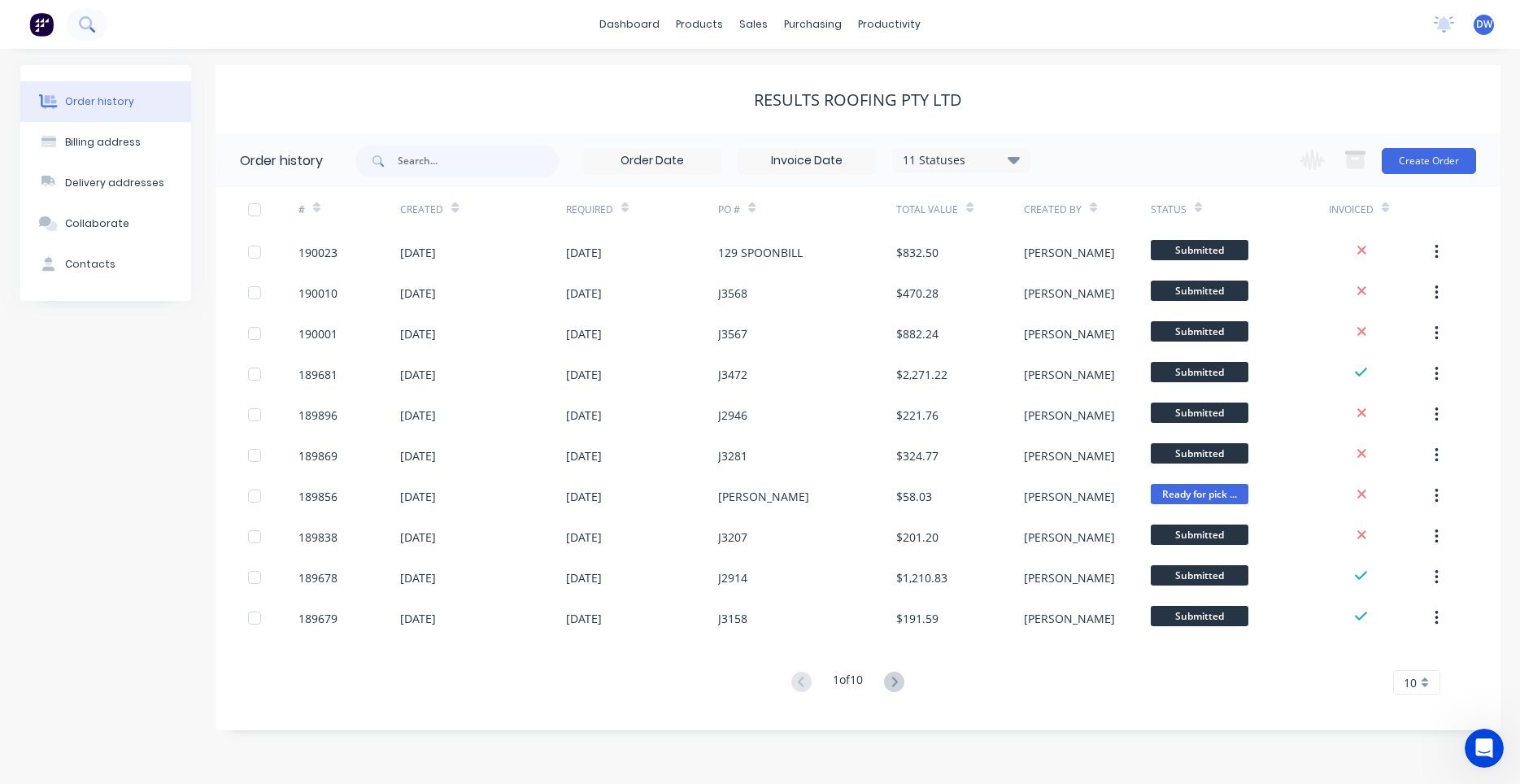
click at [89, 27] on icon at bounding box center [92, 29] width 5 height 5
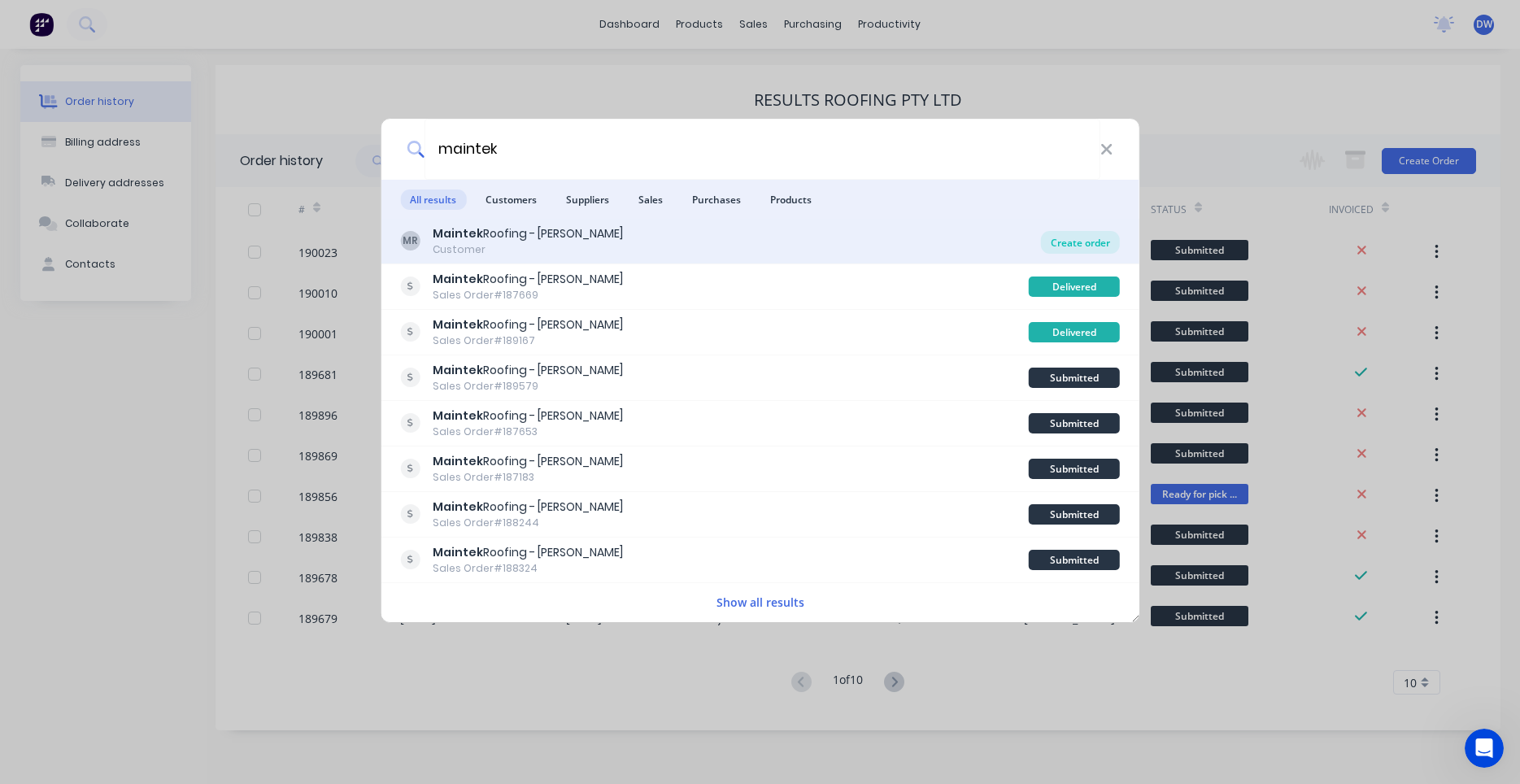
click at [1086, 236] on div "Create order" at bounding box center [1081, 242] width 79 height 23
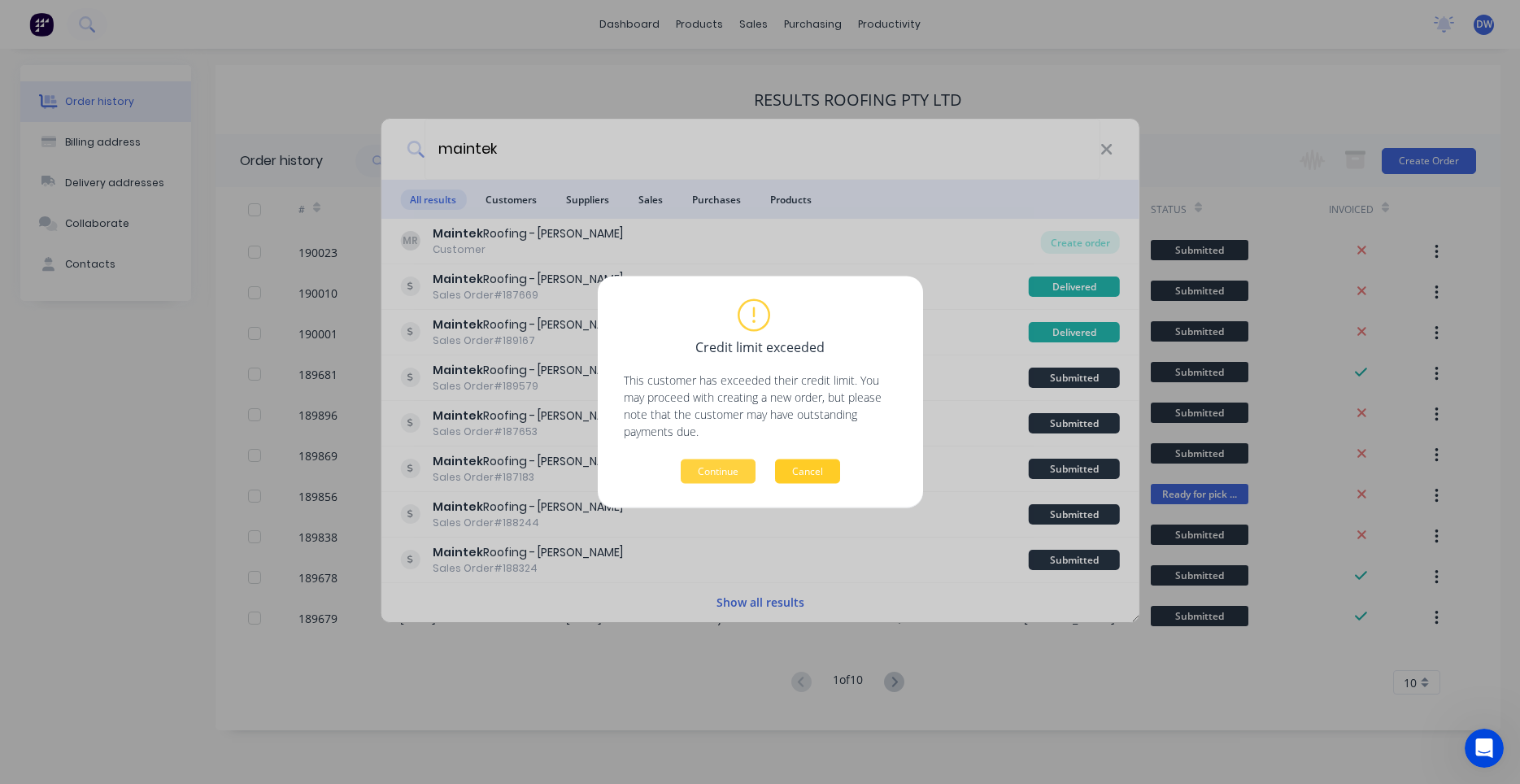
click at [807, 464] on button "Cancel" at bounding box center [808, 472] width 65 height 25
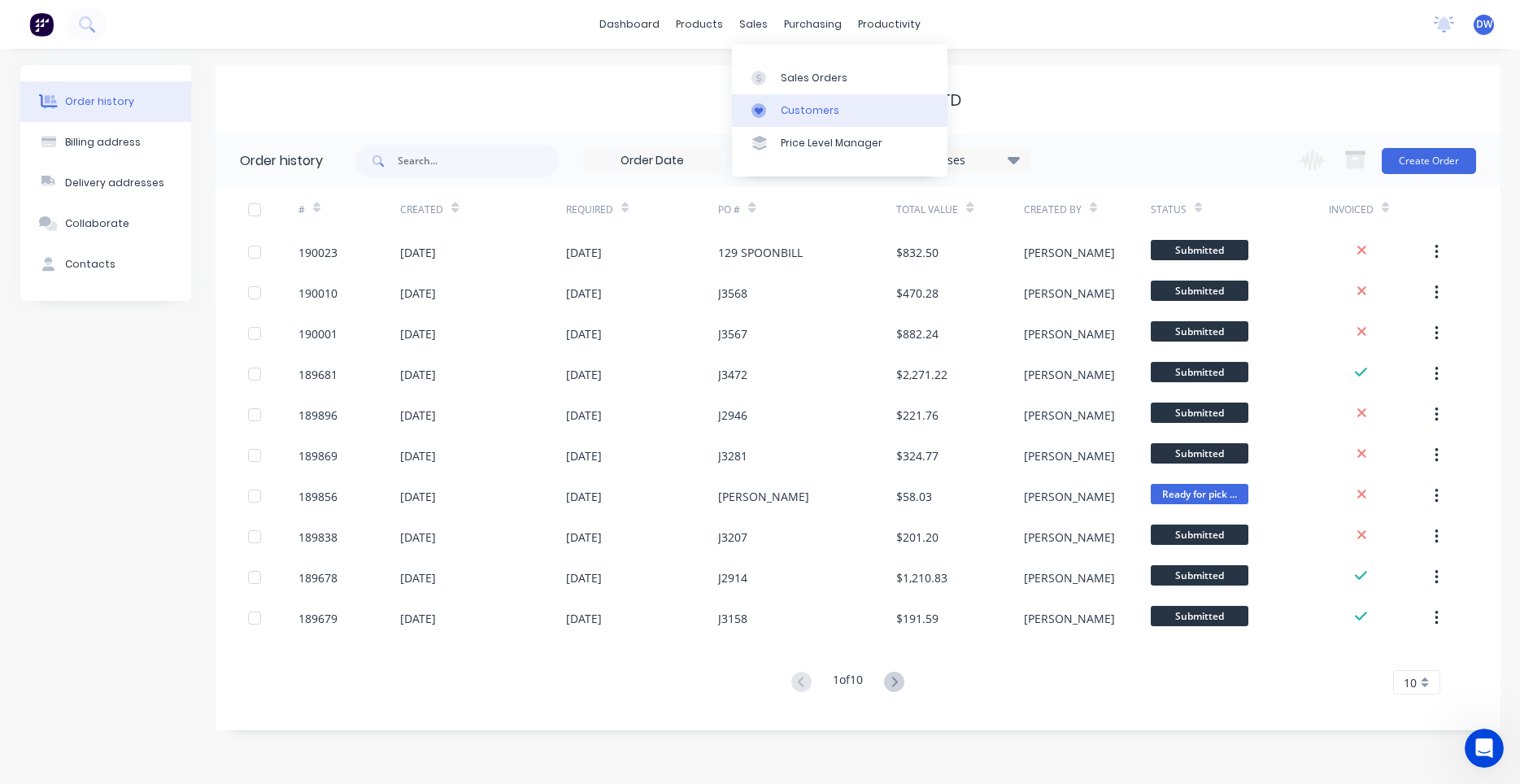
click at [758, 103] on icon at bounding box center [759, 110] width 15 height 15
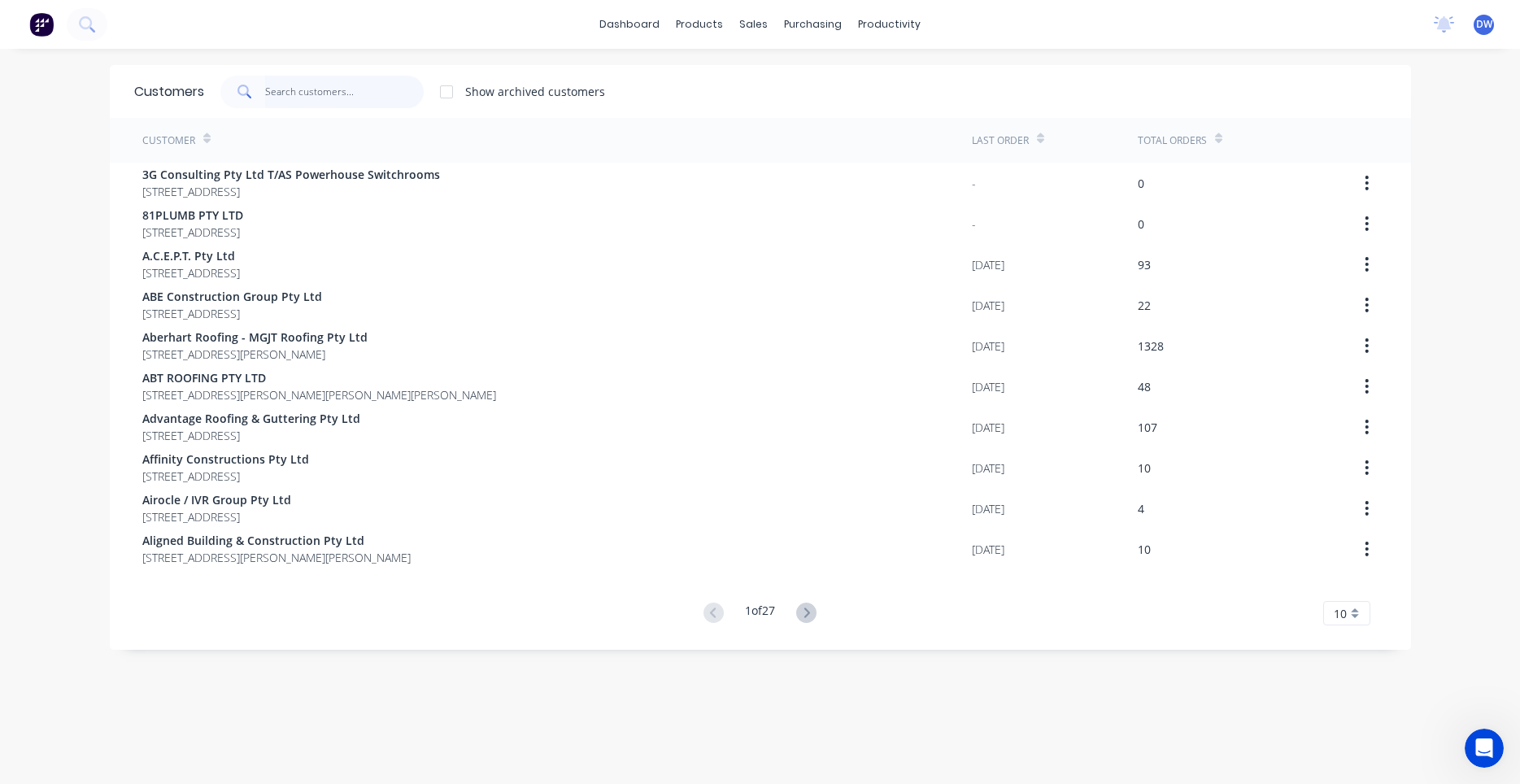
click at [299, 94] on input "text" at bounding box center [344, 92] width 158 height 33
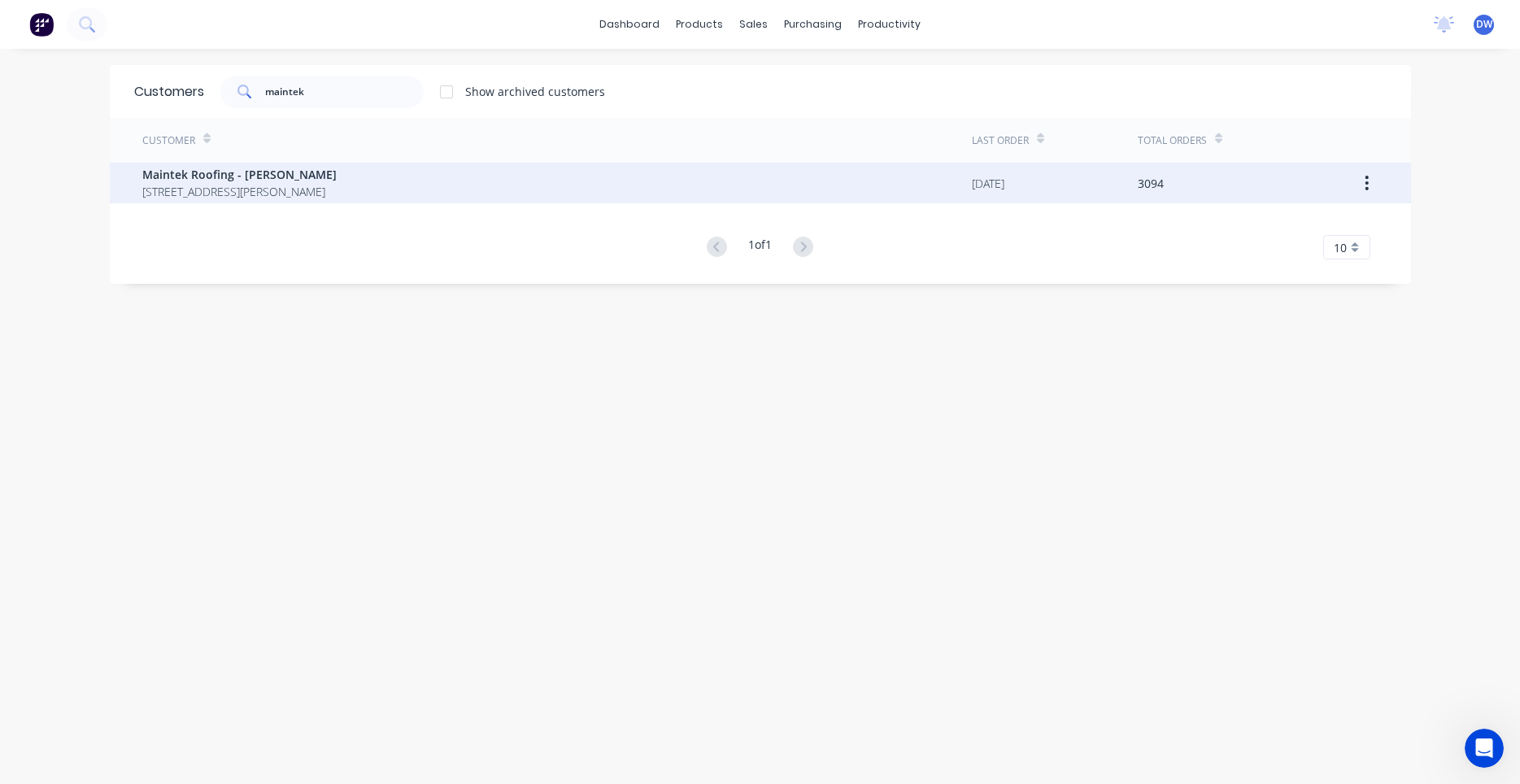
click at [320, 176] on span "Maintek Roofing - [PERSON_NAME]" at bounding box center [240, 174] width 195 height 17
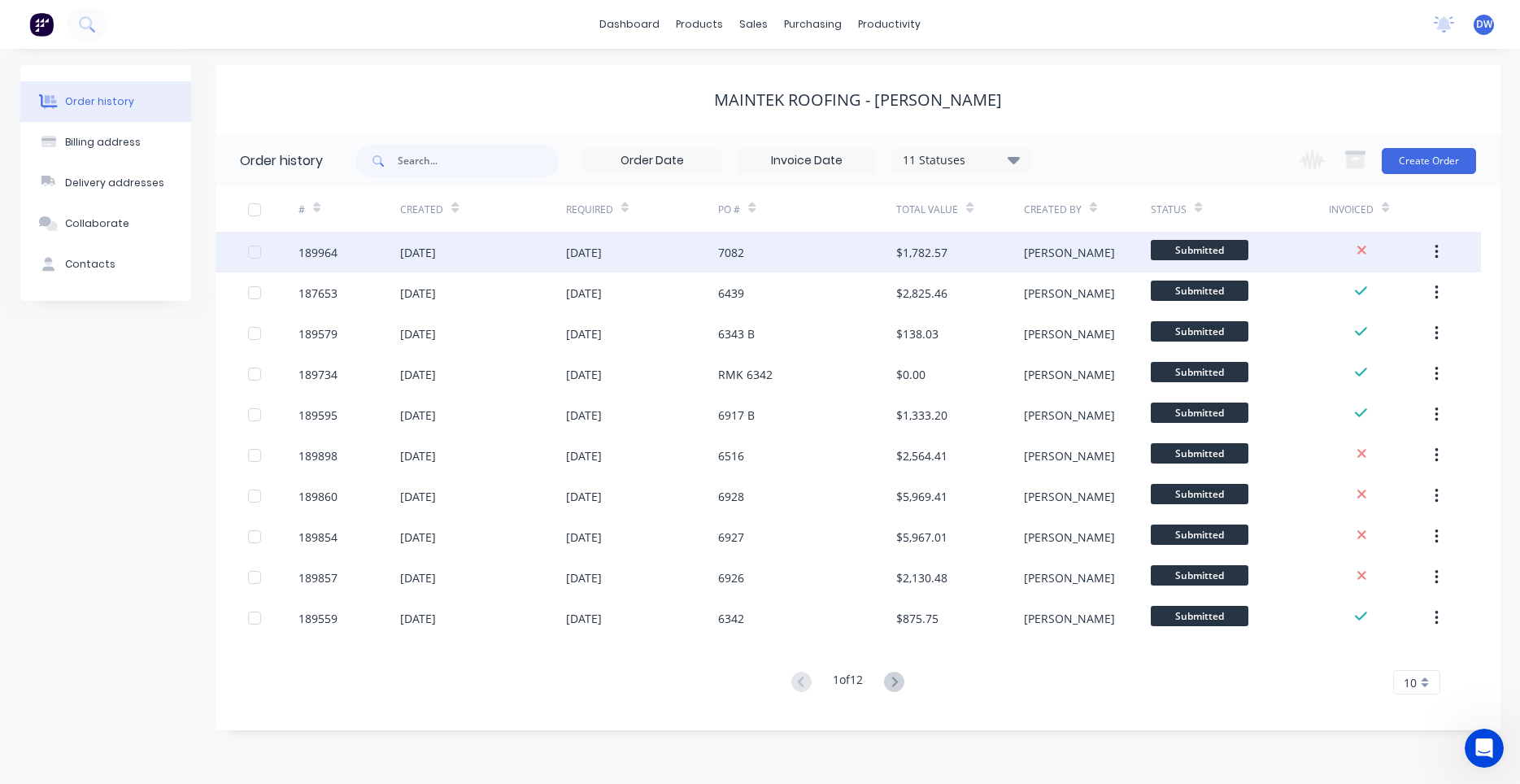
click at [997, 256] on div "$1,782.57" at bounding box center [960, 252] width 127 height 41
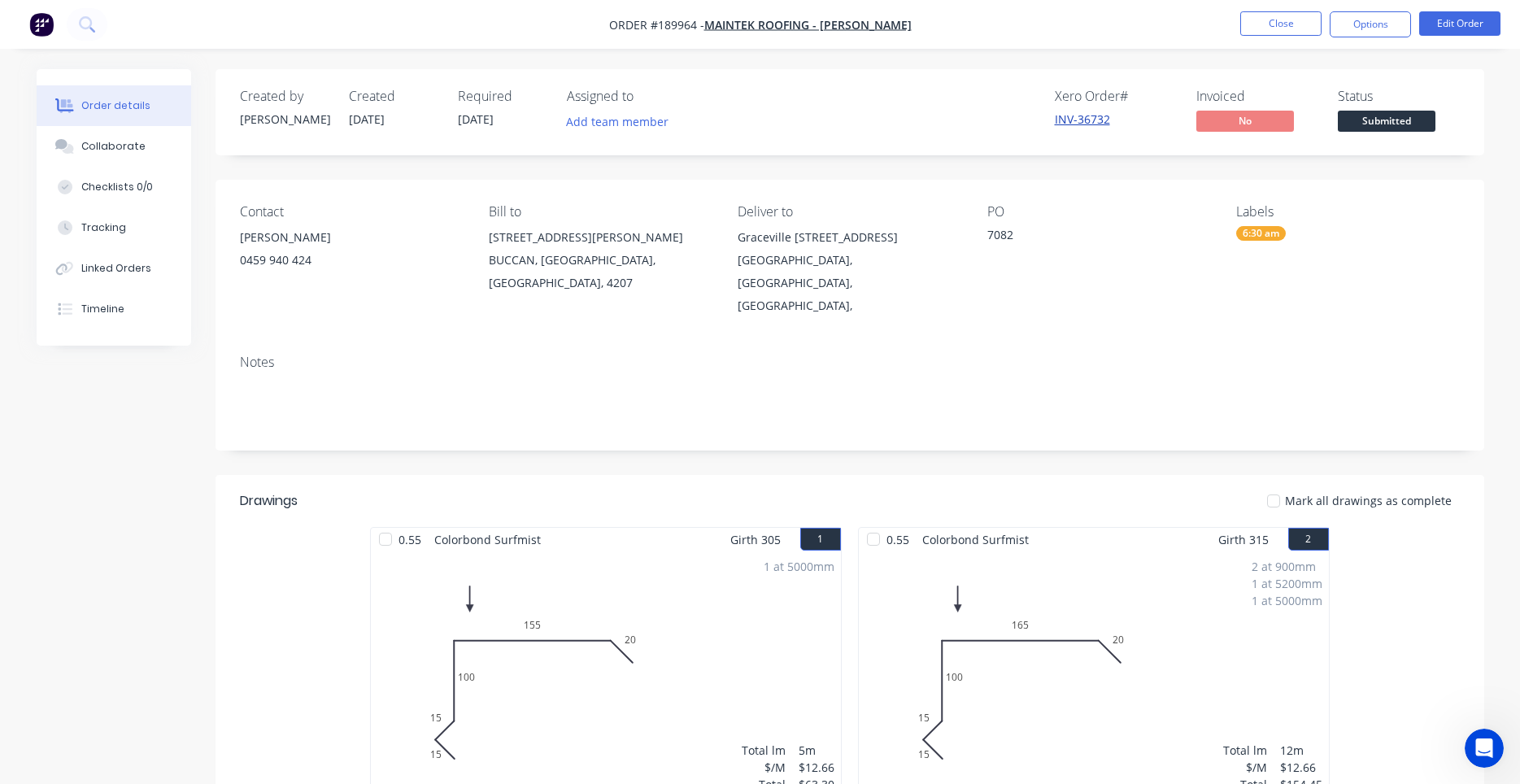
click at [1103, 119] on link "INV-36732" at bounding box center [1082, 118] width 56 height 15
click at [1277, 29] on button "Close" at bounding box center [1281, 24] width 81 height 25
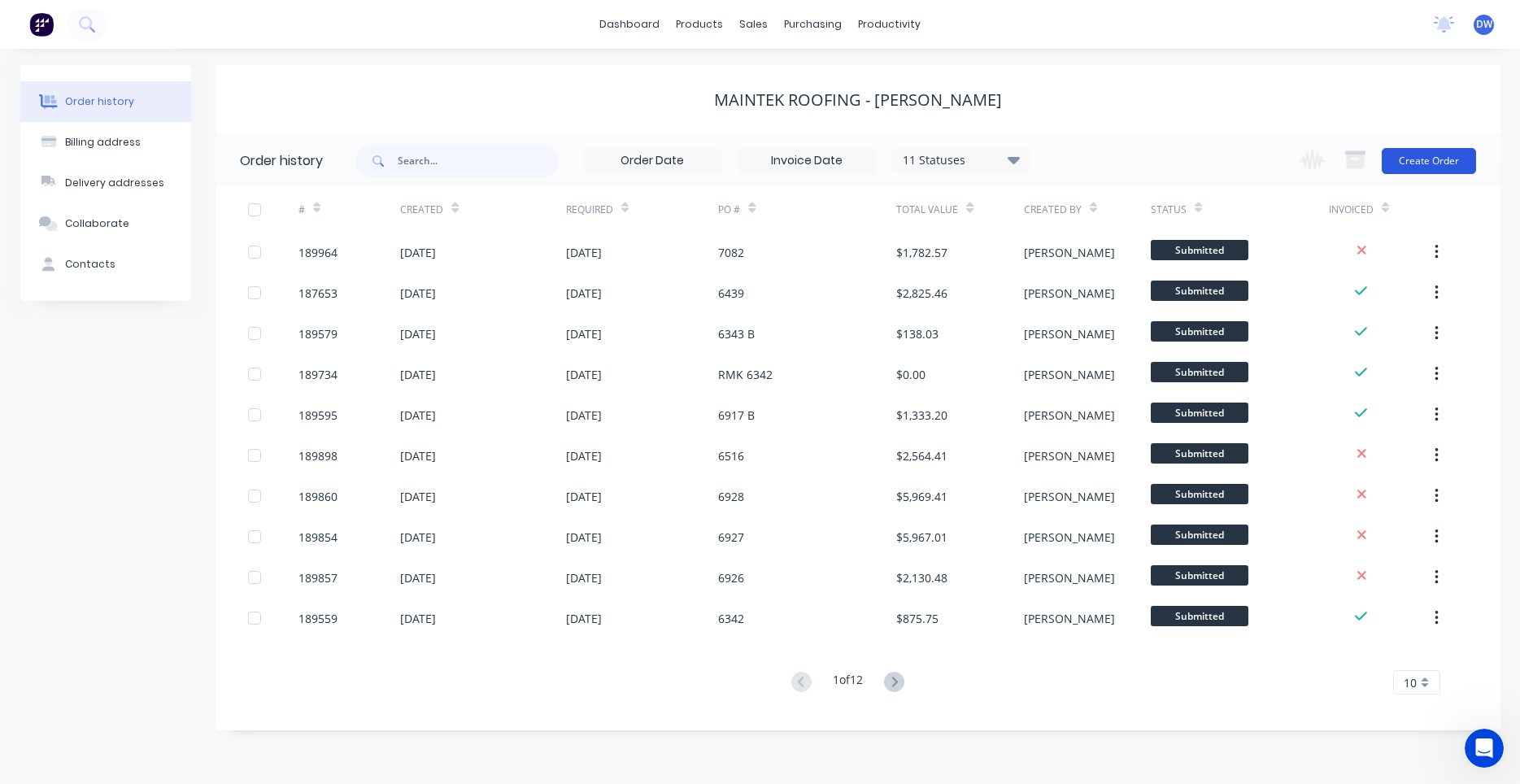
click at [1419, 163] on button "Create Order" at bounding box center [1429, 160] width 95 height 26
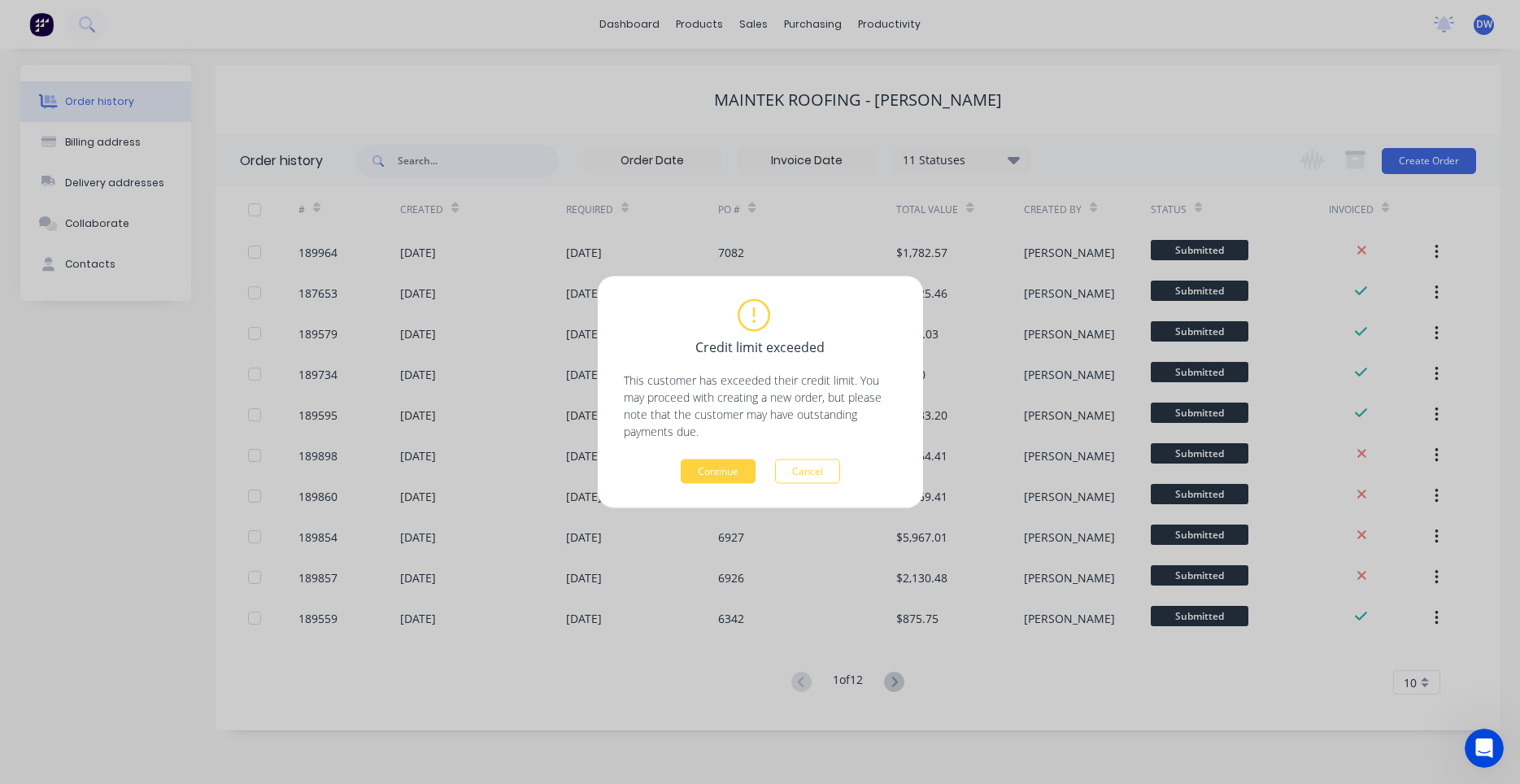
click at [734, 454] on div "Credit limit exceeded This customer has exceeded their credit limit. You may pr…" at bounding box center [760, 392] width 273 height 183
click at [732, 462] on button "Continue" at bounding box center [718, 472] width 75 height 25
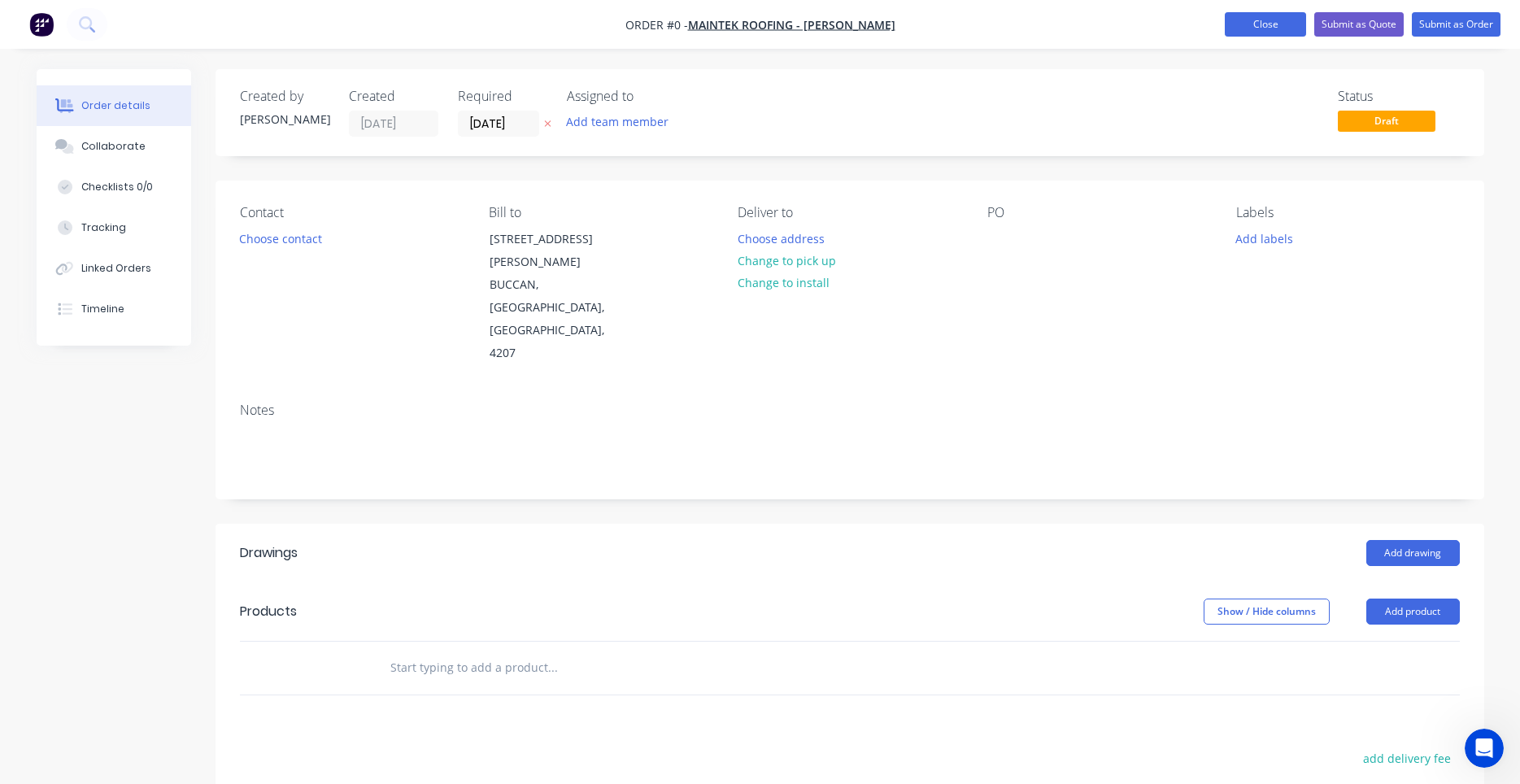
click at [1266, 34] on button "Close" at bounding box center [1265, 25] width 81 height 25
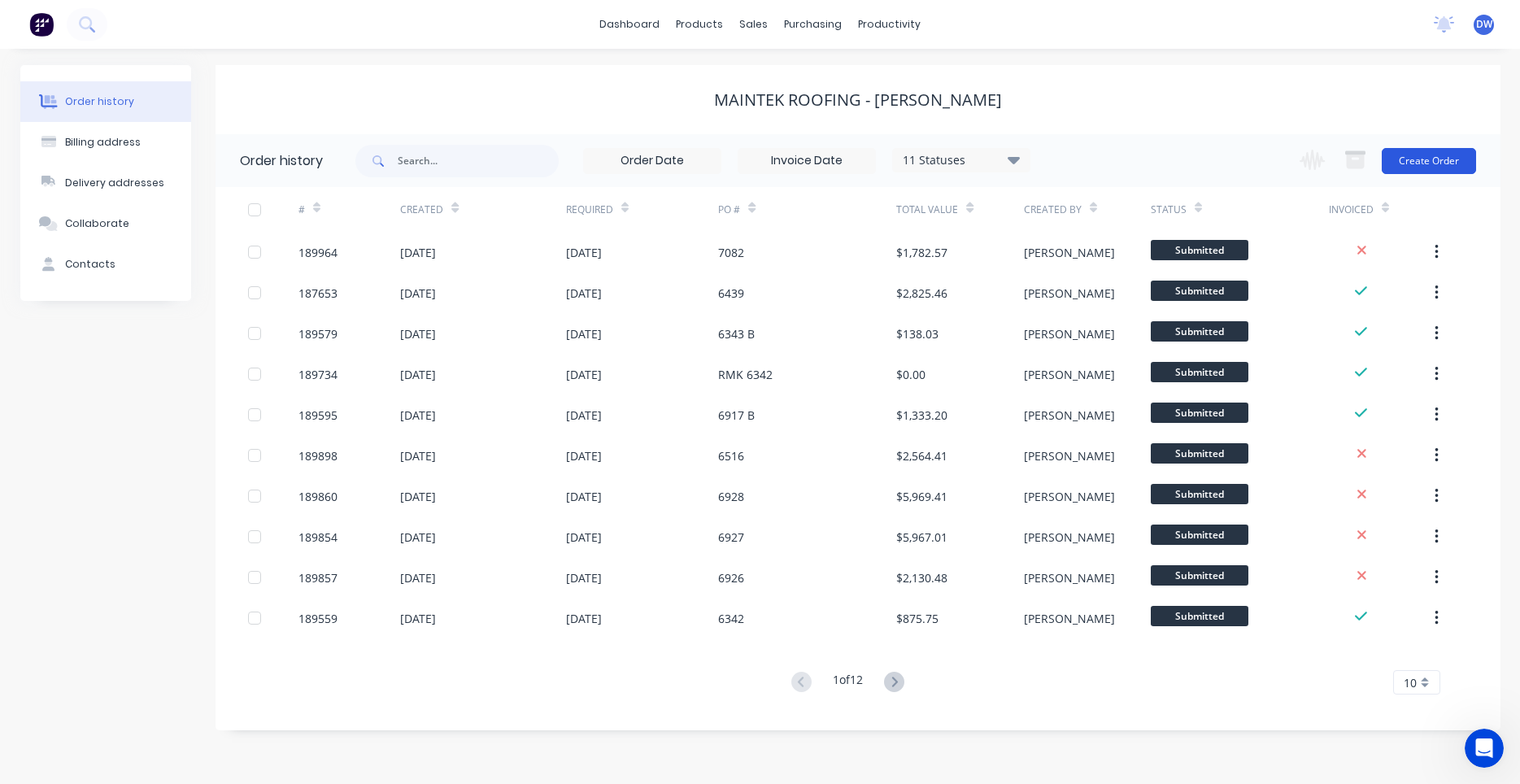
click at [1403, 160] on button "Create Order" at bounding box center [1429, 160] width 95 height 26
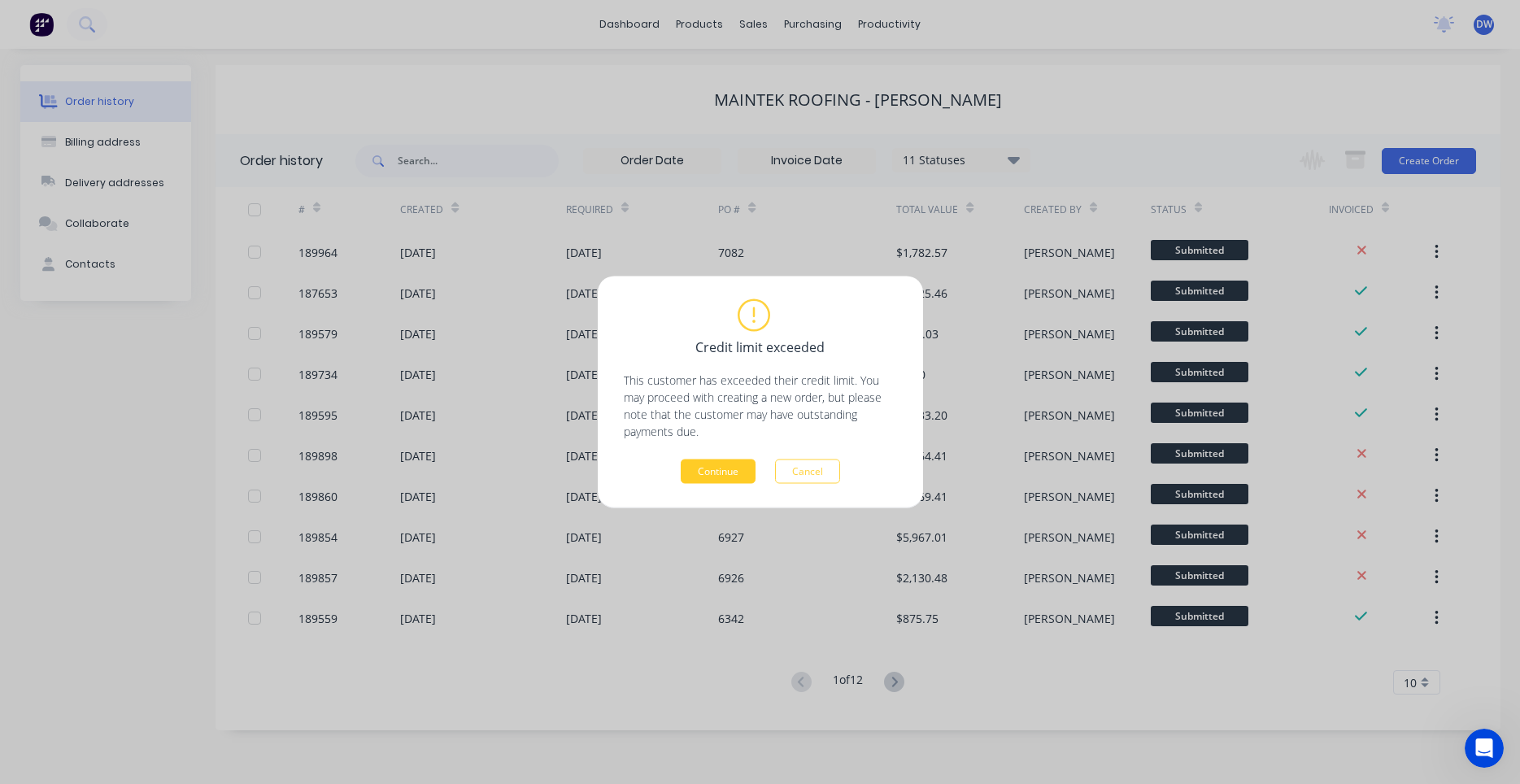
click at [723, 462] on button "Continue" at bounding box center [718, 472] width 75 height 25
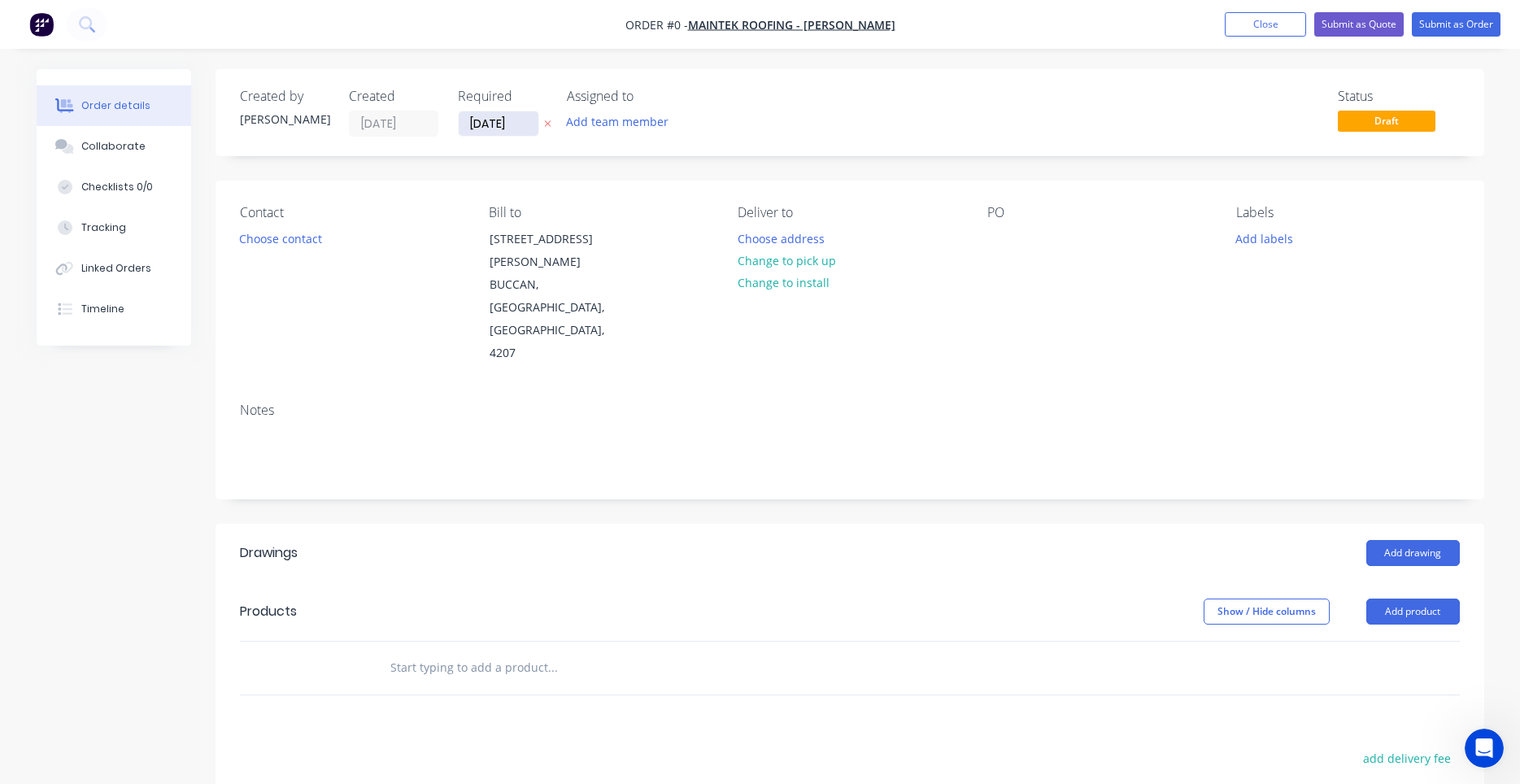
click at [508, 126] on input "18/08/25" at bounding box center [499, 124] width 80 height 25
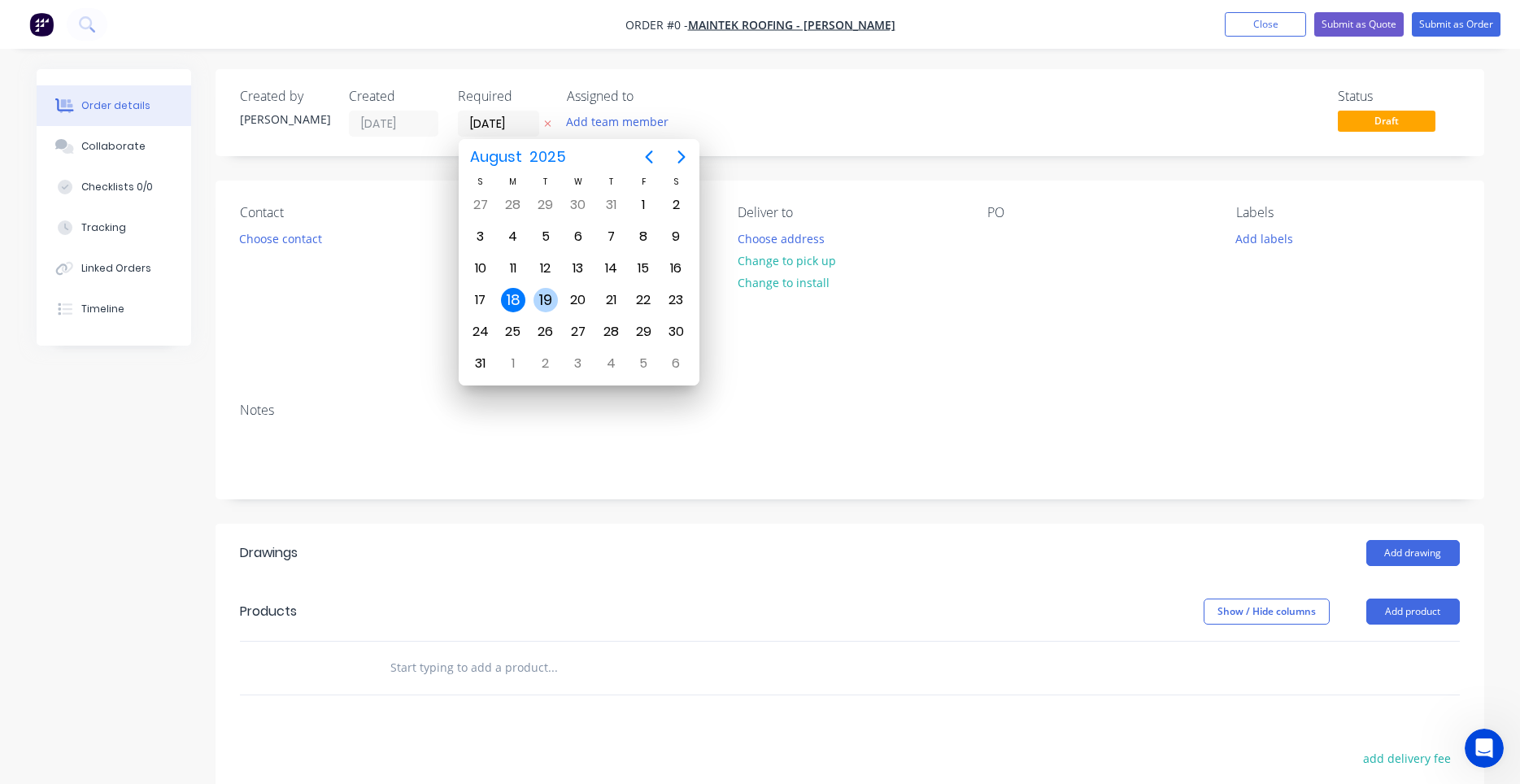
click at [540, 300] on div "19" at bounding box center [546, 301] width 25 height 25
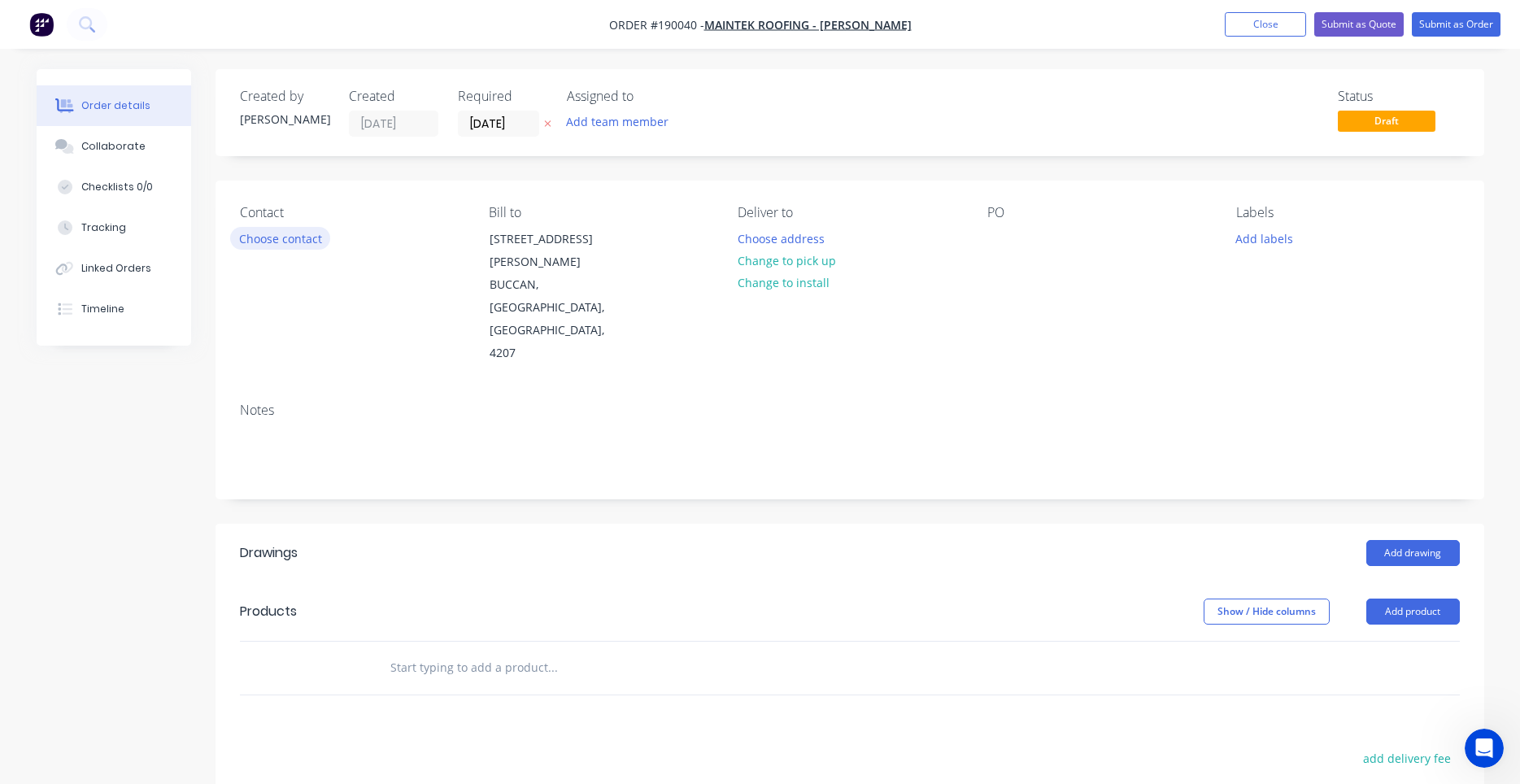
click at [306, 248] on button "Choose contact" at bounding box center [279, 238] width 100 height 22
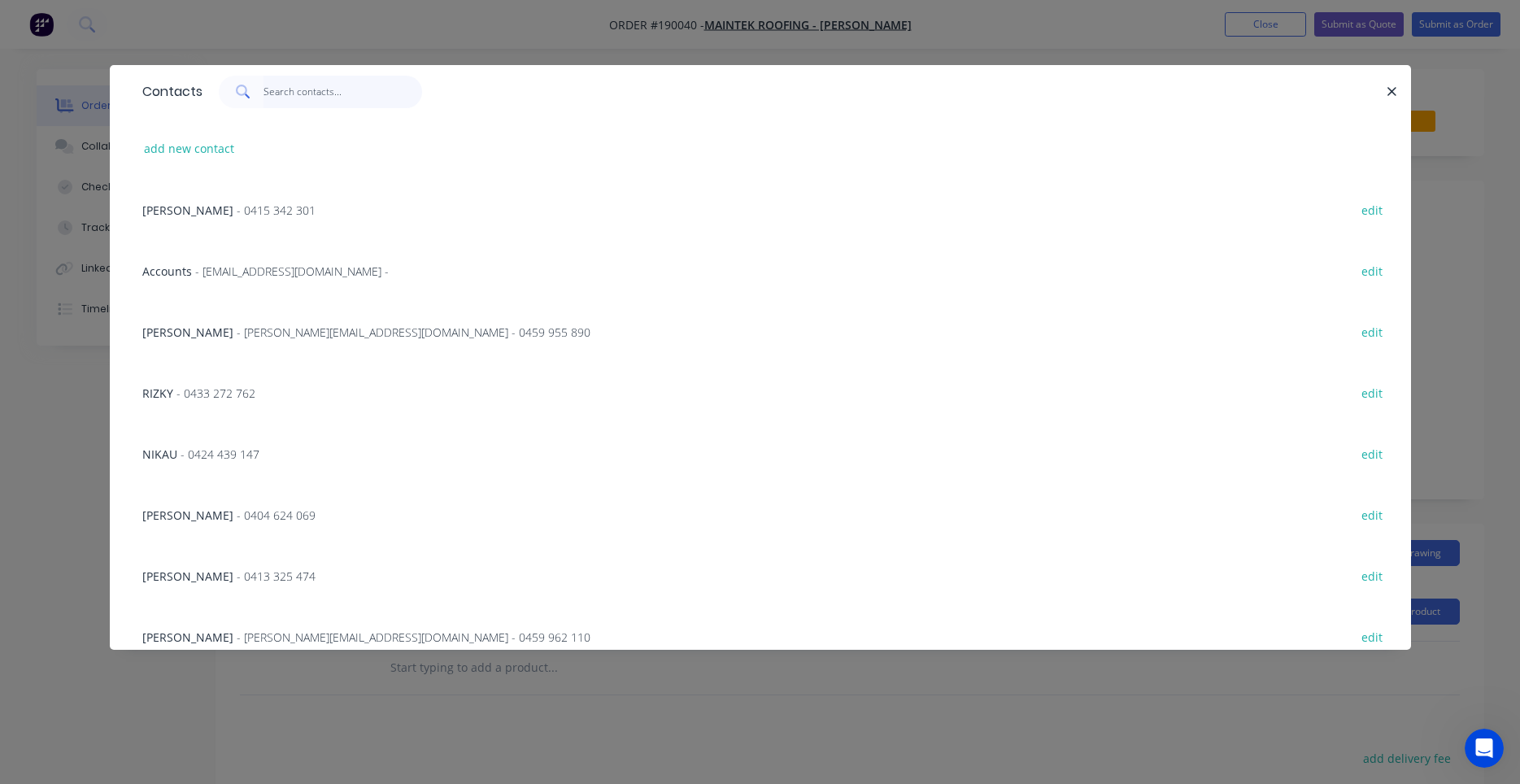
click at [335, 92] on input "text" at bounding box center [342, 92] width 158 height 33
click at [214, 152] on button "add new contact" at bounding box center [189, 148] width 107 height 22
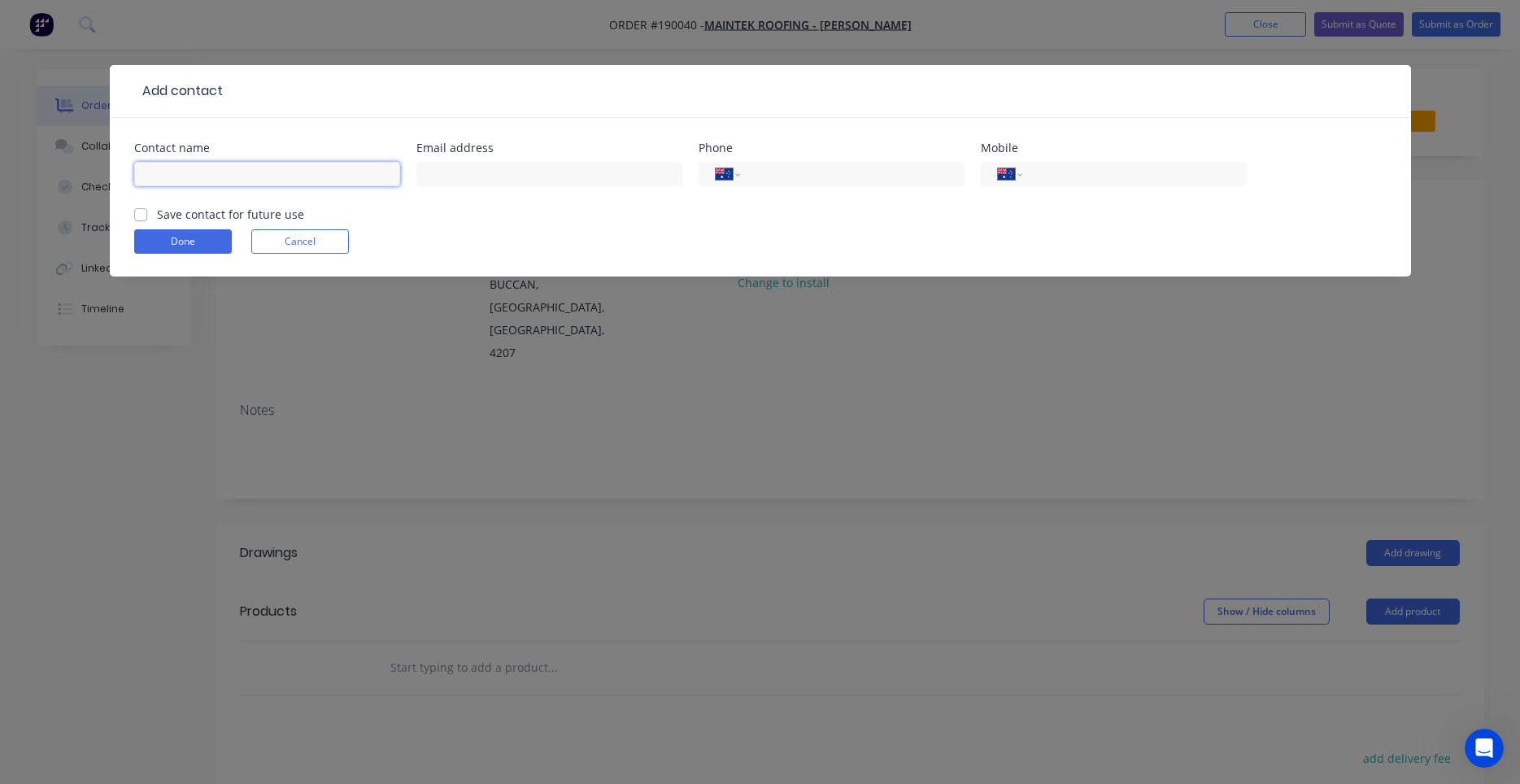
click at [270, 171] on input "text" at bounding box center [267, 174] width 266 height 25
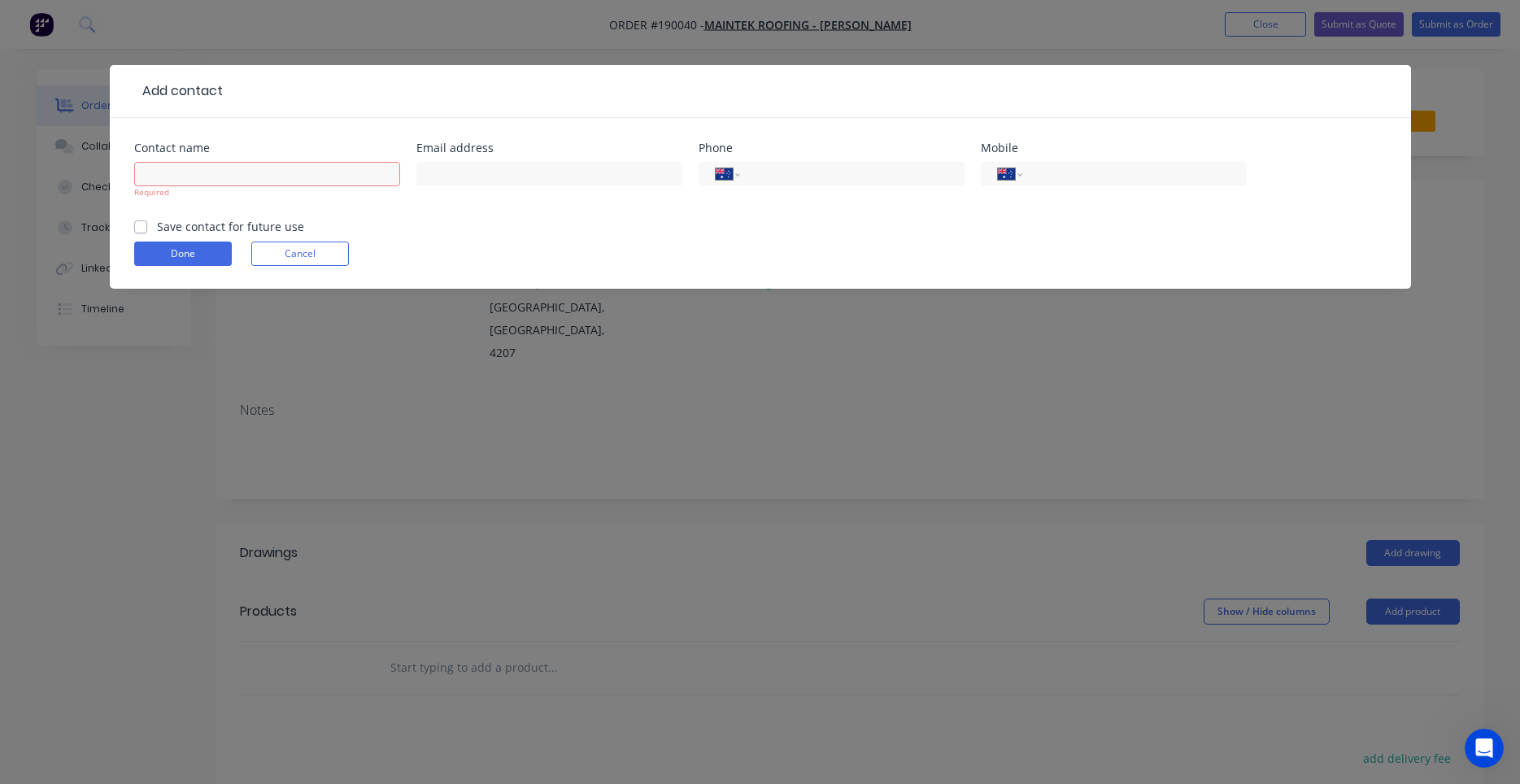
click at [210, 211] on form "Contact name Required Email address Phone International Afghanistan Åland Islan…" at bounding box center [760, 216] width 1253 height 147
click at [199, 222] on label "Save contact for future use" at bounding box center [231, 226] width 148 height 17
click at [148, 222] on input "Save contact for future use" at bounding box center [141, 225] width 13 height 15
click at [210, 186] on div "Required" at bounding box center [267, 193] width 266 height 12
click at [210, 173] on input "text" at bounding box center [267, 174] width 266 height 25
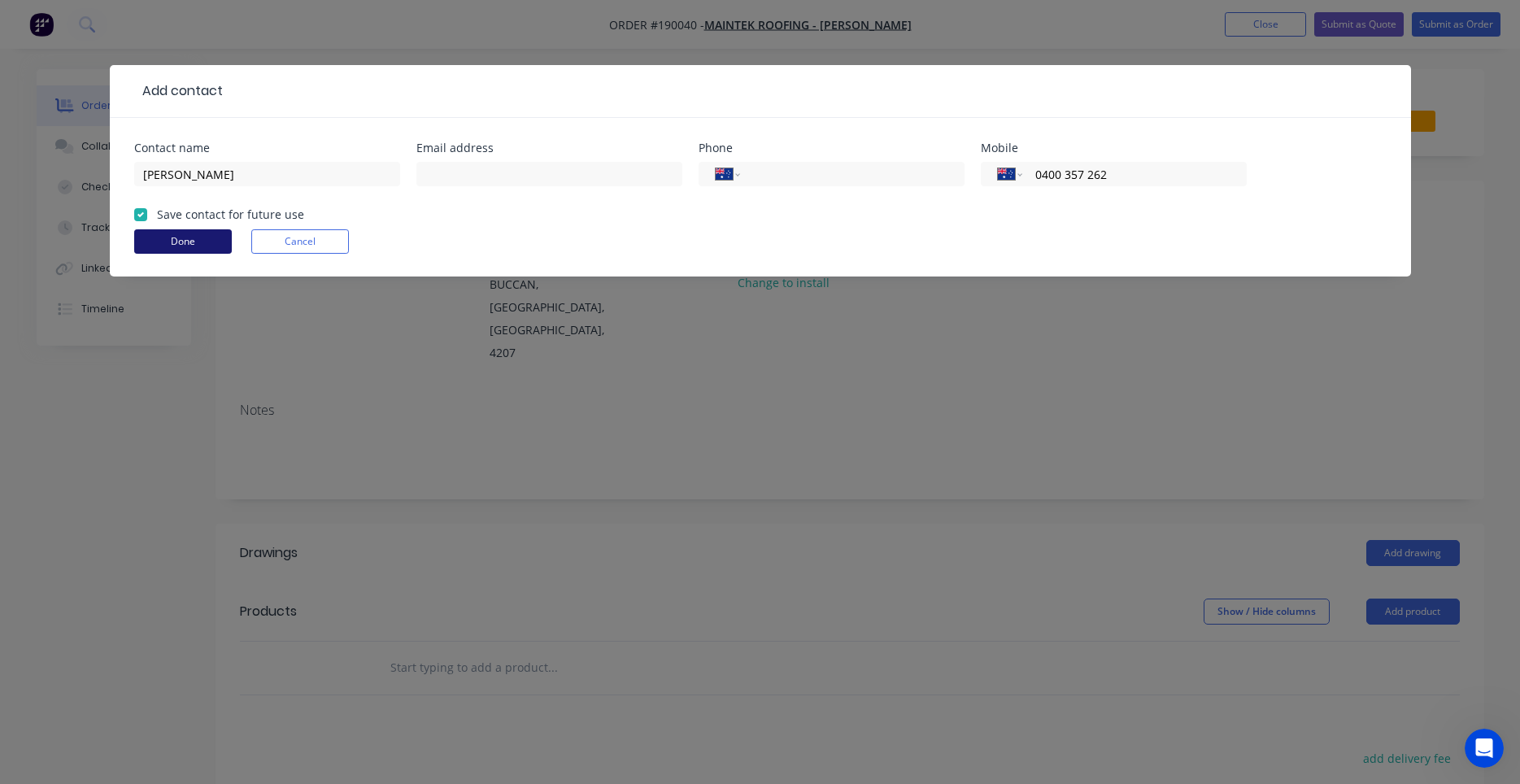
click at [196, 239] on button "Done" at bounding box center [183, 241] width 97 height 25
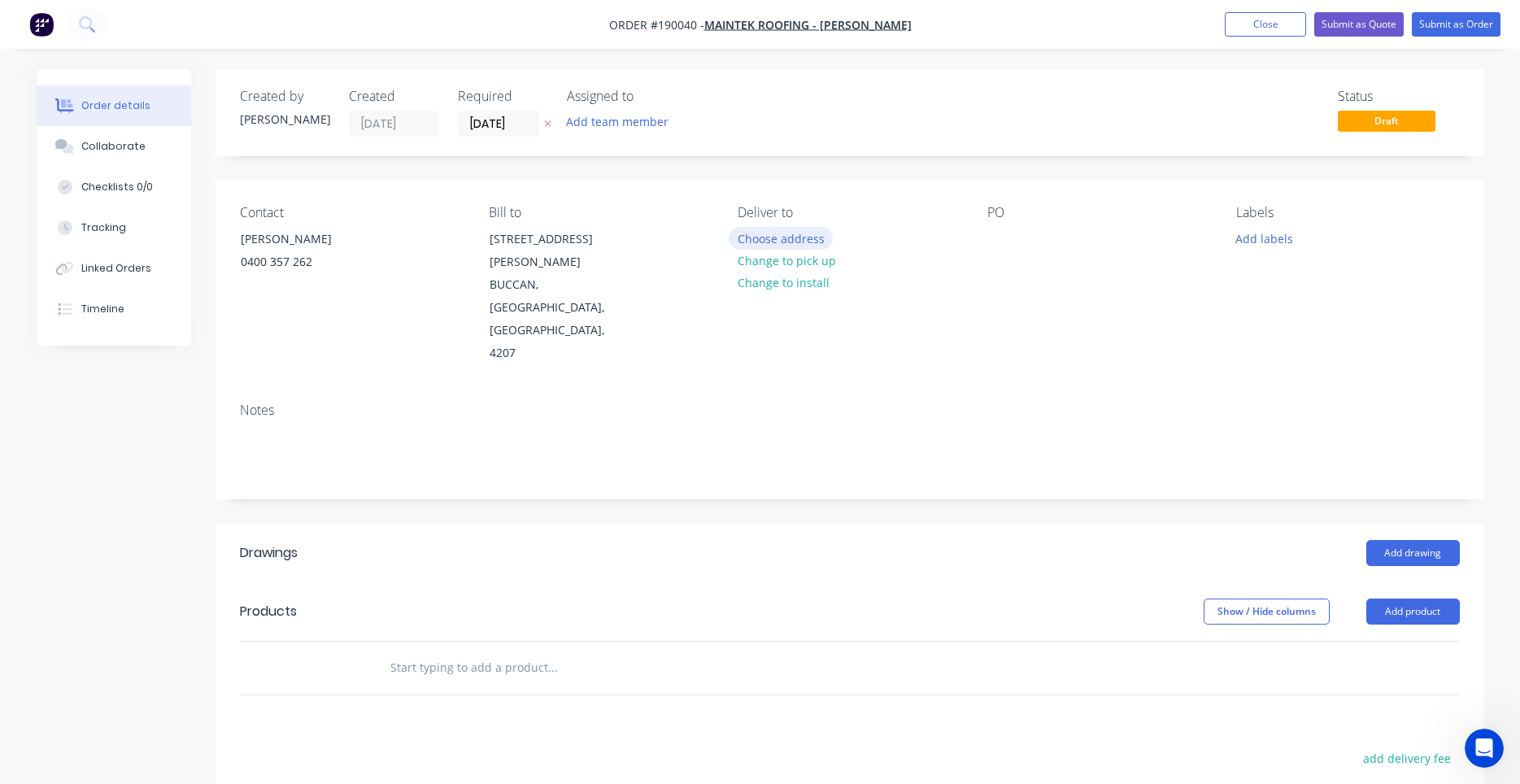
click at [804, 246] on button "Choose address" at bounding box center [781, 238] width 104 height 22
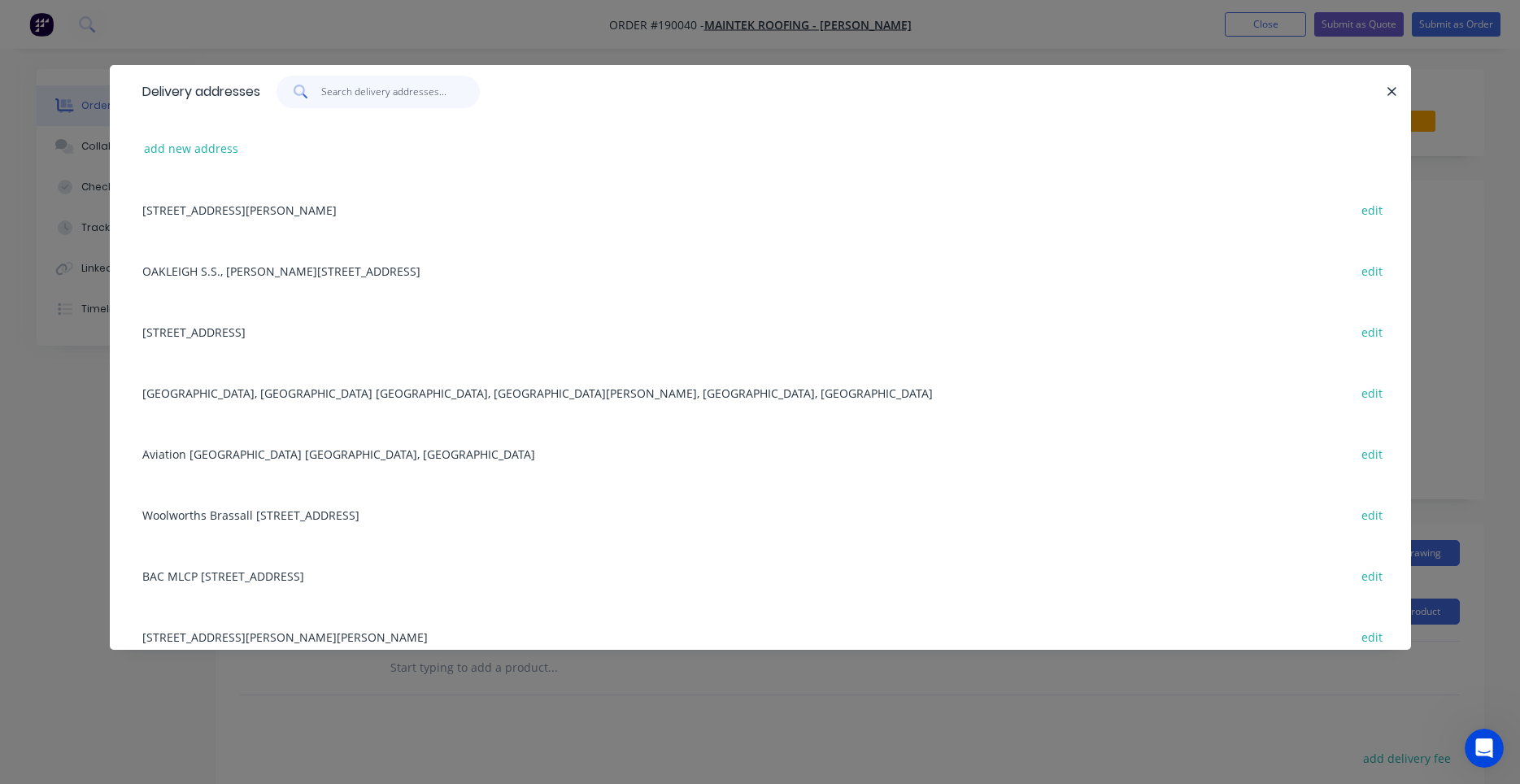
click at [398, 100] on input "text" at bounding box center [400, 92] width 158 height 33
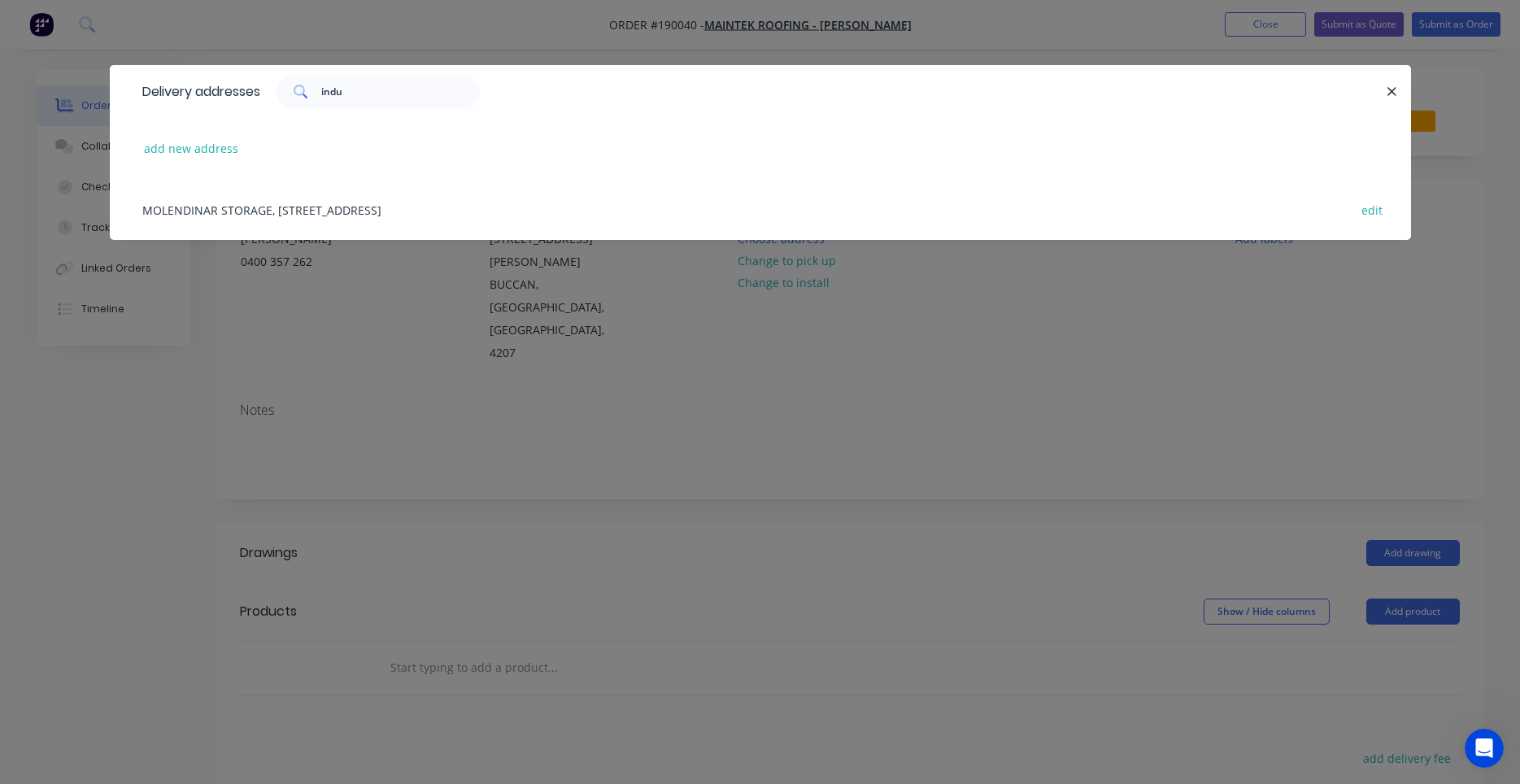
click at [428, 205] on div "MOLENDINAR STORAGE, 2A INDUSTRIAL AV, MOLENDINAR, Australia edit" at bounding box center [760, 209] width 1253 height 61
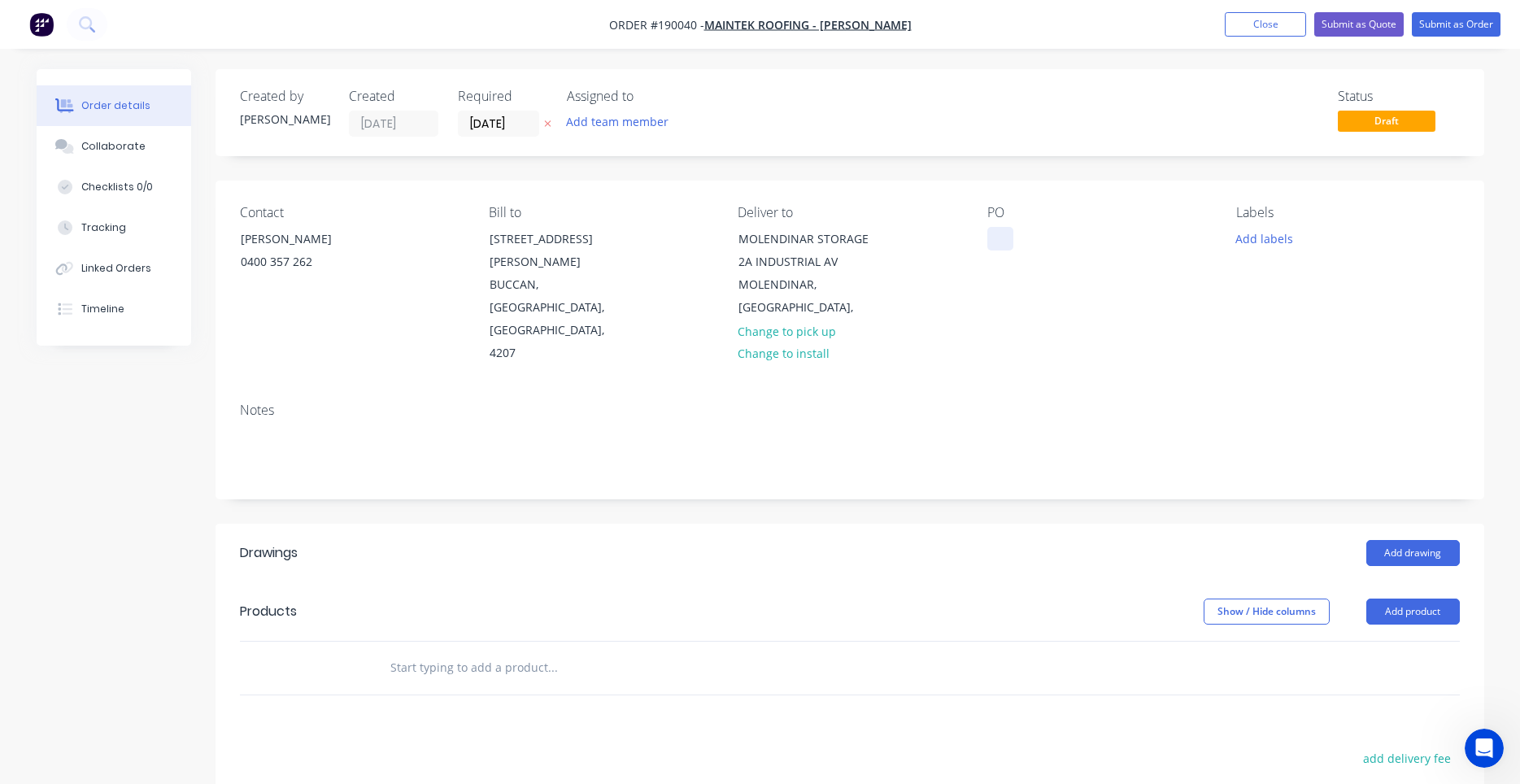
click at [990, 232] on div at bounding box center [1000, 239] width 26 height 24
click at [1275, 248] on button "Add labels" at bounding box center [1264, 238] width 75 height 22
click at [1293, 291] on input "text" at bounding box center [1371, 285] width 170 height 33
click at [1269, 452] on div at bounding box center [1265, 448] width 33 height 33
click at [1169, 309] on div "Contact Garry 0400 357 262 Bill to 247-251 Wilson Road BUCCAN, Queensland, Aust…" at bounding box center [850, 285] width 1269 height 209
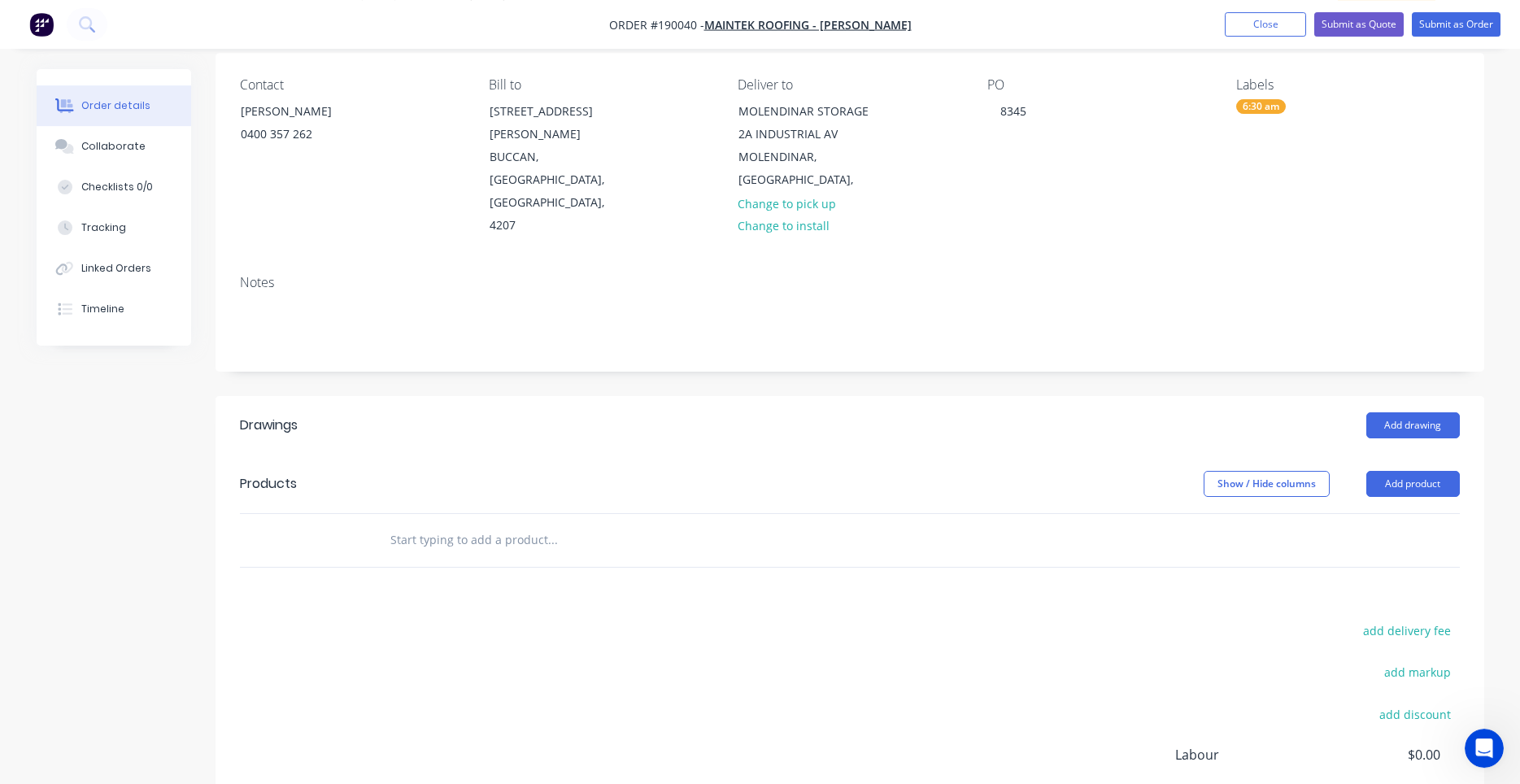
scroll to position [258, 0]
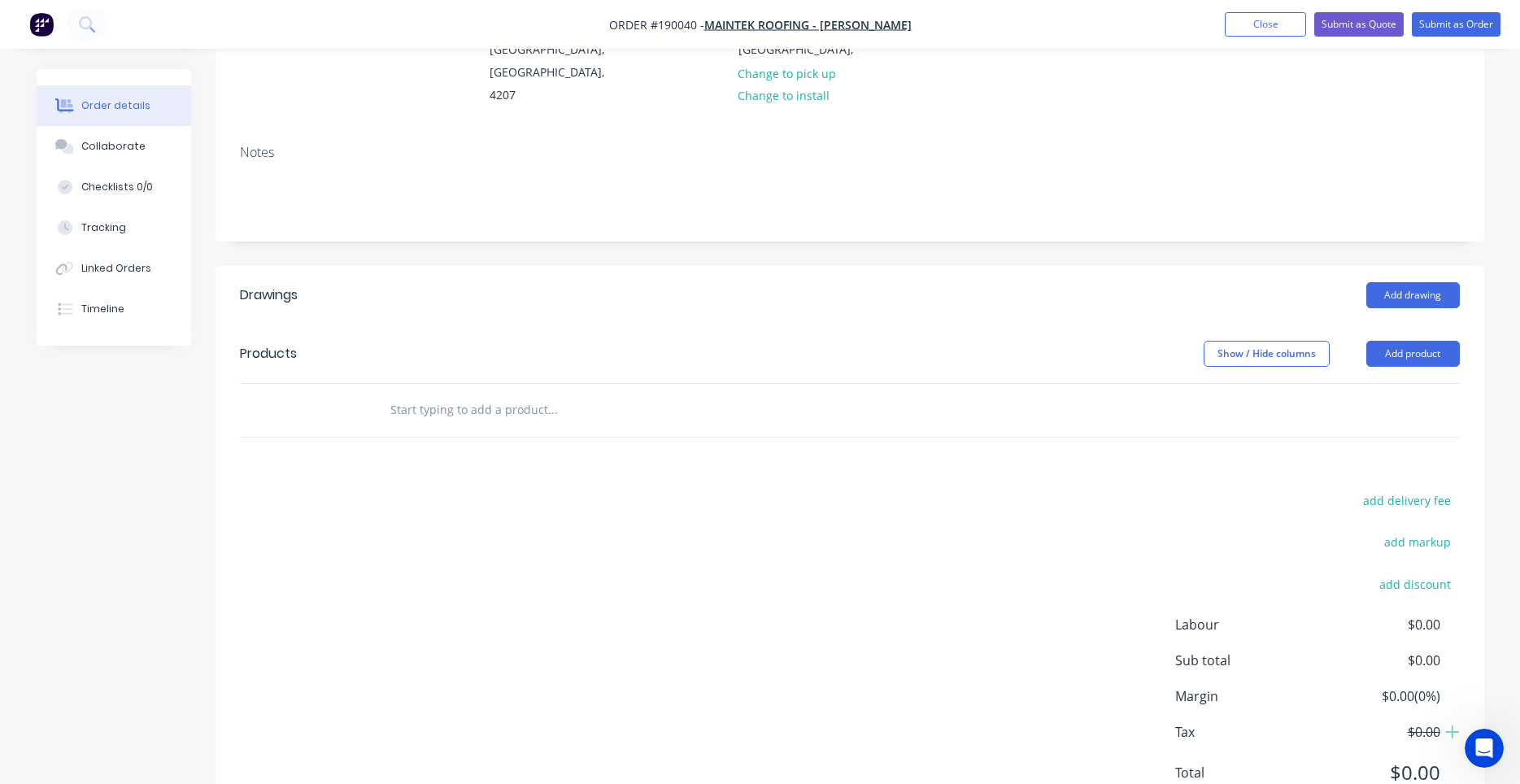
click at [542, 393] on input "text" at bounding box center [553, 409] width 325 height 33
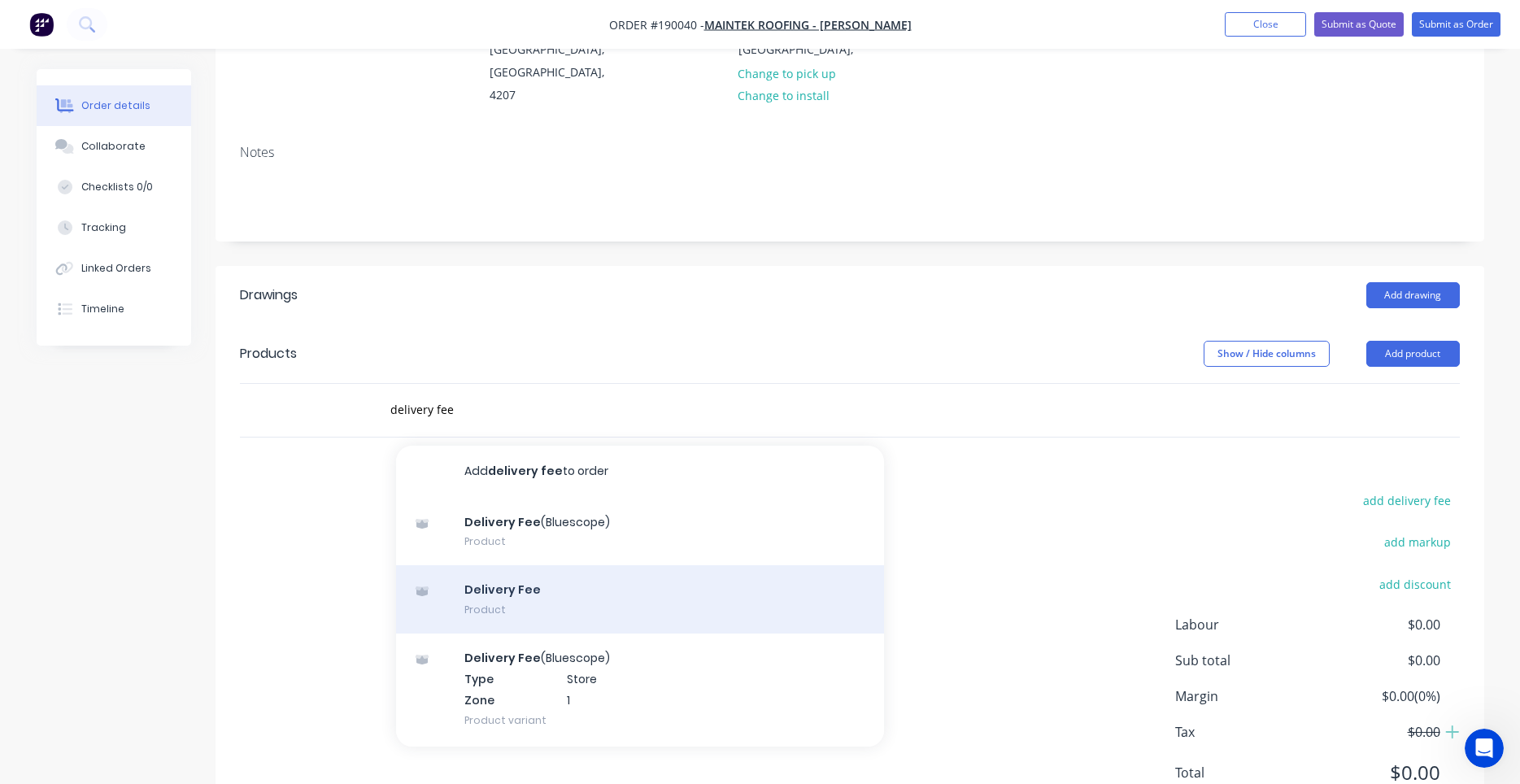
click at [535, 565] on div "Delivery Fee Product" at bounding box center [640, 598] width 488 height 68
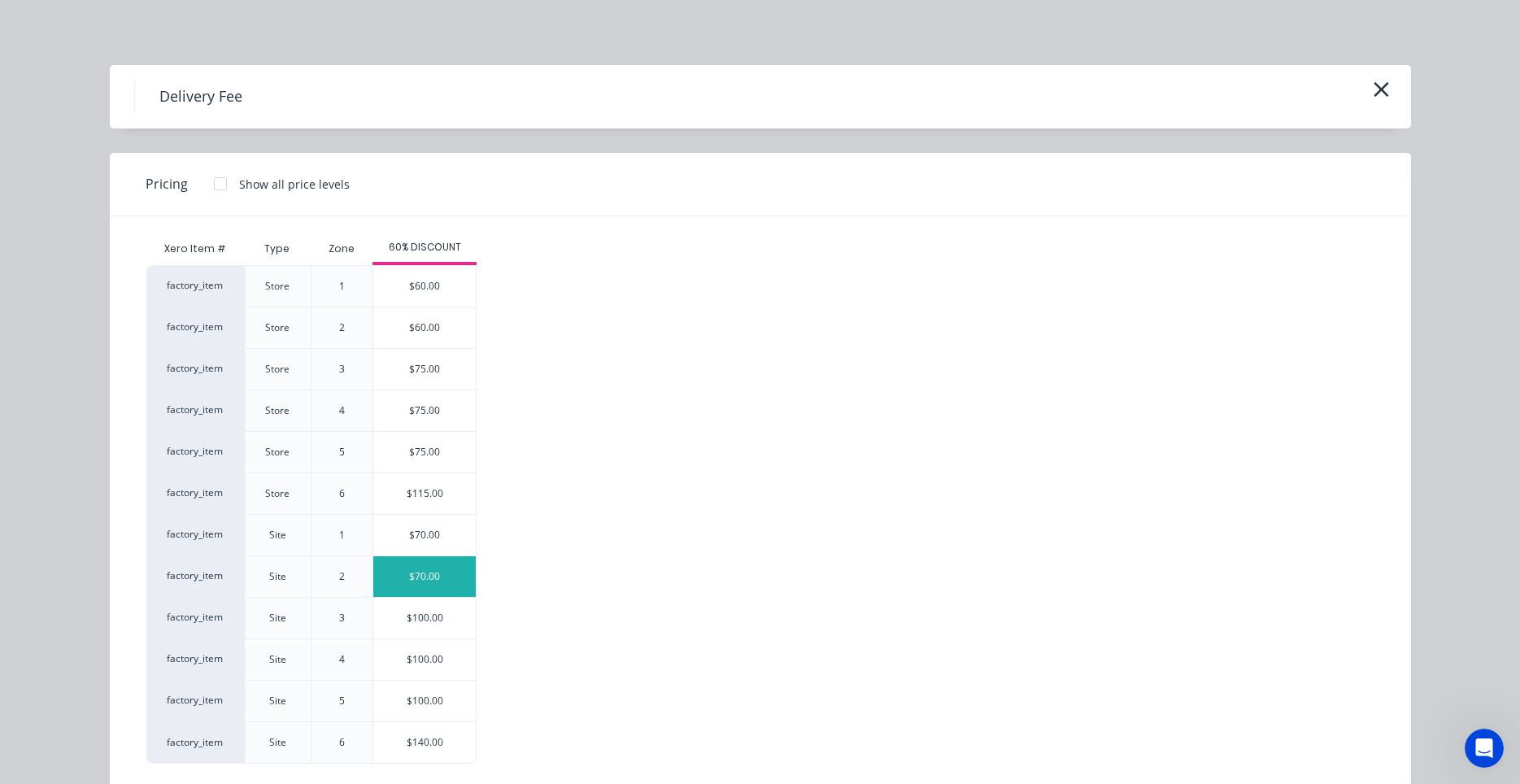
click at [416, 579] on div "$70.00" at bounding box center [424, 576] width 103 height 41
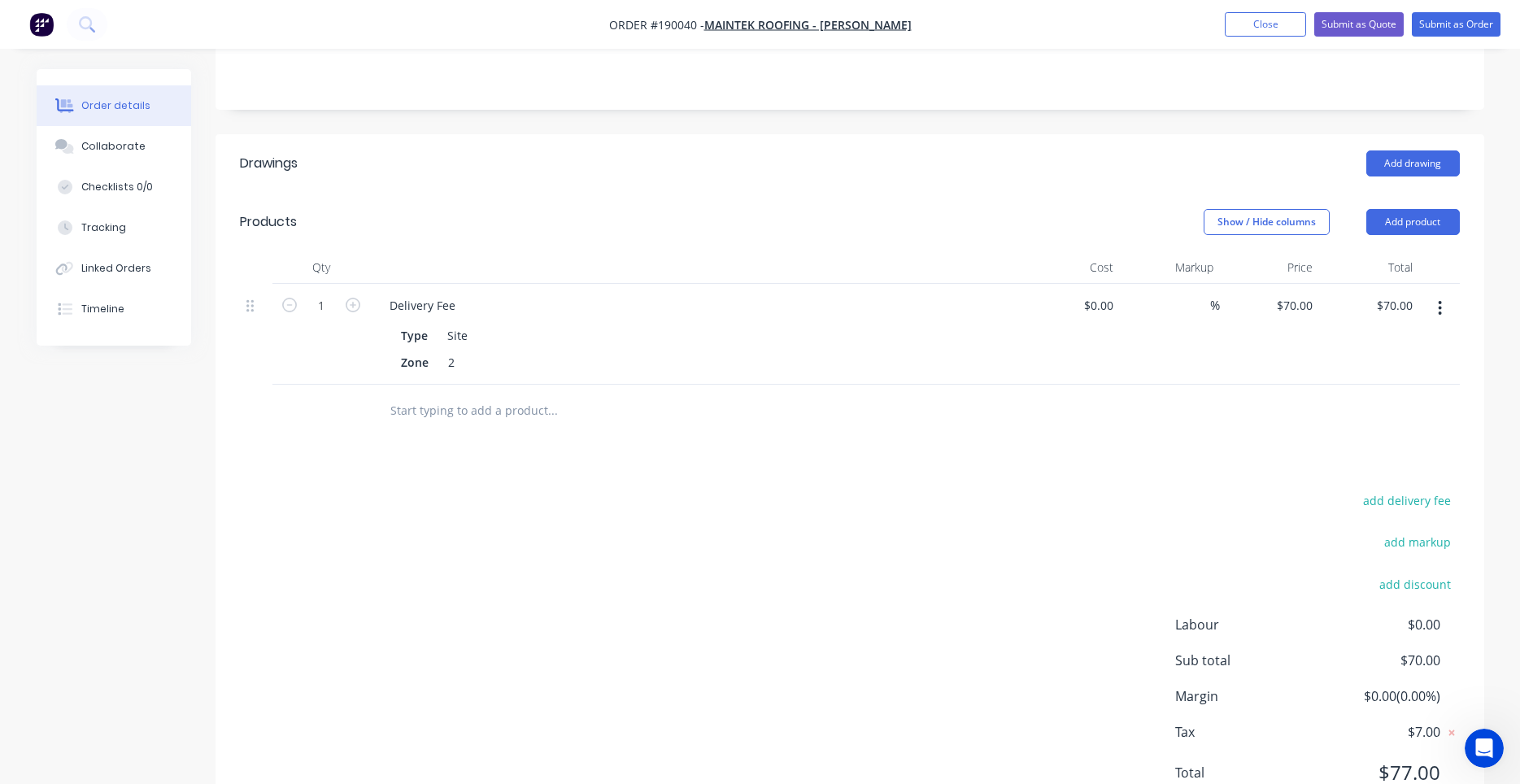
scroll to position [0, 0]
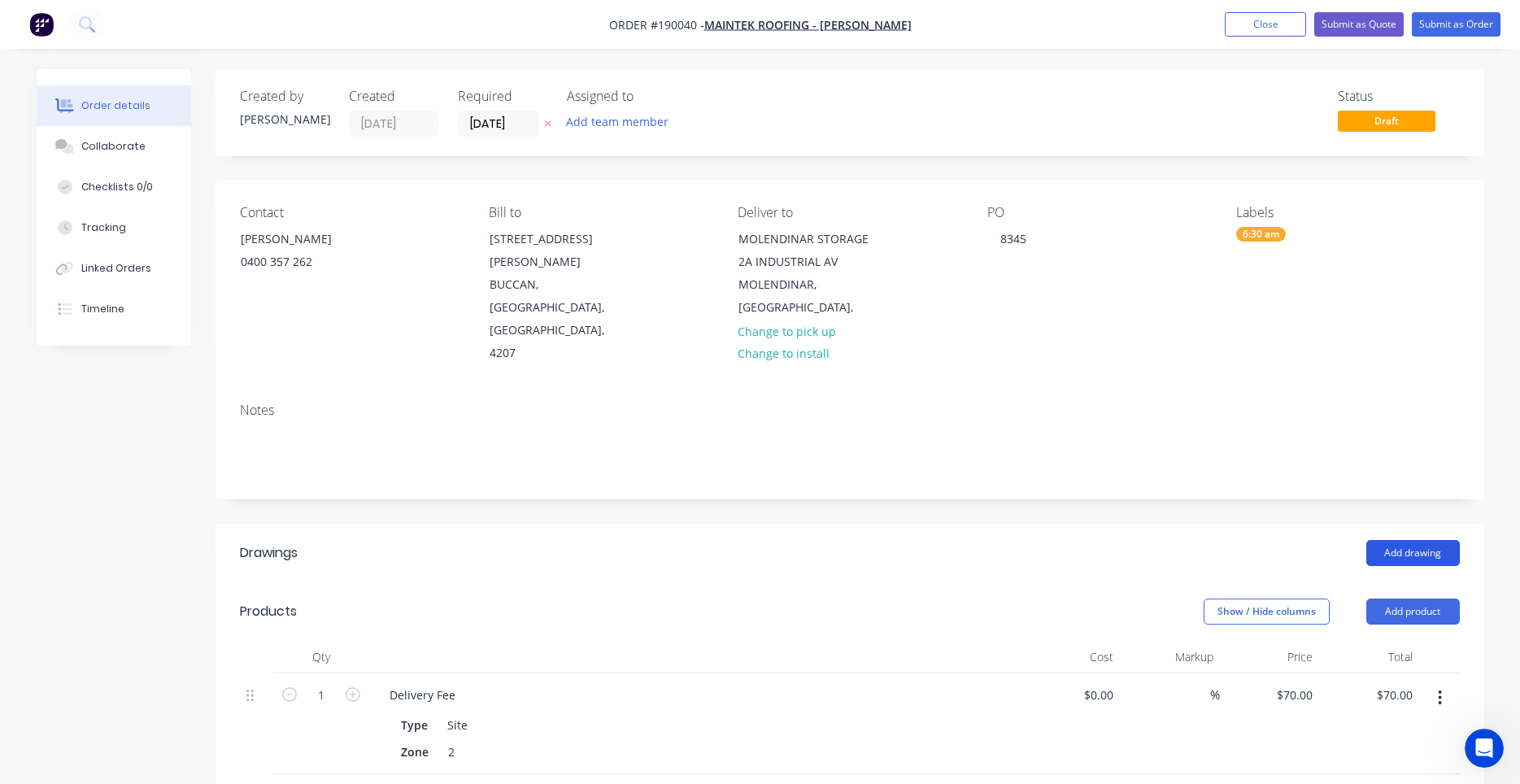
click at [1394, 540] on button "Add drawing" at bounding box center [1414, 552] width 94 height 26
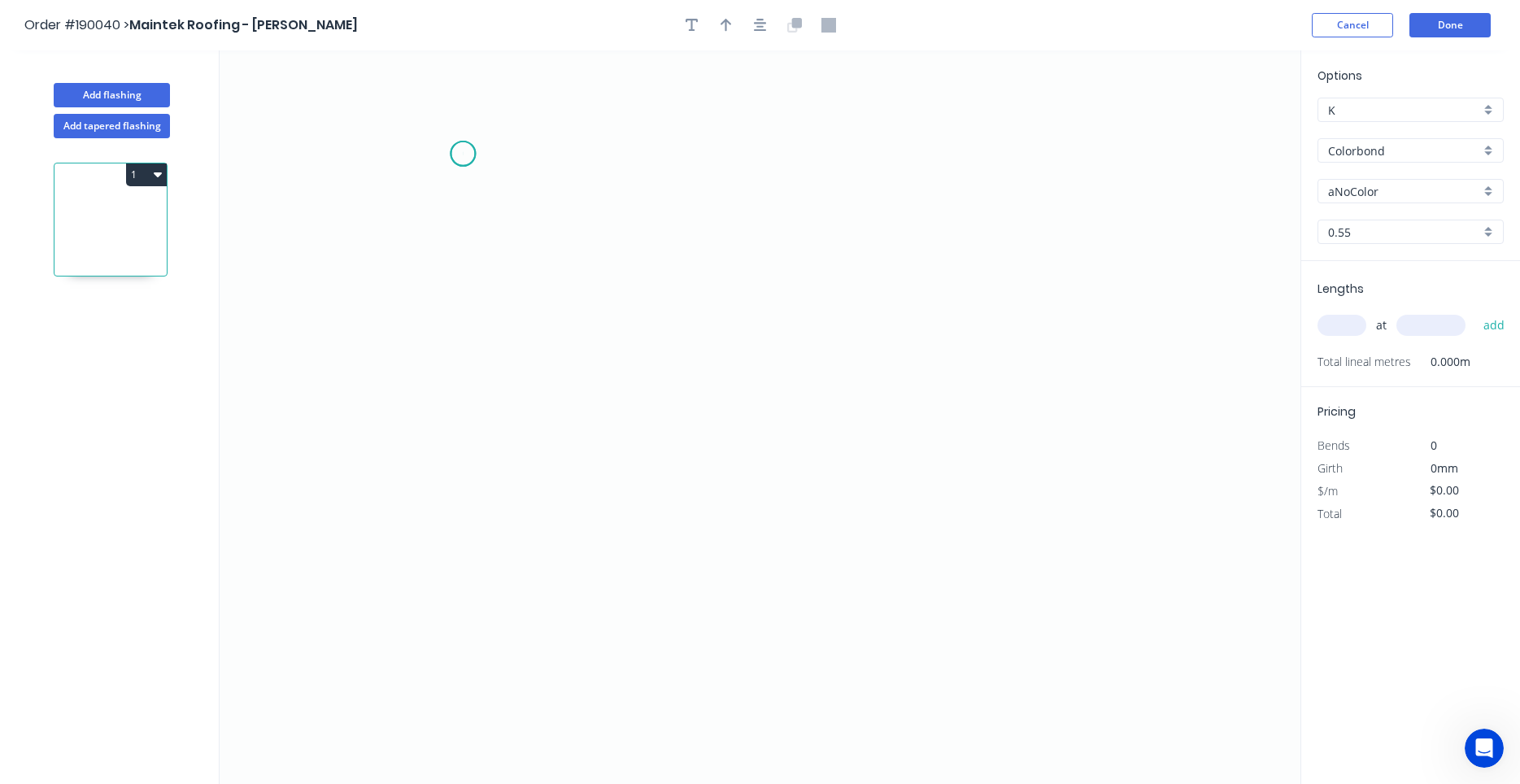
click at [462, 154] on icon "0" at bounding box center [760, 417] width 1081 height 734
click at [777, 152] on icon "0" at bounding box center [760, 417] width 1081 height 734
click at [779, 263] on icon "0 ?" at bounding box center [760, 417] width 1081 height 734
click at [825, 263] on icon "0 ? ?" at bounding box center [760, 417] width 1081 height 734
click at [825, 263] on circle at bounding box center [825, 263] width 25 height 25
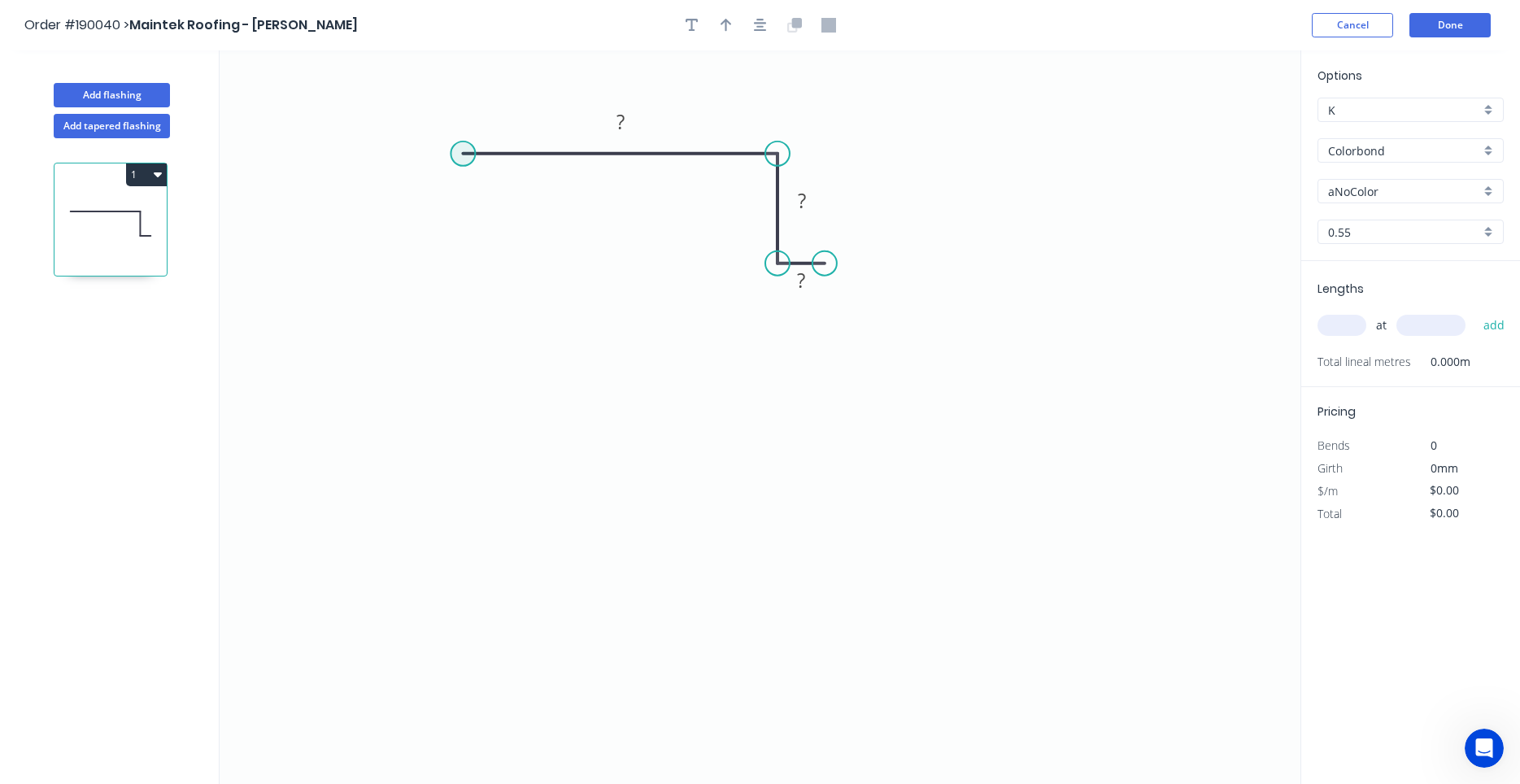
click at [461, 152] on circle at bounding box center [463, 154] width 25 height 25
click at [454, 391] on icon "0 ? ? ?" at bounding box center [760, 417] width 1081 height 734
click at [606, 391] on icon "0 ? ? ? ?" at bounding box center [760, 417] width 1081 height 734
click at [607, 447] on icon "0 ? ? ? ? ?" at bounding box center [760, 417] width 1081 height 734
click at [607, 447] on circle at bounding box center [607, 446] width 25 height 25
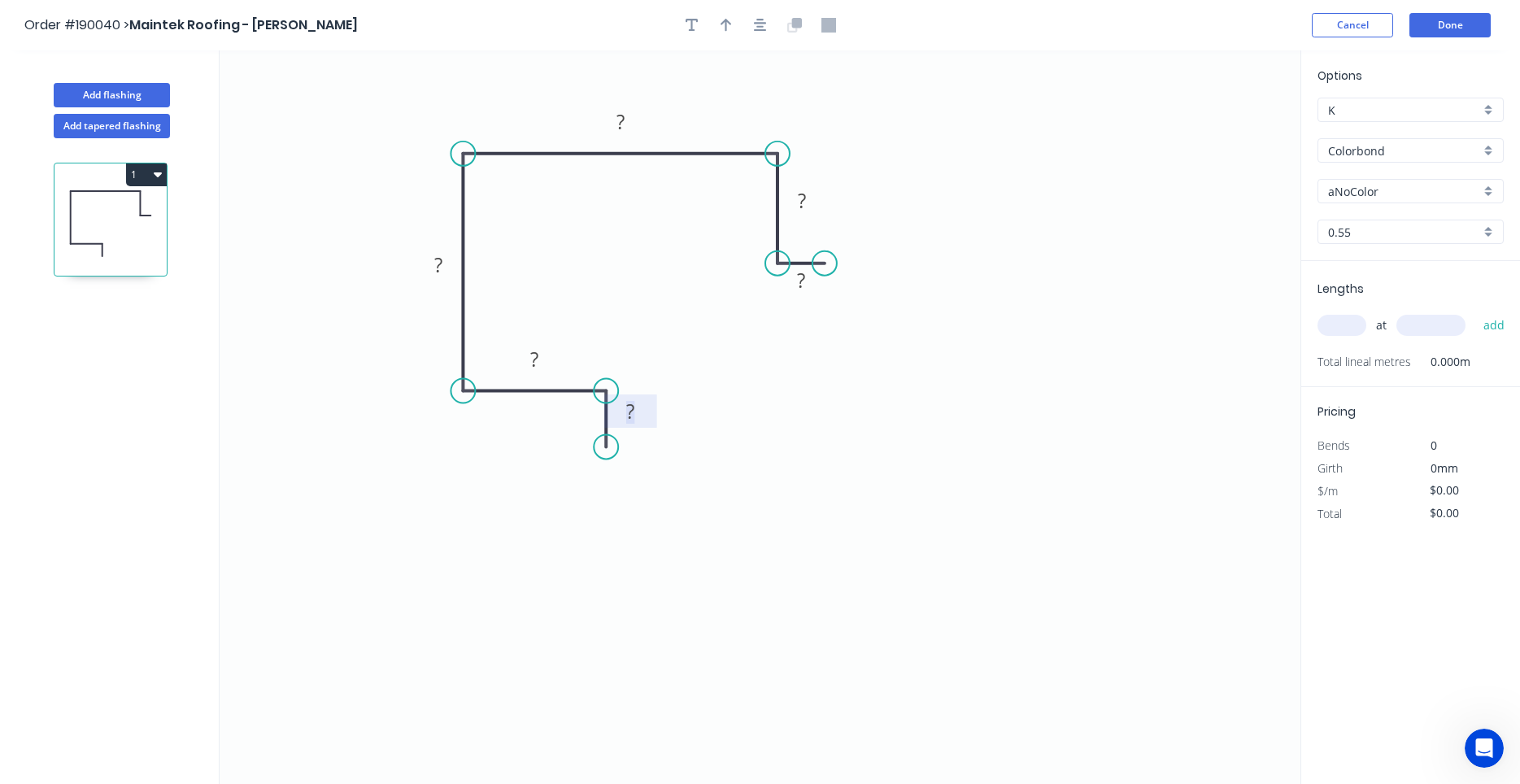
click at [625, 410] on rect at bounding box center [630, 413] width 33 height 23
click at [763, 16] on button "button" at bounding box center [760, 26] width 25 height 25
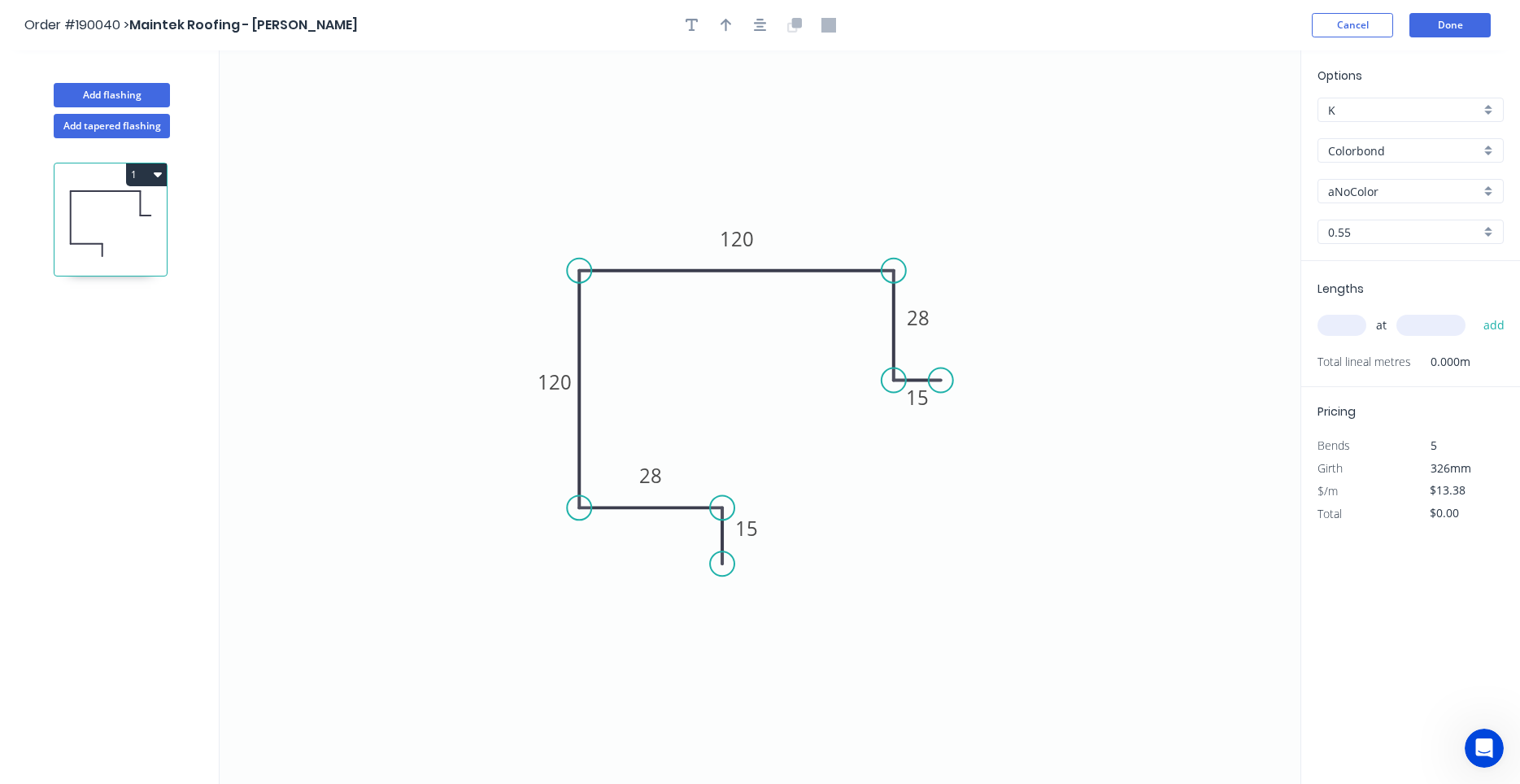
click at [740, 20] on div at bounding box center [760, 26] width 171 height 25
click at [730, 26] on icon "button" at bounding box center [726, 25] width 11 height 15
click at [1222, 125] on icon at bounding box center [1218, 112] width 15 height 52
drag, startPoint x: 1221, startPoint y: 125, endPoint x: 890, endPoint y: 156, distance: 332.4
click at [890, 155] on icon at bounding box center [909, 130] width 47 height 47
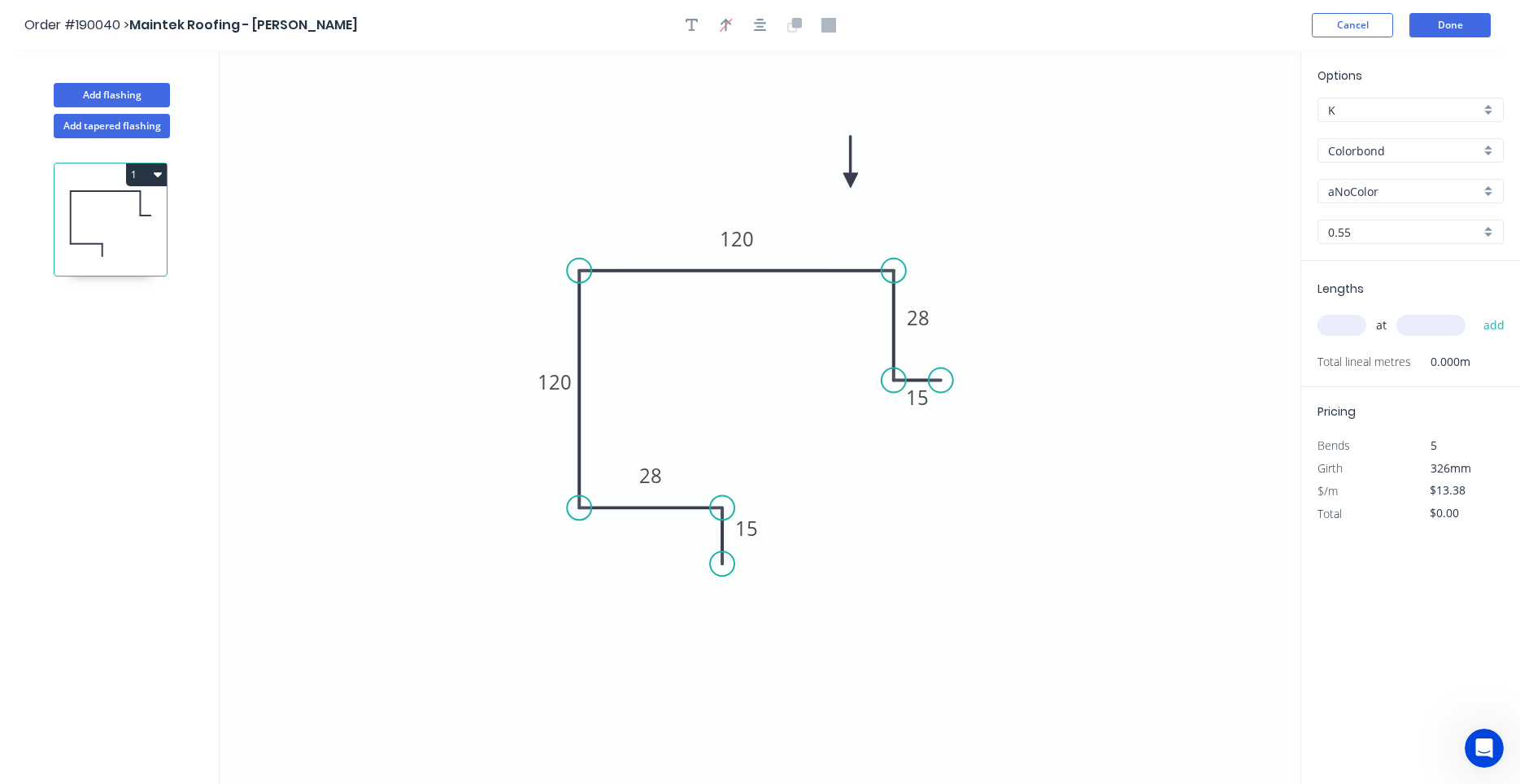
drag, startPoint x: 885, startPoint y: 159, endPoint x: 851, endPoint y: 180, distance: 40.0
click at [851, 180] on icon at bounding box center [851, 162] width 15 height 52
click at [1341, 325] on input "text" at bounding box center [1341, 325] width 49 height 21
click at [1377, 191] on input "aNoColor" at bounding box center [1404, 191] width 152 height 17
click at [1408, 225] on div "Shale Grey" at bounding box center [1410, 223] width 185 height 28
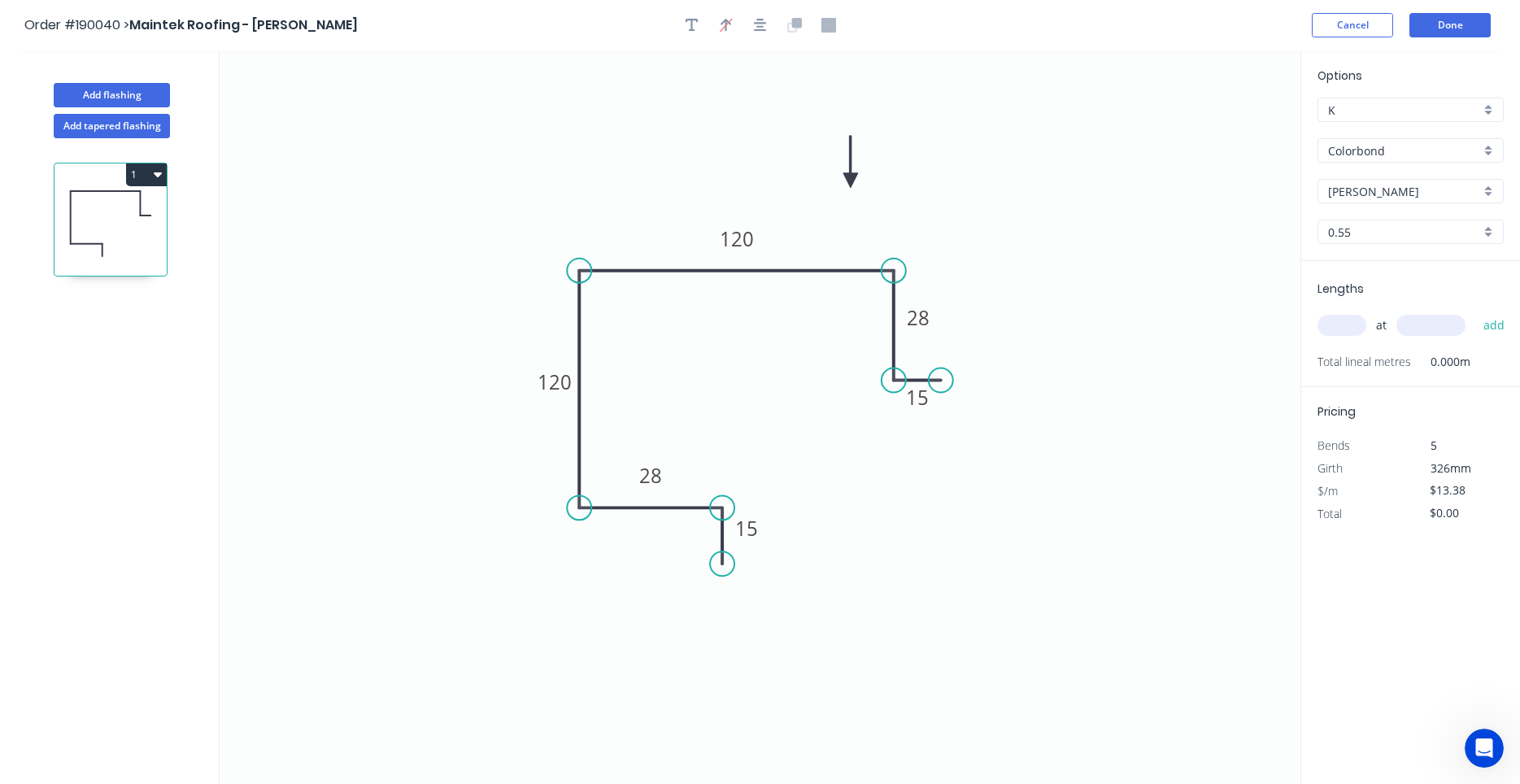
click at [1356, 320] on input "text" at bounding box center [1341, 325] width 49 height 21
click at [1476, 311] on button "add" at bounding box center [1494, 324] width 38 height 27
click at [1358, 331] on input "text" at bounding box center [1341, 325] width 49 height 21
click at [1476, 311] on button "add" at bounding box center [1494, 324] width 38 height 27
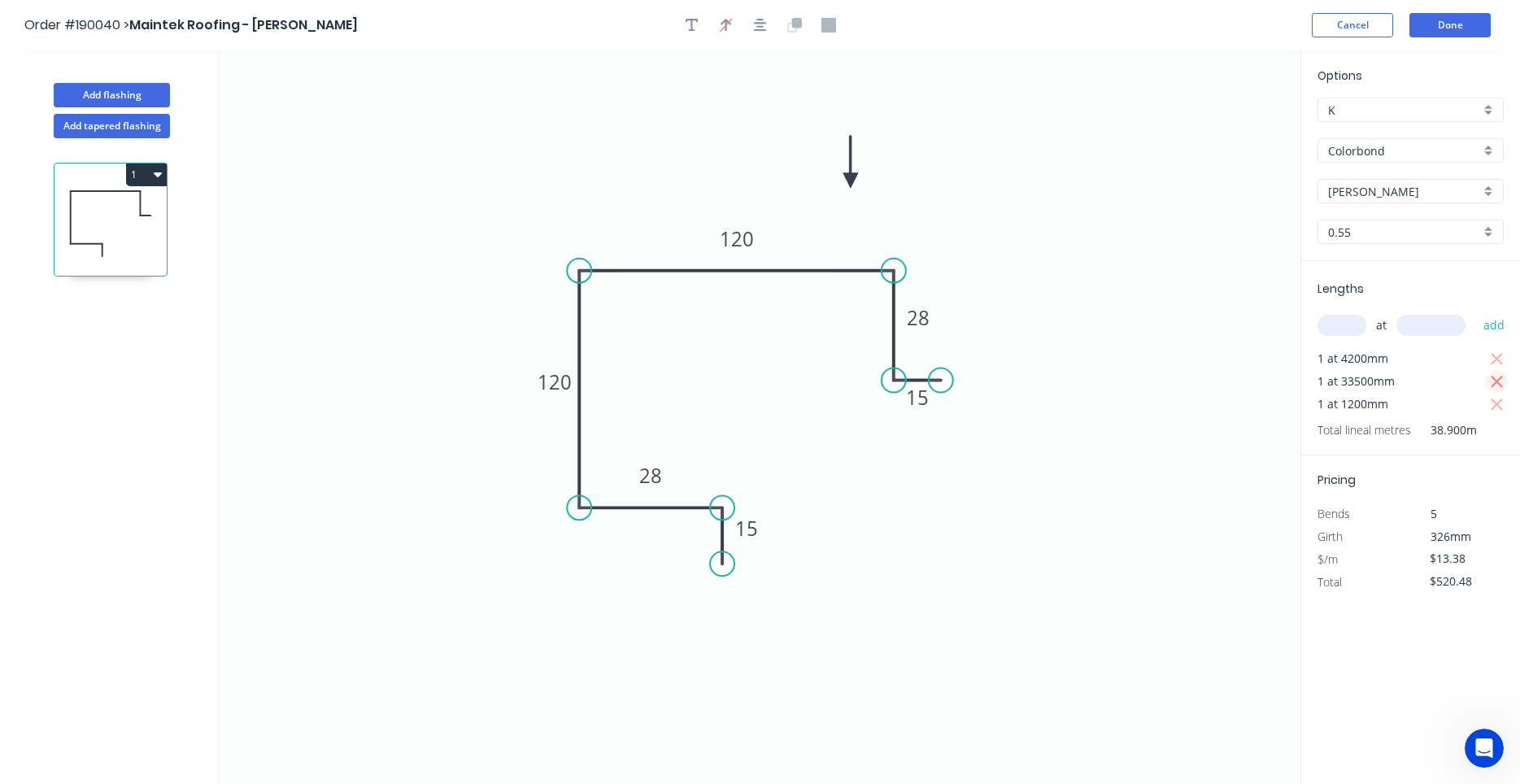
click at [1493, 381] on icon "button" at bounding box center [1497, 382] width 15 height 19
click at [1337, 323] on input "text" at bounding box center [1341, 325] width 49 height 21
click at [1476, 311] on button "add" at bounding box center [1494, 324] width 38 height 27
click at [152, 98] on button "Add flashing" at bounding box center [112, 95] width 117 height 25
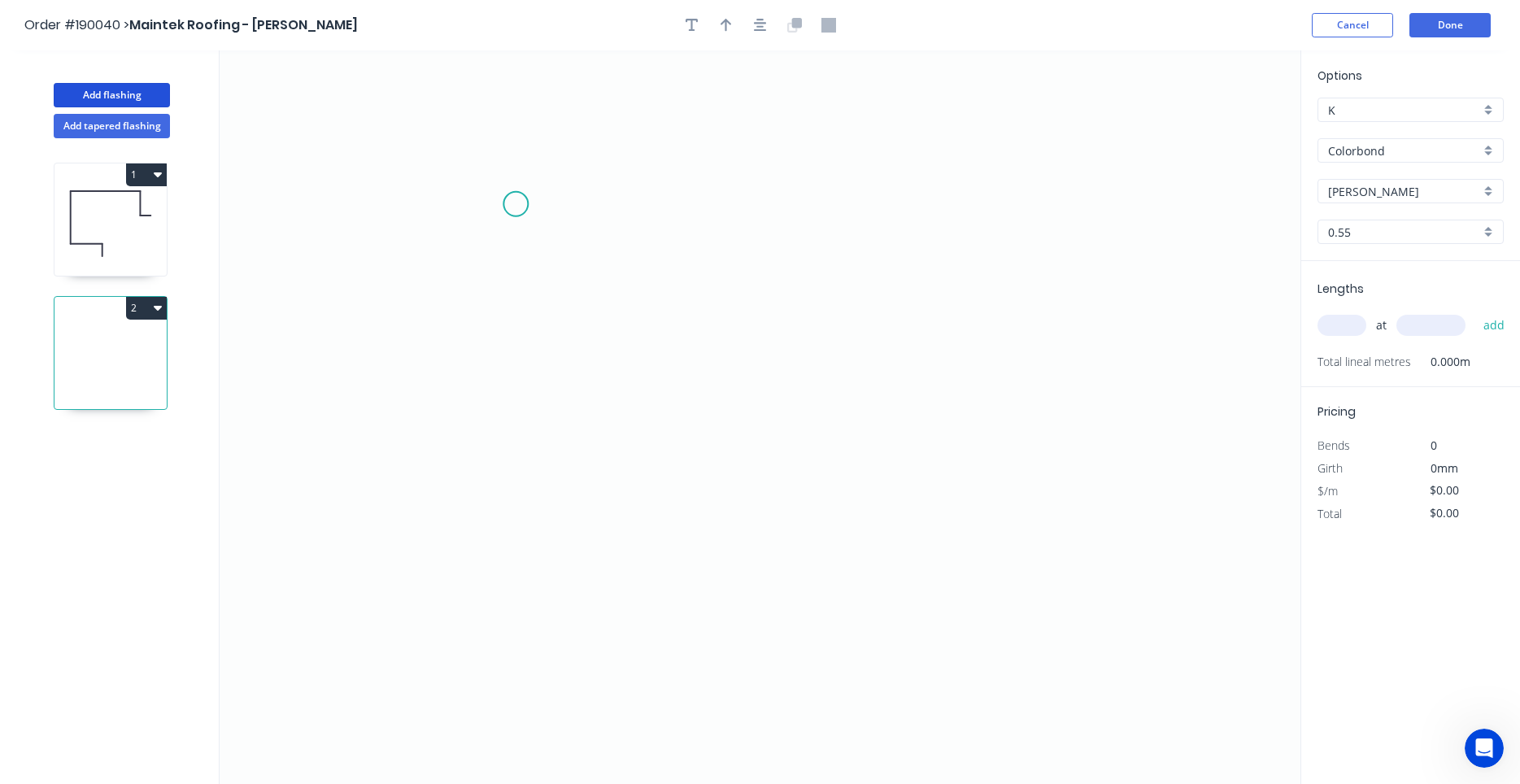
click at [516, 205] on icon "0" at bounding box center [760, 417] width 1081 height 734
click at [867, 225] on icon "0" at bounding box center [760, 417] width 1081 height 734
click at [866, 349] on icon "0 ?" at bounding box center [760, 417] width 1081 height 734
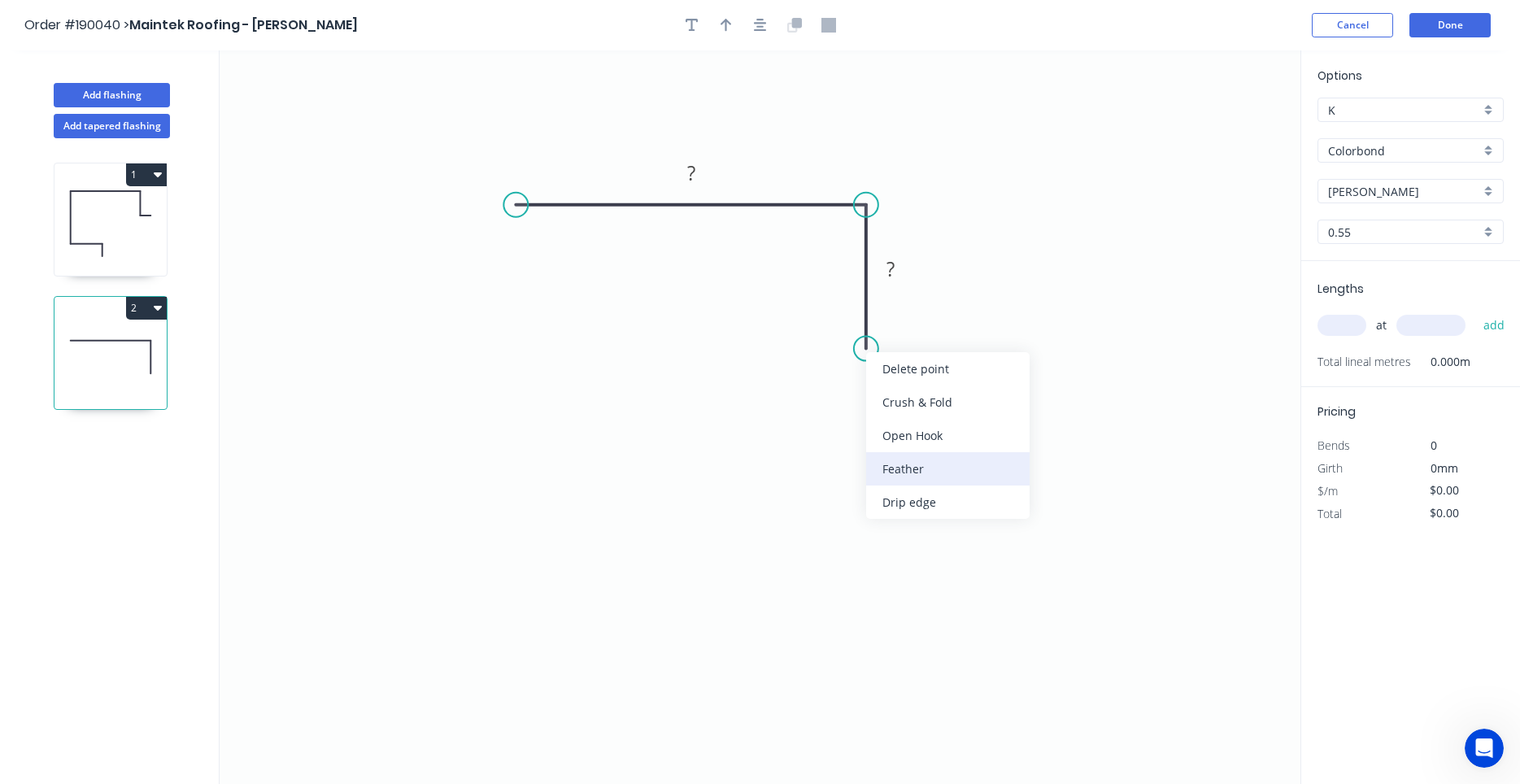
click at [897, 462] on div "Feather" at bounding box center [948, 468] width 164 height 34
click at [856, 323] on rect at bounding box center [831, 319] width 64 height 34
click at [849, 320] on tspan "15" at bounding box center [842, 319] width 23 height 27
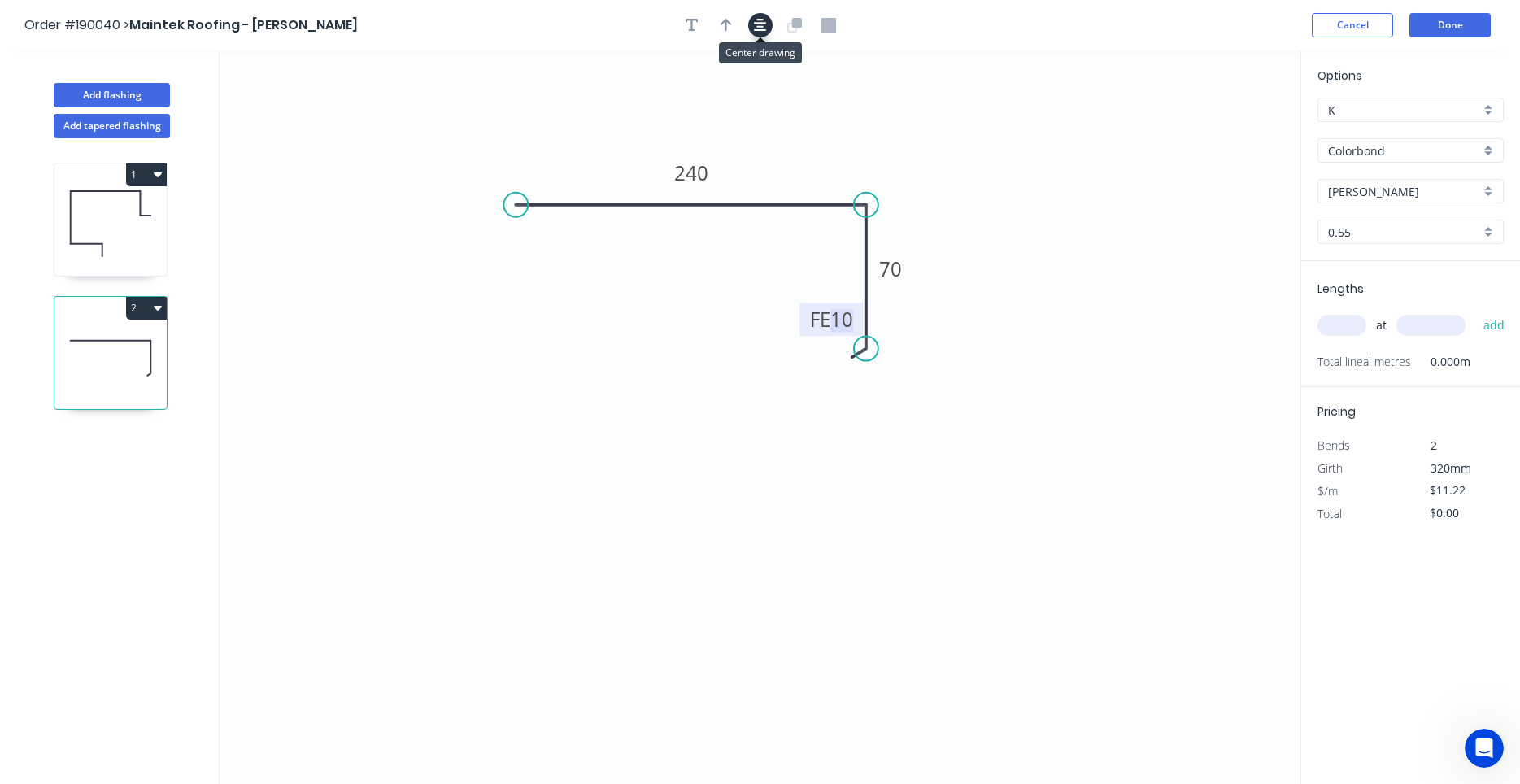
click at [758, 28] on icon "button" at bounding box center [760, 25] width 13 height 15
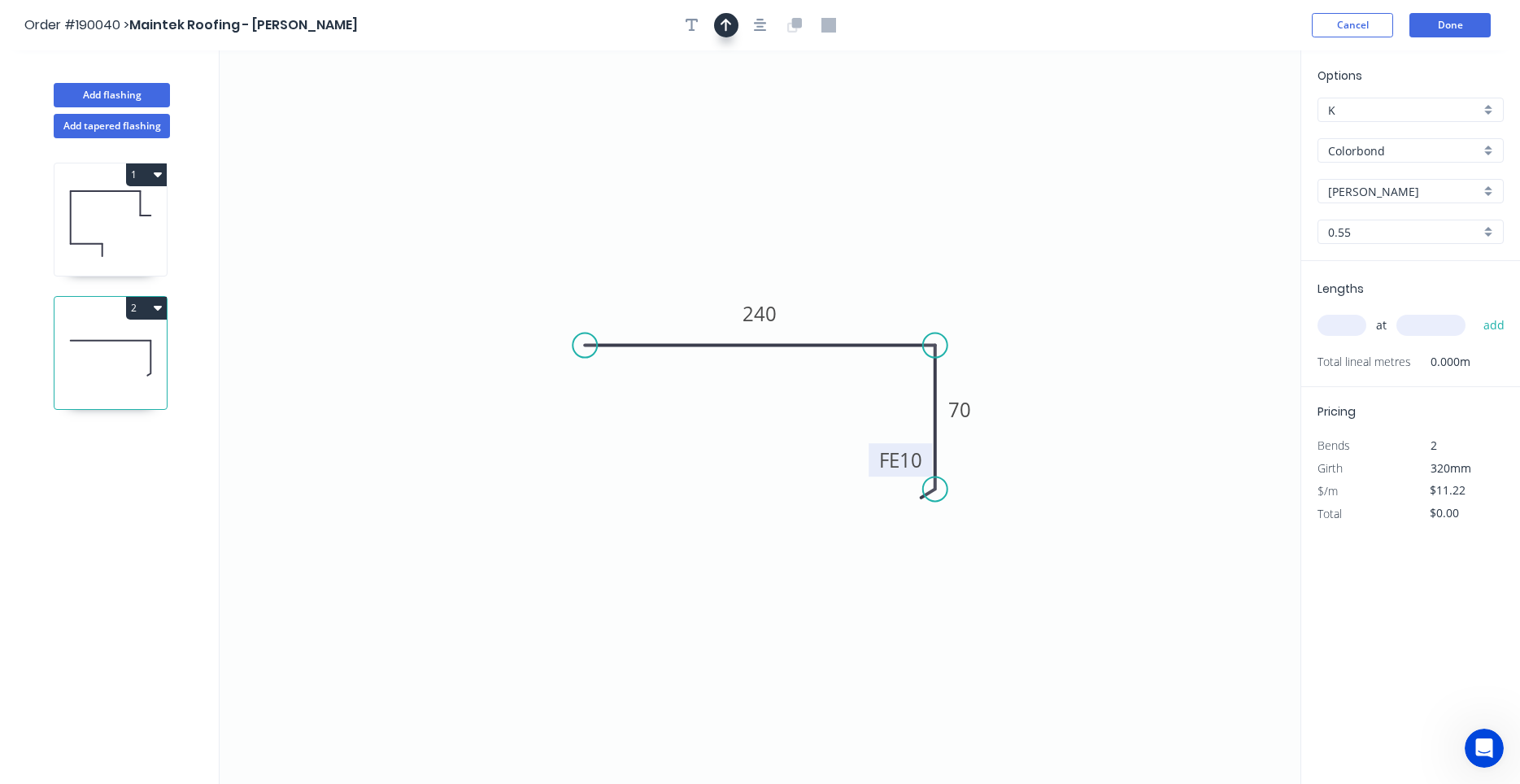
click at [731, 32] on icon "button" at bounding box center [726, 25] width 11 height 15
drag, startPoint x: 1218, startPoint y: 126, endPoint x: 878, endPoint y: 257, distance: 364.4
click at [878, 257] on icon at bounding box center [877, 238] width 15 height 52
click at [1345, 328] on input "text" at bounding box center [1341, 325] width 49 height 21
click at [1476, 311] on button "add" at bounding box center [1494, 324] width 38 height 27
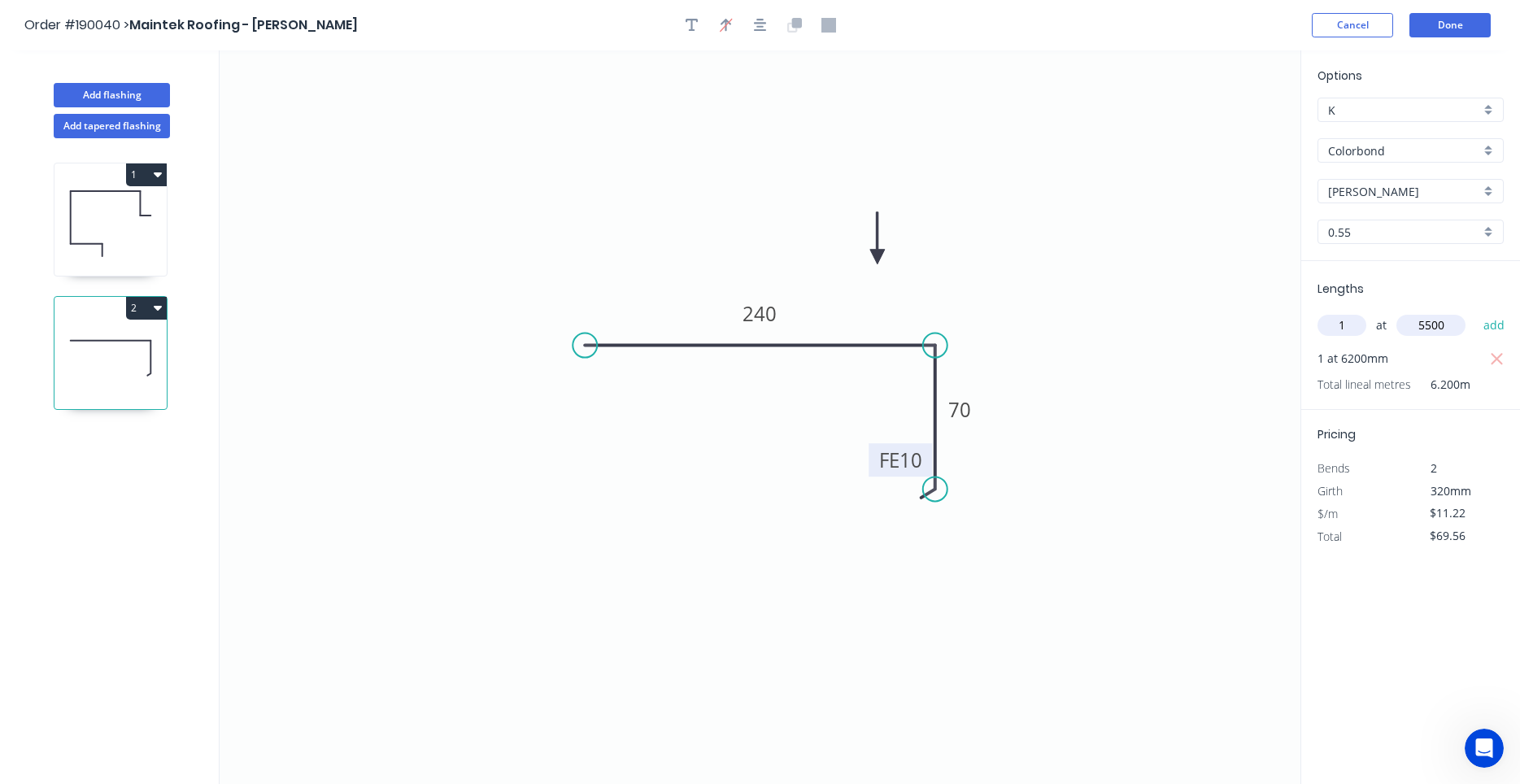
click at [1476, 311] on button "add" at bounding box center [1494, 324] width 38 height 27
click at [137, 103] on button "Add flashing" at bounding box center [112, 95] width 117 height 25
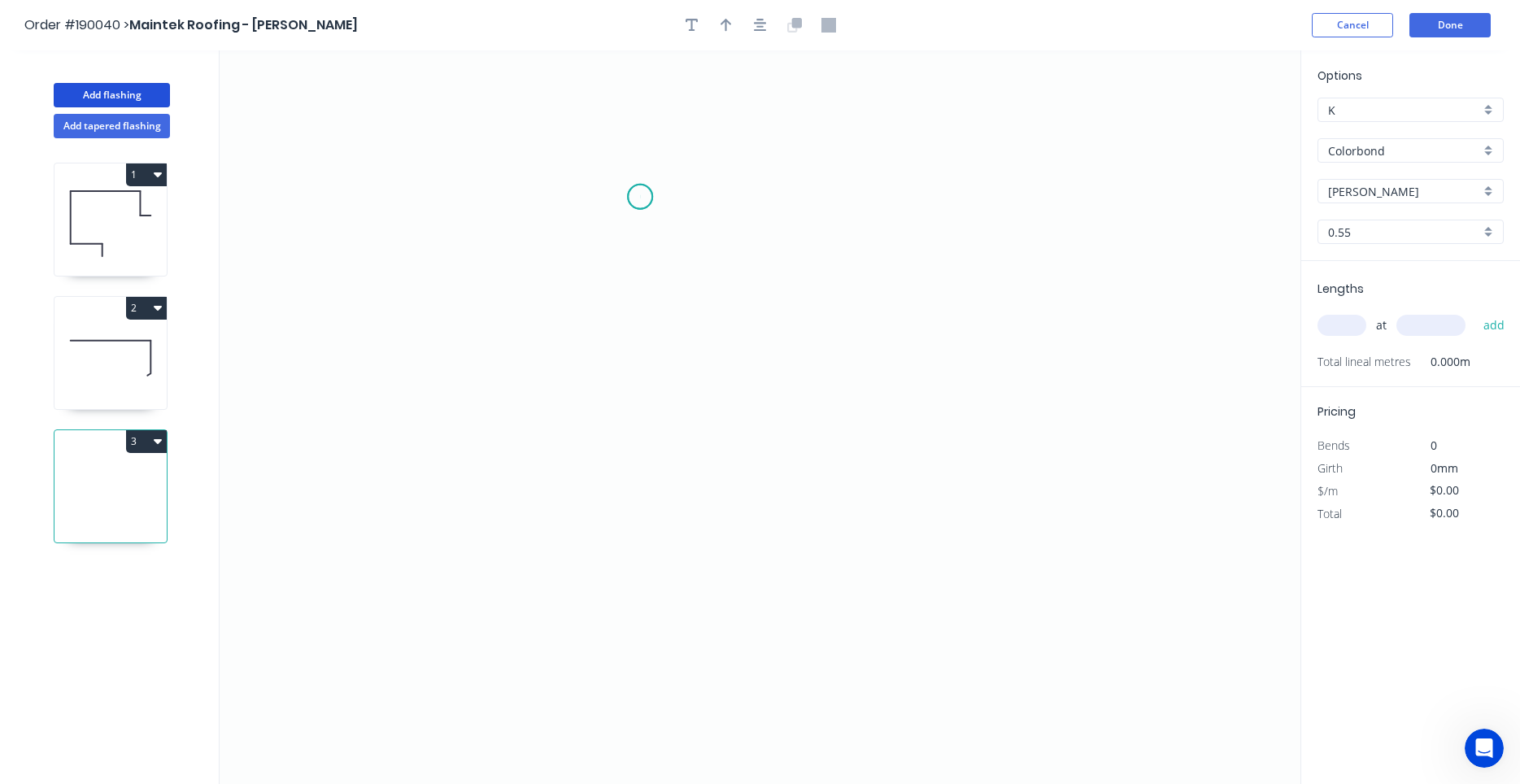
click at [640, 197] on icon "0" at bounding box center [760, 417] width 1081 height 734
click at [931, 189] on icon "0" at bounding box center [760, 417] width 1081 height 734
click at [936, 316] on icon "0 ?" at bounding box center [760, 417] width 1081 height 734
click at [836, 320] on icon "0 ? ?" at bounding box center [760, 417] width 1081 height 734
click at [838, 353] on icon "0 ? ? ?" at bounding box center [760, 417] width 1081 height 734
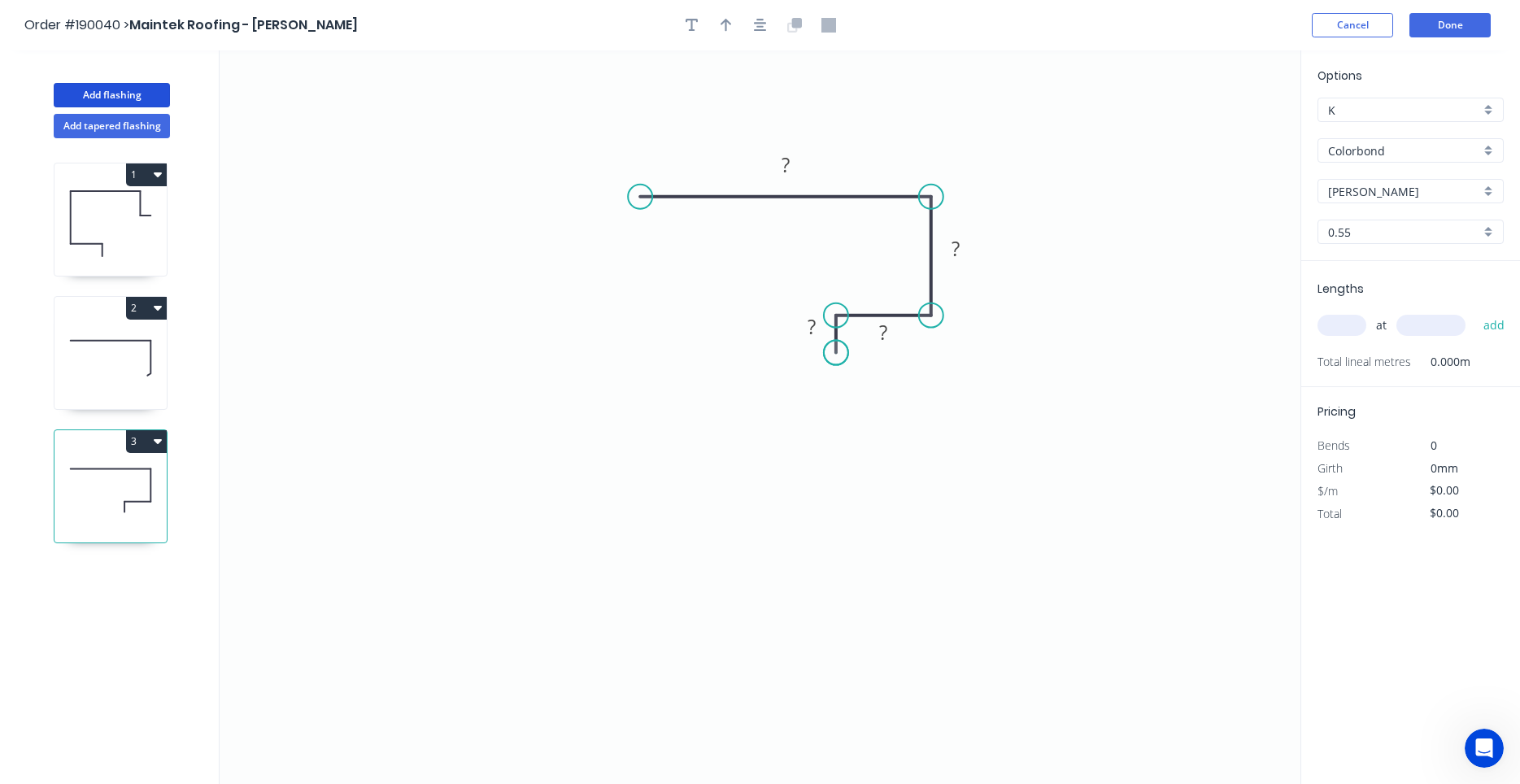
click at [838, 353] on circle at bounding box center [836, 353] width 25 height 25
click at [815, 330] on tspan "?" at bounding box center [812, 326] width 8 height 27
click at [1336, 320] on input "text" at bounding box center [1341, 325] width 49 height 21
click at [1476, 311] on button "add" at bounding box center [1494, 324] width 38 height 27
click at [765, 11] on header "Order #190040 > Maintek Roofing - Shaun Rahurahu Cancel Done" at bounding box center [760, 25] width 1520 height 50
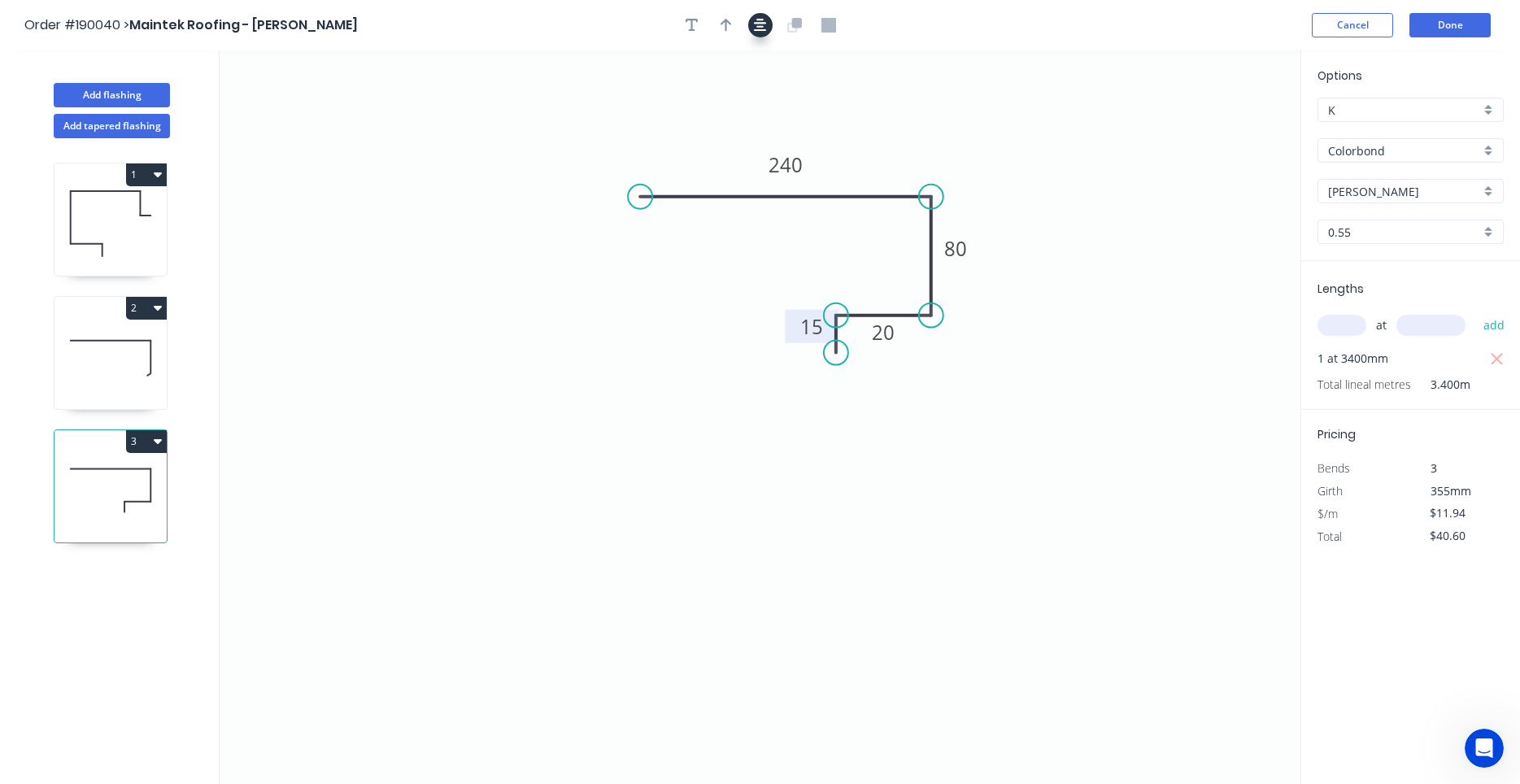
click at [757, 23] on icon "button" at bounding box center [760, 25] width 13 height 13
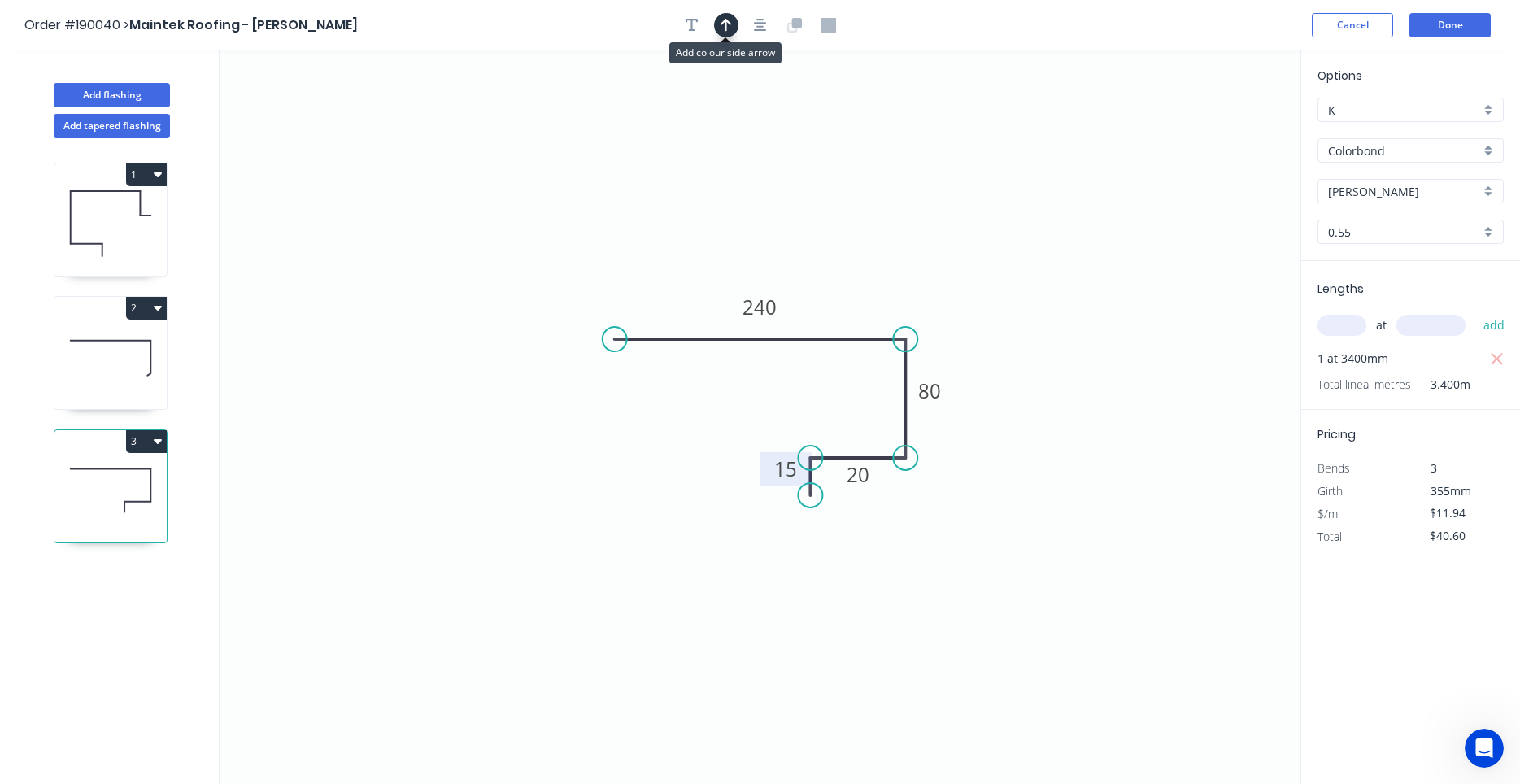
click at [719, 26] on button "button" at bounding box center [727, 26] width 25 height 25
drag, startPoint x: 1212, startPoint y: 125, endPoint x: 844, endPoint y: 257, distance: 391.0
click at [866, 253] on icon at bounding box center [873, 226] width 15 height 52
click at [149, 375] on icon at bounding box center [149, 358] width 4 height 35
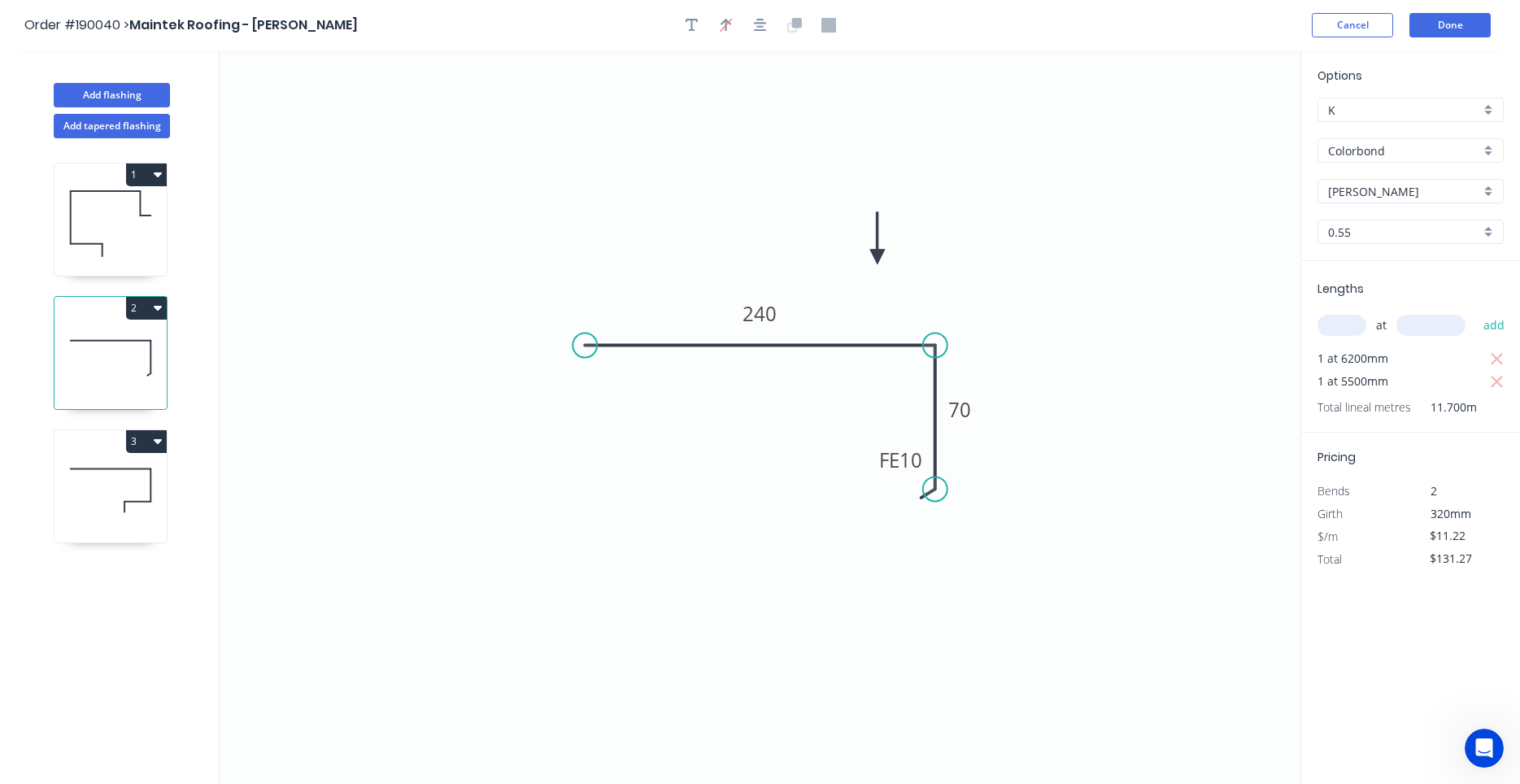
click at [143, 470] on icon at bounding box center [111, 491] width 112 height 104
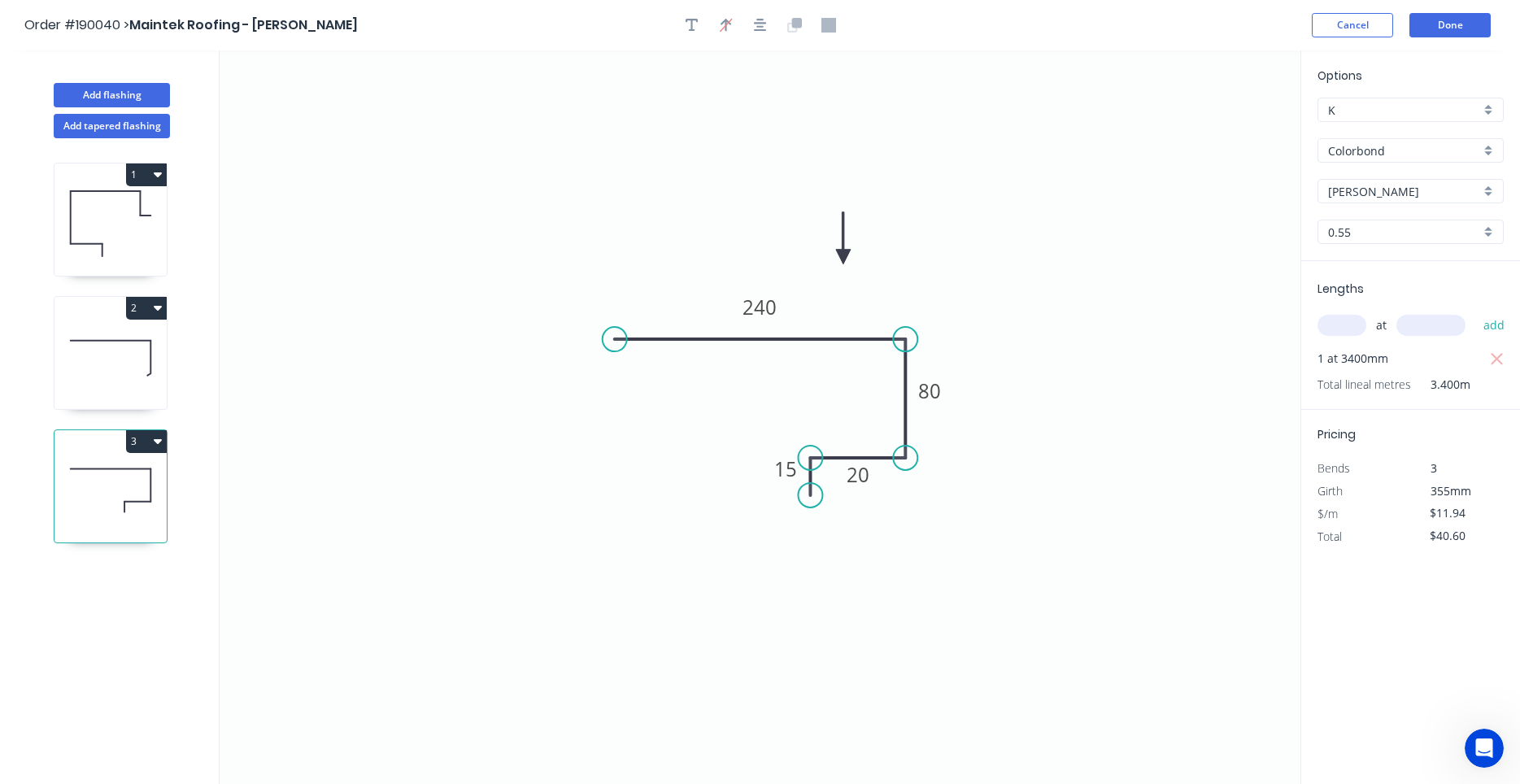
click at [155, 366] on icon at bounding box center [111, 357] width 112 height 104
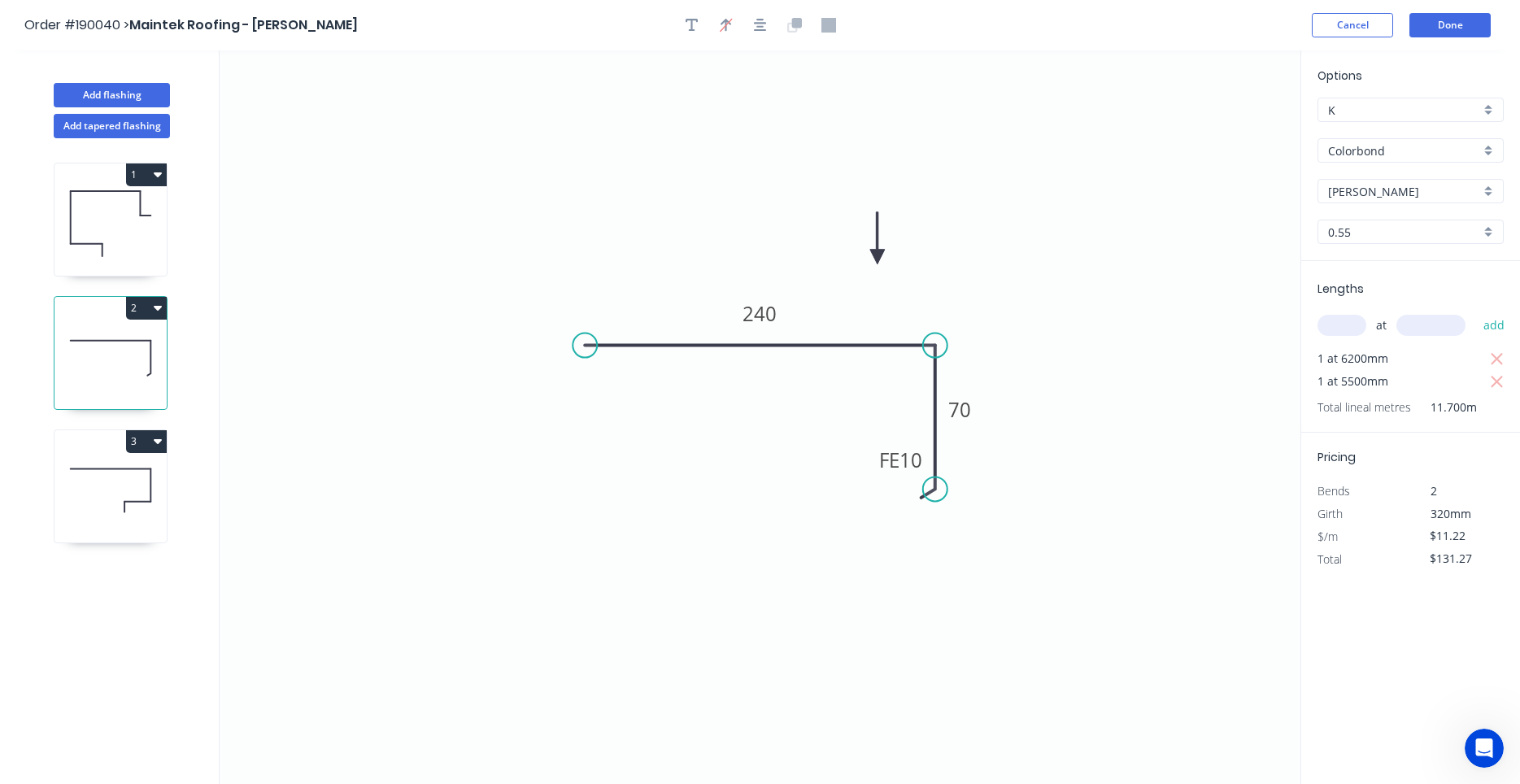
click at [142, 369] on icon at bounding box center [111, 357] width 112 height 104
click at [103, 225] on icon at bounding box center [111, 224] width 112 height 104
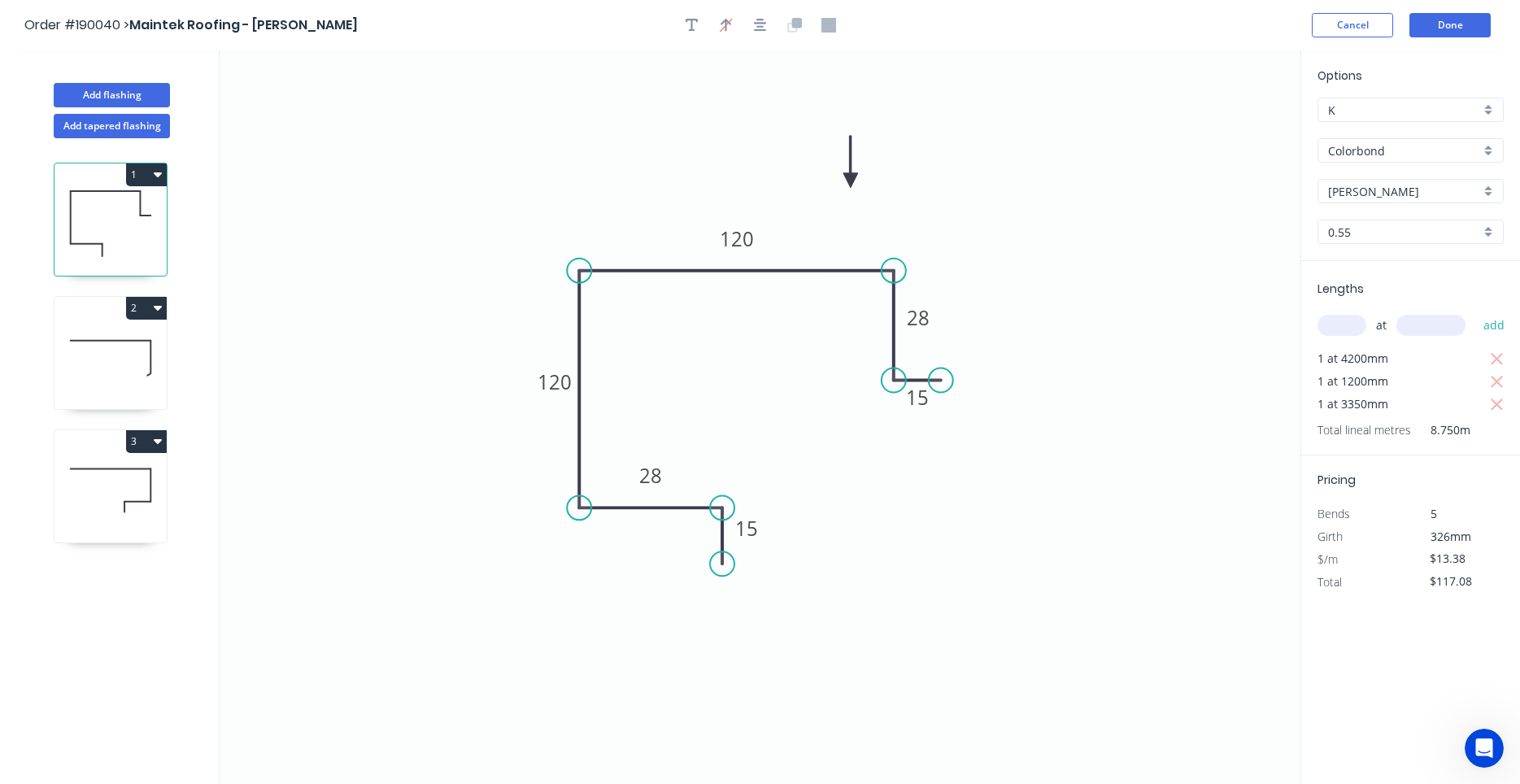
click at [104, 353] on icon at bounding box center [111, 357] width 112 height 104
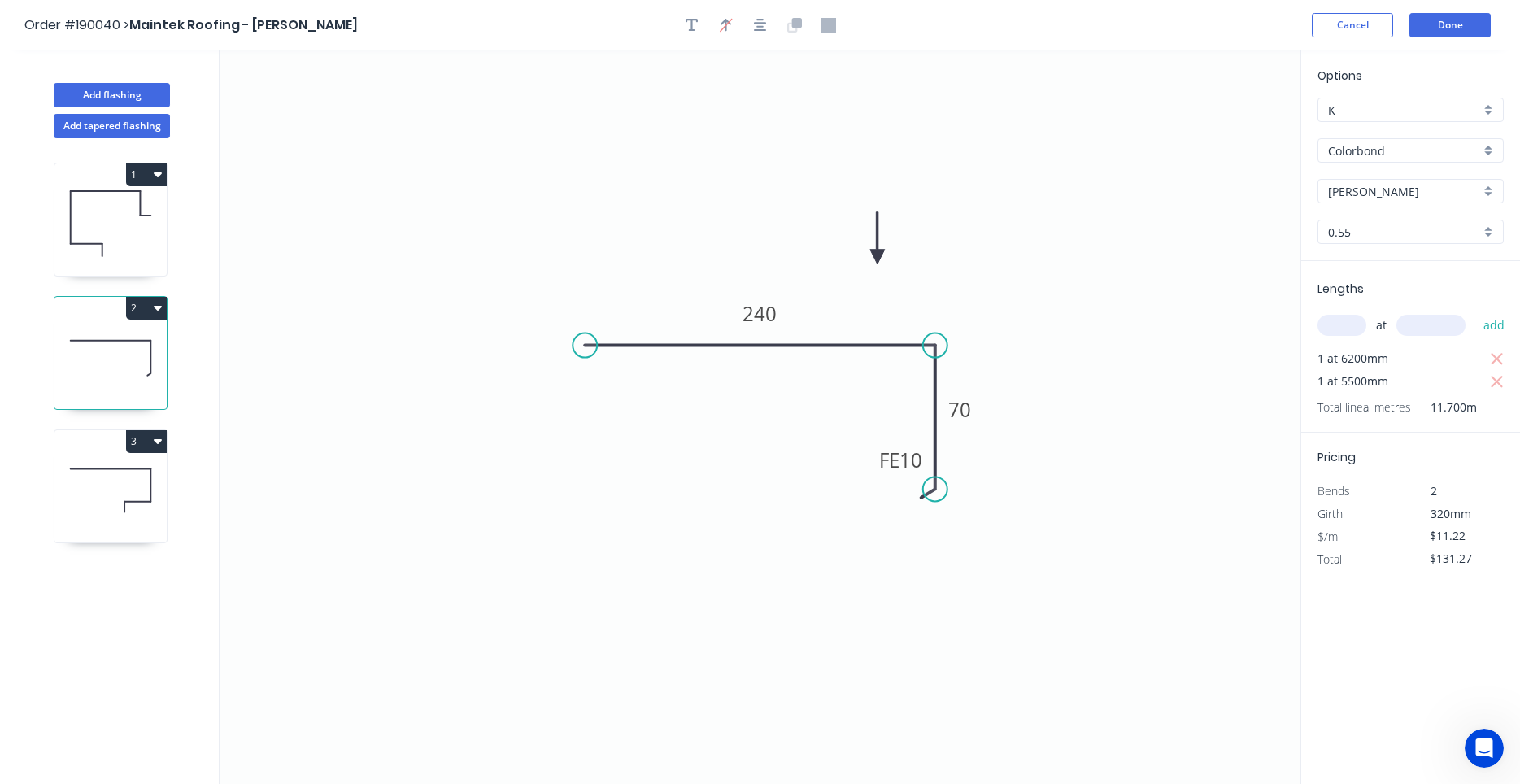
click at [72, 497] on icon at bounding box center [111, 491] width 112 height 104
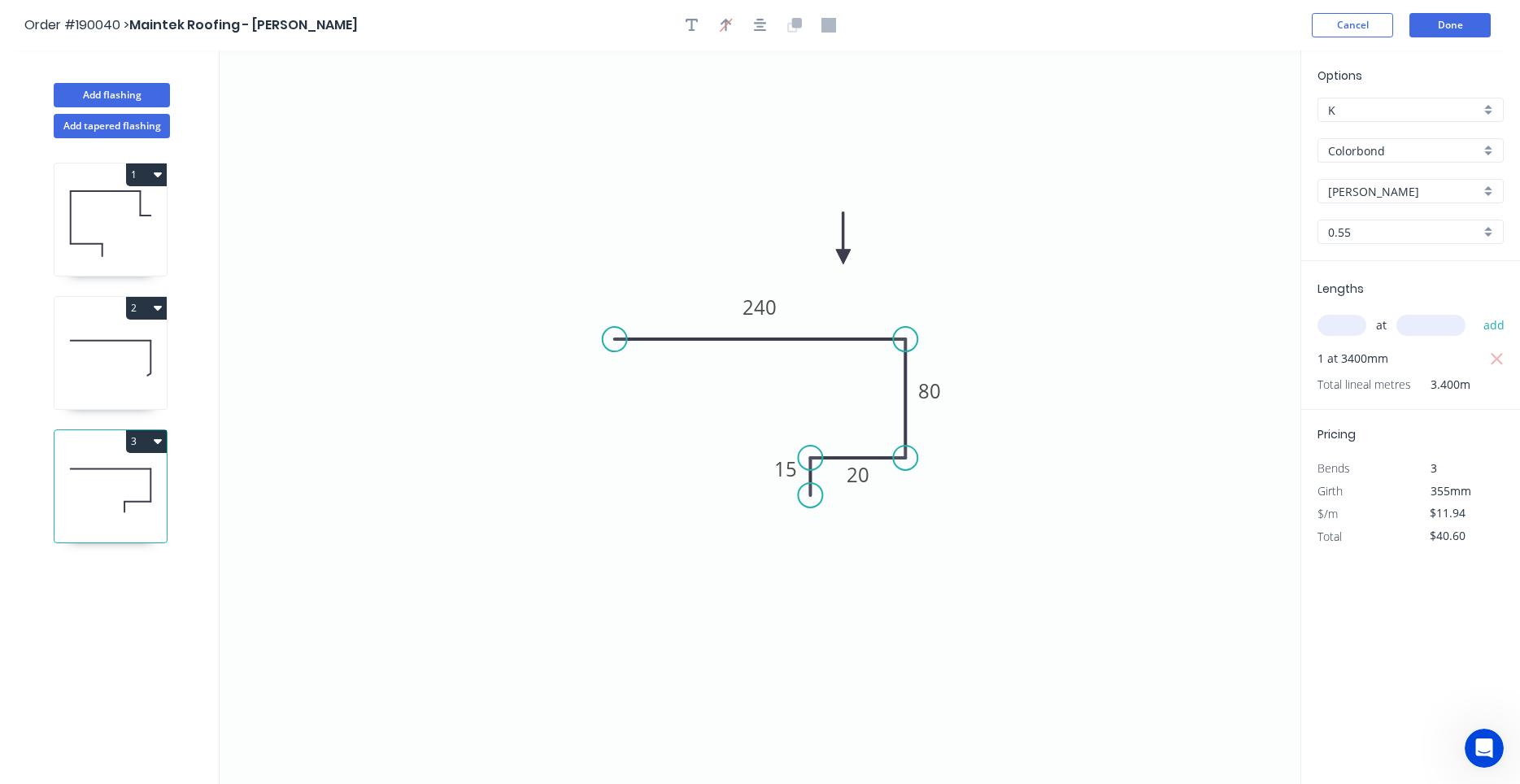
click at [76, 233] on icon at bounding box center [111, 224] width 112 height 104
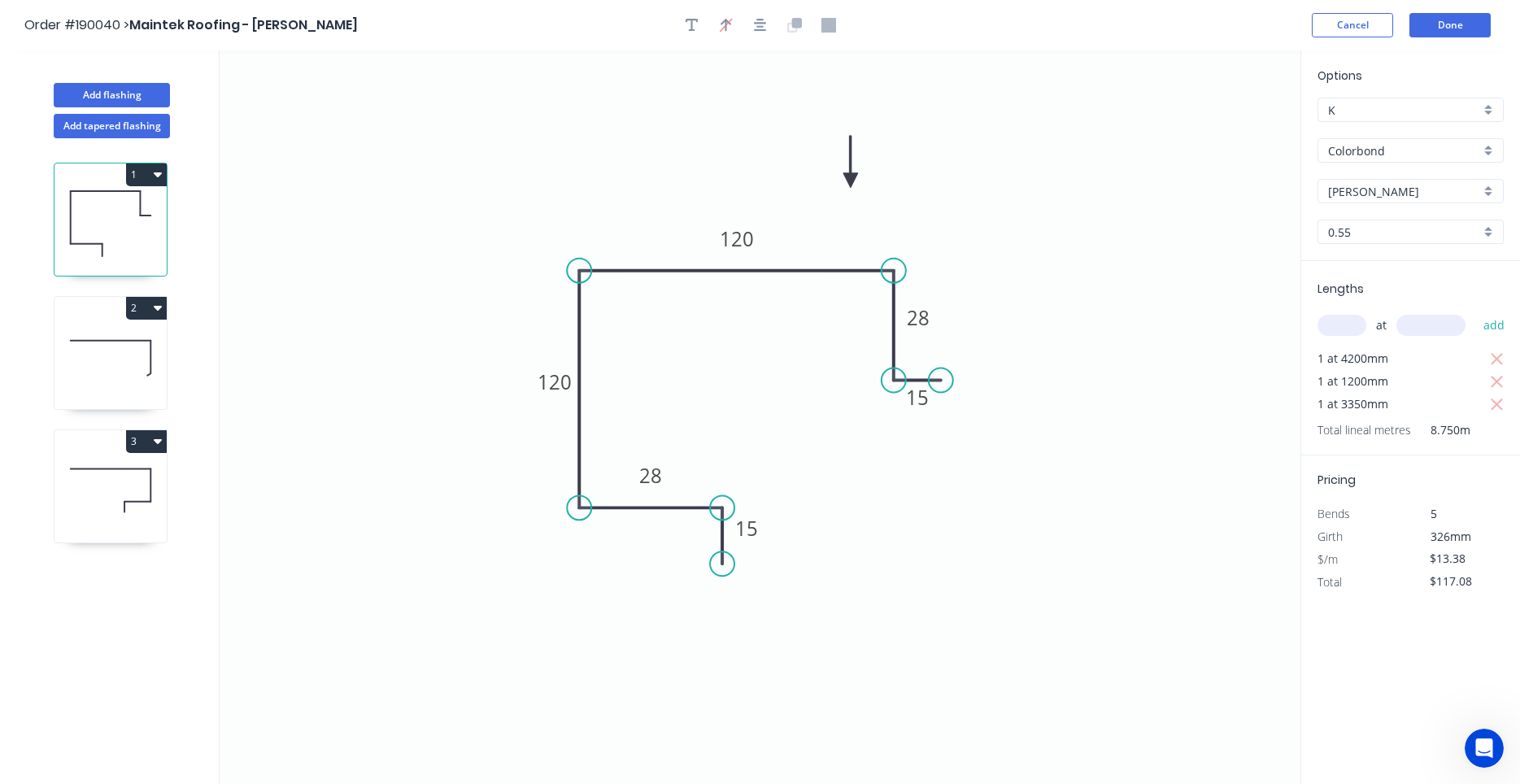
click at [90, 361] on icon at bounding box center [111, 357] width 112 height 104
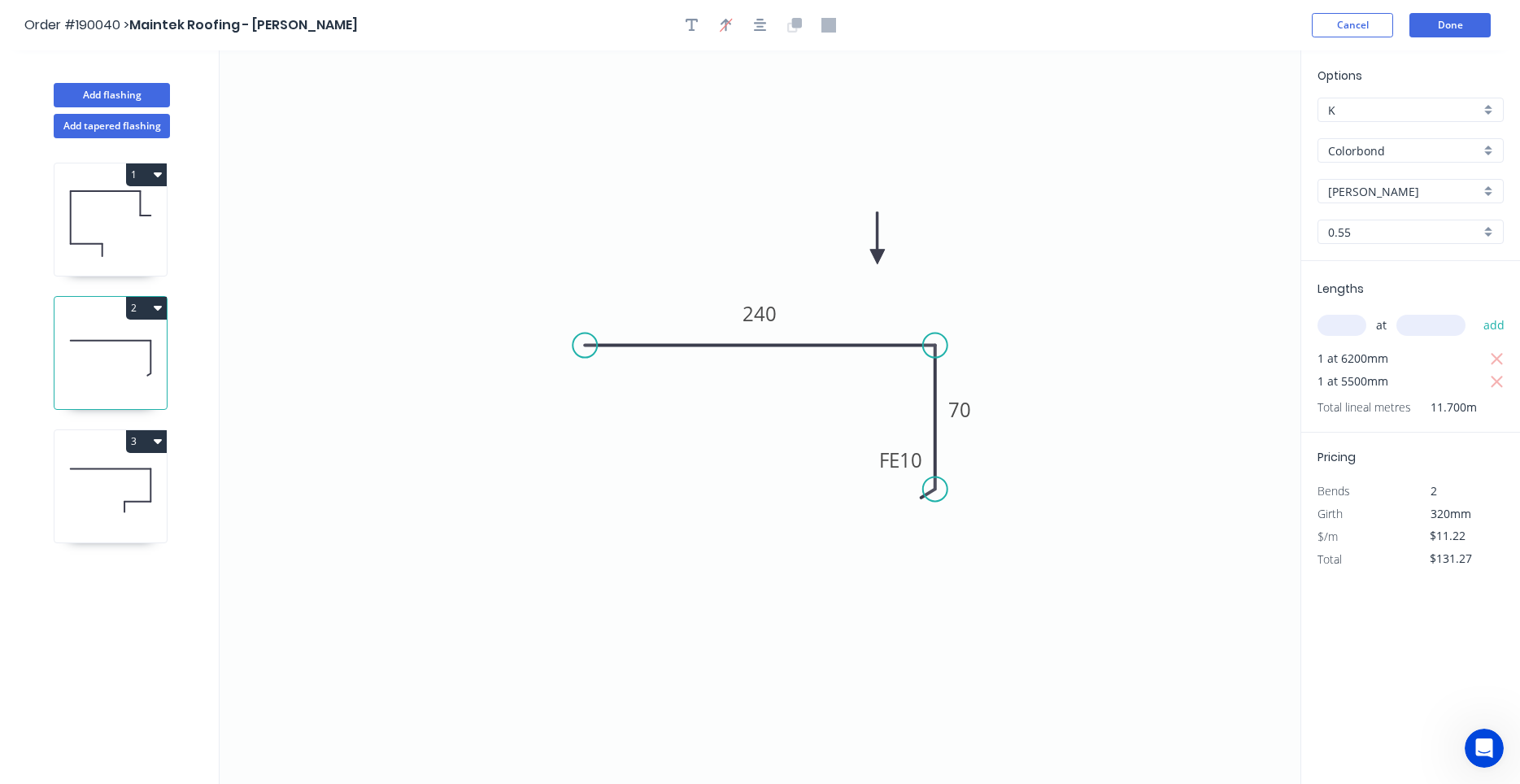
click at [88, 494] on icon at bounding box center [111, 491] width 112 height 104
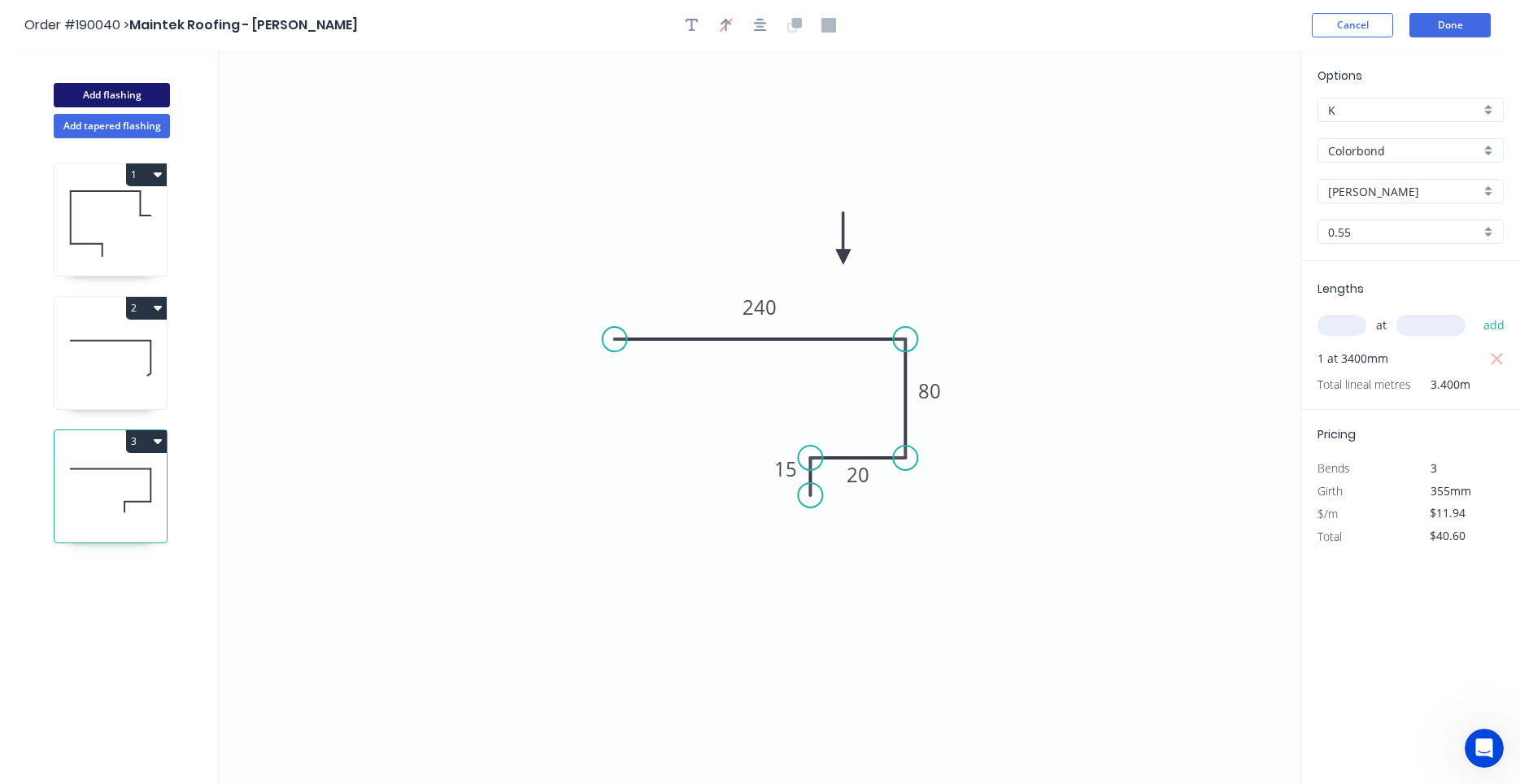
click at [131, 100] on button "Add flashing" at bounding box center [112, 95] width 117 height 25
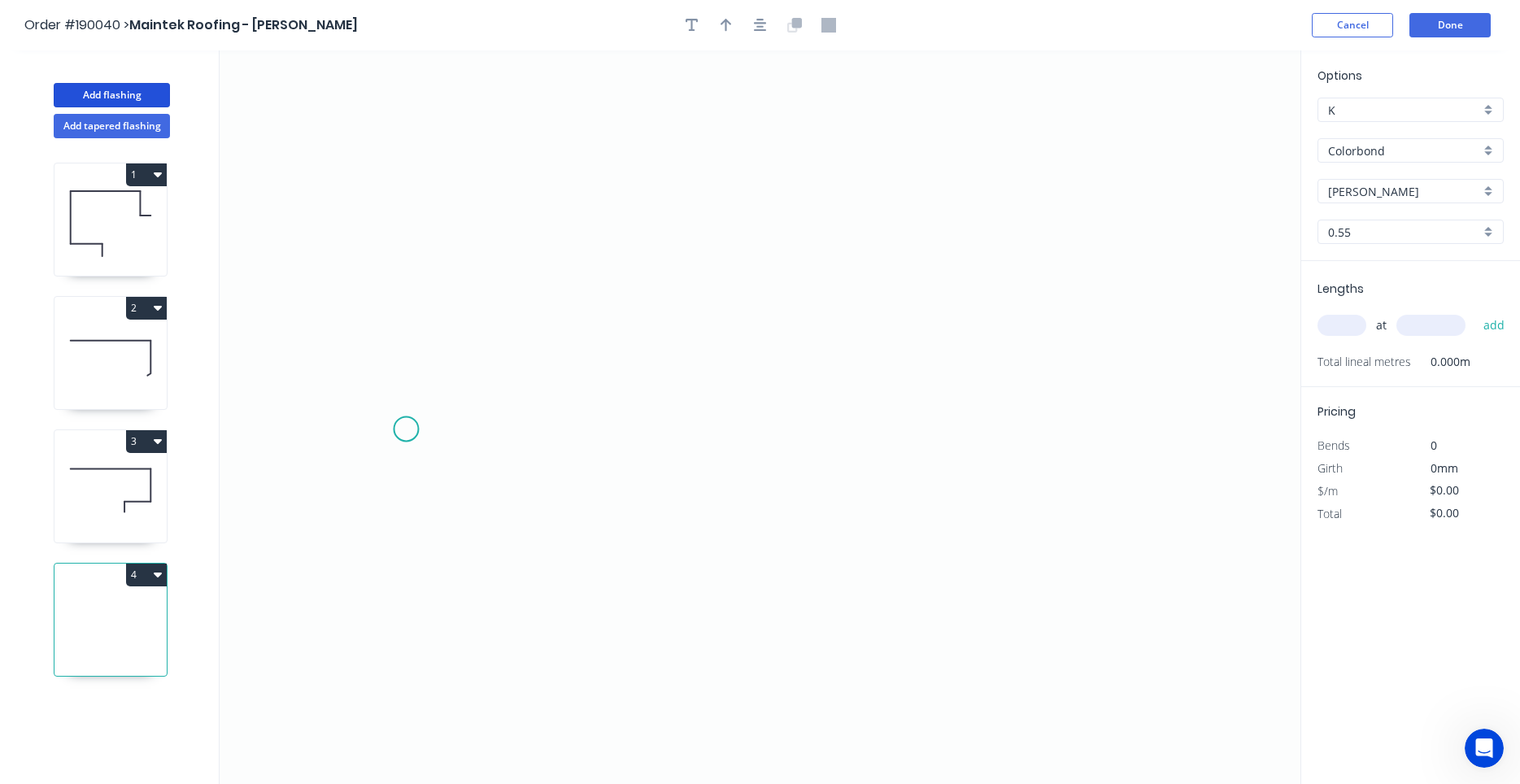
click at [406, 430] on icon "0" at bounding box center [760, 417] width 1081 height 734
click at [481, 350] on icon "0" at bounding box center [760, 417] width 1081 height 734
click at [921, 358] on icon "0 ?" at bounding box center [760, 417] width 1081 height 734
click at [921, 358] on circle at bounding box center [922, 354] width 25 height 25
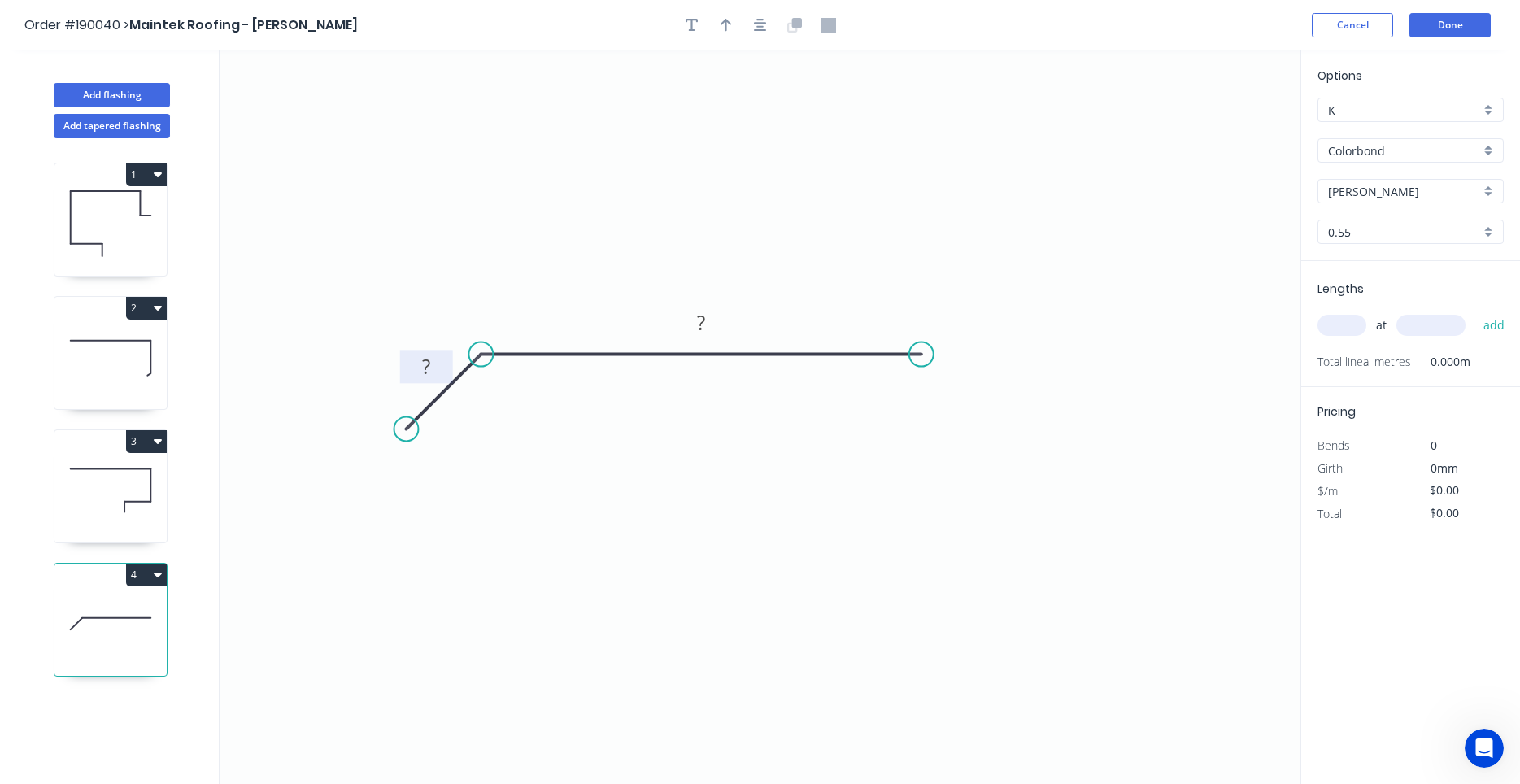
click at [434, 364] on rect at bounding box center [426, 368] width 33 height 23
click at [750, 42] on header "Order #190040 > Maintek Roofing - Shaun Rahurahu Cancel Done" at bounding box center [760, 25] width 1520 height 50
click at [757, 35] on button "button" at bounding box center [760, 26] width 25 height 25
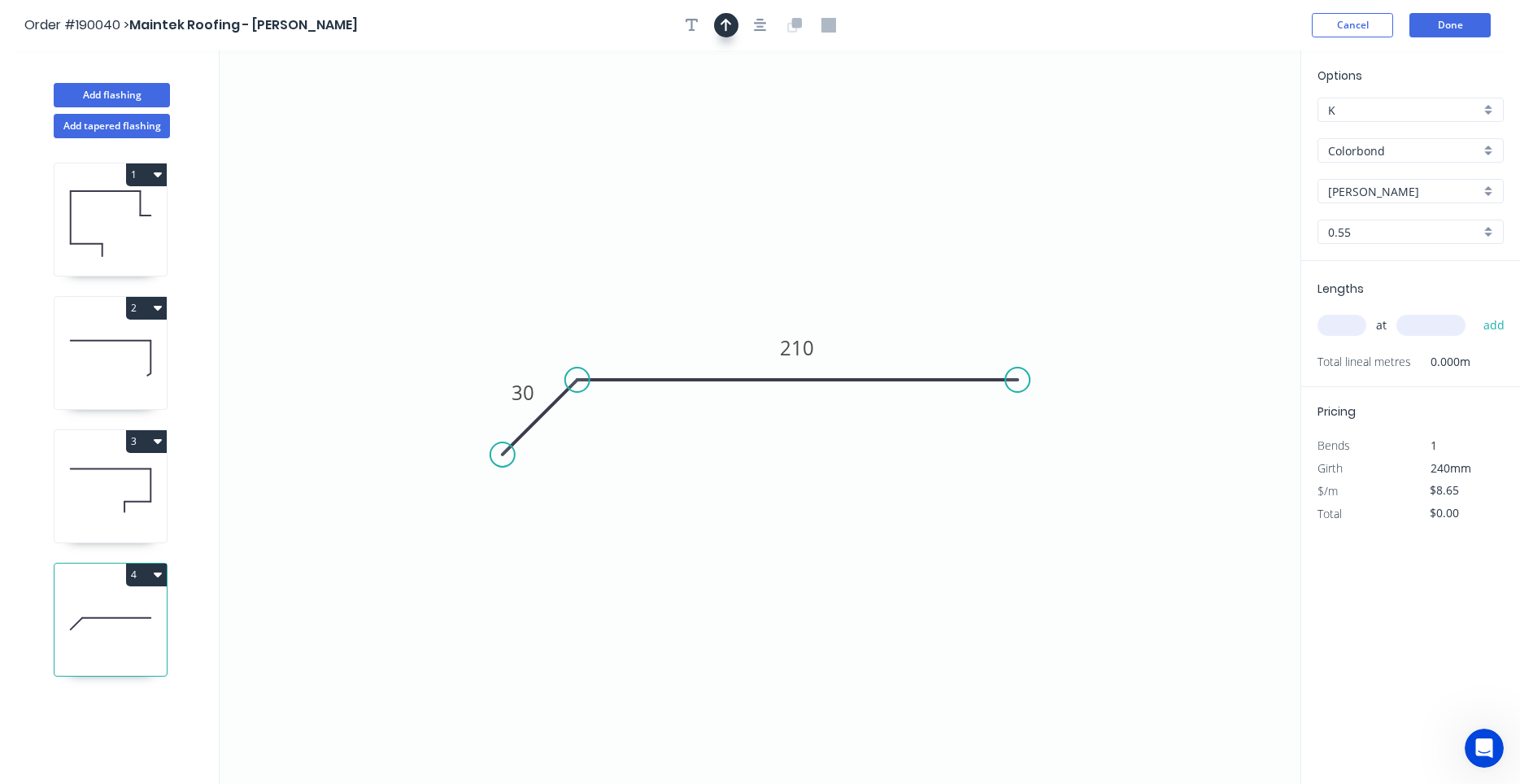
click at [729, 29] on icon "button" at bounding box center [726, 25] width 11 height 15
drag, startPoint x: 1216, startPoint y: 124, endPoint x: 935, endPoint y: 277, distance: 320.0
click at [935, 277] on icon "0 30 210" at bounding box center [760, 417] width 1081 height 734
drag, startPoint x: 1216, startPoint y: 132, endPoint x: 926, endPoint y: 260, distance: 317.0
click at [926, 260] on icon at bounding box center [926, 241] width 15 height 52
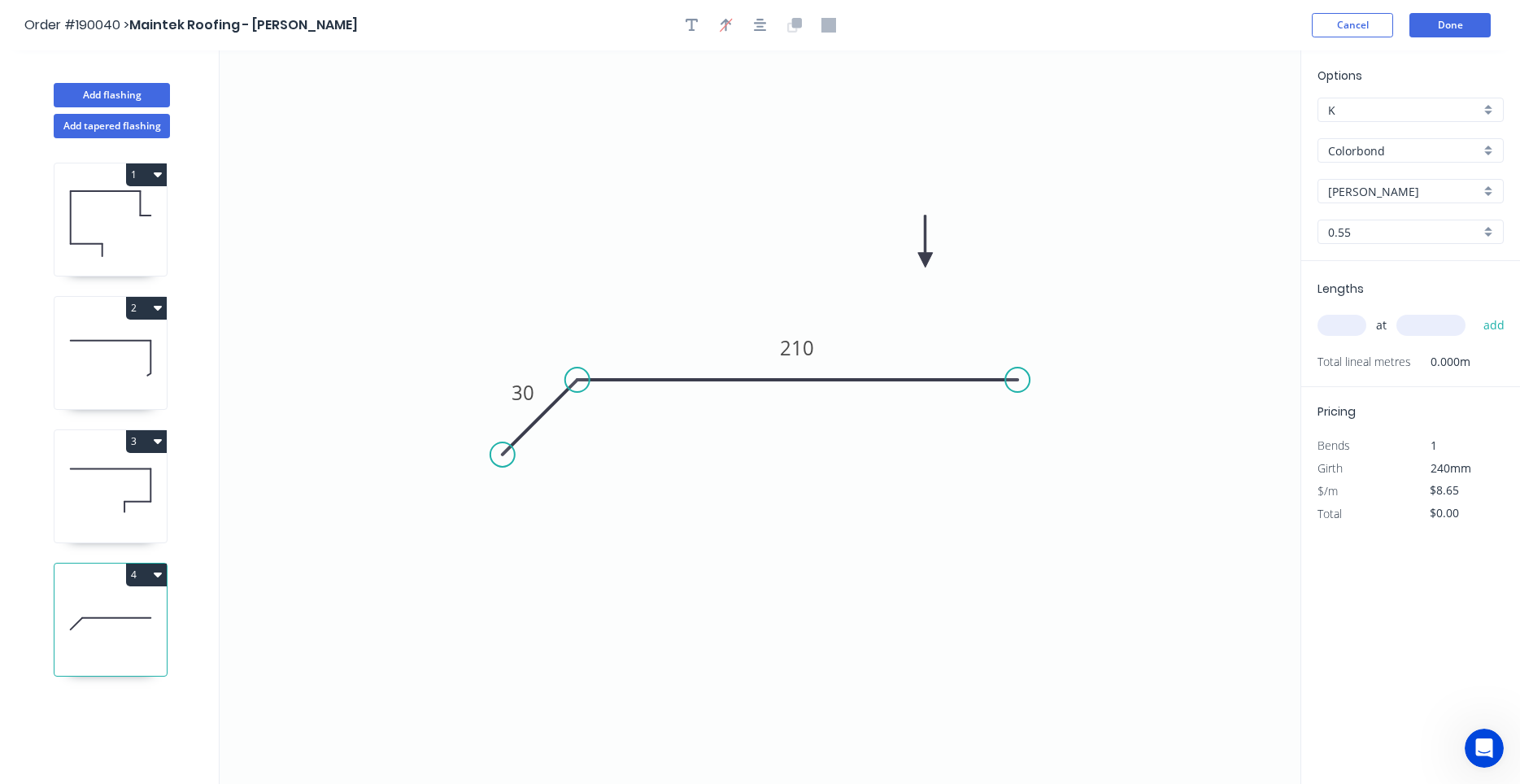
click at [1356, 330] on input "text" at bounding box center [1341, 325] width 49 height 21
click at [1476, 311] on button "add" at bounding box center [1494, 324] width 38 height 27
click at [142, 497] on icon at bounding box center [111, 491] width 112 height 104
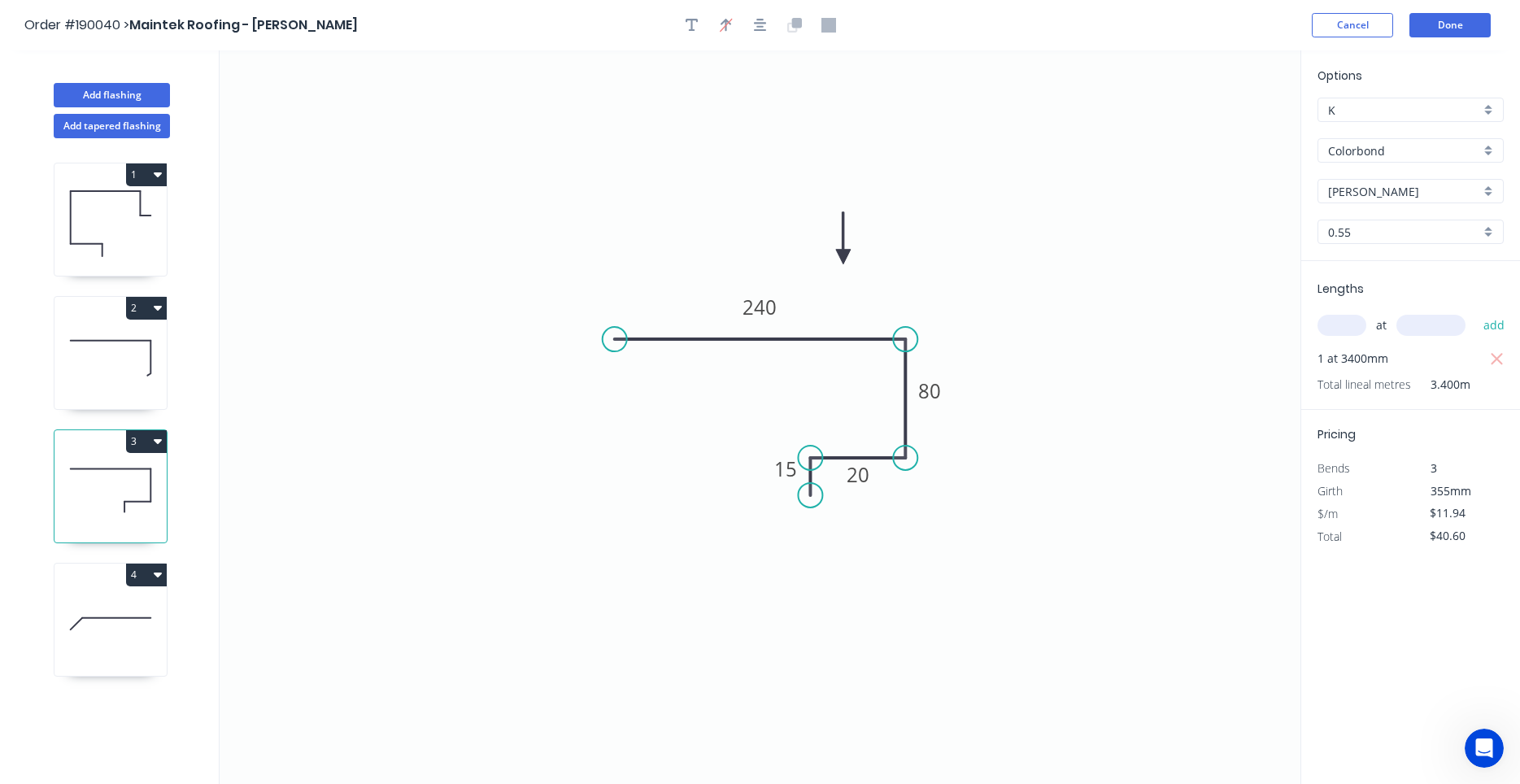
click at [94, 348] on icon at bounding box center [111, 357] width 112 height 104
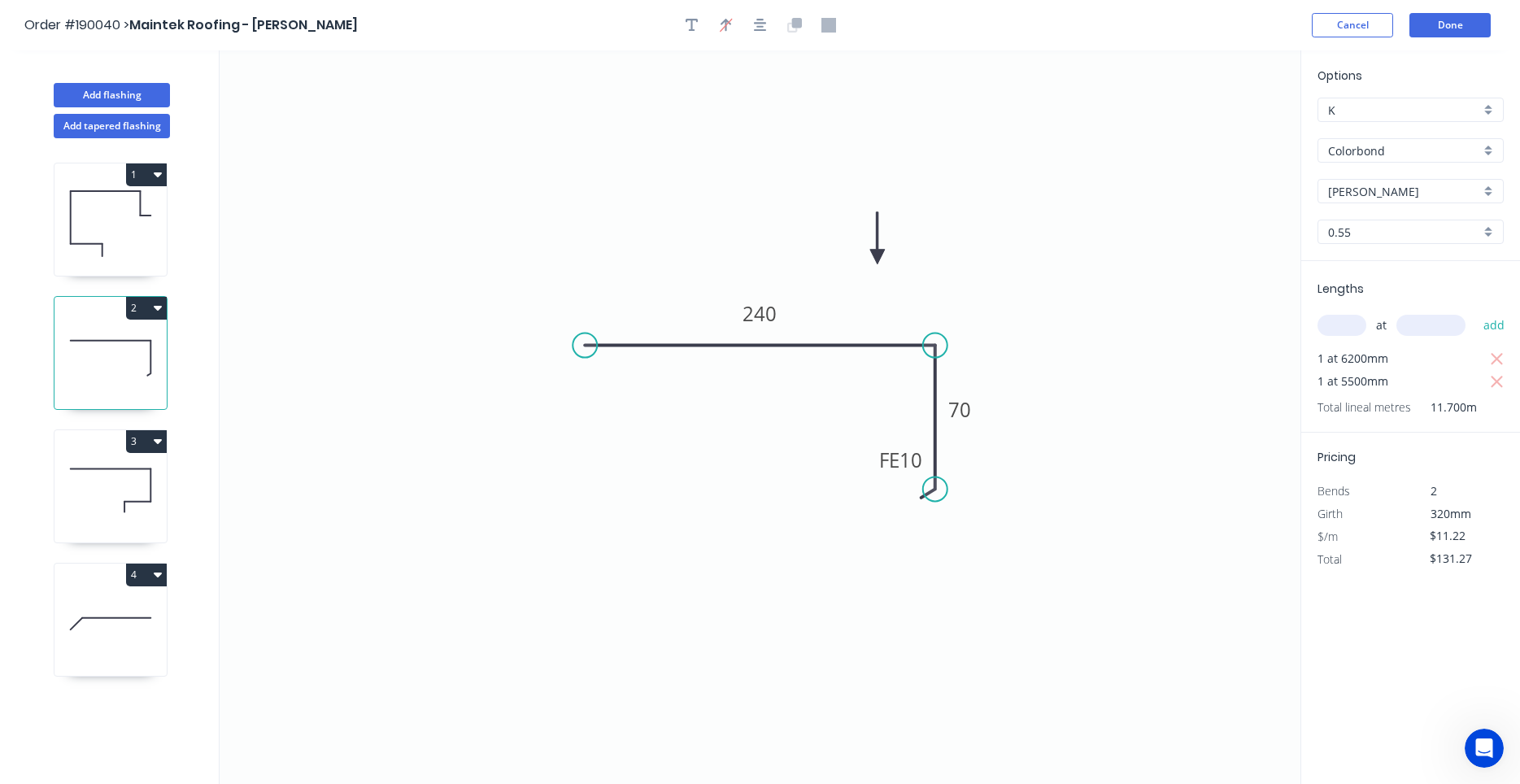
click at [96, 225] on icon at bounding box center [111, 224] width 112 height 104
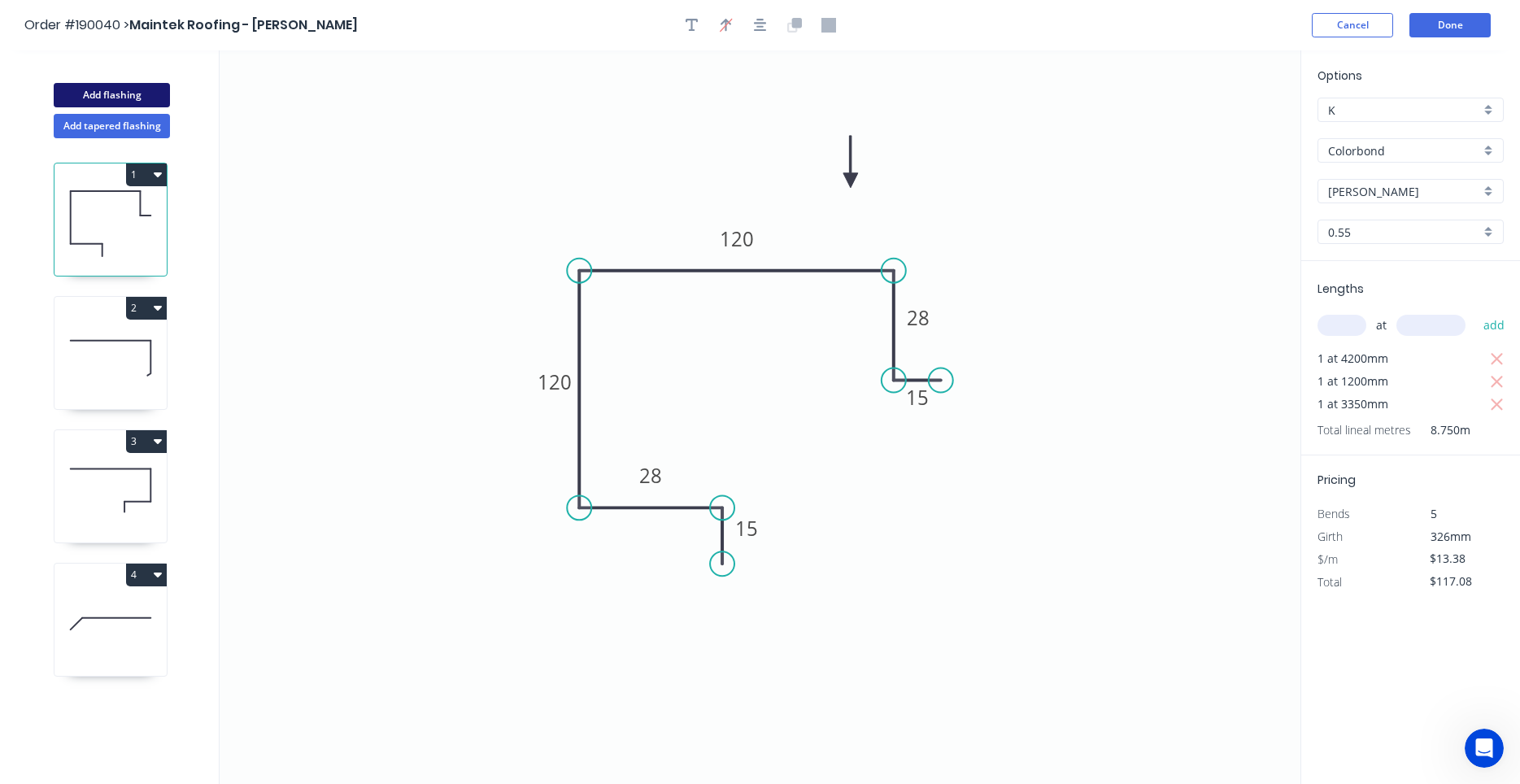
click at [134, 90] on button "Add flashing" at bounding box center [112, 95] width 117 height 25
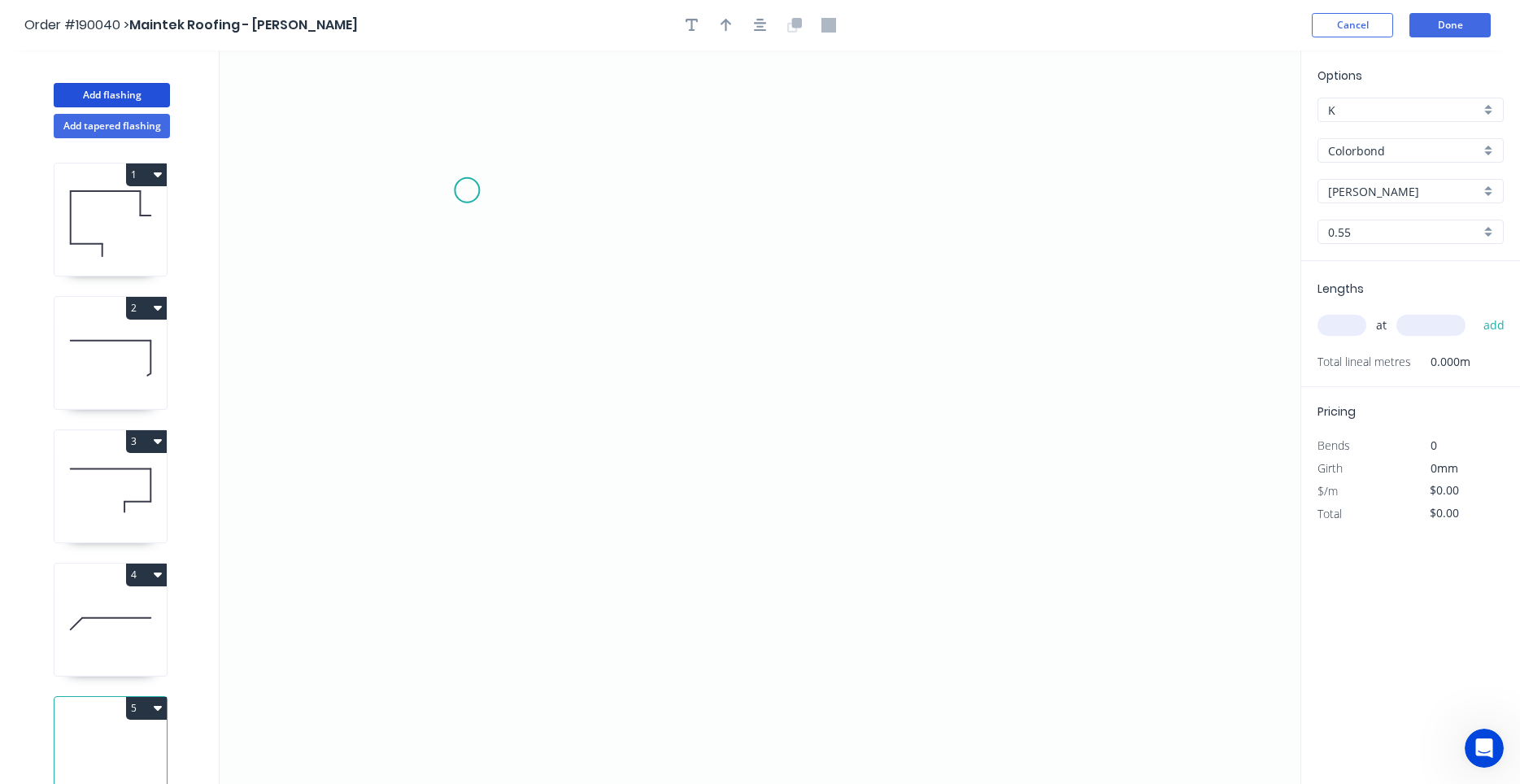
click at [465, 186] on icon "0" at bounding box center [760, 417] width 1081 height 734
click at [528, 249] on icon at bounding box center [496, 217] width 63 height 63
click at [531, 561] on icon "0 ?" at bounding box center [760, 417] width 1081 height 734
click at [735, 569] on icon "0 ? ?" at bounding box center [760, 417] width 1081 height 734
click at [729, 666] on icon "0 ? ? ?" at bounding box center [760, 417] width 1081 height 734
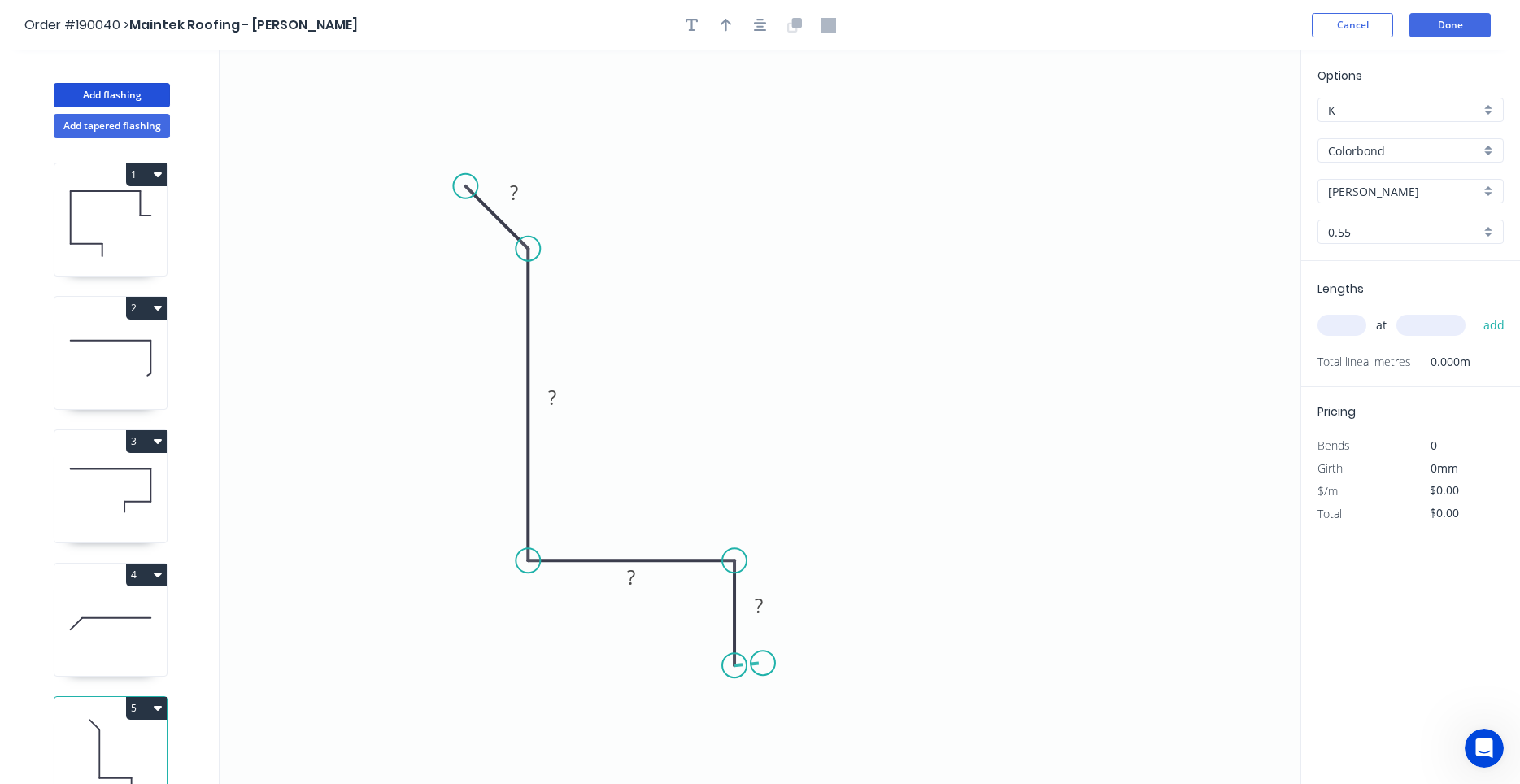
click at [763, 664] on icon "0 ? ? ? ?" at bounding box center [760, 417] width 1081 height 734
click at [760, 666] on circle at bounding box center [763, 663] width 25 height 25
click at [761, 666] on circle at bounding box center [763, 663] width 25 height 25
click at [762, 666] on circle at bounding box center [762, 666] width 25 height 25
click at [749, 681] on tspan "?" at bounding box center [748, 681] width 8 height 27
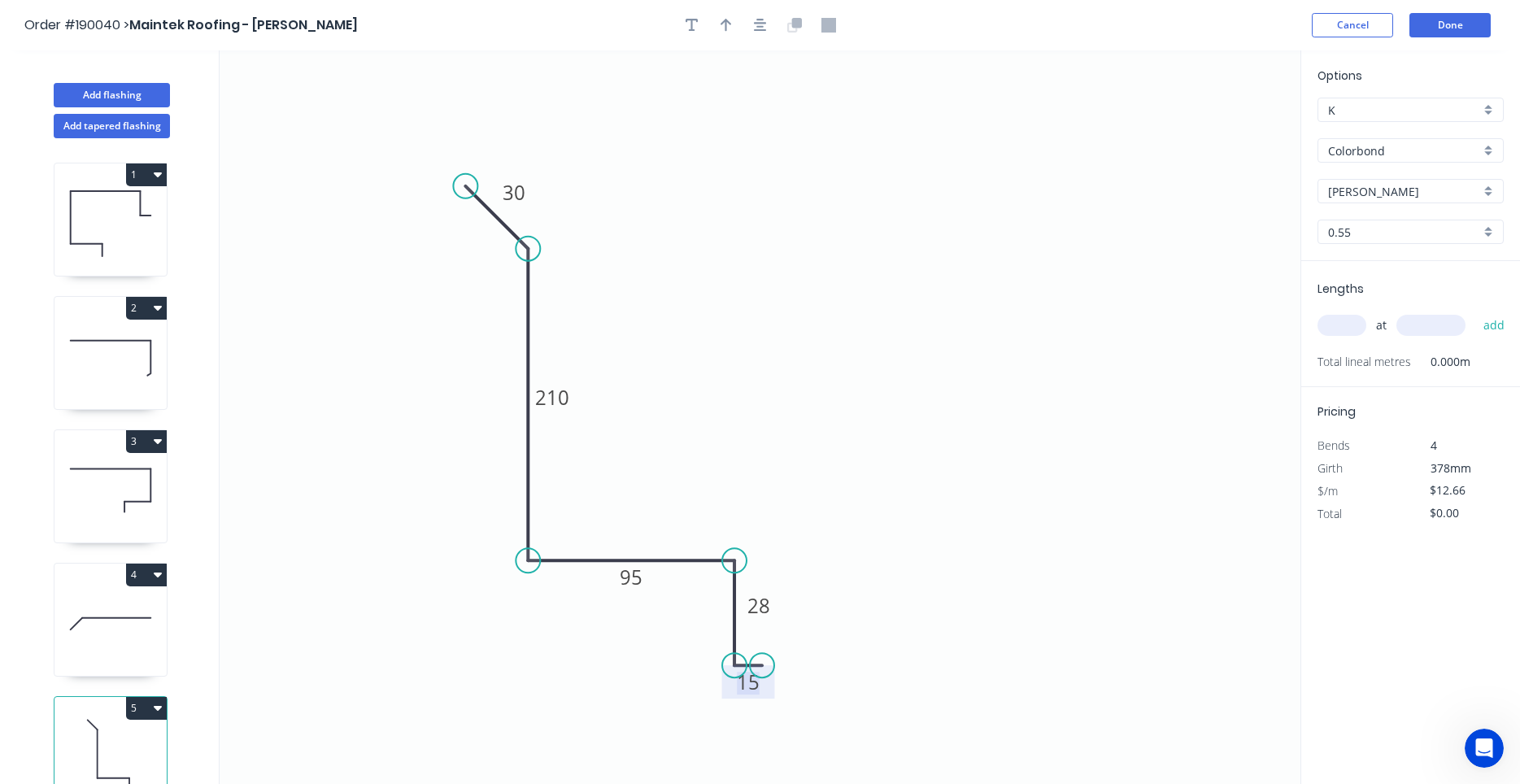
click at [1355, 327] on input "text" at bounding box center [1341, 325] width 49 height 21
click at [1476, 311] on button "add" at bounding box center [1494, 324] width 38 height 27
click at [127, 623] on icon at bounding box center [111, 624] width 112 height 104
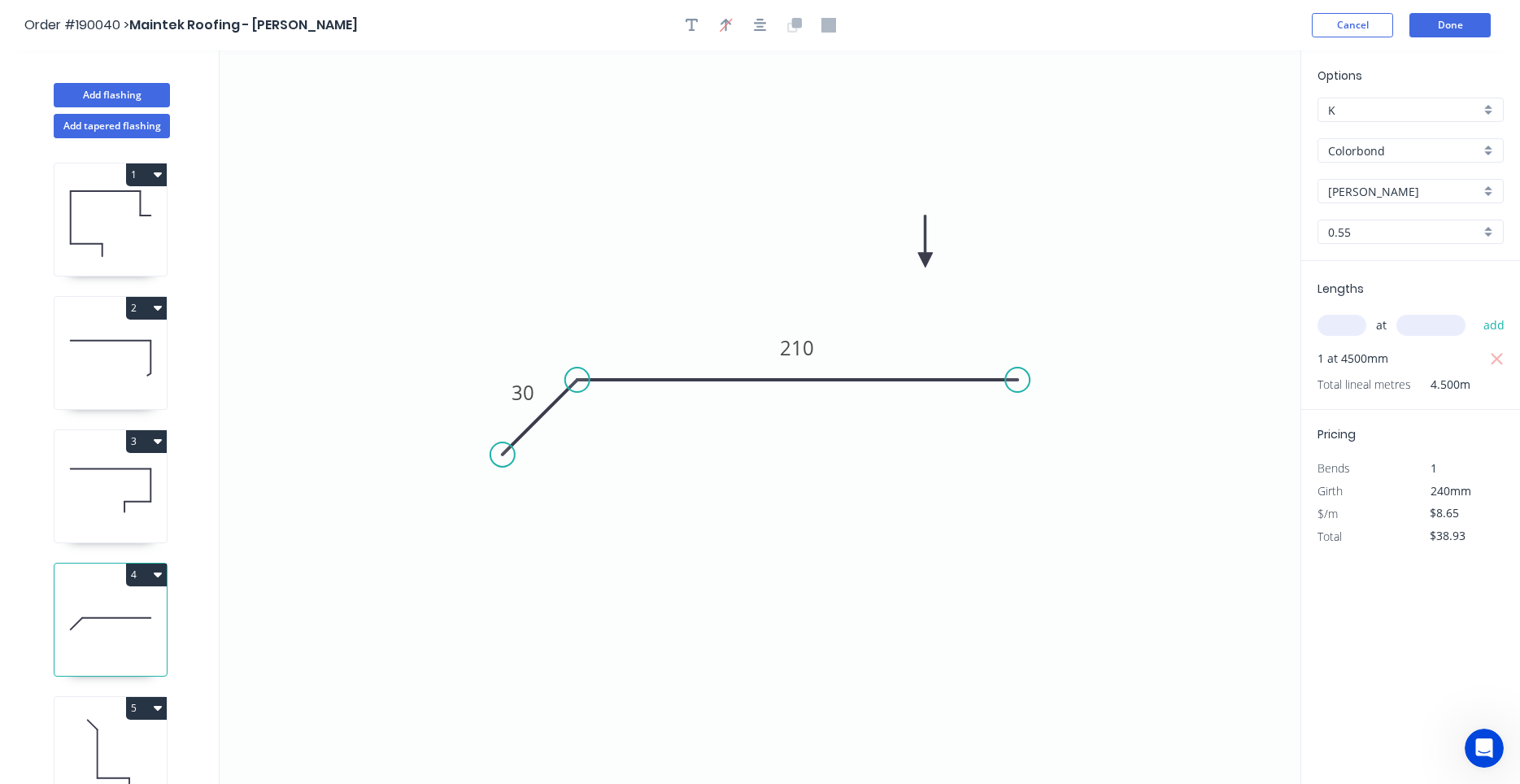
click at [107, 744] on icon at bounding box center [111, 757] width 112 height 104
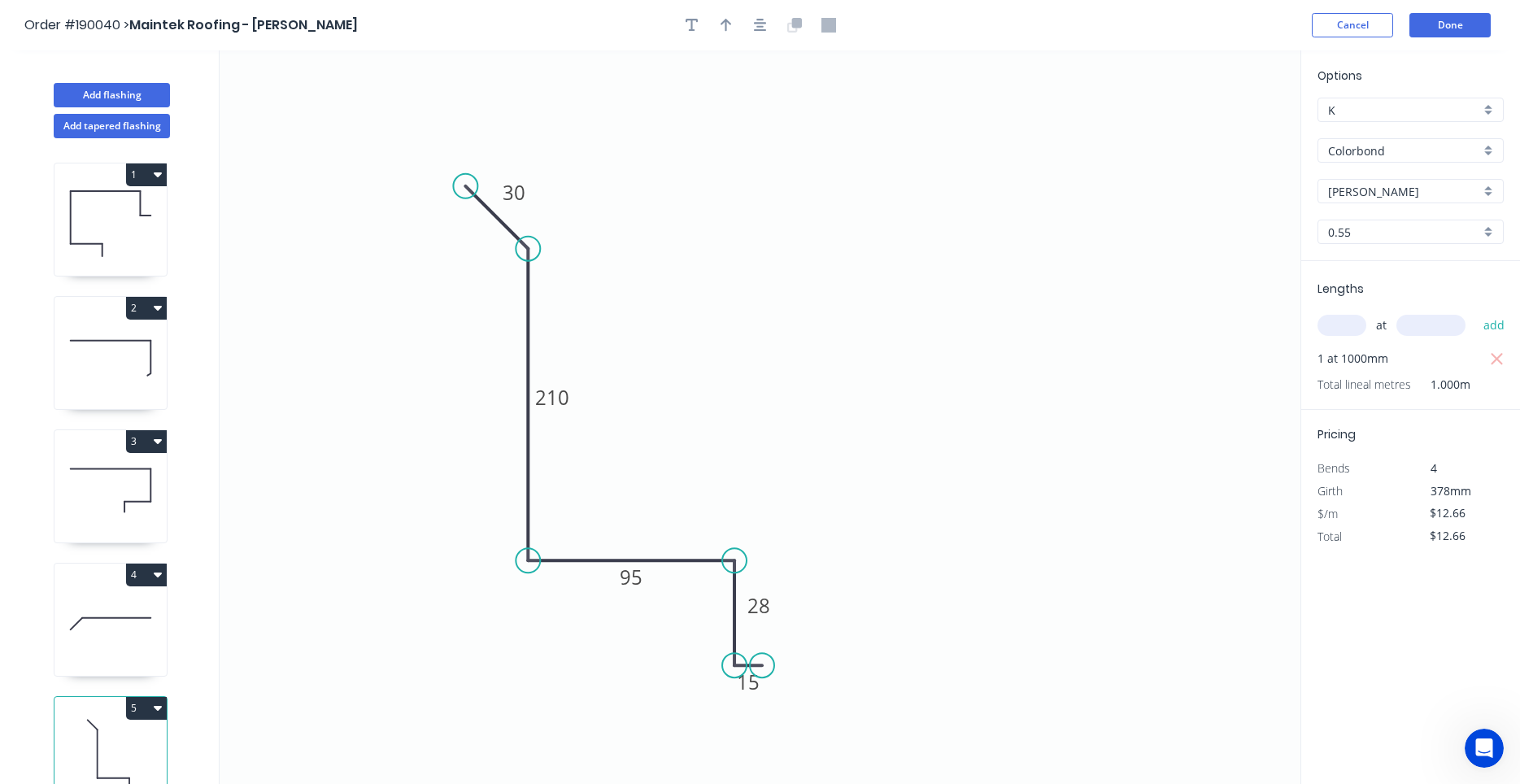
click at [119, 637] on icon at bounding box center [111, 624] width 112 height 104
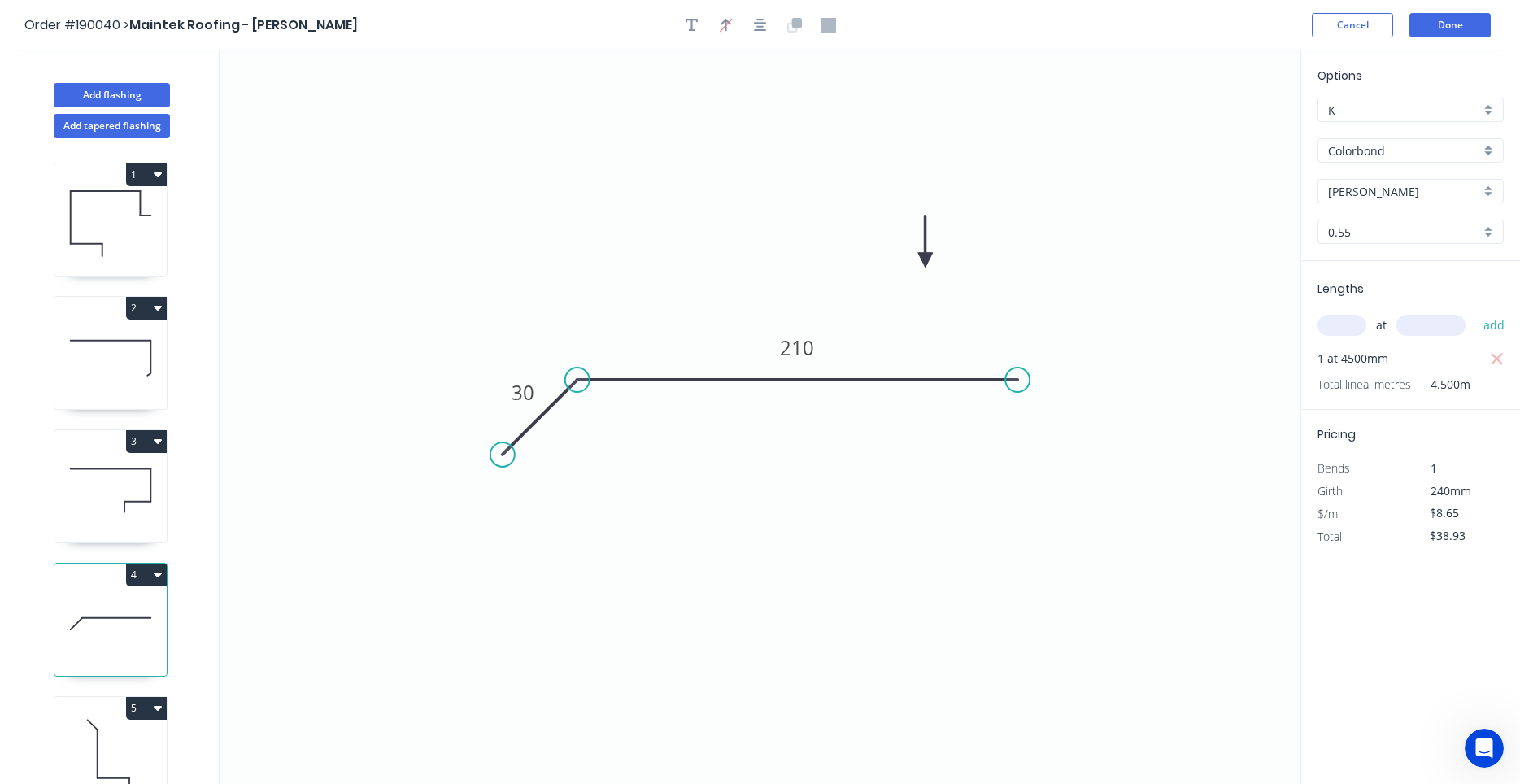
click at [97, 500] on icon at bounding box center [111, 491] width 112 height 104
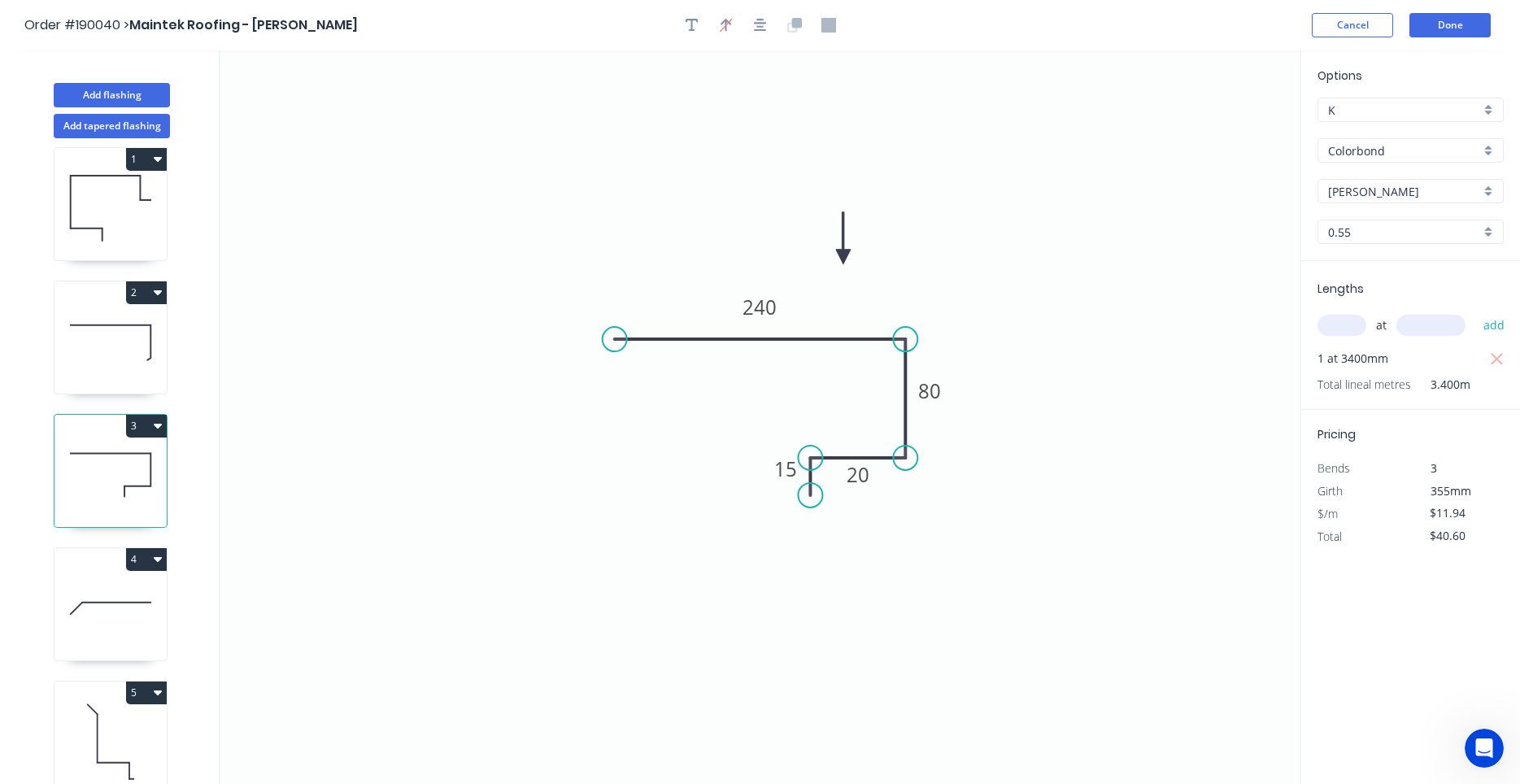
scroll to position [30, 0]
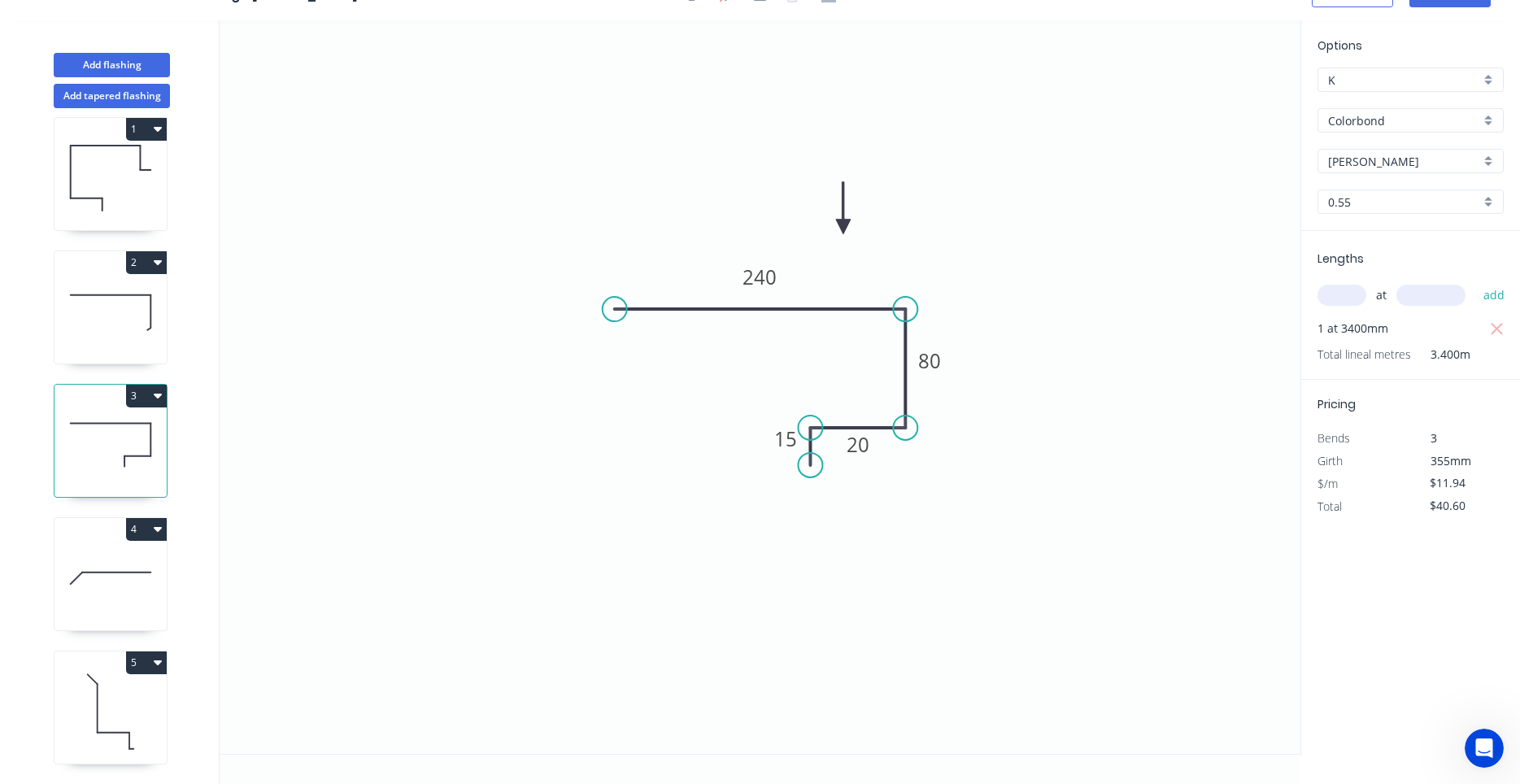
click at [100, 728] on icon at bounding box center [111, 712] width 112 height 104
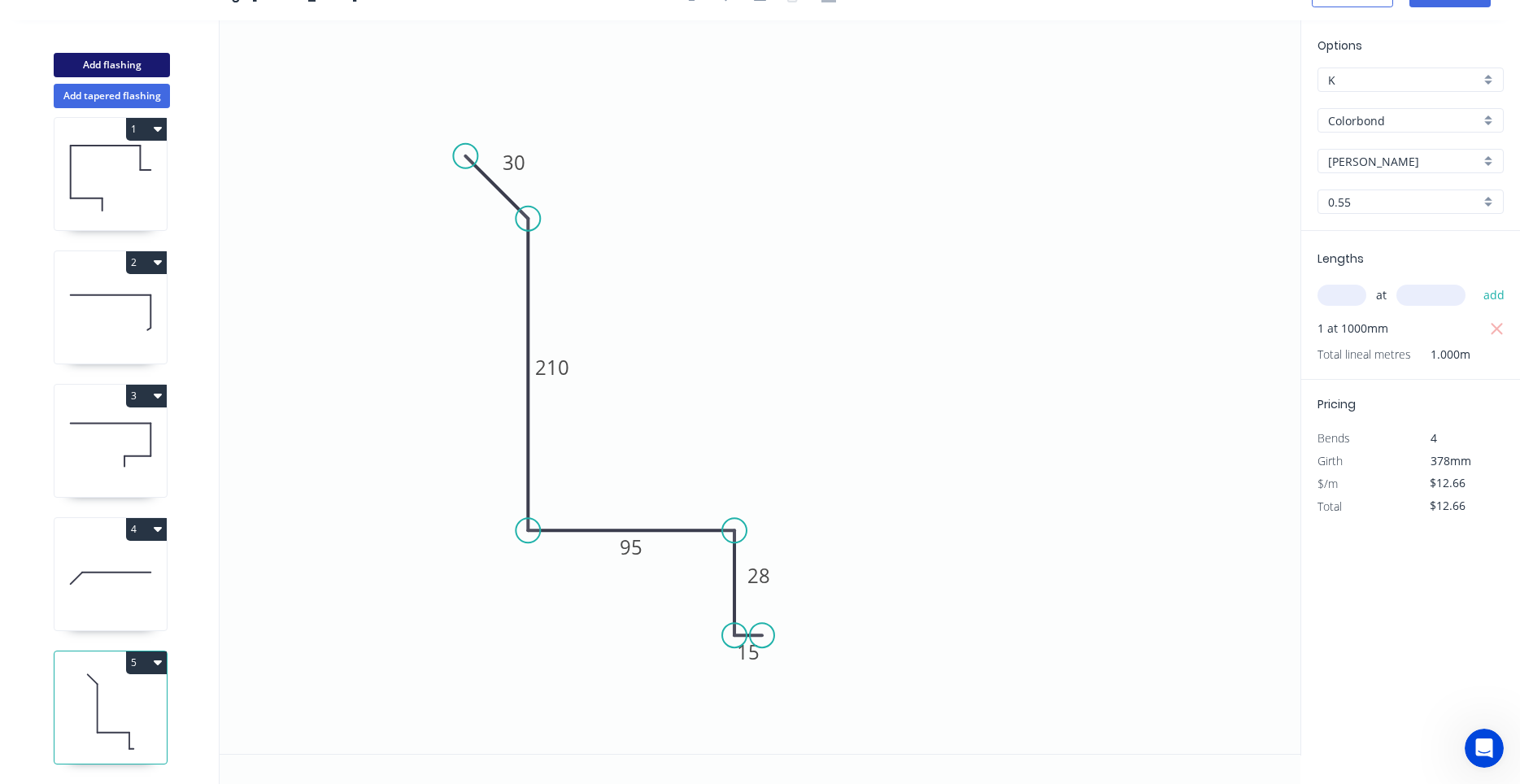
click at [149, 56] on button "Add flashing" at bounding box center [112, 65] width 117 height 25
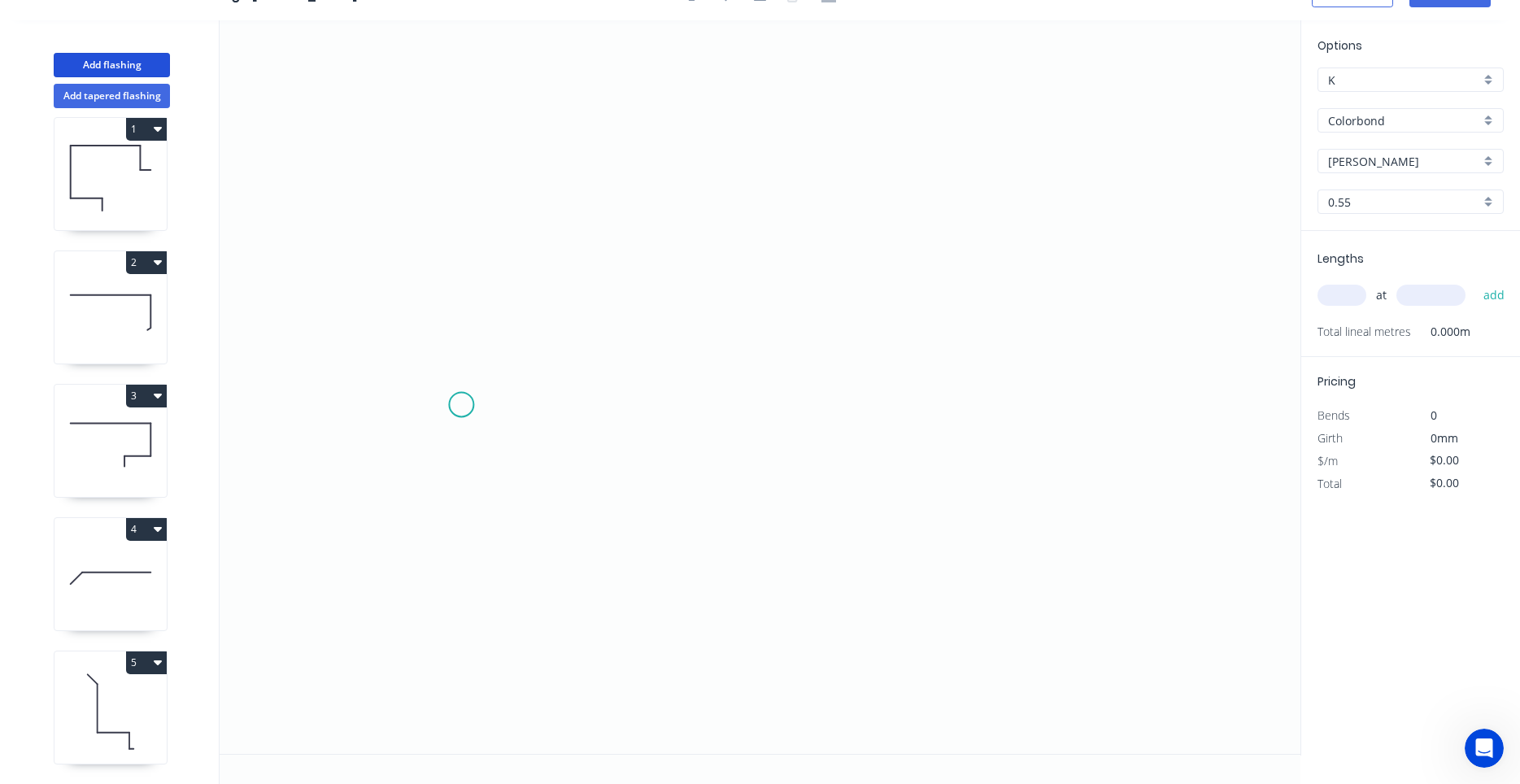
click at [462, 405] on icon "0" at bounding box center [760, 387] width 1081 height 734
click at [526, 407] on icon "0" at bounding box center [760, 387] width 1081 height 734
click at [533, 270] on icon "0 ?" at bounding box center [760, 387] width 1081 height 734
click at [800, 279] on icon "0 ? ?" at bounding box center [760, 387] width 1081 height 734
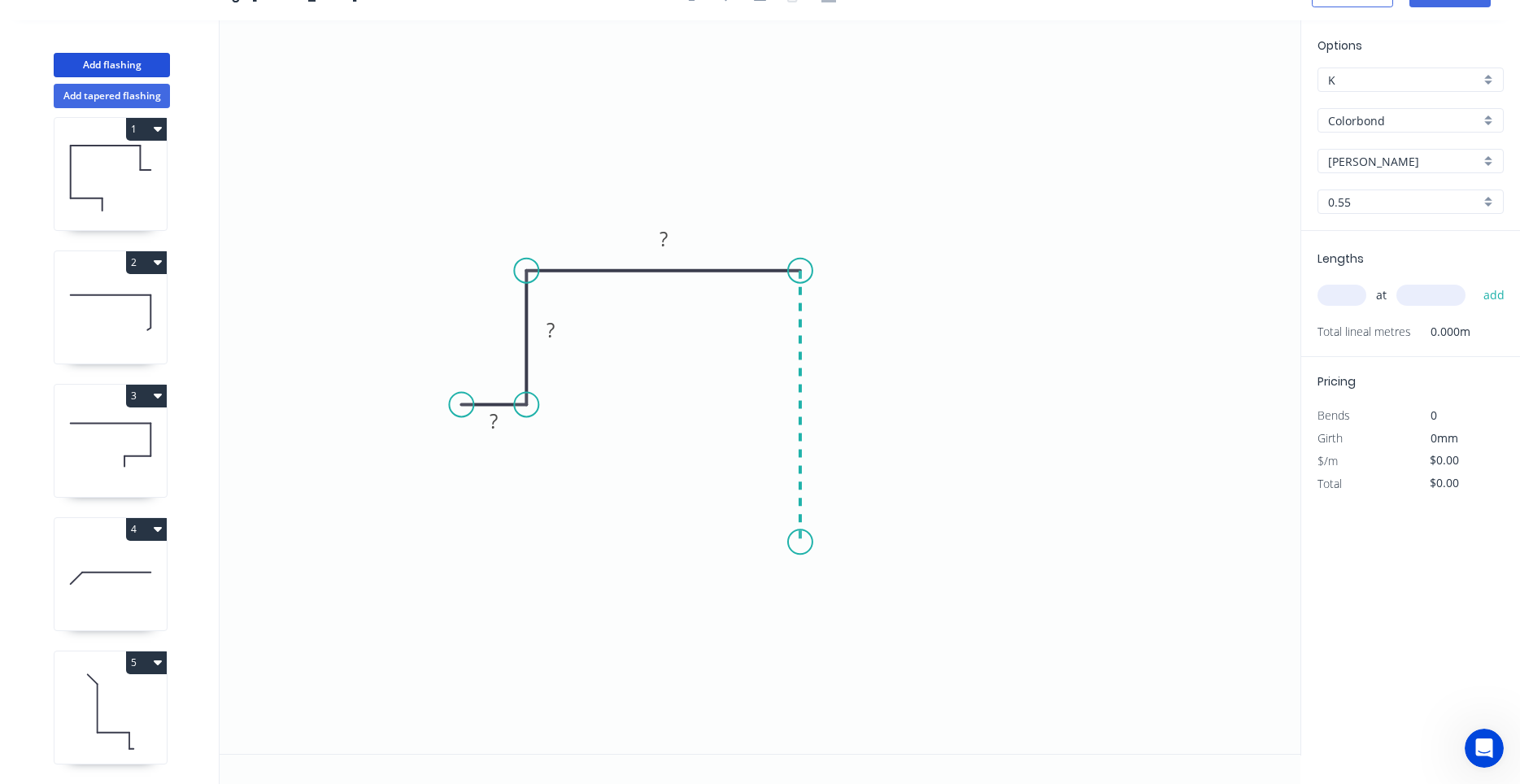
click at [800, 543] on icon "0 ? ? ?" at bounding box center [760, 387] width 1081 height 734
click at [800, 543] on circle at bounding box center [800, 542] width 25 height 25
click at [500, 411] on rect at bounding box center [493, 422] width 33 height 23
click at [671, 244] on rect at bounding box center [663, 240] width 33 height 23
click at [1341, 307] on div "at add" at bounding box center [1412, 294] width 189 height 27
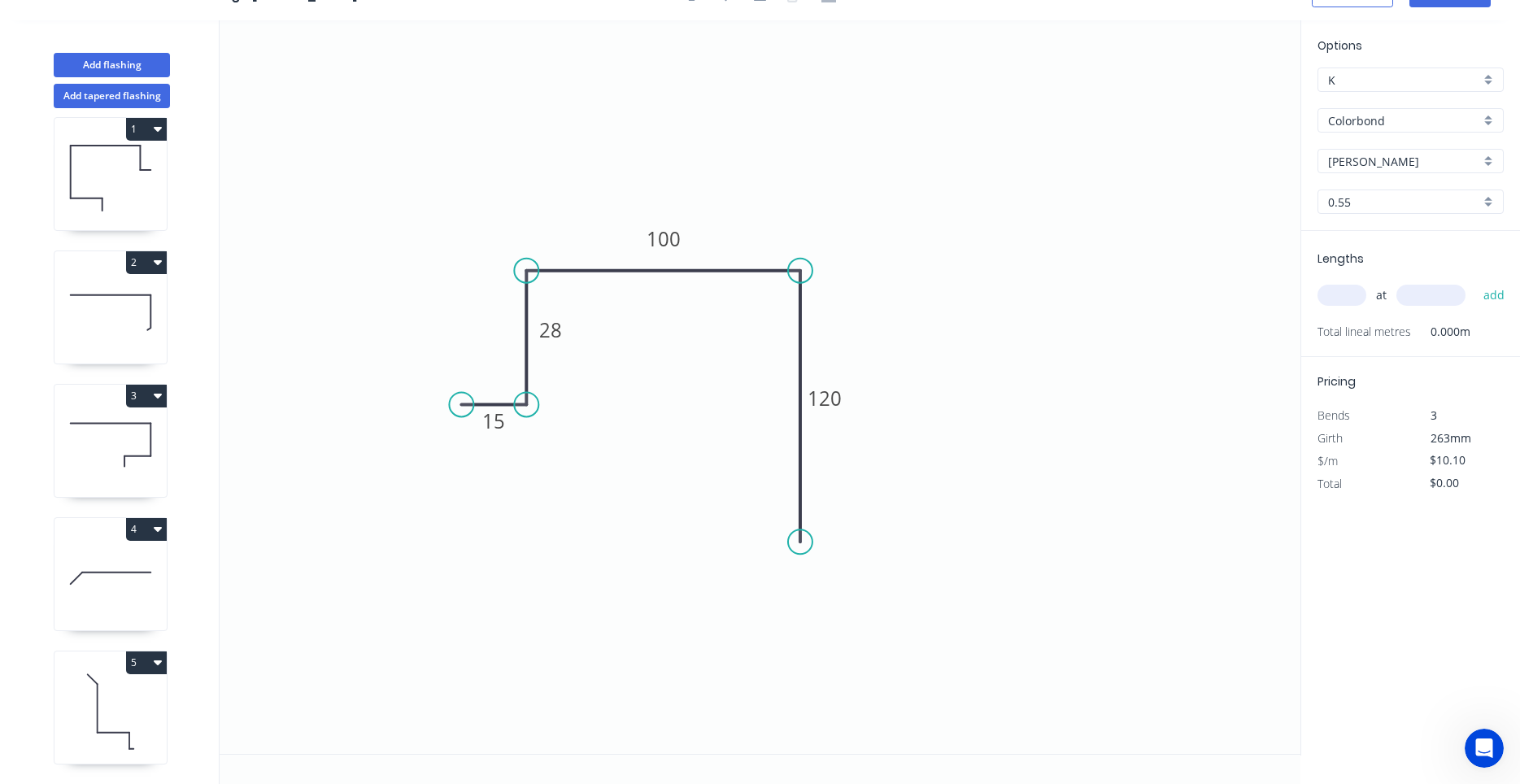
click at [1343, 301] on input "text" at bounding box center [1341, 295] width 49 height 21
click at [1476, 281] on button "add" at bounding box center [1494, 294] width 38 height 27
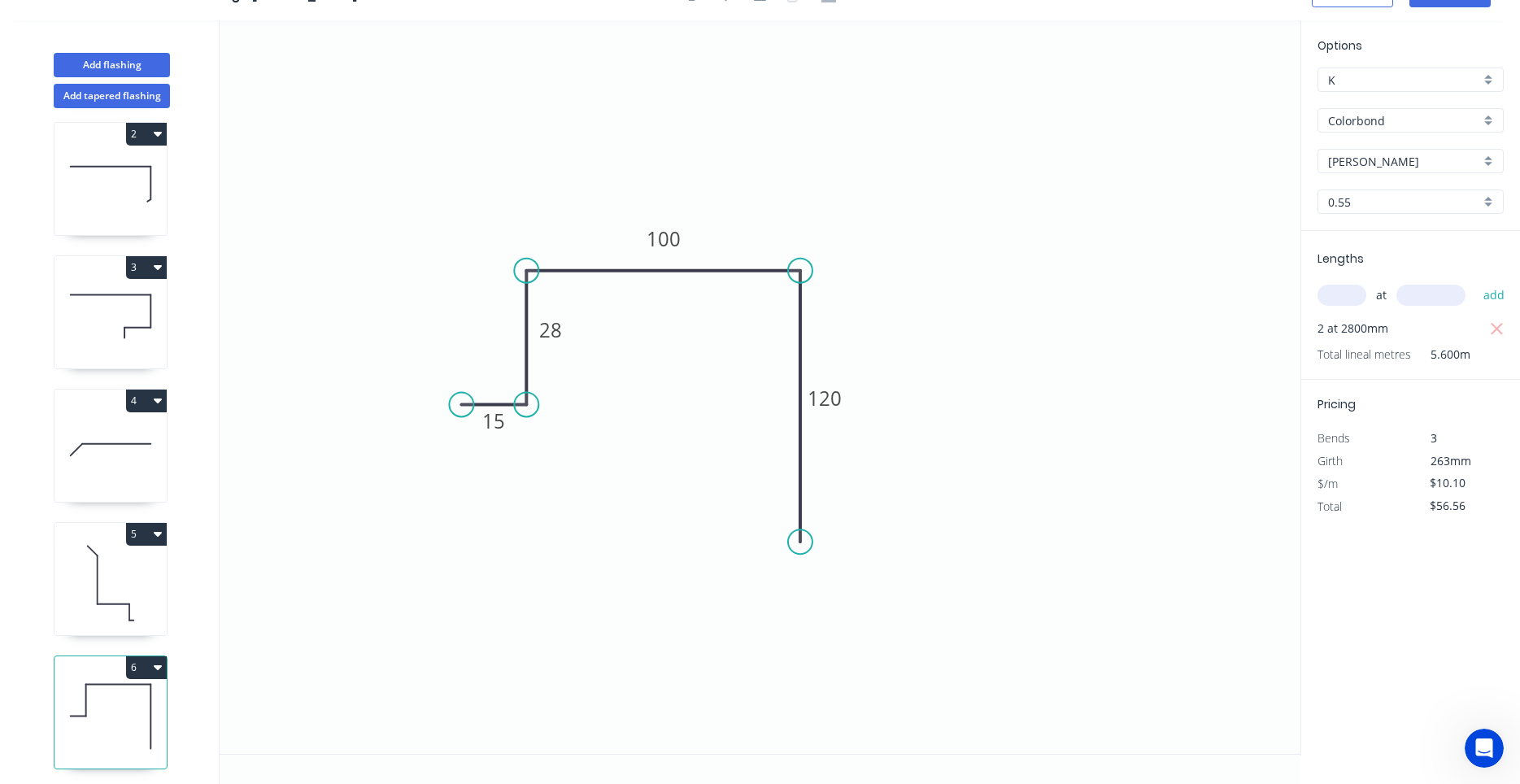
scroll to position [148, 0]
click at [151, 659] on button "6" at bounding box center [147, 663] width 41 height 23
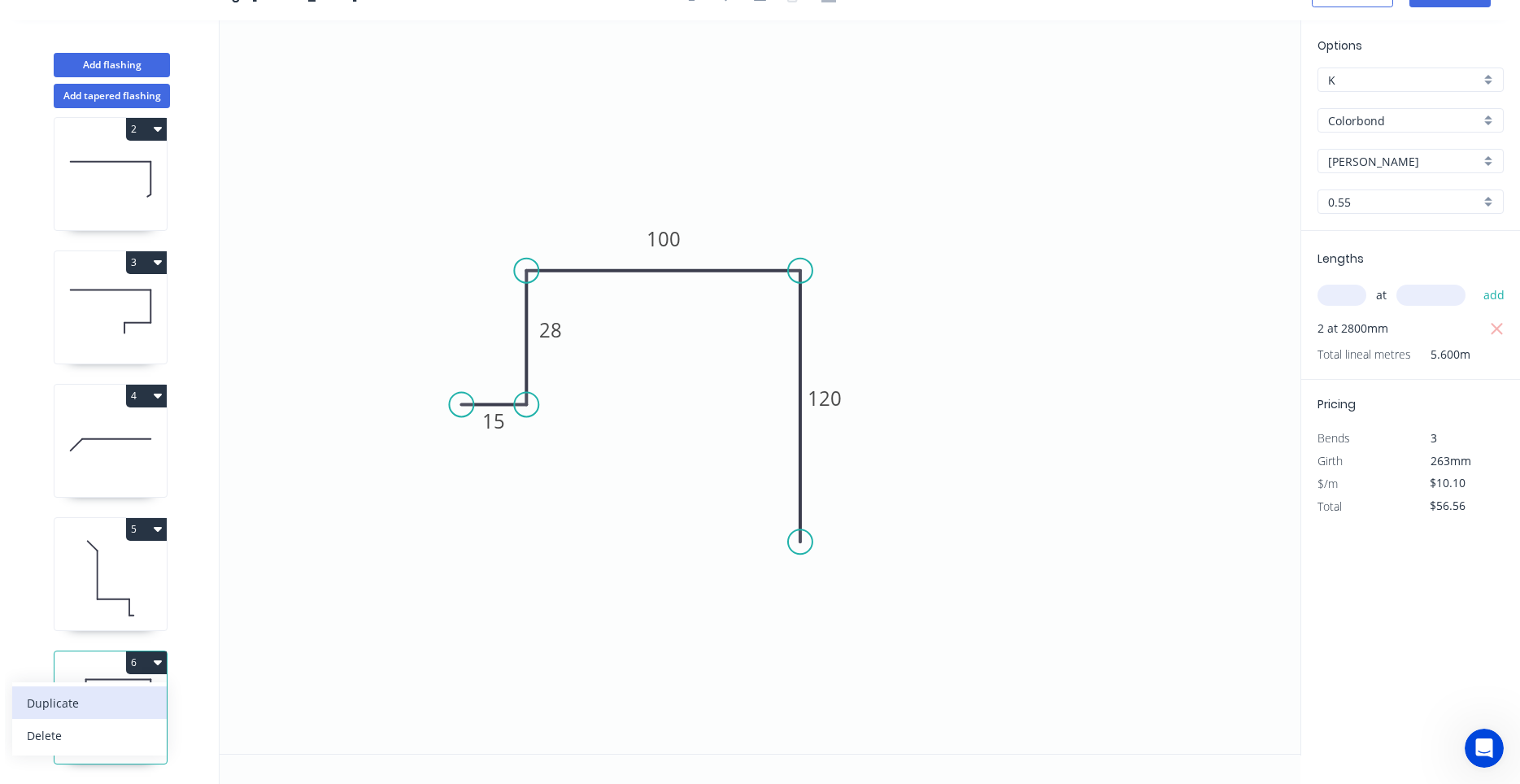
click at [146, 694] on div "Duplicate" at bounding box center [89, 703] width 126 height 24
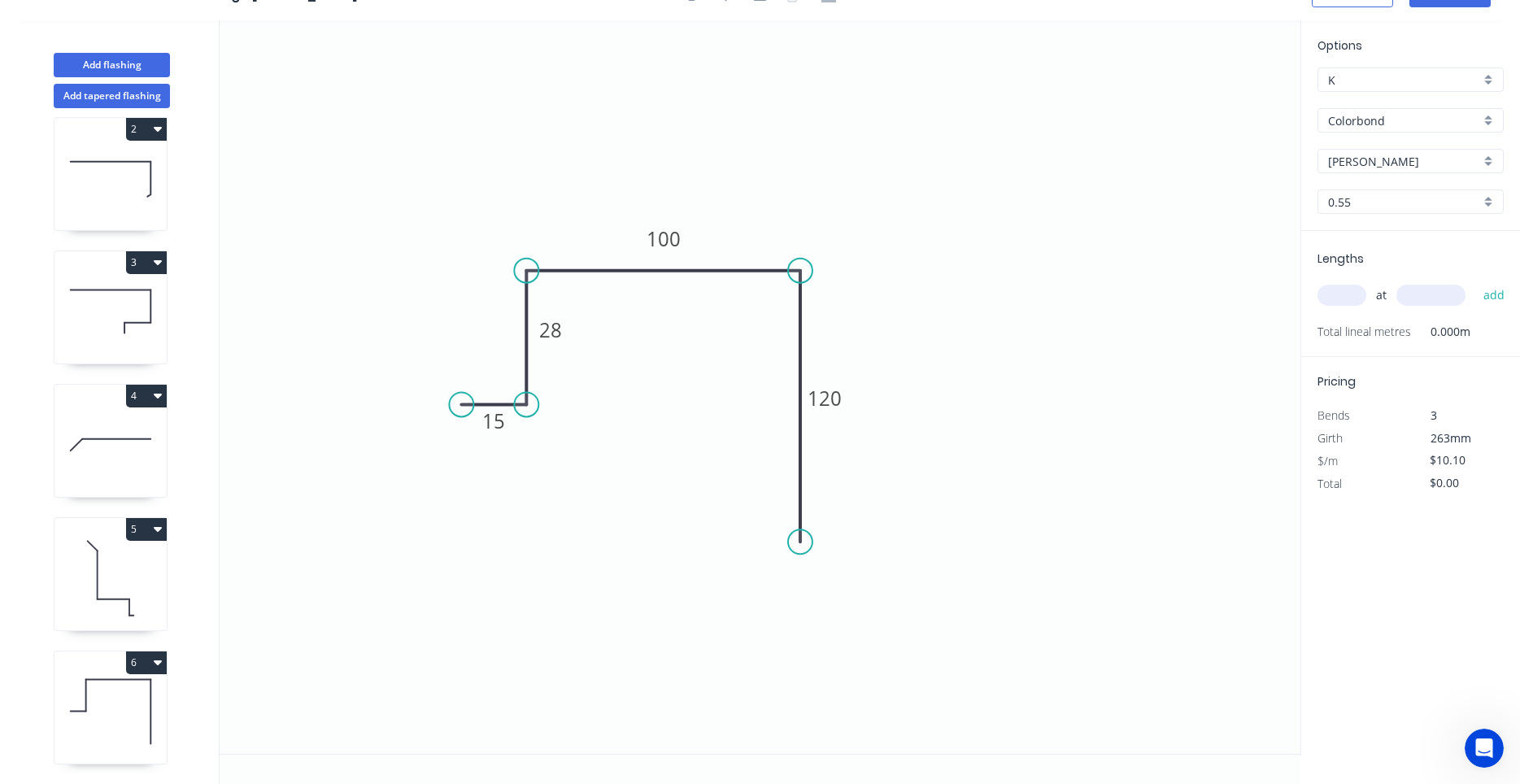
scroll to position [282, 0]
click at [111, 584] on icon at bounding box center [111, 578] width 112 height 104
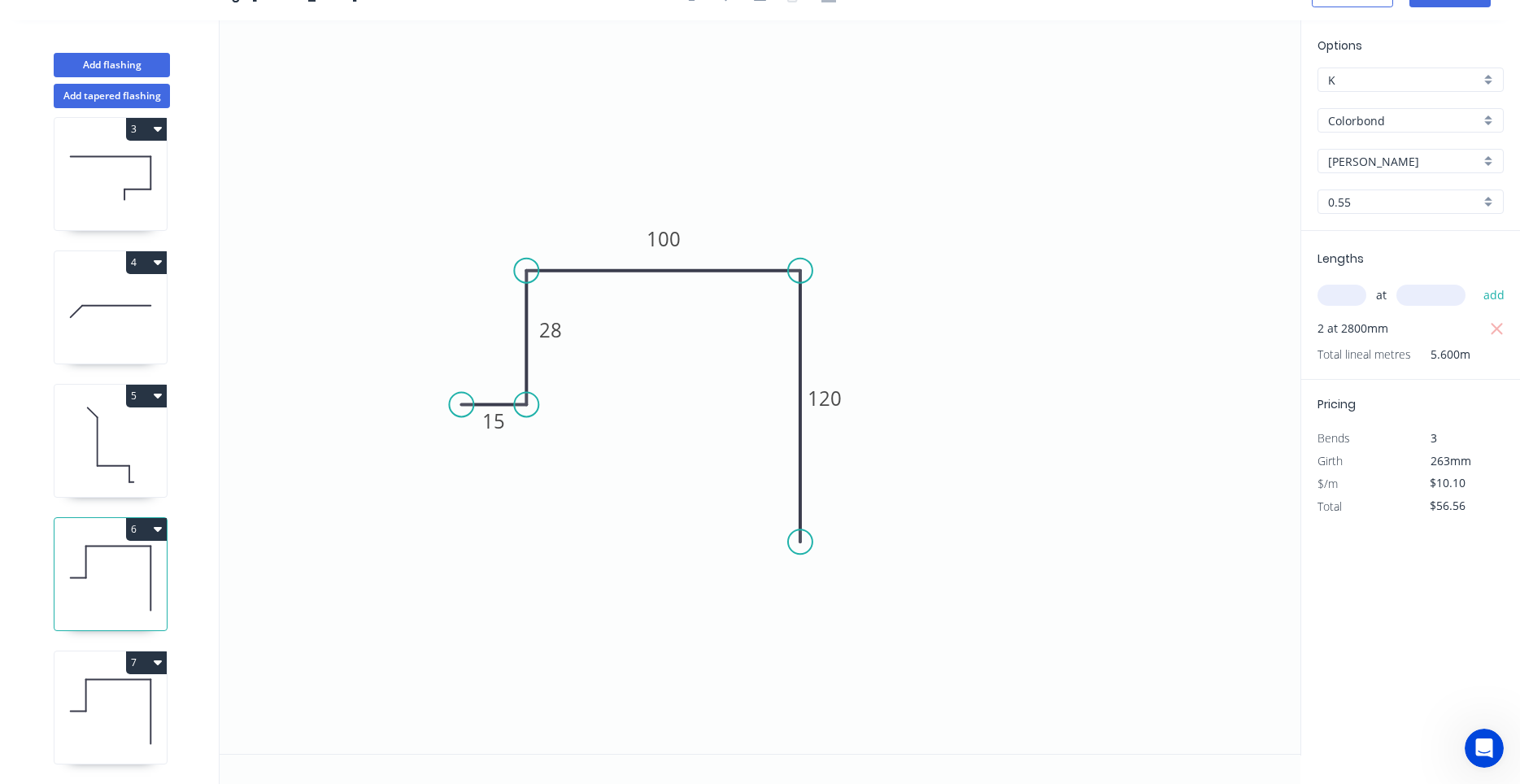
click at [137, 705] on icon at bounding box center [111, 712] width 112 height 104
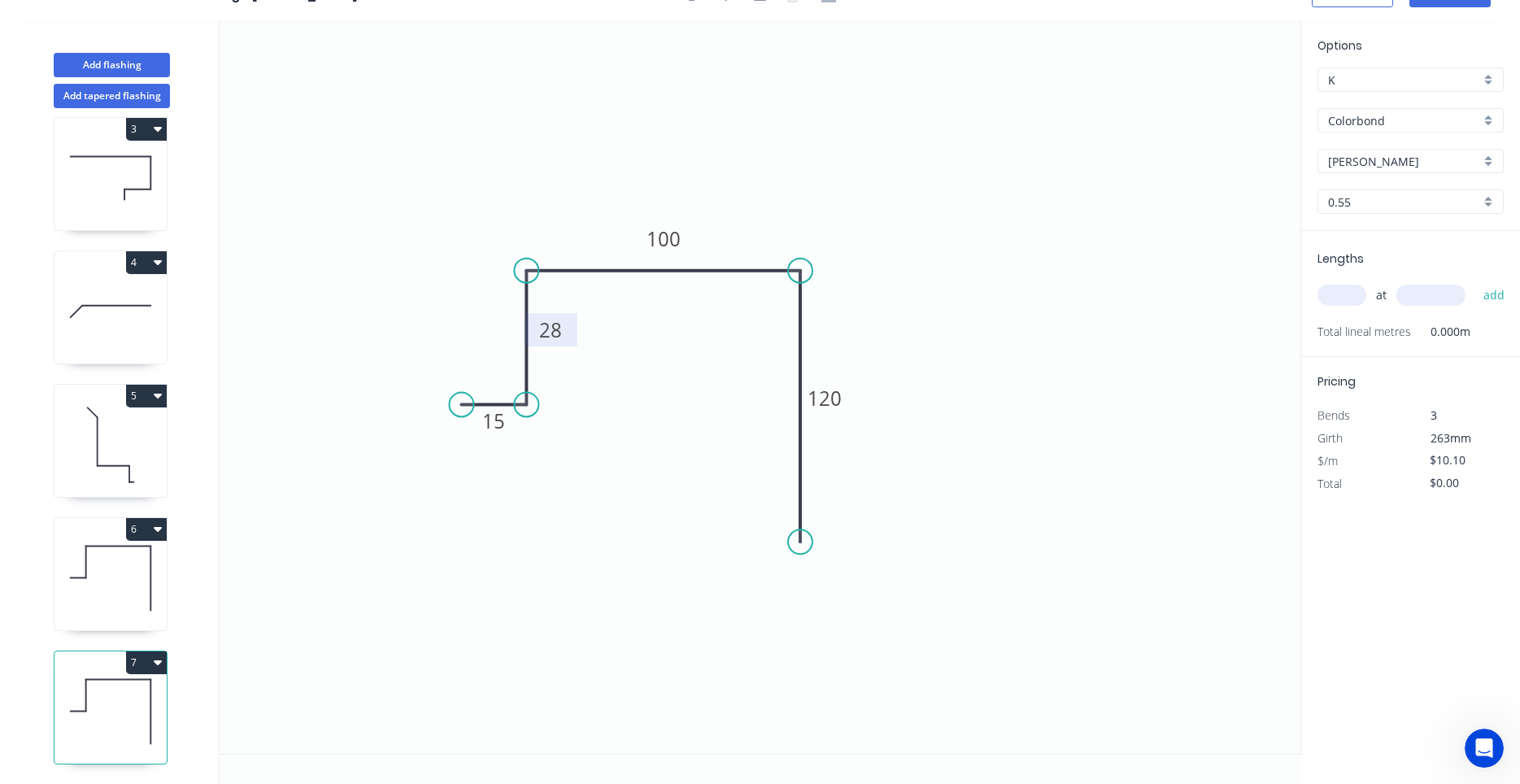
click at [567, 339] on rect at bounding box center [550, 331] width 33 height 23
drag, startPoint x: 571, startPoint y: 340, endPoint x: 572, endPoint y: 356, distance: 16.0
click at [572, 356] on rect at bounding box center [552, 346] width 53 height 34
click at [141, 603] on icon at bounding box center [111, 578] width 112 height 104
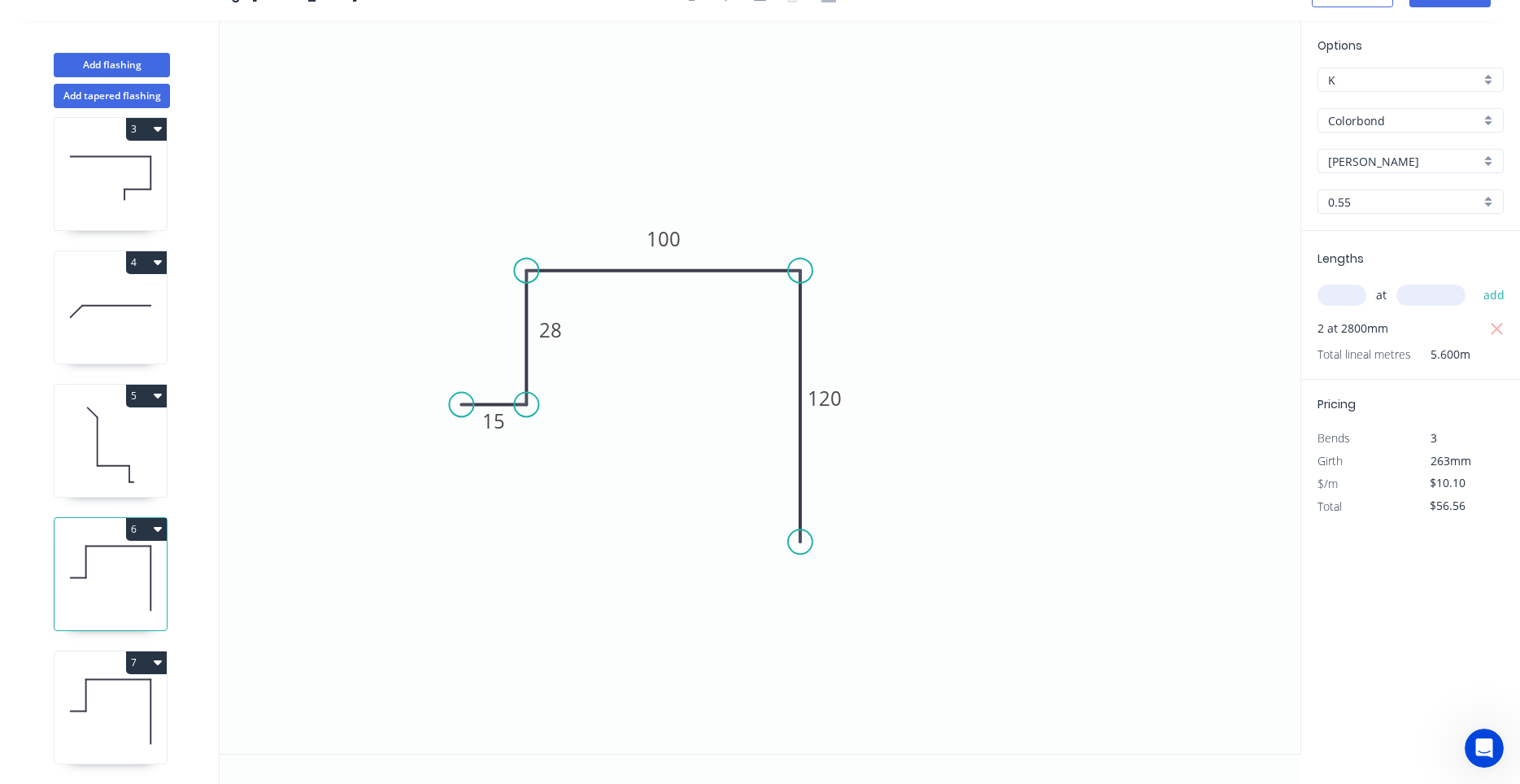
click at [107, 705] on icon at bounding box center [111, 712] width 112 height 104
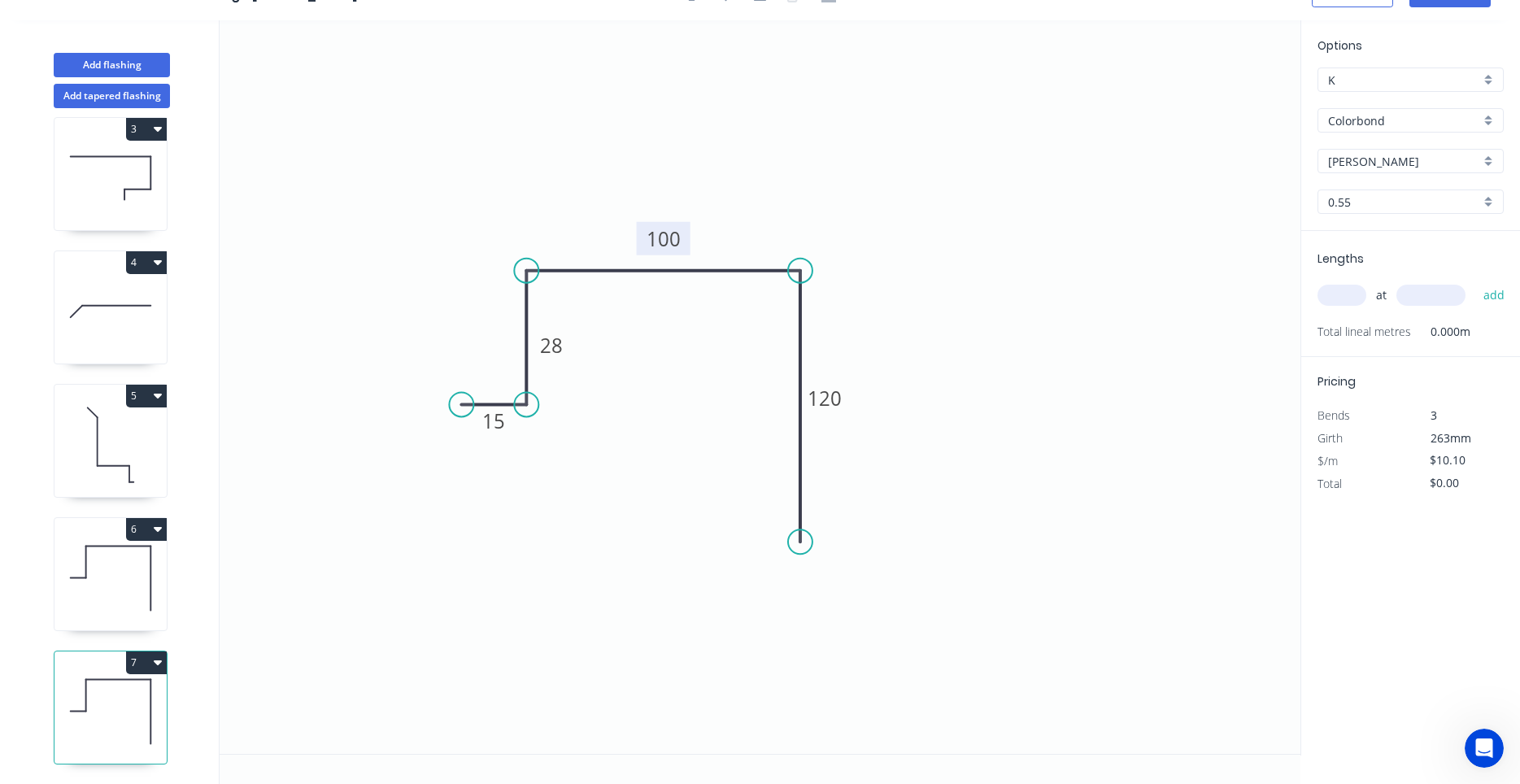
click at [670, 226] on tspan "100" at bounding box center [663, 239] width 34 height 27
click at [1339, 299] on input "text" at bounding box center [1341, 295] width 49 height 21
click at [1476, 281] on button "add" at bounding box center [1494, 294] width 38 height 27
click at [142, 594] on icon at bounding box center [111, 578] width 112 height 104
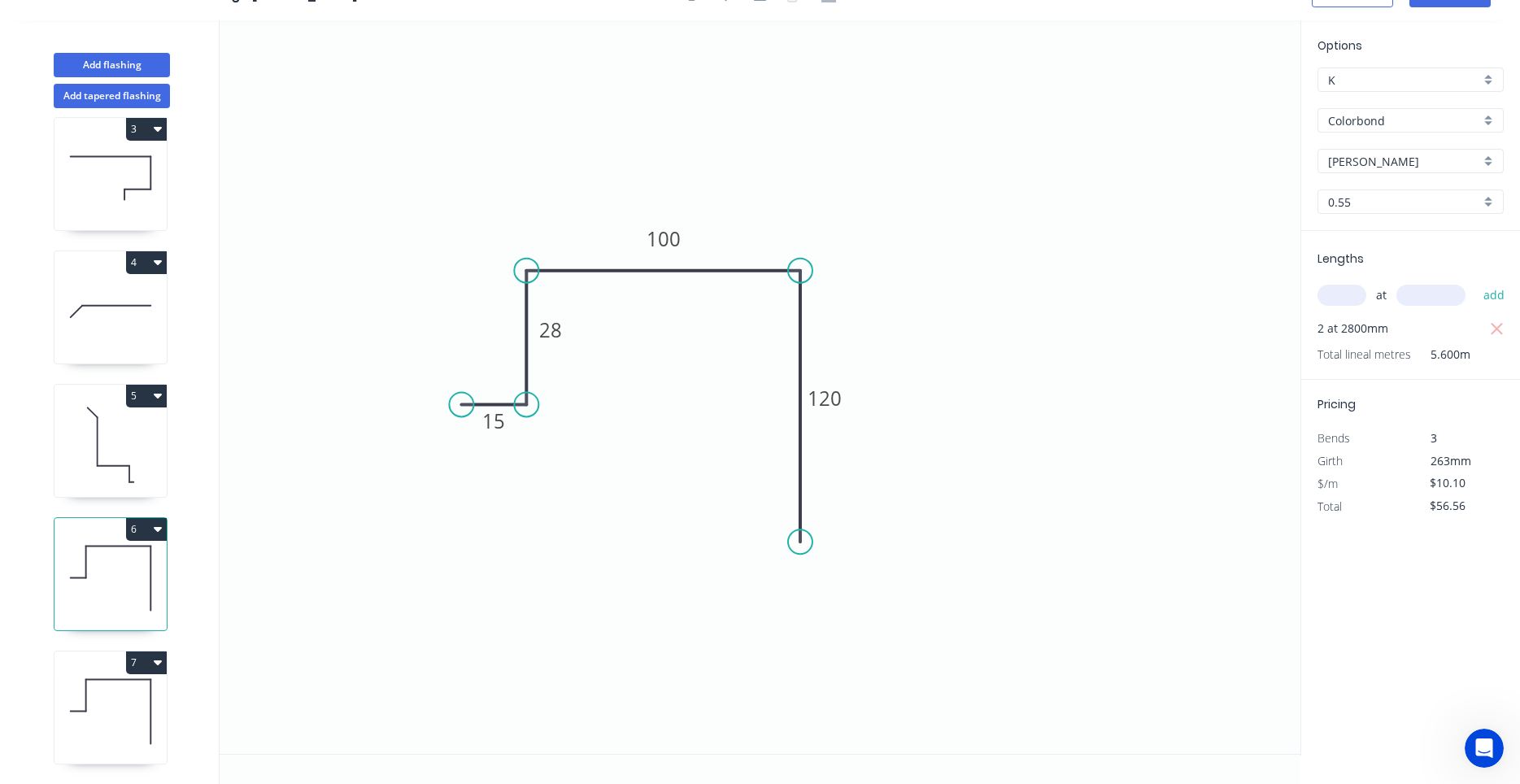
click at [113, 719] on icon at bounding box center [111, 712] width 112 height 104
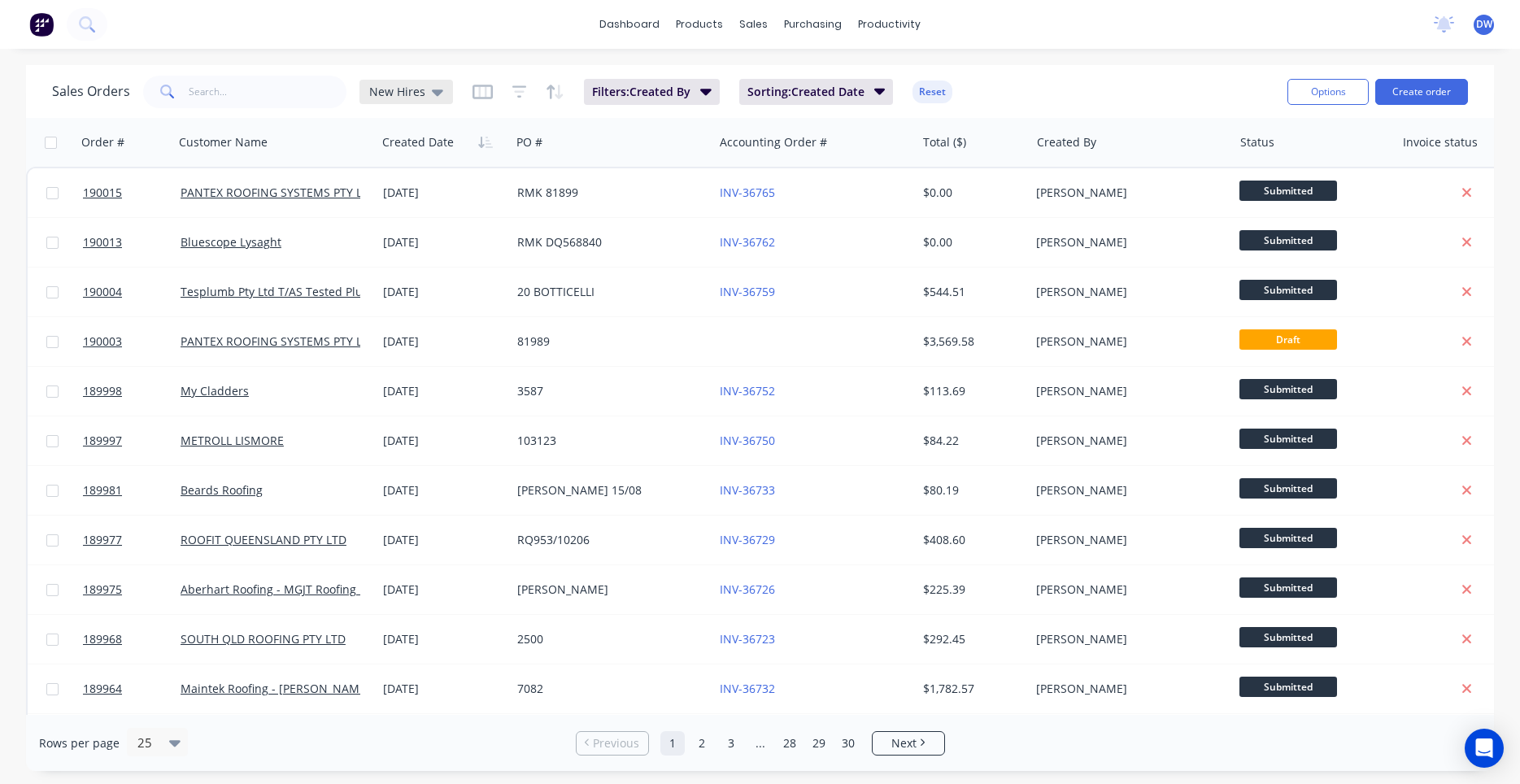
click at [432, 94] on icon at bounding box center [437, 92] width 11 height 18
click at [398, 235] on button "None (Default)" at bounding box center [457, 230] width 186 height 19
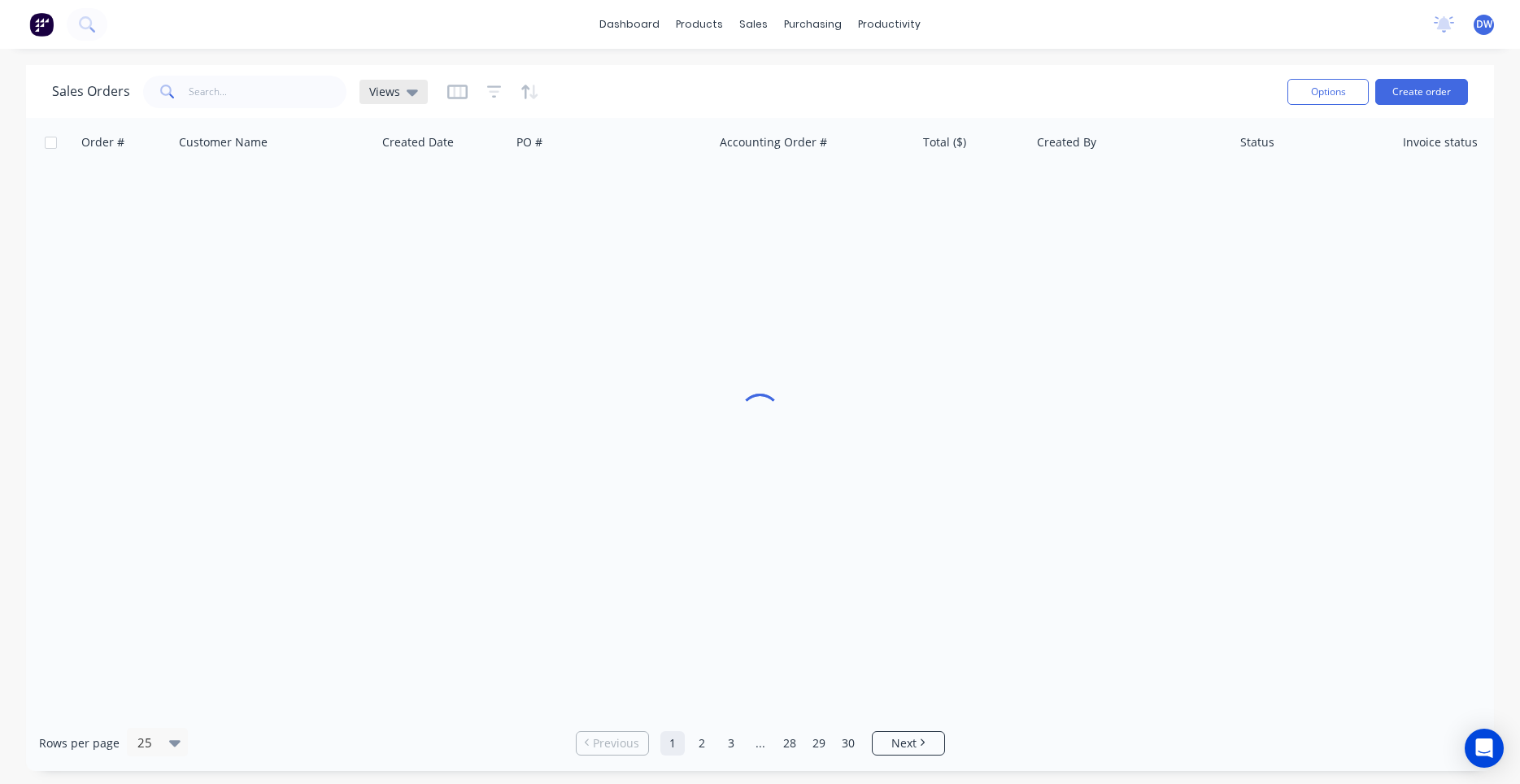
click at [404, 98] on div "Views" at bounding box center [393, 92] width 49 height 15
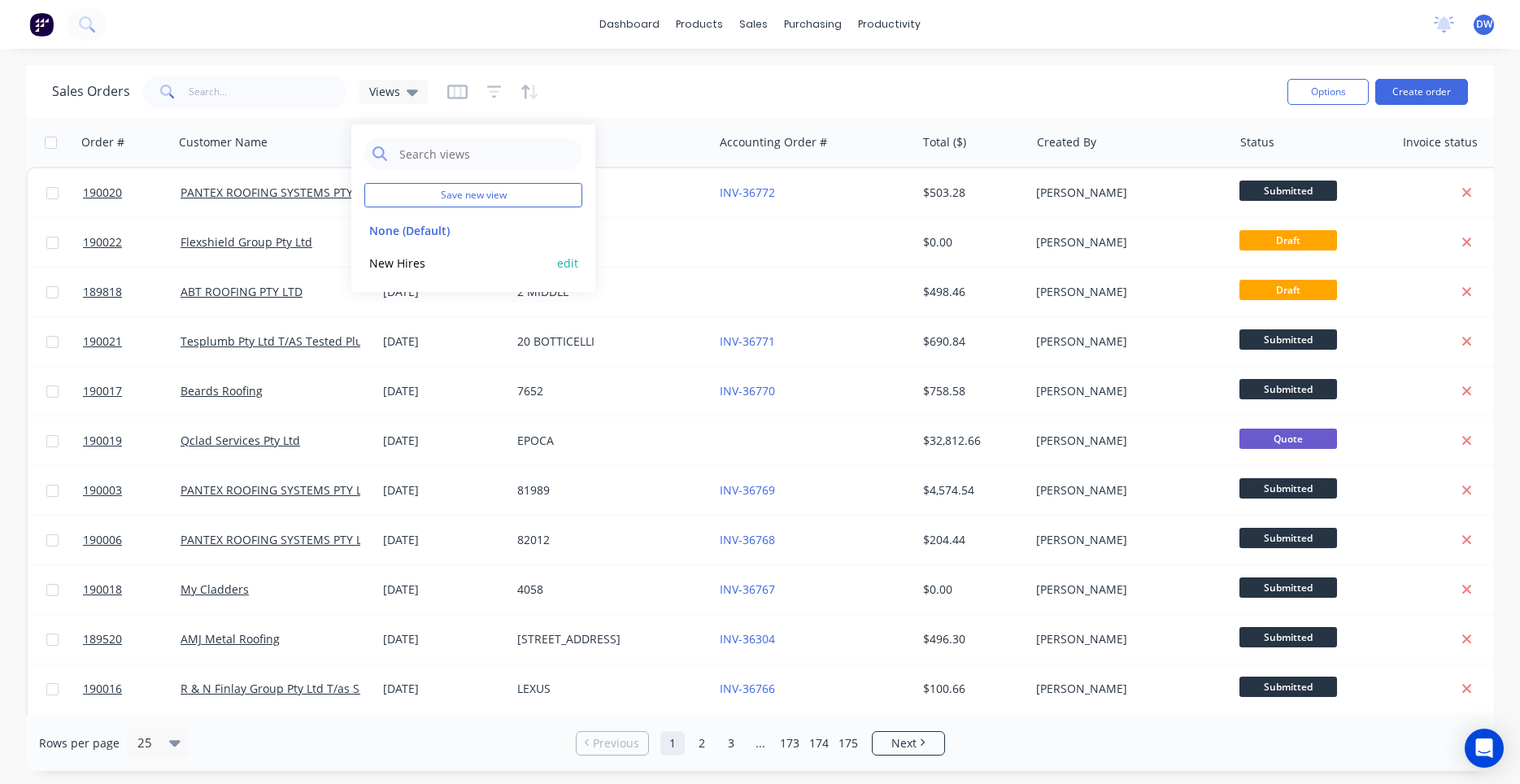
click at [404, 259] on button "New Hires" at bounding box center [457, 263] width 186 height 19
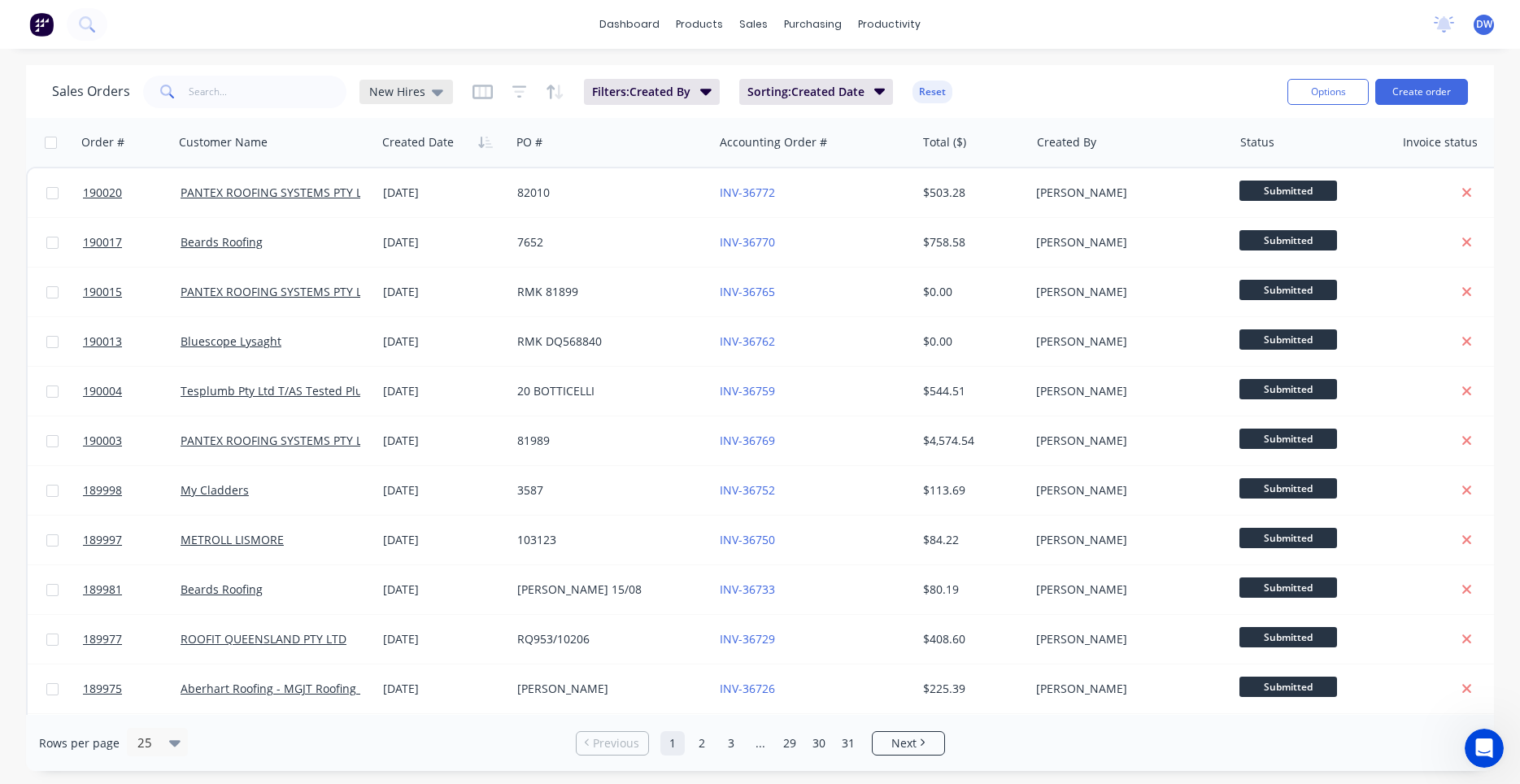
click at [439, 82] on div "New Hires" at bounding box center [407, 92] width 94 height 25
click at [407, 236] on button "None (Default)" at bounding box center [457, 230] width 186 height 19
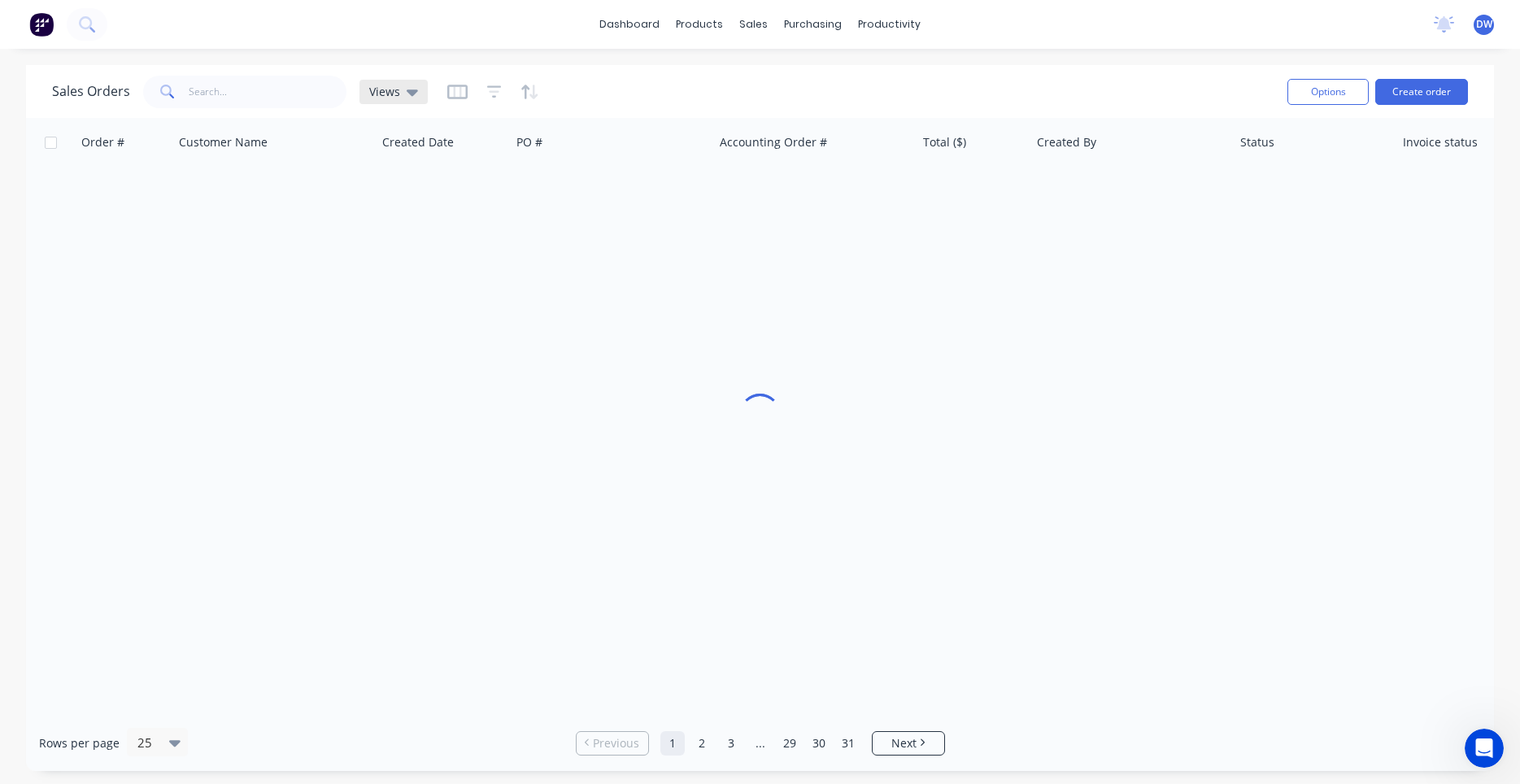
click at [414, 103] on div "Views" at bounding box center [393, 92] width 68 height 25
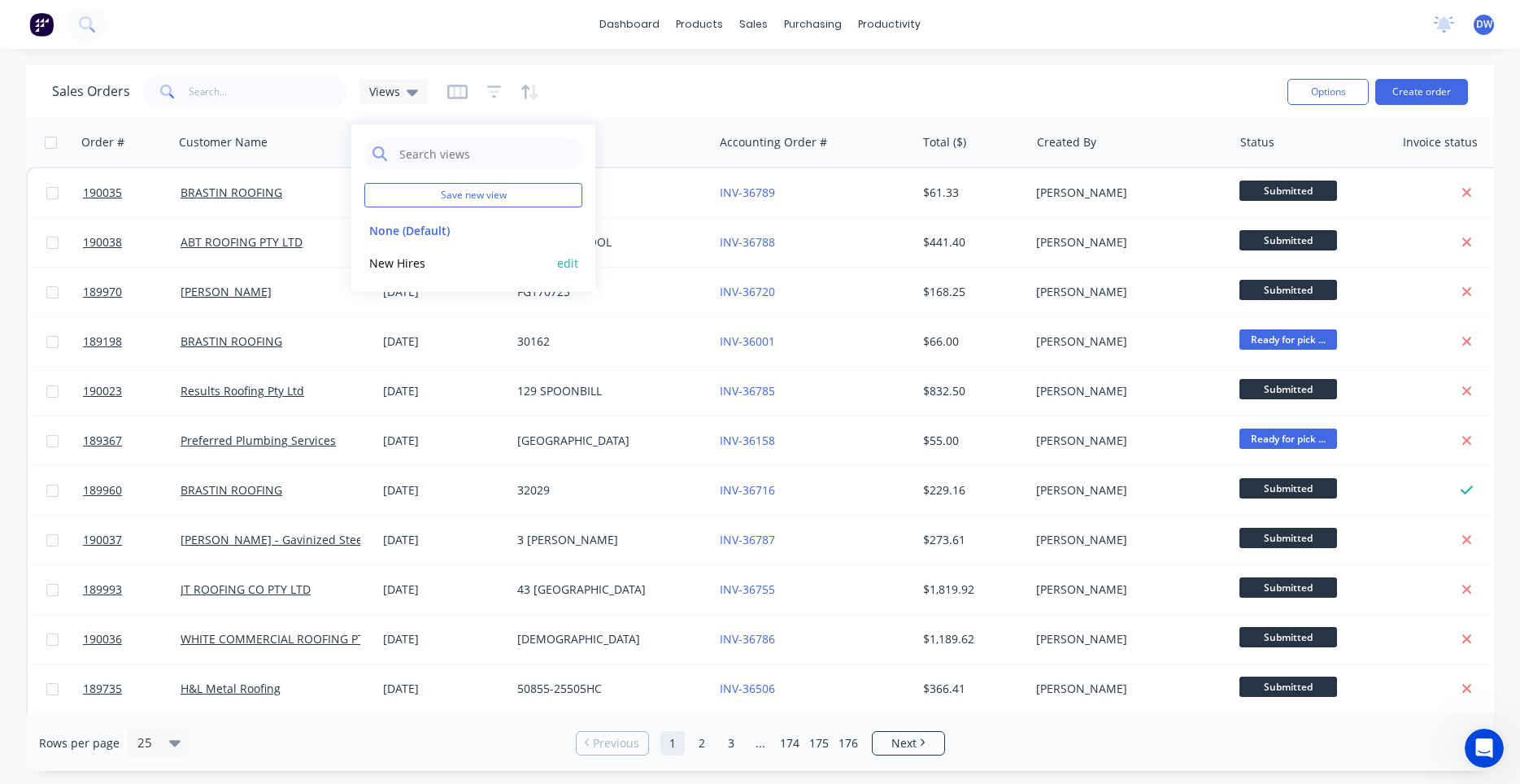
click at [413, 260] on button "New Hires" at bounding box center [457, 263] width 186 height 19
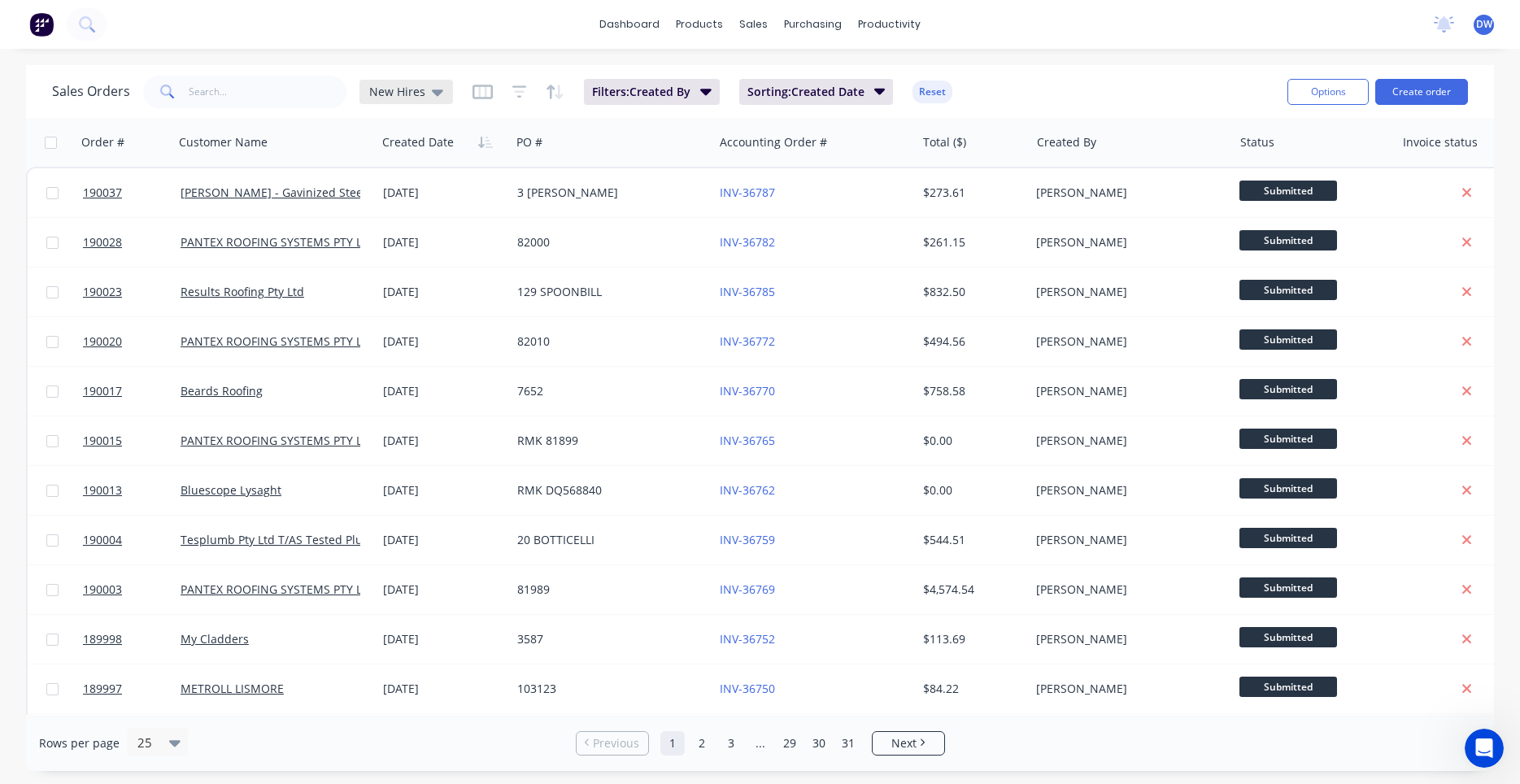
click at [449, 96] on div "New Hires" at bounding box center [407, 92] width 94 height 25
click at [402, 229] on button "None (Default)" at bounding box center [457, 230] width 186 height 19
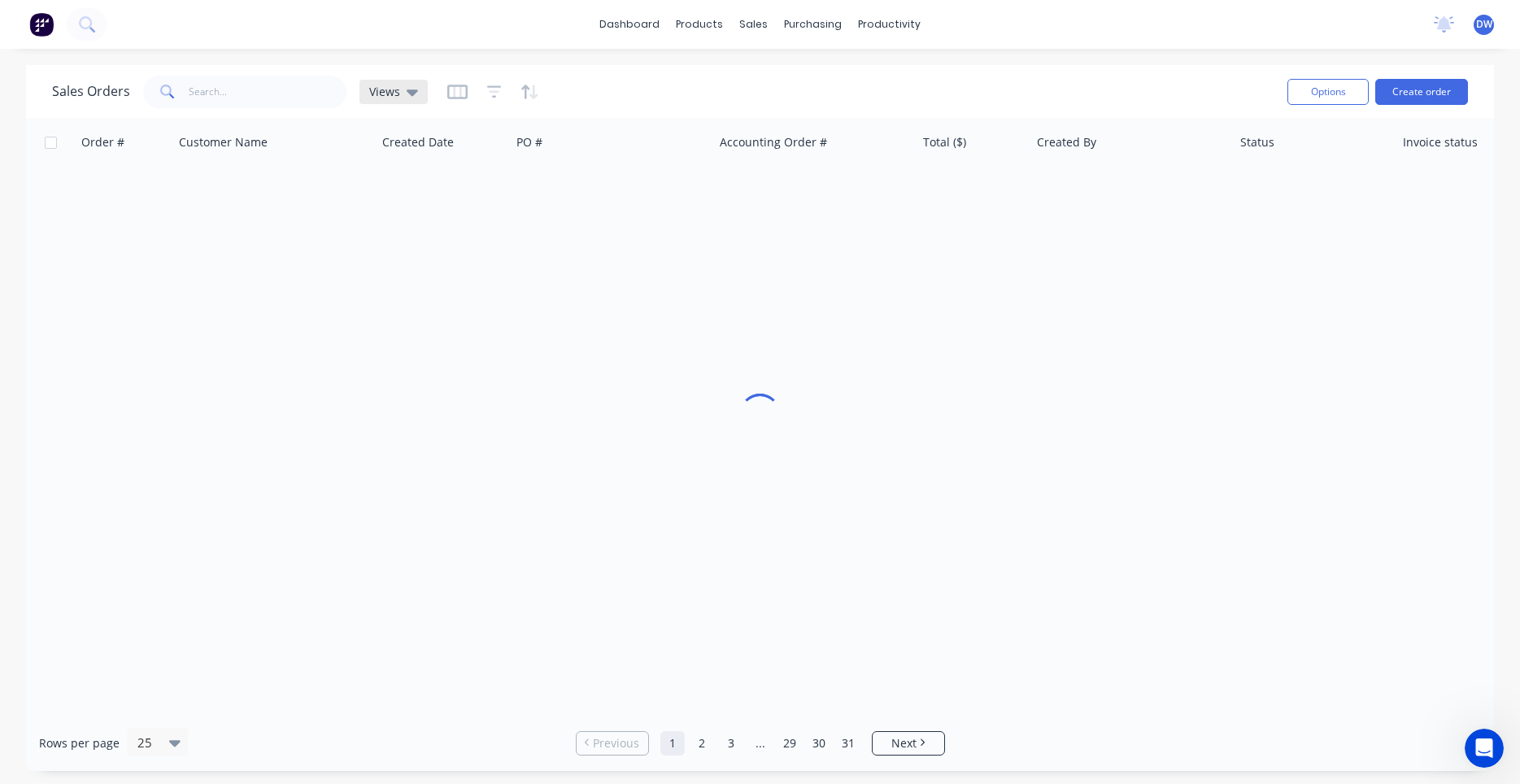
click at [423, 97] on div "Views" at bounding box center [393, 92] width 68 height 25
click at [423, 258] on button "New Hires" at bounding box center [457, 263] width 186 height 19
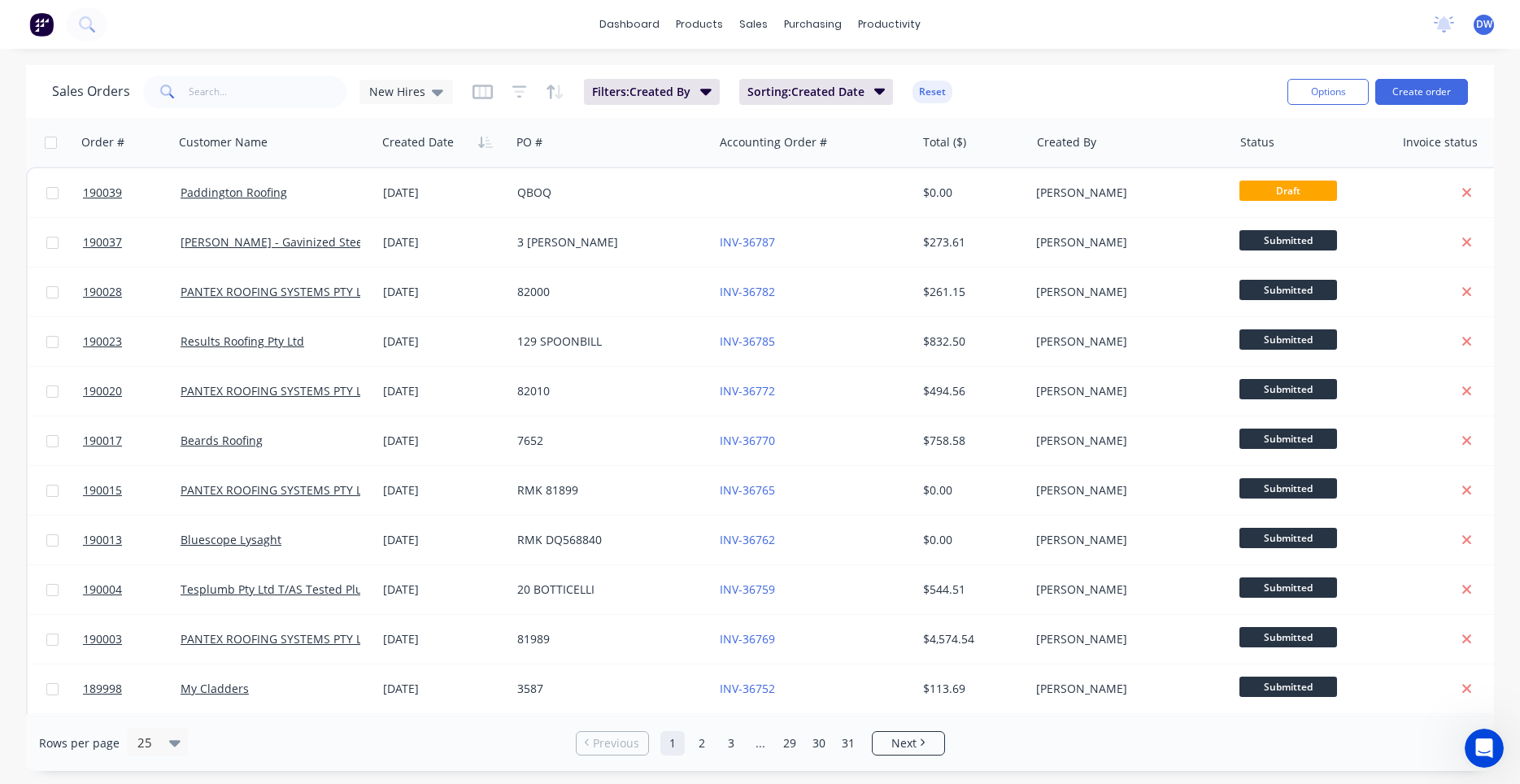
click at [1481, 27] on span "DW" at bounding box center [1485, 24] width 16 height 15
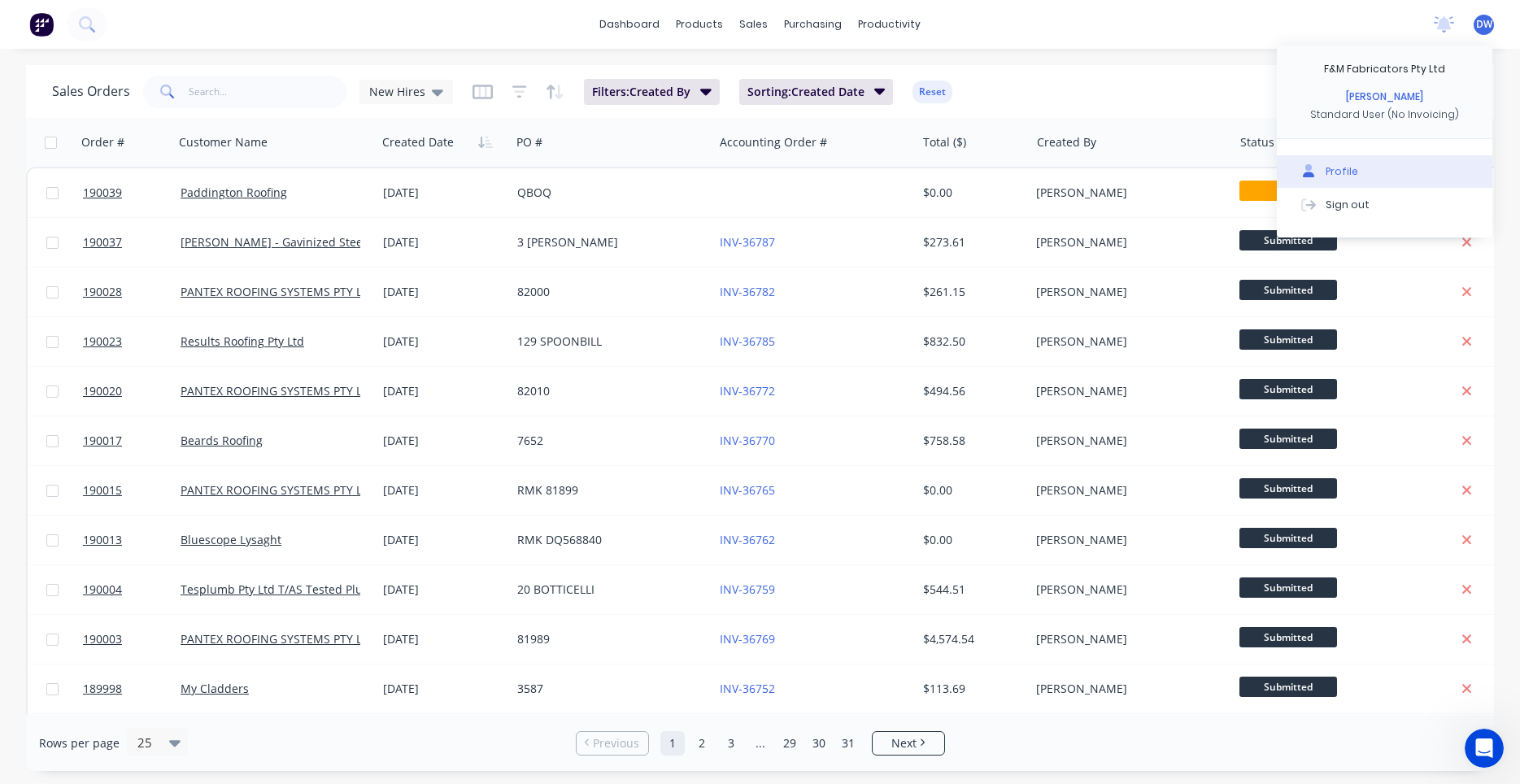
click at [1347, 164] on button "Profile" at bounding box center [1385, 171] width 216 height 33
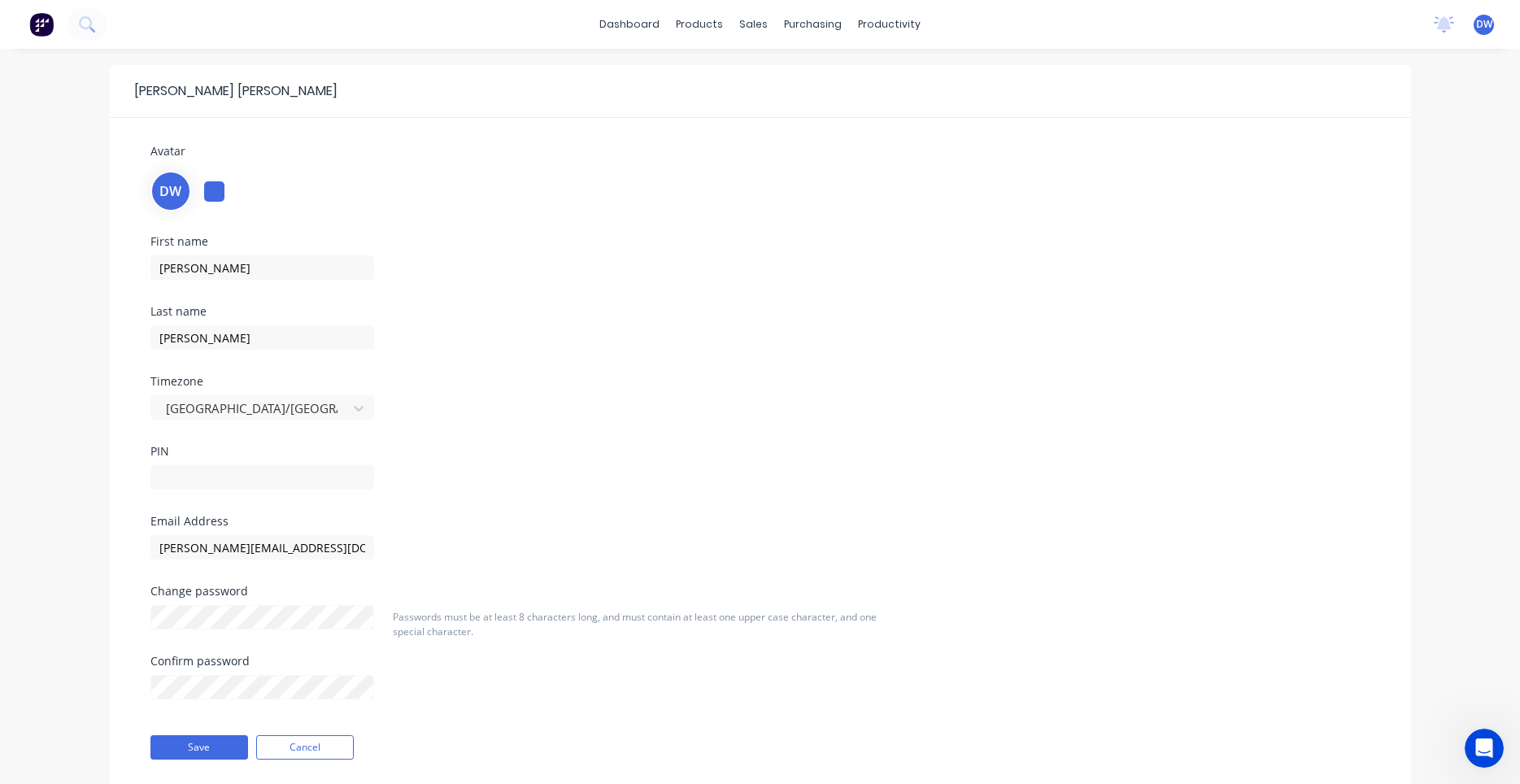
click at [178, 190] on span "DW" at bounding box center [170, 191] width 22 height 19
click at [211, 191] on div at bounding box center [214, 191] width 20 height 20
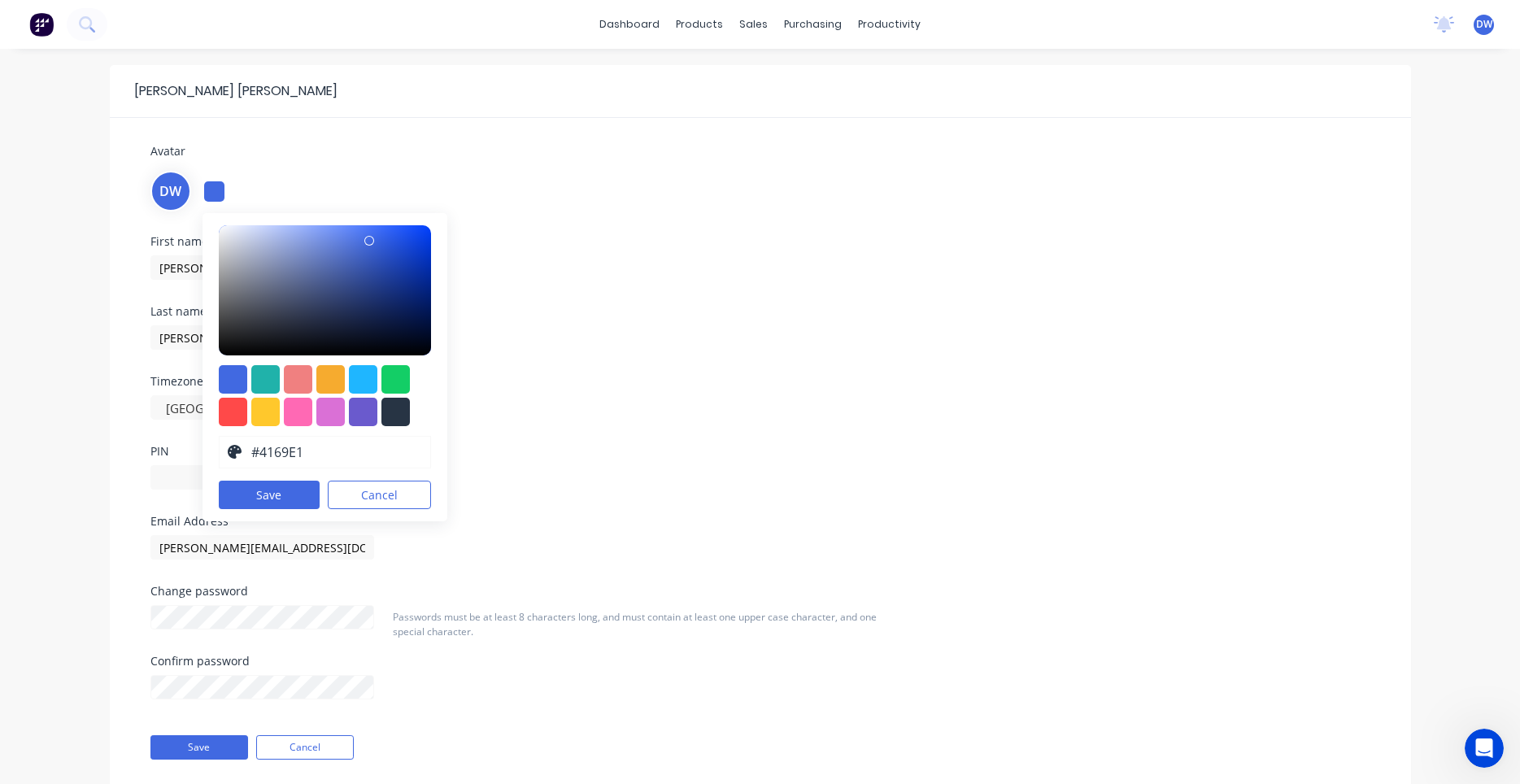
click at [273, 164] on div "Avatar DW #4169E1 hex #4169E1 Save Cancel" at bounding box center [760, 177] width 1220 height 69
click at [277, 167] on div "Avatar DW #4169E1 hex #4169E1 Save Cancel" at bounding box center [760, 177] width 1220 height 69
click at [382, 505] on button "Cancel" at bounding box center [379, 495] width 103 height 28
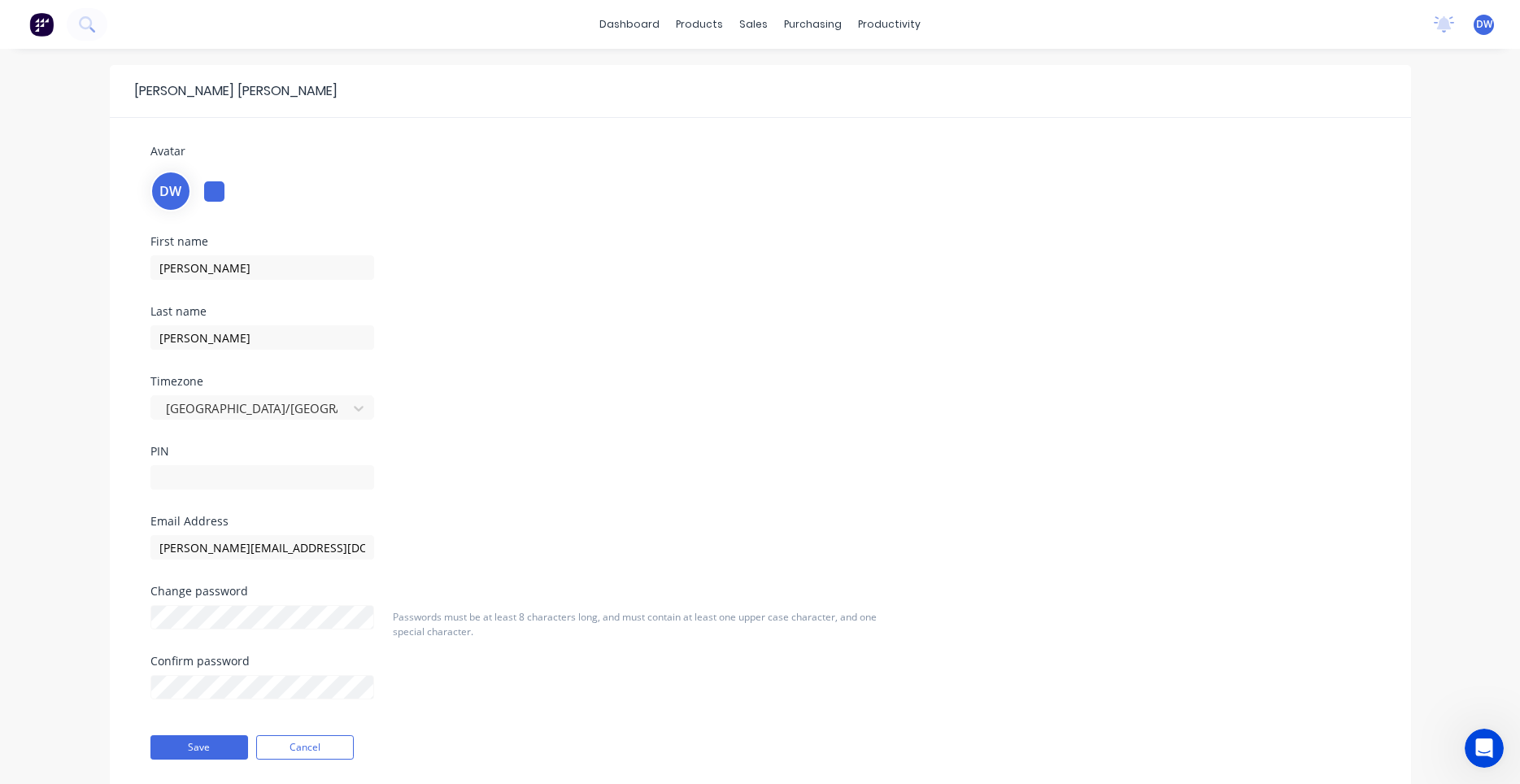
click at [172, 188] on span "DW" at bounding box center [170, 191] width 22 height 19
click at [211, 191] on div at bounding box center [214, 191] width 20 height 20
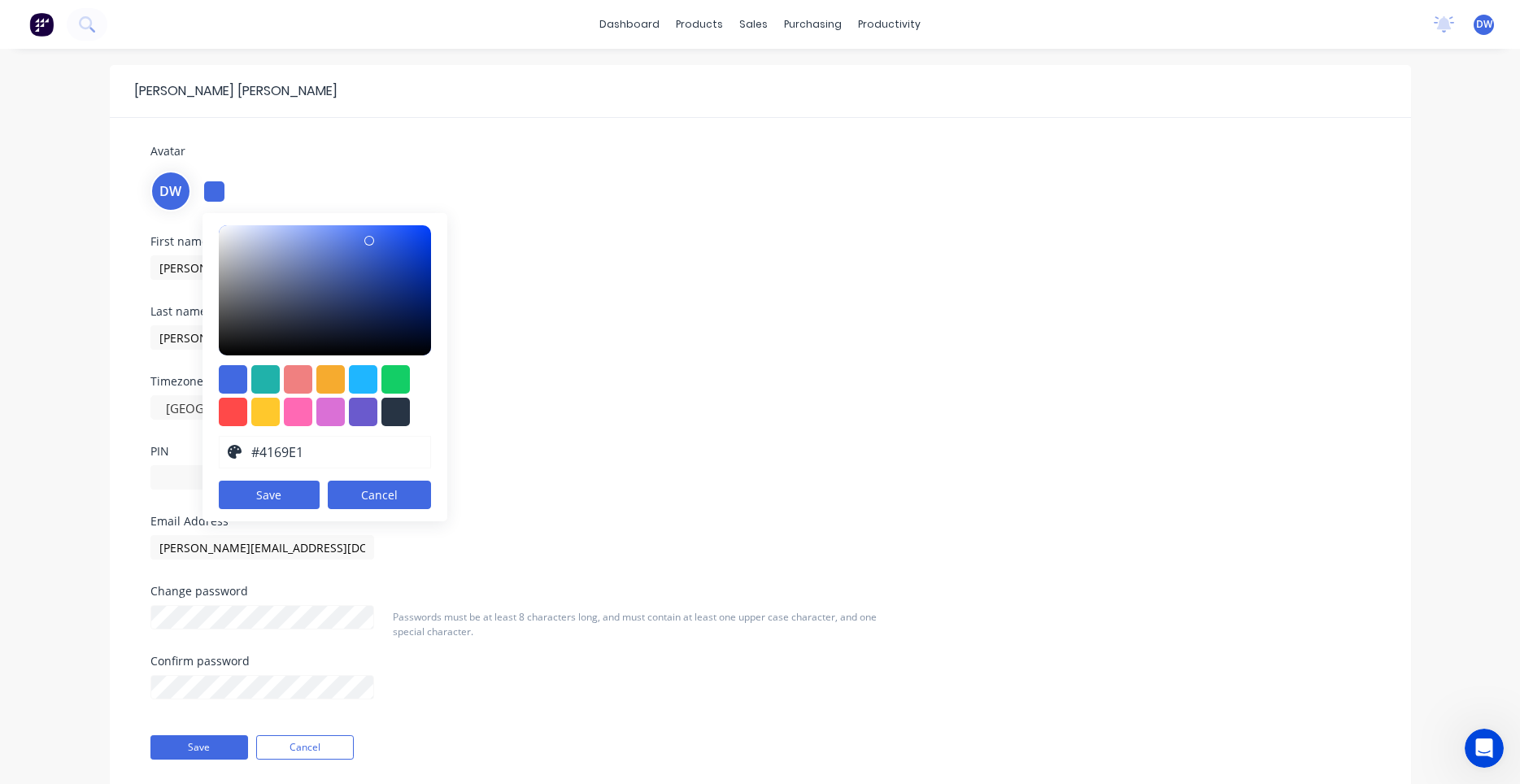
click at [352, 498] on button "Cancel" at bounding box center [379, 495] width 103 height 28
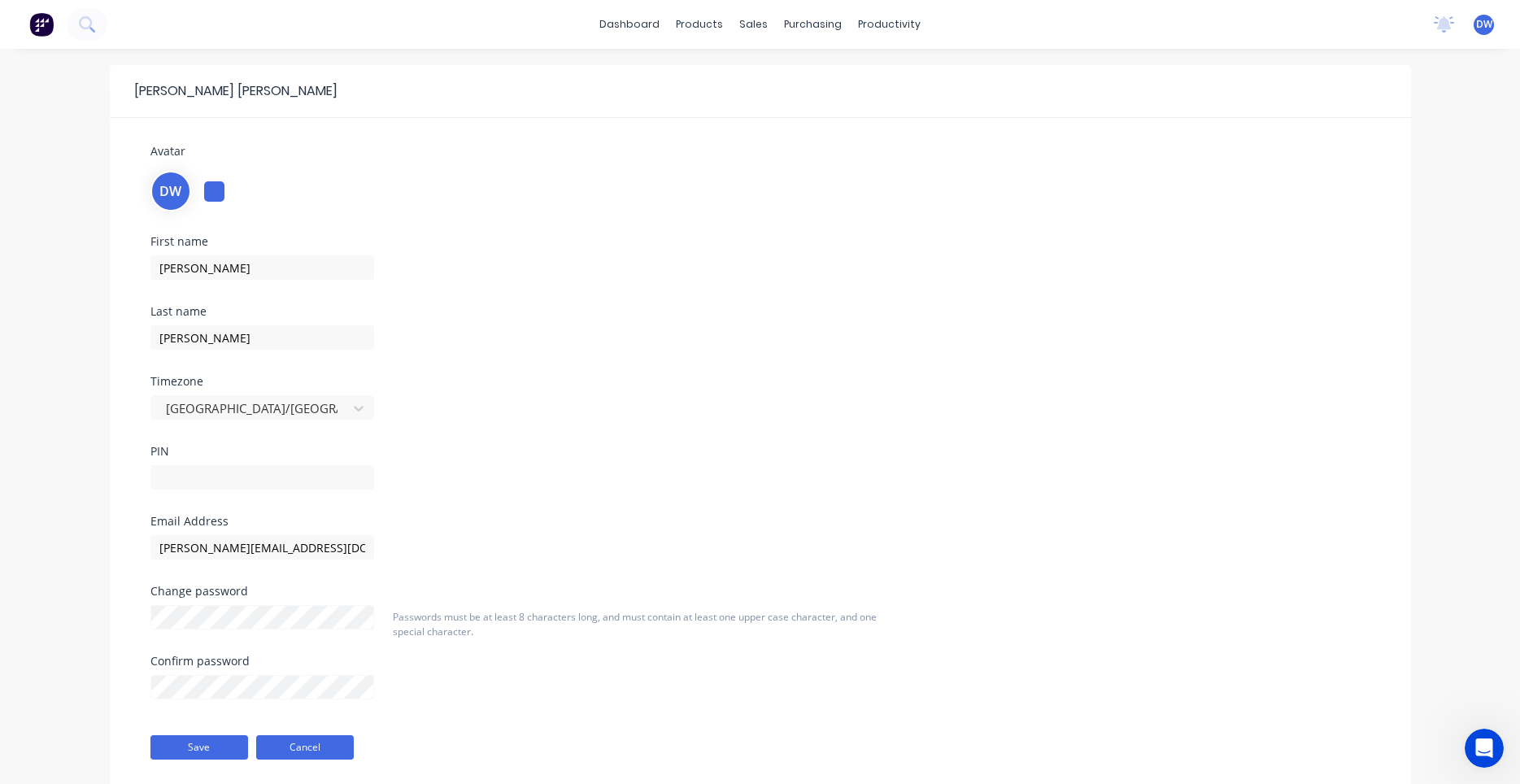
click at [331, 740] on button "Cancel" at bounding box center [305, 748] width 97 height 25
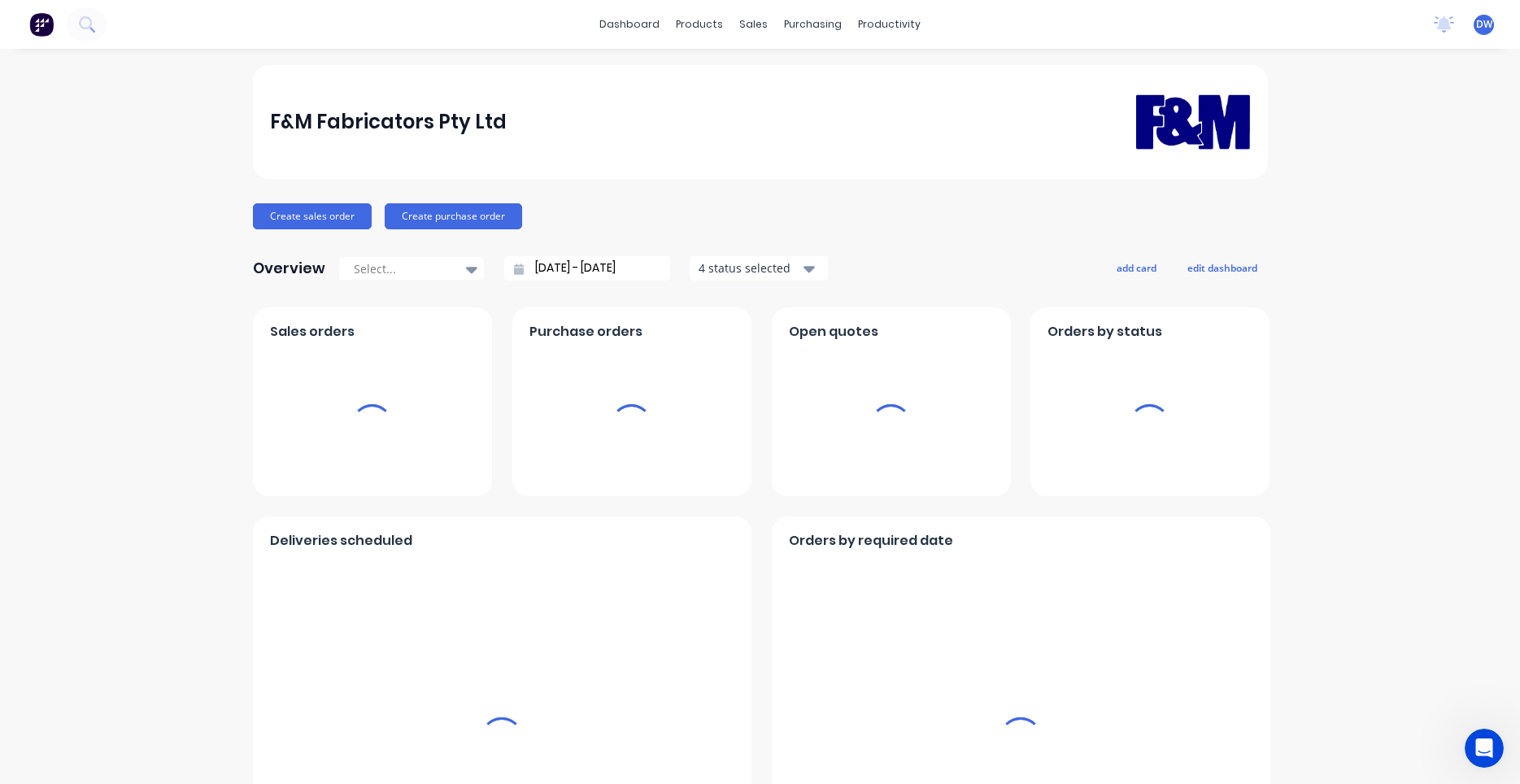
click at [48, 27] on img at bounding box center [42, 25] width 25 height 25
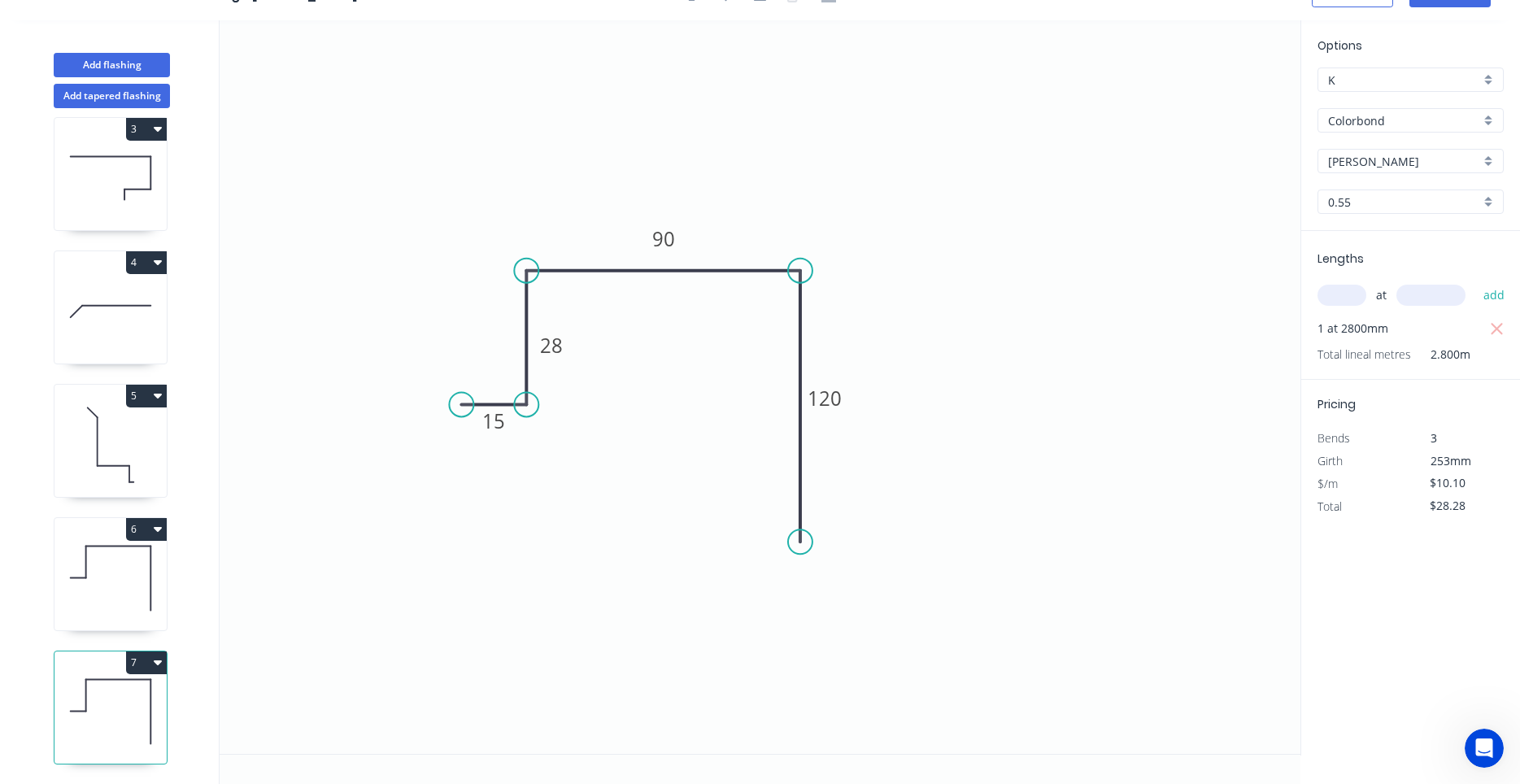
click at [127, 573] on icon at bounding box center [111, 578] width 112 height 104
type input "$56.56"
click at [137, 452] on icon at bounding box center [111, 445] width 112 height 104
type input "$12.66"
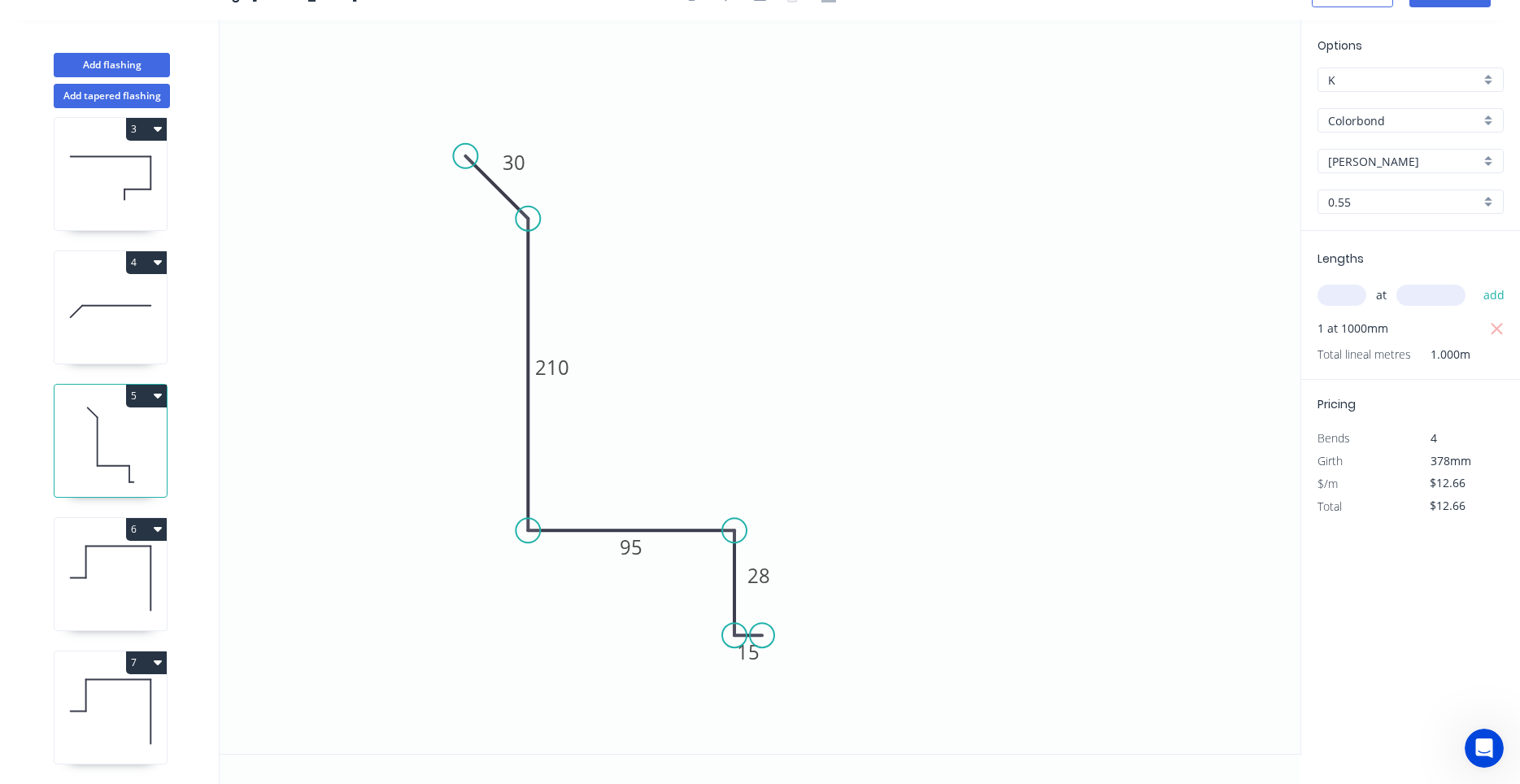
scroll to position [127, 0]
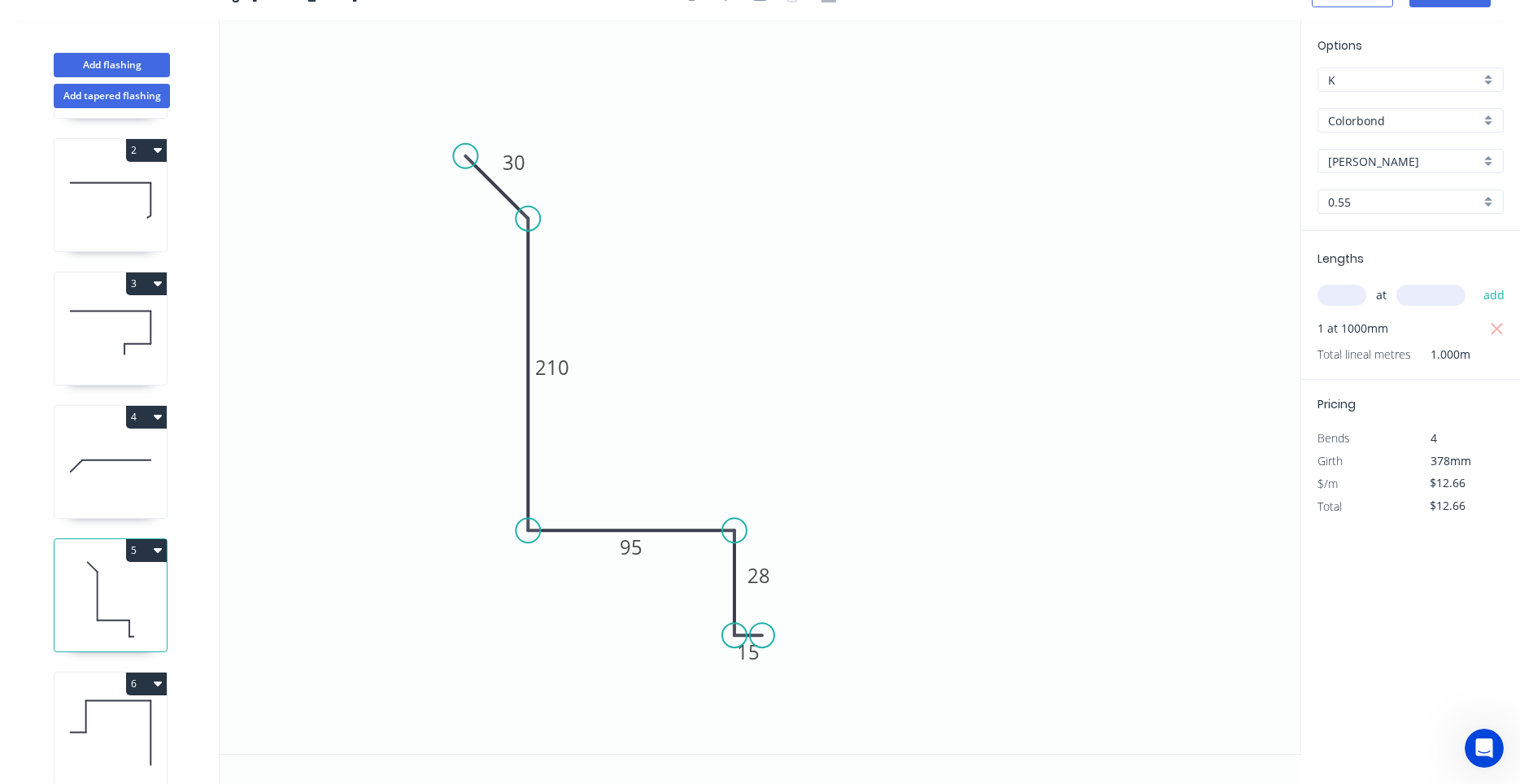
click at [109, 470] on icon at bounding box center [111, 466] width 112 height 104
type input "$8.65"
type input "$38.93"
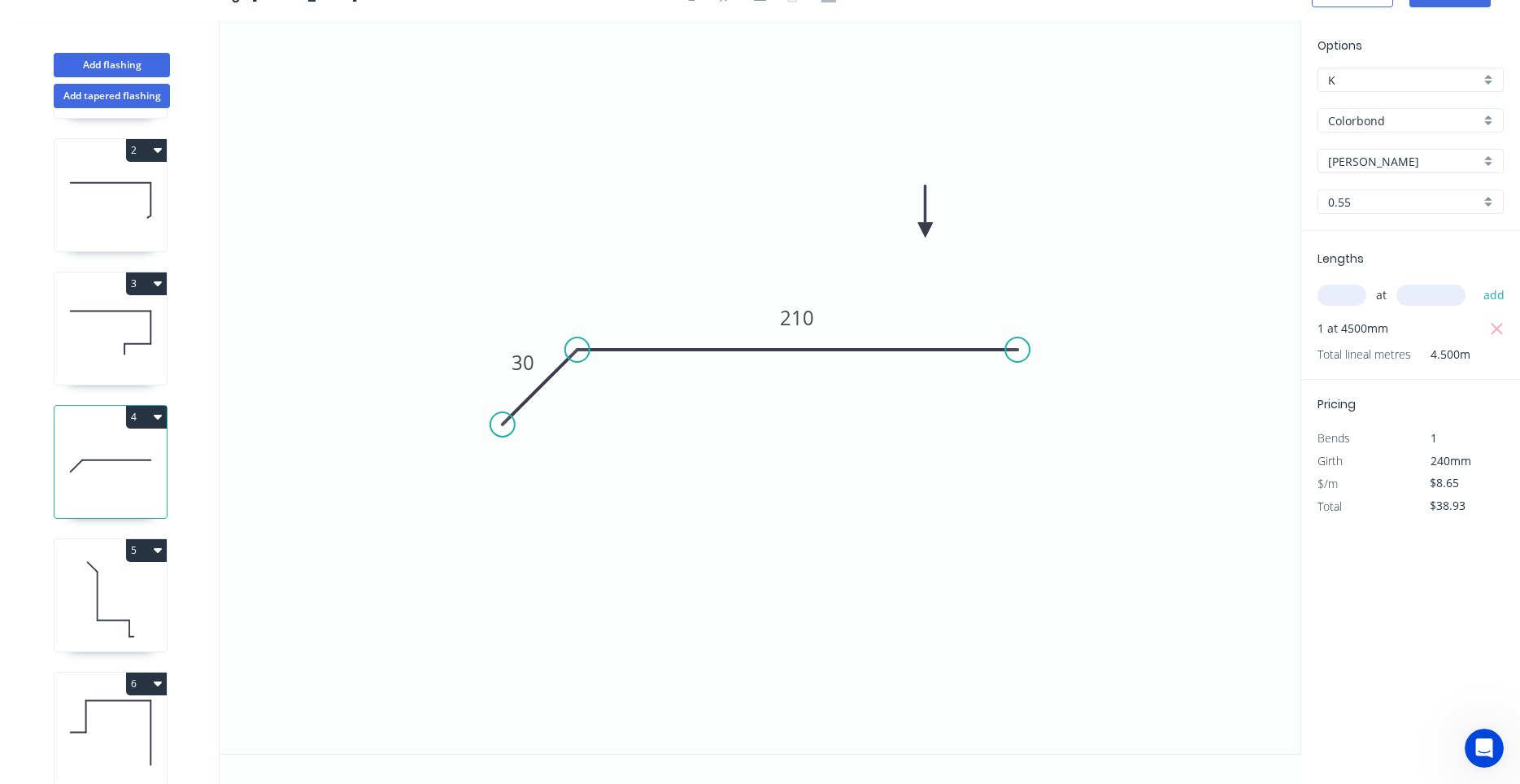
click at [100, 371] on icon at bounding box center [111, 332] width 112 height 104
type input "$11.94"
type input "$40.60"
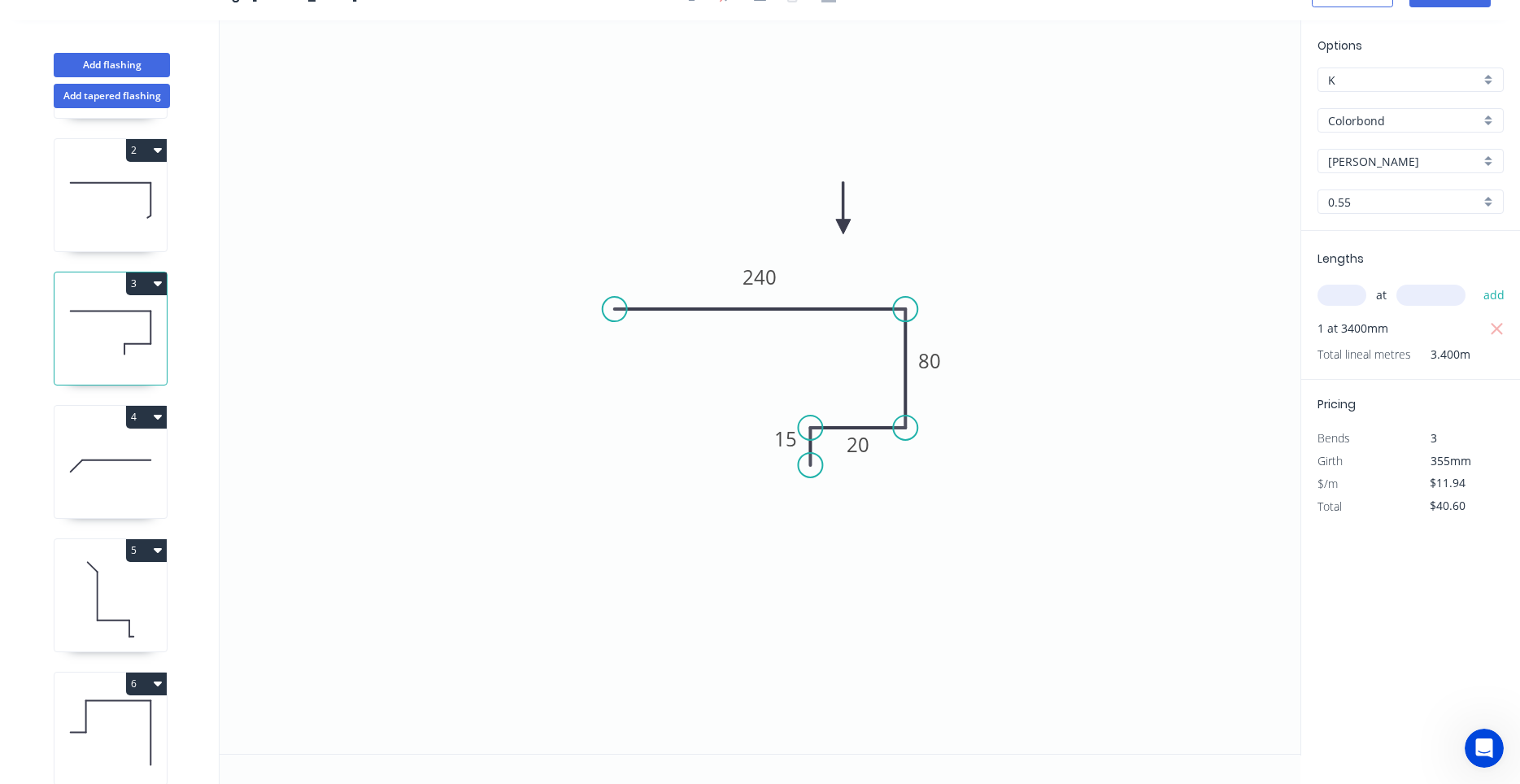
click at [96, 472] on icon at bounding box center [111, 466] width 112 height 104
type input "$8.65"
type input "$38.93"
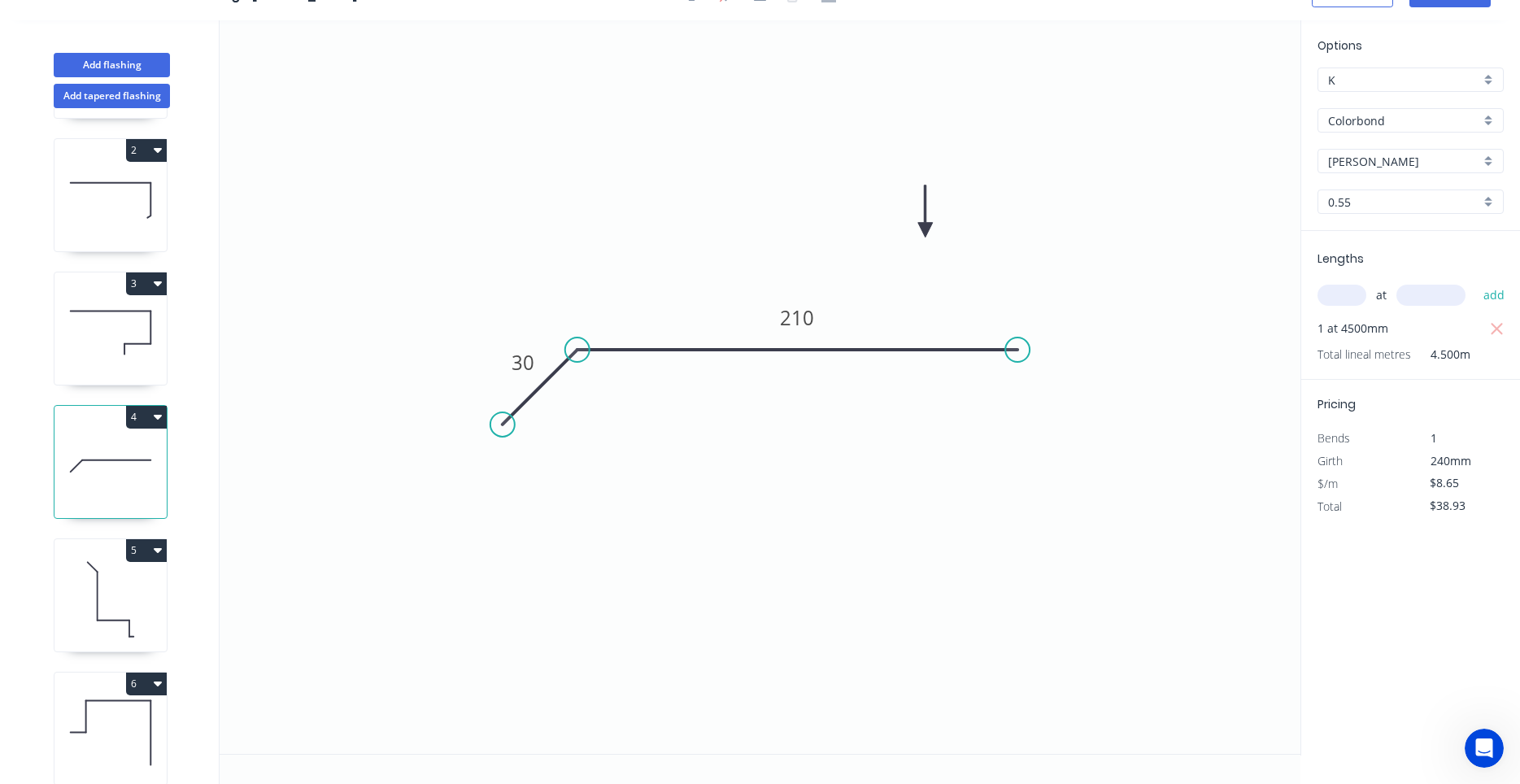
click at [96, 593] on icon at bounding box center [111, 599] width 112 height 104
type input "$12.66"
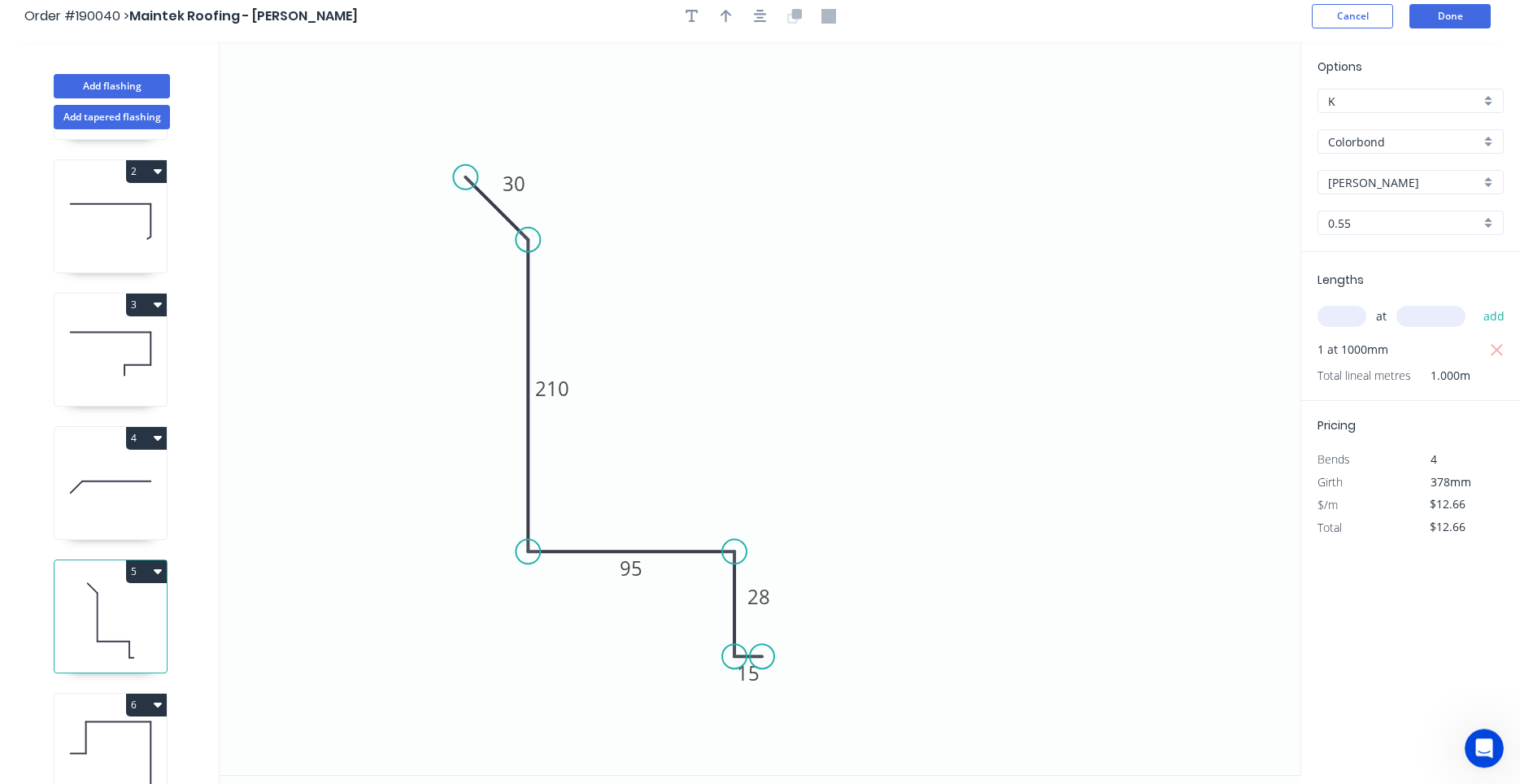
scroll to position [0, 0]
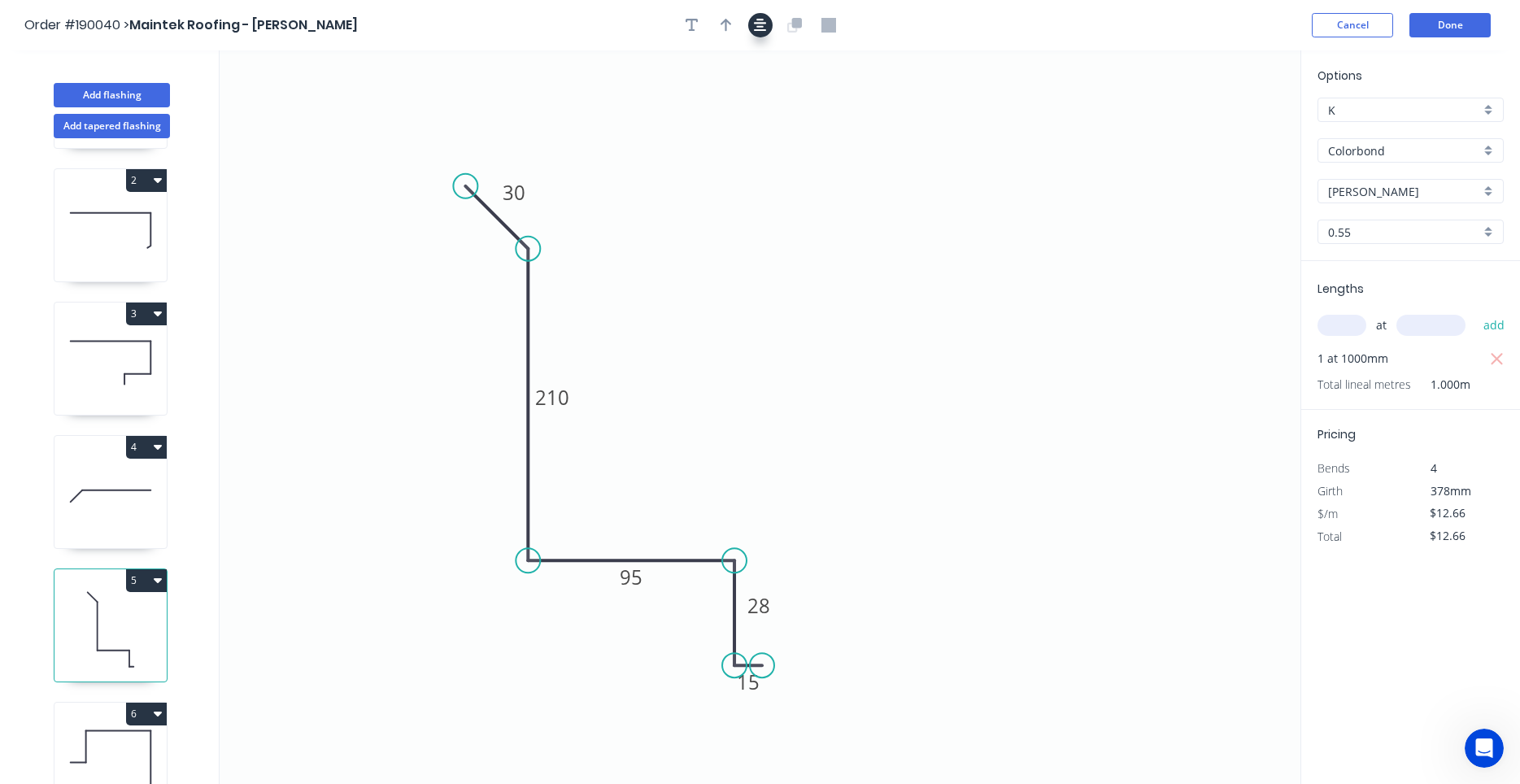
click at [752, 32] on button "button" at bounding box center [760, 26] width 25 height 25
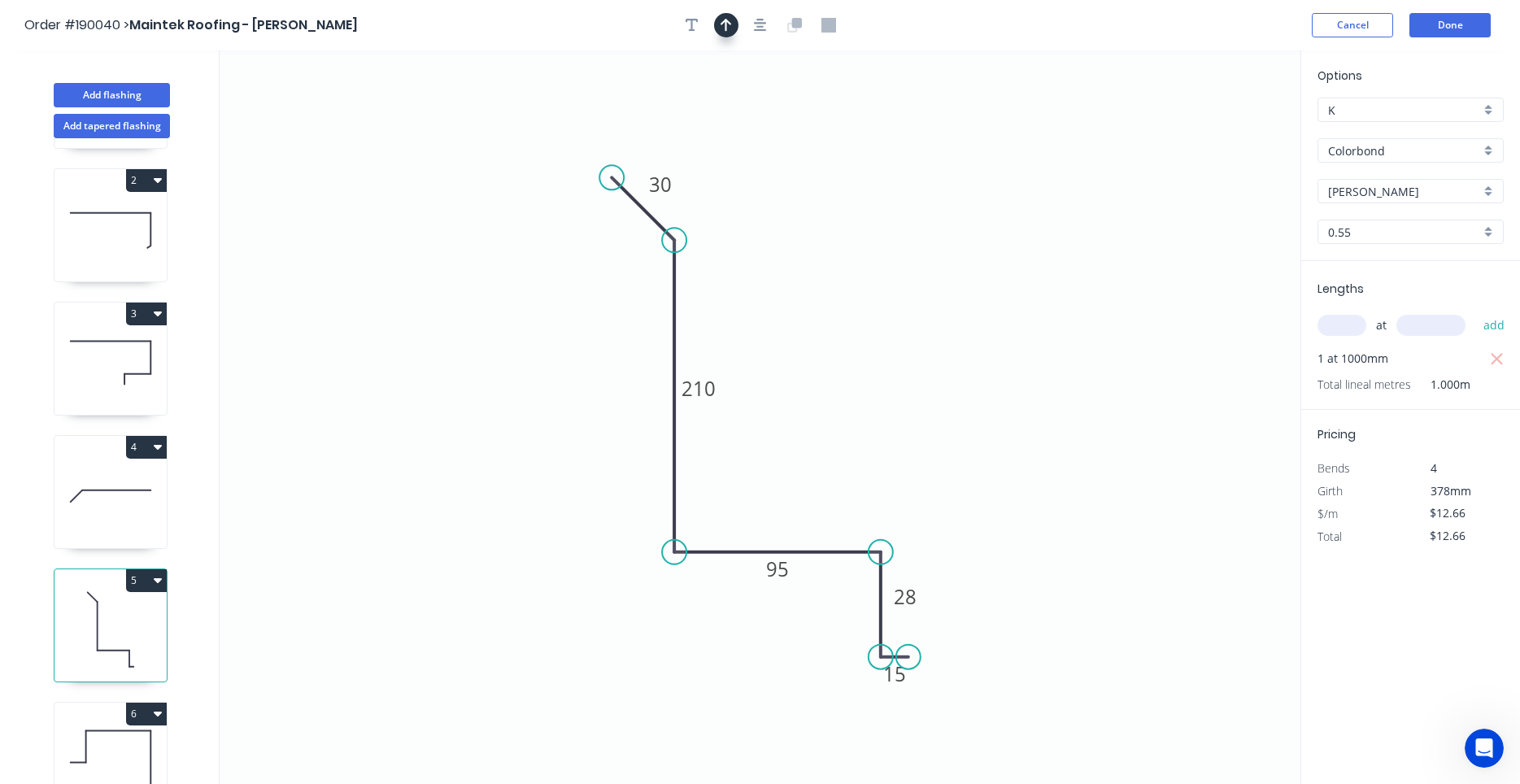
click at [737, 25] on button "button" at bounding box center [727, 26] width 25 height 25
drag, startPoint x: 1218, startPoint y: 125, endPoint x: 813, endPoint y: 420, distance: 501.0
click at [813, 420] on icon at bounding box center [813, 400] width 15 height 52
click at [165, 739] on icon at bounding box center [111, 763] width 112 height 104
type input "$10.10"
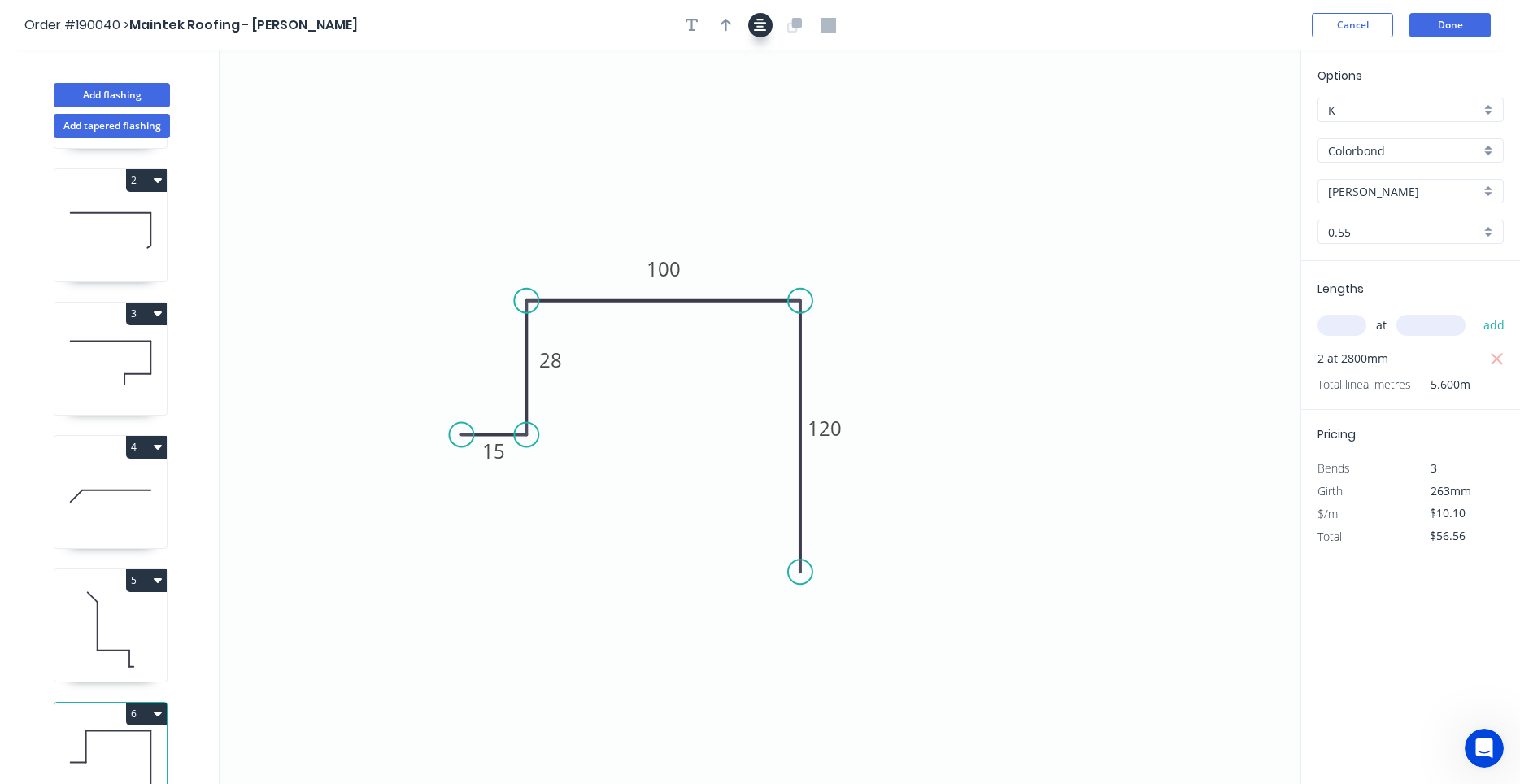
click at [757, 29] on button "button" at bounding box center [760, 26] width 25 height 25
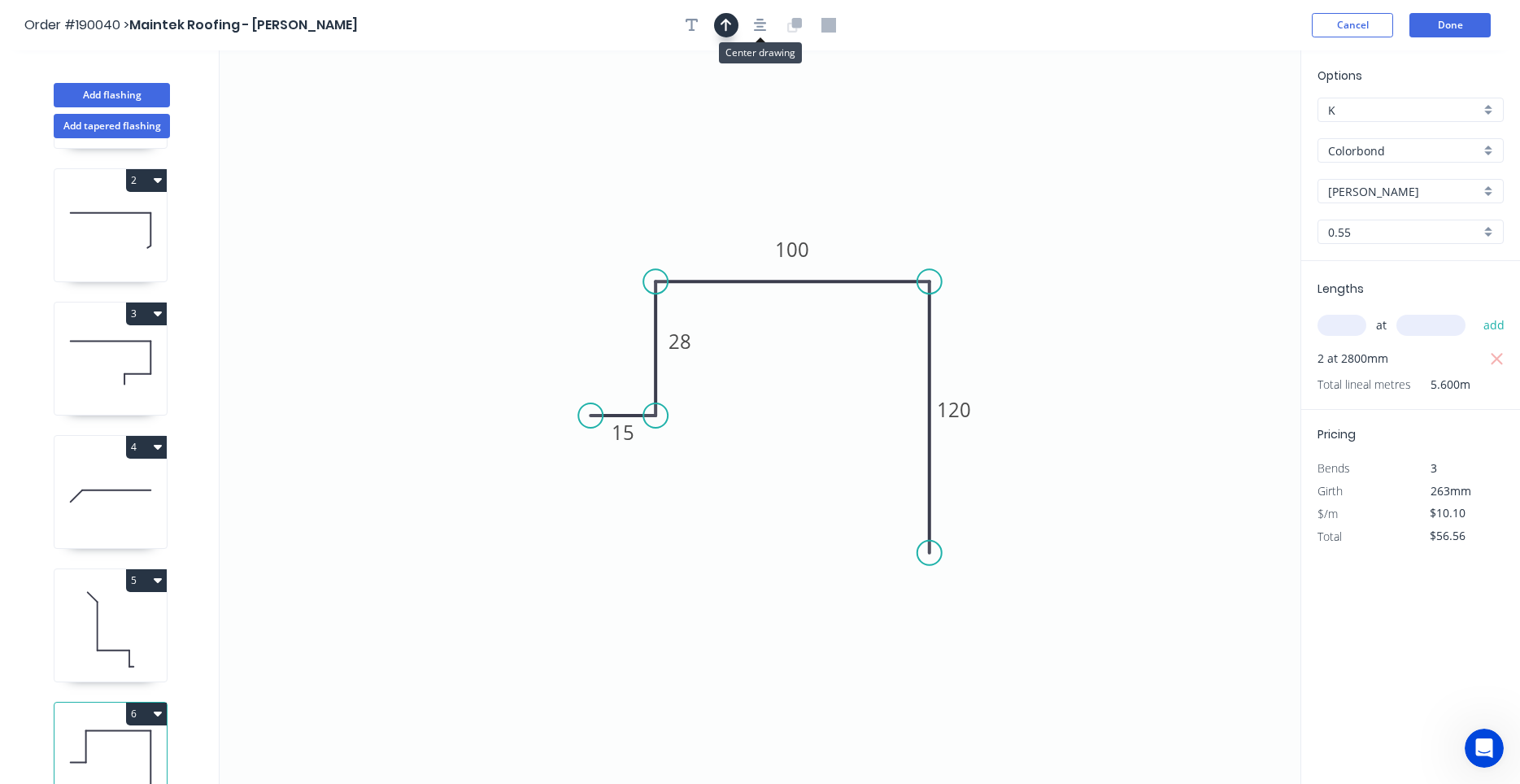
click at [737, 23] on button "button" at bounding box center [727, 26] width 25 height 25
drag, startPoint x: 1217, startPoint y: 124, endPoint x: 1012, endPoint y: 168, distance: 209.7
click at [1011, 170] on icon "0 15 28 100 120" at bounding box center [760, 417] width 1081 height 734
click at [1224, 125] on icon "0 15 28 100 120" at bounding box center [760, 417] width 1081 height 734
click at [1220, 126] on icon at bounding box center [1233, 112] width 47 height 47
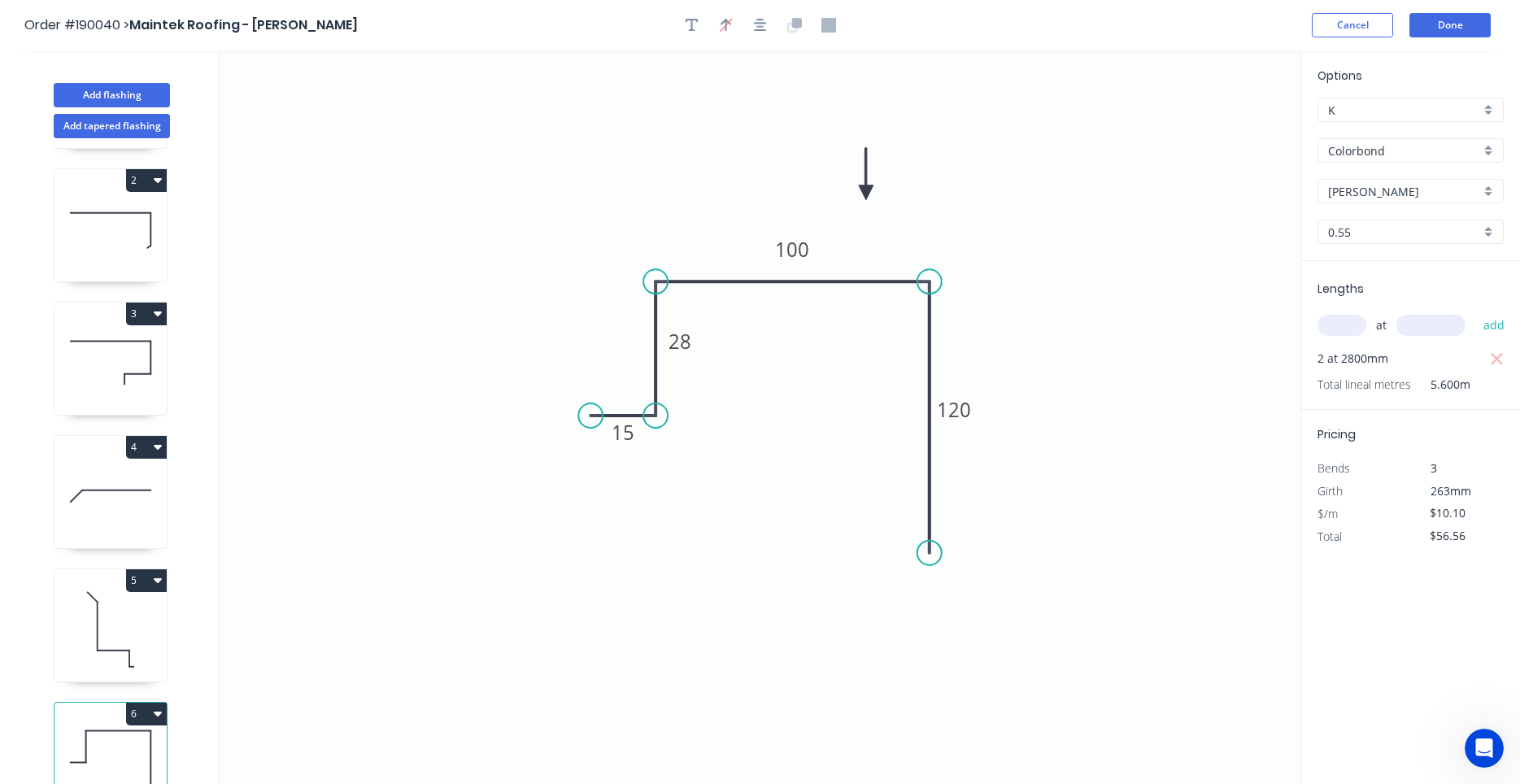
drag, startPoint x: 1220, startPoint y: 126, endPoint x: 867, endPoint y: 193, distance: 359.3
click at [867, 193] on icon at bounding box center [866, 173] width 15 height 52
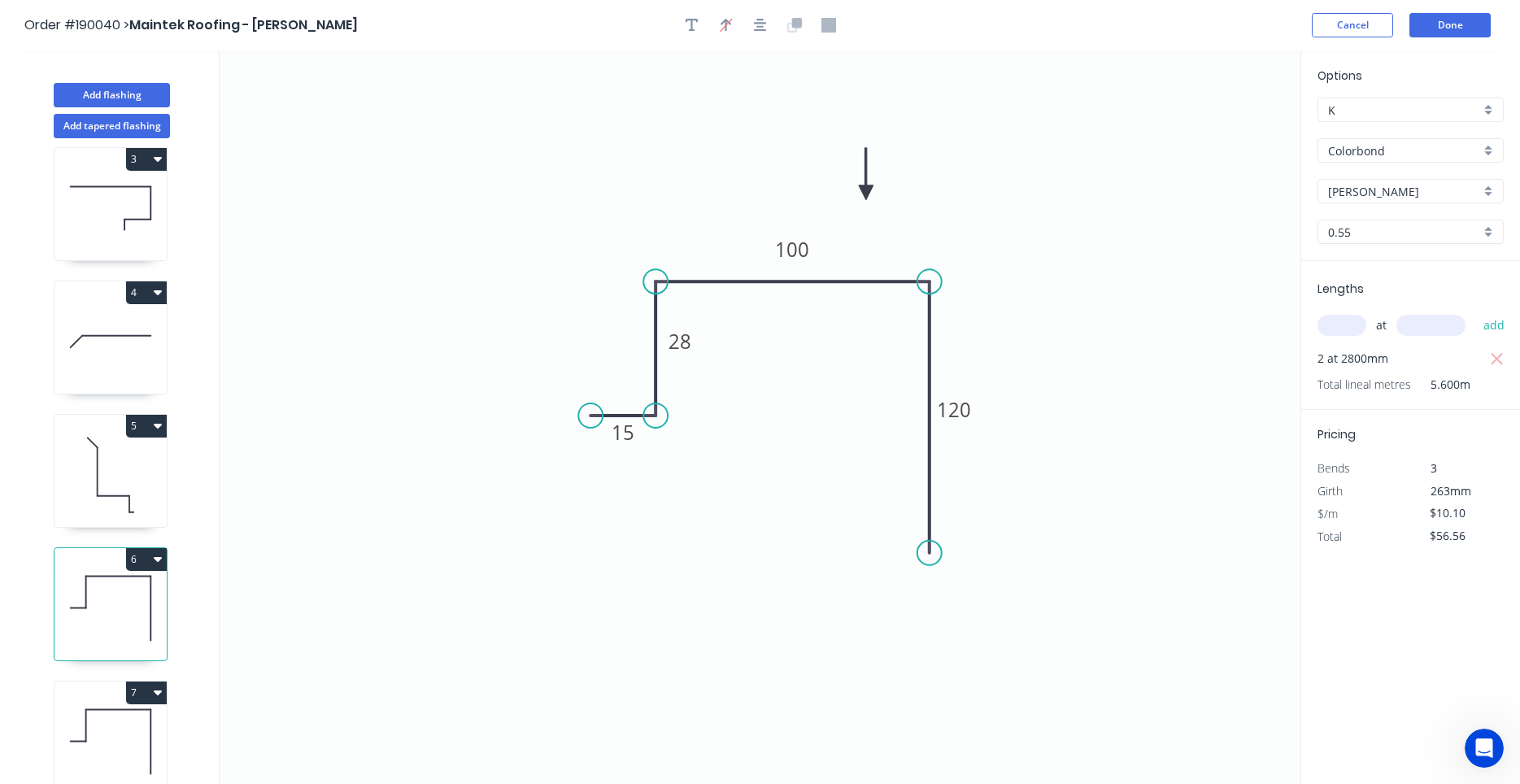
click at [98, 724] on icon at bounding box center [111, 742] width 112 height 104
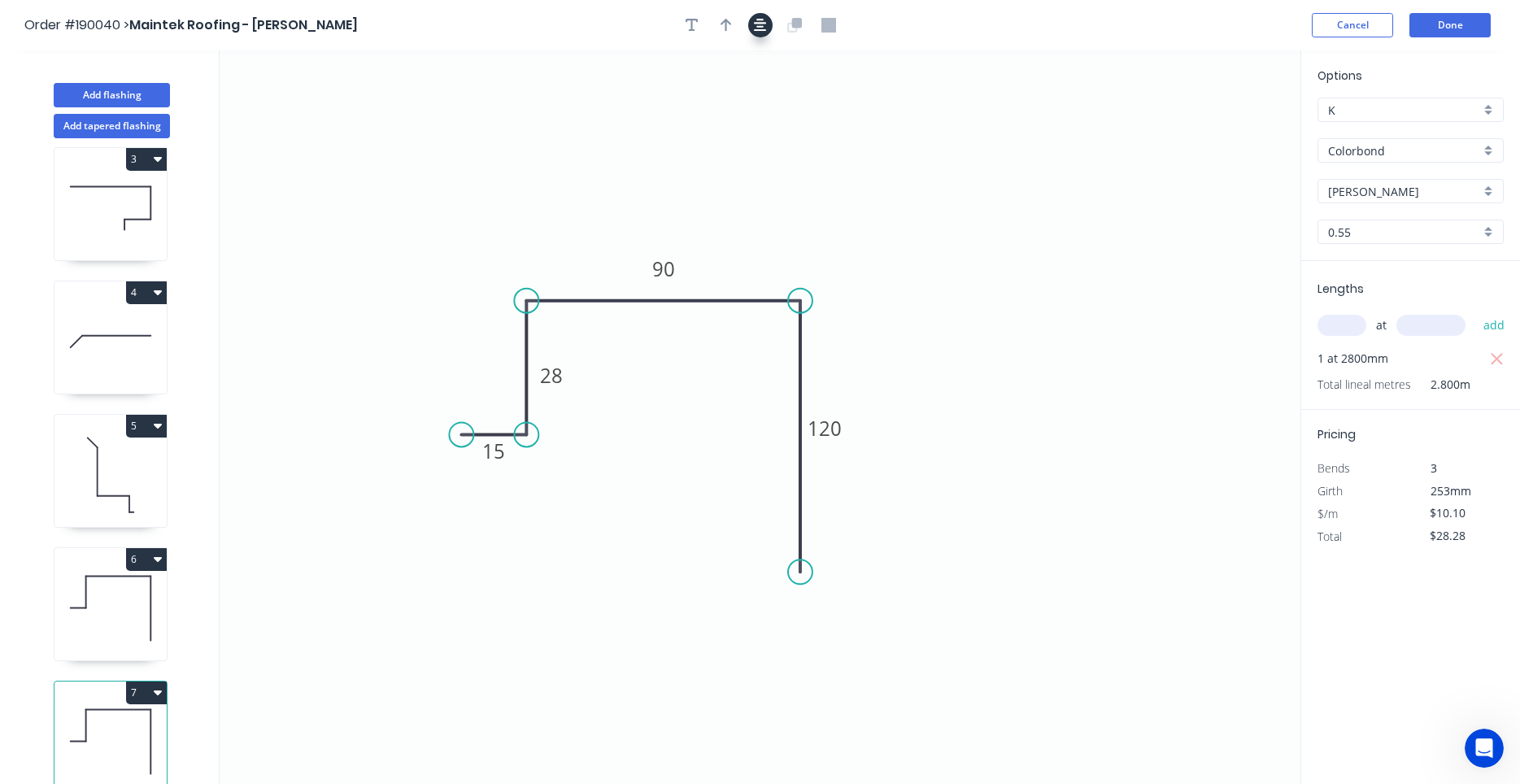
click at [766, 29] on icon "button" at bounding box center [760, 25] width 13 height 15
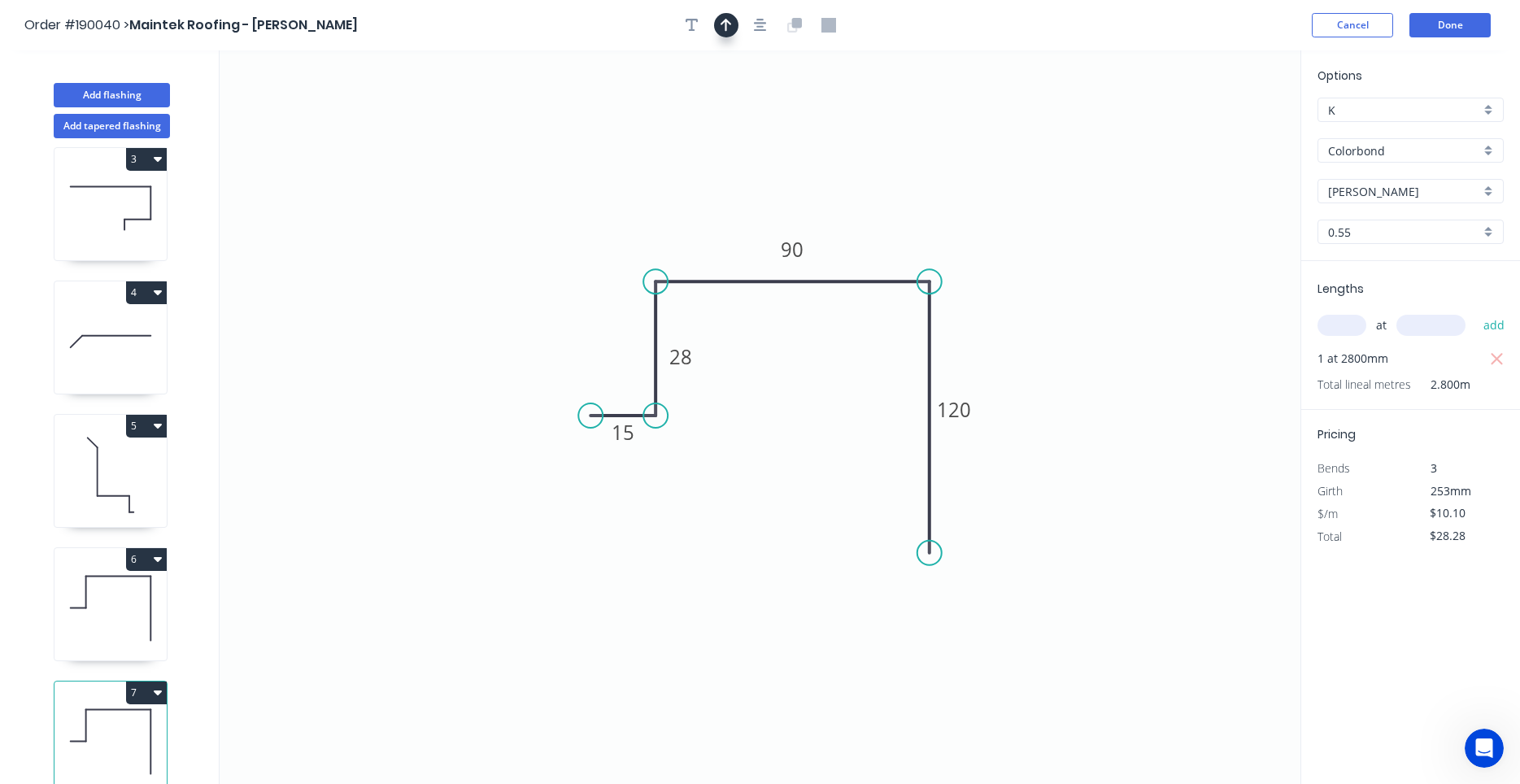
click at [732, 31] on button "button" at bounding box center [727, 26] width 25 height 25
drag, startPoint x: 1218, startPoint y: 127, endPoint x: 879, endPoint y: 166, distance: 341.2
click at [879, 166] on icon at bounding box center [879, 147] width 15 height 52
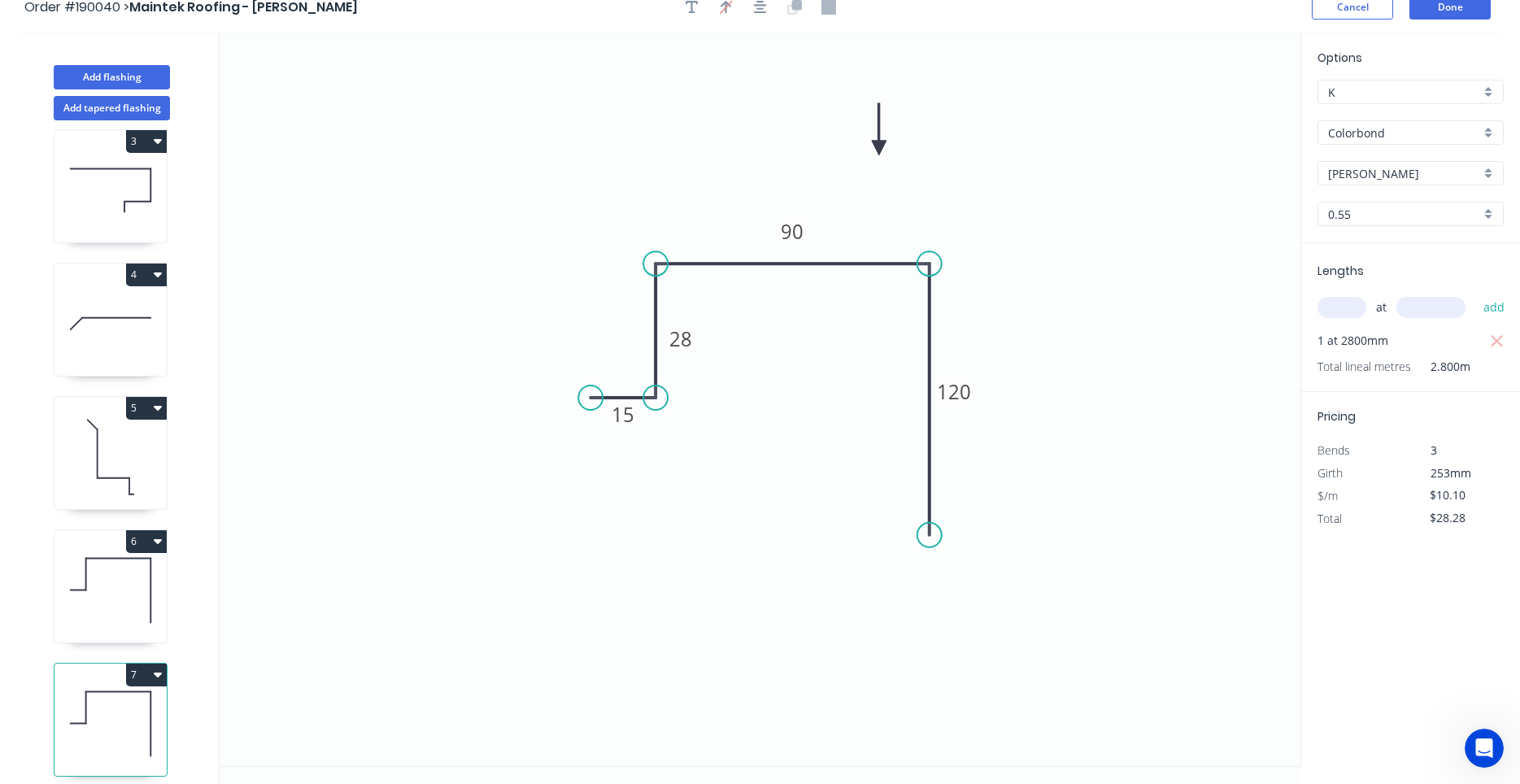
scroll to position [30, 0]
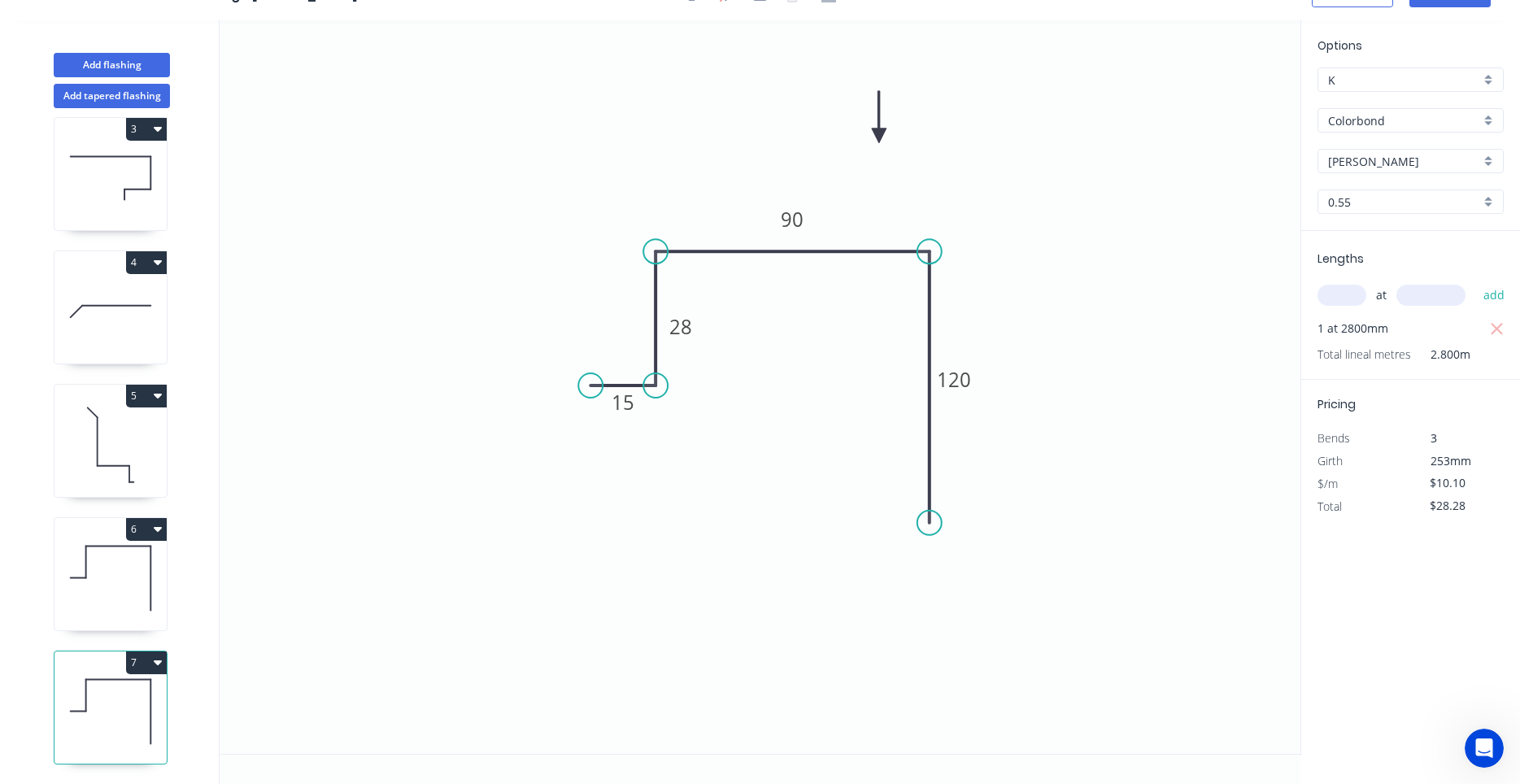
click at [136, 563] on icon at bounding box center [111, 578] width 112 height 104
click at [103, 700] on icon at bounding box center [111, 712] width 112 height 104
click at [118, 603] on icon at bounding box center [111, 578] width 112 height 104
click at [88, 725] on icon at bounding box center [111, 712] width 112 height 104
click at [101, 614] on icon at bounding box center [111, 578] width 112 height 104
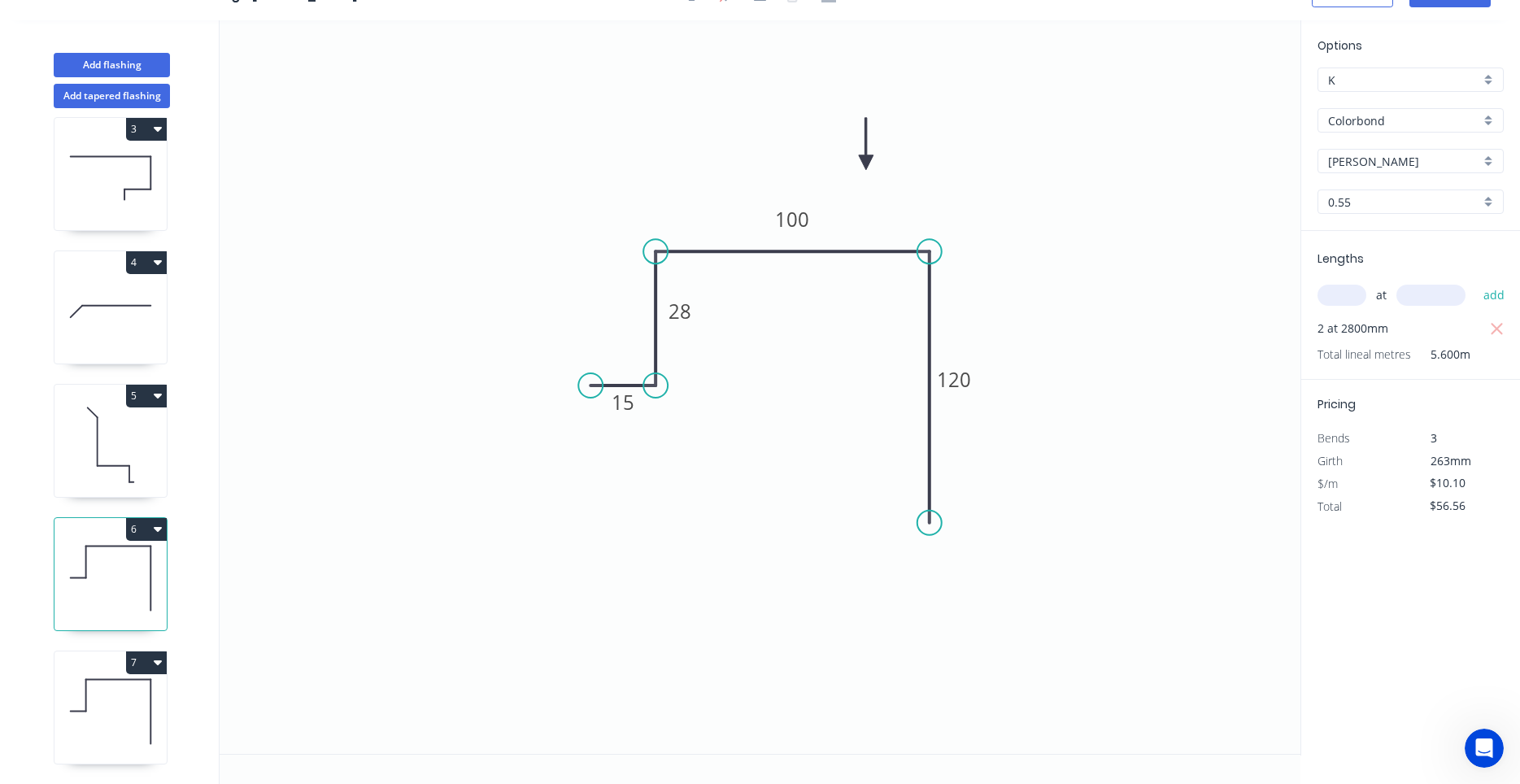
click at [93, 715] on icon at bounding box center [111, 712] width 112 height 104
type input "$28.28"
click at [115, 67] on button "Add flashing" at bounding box center [112, 65] width 117 height 25
type input "$0.00"
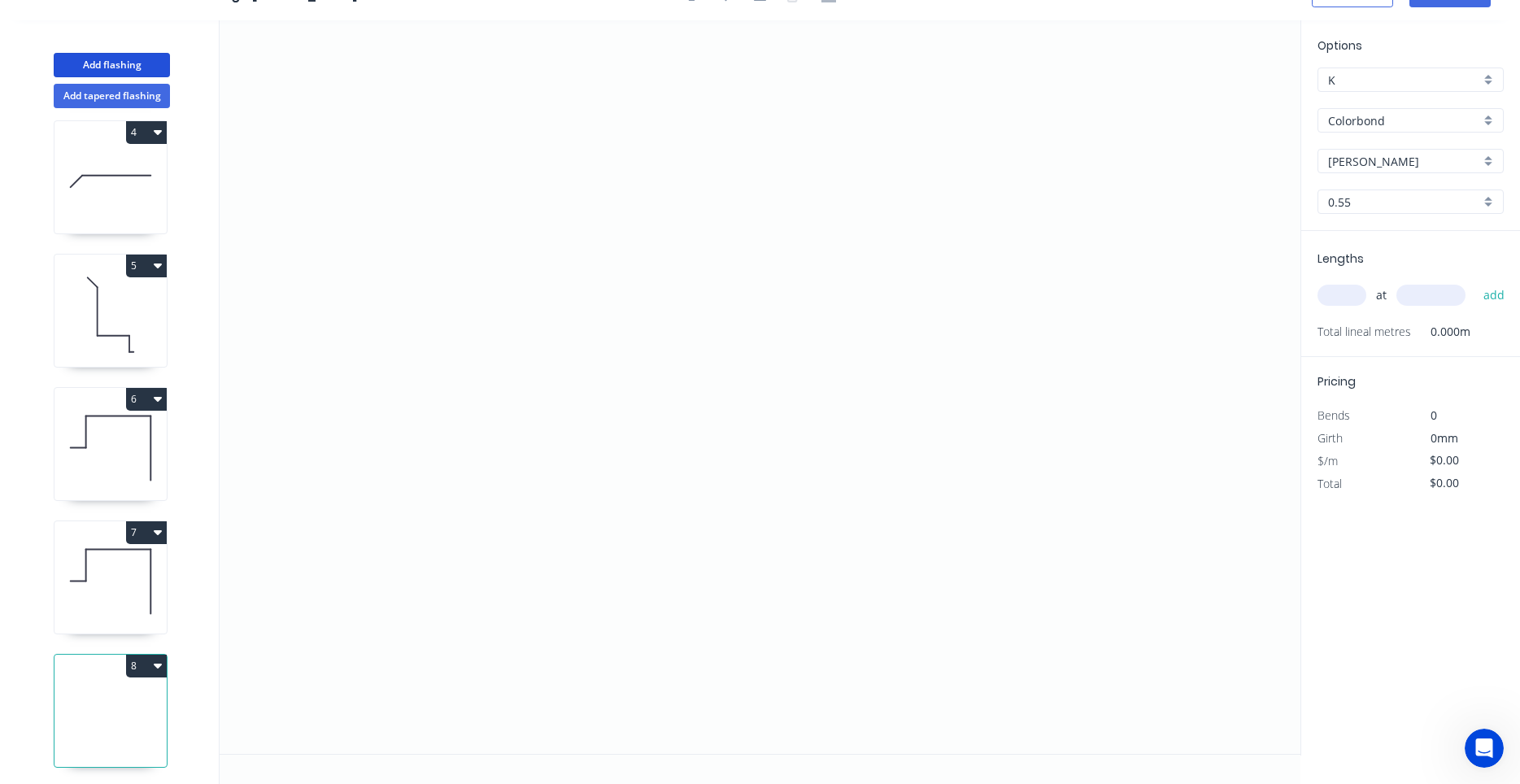
scroll to position [415, 0]
click at [112, 605] on icon at bounding box center [111, 578] width 112 height 104
type input "$10.10"
type input "$28.28"
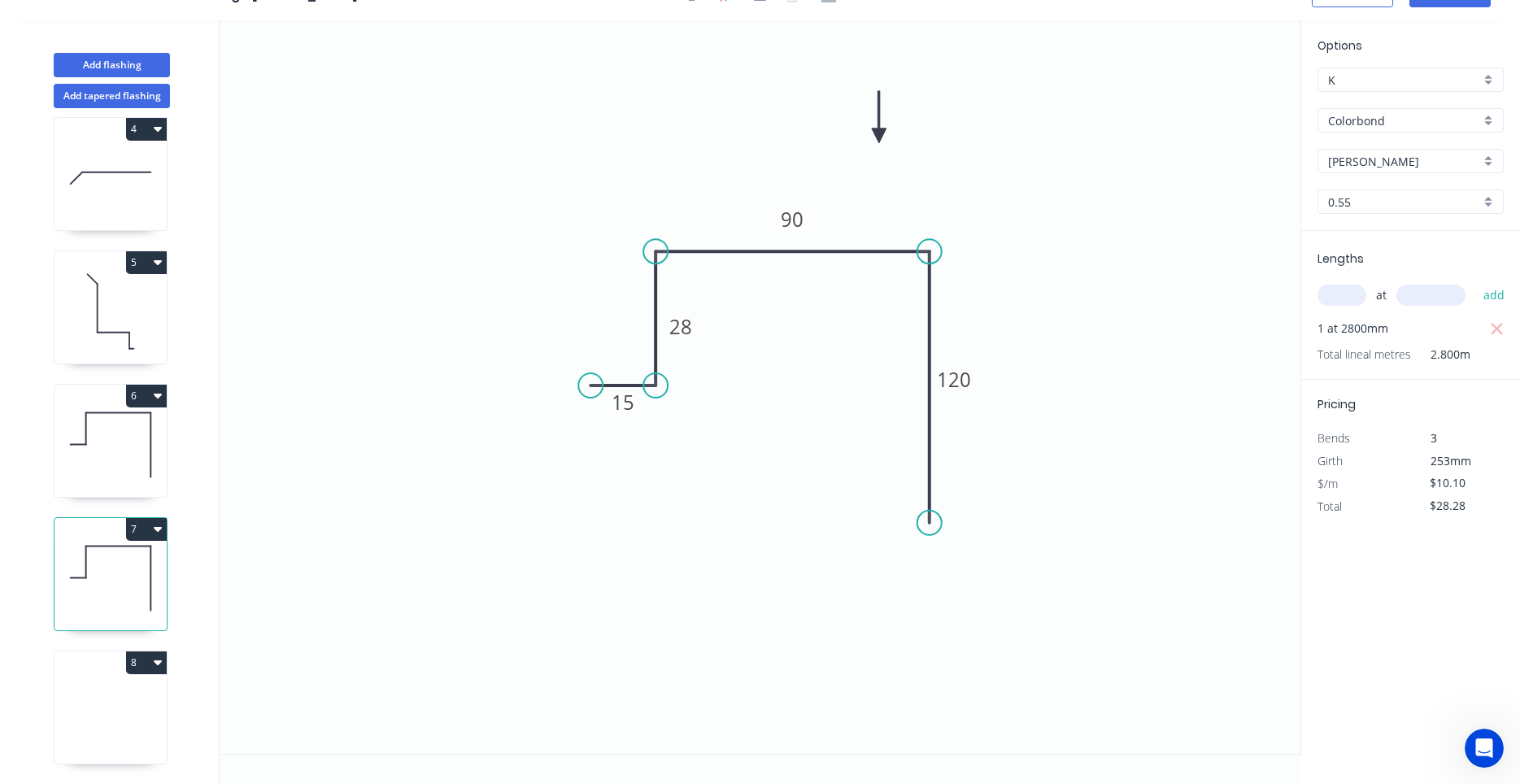
click at [107, 700] on icon at bounding box center [111, 712] width 112 height 104
type input "$0.00"
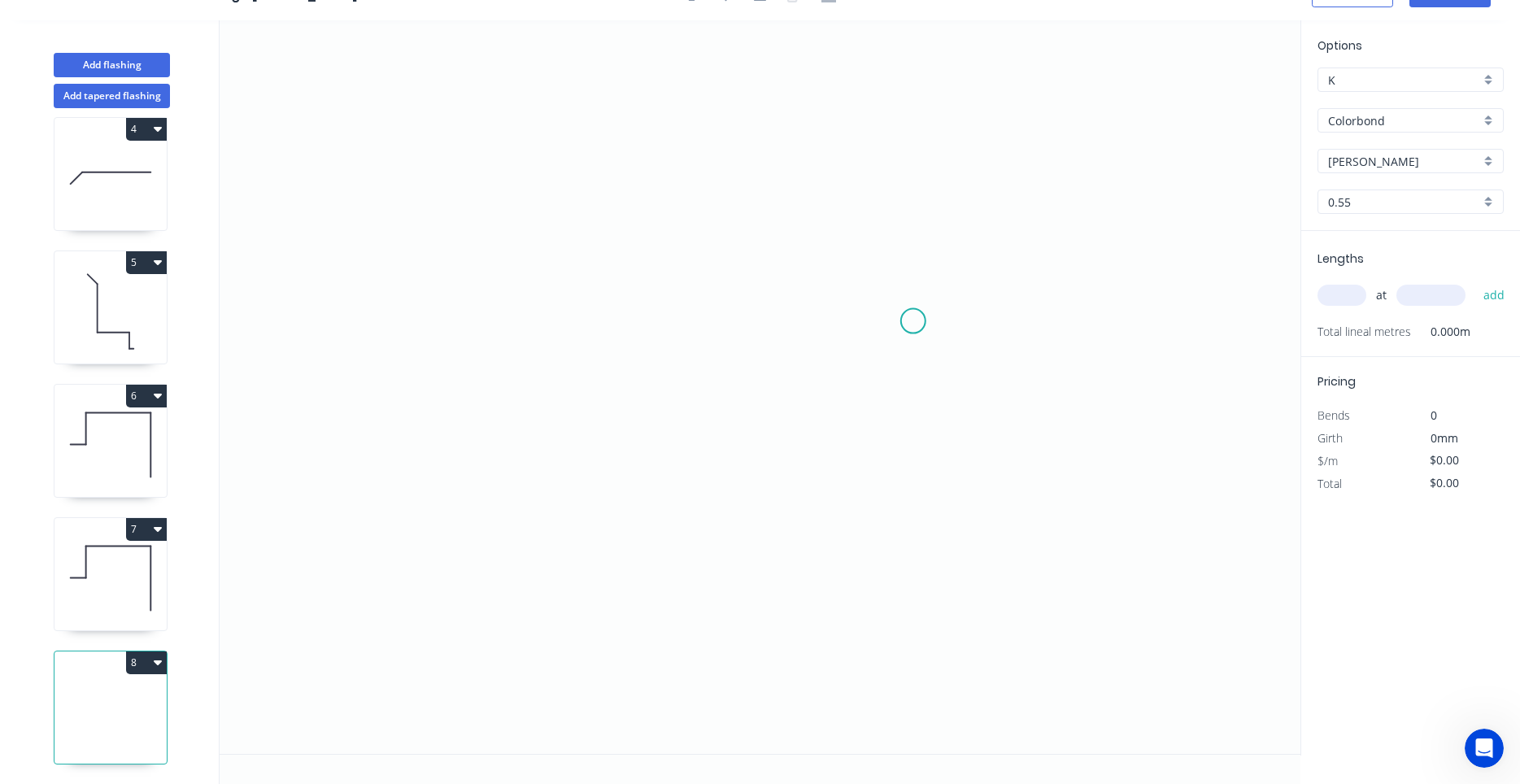
click at [913, 321] on icon "0" at bounding box center [760, 387] width 1081 height 734
click at [913, 256] on icon "0" at bounding box center [760, 387] width 1081 height 734
click at [519, 265] on icon "0 ?" at bounding box center [760, 387] width 1081 height 734
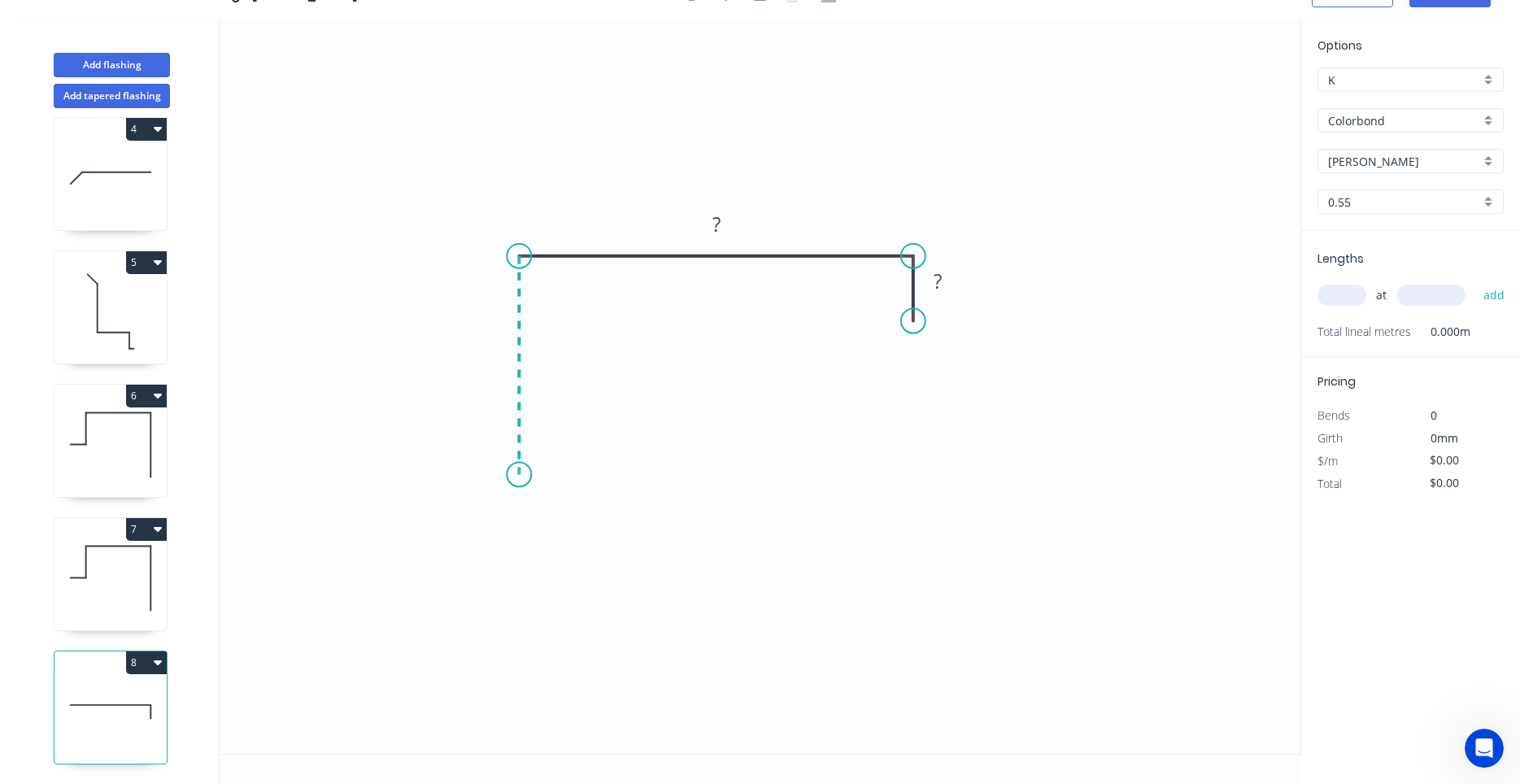
click at [513, 475] on icon "0 ? ?" at bounding box center [760, 387] width 1081 height 734
click at [571, 472] on icon "0 ? ? ?" at bounding box center [760, 387] width 1081 height 734
click at [570, 549] on icon "0 ? ? ? ?" at bounding box center [760, 387] width 1081 height 734
click at [570, 549] on circle at bounding box center [571, 548] width 25 height 25
click at [597, 509] on tspan "?" at bounding box center [595, 504] width 8 height 27
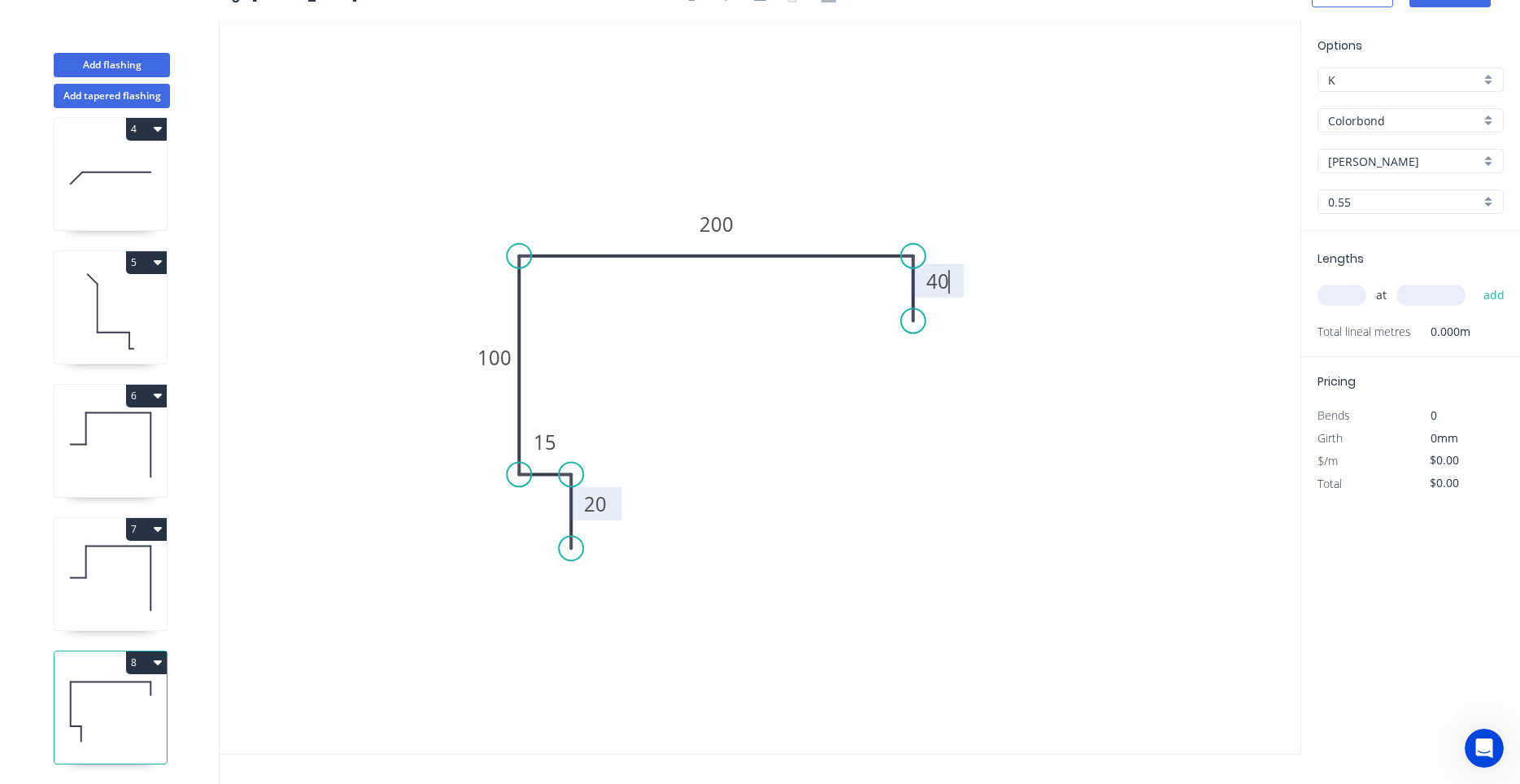
scroll to position [0, 0]
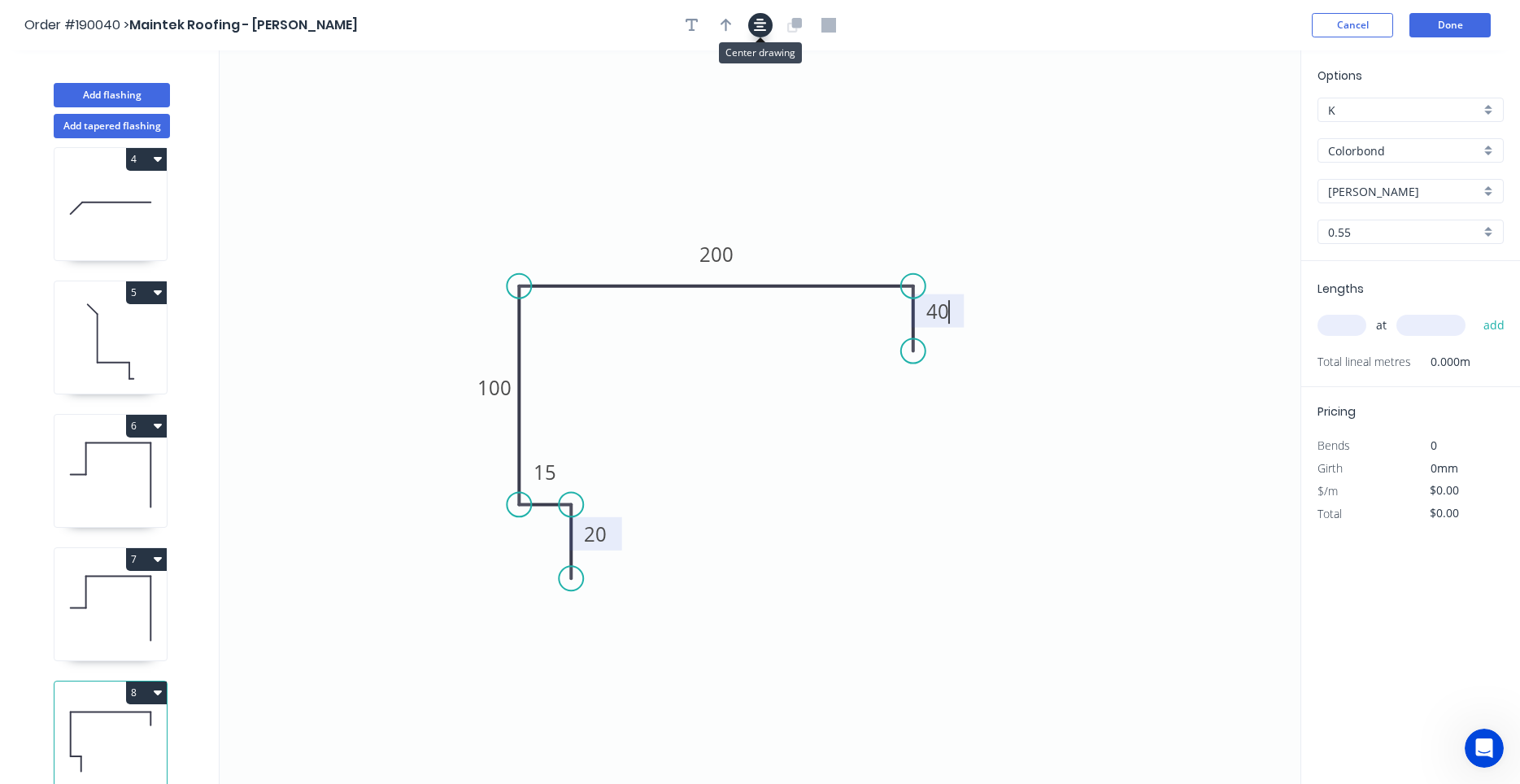
click at [770, 15] on button "button" at bounding box center [760, 26] width 25 height 25
type input "$12.66"
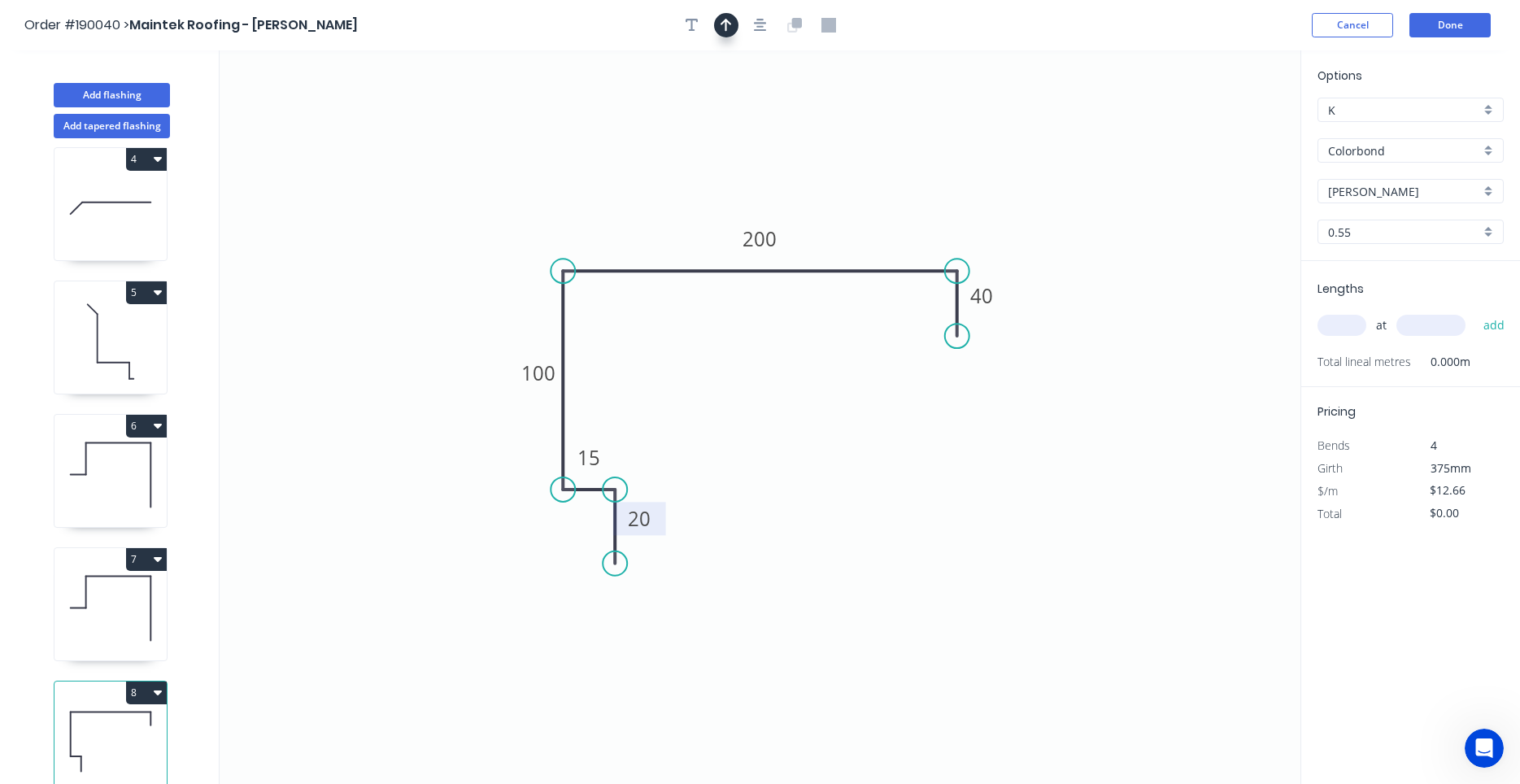
click at [730, 28] on icon "button" at bounding box center [726, 25] width 11 height 15
click at [1213, 134] on icon "0 20 15 100 200 40" at bounding box center [760, 417] width 1081 height 734
drag, startPoint x: 1217, startPoint y: 133, endPoint x: 899, endPoint y: 176, distance: 320.9
click at [899, 176] on icon at bounding box center [905, 154] width 15 height 52
click at [1343, 331] on input "text" at bounding box center [1341, 325] width 49 height 21
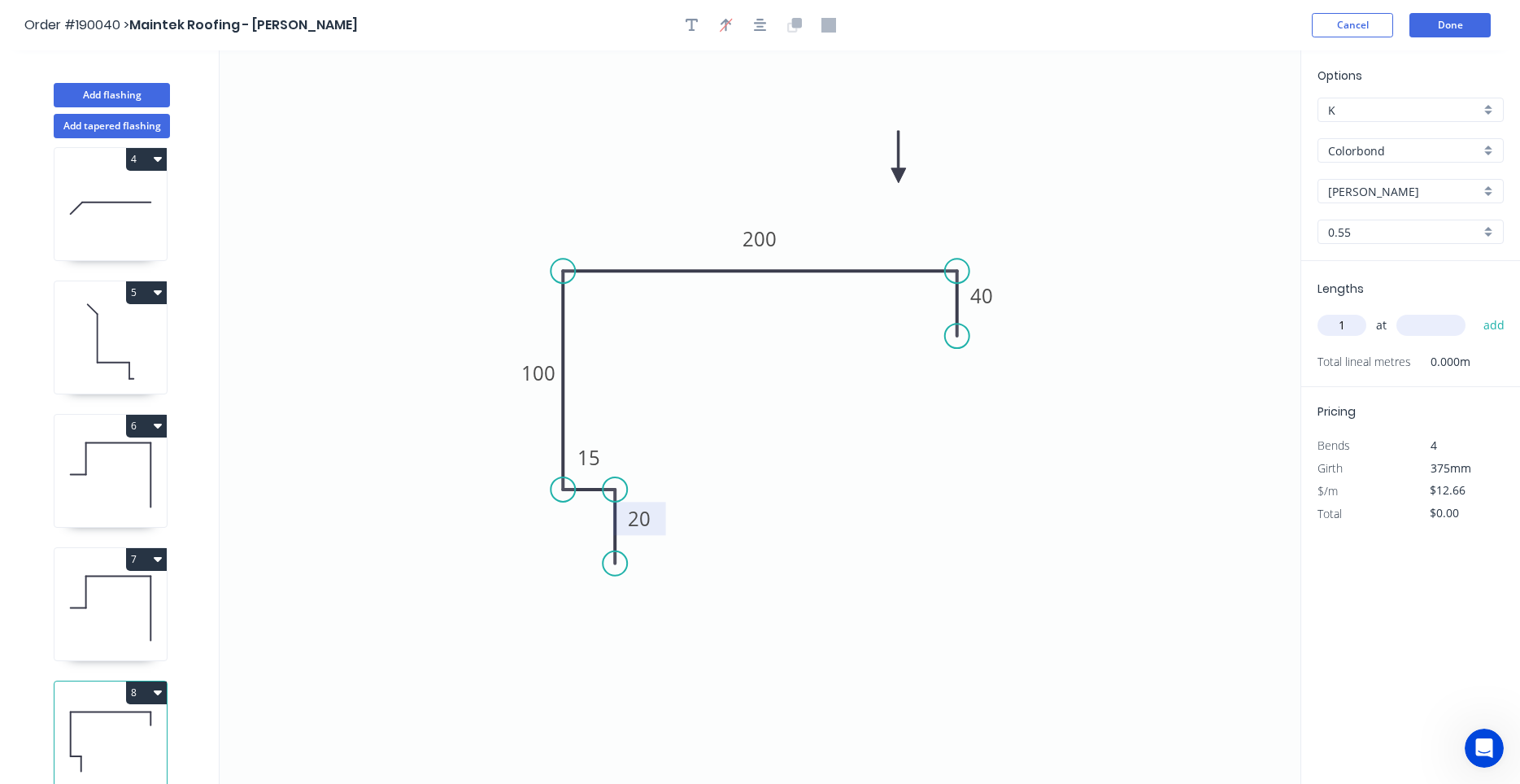
type input "1"
type input "3400"
click at [1476, 311] on button "add" at bounding box center [1494, 324] width 38 height 27
type input "$43.04"
click at [1474, 34] on button "Done" at bounding box center [1450, 26] width 81 height 25
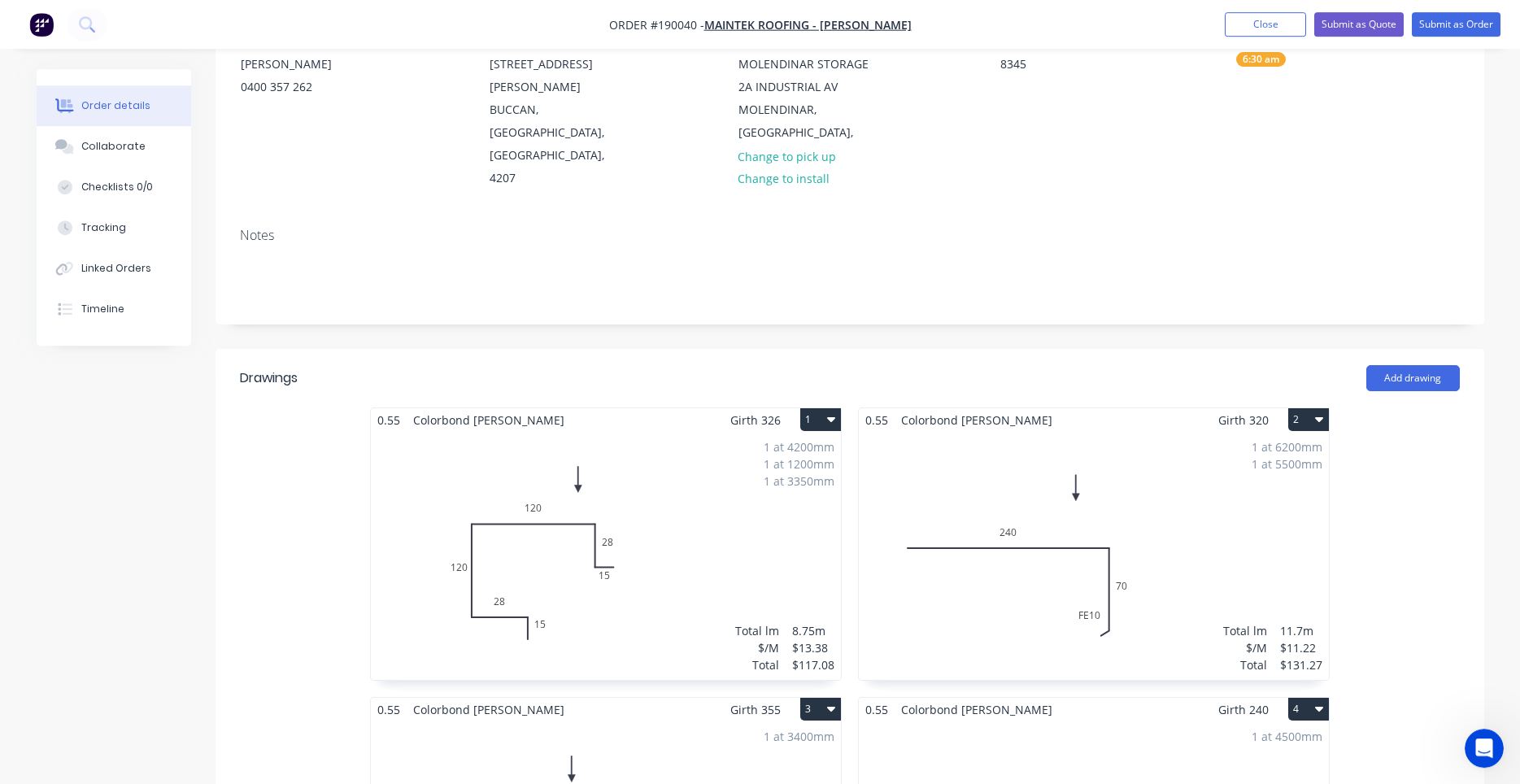
scroll to position [138, 0]
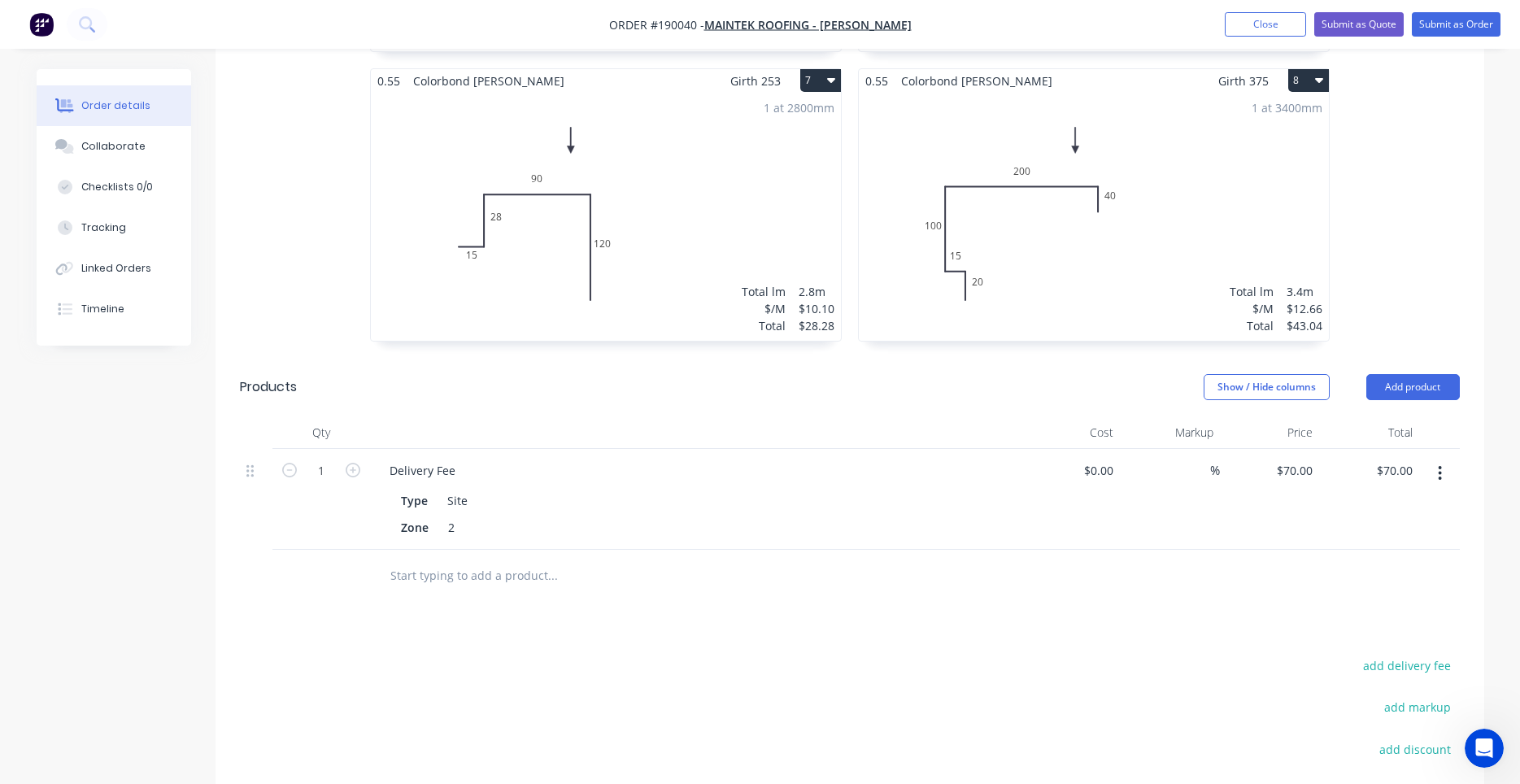
click at [1135, 209] on div "1 at 3400mm Total lm $/M Total 3.4m $12.66 $43.04" at bounding box center [1094, 217] width 470 height 248
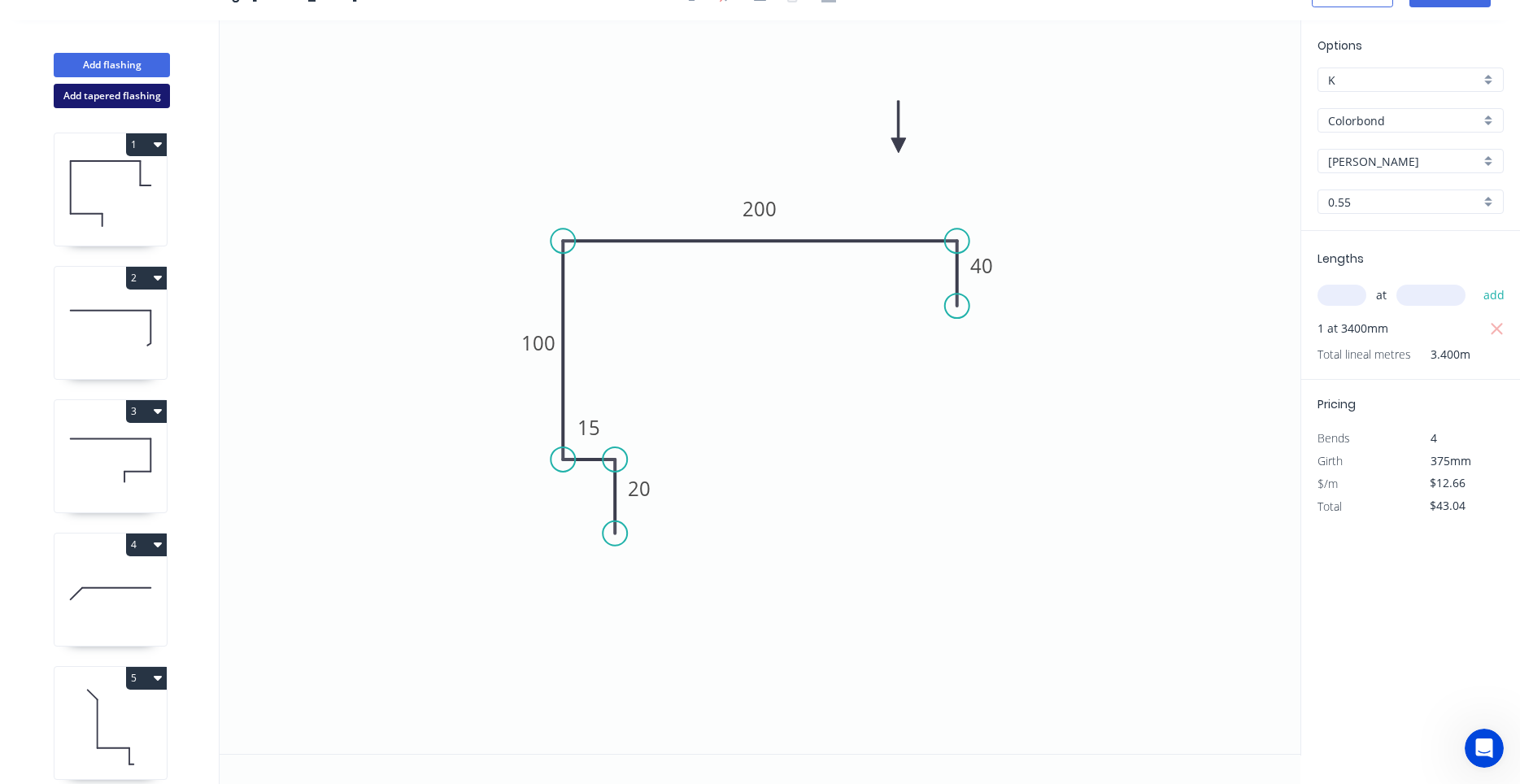
click at [156, 88] on button "Add tapered flashing" at bounding box center [112, 96] width 117 height 25
type input "$0.00"
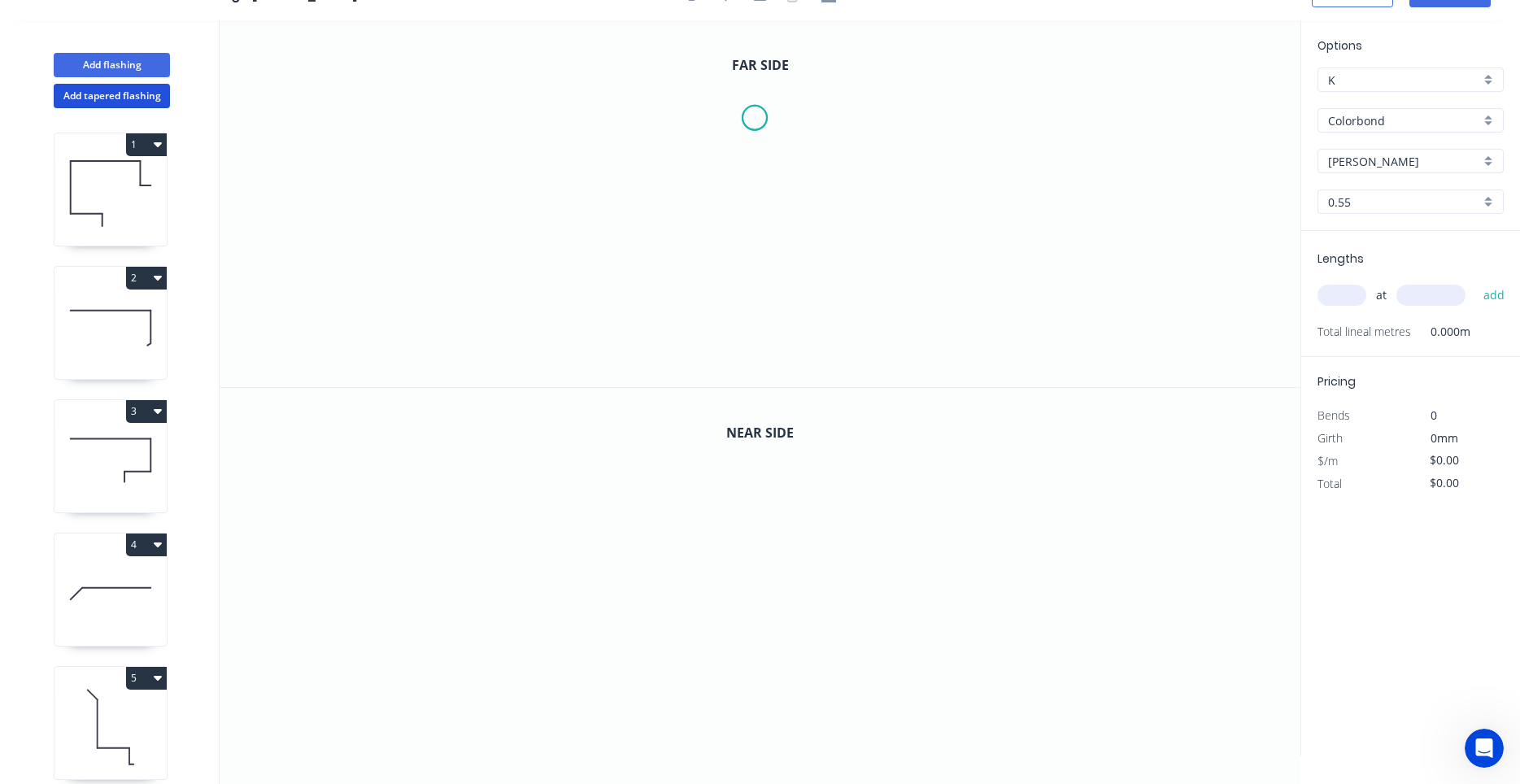
click at [755, 118] on icon "0" at bounding box center [760, 203] width 1081 height 367
click at [757, 231] on icon "0" at bounding box center [760, 203] width 1081 height 367
click at [829, 229] on icon "0 ?" at bounding box center [760, 203] width 1081 height 367
click at [831, 224] on circle at bounding box center [830, 231] width 25 height 25
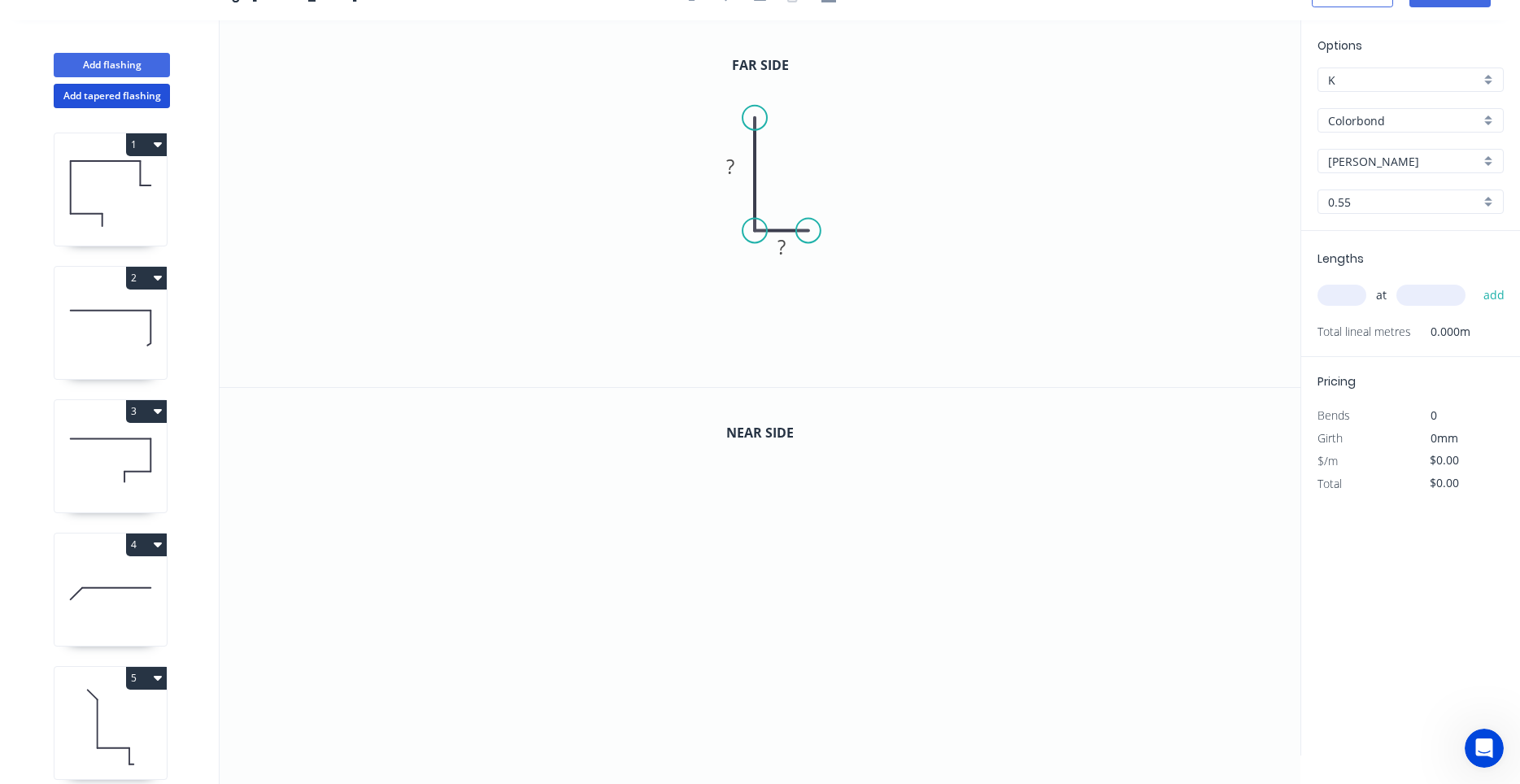
drag, startPoint x: 829, startPoint y: 234, endPoint x: 799, endPoint y: 231, distance: 30.1
click at [799, 231] on circle at bounding box center [809, 231] width 25 height 25
click at [807, 232] on circle at bounding box center [807, 231] width 25 height 25
click at [808, 301] on icon "0 ? ?" at bounding box center [760, 203] width 1081 height 367
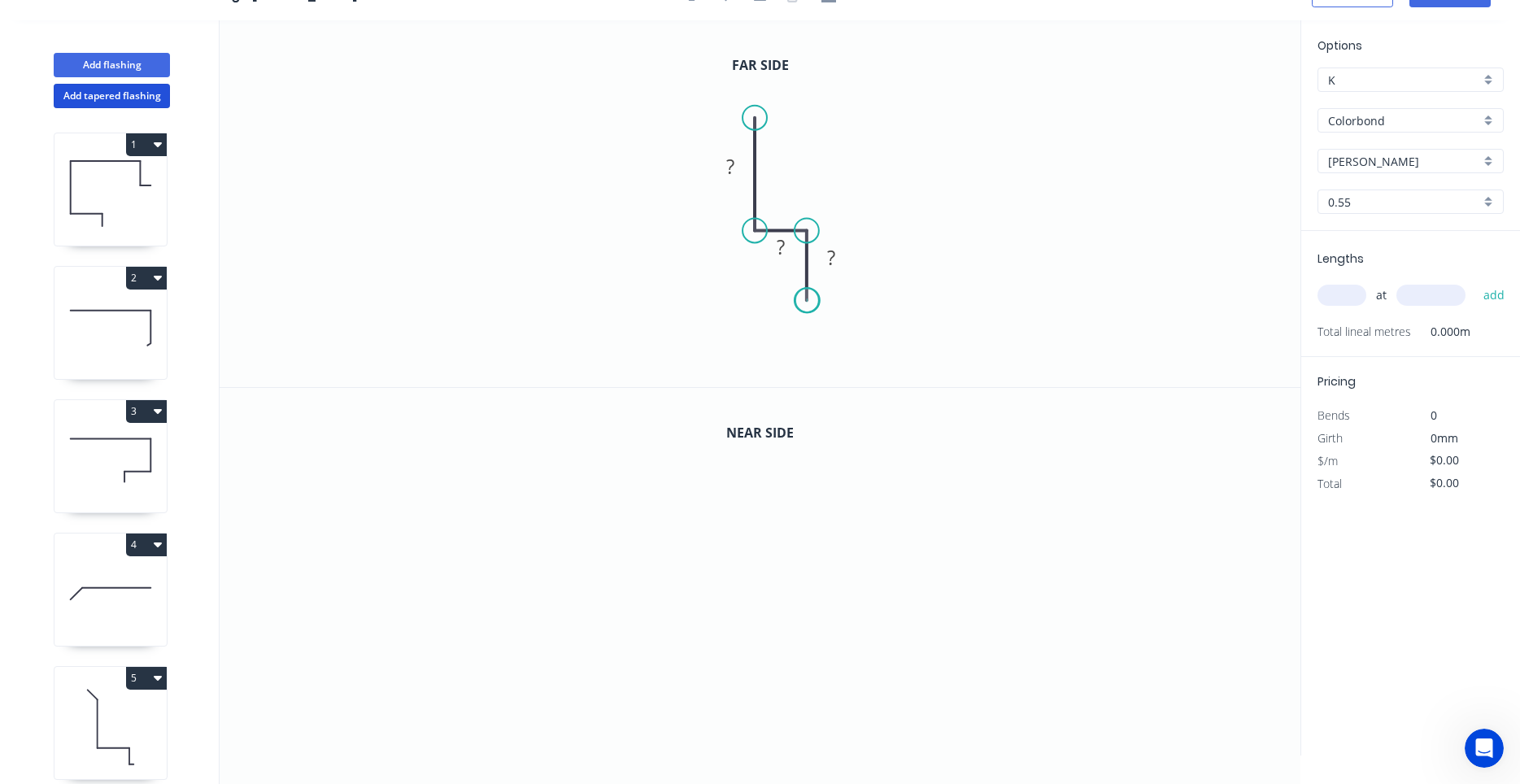
click at [808, 301] on circle at bounding box center [807, 301] width 25 height 25
click at [699, 293] on icon "0 ? ? ?" at bounding box center [760, 203] width 1081 height 367
click at [694, 339] on icon "0 ? ? ? ?" at bounding box center [760, 203] width 1081 height 367
click at [694, 339] on circle at bounding box center [694, 339] width 25 height 25
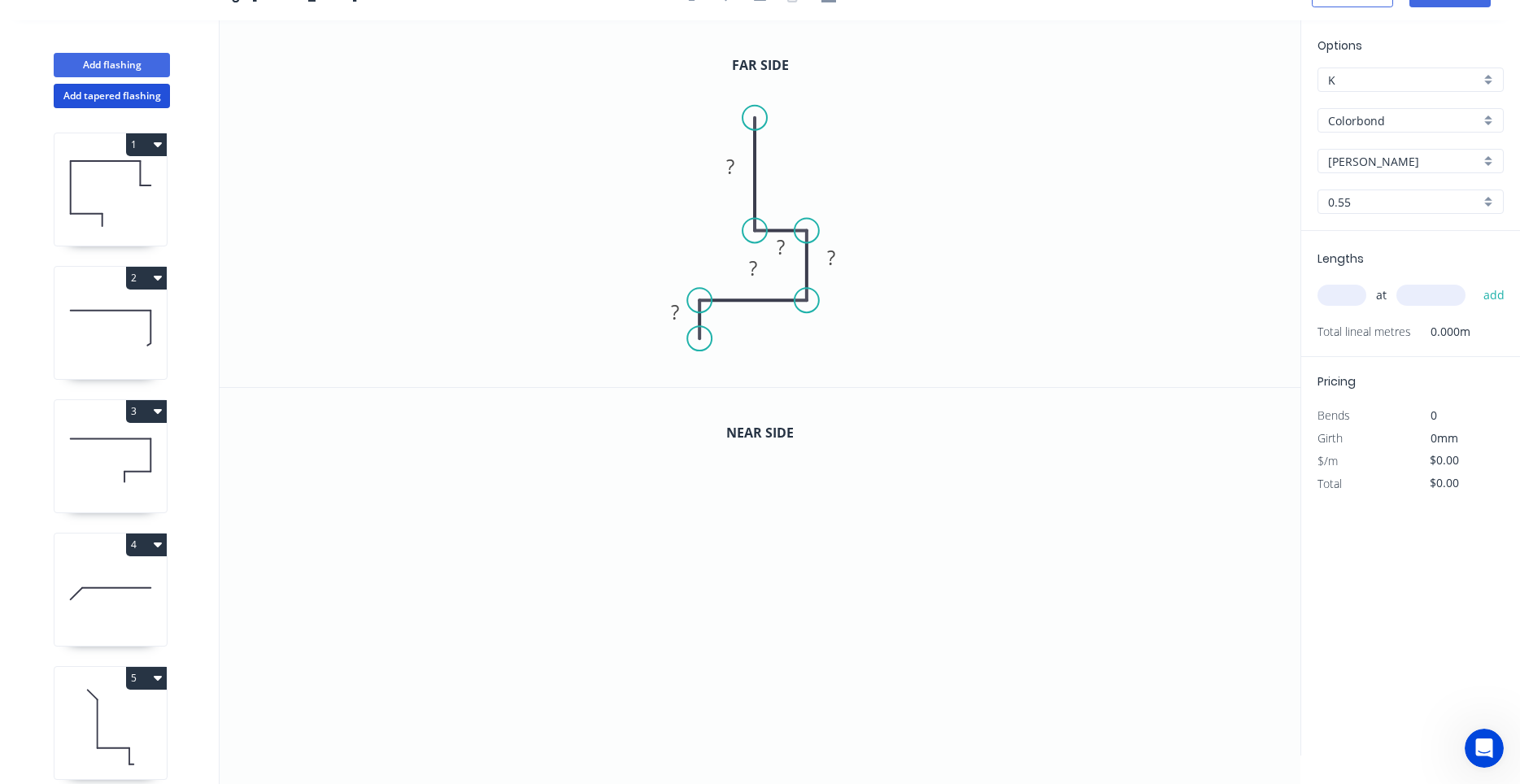
click at [698, 340] on circle at bounding box center [699, 339] width 25 height 25
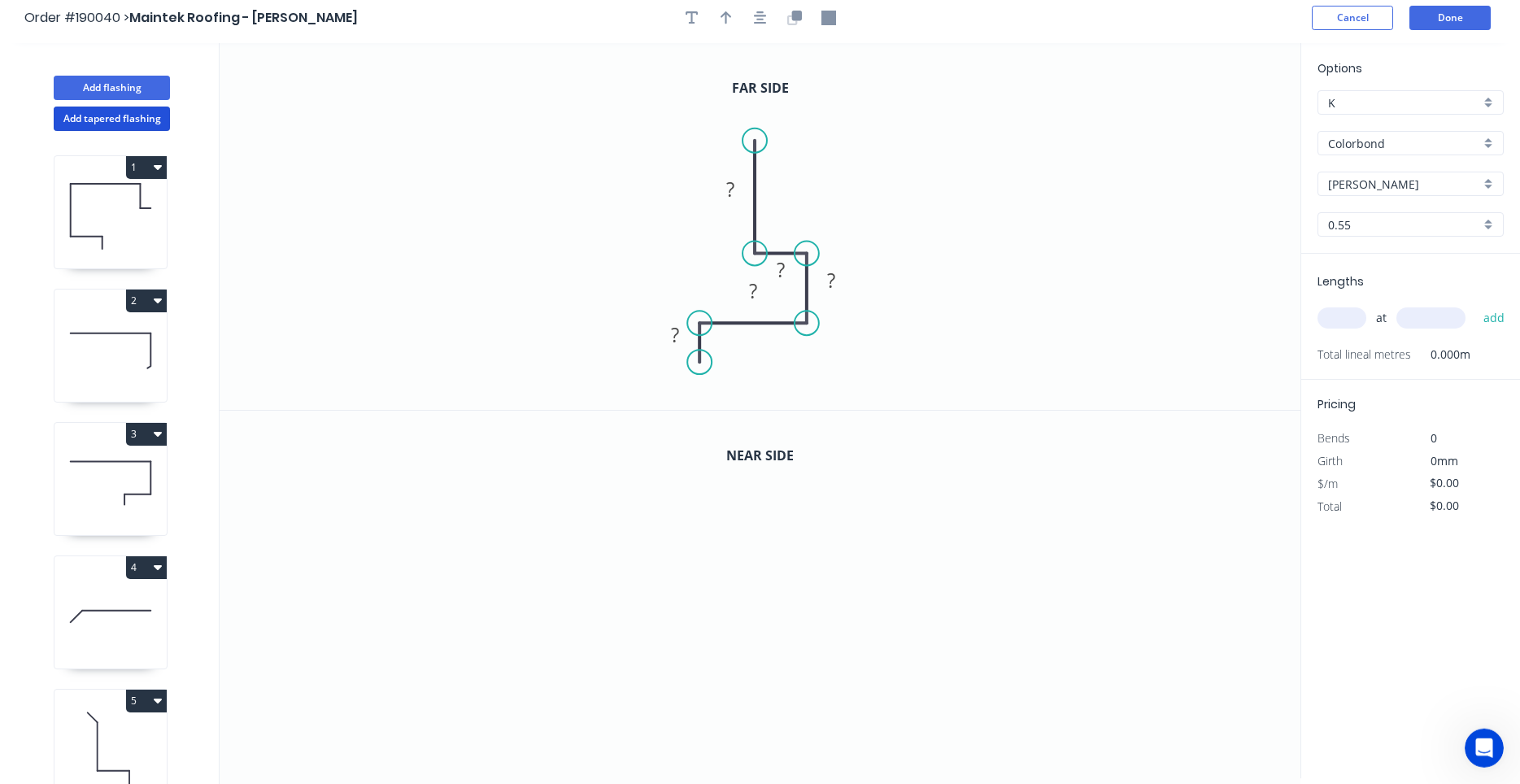
scroll to position [0, 0]
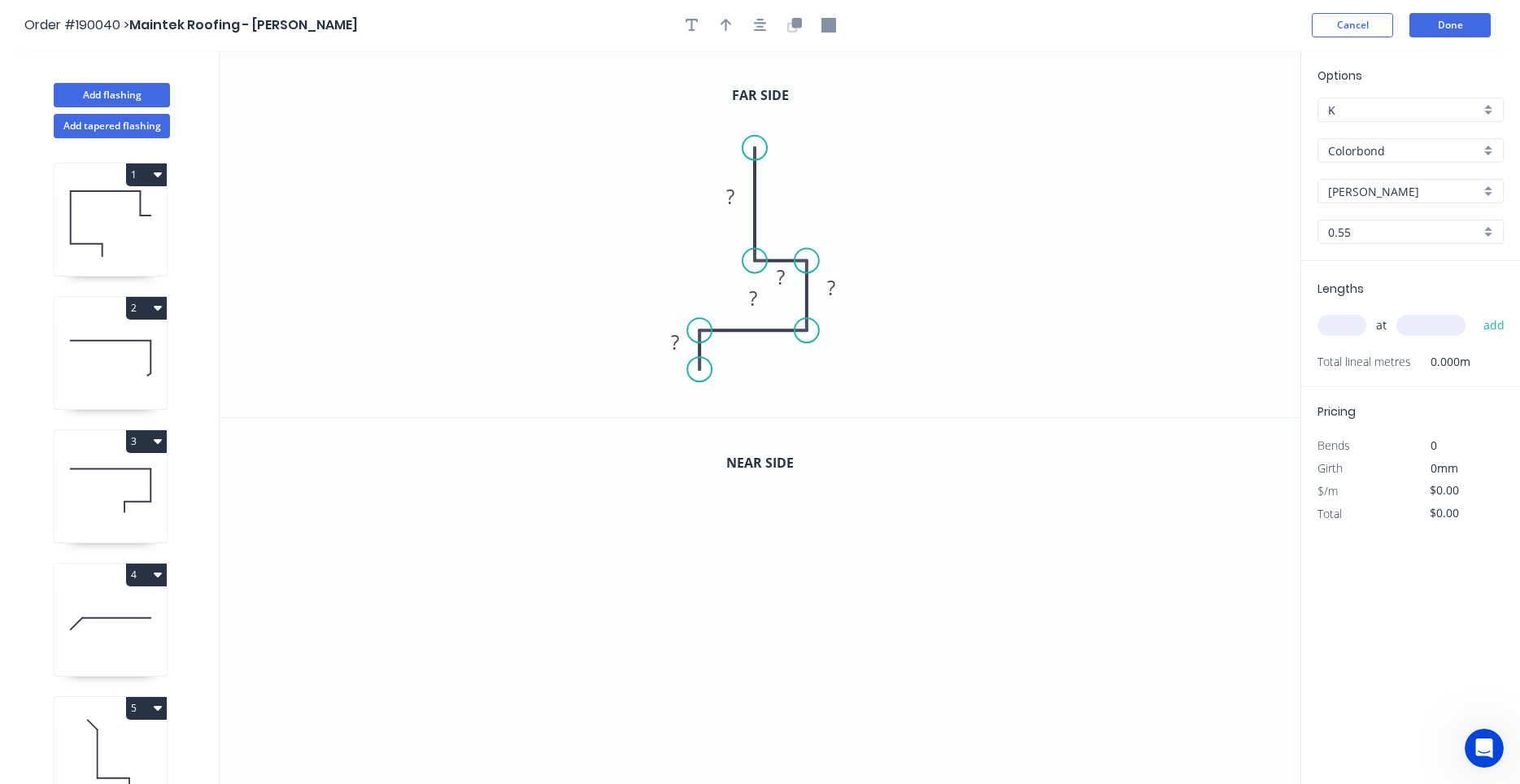
click at [775, 26] on div at bounding box center [760, 26] width 171 height 25
click at [766, 25] on button "button" at bounding box center [760, 26] width 25 height 25
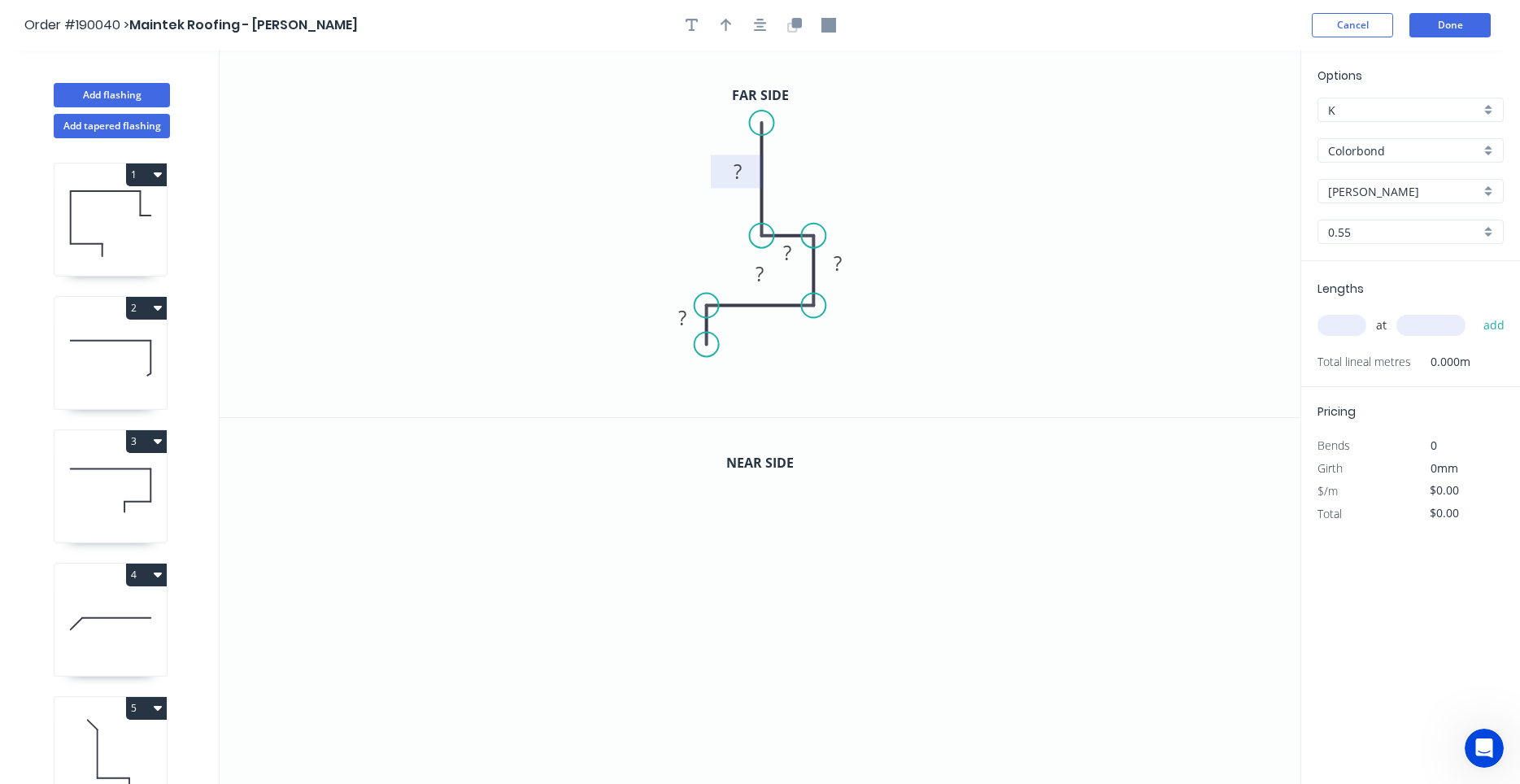
click at [736, 169] on tspan "?" at bounding box center [737, 171] width 8 height 27
click at [718, 22] on button "button" at bounding box center [727, 26] width 25 height 25
drag, startPoint x: 1213, startPoint y: 127, endPoint x: 791, endPoint y: 171, distance: 424.3
click at [791, 171] on icon at bounding box center [791, 153] width 15 height 52
click at [752, 171] on rect at bounding box center [737, 172] width 33 height 23
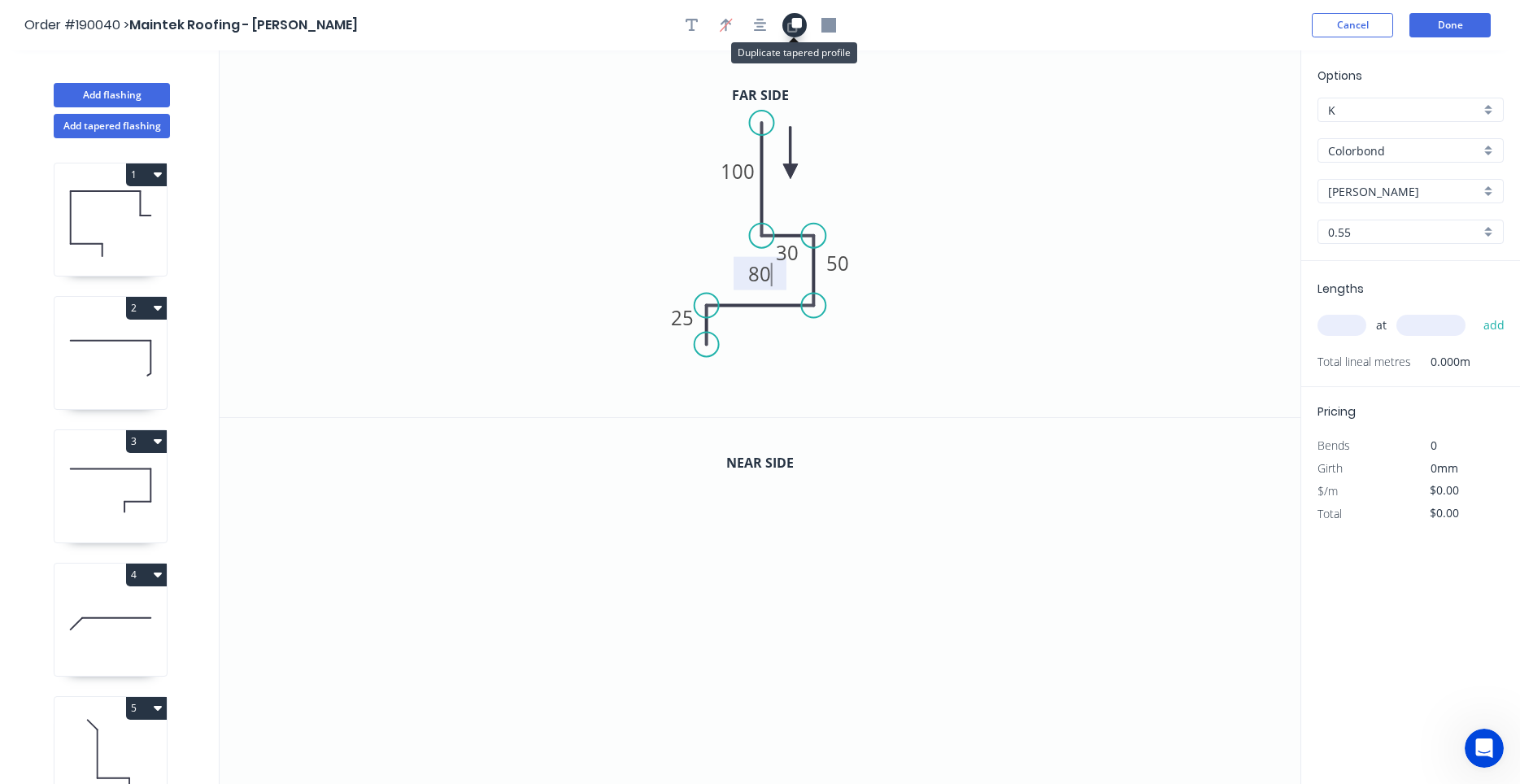
click at [790, 20] on icon "button" at bounding box center [795, 25] width 15 height 15
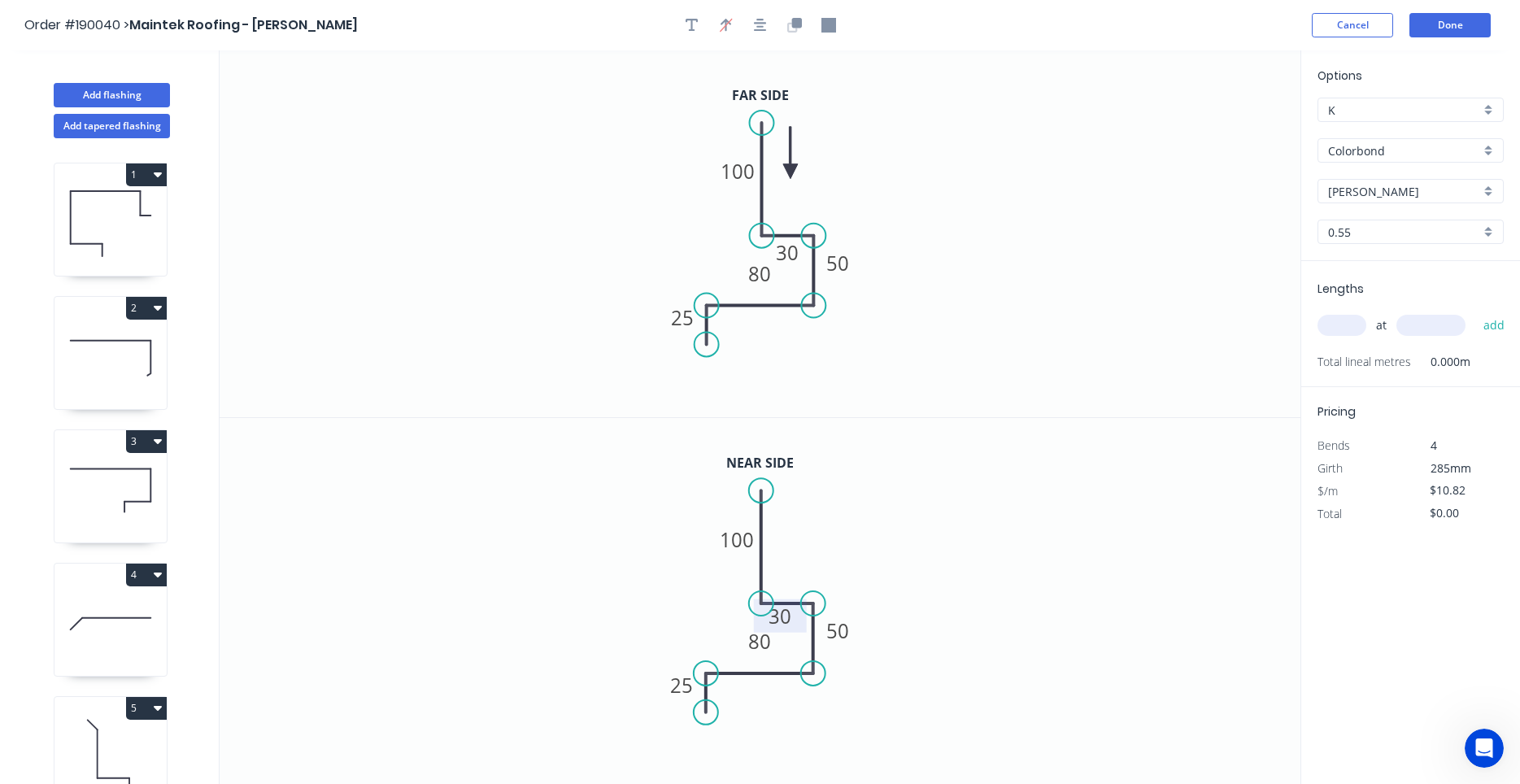
drag, startPoint x: 803, startPoint y: 658, endPoint x: 803, endPoint y: 629, distance: 29.0
click at [803, 629] on rect at bounding box center [782, 616] width 53 height 34
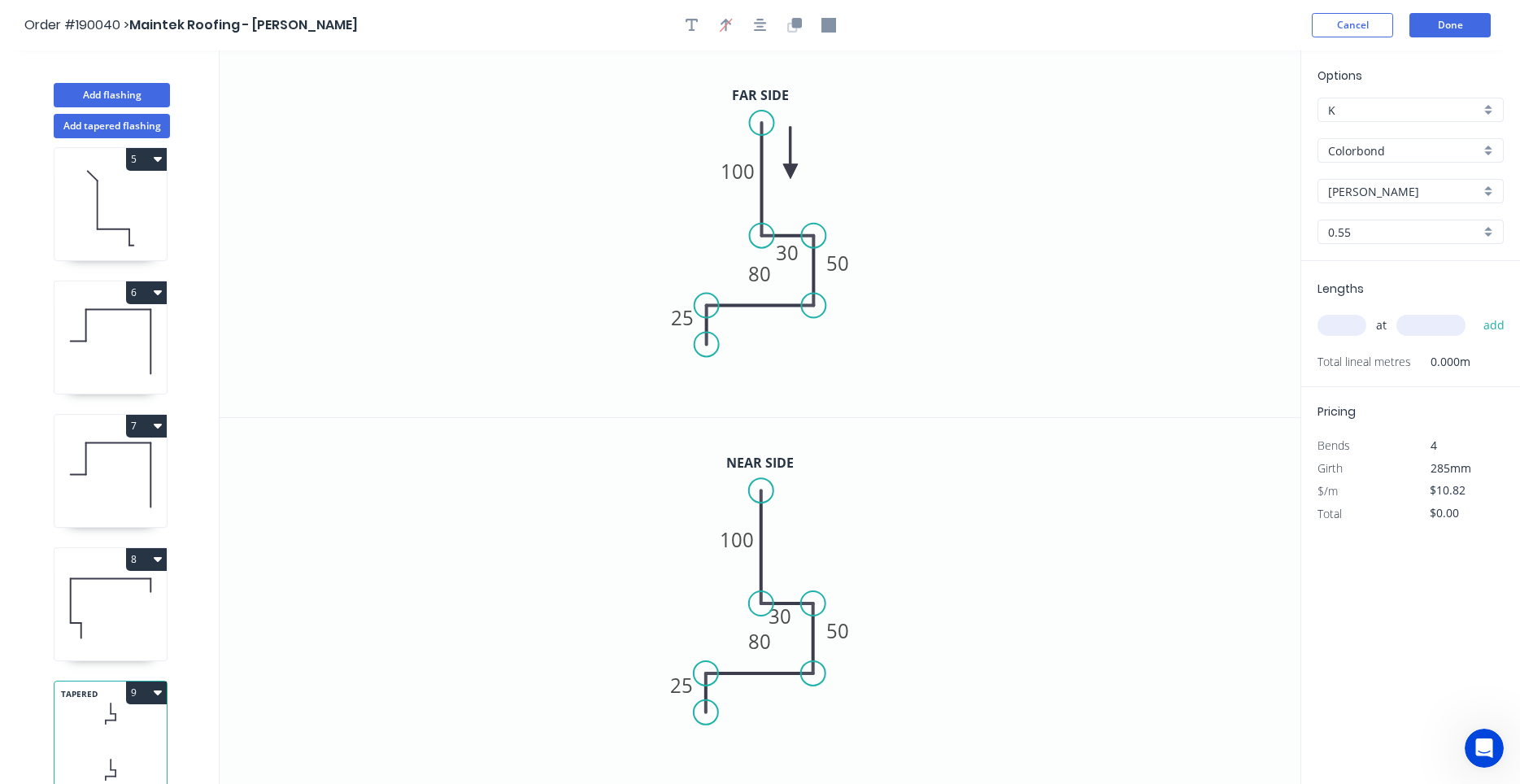
click at [141, 636] on icon at bounding box center [111, 608] width 112 height 104
type input "$12.66"
type input "$43.04"
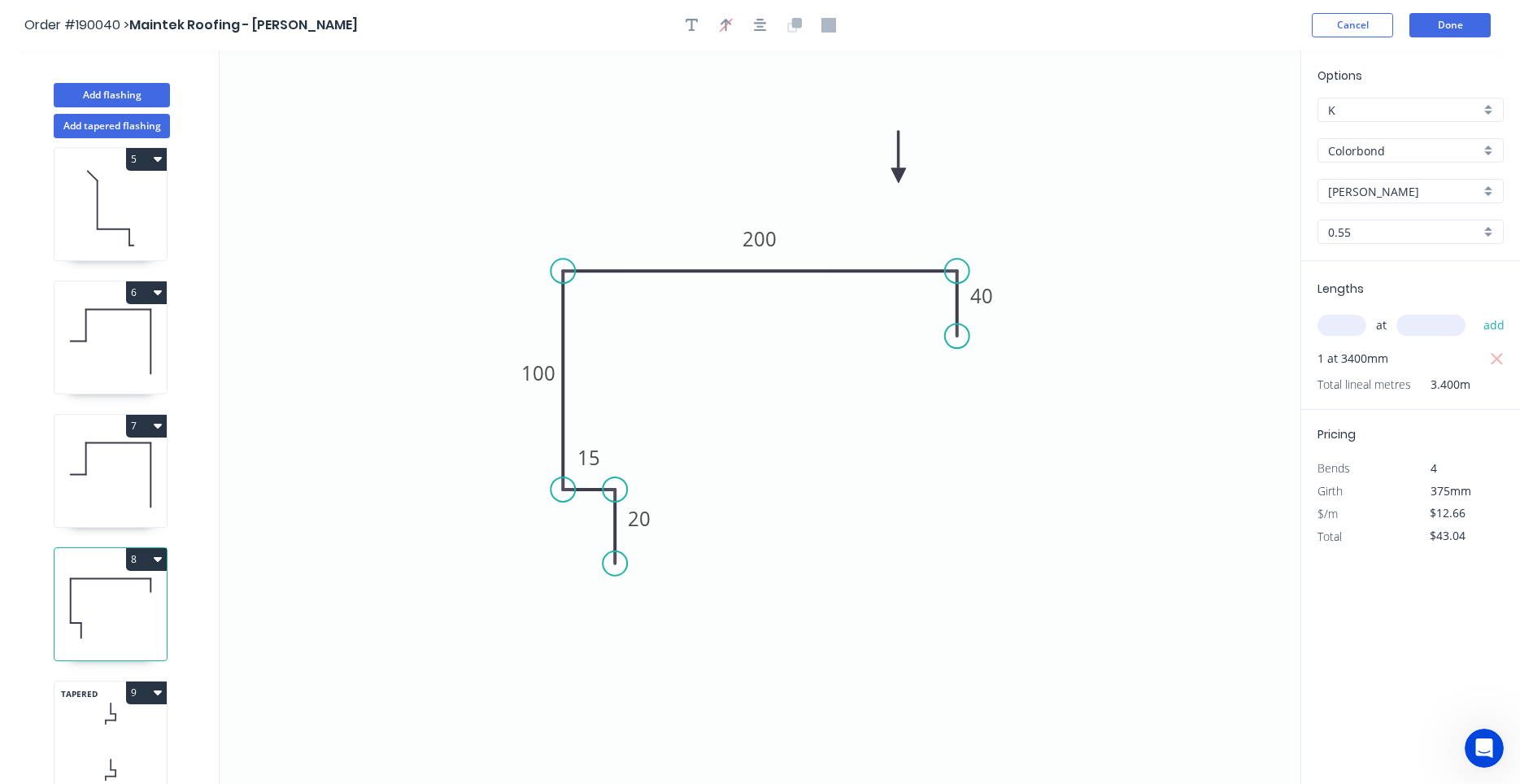
click at [106, 735] on icon at bounding box center [111, 713] width 112 height 48
type input "$10.82"
type input "$0.00"
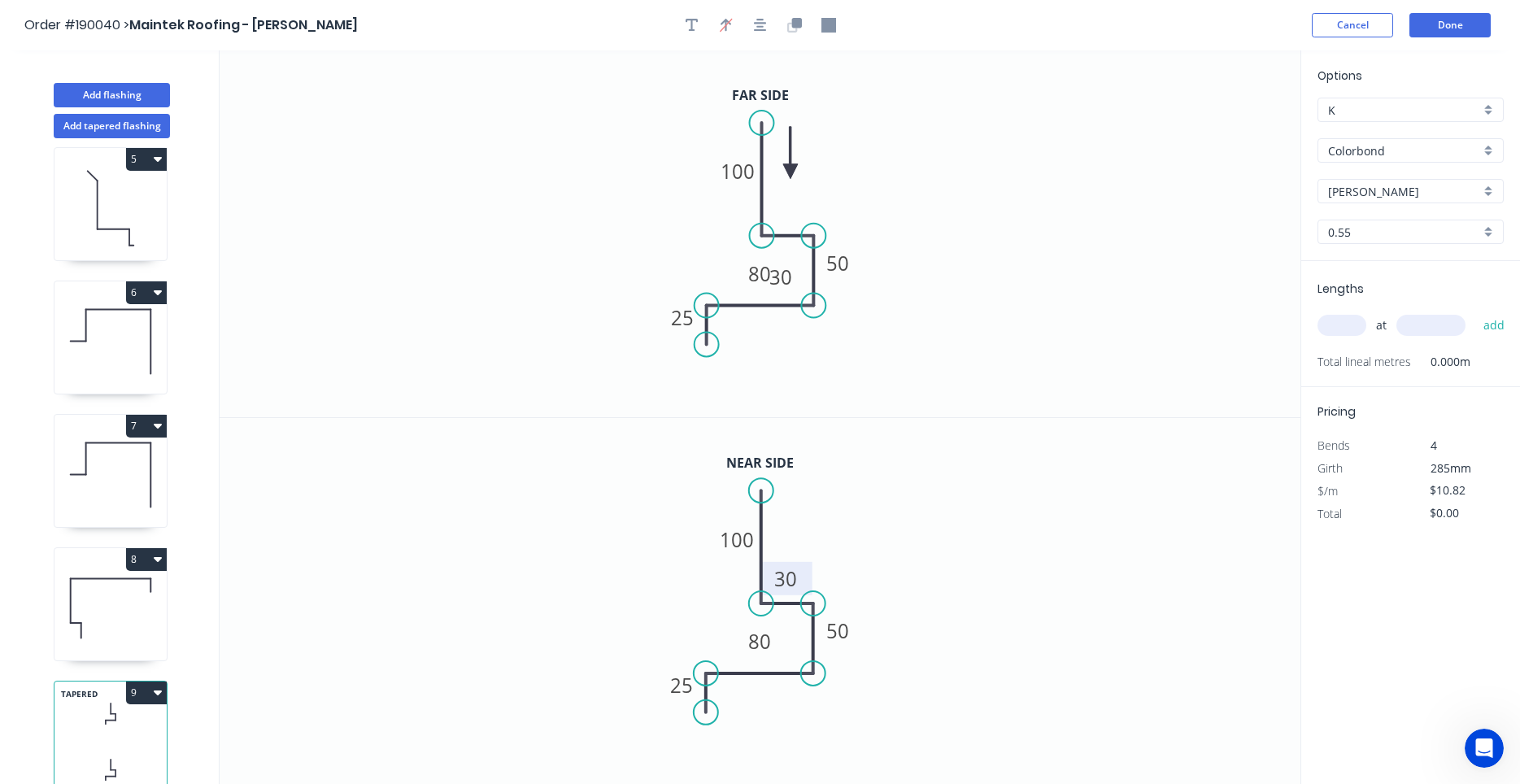
drag, startPoint x: 799, startPoint y: 655, endPoint x: 806, endPoint y: 588, distance: 67.4
click at [806, 588] on rect at bounding box center [787, 579] width 53 height 34
click at [140, 638] on icon at bounding box center [111, 608] width 112 height 104
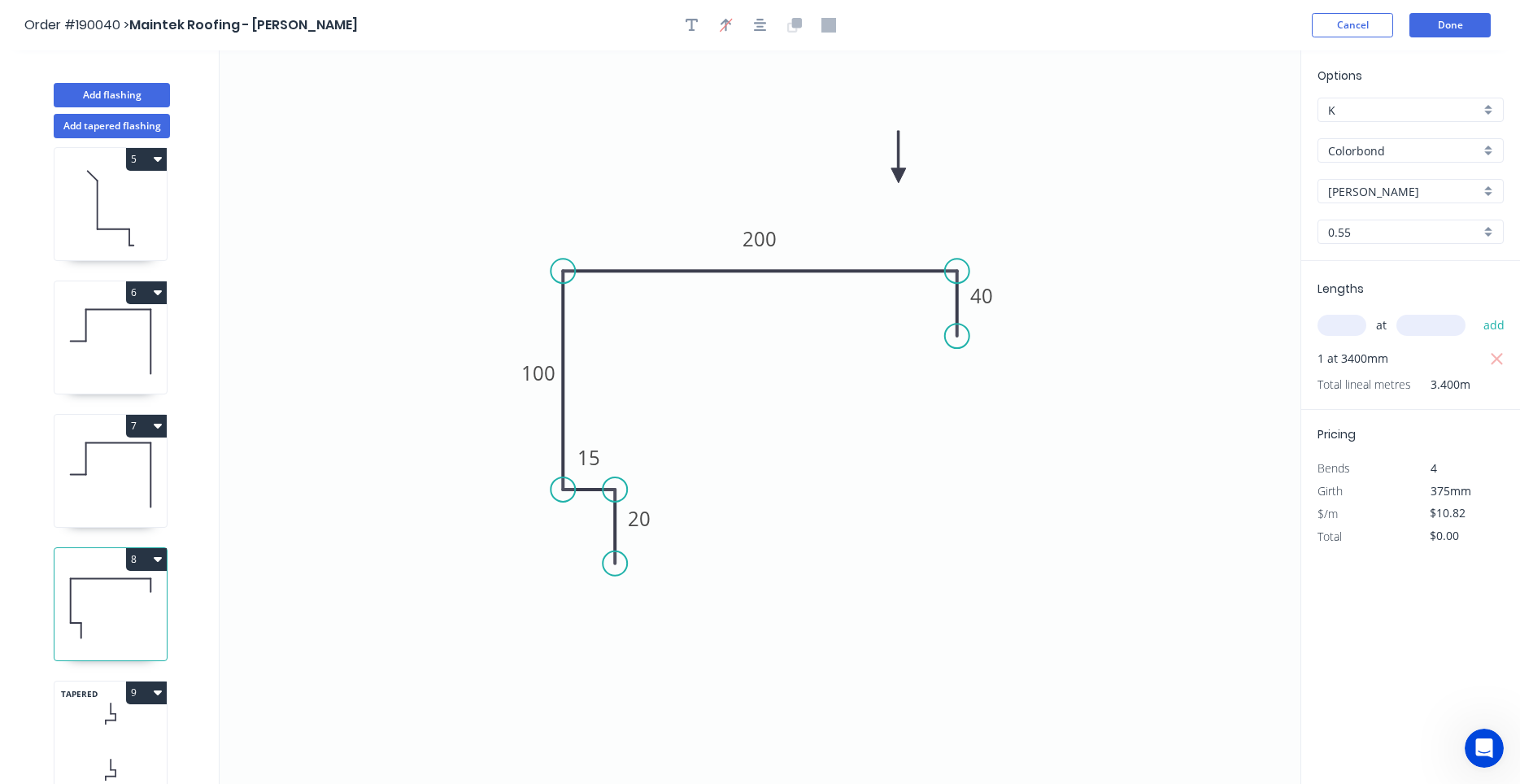
type input "$12.66"
type input "$43.04"
click at [113, 717] on icon at bounding box center [111, 713] width 112 height 48
type input "$10.82"
type input "$0.00"
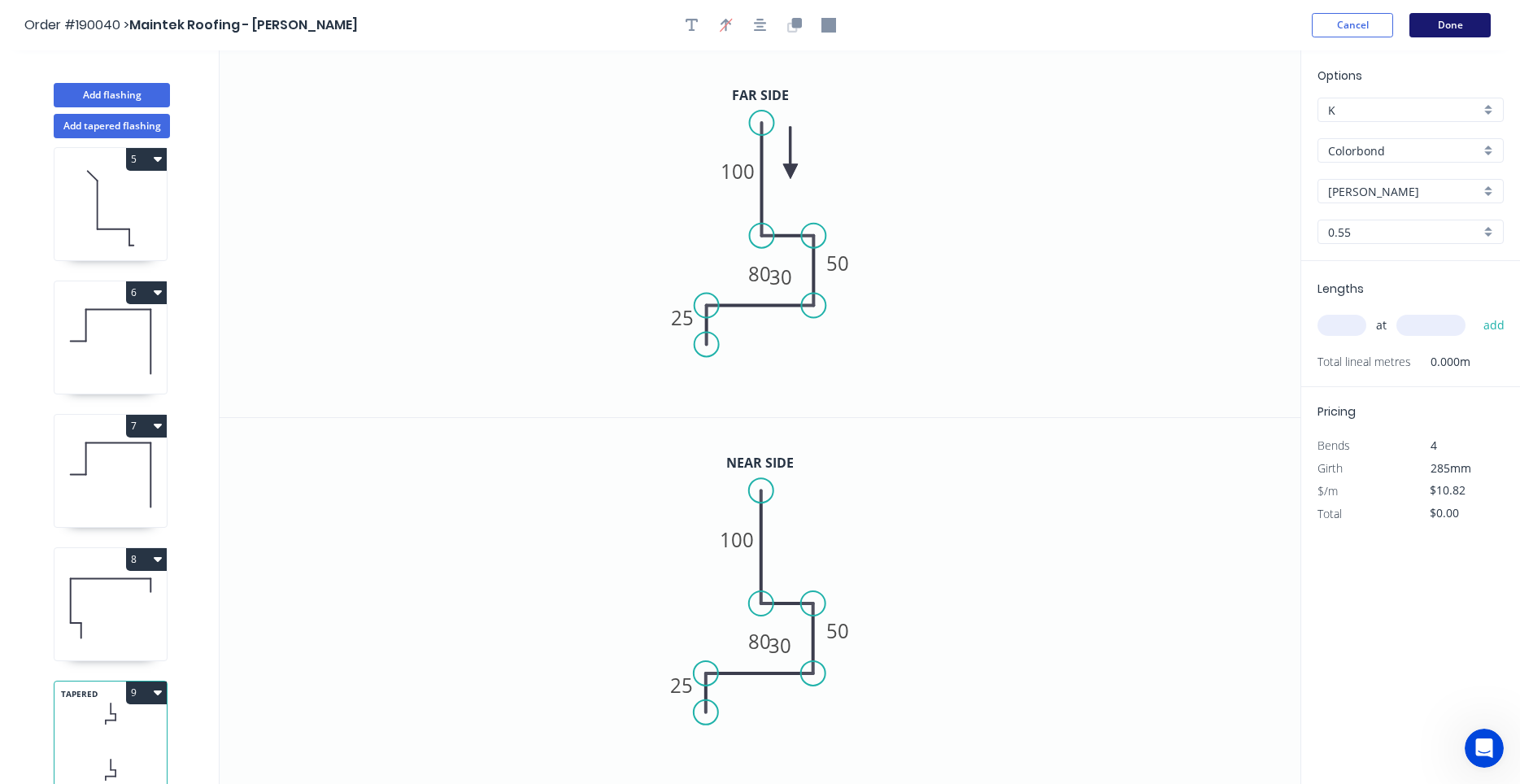
click at [1428, 34] on button "Done" at bounding box center [1450, 26] width 81 height 25
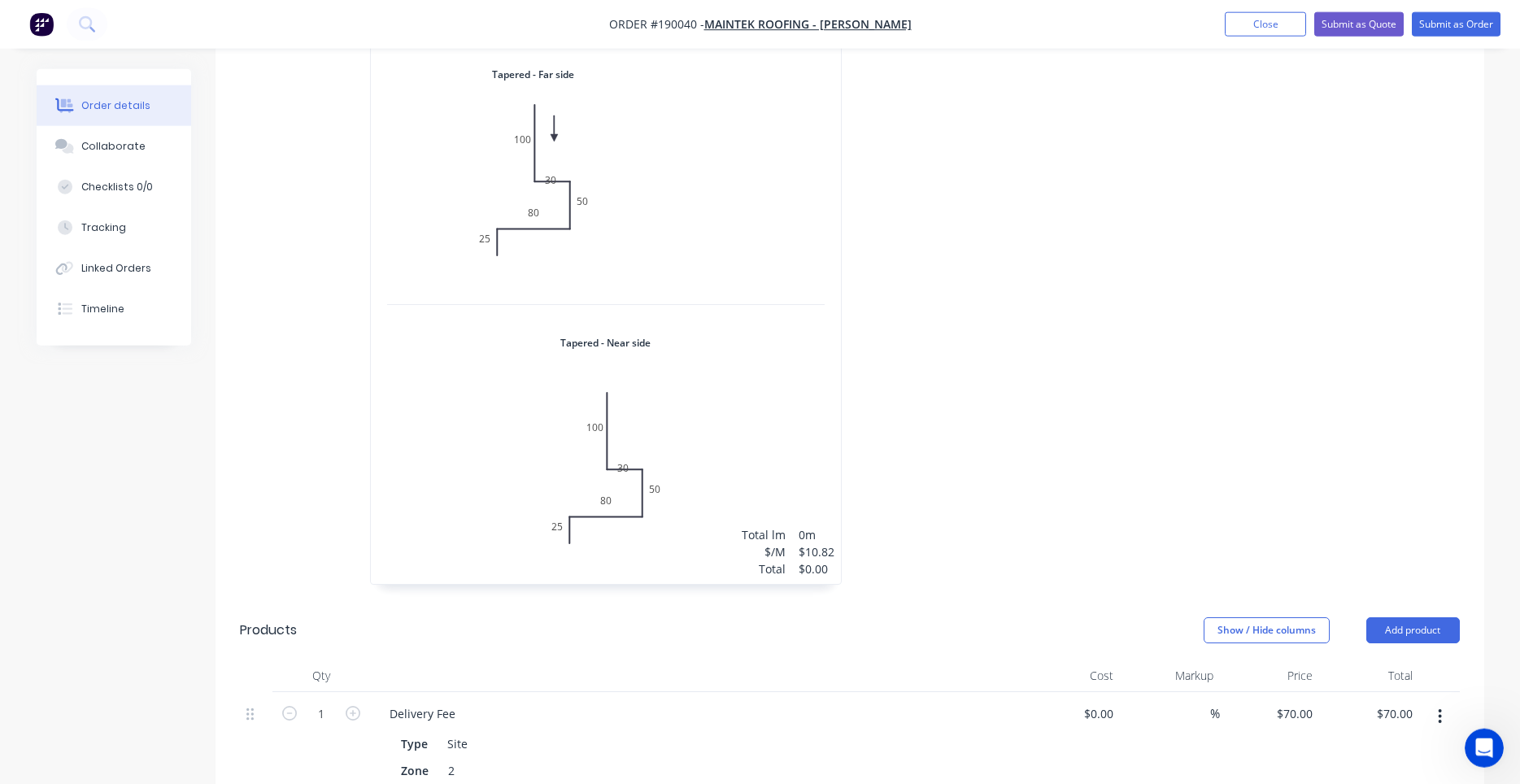
scroll to position [1710, 0]
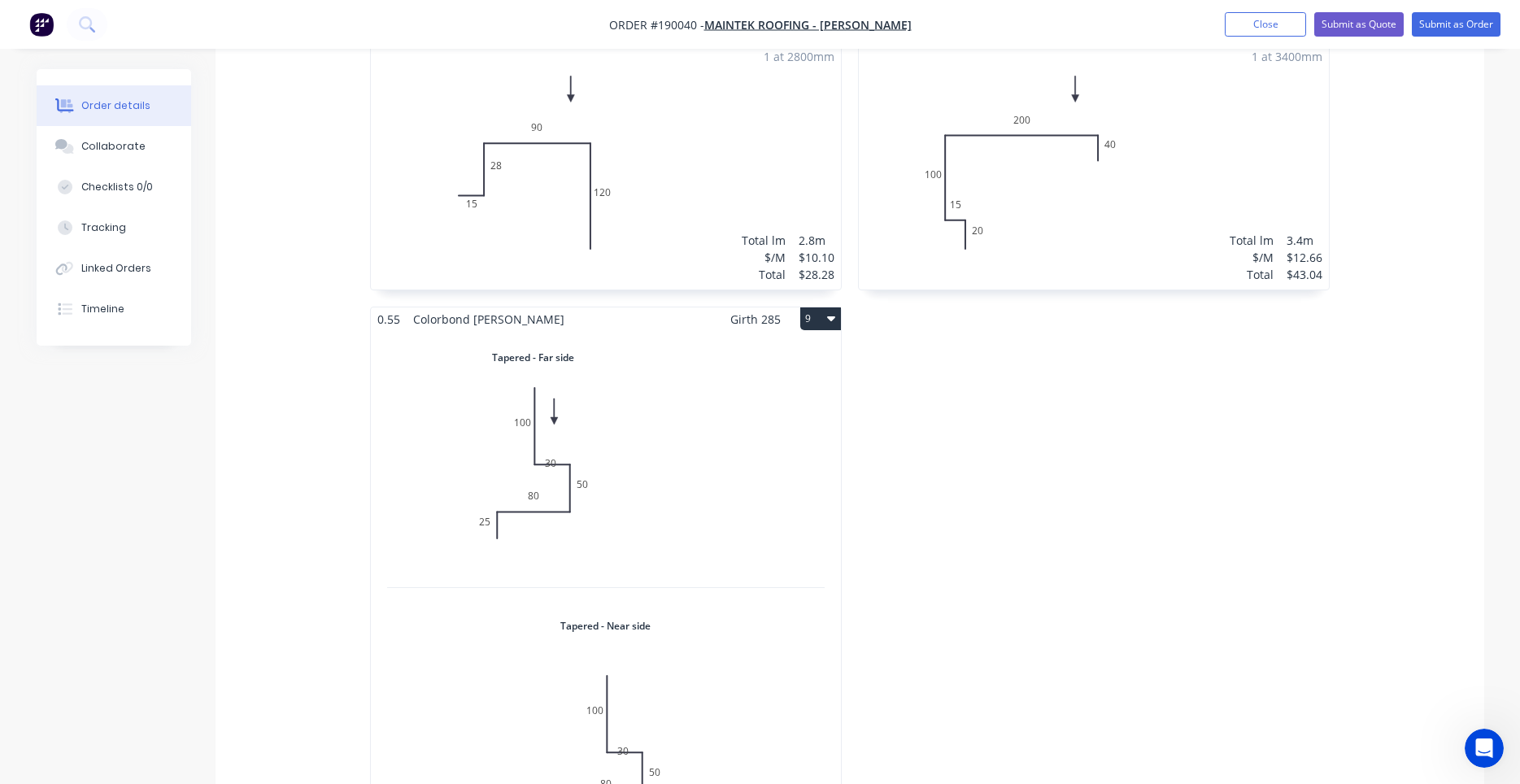
click at [684, 511] on div "Total lm $/M Total 0m $10.82 $0.00" at bounding box center [607, 598] width 470 height 536
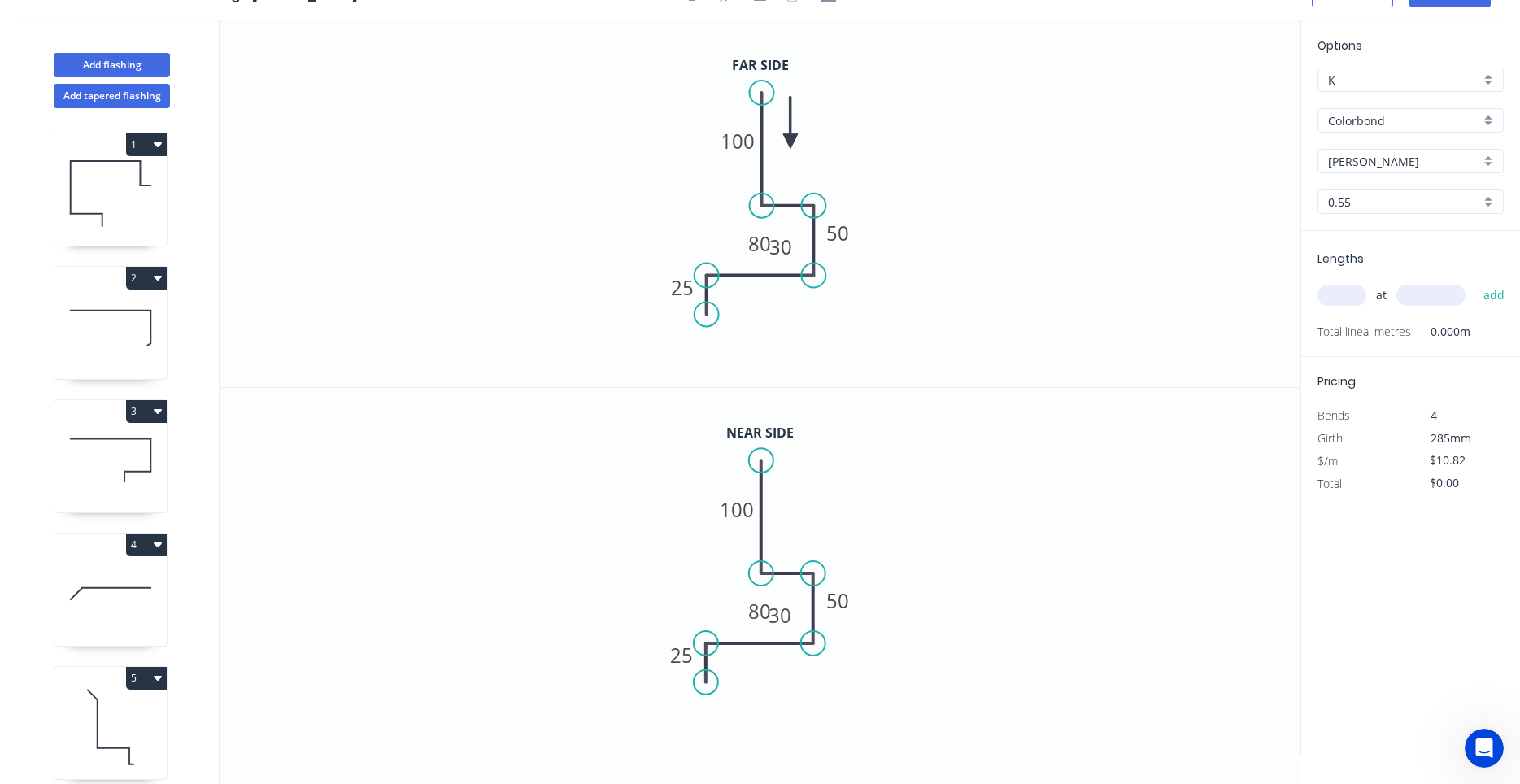
click at [1482, 745] on icon "Open Intercom Messenger" at bounding box center [1485, 749] width 27 height 27
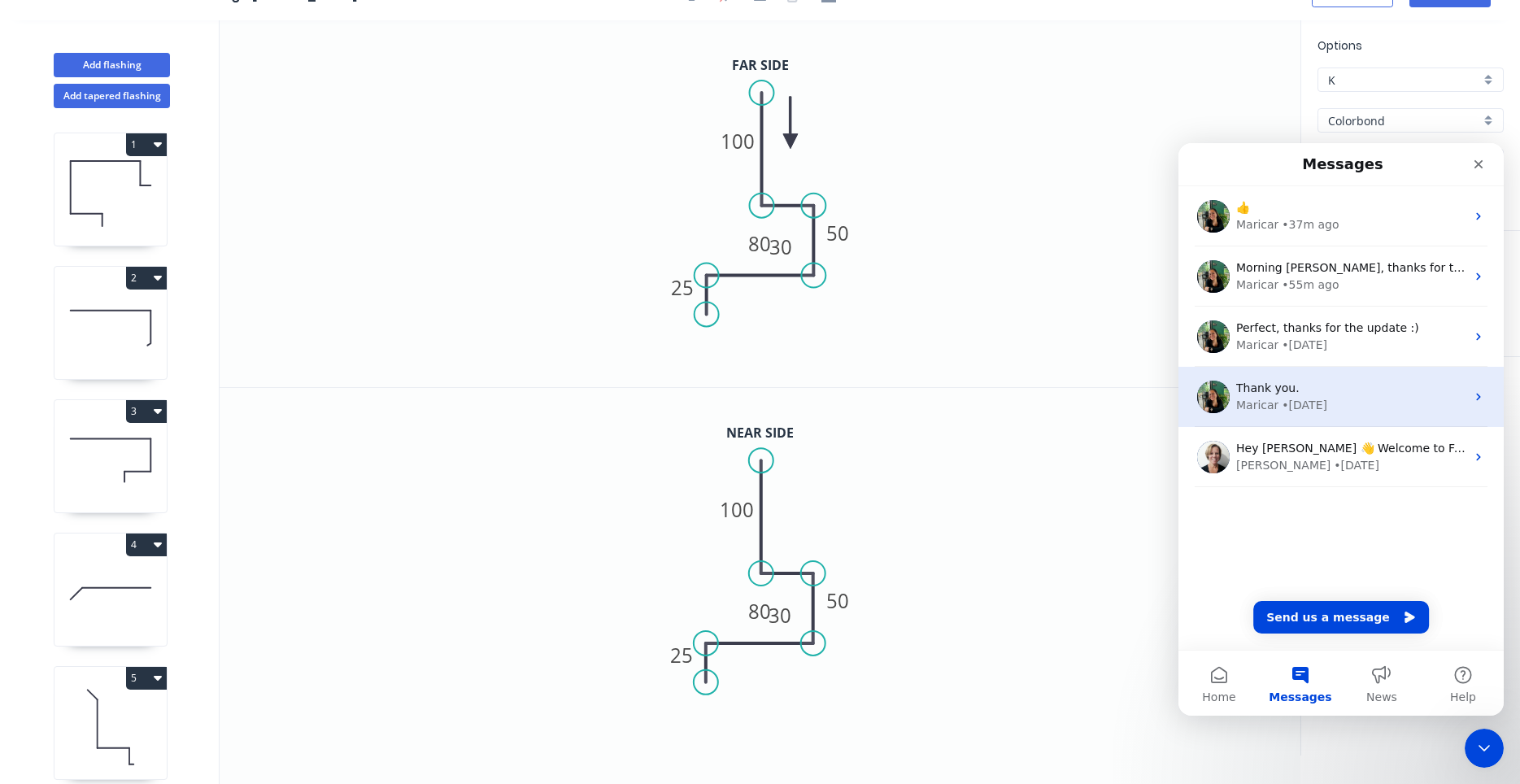
click at [1337, 411] on div "Maricar • [DATE]" at bounding box center [1350, 405] width 229 height 17
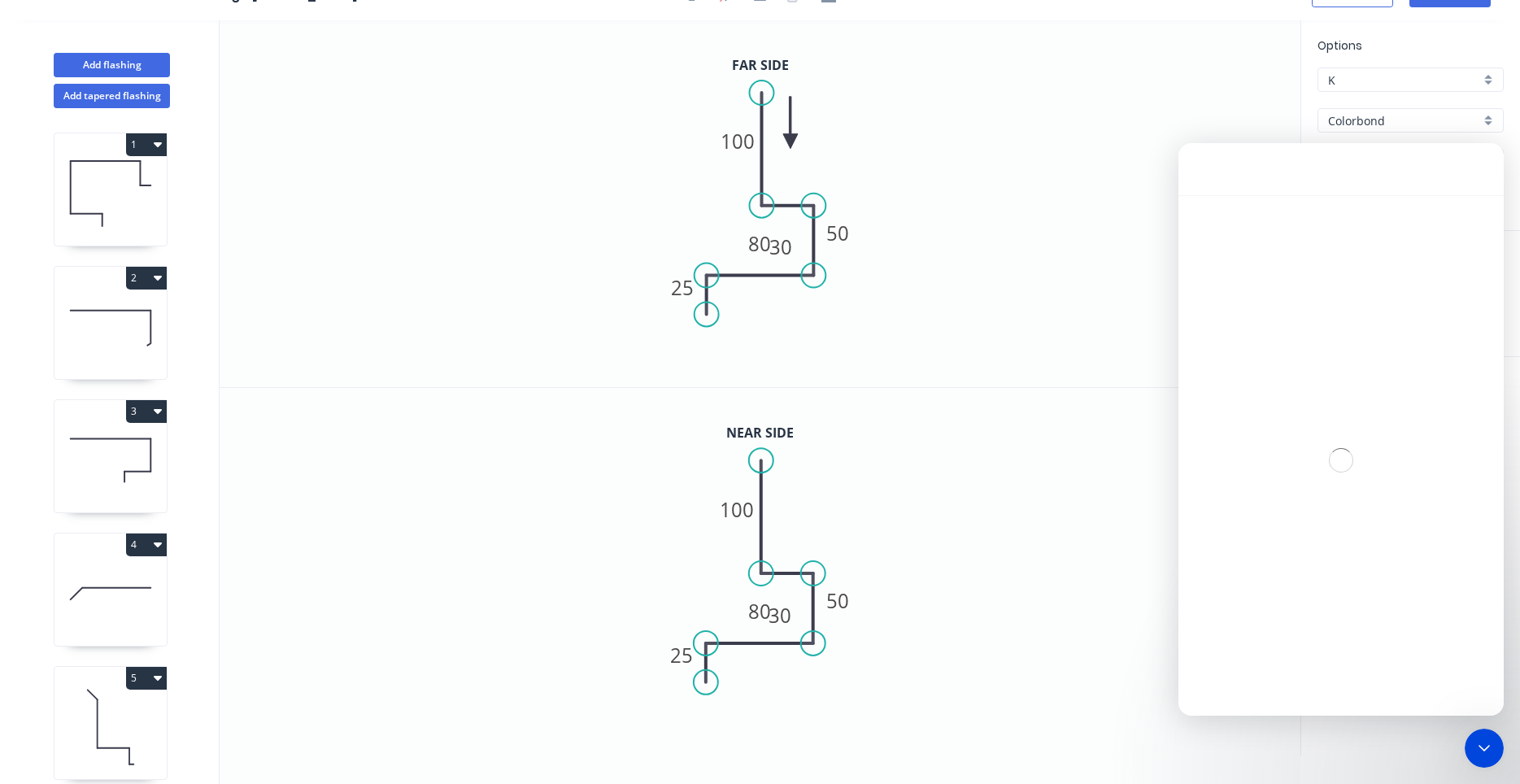
scroll to position [279, 0]
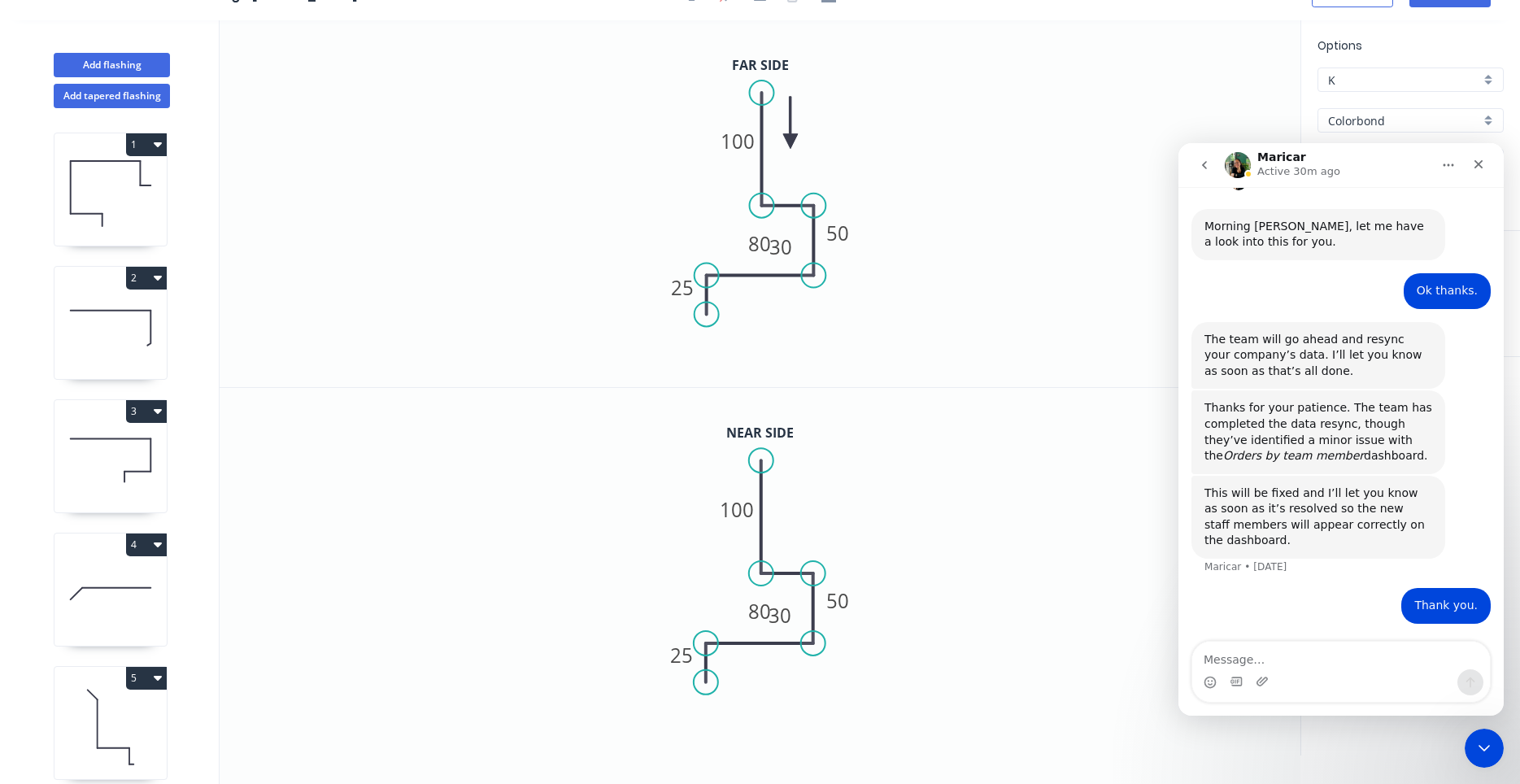
click at [1205, 162] on icon "go back" at bounding box center [1205, 164] width 5 height 8
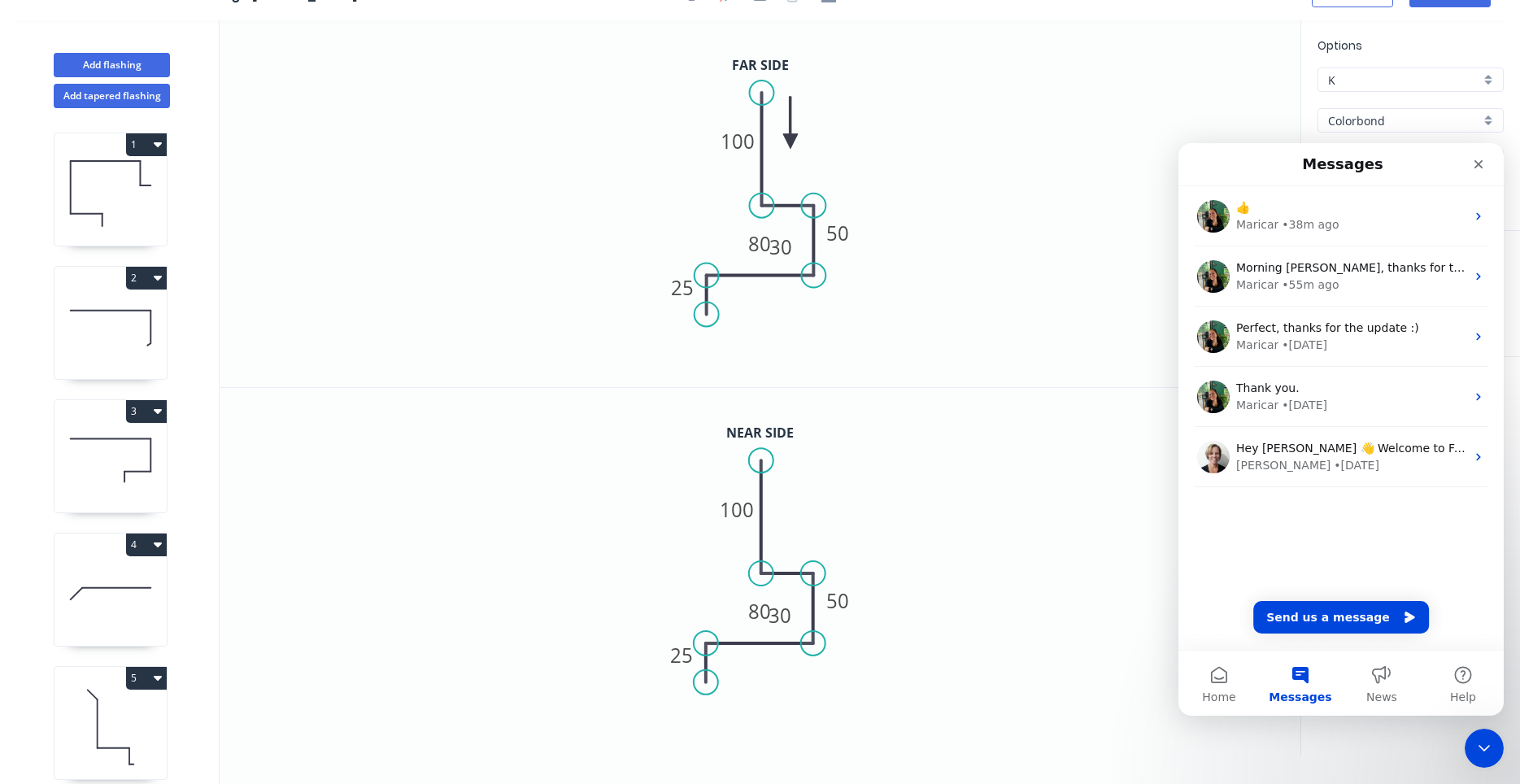
scroll to position [0, 0]
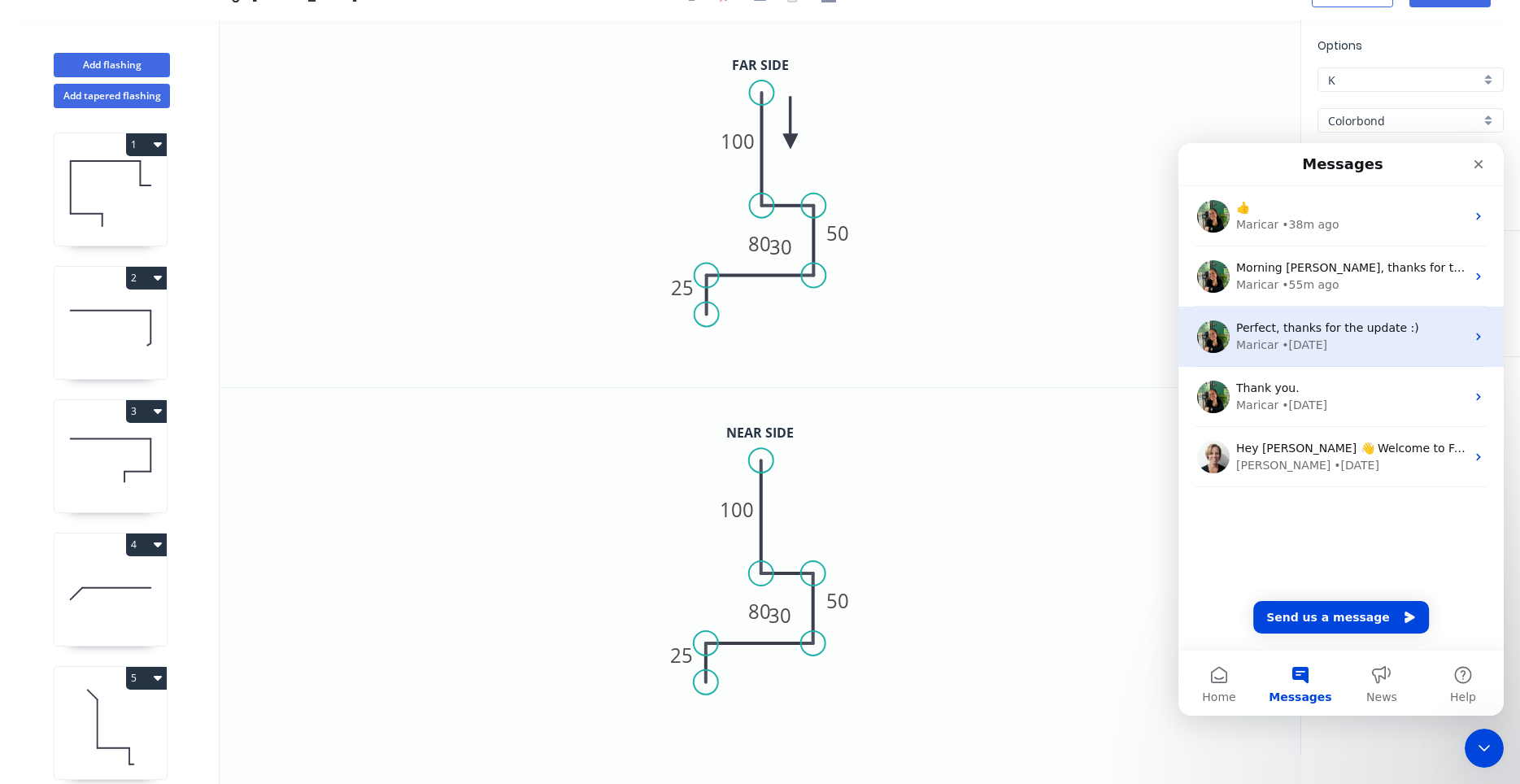
click at [1293, 325] on span "Perfect, thanks for the update :)" at bounding box center [1327, 327] width 183 height 13
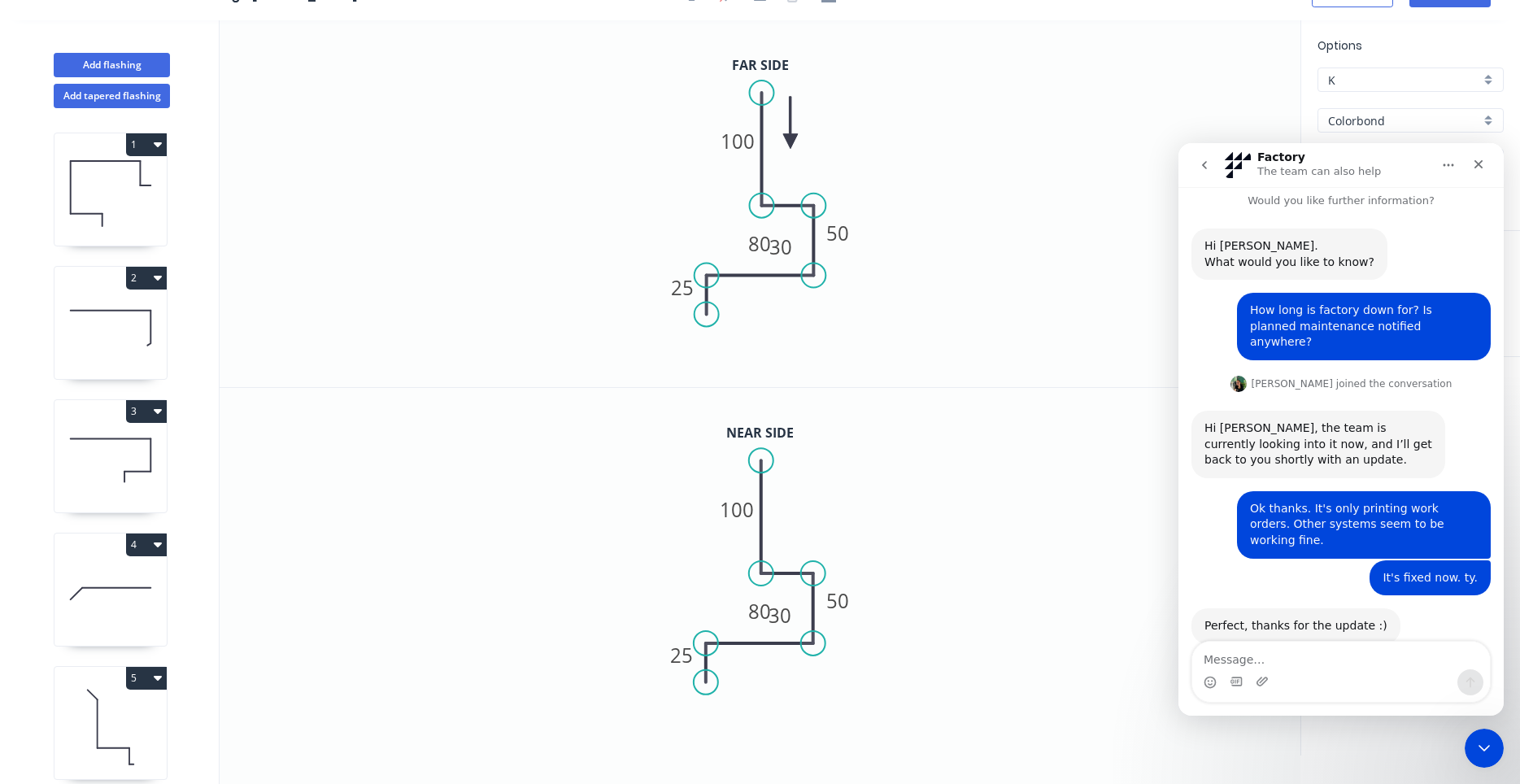
scroll to position [13, 0]
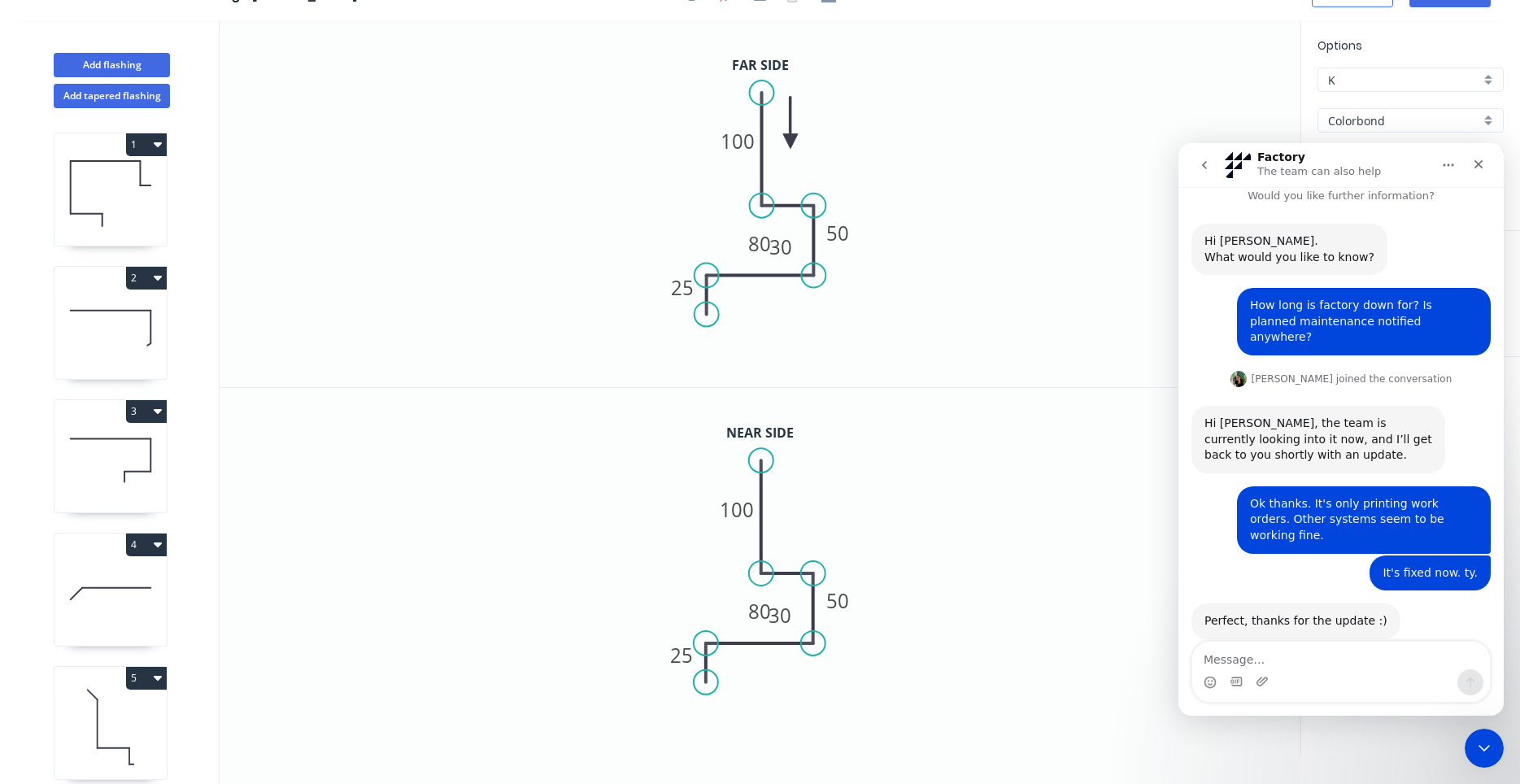
click at [1206, 152] on button "go back" at bounding box center [1204, 164] width 31 height 31
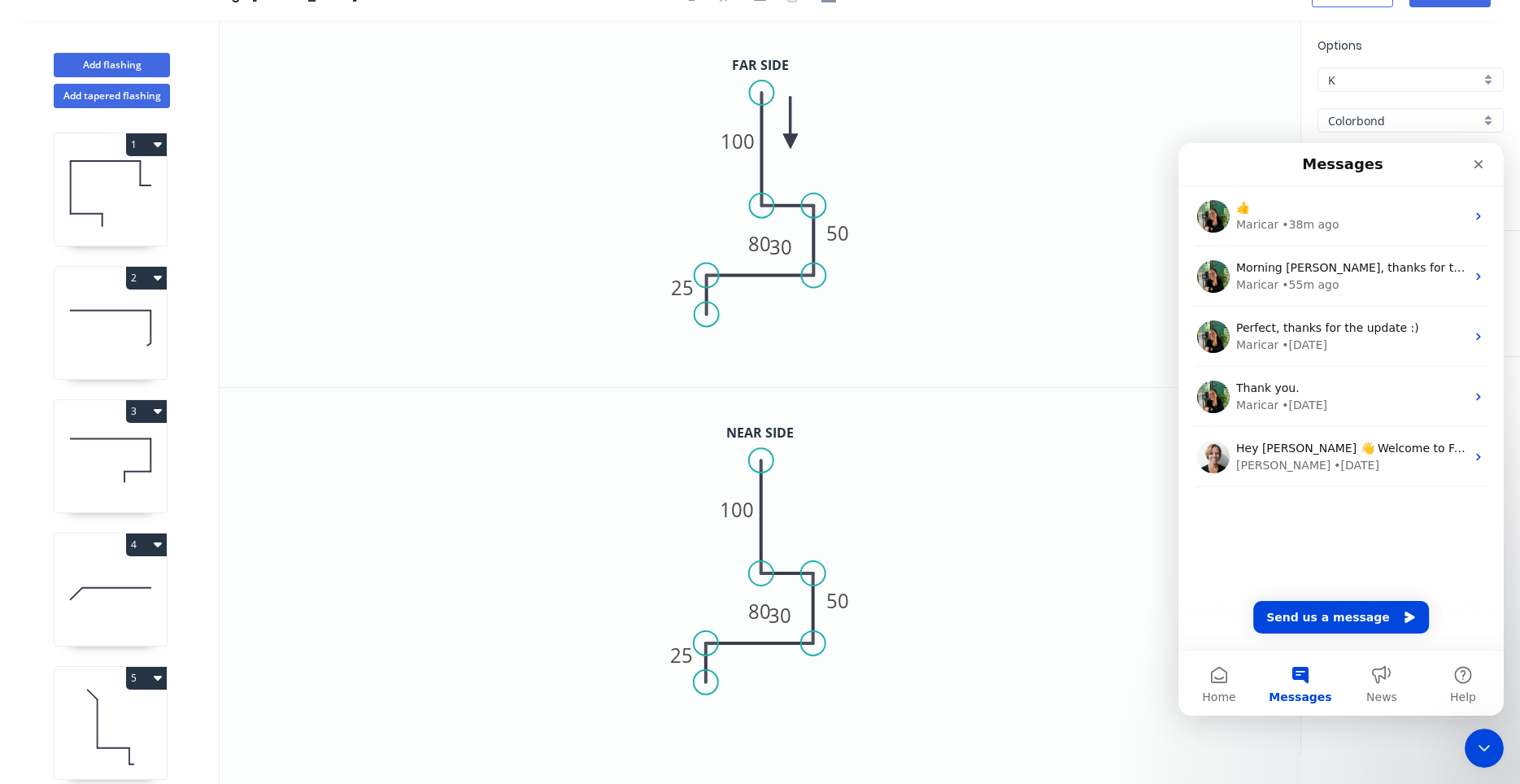
scroll to position [0, 0]
click at [1488, 743] on icon "Close Intercom Messenger" at bounding box center [1485, 748] width 19 height 19
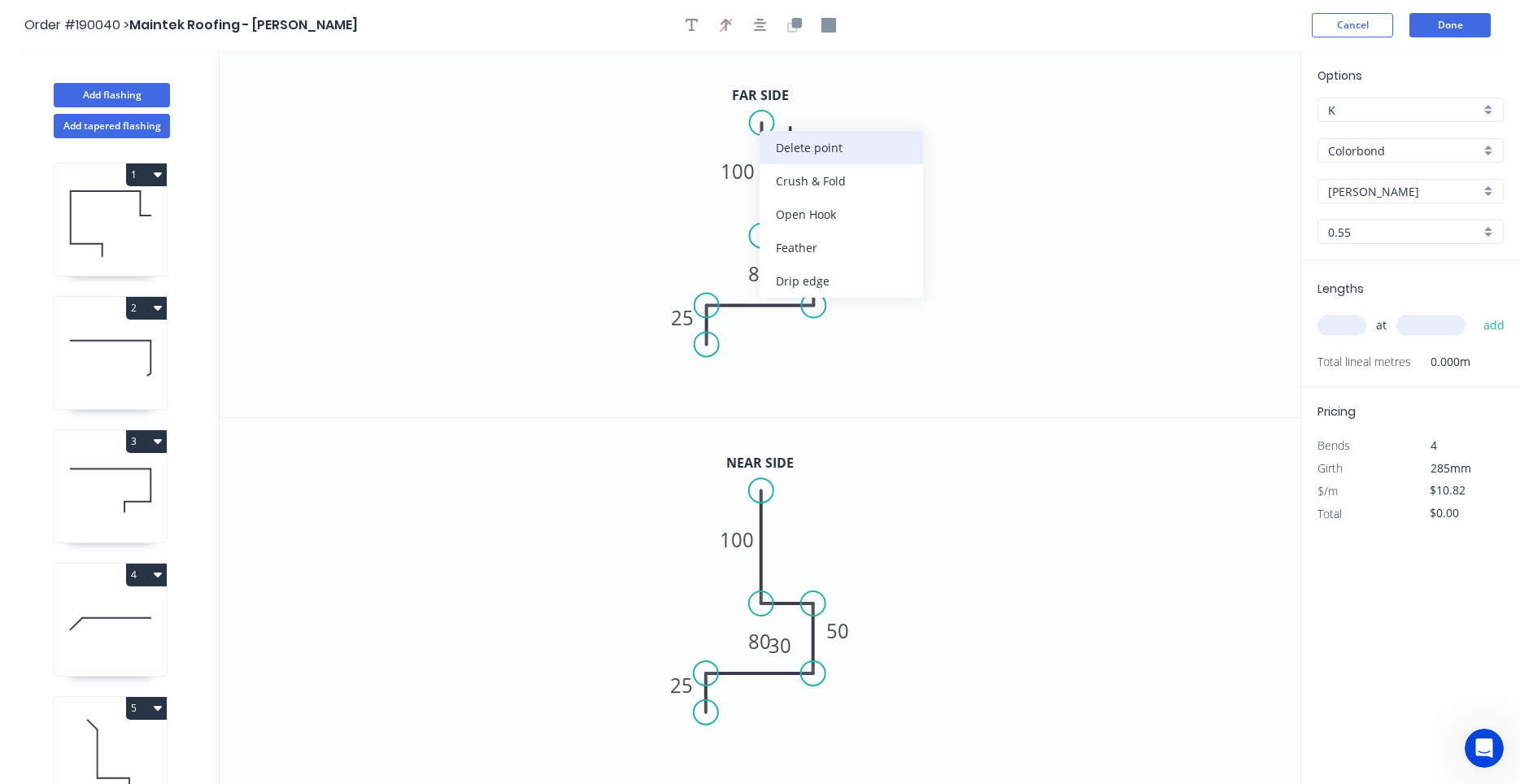
click at [769, 145] on div "Delete point" at bounding box center [841, 148] width 164 height 34
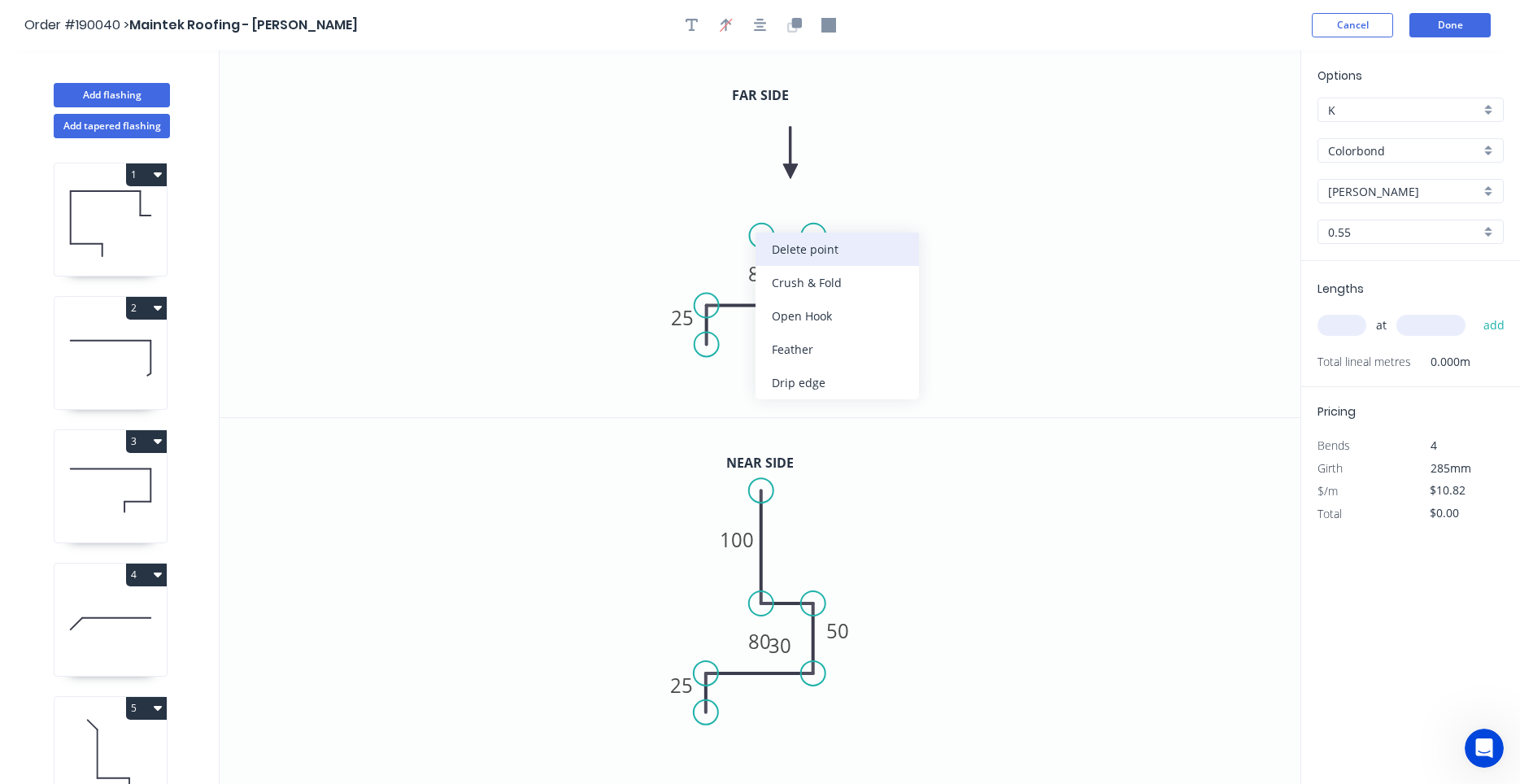
click at [766, 238] on div "Delete point" at bounding box center [837, 249] width 164 height 34
click at [808, 230] on circle at bounding box center [813, 236] width 25 height 25
click at [757, 234] on icon "0 25 80 50" at bounding box center [760, 233] width 1081 height 367
click at [752, 123] on icon "0 25 80 50 ?" at bounding box center [760, 233] width 1081 height 367
click at [752, 123] on circle at bounding box center [757, 123] width 25 height 25
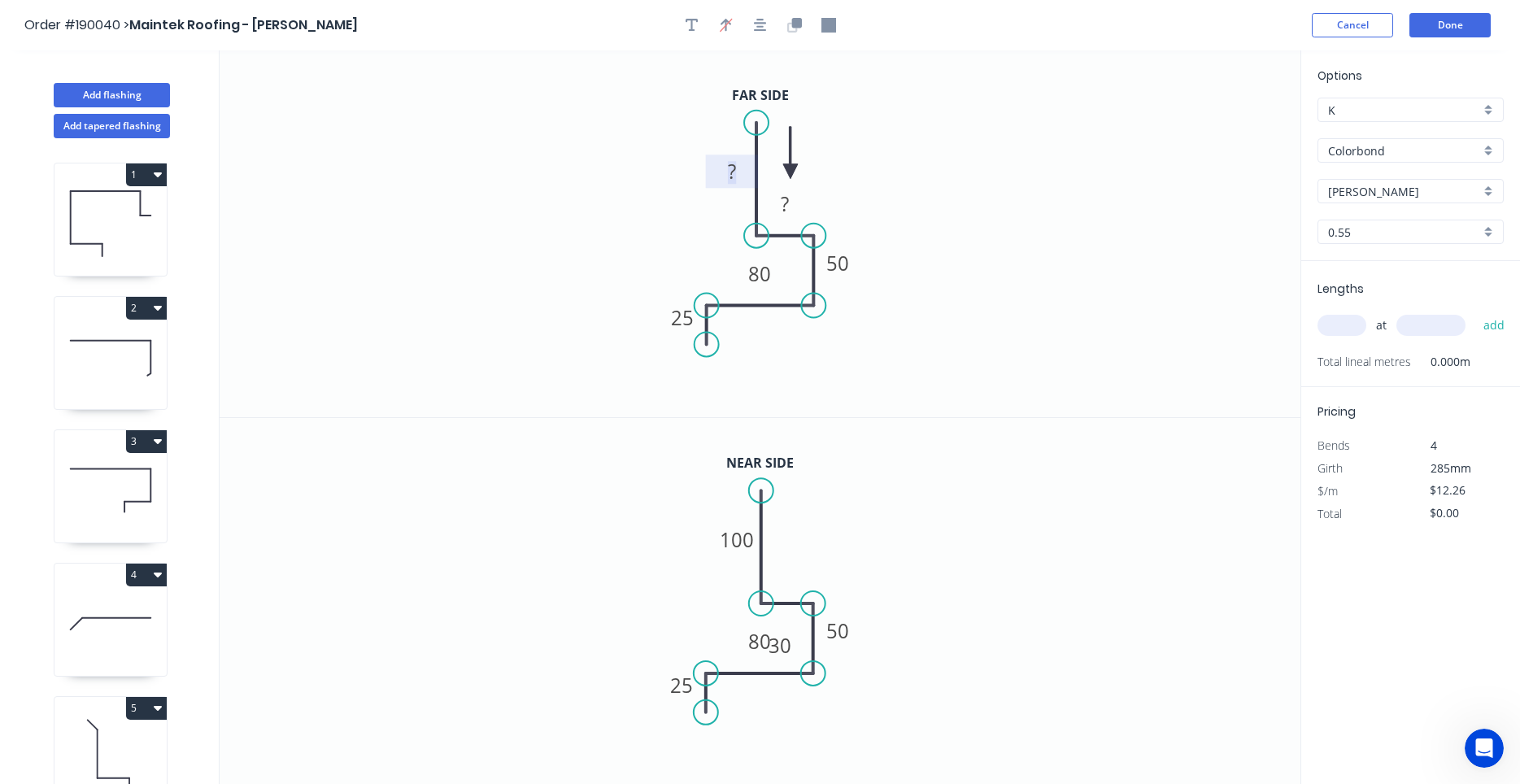
click at [743, 168] on rect at bounding box center [732, 172] width 33 height 23
click at [791, 21] on icon "button" at bounding box center [795, 25] width 15 height 15
click at [760, 26] on icon "button" at bounding box center [760, 25] width 13 height 15
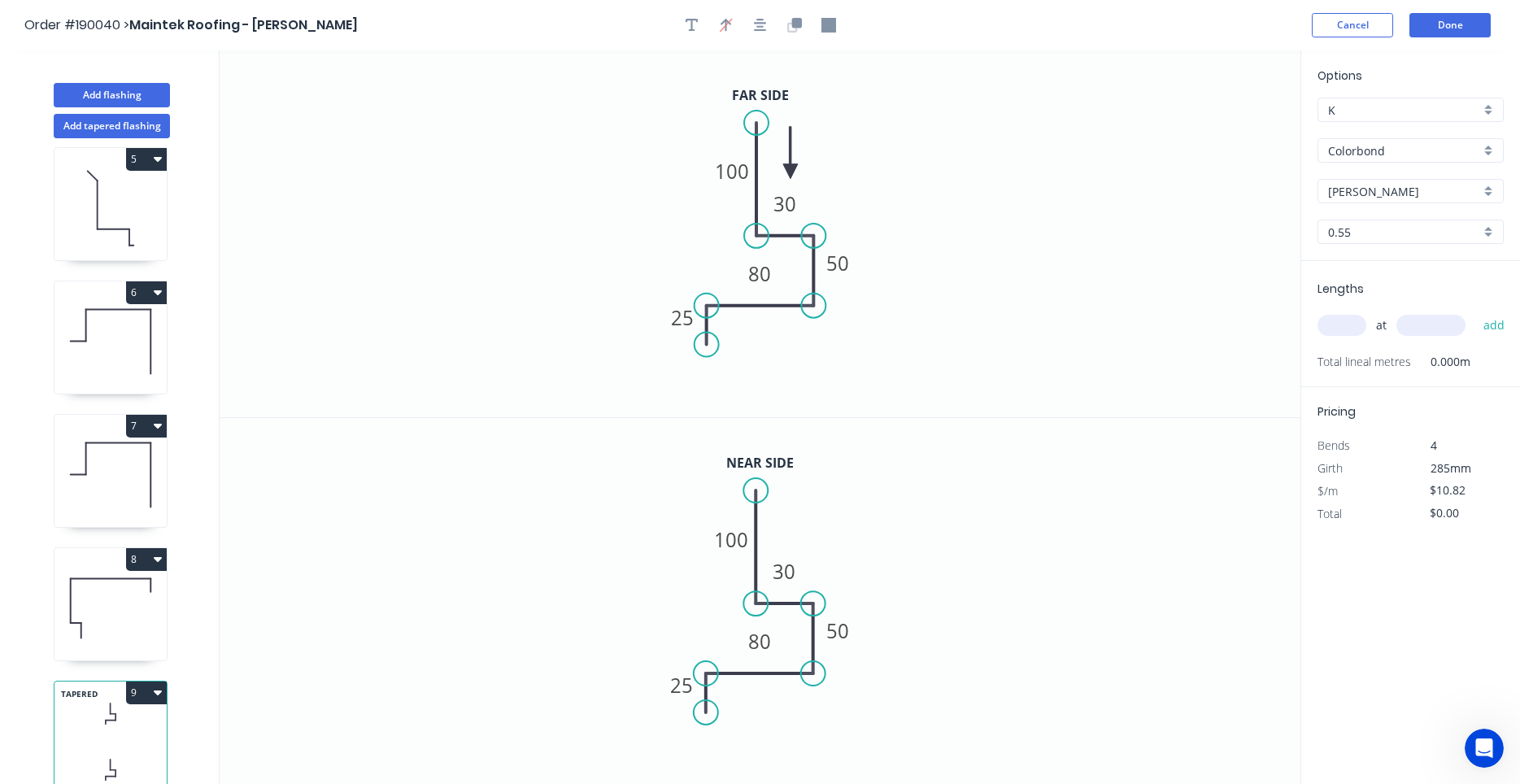
scroll to position [30, 0]
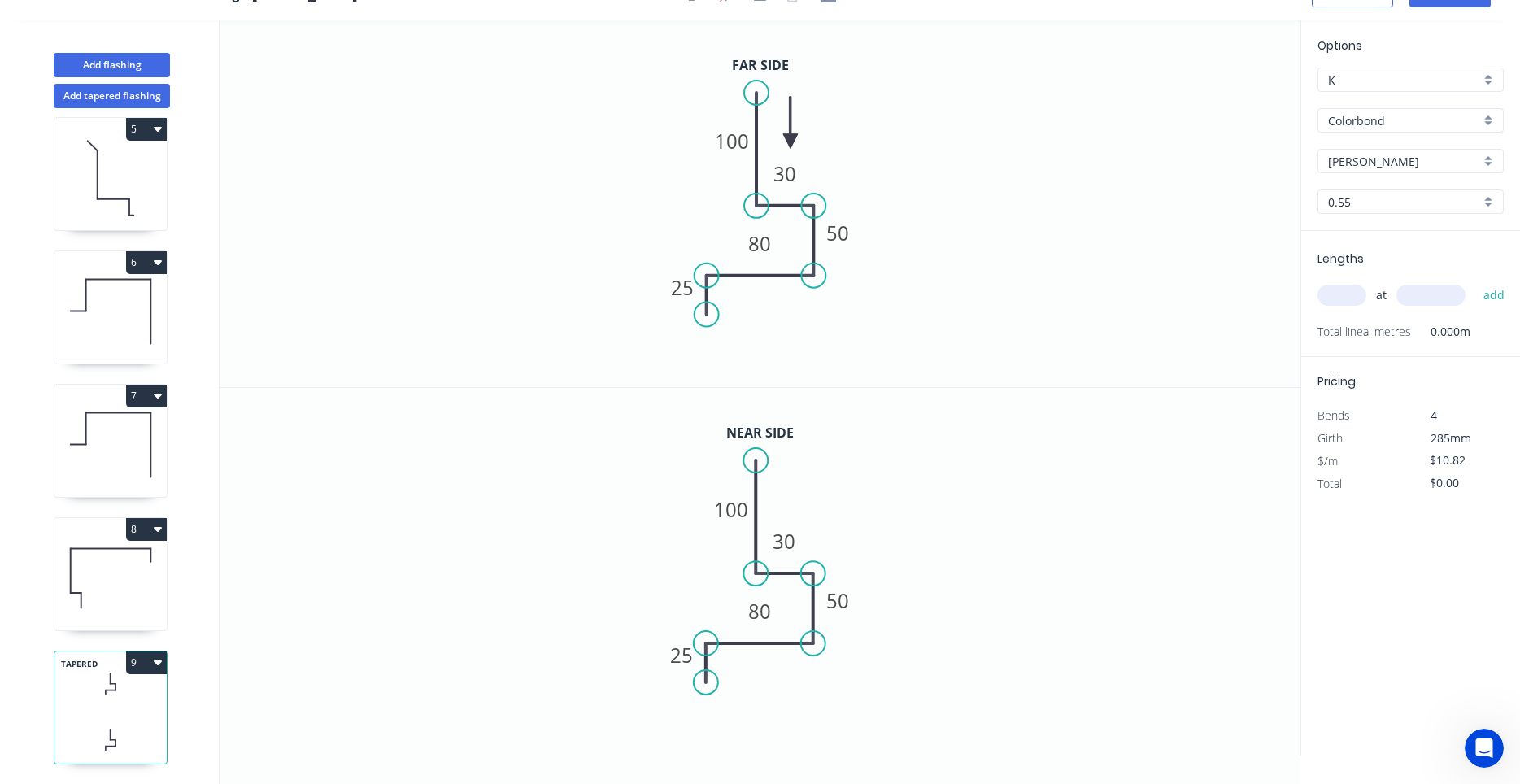
click at [111, 594] on icon at bounding box center [111, 578] width 112 height 104
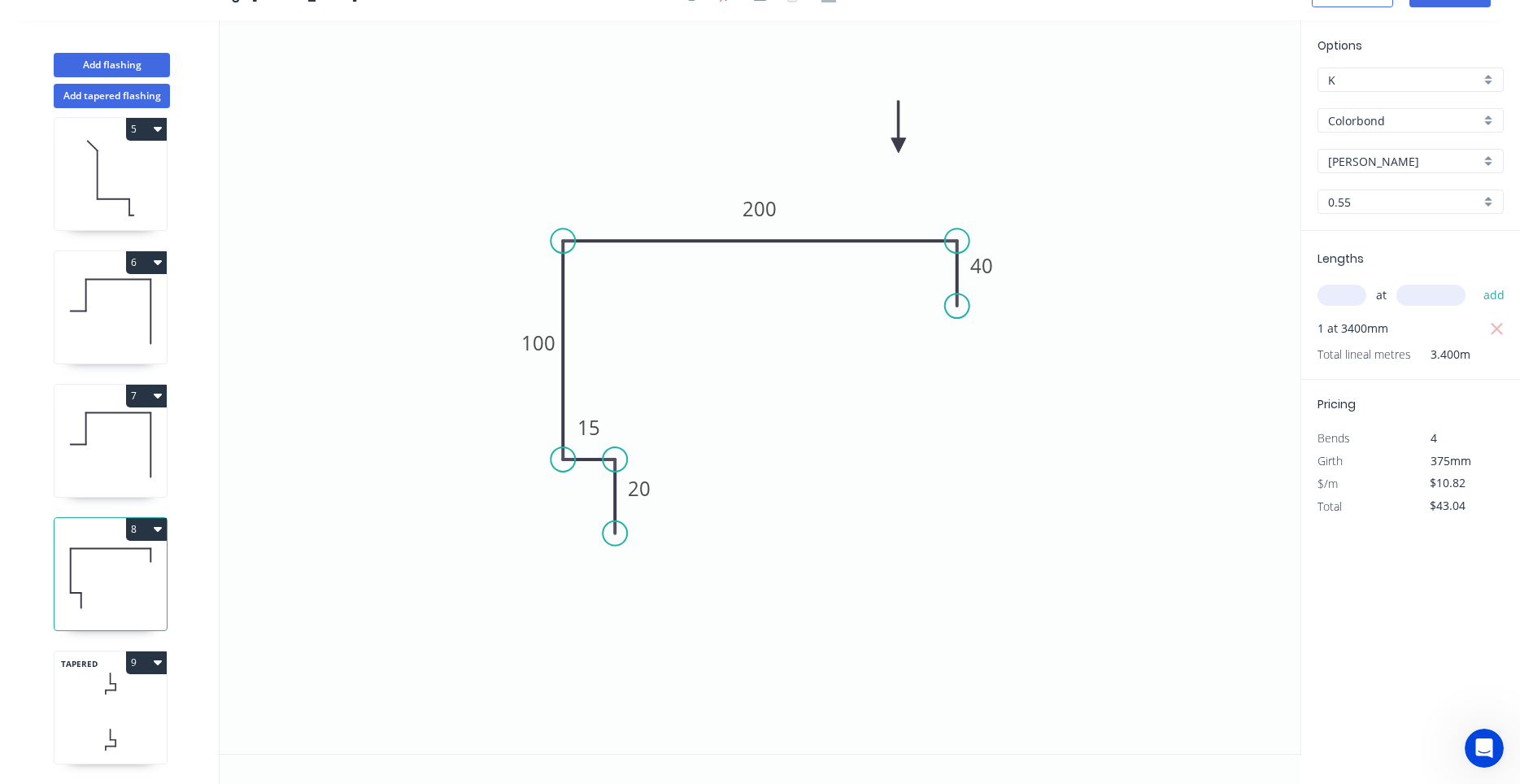
type input "$12.66"
type input "$43.04"
click at [100, 698] on icon at bounding box center [111, 683] width 112 height 48
type input "$10.82"
type input "$0.00"
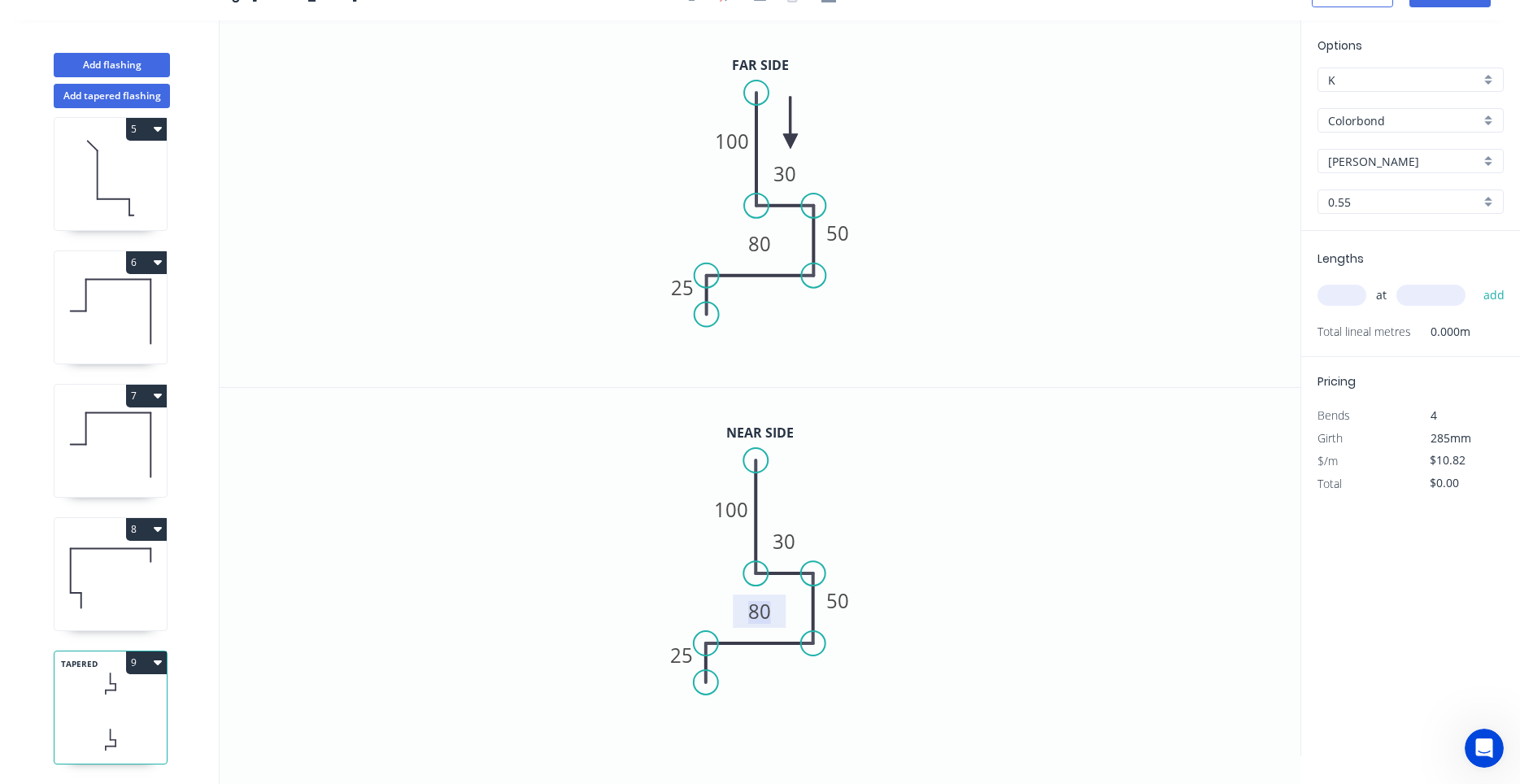
click at [770, 602] on tspan "80" at bounding box center [760, 611] width 23 height 27
click at [1081, 584] on icon "0 25 65 50 30 100" at bounding box center [760, 572] width 1081 height 368
type input "$12.26"
click at [1362, 304] on div "at add" at bounding box center [1412, 294] width 189 height 27
click at [1354, 298] on input "text" at bounding box center [1341, 295] width 49 height 21
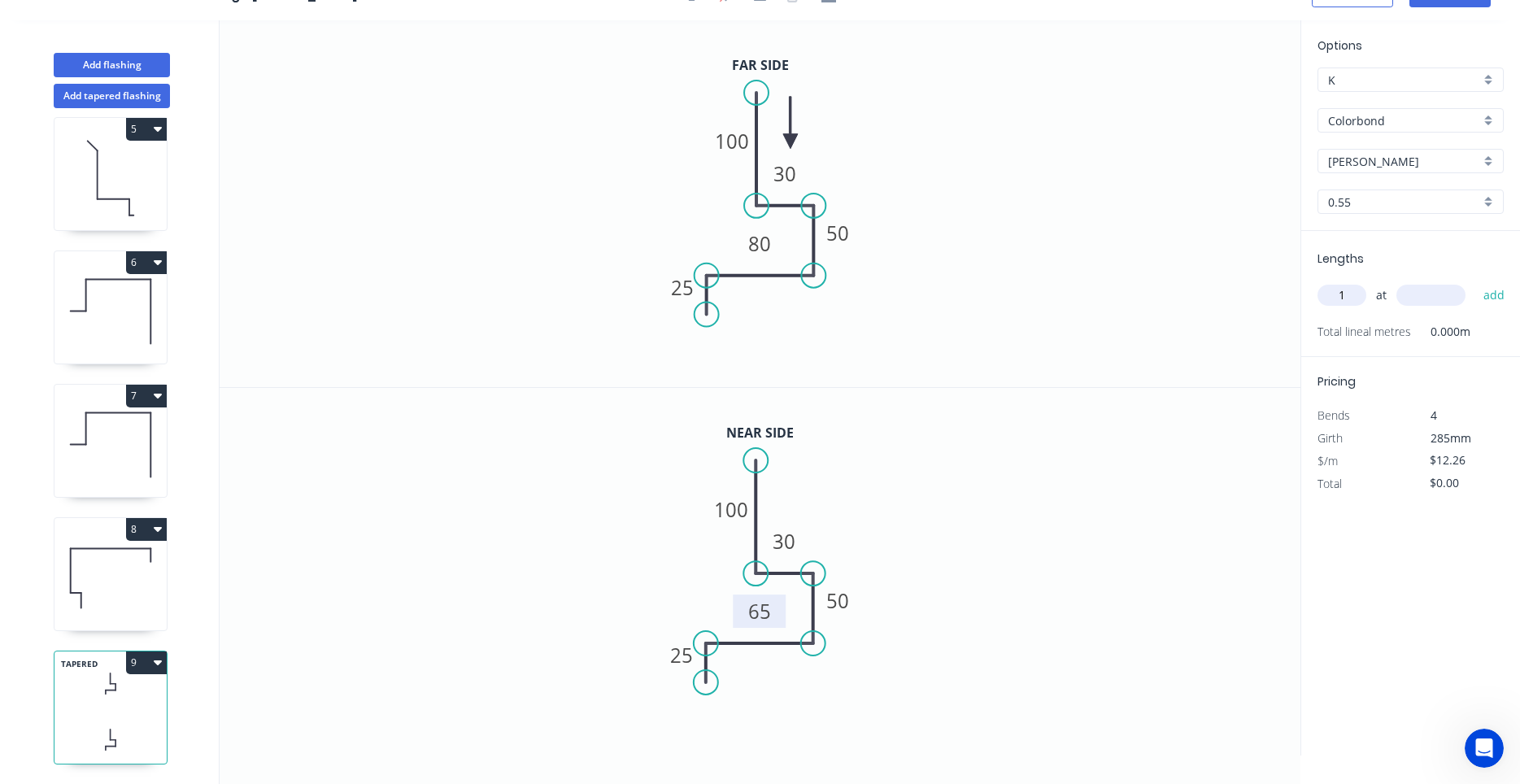
type input "1"
type input "3400"
click at [1476, 281] on button "add" at bounding box center [1494, 294] width 38 height 27
type input "$41.68"
click at [163, 660] on button "9" at bounding box center [147, 663] width 41 height 23
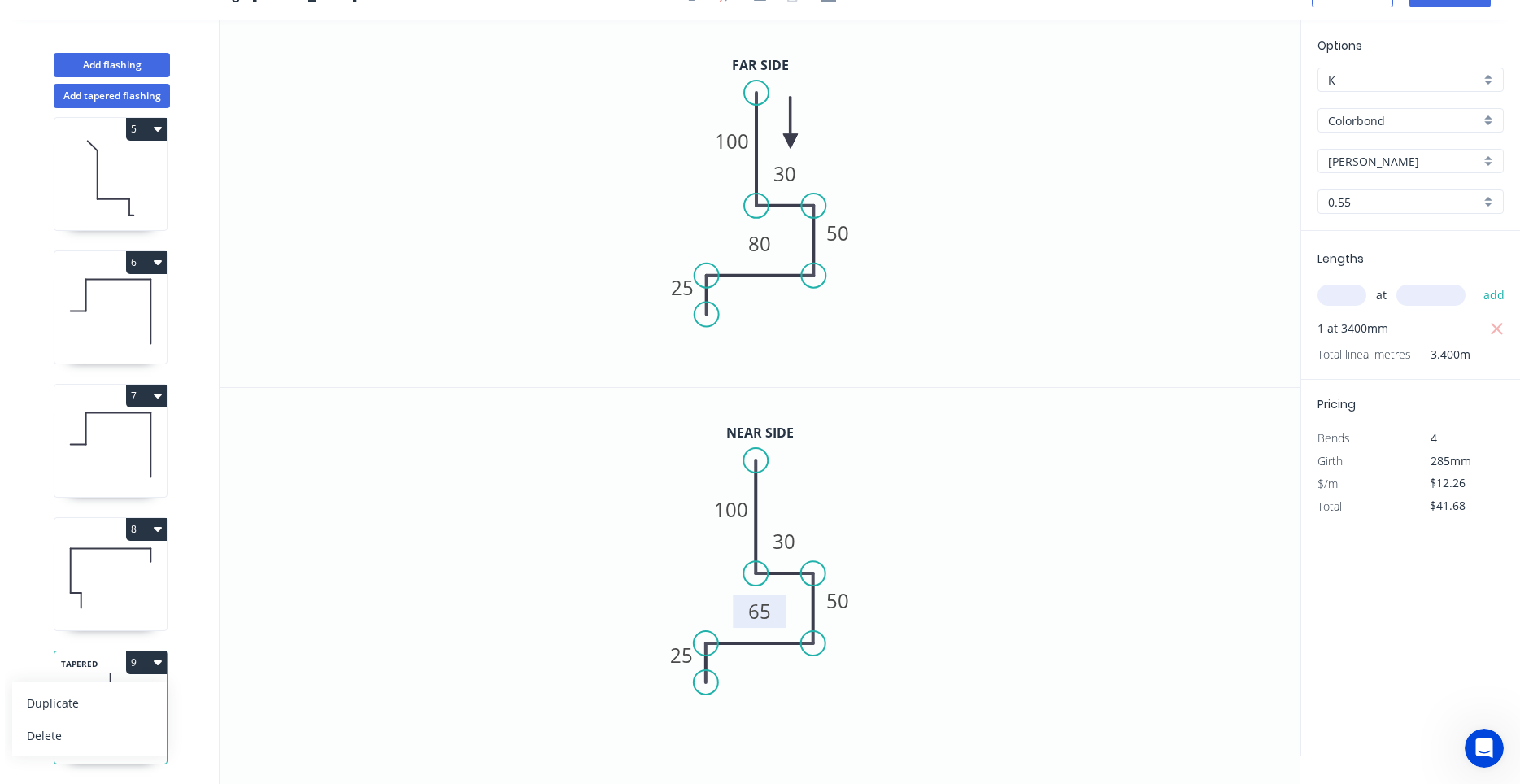
click at [477, 466] on icon "0 25 65 50 30 100" at bounding box center [760, 572] width 1081 height 368
click at [121, 63] on button "Add flashing" at bounding box center [112, 65] width 117 height 25
type input "$0.00"
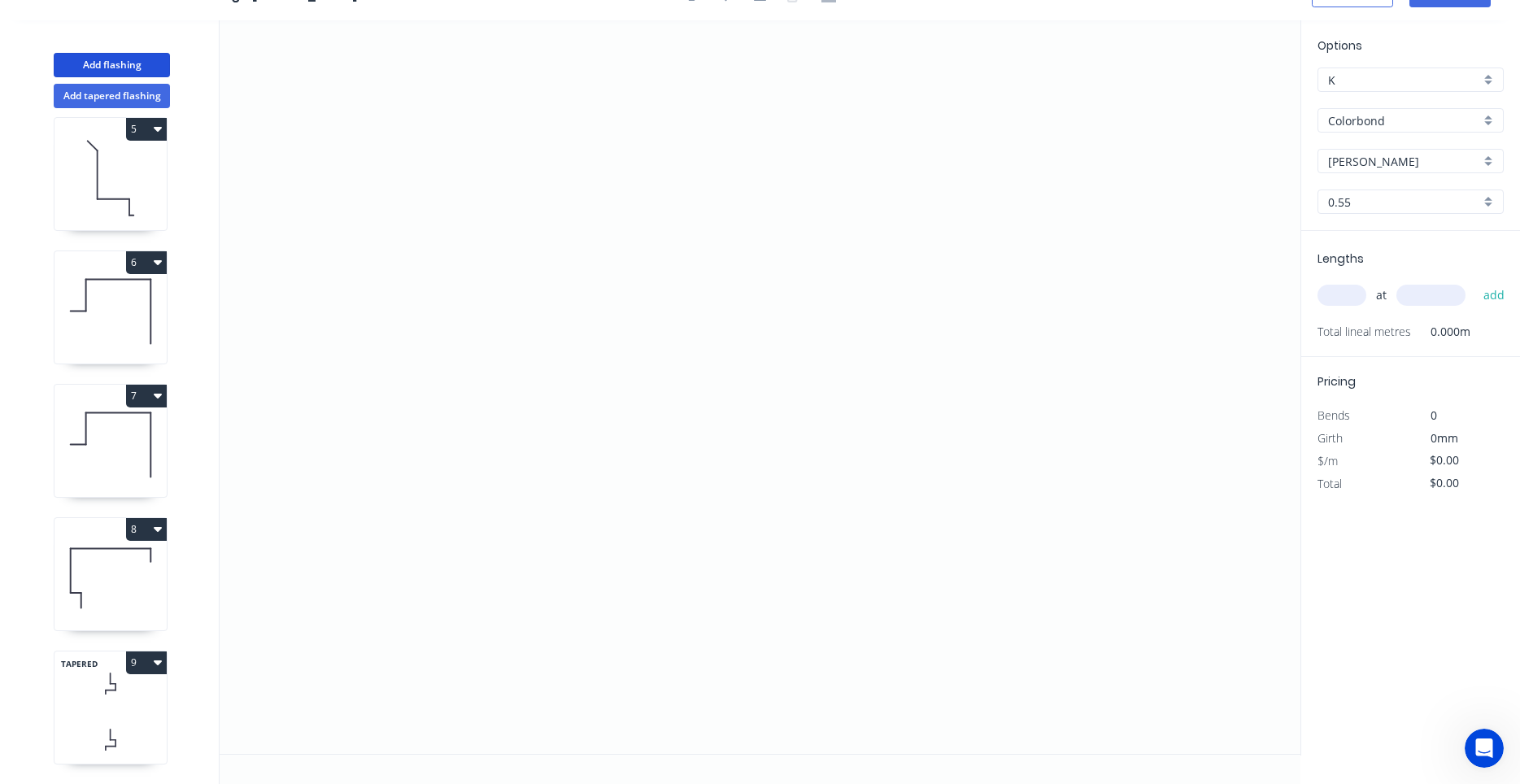
scroll to position [682, 0]
click at [569, 461] on icon "0" at bounding box center [760, 387] width 1081 height 734
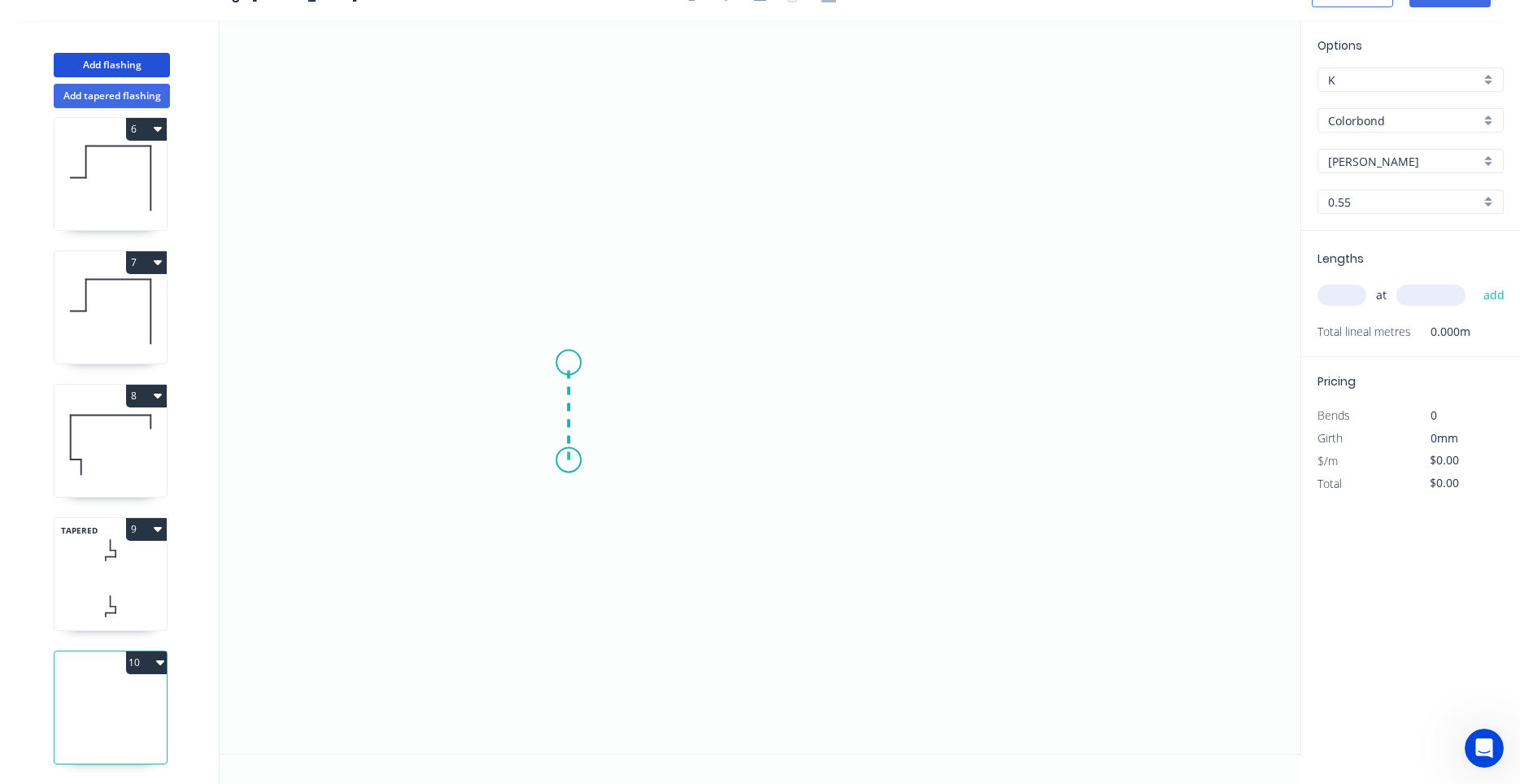
click at [563, 362] on icon "0" at bounding box center [760, 387] width 1081 height 734
click at [819, 361] on icon "0 ?" at bounding box center [760, 387] width 1081 height 734
click at [816, 238] on icon "0 ? ?" at bounding box center [760, 387] width 1081 height 734
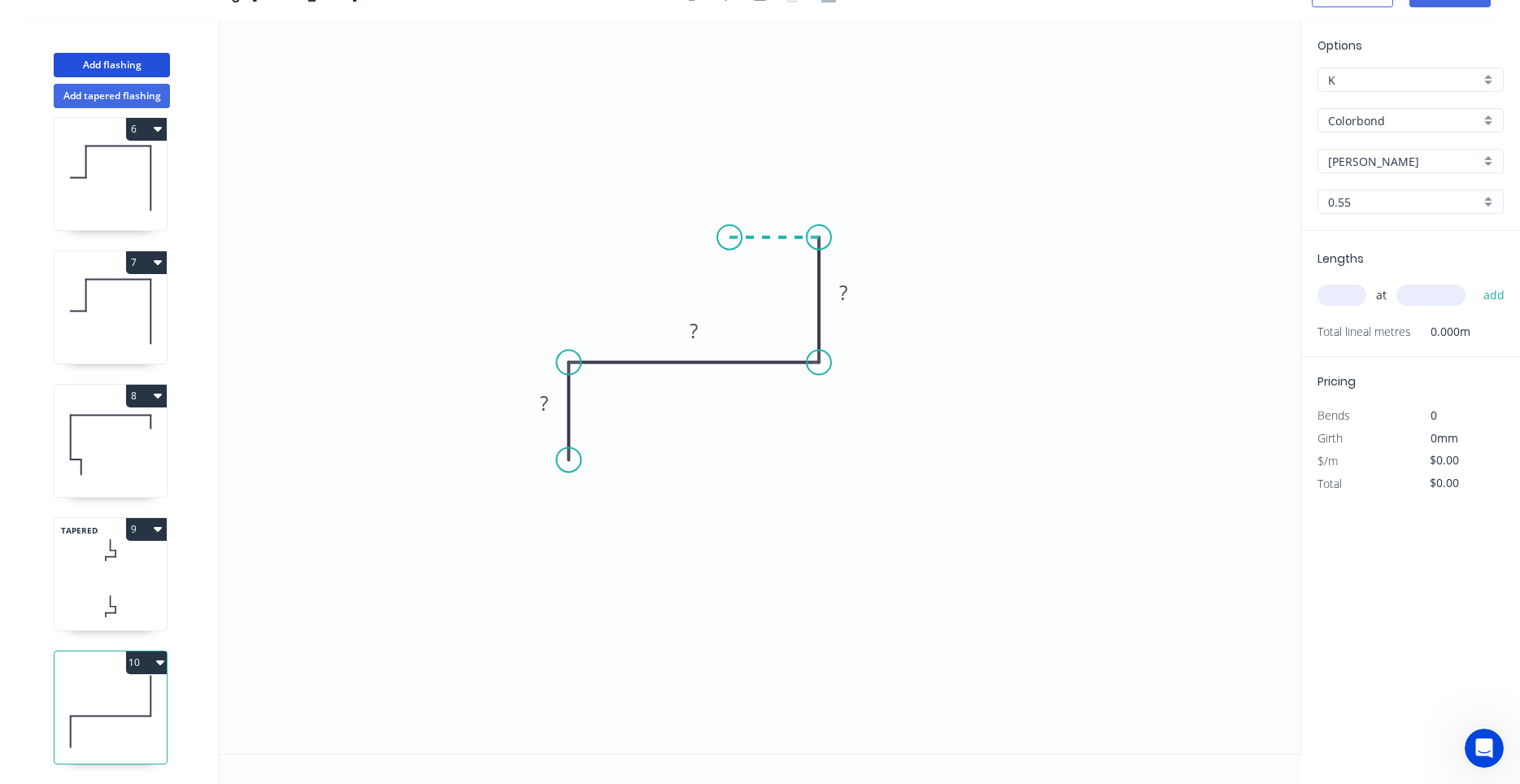
click at [729, 239] on icon "0 ? ? ?" at bounding box center [760, 387] width 1081 height 734
click at [728, 42] on icon "0 ? ? ? ?" at bounding box center [760, 387] width 1081 height 734
click at [728, 42] on circle at bounding box center [729, 42] width 25 height 25
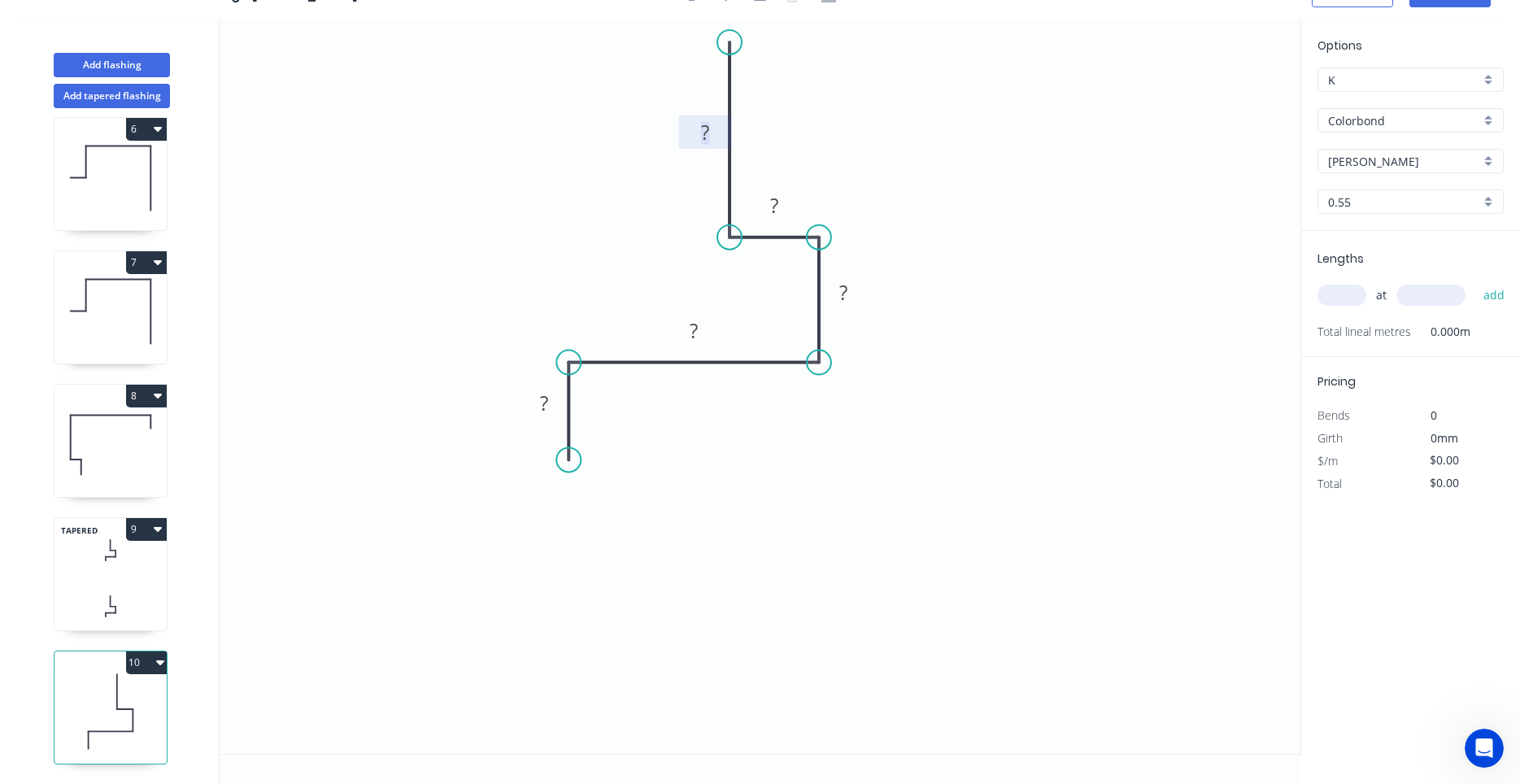
click at [713, 125] on rect at bounding box center [705, 133] width 33 height 23
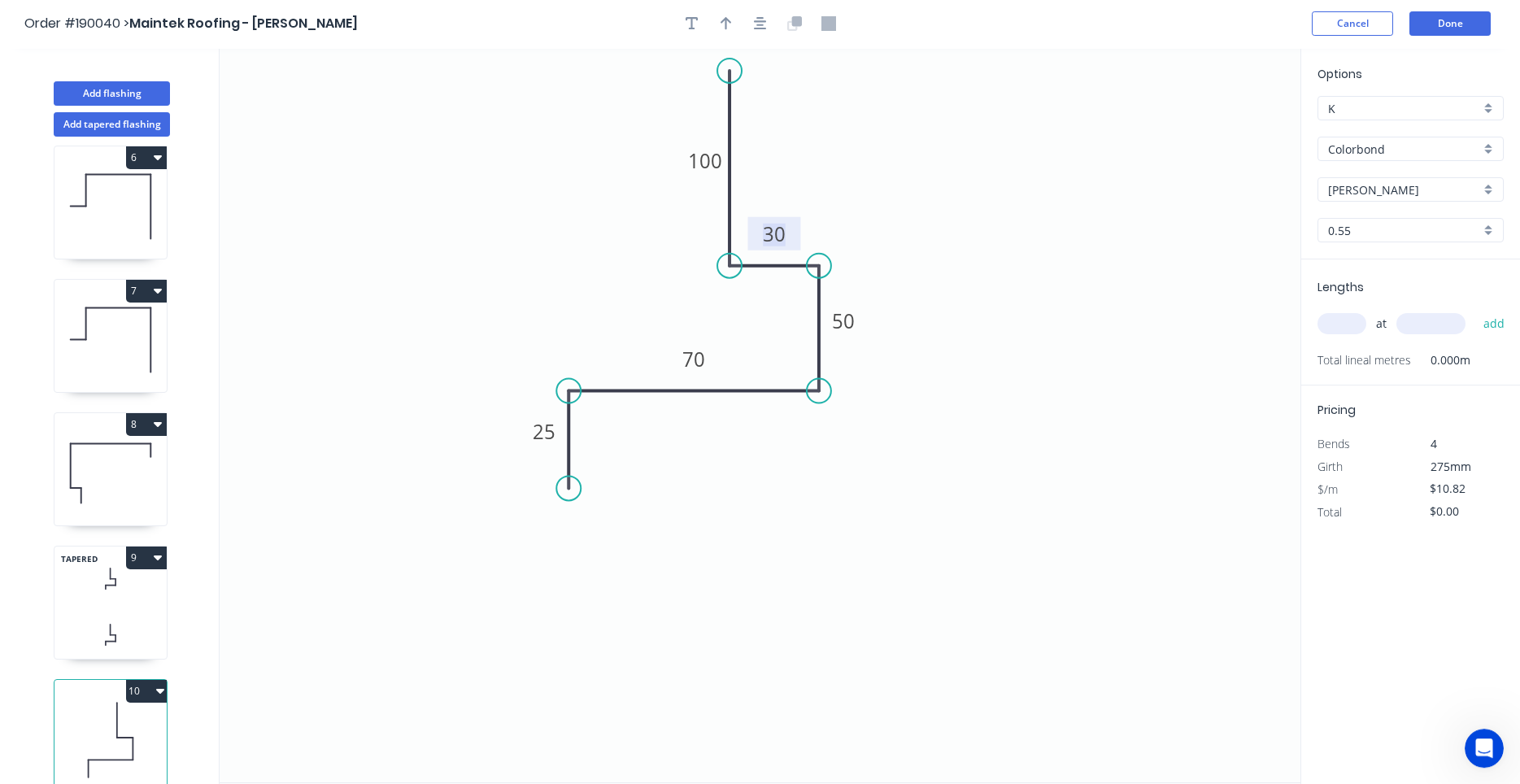
scroll to position [0, 0]
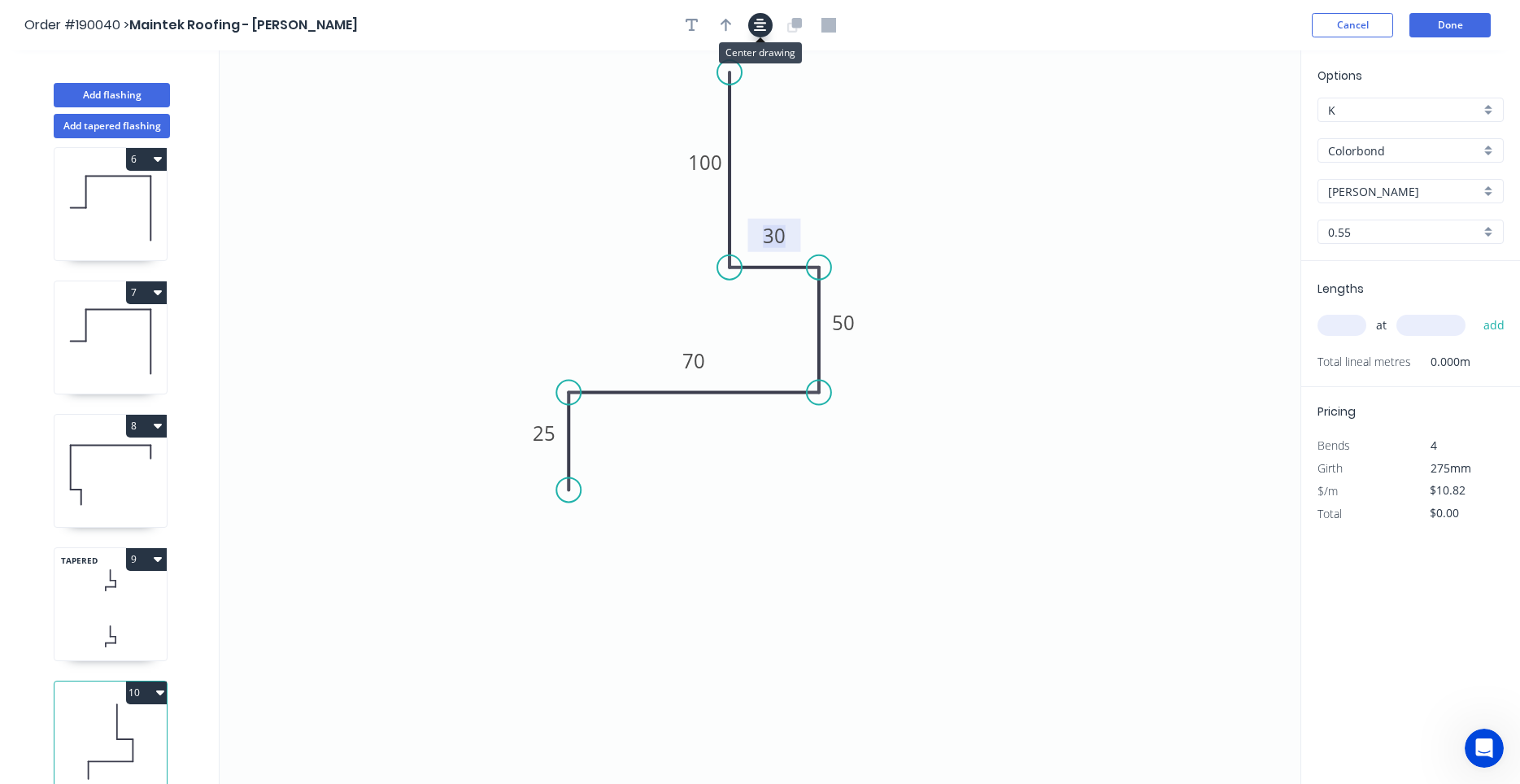
click at [770, 35] on button "button" at bounding box center [760, 26] width 25 height 25
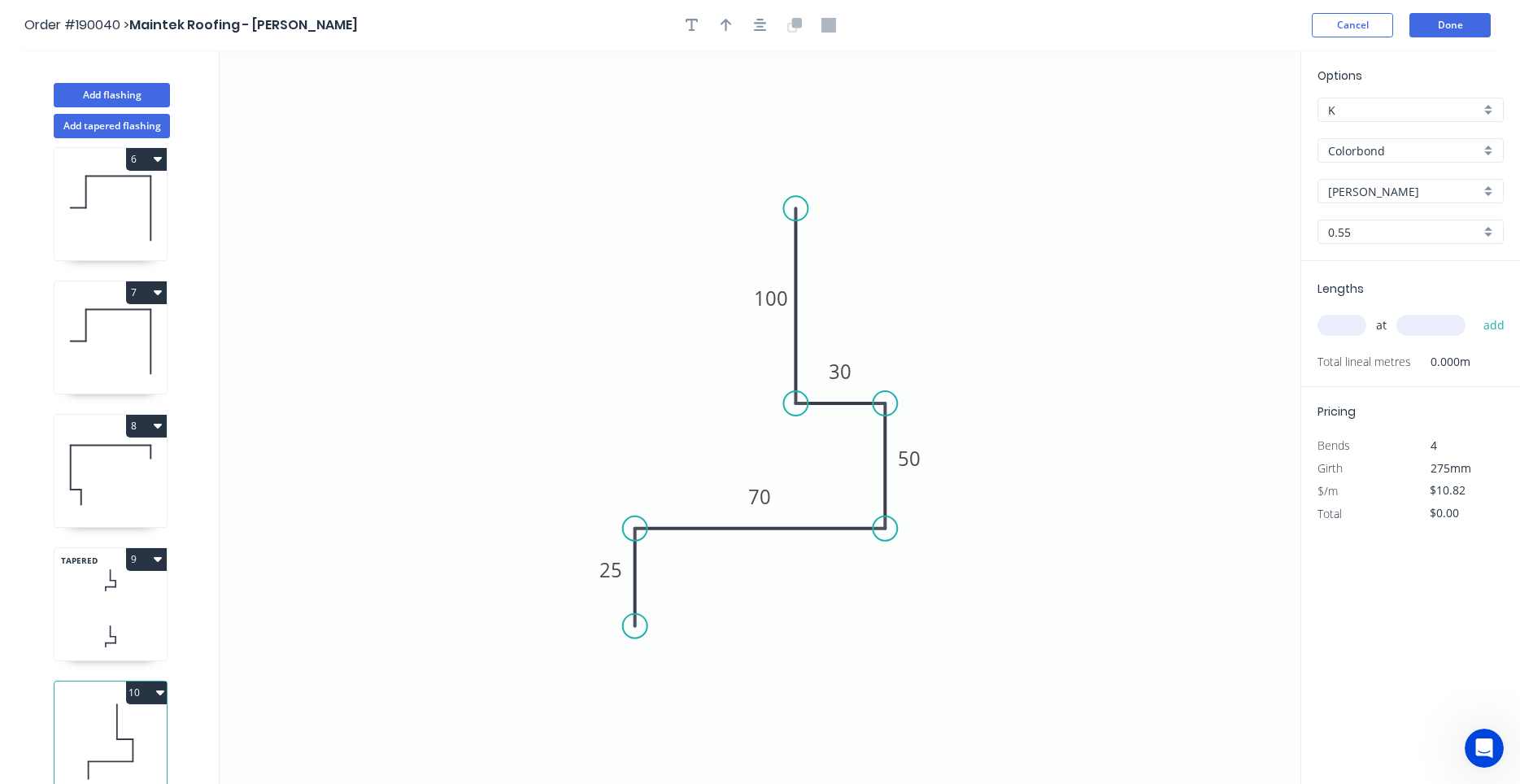
click at [112, 609] on div "TAPERED 9" at bounding box center [111, 604] width 114 height 114
type input "$12.26"
type input "$41.68"
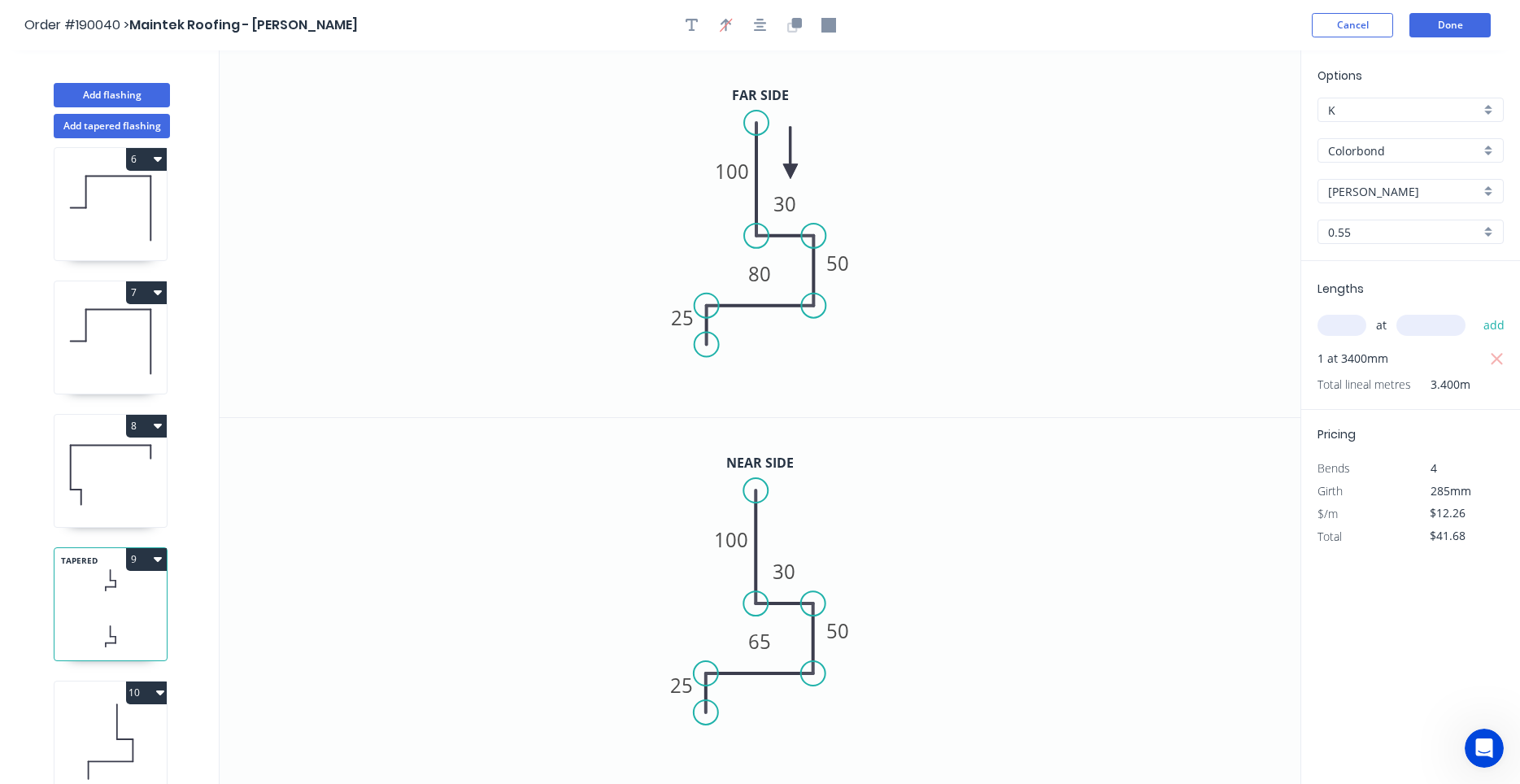
drag, startPoint x: 111, startPoint y: 736, endPoint x: 132, endPoint y: 716, distance: 29.0
click at [111, 737] on icon at bounding box center [111, 742] width 112 height 104
type input "$10.82"
type input "$0.00"
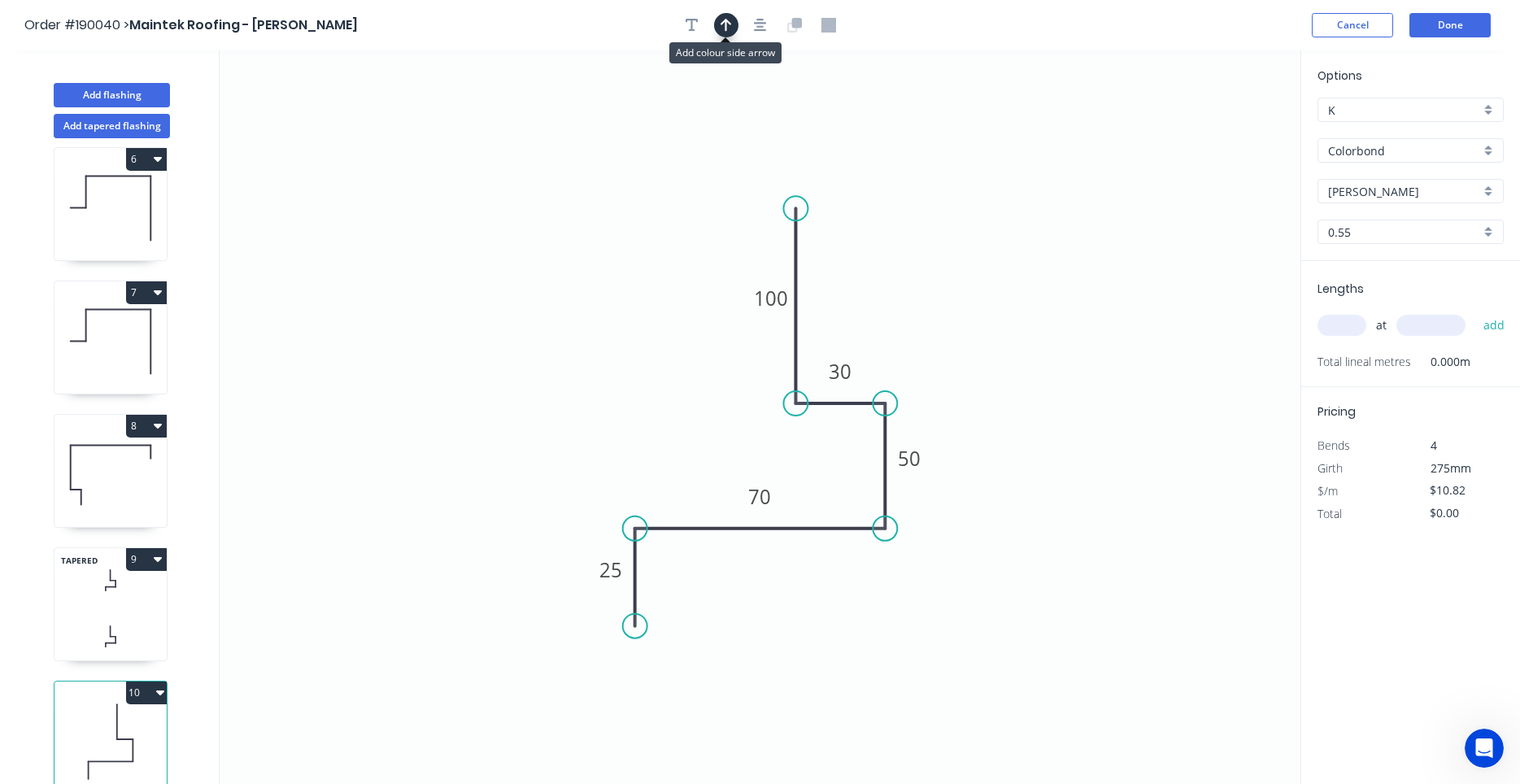
click at [729, 31] on icon "button" at bounding box center [726, 25] width 11 height 15
drag, startPoint x: 1218, startPoint y: 127, endPoint x: 852, endPoint y: 310, distance: 409.2
click at [859, 310] on icon at bounding box center [866, 294] width 15 height 52
click at [1359, 317] on input "text" at bounding box center [1341, 325] width 49 height 21
type input "1"
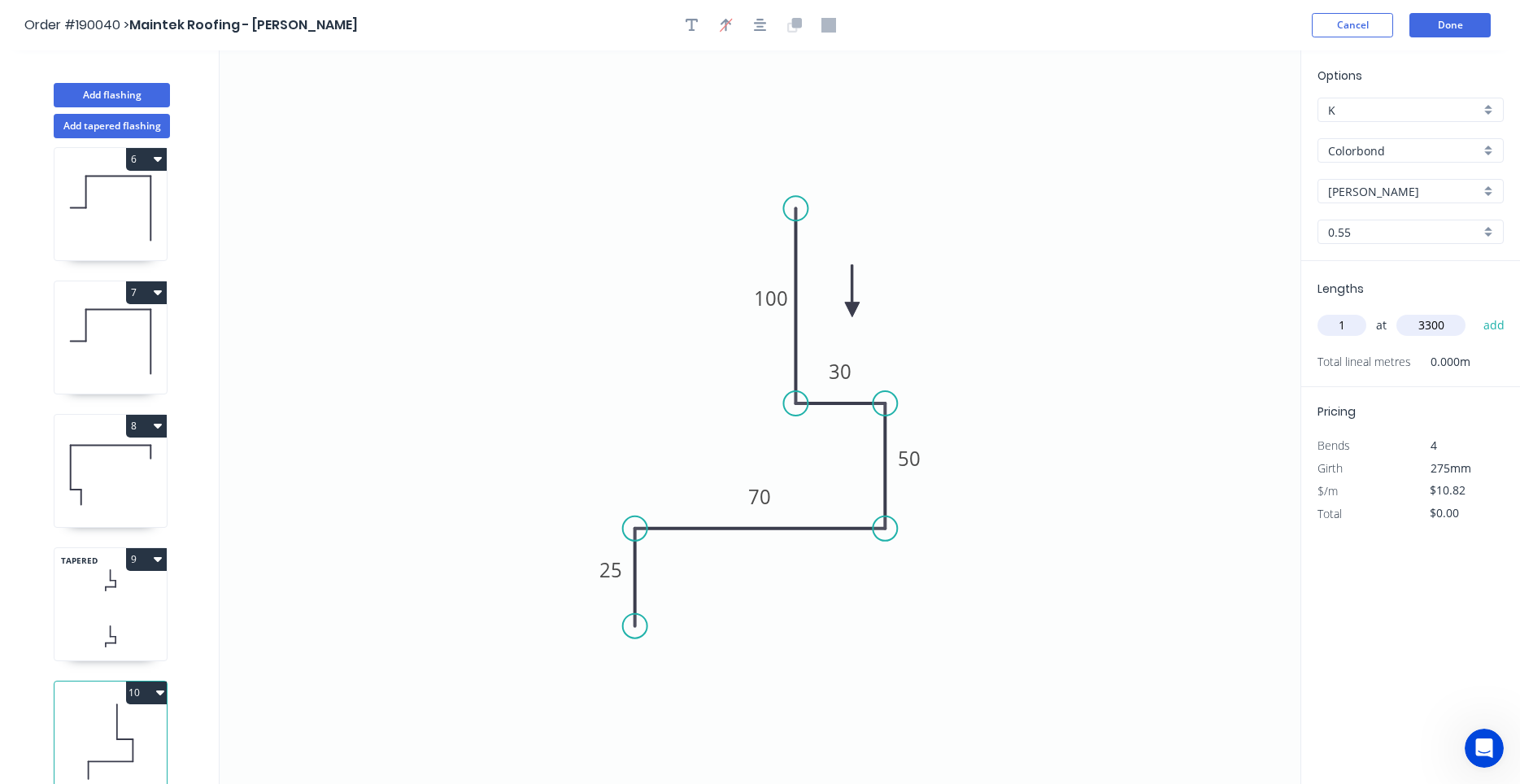
type input "3300"
click at [1476, 311] on button "add" at bounding box center [1494, 324] width 38 height 27
type input "$35.71"
click at [137, 624] on icon at bounding box center [111, 636] width 112 height 48
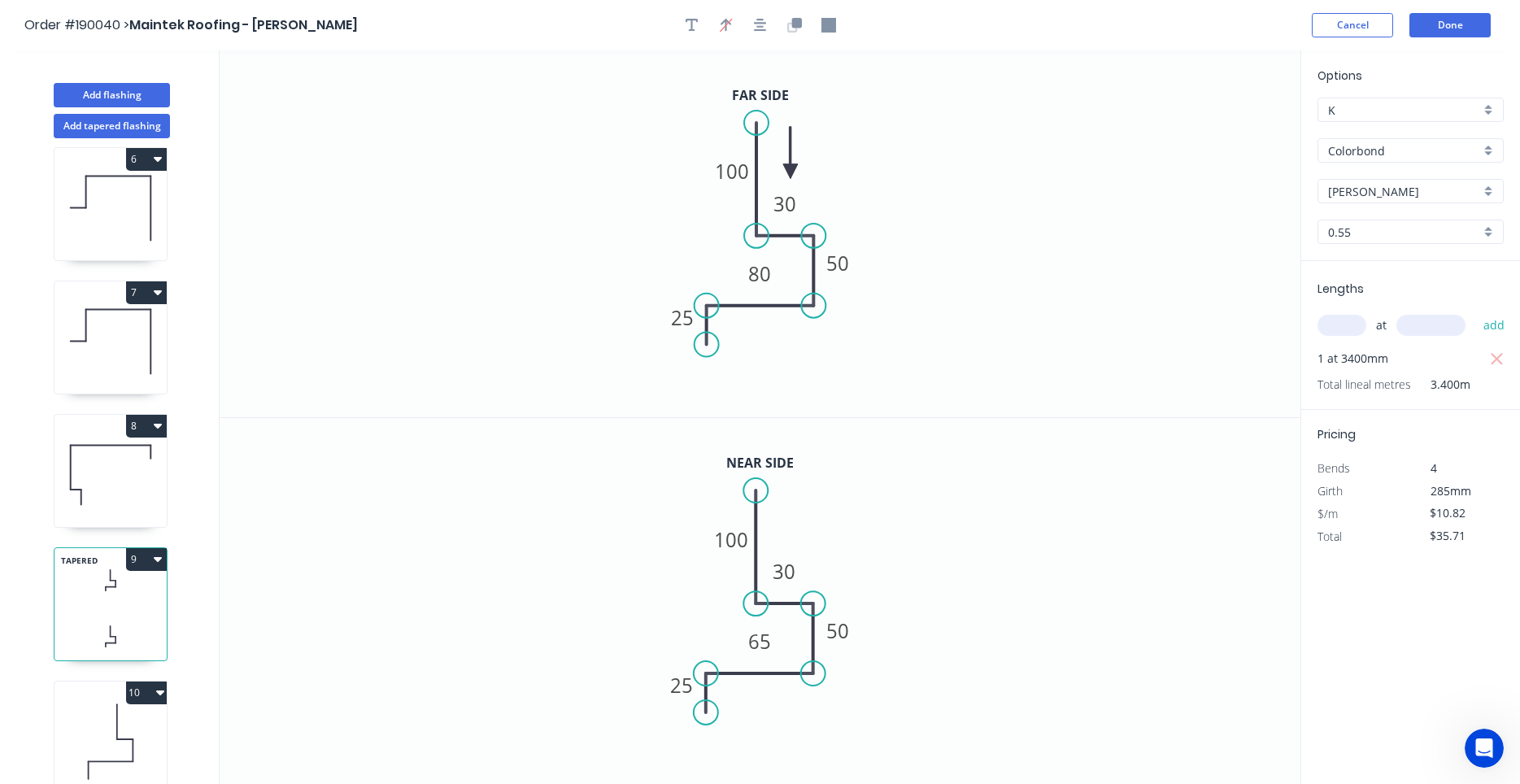
type input "$12.26"
type input "$41.68"
click at [90, 736] on icon at bounding box center [111, 742] width 112 height 104
type input "$10.82"
type input "$35.71"
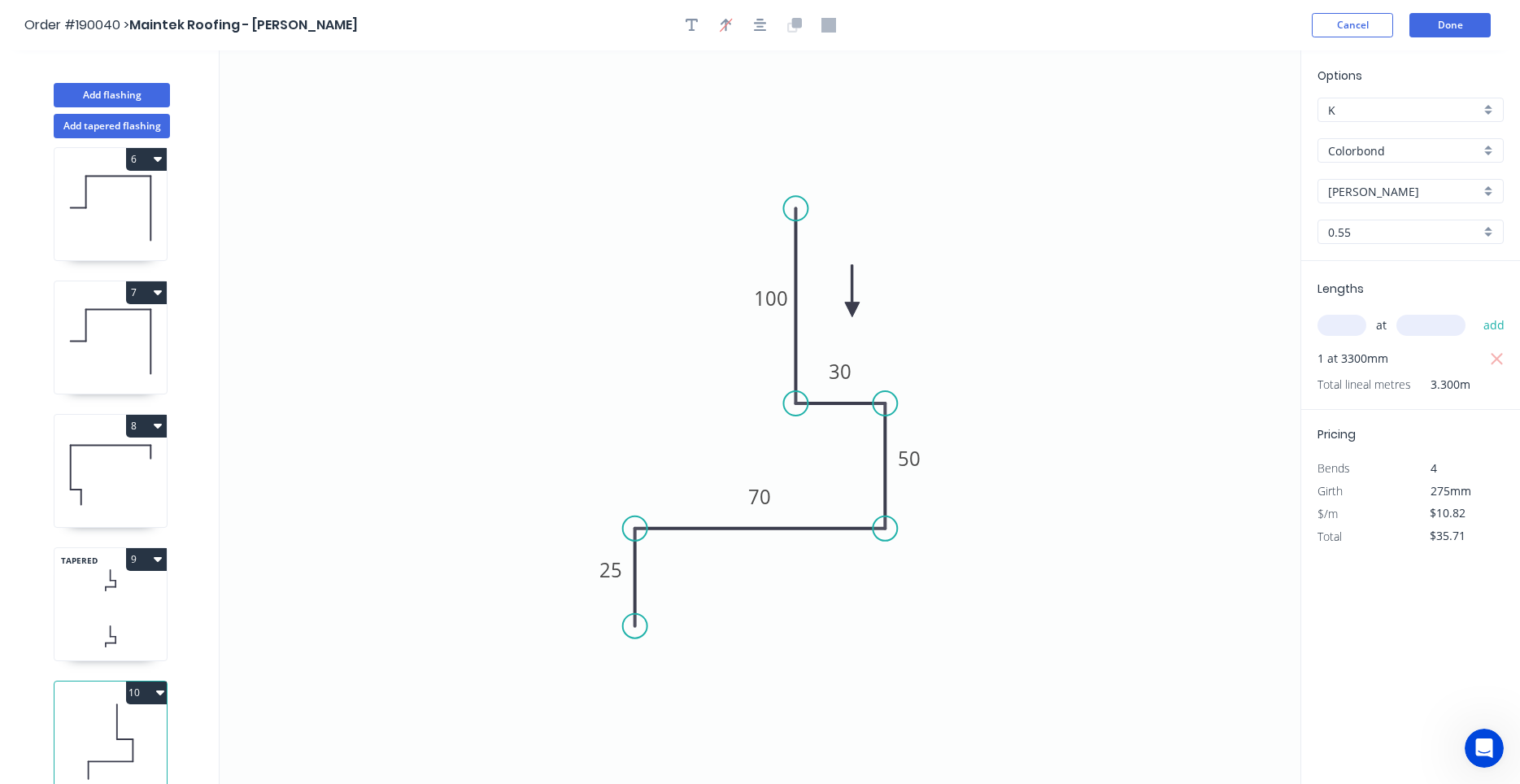
click at [99, 636] on icon at bounding box center [111, 636] width 112 height 48
type input "$12.26"
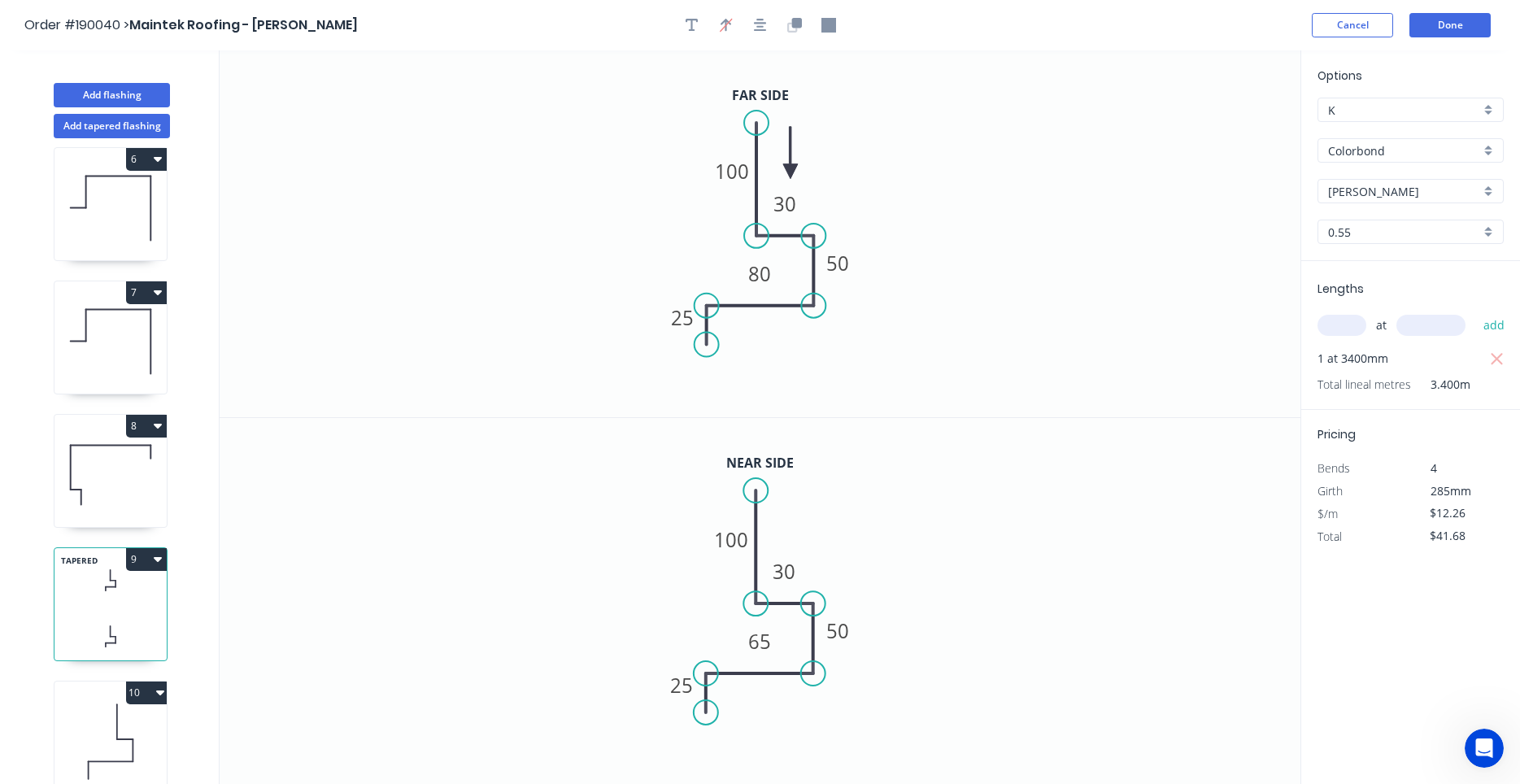
click at [158, 559] on icon "button" at bounding box center [157, 559] width 8 height 5
click at [127, 598] on div "Duplicate" at bounding box center [89, 599] width 126 height 24
type input "$0.00"
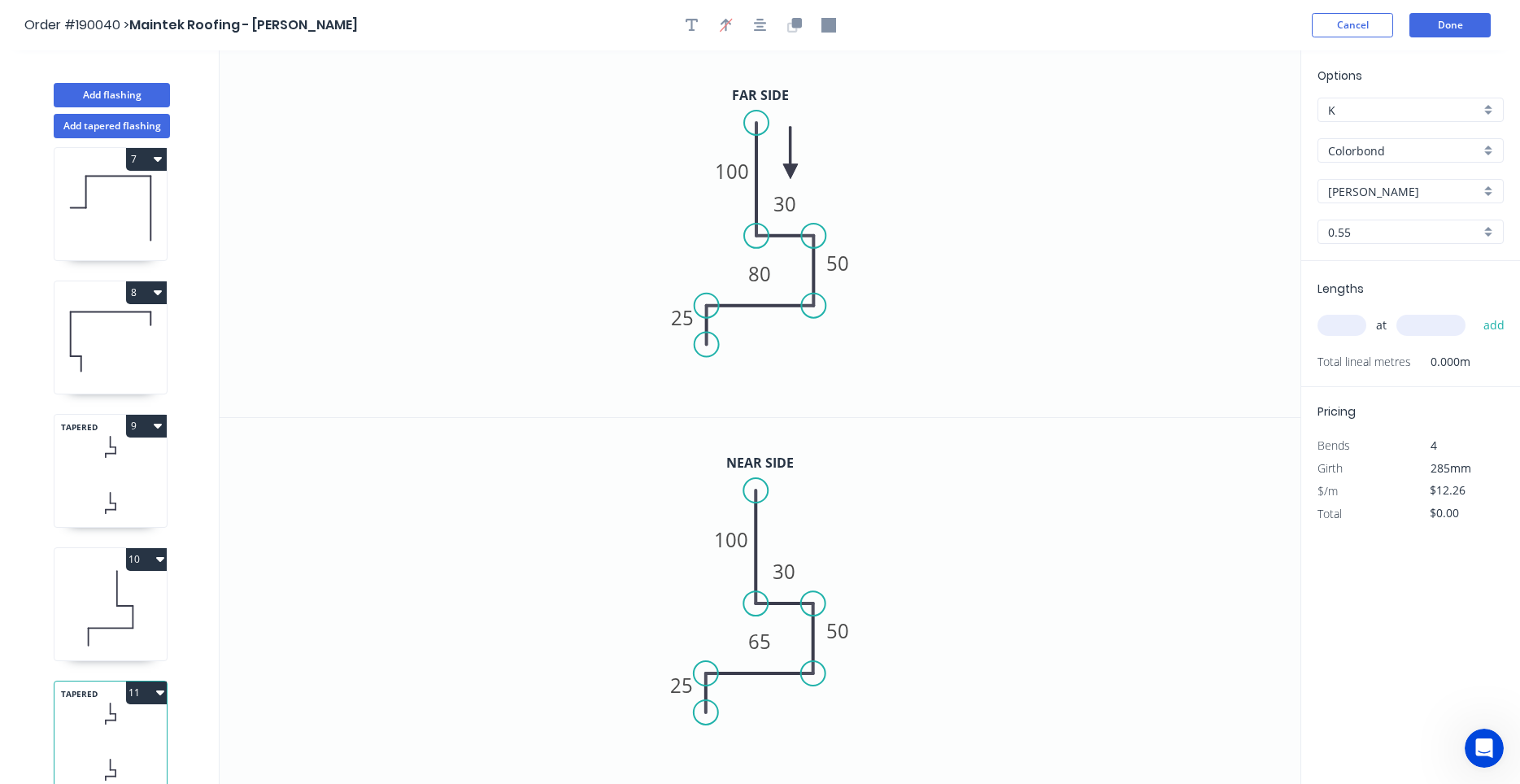
click at [118, 746] on icon at bounding box center [111, 770] width 112 height 48
click at [768, 278] on tspan "80" at bounding box center [760, 273] width 23 height 27
click at [762, 645] on tspan "65" at bounding box center [760, 641] width 23 height 27
click at [1334, 321] on input "text" at bounding box center [1341, 325] width 49 height 21
type input "1"
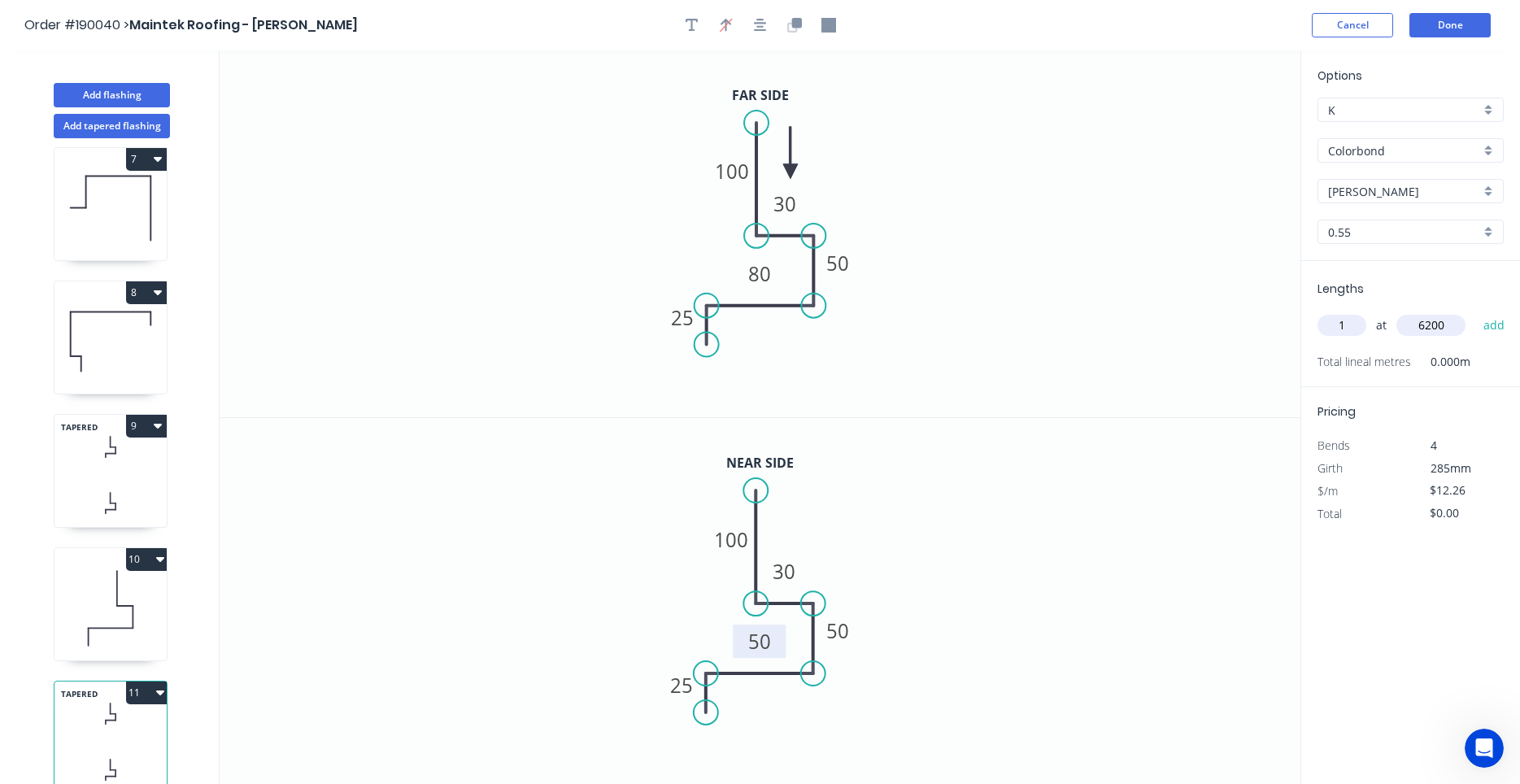
type input "6200"
click at [1476, 311] on button "add" at bounding box center [1494, 324] width 38 height 27
type input "$76.01"
click at [137, 621] on icon at bounding box center [111, 608] width 112 height 104
type input "$10.82"
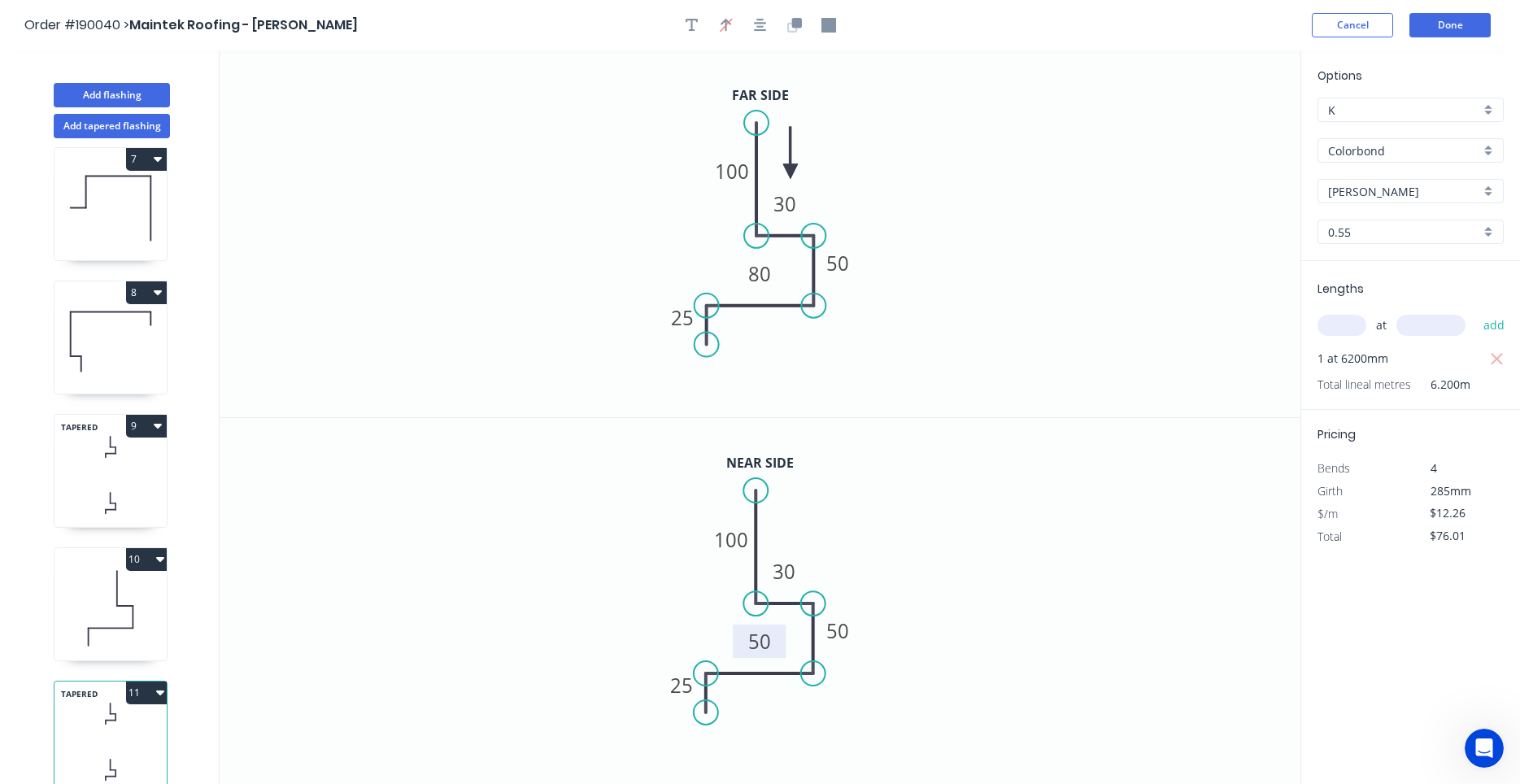
type input "$35.71"
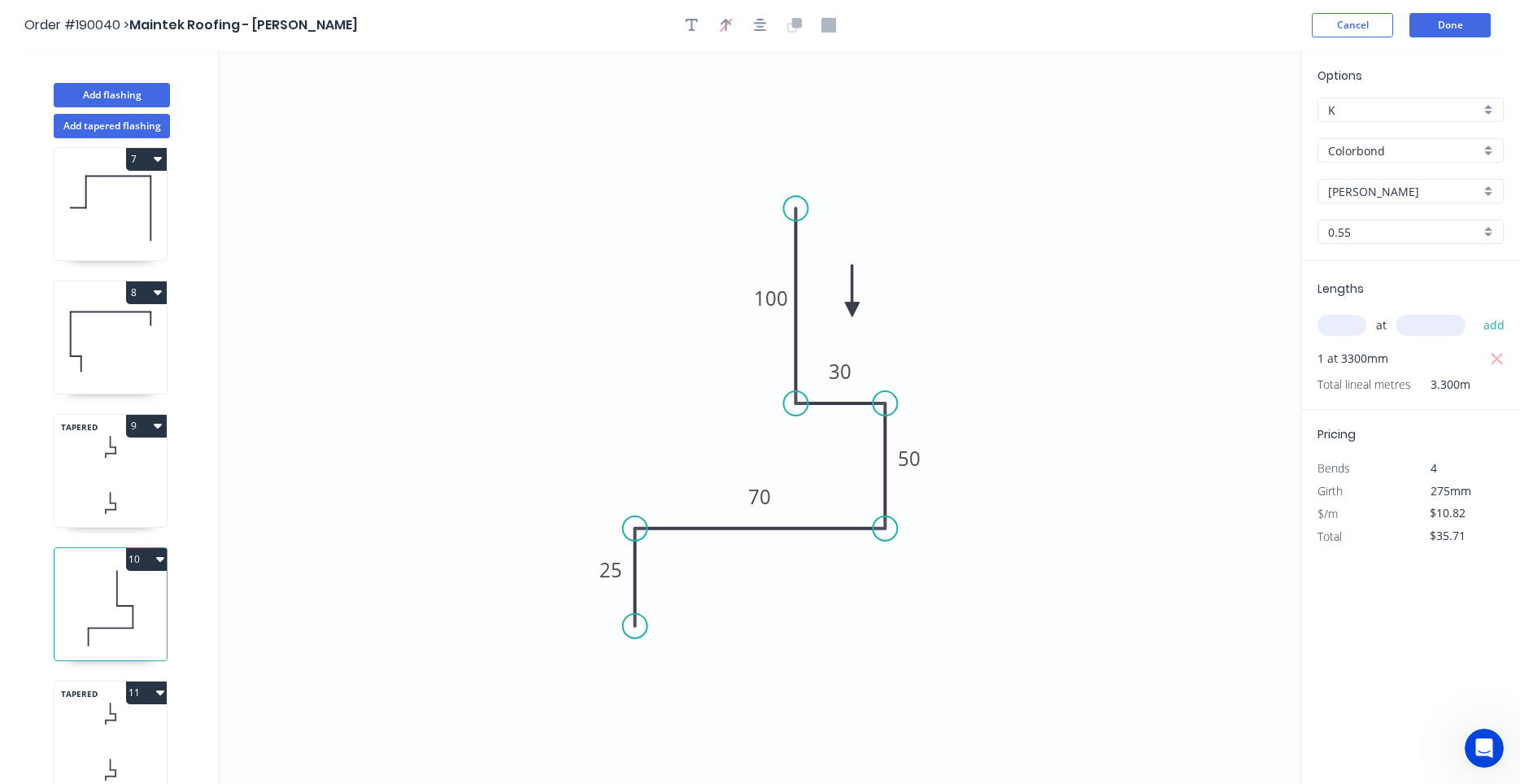
click at [116, 506] on icon at bounding box center [116, 506] width 0 height 6
type input "$12.26"
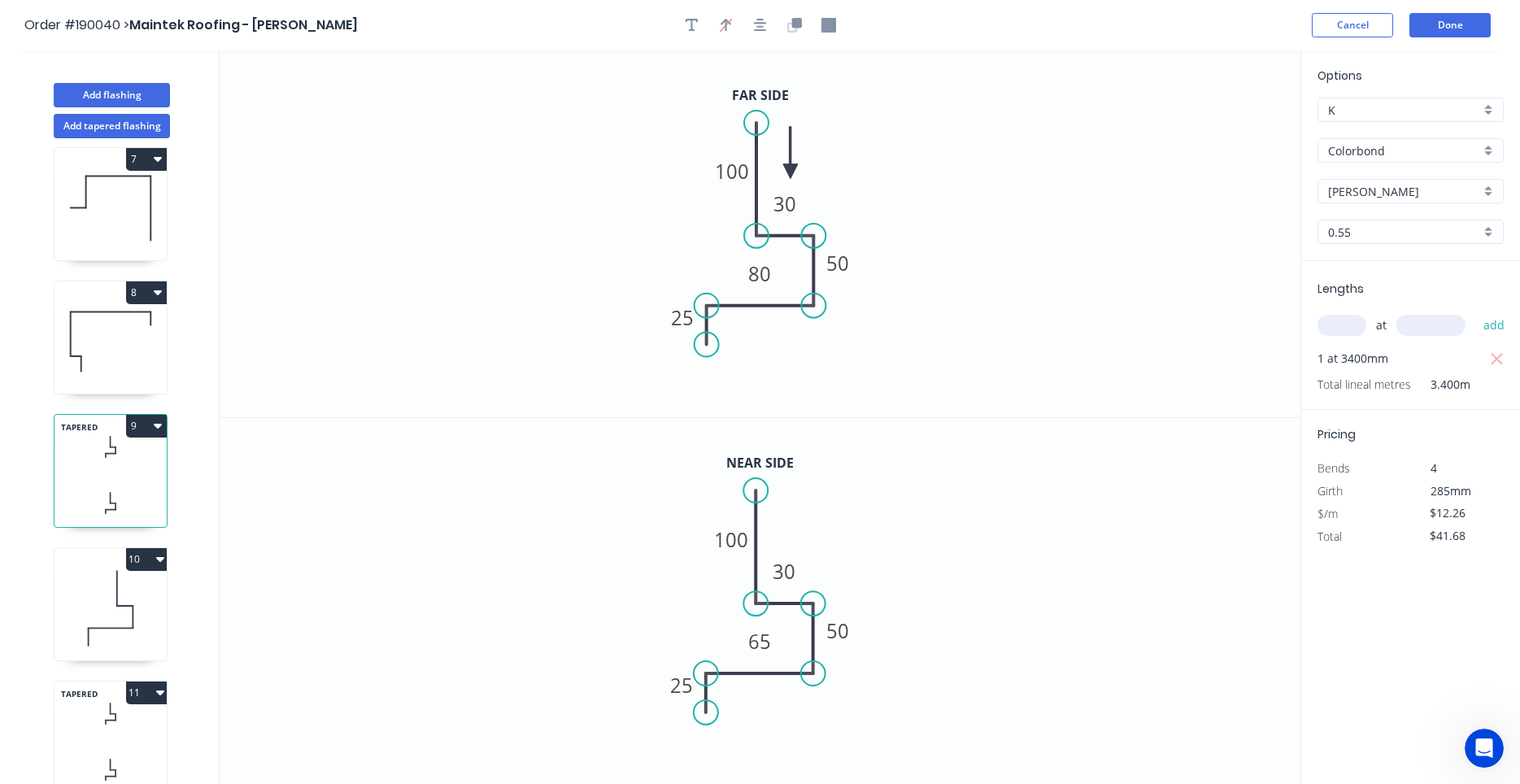
click at [79, 726] on icon at bounding box center [111, 713] width 112 height 48
type input "$76.01"
click at [95, 628] on icon at bounding box center [111, 628] width 45 height 0
type input "$10.82"
type input "$35.71"
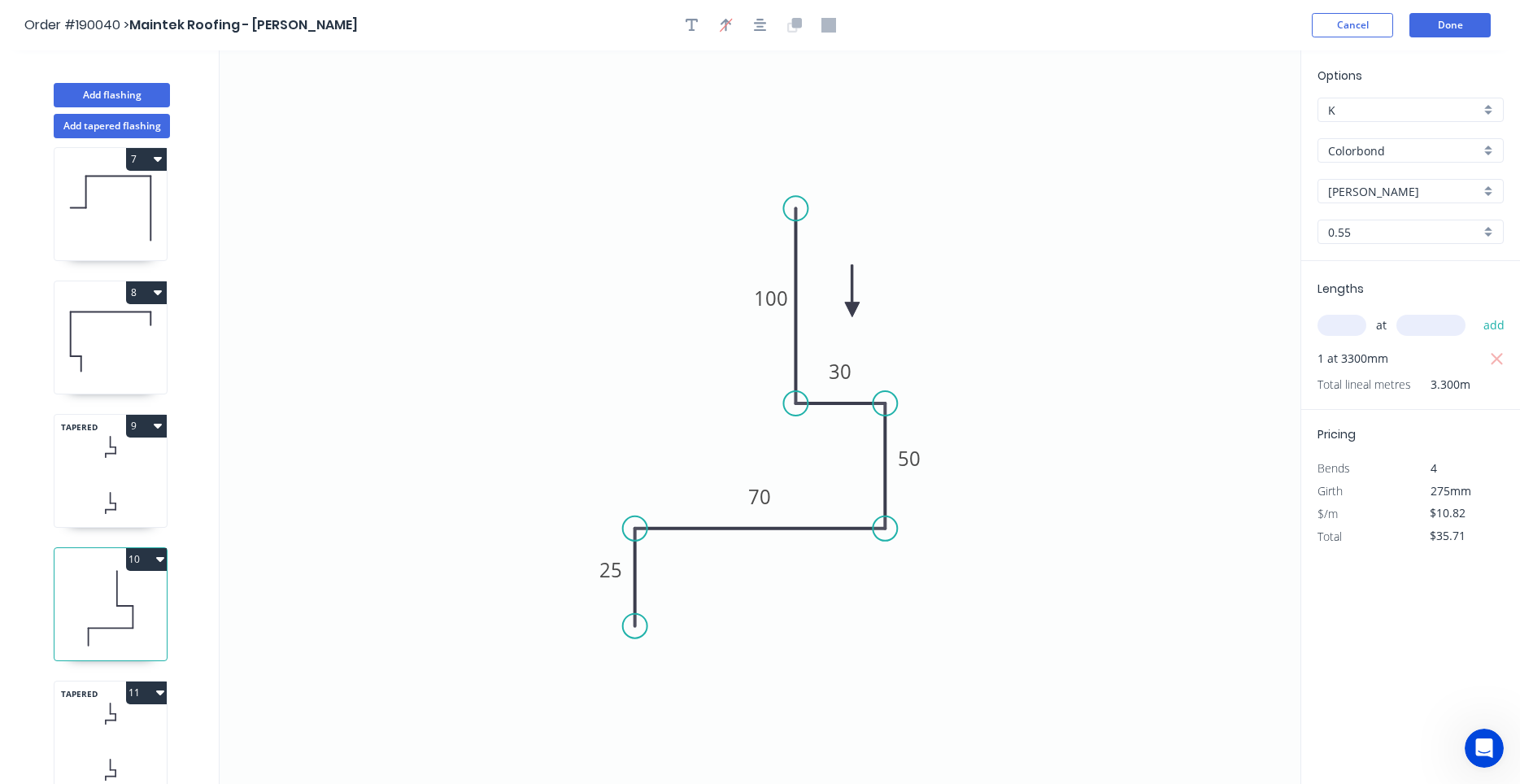
click at [88, 716] on icon at bounding box center [111, 713] width 112 height 48
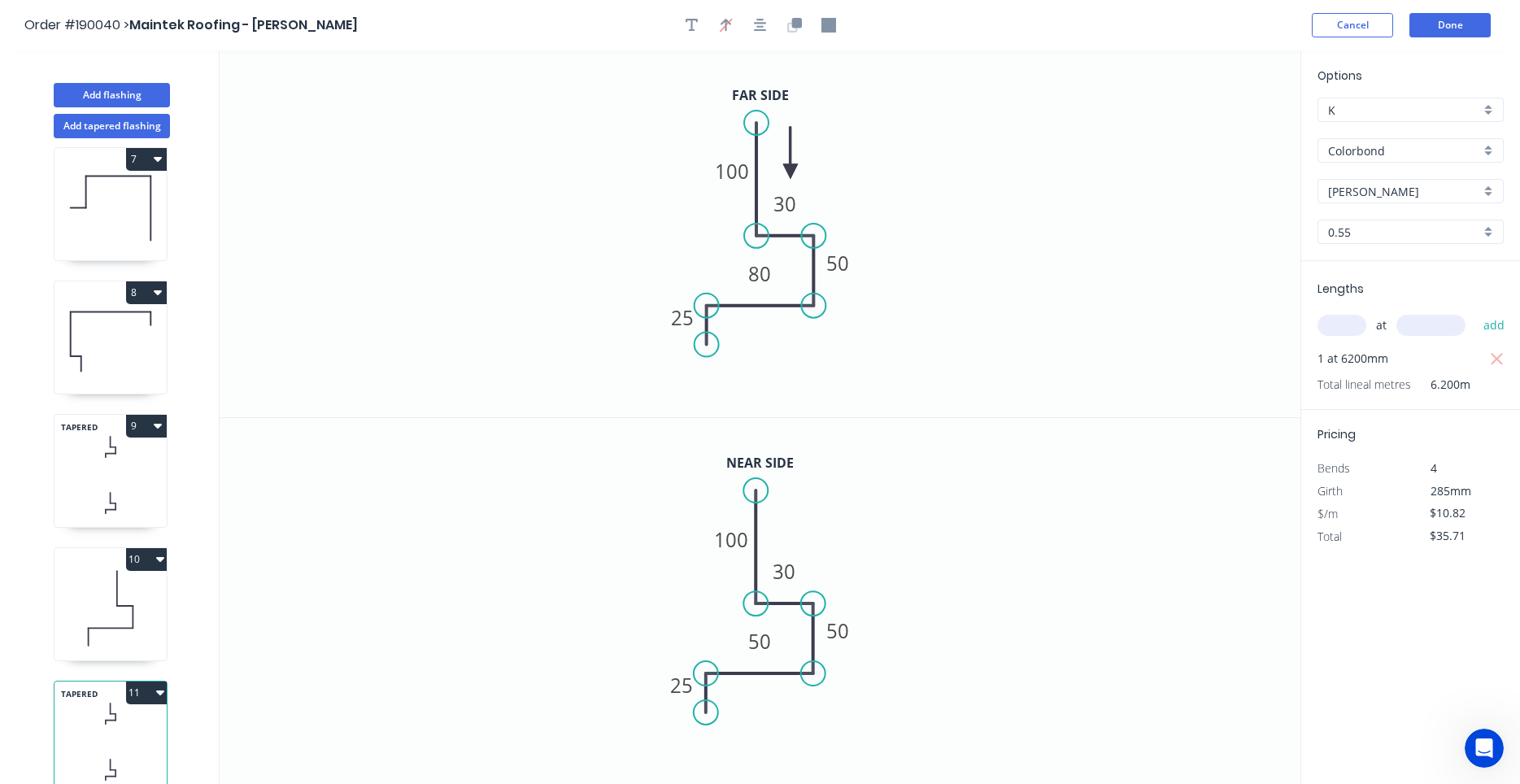
type input "$12.26"
type input "$76.01"
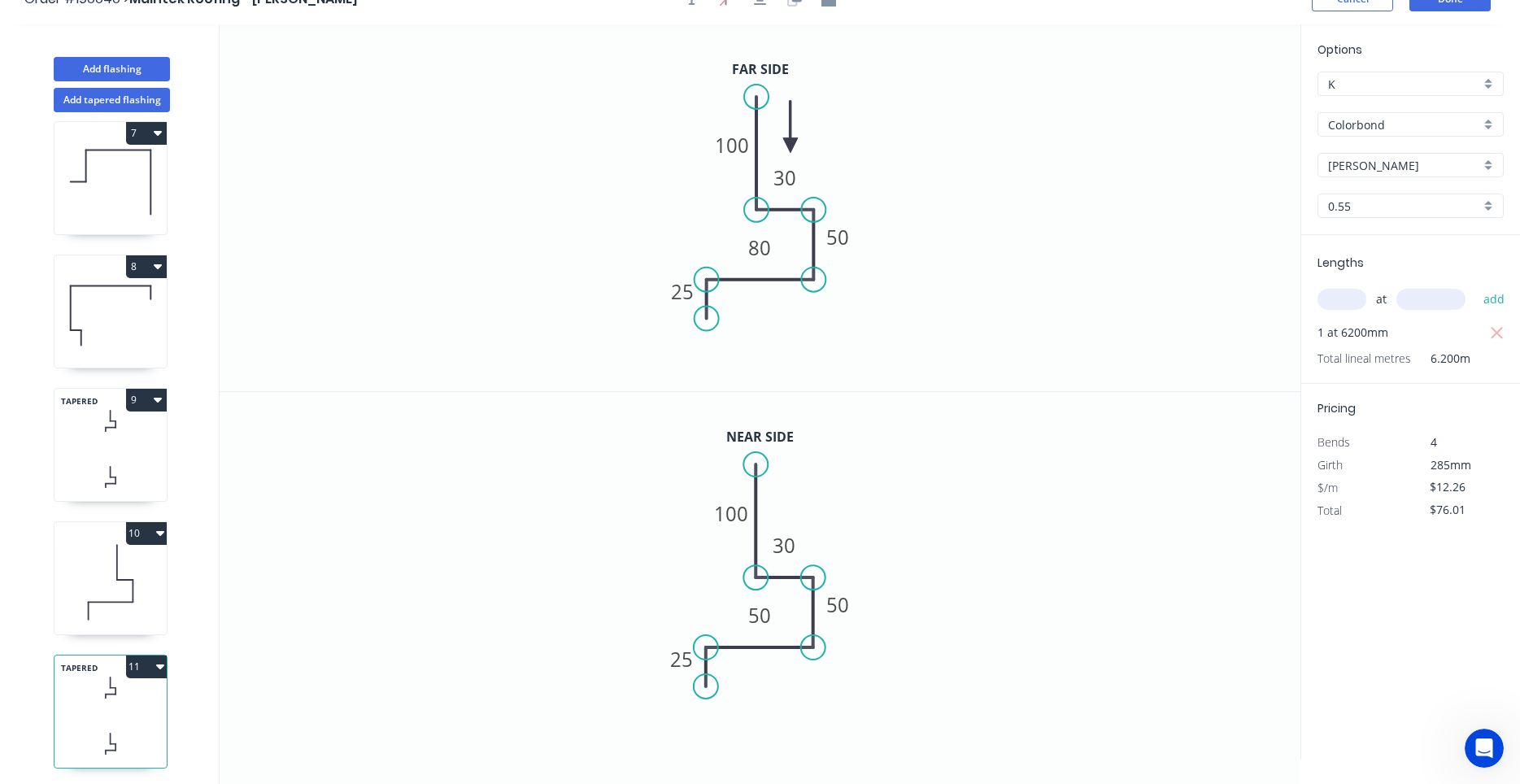
scroll to position [30, 0]
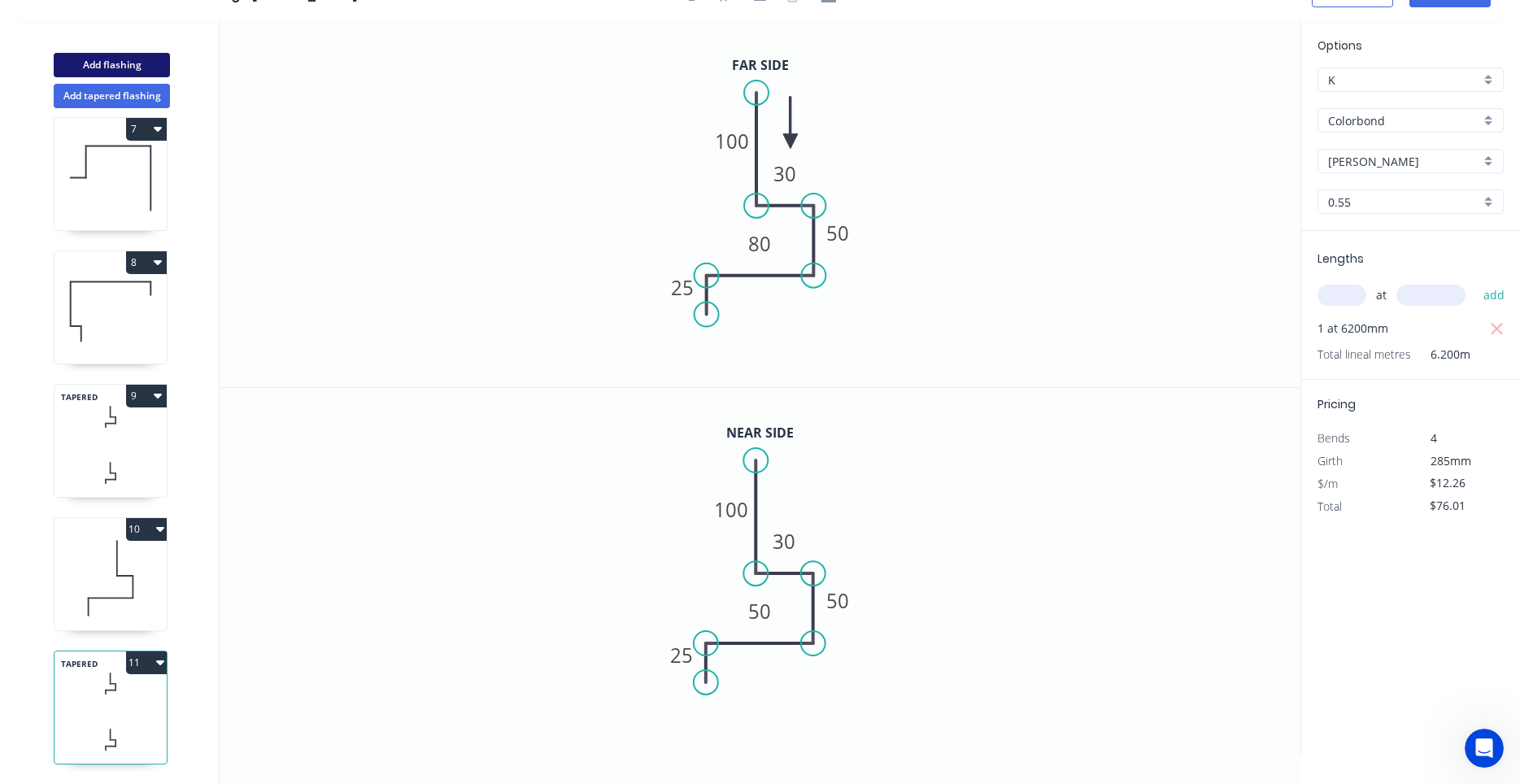
click at [126, 55] on button "Add flashing" at bounding box center [112, 65] width 117 height 25
type input "$0.00"
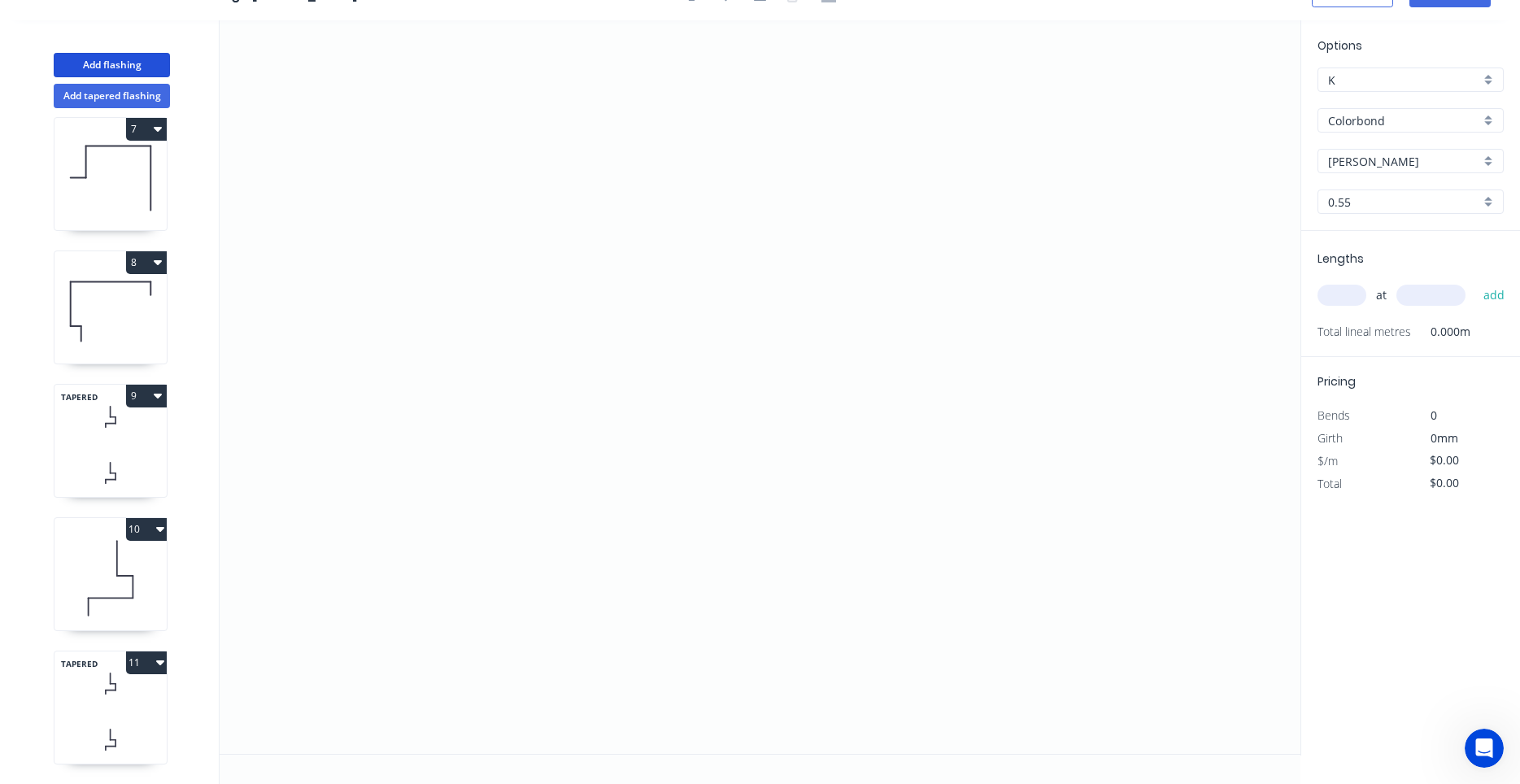
scroll to position [949, 0]
click at [462, 438] on icon "0" at bounding box center [760, 387] width 1081 height 734
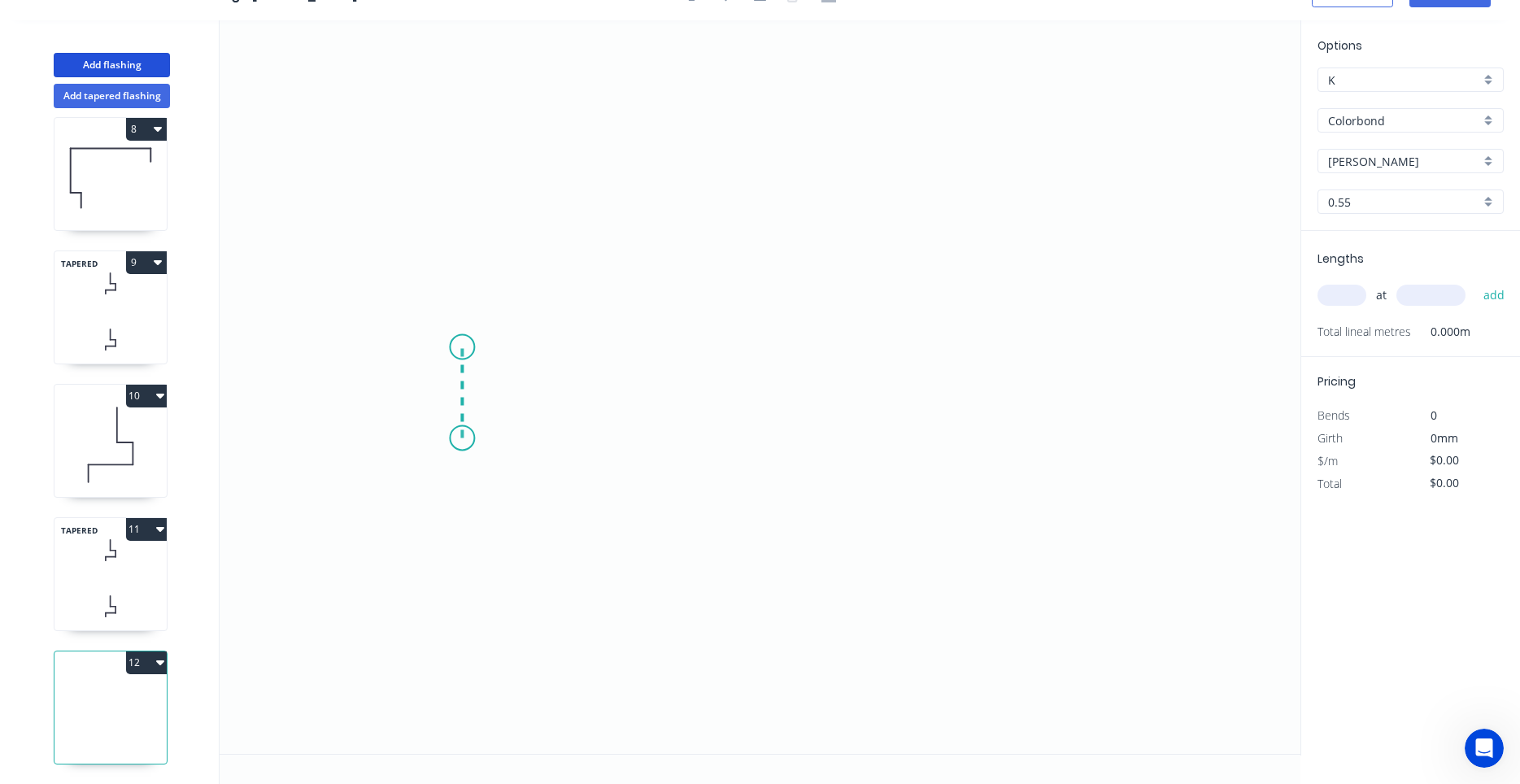
click at [462, 347] on icon "0" at bounding box center [760, 387] width 1081 height 734
click at [932, 347] on icon "0 ?" at bounding box center [760, 387] width 1081 height 734
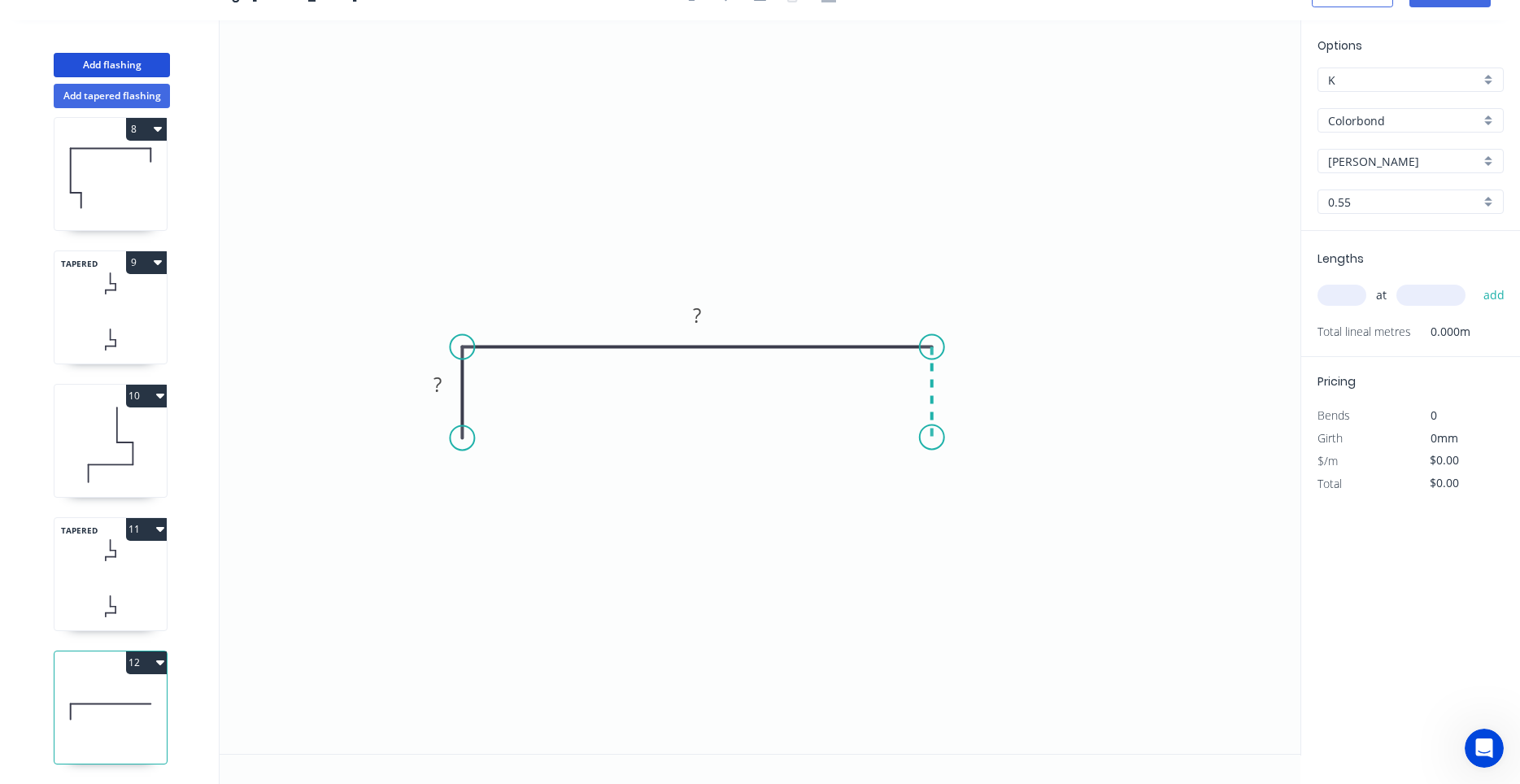
click at [932, 438] on icon "0 ? ?" at bounding box center [760, 387] width 1081 height 734
click at [932, 438] on circle at bounding box center [932, 437] width 25 height 25
click at [445, 391] on rect at bounding box center [438, 386] width 33 height 23
click at [118, 600] on icon at bounding box center [111, 606] width 112 height 48
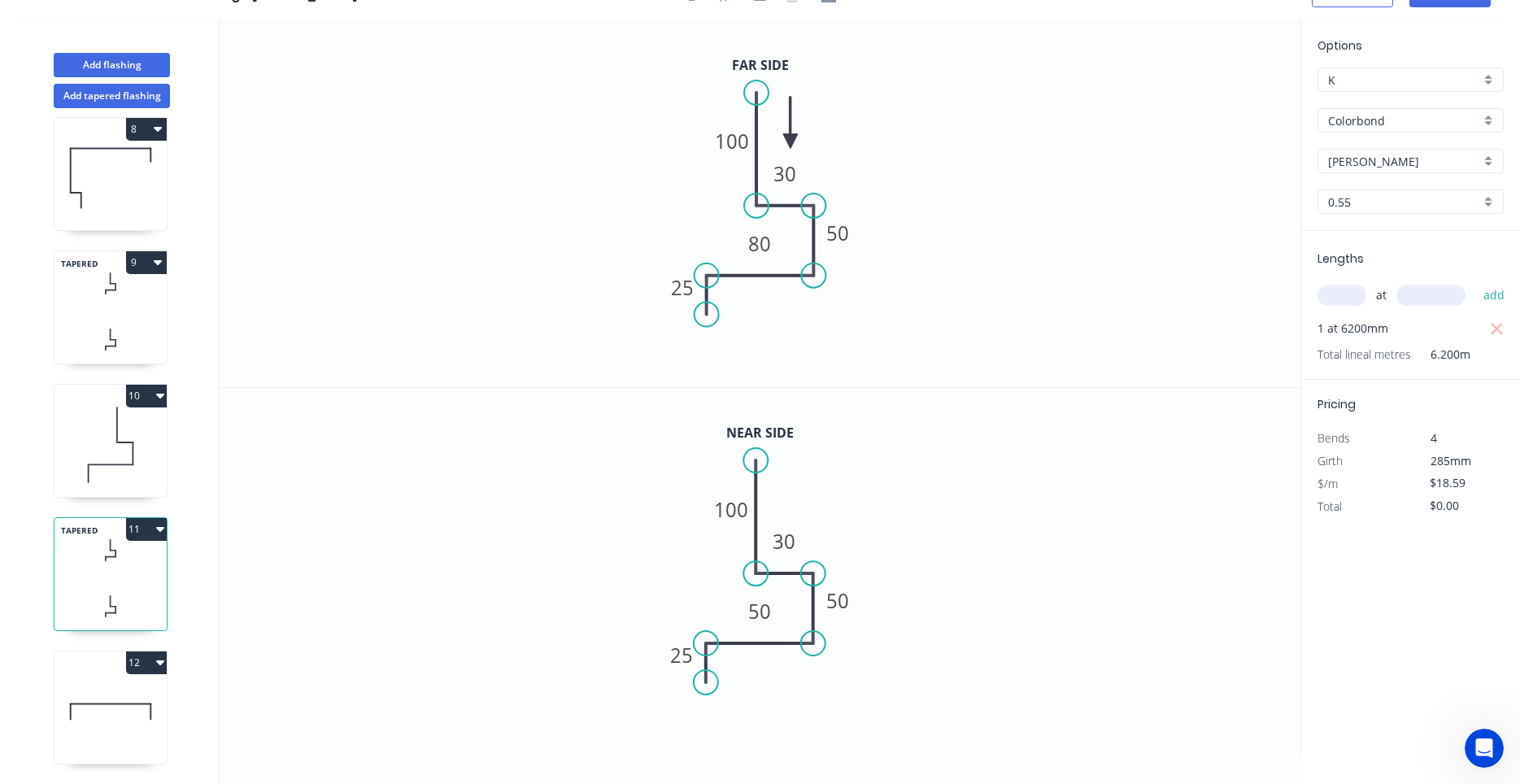
type input "$12.26"
type input "$76.01"
click at [102, 483] on icon at bounding box center [111, 445] width 112 height 104
type input "$10.82"
type input "$35.71"
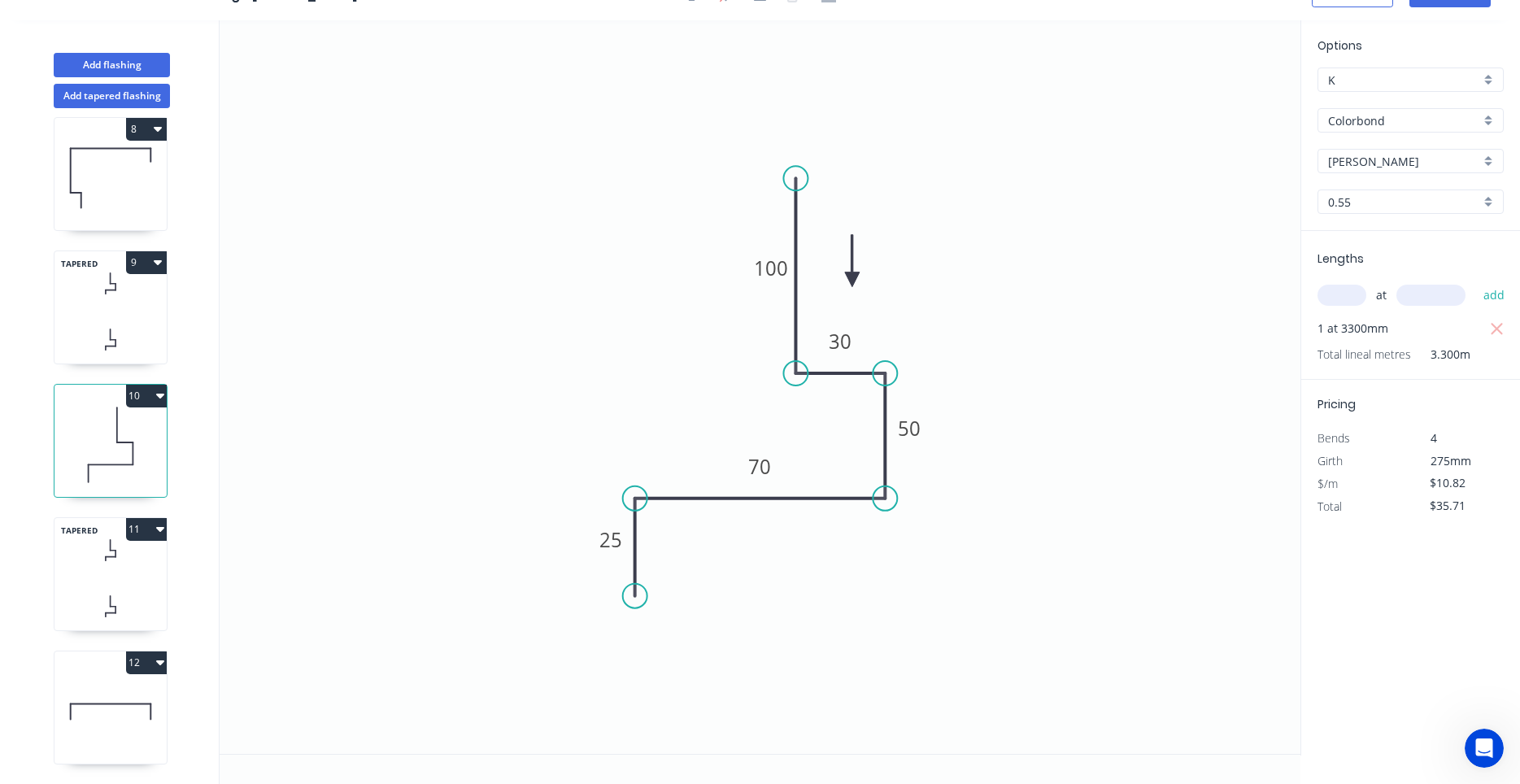
click at [110, 699] on icon at bounding box center [111, 712] width 112 height 104
type input "$18.59"
type input "$0.00"
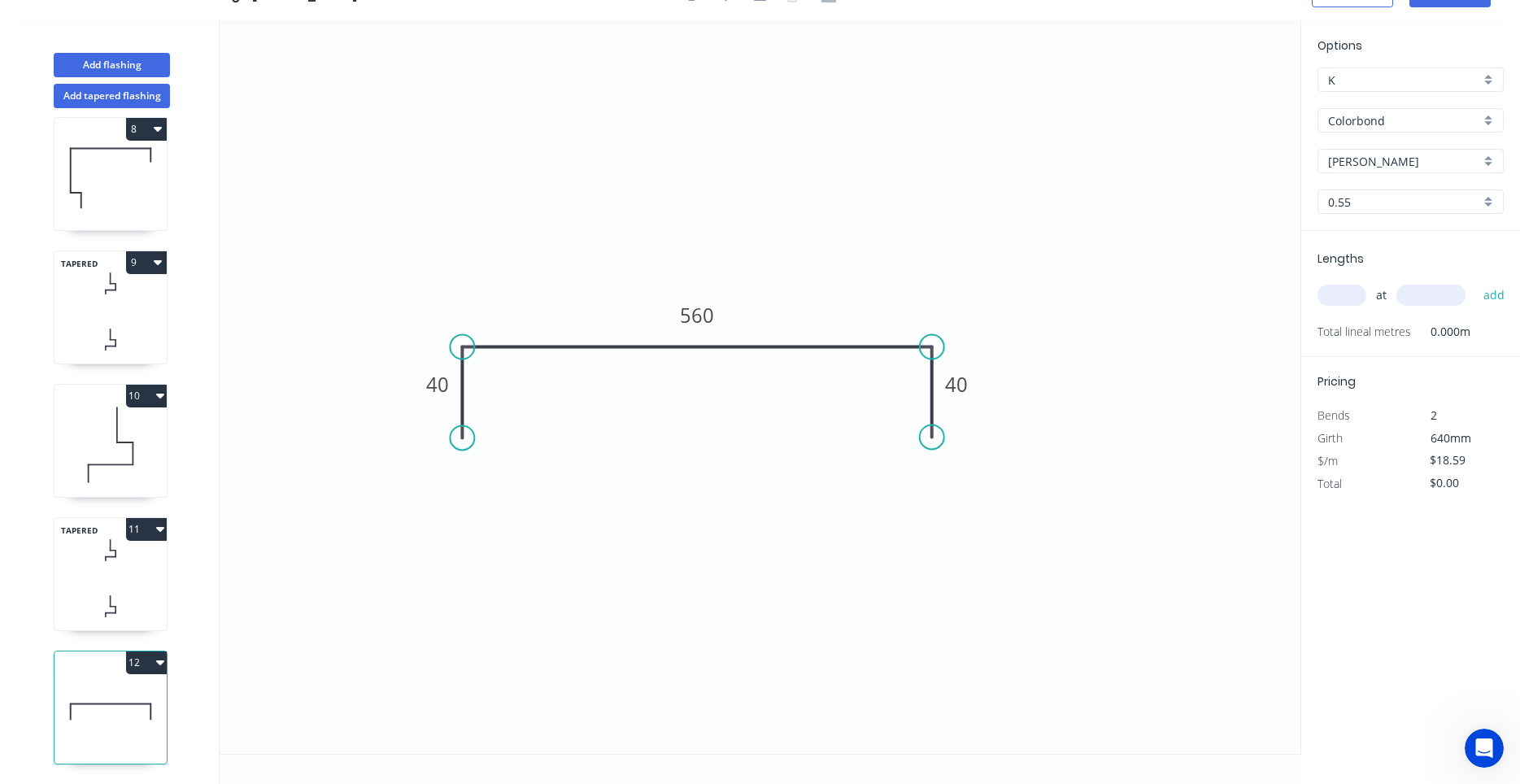
scroll to position [0, 0]
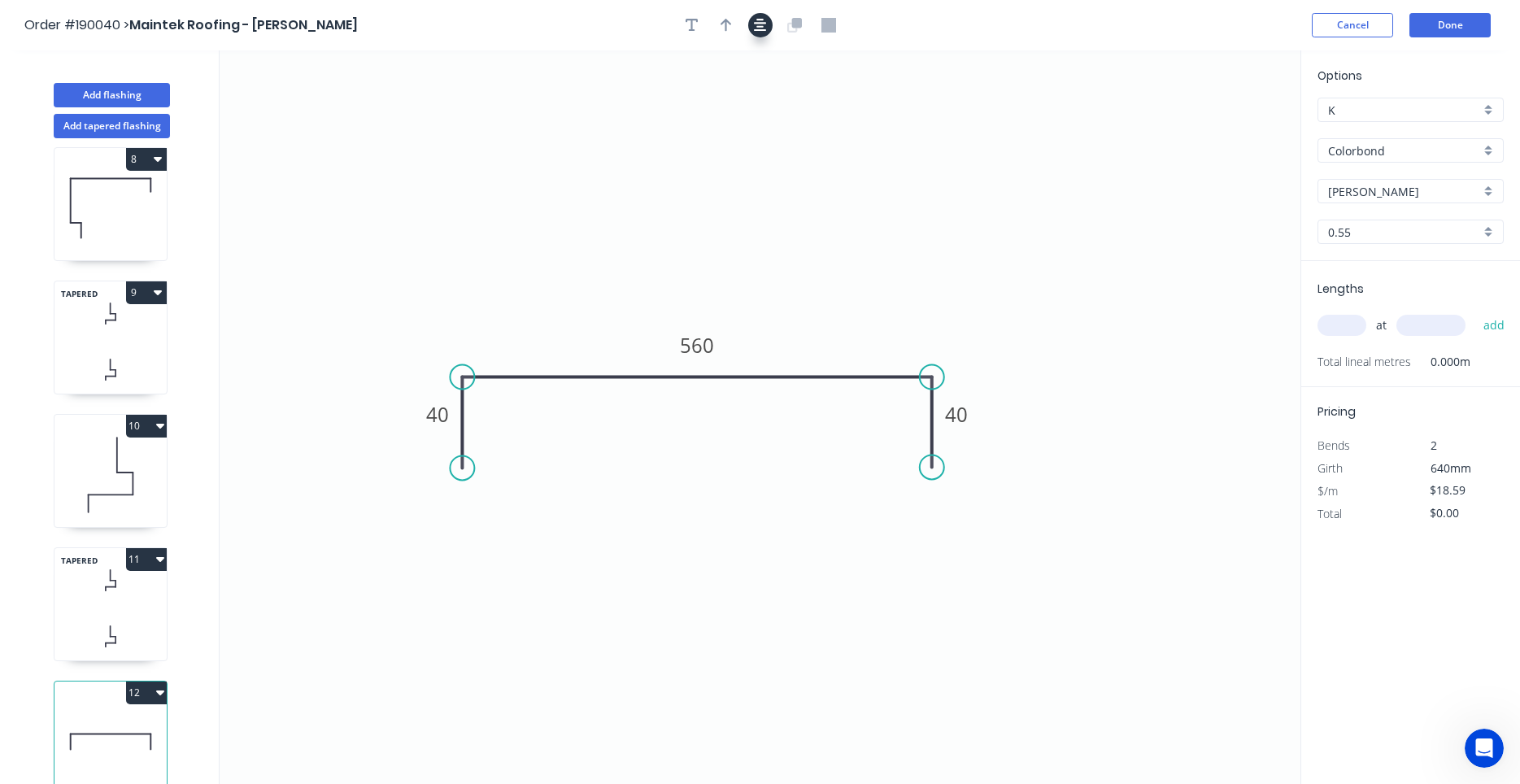
click at [768, 34] on button "button" at bounding box center [760, 26] width 25 height 25
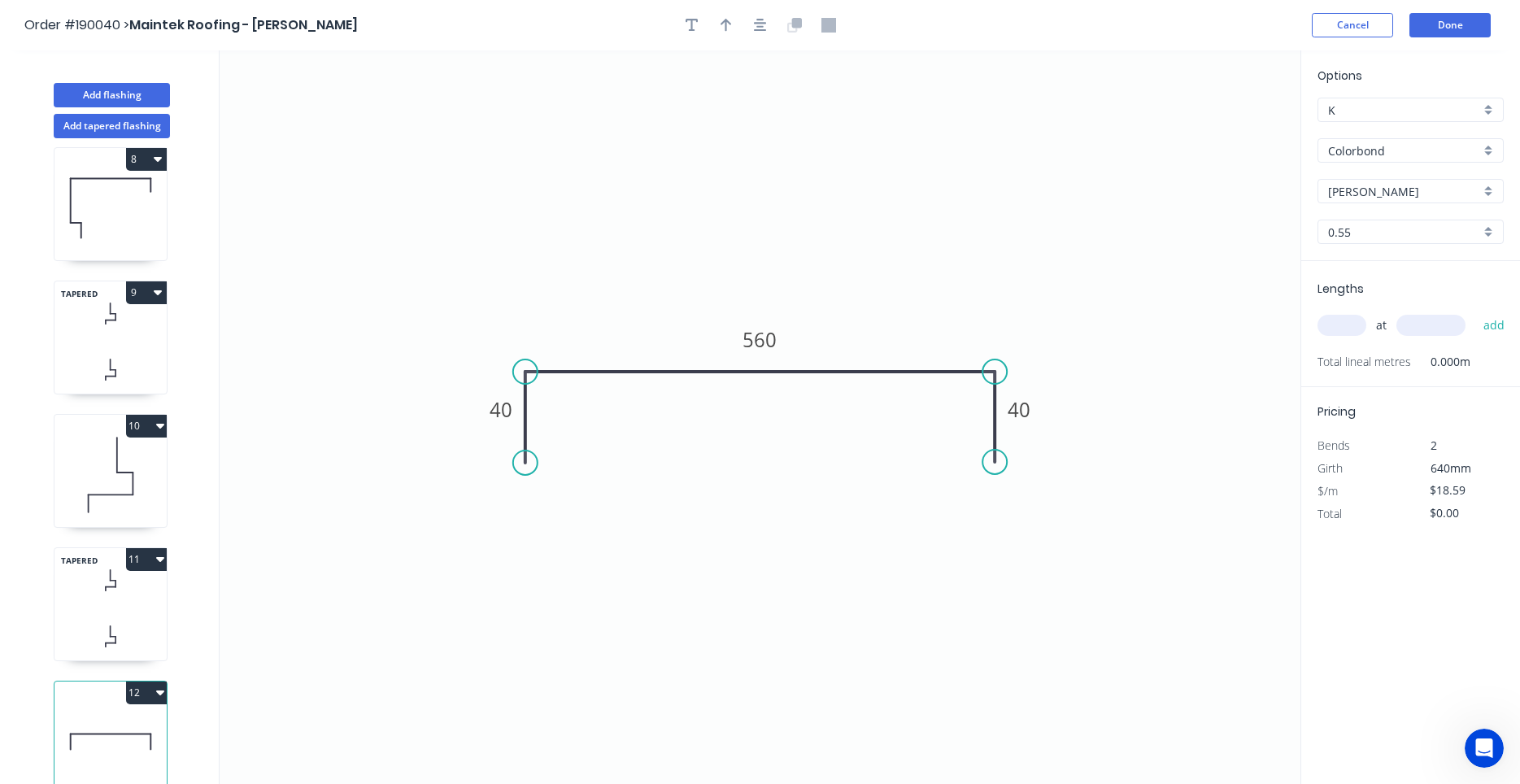
click at [740, 16] on div at bounding box center [760, 26] width 171 height 25
click at [736, 22] on button "button" at bounding box center [727, 26] width 25 height 25
drag, startPoint x: 1222, startPoint y: 127, endPoint x: 855, endPoint y: 262, distance: 391.0
click at [855, 262] on icon at bounding box center [855, 243] width 15 height 52
click at [1333, 336] on input "text" at bounding box center [1341, 325] width 49 height 21
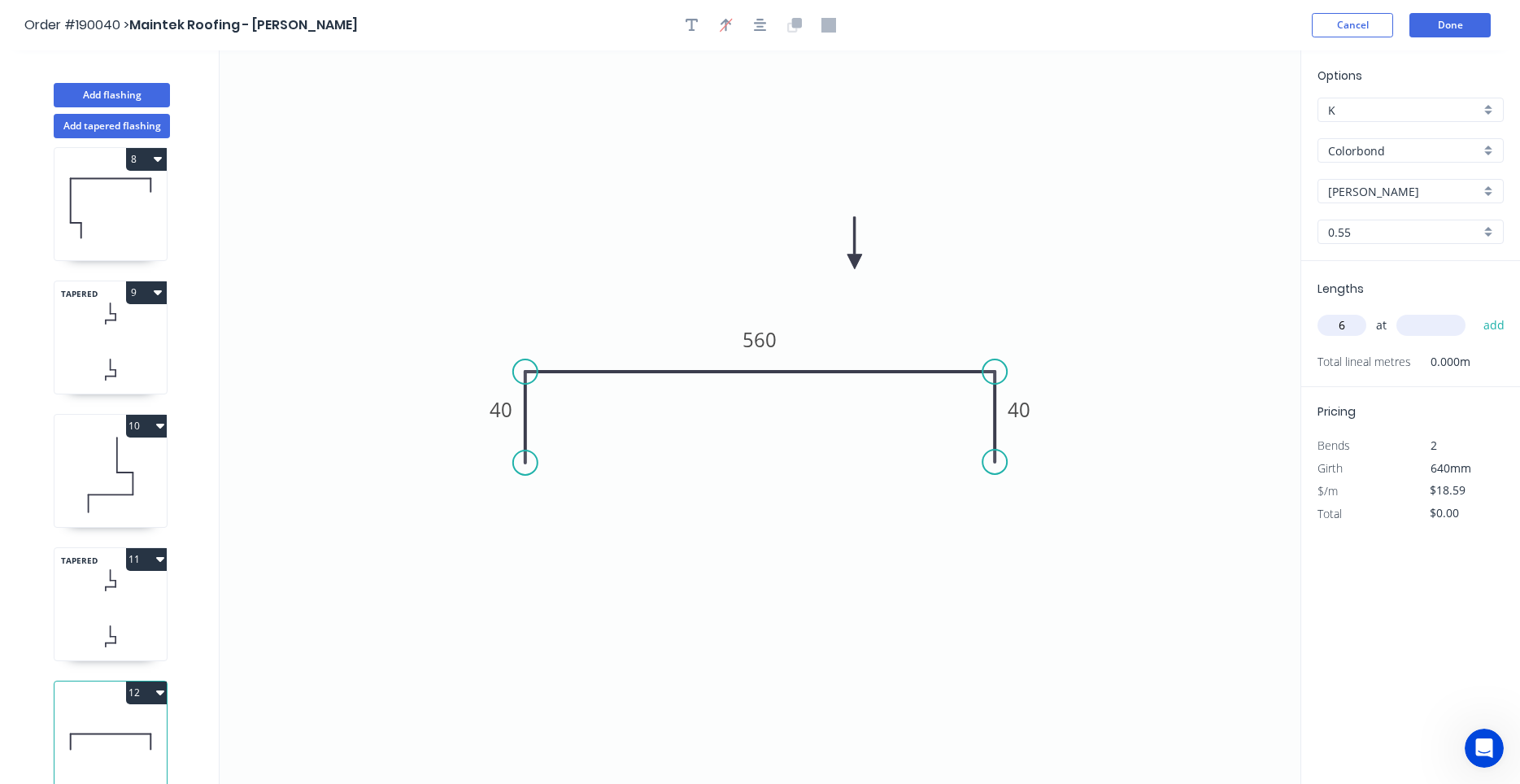
type input "6"
type input "3700"
click at [1476, 311] on button "add" at bounding box center [1494, 324] width 38 height 27
type input "$412.70"
click at [109, 80] on div "Add flashing" at bounding box center [112, 82] width 214 height 49
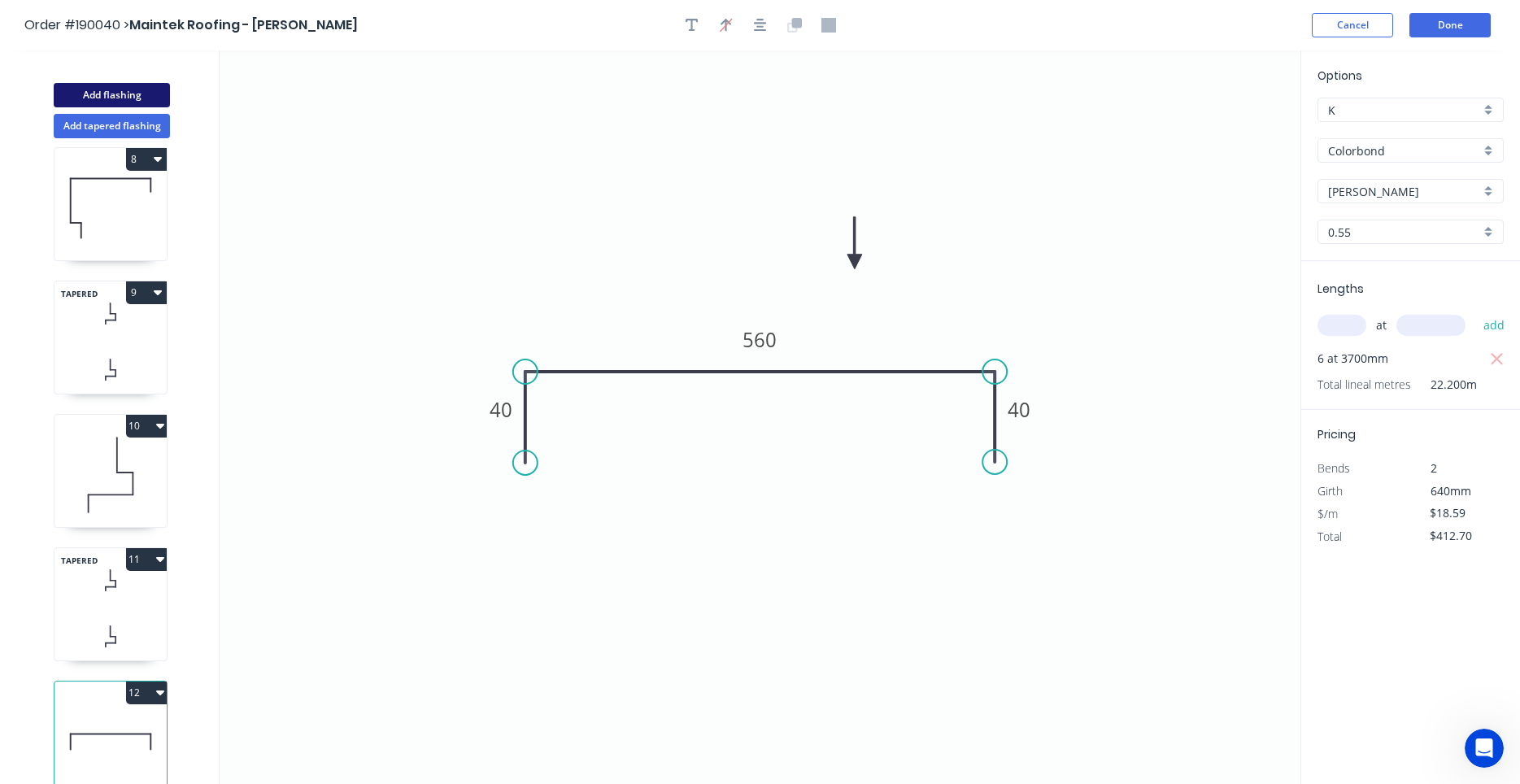
click at [109, 87] on button "Add flashing" at bounding box center [112, 95] width 117 height 25
type input "$0.00"
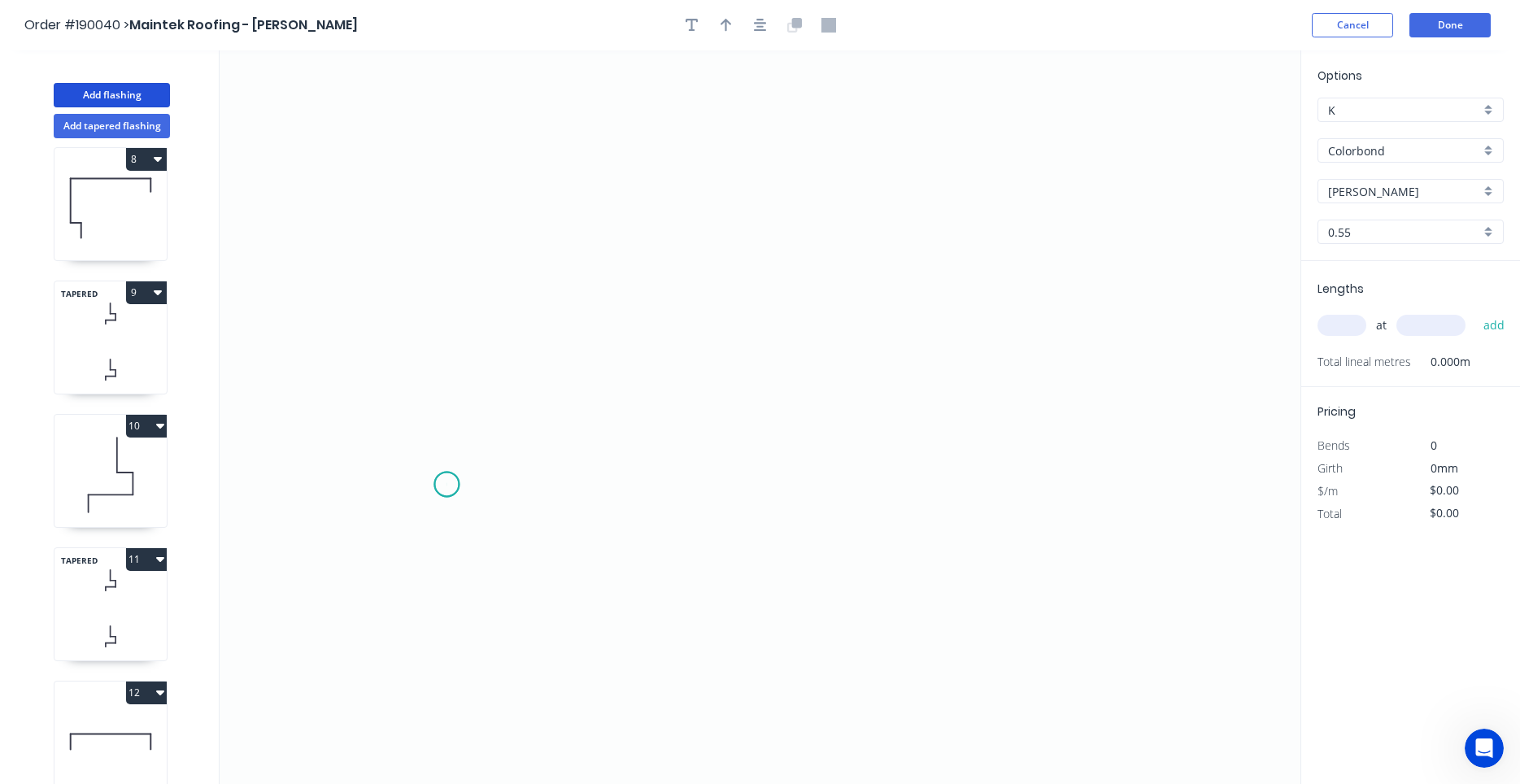
drag, startPoint x: 447, startPoint y: 484, endPoint x: 513, endPoint y: 482, distance: 66.0
click at [453, 484] on icon "0" at bounding box center [760, 417] width 1081 height 734
click at [529, 481] on icon "0" at bounding box center [760, 417] width 1081 height 734
click at [529, 363] on icon at bounding box center [529, 423] width 0 height 121
click at [872, 376] on icon "0 ? ?" at bounding box center [760, 417] width 1081 height 734
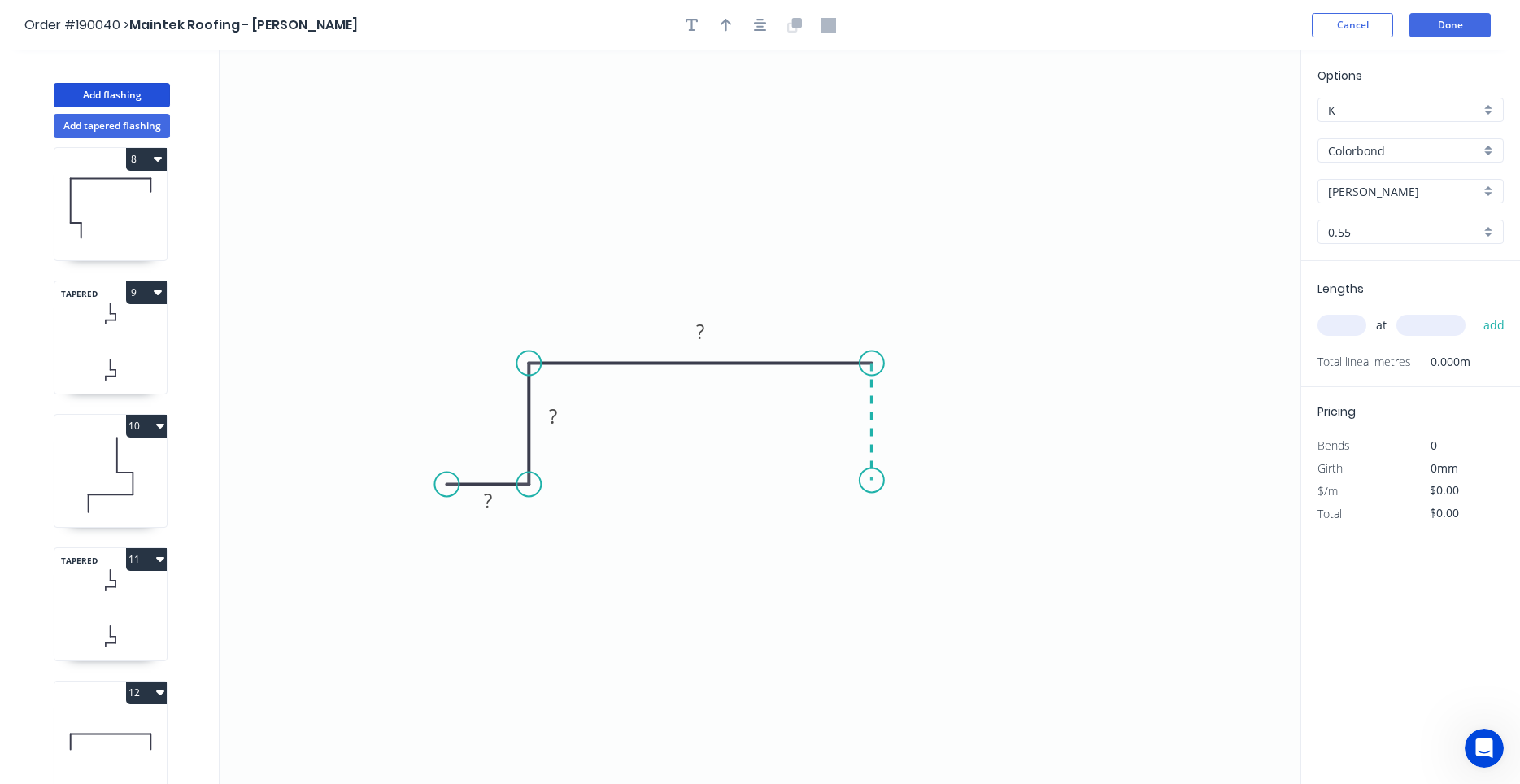
click at [871, 481] on icon "0 ? ? ?" at bounding box center [760, 417] width 1081 height 734
click at [951, 483] on icon "0 ? ? ? ?" at bounding box center [760, 417] width 1081 height 734
click at [951, 483] on circle at bounding box center [951, 480] width 25 height 25
click at [910, 499] on tspan "?" at bounding box center [911, 496] width 8 height 27
type input "$10.82"
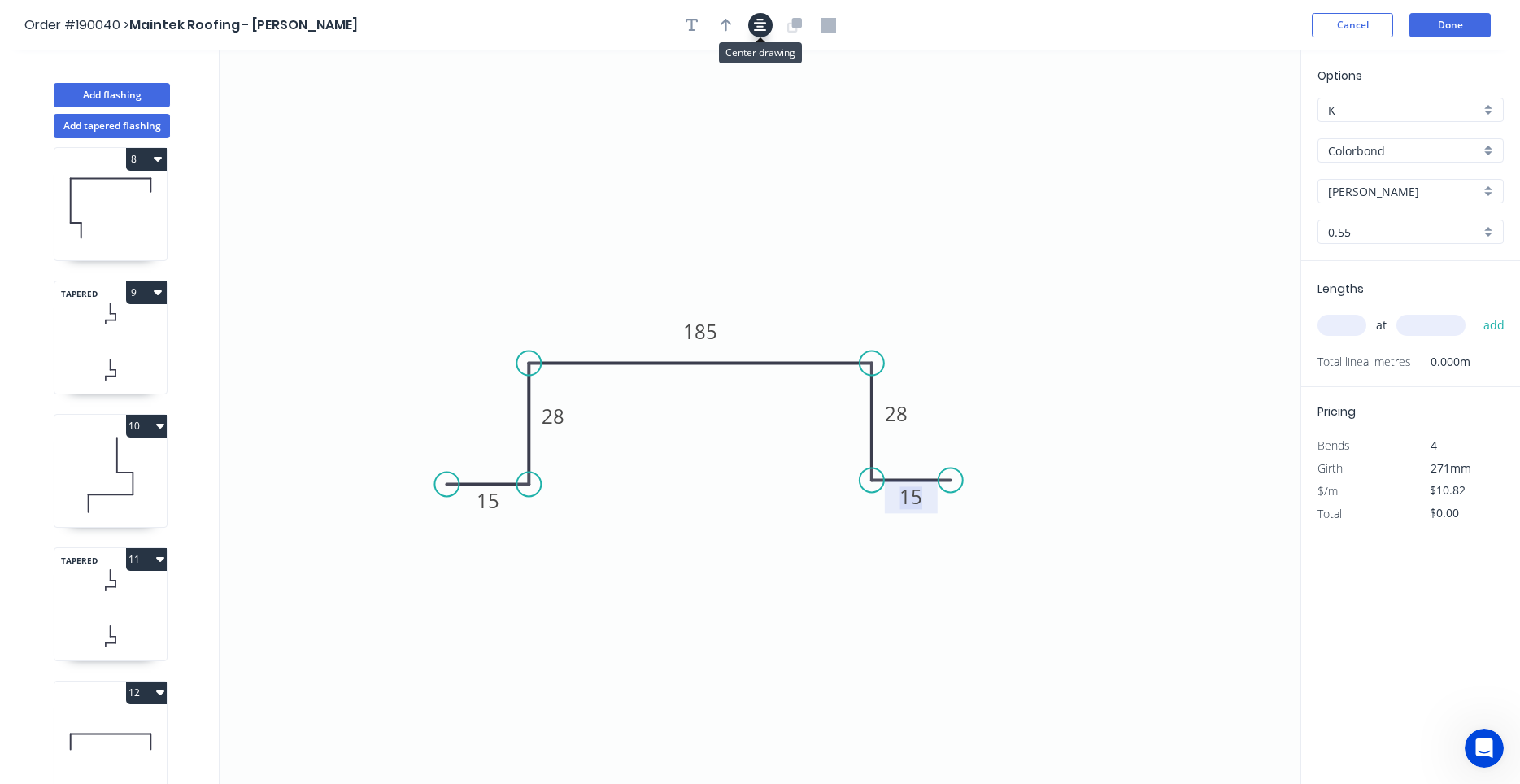
click at [760, 34] on button "button" at bounding box center [760, 26] width 25 height 25
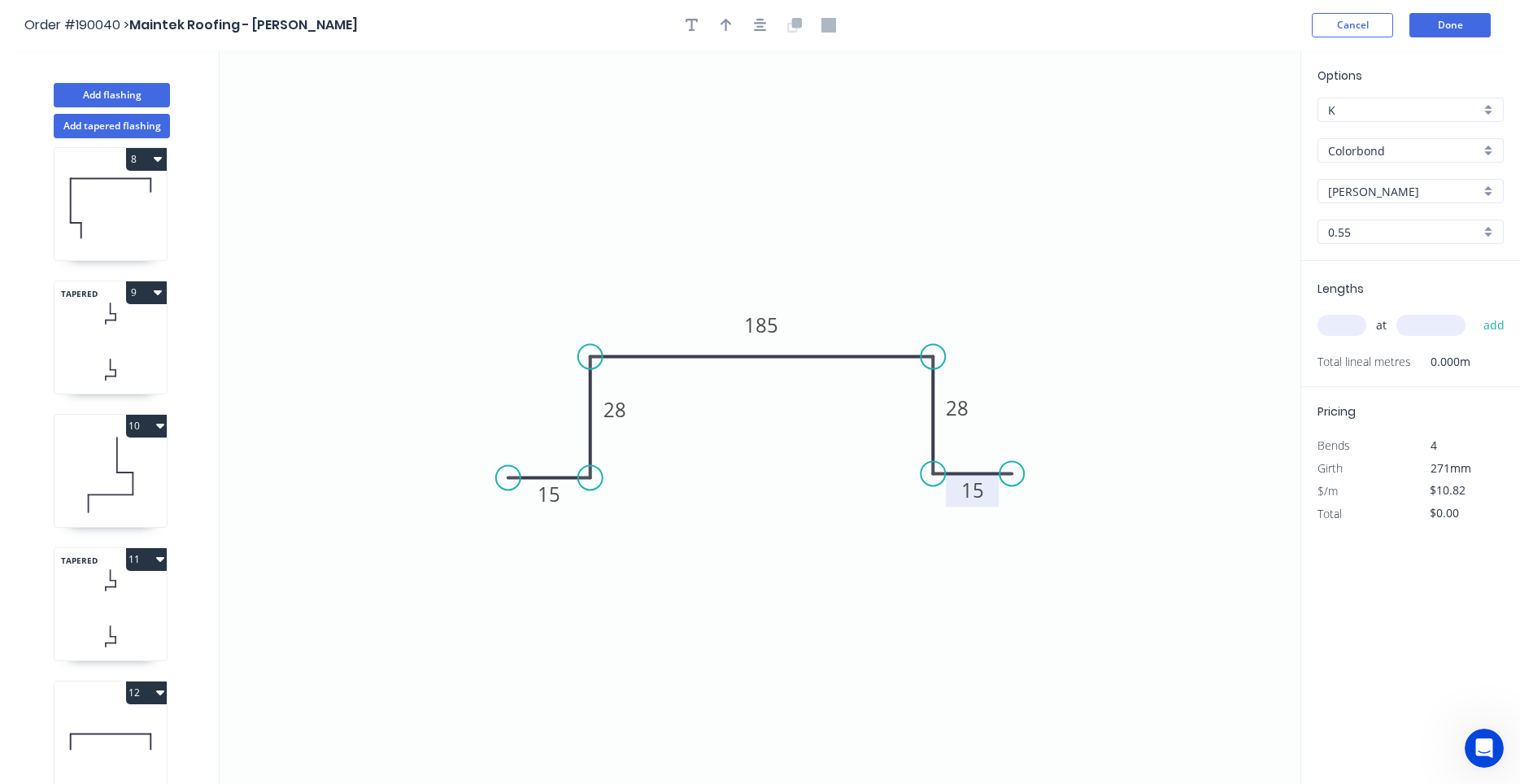
click at [738, 31] on div at bounding box center [760, 26] width 171 height 25
click at [735, 34] on button "button" at bounding box center [727, 26] width 25 height 25
drag, startPoint x: 1221, startPoint y: 127, endPoint x: 892, endPoint y: 251, distance: 351.6
click at [877, 249] on icon at bounding box center [881, 229] width 15 height 52
click at [1328, 323] on input "text" at bounding box center [1341, 325] width 49 height 21
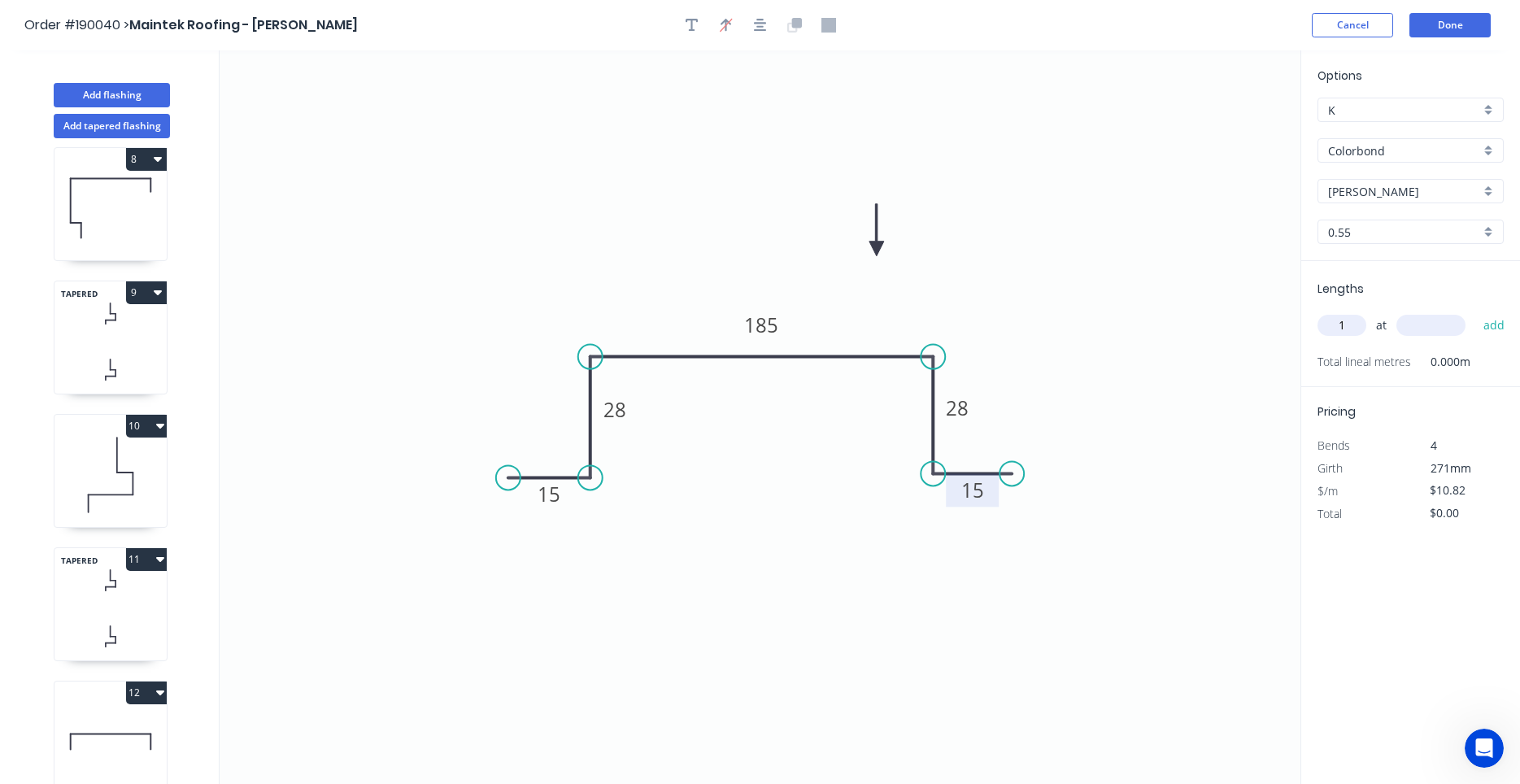
type input "1"
type input "1200"
click at [1476, 311] on button "add" at bounding box center [1494, 324] width 38 height 27
type input "$12.98"
click at [1430, 18] on button "Done" at bounding box center [1450, 26] width 81 height 25
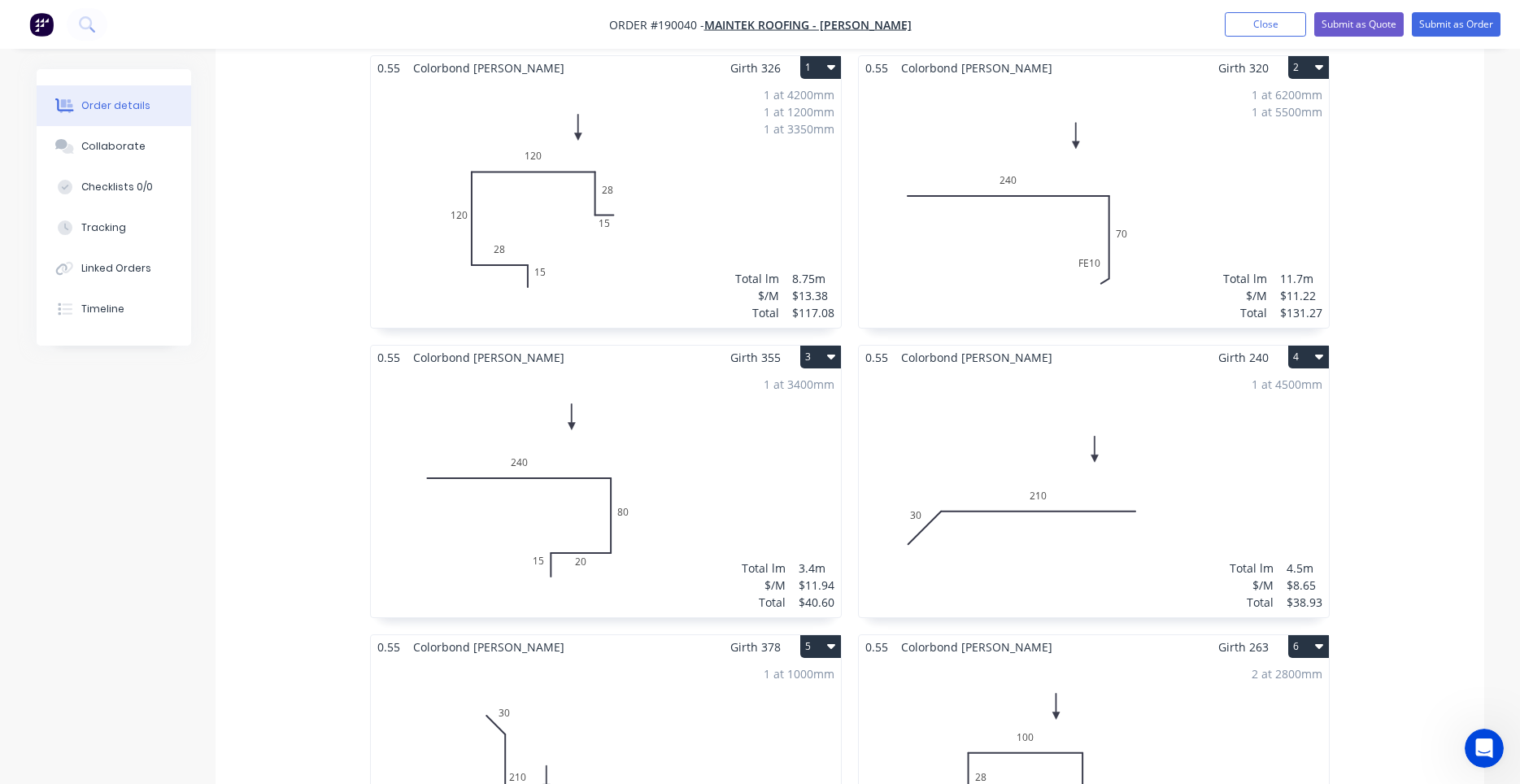
scroll to position [354, 0]
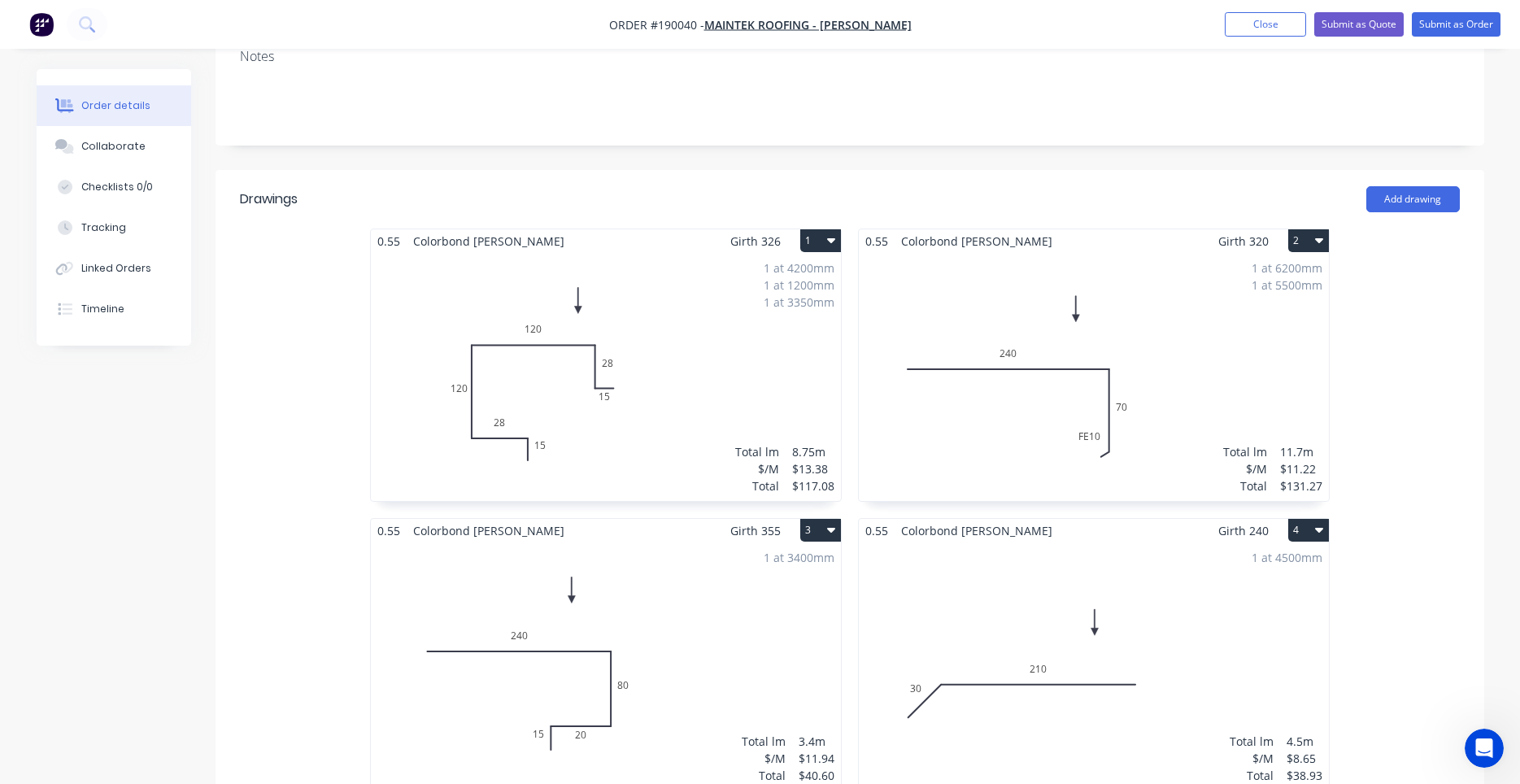
click at [779, 311] on div "1 at 4200mm 1 at 1200mm 1 at 3350mm Total lm $/M Total 8.75m $13.38 $117.08" at bounding box center [607, 377] width 470 height 248
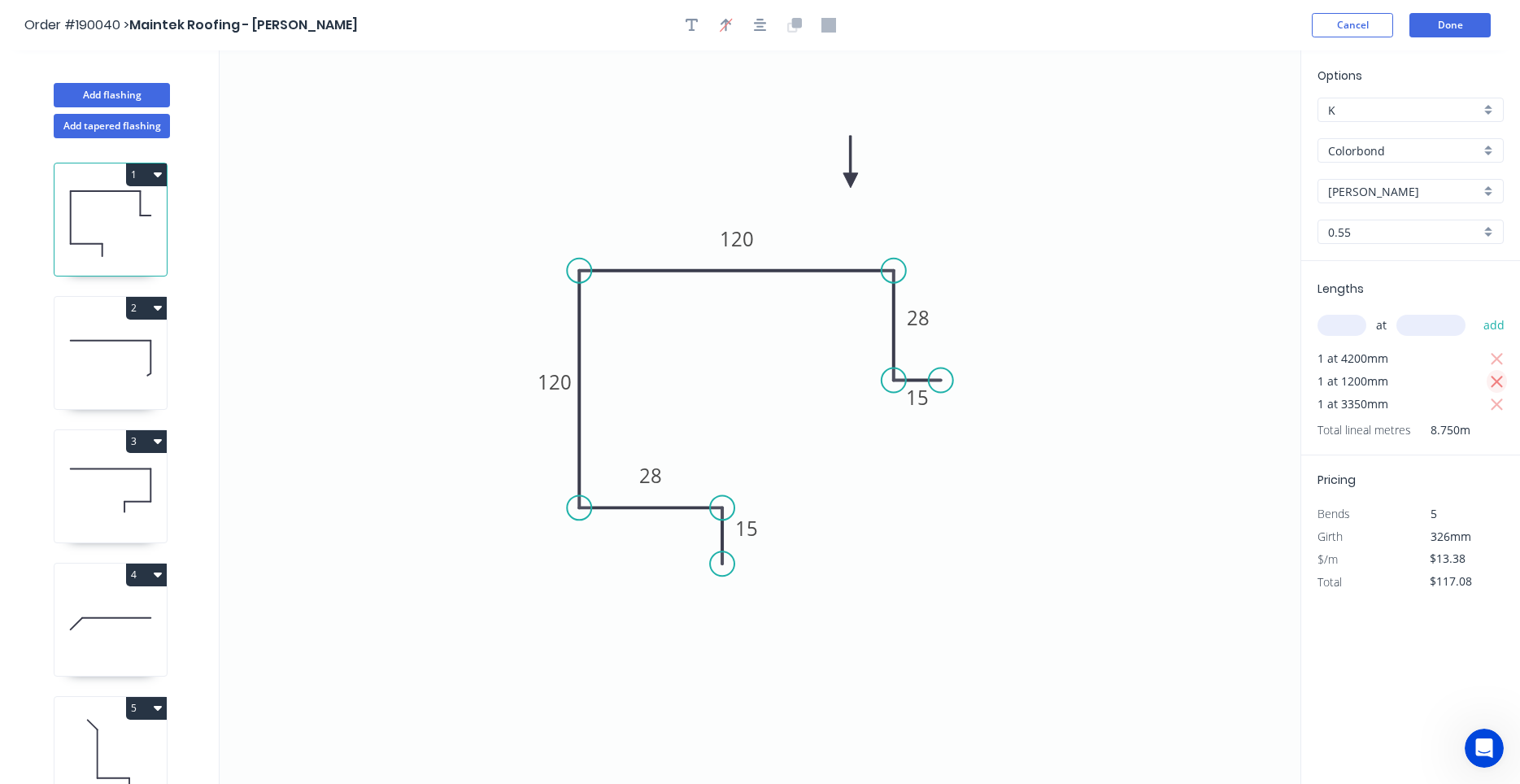
click at [1496, 379] on icon "button" at bounding box center [1497, 382] width 15 height 19
click at [1492, 389] on icon "button" at bounding box center [1497, 382] width 15 height 19
type input "$56.20"
click at [1329, 328] on input "text" at bounding box center [1341, 325] width 49 height 21
type input "1"
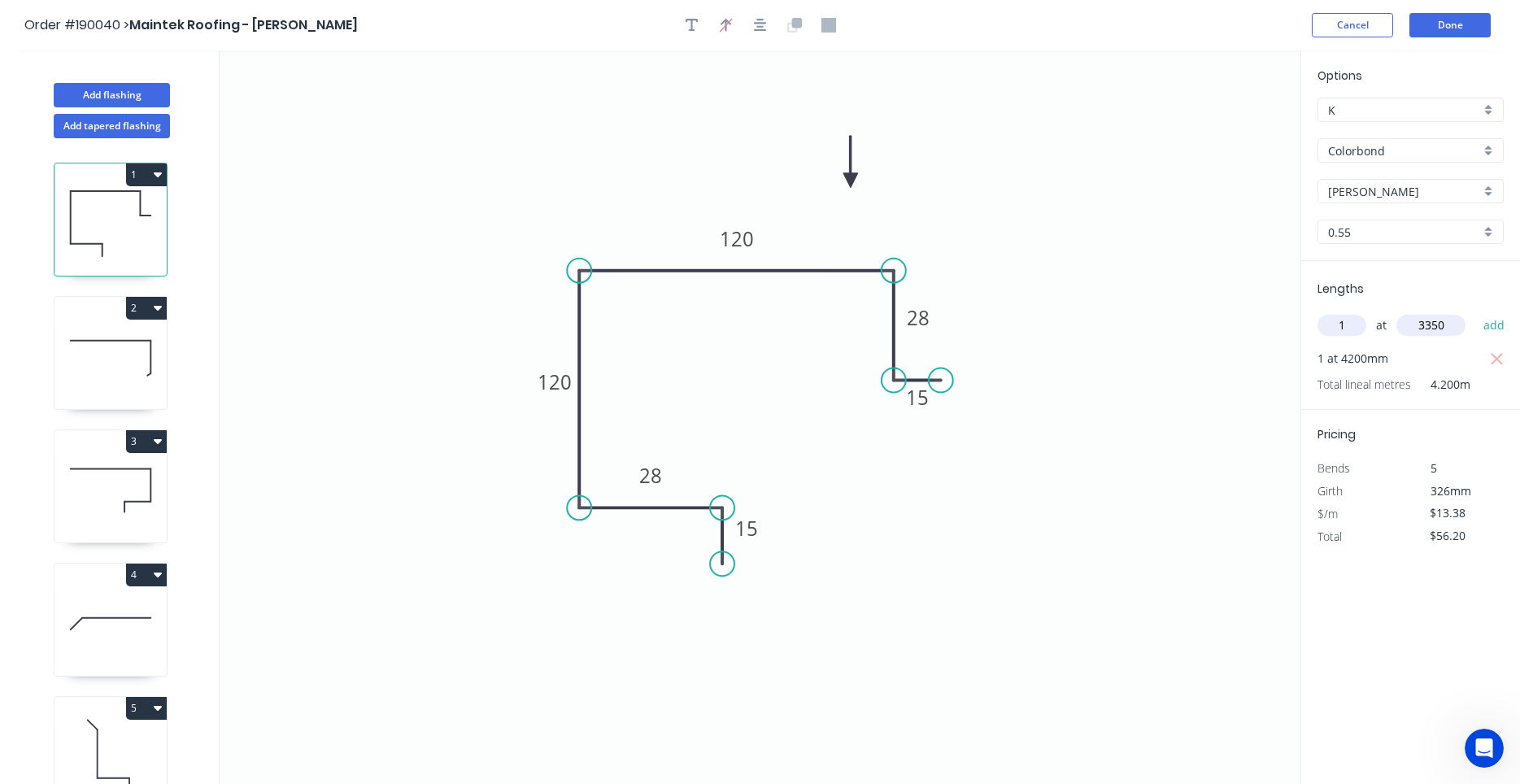
type input "3350"
click at [1476, 311] on button "add" at bounding box center [1494, 324] width 38 height 27
type input "$101.02"
type input "1"
type input "1200"
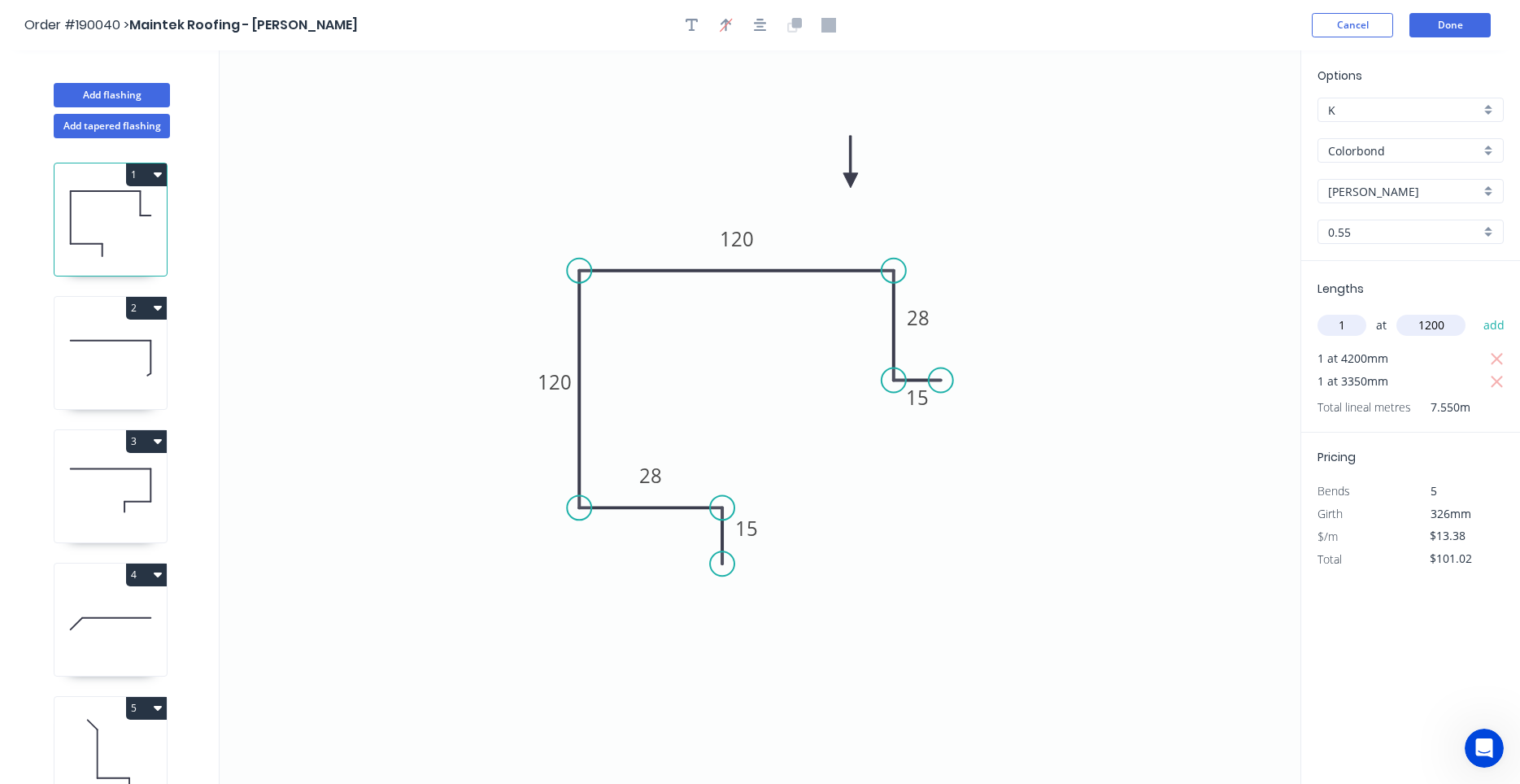
click at [1476, 311] on button "add" at bounding box center [1494, 324] width 38 height 27
type input "$117.08"
click at [1461, 12] on header "Order #190040 > Maintek Roofing - Shaun Rahurahu Cancel Done" at bounding box center [760, 25] width 1520 height 50
click at [1461, 13] on button "Done" at bounding box center [1450, 26] width 81 height 25
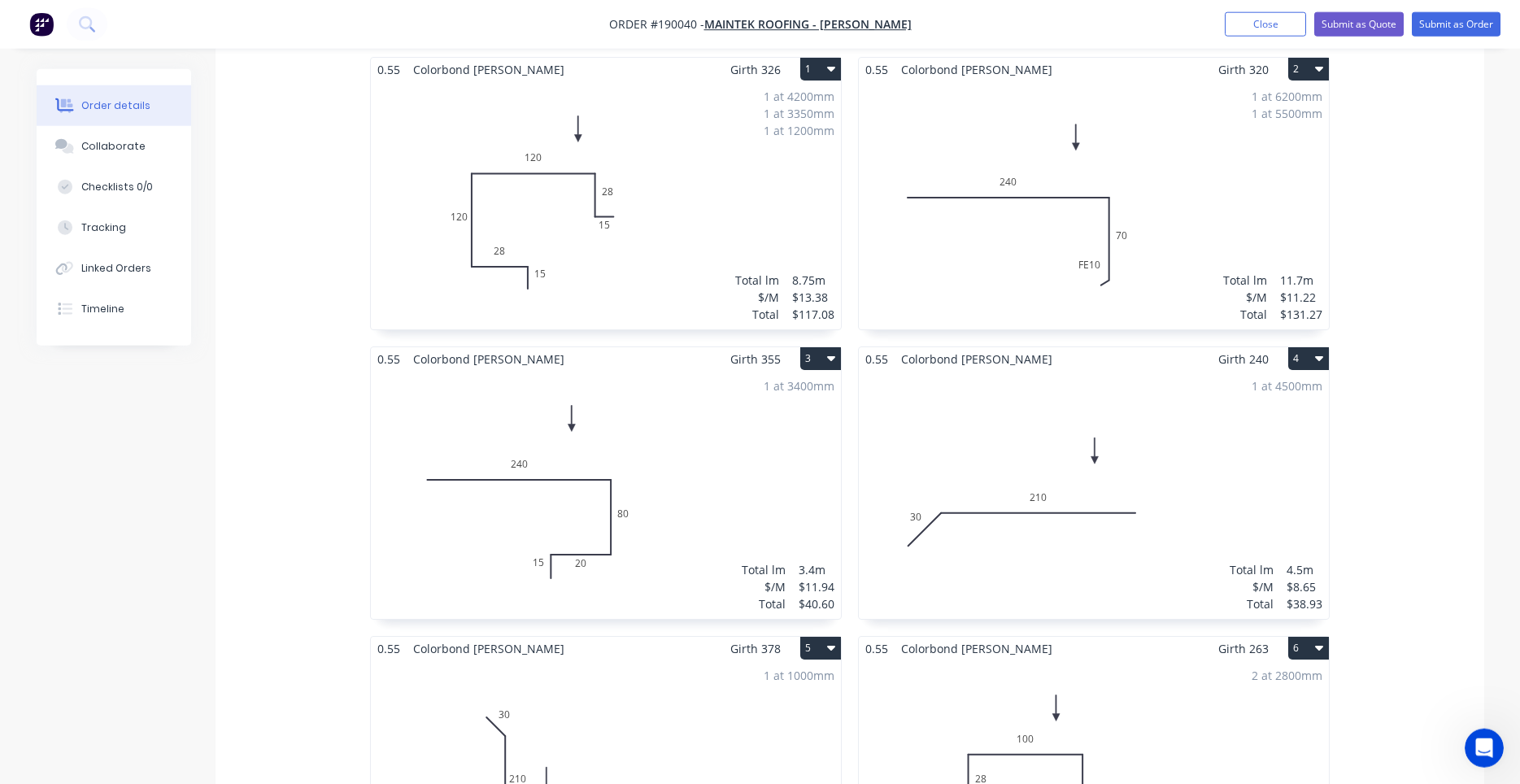
scroll to position [553, 0]
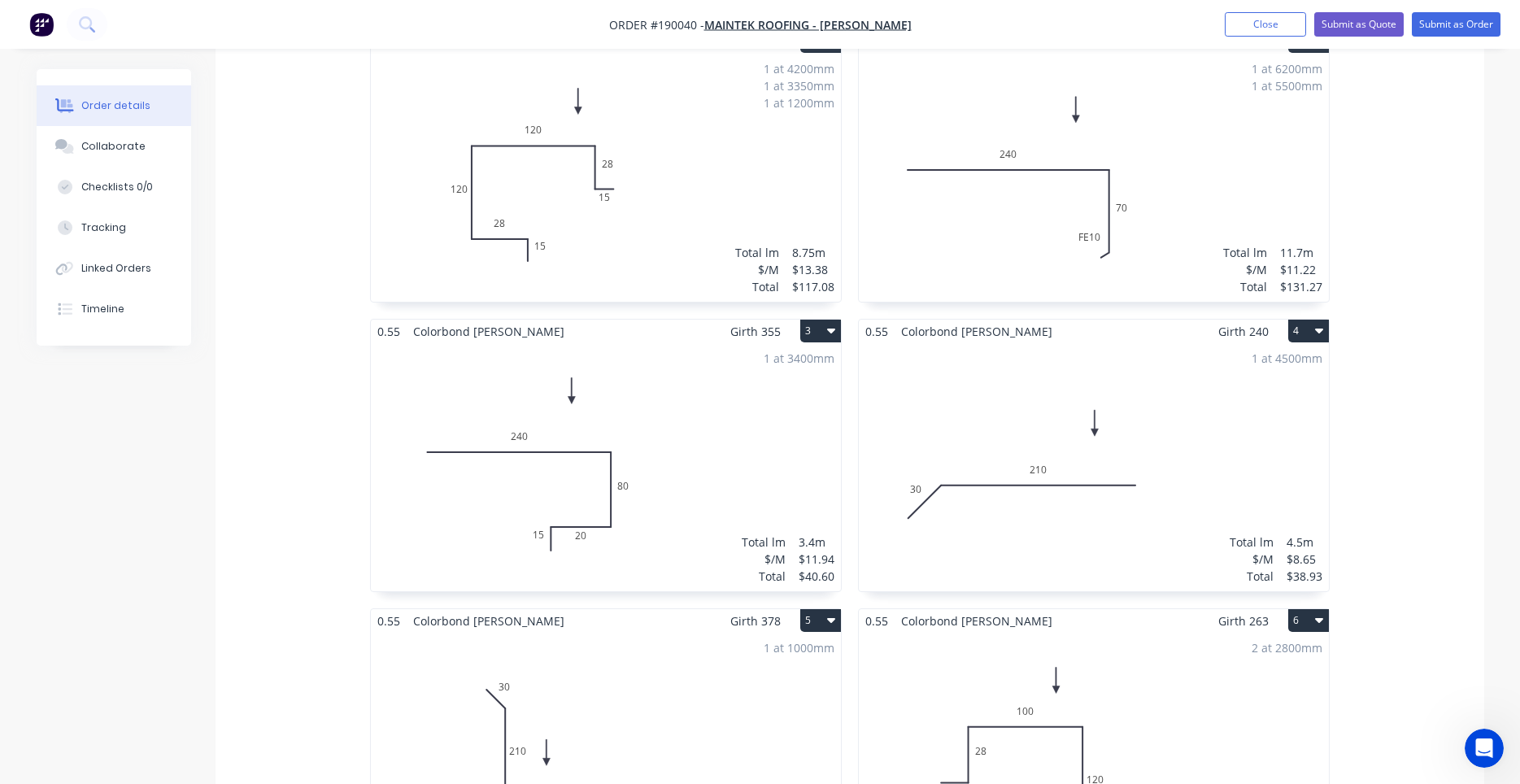
click at [691, 449] on div "1 at 3400mm Total lm $/M Total 3.4m $11.94 $40.60" at bounding box center [607, 467] width 470 height 248
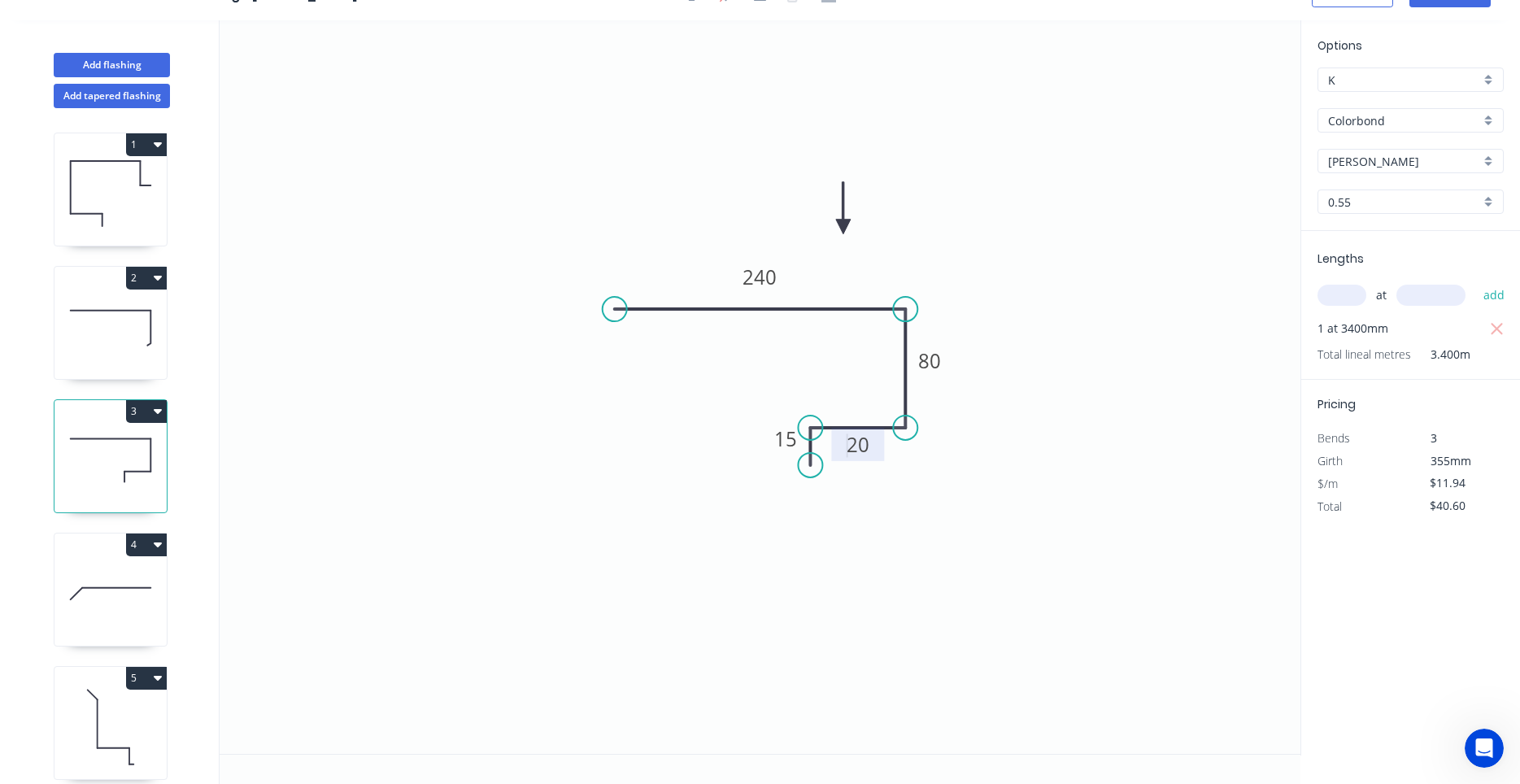
click at [849, 451] on tspan "20" at bounding box center [859, 445] width 23 height 27
click at [863, 448] on tspan "20" at bounding box center [859, 445] width 23 height 27
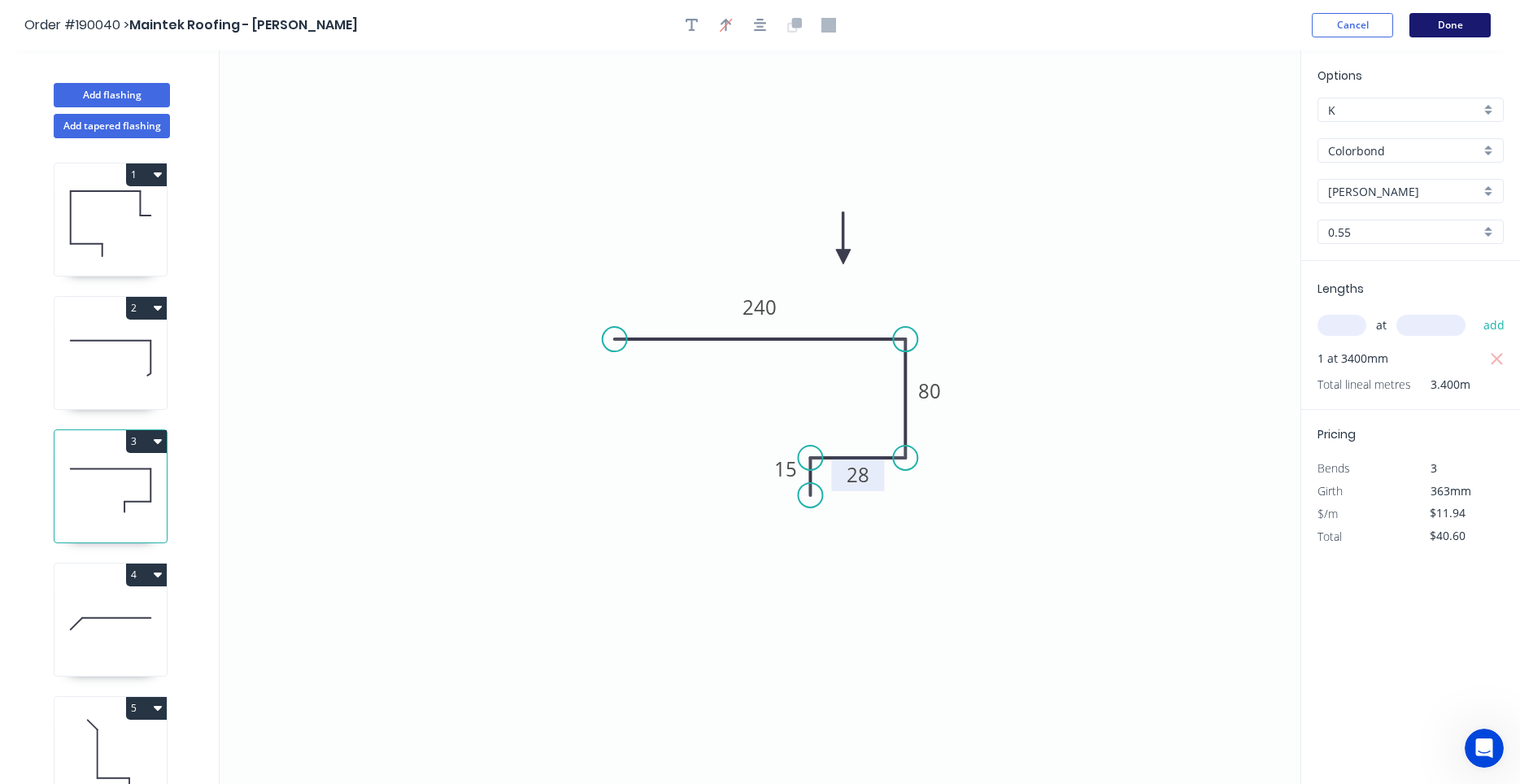
click at [1448, 31] on button "Done" at bounding box center [1450, 26] width 81 height 25
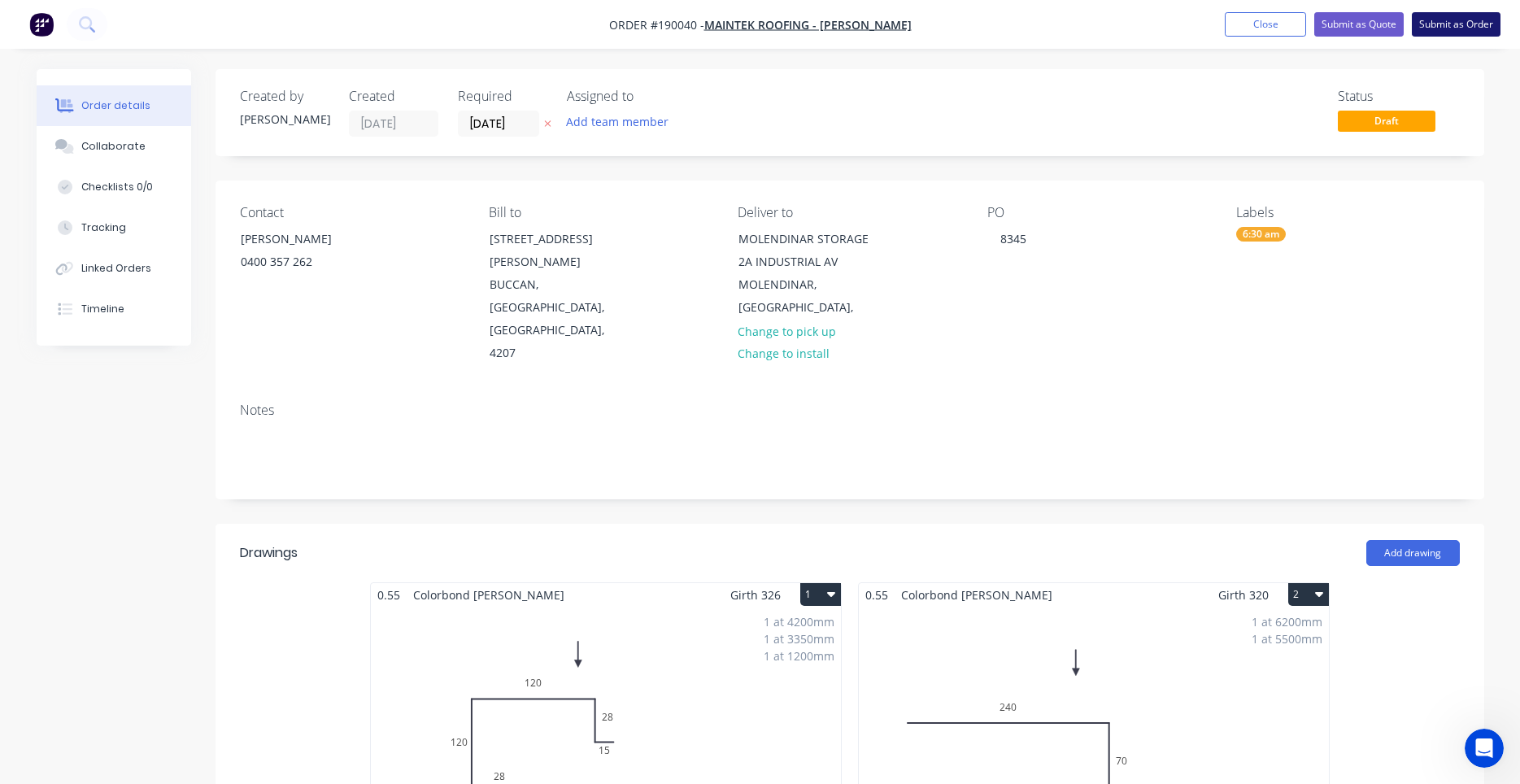
click at [1464, 28] on button "Submit as Order" at bounding box center [1456, 25] width 88 height 25
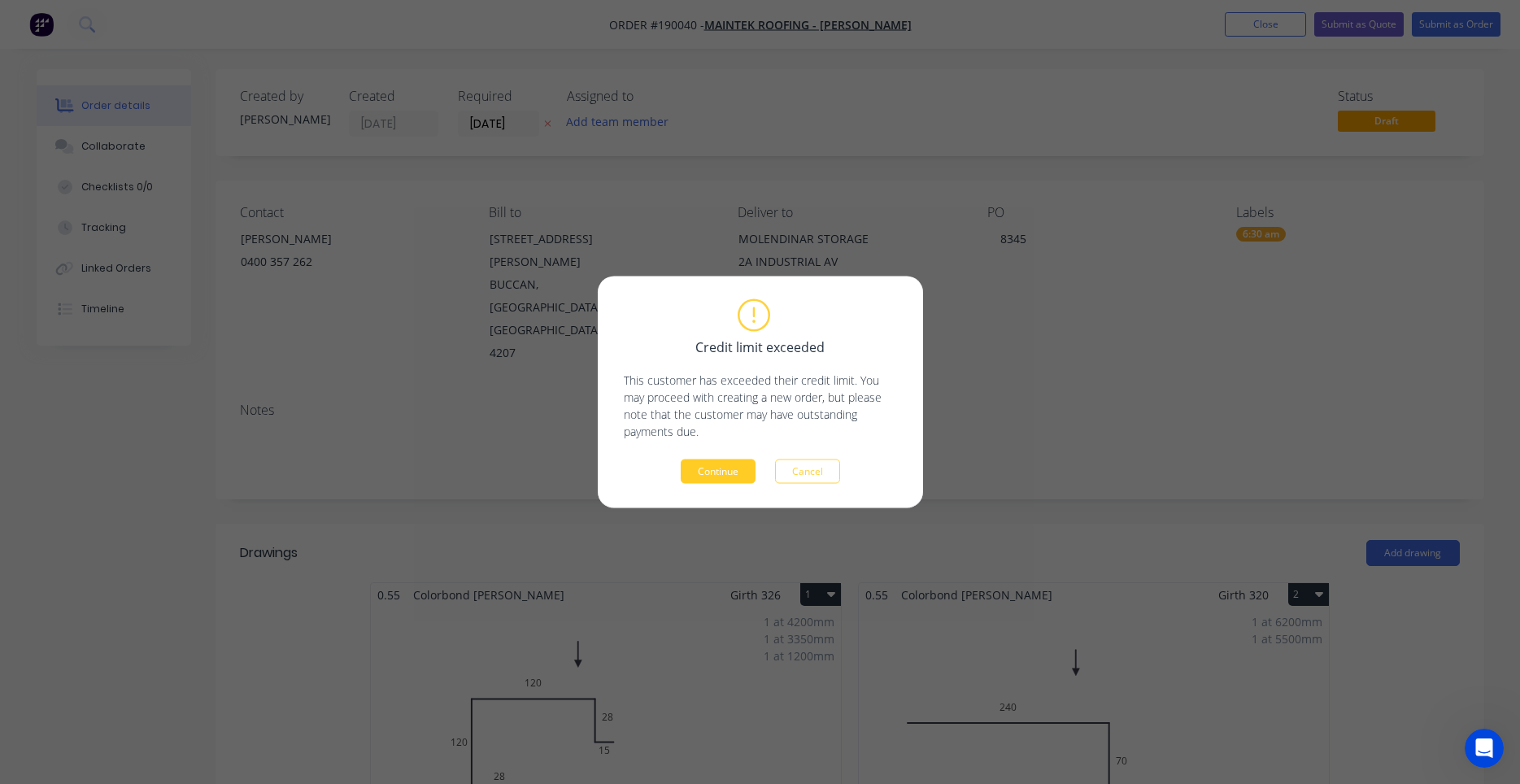
click at [740, 466] on button "Continue" at bounding box center [718, 472] width 75 height 25
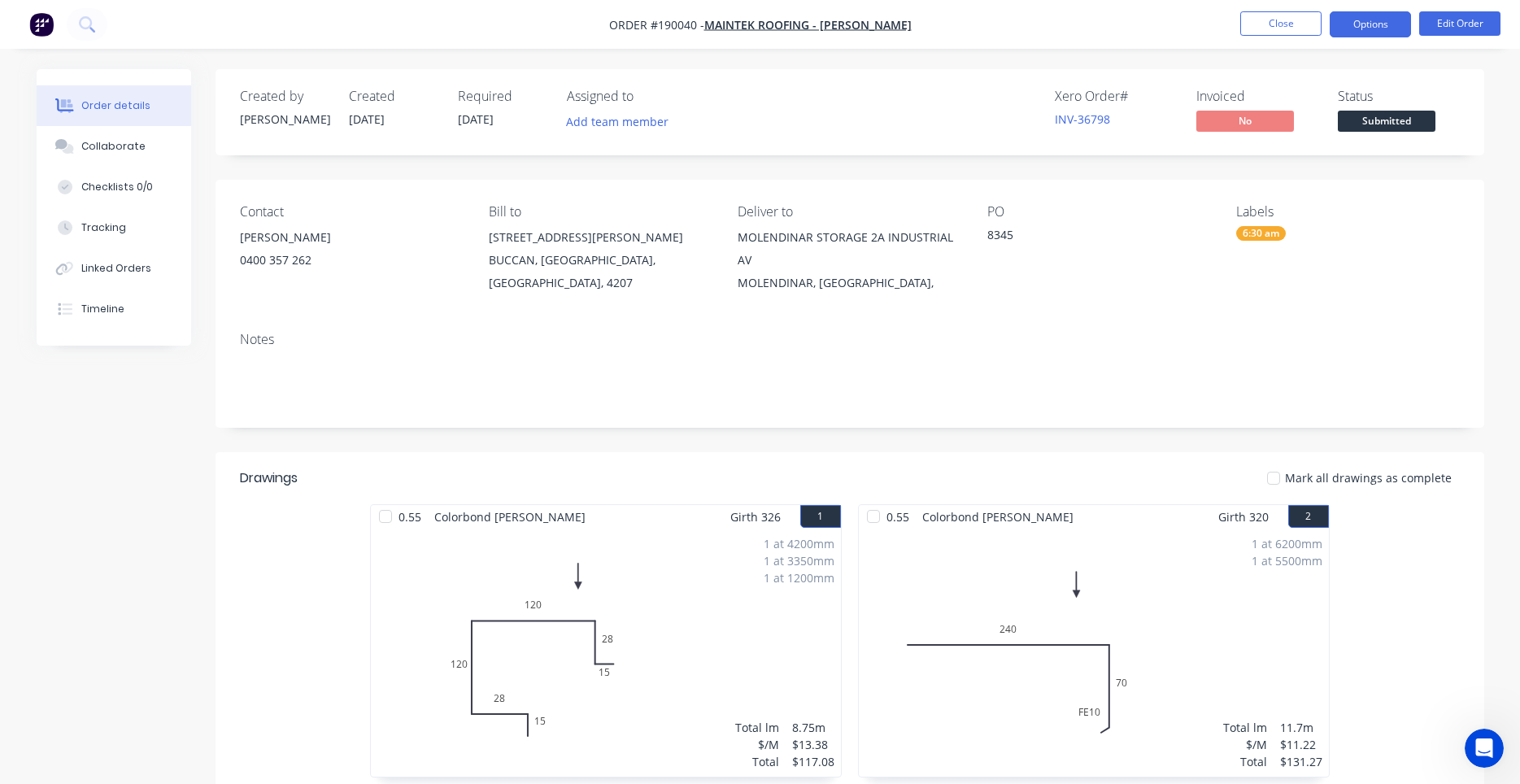
click at [1379, 27] on button "Options" at bounding box center [1371, 24] width 81 height 26
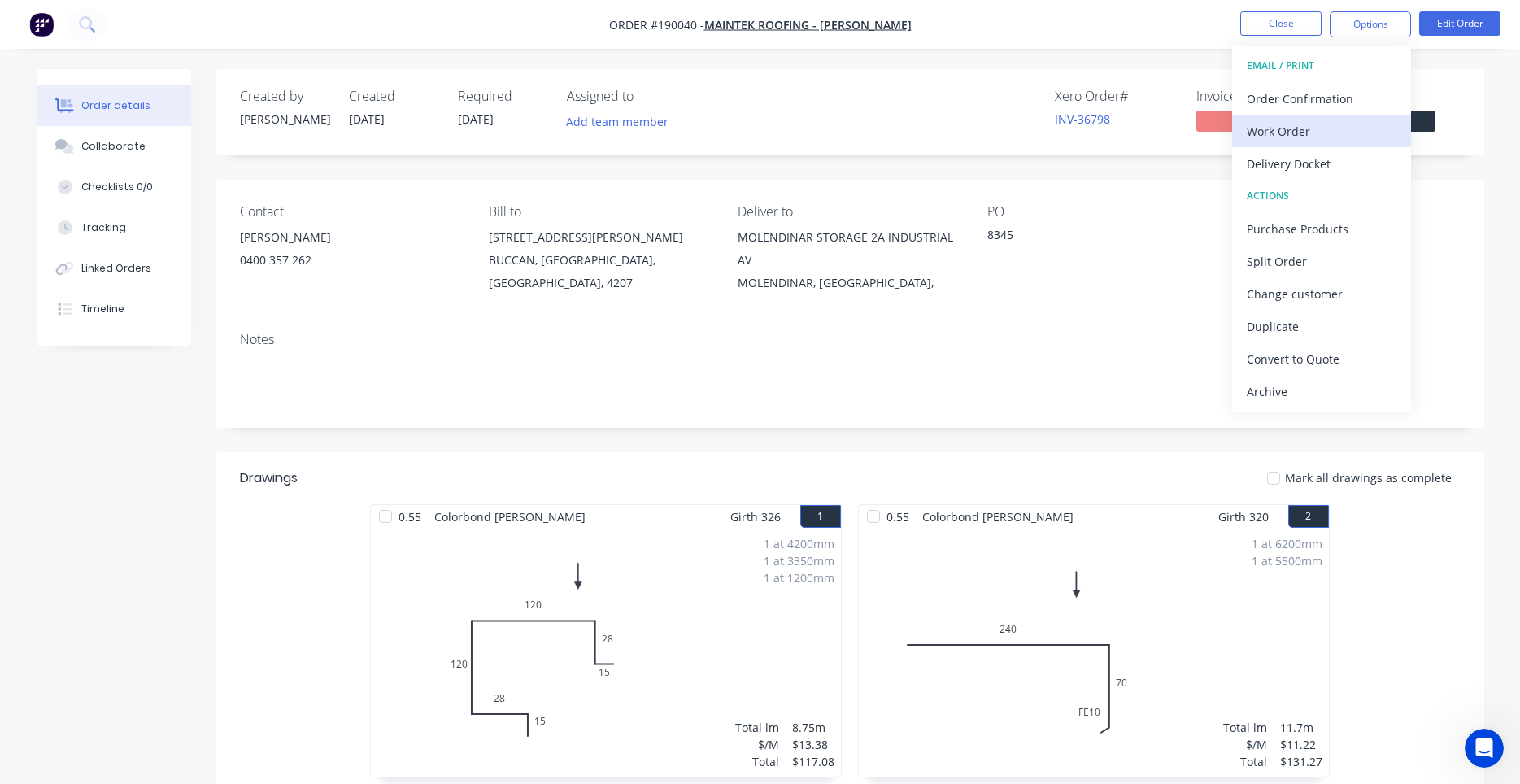
click at [1306, 125] on div "Work Order" at bounding box center [1321, 131] width 149 height 24
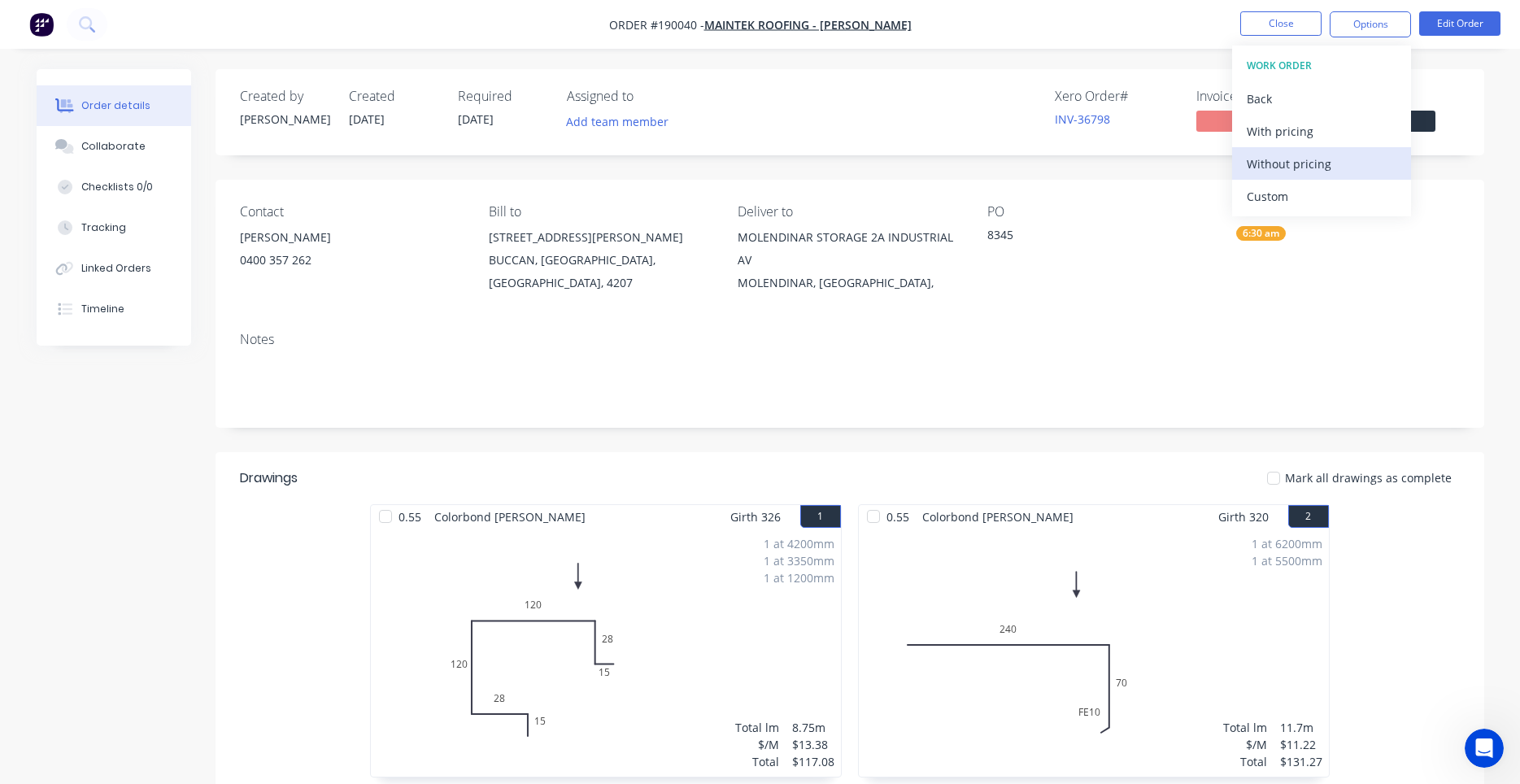
click at [1287, 155] on div "Without pricing" at bounding box center [1321, 164] width 149 height 24
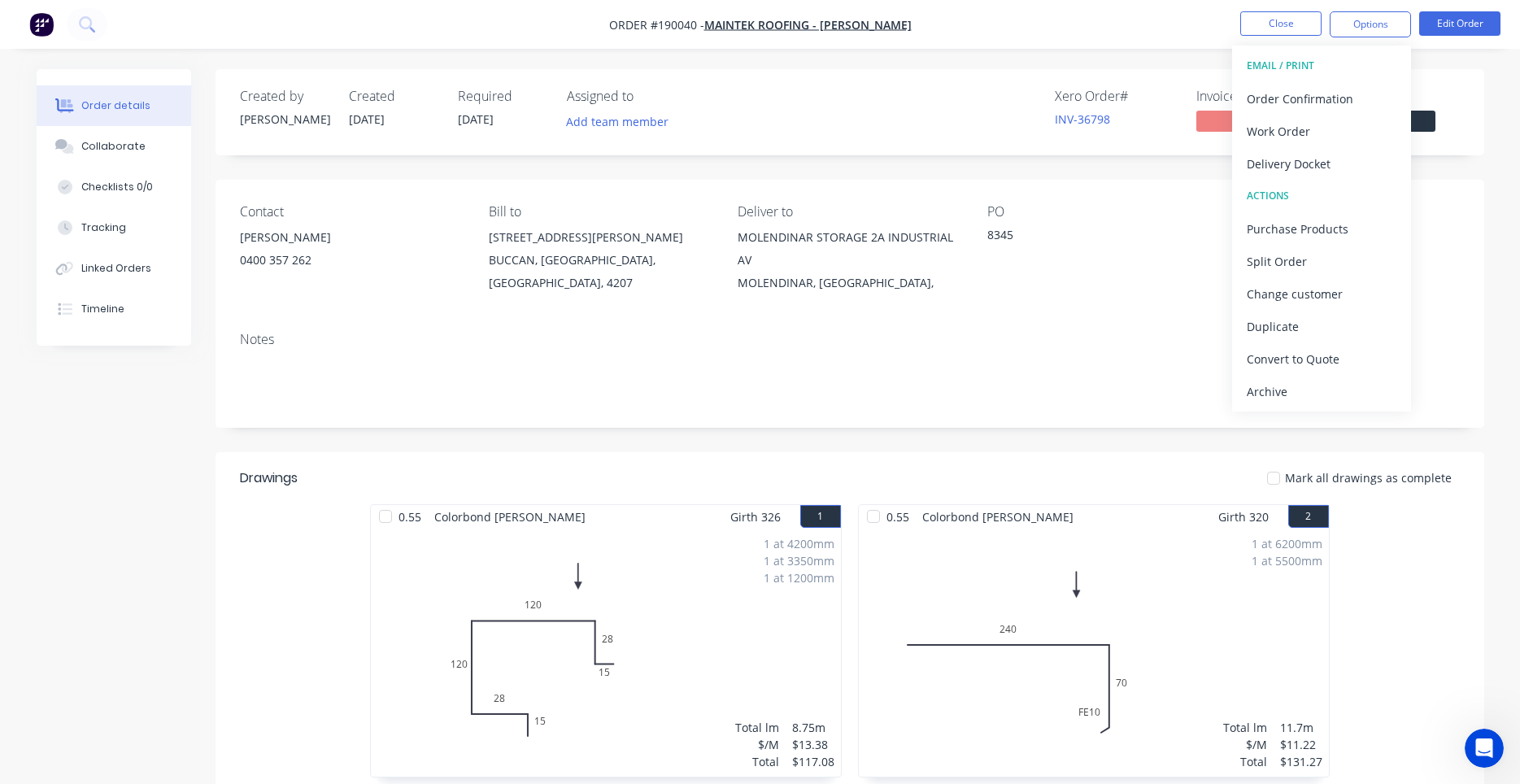
click at [1466, 745] on div "Open Intercom Messenger" at bounding box center [1485, 748] width 54 height 54
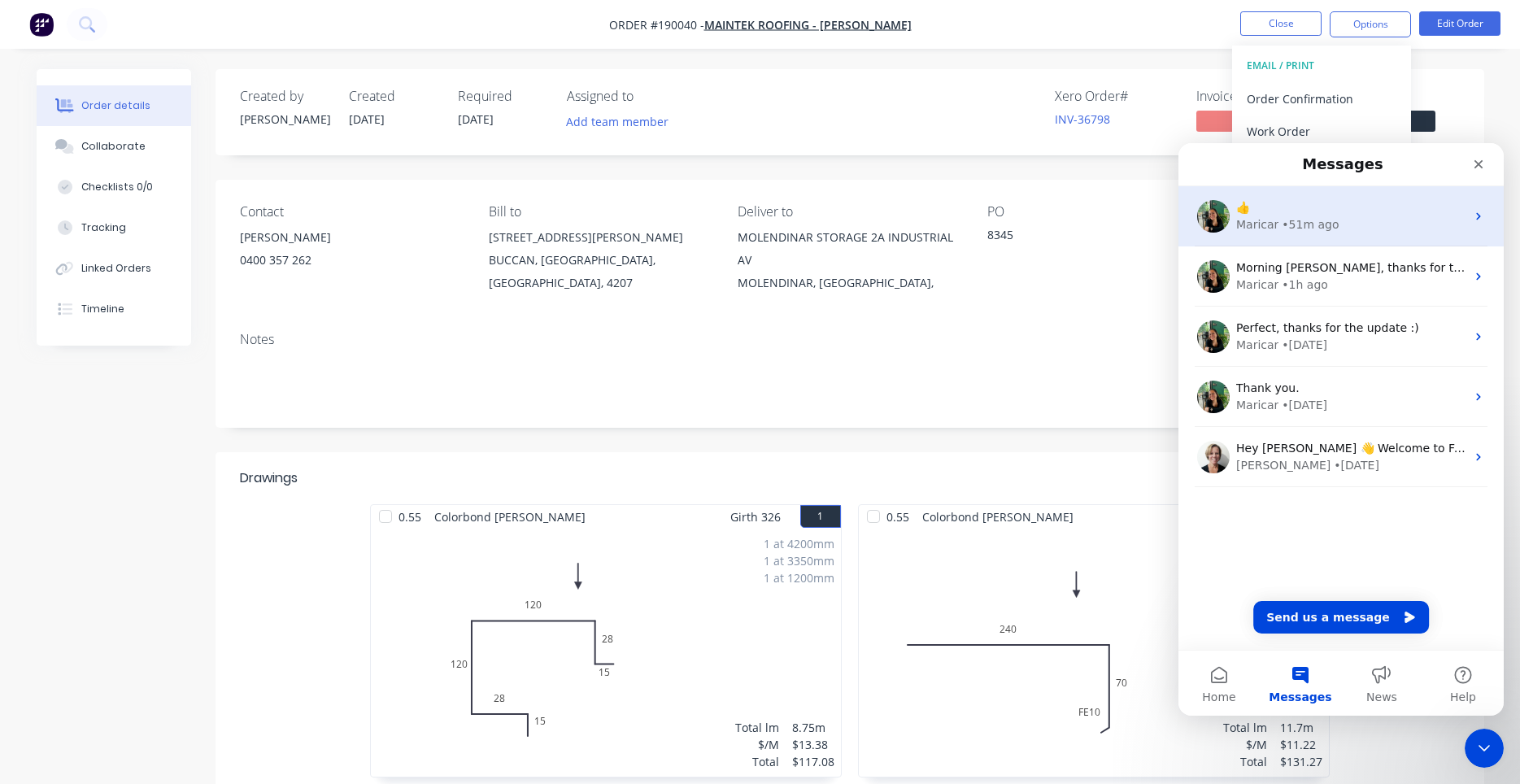
click at [1360, 227] on div "Maricar • 51m ago" at bounding box center [1350, 225] width 229 height 17
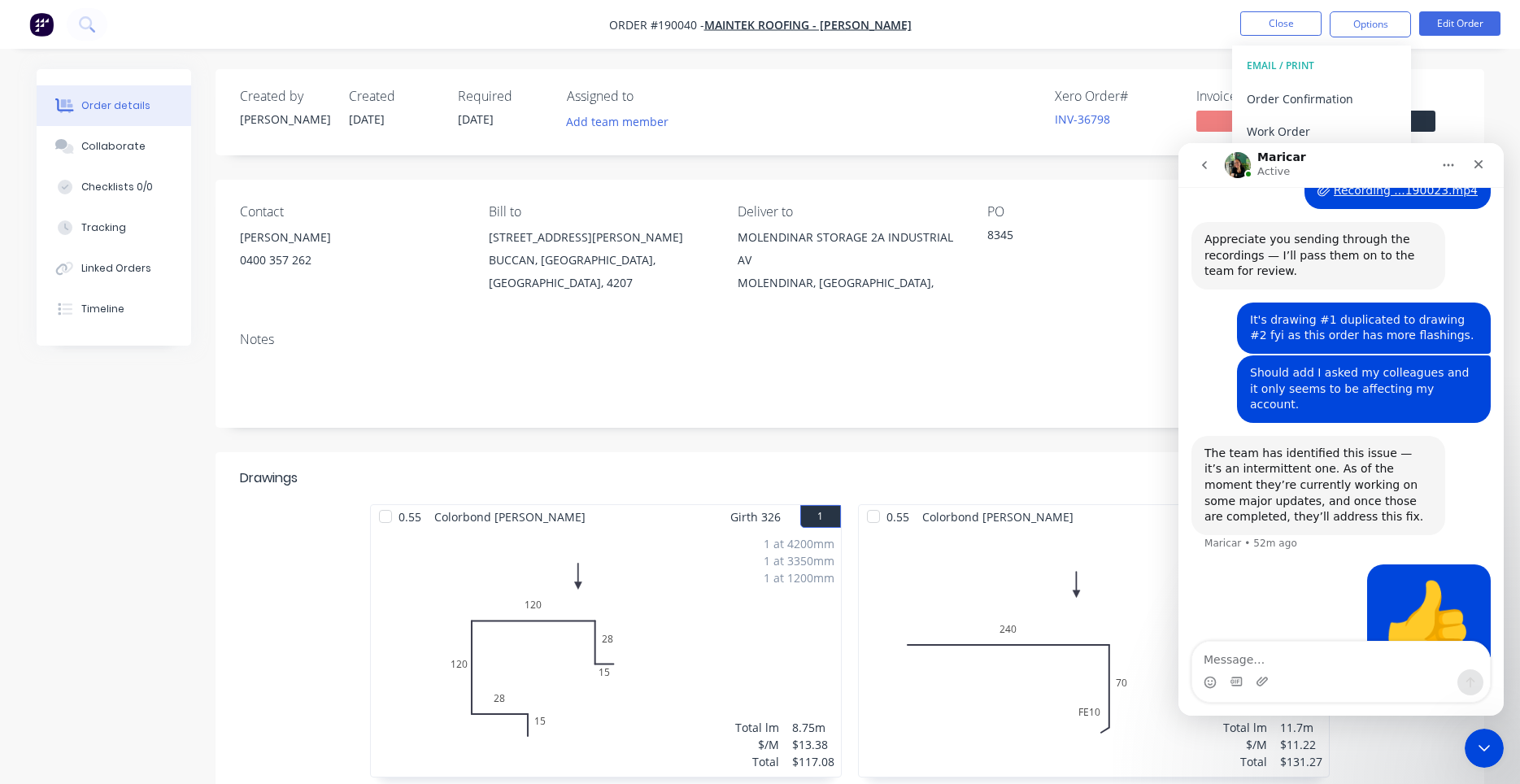
scroll to position [2806, 0]
click at [1458, 170] on button "Home" at bounding box center [1448, 164] width 31 height 31
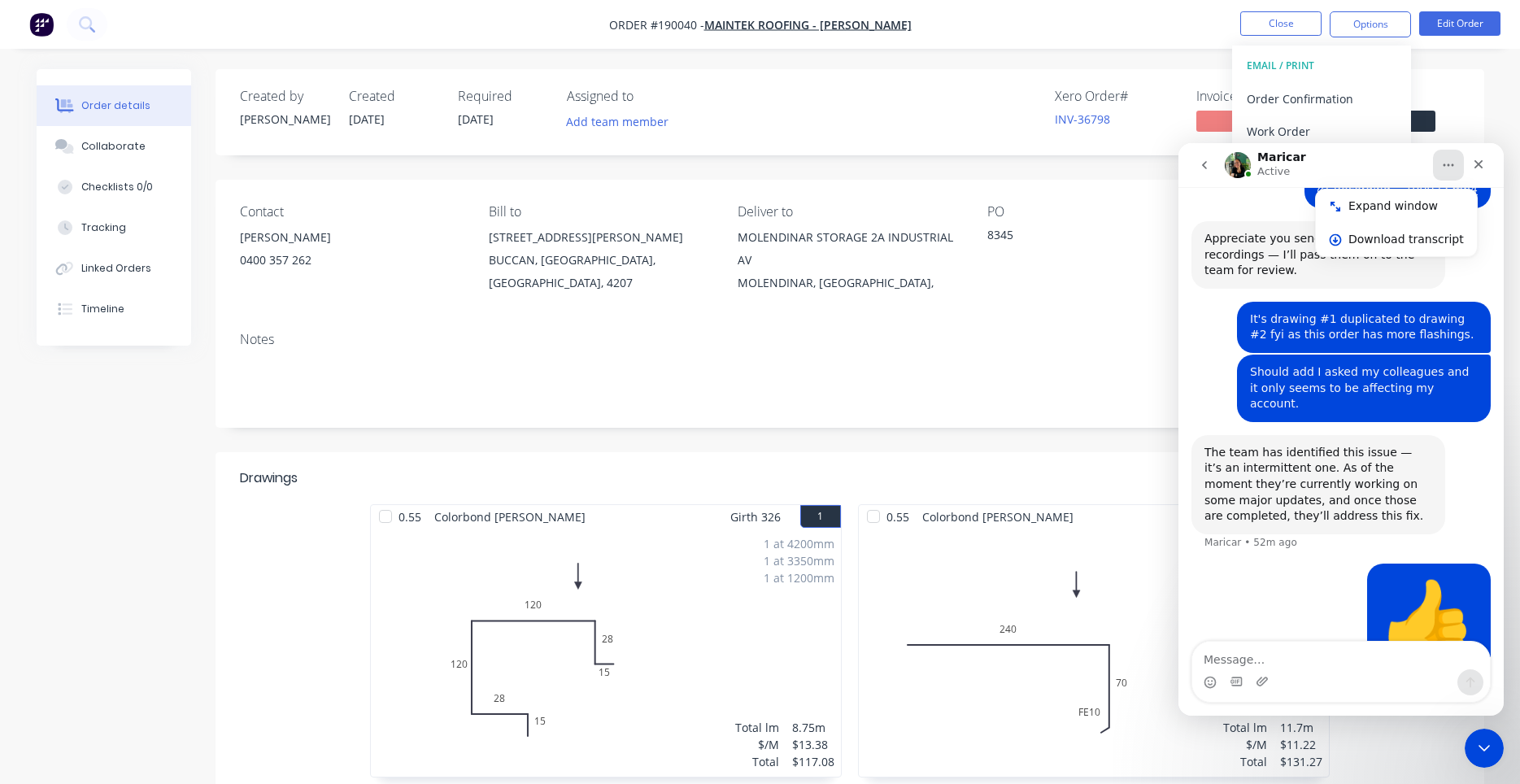
click at [1458, 170] on button "Home" at bounding box center [1448, 164] width 31 height 31
click at [1472, 165] on icon "Close" at bounding box center [1478, 164] width 13 height 13
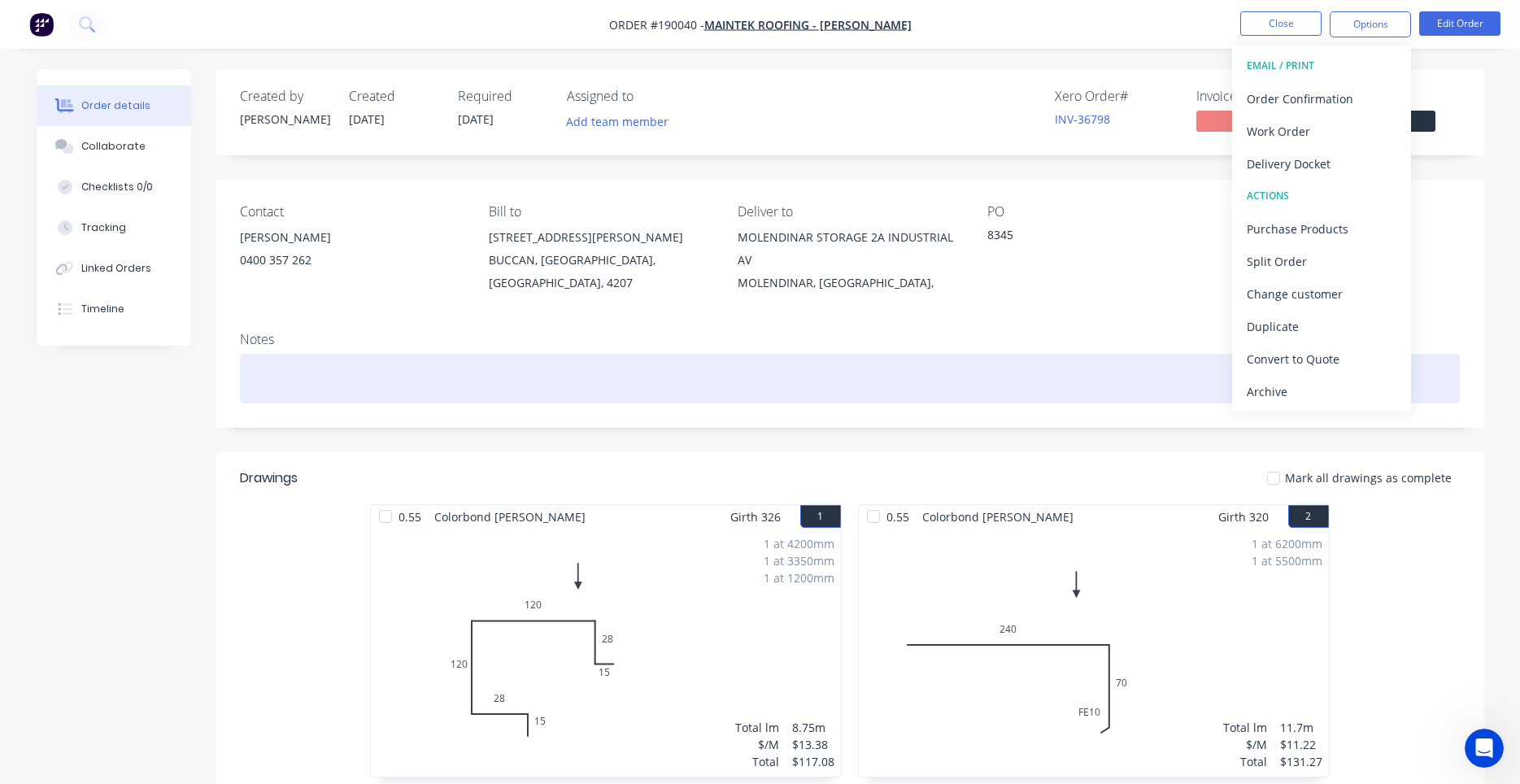
click at [757, 398] on div at bounding box center [850, 378] width 1220 height 49
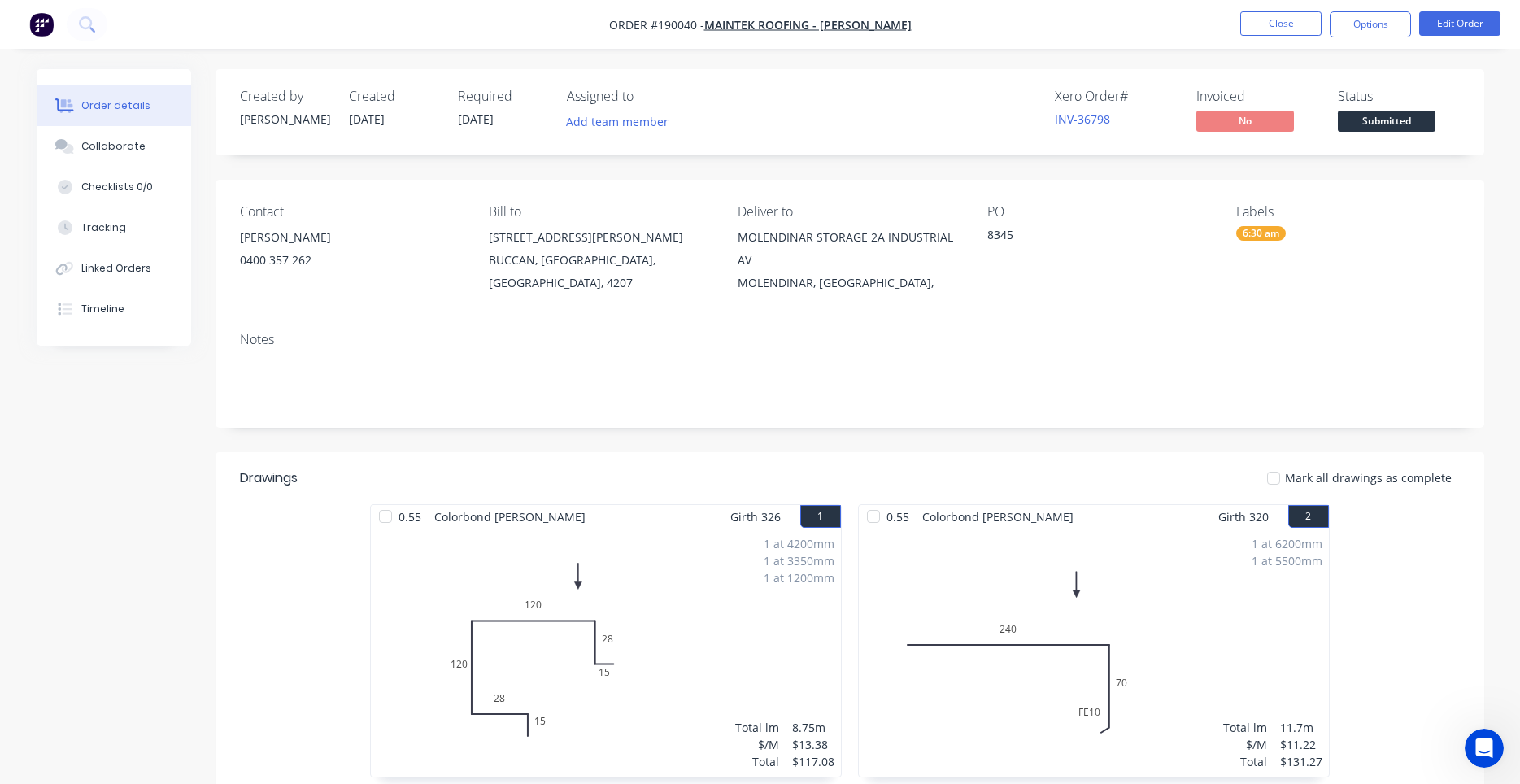
click at [767, 329] on div "Notes" at bounding box center [850, 373] width 1269 height 109
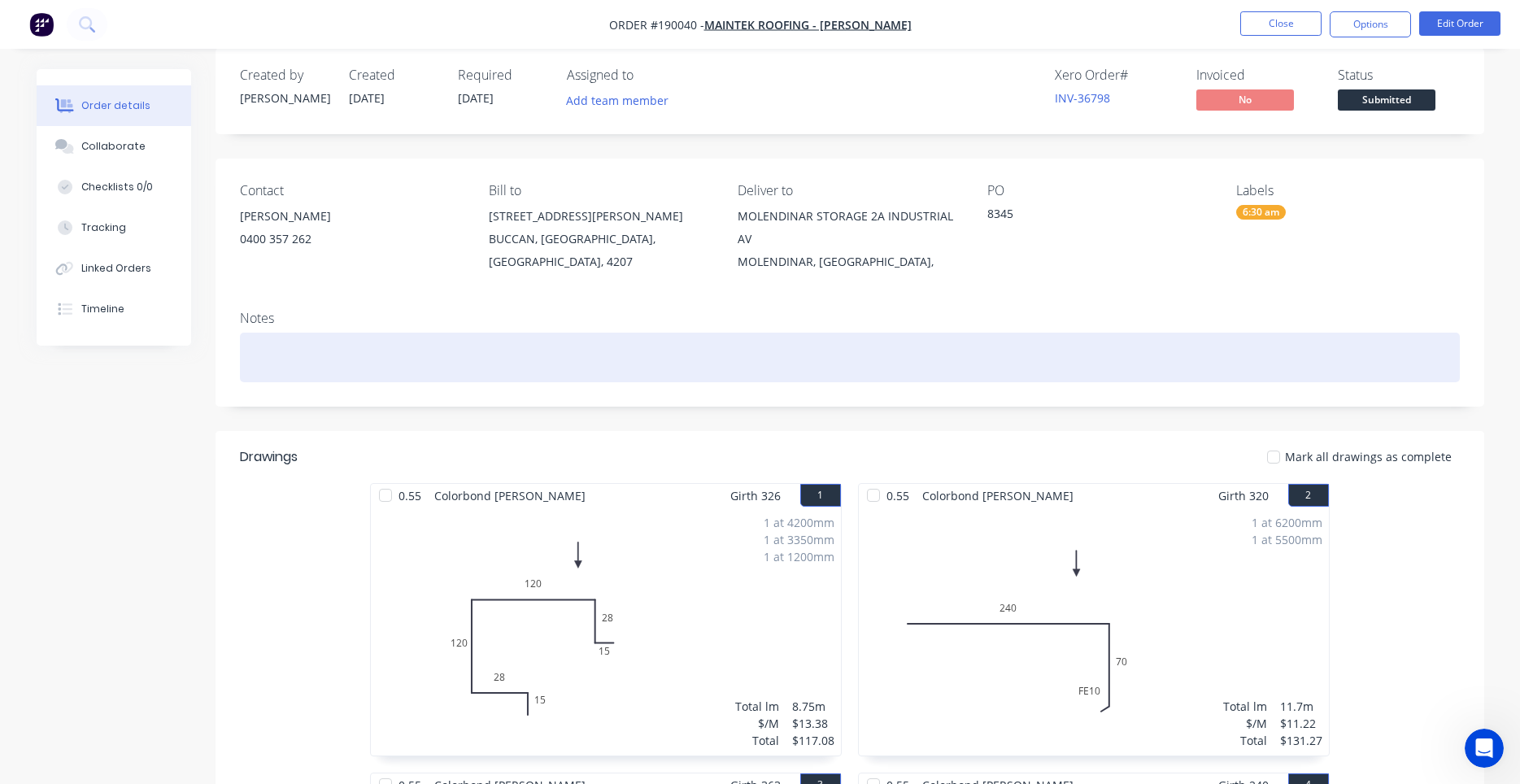
scroll to position [0, 0]
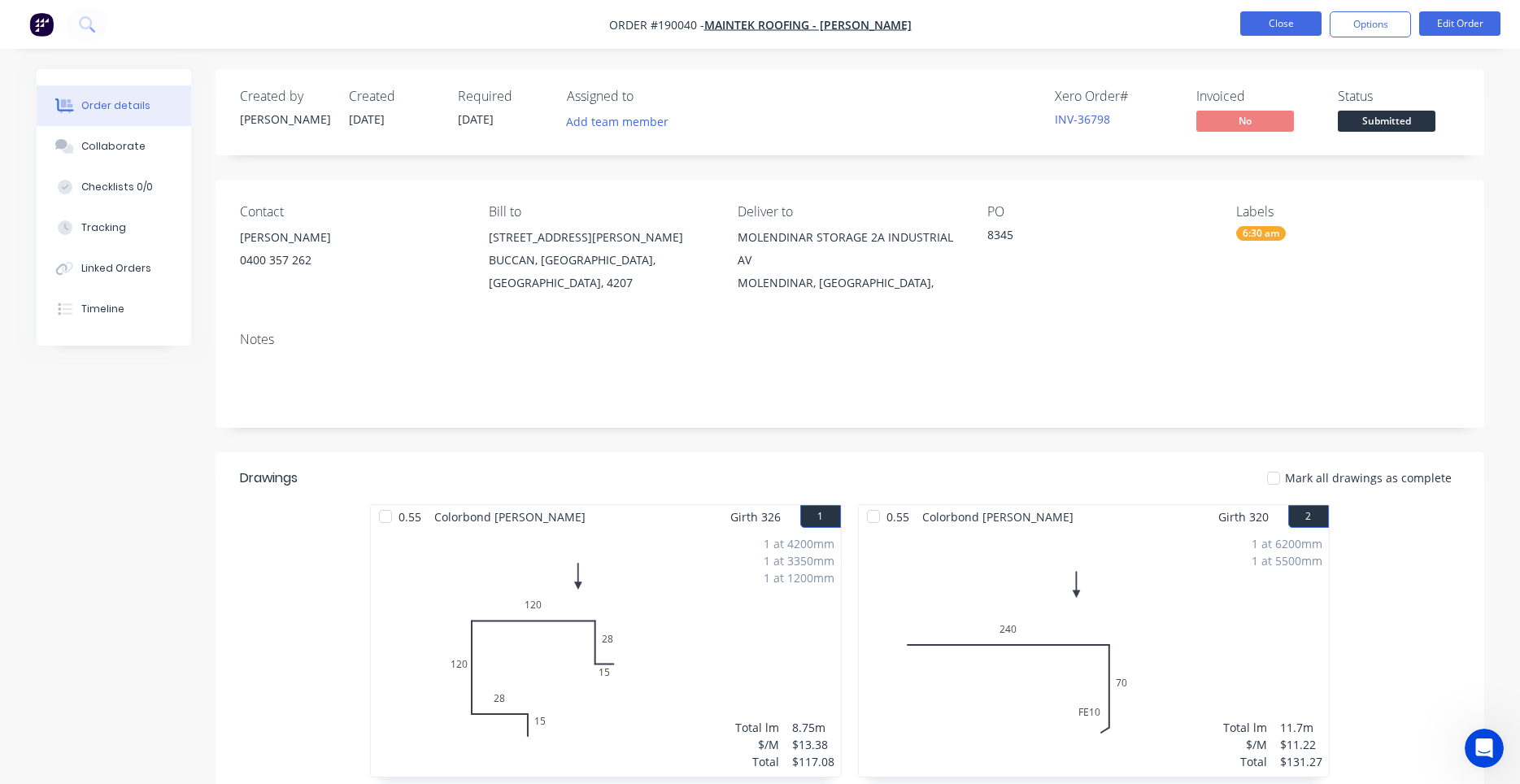
click at [1295, 26] on button "Close" at bounding box center [1281, 24] width 81 height 25
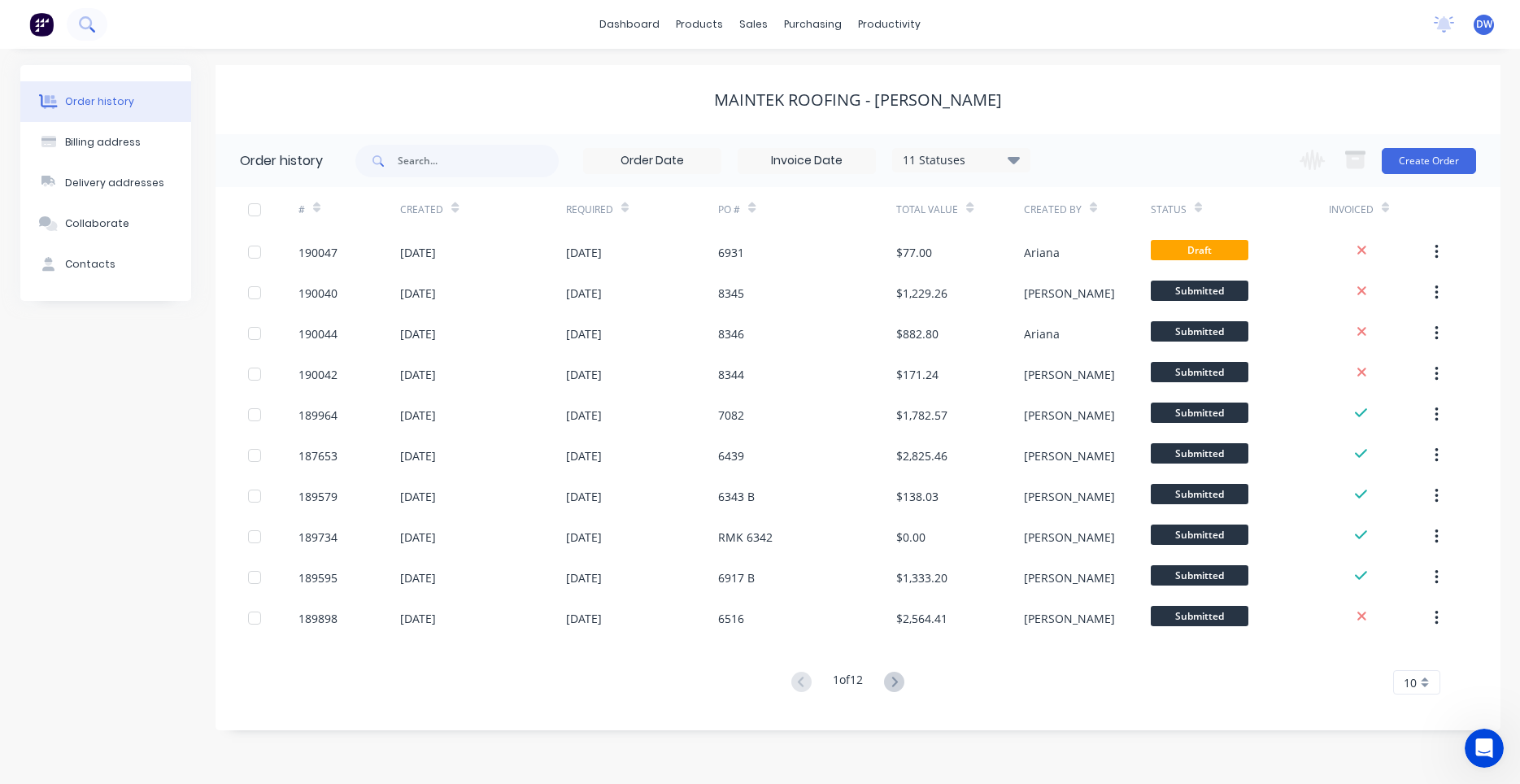
click at [95, 25] on button at bounding box center [87, 24] width 41 height 33
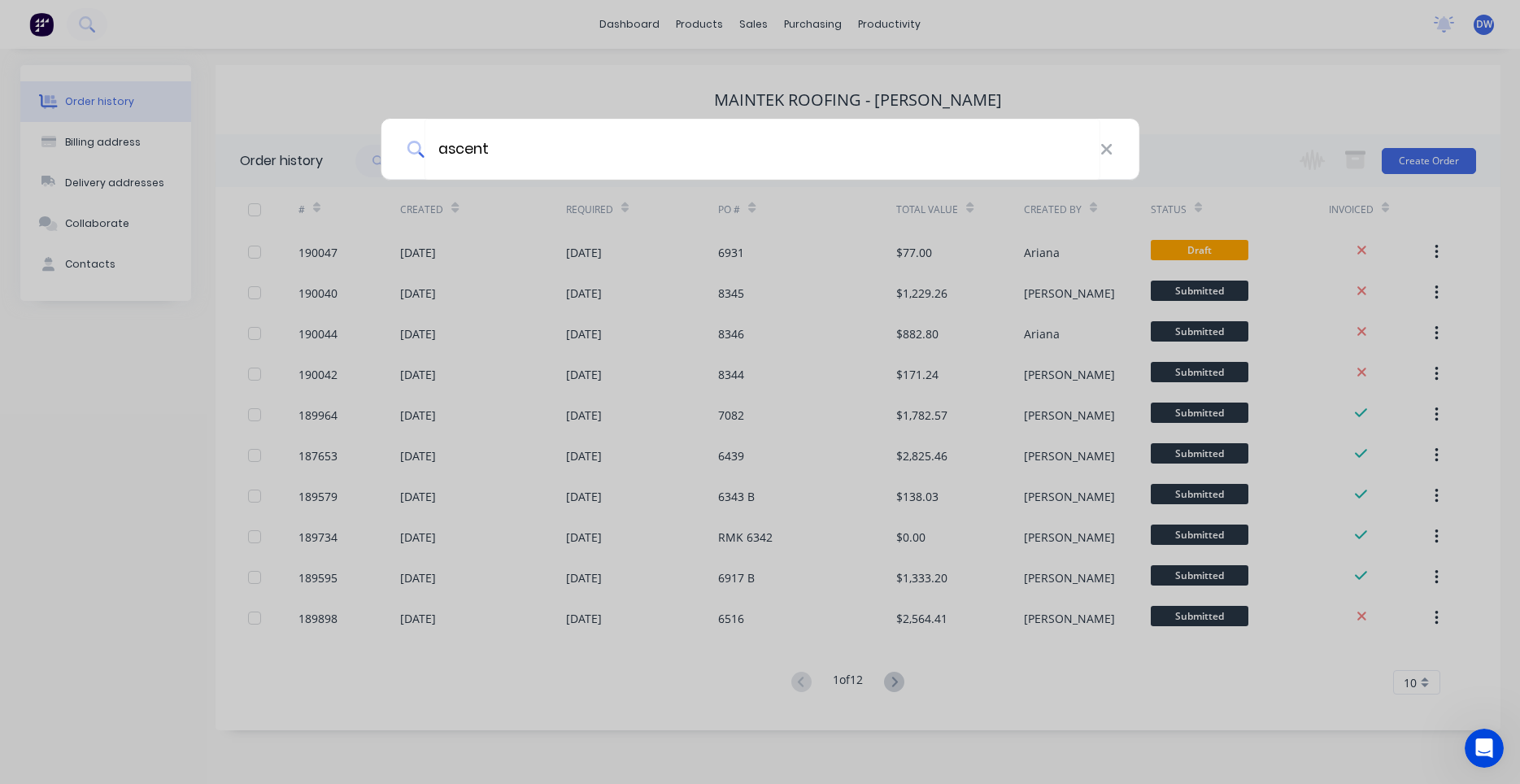
type input "ascent"
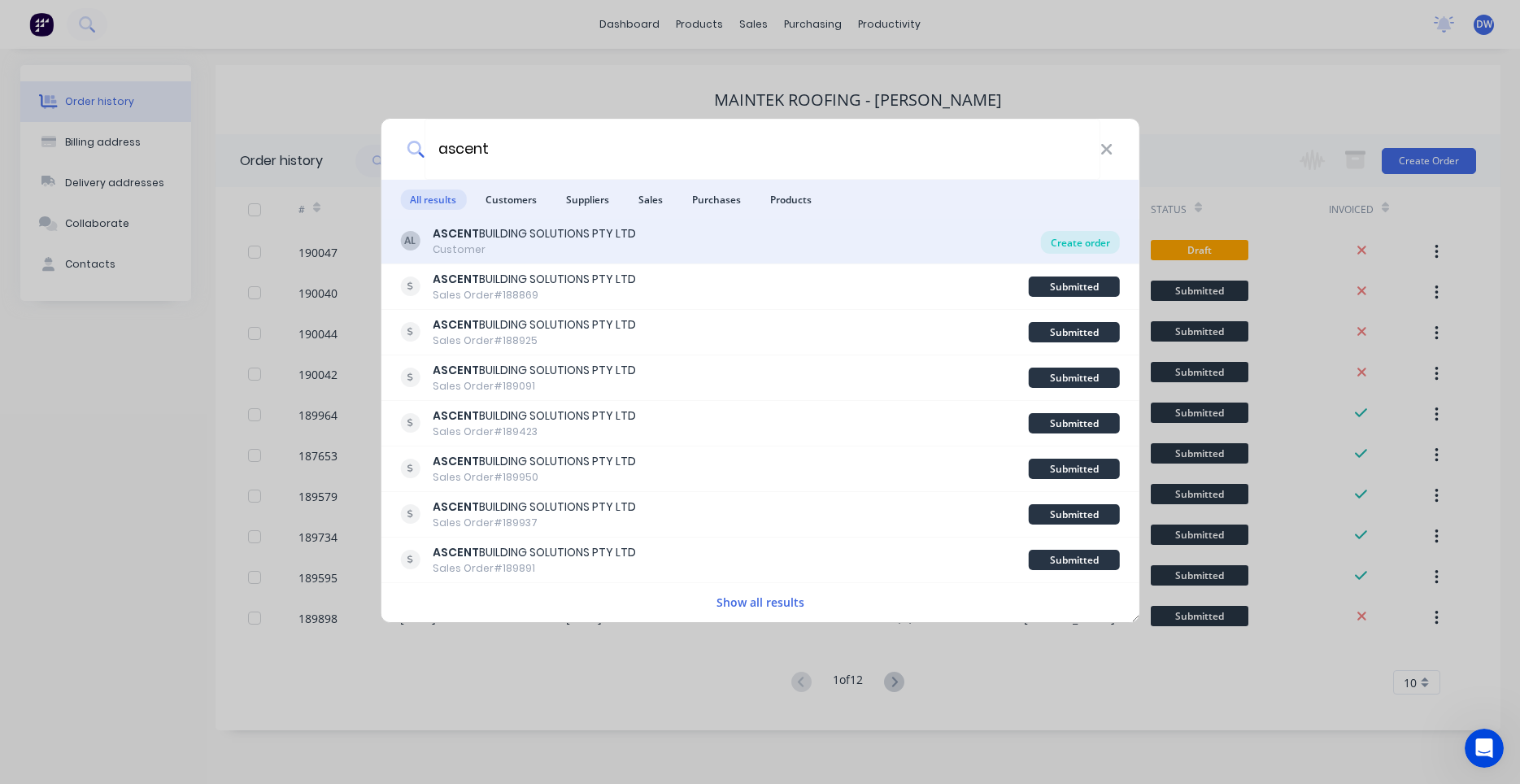
click at [1088, 246] on div "Create order" at bounding box center [1081, 242] width 79 height 23
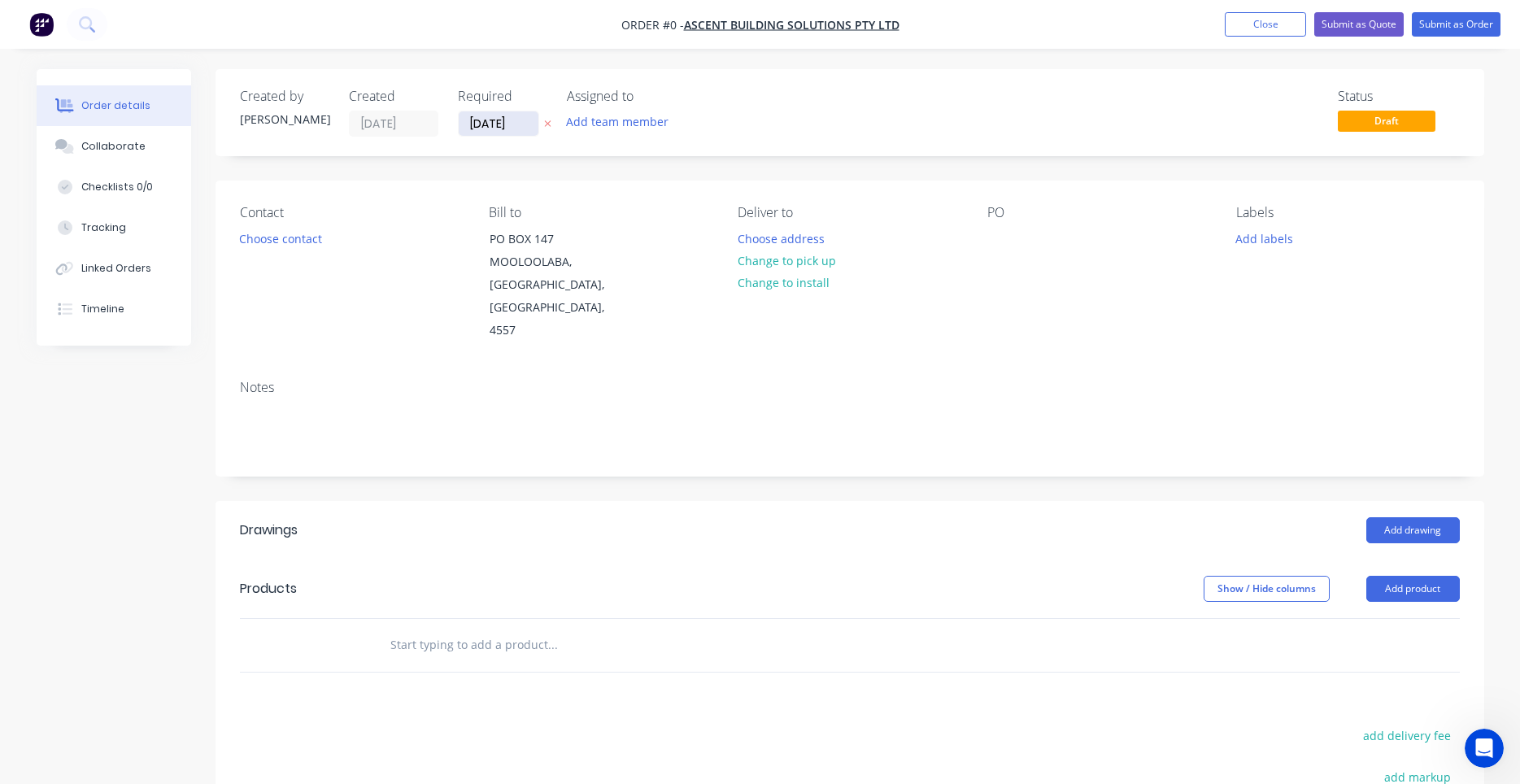
click at [531, 128] on input "18/08/25" at bounding box center [499, 124] width 80 height 25
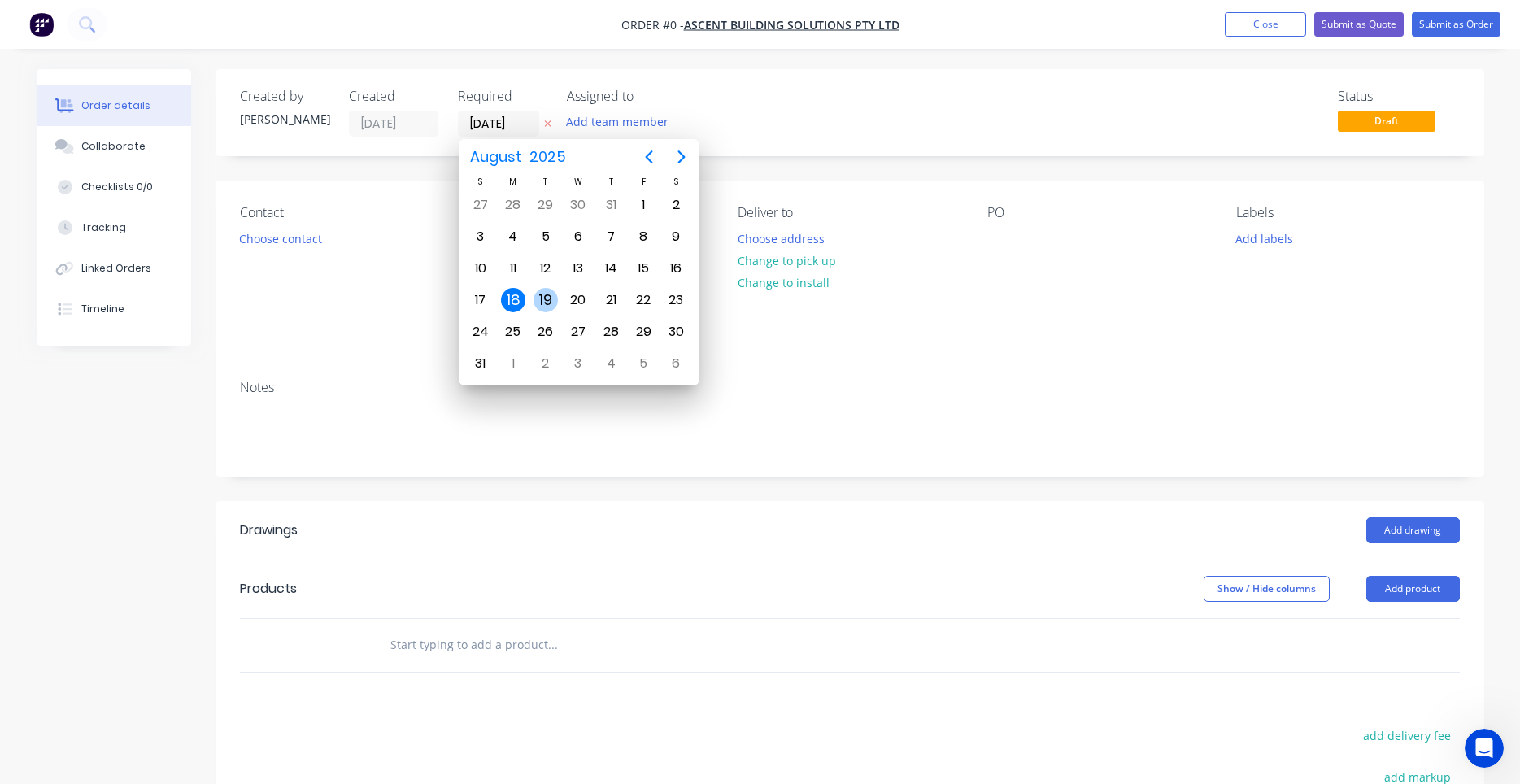
click at [543, 302] on div "19" at bounding box center [546, 301] width 25 height 25
type input "19/08/25"
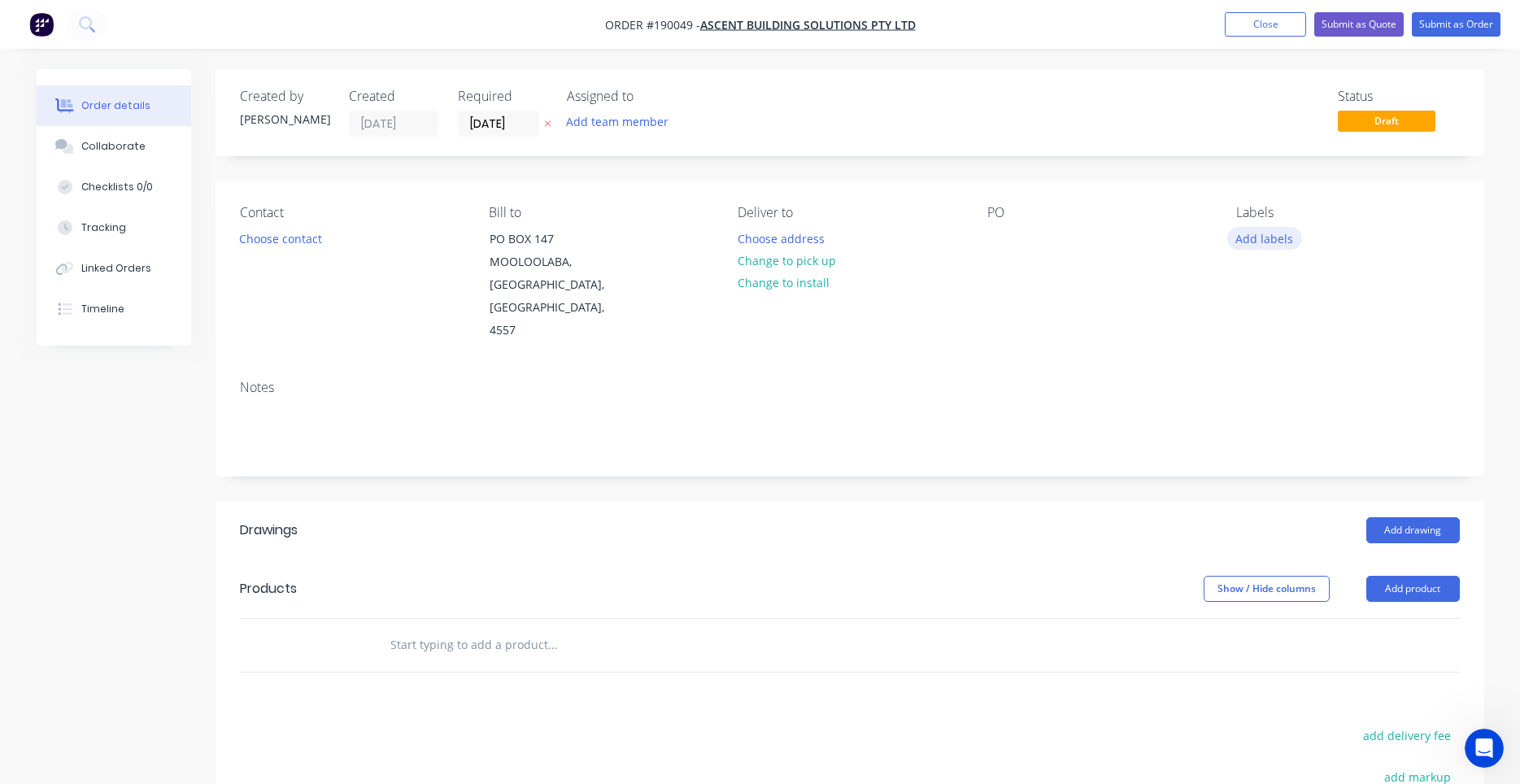
click at [1279, 229] on button "Add labels" at bounding box center [1264, 238] width 75 height 22
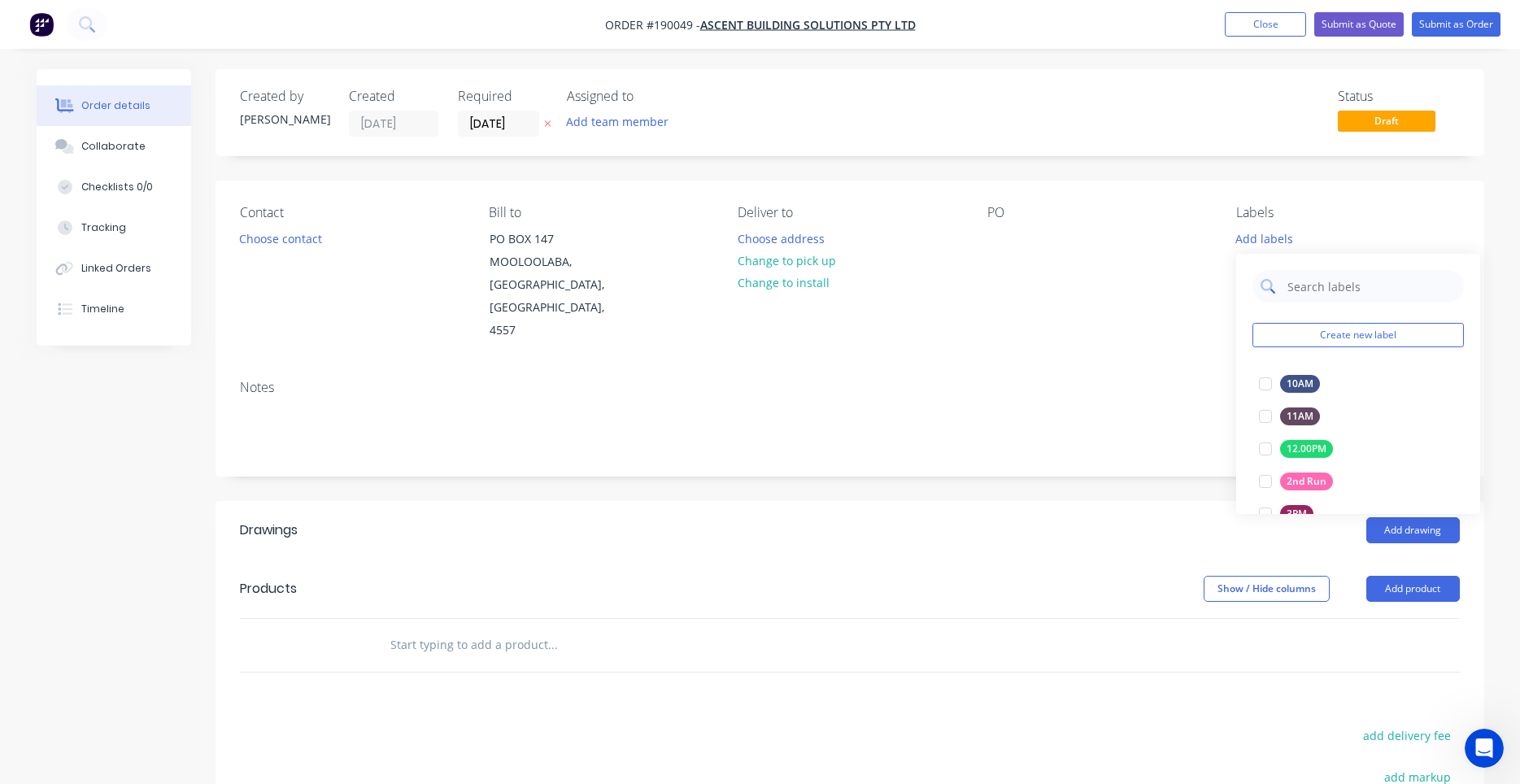
drag, startPoint x: 1285, startPoint y: 293, endPoint x: 1298, endPoint y: 285, distance: 15.3
click at [1286, 291] on div at bounding box center [1358, 285] width 211 height 33
click at [1300, 285] on input "text" at bounding box center [1371, 285] width 170 height 33
type input "7 a"
click at [1275, 381] on div at bounding box center [1265, 384] width 33 height 33
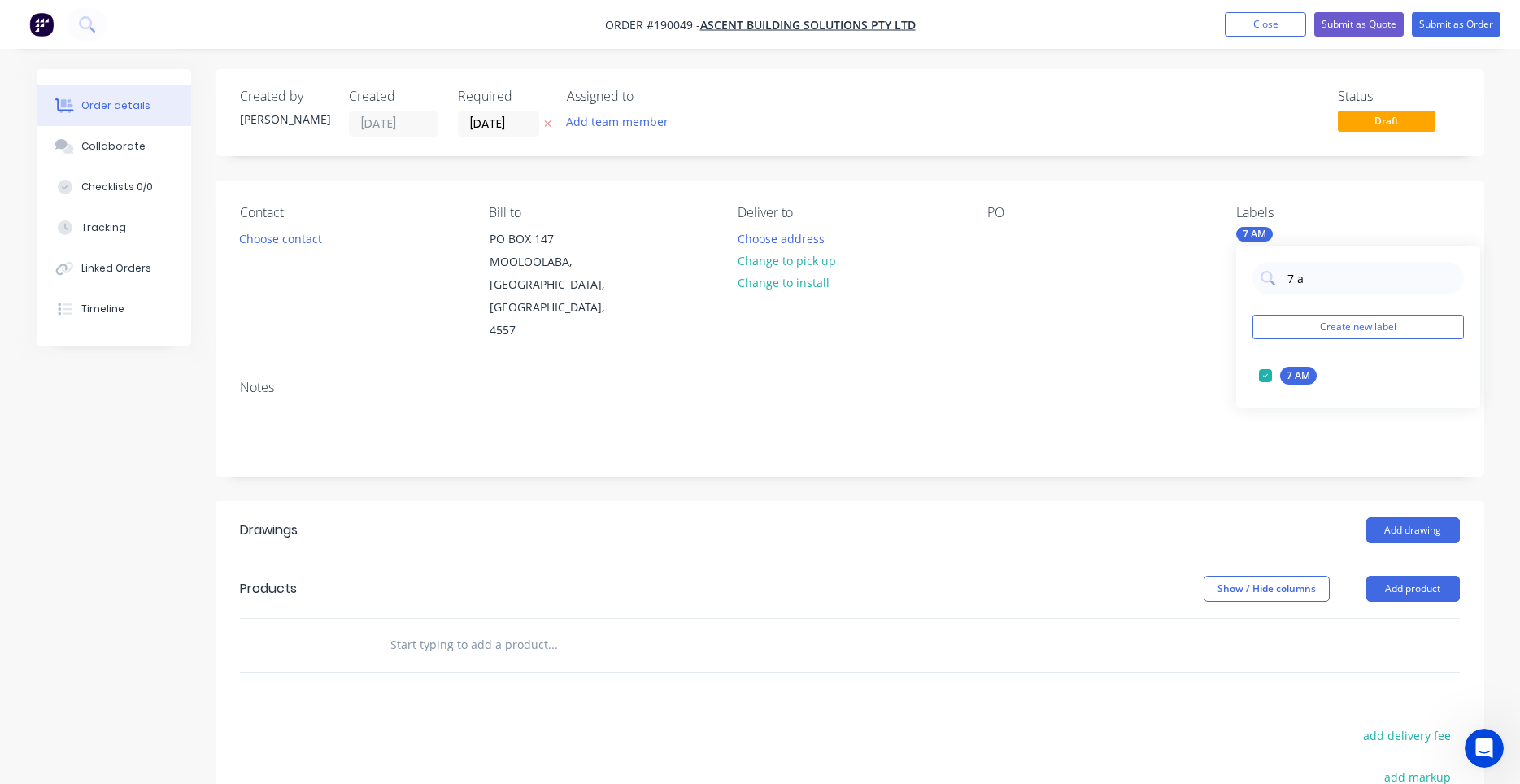
click at [1230, 501] on header "Drawings Add drawing" at bounding box center [850, 530] width 1269 height 58
click at [1261, 236] on div "7 AM" at bounding box center [1254, 234] width 36 height 15
drag, startPoint x: 1326, startPoint y: 283, endPoint x: 1176, endPoint y: 283, distance: 150.0
click at [1286, 280] on input "7 a" at bounding box center [1371, 278] width 170 height 33
type input "speci"
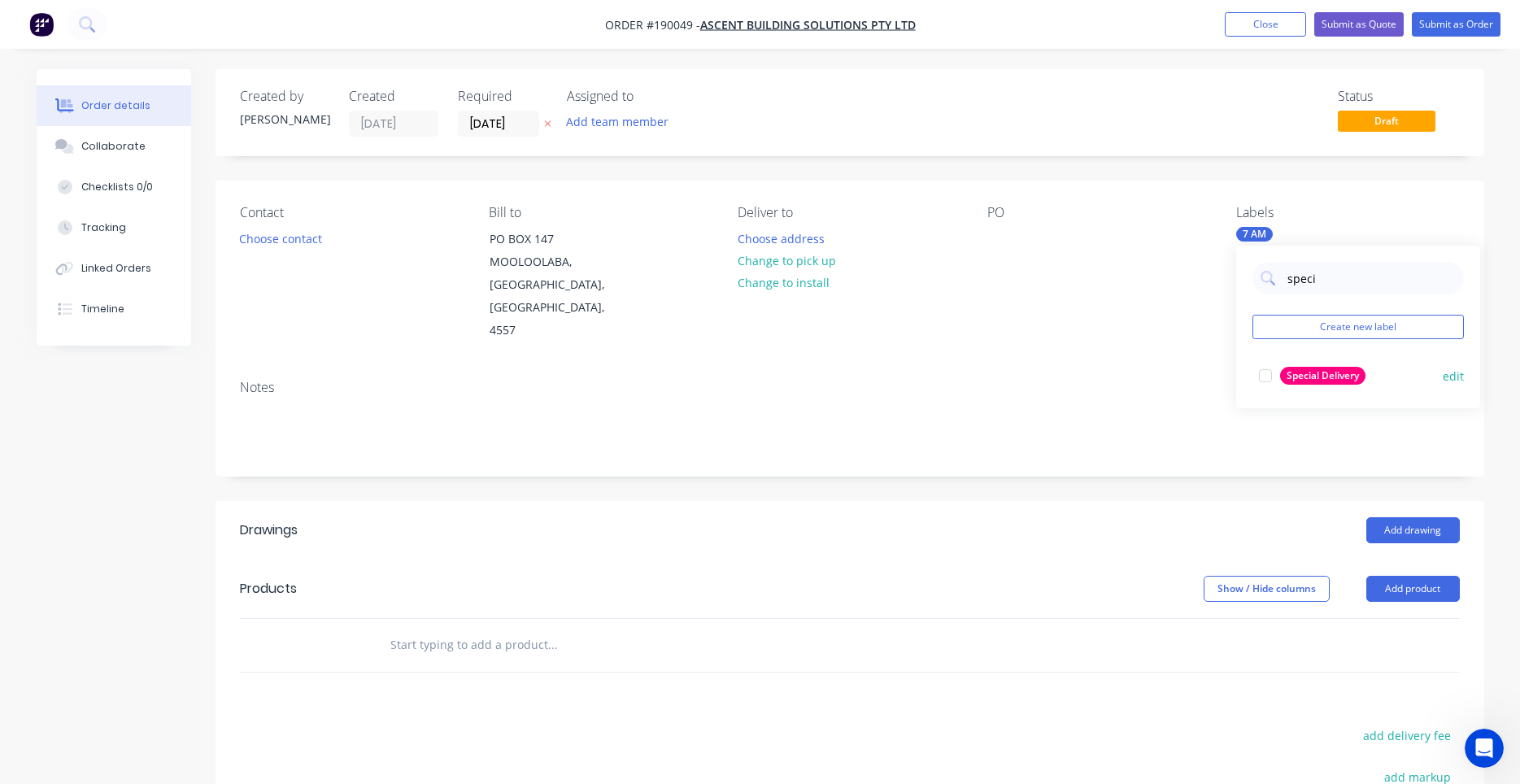
click at [1265, 382] on div at bounding box center [1265, 376] width 33 height 33
click at [1203, 301] on div "PO" at bounding box center [1099, 273] width 223 height 137
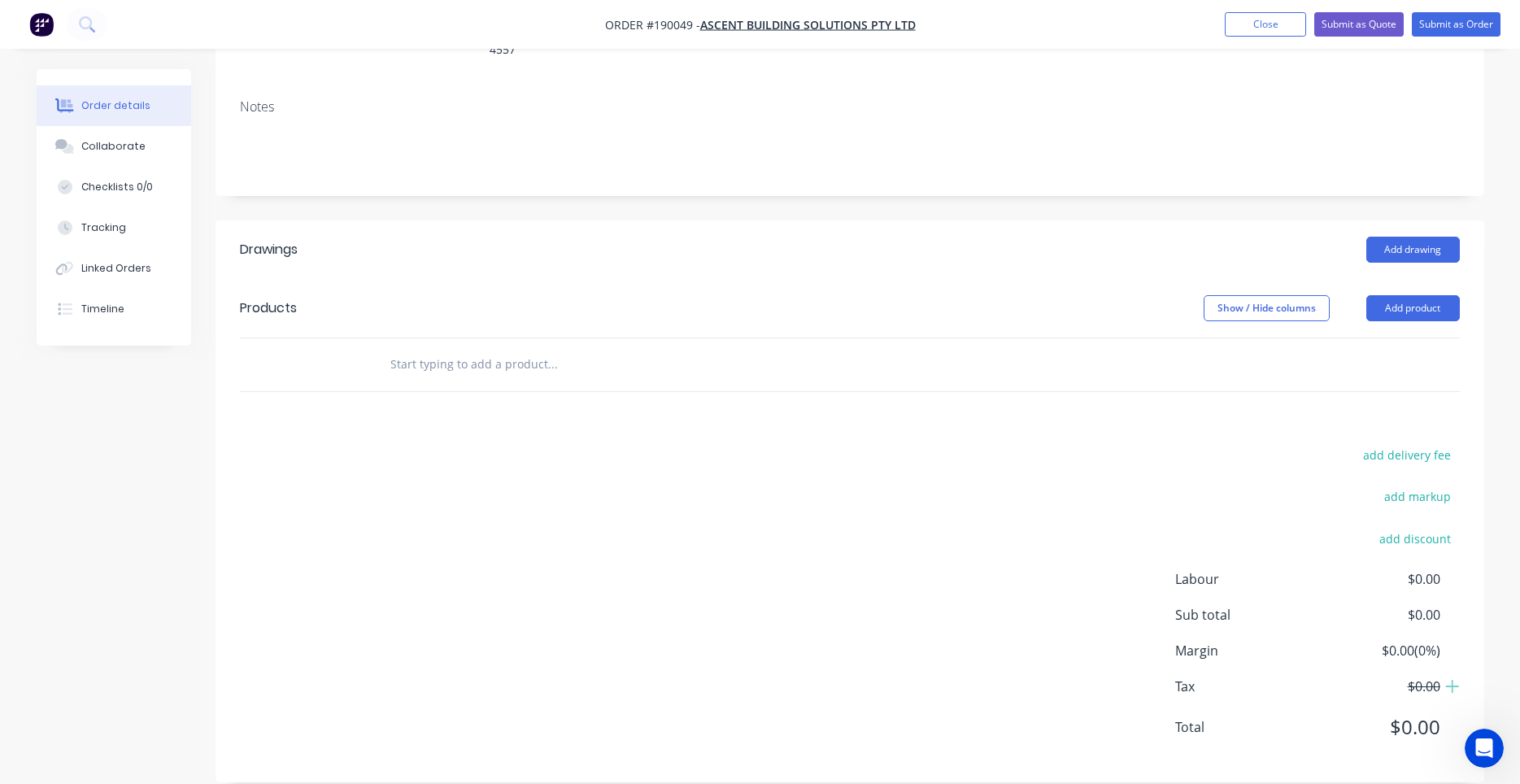
click at [546, 348] on input "text" at bounding box center [553, 364] width 325 height 33
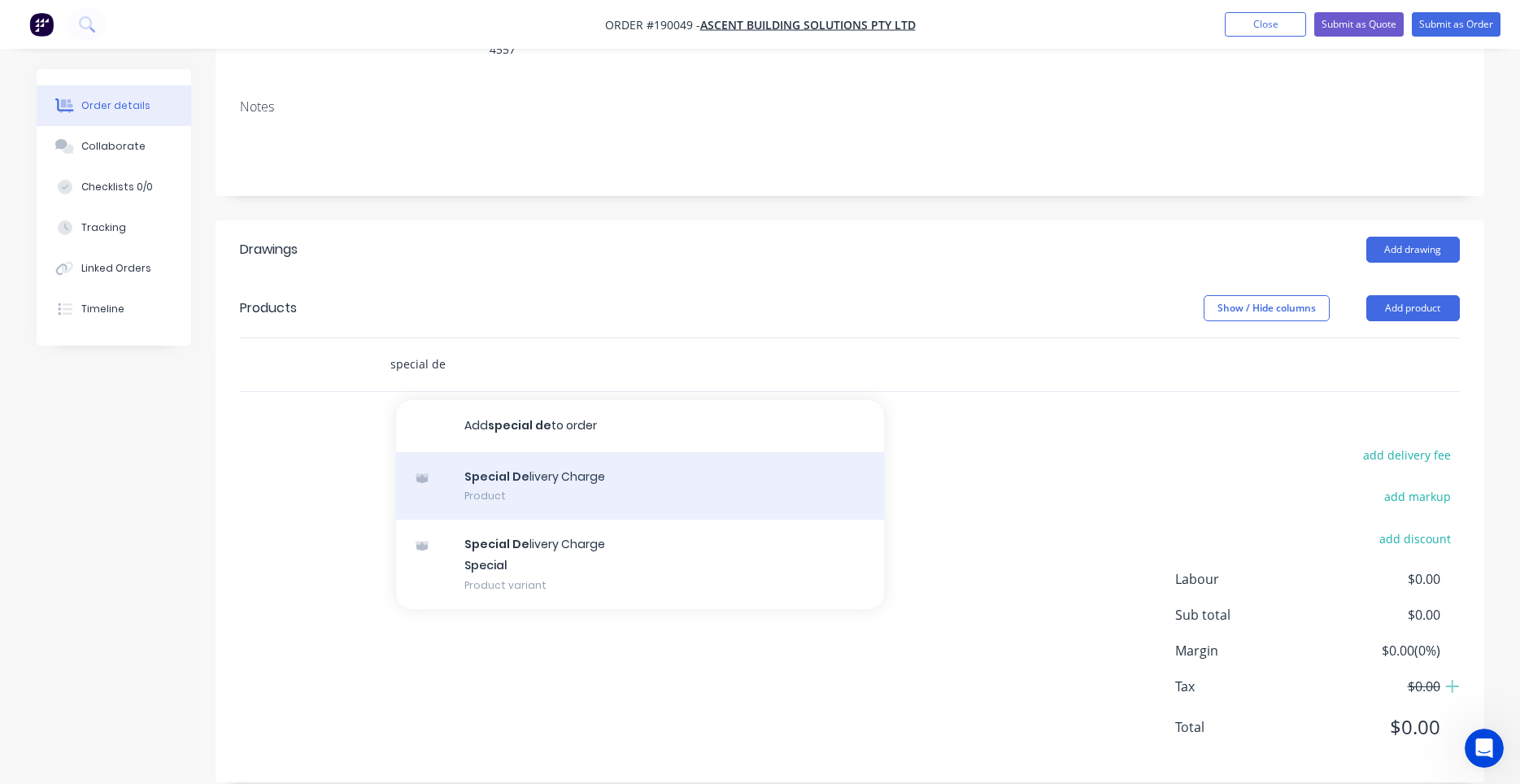
type input "special de"
click at [567, 452] on div "Special De livery Charge Product" at bounding box center [640, 485] width 488 height 68
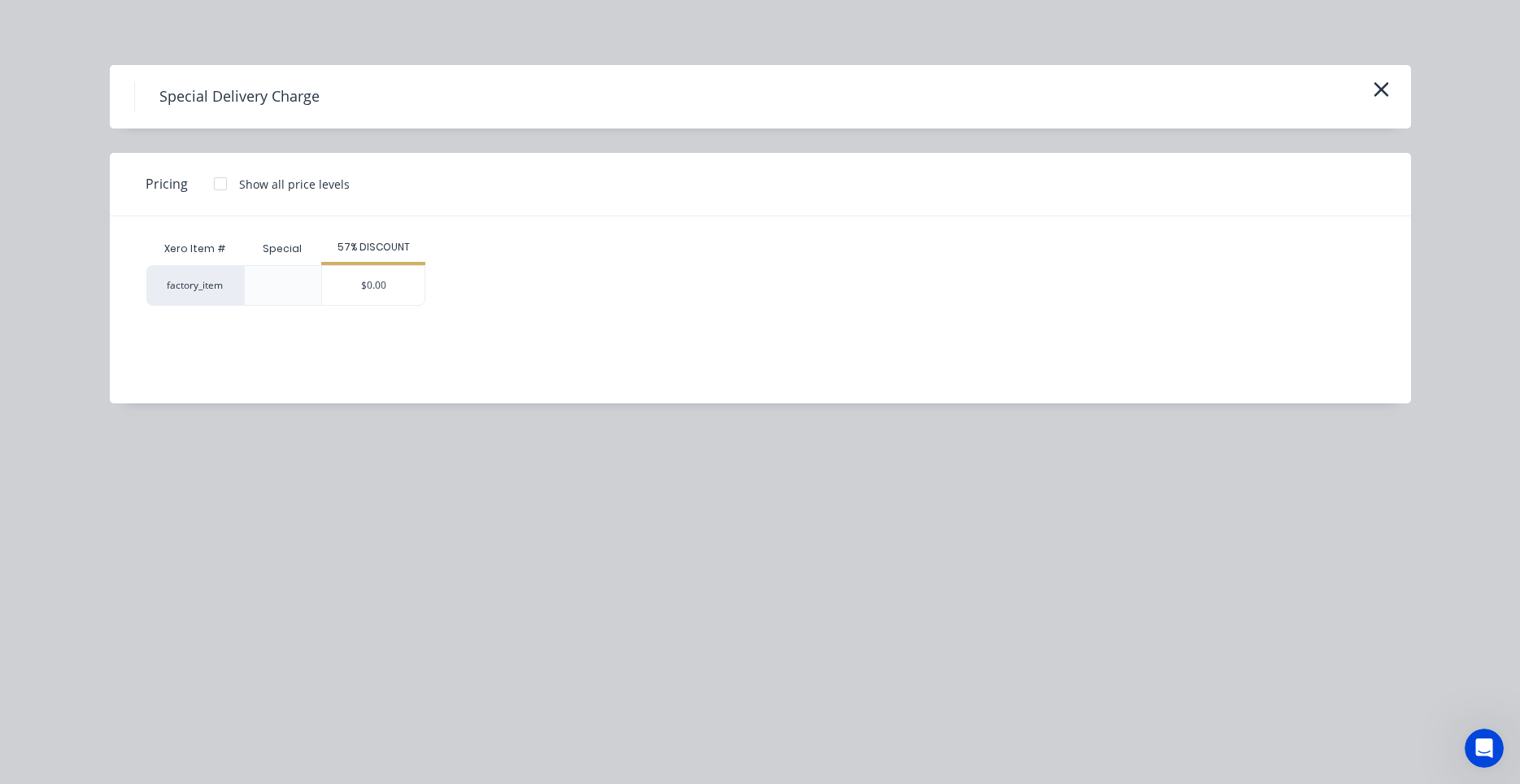
click at [310, 290] on div at bounding box center [283, 285] width 78 height 41
click at [353, 290] on div "$0.00" at bounding box center [373, 285] width 103 height 39
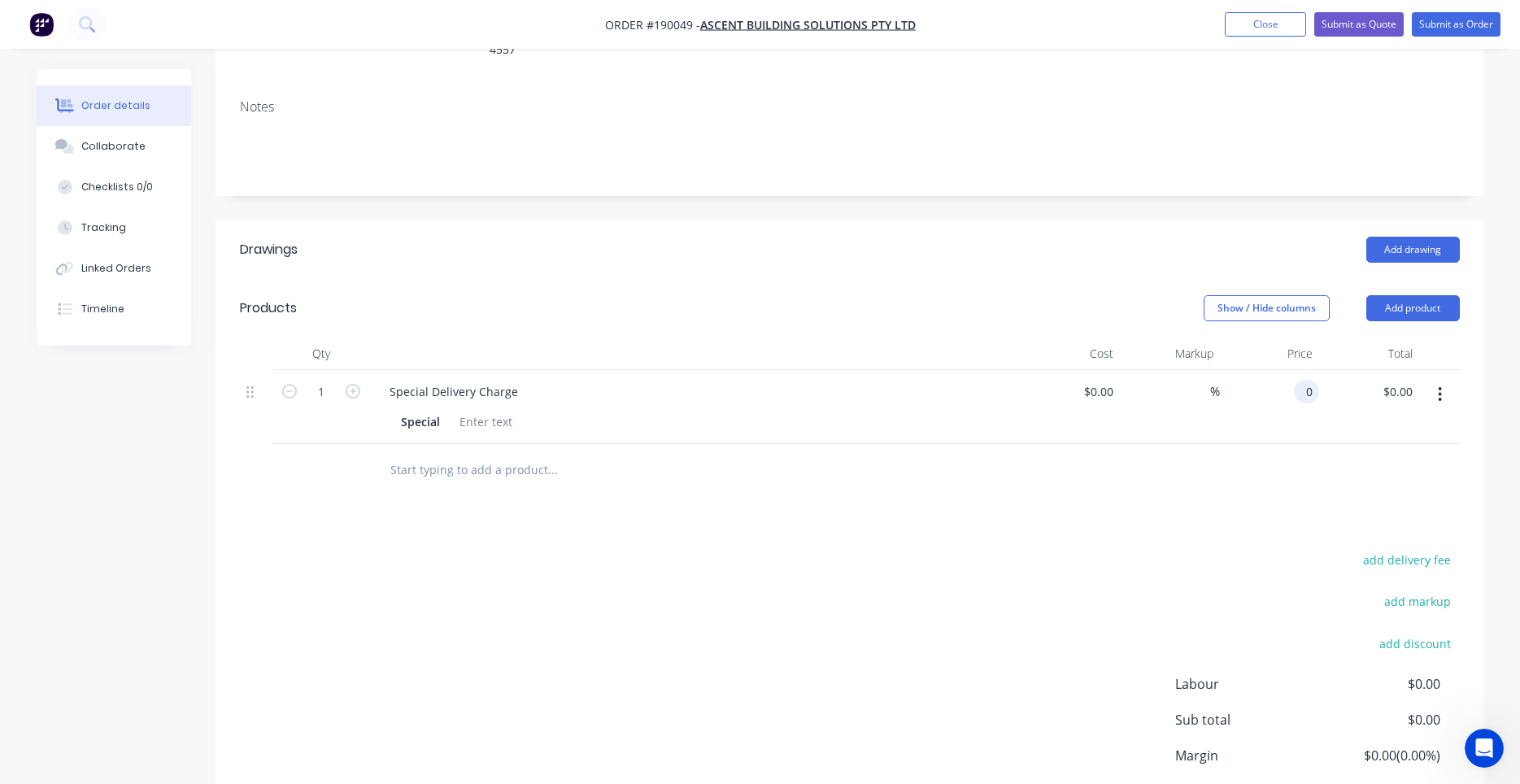
click at [1301, 380] on input "0" at bounding box center [1310, 392] width 19 height 24
type input "$135.00"
click at [1297, 418] on div "$135.00 135" at bounding box center [1270, 407] width 100 height 74
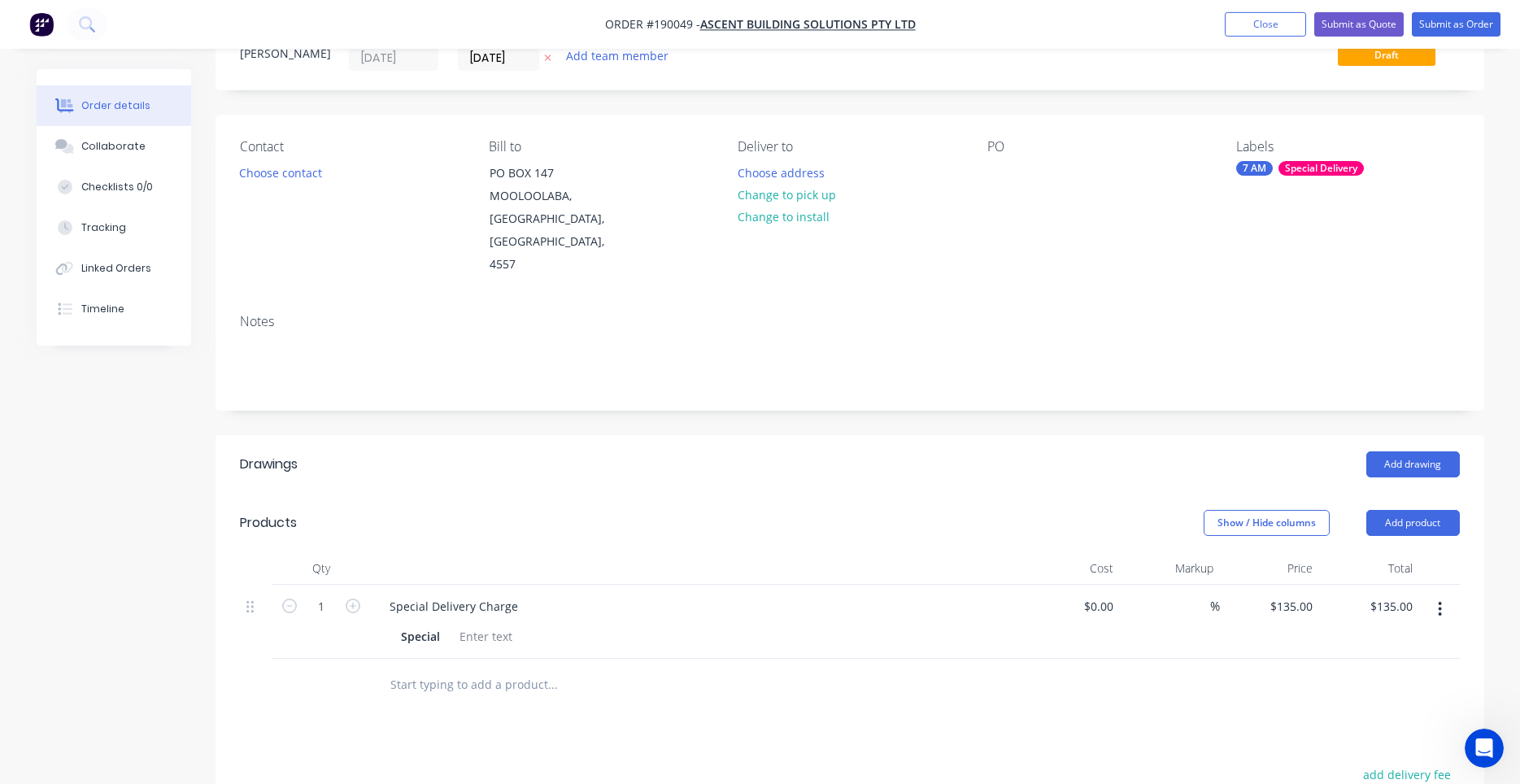
scroll to position [0, 0]
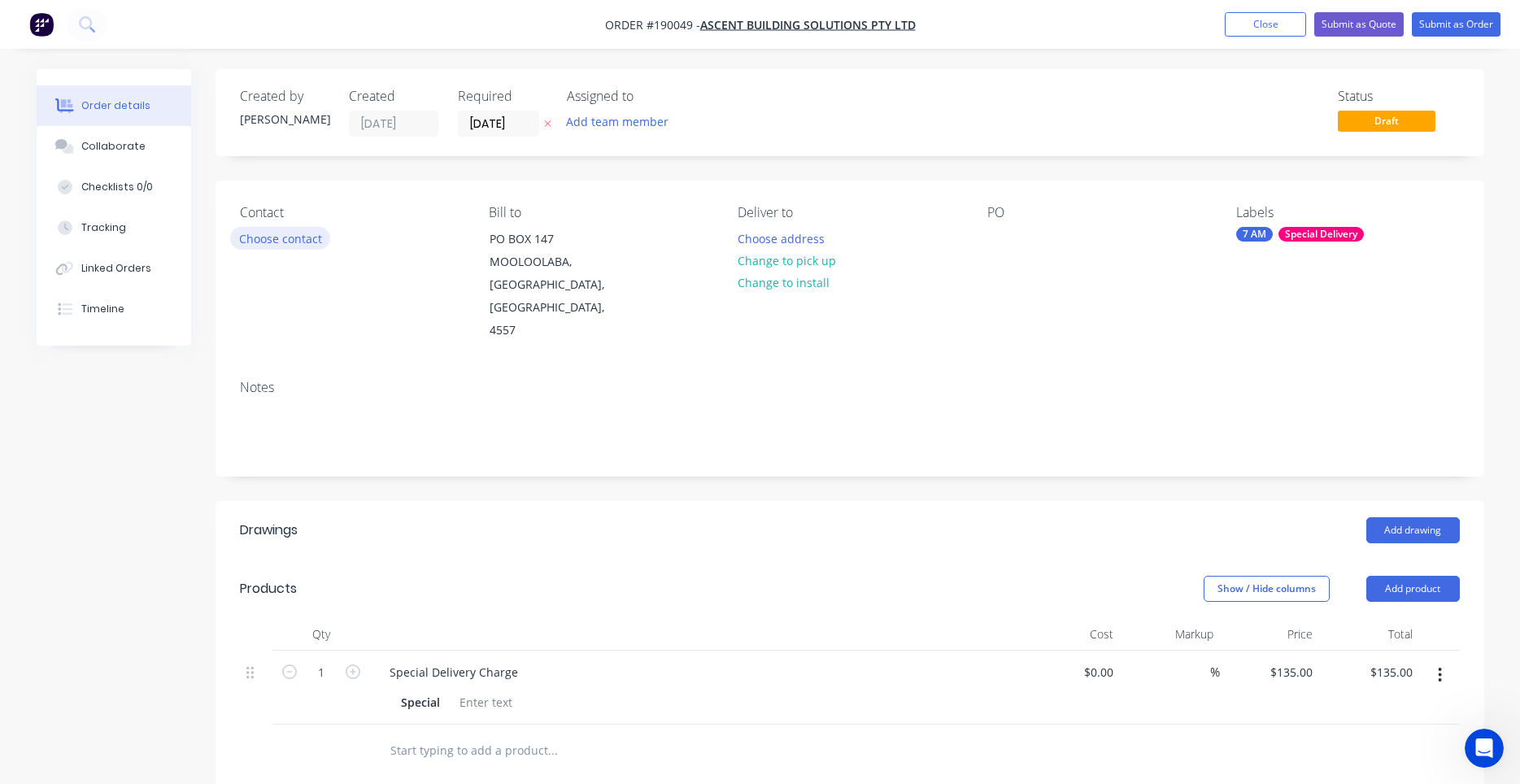
click at [285, 233] on button "Choose contact" at bounding box center [279, 238] width 100 height 22
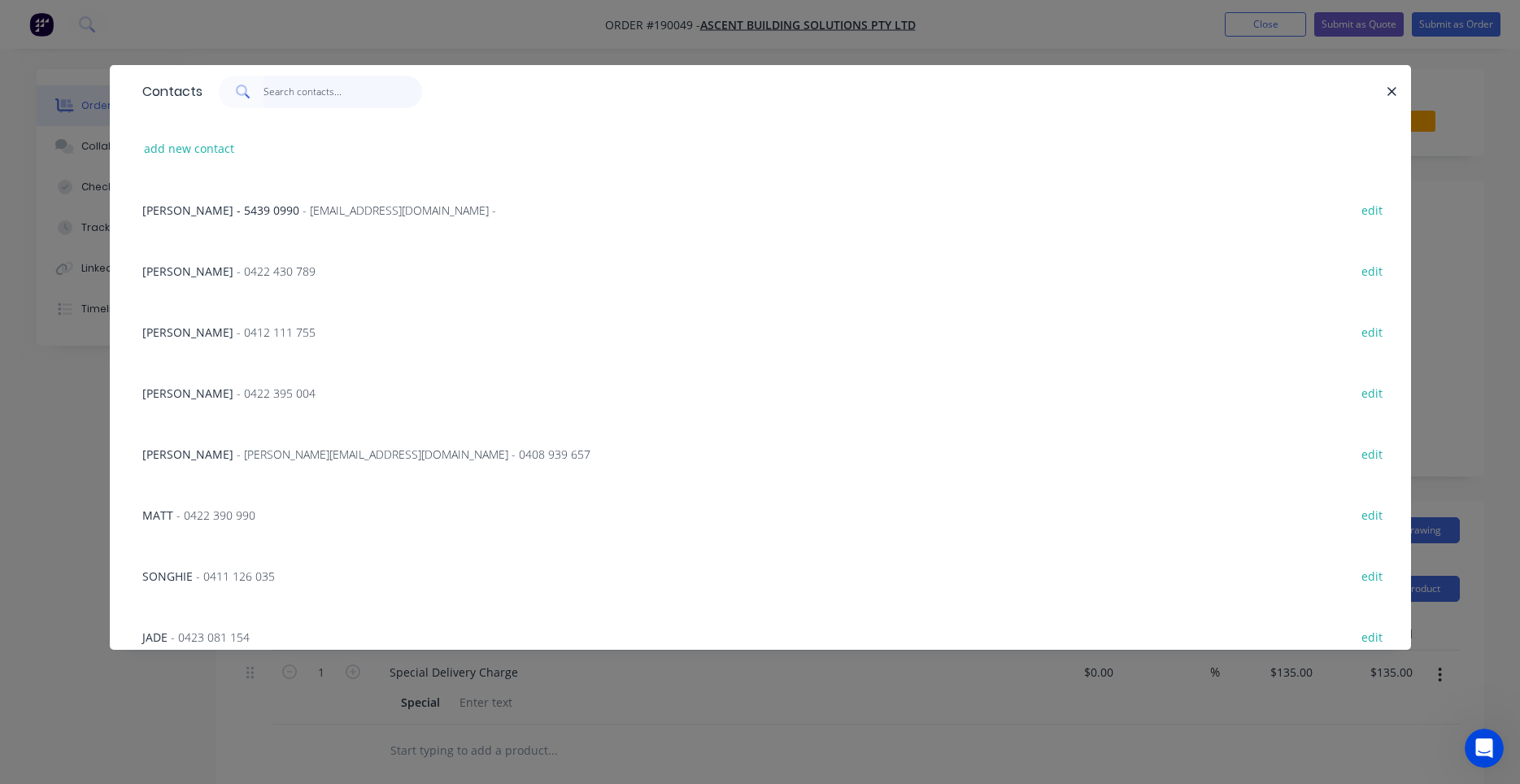
click at [310, 96] on input "text" at bounding box center [342, 92] width 158 height 33
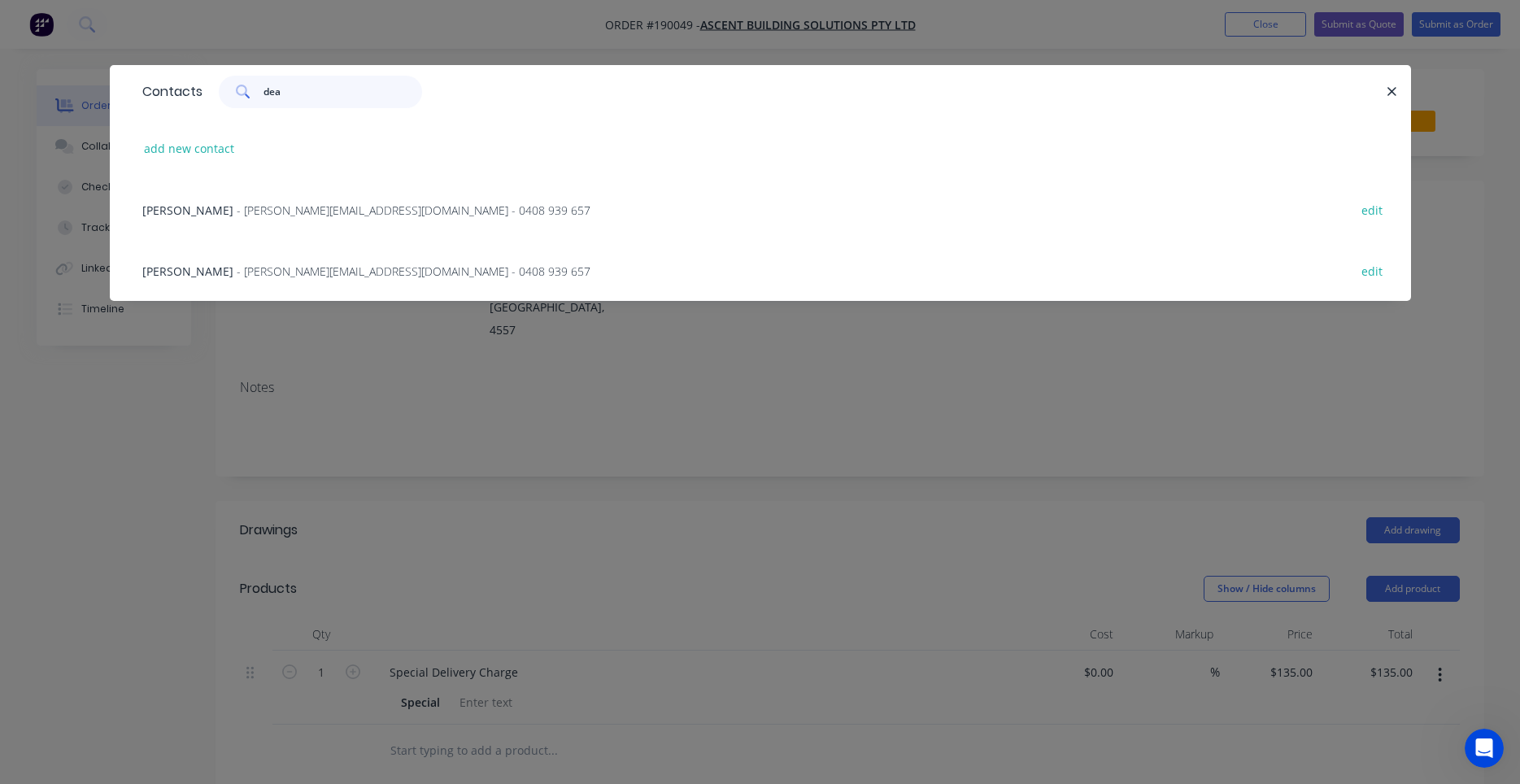
type input "dea"
click at [389, 271] on span "- ken@ascentonline.com.au - 0408 939 657" at bounding box center [414, 270] width 354 height 15
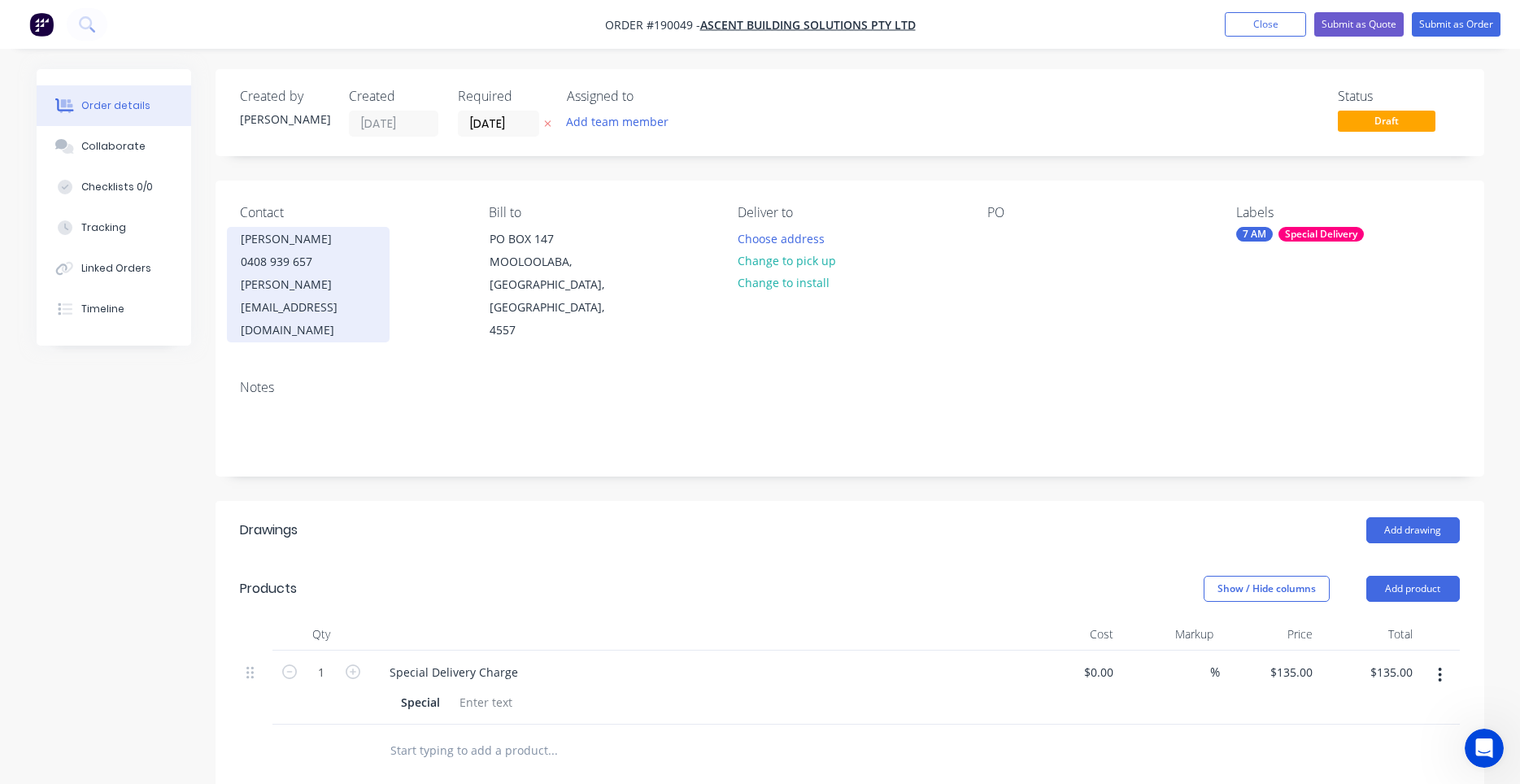
click at [329, 285] on div "ken@ascentonline.com.au" at bounding box center [308, 307] width 135 height 68
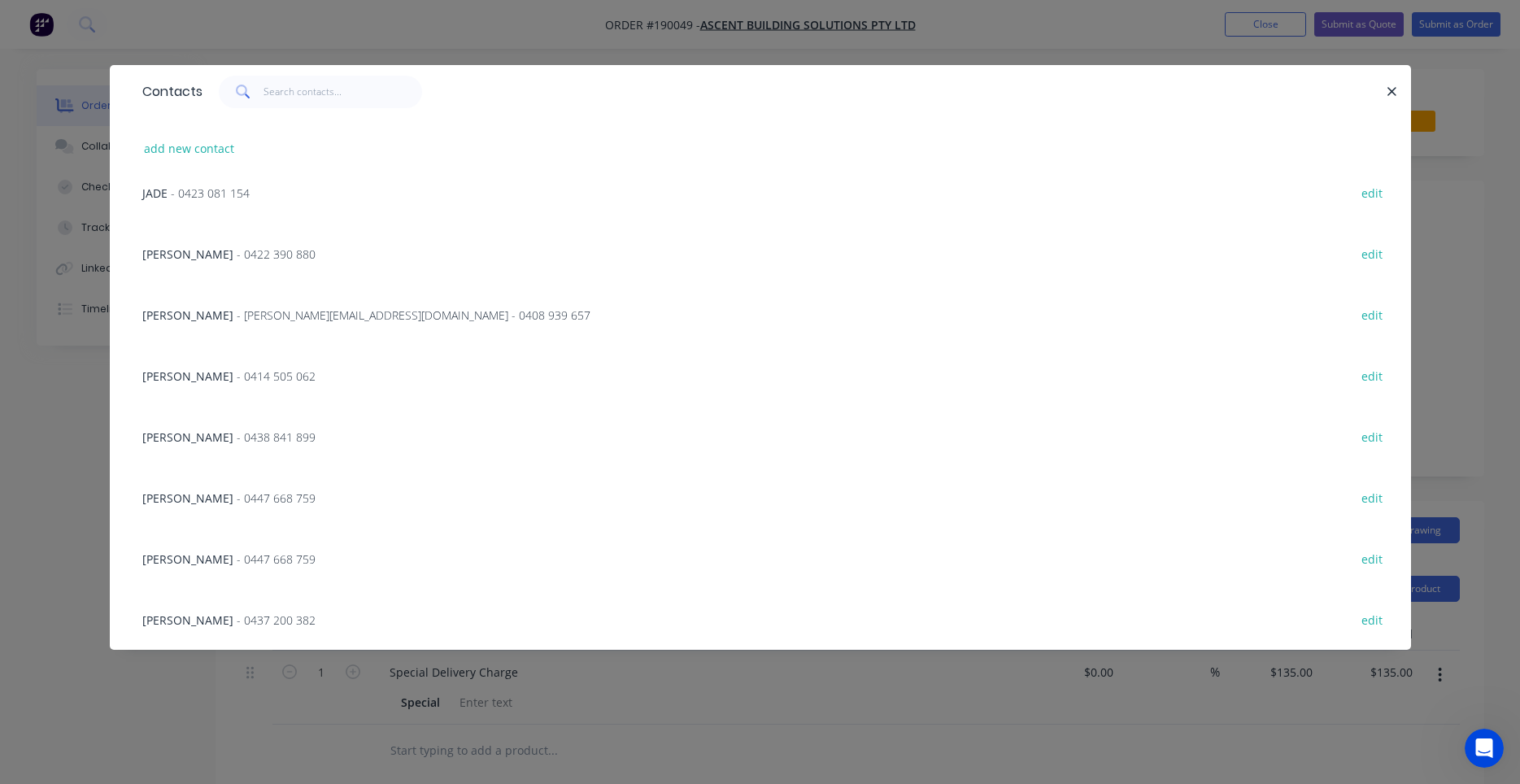
scroll to position [445, 0]
click at [1364, 310] on button "edit" at bounding box center [1372, 313] width 38 height 22
select select "AU"
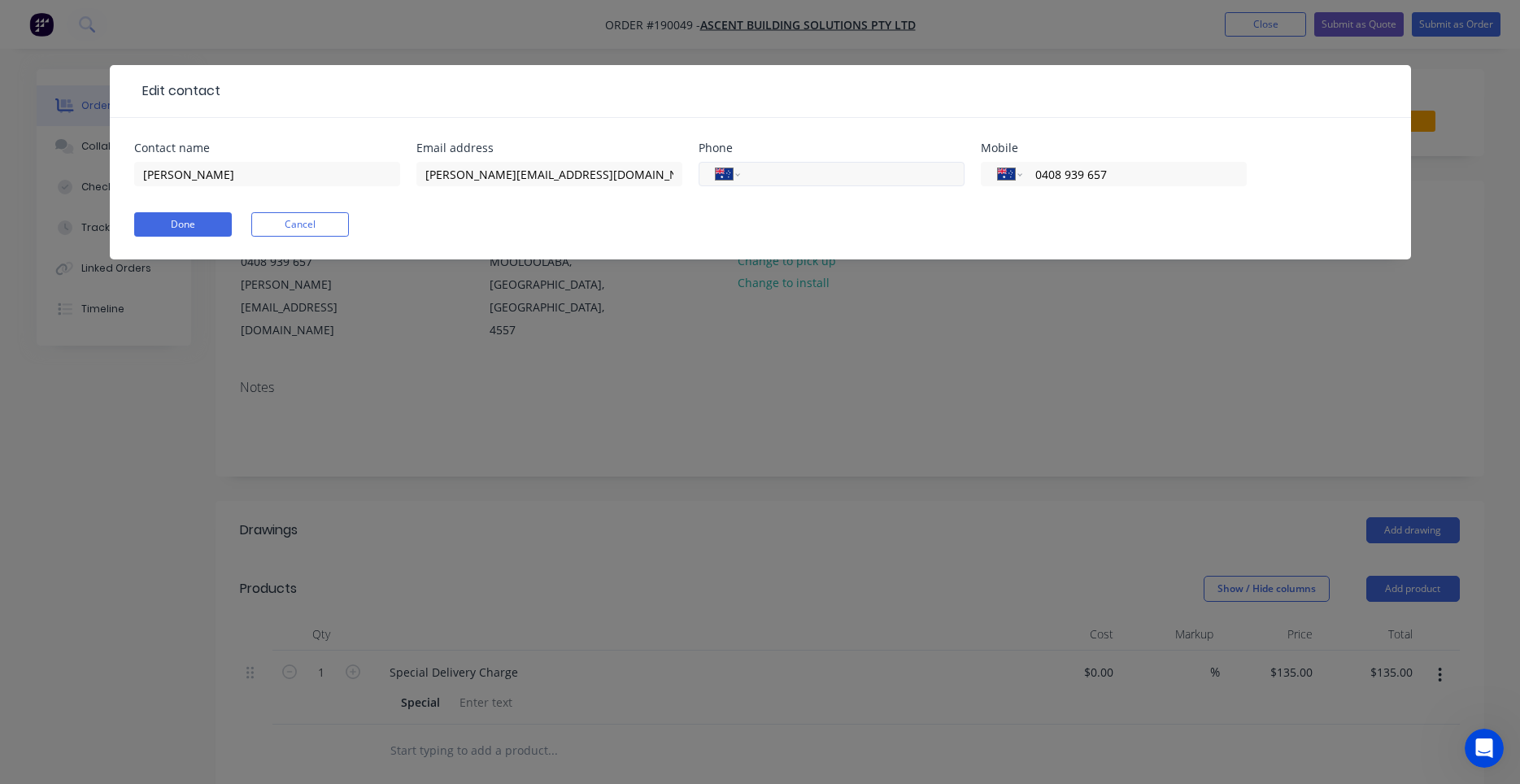
click at [790, 178] on input "tel" at bounding box center [849, 174] width 195 height 19
type input "(07) 5439 0990"
click at [169, 220] on button "Done" at bounding box center [183, 225] width 97 height 25
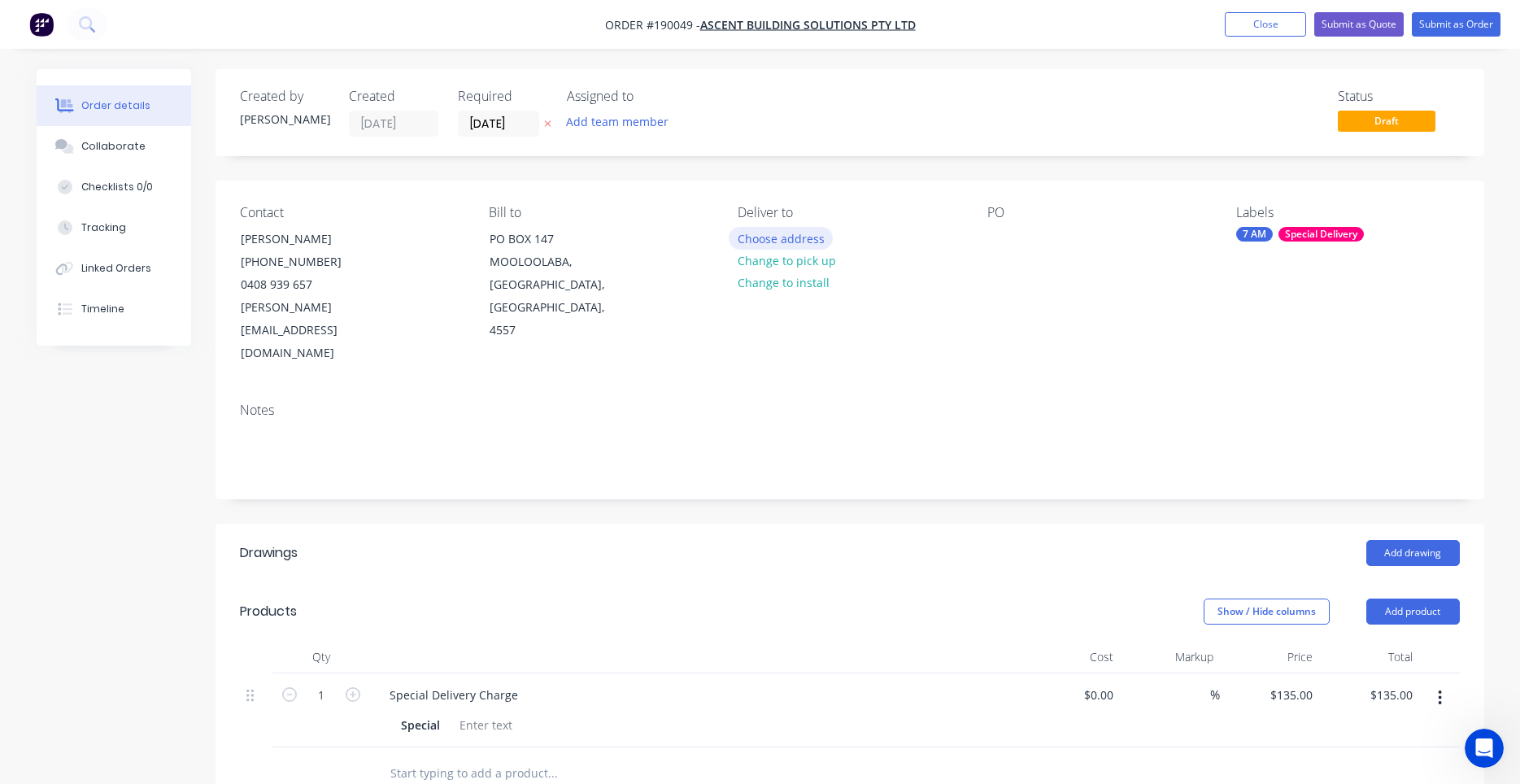
click at [788, 245] on button "Choose address" at bounding box center [781, 238] width 104 height 22
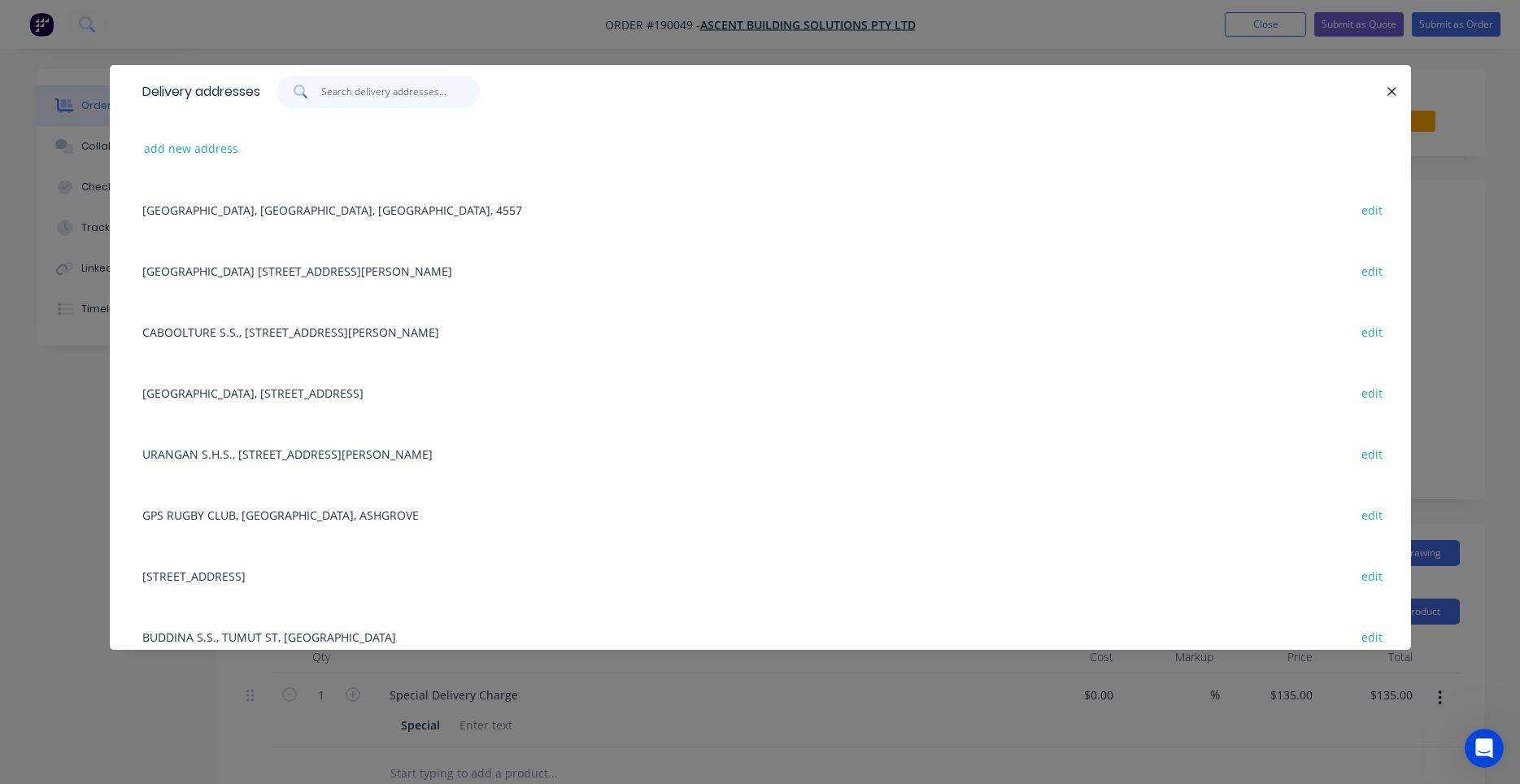
click at [409, 99] on input "text" at bounding box center [400, 92] width 158 height 33
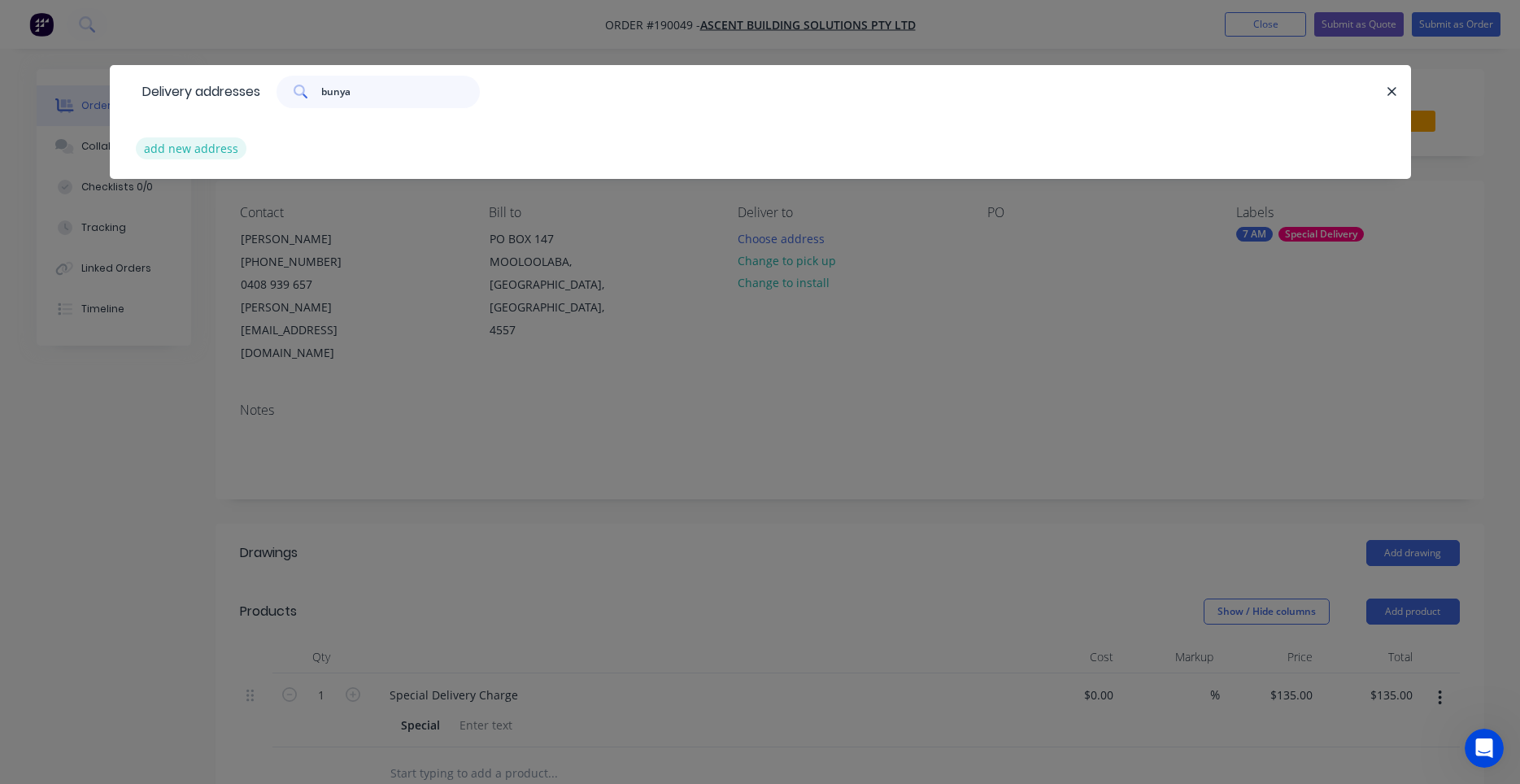
type input "bunya"
click at [209, 141] on button "add new address" at bounding box center [192, 148] width 111 height 22
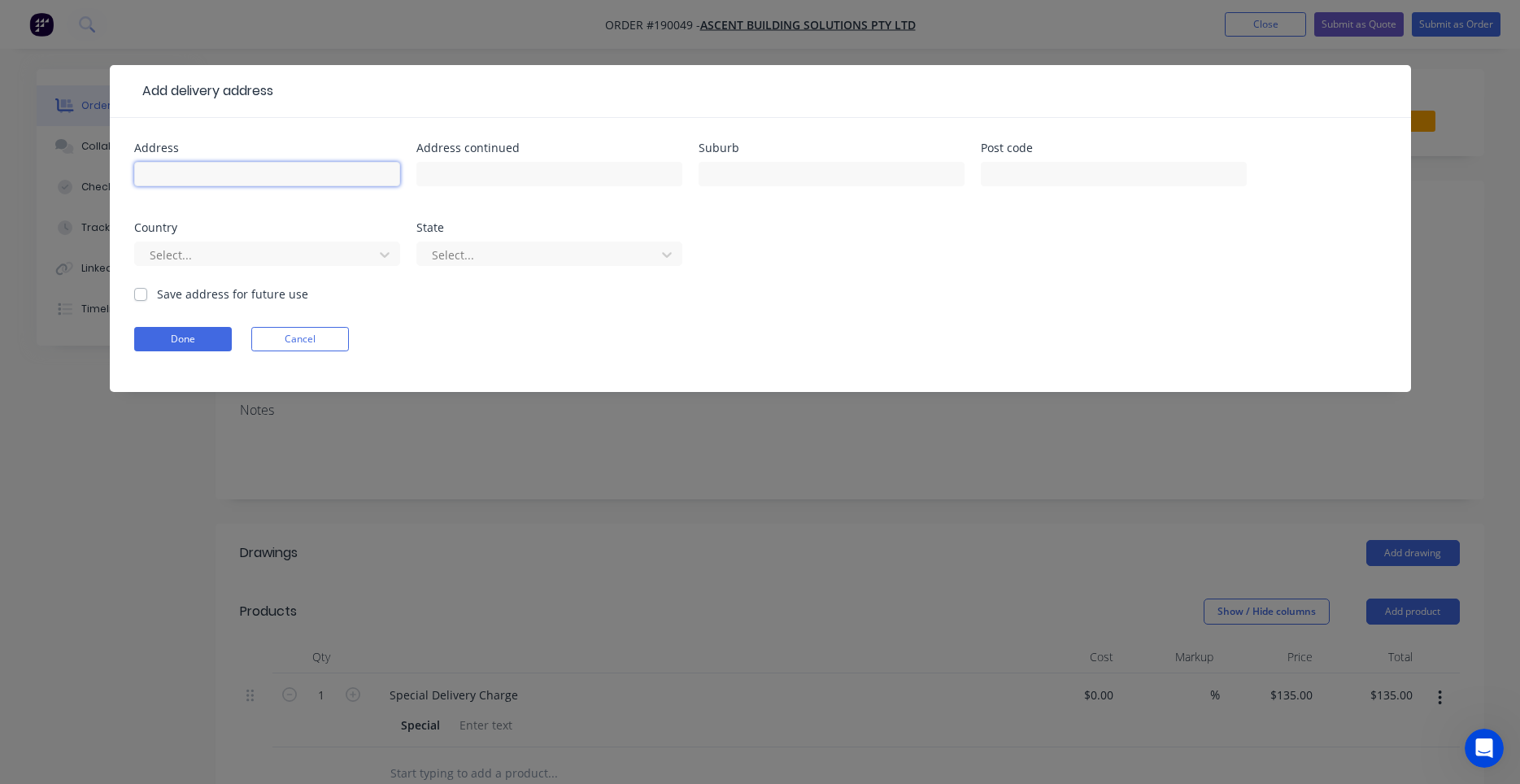
click at [327, 180] on input "text" at bounding box center [267, 174] width 266 height 25
type input "32 Bunya St"
type input "MALENY"
type input "a"
type input "q"
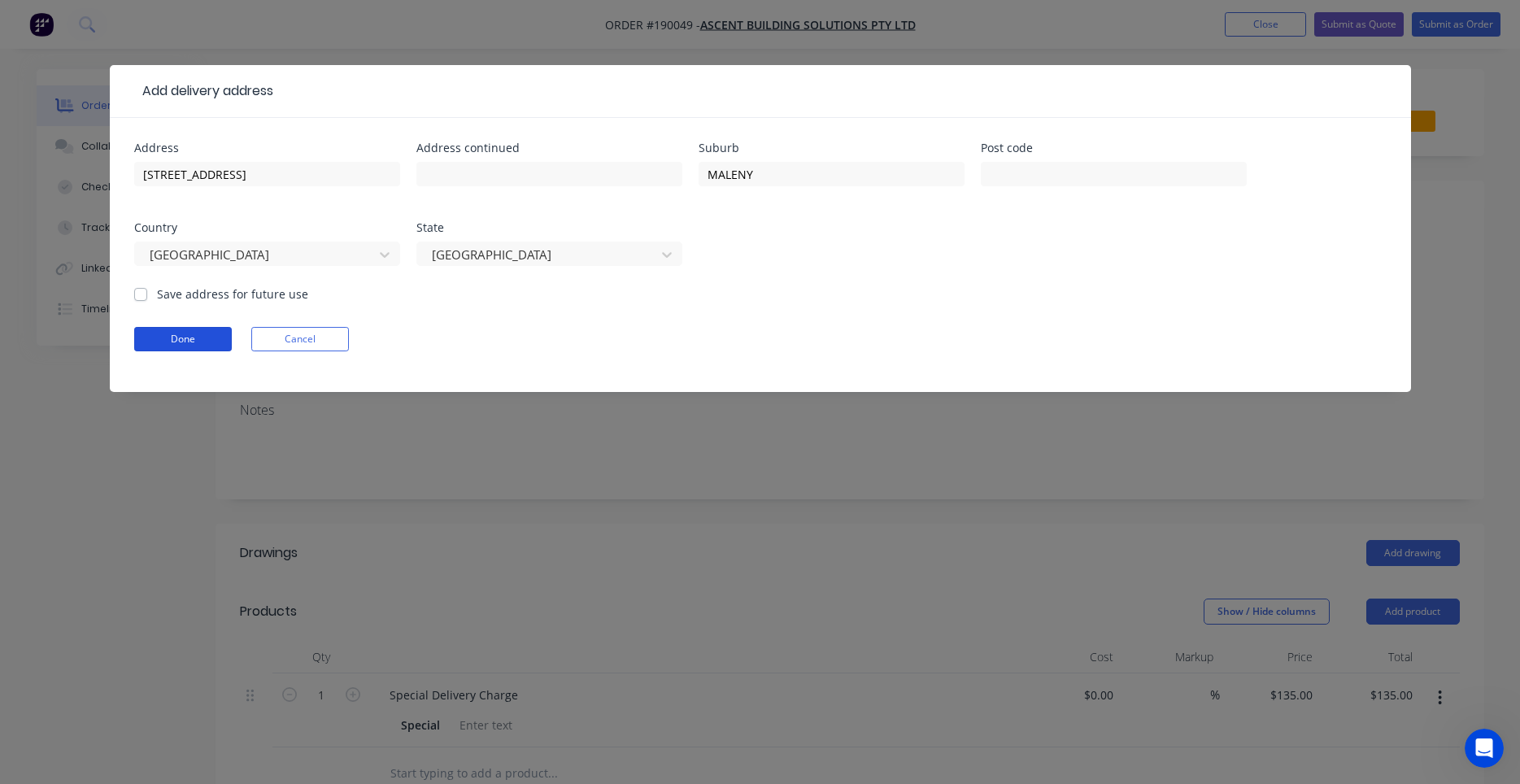
click at [211, 333] on button "Done" at bounding box center [183, 339] width 97 height 25
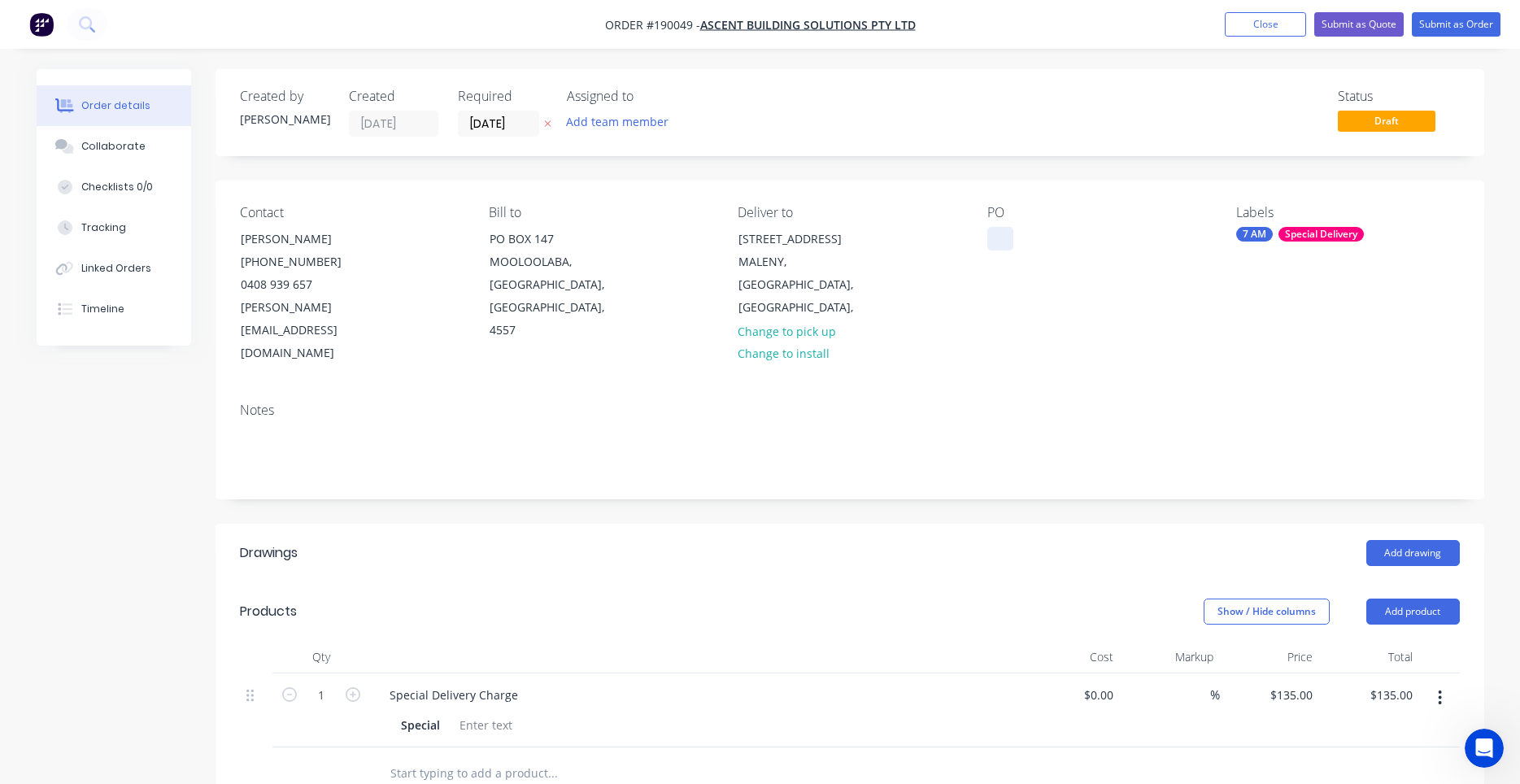
click at [997, 247] on div at bounding box center [1000, 239] width 26 height 24
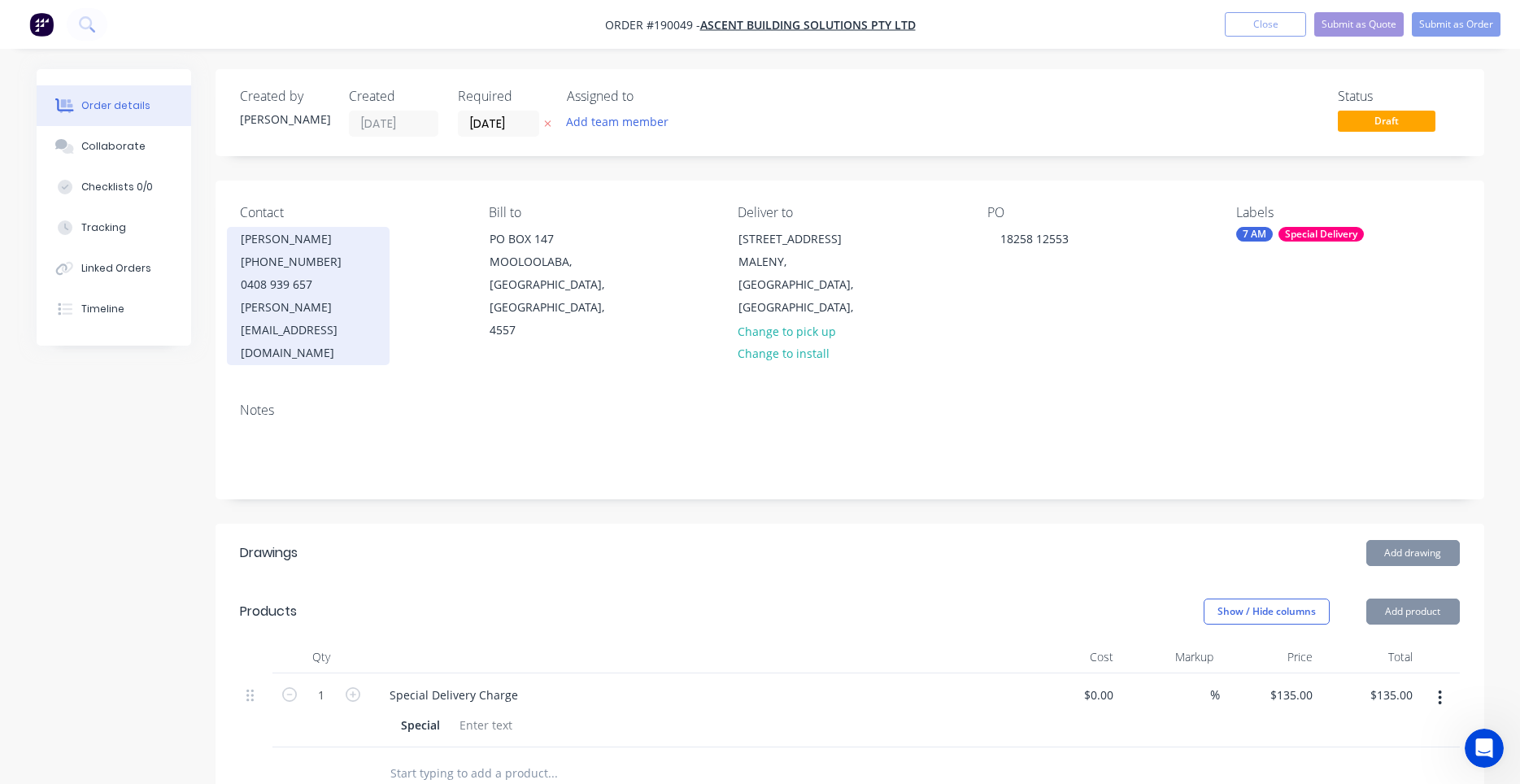
click at [328, 277] on div "0408 939 657" at bounding box center [308, 285] width 135 height 23
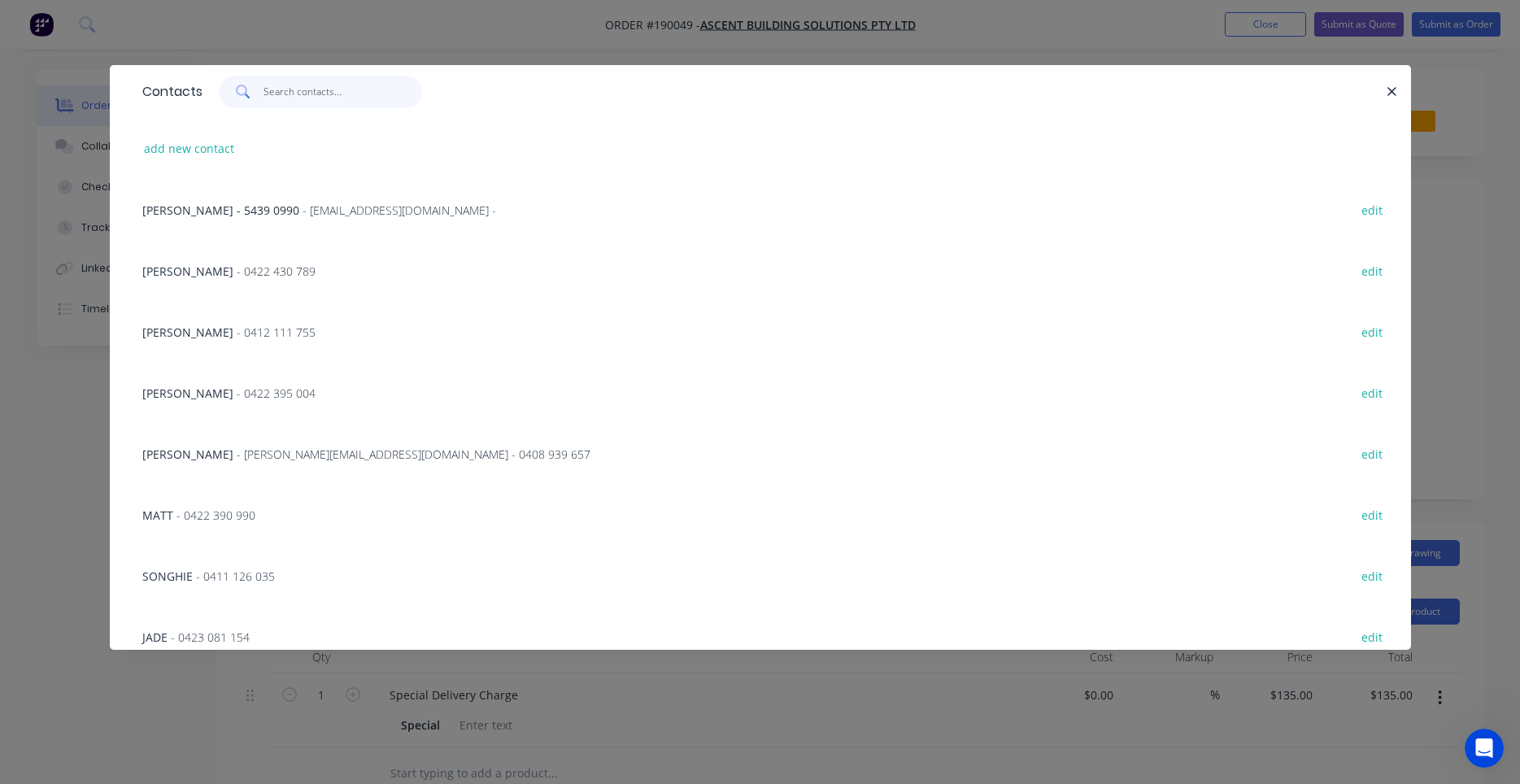
click at [312, 100] on input "text" at bounding box center [342, 92] width 158 height 33
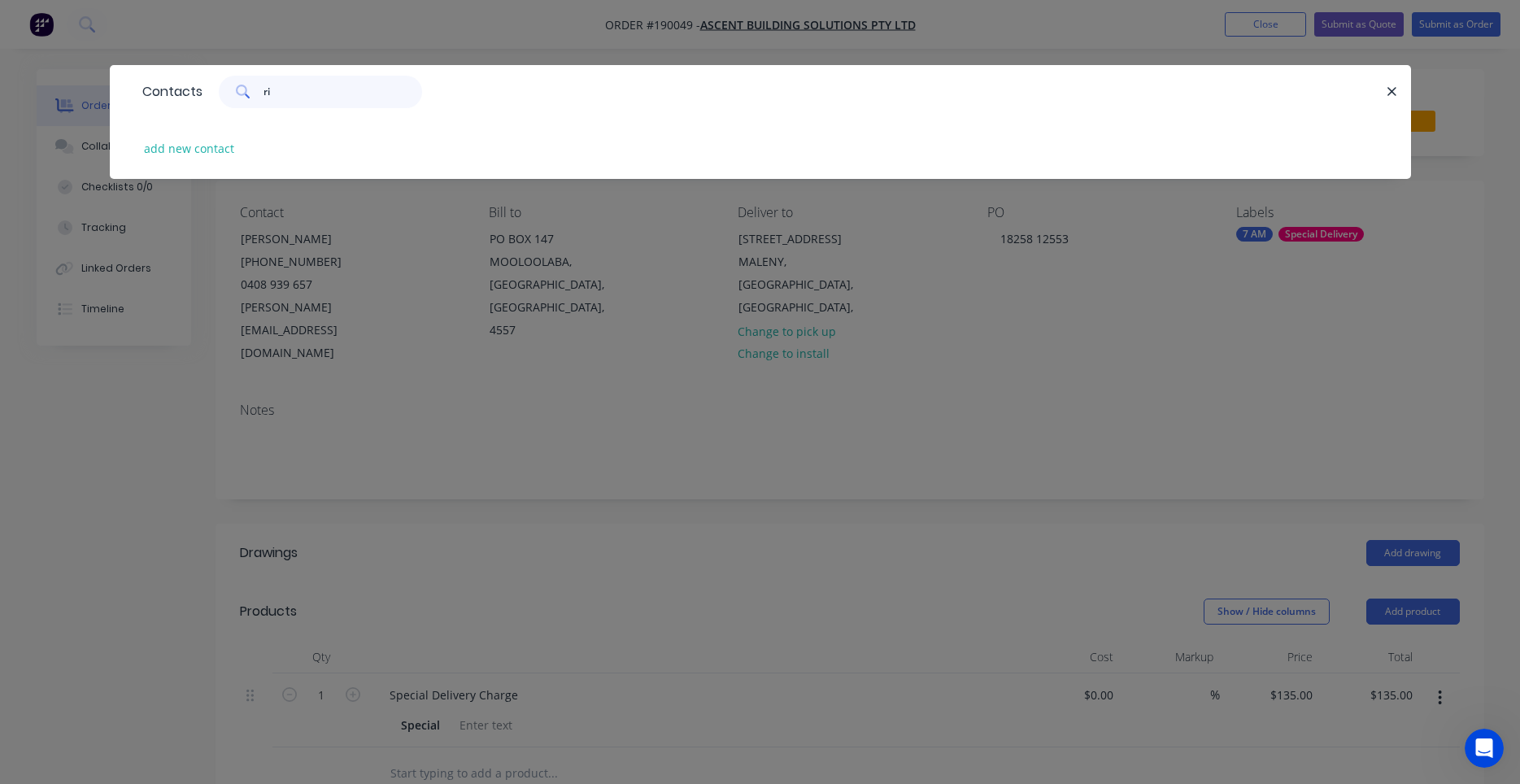
type input "r"
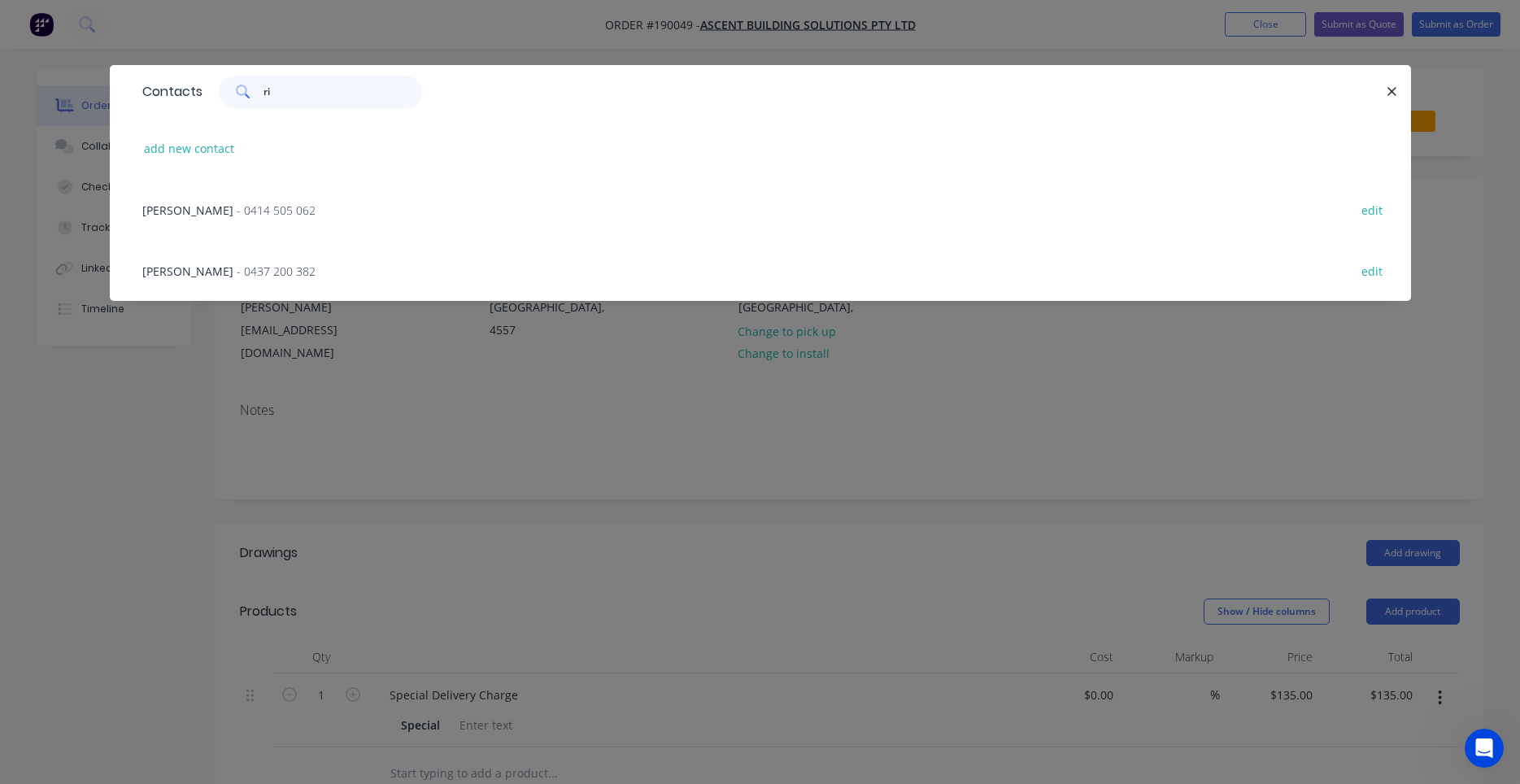
type input "r"
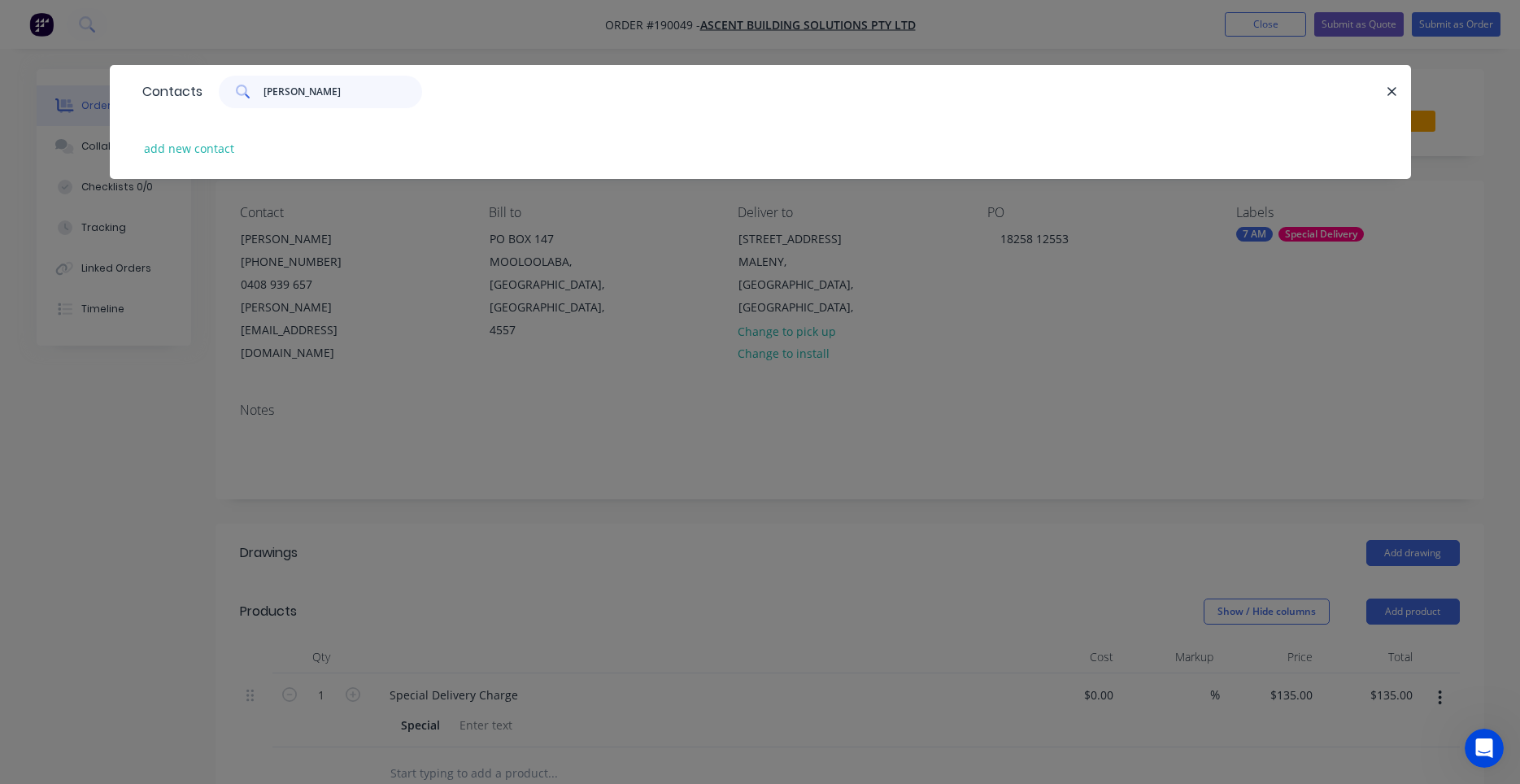
drag, startPoint x: 322, startPoint y: 92, endPoint x: 114, endPoint y: 66, distance: 209.6
click at [264, 76] on input "Richard N" at bounding box center [342, 92] width 158 height 33
type input "neal"
click at [148, 136] on div "add new contact" at bounding box center [760, 148] width 1253 height 61
click at [150, 138] on button "add new contact" at bounding box center [189, 148] width 107 height 22
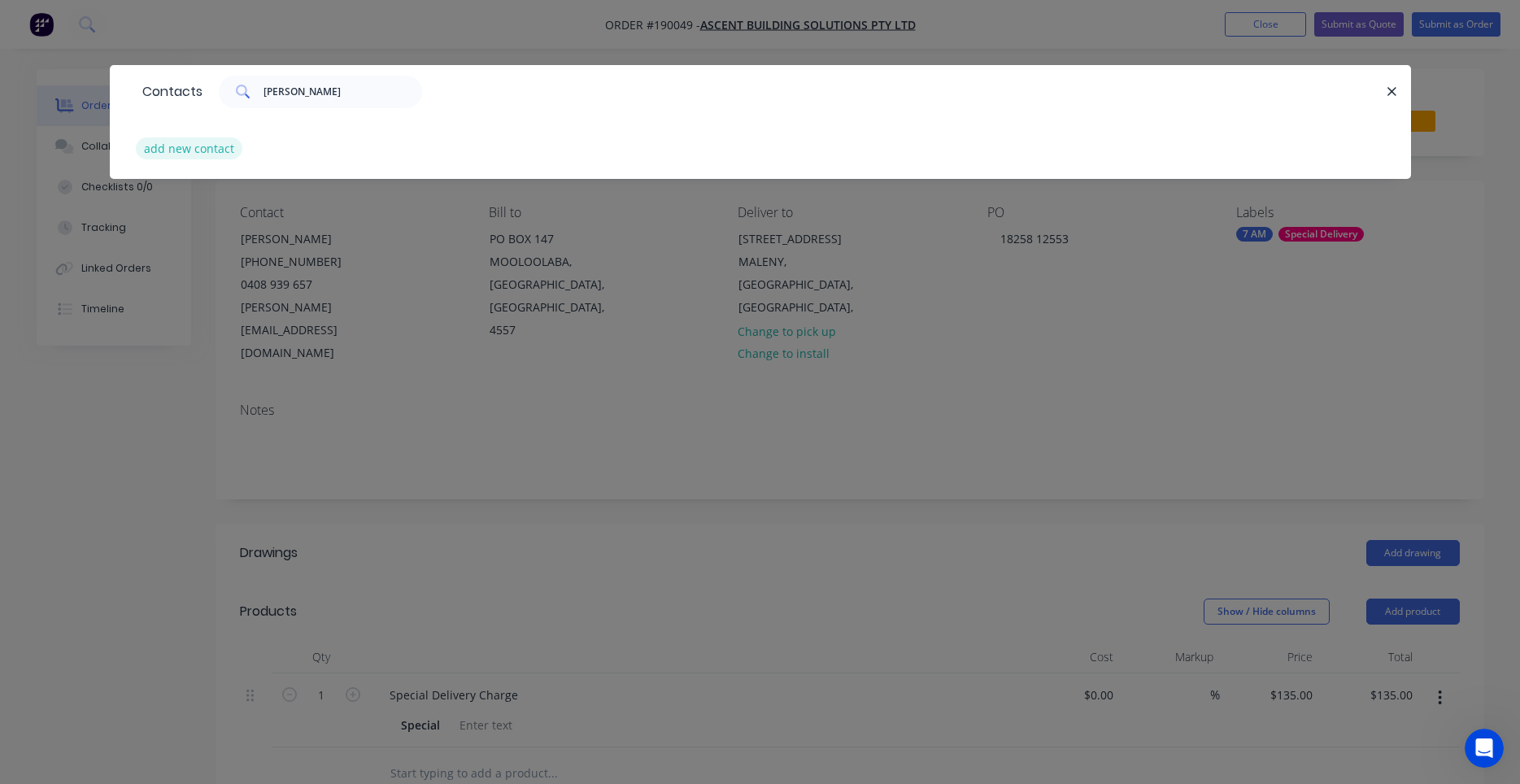
select select "AU"
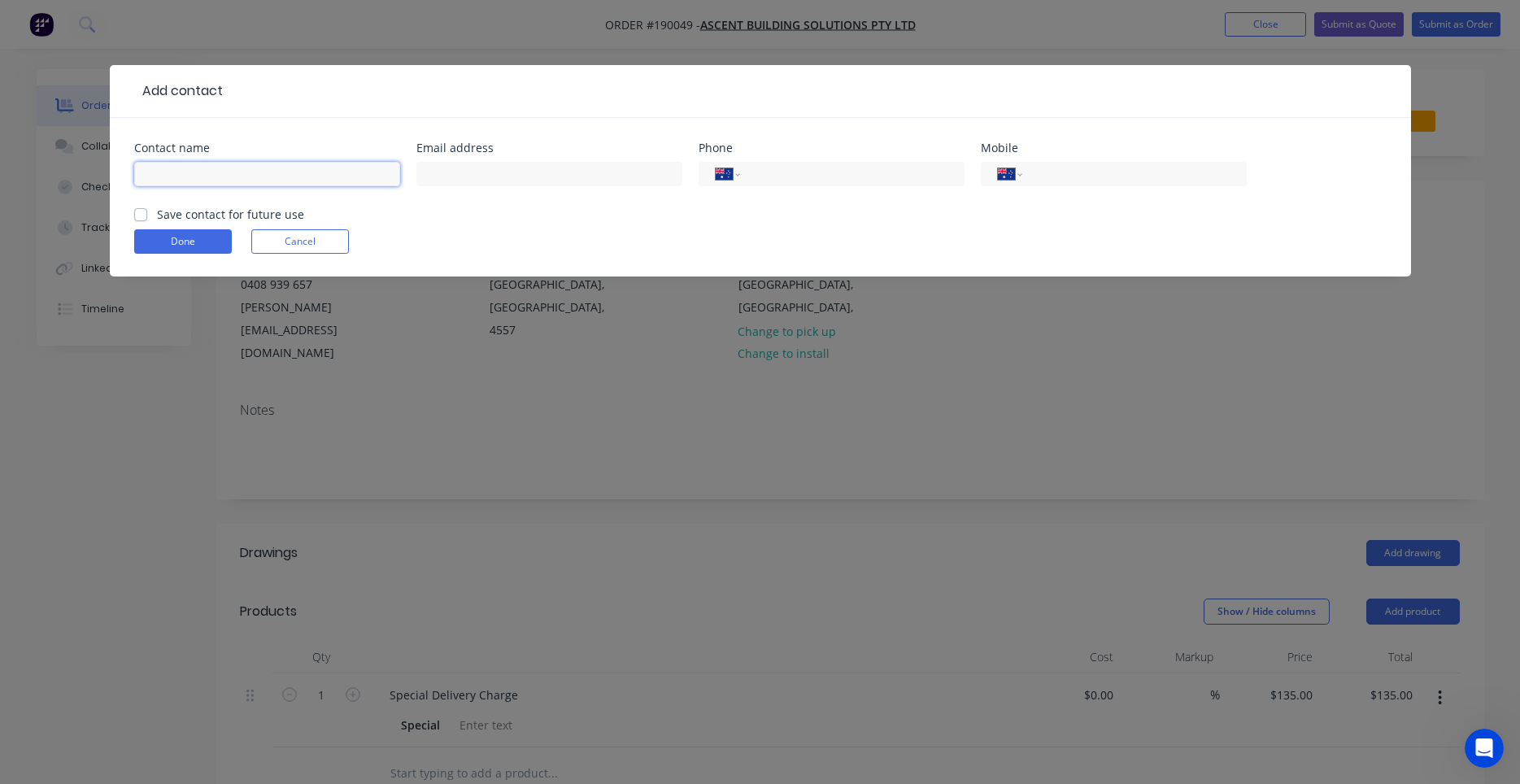
click at [225, 171] on input "text" at bounding box center [267, 174] width 266 height 25
type input "Richard Neal"
type input "0408 939 657"
paste input "0408 939 657"
type input "0408 939 657"
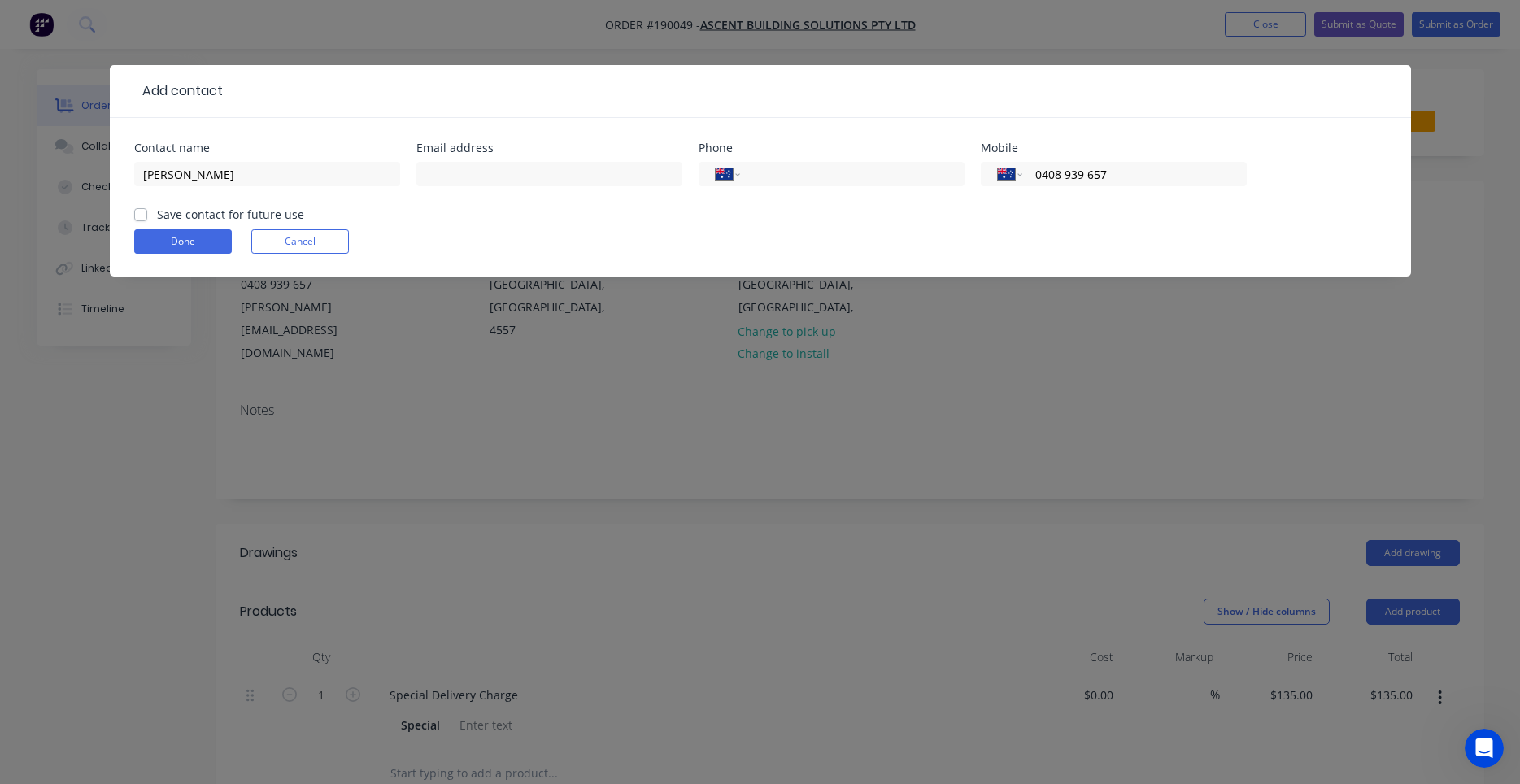
click at [218, 207] on form "Contact name Richard Neal Email address Phone International Afghanistan Åland I…" at bounding box center [760, 209] width 1253 height 134
click at [209, 222] on label "Save contact for future use" at bounding box center [231, 214] width 148 height 17
click at [148, 221] on input "Save contact for future use" at bounding box center [141, 213] width 13 height 15
checkbox input "true"
click at [185, 236] on button "Done" at bounding box center [183, 241] width 97 height 25
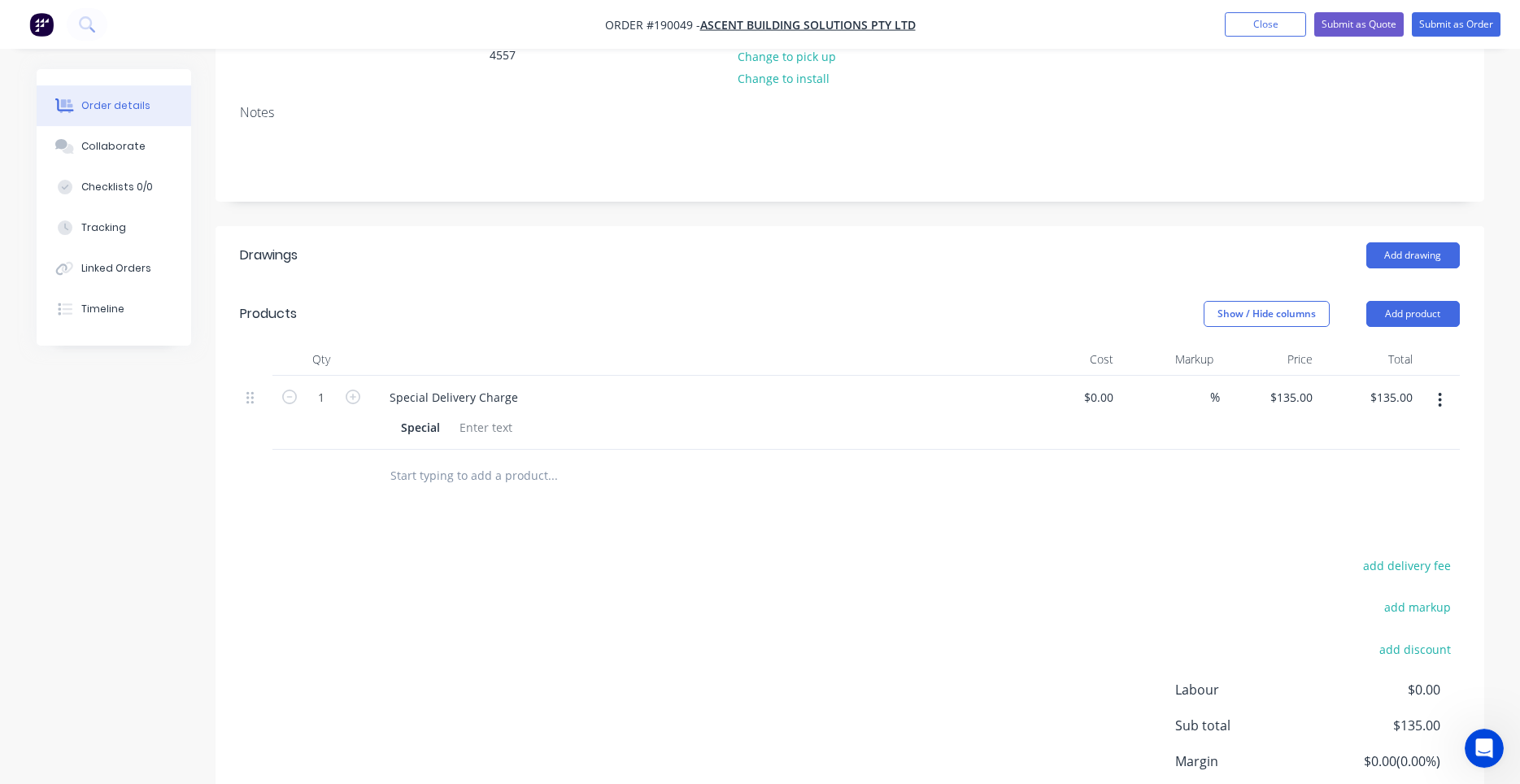
scroll to position [277, 0]
click at [1438, 240] on button "Add drawing" at bounding box center [1414, 253] width 94 height 26
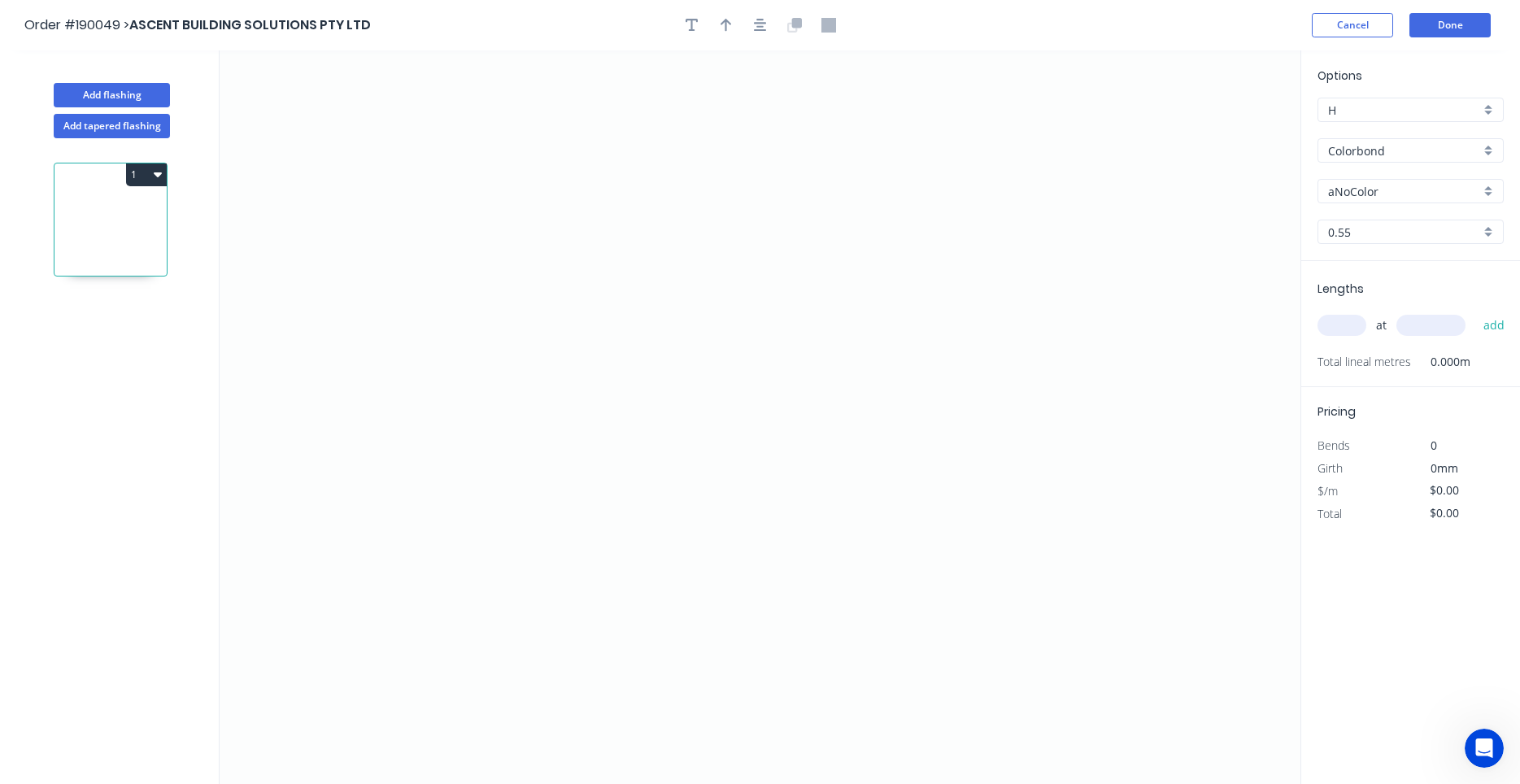
click at [1356, 12] on header "Order #190049 > ASCENT BUILDING SOLUTIONS PTY LTD Cancel Done" at bounding box center [760, 25] width 1520 height 50
click at [1355, 18] on button "Cancel" at bounding box center [1353, 26] width 81 height 25
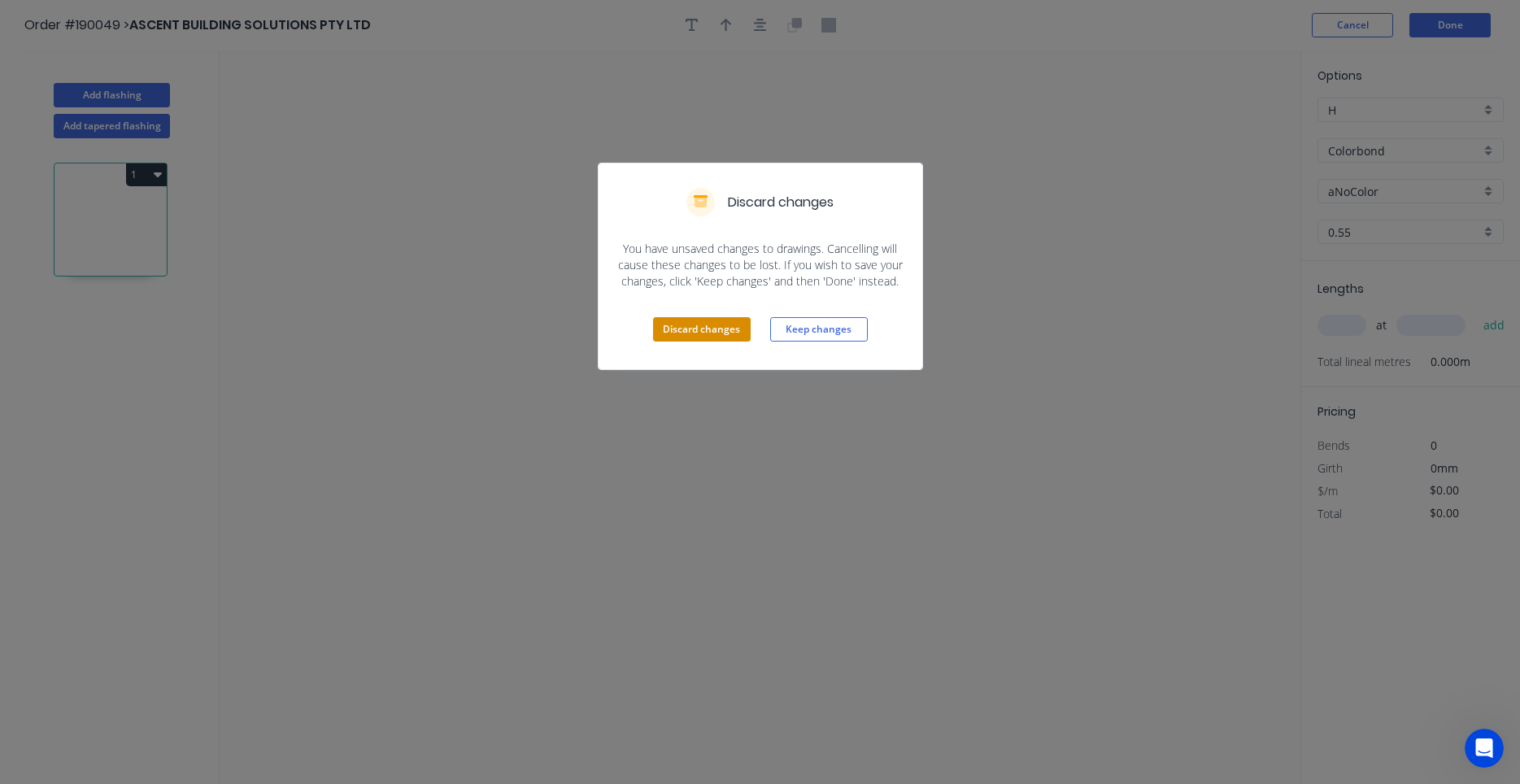
click at [729, 331] on button "Discard changes" at bounding box center [702, 330] width 97 height 25
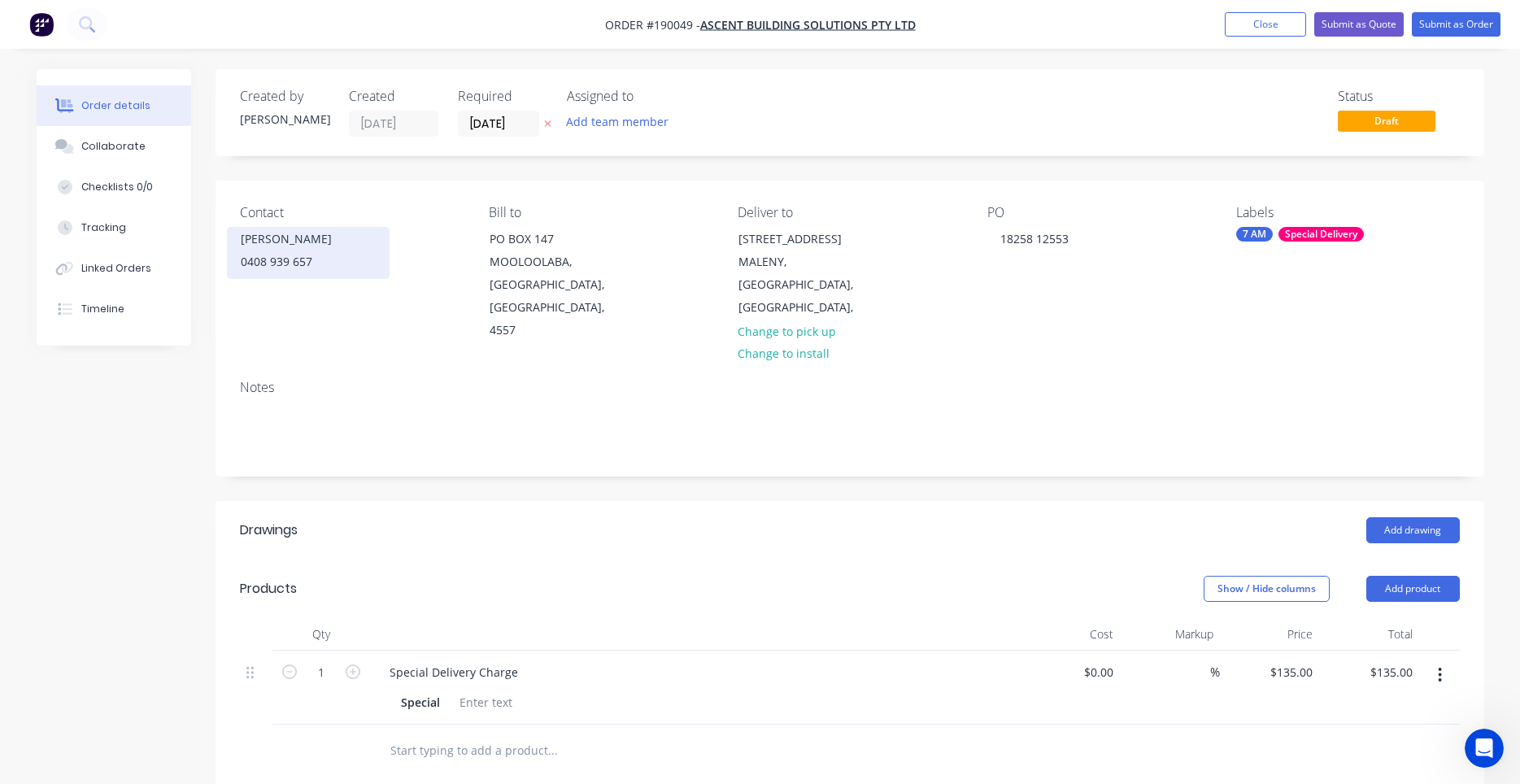
click at [339, 250] on div "Richard Neal" at bounding box center [308, 240] width 135 height 23
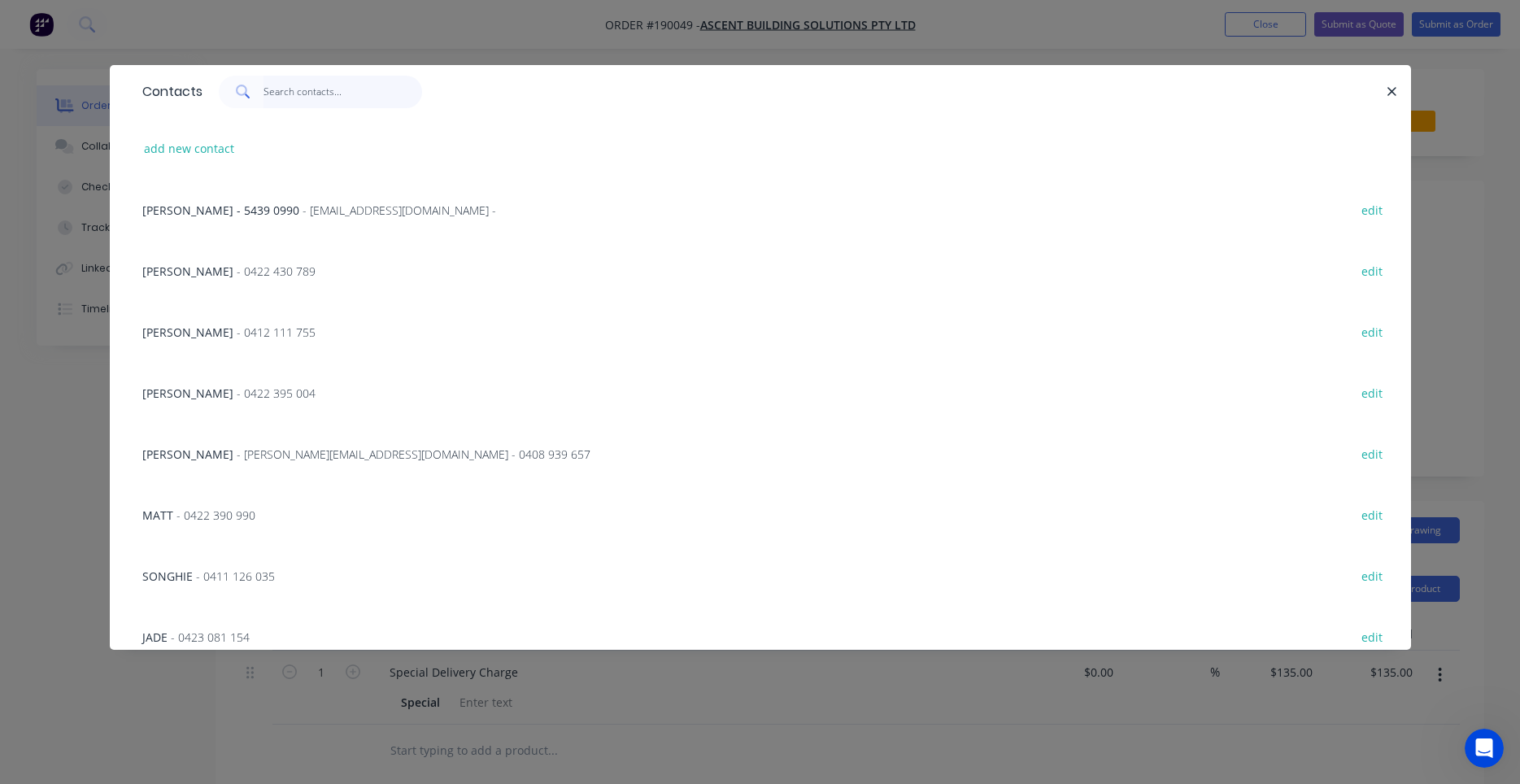
click at [335, 97] on input "text" at bounding box center [342, 92] width 158 height 33
type input "r"
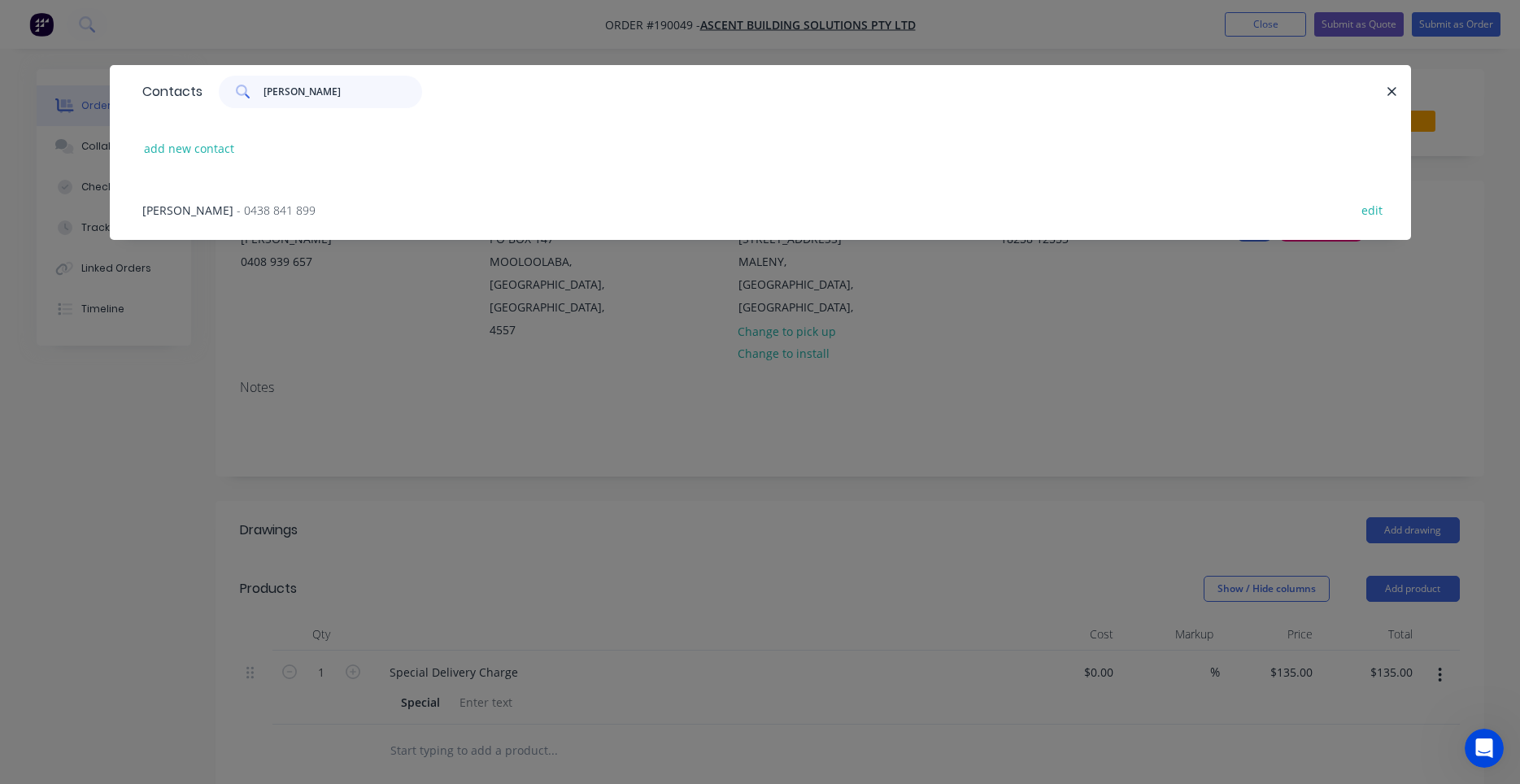
type input "alex"
click at [237, 217] on span "- 0438 841 899" at bounding box center [276, 209] width 79 height 15
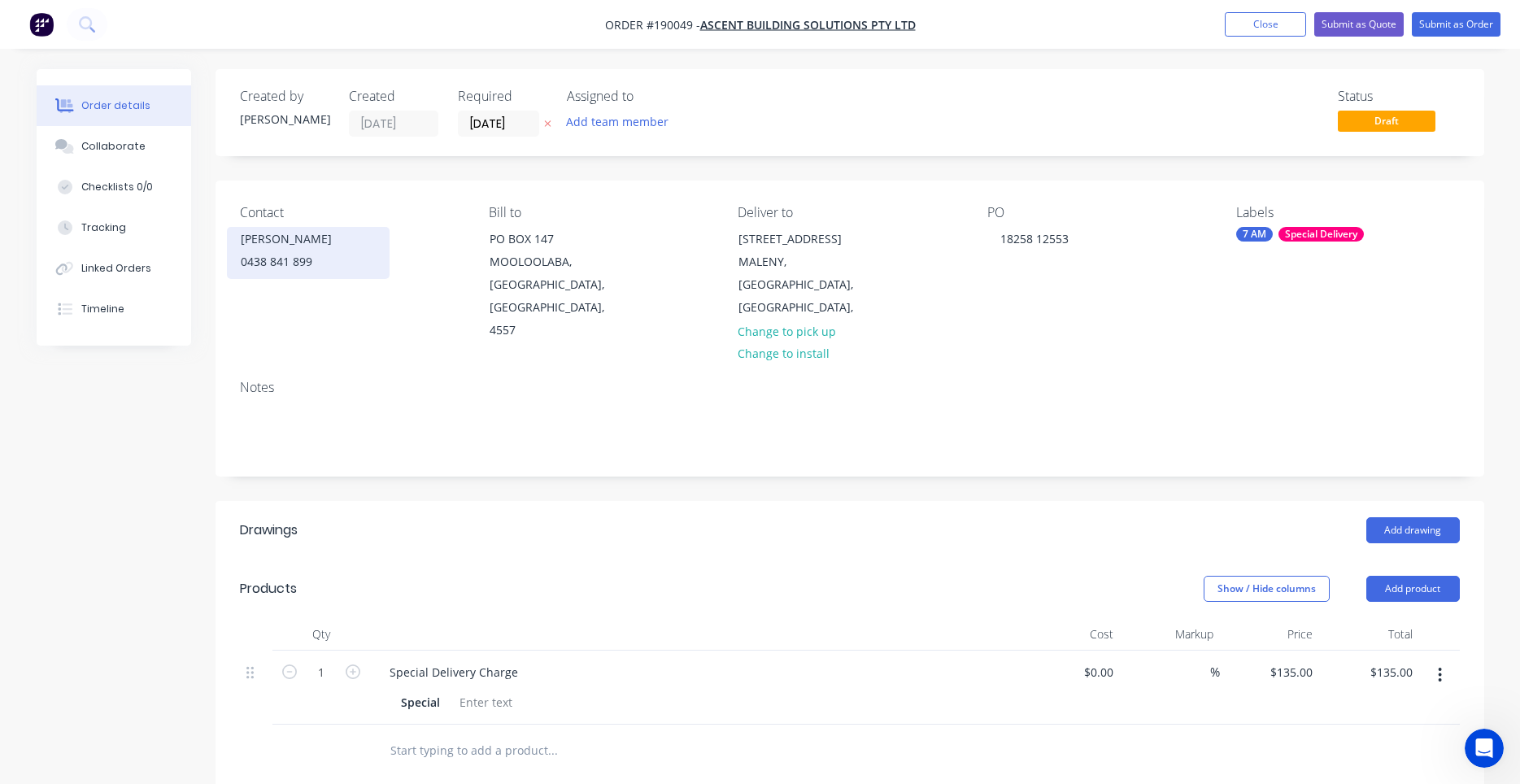
click at [300, 263] on div "0438 841 899" at bounding box center [308, 262] width 135 height 23
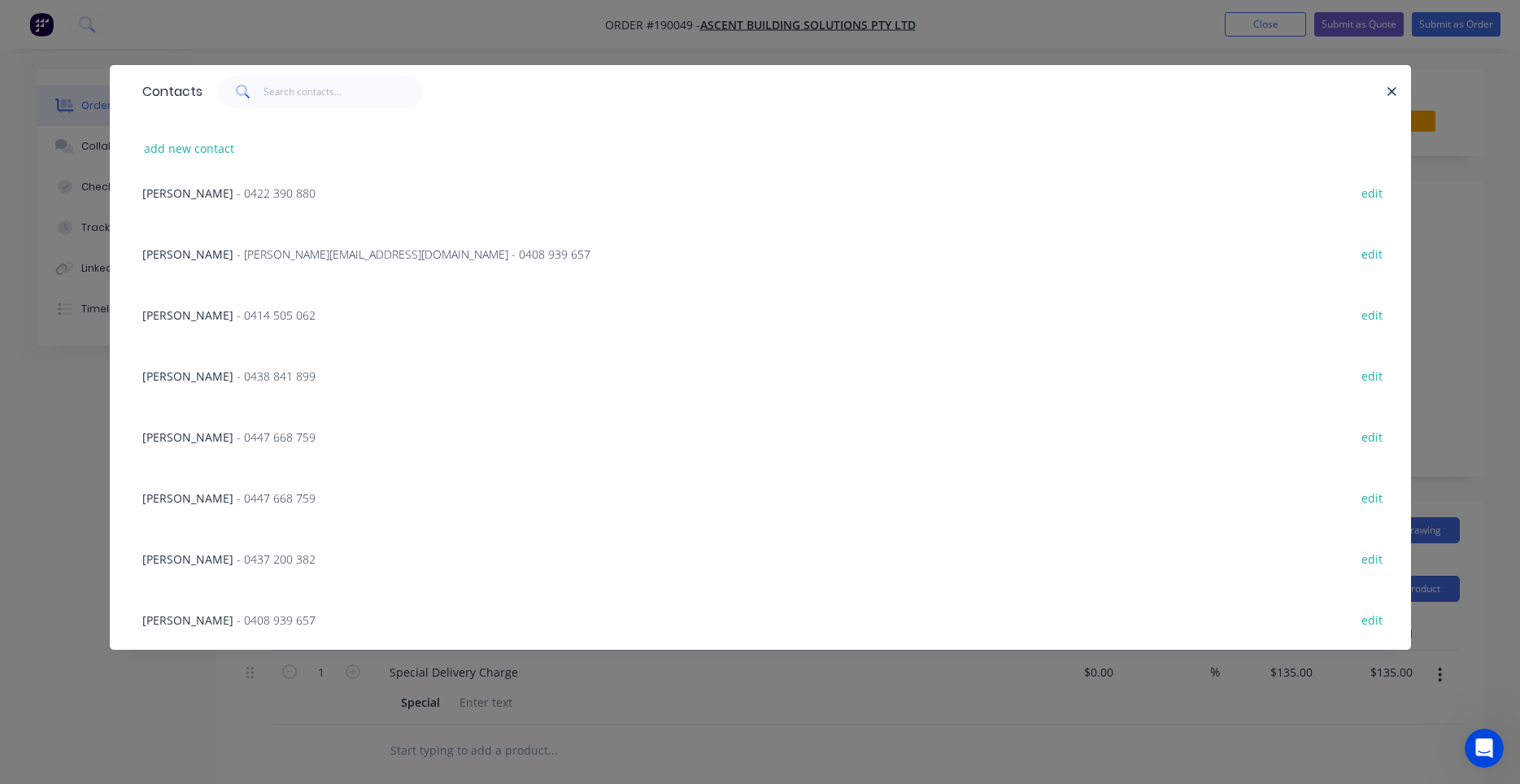
scroll to position [506, 0]
click at [1374, 381] on button "edit" at bounding box center [1372, 374] width 38 height 22
select select "AU"
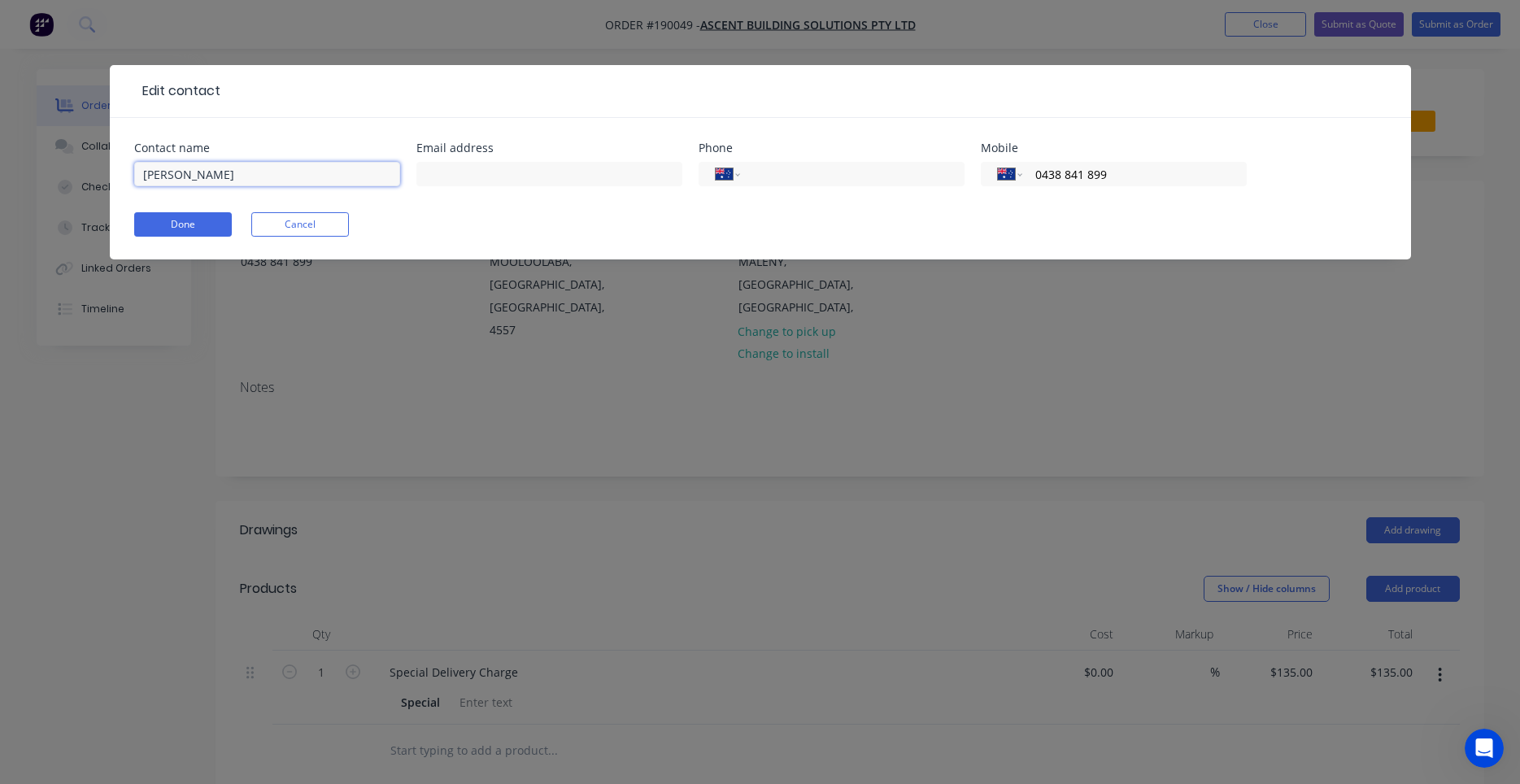
click at [312, 175] on input "ALEX" at bounding box center [267, 174] width 266 height 25
type input "ALEX LANE"
click button "Done" at bounding box center [183, 225] width 97 height 25
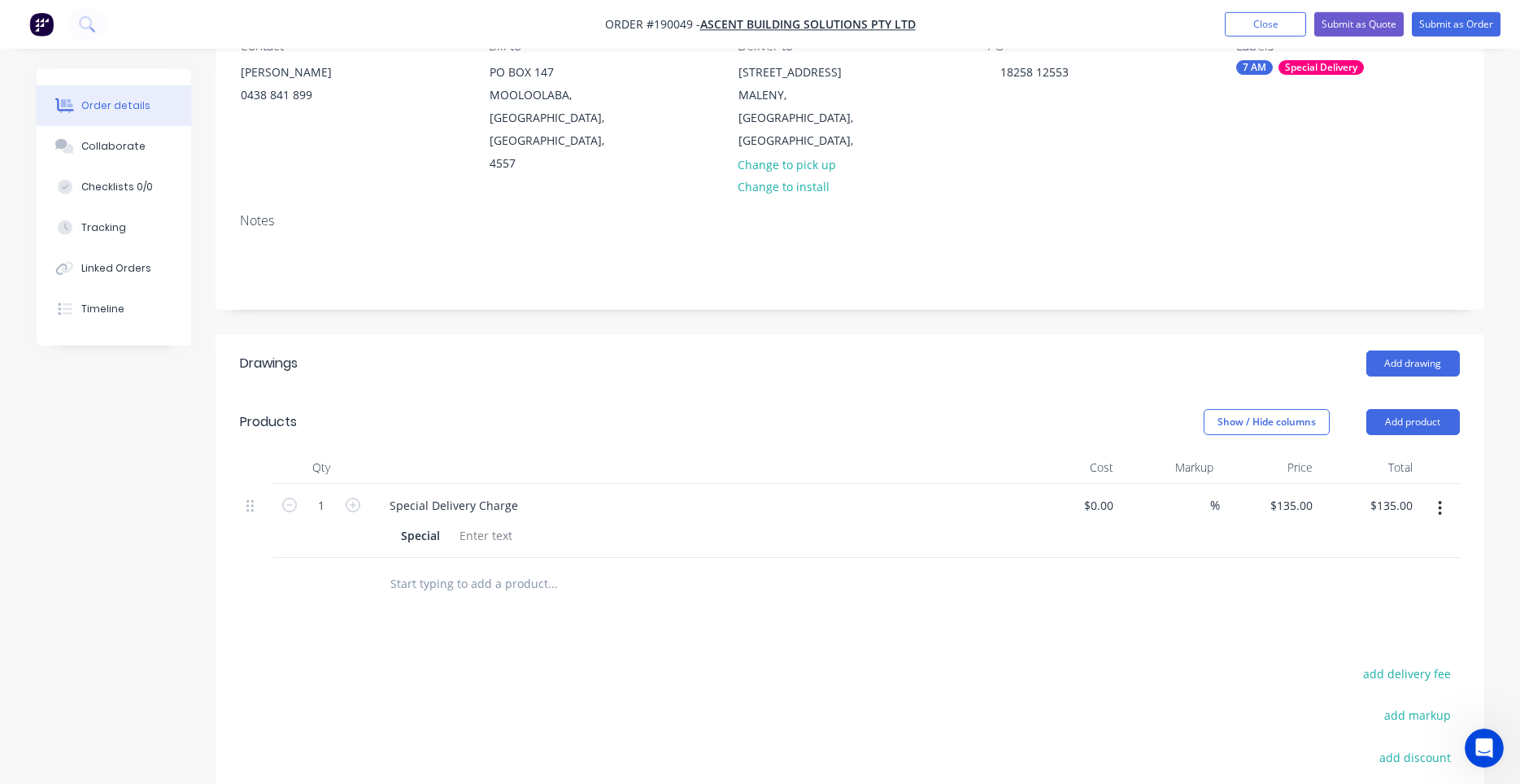
scroll to position [0, 0]
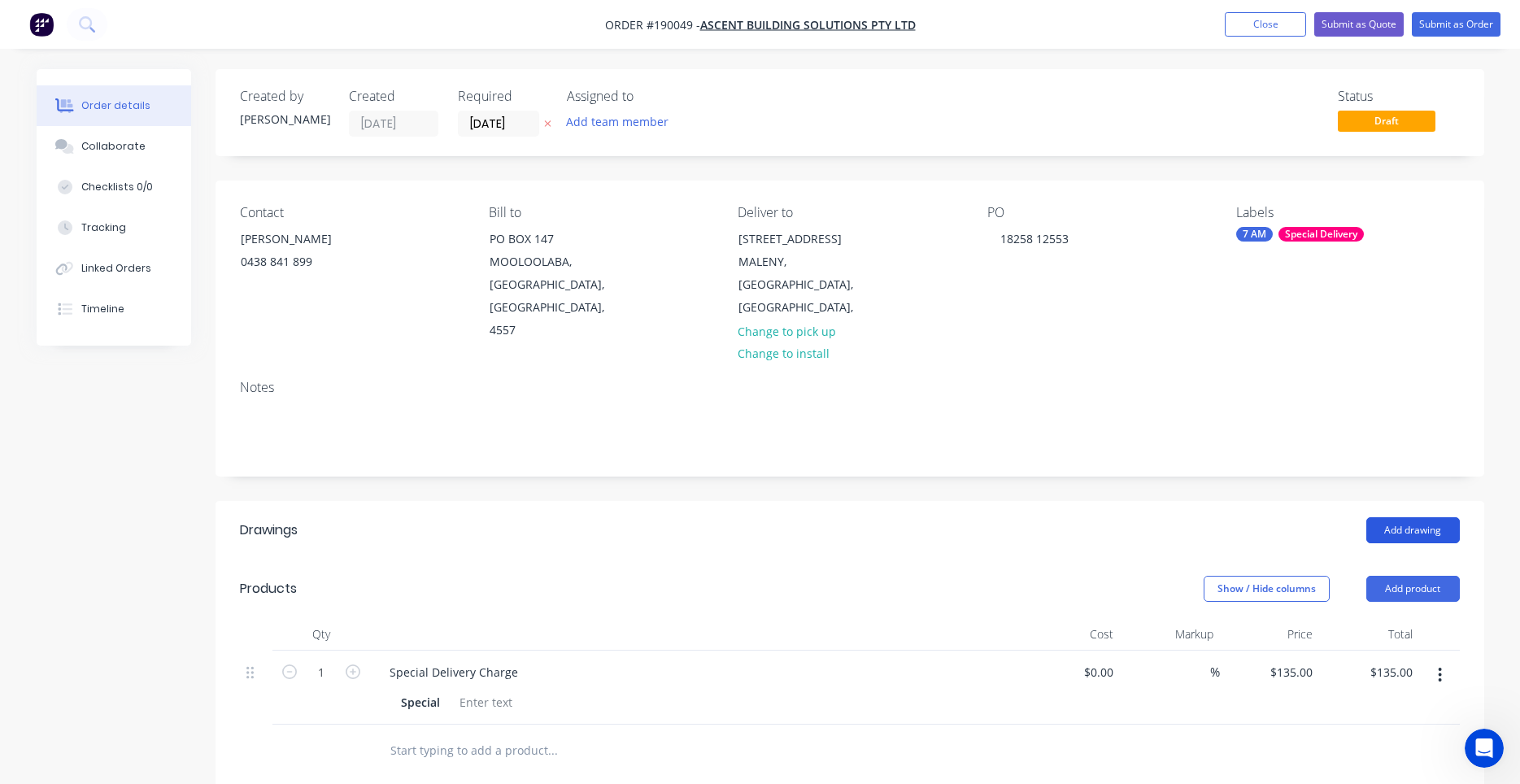
click at [1399, 517] on button "Add drawing" at bounding box center [1414, 529] width 94 height 26
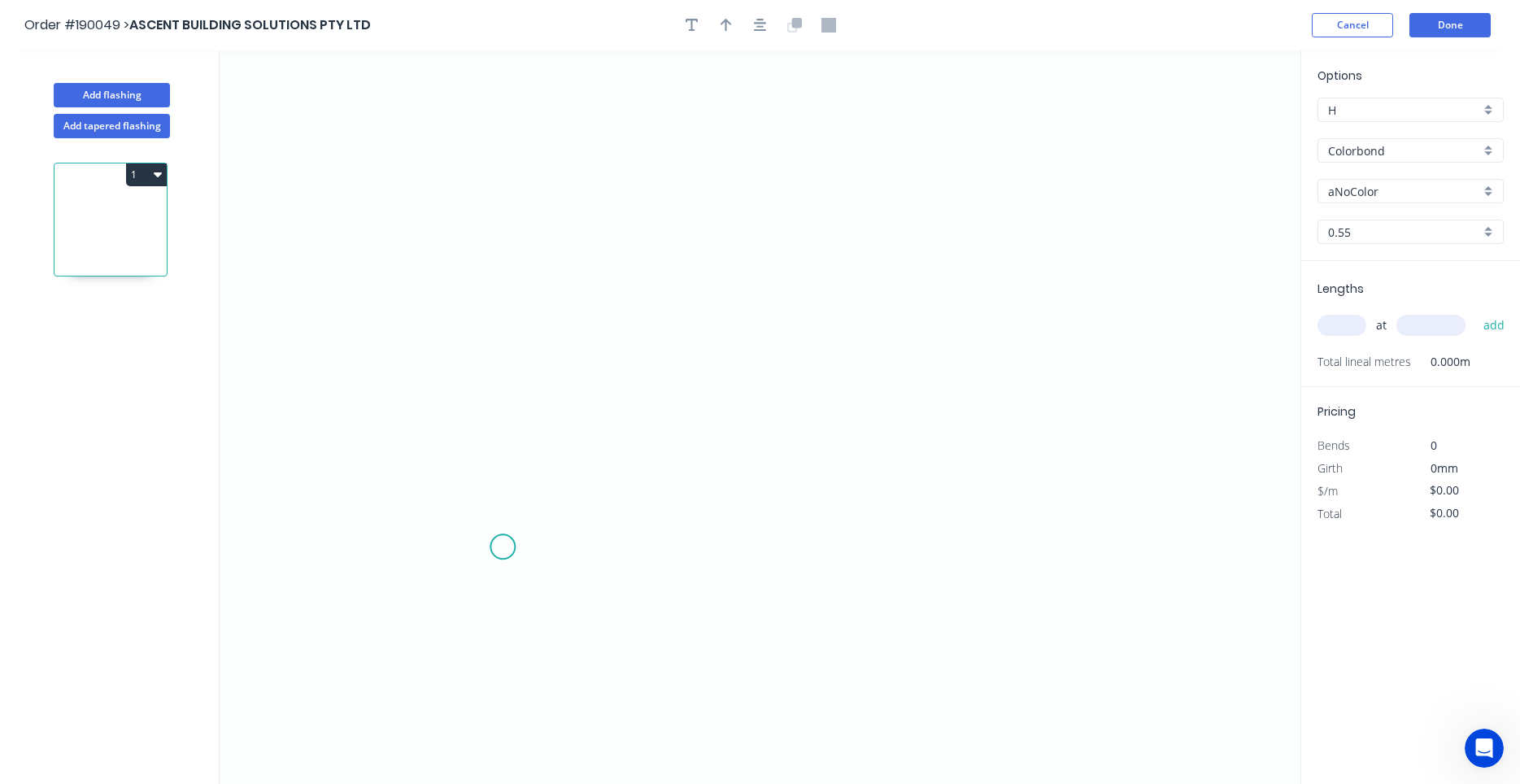
click at [503, 546] on icon "0" at bounding box center [760, 417] width 1081 height 734
click at [461, 506] on icon "0" at bounding box center [760, 417] width 1081 height 734
click at [504, 474] on icon at bounding box center [483, 488] width 44 height 31
click at [505, 474] on circle at bounding box center [505, 474] width 25 height 25
click at [504, 474] on circle at bounding box center [505, 474] width 25 height 25
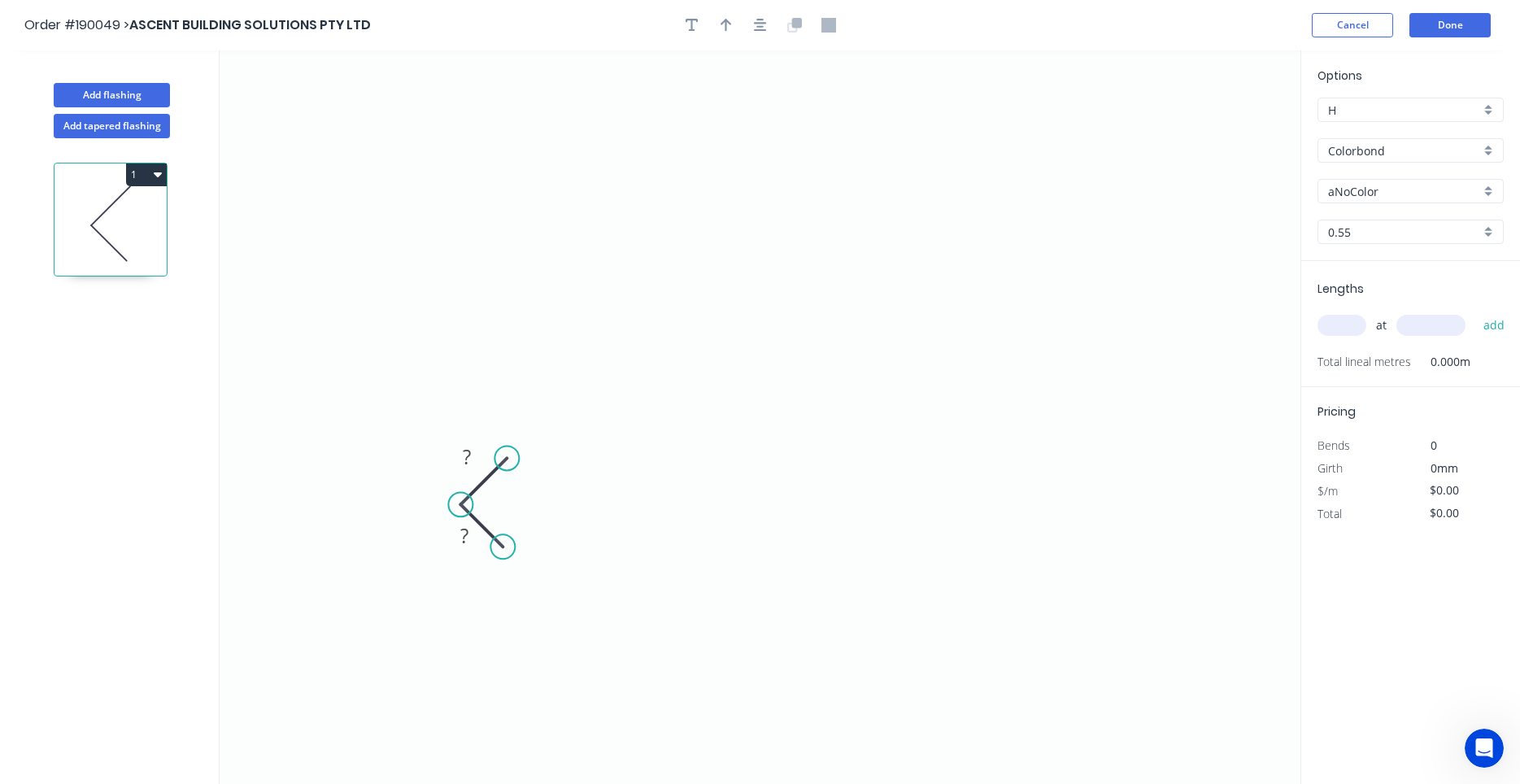
drag, startPoint x: 504, startPoint y: 474, endPoint x: 507, endPoint y: 460, distance: 14.3
click at [507, 460] on circle at bounding box center [507, 458] width 25 height 25
click at [502, 462] on circle at bounding box center [504, 461] width 25 height 25
click at [502, 462] on circle at bounding box center [502, 463] width 25 height 25
click at [506, 174] on icon "0 ? ?" at bounding box center [760, 417] width 1081 height 734
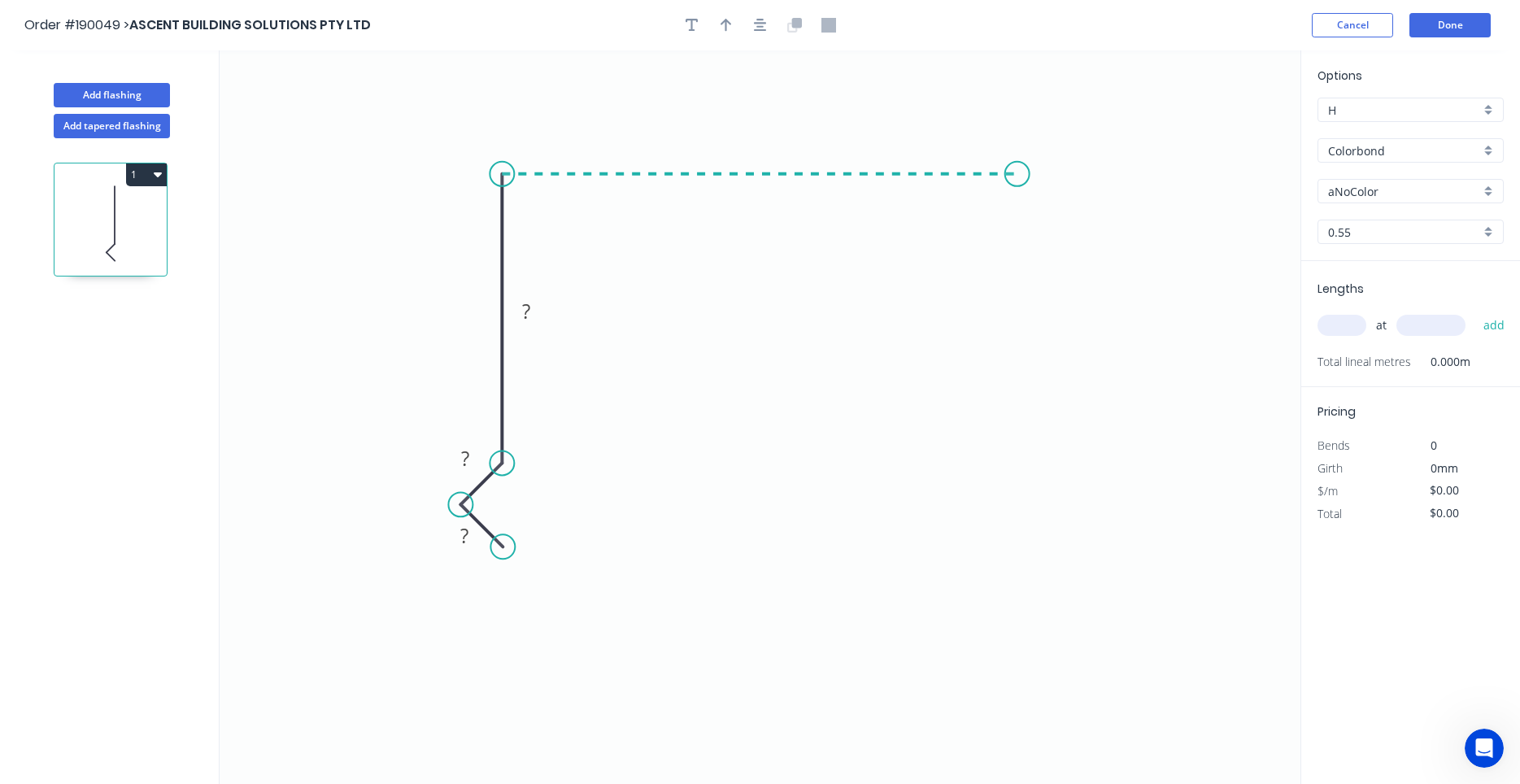
click at [1019, 178] on icon "0 ? ? ?" at bounding box center [760, 417] width 1081 height 734
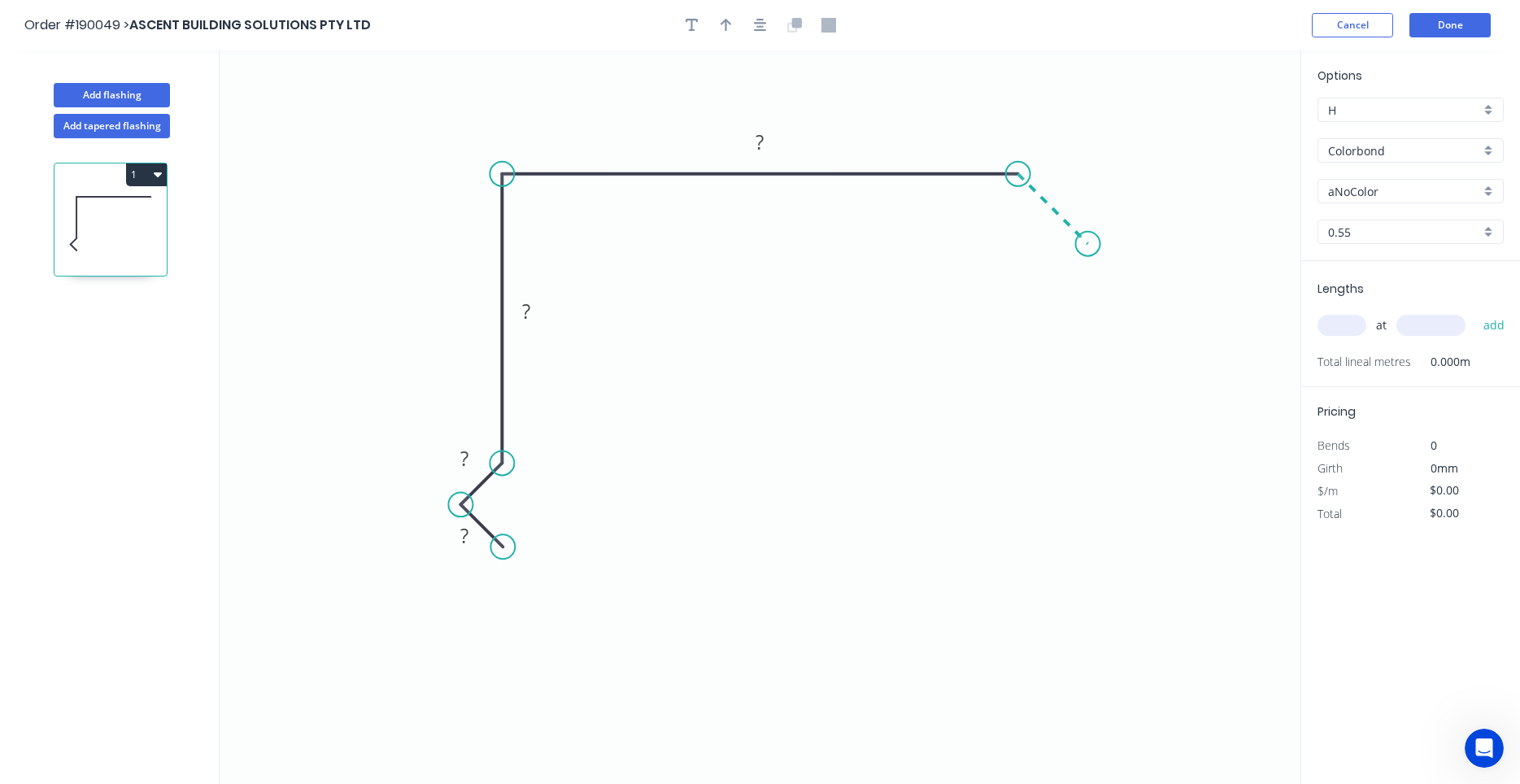
click at [1088, 242] on icon at bounding box center [1053, 209] width 70 height 70
click at [1088, 242] on circle at bounding box center [1088, 244] width 25 height 25
drag, startPoint x: 1088, startPoint y: 242, endPoint x: 1081, endPoint y: 235, distance: 9.9
click at [1081, 235] on circle at bounding box center [1081, 237] width 25 height 25
click at [1032, 230] on div "Show angle" at bounding box center [1100, 237] width 164 height 34
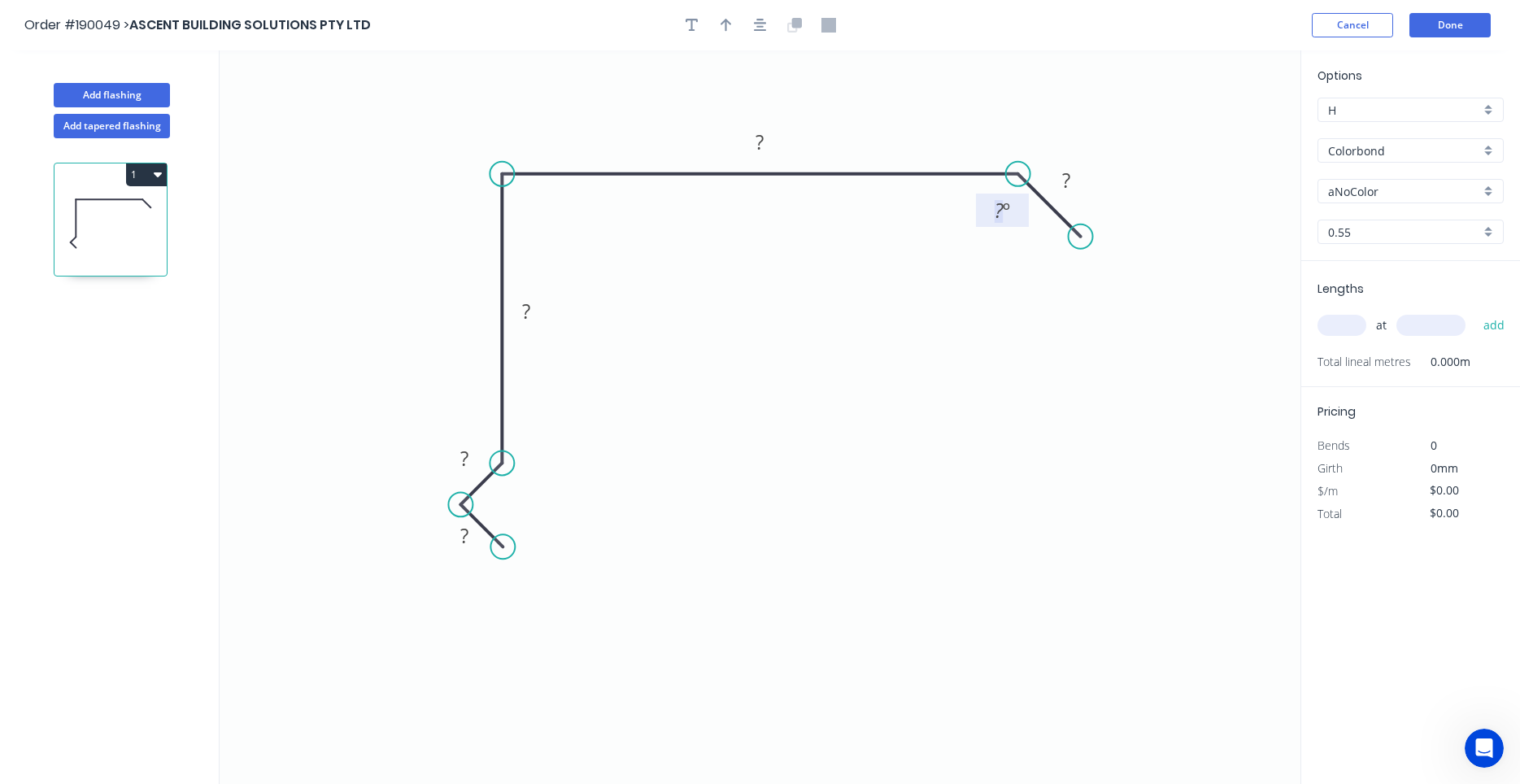
click at [1002, 213] on tspan "?" at bounding box center [999, 210] width 9 height 27
type input "$13.61"
click at [764, 24] on icon "button" at bounding box center [760, 25] width 13 height 13
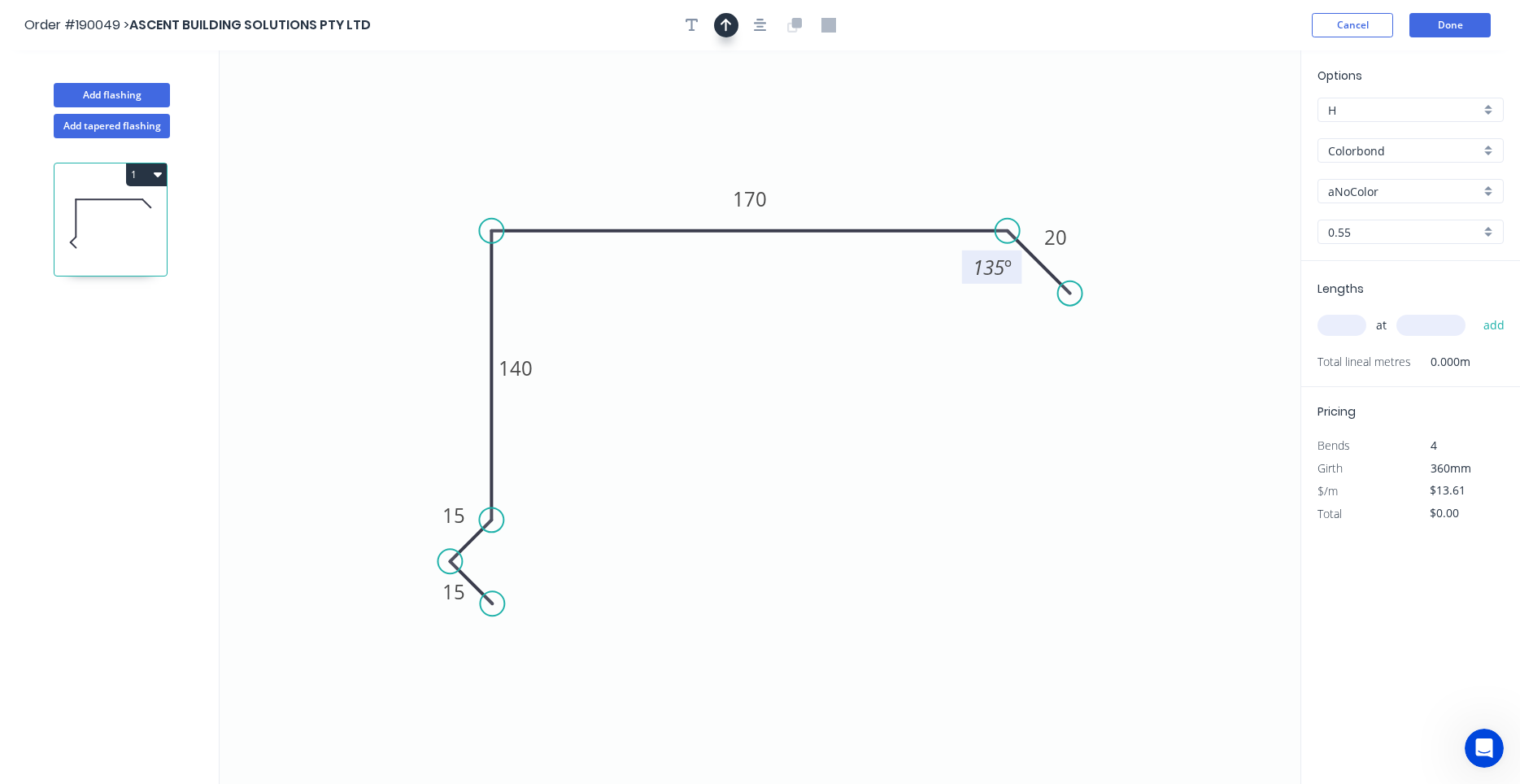
click at [730, 32] on icon "button" at bounding box center [726, 25] width 11 height 15
click at [1218, 127] on icon at bounding box center [1218, 112] width 15 height 52
click at [1218, 127] on icon at bounding box center [1218, 109] width 15 height 52
drag, startPoint x: 1218, startPoint y: 127, endPoint x: 908, endPoint y: 171, distance: 313.1
click at [908, 171] on icon at bounding box center [920, 158] width 47 height 47
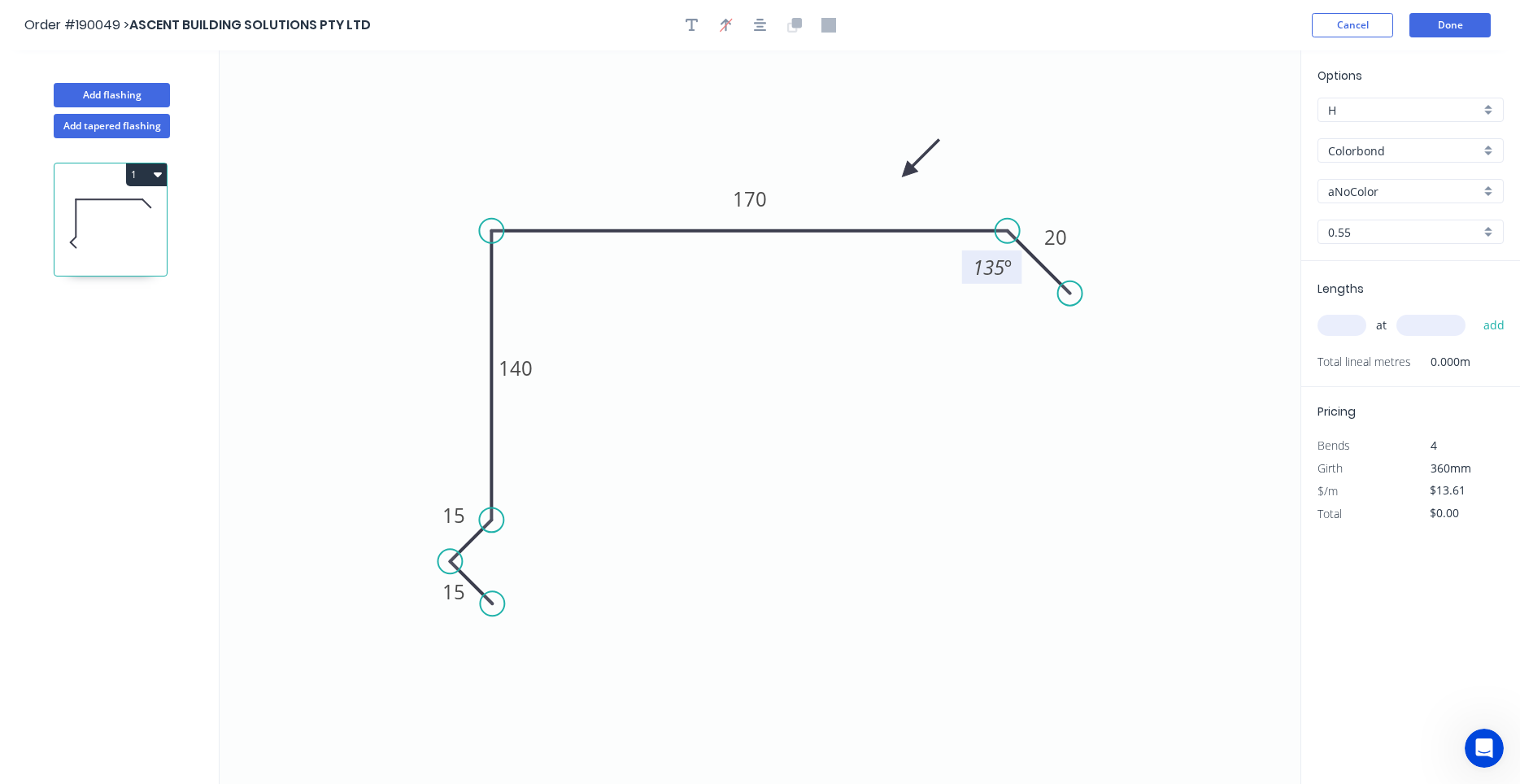
click at [1356, 189] on input "aNoColor" at bounding box center [1404, 191] width 152 height 17
click at [1378, 222] on div "Shale Grey" at bounding box center [1410, 223] width 185 height 28
type input "Shale Grey"
click at [1343, 321] on input "text" at bounding box center [1341, 325] width 49 height 21
type input "2"
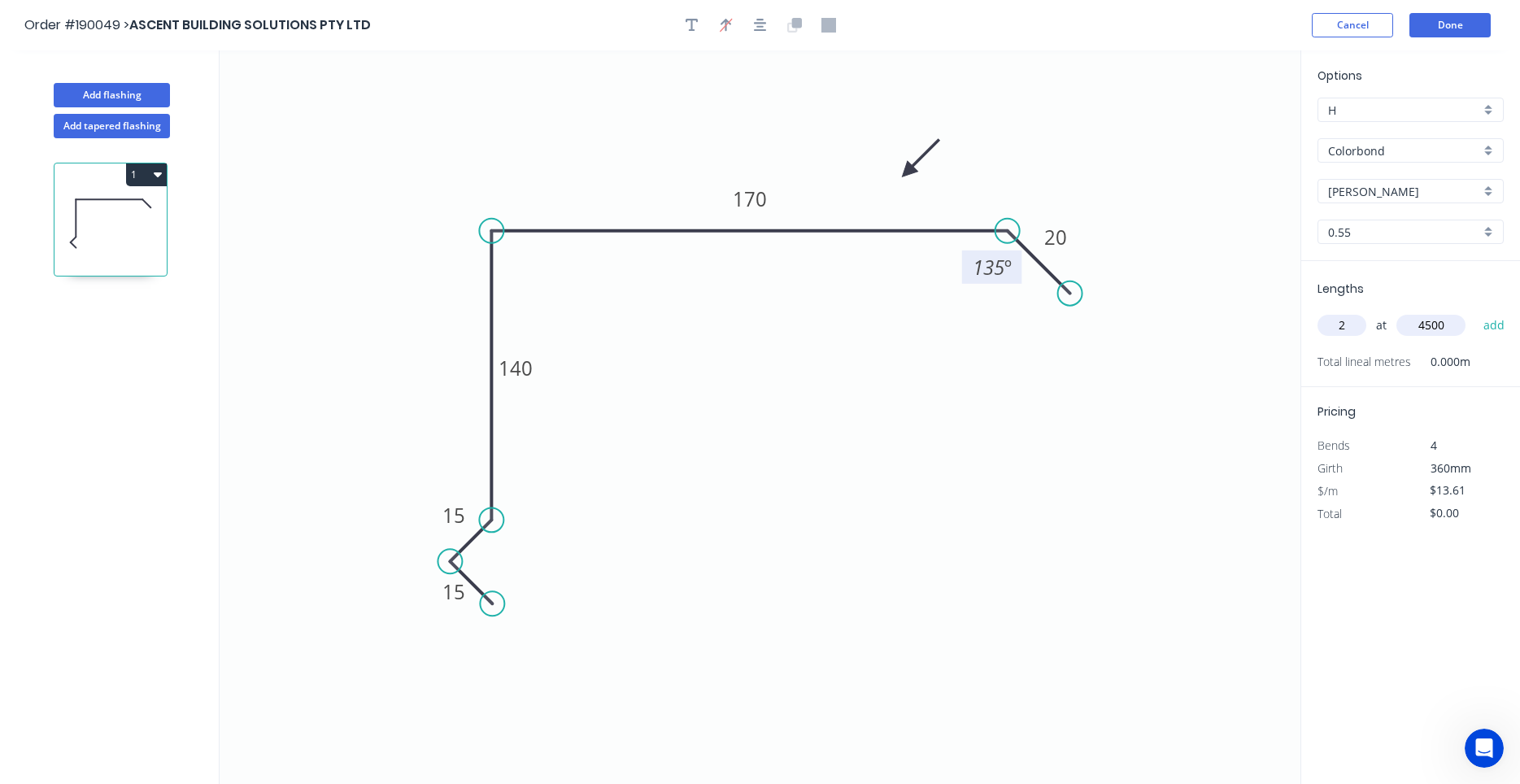
type input "4500"
click at [1476, 311] on button "add" at bounding box center [1494, 324] width 38 height 27
type input "$122.49"
click at [102, 91] on button "Add flashing" at bounding box center [112, 95] width 117 height 25
type input "$0.00"
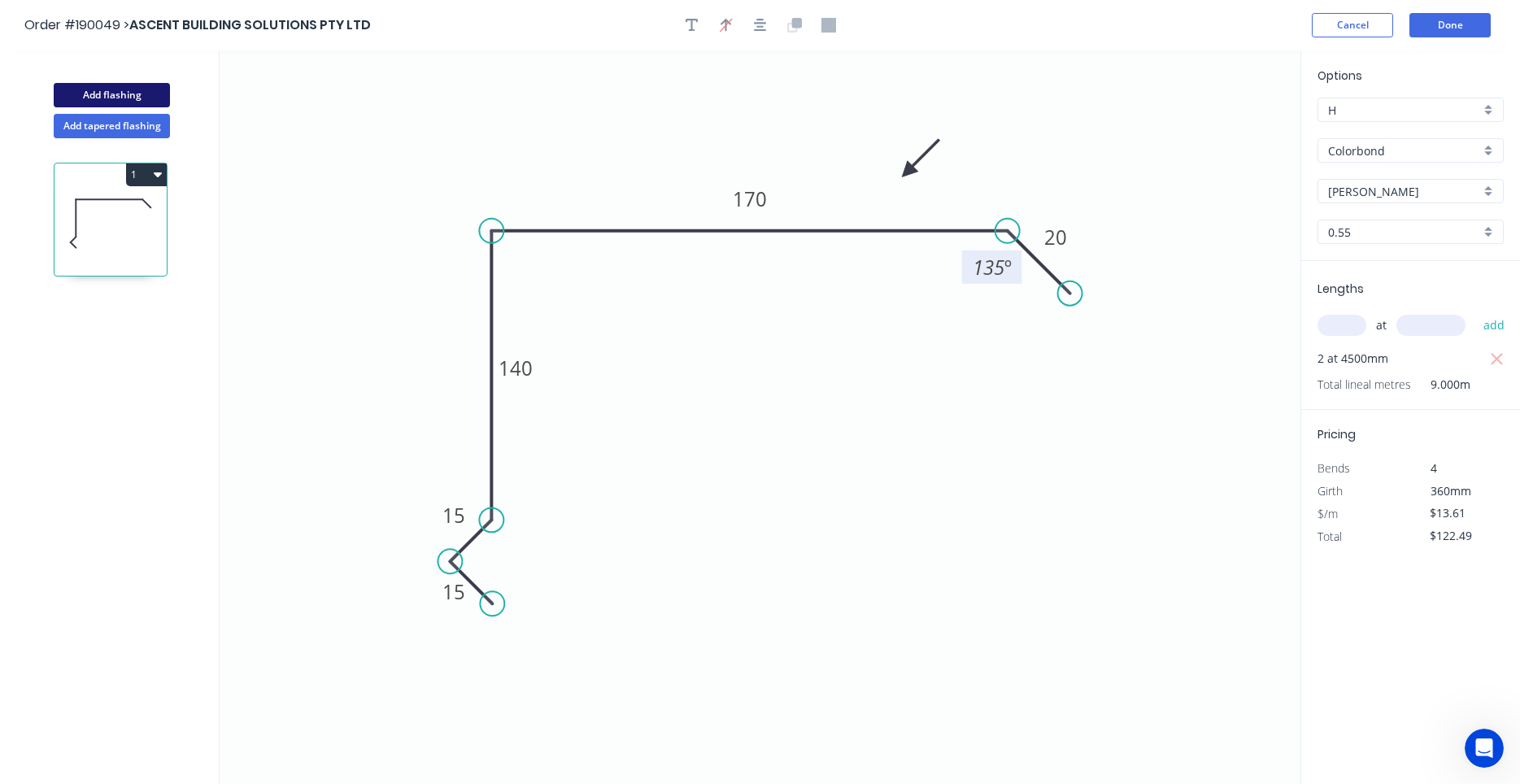
type input "$0.00"
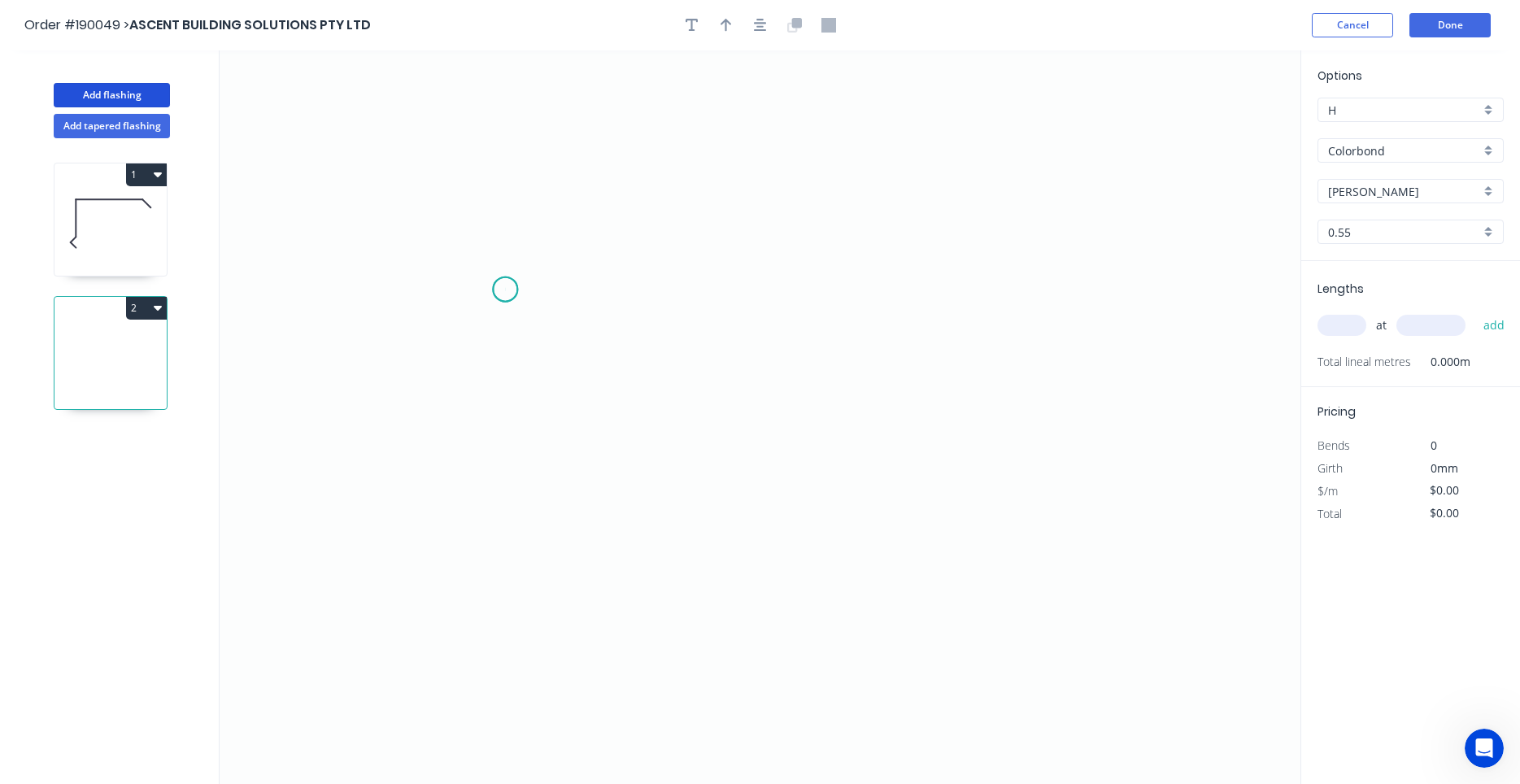
click at [505, 290] on icon "0" at bounding box center [760, 417] width 1081 height 734
click at [454, 347] on icon "0" at bounding box center [760, 417] width 1081 height 734
click at [833, 348] on icon "0 ?" at bounding box center [760, 417] width 1081 height 734
click at [881, 392] on icon "0 ? ?" at bounding box center [760, 417] width 1081 height 734
click at [881, 392] on circle at bounding box center [882, 389] width 25 height 25
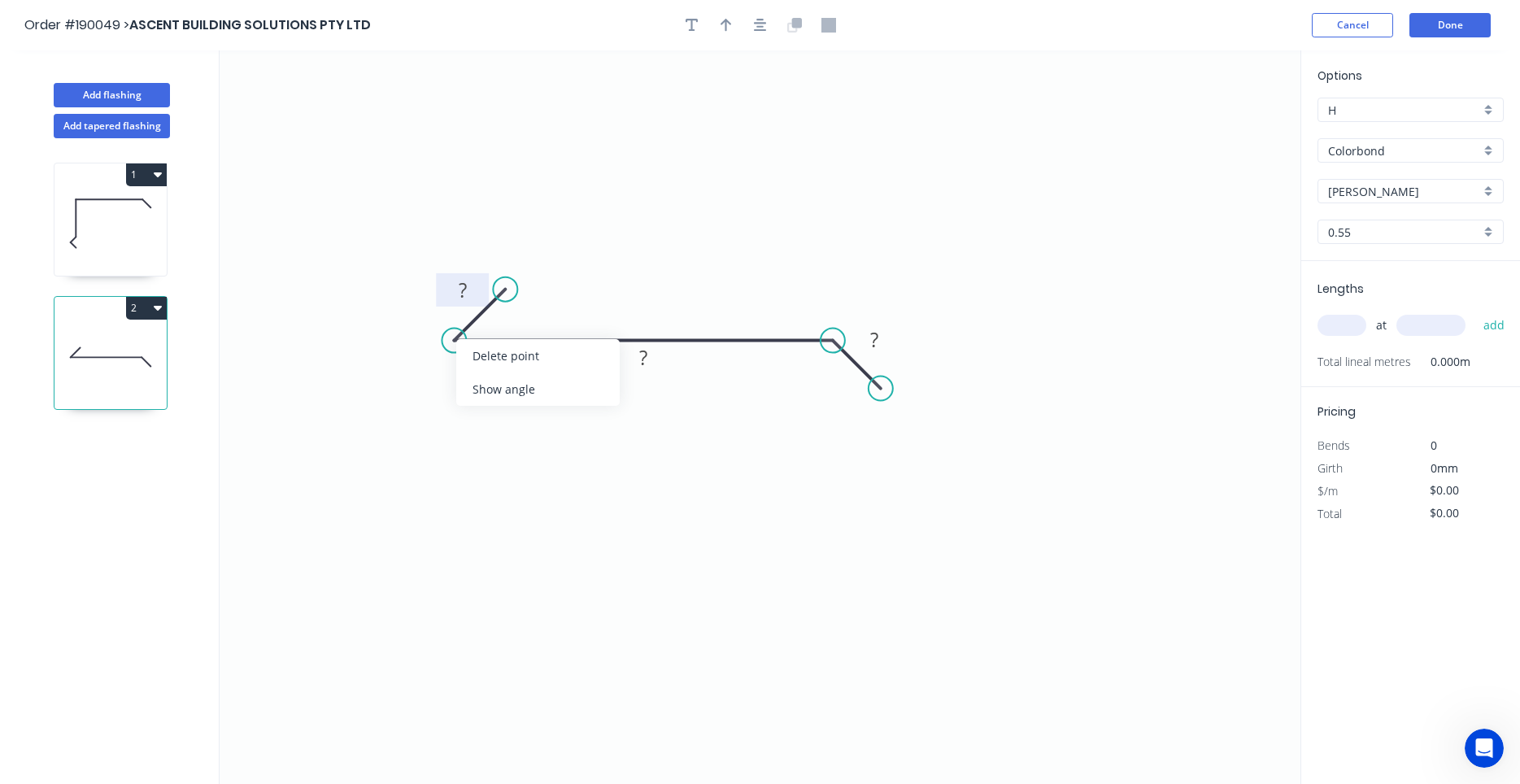
click at [462, 294] on tspan "?" at bounding box center [462, 290] width 8 height 27
click at [480, 391] on div "Show angle" at bounding box center [538, 399] width 164 height 34
click at [494, 325] on tspan "º" at bounding box center [496, 323] width 7 height 27
drag, startPoint x: 516, startPoint y: 314, endPoint x: 540, endPoint y: 306, distance: 25.3
click at [540, 306] on rect at bounding box center [516, 316] width 53 height 34
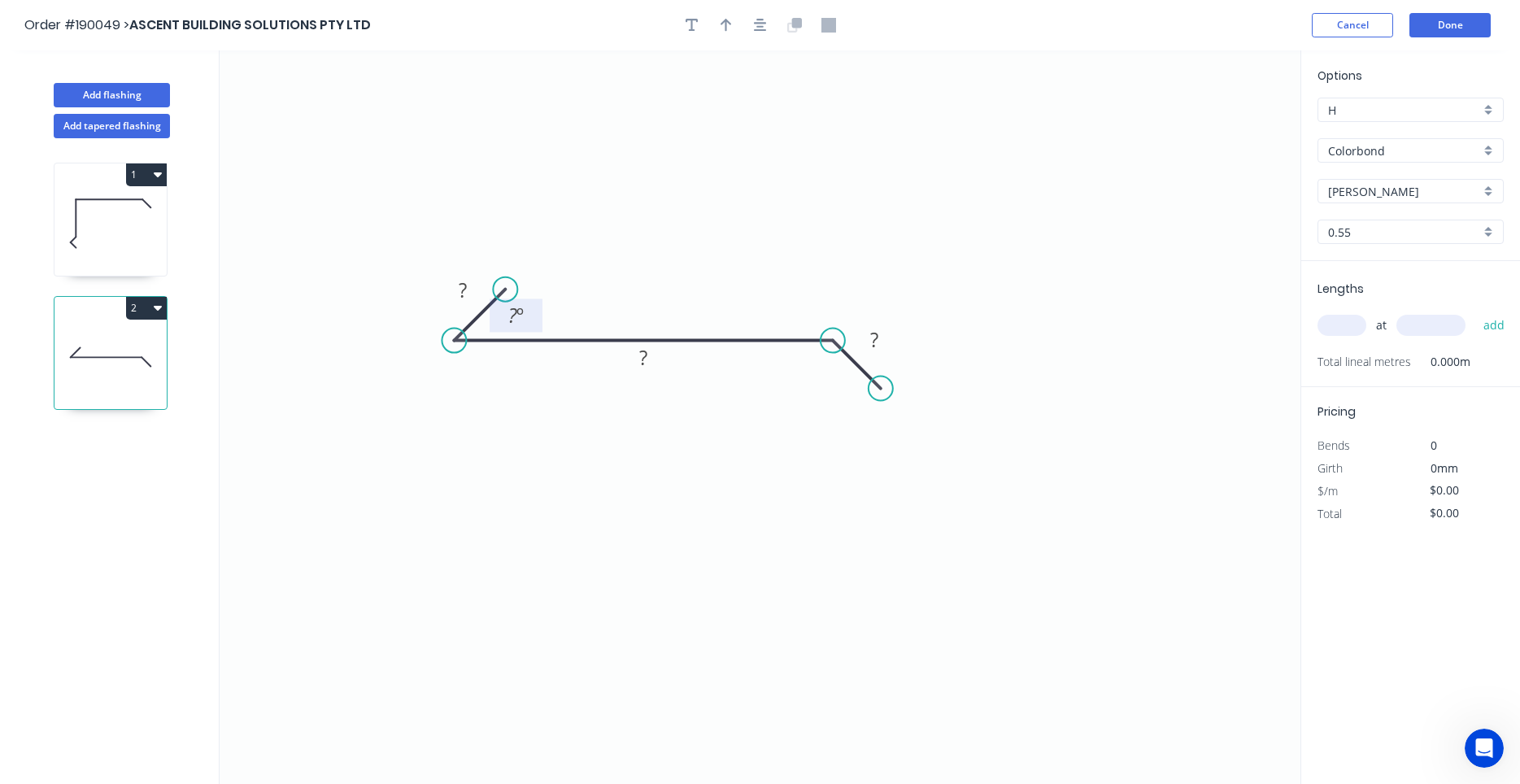
click at [516, 316] on tspan "º" at bounding box center [520, 315] width 7 height 27
click at [471, 276] on rect at bounding box center [462, 290] width 53 height 34
click at [471, 278] on rect at bounding box center [462, 290] width 53 height 34
click at [471, 290] on rect at bounding box center [462, 292] width 33 height 23
click at [854, 388] on div "Show angle" at bounding box center [907, 396] width 164 height 34
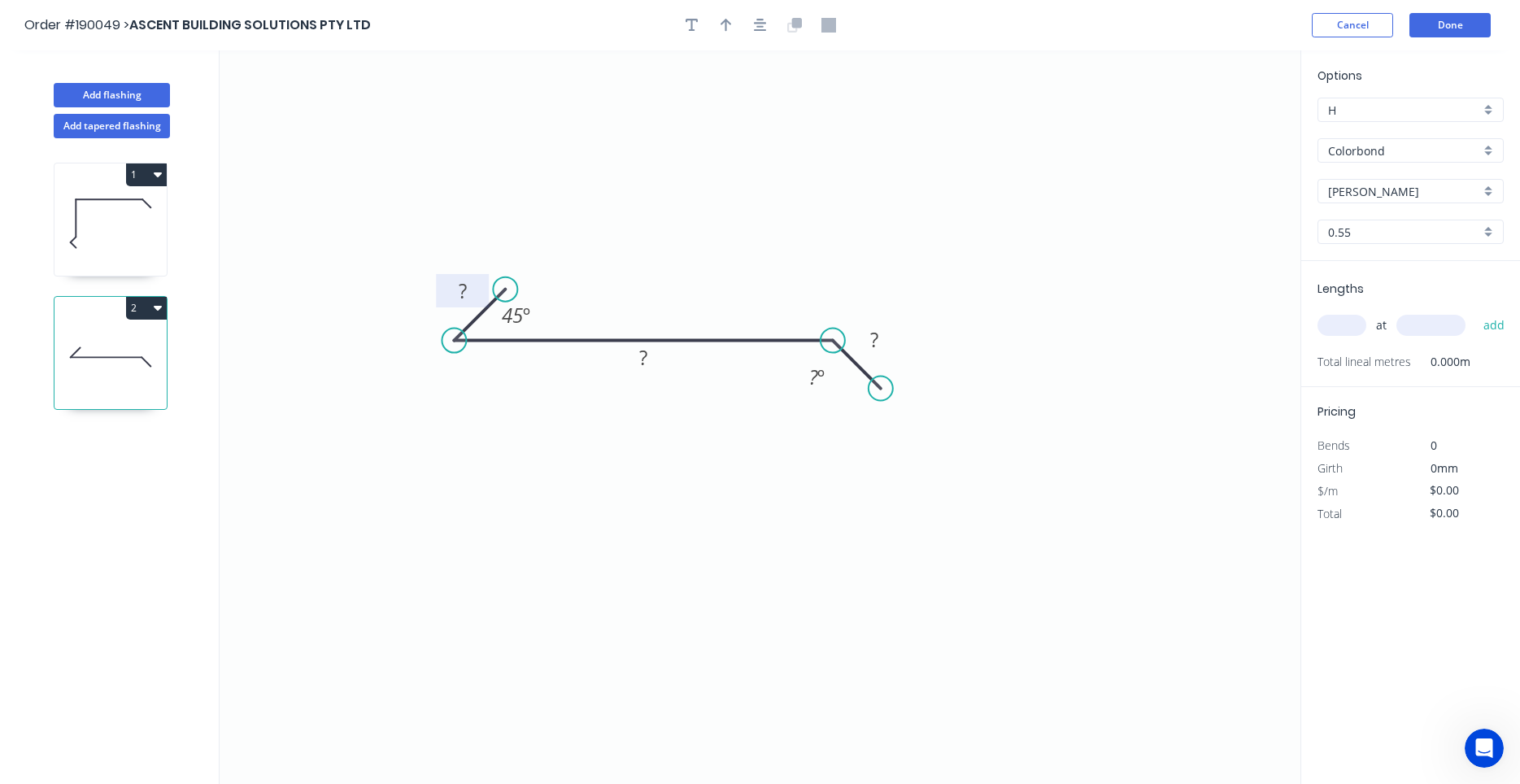
click at [465, 296] on tspan "?" at bounding box center [462, 291] width 8 height 27
type input "$14.04"
click at [1348, 331] on input "text" at bounding box center [1341, 325] width 49 height 21
type input "1"
type input "4700"
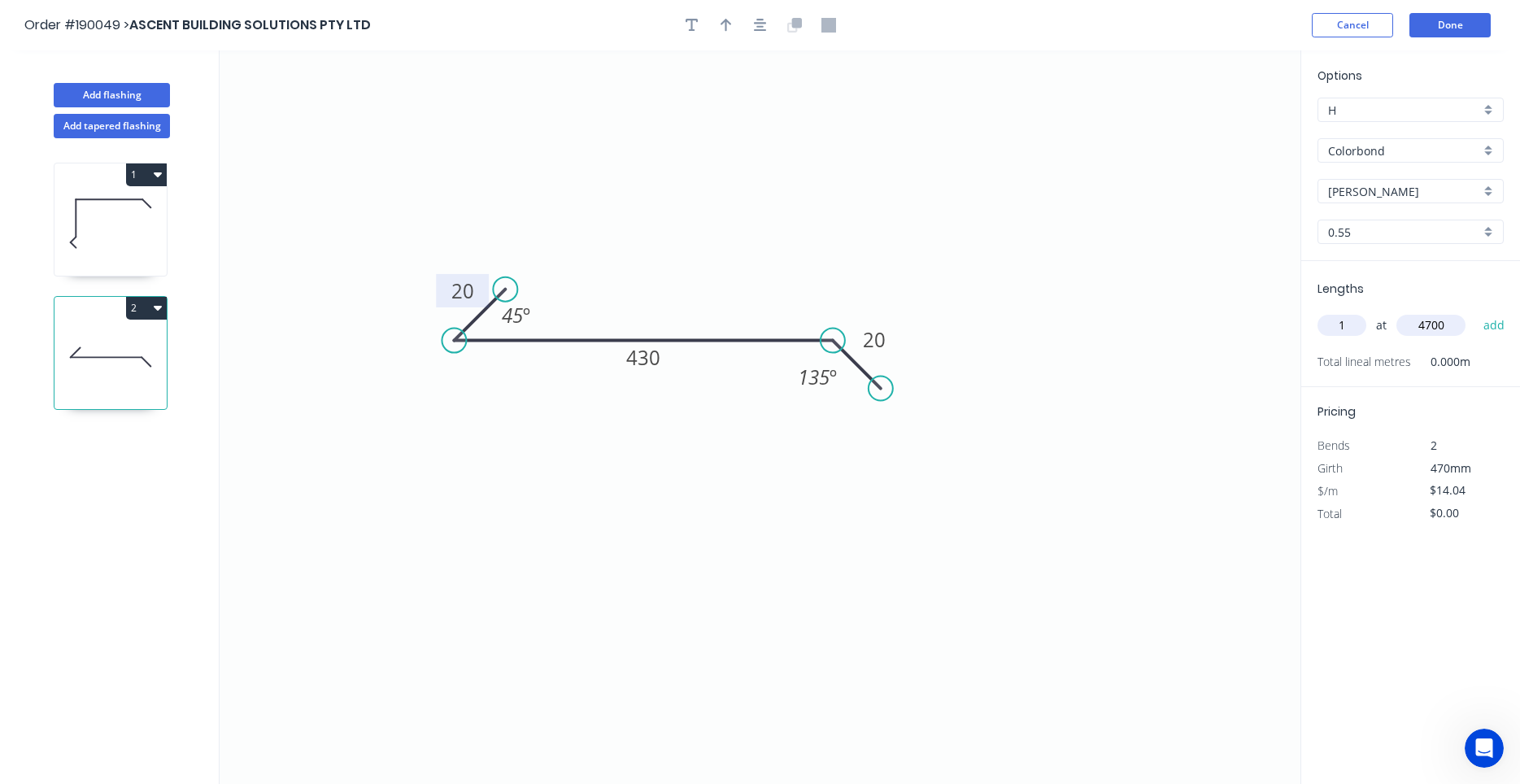
click at [1476, 311] on button "add" at bounding box center [1494, 324] width 38 height 27
type input "$65.99"
click at [154, 248] on icon at bounding box center [111, 224] width 112 height 104
type input "$13.61"
type input "$122.49"
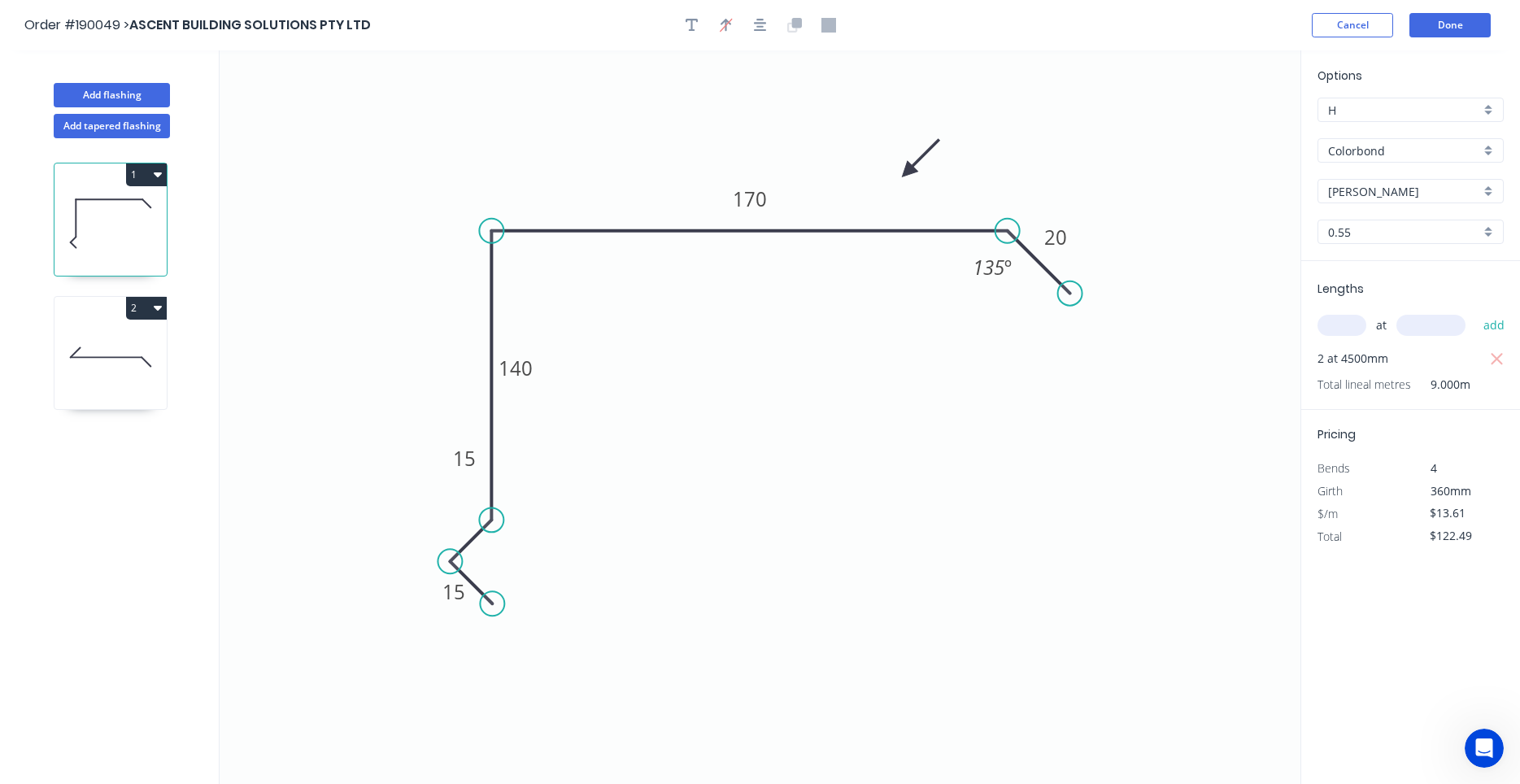
click at [128, 377] on icon at bounding box center [111, 357] width 112 height 104
type input "$14.04"
type input "$65.99"
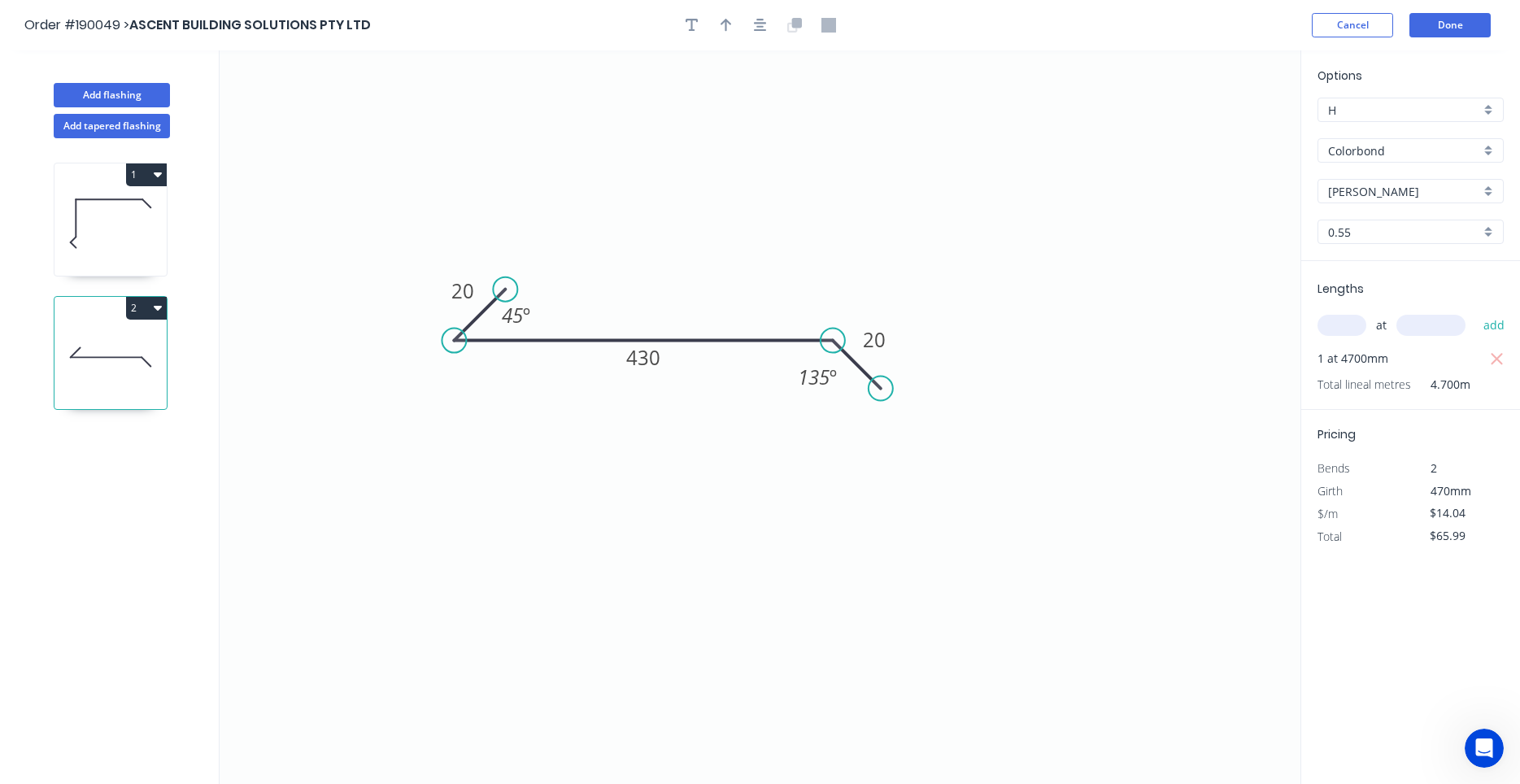
click at [70, 214] on icon at bounding box center [111, 224] width 112 height 104
type input "$13.61"
type input "$122.49"
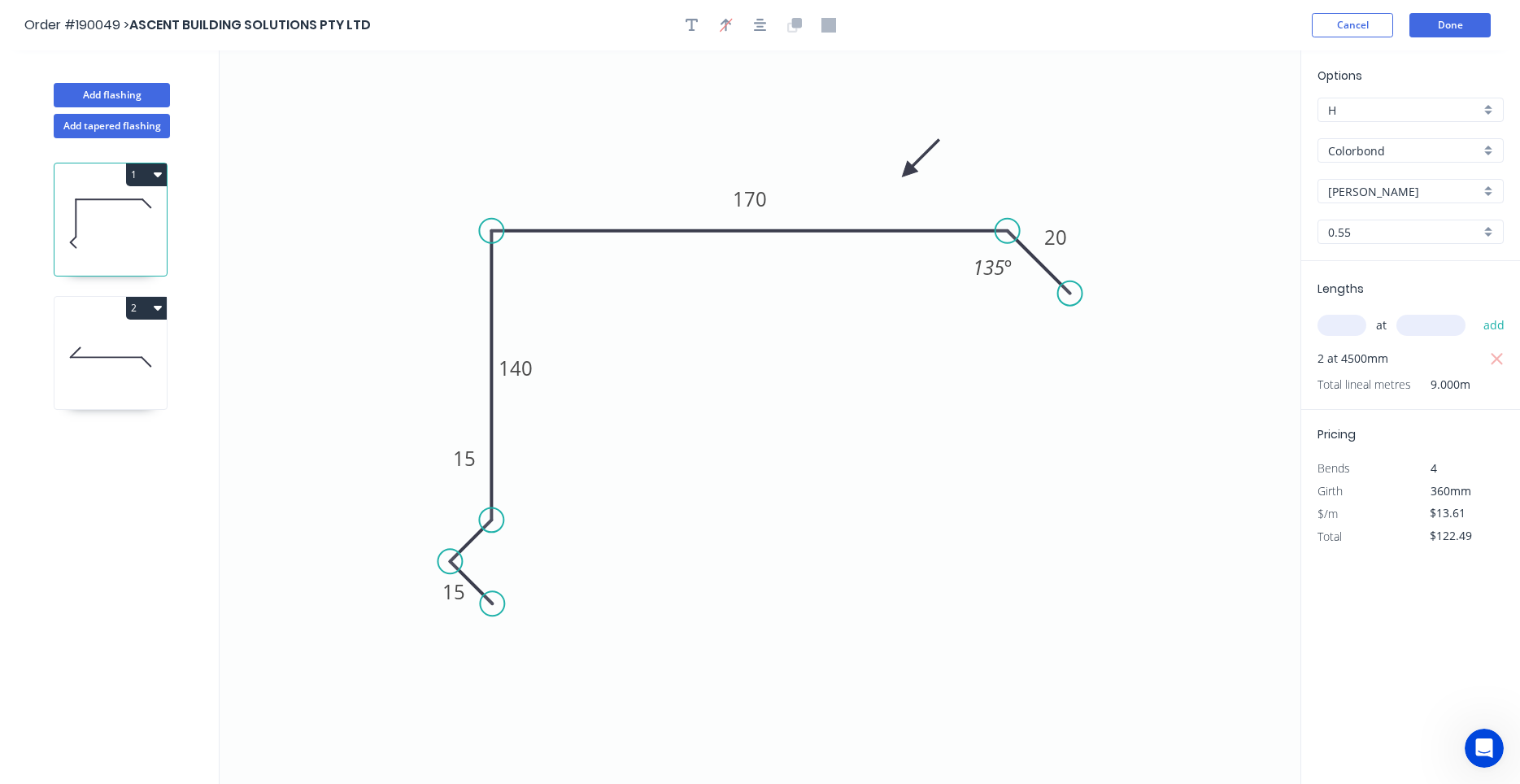
click at [74, 381] on icon at bounding box center [111, 357] width 112 height 104
type input "$14.04"
type input "$65.99"
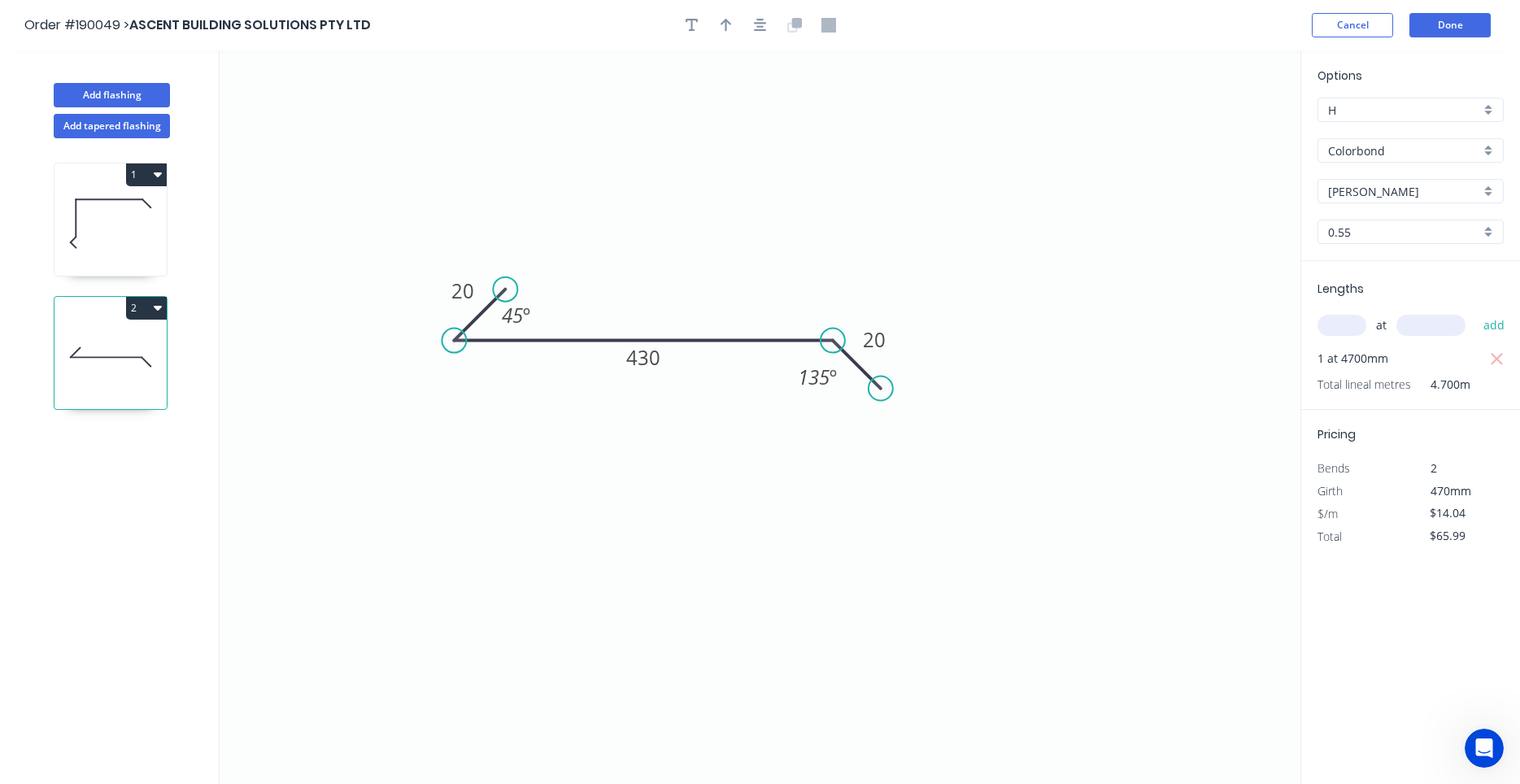
click at [93, 249] on icon at bounding box center [111, 224] width 112 height 104
type input "$13.61"
type input "$122.49"
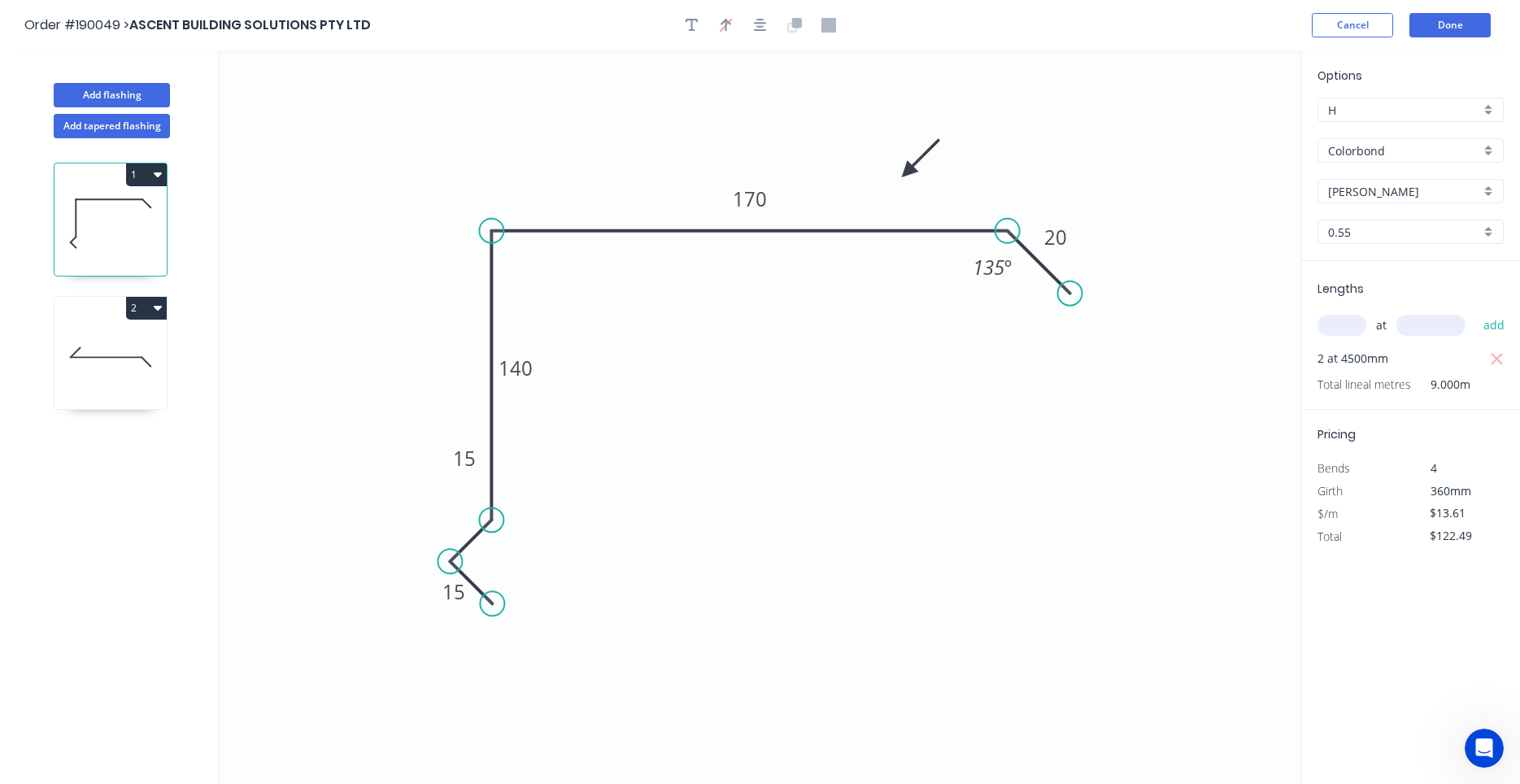
click at [56, 348] on icon at bounding box center [111, 357] width 112 height 104
type input "$14.04"
type input "$65.99"
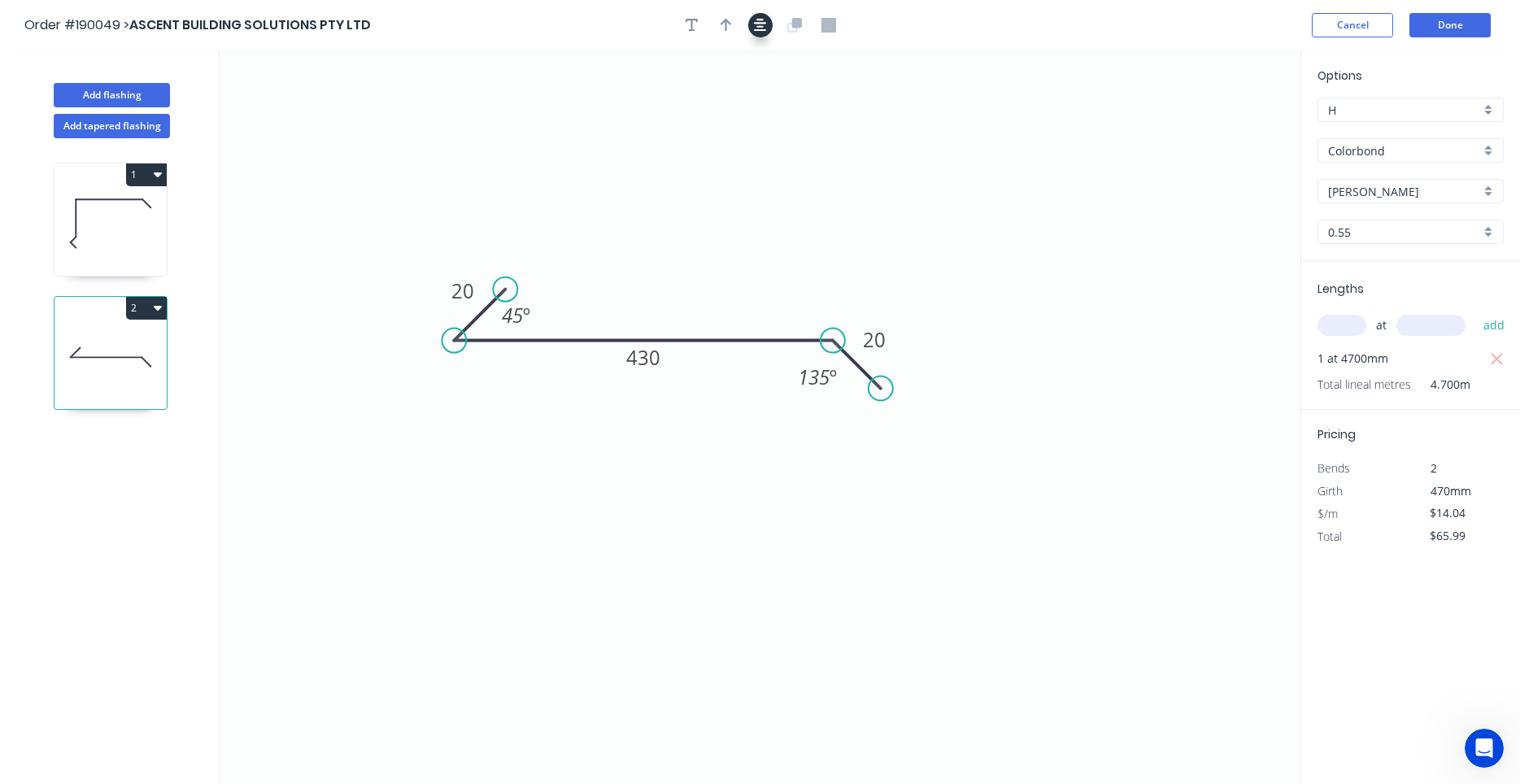
click at [751, 29] on button "button" at bounding box center [760, 26] width 25 height 25
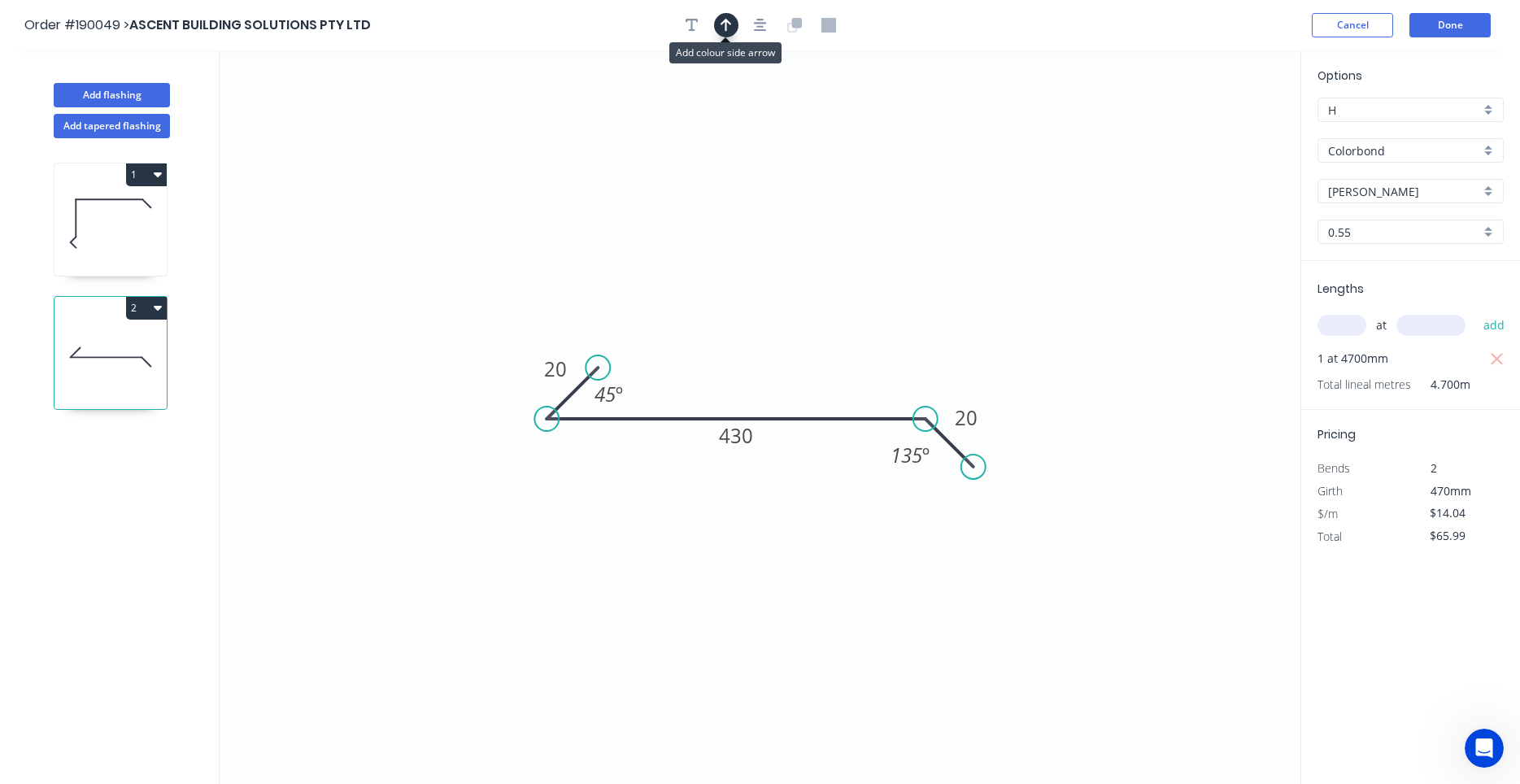
click at [728, 27] on icon "button" at bounding box center [726, 25] width 11 height 15
drag, startPoint x: 1215, startPoint y: 128, endPoint x: 840, endPoint y: 285, distance: 406.5
click at [840, 285] on icon at bounding box center [842, 264] width 15 height 52
click at [130, 102] on button "Add flashing" at bounding box center [112, 95] width 117 height 25
type input "$0.00"
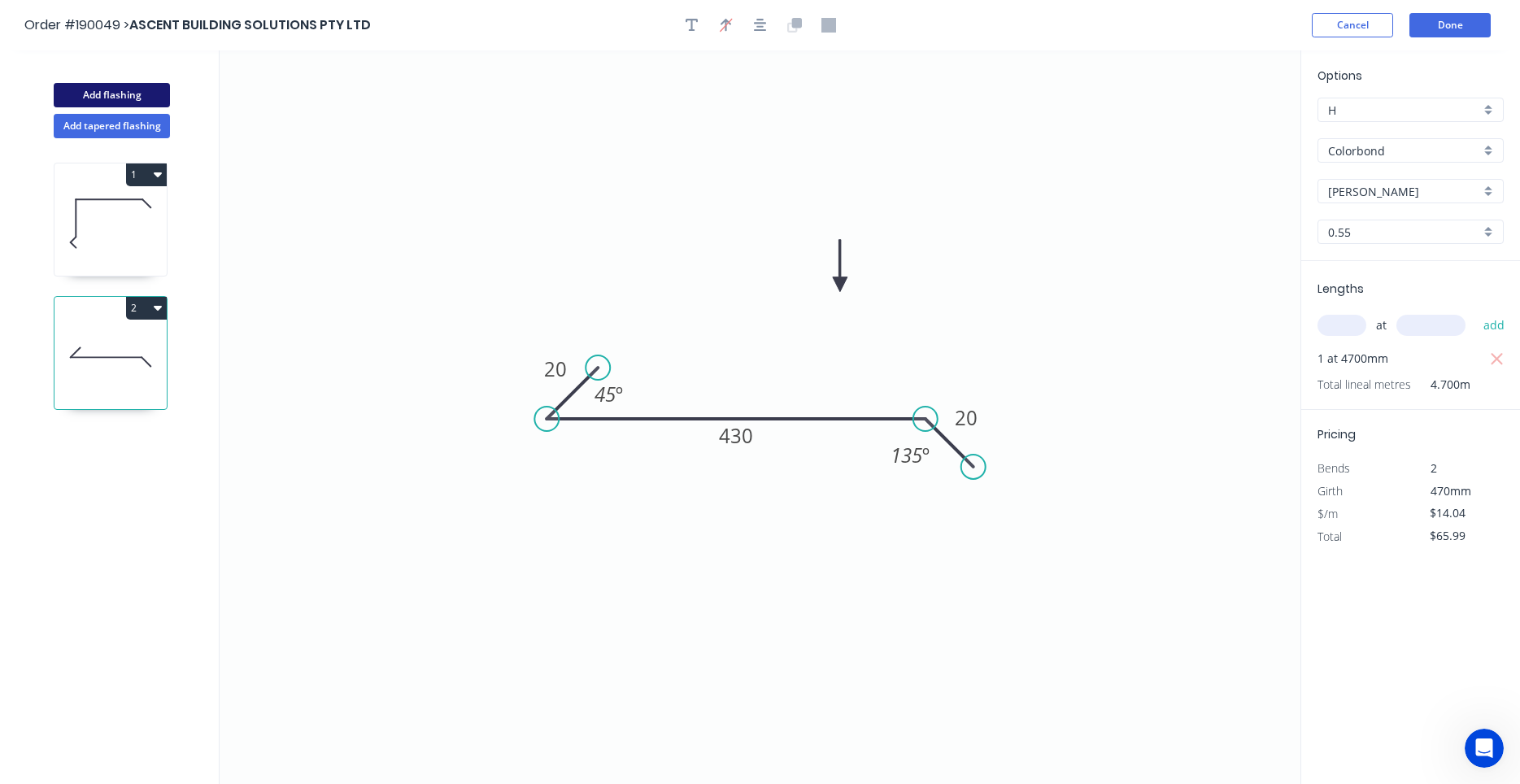
type input "$0.00"
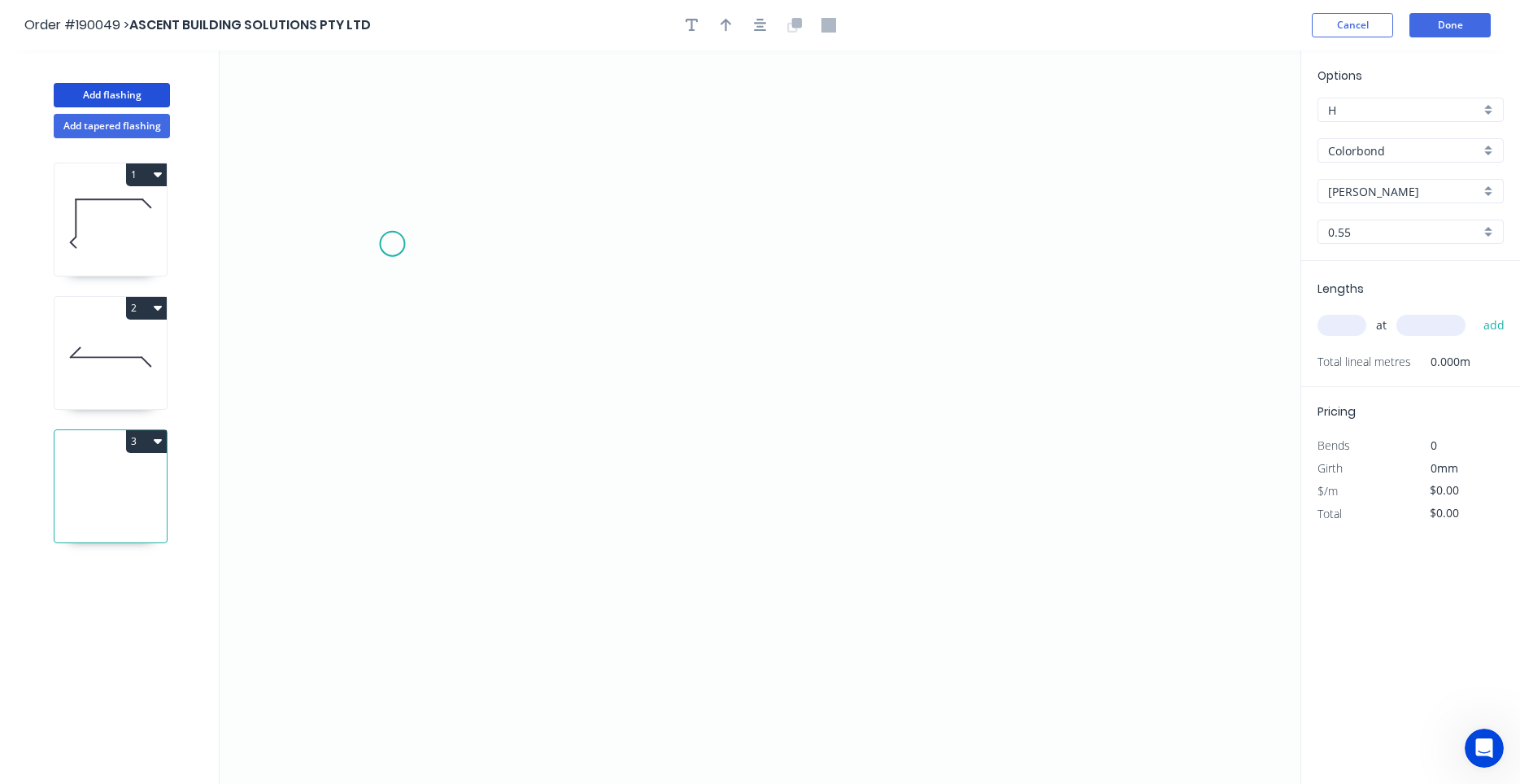
click at [390, 235] on icon "0" at bounding box center [760, 417] width 1081 height 734
click at [387, 422] on icon "0" at bounding box center [760, 417] width 1081 height 734
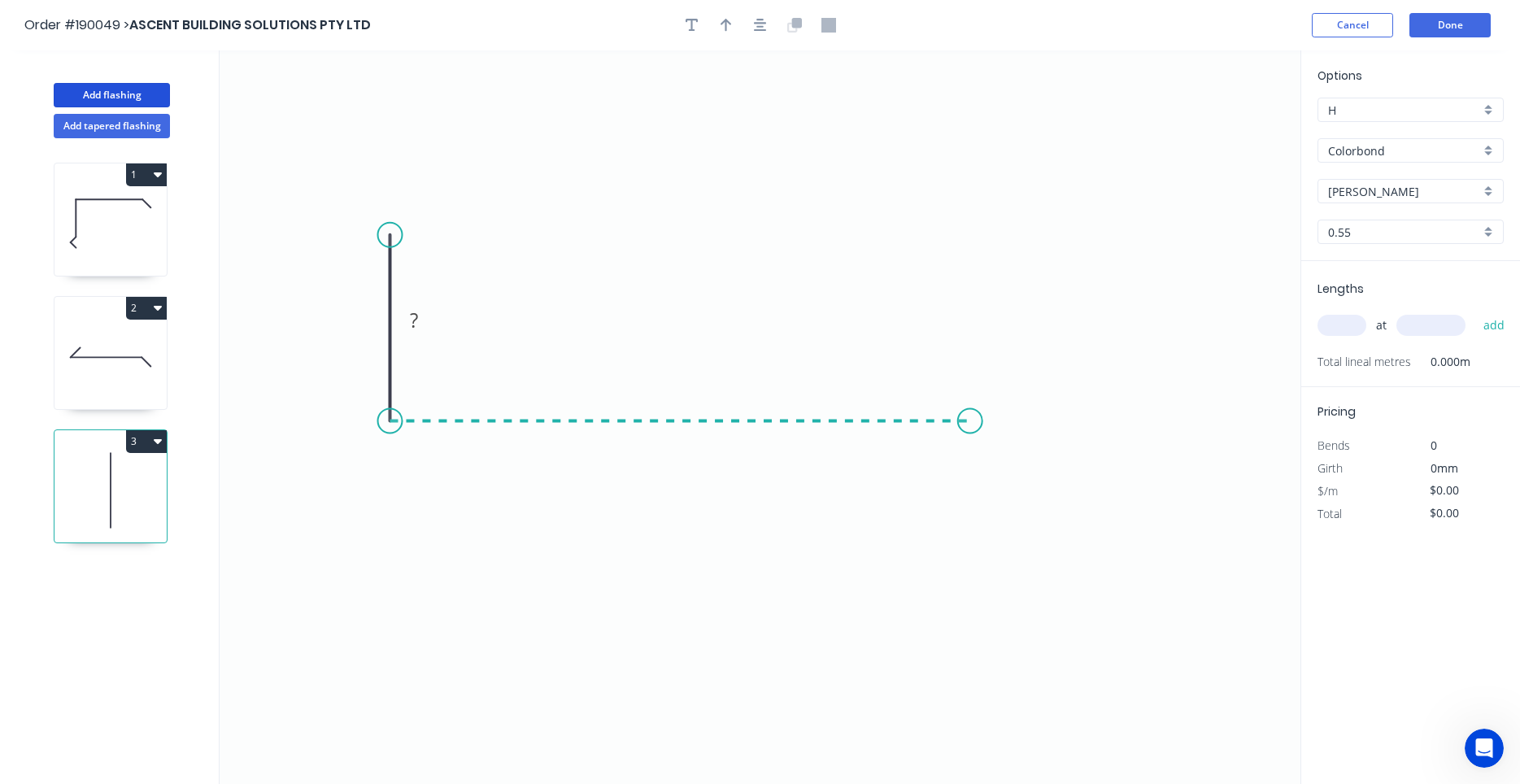
click at [971, 422] on icon "0 ?" at bounding box center [760, 417] width 1081 height 734
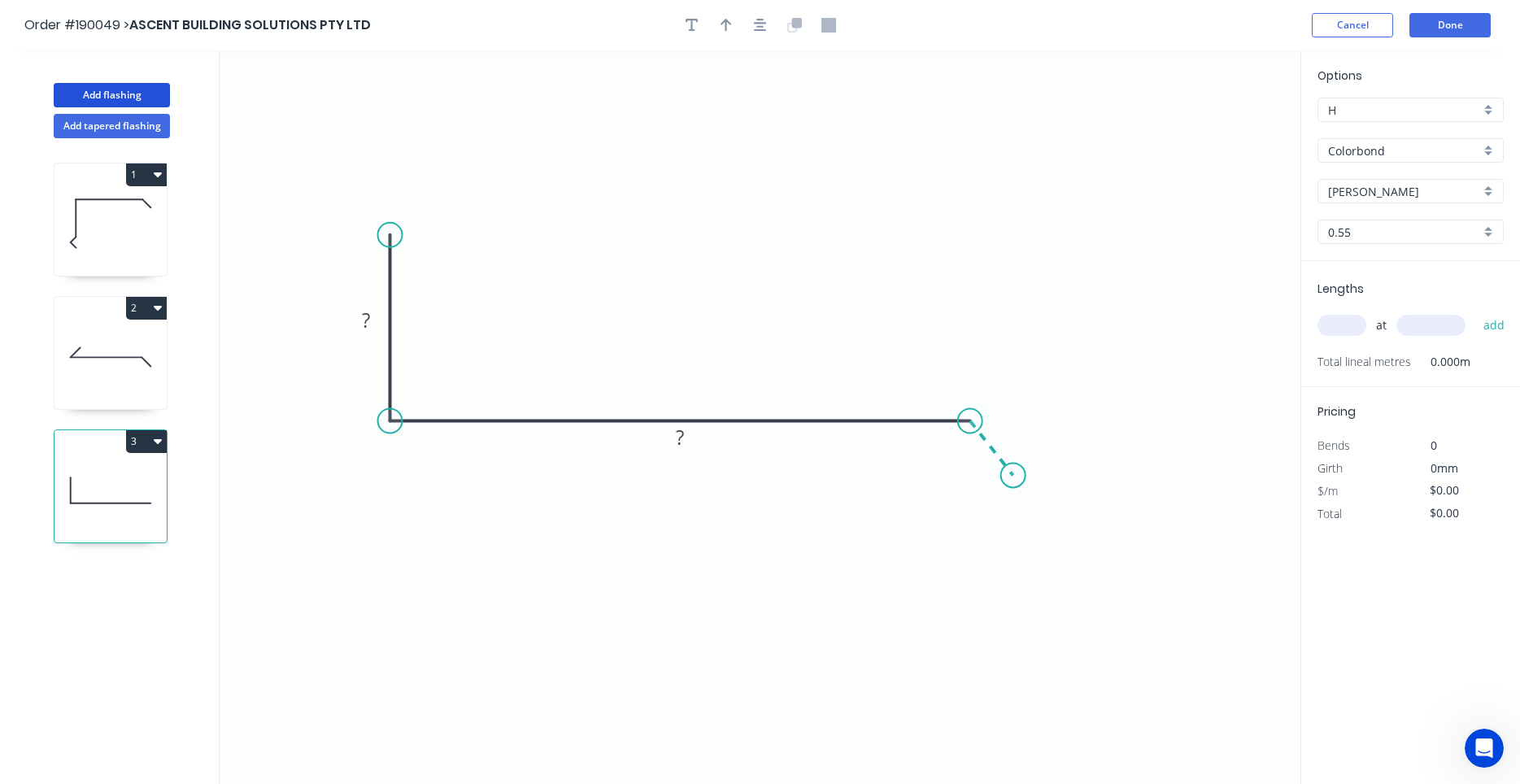
click at [1013, 476] on icon "0 ? ?" at bounding box center [760, 417] width 1081 height 734
click at [1013, 476] on circle at bounding box center [1013, 475] width 25 height 25
click at [1016, 474] on circle at bounding box center [1013, 475] width 25 height 25
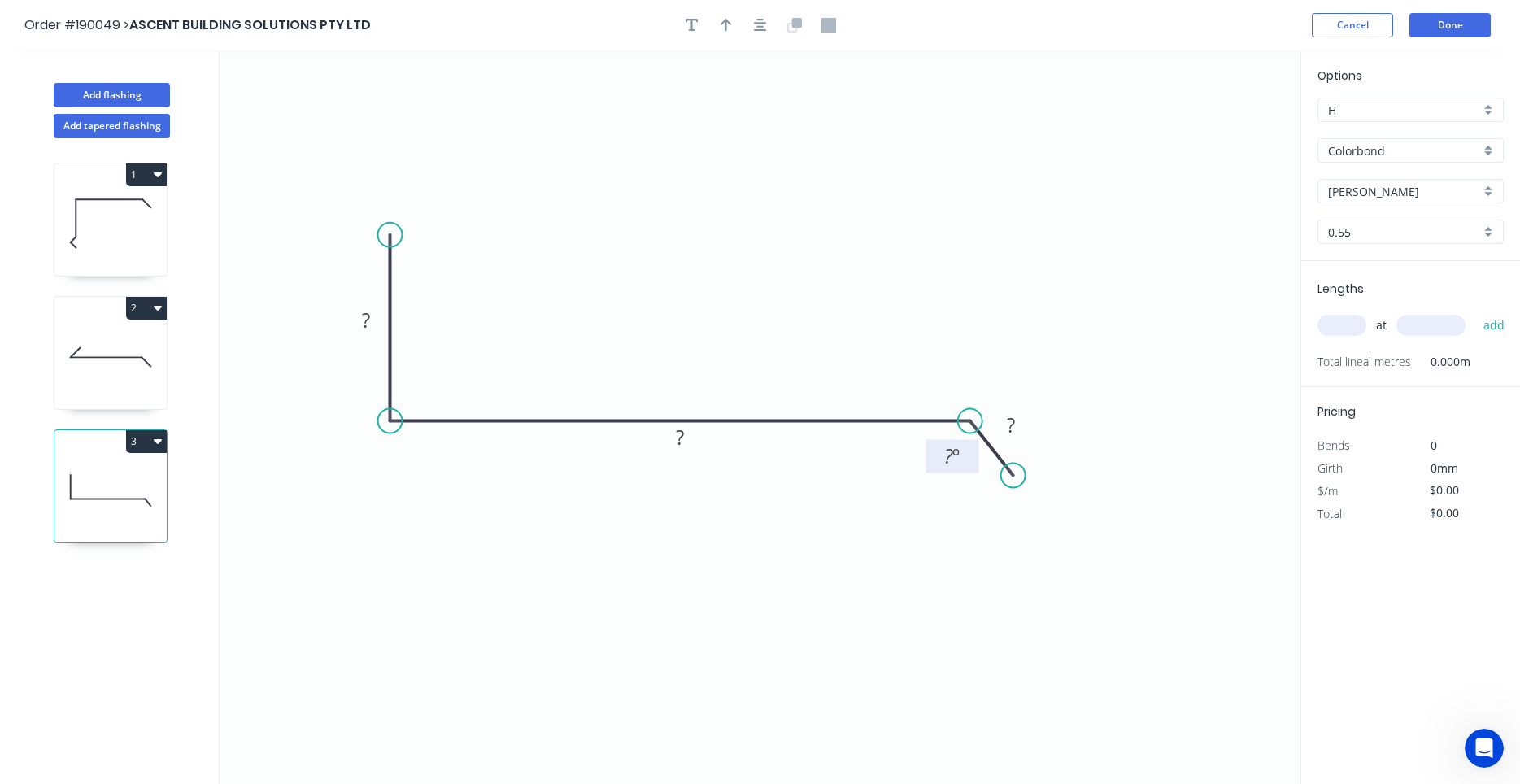
click at [954, 458] on tspan "º" at bounding box center [956, 455] width 7 height 27
click at [1013, 468] on circle at bounding box center [1013, 464] width 25 height 25
click at [993, 469] on div "Show angle" at bounding box center [1052, 477] width 164 height 34
click at [1009, 415] on tspan "?" at bounding box center [1008, 417] width 8 height 27
click at [763, 25] on icon "button" at bounding box center [760, 25] width 13 height 15
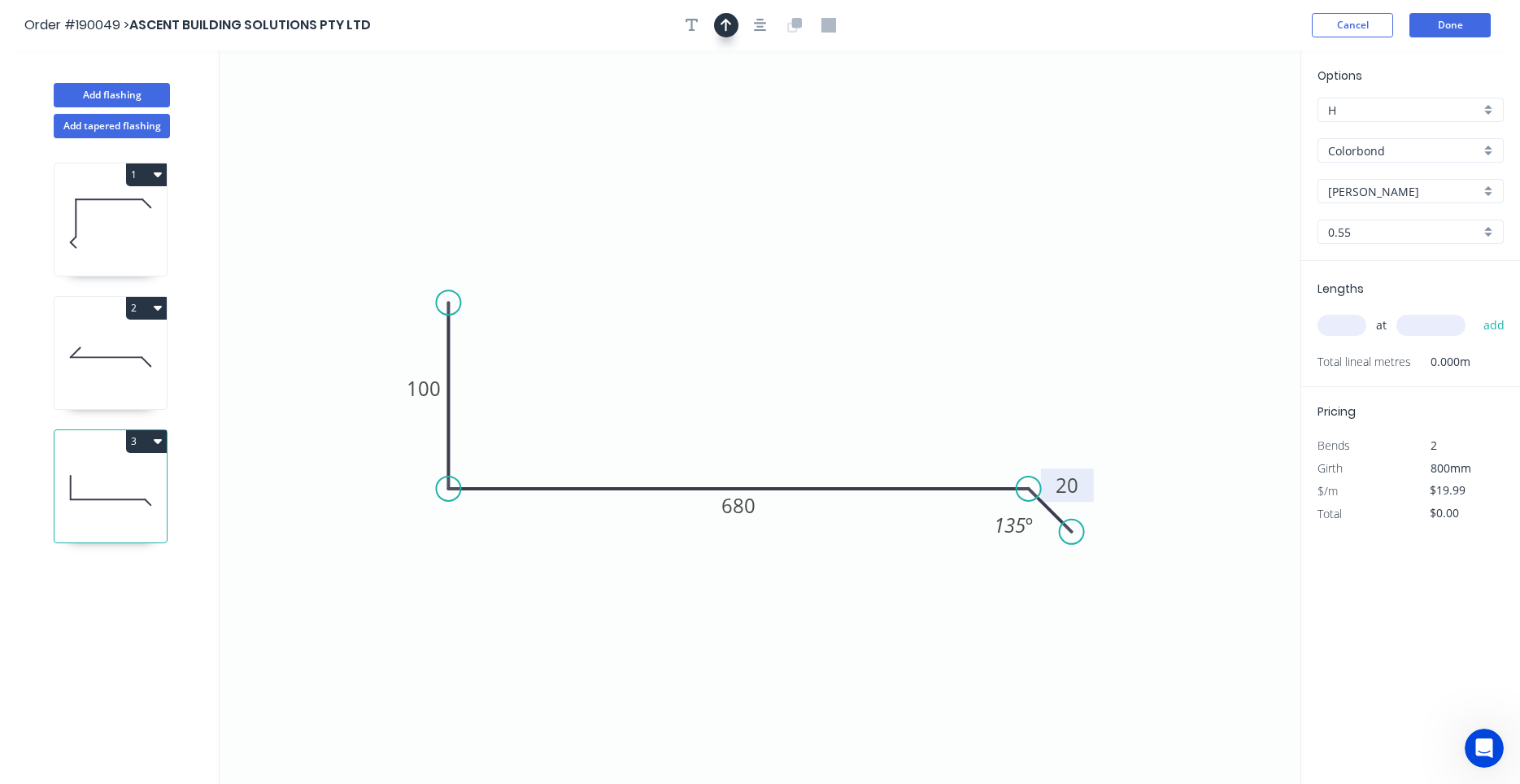
click at [736, 26] on button "button" at bounding box center [727, 26] width 25 height 25
drag, startPoint x: 1212, startPoint y: 122, endPoint x: 1165, endPoint y: 179, distance: 73.9
click at [868, 325] on icon "0 100 680 20 135 º" at bounding box center [760, 417] width 1081 height 734
drag, startPoint x: 1219, startPoint y: 125, endPoint x: 798, endPoint y: 350, distance: 477.4
click at [798, 350] on icon at bounding box center [798, 331] width 15 height 52
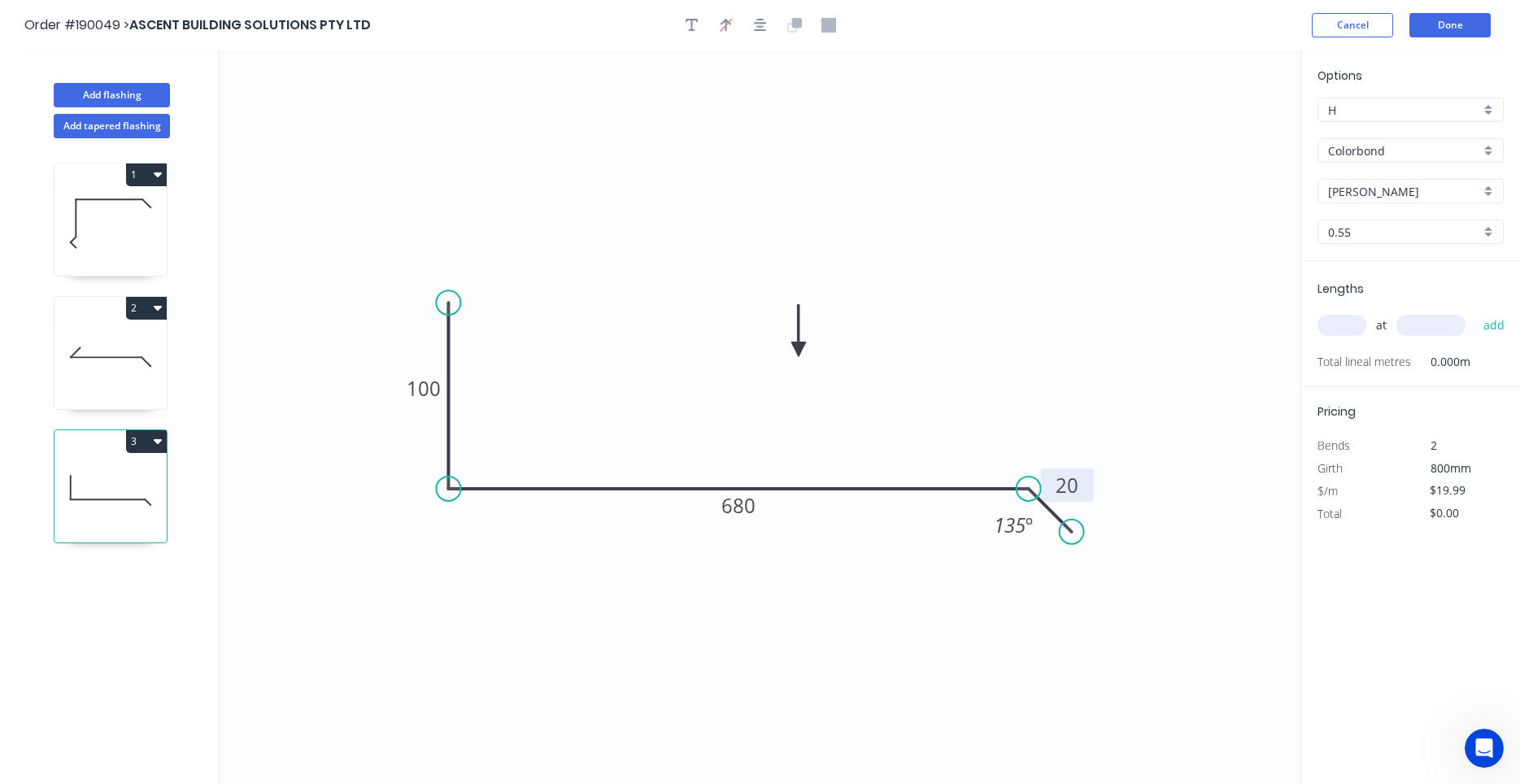
click at [1477, 750] on icon "Open Intercom Messenger" at bounding box center [1485, 749] width 27 height 27
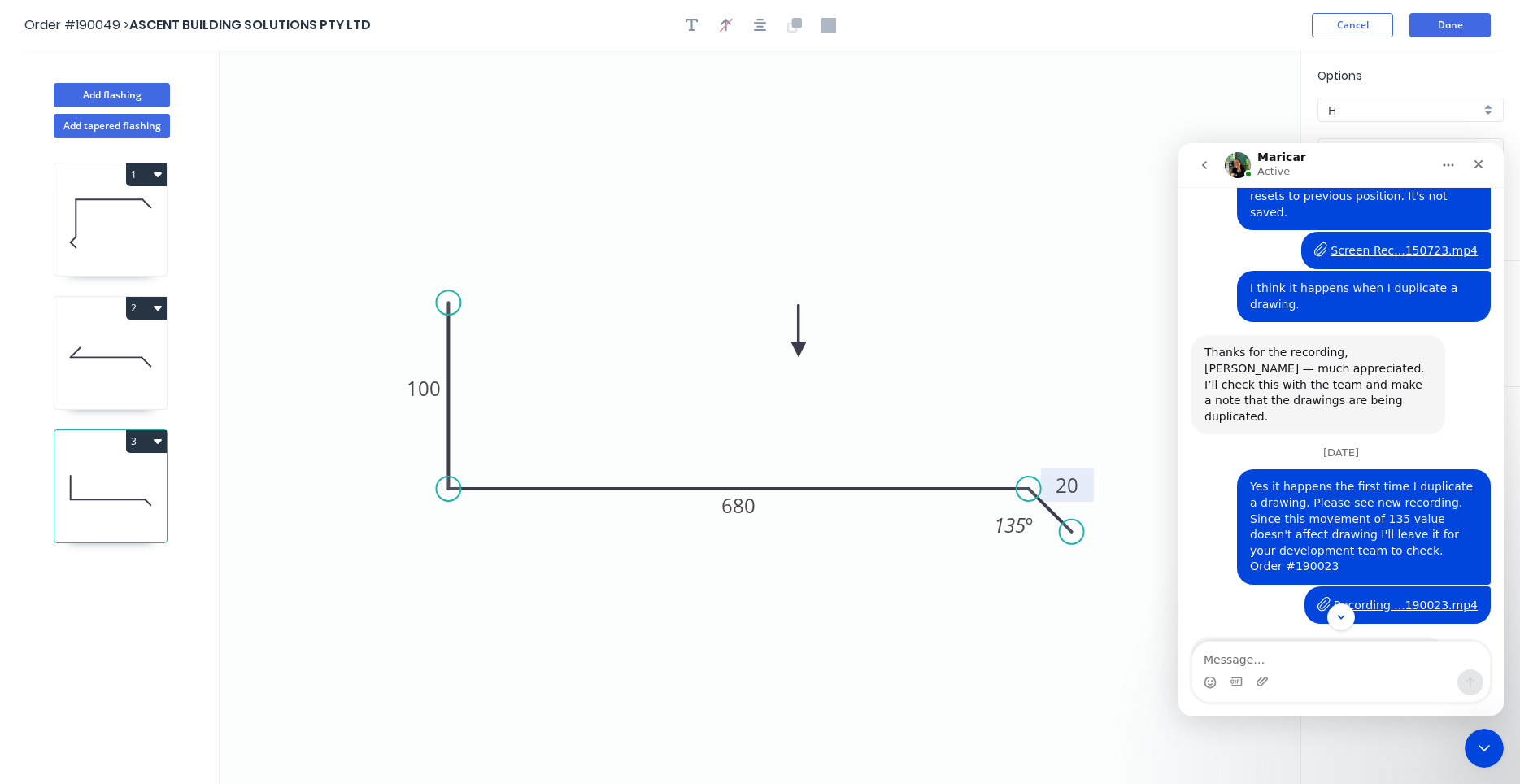
scroll to position [2806, 0]
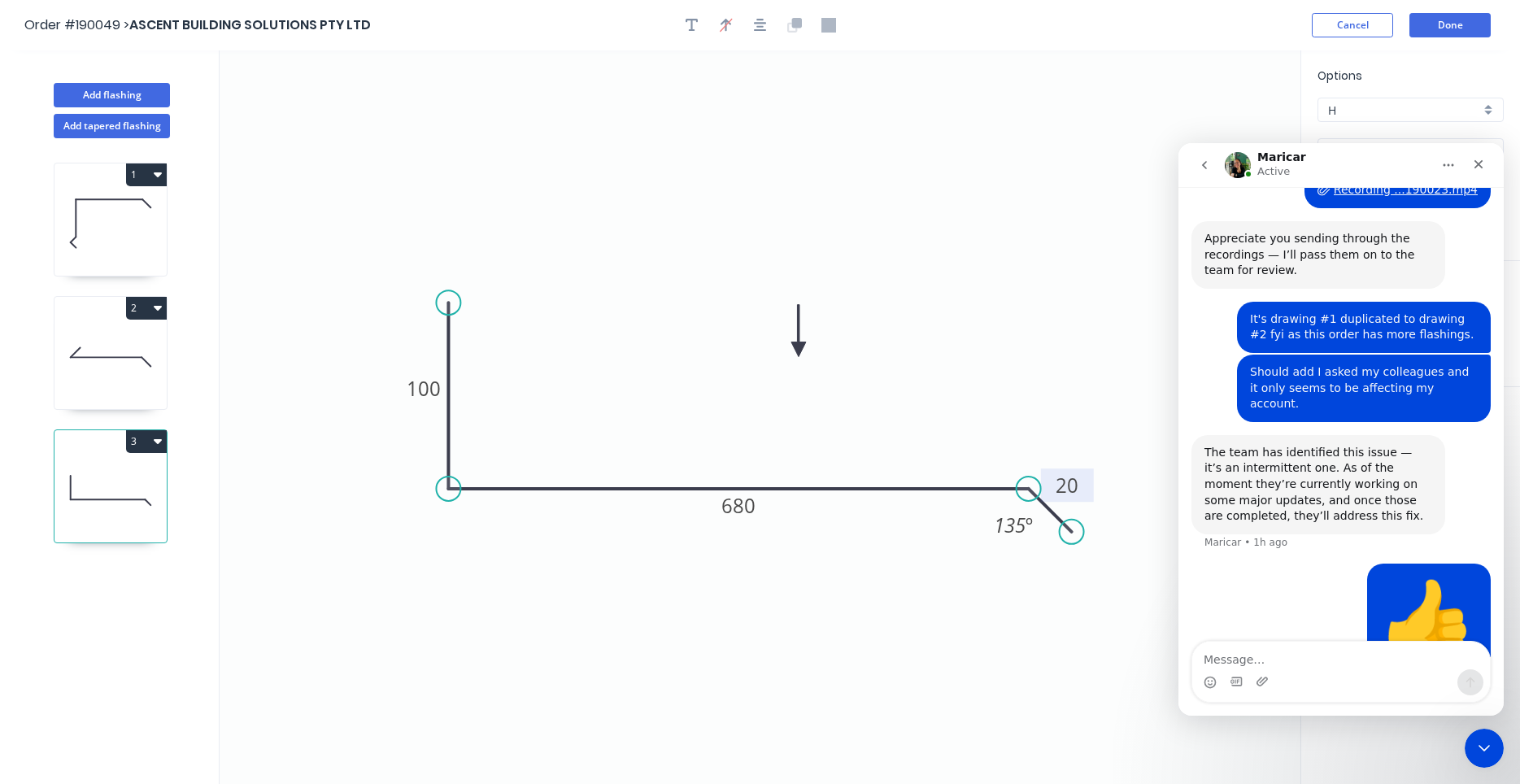
click at [1474, 757] on div "Close Intercom Messenger" at bounding box center [1485, 748] width 39 height 39
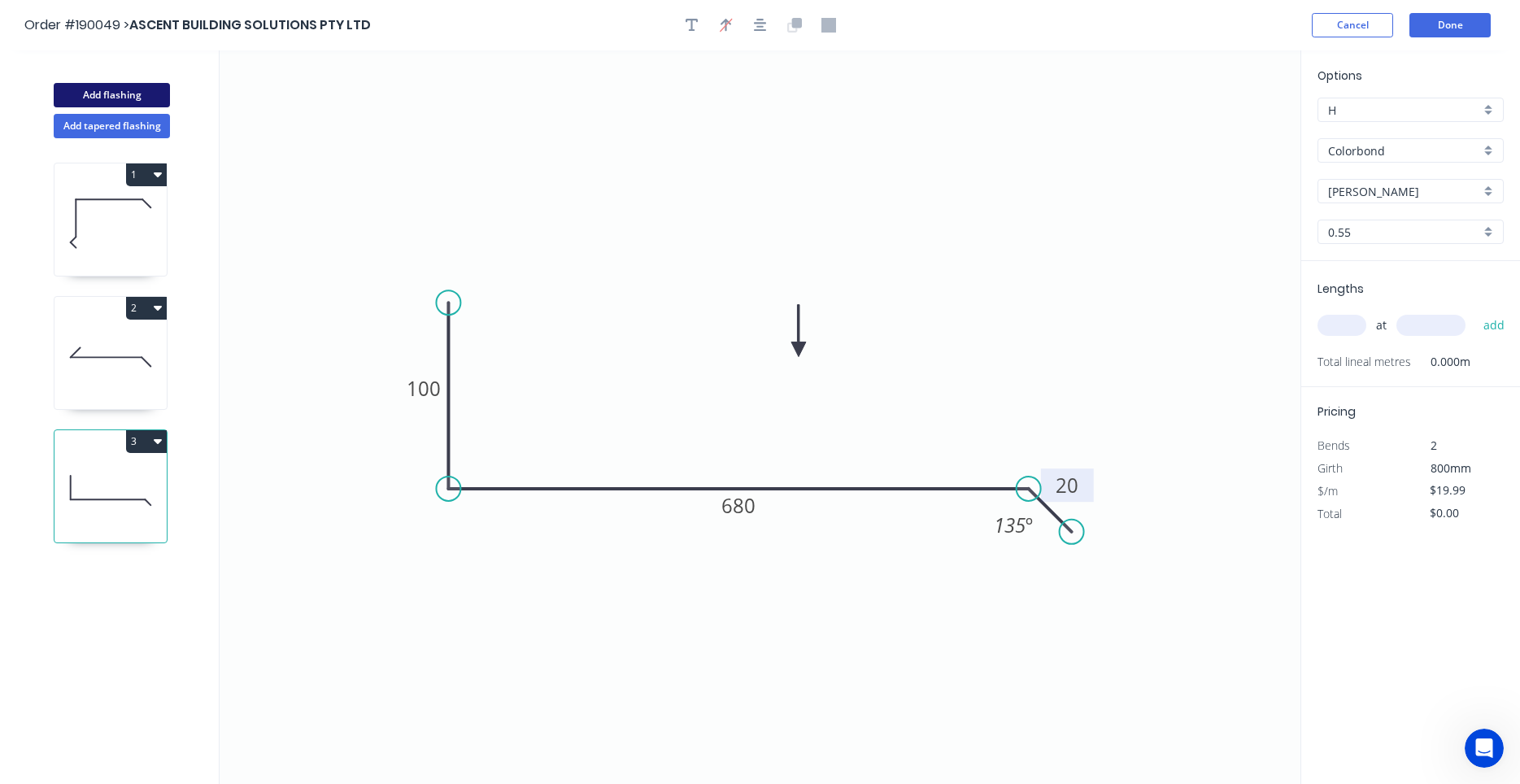
click at [138, 102] on button "Add flashing" at bounding box center [112, 95] width 117 height 25
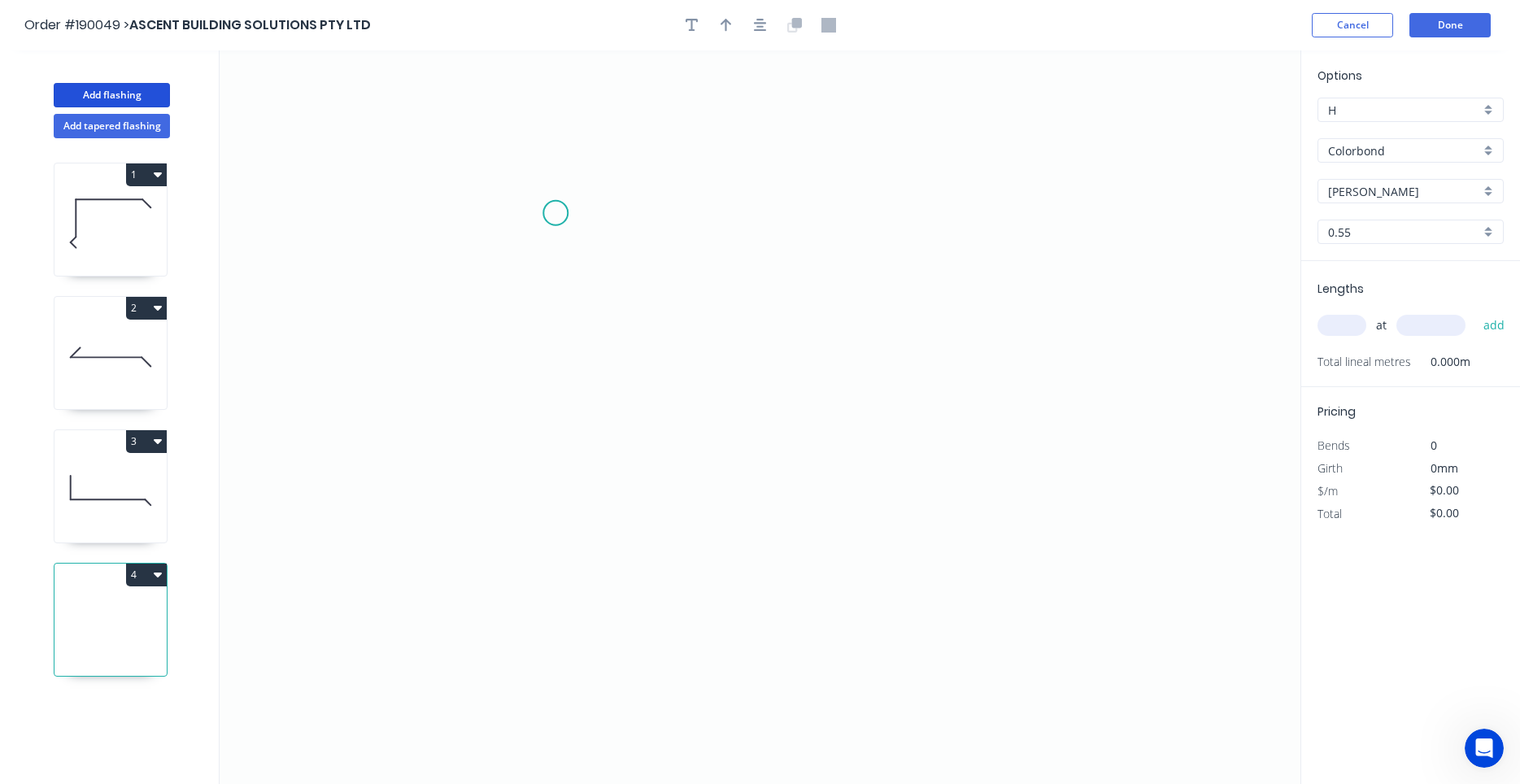
click at [555, 213] on icon "0" at bounding box center [760, 417] width 1081 height 734
click at [472, 209] on icon "0" at bounding box center [760, 417] width 1081 height 734
click at [474, 440] on icon "0 ?" at bounding box center [760, 417] width 1081 height 734
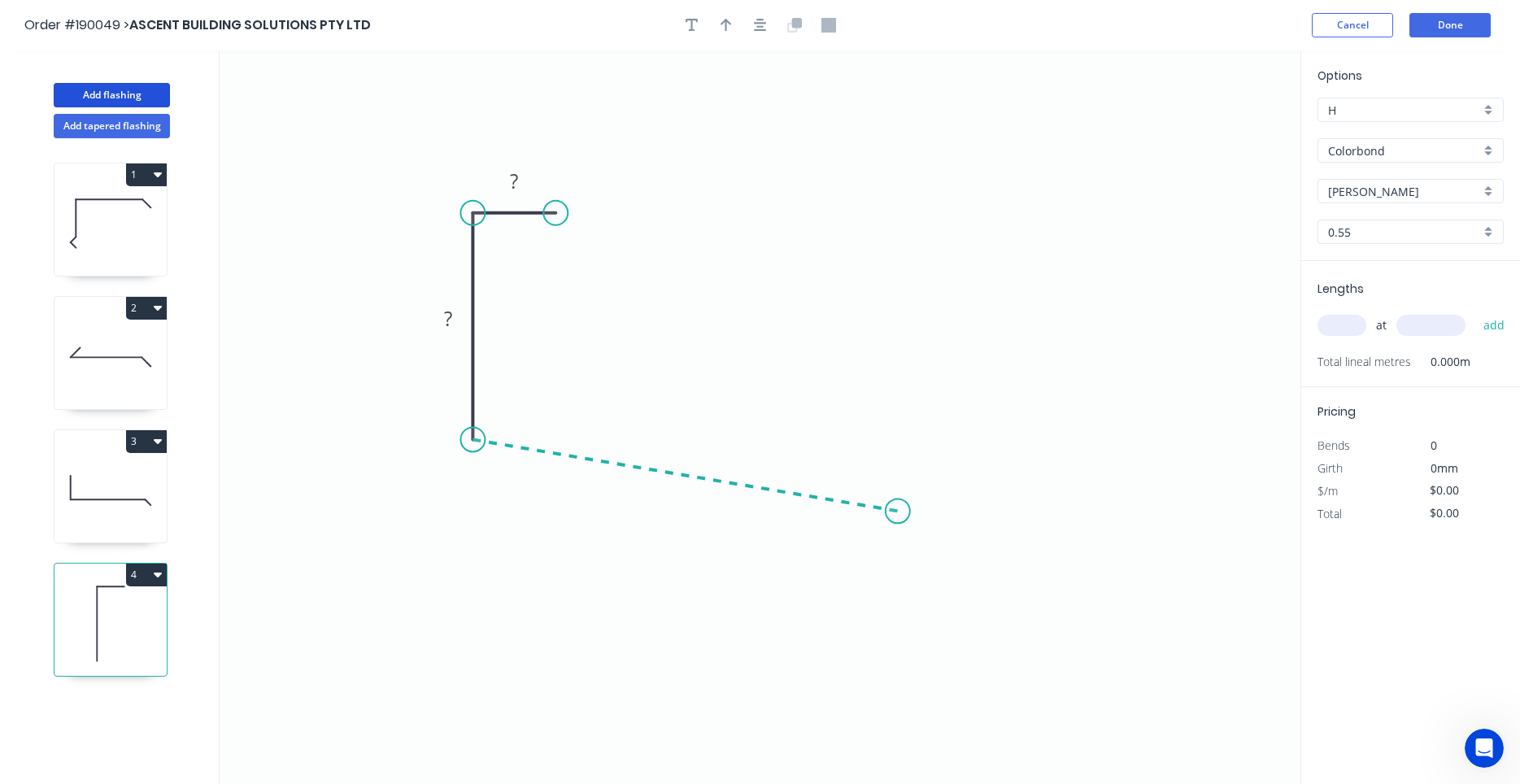
click at [899, 512] on icon "0 ? ?" at bounding box center [760, 417] width 1081 height 734
click at [935, 575] on icon "0 ? ? ? ? º" at bounding box center [760, 417] width 1081 height 734
click at [935, 575] on circle at bounding box center [935, 575] width 25 height 25
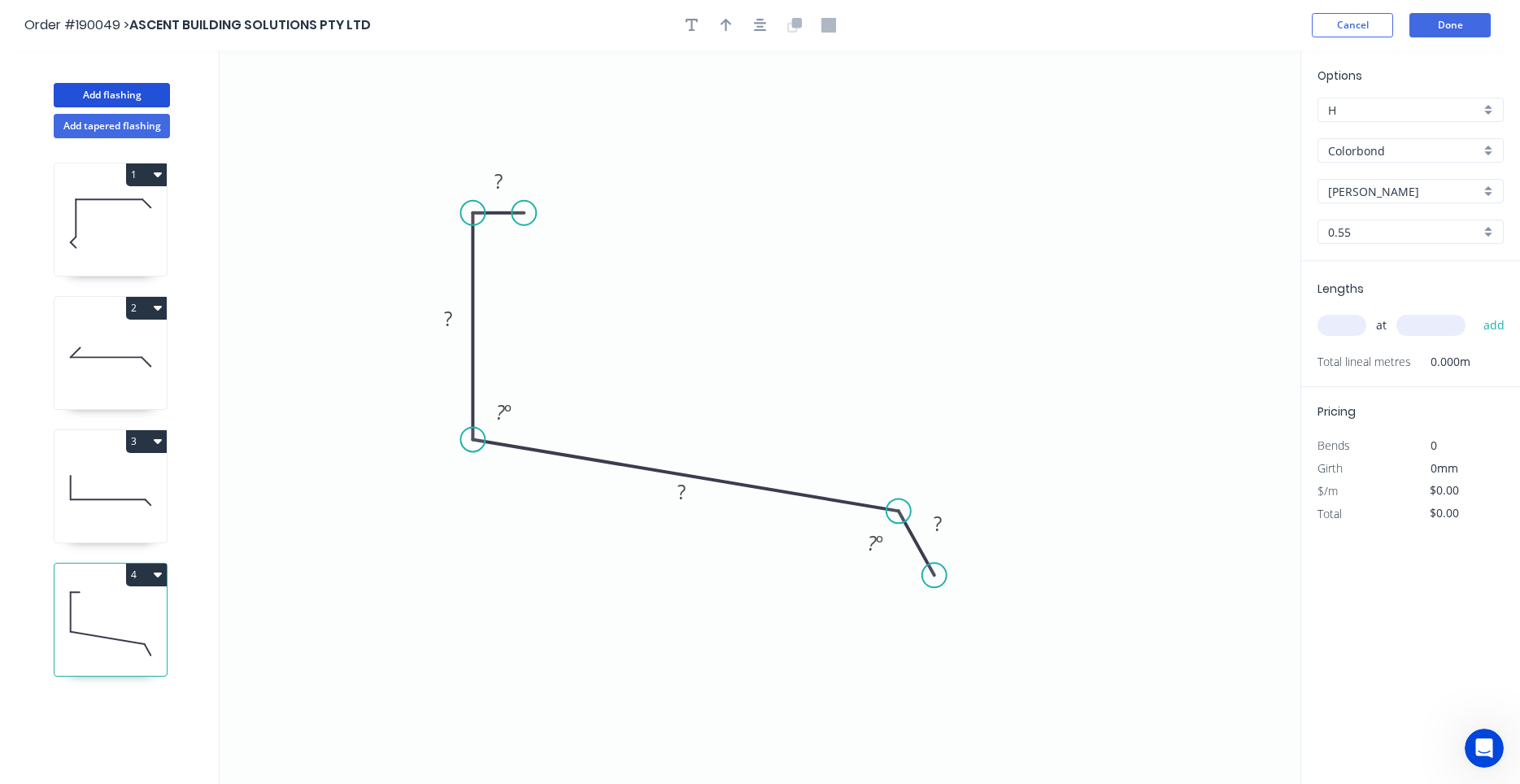
drag, startPoint x: 555, startPoint y: 212, endPoint x: 523, endPoint y: 214, distance: 32.1
click at [523, 214] on circle at bounding box center [524, 213] width 25 height 25
click at [502, 179] on tspan "?" at bounding box center [498, 181] width 8 height 27
type input "$12.84"
click at [752, 19] on button "button" at bounding box center [760, 26] width 25 height 25
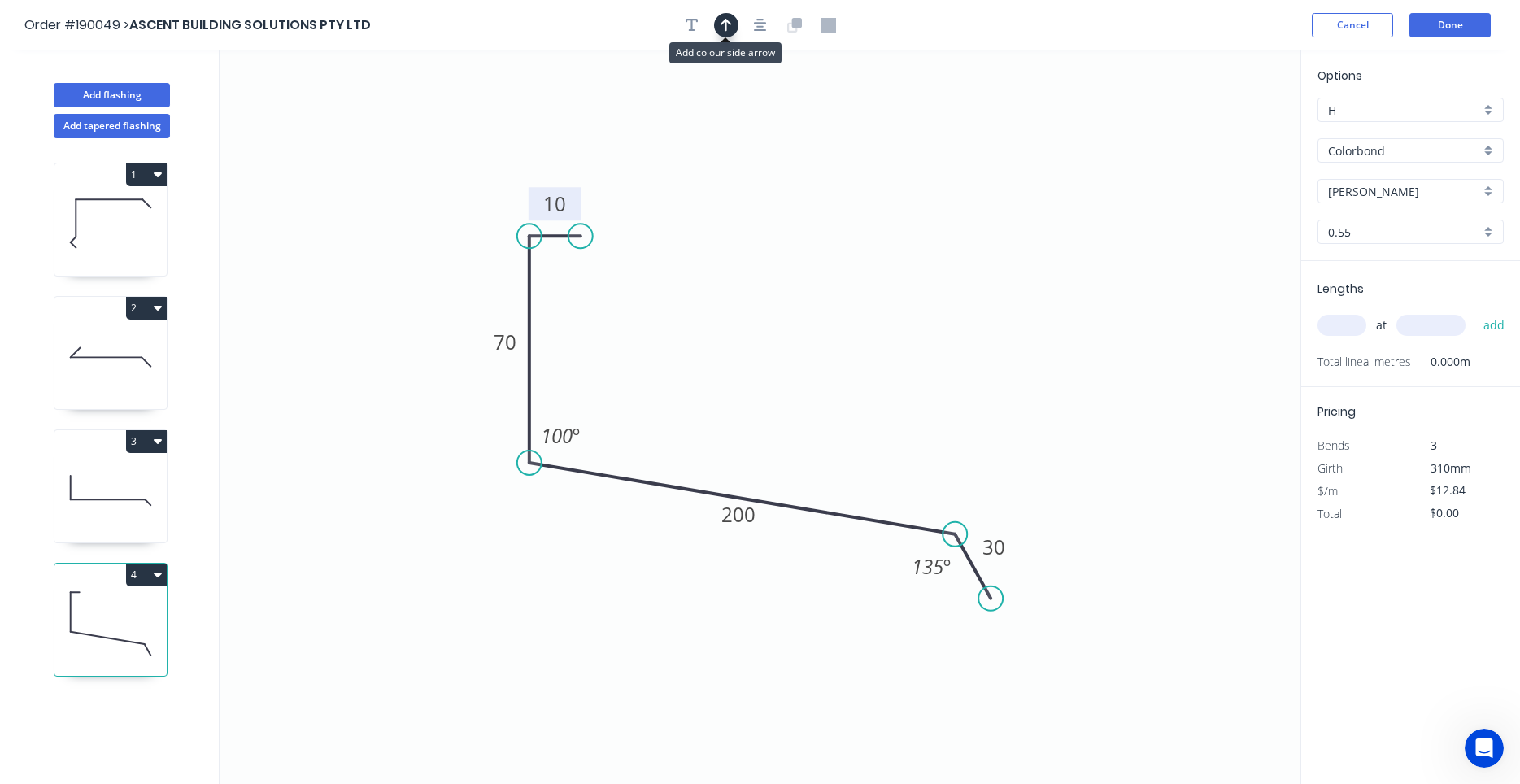
click at [727, 18] on button "button" at bounding box center [727, 26] width 25 height 25
drag, startPoint x: 1214, startPoint y: 129, endPoint x: 765, endPoint y: 341, distance: 496.5
click at [765, 341] on icon at bounding box center [764, 323] width 15 height 52
click at [768, 340] on icon at bounding box center [764, 323] width 15 height 52
click at [1357, 329] on input "text" at bounding box center [1341, 325] width 49 height 21
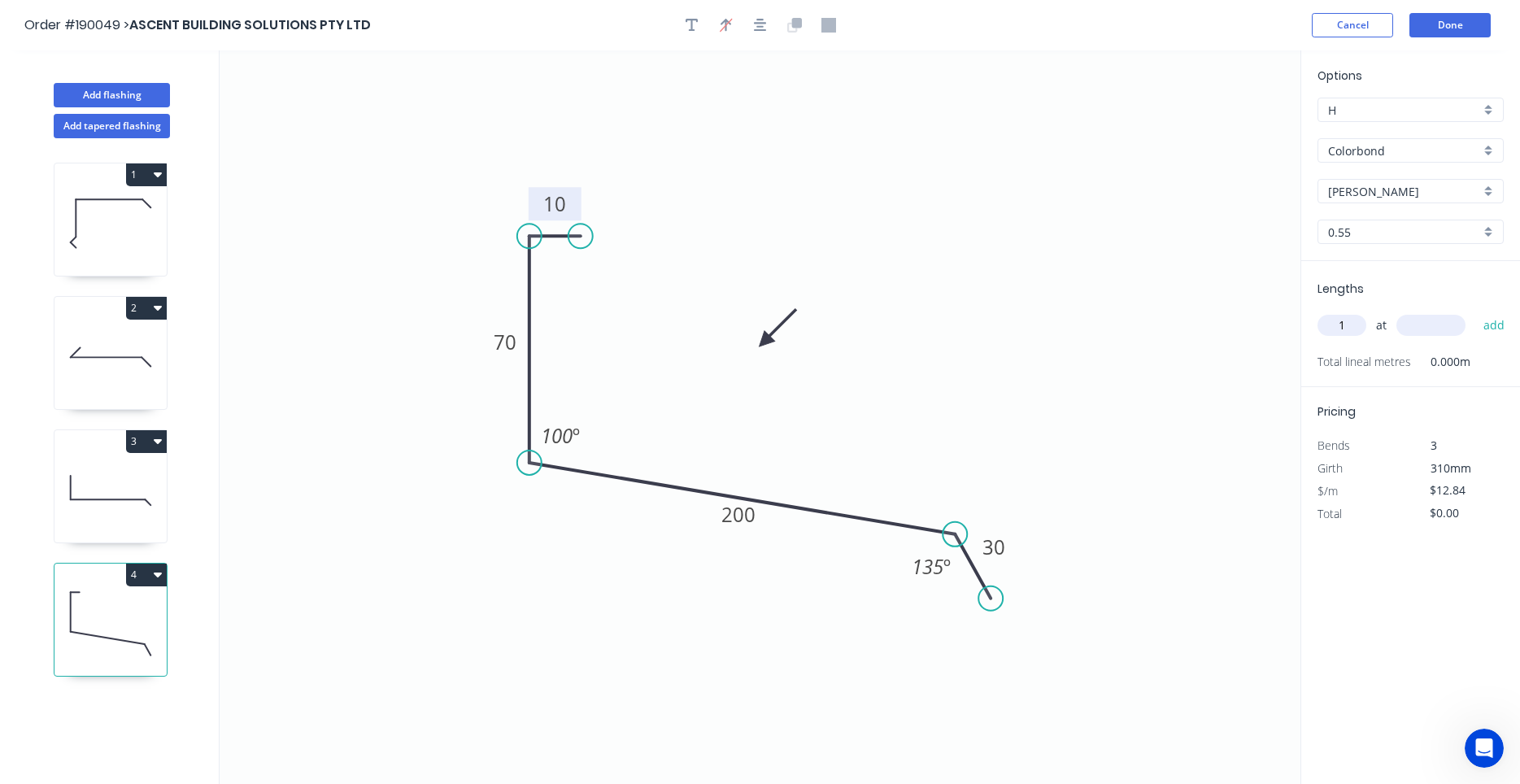
type input "1"
type input "1500"
click at [1476, 311] on button "add" at bounding box center [1494, 324] width 38 height 27
type input "$19.26"
click at [118, 495] on icon at bounding box center [111, 491] width 112 height 104
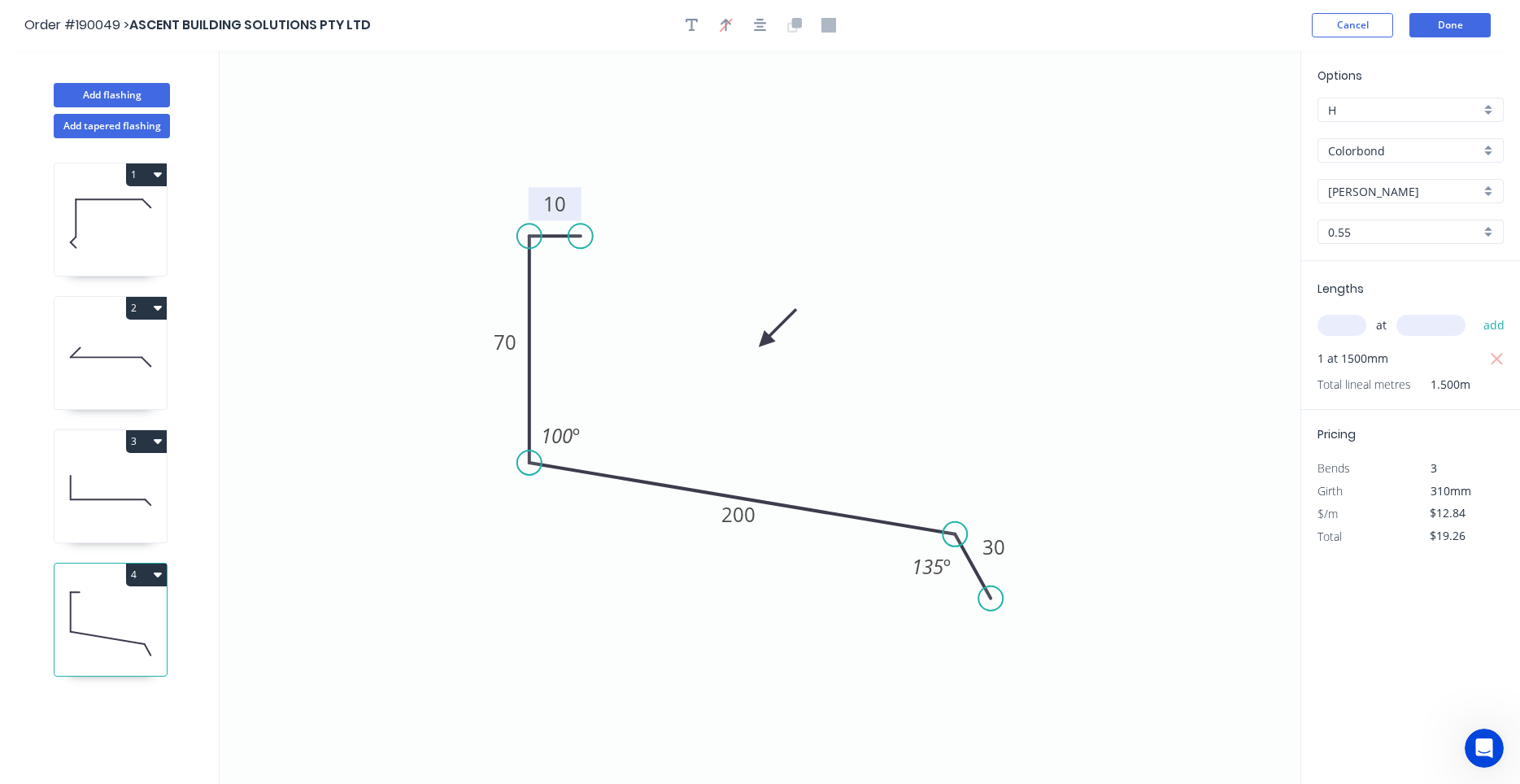
type input "$19.99"
type input "$0.00"
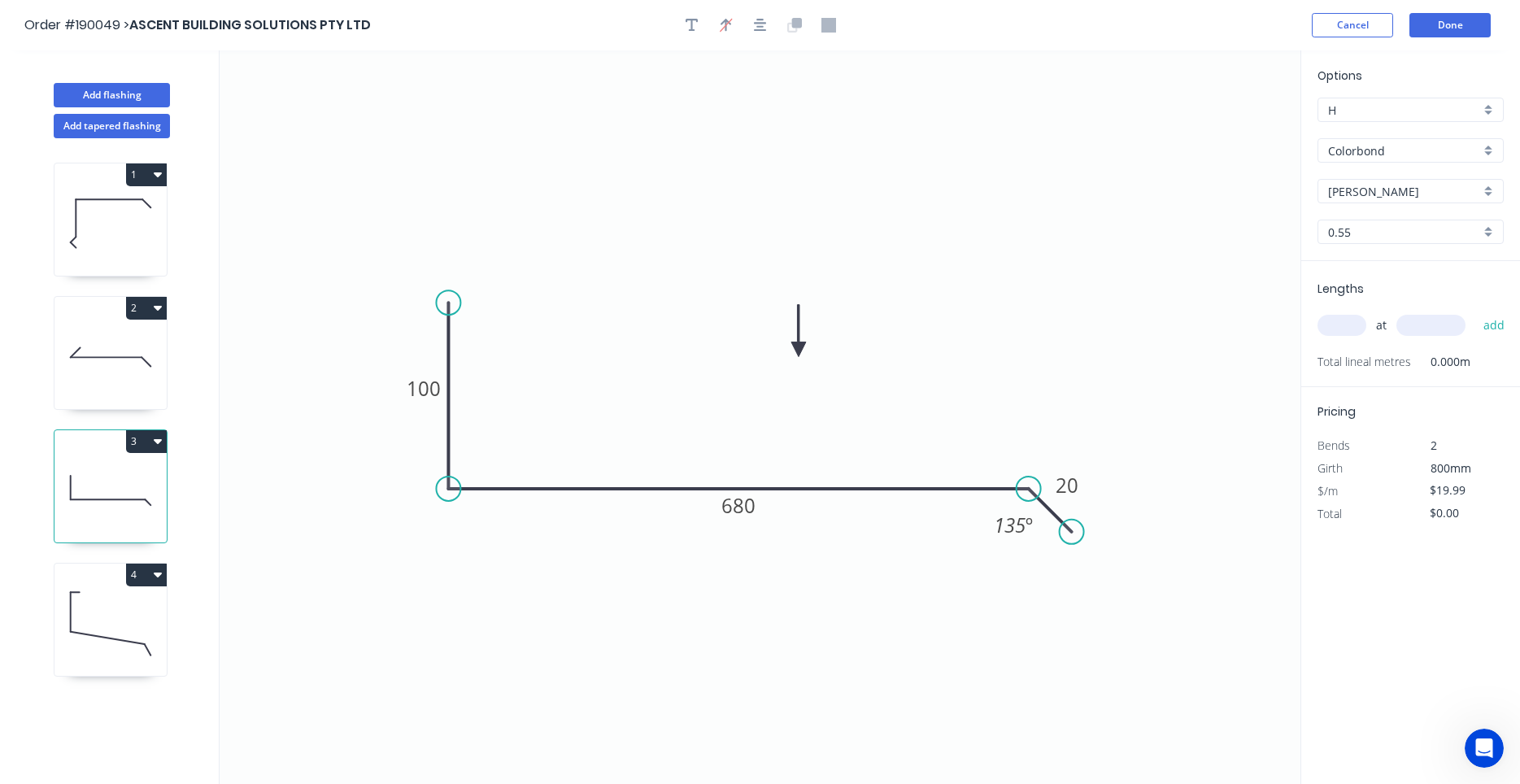
click at [112, 400] on icon at bounding box center [111, 357] width 112 height 104
type input "$14.04"
type input "$65.99"
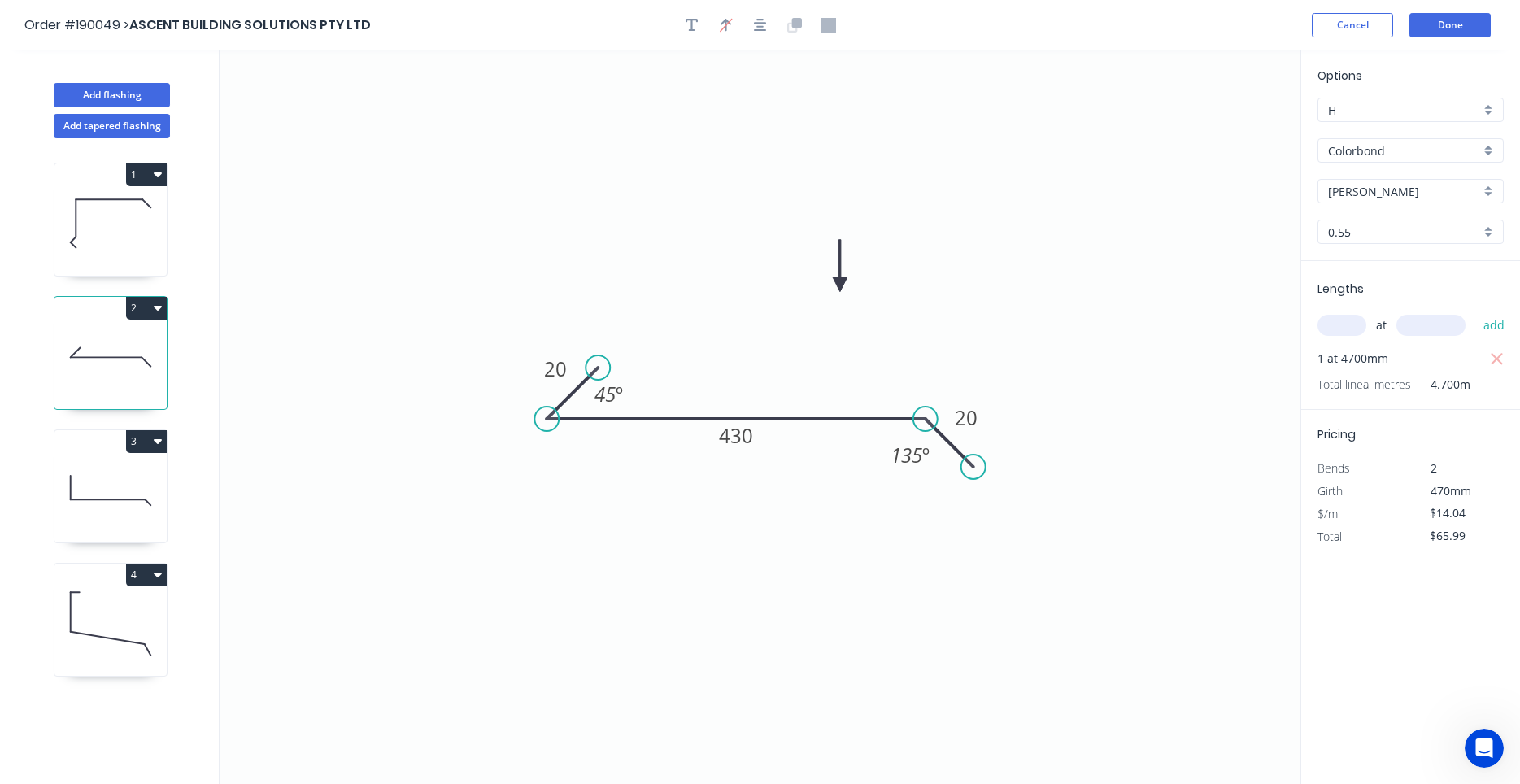
click at [88, 279] on div "1 2 3 4" at bounding box center [112, 476] width 214 height 675
click at [91, 271] on icon at bounding box center [111, 224] width 112 height 104
type input "$13.61"
type input "$122.49"
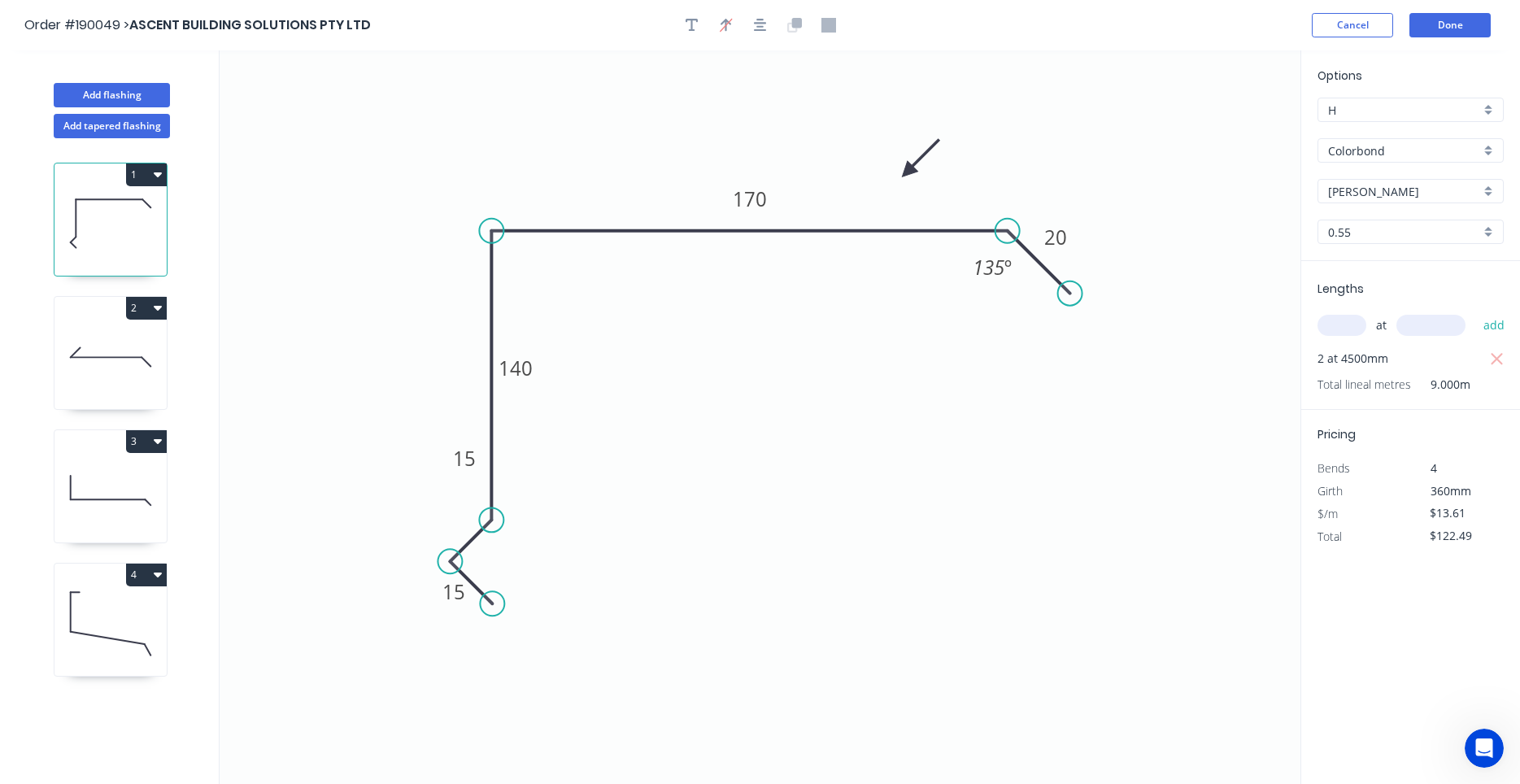
click at [90, 430] on div "3" at bounding box center [111, 486] width 114 height 114
type input "$19.99"
type input "$0.00"
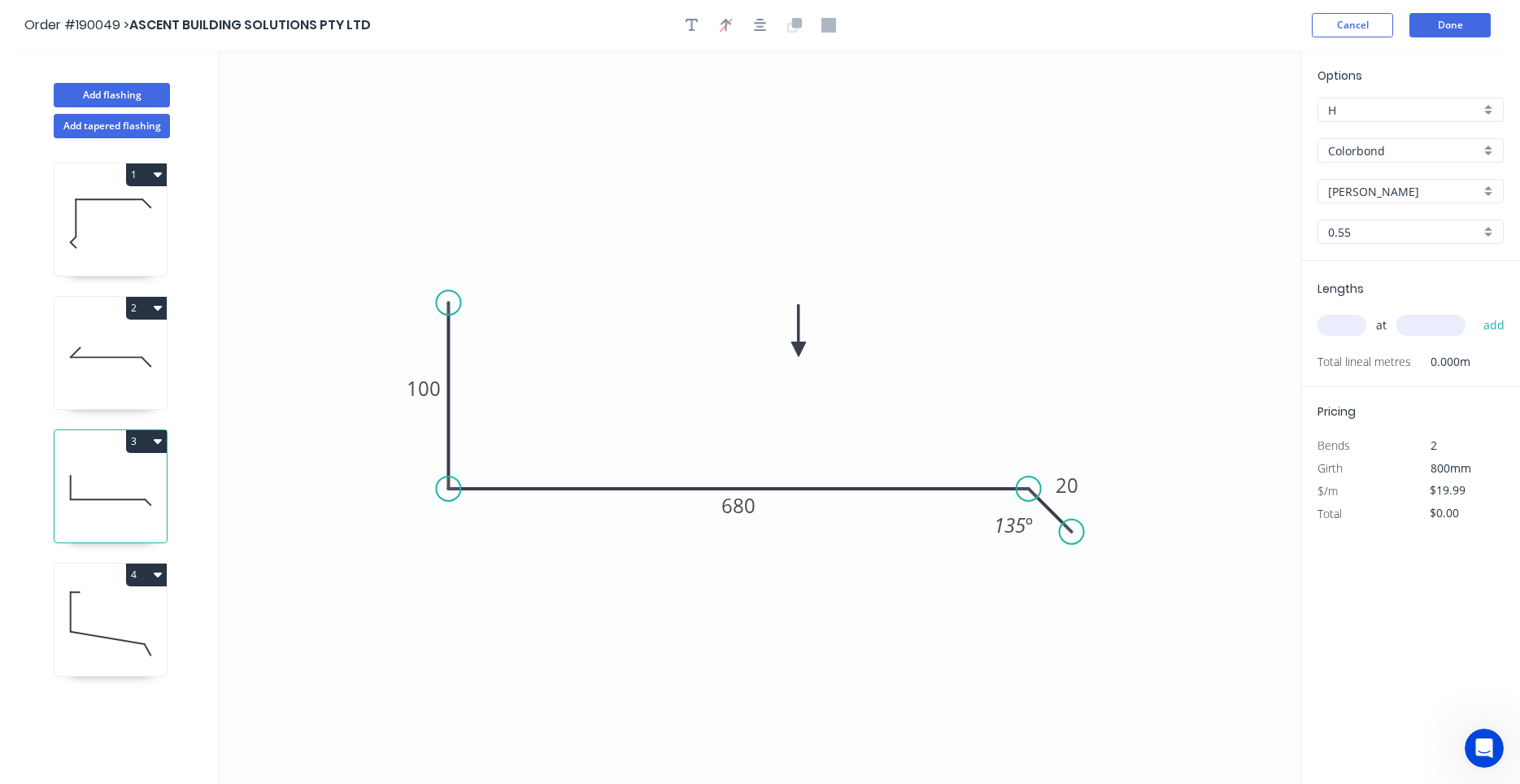
click at [84, 494] on icon at bounding box center [111, 491] width 112 height 104
click at [1347, 316] on input "text" at bounding box center [1341, 325] width 49 height 21
type input "1"
type input "2000"
click at [1476, 311] on button "add" at bounding box center [1494, 324] width 38 height 27
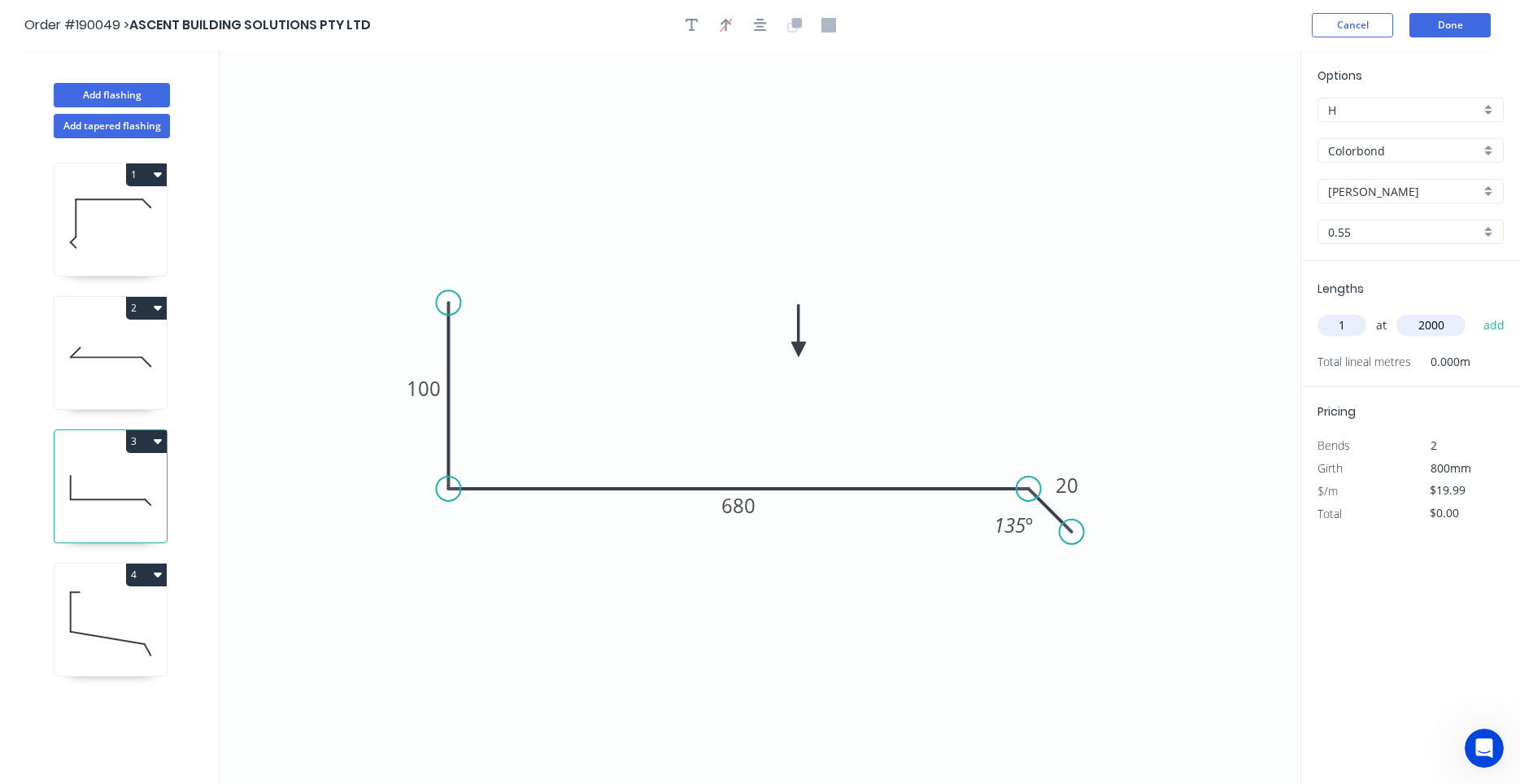
type input "$39.98"
type input "1"
type input "25000"
click at [1476, 311] on button "add" at bounding box center [1494, 324] width 38 height 27
click at [1495, 378] on icon "button" at bounding box center [1497, 382] width 15 height 19
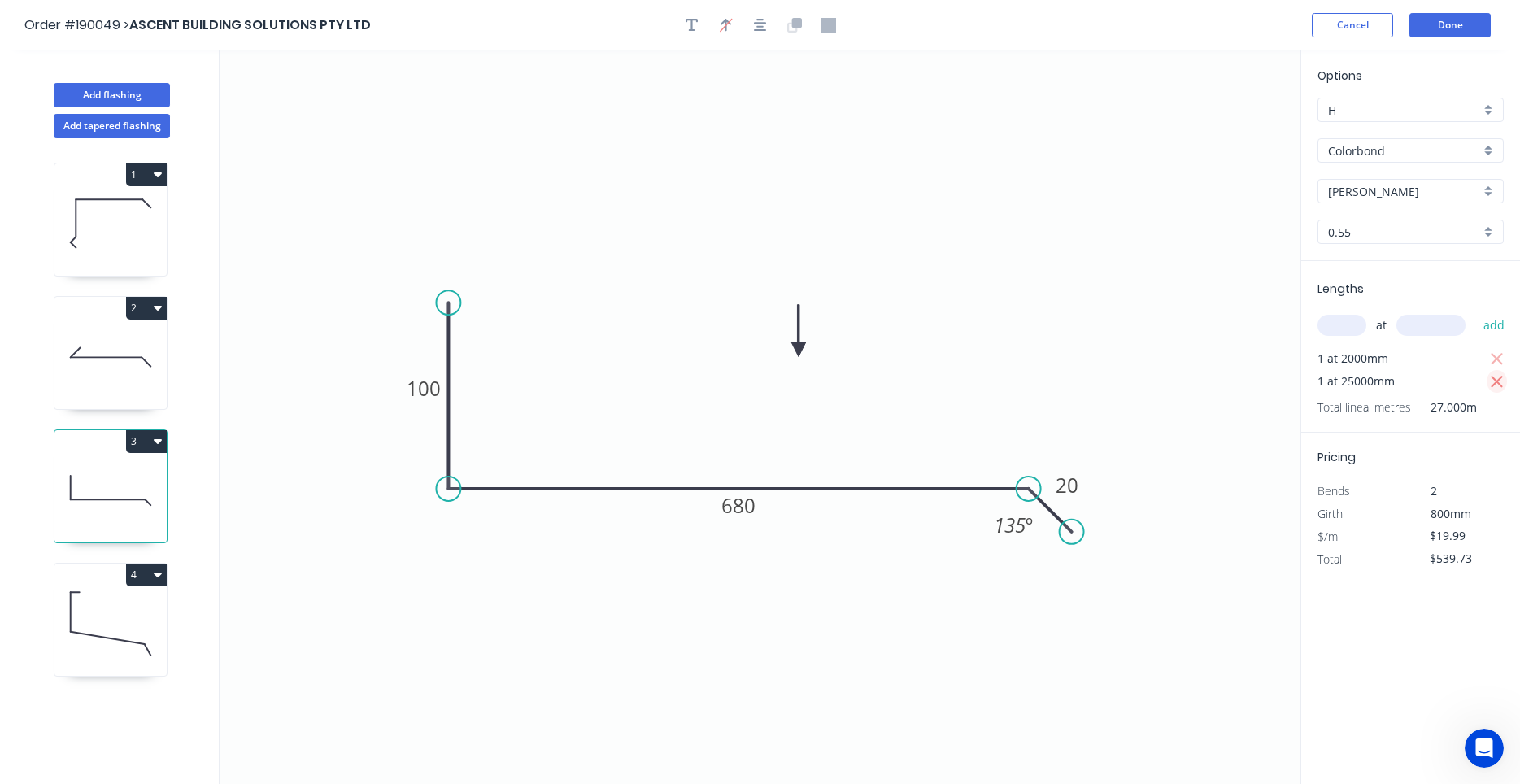
type input "$39.98"
click at [1340, 324] on input "text" at bounding box center [1341, 325] width 49 height 21
type input "1"
type input "2500"
click at [1476, 311] on button "add" at bounding box center [1494, 324] width 38 height 27
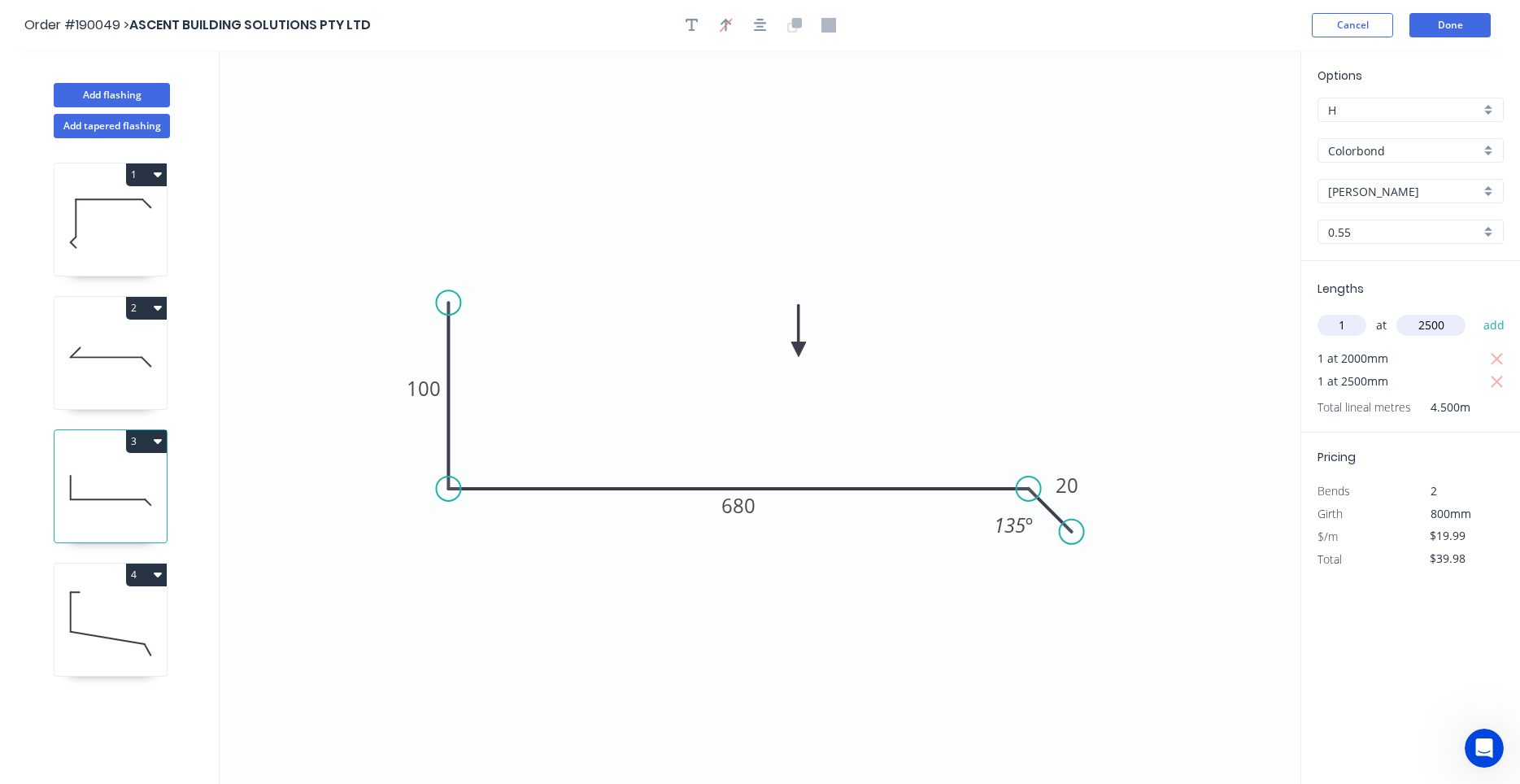
type input "$89.96"
click at [118, 614] on icon at bounding box center [111, 624] width 112 height 104
type input "$12.84"
type input "$19.26"
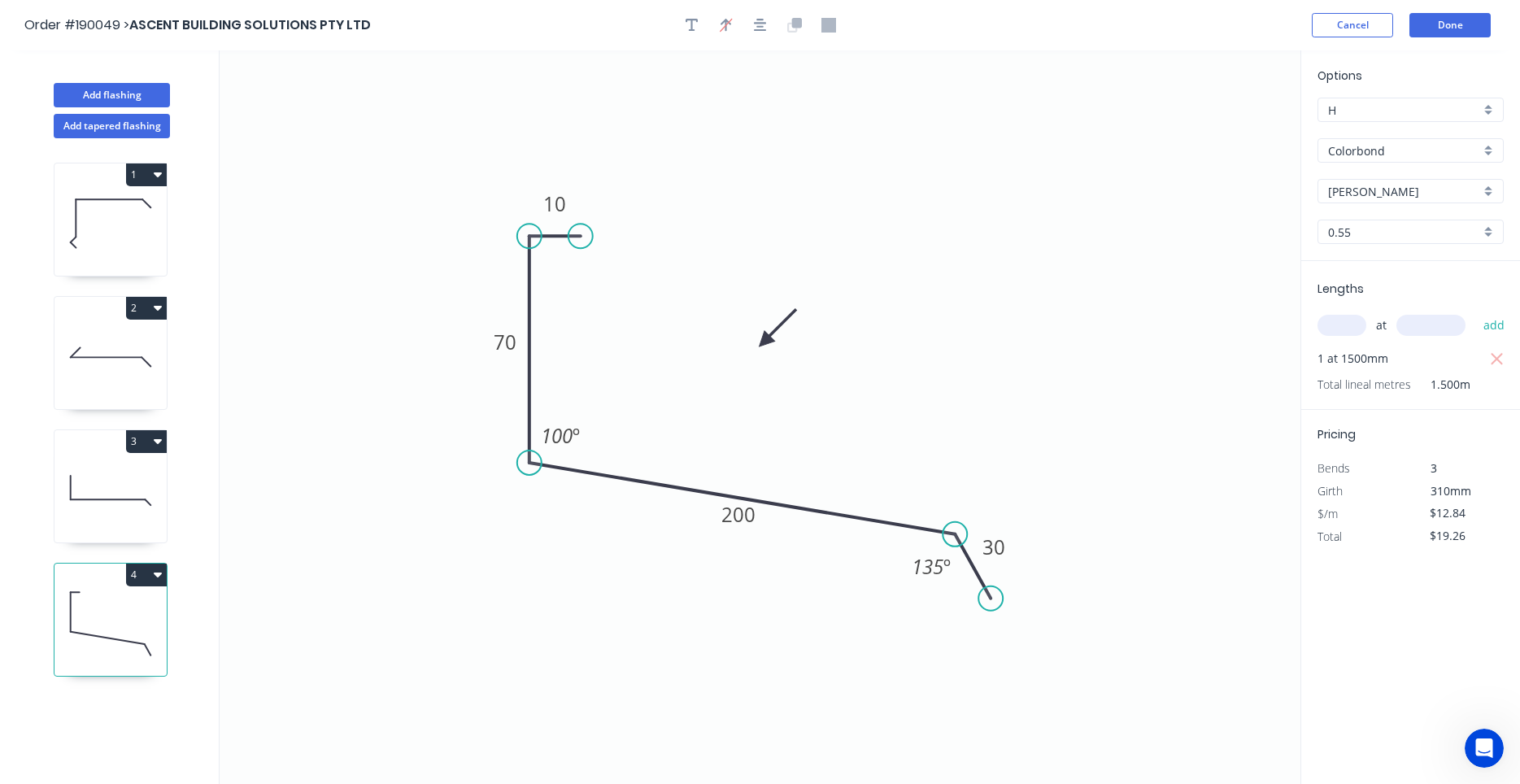
click at [110, 331] on icon at bounding box center [111, 357] width 112 height 104
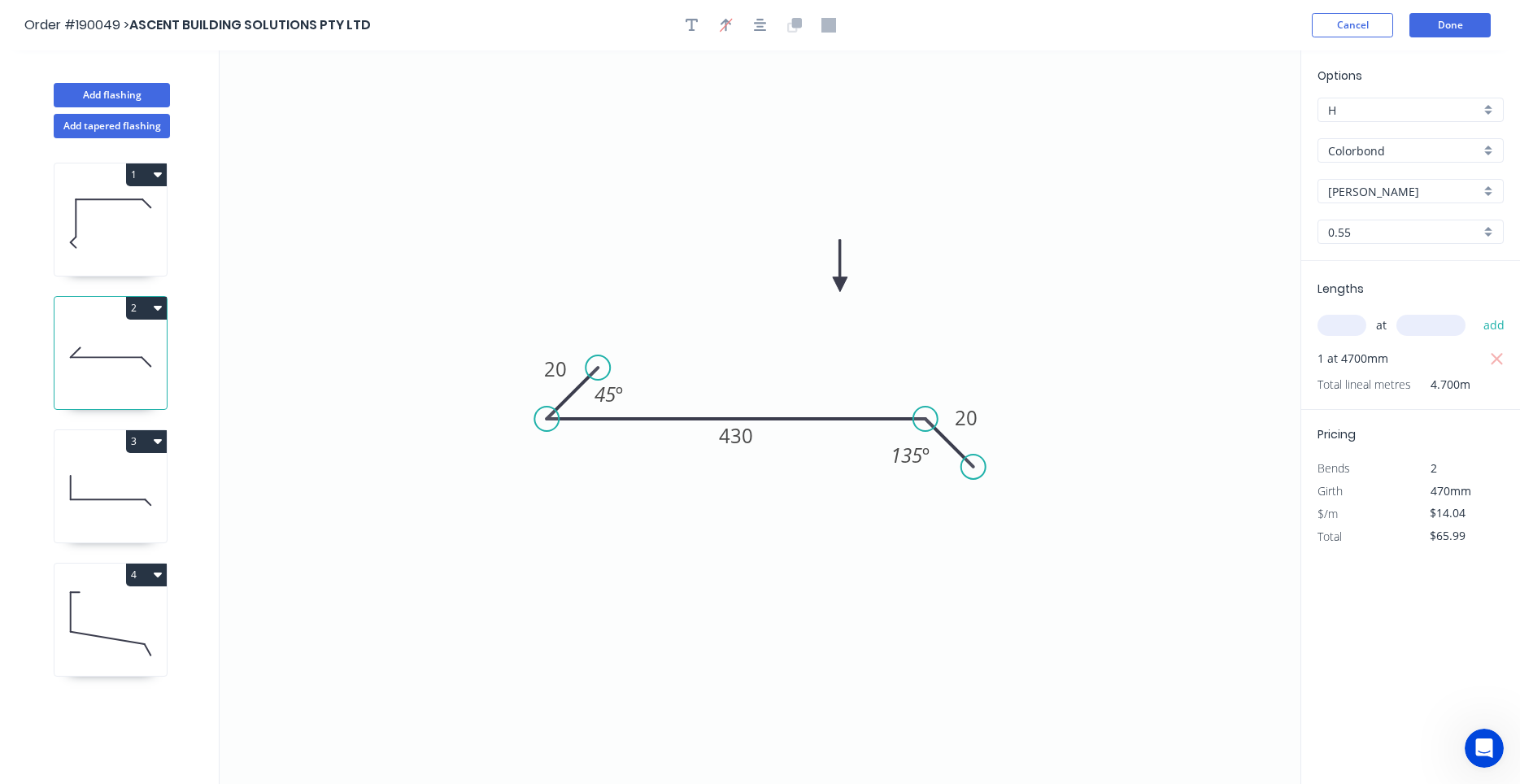
click at [100, 262] on icon at bounding box center [111, 224] width 112 height 104
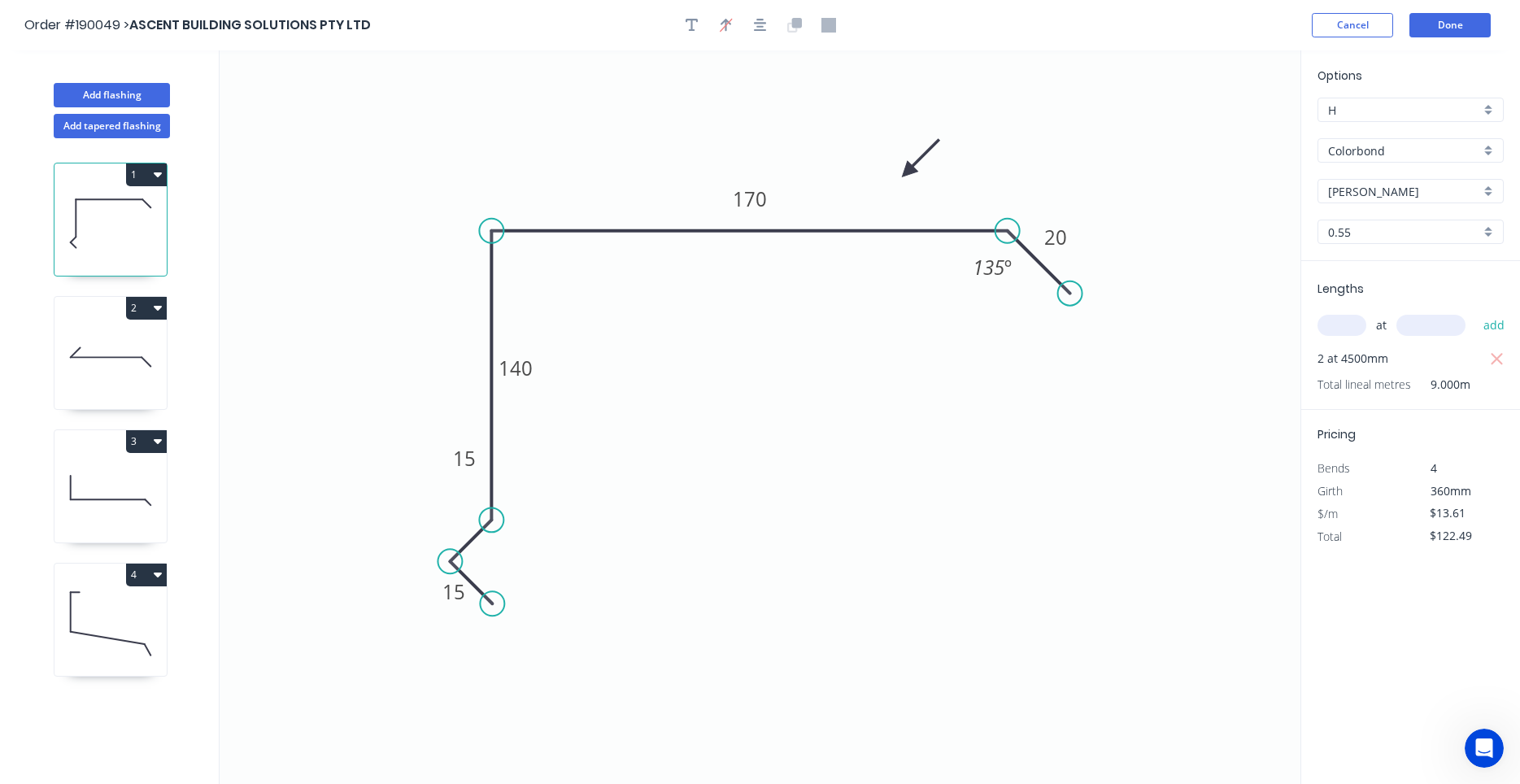
click at [109, 595] on icon at bounding box center [111, 624] width 112 height 104
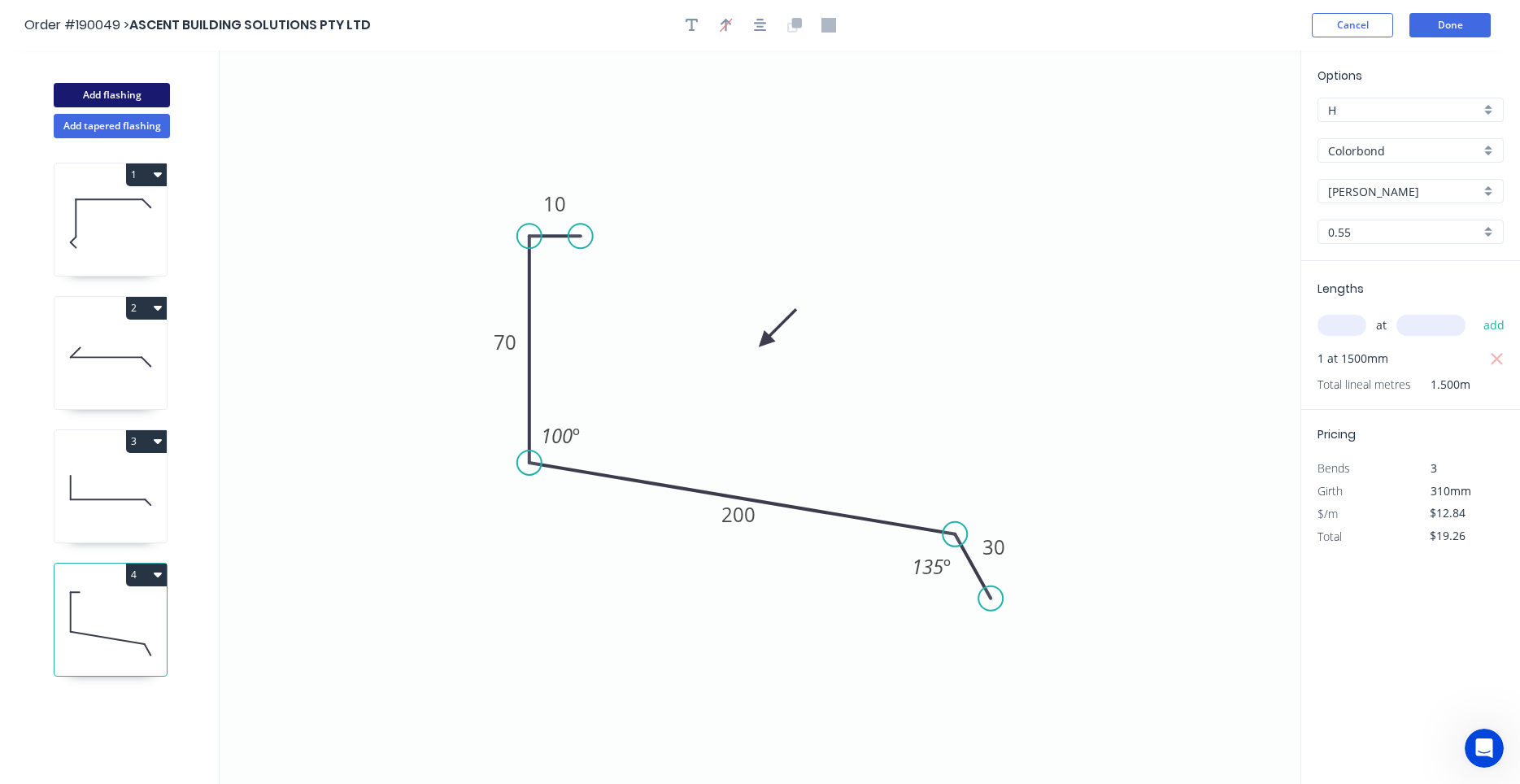
click at [157, 88] on button "Add flashing" at bounding box center [112, 95] width 117 height 25
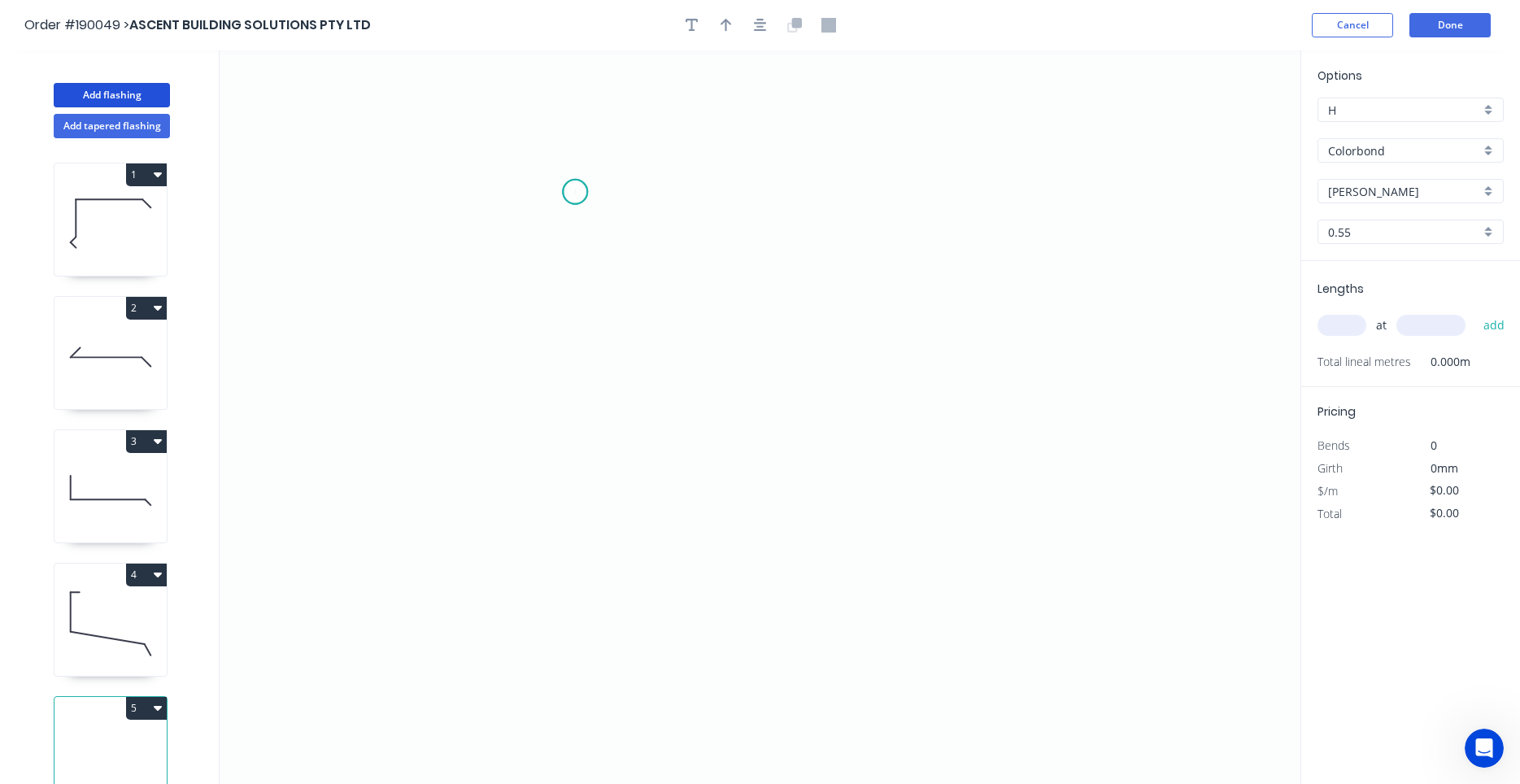
click at [575, 192] on icon "0" at bounding box center [760, 417] width 1081 height 734
click at [493, 188] on icon "0" at bounding box center [760, 417] width 1081 height 734
click at [494, 462] on icon "0 ?" at bounding box center [760, 417] width 1081 height 734
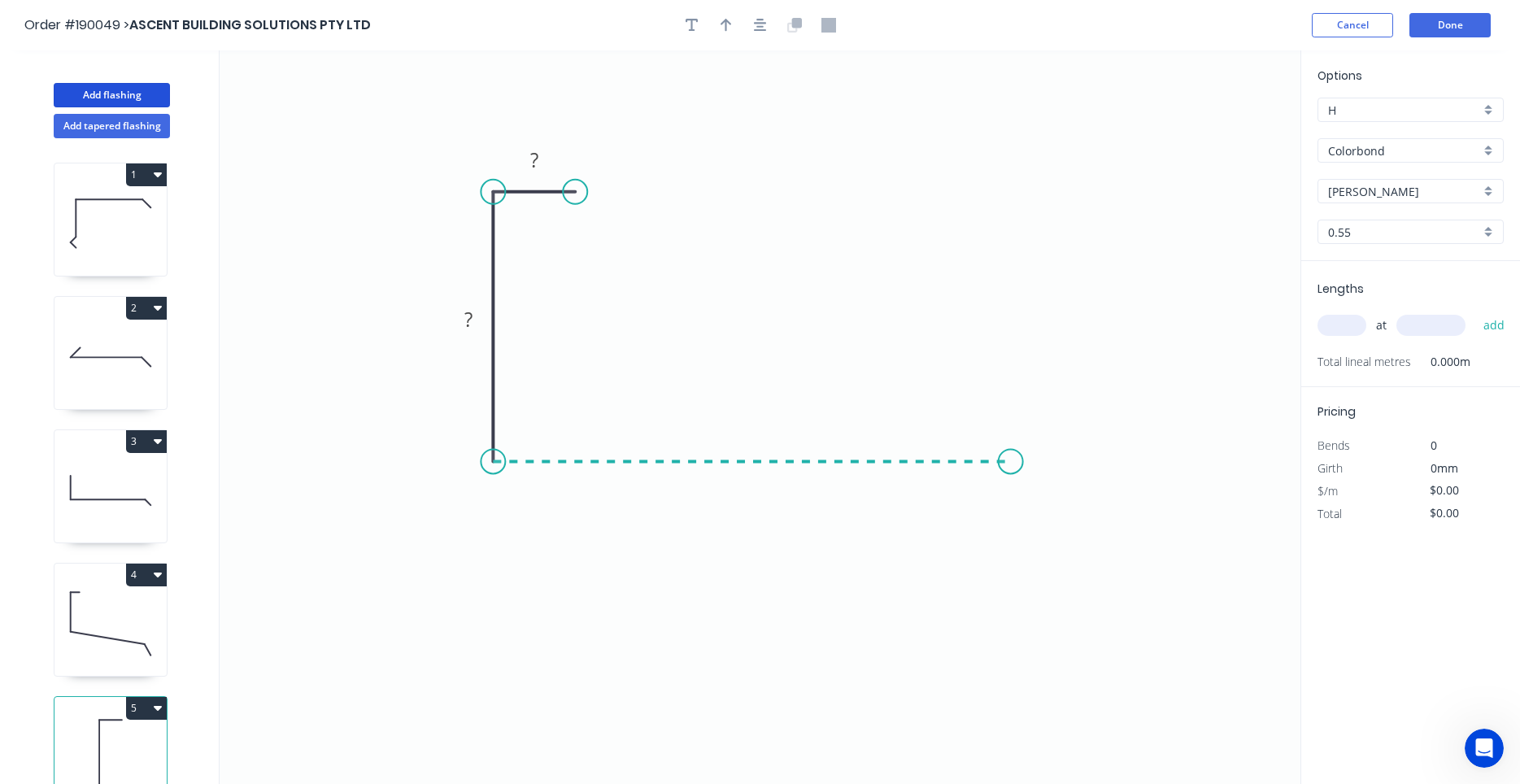
click at [1012, 456] on icon "0 ? ?" at bounding box center [760, 417] width 1081 height 734
click at [1002, 368] on icon "0 ? ? ?" at bounding box center [760, 417] width 1081 height 734
click at [1001, 370] on circle at bounding box center [1003, 368] width 25 height 25
click at [1008, 371] on circle at bounding box center [1012, 372] width 25 height 25
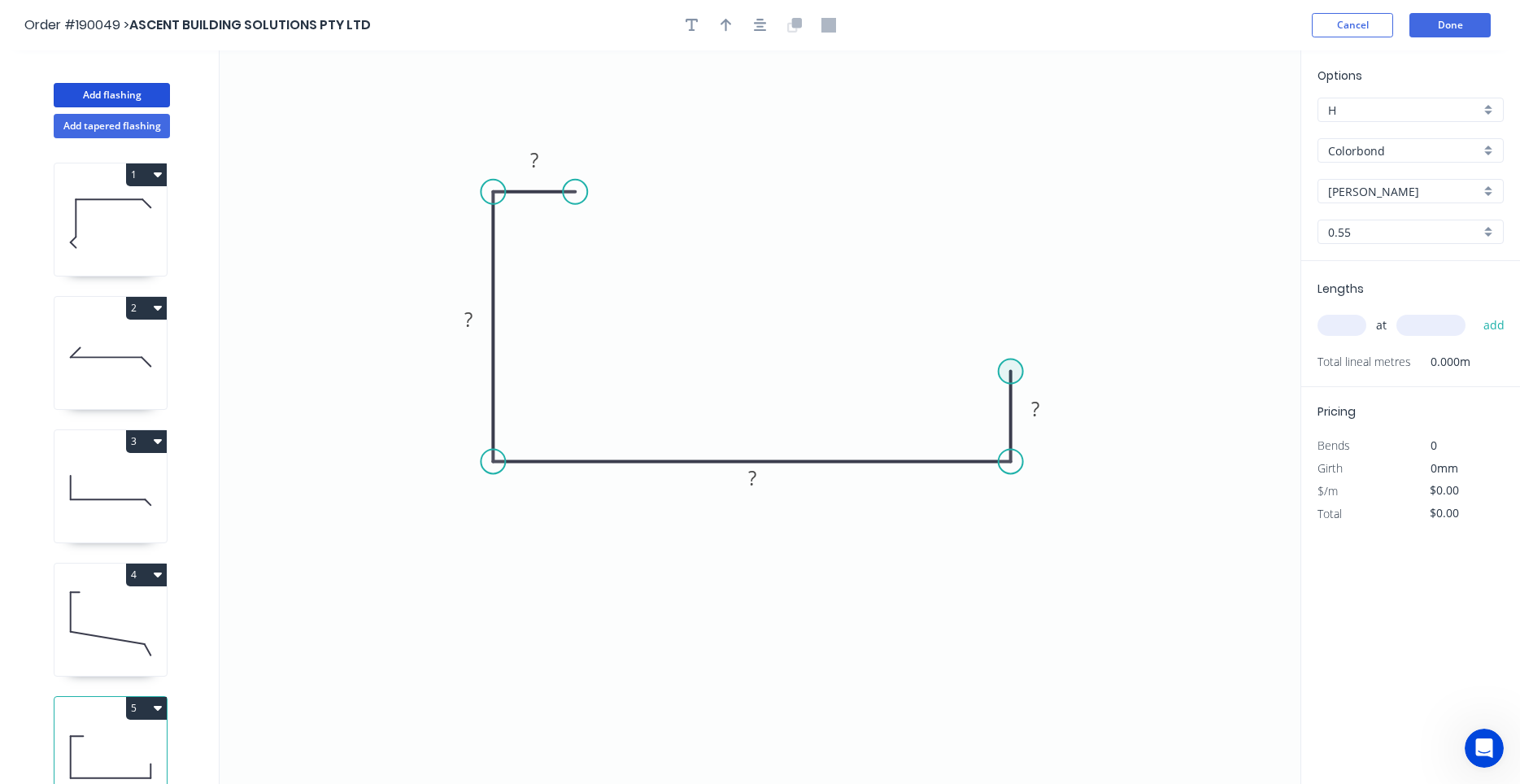
click at [1011, 369] on circle at bounding box center [1012, 372] width 25 height 25
click at [1180, 370] on icon "0 ? ? ? ?" at bounding box center [760, 417] width 1081 height 734
click at [1155, 341] on icon at bounding box center [1166, 356] width 26 height 30
click at [1155, 341] on circle at bounding box center [1155, 342] width 25 height 25
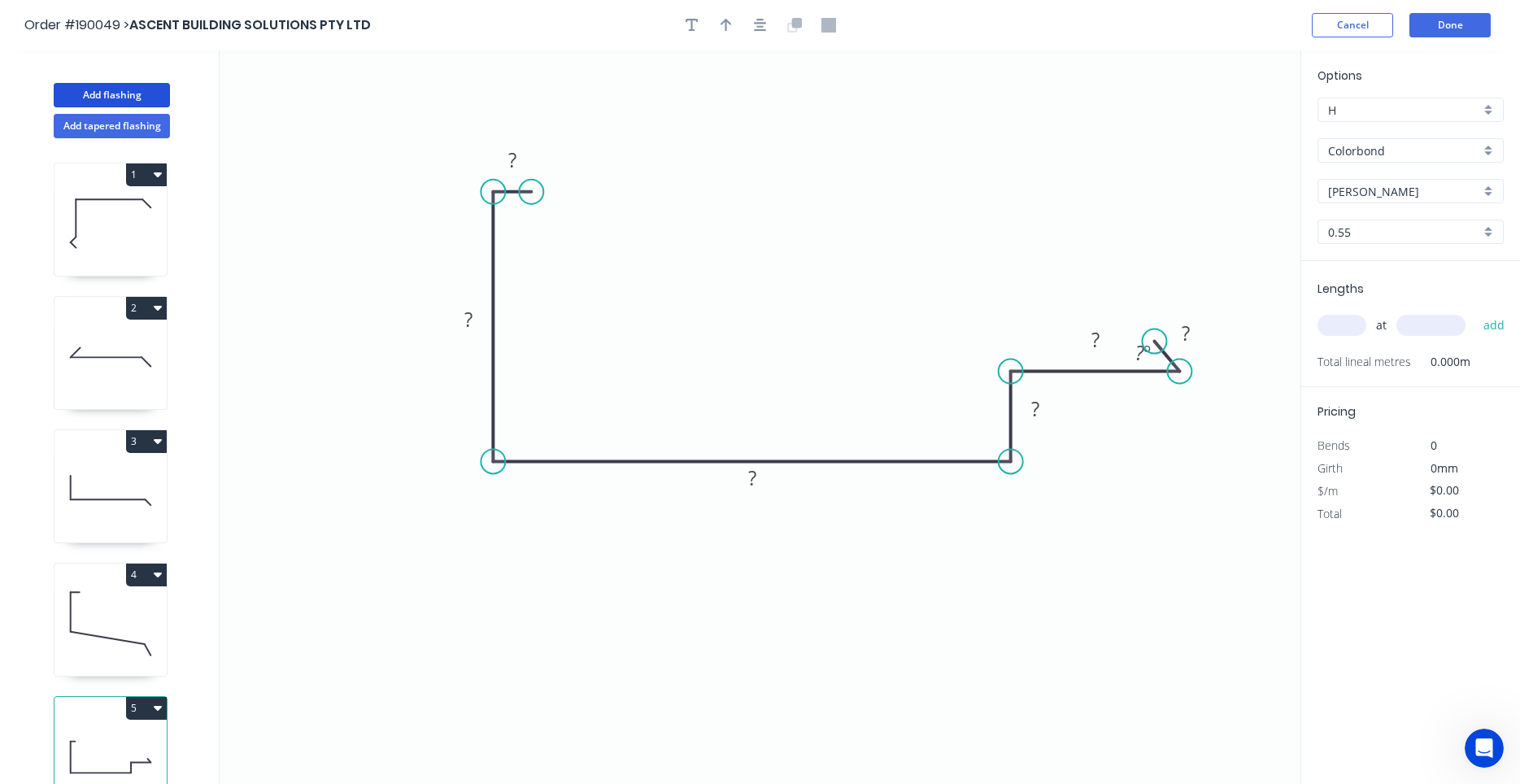
drag, startPoint x: 576, startPoint y: 197, endPoint x: 531, endPoint y: 193, distance: 45.2
click at [531, 193] on circle at bounding box center [531, 192] width 25 height 25
click at [512, 171] on tspan "?" at bounding box center [512, 160] width 8 height 27
click at [1134, 346] on tspan "45" at bounding box center [1140, 353] width 21 height 27
click at [1118, 348] on rect at bounding box center [1137, 352] width 53 height 34
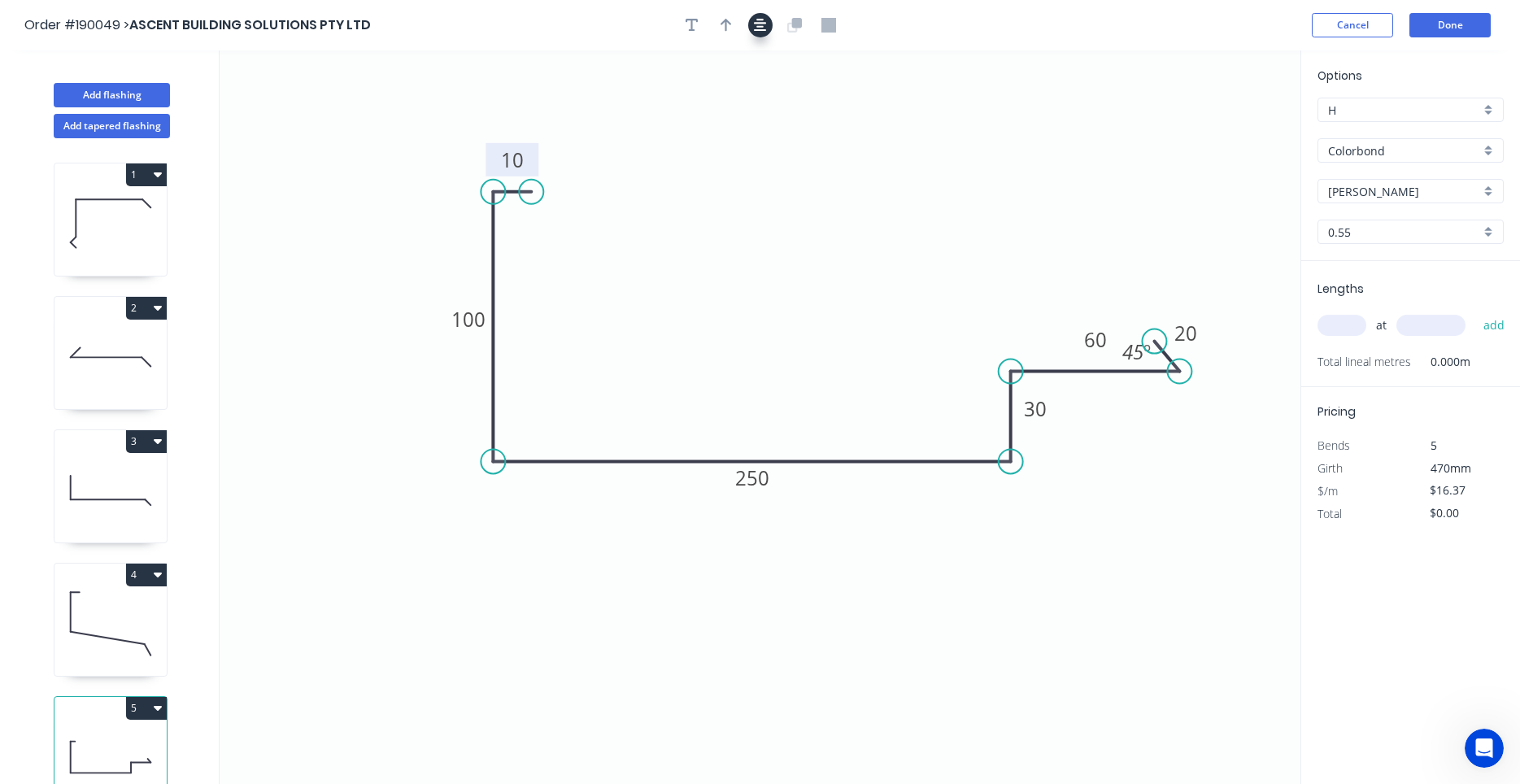
click at [755, 27] on icon "button" at bounding box center [760, 25] width 13 height 15
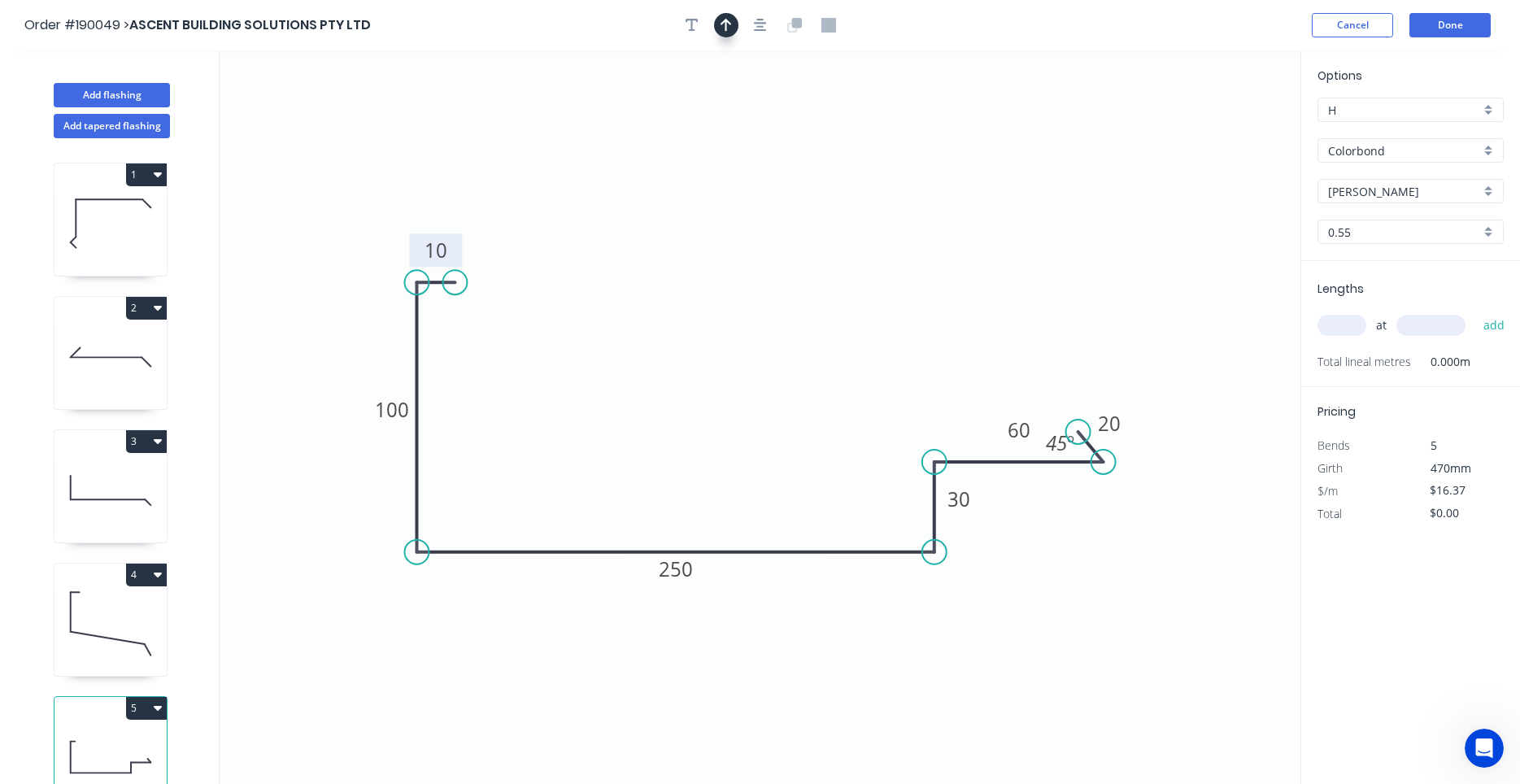
click at [731, 26] on icon "button" at bounding box center [726, 25] width 11 height 15
drag, startPoint x: 1215, startPoint y: 124, endPoint x: 1106, endPoint y: 149, distance: 111.8
click at [860, 228] on icon "0 10 100 250 30 60 20 45 º" at bounding box center [760, 417] width 1081 height 734
drag, startPoint x: 1218, startPoint y: 126, endPoint x: 801, endPoint y: 276, distance: 443.2
click at [801, 276] on icon at bounding box center [801, 255] width 15 height 52
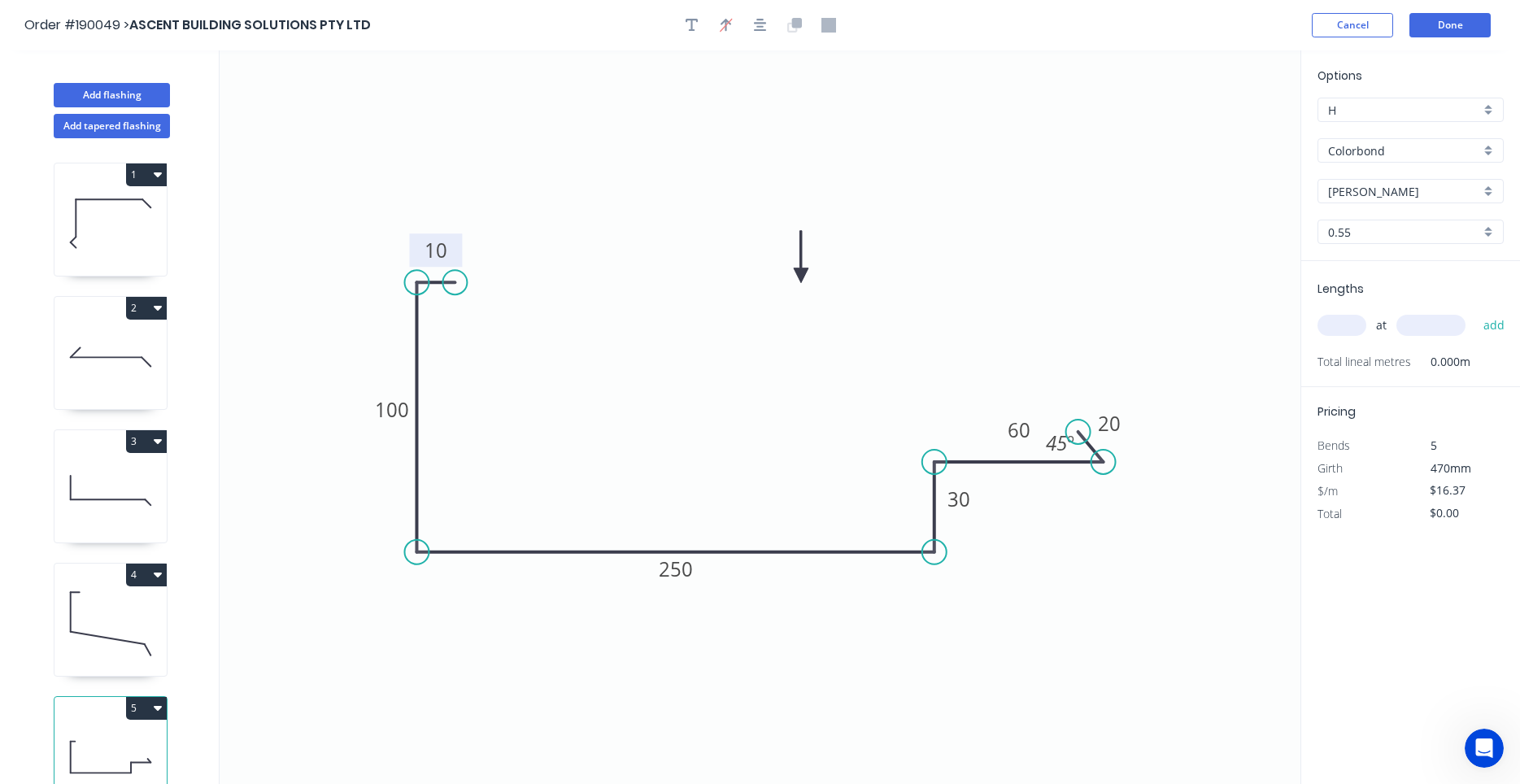
click at [801, 276] on icon at bounding box center [801, 256] width 15 height 52
click at [1428, 29] on button "Done" at bounding box center [1450, 26] width 81 height 25
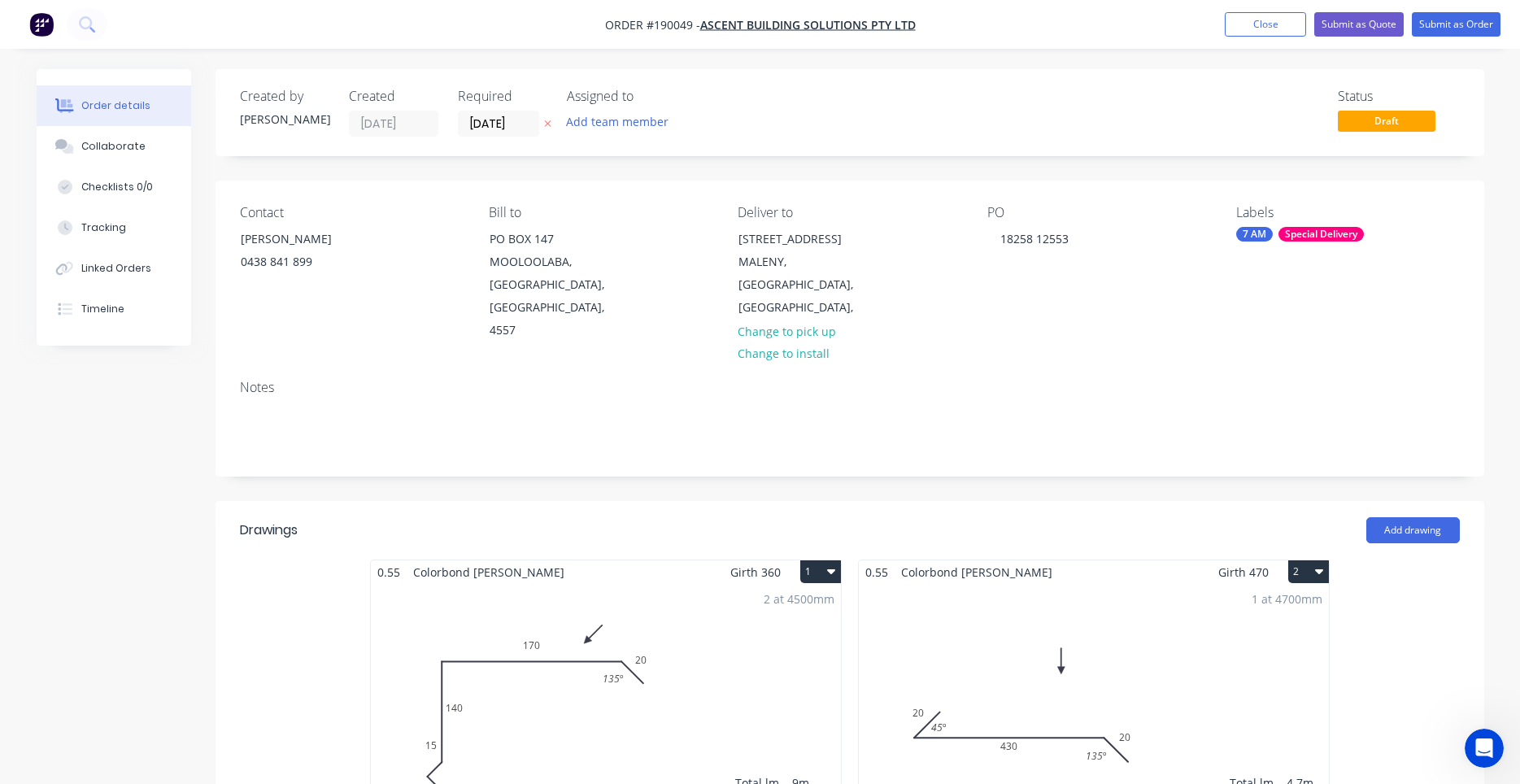
scroll to position [691, 0]
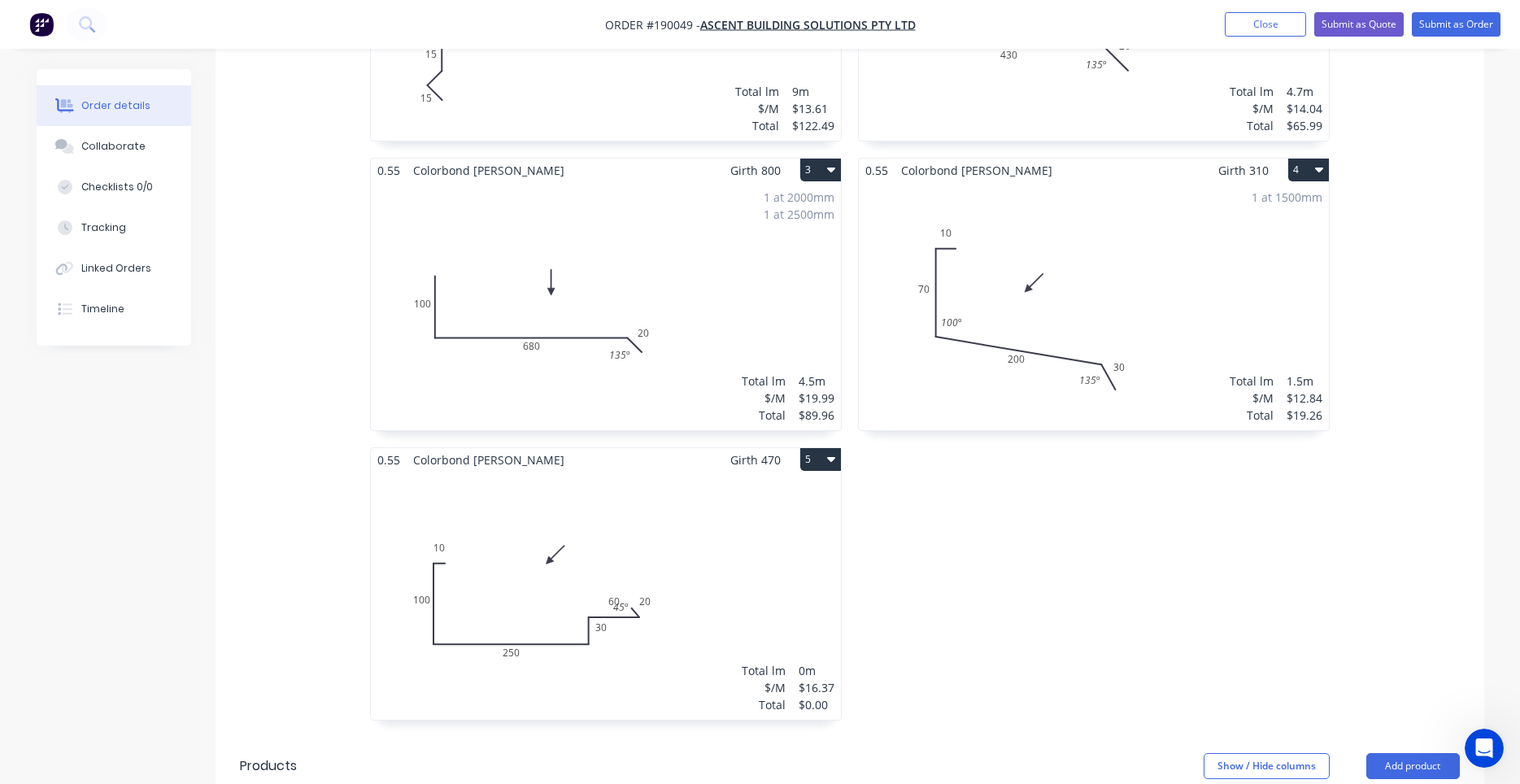
click at [727, 567] on div "Total lm $/M Total 0m $16.37 $0.00" at bounding box center [607, 596] width 470 height 248
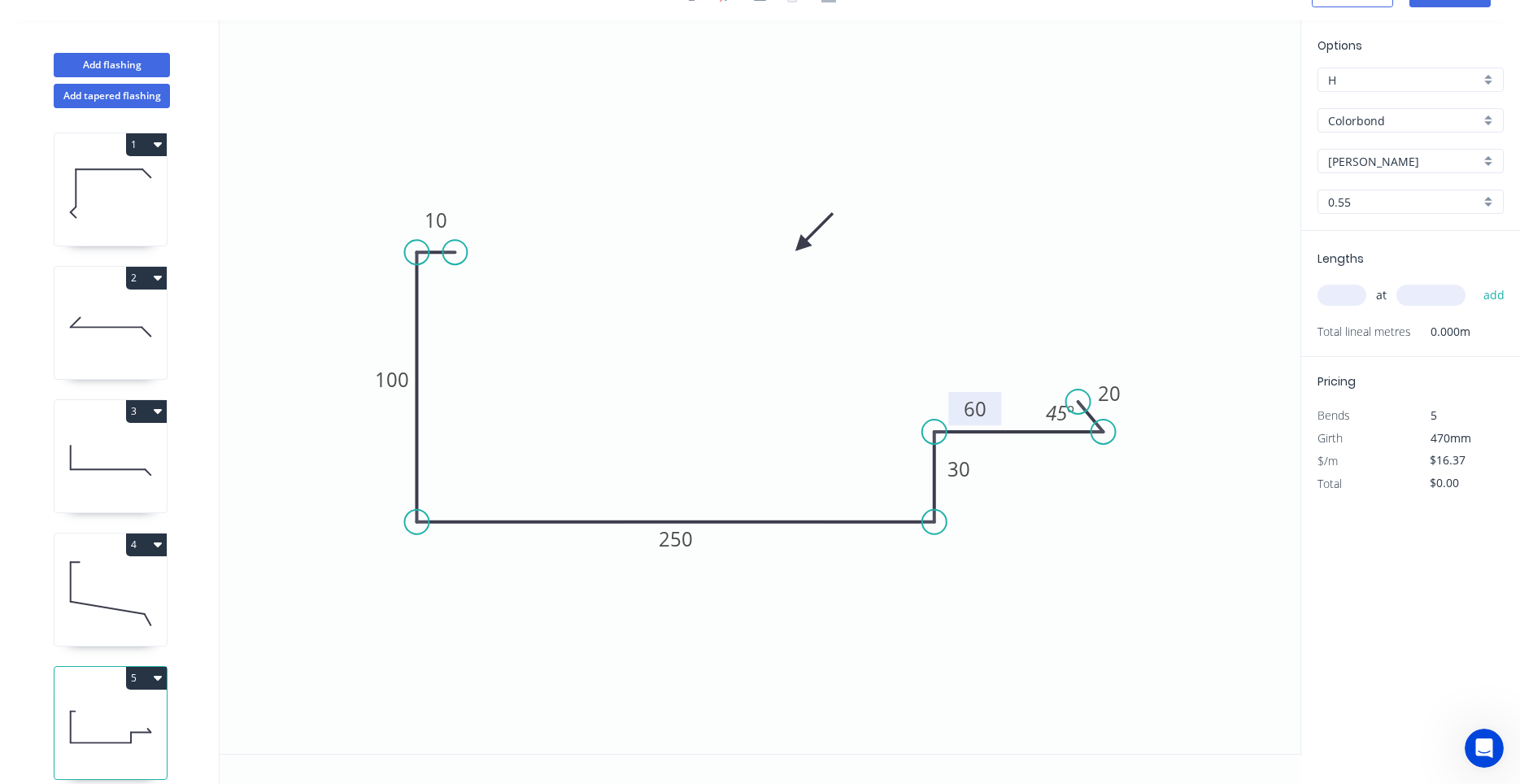
drag, startPoint x: 1001, startPoint y: 400, endPoint x: 958, endPoint y: 408, distance: 43.7
click at [958, 408] on rect at bounding box center [975, 408] width 53 height 34
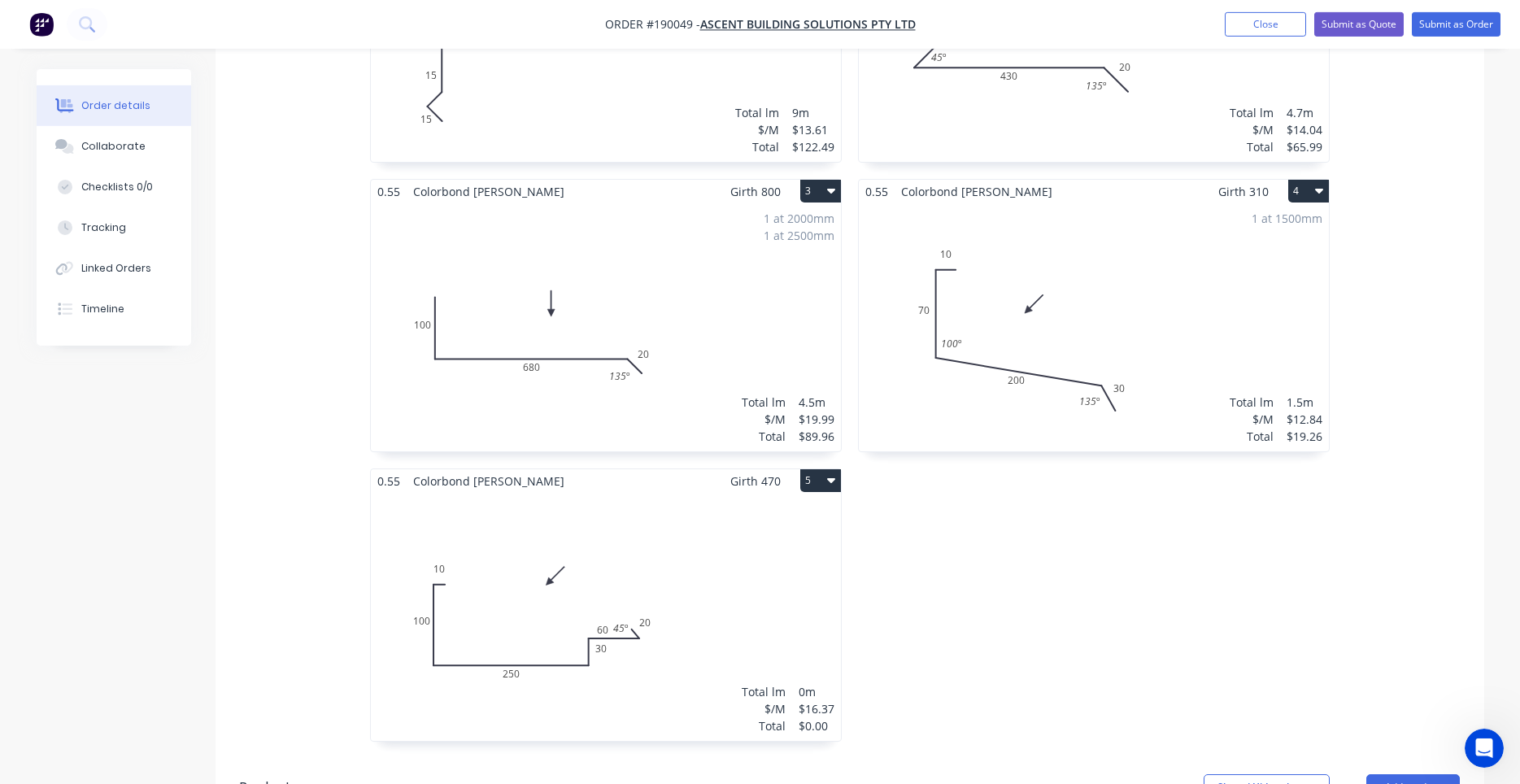
scroll to position [691, 0]
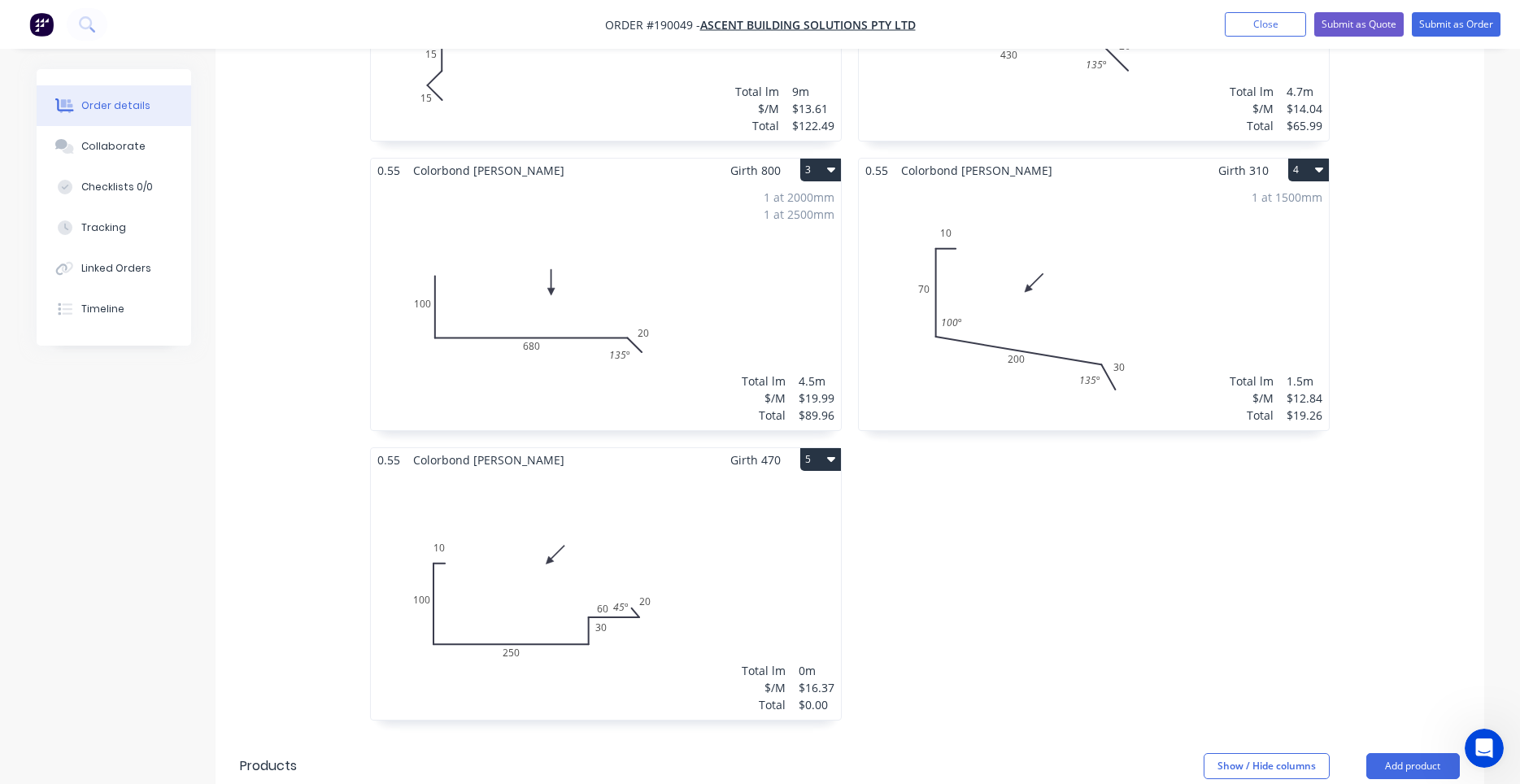
click at [690, 492] on div "Total lm $/M Total 0m $16.37 $0.00" at bounding box center [607, 596] width 470 height 248
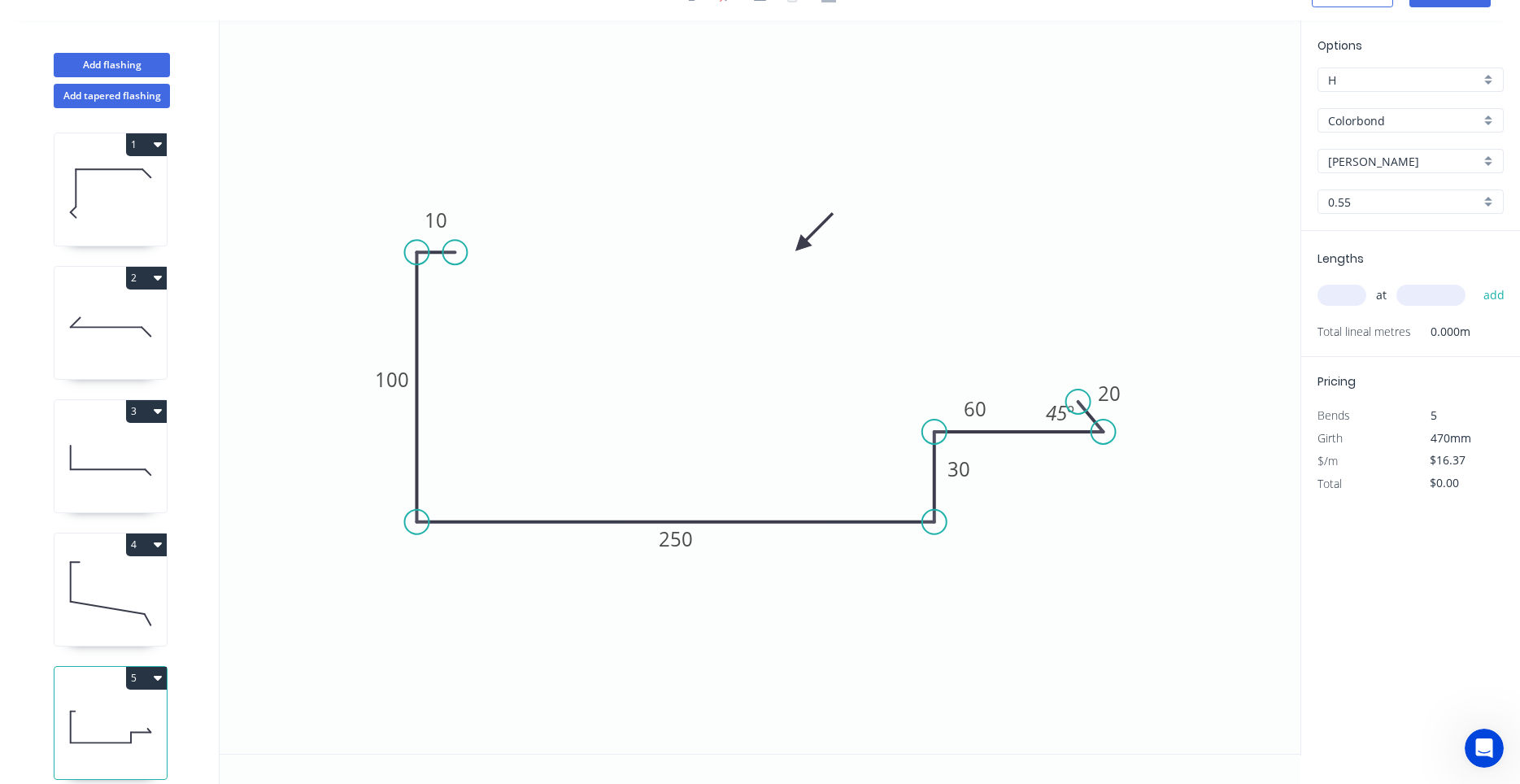
scroll to position [30, 0]
click at [1336, 298] on input "text" at bounding box center [1341, 295] width 49 height 21
click at [1476, 281] on button "add" at bounding box center [1494, 294] width 38 height 27
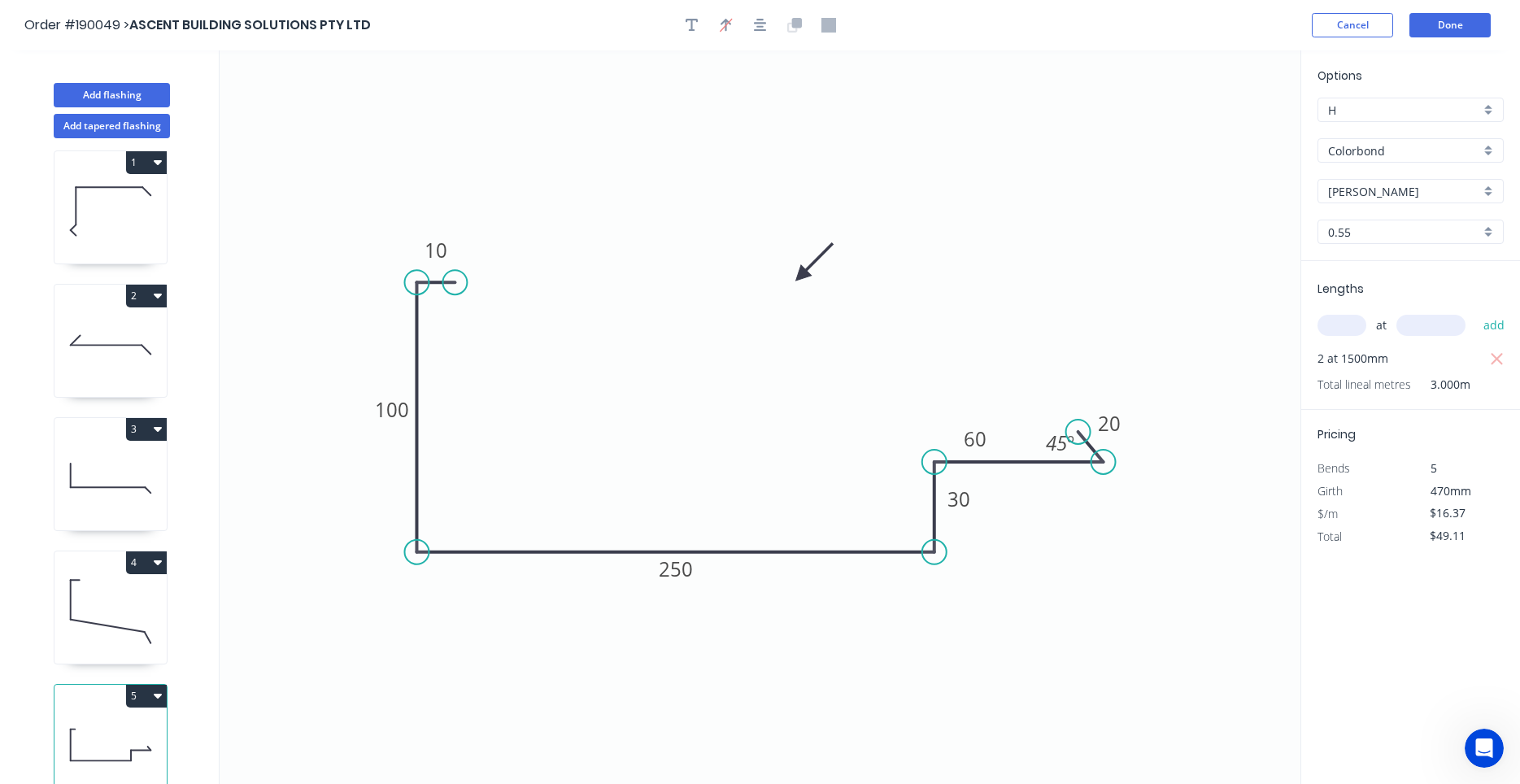
scroll to position [15, 0]
click at [148, 97] on button "Add flashing" at bounding box center [112, 95] width 117 height 25
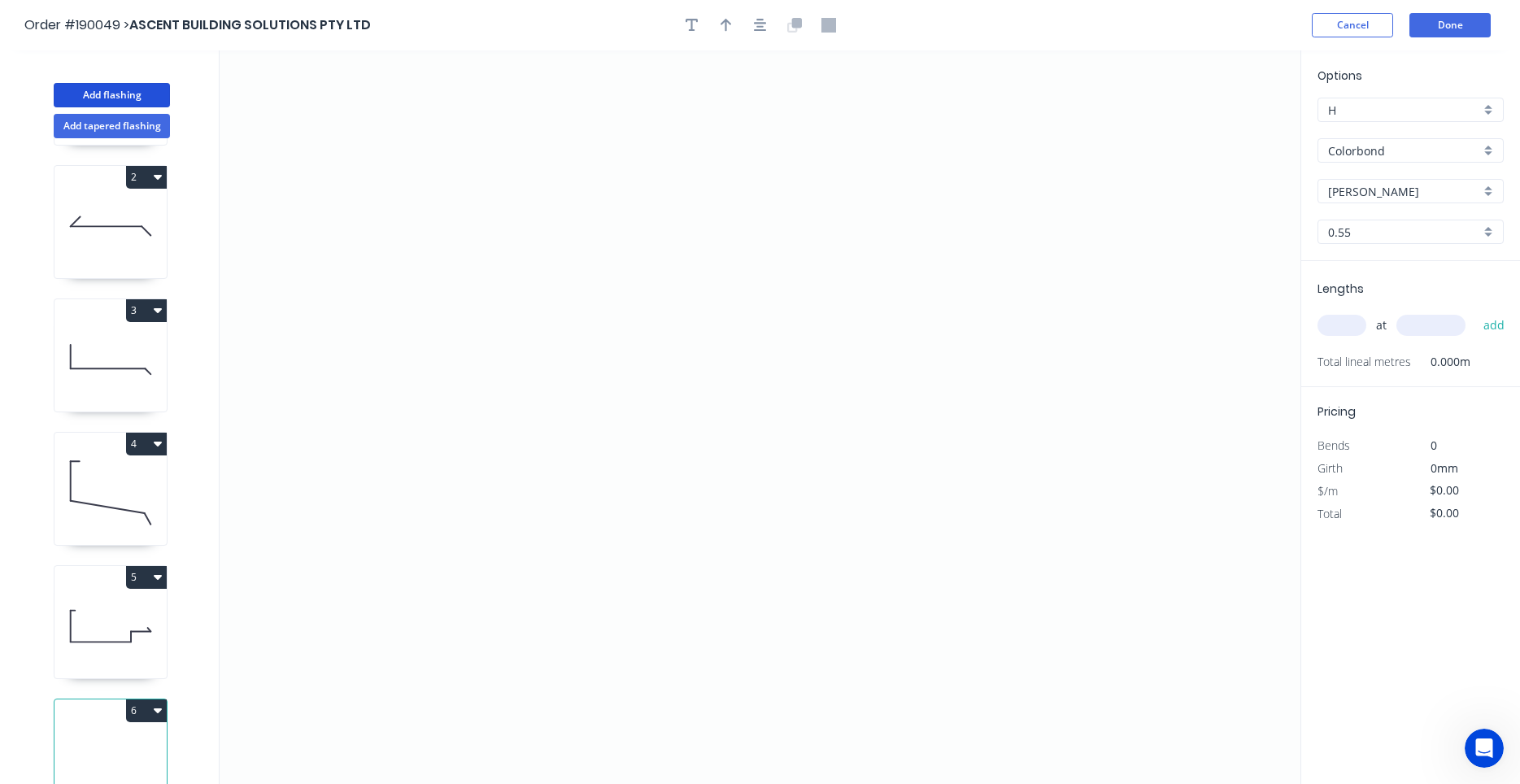
scroll to position [148, 0]
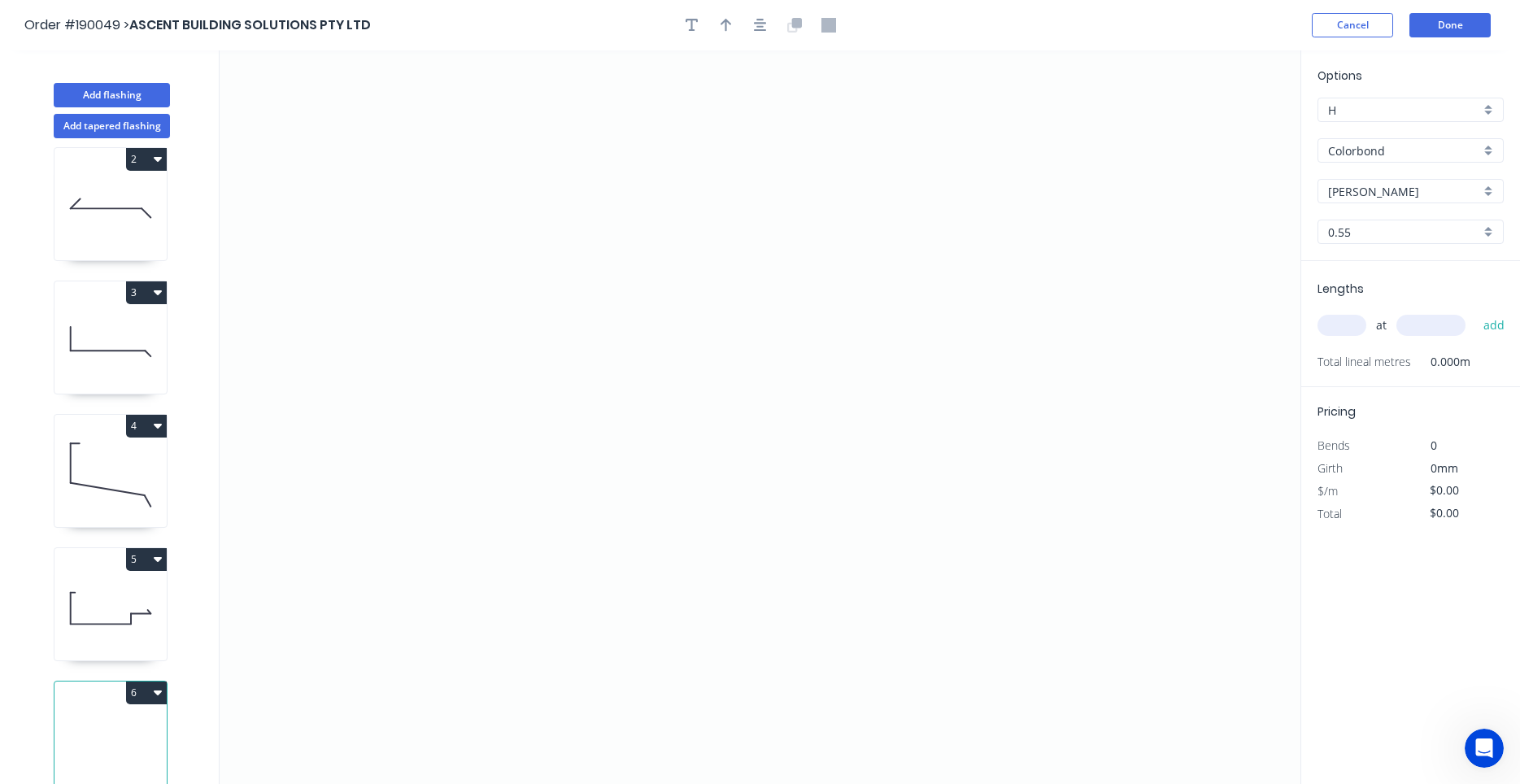
click at [107, 605] on icon at bounding box center [111, 608] width 112 height 104
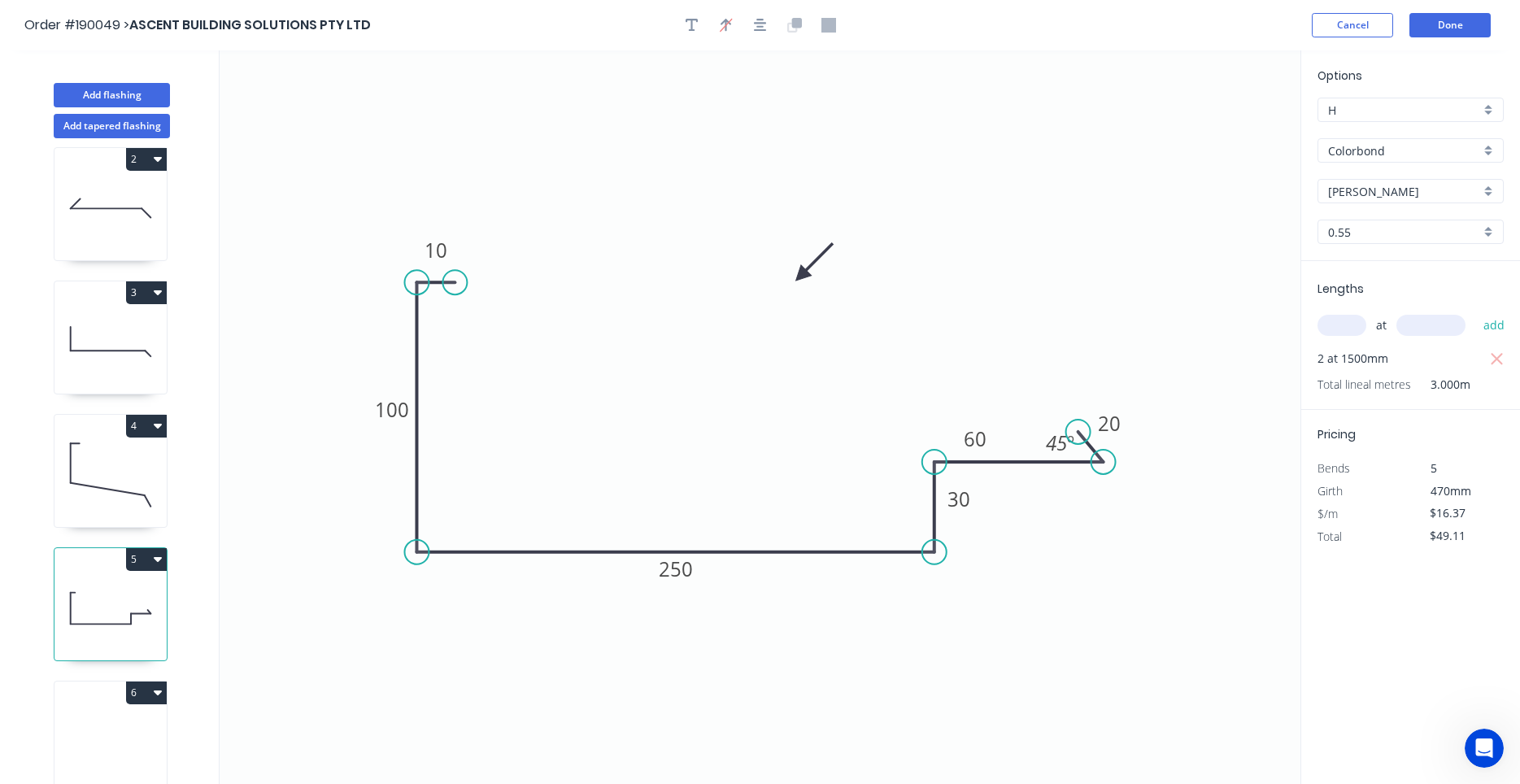
click at [118, 717] on icon at bounding box center [111, 742] width 112 height 104
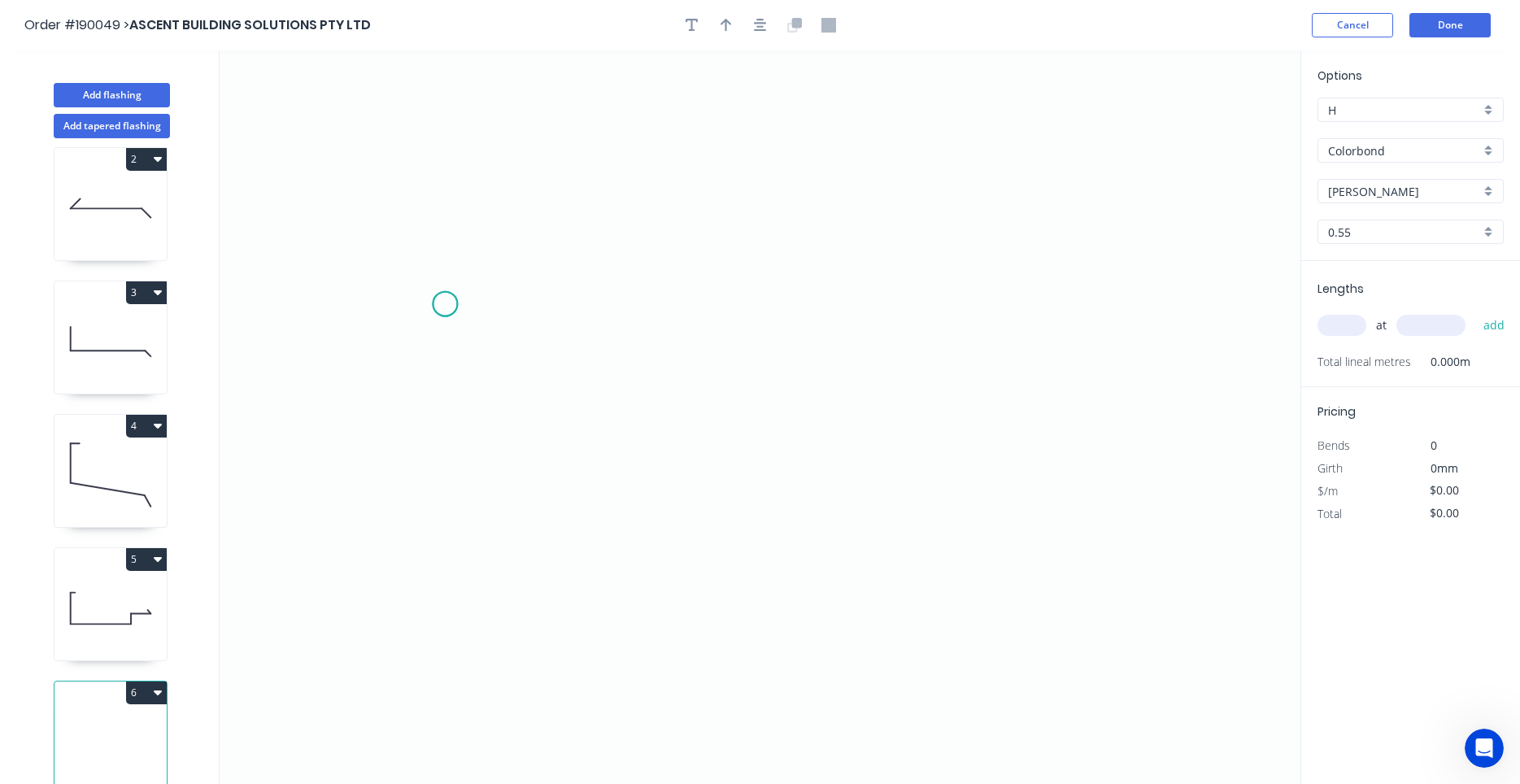
click at [445, 304] on icon "0" at bounding box center [760, 417] width 1081 height 734
click at [409, 348] on icon "0" at bounding box center [760, 417] width 1081 height 734
click at [636, 347] on icon "0 ?" at bounding box center [760, 417] width 1081 height 734
click at [638, 416] on icon "0 ? ? ? º" at bounding box center [760, 417] width 1081 height 734
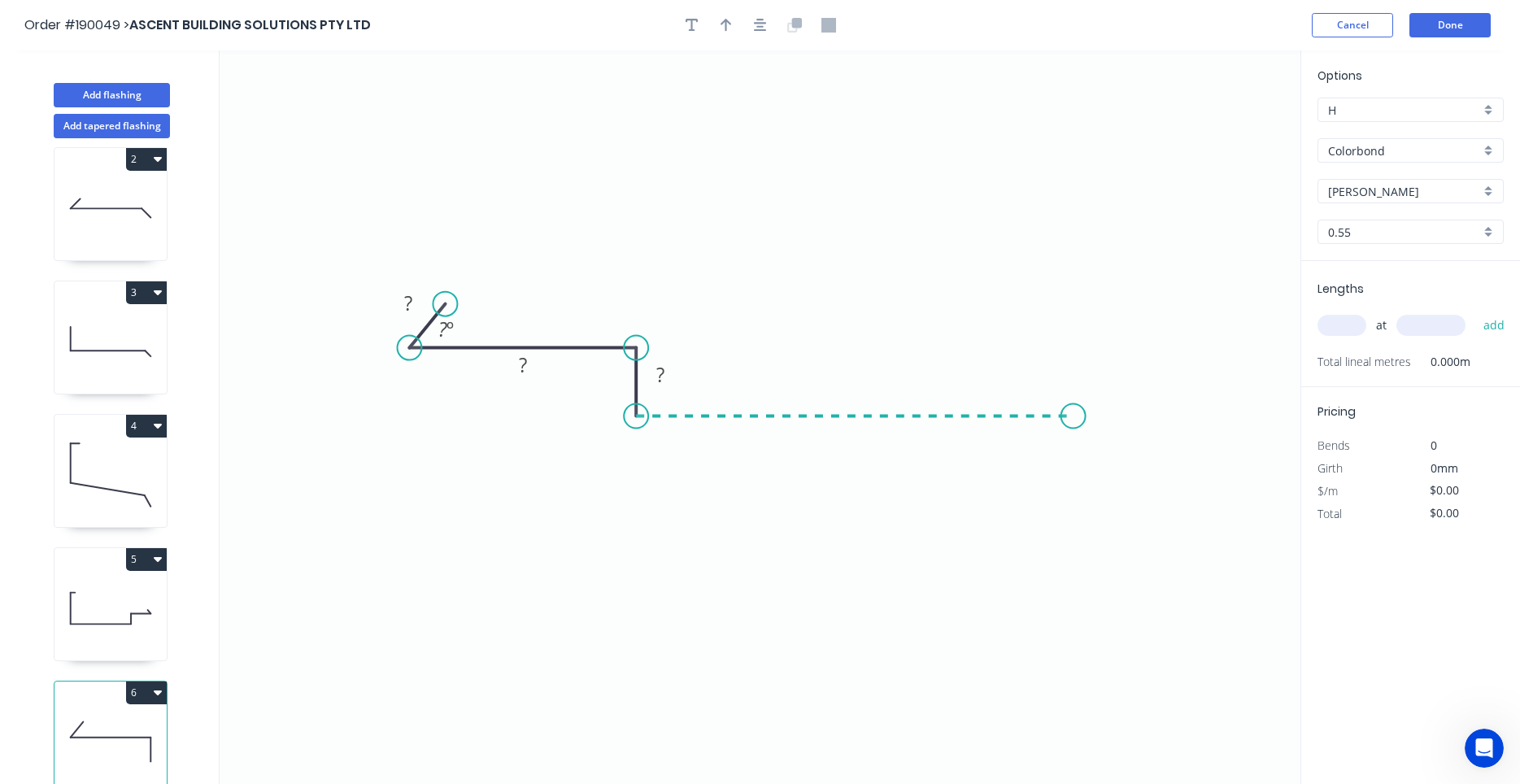
click at [1073, 426] on icon "0 ? ? ? ? º" at bounding box center [760, 417] width 1081 height 734
click at [1070, 340] on icon "0 ? ? ? ? ? º" at bounding box center [760, 417] width 1081 height 734
click at [1070, 340] on circle at bounding box center [1074, 340] width 25 height 25
click at [1283, 340] on icon "0 ? ? ? ? ? ? º" at bounding box center [760, 417] width 1081 height 734
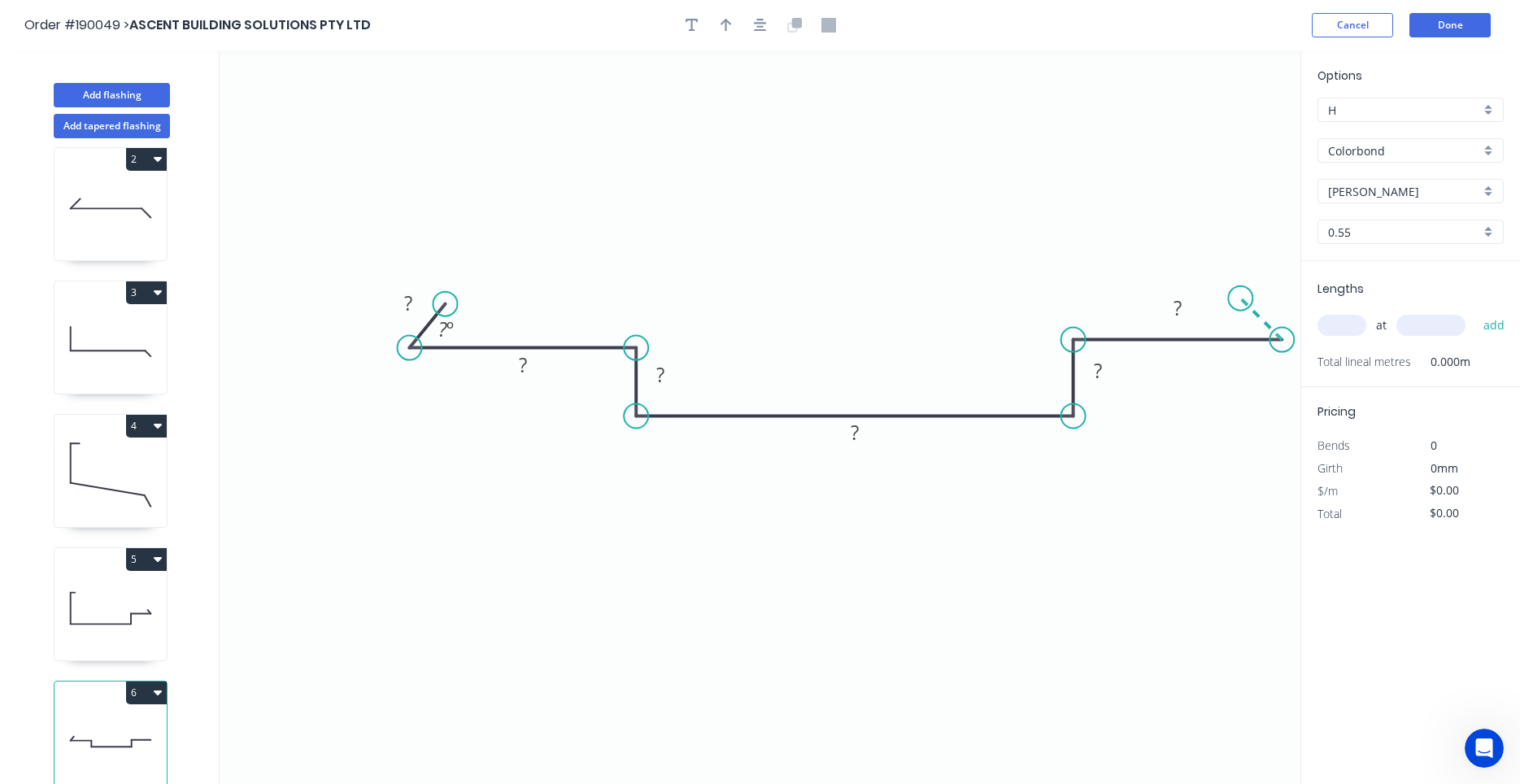
click at [1241, 296] on icon "0 ? ? ? ? ? ? ? º" at bounding box center [760, 417] width 1081 height 734
click at [1241, 296] on circle at bounding box center [1241, 299] width 25 height 25
click at [452, 301] on circle at bounding box center [452, 306] width 25 height 25
click at [769, 34] on button "button" at bounding box center [760, 26] width 25 height 25
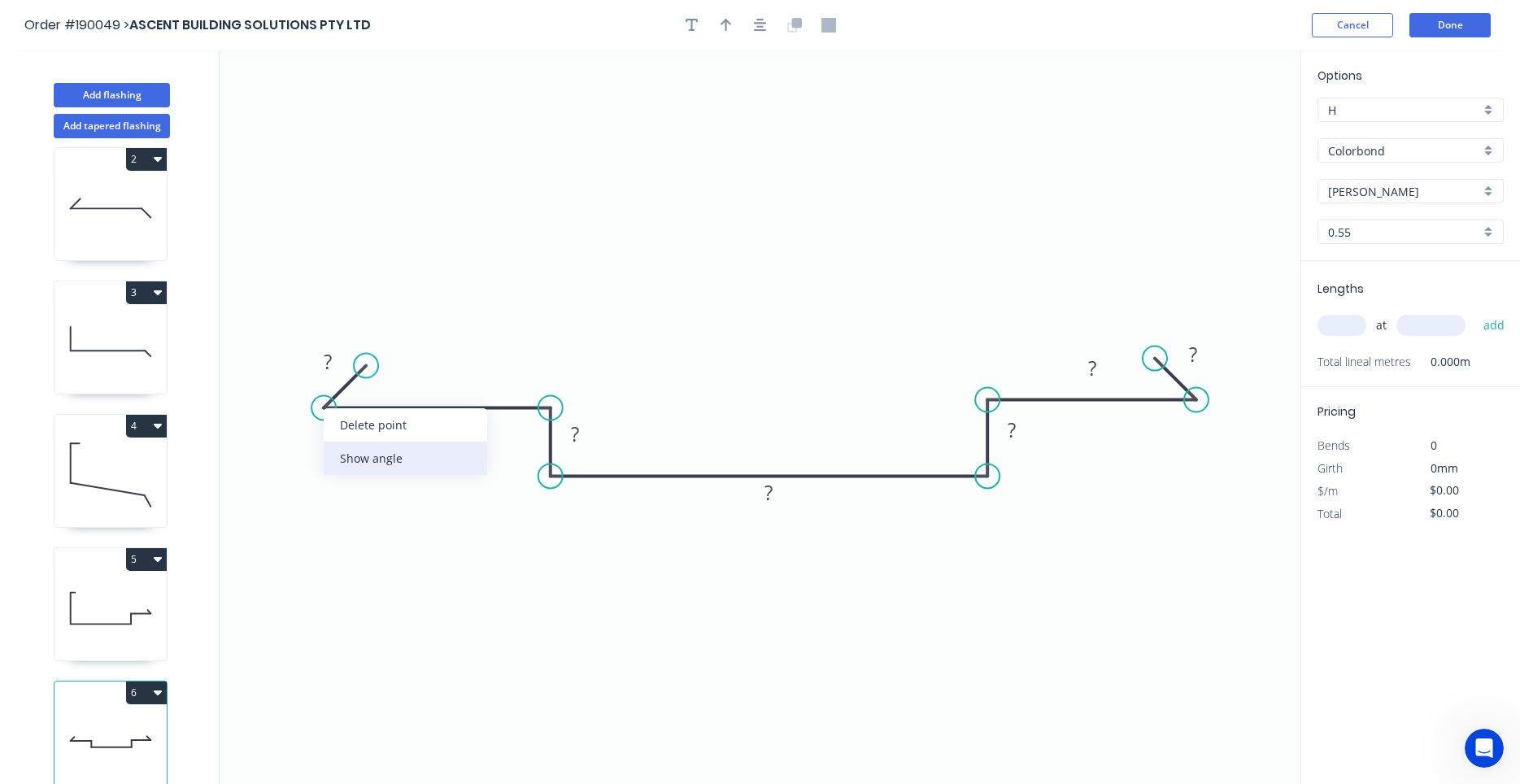
click at [332, 449] on div "Show angle" at bounding box center [405, 459] width 164 height 34
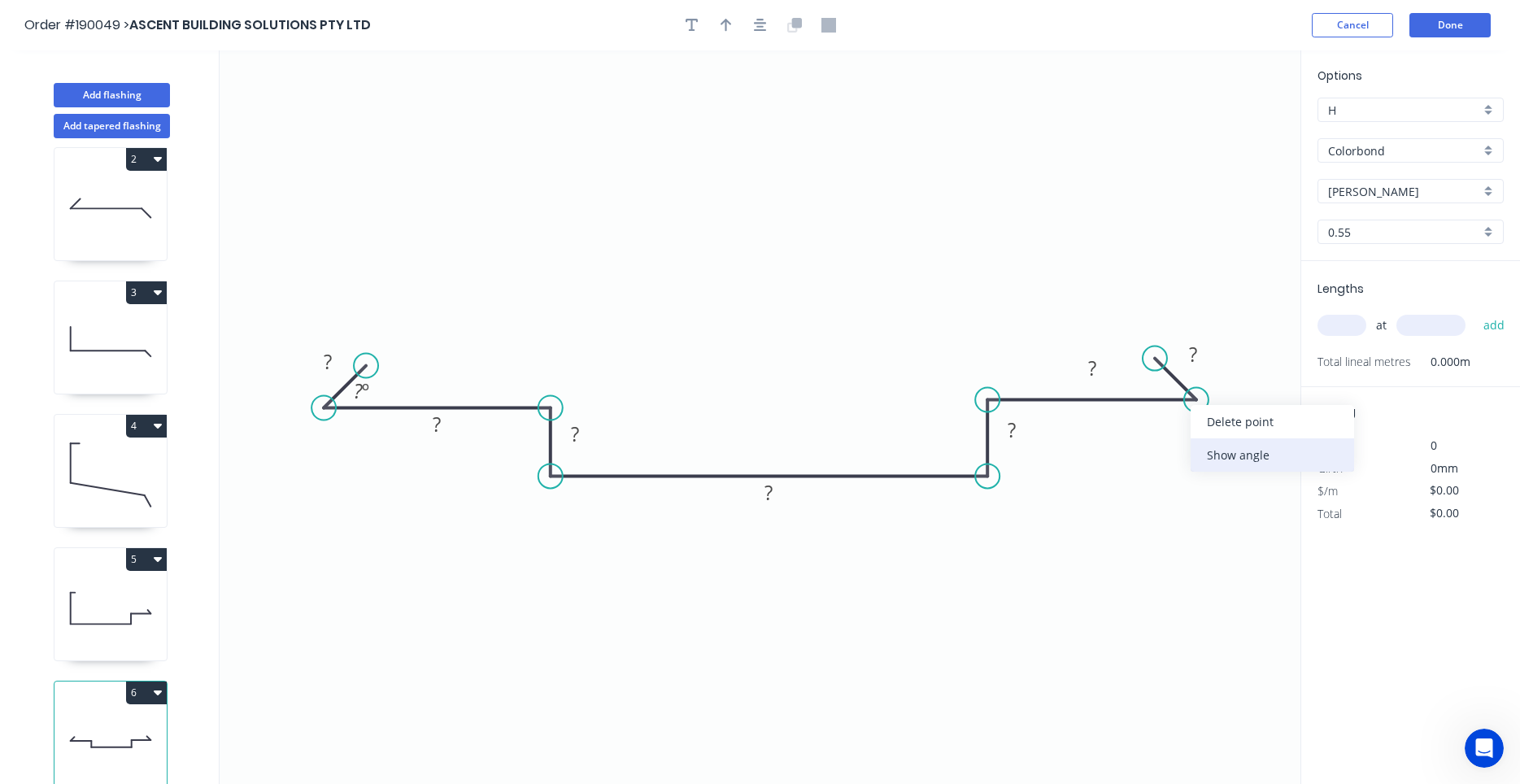
click at [1202, 447] on div "Show angle" at bounding box center [1272, 455] width 164 height 34
drag, startPoint x: 1072, startPoint y: 355, endPoint x: 1026, endPoint y: 361, distance: 46.4
click at [1026, 361] on rect at bounding box center [1050, 374] width 53 height 34
drag, startPoint x: 1141, startPoint y: 377, endPoint x: 1113, endPoint y: 369, distance: 29.1
click at [1113, 369] on rect at bounding box center [1132, 376] width 53 height 34
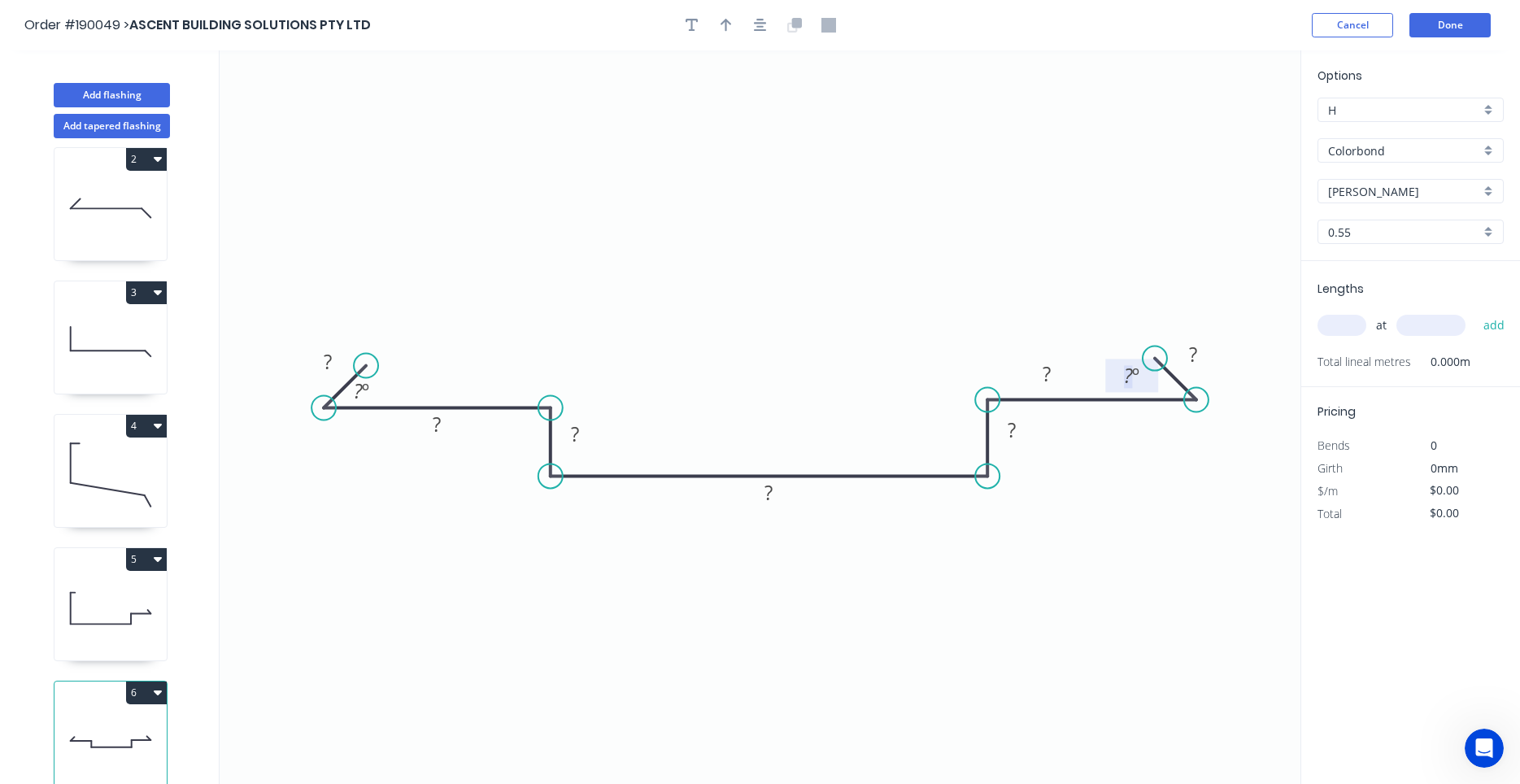
click at [1125, 374] on tspan "?" at bounding box center [1128, 375] width 9 height 27
click at [377, 391] on rect at bounding box center [361, 392] width 33 height 23
drag, startPoint x: 381, startPoint y: 392, endPoint x: 425, endPoint y: 387, distance: 44.3
click at [425, 387] on rect at bounding box center [403, 386] width 53 height 34
click at [757, 26] on icon "button" at bounding box center [760, 25] width 13 height 15
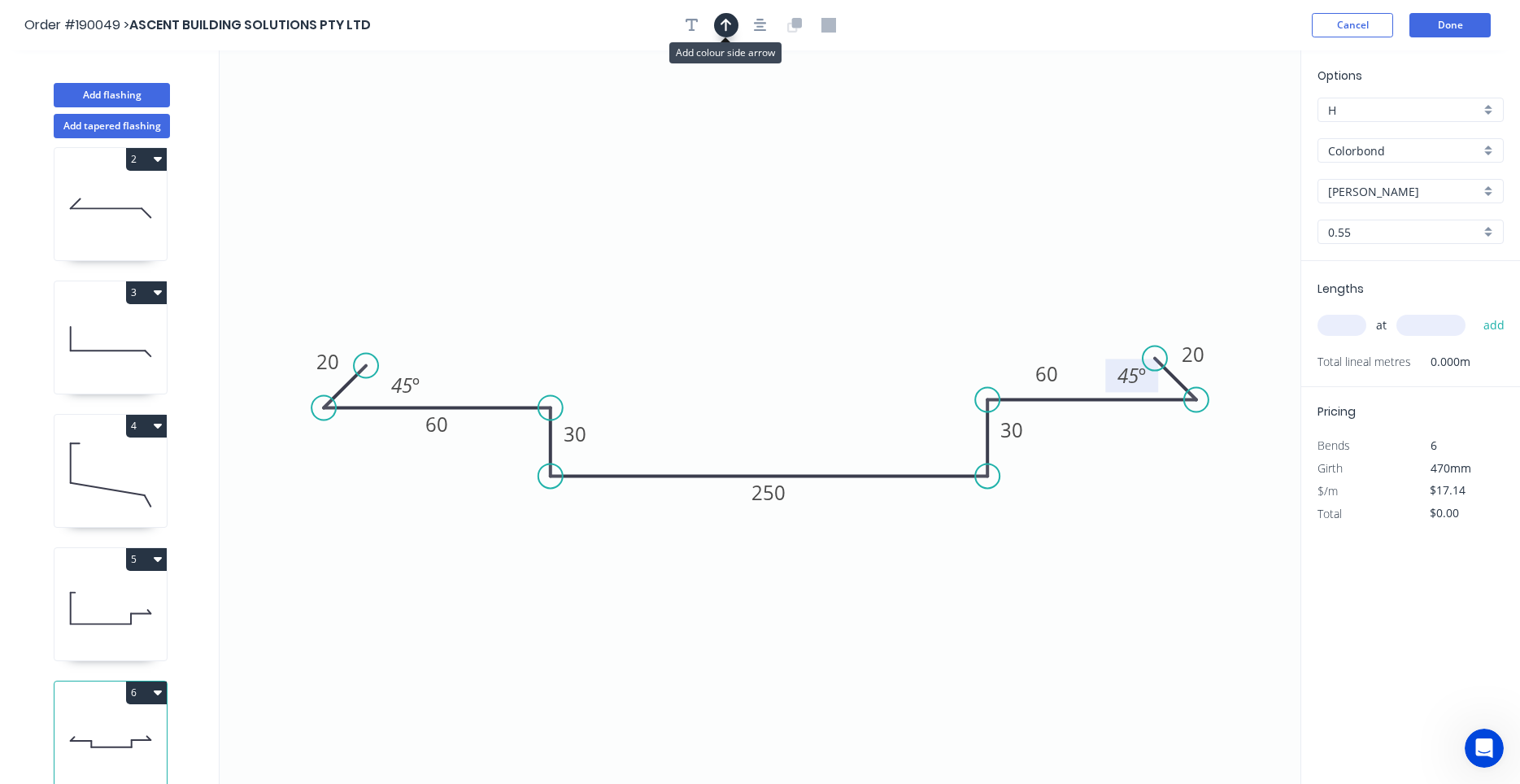
click at [729, 26] on icon "button" at bounding box center [726, 25] width 11 height 15
drag, startPoint x: 1214, startPoint y: 128, endPoint x: 854, endPoint y: 330, distance: 412.8
click at [854, 330] on icon at bounding box center [854, 310] width 15 height 52
click at [1346, 331] on input "text" at bounding box center [1341, 325] width 49 height 21
click at [1476, 311] on button "add" at bounding box center [1494, 324] width 38 height 27
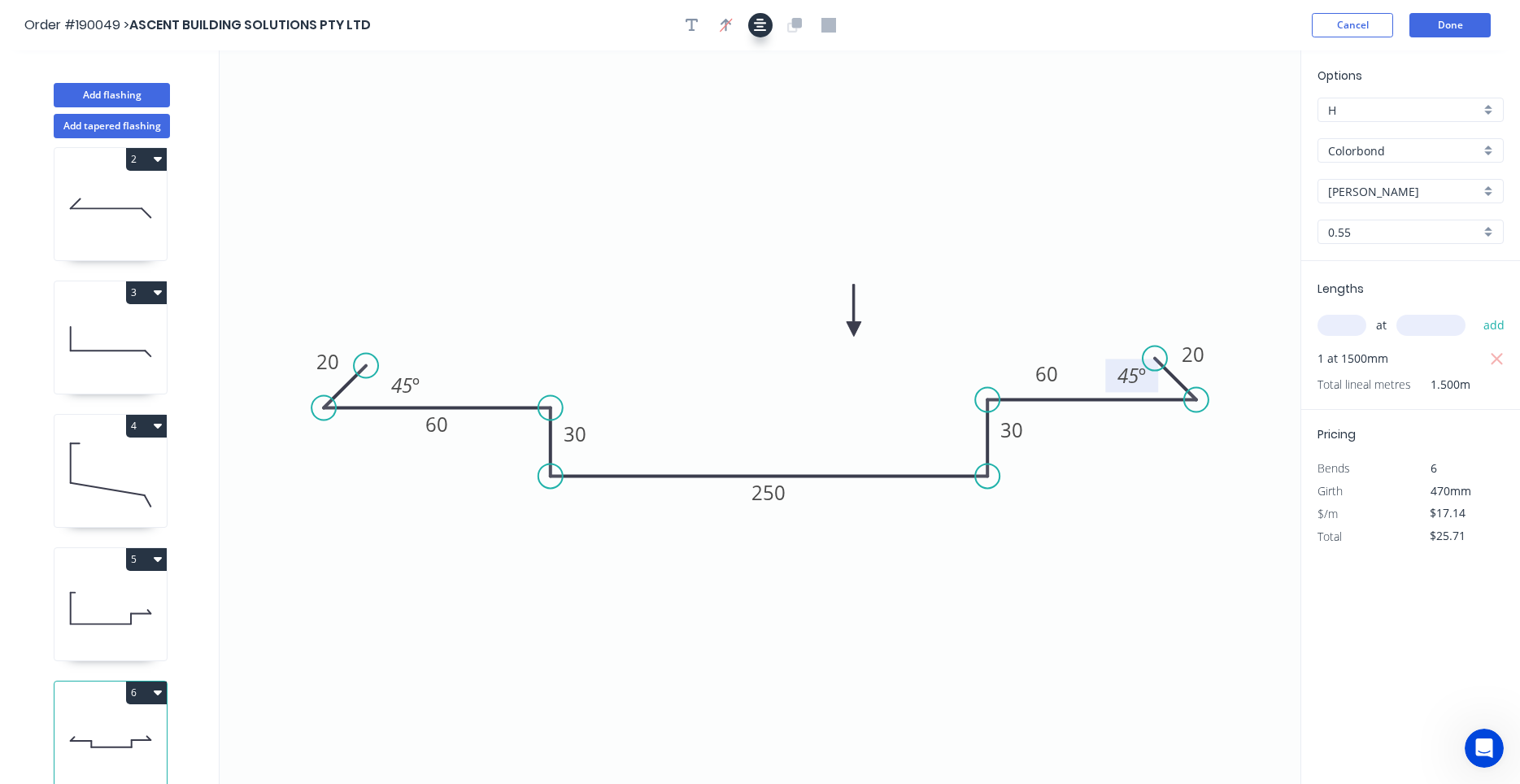
click at [769, 32] on button "button" at bounding box center [760, 26] width 25 height 25
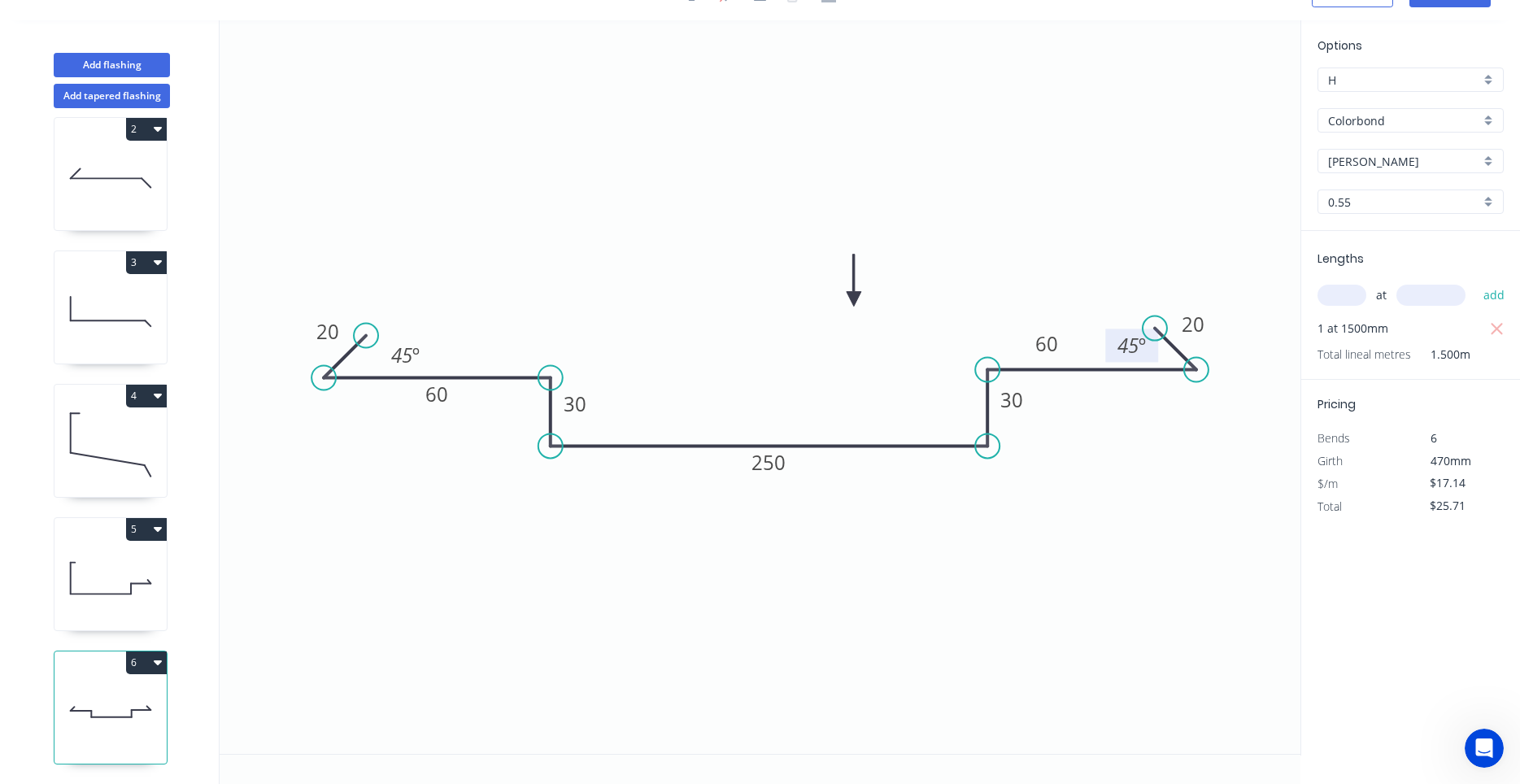
scroll to position [0, 0]
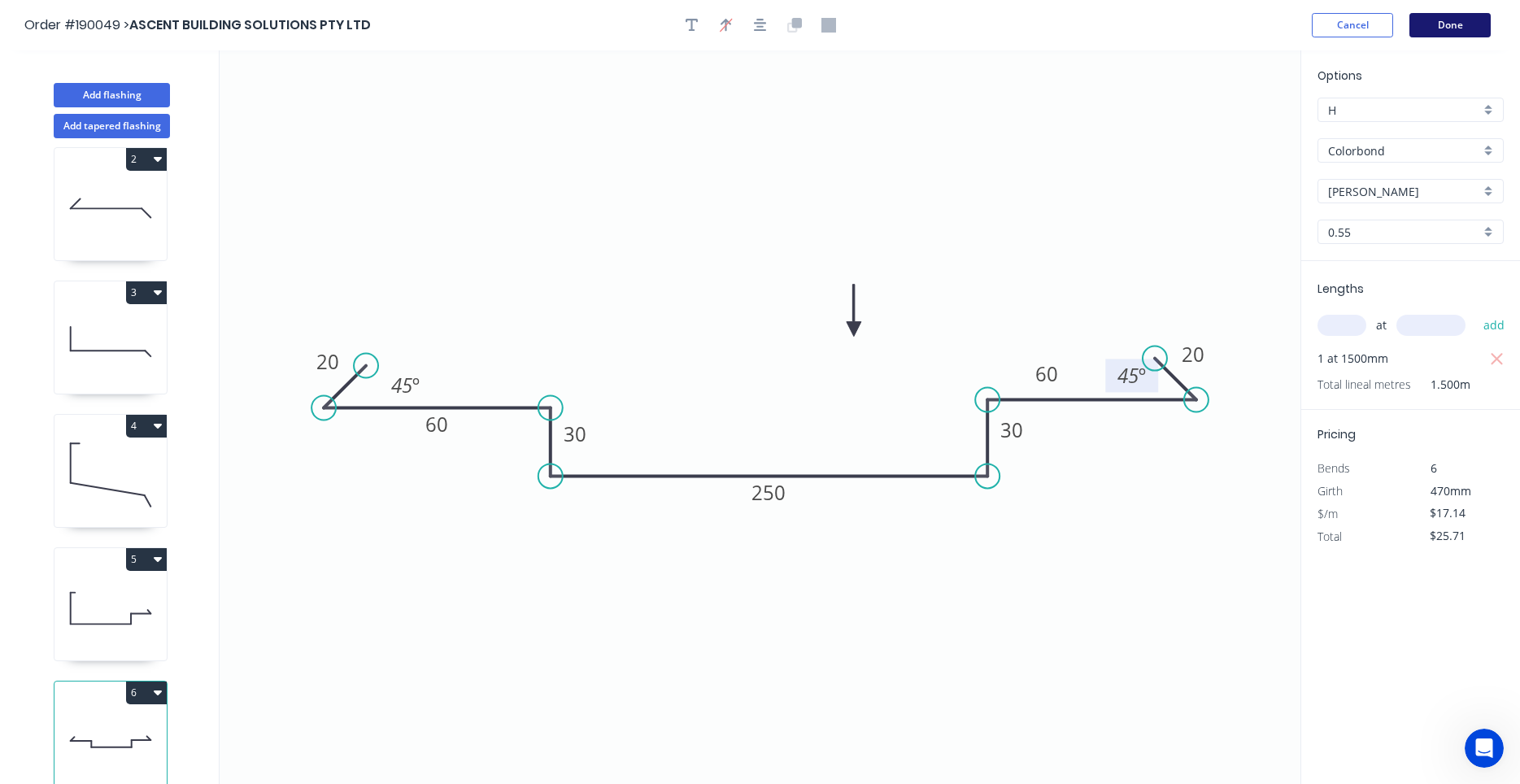
click at [1430, 30] on button "Done" at bounding box center [1450, 26] width 81 height 25
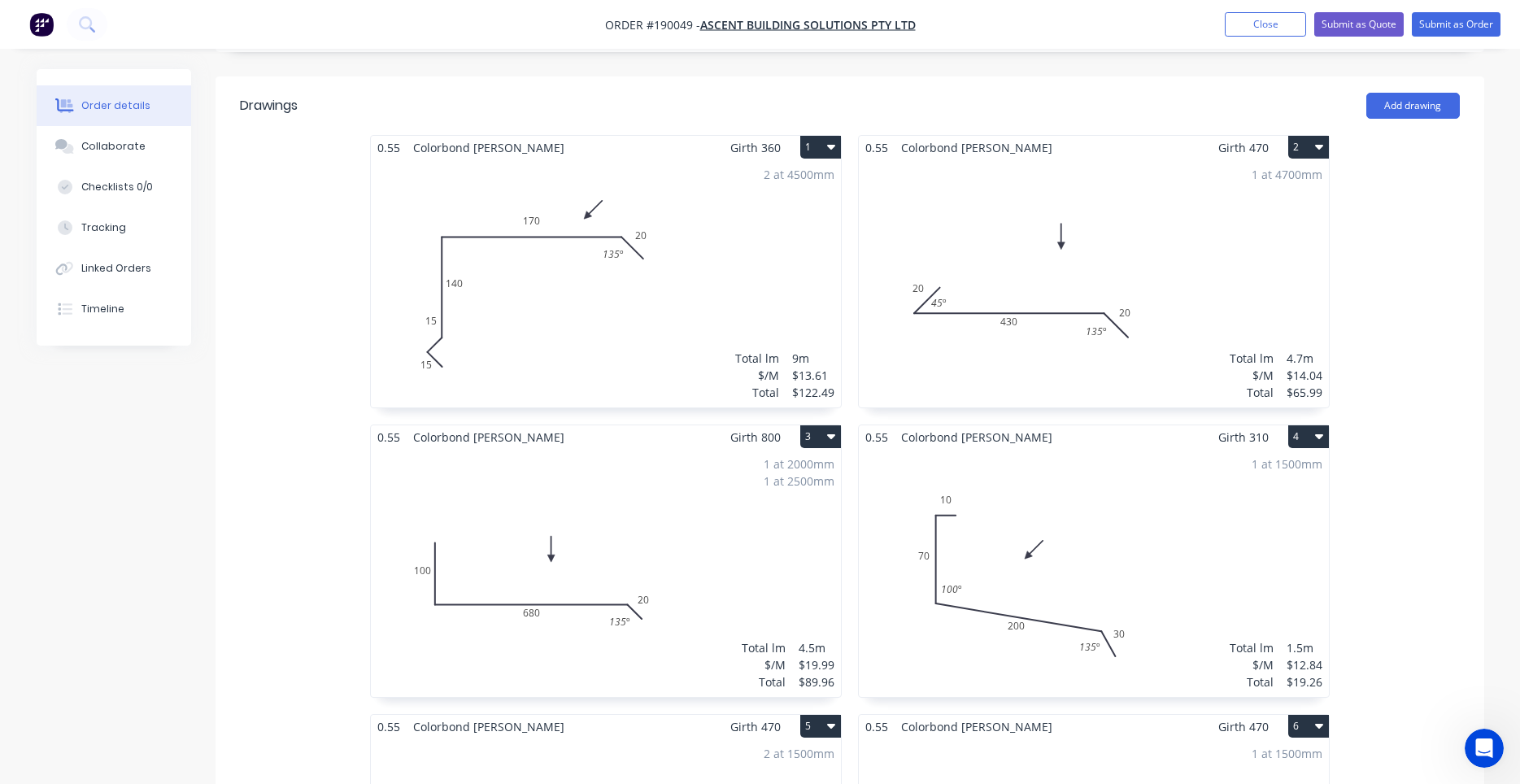
scroll to position [839, 0]
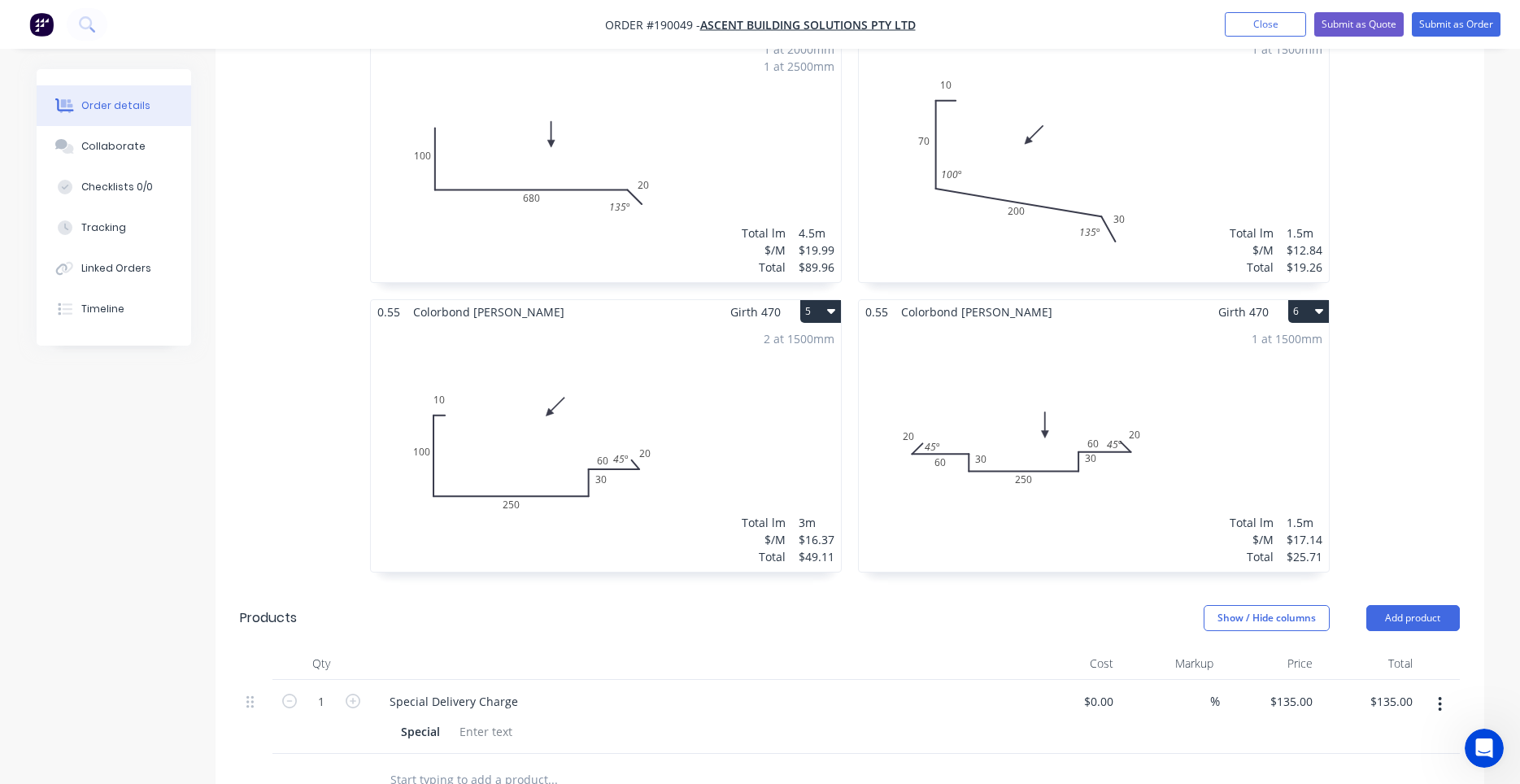
click at [963, 474] on div "1 at 1500mm Total lm $/M Total 1.5m $17.14 $25.71" at bounding box center [1094, 447] width 470 height 248
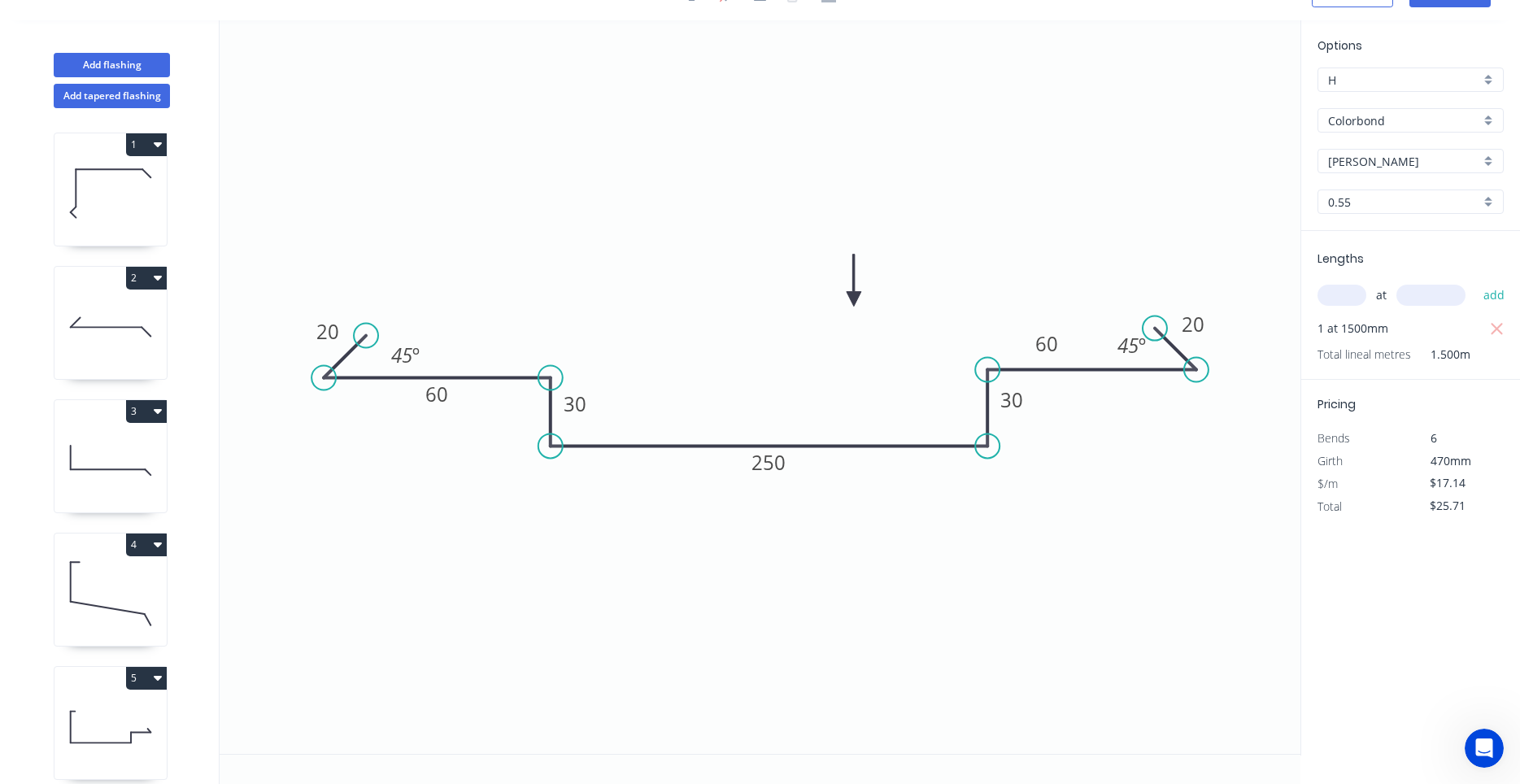
scroll to position [30, 0]
drag, startPoint x: 1113, startPoint y: 334, endPoint x: 1104, endPoint y: 332, distance: 9.2
click at [1104, 332] on rect at bounding box center [1125, 344] width 53 height 34
click at [419, 339] on rect at bounding box center [403, 349] width 53 height 34
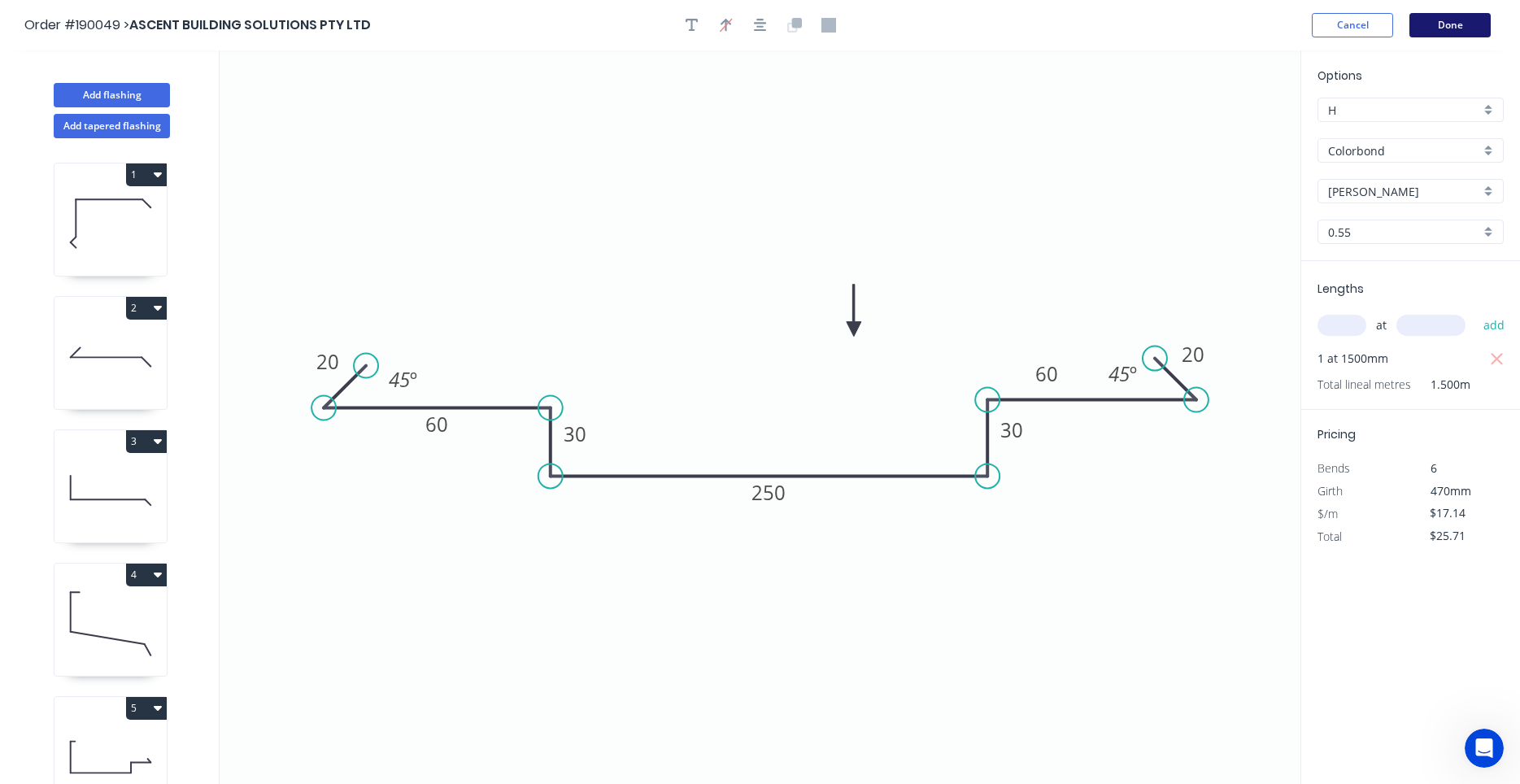
click at [1459, 27] on button "Done" at bounding box center [1450, 26] width 81 height 25
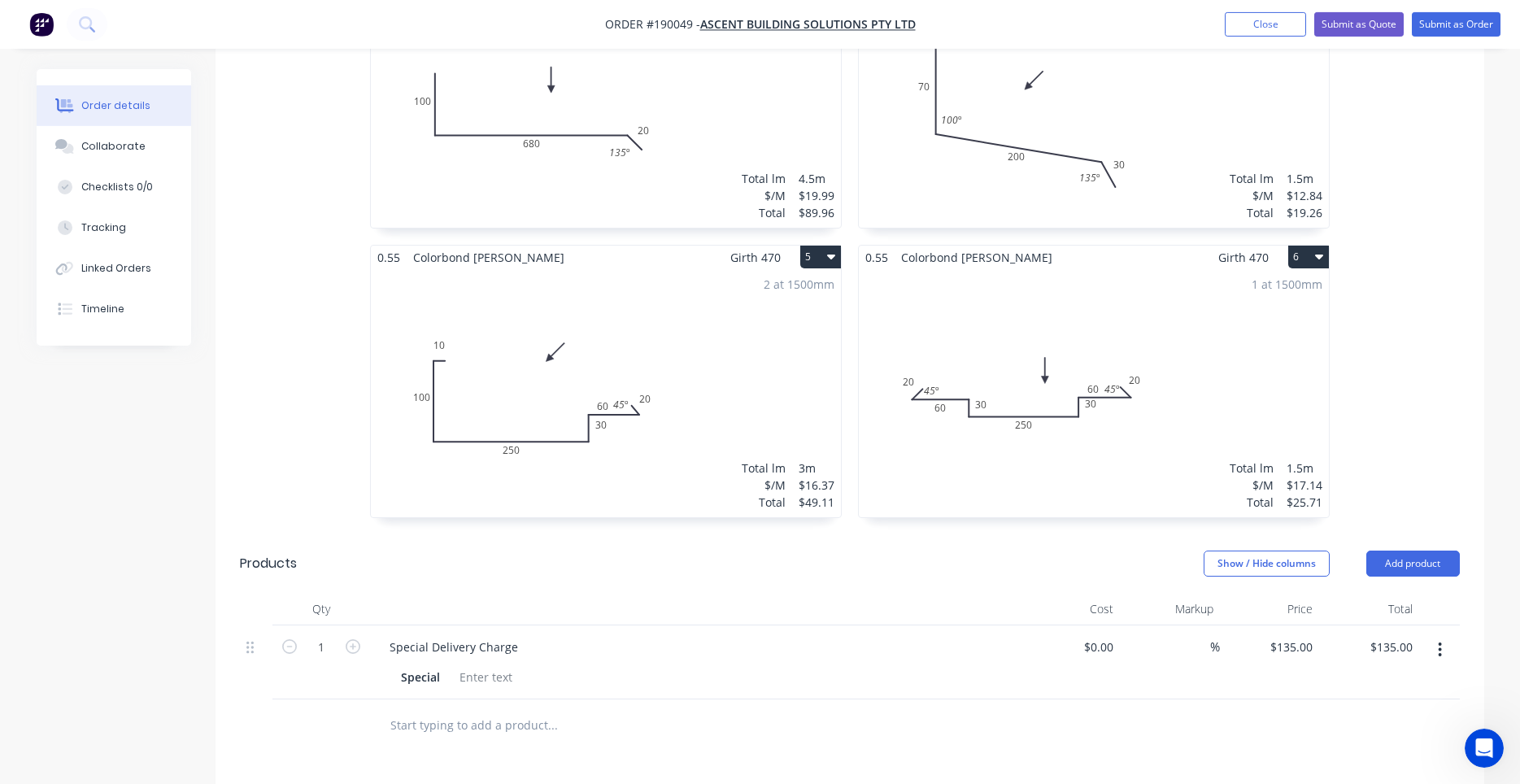
scroll to position [968, 0]
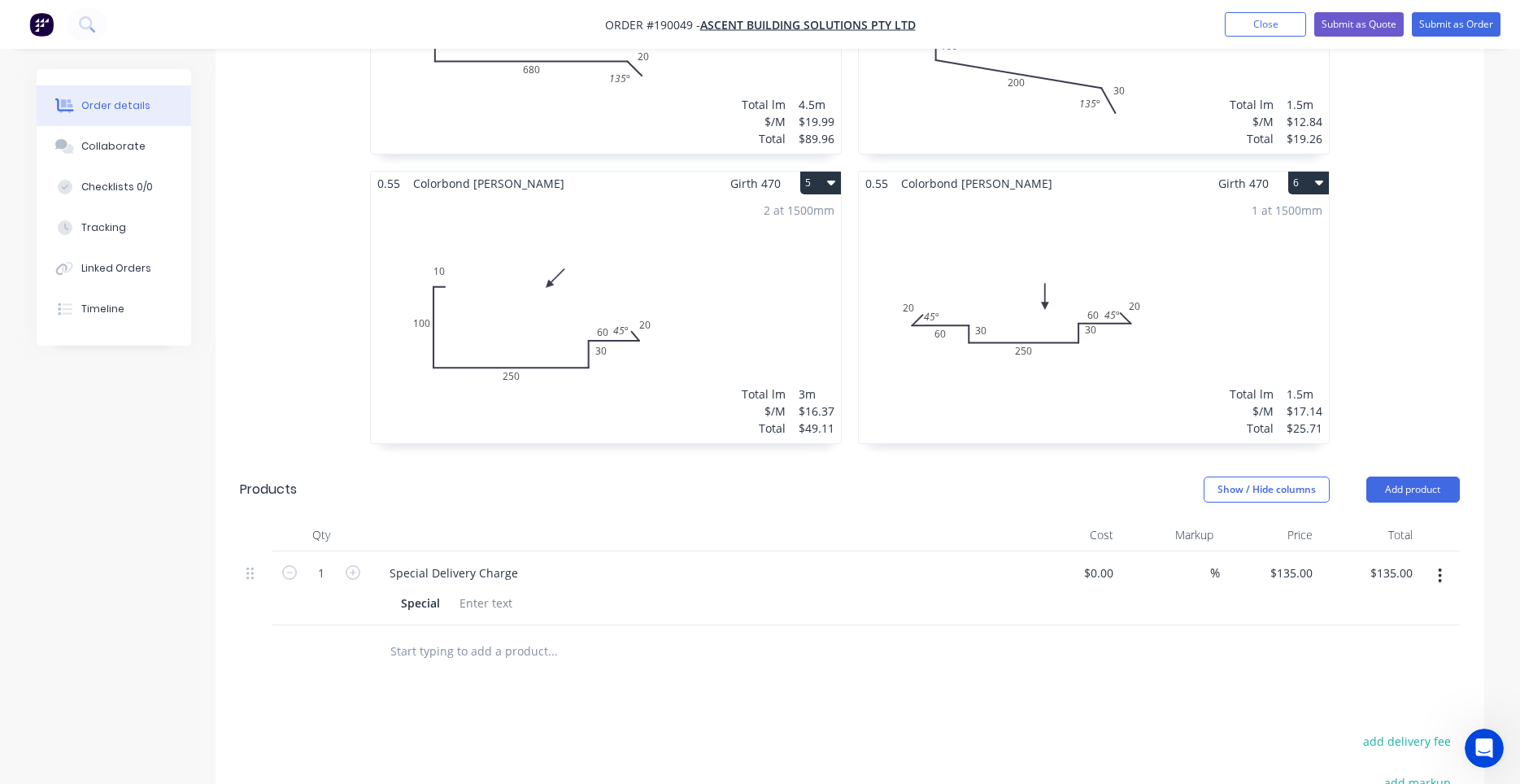
click at [1172, 285] on div "1 at 1500mm Total lm $/M Total 1.5m $17.14 $25.71" at bounding box center [1094, 319] width 470 height 248
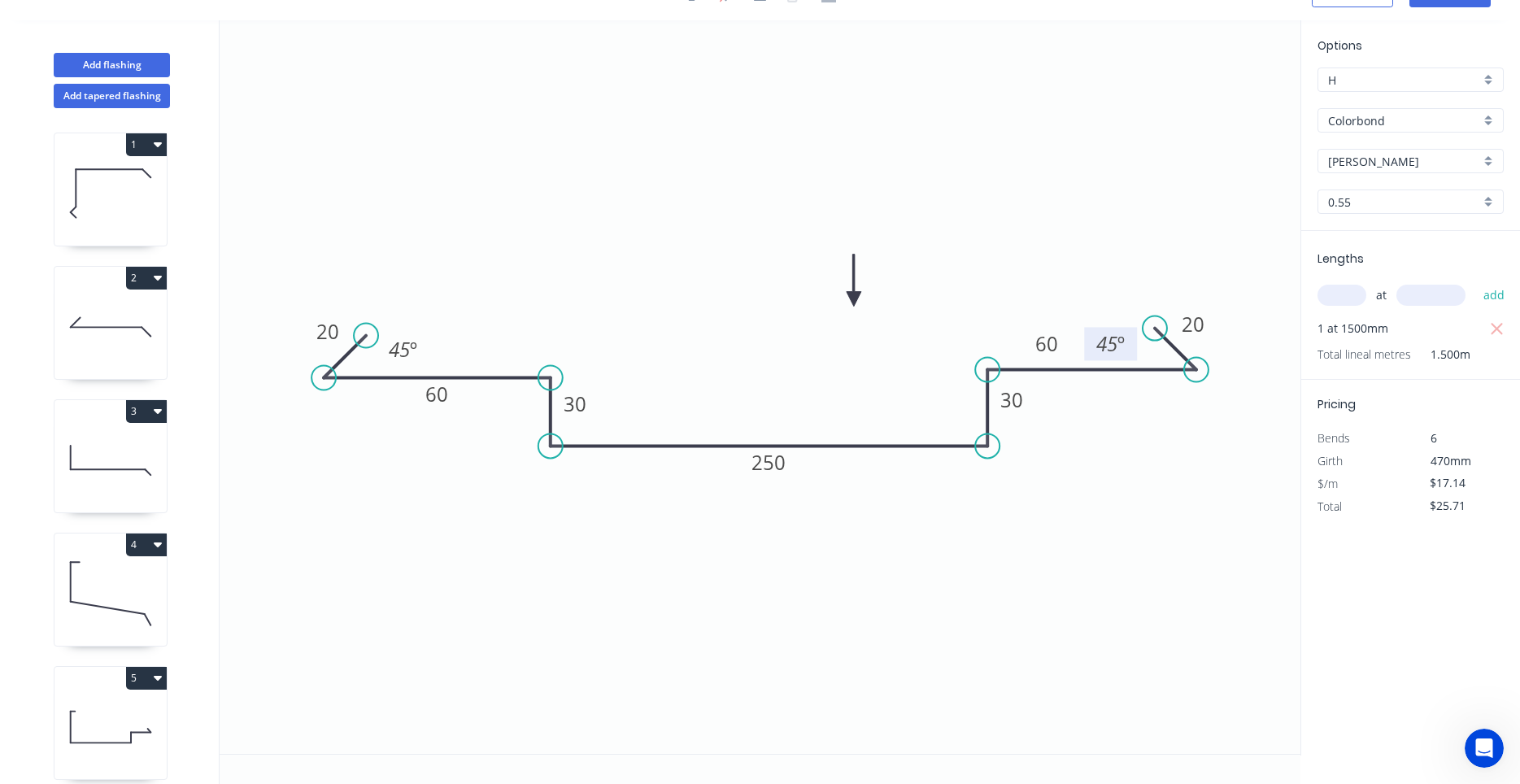
drag, startPoint x: 1100, startPoint y: 331, endPoint x: 1088, endPoint y: 331, distance: 12.0
click at [1088, 331] on rect at bounding box center [1111, 344] width 53 height 34
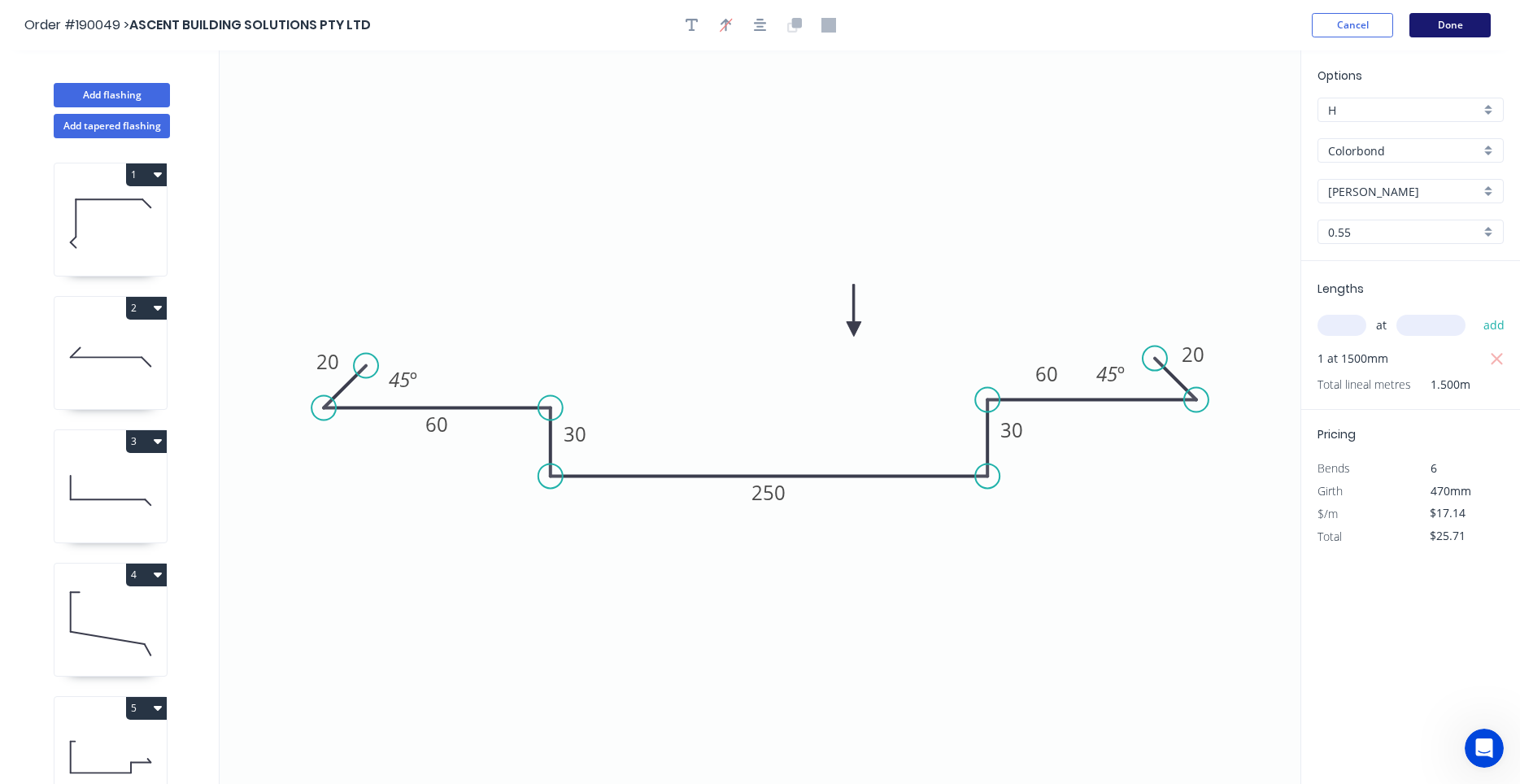
click at [1450, 32] on button "Done" at bounding box center [1450, 26] width 81 height 25
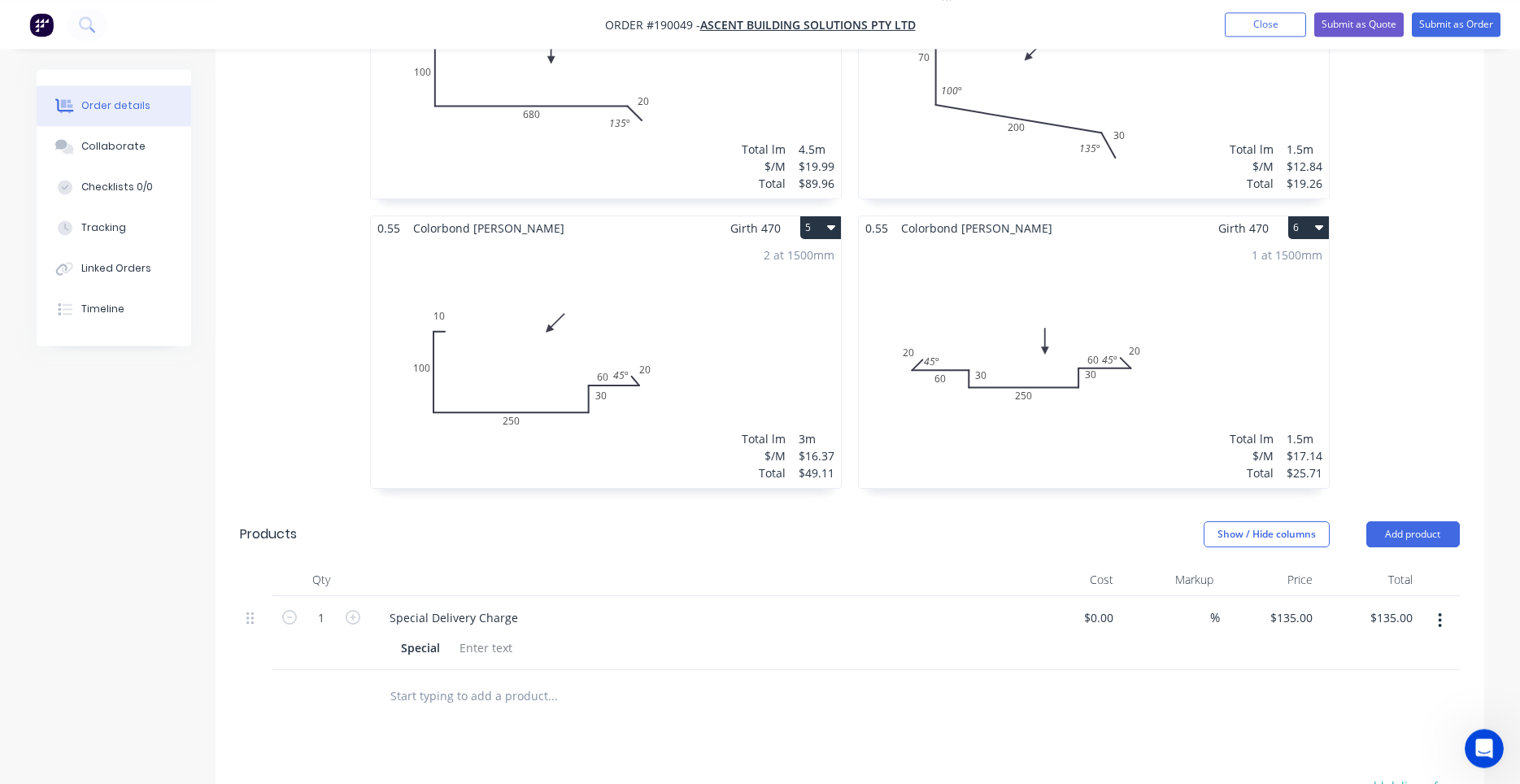
scroll to position [968, 0]
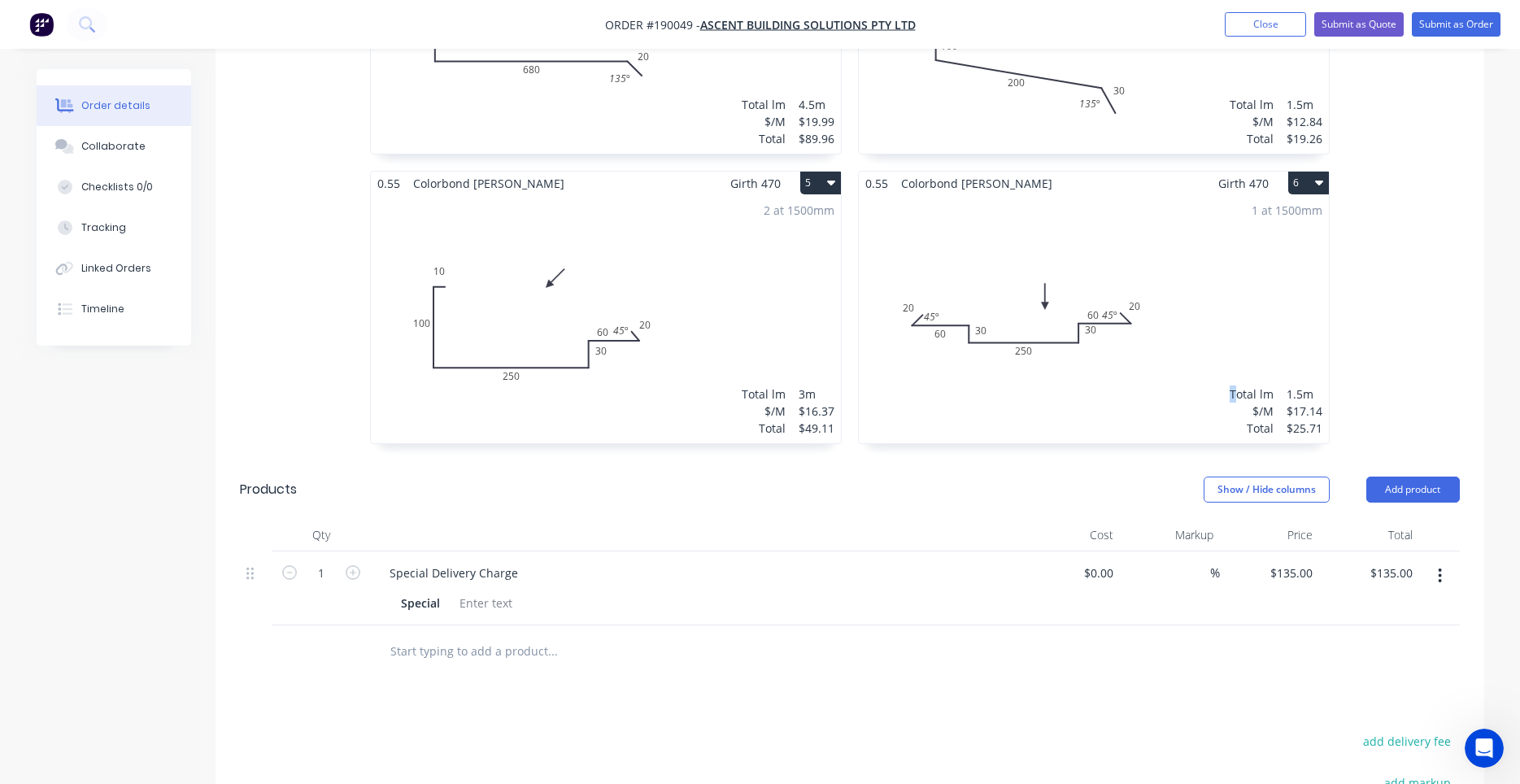
click at [1234, 244] on div "1 at 1500mm Total lm $/M Total 1.5m $17.14 $25.71" at bounding box center [1094, 319] width 470 height 248
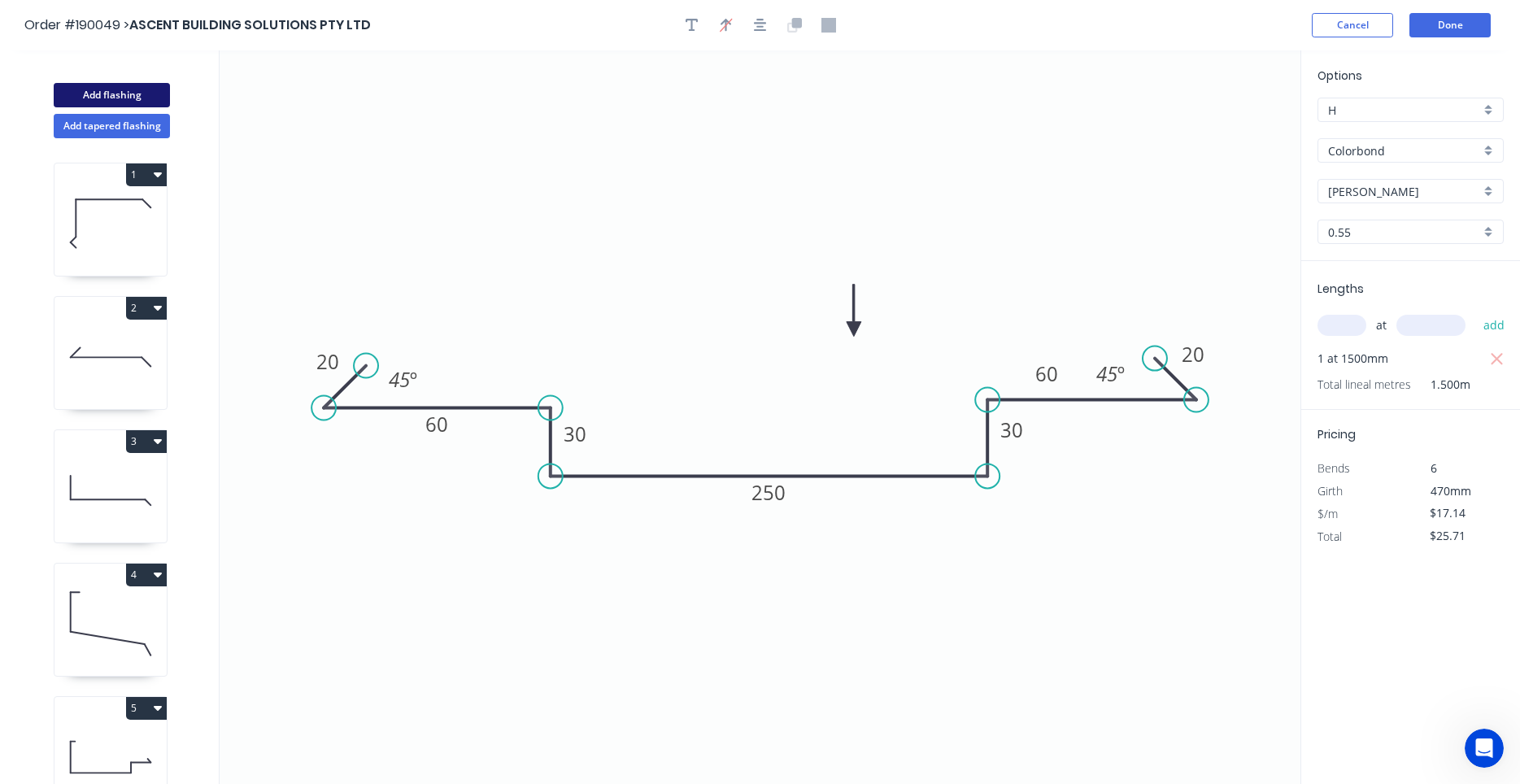
click at [147, 102] on button "Add flashing" at bounding box center [112, 95] width 117 height 25
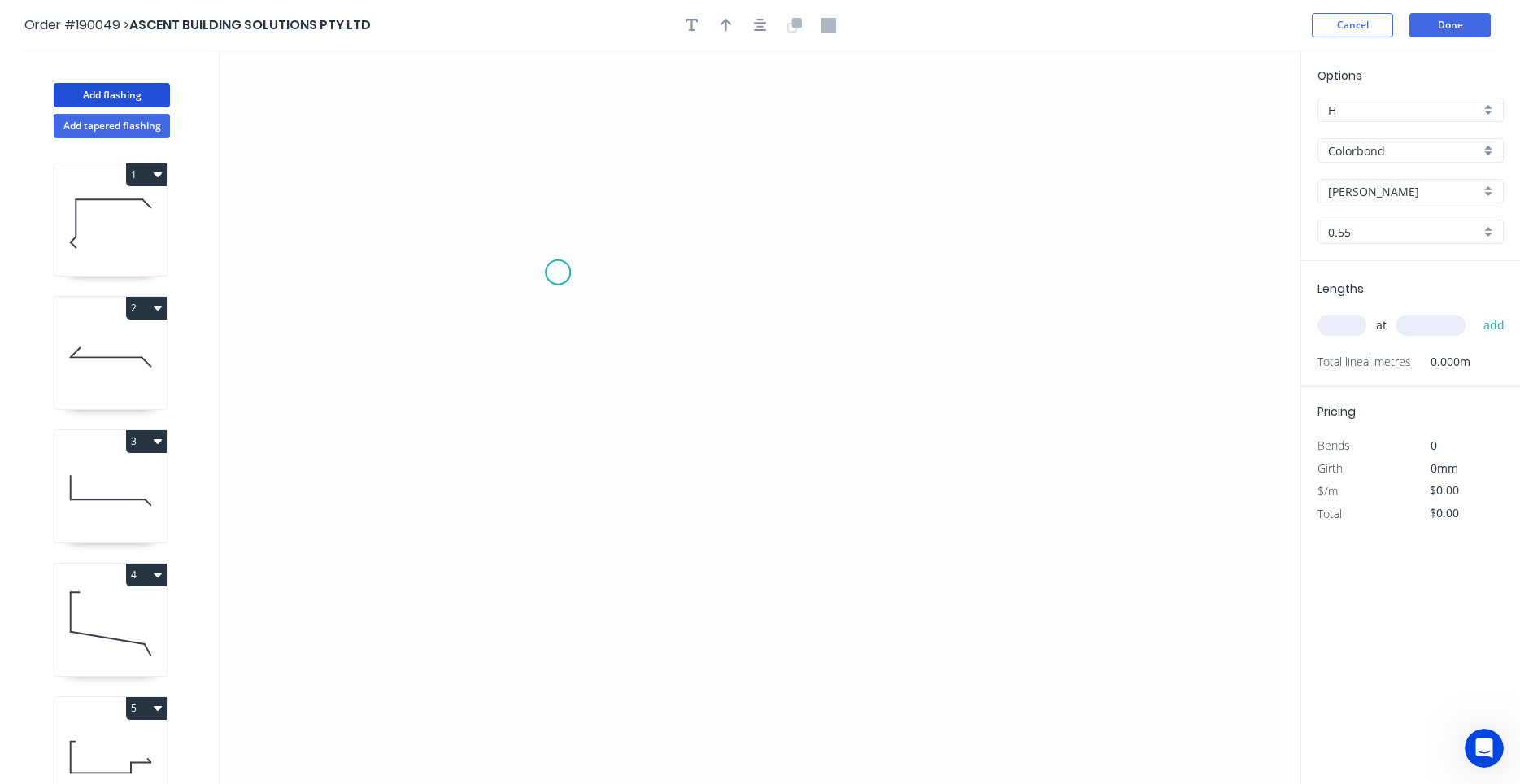
click at [558, 272] on icon "0" at bounding box center [760, 417] width 1081 height 734
click at [476, 276] on icon "0" at bounding box center [760, 417] width 1081 height 734
click at [682, 569] on icon "0 ?" at bounding box center [760, 417] width 1081 height 734
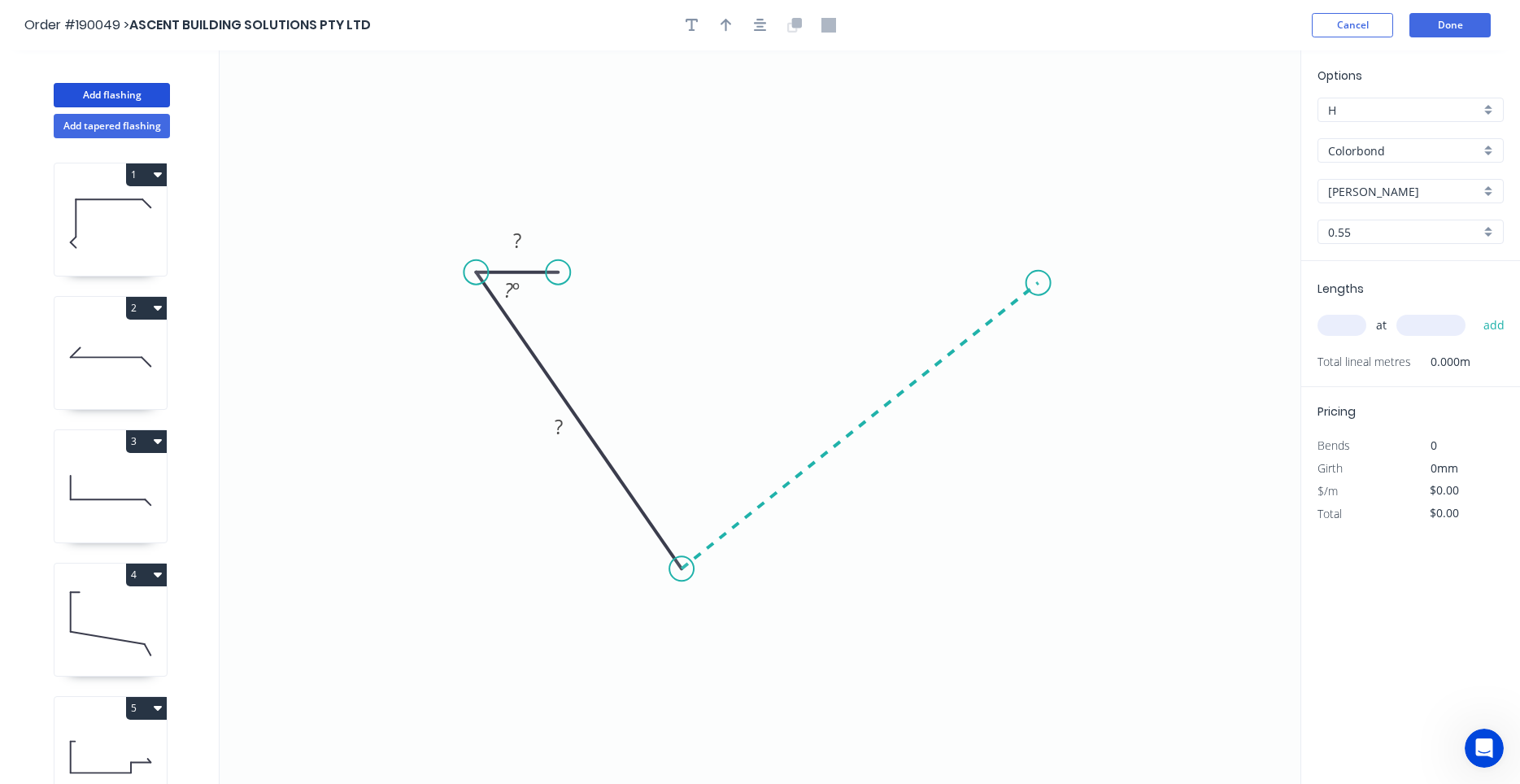
click at [1039, 283] on icon "0 ? ? ? º" at bounding box center [760, 417] width 1081 height 734
click at [947, 279] on icon "0 ? ? ? ? º ? º" at bounding box center [760, 417] width 1081 height 734
click at [947, 279] on circle at bounding box center [947, 283] width 25 height 25
drag, startPoint x: 969, startPoint y: 283, endPoint x: 991, endPoint y: 269, distance: 26.1
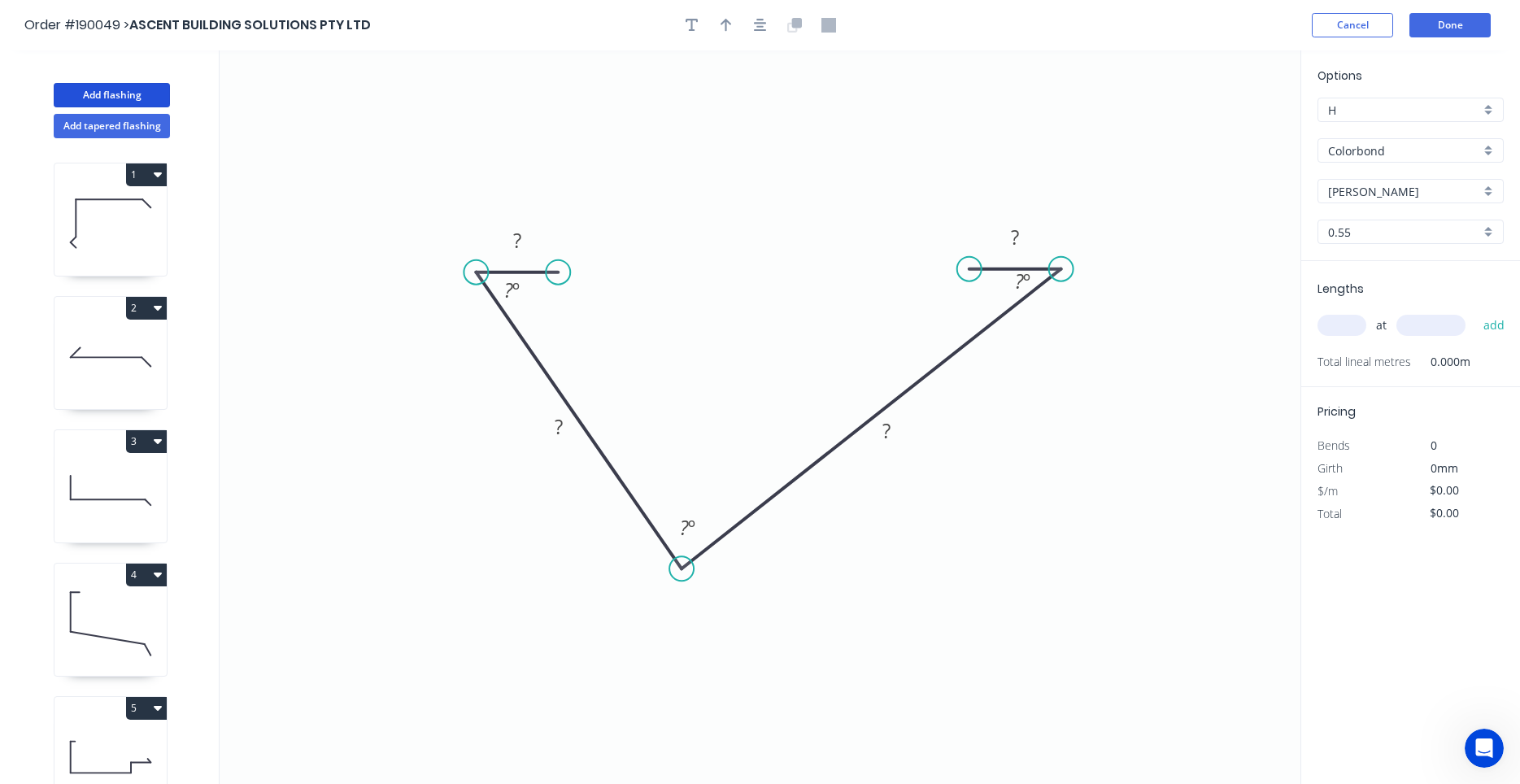
click at [991, 270] on icon at bounding box center [1016, 270] width 92 height 0
click at [692, 526] on tspan "º" at bounding box center [691, 527] width 7 height 27
click at [971, 265] on circle at bounding box center [971, 270] width 25 height 25
click at [1008, 278] on rect at bounding box center [1022, 282] width 33 height 23
click at [765, 25] on icon "button" at bounding box center [760, 25] width 13 height 15
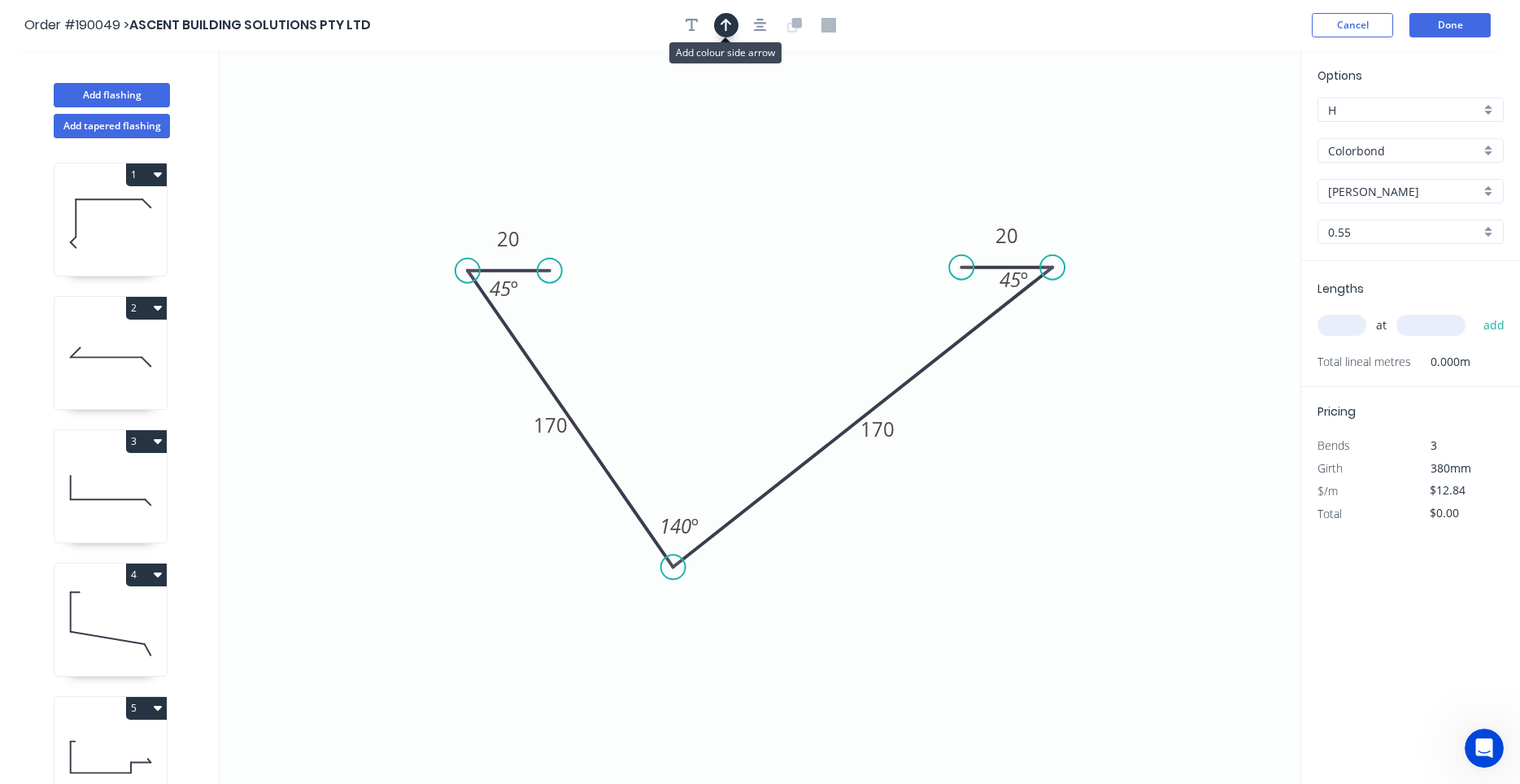
click at [727, 26] on icon "button" at bounding box center [726, 25] width 11 height 15
drag, startPoint x: 1220, startPoint y: 126, endPoint x: 770, endPoint y: 250, distance: 466.8
click at [770, 250] on icon at bounding box center [770, 232] width 15 height 52
click at [1348, 336] on input "text" at bounding box center [1341, 325] width 49 height 21
click at [1476, 311] on button "add" at bounding box center [1494, 324] width 38 height 27
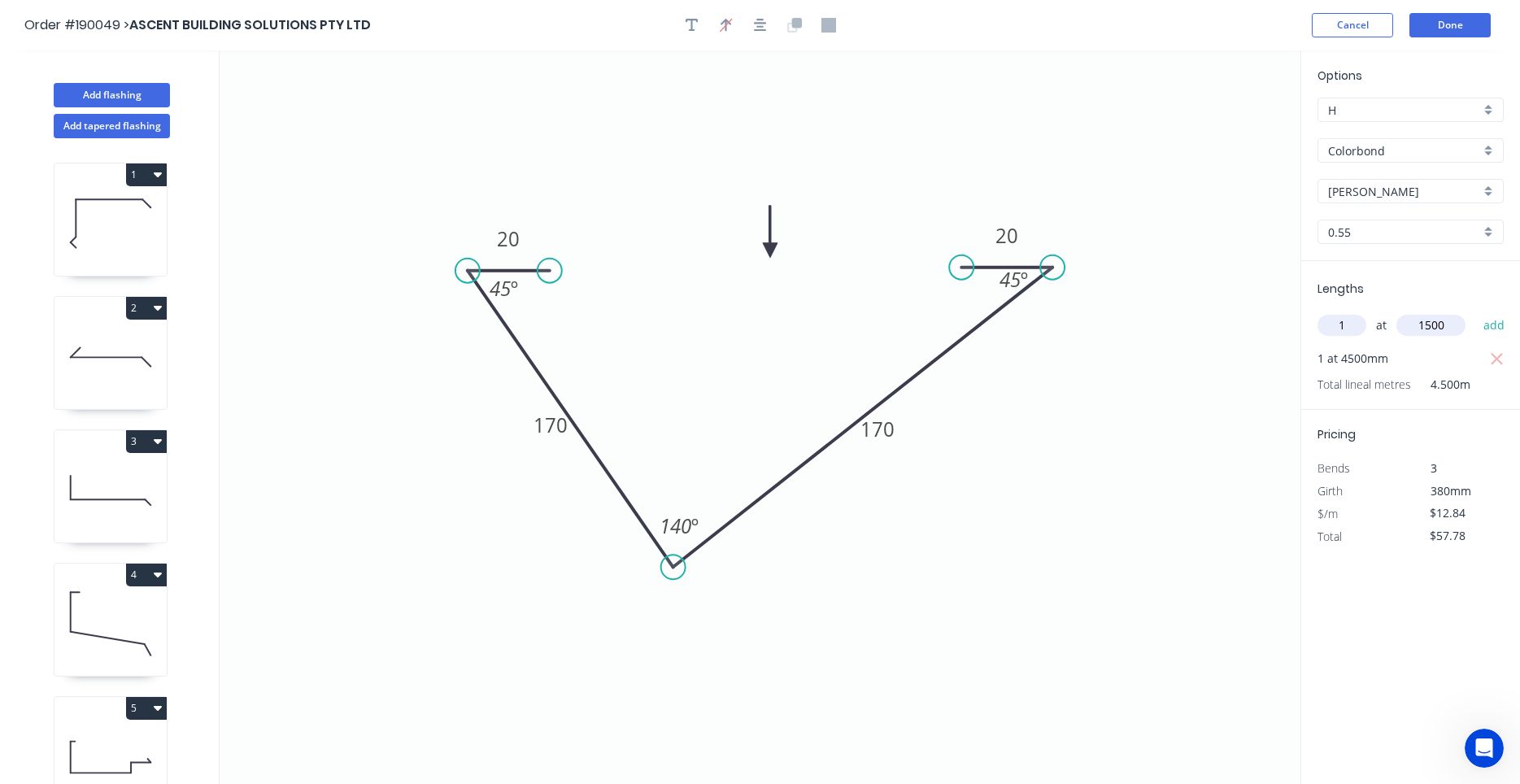
click at [1476, 311] on button "add" at bounding box center [1494, 324] width 38 height 27
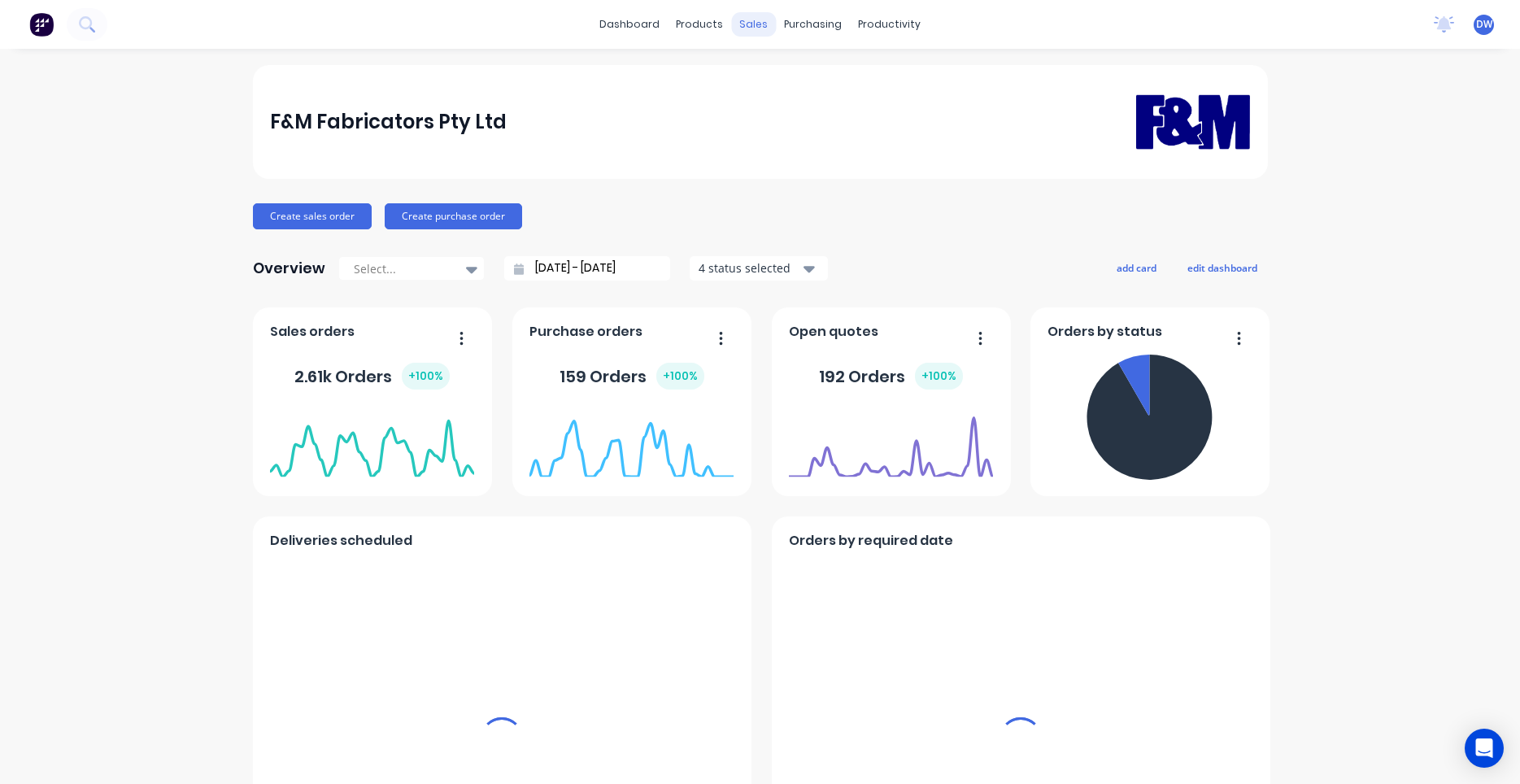
click at [753, 28] on div "sales" at bounding box center [753, 25] width 45 height 25
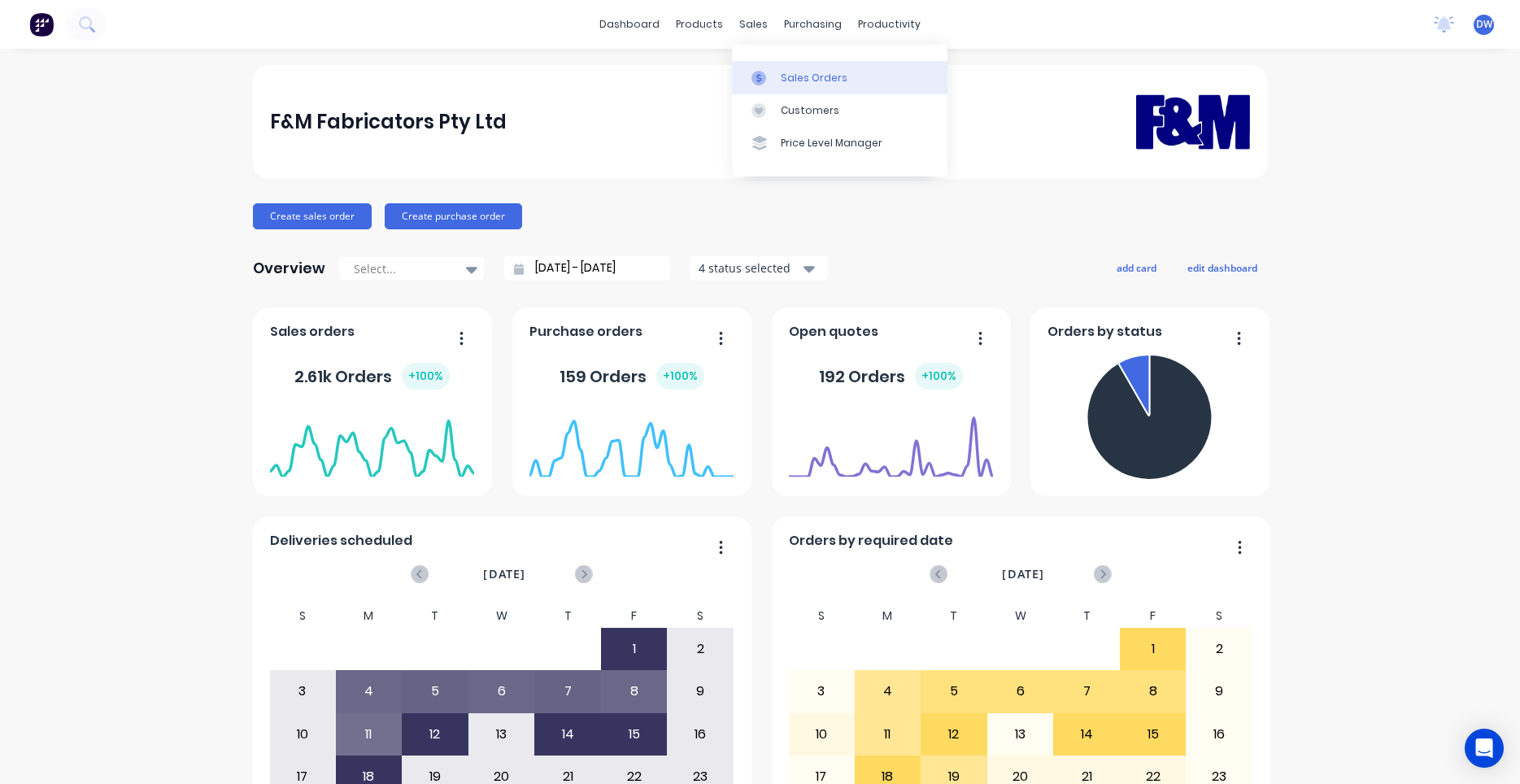
click at [767, 74] on div at bounding box center [764, 78] width 25 height 15
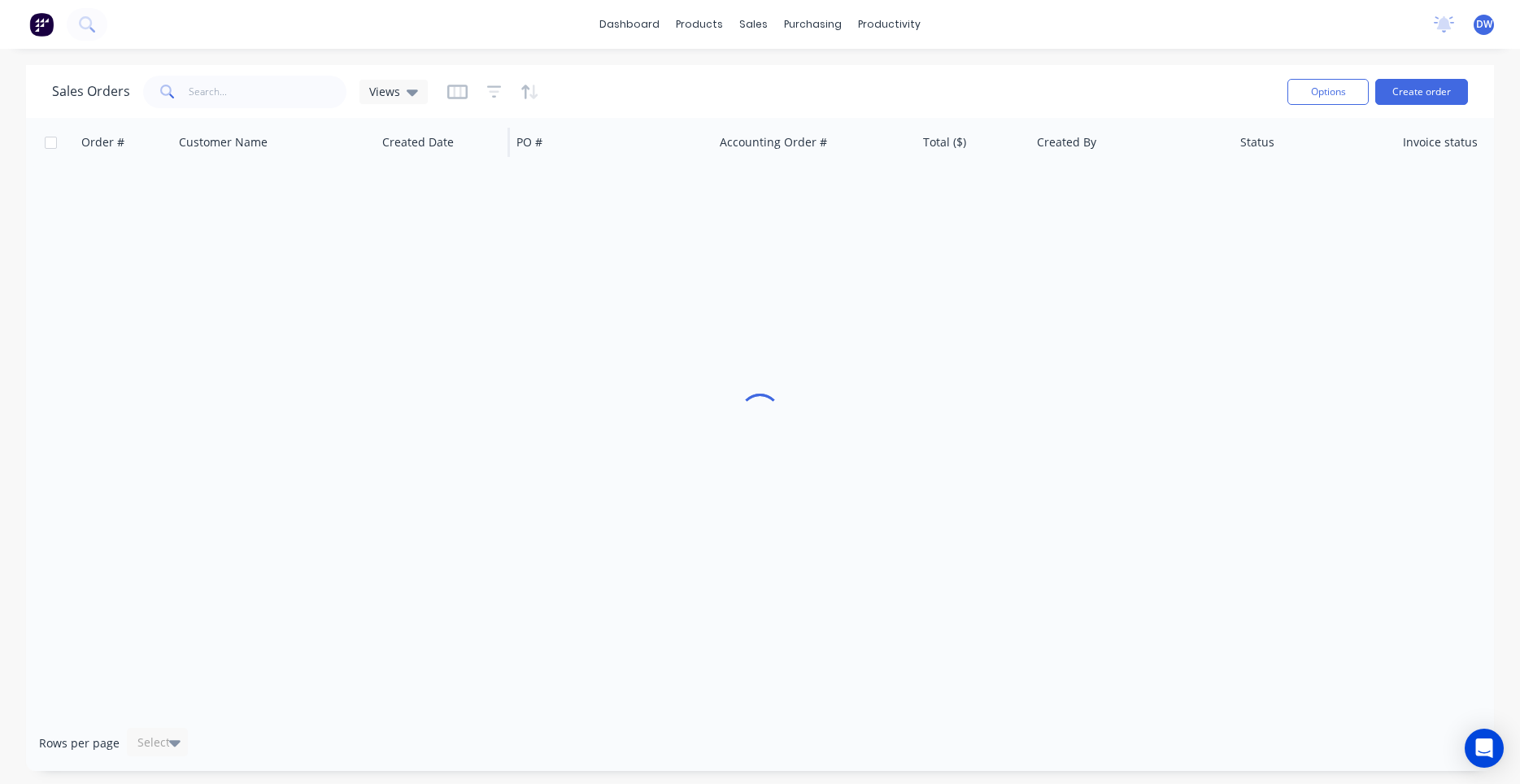
click at [387, 96] on span "Views" at bounding box center [385, 91] width 31 height 17
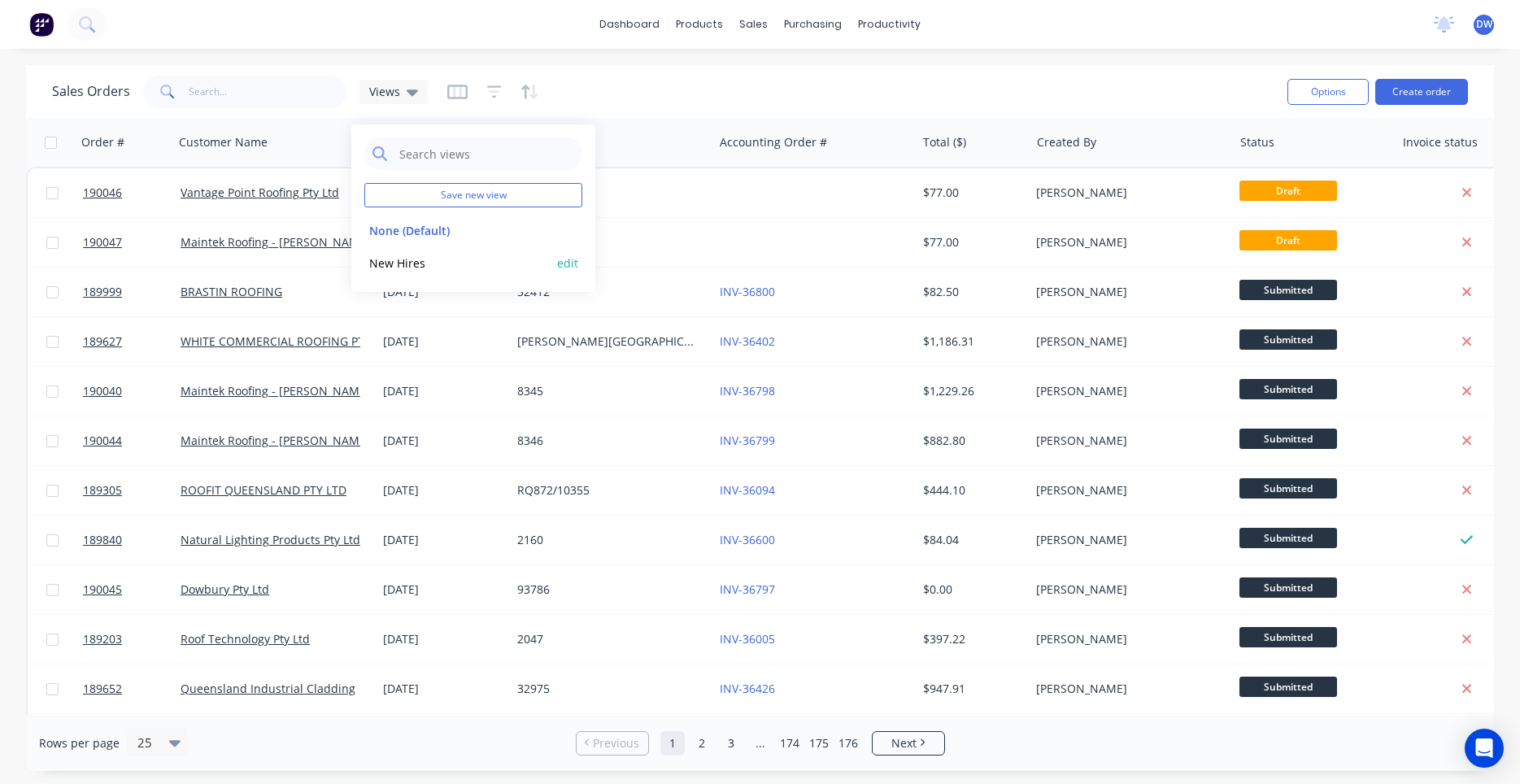
click at [398, 263] on button "New Hires" at bounding box center [457, 263] width 186 height 19
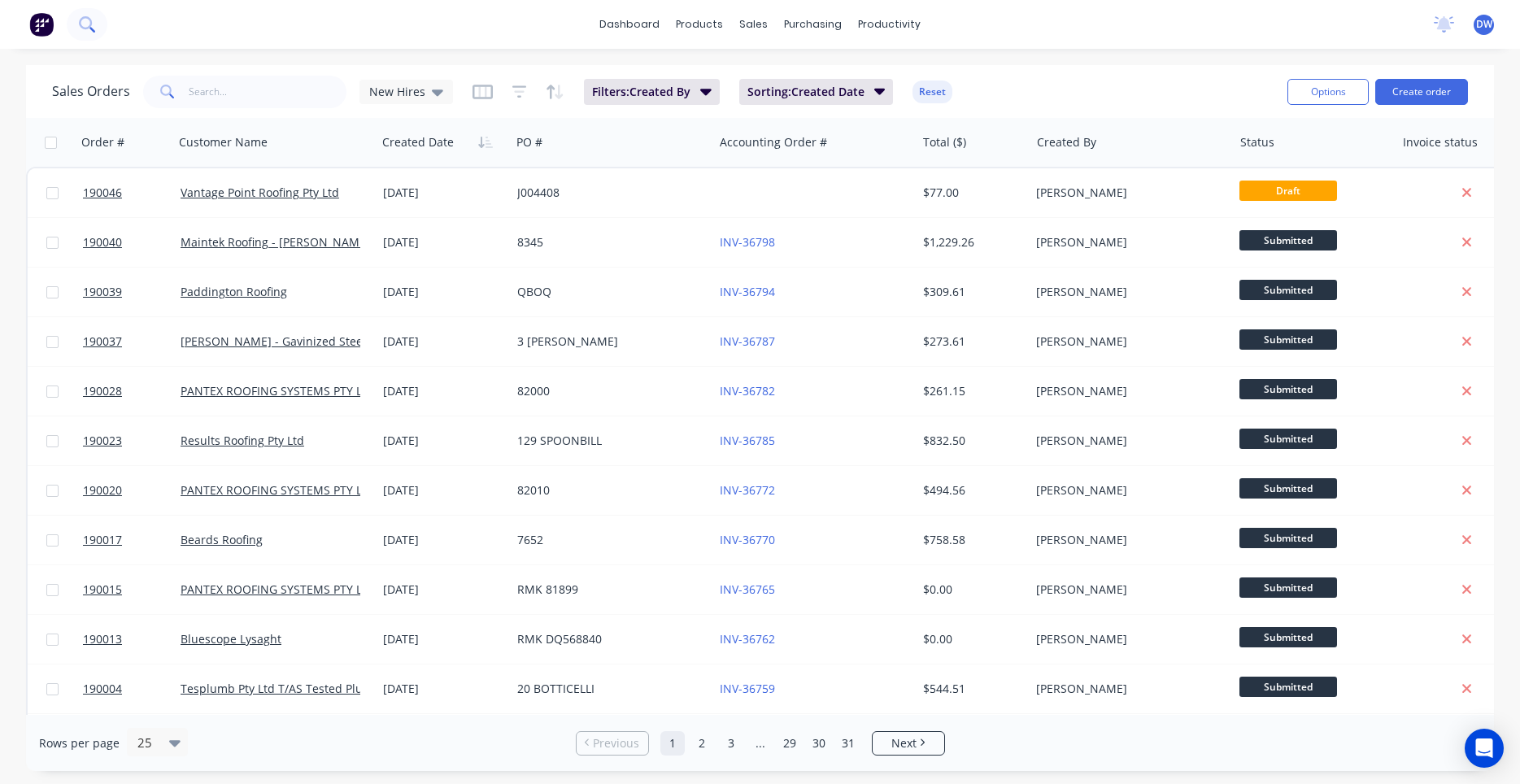
click at [75, 22] on button at bounding box center [87, 24] width 41 height 33
